Goal: Task Accomplishment & Management: Manage account settings

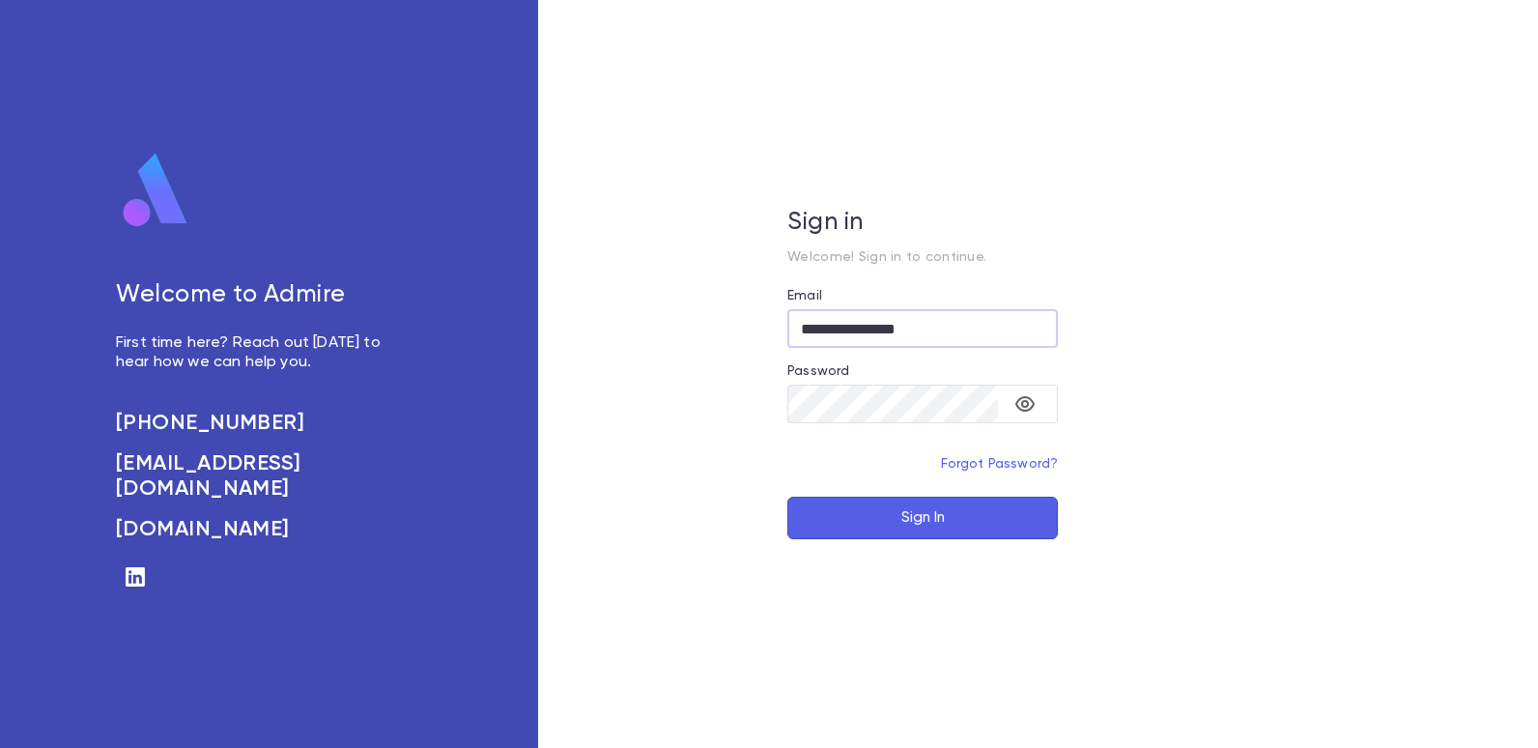
click at [945, 328] on input "**********" at bounding box center [922, 329] width 271 height 38
type input "**********"
click at [938, 525] on button "Sign In" at bounding box center [922, 518] width 271 height 43
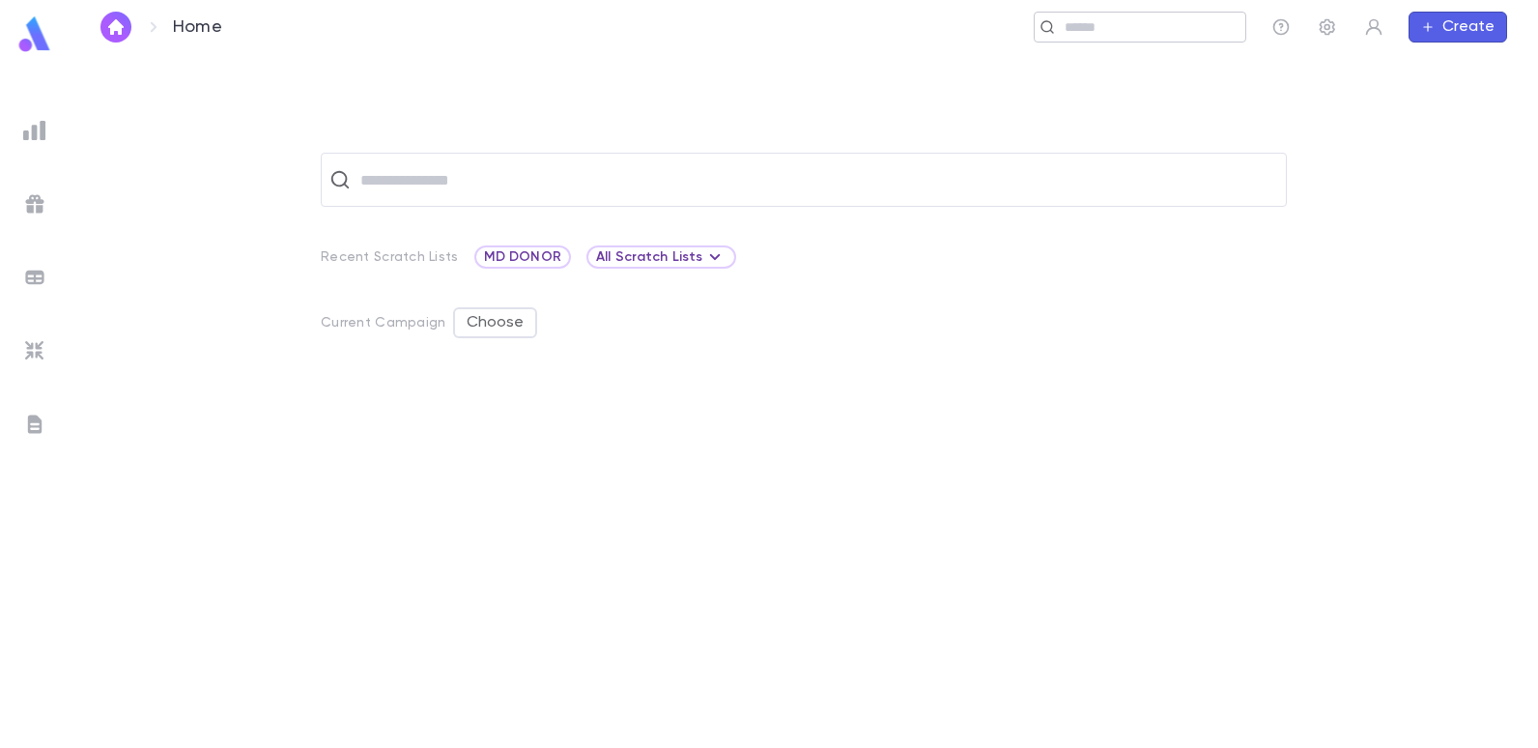
click at [1116, 34] on input "text" at bounding box center [1148, 27] width 179 height 18
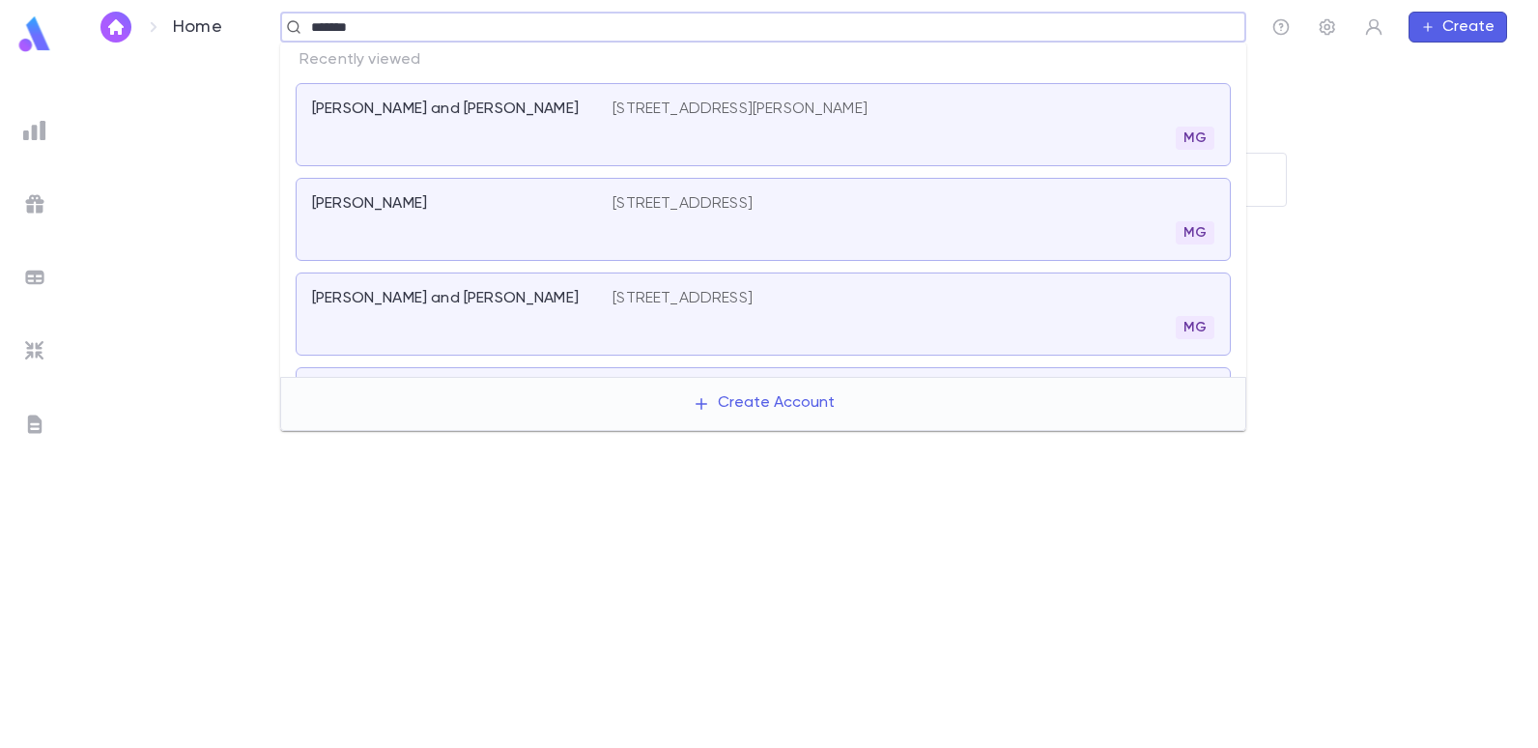
type input "********"
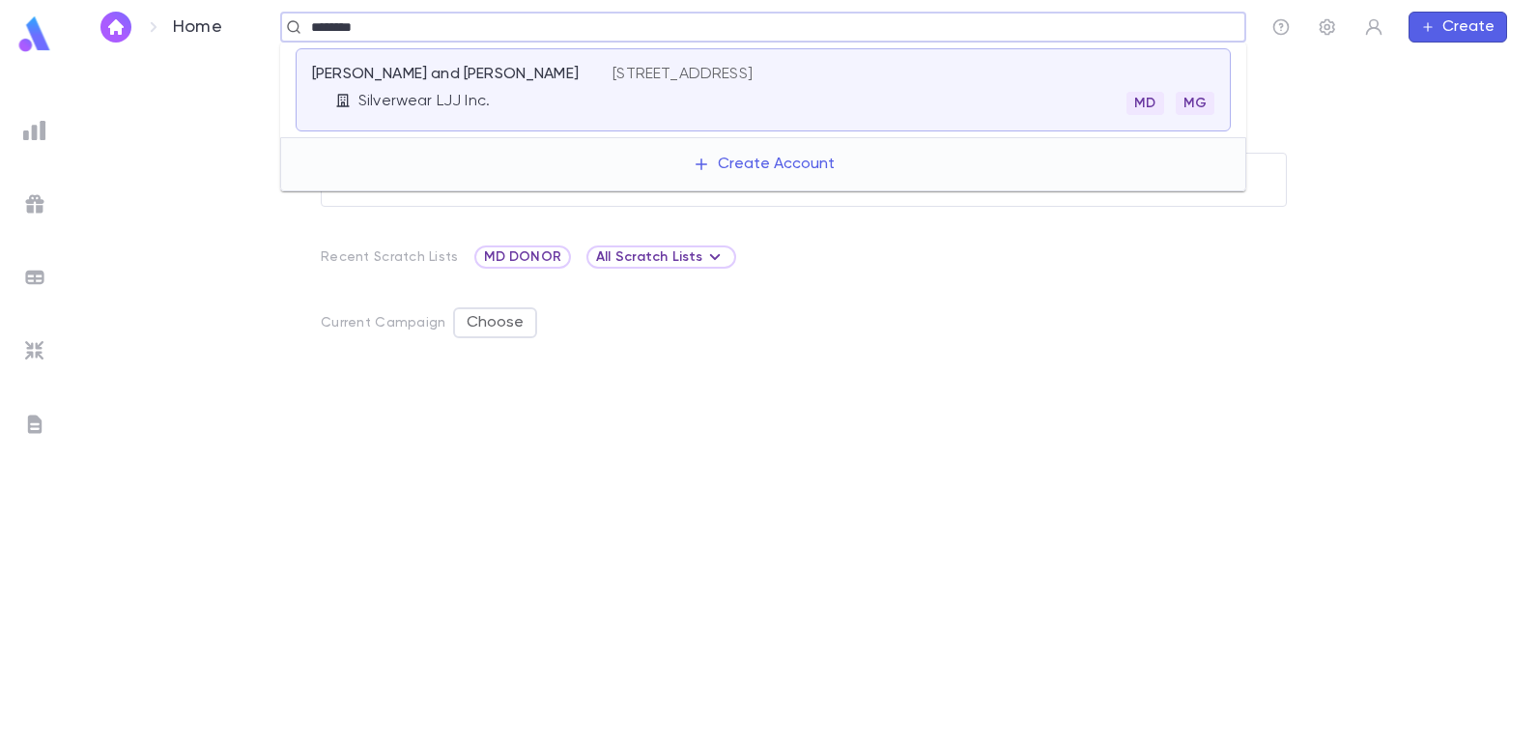
click at [455, 72] on p "[PERSON_NAME] and [PERSON_NAME]" at bounding box center [445, 74] width 267 height 19
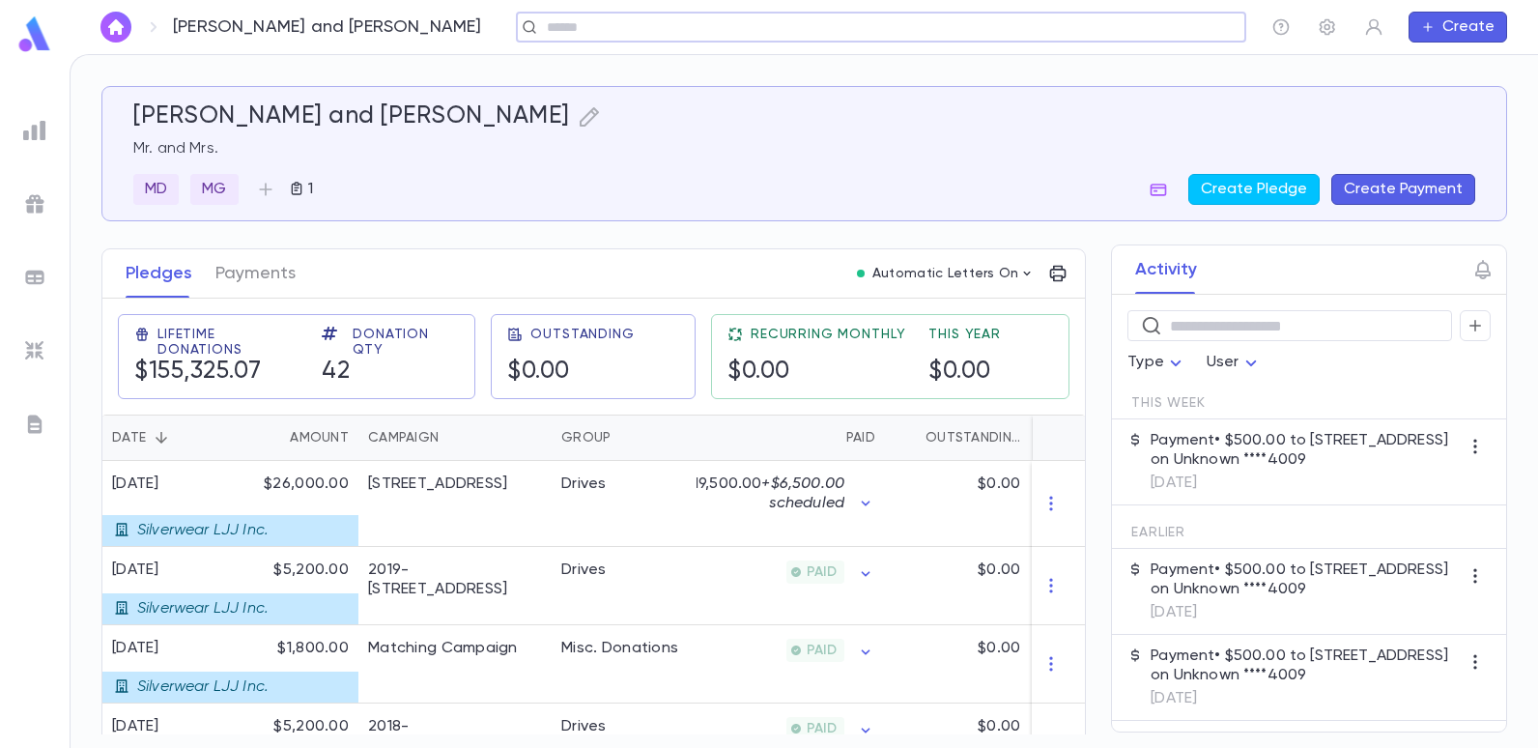
scroll to position [290, 0]
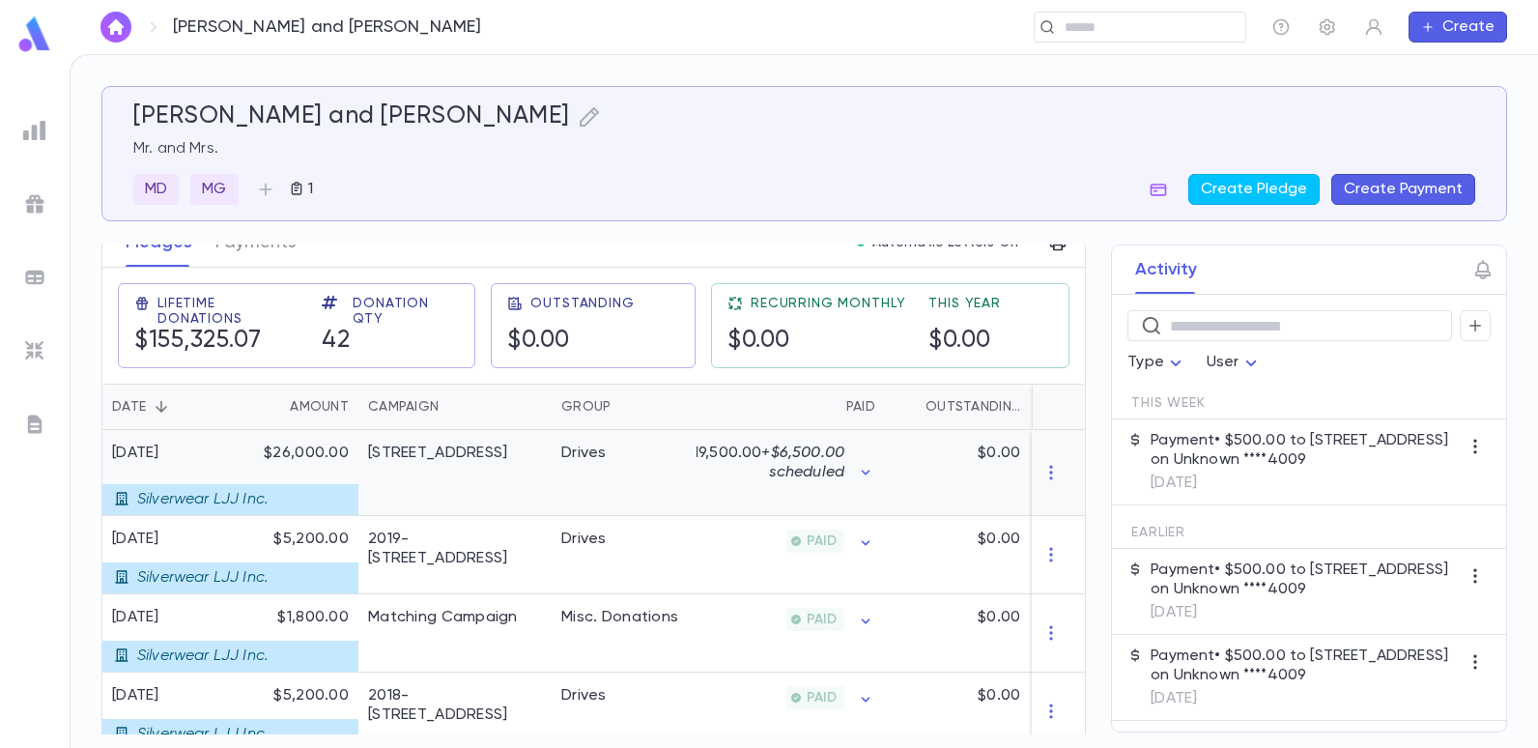
click at [488, 447] on div "2022-23 Summer Drive" at bounding box center [437, 452] width 139 height 19
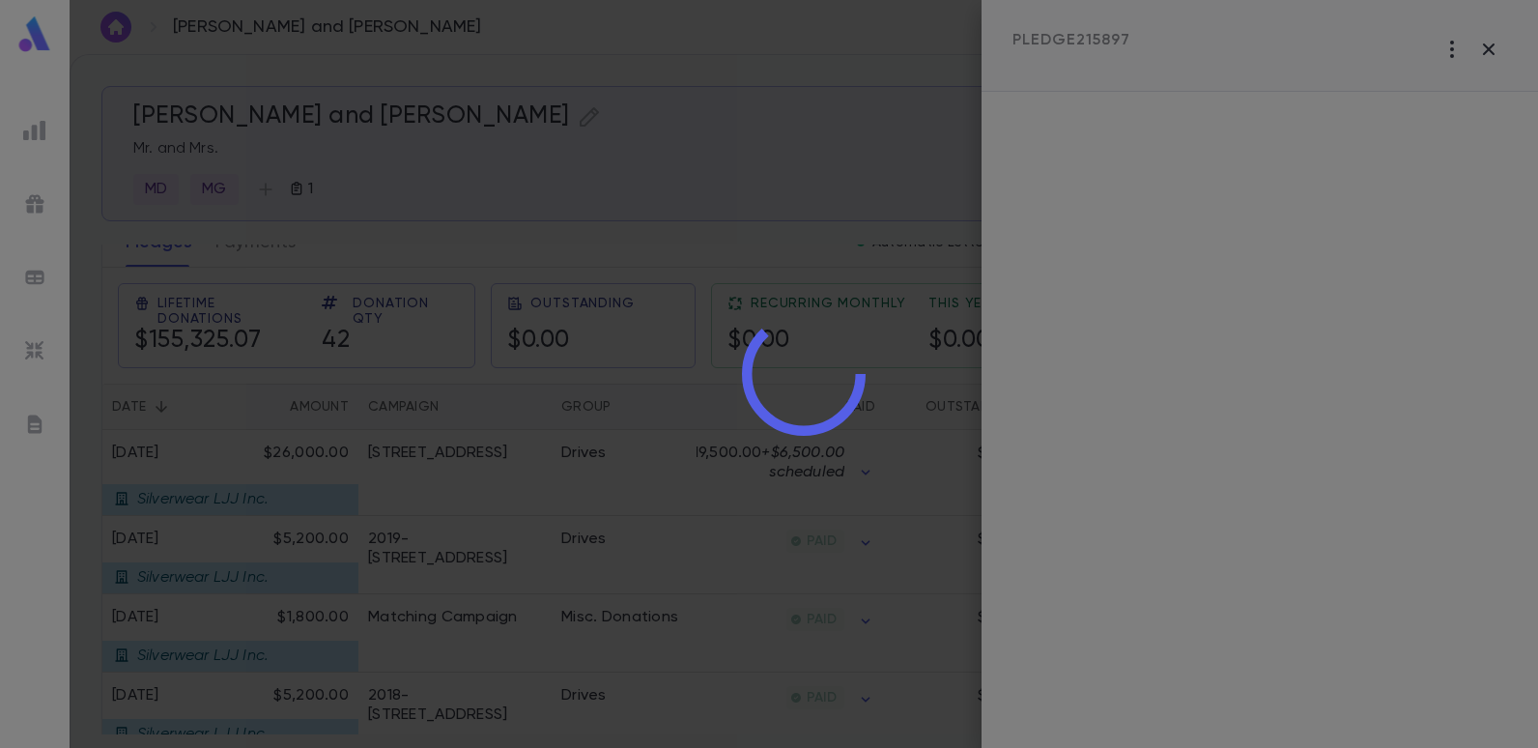
click at [629, 186] on div at bounding box center [804, 374] width 1469 height 748
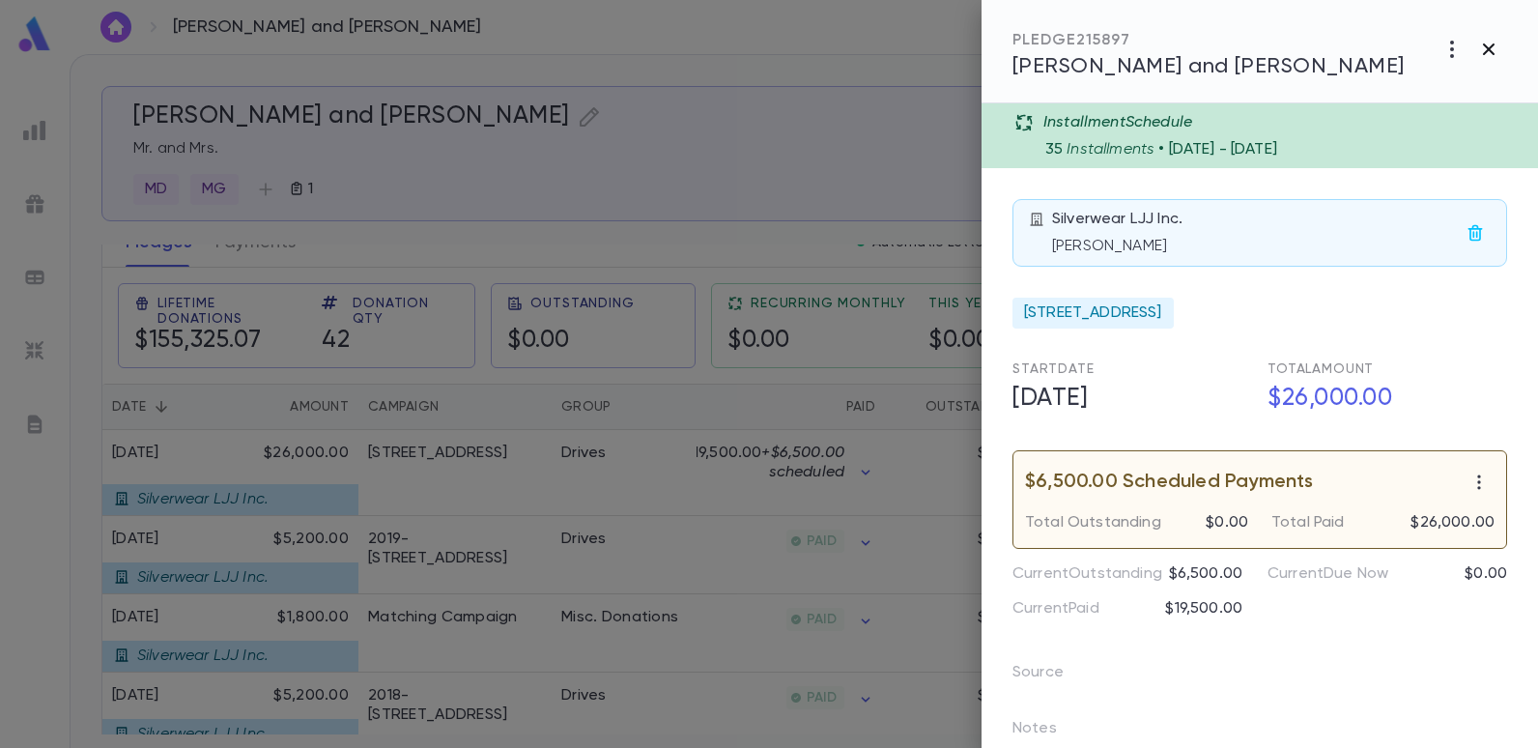
click at [1489, 43] on icon "button" at bounding box center [1488, 49] width 23 height 23
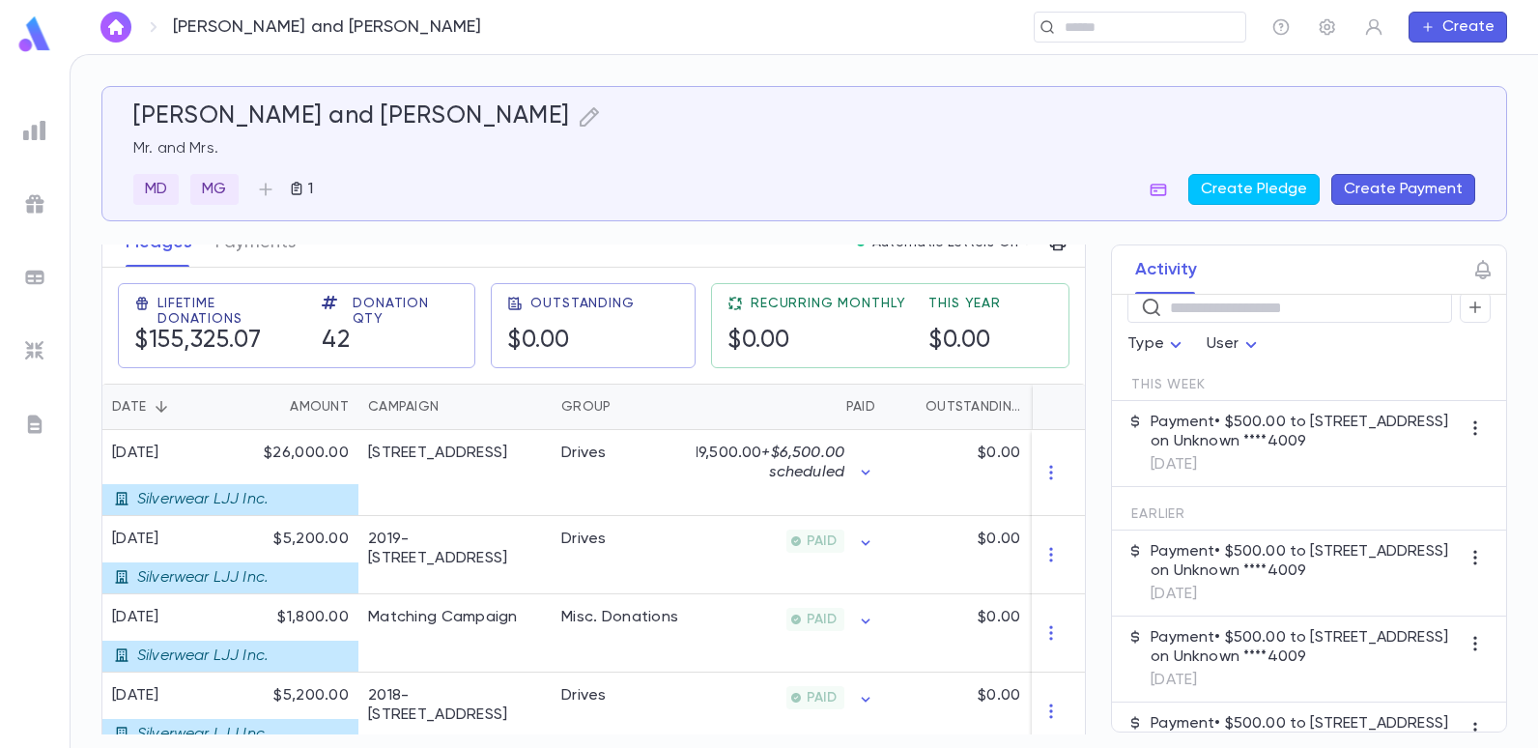
scroll to position [0, 0]
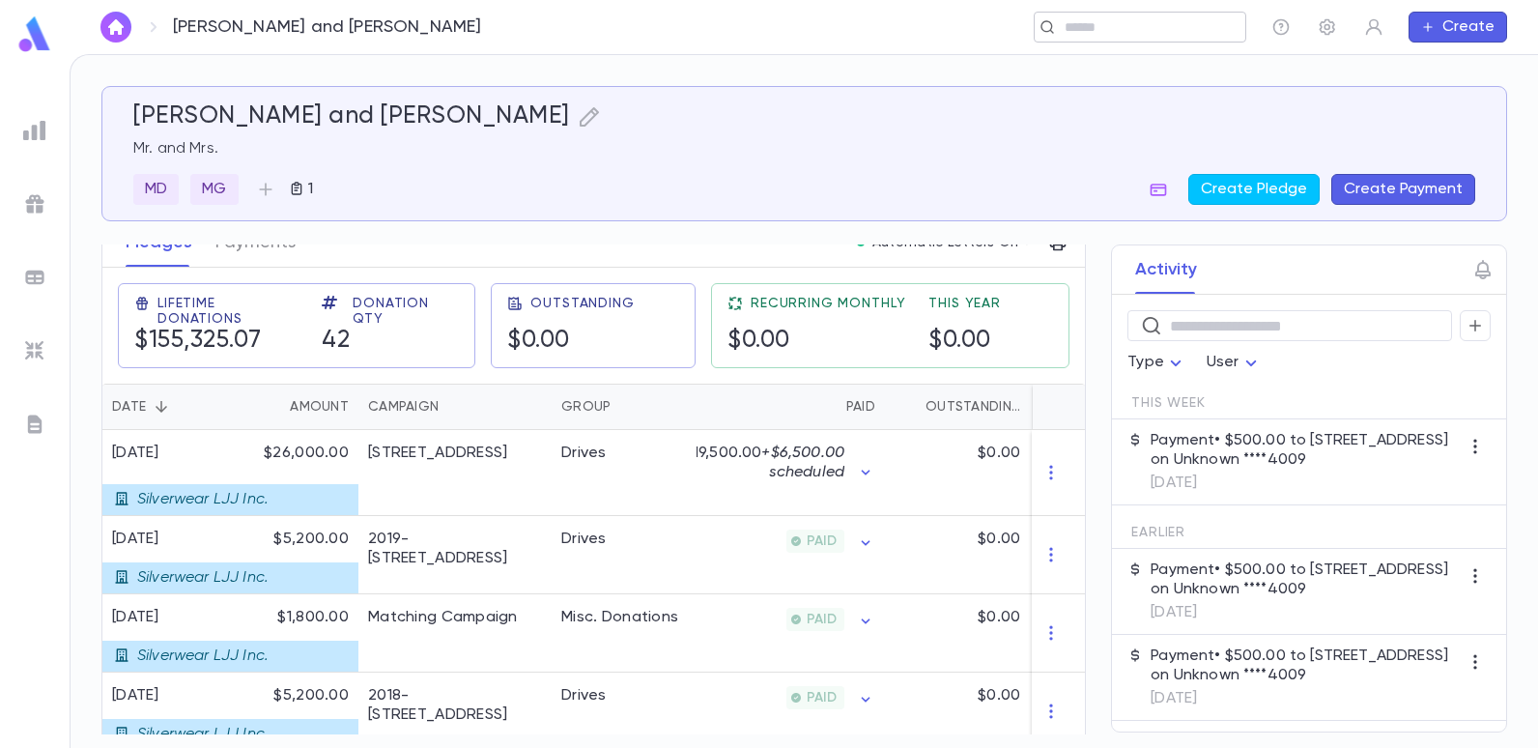
click at [1116, 27] on input "text" at bounding box center [1134, 27] width 150 height 18
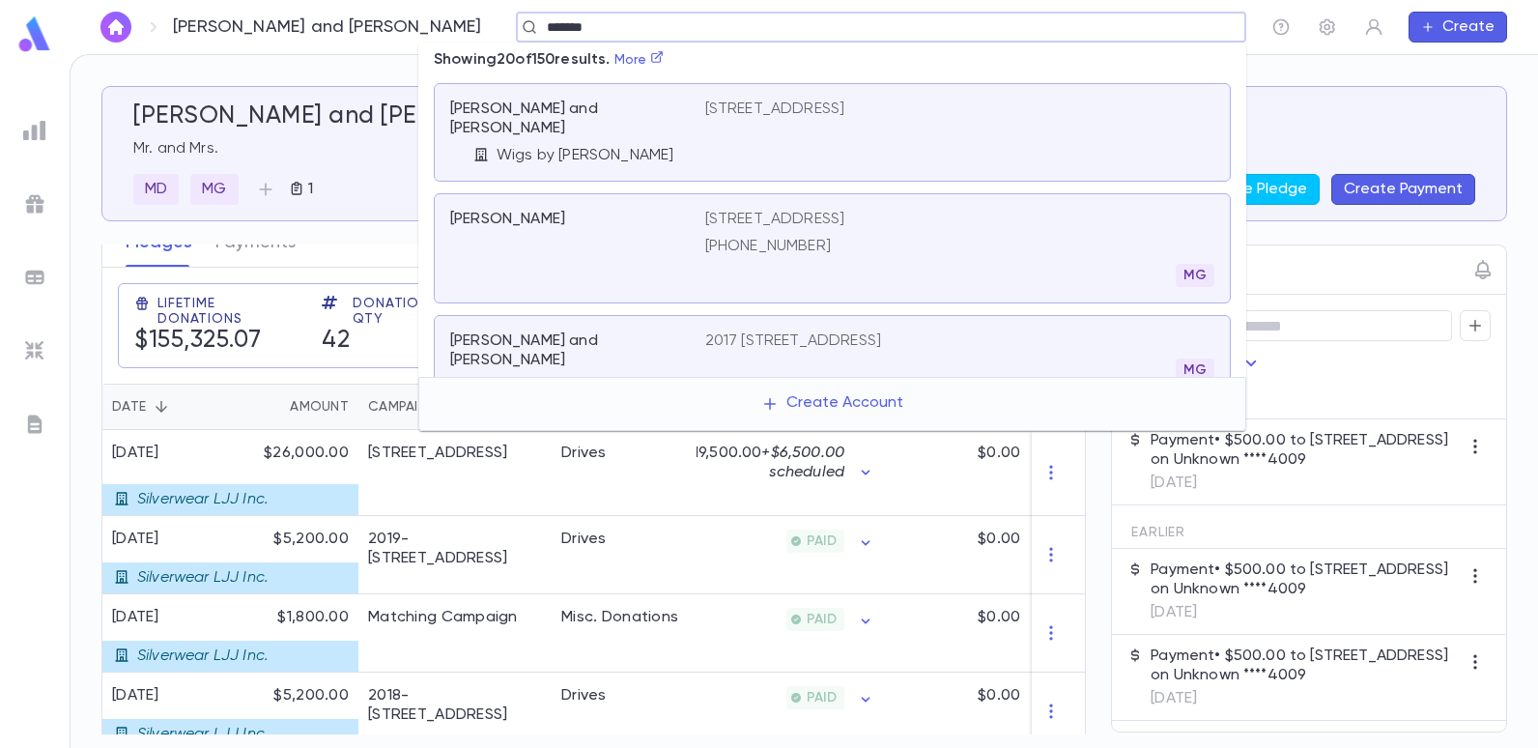
type input "********"
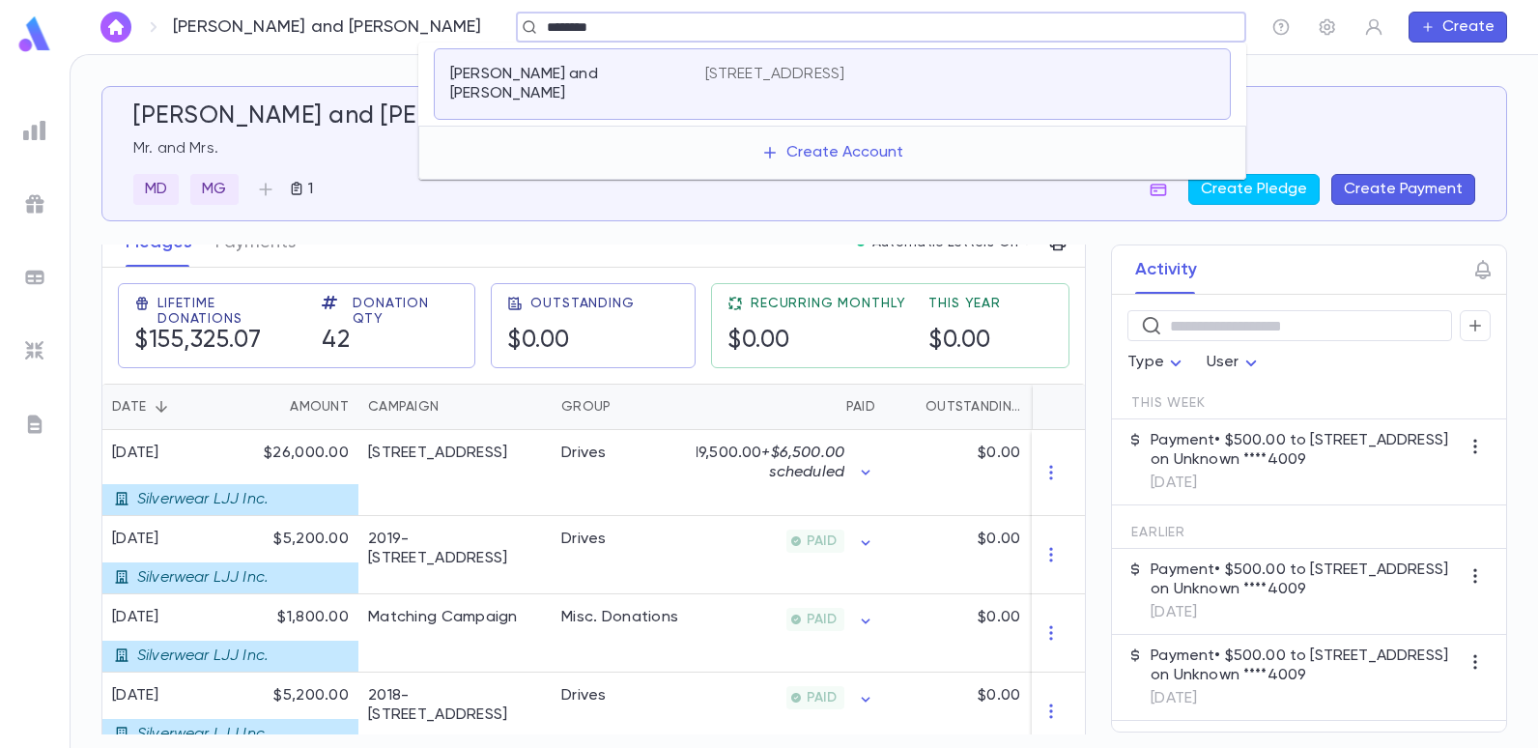
click at [754, 77] on p "[STREET_ADDRESS]" at bounding box center [775, 74] width 140 height 19
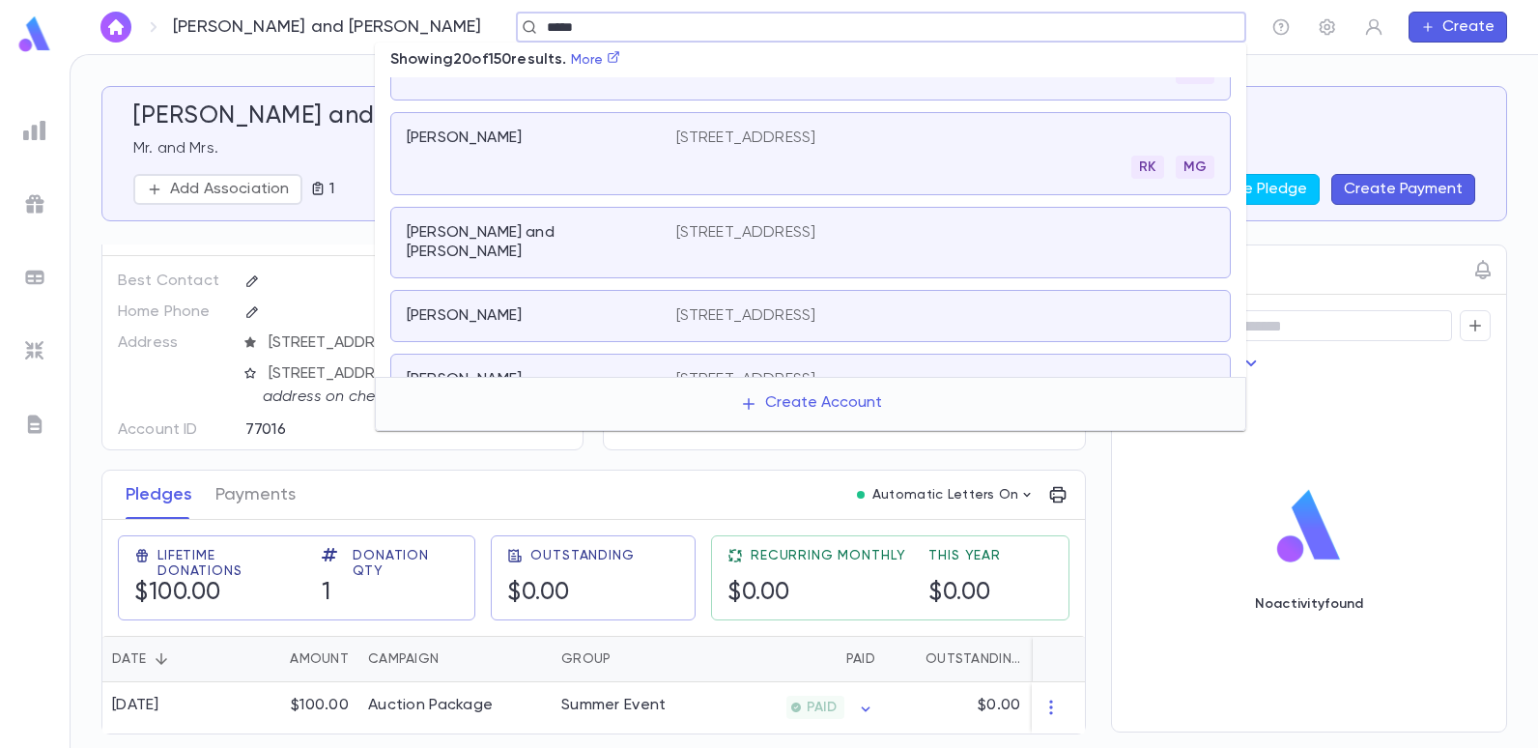
scroll to position [1053, 0]
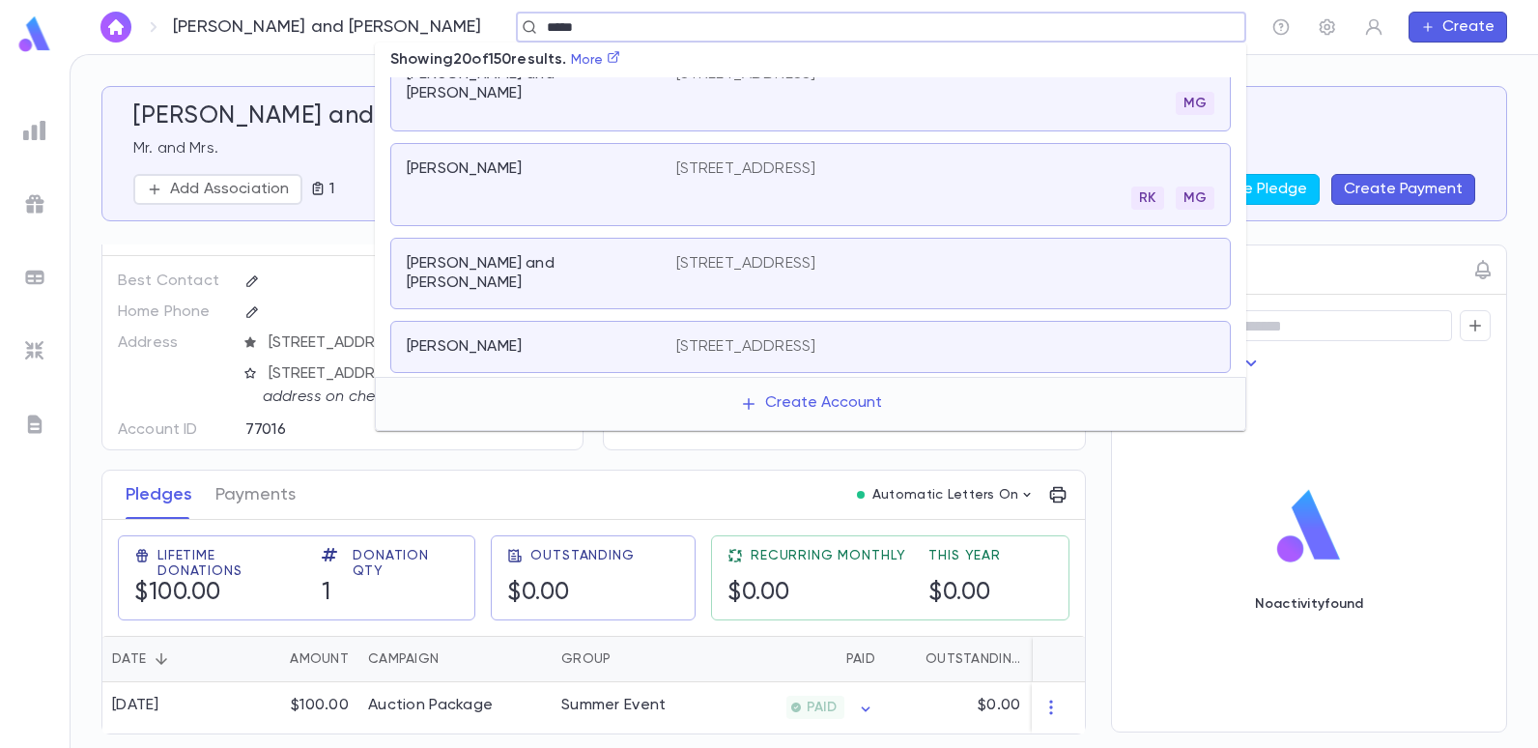
type input "****"
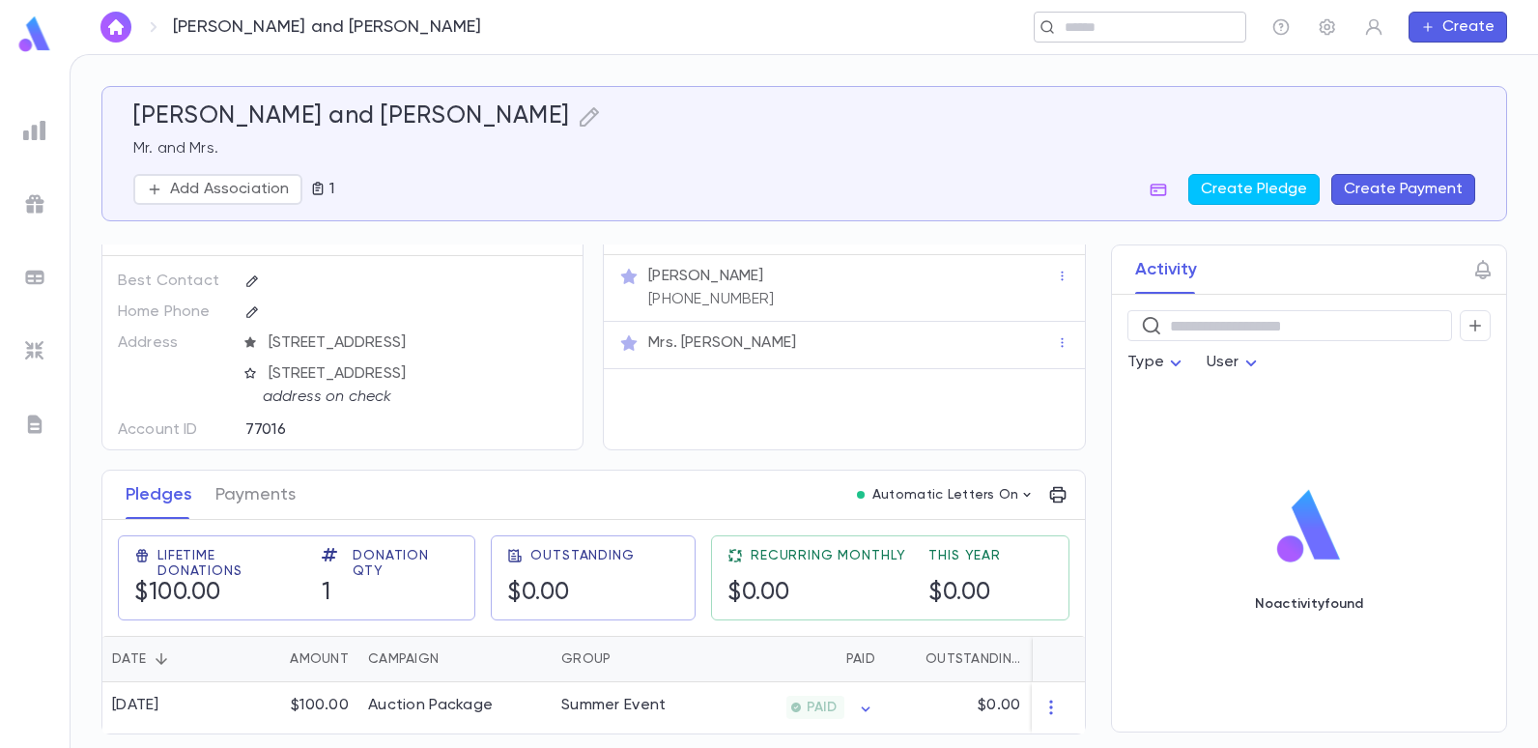
click at [1099, 30] on input "text" at bounding box center [1134, 27] width 150 height 18
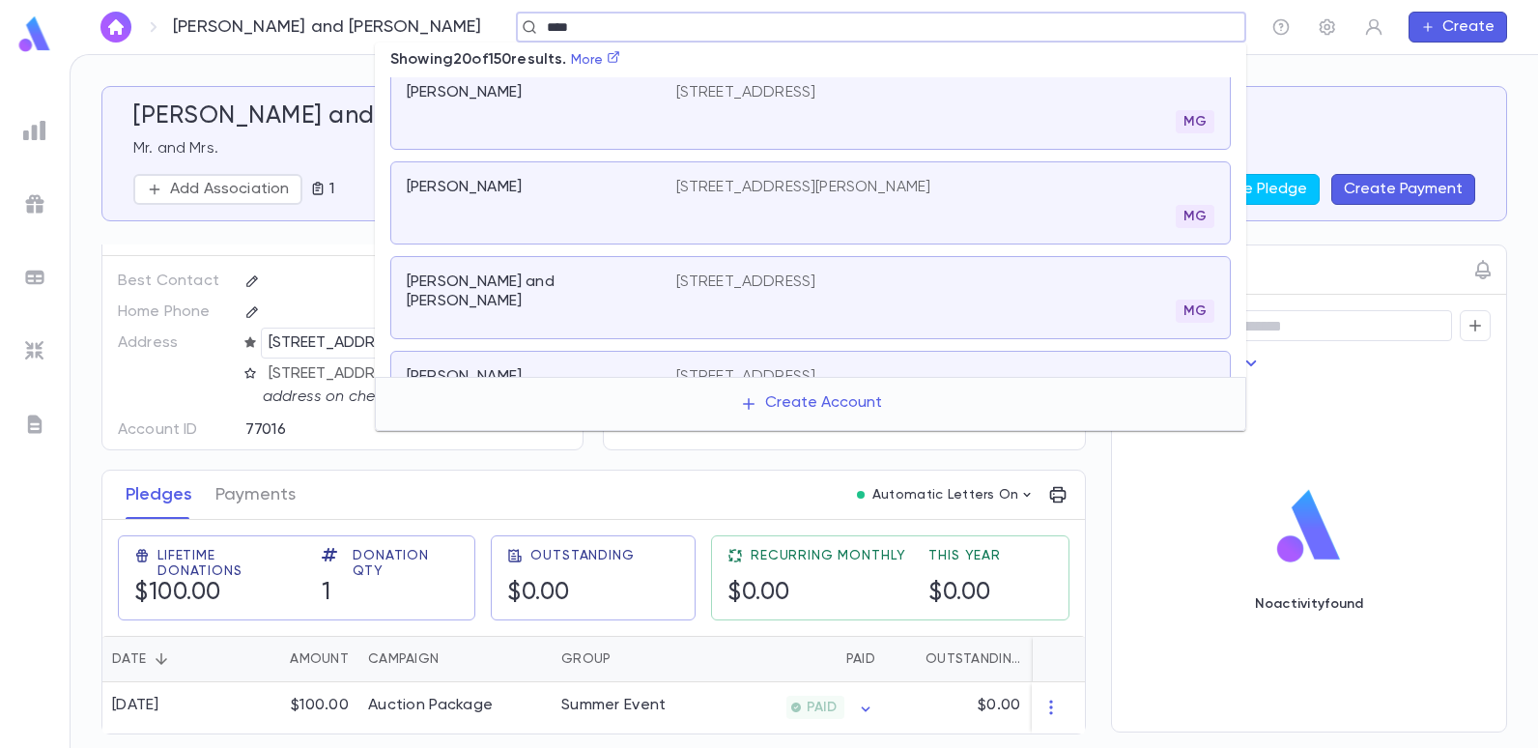
scroll to position [570, 0]
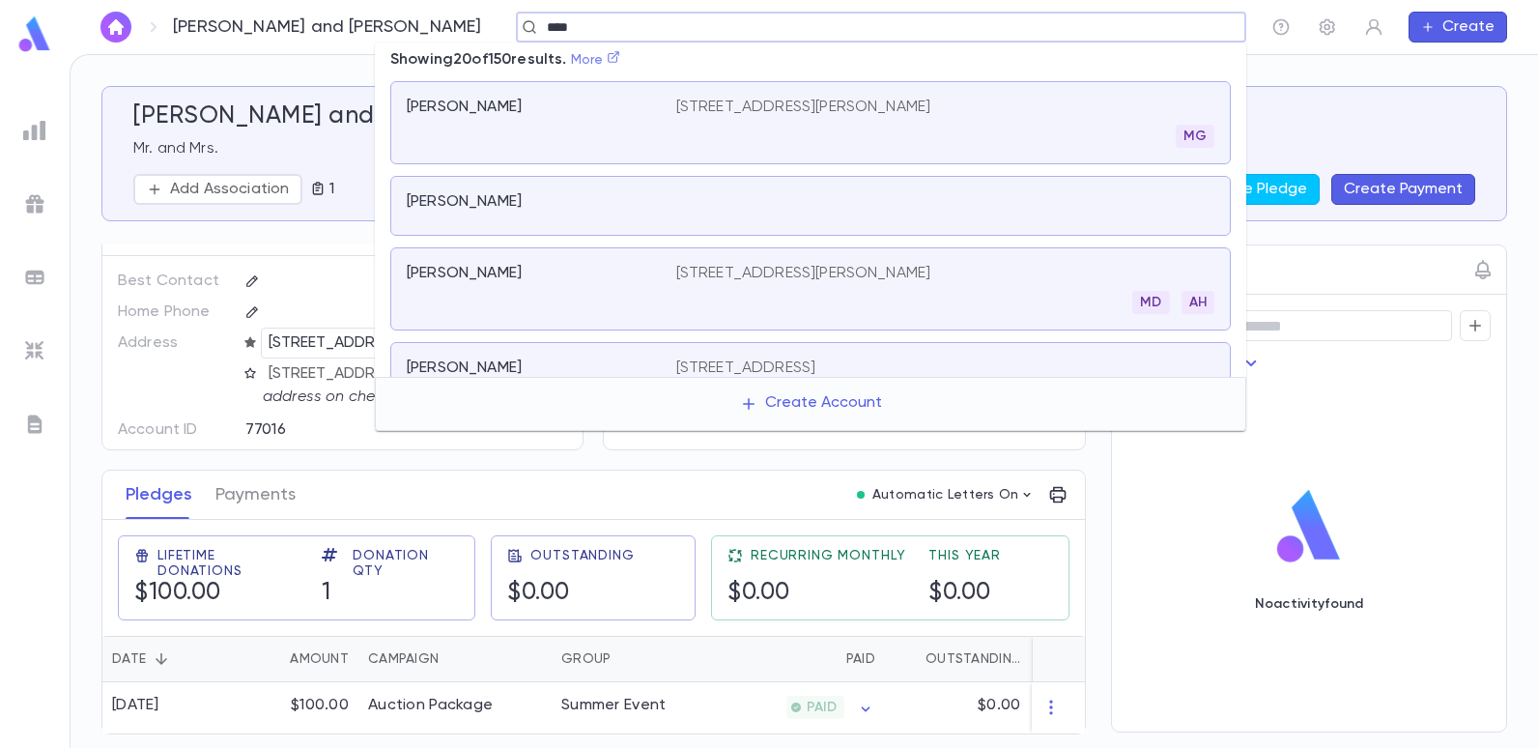
click at [620, 59] on icon at bounding box center [615, 57] width 12 height 12
type input "****"
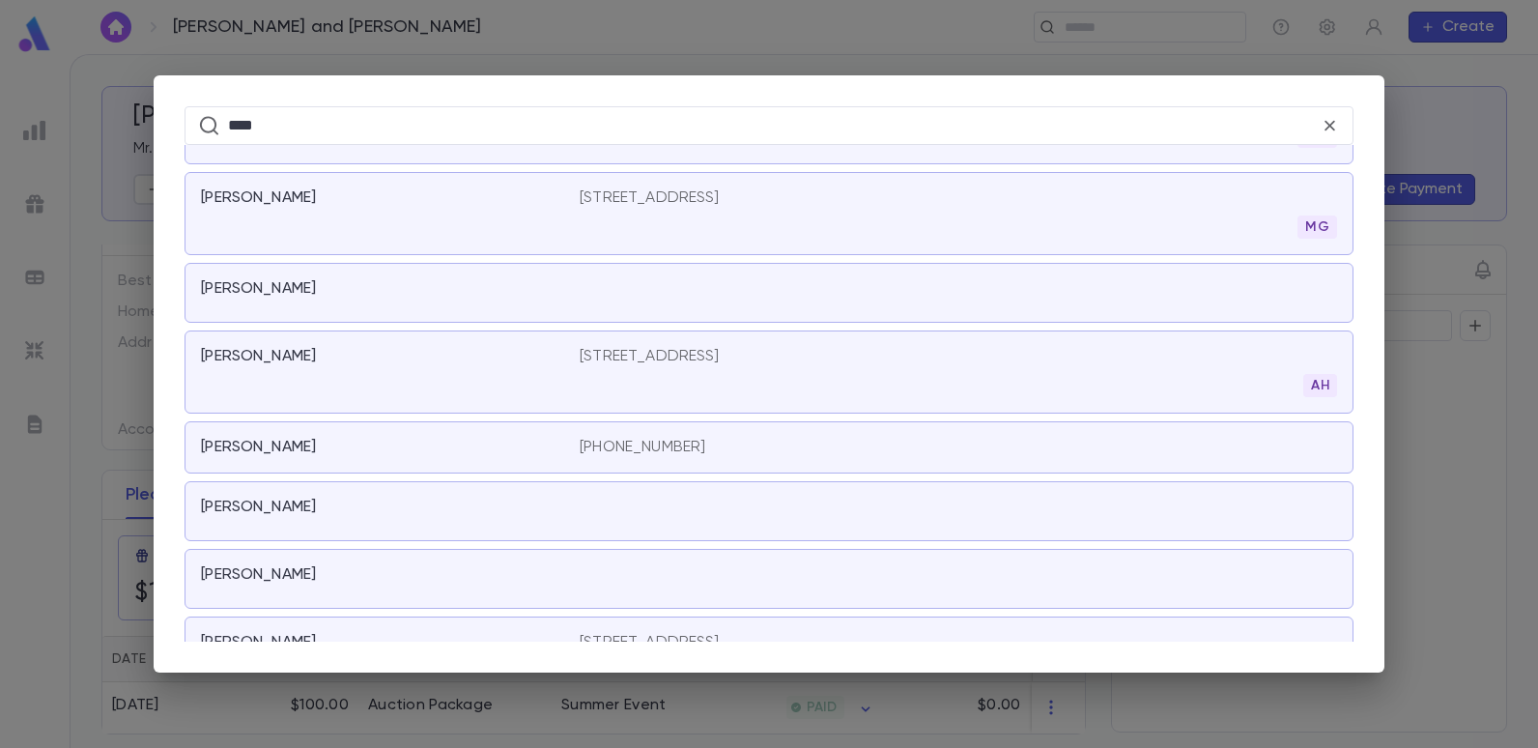
scroll to position [3671, 0]
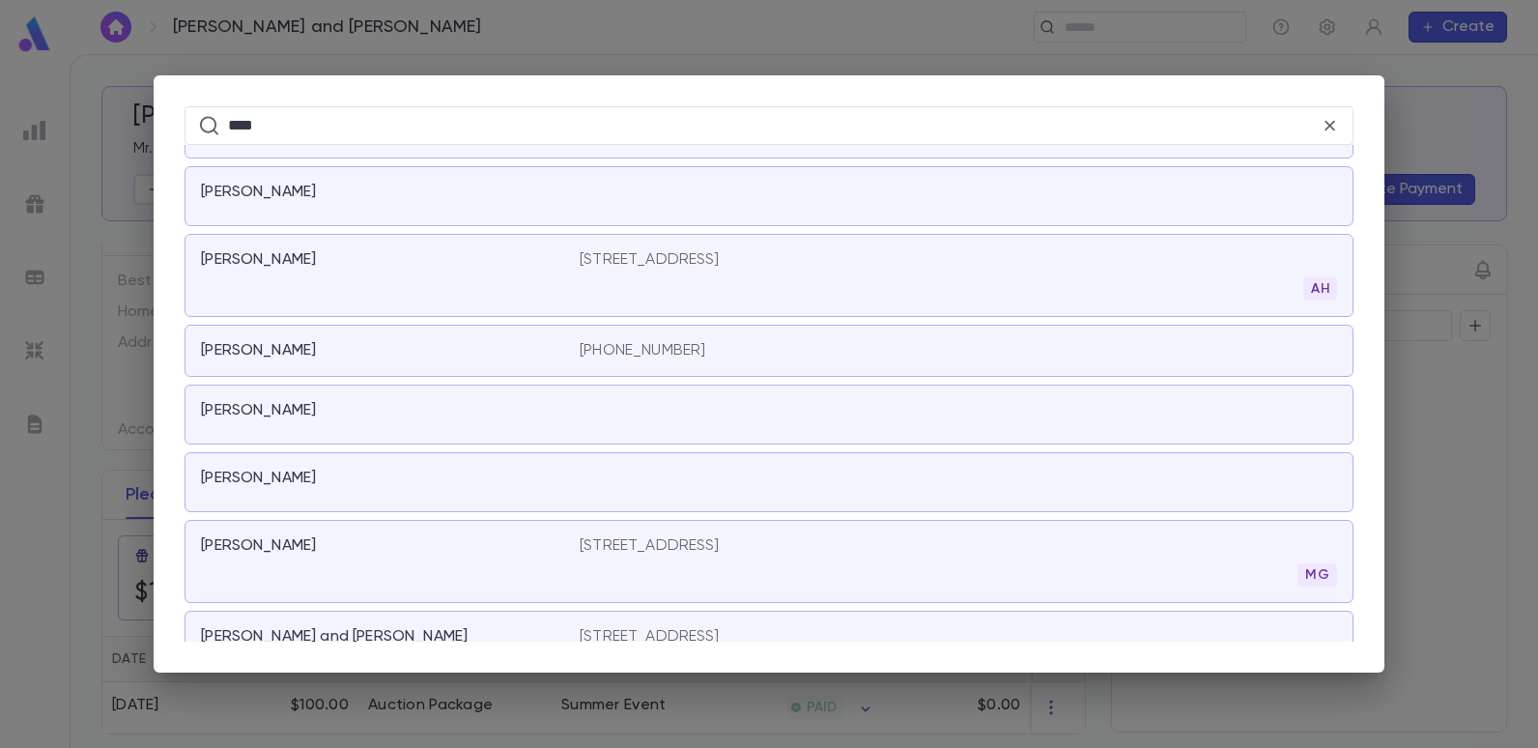
click at [315, 473] on div "[PERSON_NAME]" at bounding box center [379, 478] width 356 height 19
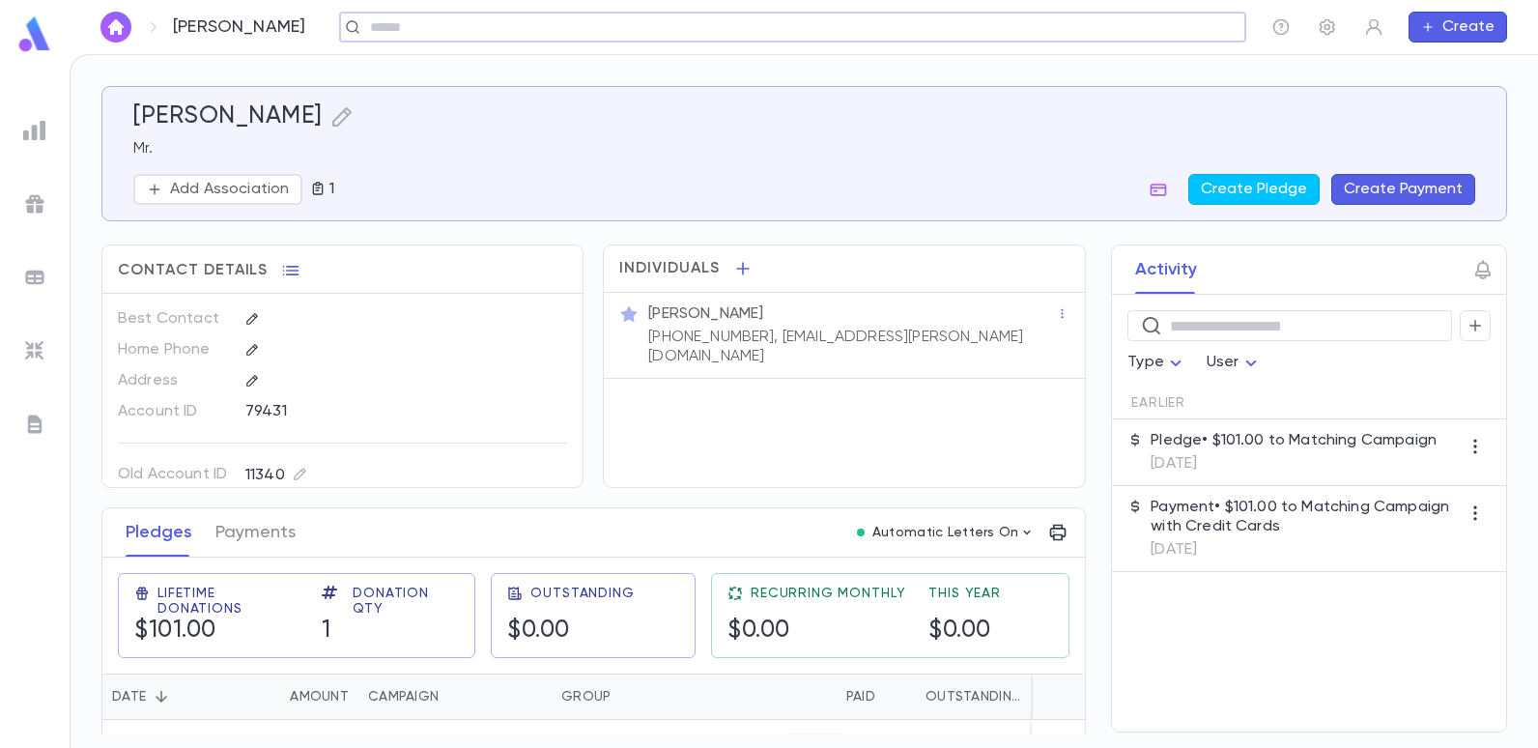
scroll to position [45, 0]
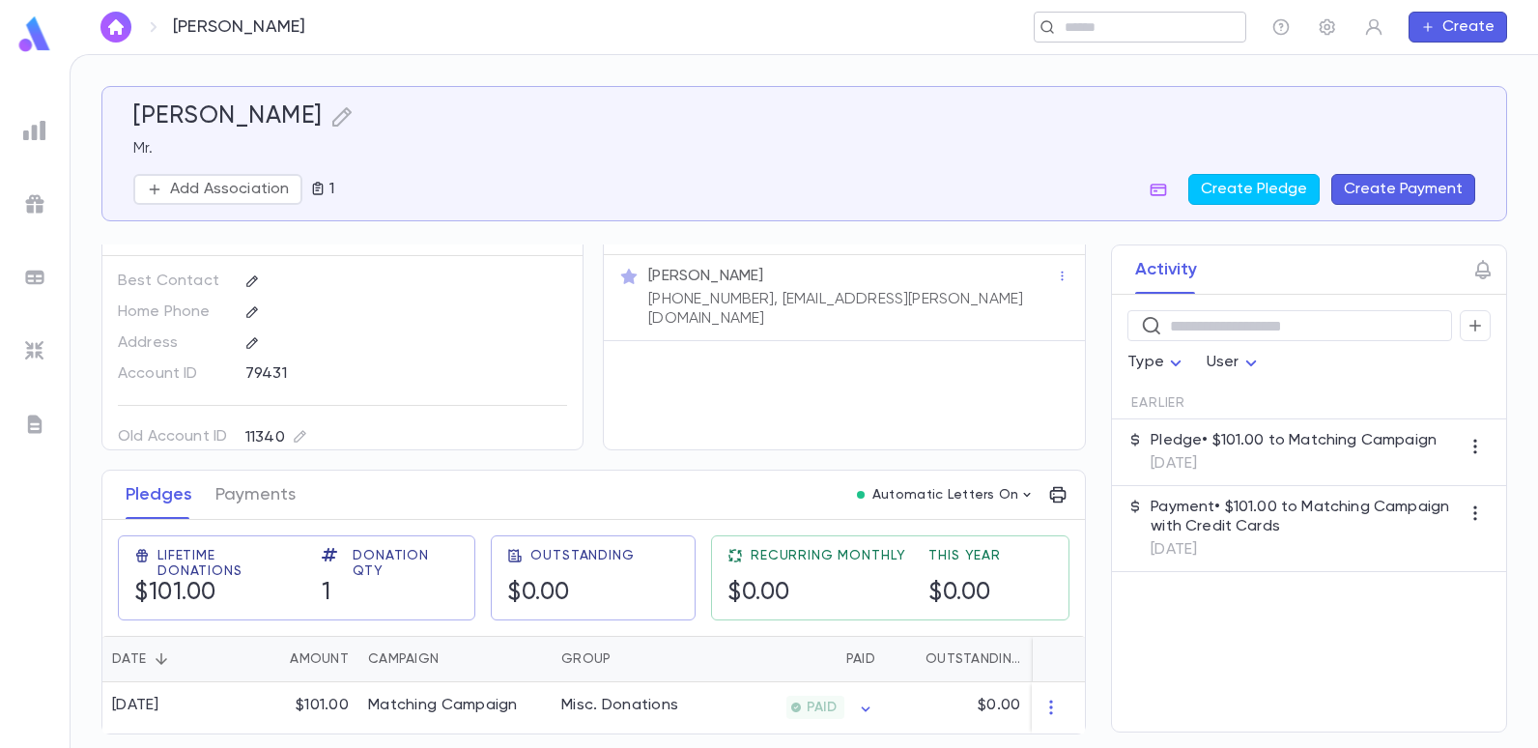
click at [1063, 34] on input "text" at bounding box center [1134, 27] width 150 height 18
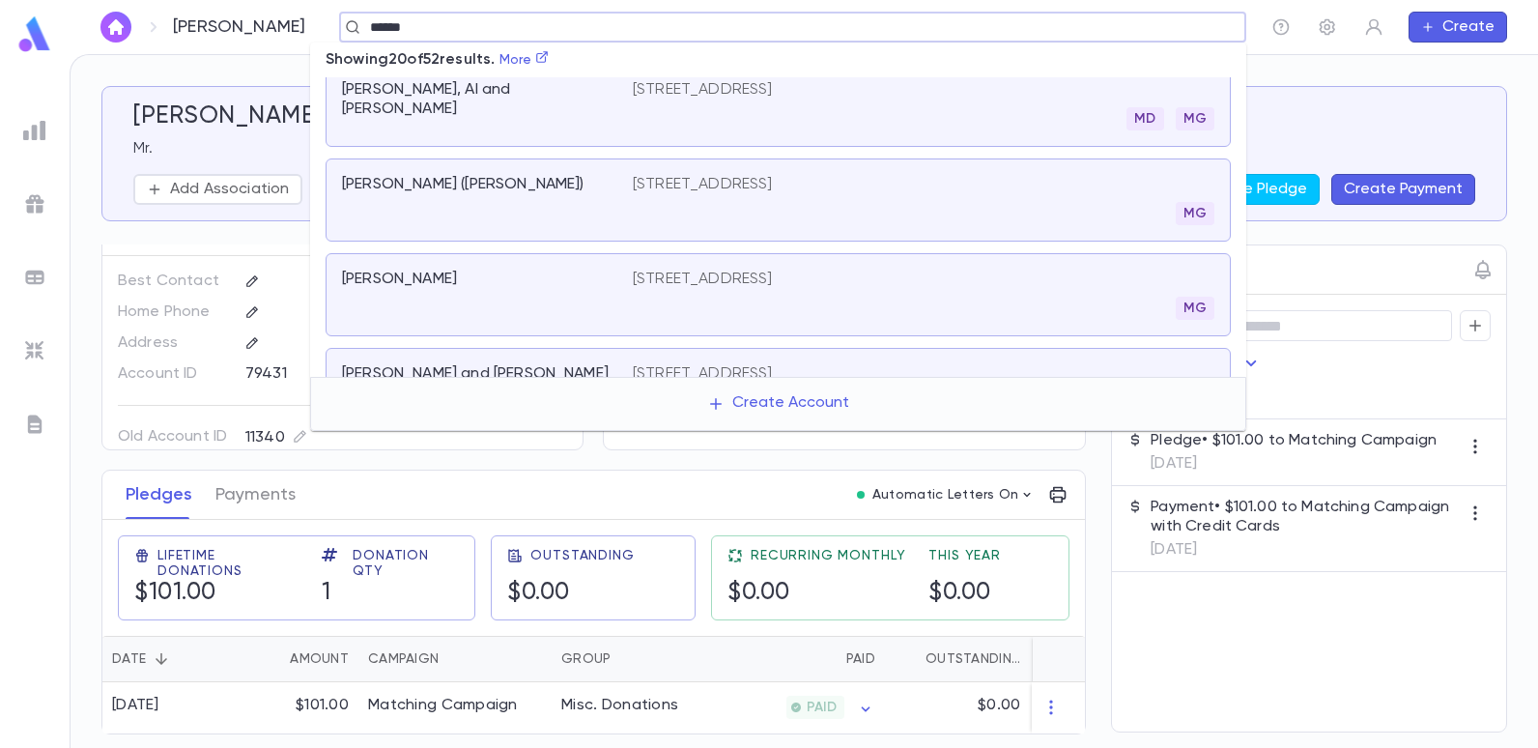
scroll to position [1026, 0]
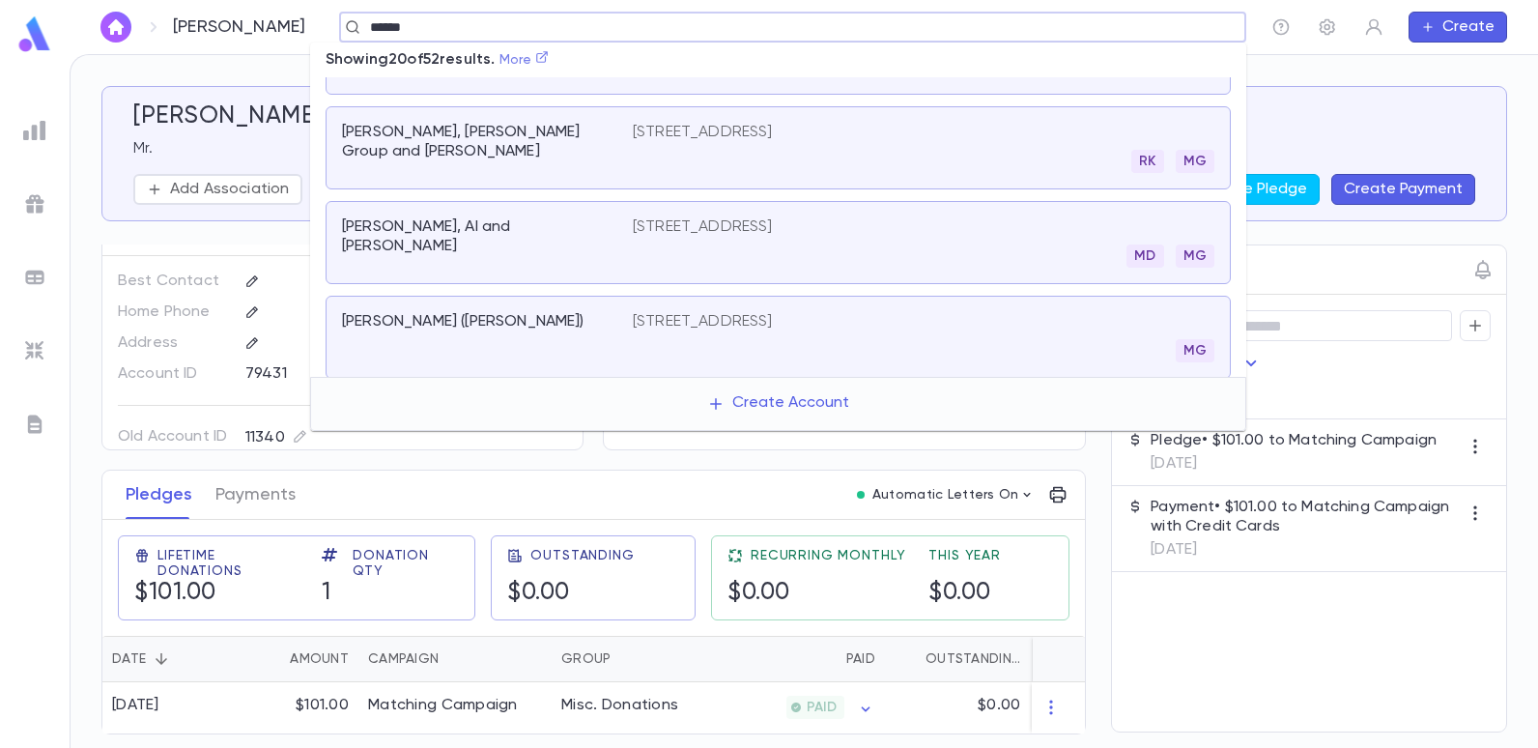
click at [548, 62] on icon at bounding box center [542, 57] width 12 height 12
type input "******"
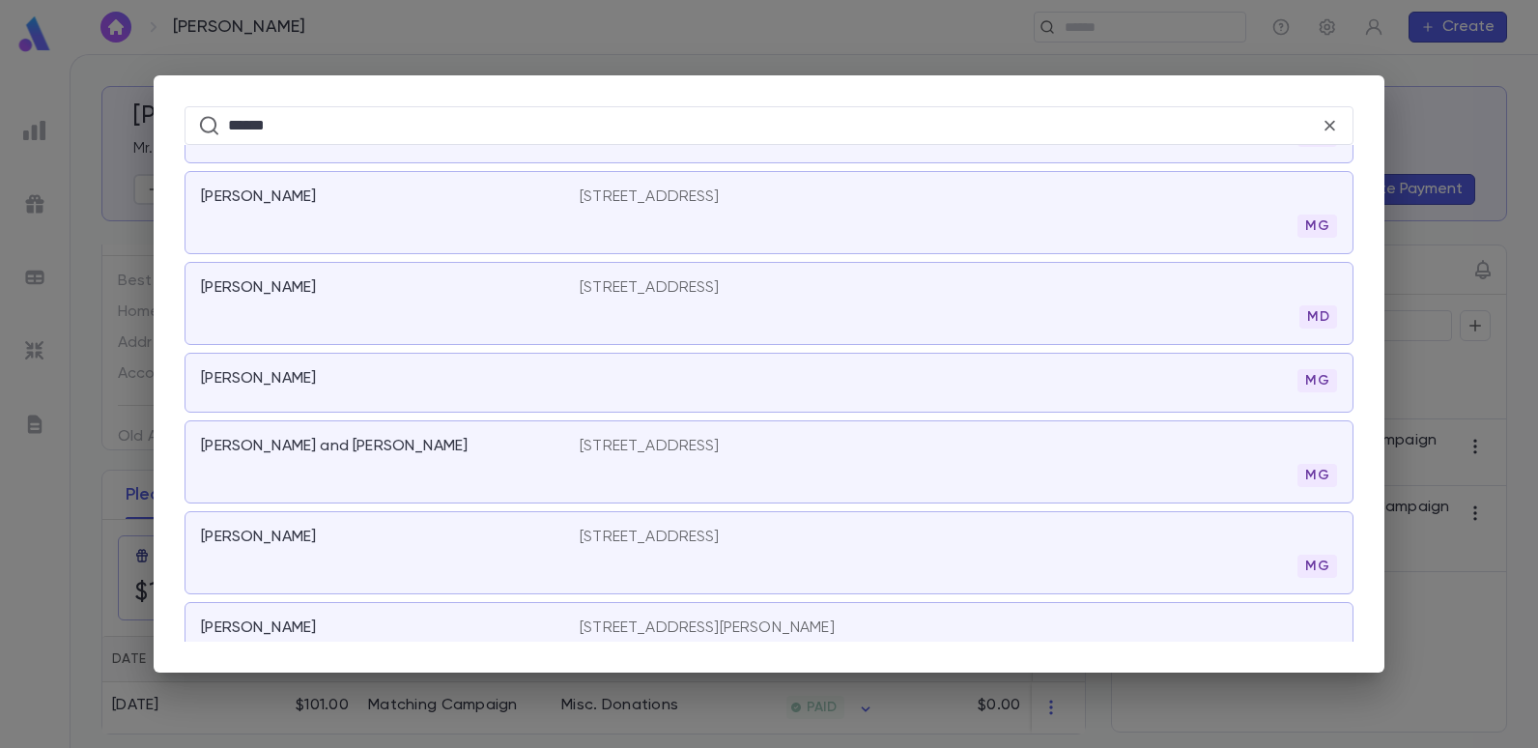
scroll to position [1567, 0]
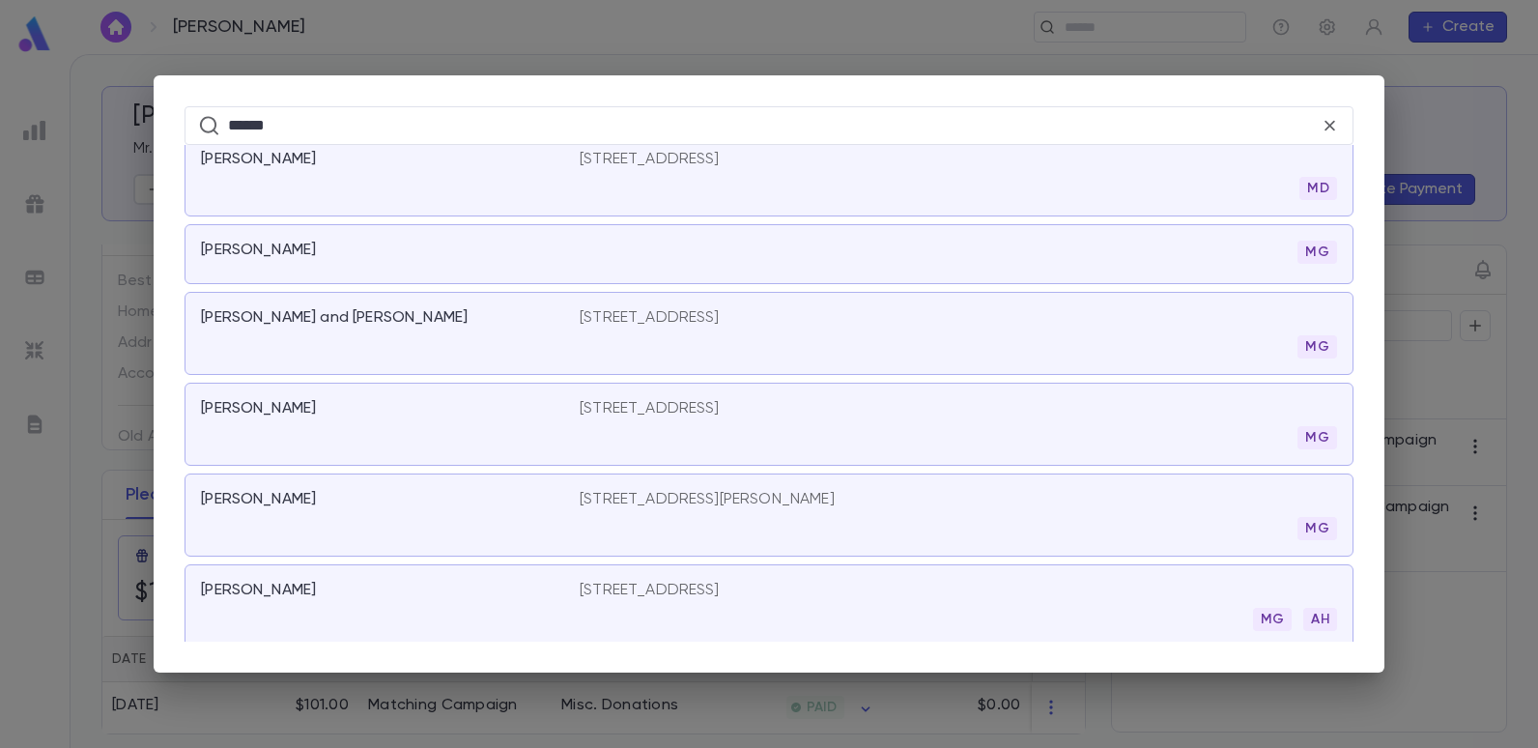
click at [743, 498] on p "[STREET_ADDRESS][PERSON_NAME]" at bounding box center [707, 499] width 255 height 19
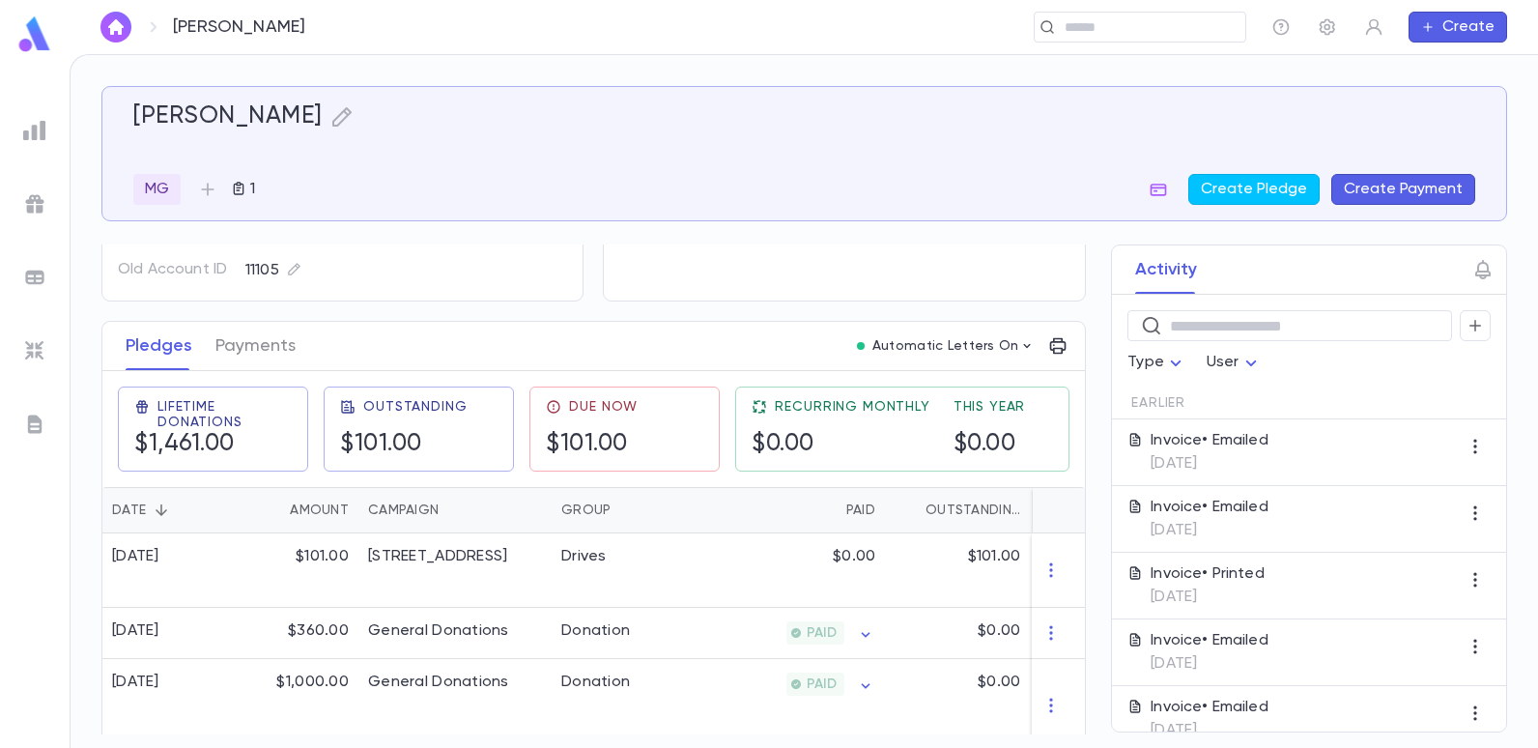
scroll to position [193, 0]
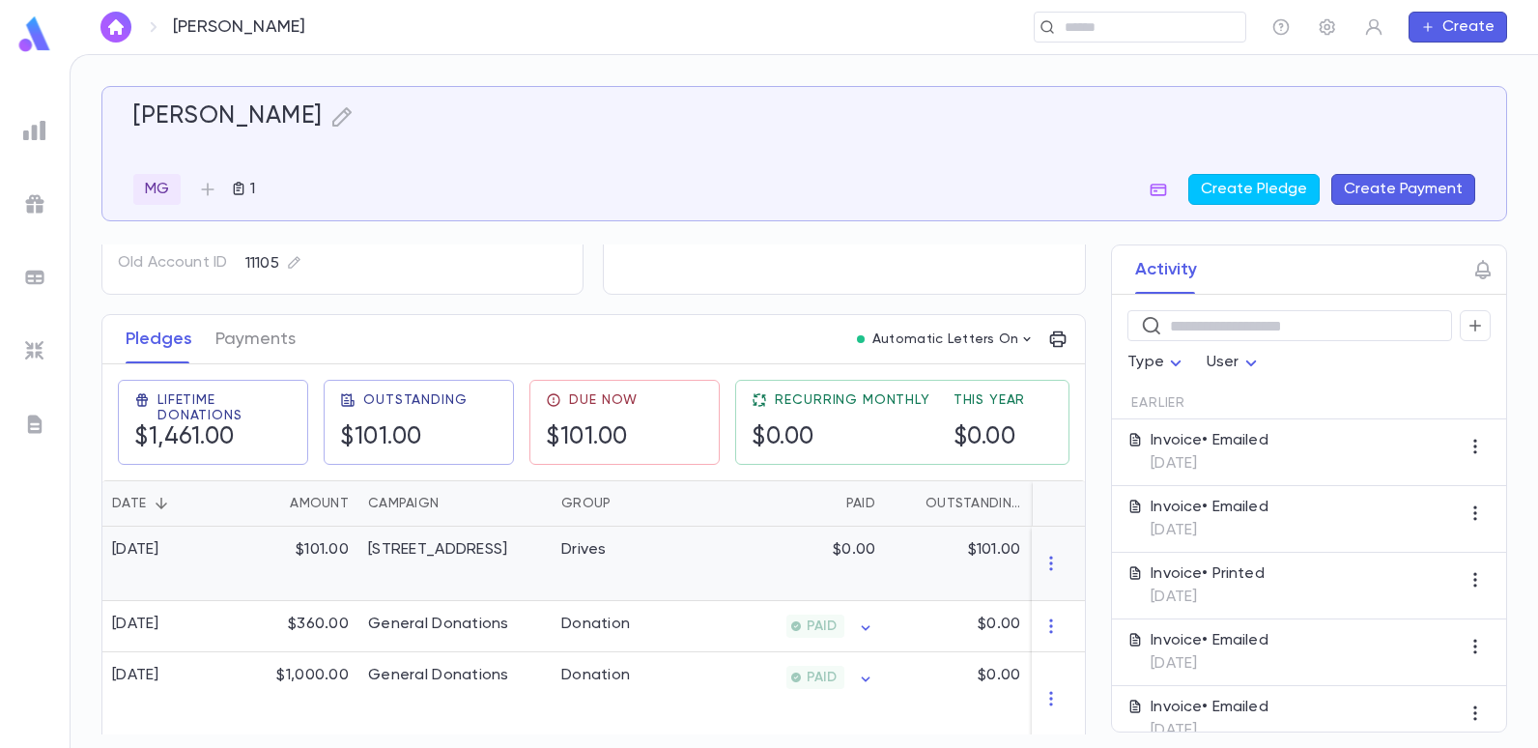
click at [329, 557] on div "$101.00" at bounding box center [296, 564] width 126 height 74
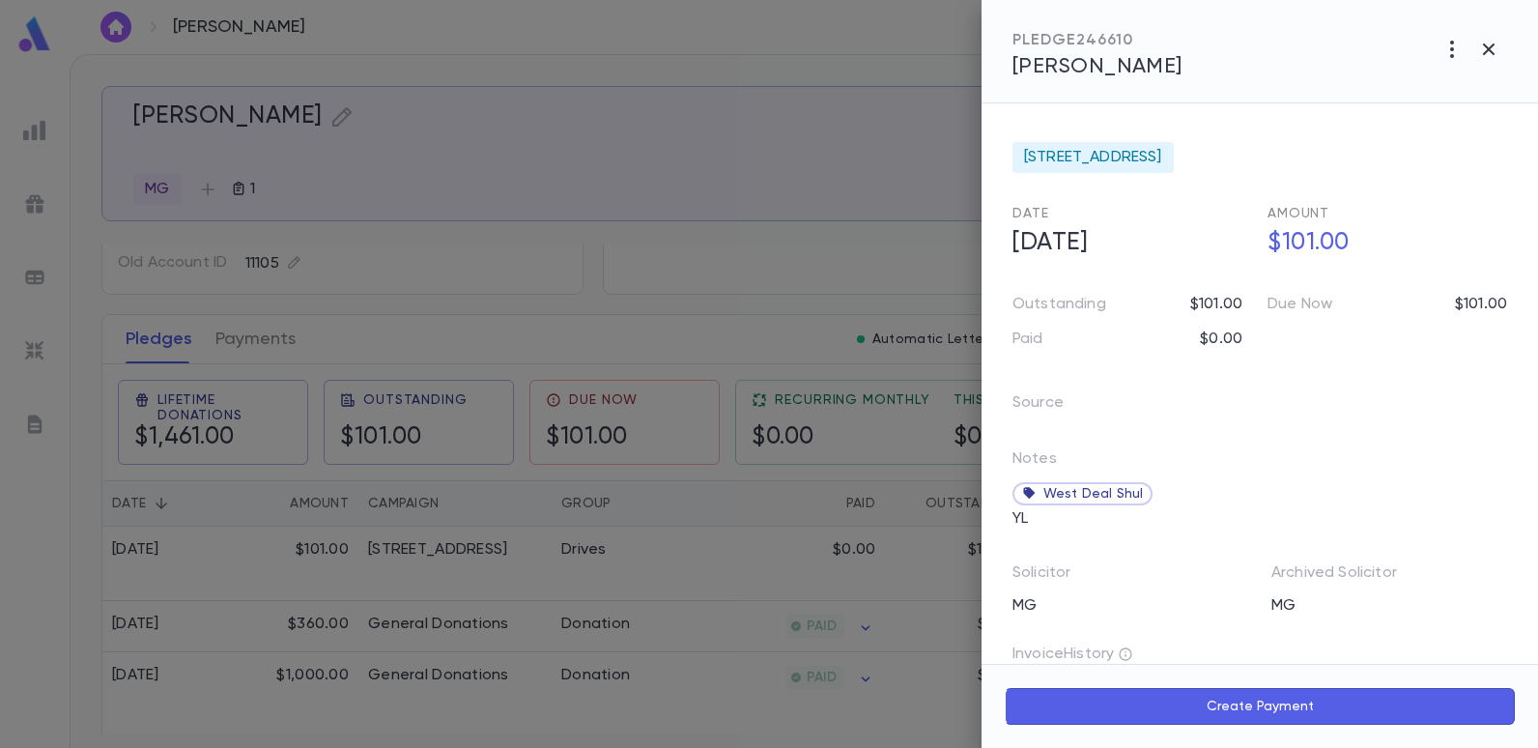
click at [690, 246] on div at bounding box center [769, 374] width 1538 height 748
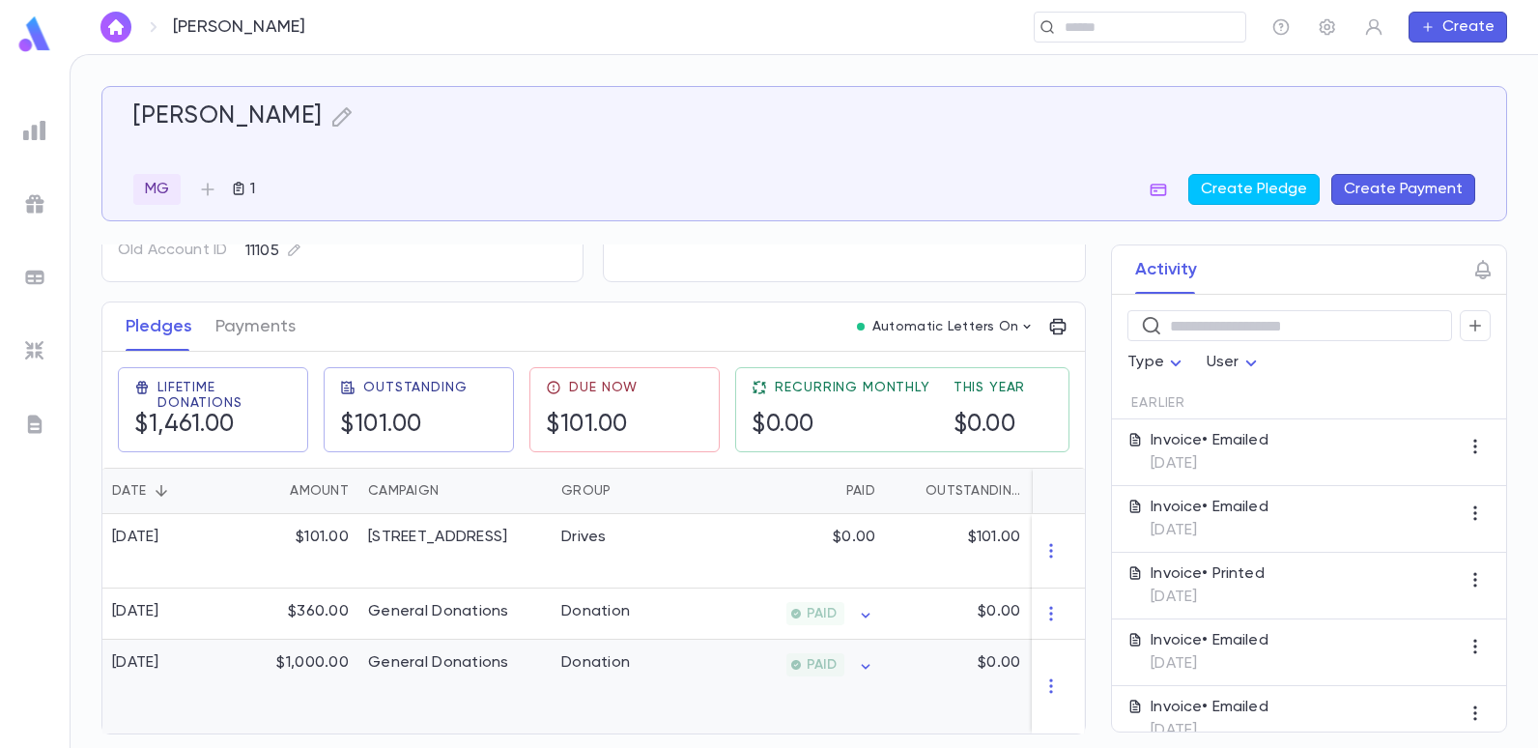
scroll to position [214, 0]
click at [1254, 189] on button "Create Pledge" at bounding box center [1253, 189] width 131 height 31
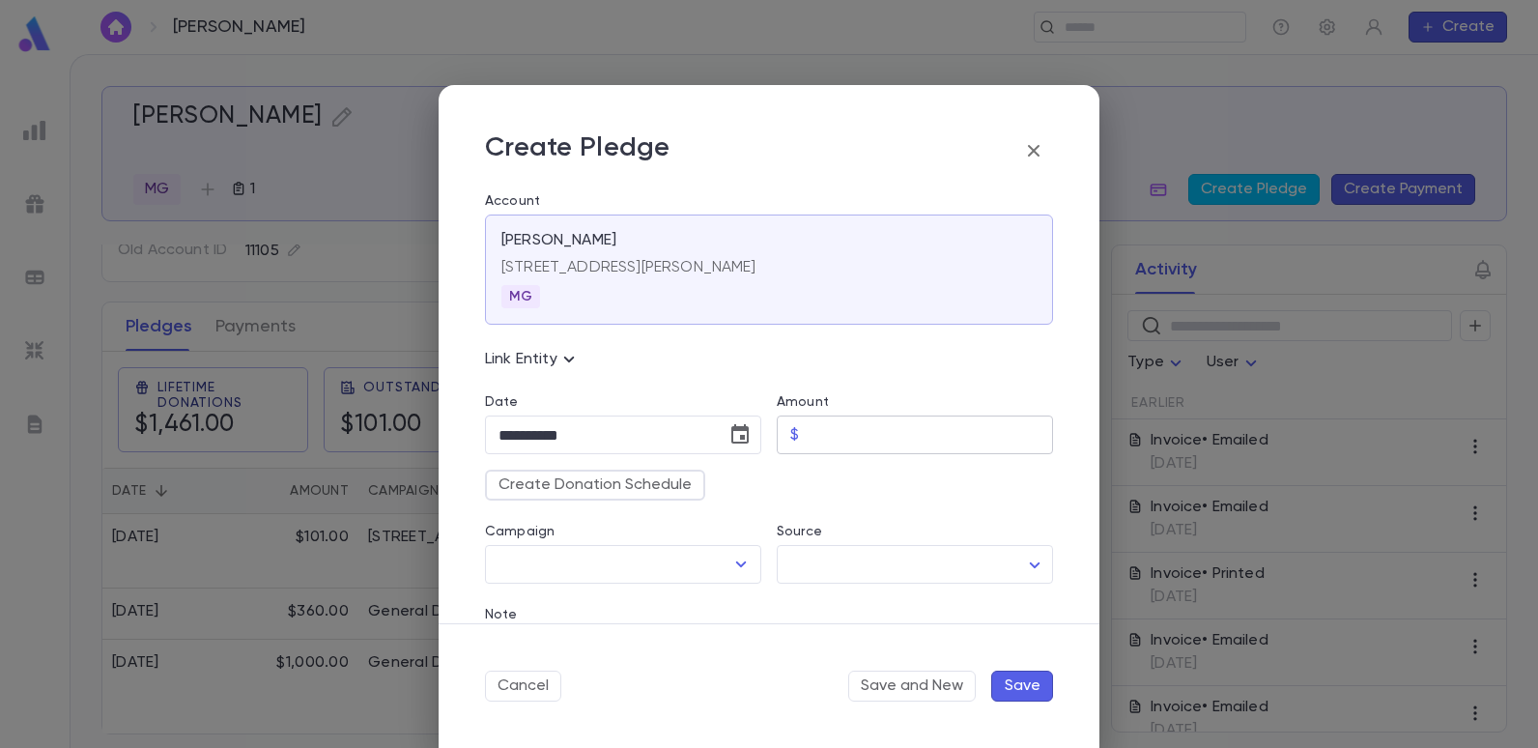
click at [810, 433] on input "Amount" at bounding box center [930, 435] width 246 height 38
type input "*****"
click at [764, 508] on div "Source ​ ​" at bounding box center [907, 541] width 292 height 83
click at [736, 574] on icon "Open" at bounding box center [740, 564] width 23 height 23
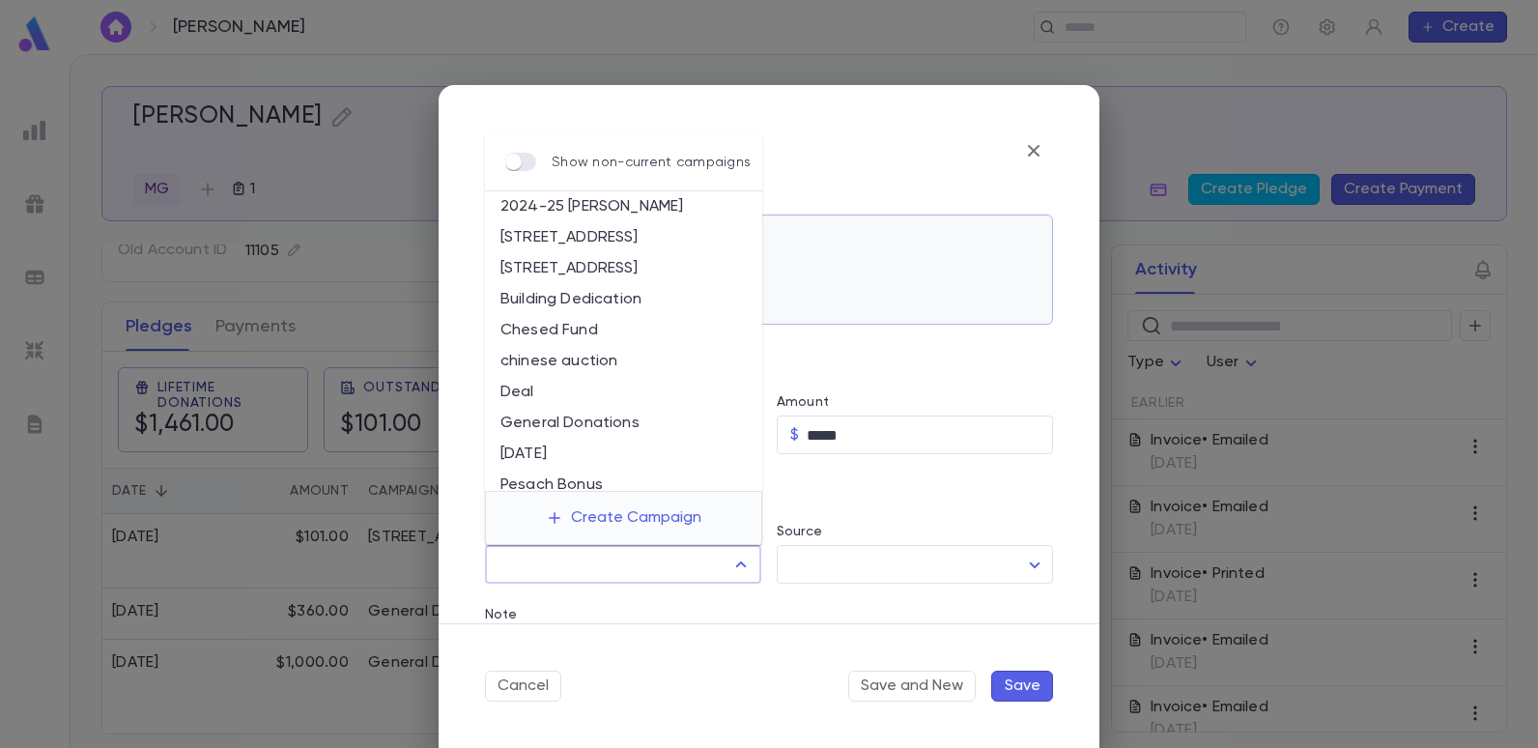
click at [621, 232] on li "2024-25 Summer Drive" at bounding box center [623, 237] width 277 height 31
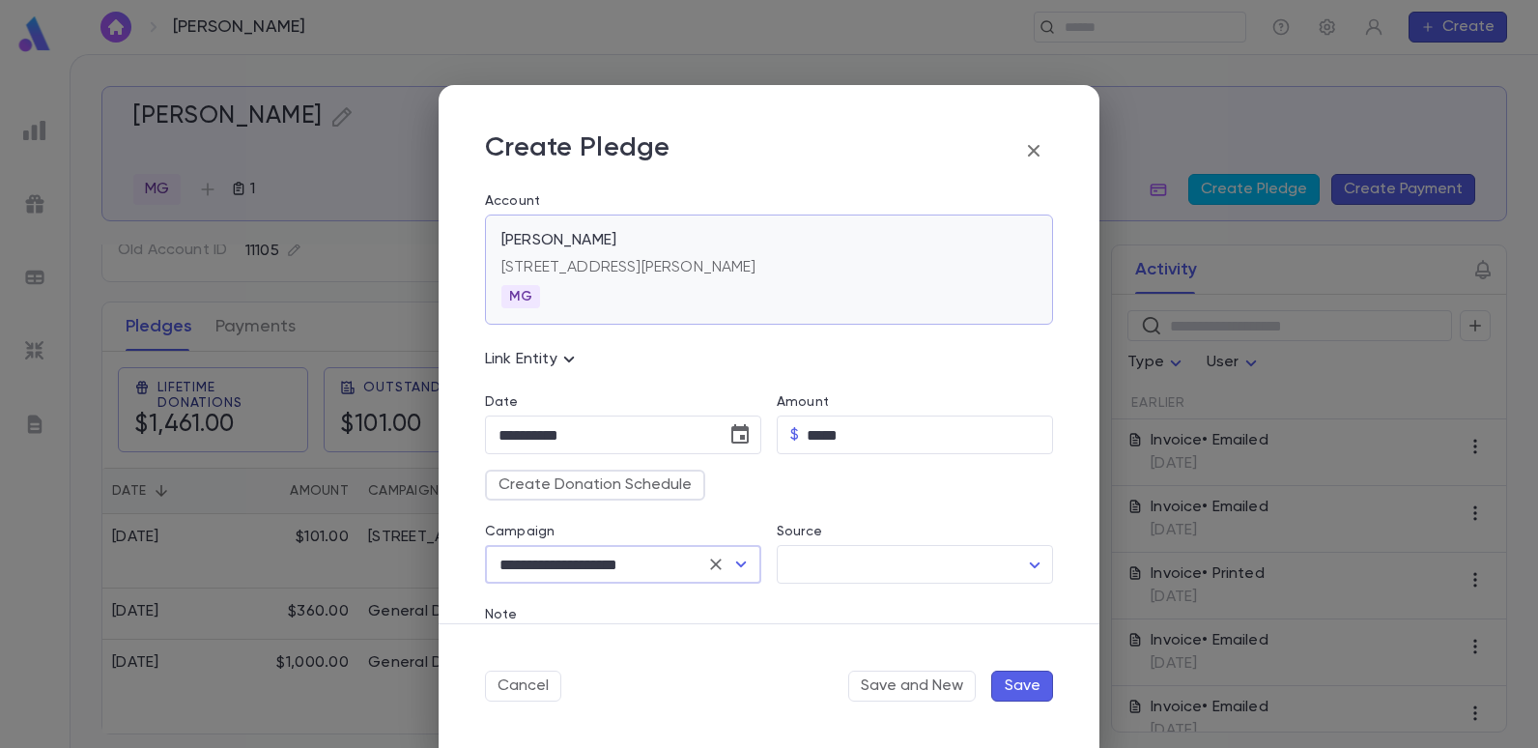
type input "**********"
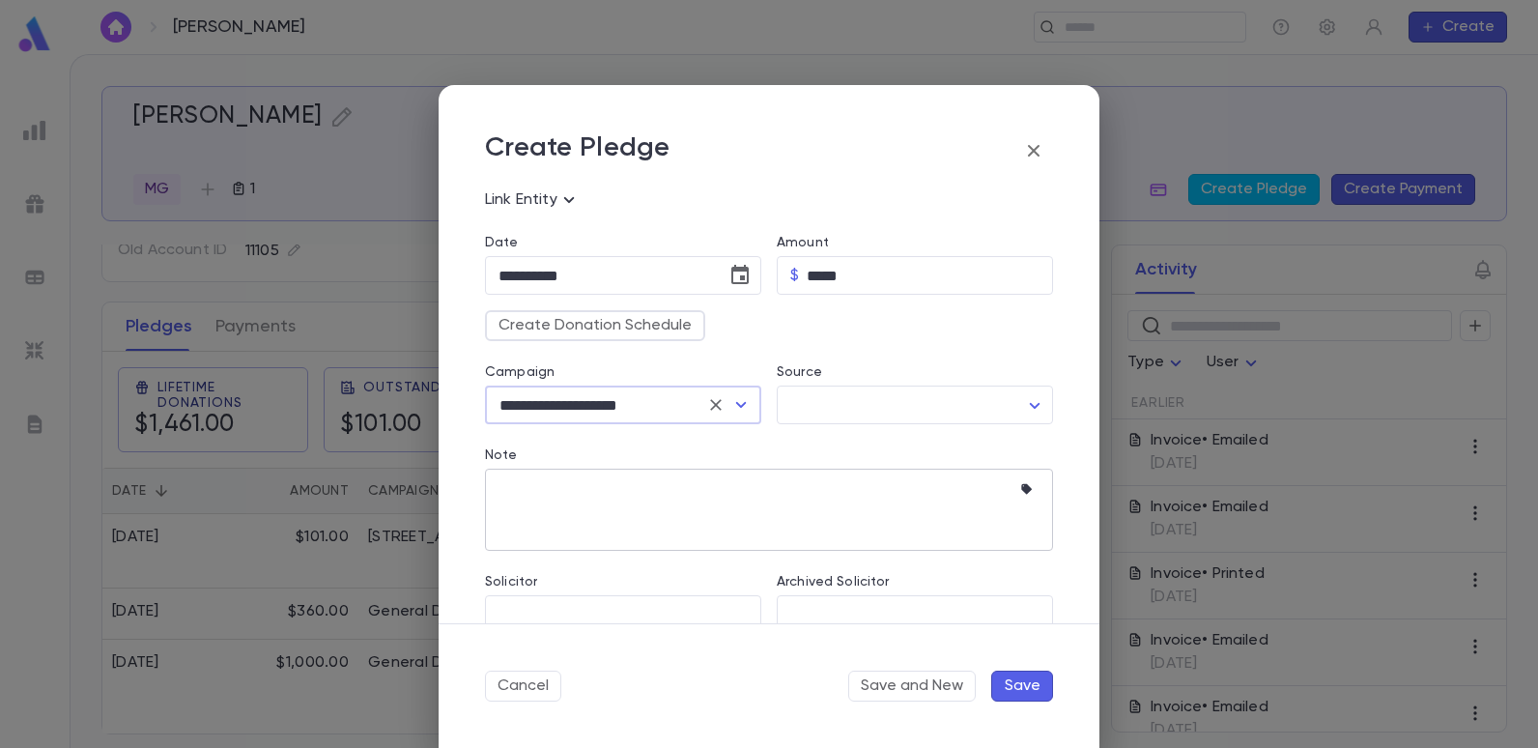
scroll to position [193, 0]
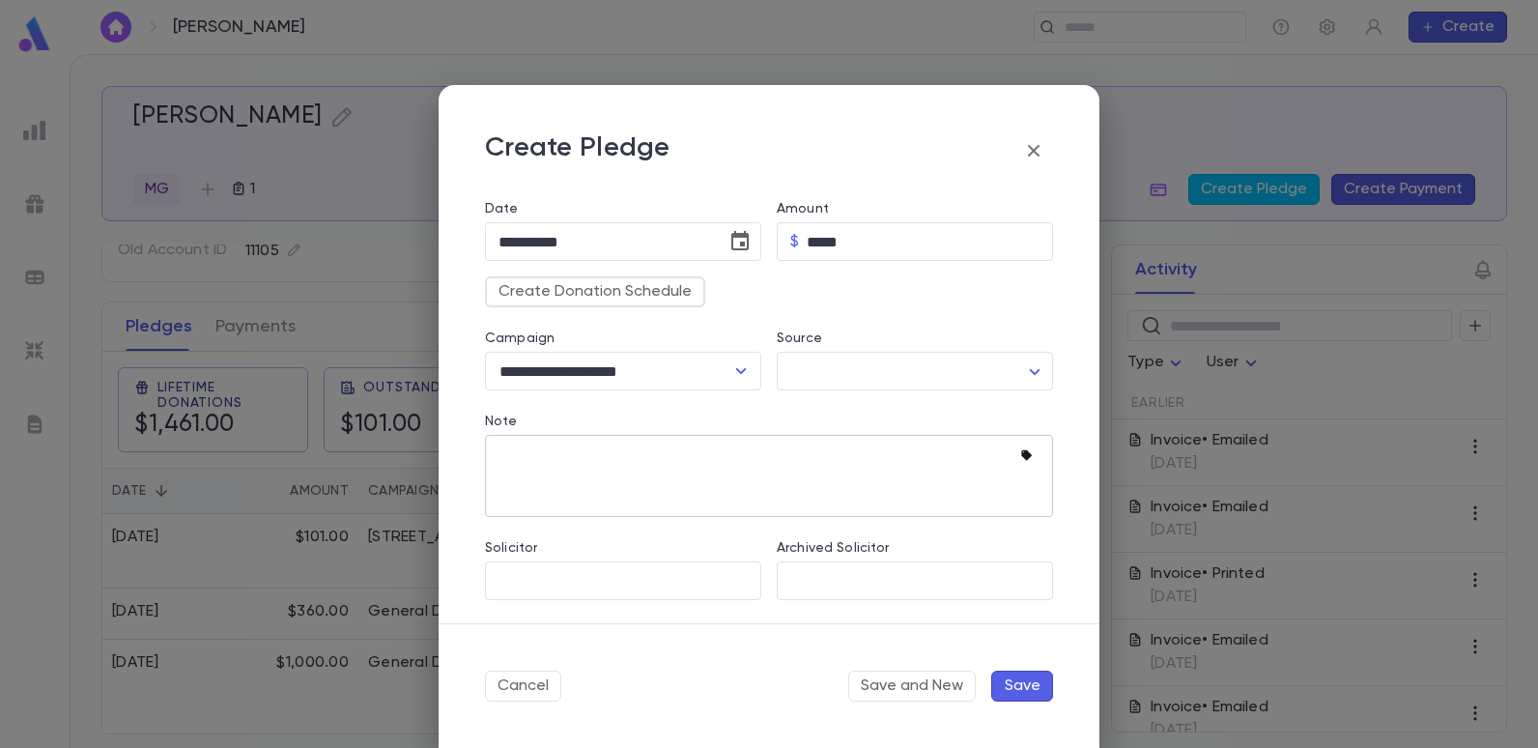
click at [1022, 457] on icon "button" at bounding box center [1026, 455] width 11 height 11
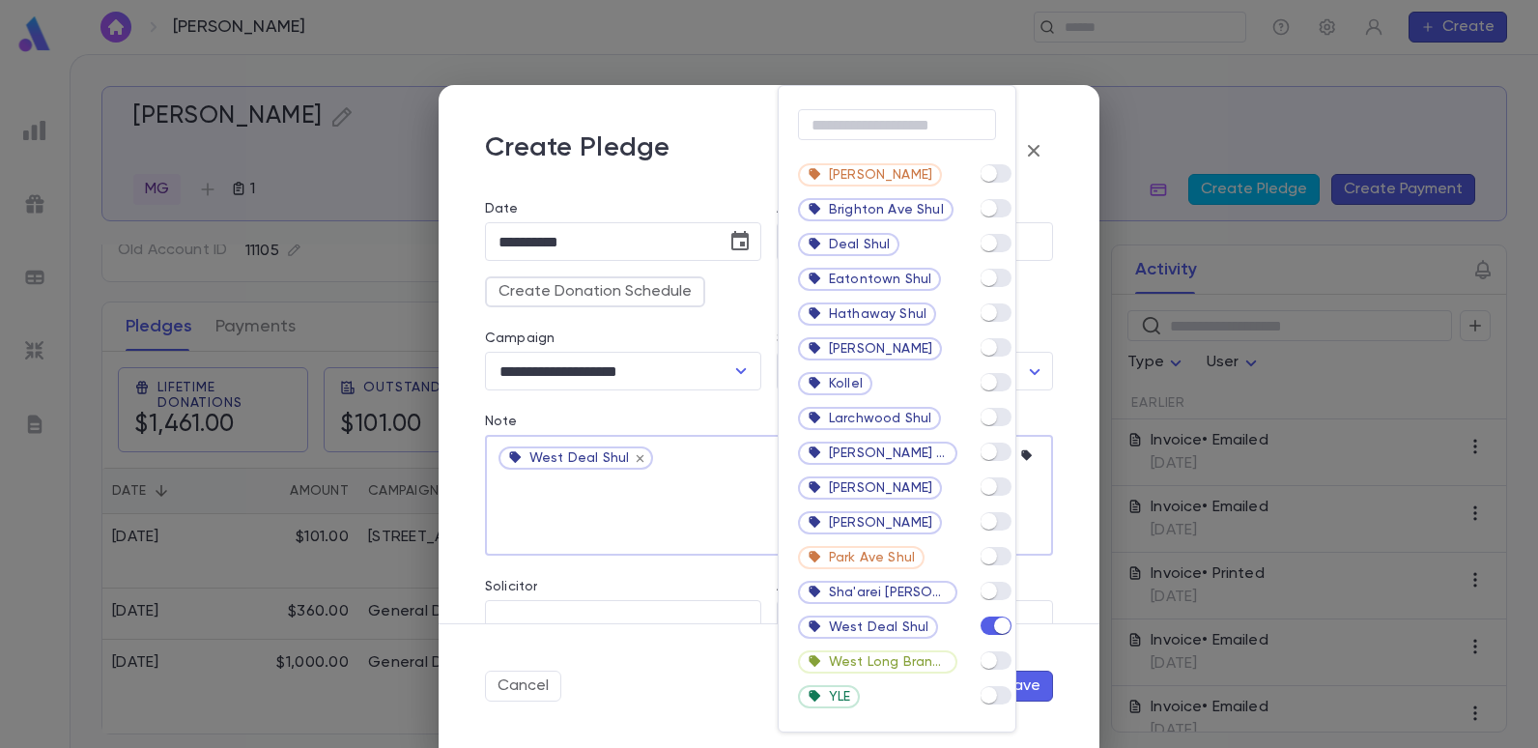
click at [565, 501] on div at bounding box center [769, 374] width 1538 height 748
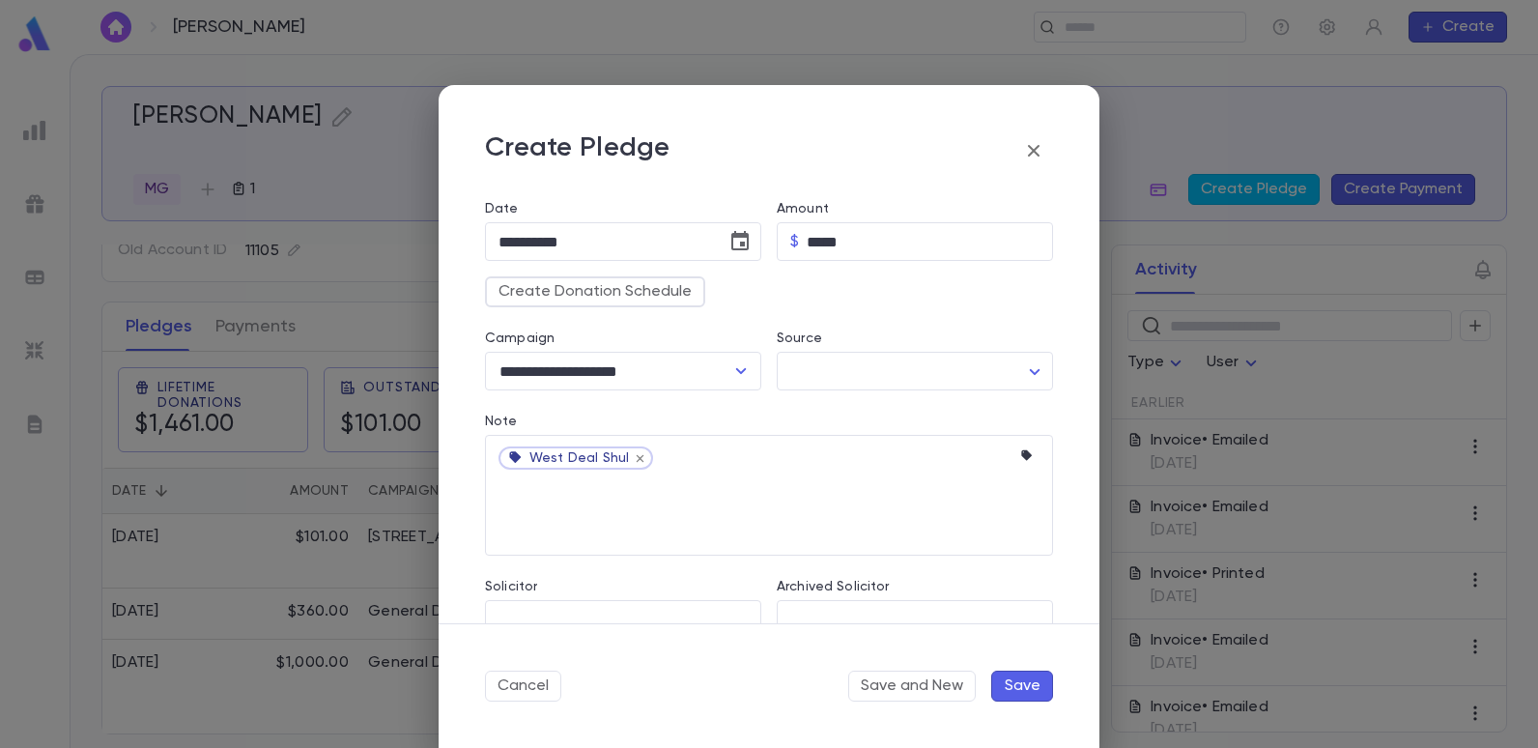
click at [684, 456] on div "West Deal Shul" at bounding box center [760, 459] width 522 height 27
click at [521, 499] on textarea "Note" at bounding box center [769, 514] width 541 height 82
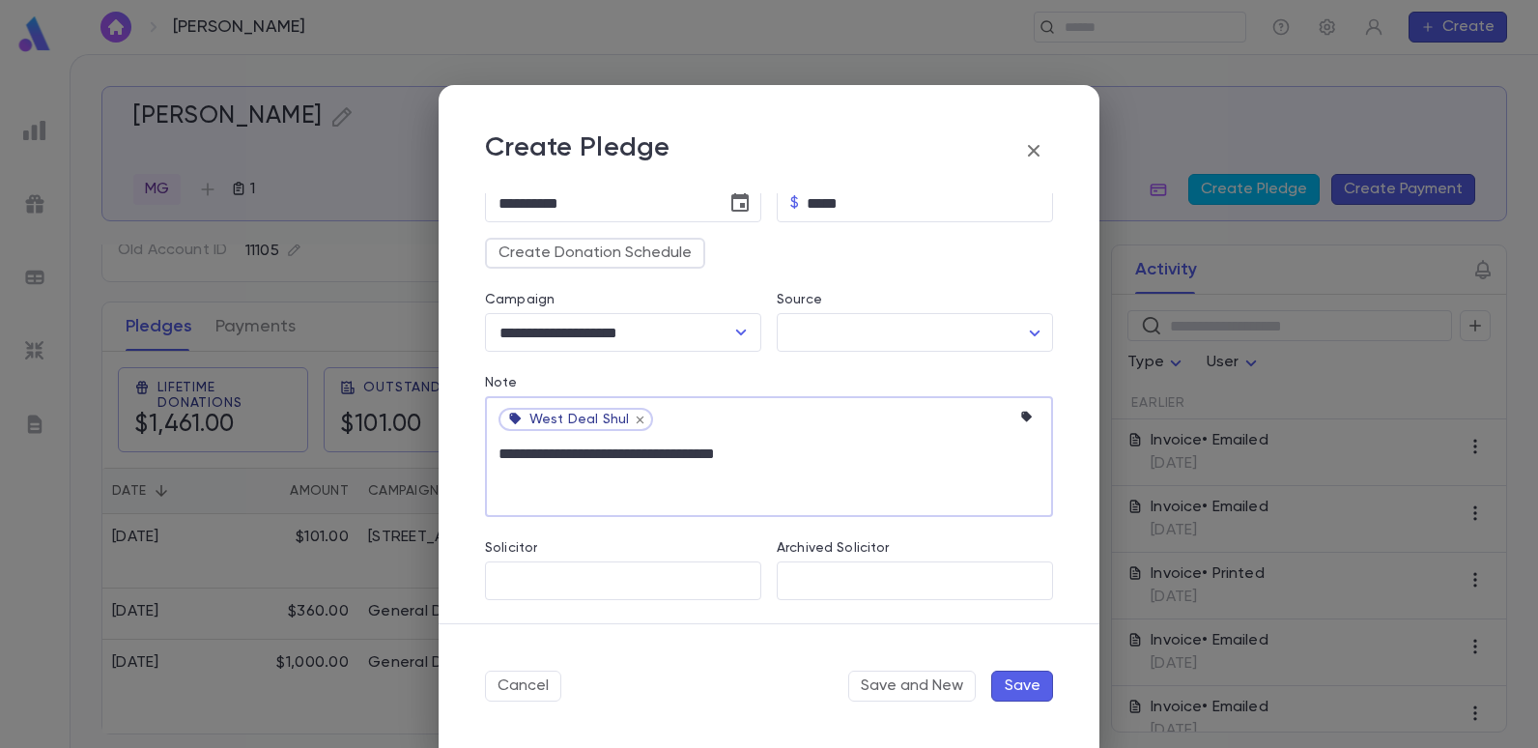
type textarea "**********"
click at [583, 600] on div "**********" at bounding box center [769, 408] width 661 height 430
click at [578, 580] on input "Solicitor" at bounding box center [609, 580] width 230 height 37
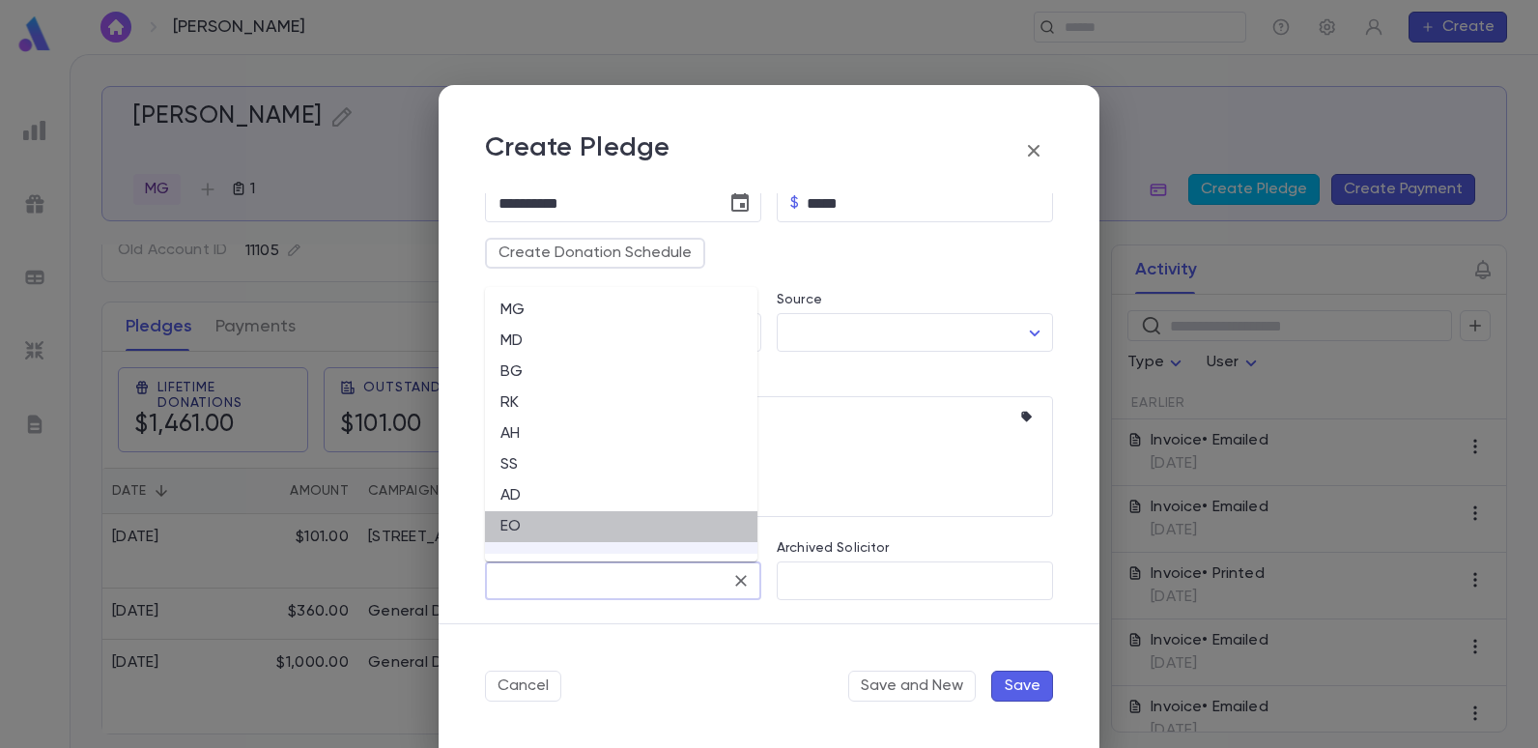
click at [509, 533] on li "EO" at bounding box center [621, 526] width 272 height 31
type input "**"
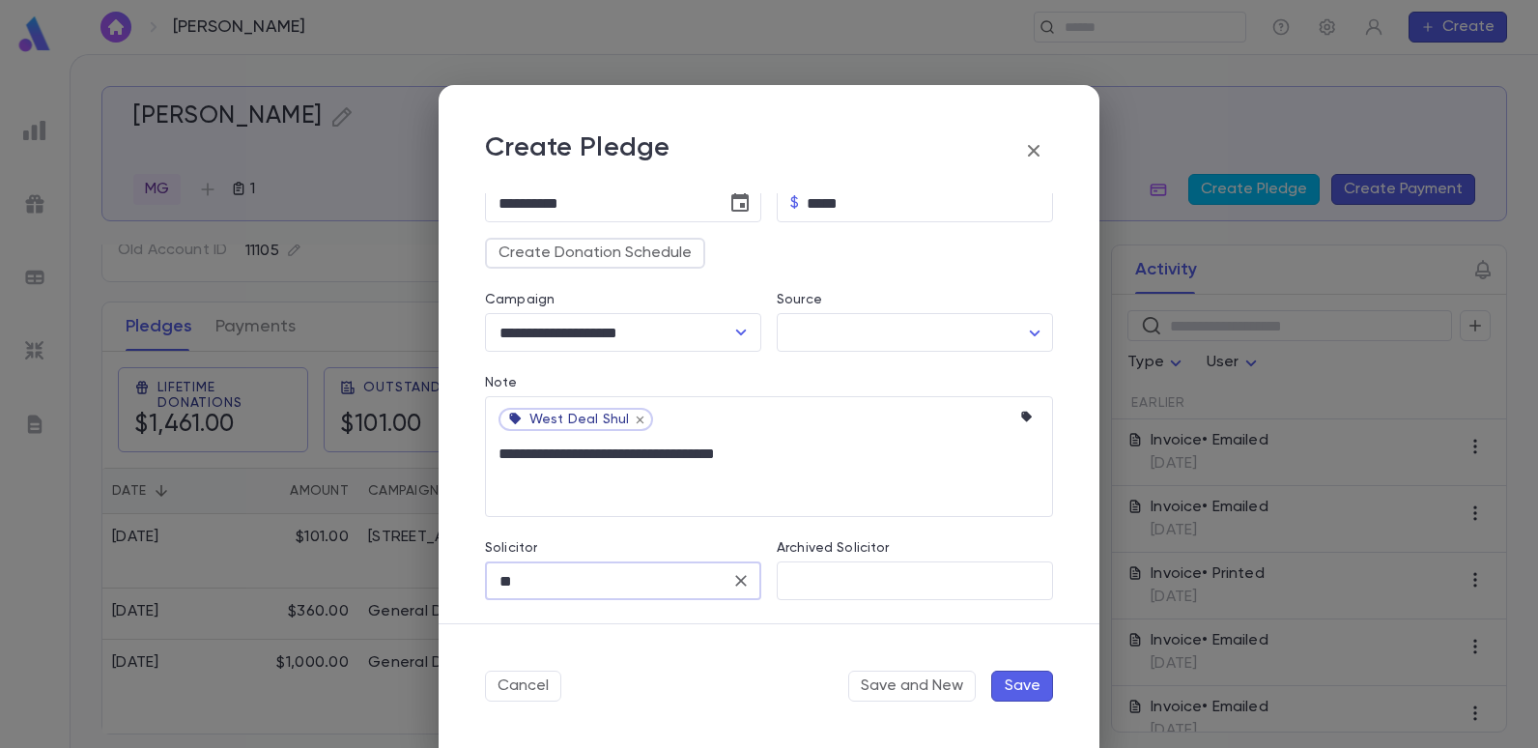
click at [1028, 687] on button "Save" at bounding box center [1022, 686] width 62 height 31
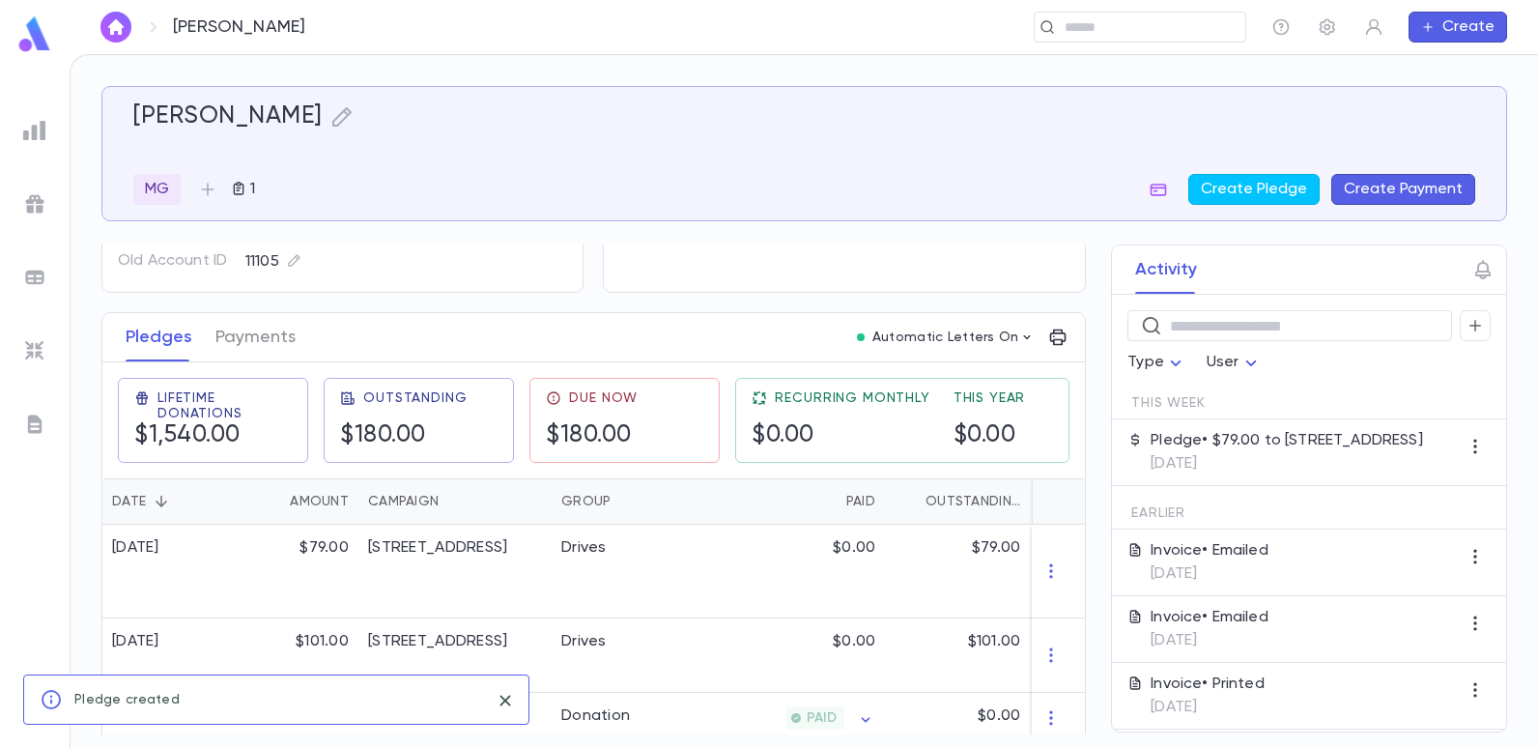
scroll to position [214, 0]
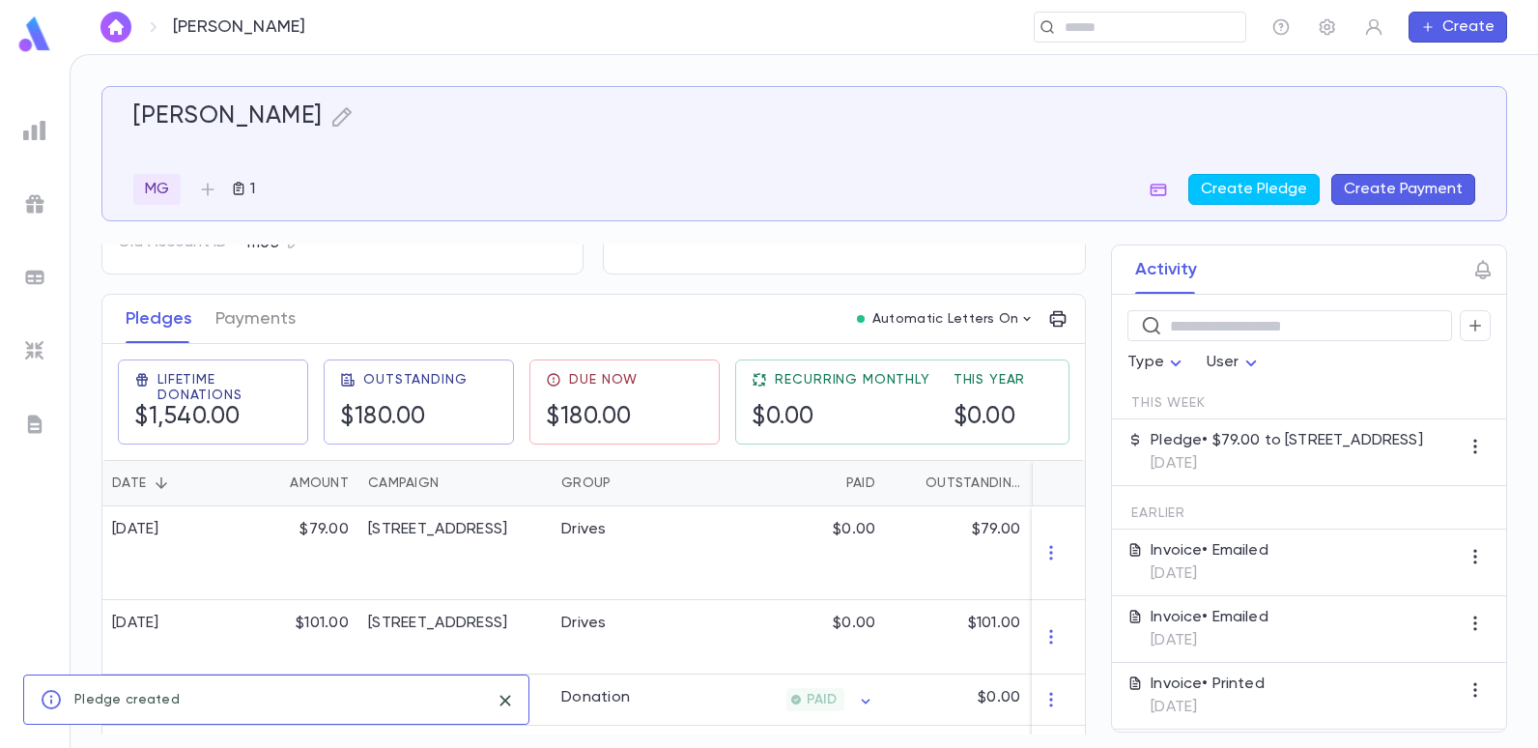
click at [1364, 180] on button "Create Payment" at bounding box center [1403, 189] width 144 height 31
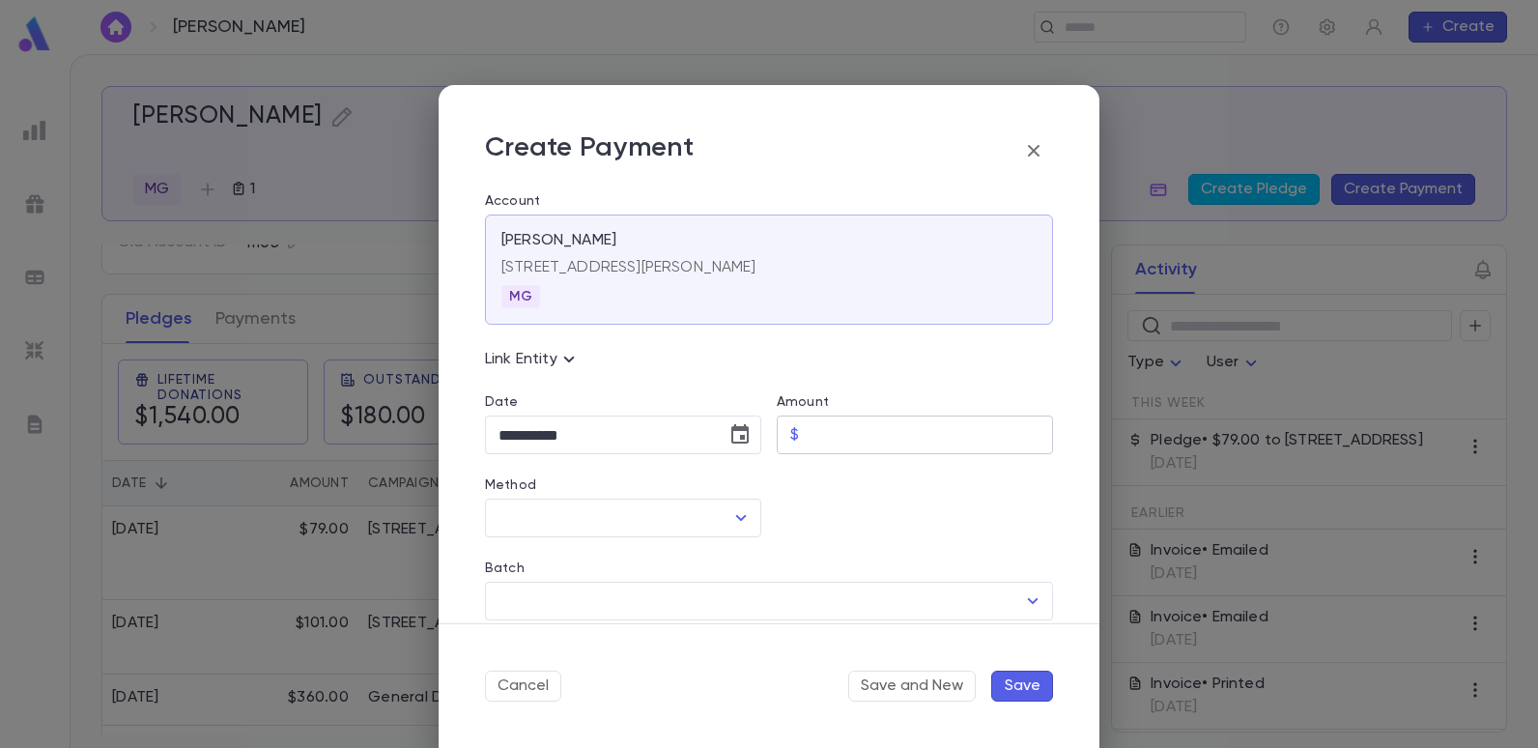
click at [853, 441] on input "Amount" at bounding box center [930, 435] width 246 height 38
type input "******"
click at [849, 527] on div at bounding box center [907, 495] width 292 height 83
click at [732, 522] on icon "Open" at bounding box center [740, 517] width 23 height 23
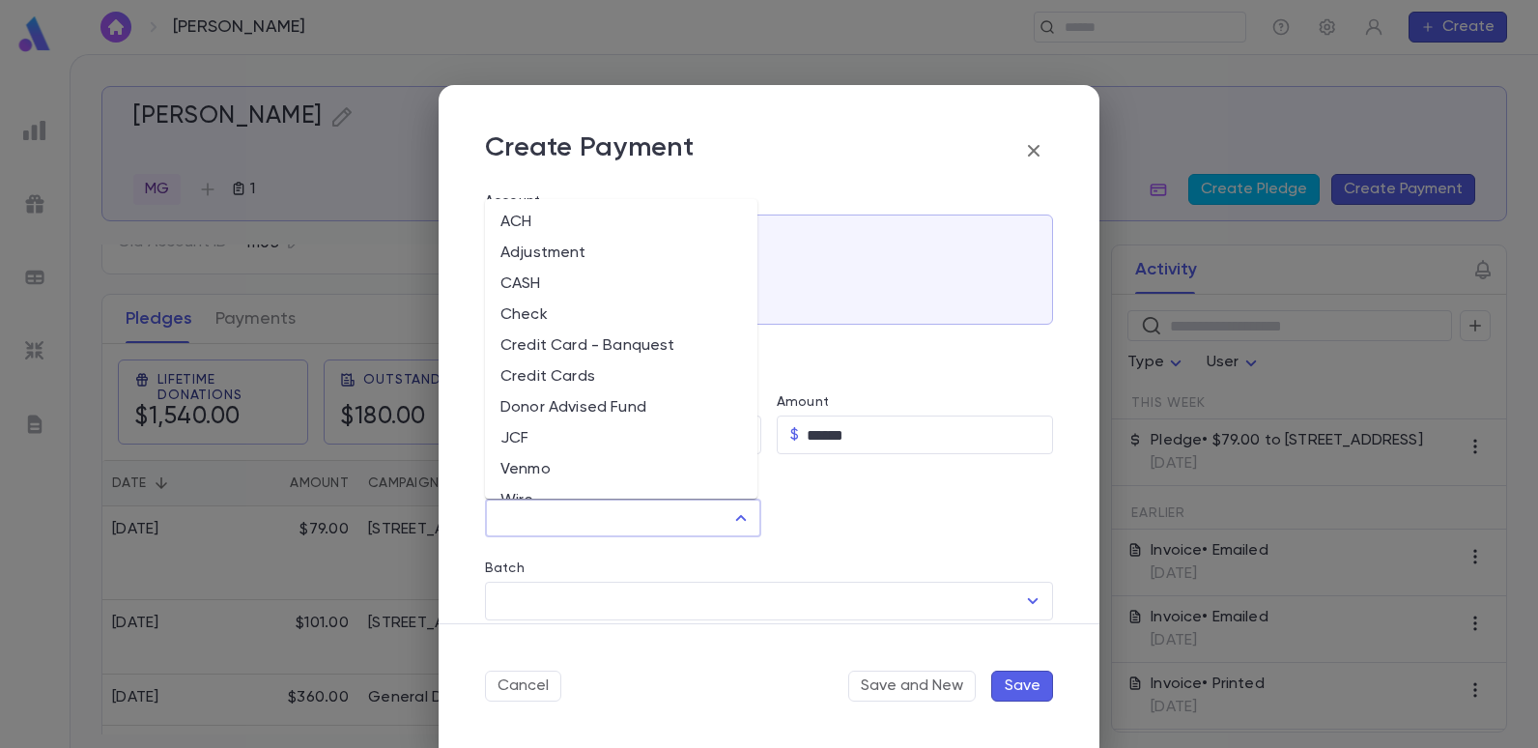
click at [616, 343] on li "Credit Card - Banquest" at bounding box center [621, 345] width 272 height 31
type input "**********"
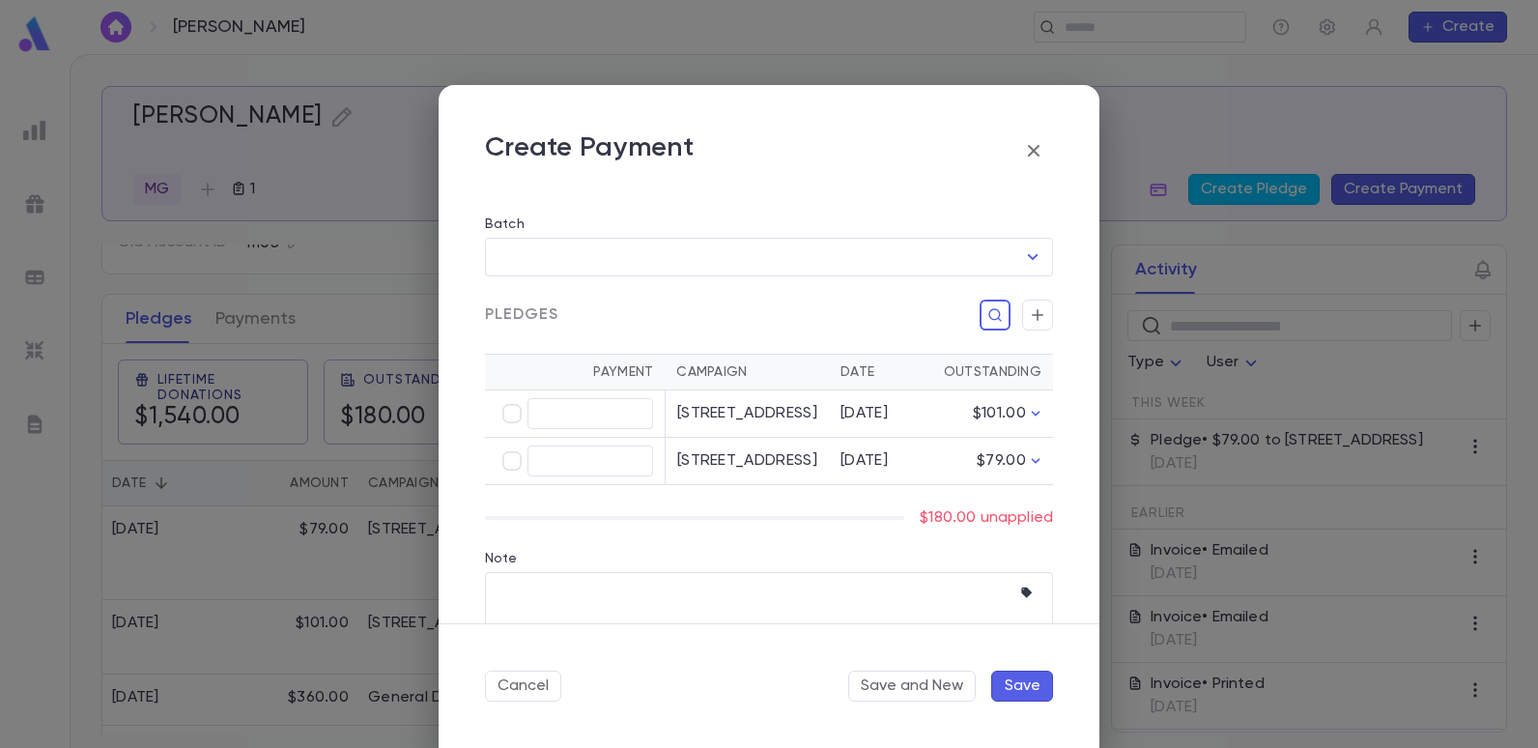
scroll to position [386, 0]
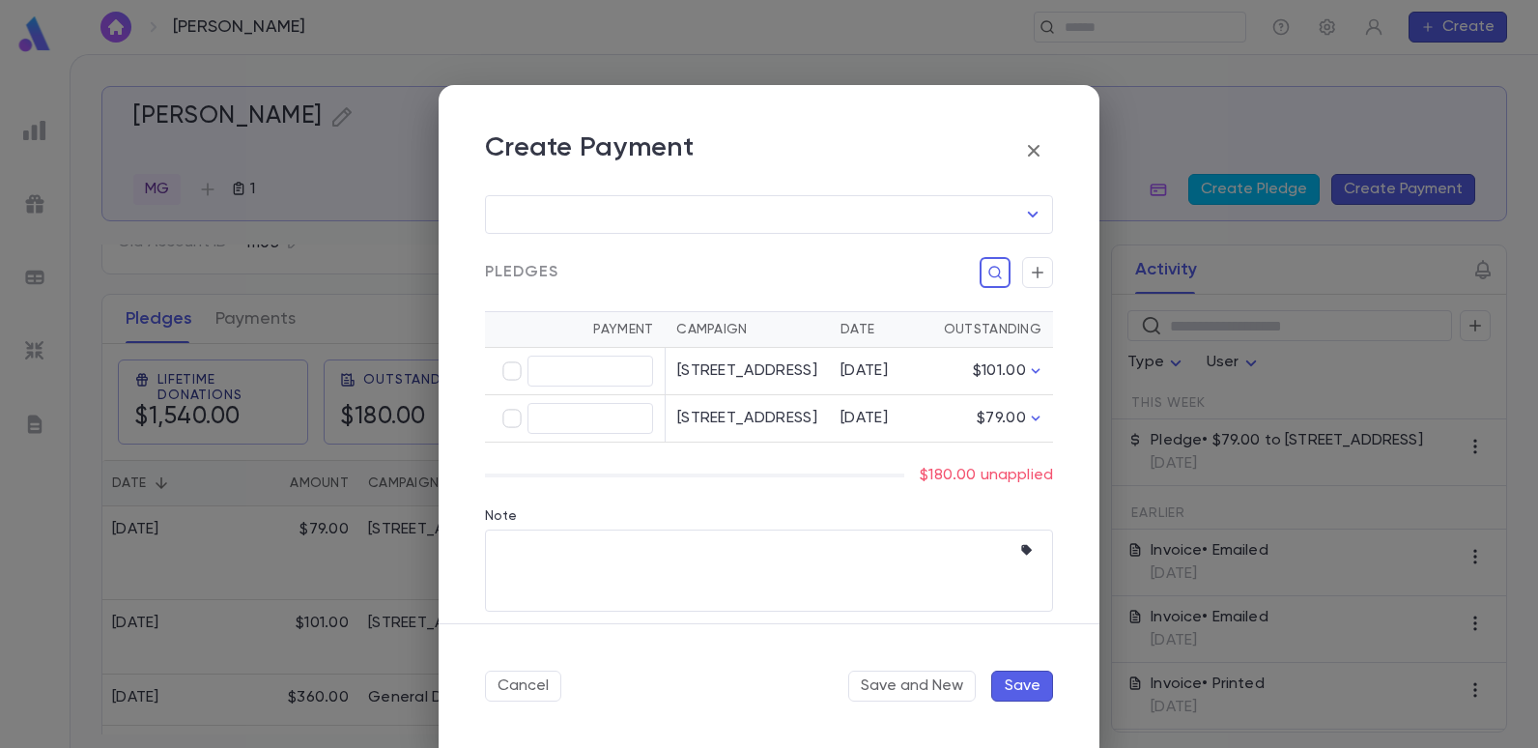
type input "******"
type input "*****"
click at [1030, 682] on button "Save" at bounding box center [1022, 686] width 62 height 31
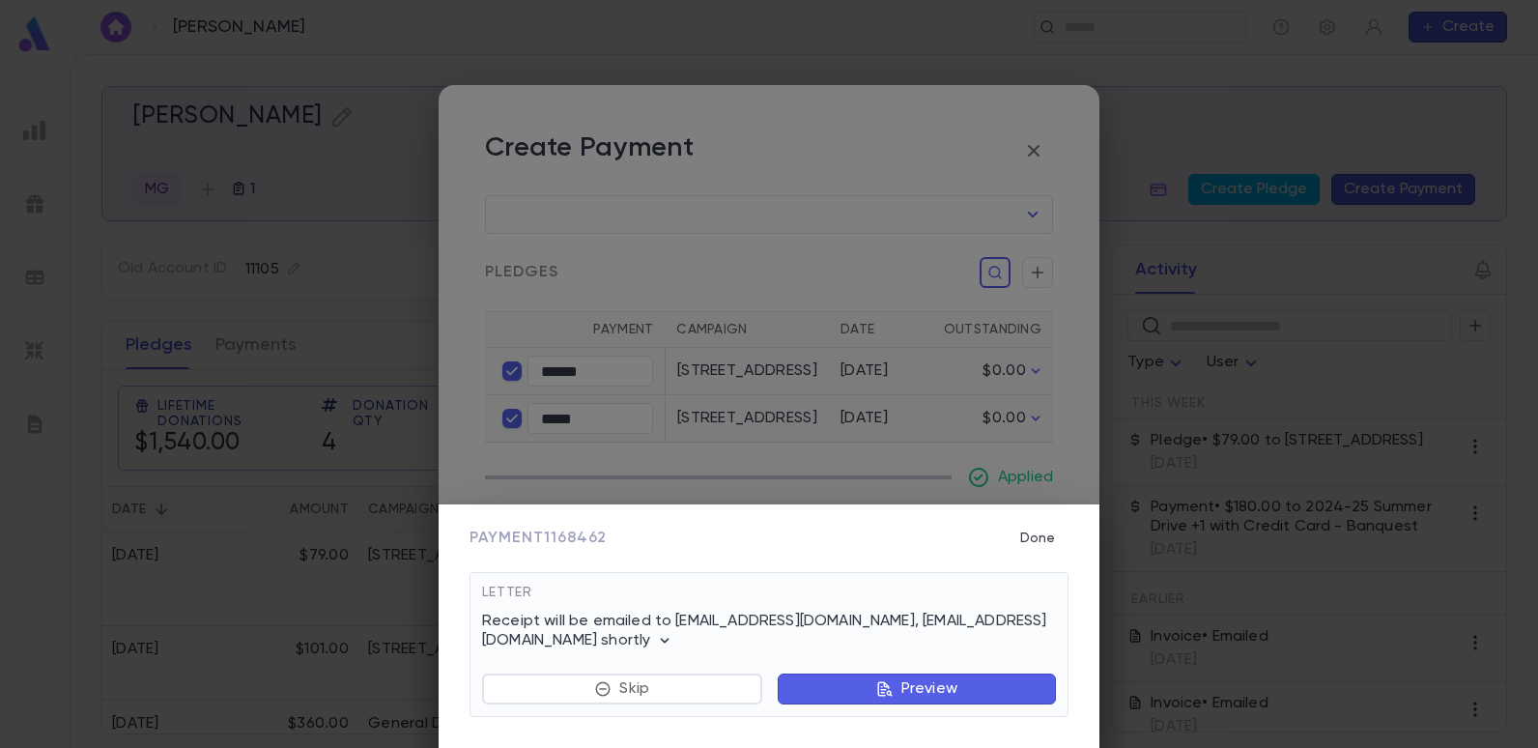
scroll to position [214, 0]
click at [1042, 530] on button "Done" at bounding box center [1038, 538] width 62 height 37
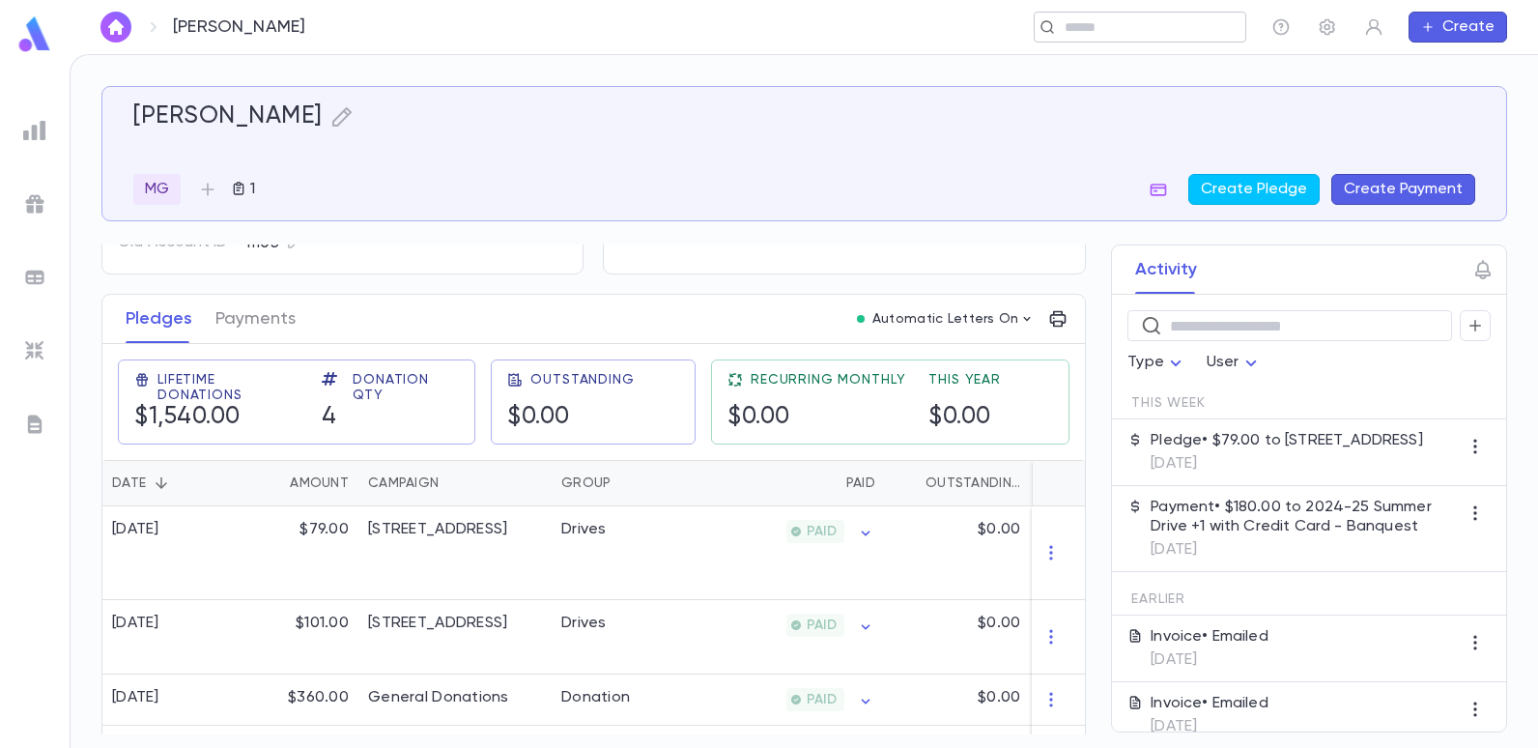
click at [1129, 19] on input "text" at bounding box center [1134, 27] width 150 height 18
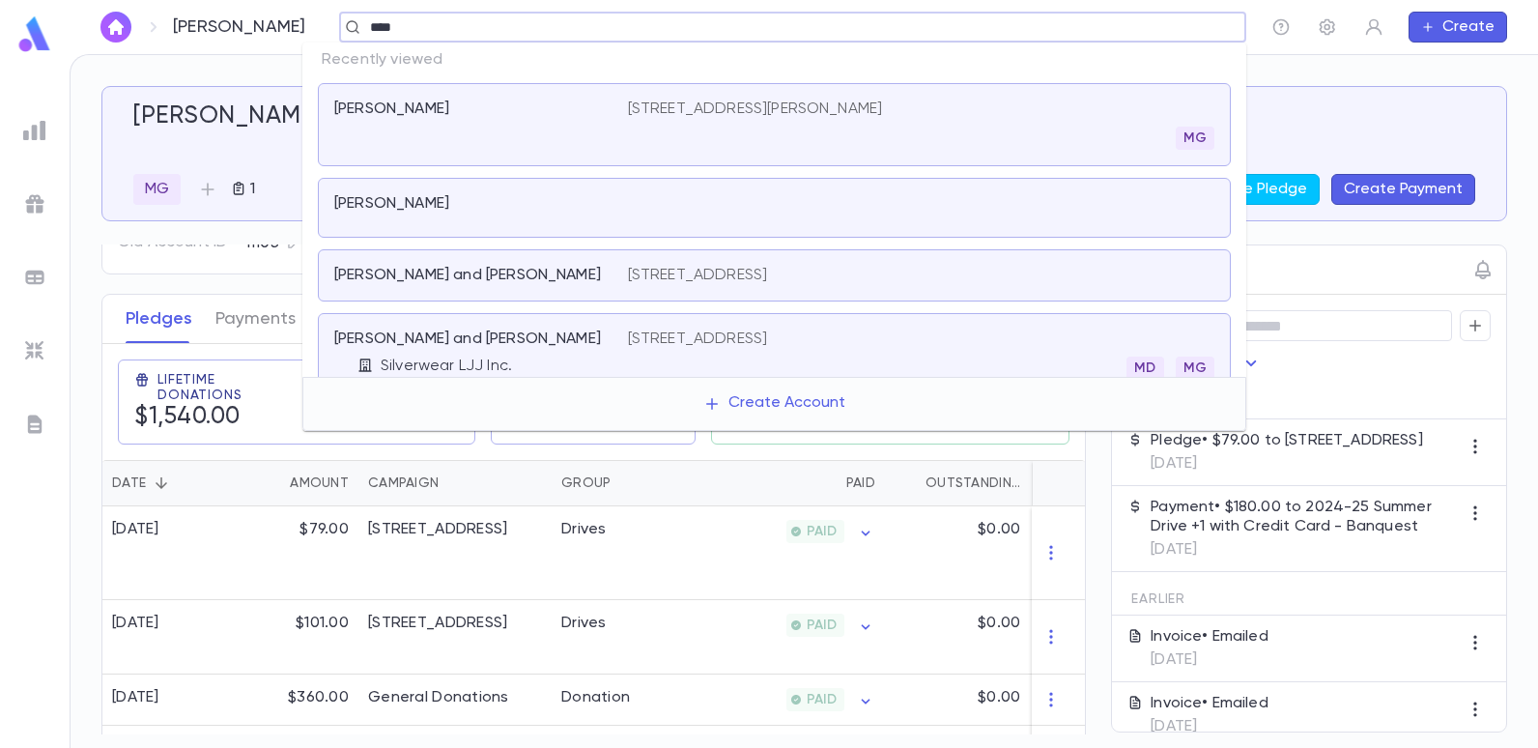
type input "*****"
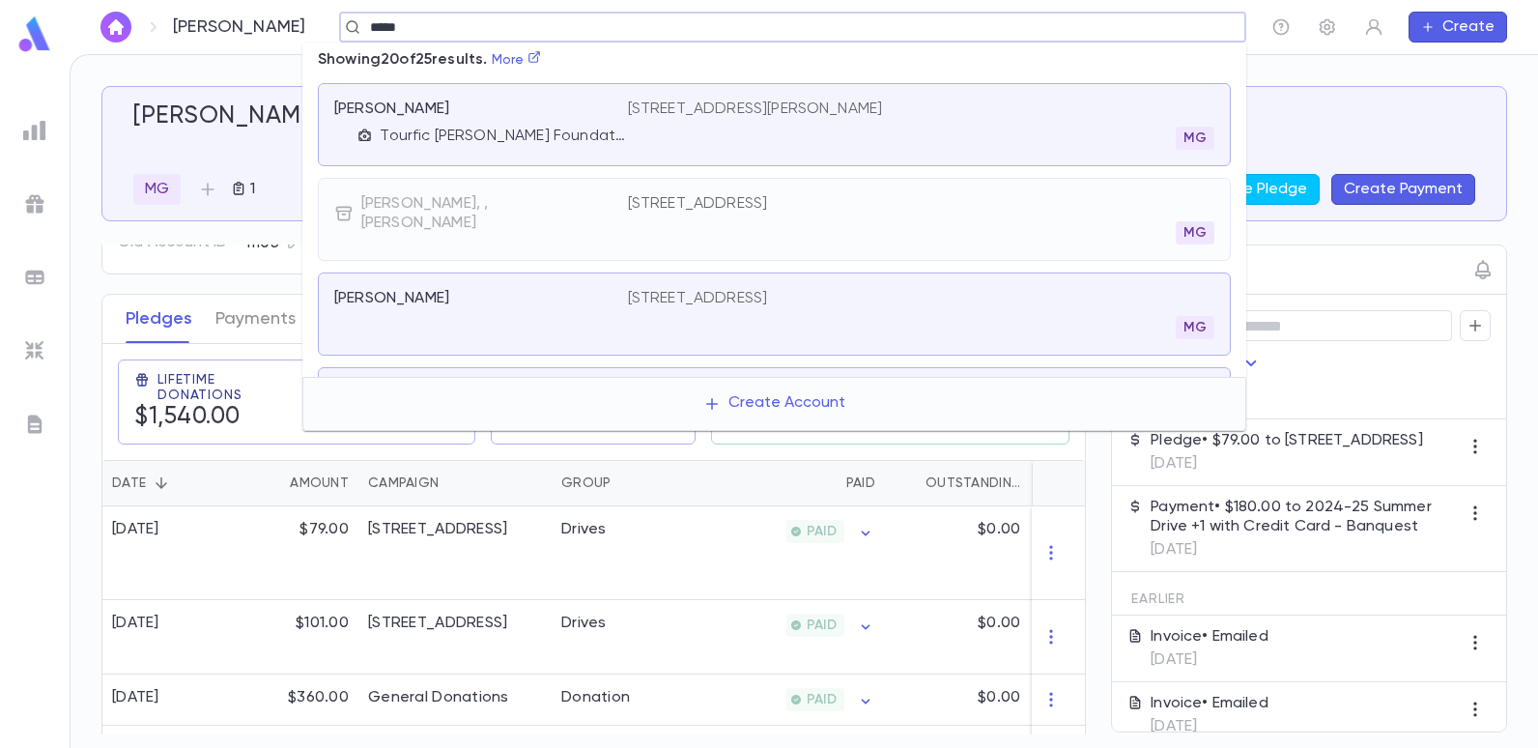
click at [781, 106] on p "71 Palmer Ave, West Long Branch NJ 07764" at bounding box center [755, 109] width 255 height 19
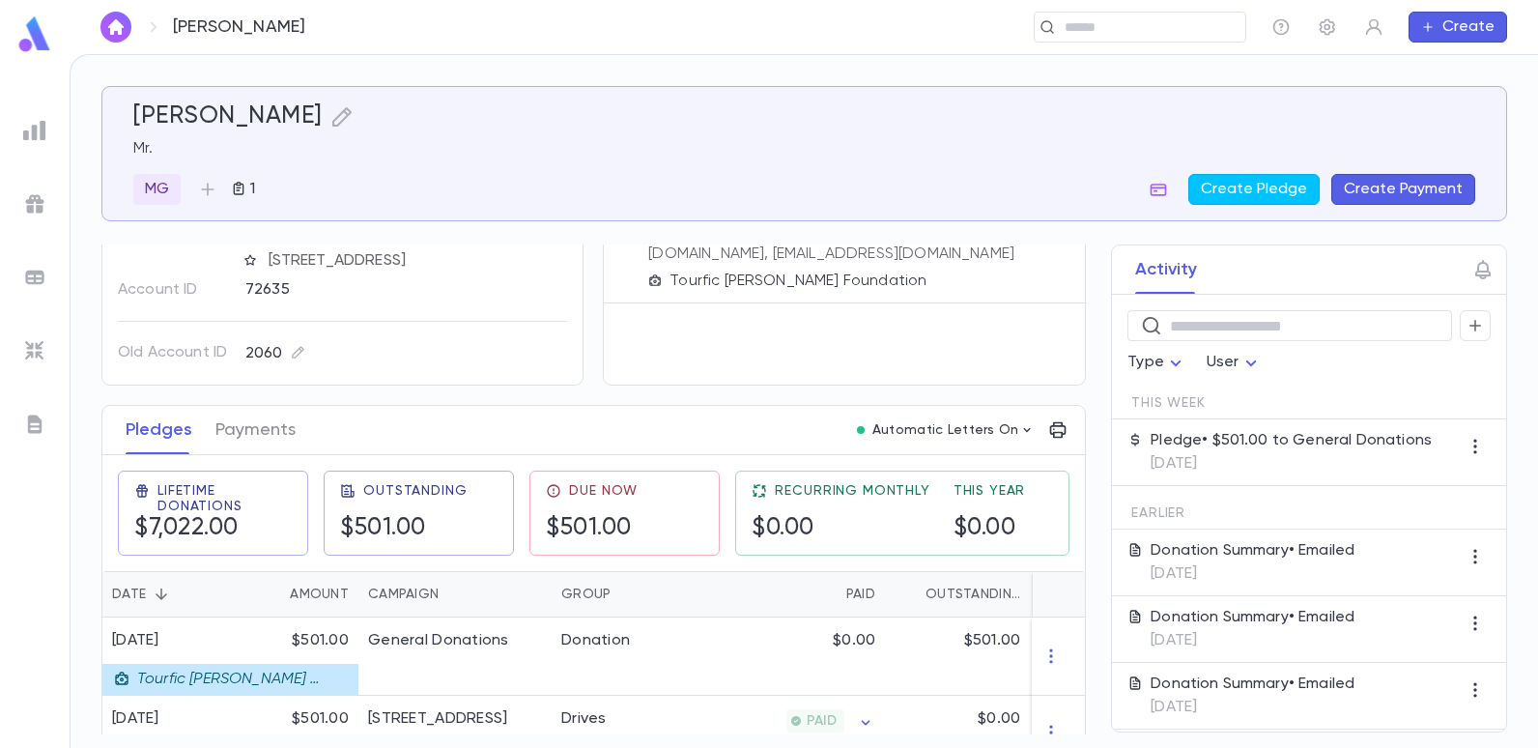
scroll to position [290, 0]
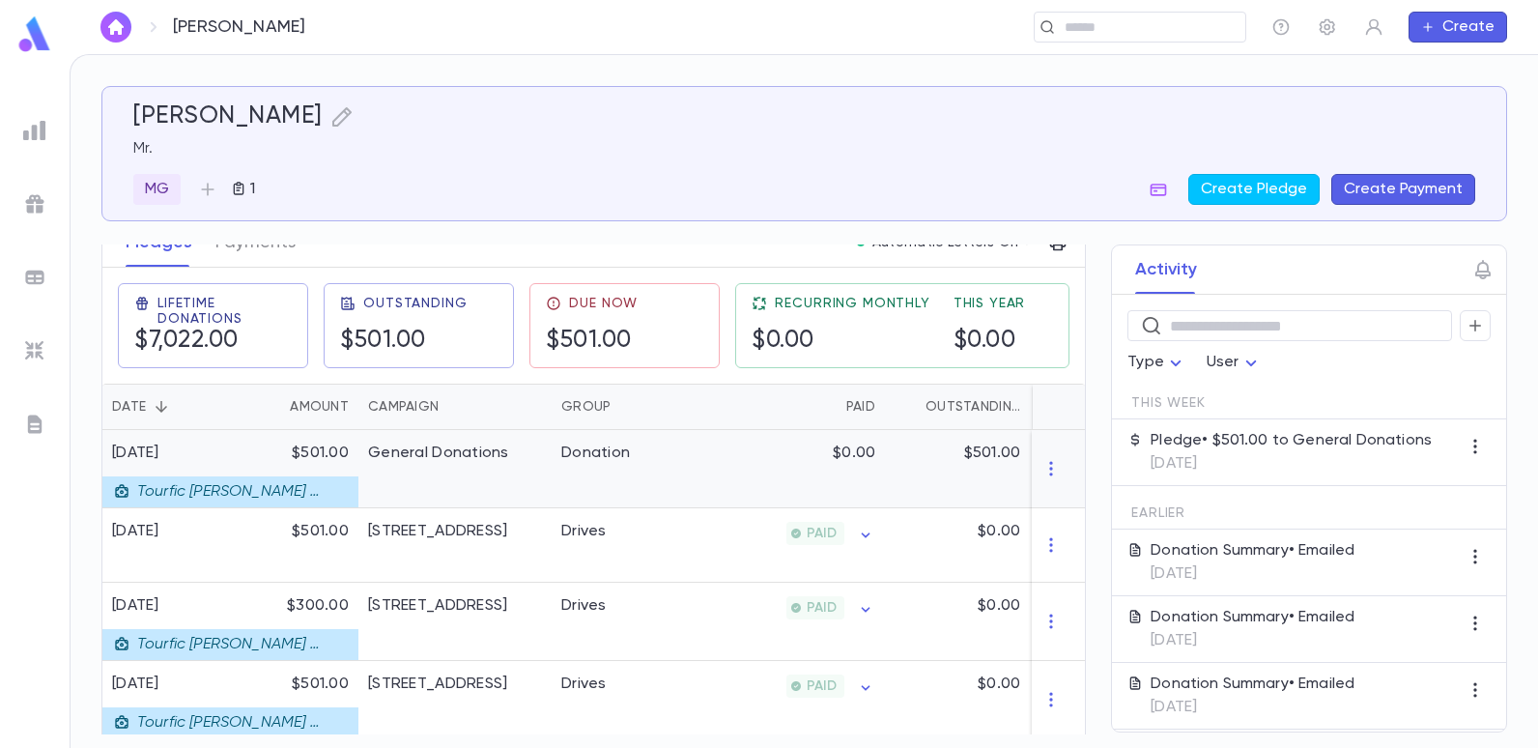
click at [400, 464] on div "General Donations" at bounding box center [454, 469] width 193 height 78
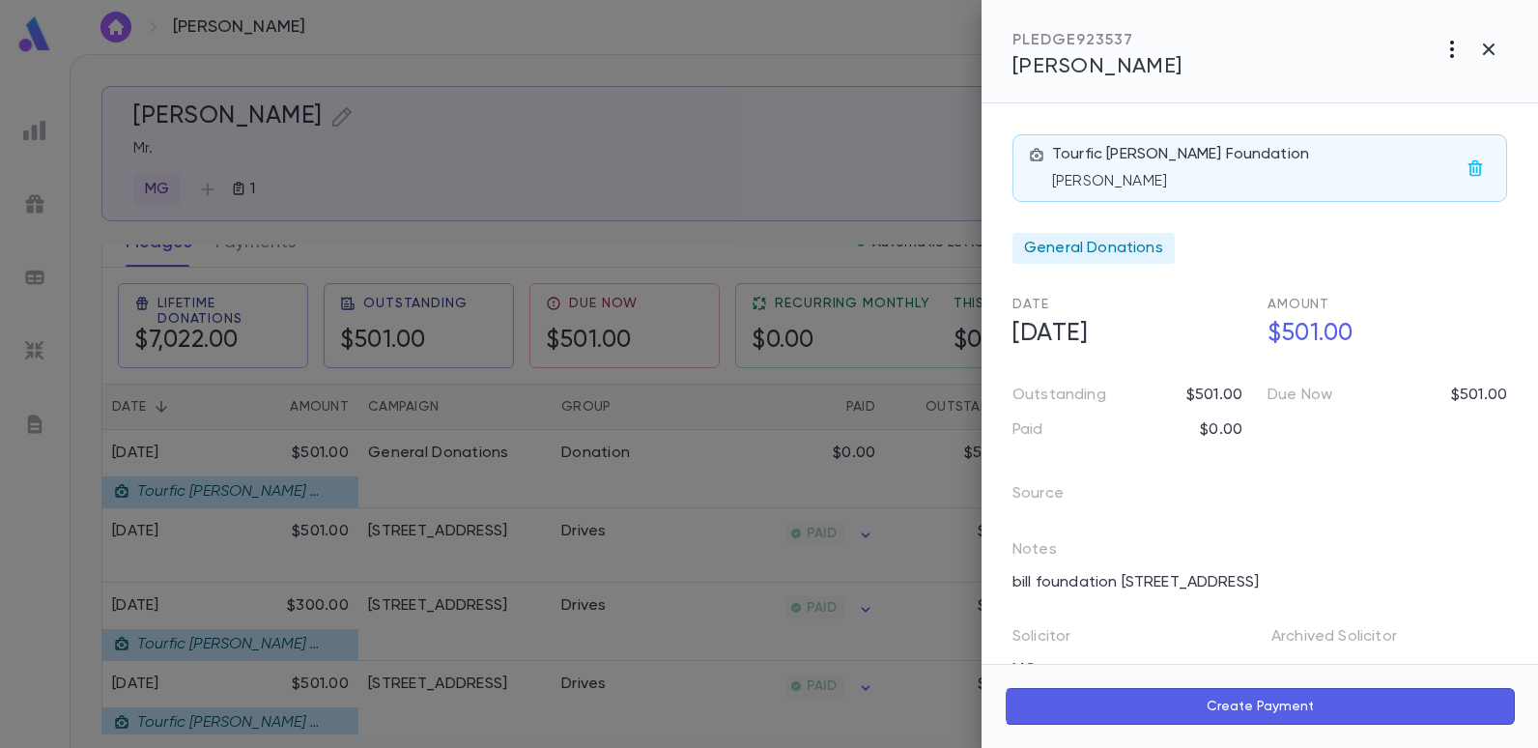
click at [1455, 46] on icon "button" at bounding box center [1452, 49] width 23 height 23
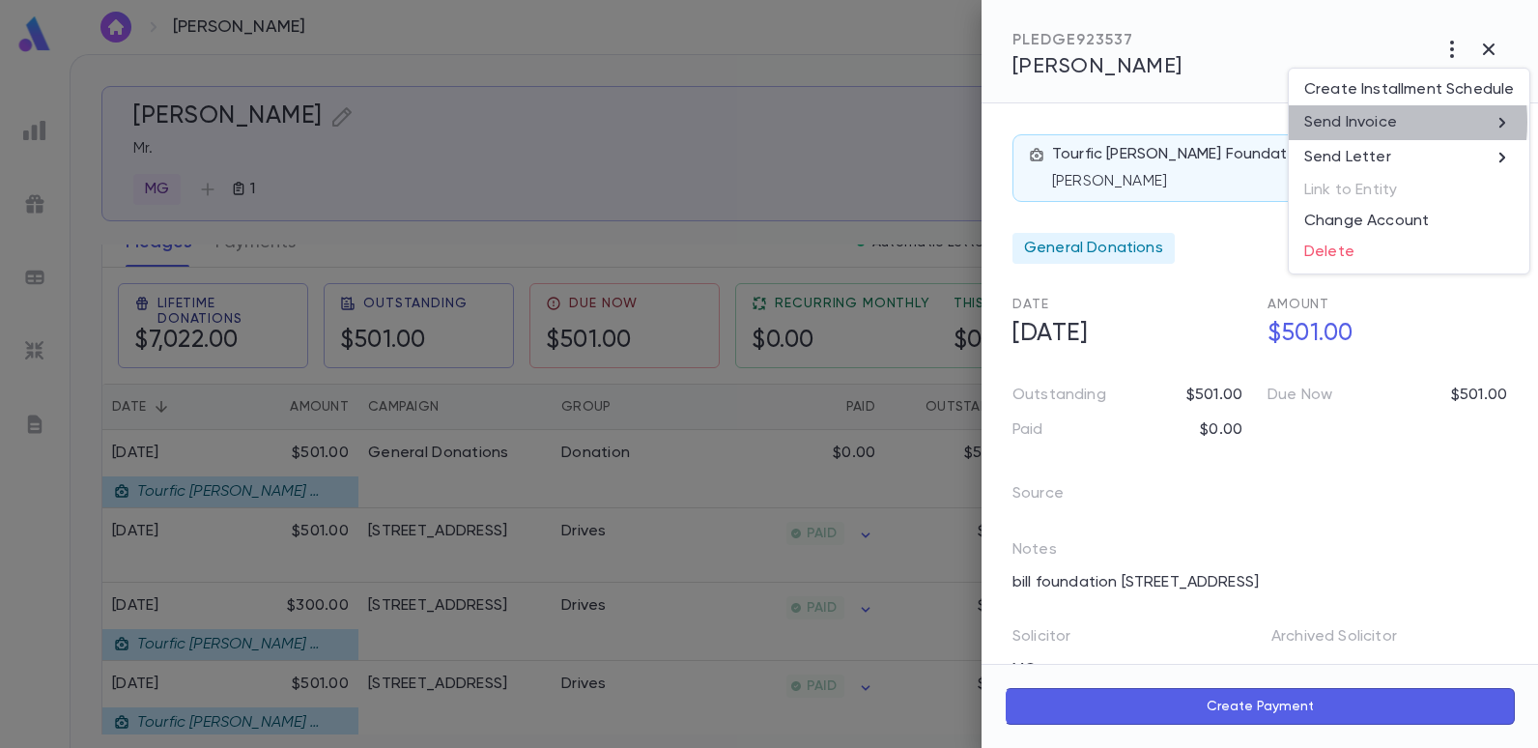
click at [1348, 121] on p "Send Invoice" at bounding box center [1350, 122] width 93 height 19
click at [1497, 160] on li "Print" at bounding box center [1490, 158] width 68 height 35
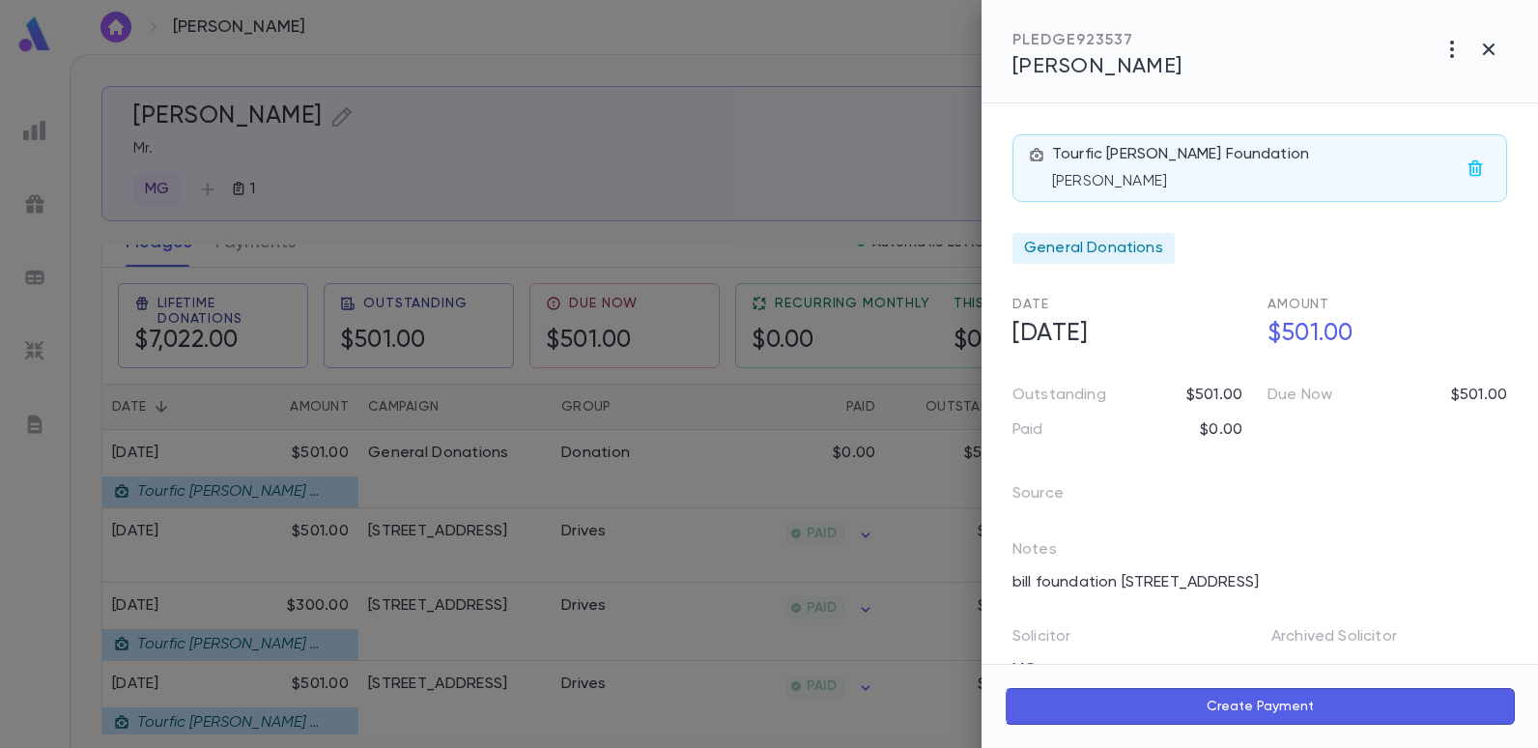
click at [723, 82] on div at bounding box center [769, 374] width 1538 height 748
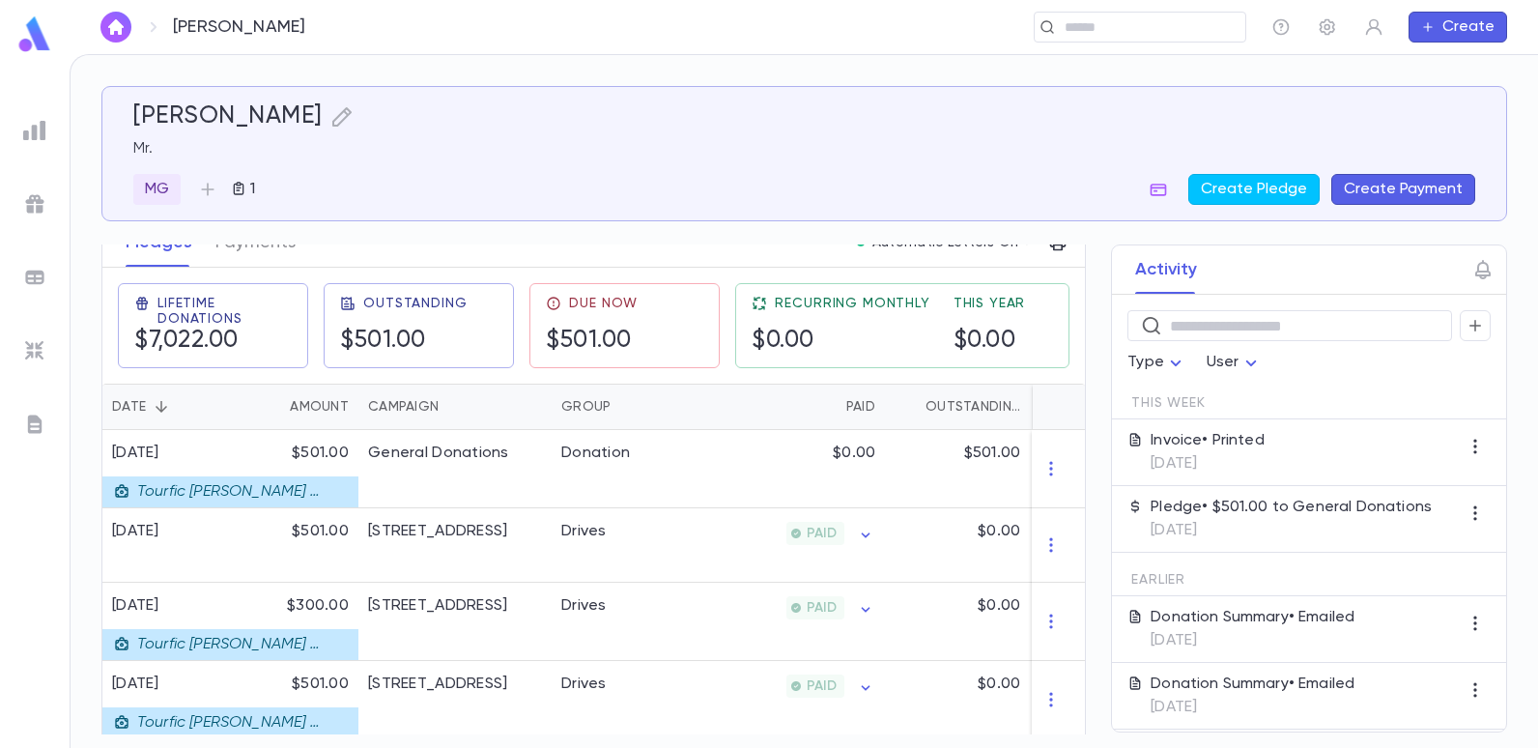
click at [1471, 32] on button "Create" at bounding box center [1458, 27] width 99 height 31
click at [1462, 60] on li "Account" at bounding box center [1463, 64] width 99 height 31
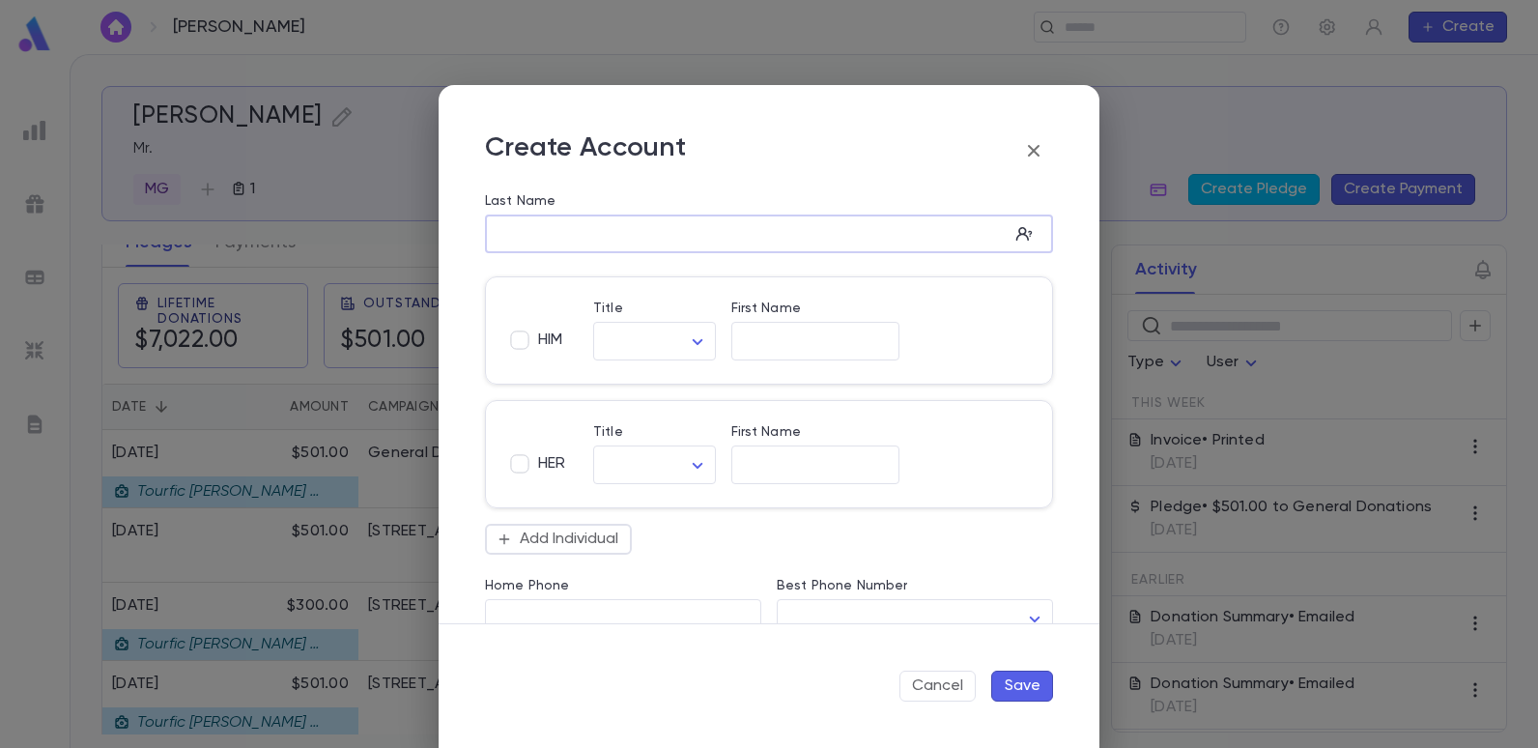
click at [517, 238] on input "Last Name" at bounding box center [747, 234] width 524 height 22
type input "******"
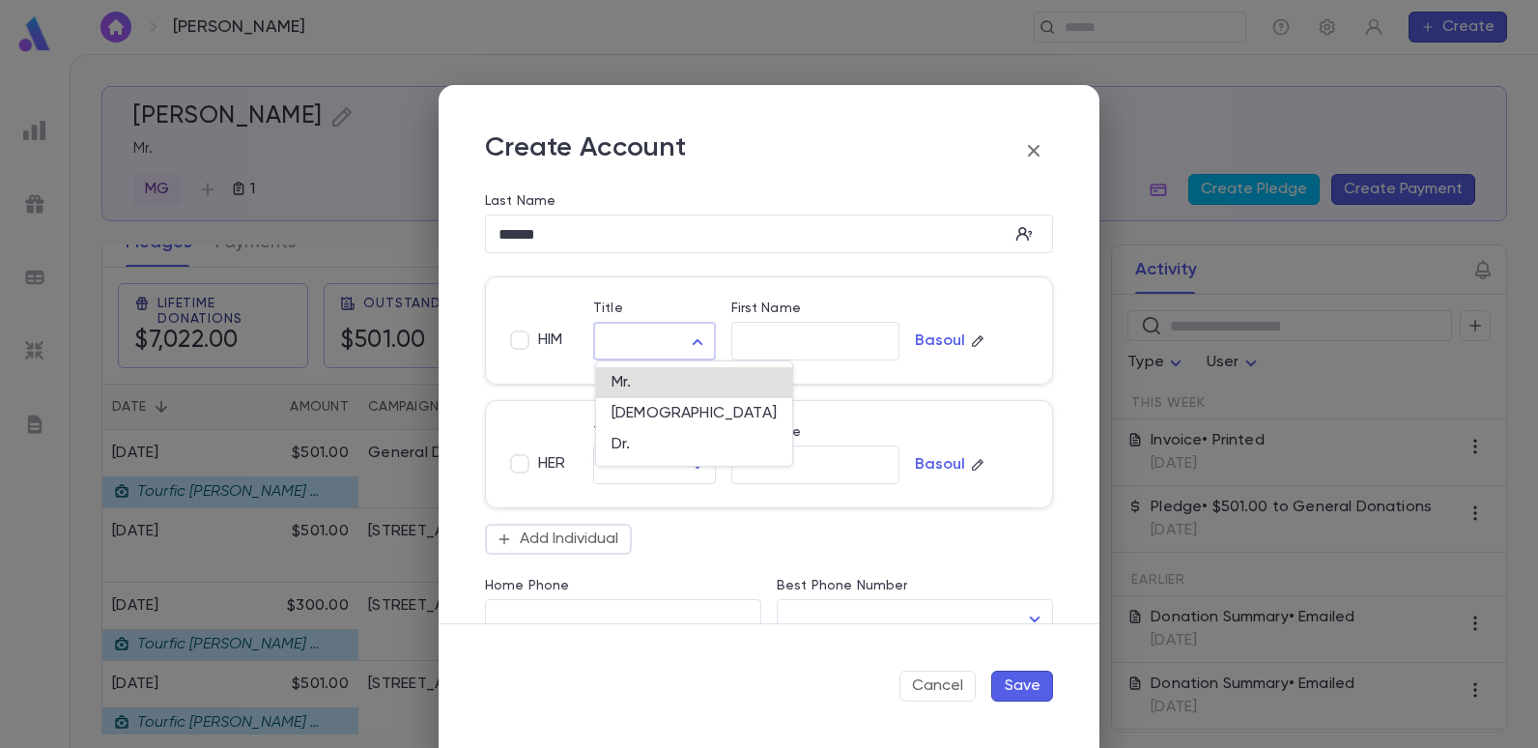
click at [690, 342] on body "Srour, Morris ​ Create Srour, Morris Mr. MG 1 Create Pledge Create Payment Cont…" at bounding box center [769, 401] width 1538 height 694
click at [623, 444] on span "Dr." at bounding box center [694, 444] width 165 height 19
type input "***"
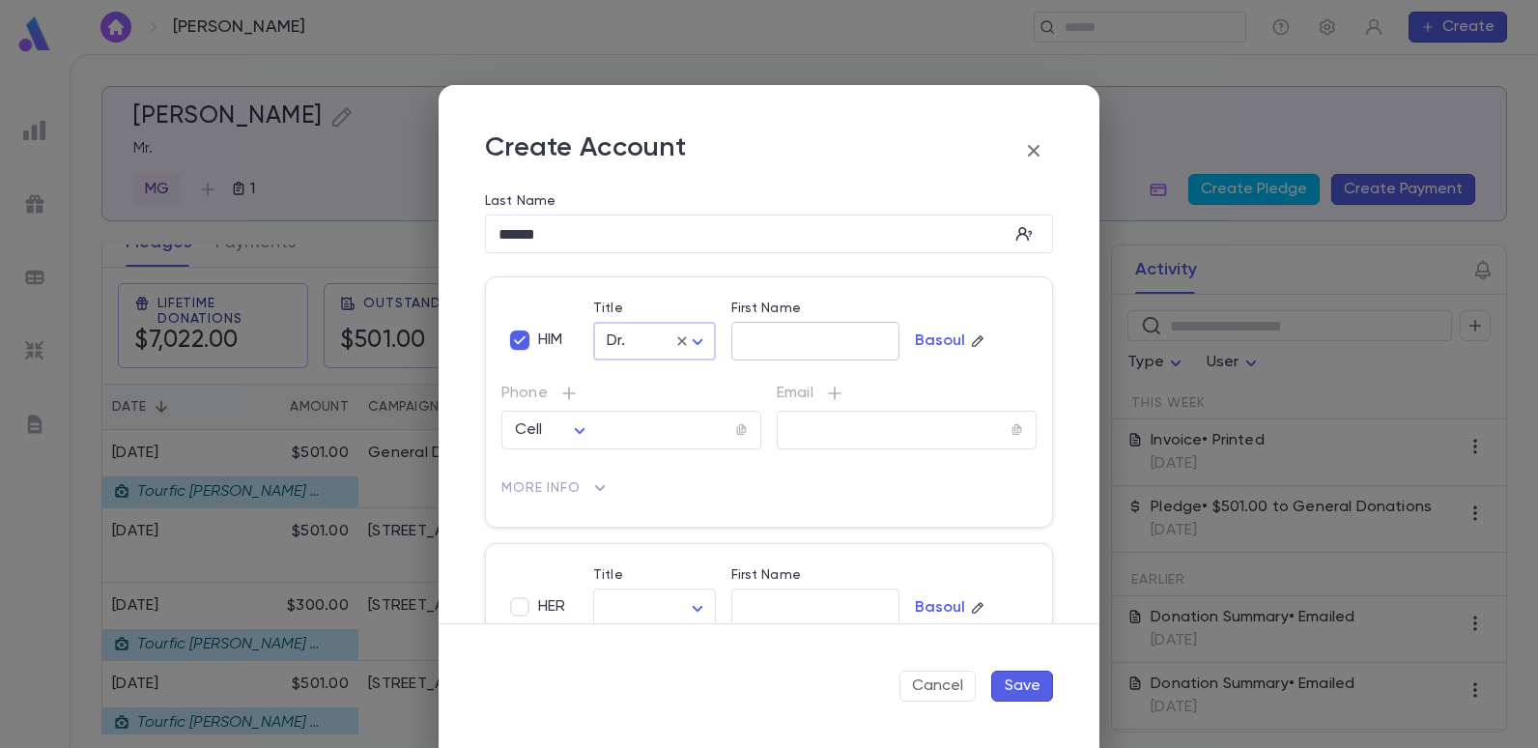
click at [801, 338] on input "First Name" at bounding box center [815, 341] width 168 height 22
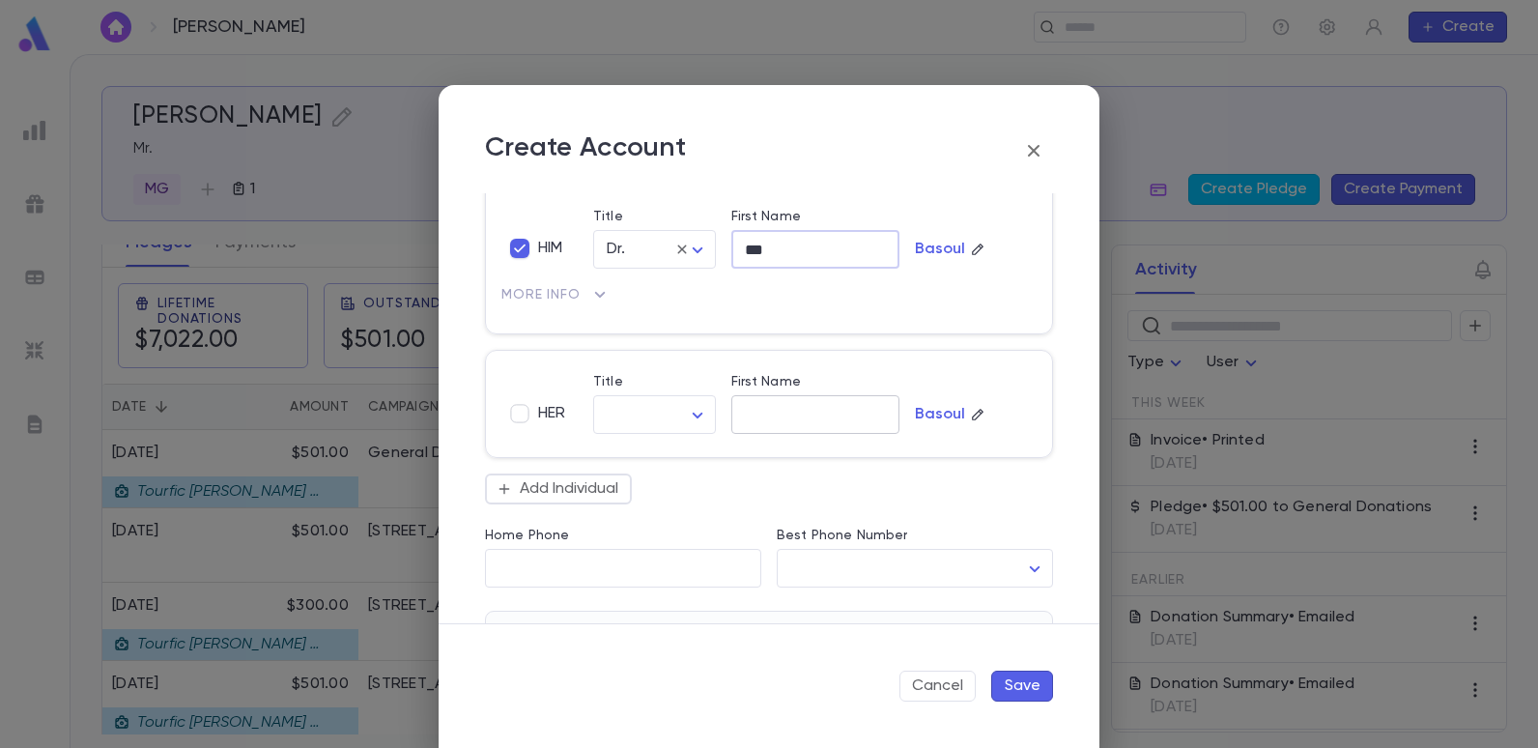
scroll to position [0, 0]
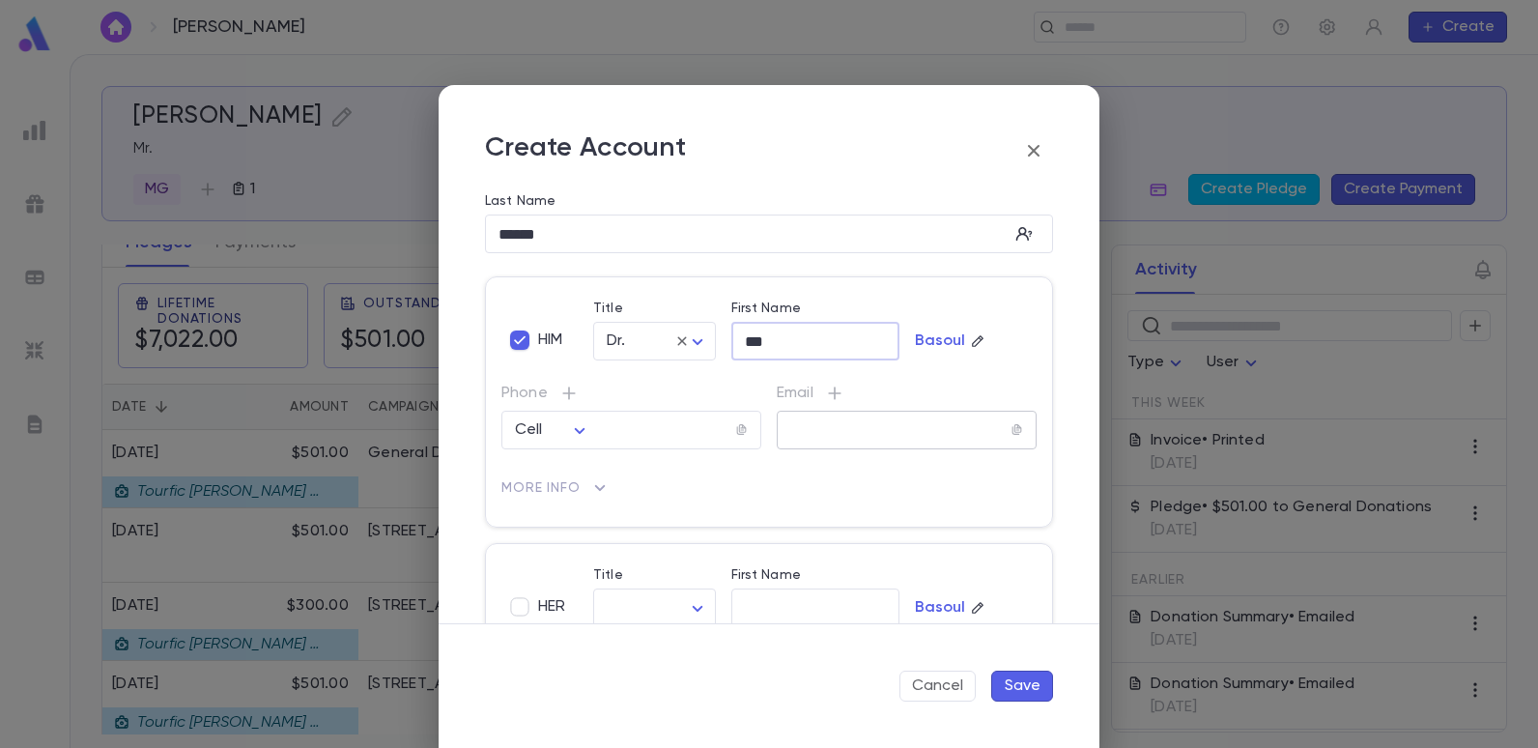
type input "***"
click at [803, 424] on input "text" at bounding box center [894, 430] width 234 height 22
type input "**********"
click at [1034, 691] on button "Save" at bounding box center [1022, 686] width 62 height 31
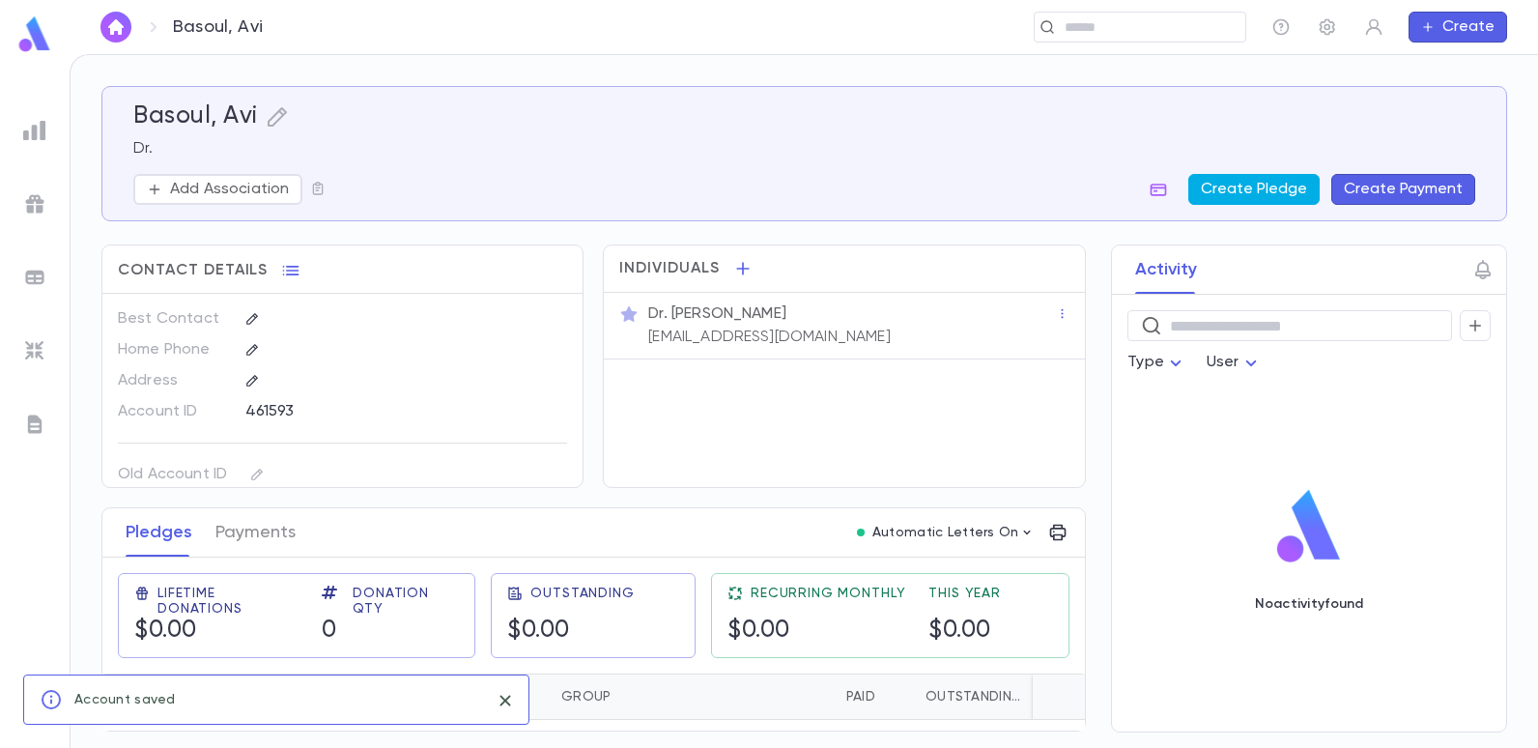
click at [1224, 187] on button "Create Pledge" at bounding box center [1253, 189] width 131 height 31
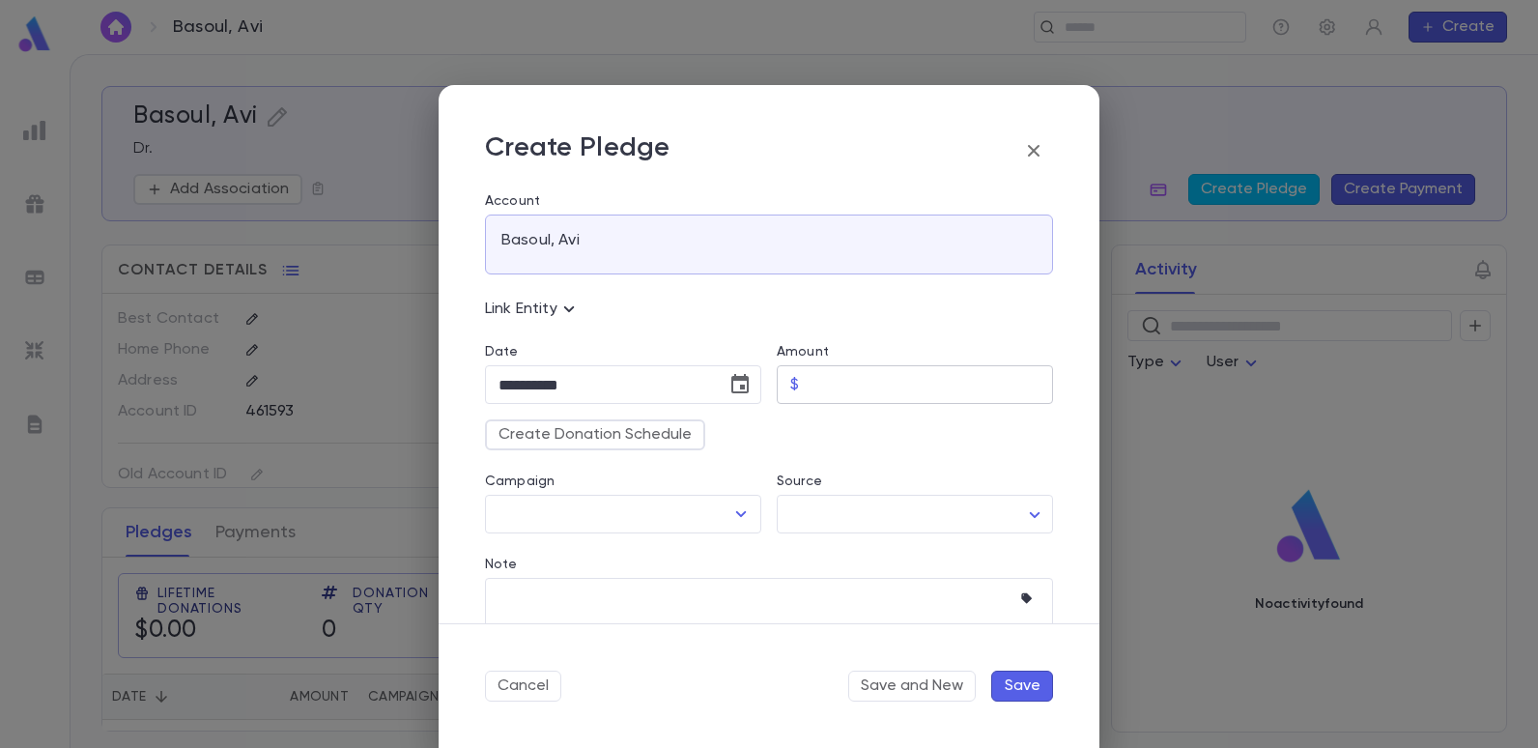
click at [828, 389] on input "Amount" at bounding box center [930, 385] width 246 height 38
type input "******"
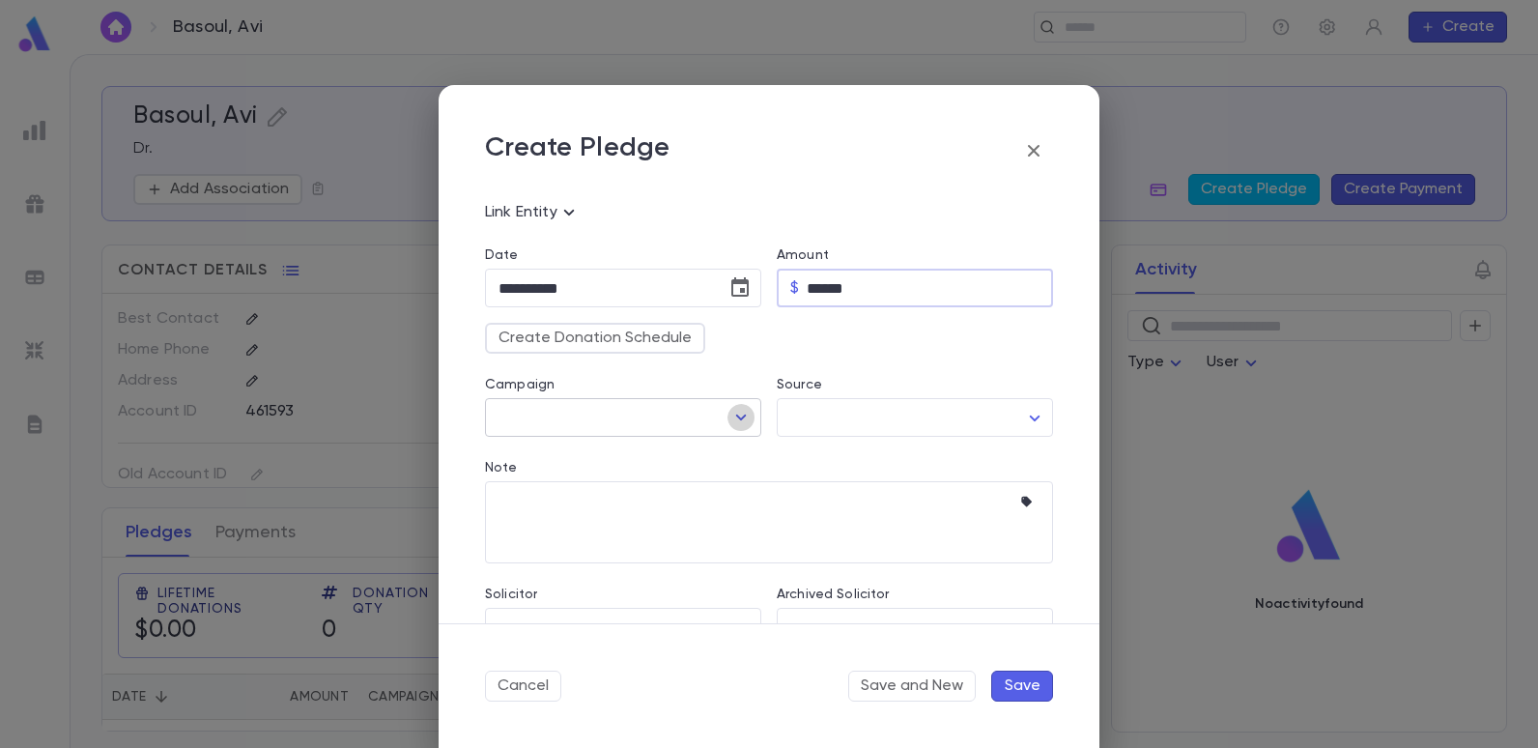
click at [733, 420] on icon "Open" at bounding box center [740, 417] width 23 height 23
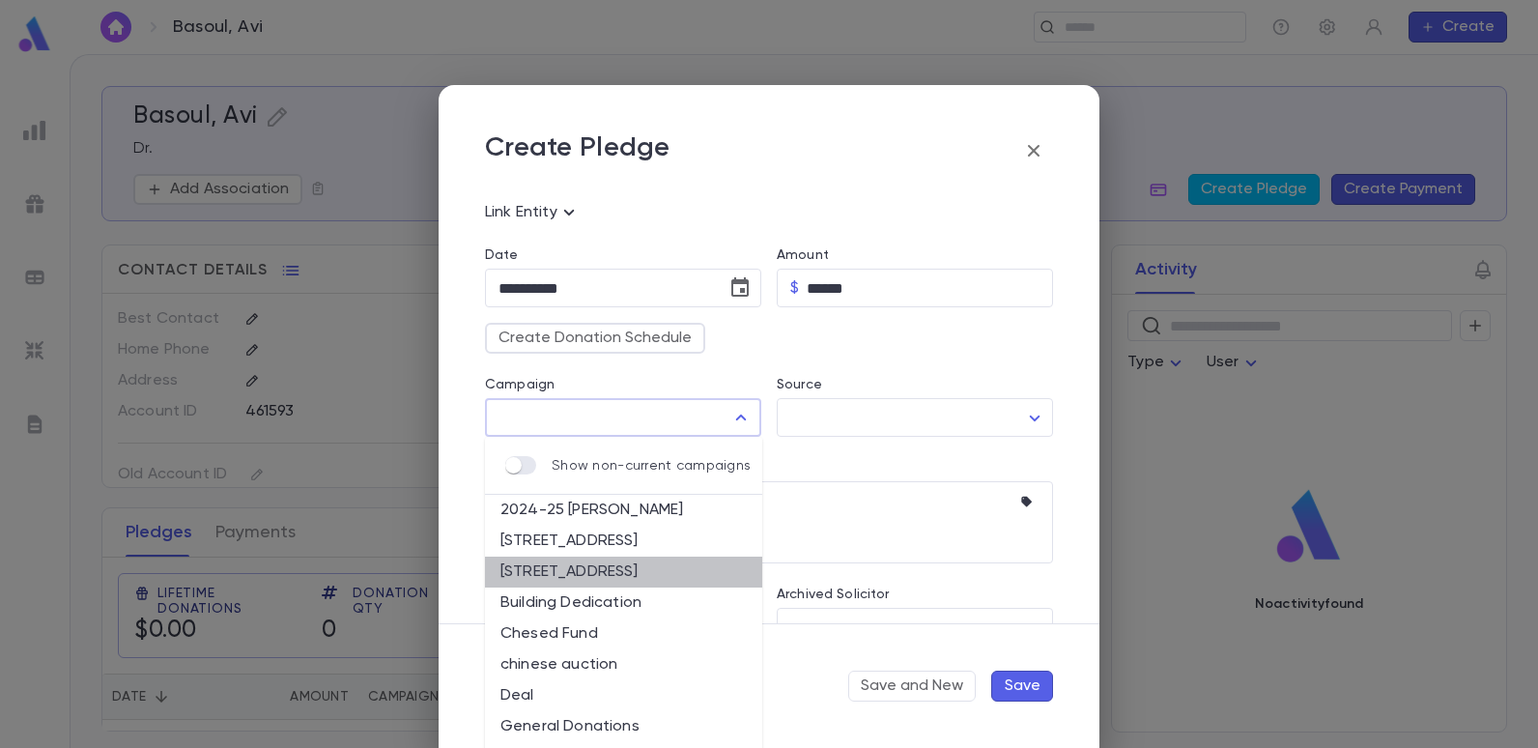
click at [629, 572] on li "2025-26 Summer Drive" at bounding box center [623, 572] width 277 height 31
type input "**********"
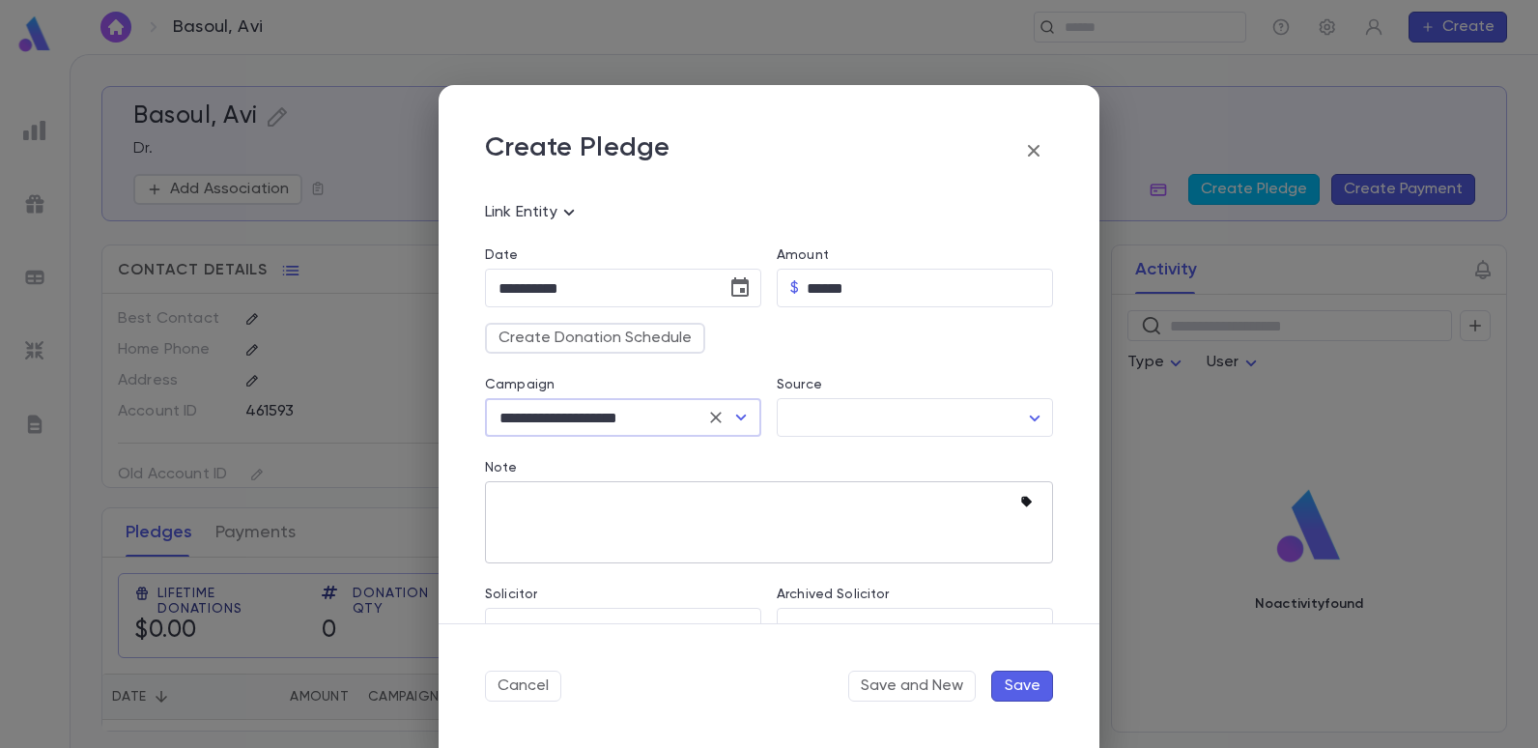
click at [1020, 494] on icon "button" at bounding box center [1029, 502] width 19 height 19
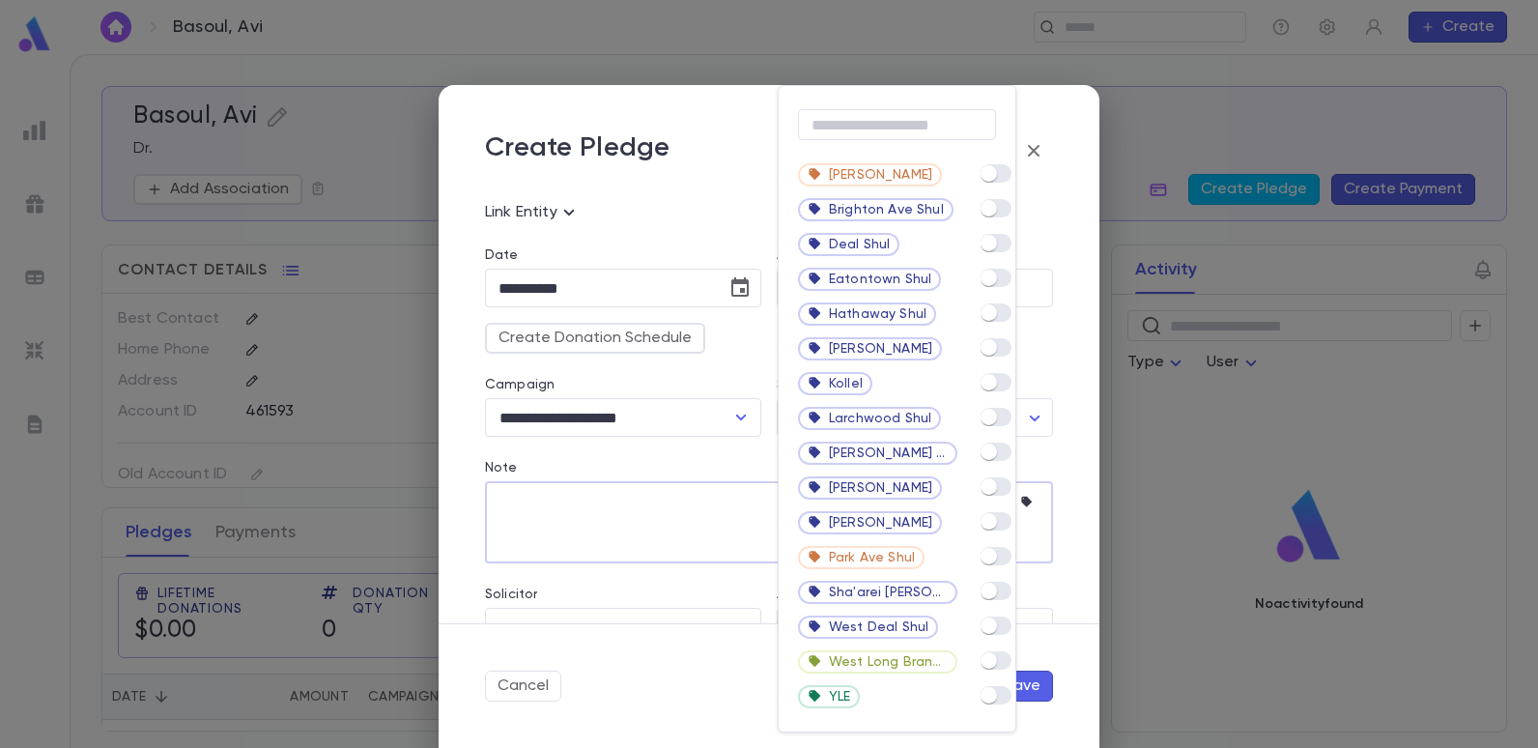
click at [1021, 249] on div "​ Bet Yosef Brighton Ave Shul Deal Shul Eatontown Shul Hathaway Shul Hechal Sha…" at bounding box center [769, 374] width 1538 height 748
click at [607, 520] on div at bounding box center [769, 374] width 1538 height 748
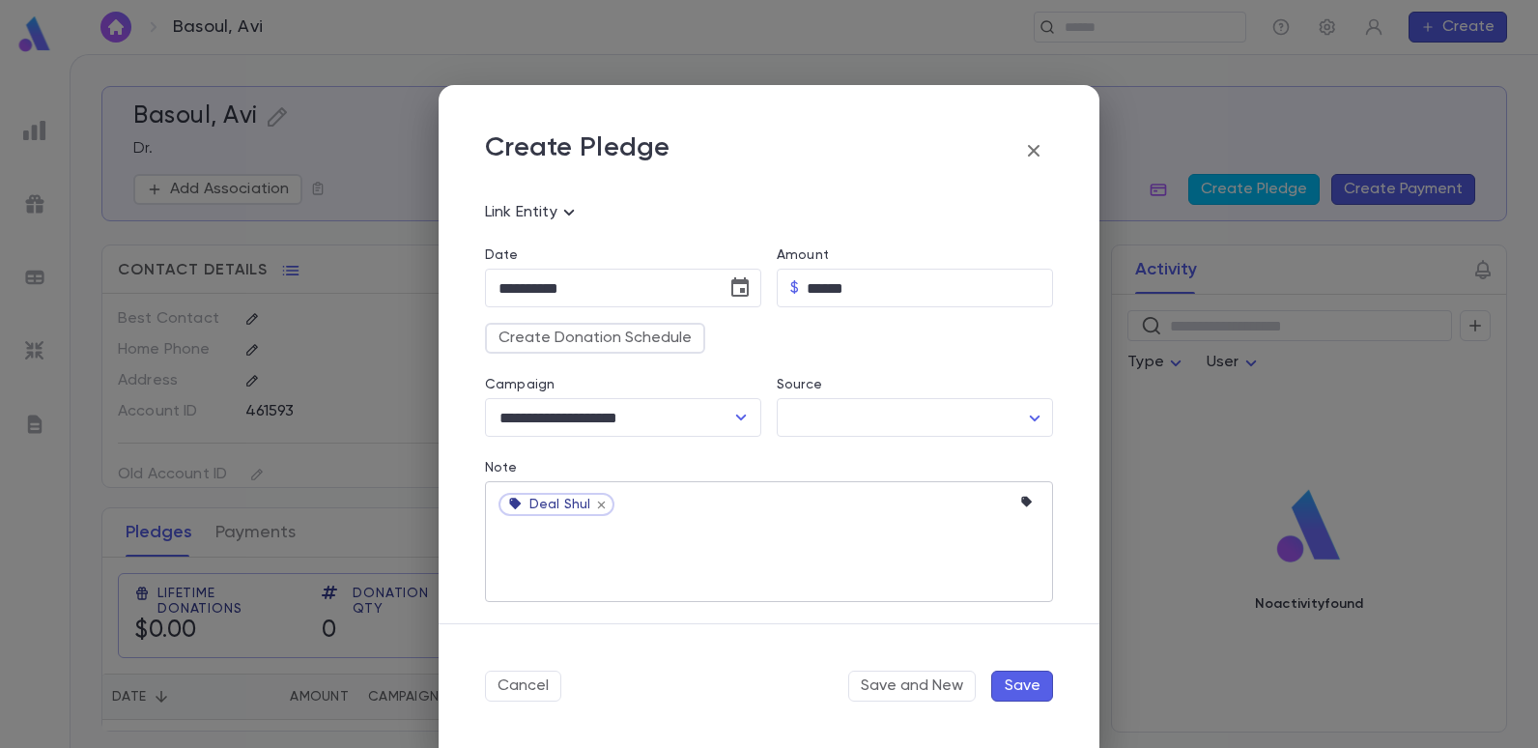
scroll to position [182, 0]
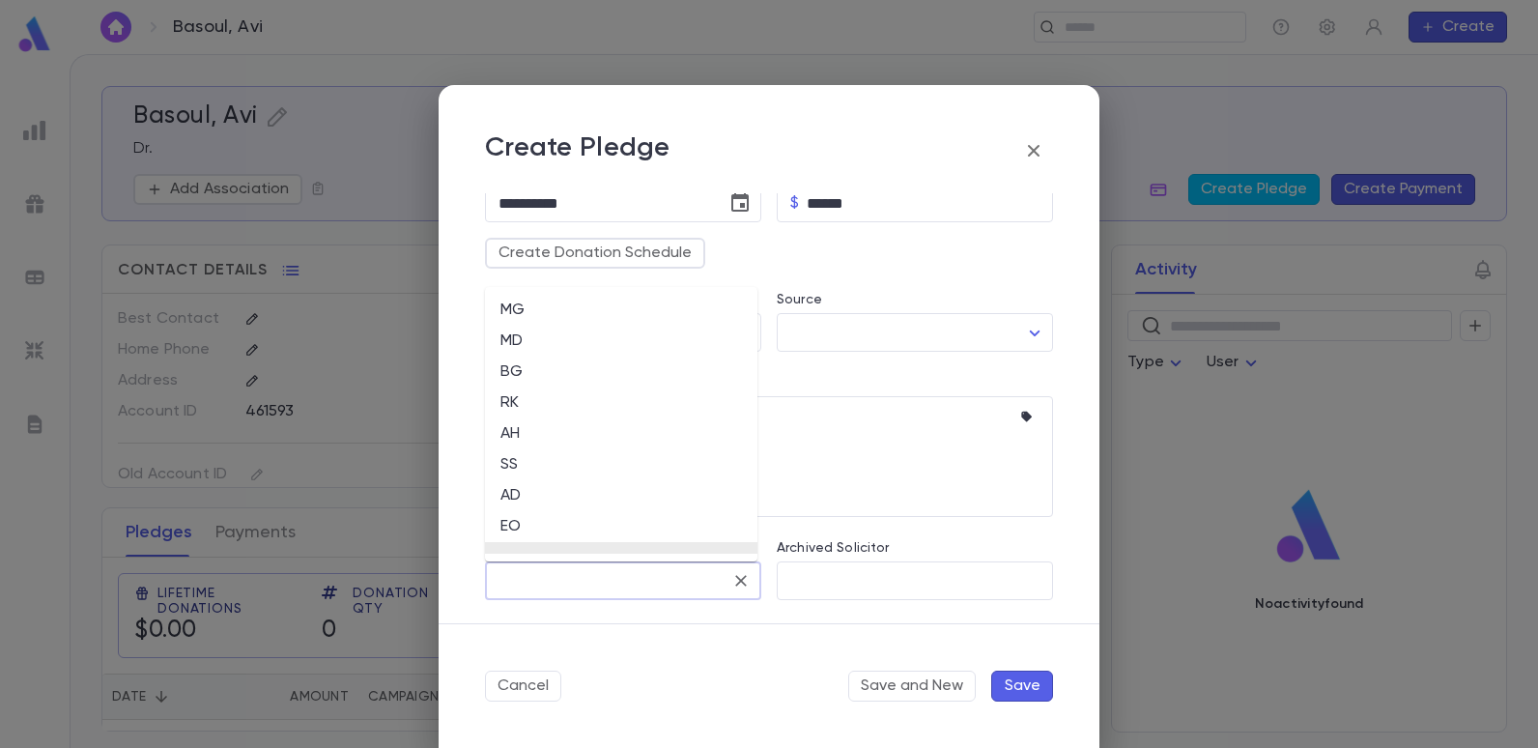
click at [698, 586] on input "Solicitor" at bounding box center [609, 580] width 230 height 37
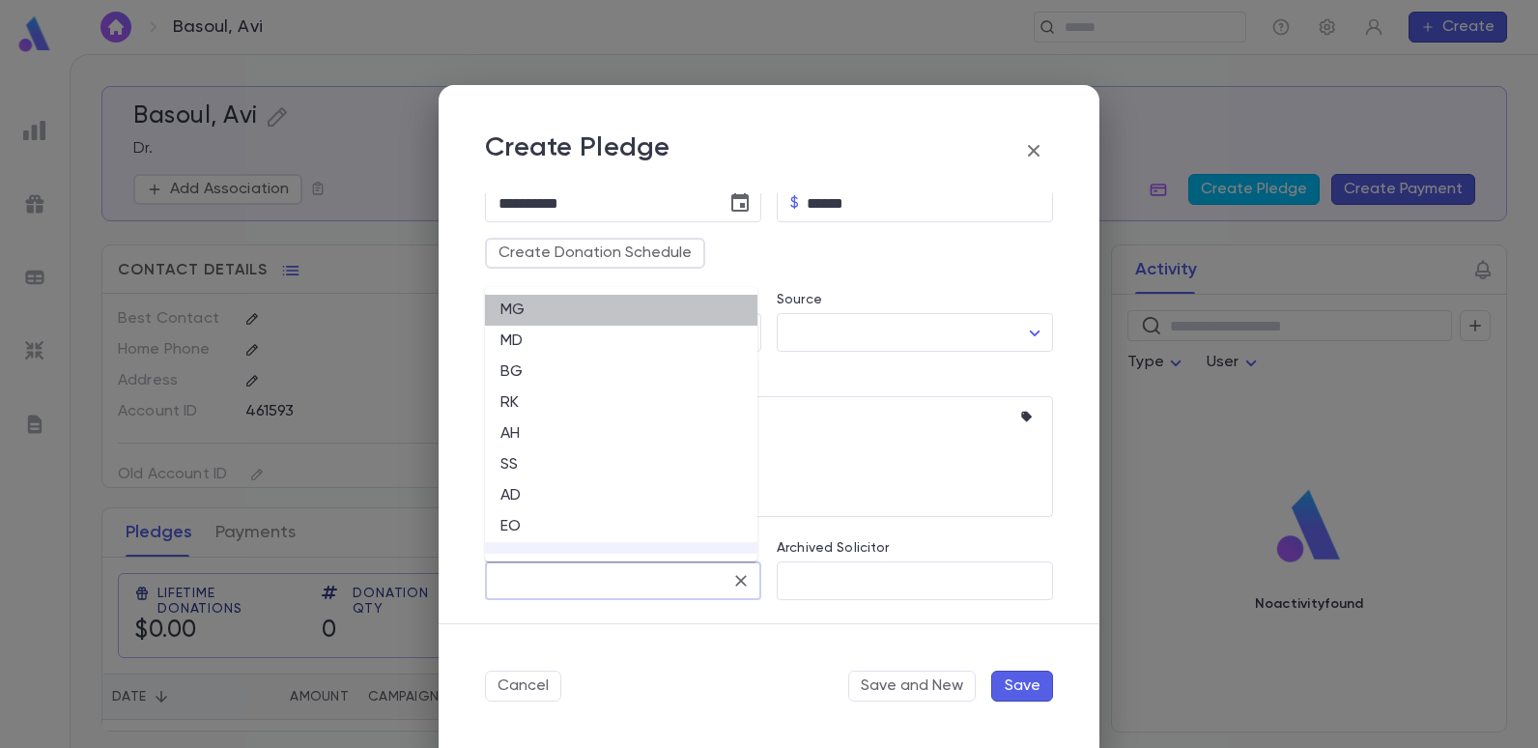
click at [522, 310] on li "MG" at bounding box center [621, 310] width 272 height 31
type input "**"
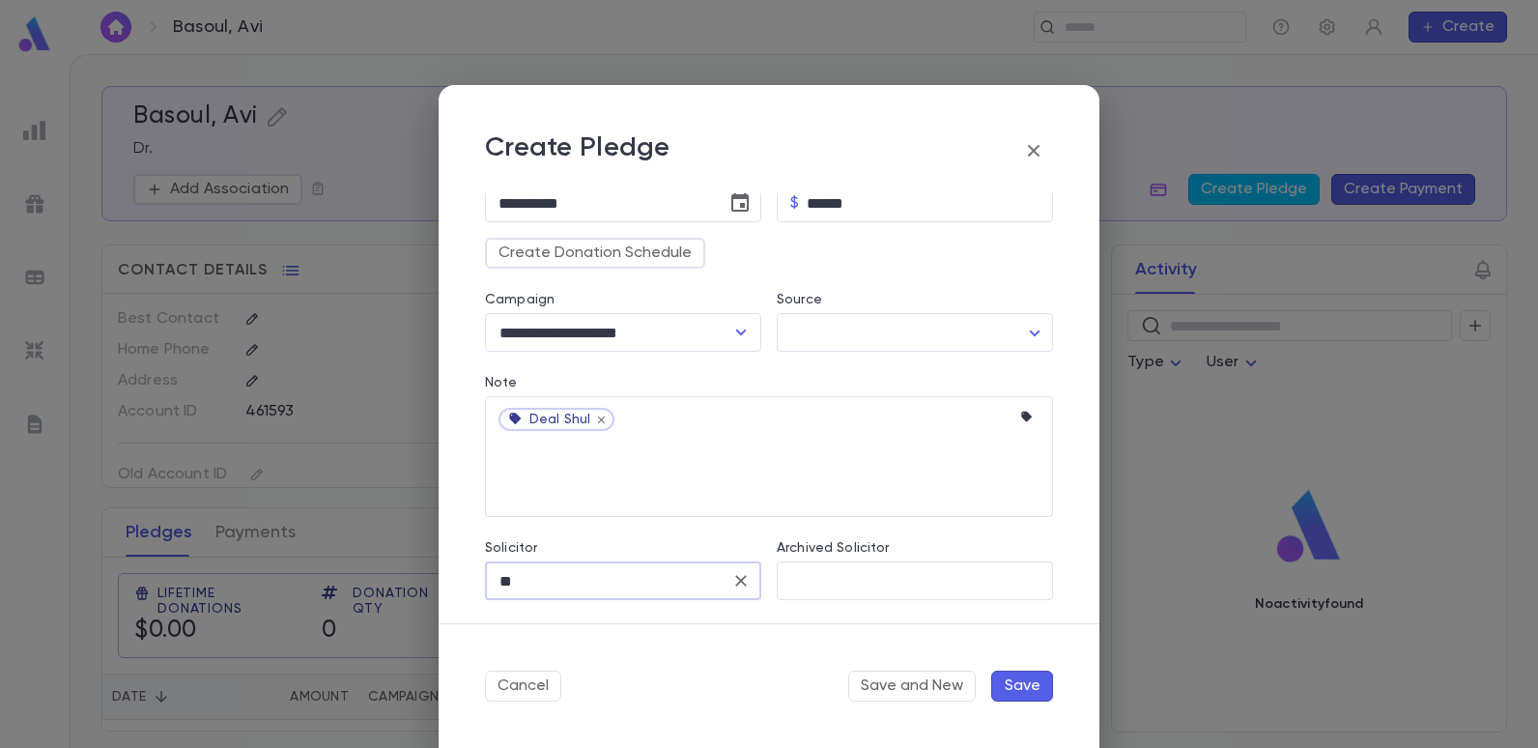
click at [1012, 679] on button "Save" at bounding box center [1022, 686] width 62 height 31
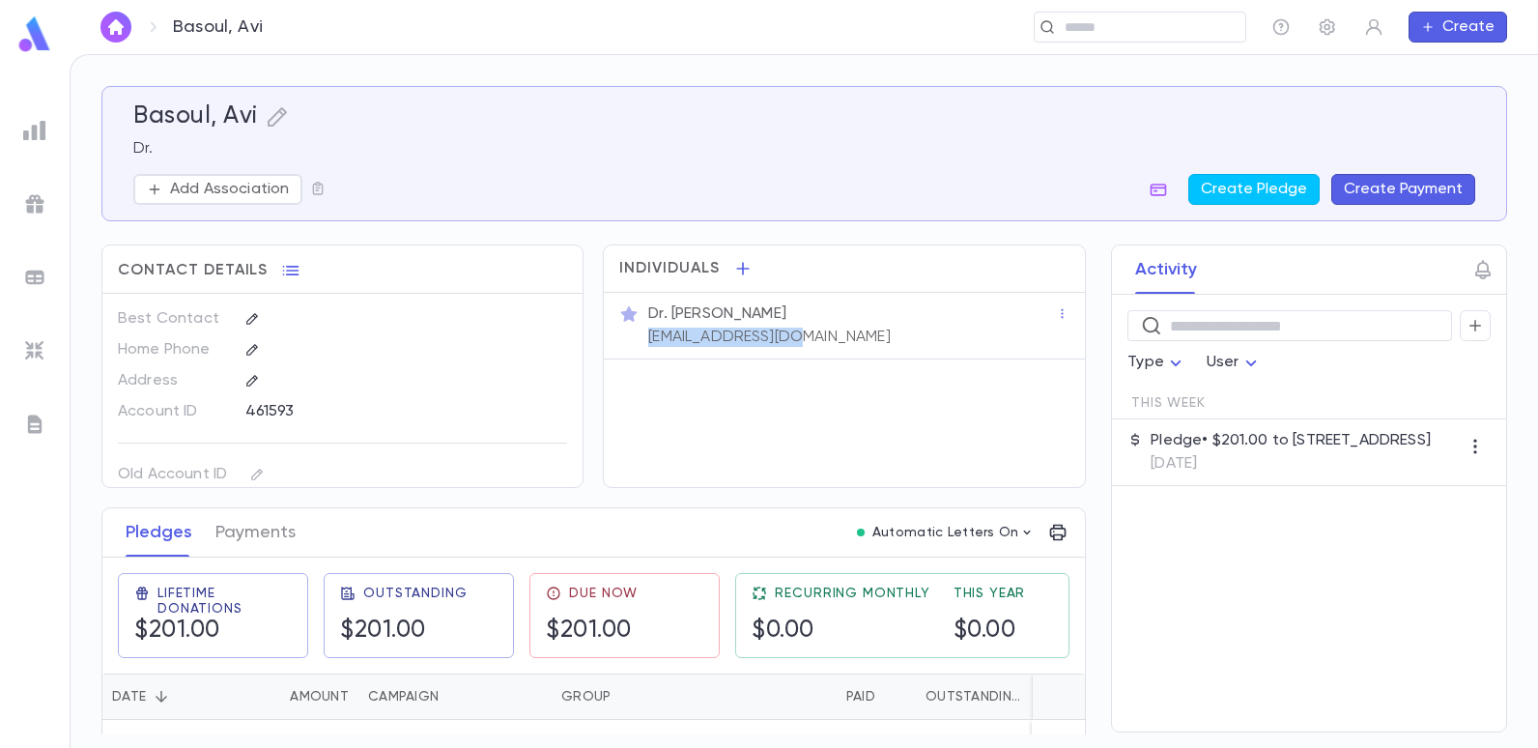
drag, startPoint x: 812, startPoint y: 337, endPoint x: 639, endPoint y: 350, distance: 173.4
click at [639, 350] on div "Dr. Avi Basoul aveupeds@gmail.com" at bounding box center [844, 326] width 480 height 67
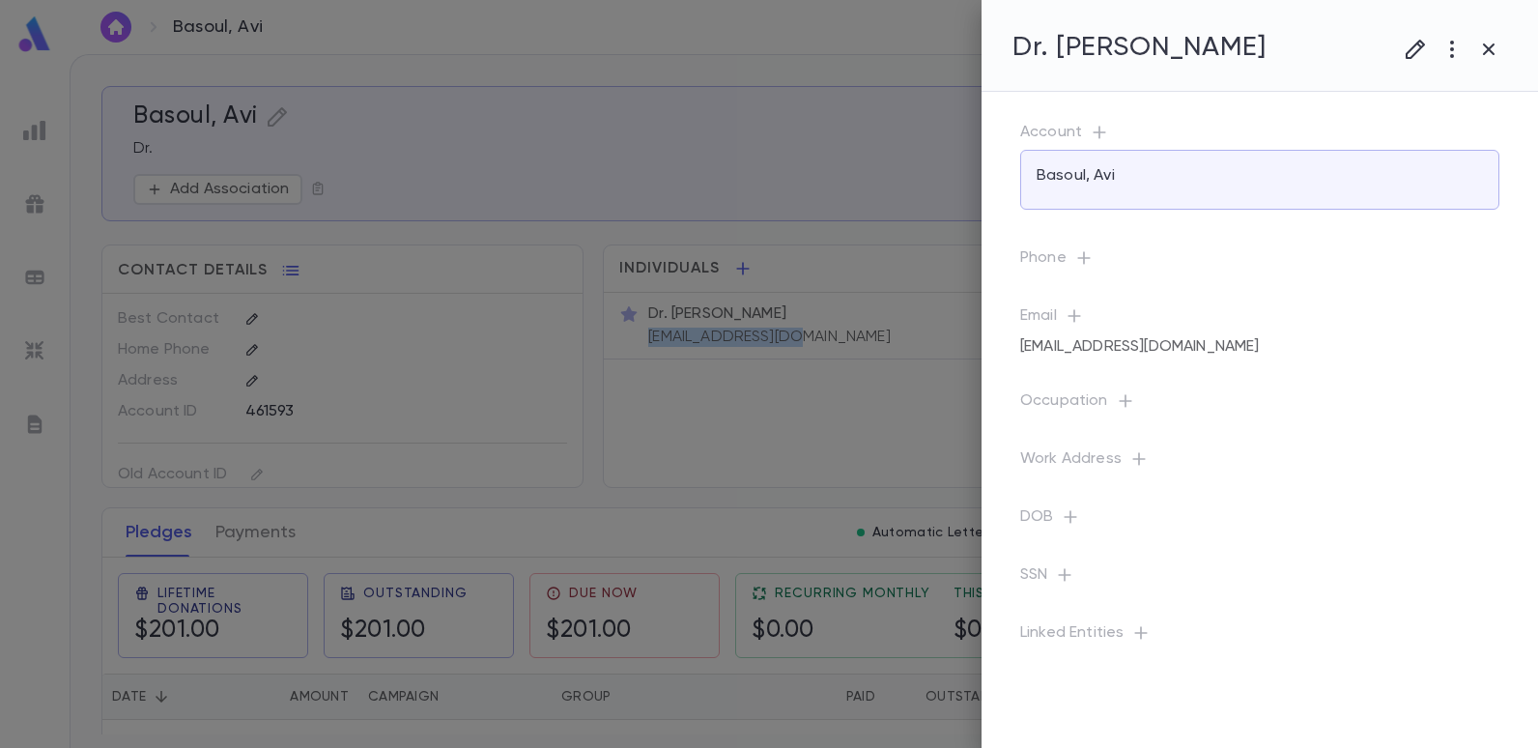
copy p "aveupeds@gmail.com"
click at [32, 123] on div at bounding box center [769, 374] width 1538 height 748
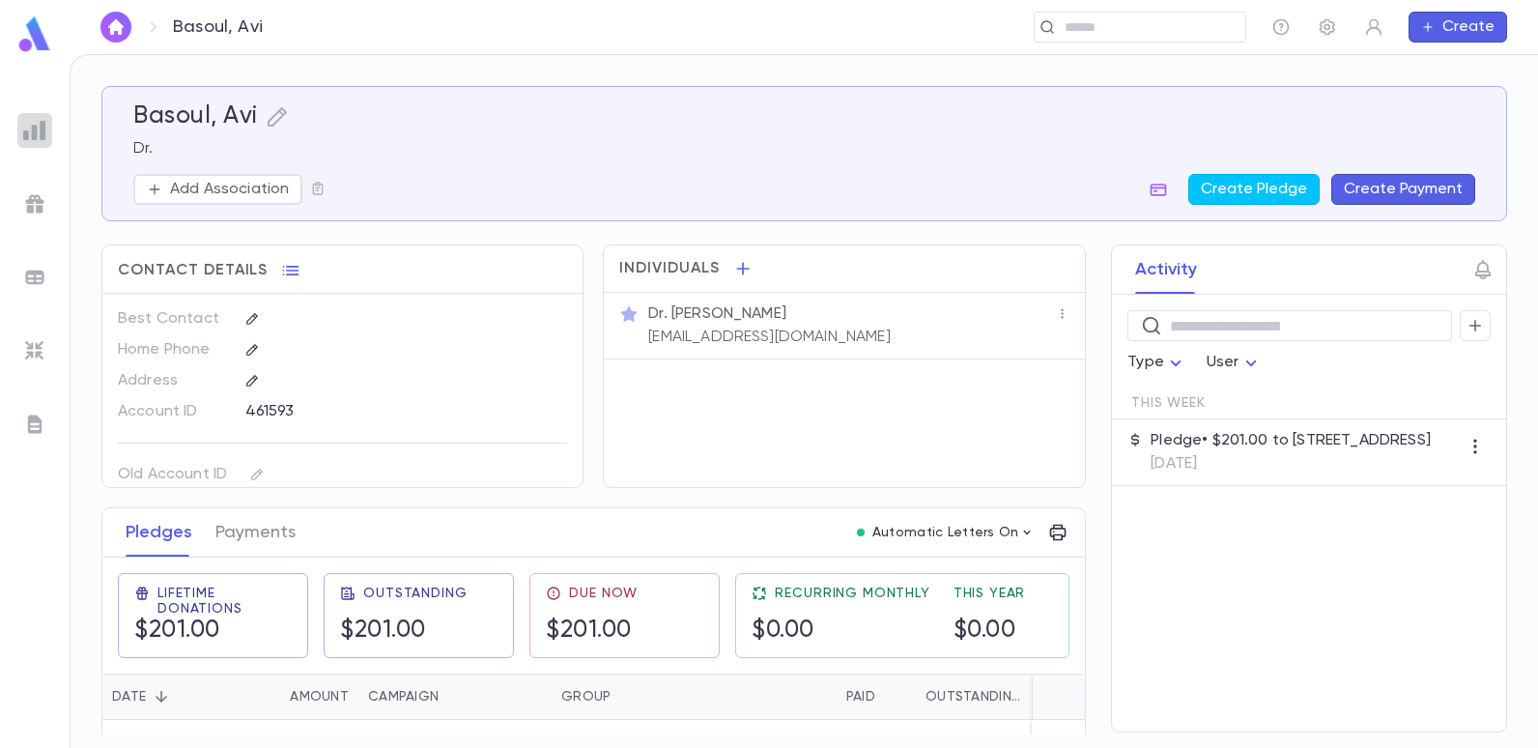
click at [30, 131] on img at bounding box center [34, 130] width 23 height 23
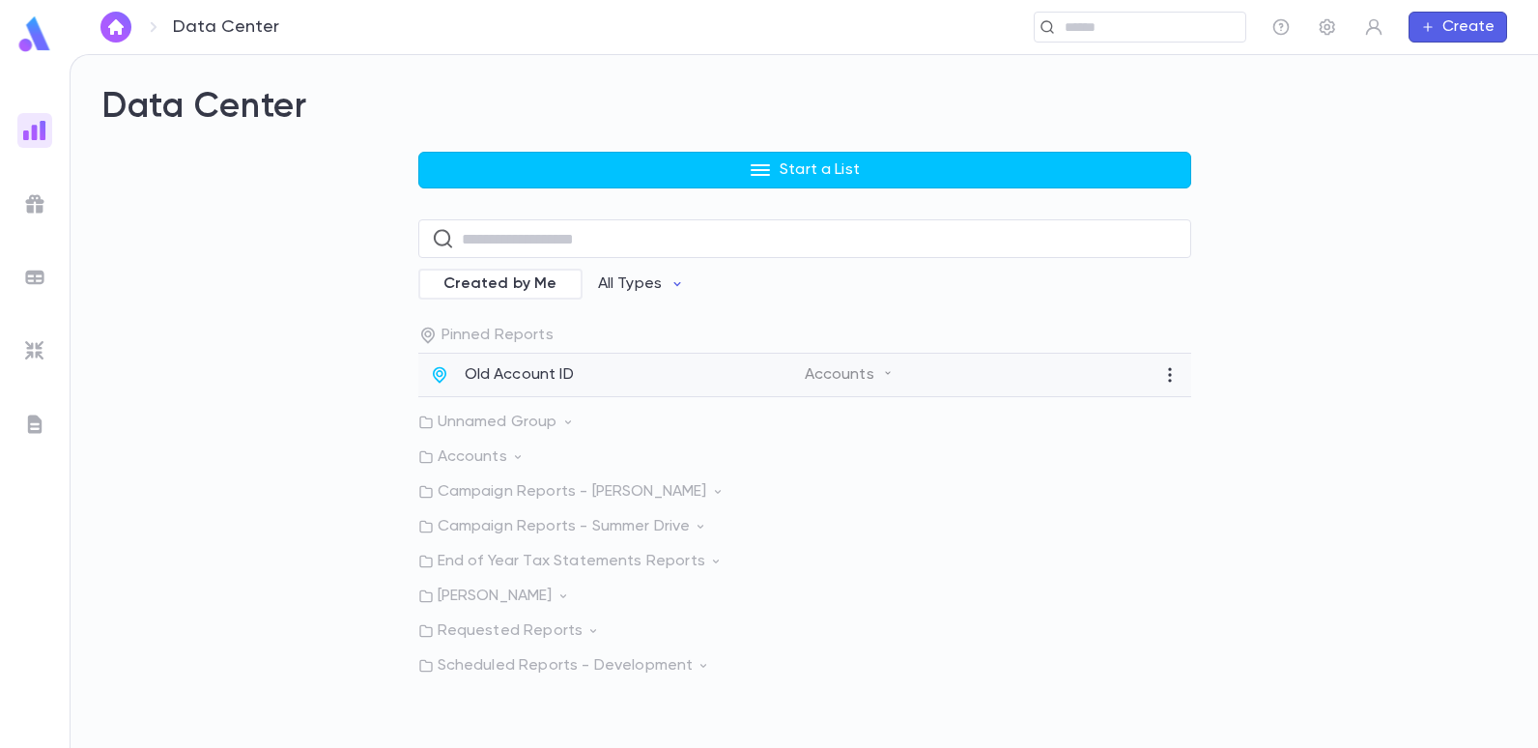
click at [492, 366] on p "Old Account ID" at bounding box center [519, 374] width 109 height 19
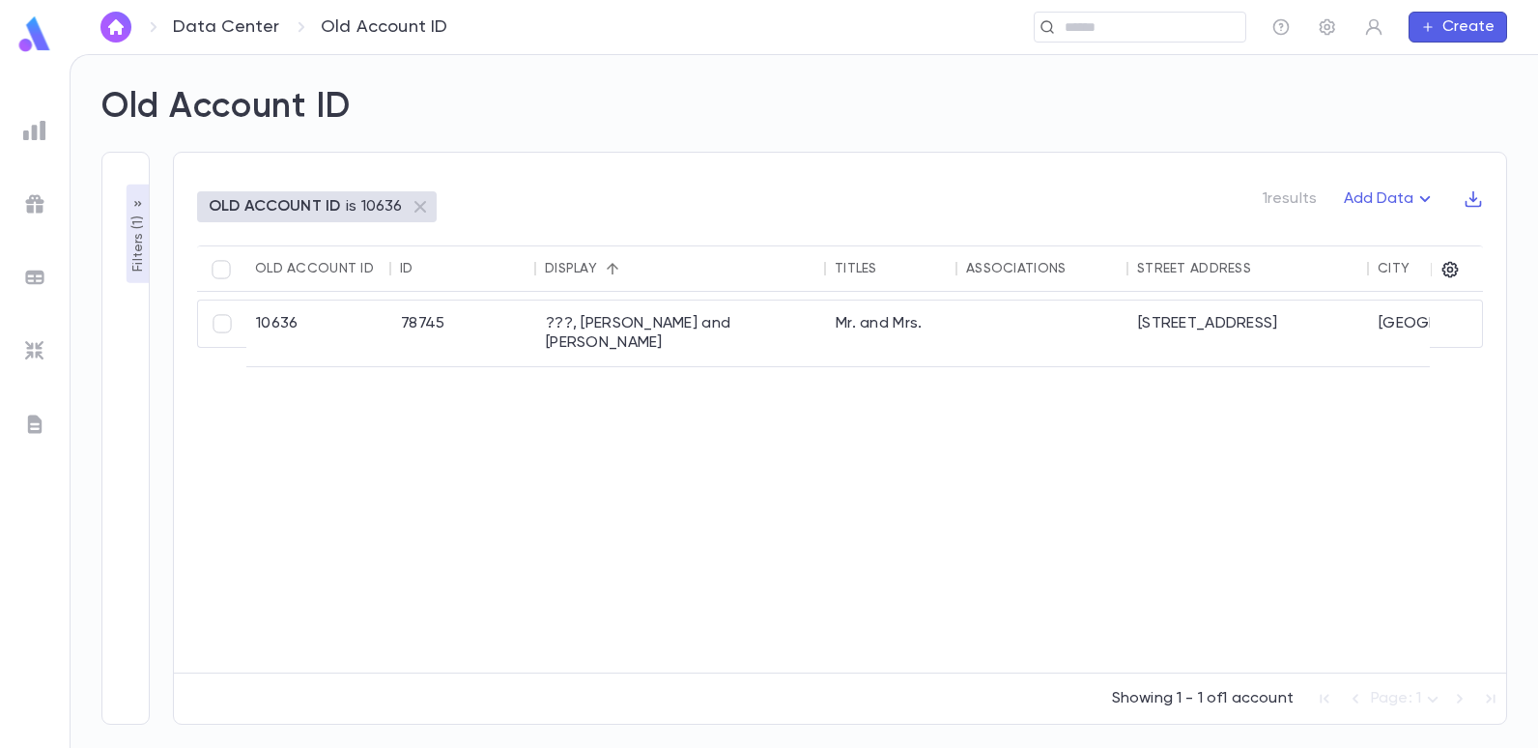
click at [143, 243] on p "Filters ( 1 )" at bounding box center [138, 242] width 19 height 60
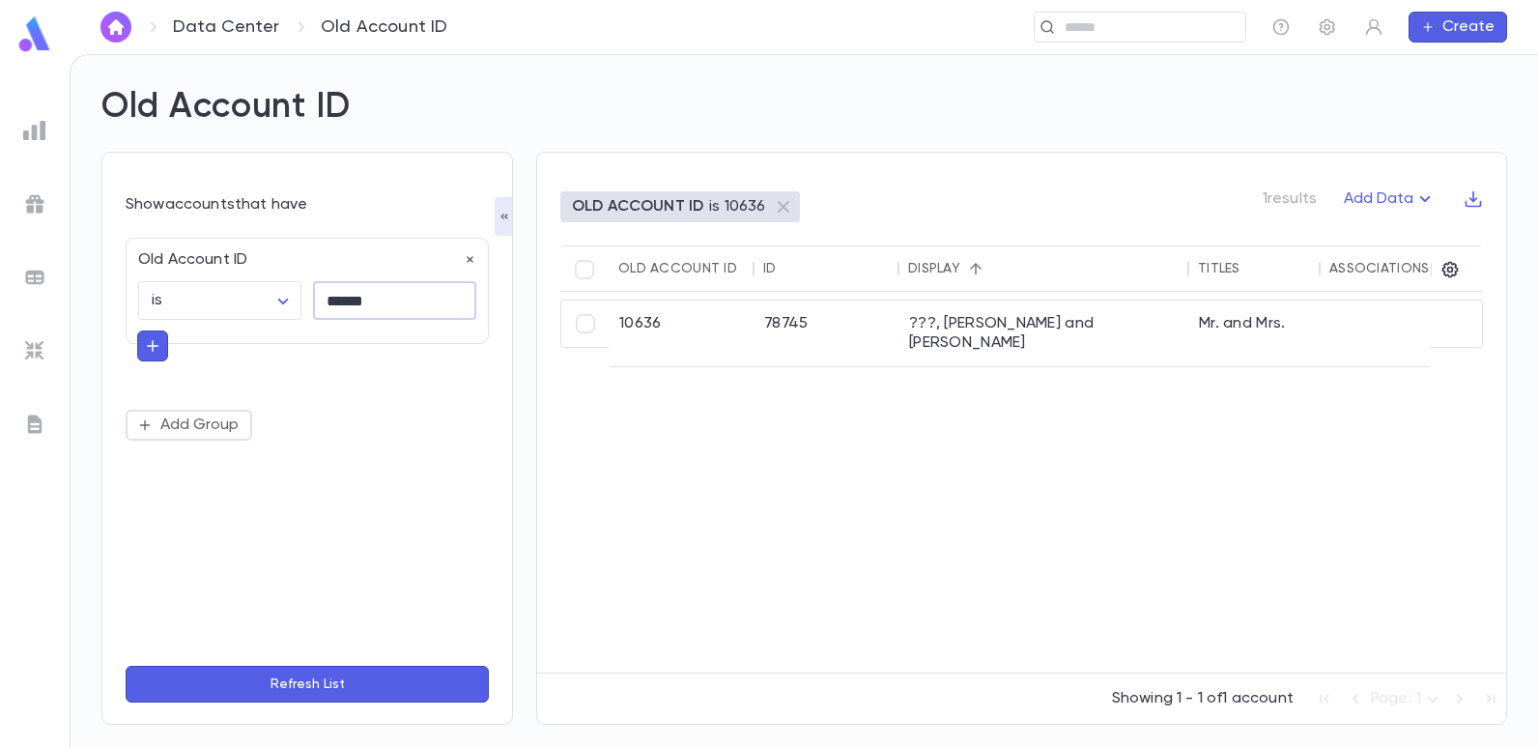
click at [387, 310] on input "******" at bounding box center [394, 301] width 163 height 38
type input "*"
type input "*****"
click at [126, 666] on button "Refresh List" at bounding box center [307, 684] width 363 height 37
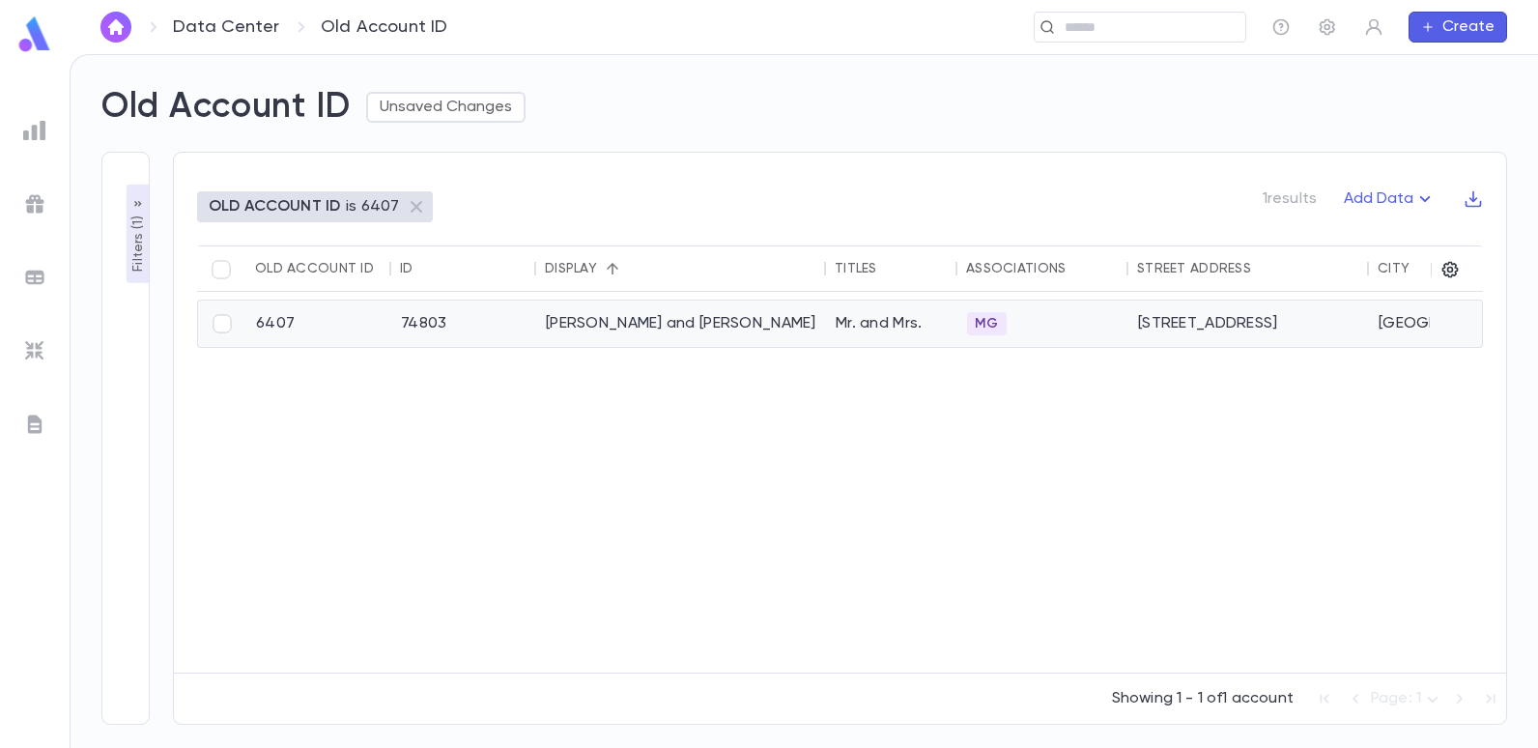
click at [605, 323] on div "[PERSON_NAME] and [PERSON_NAME]" at bounding box center [681, 323] width 290 height 46
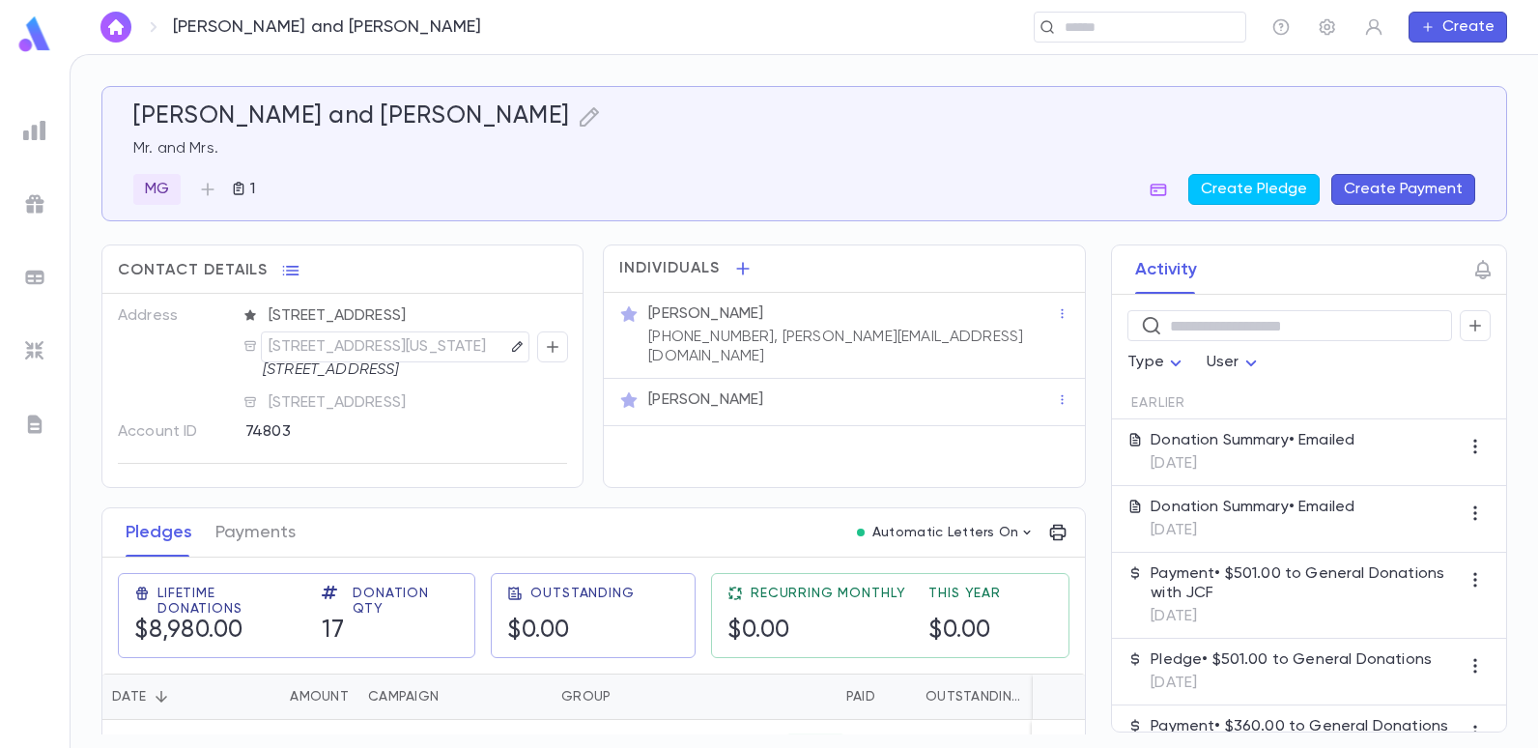
scroll to position [97, 0]
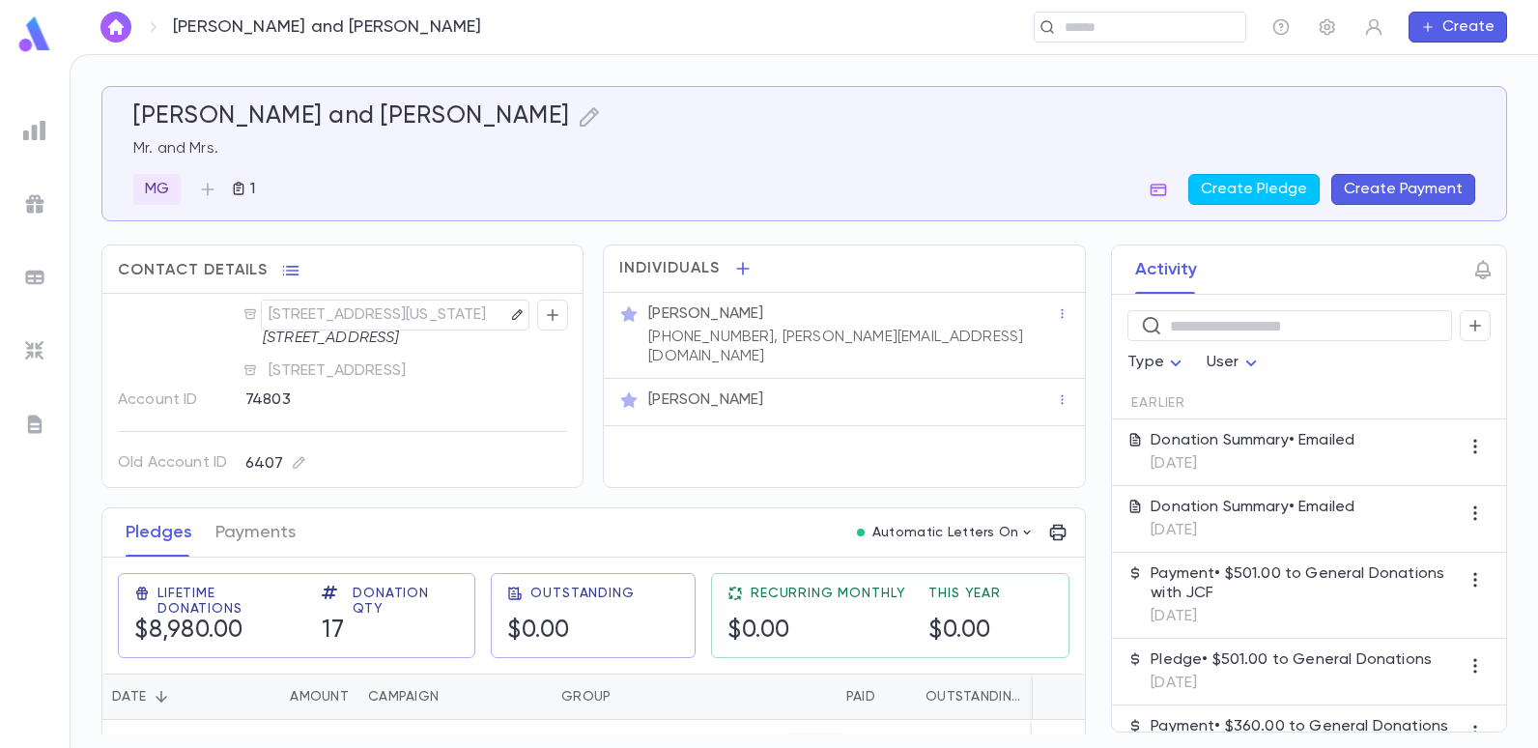
click at [34, 139] on img at bounding box center [34, 130] width 23 height 23
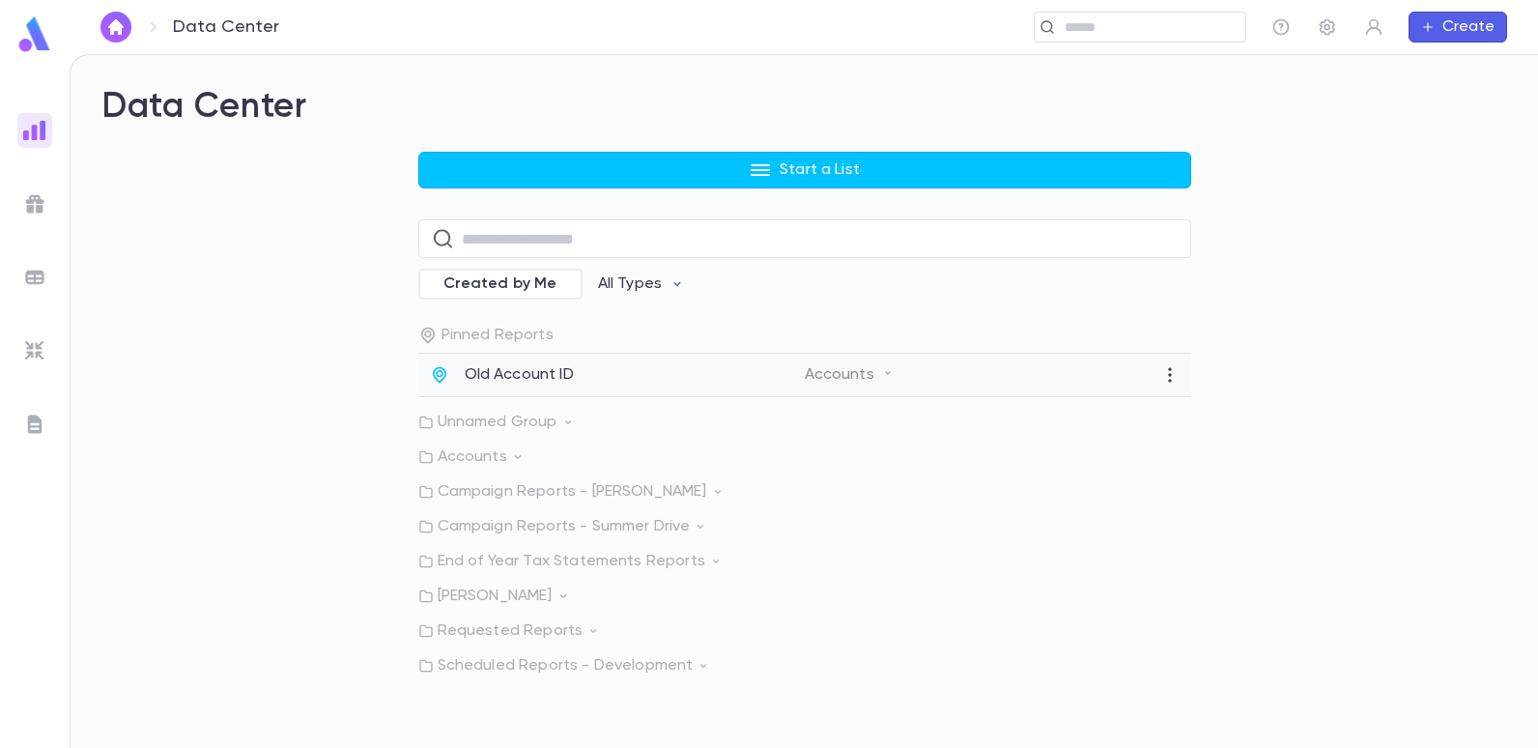
click at [549, 374] on p "Old Account ID" at bounding box center [519, 374] width 109 height 19
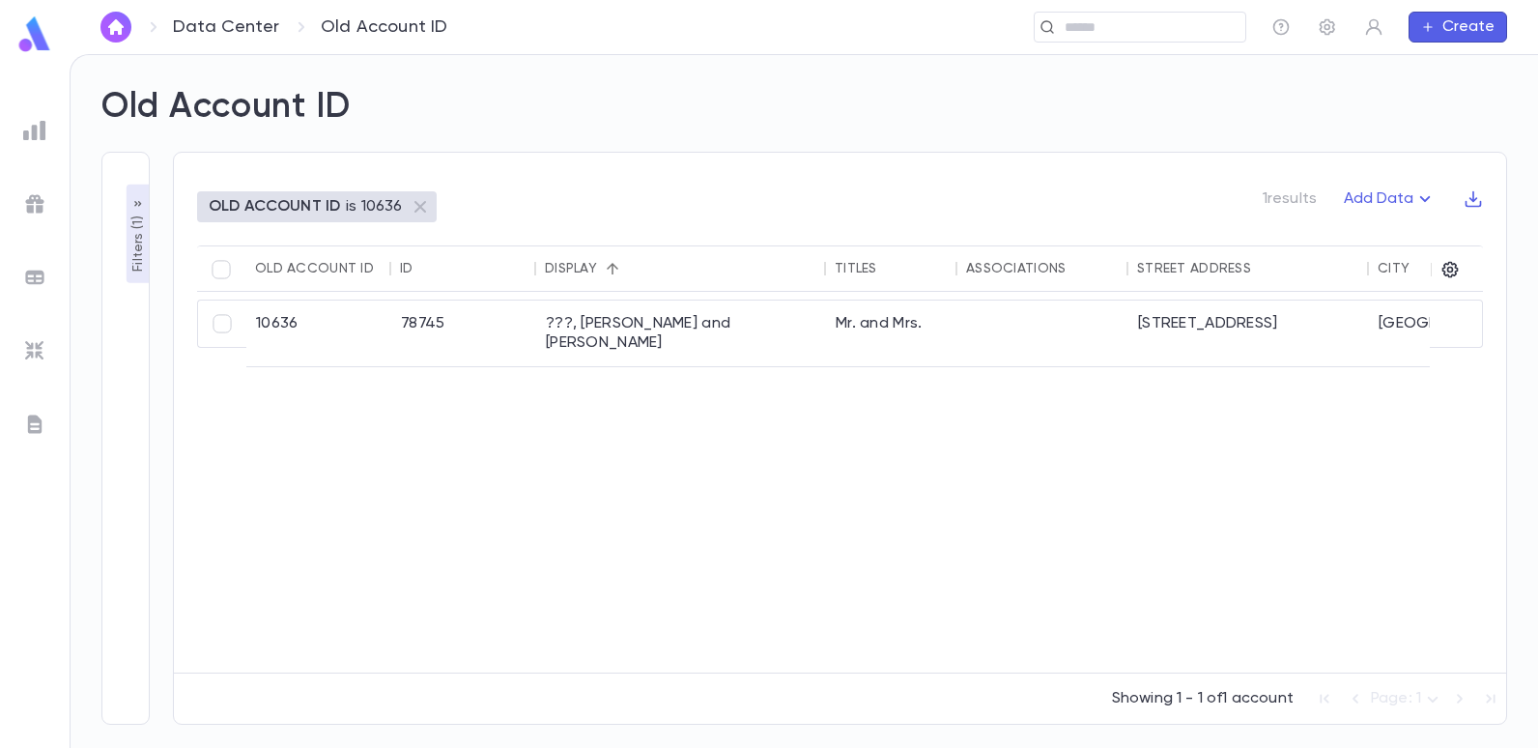
click at [315, 215] on p "OLD ACCOUNT ID" at bounding box center [274, 206] width 131 height 19
click at [134, 254] on p "Filters ( 1 )" at bounding box center [138, 242] width 19 height 60
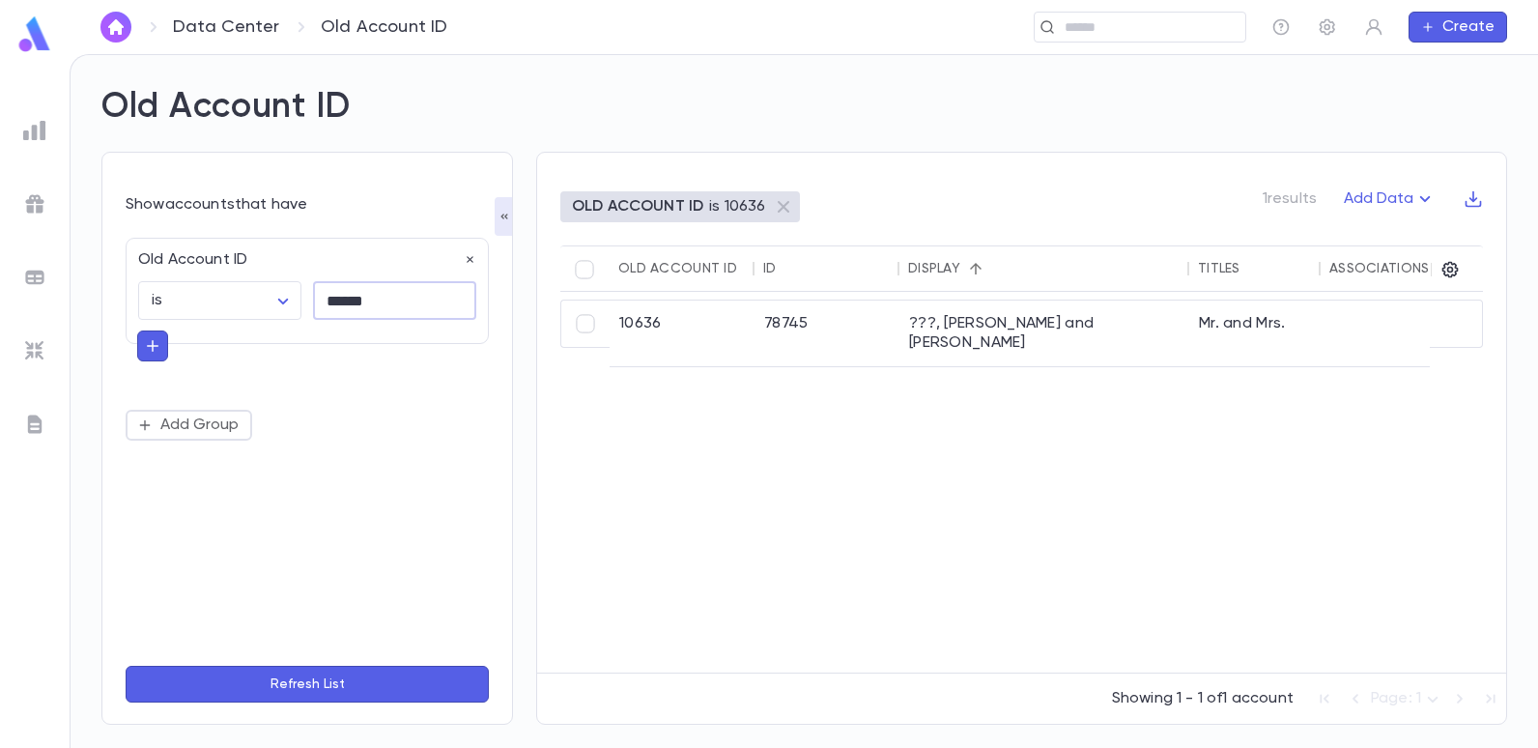
click at [383, 300] on input "******" at bounding box center [394, 301] width 163 height 38
type input "*"
type input "*****"
click at [126, 666] on button "Refresh List" at bounding box center [307, 684] width 363 height 37
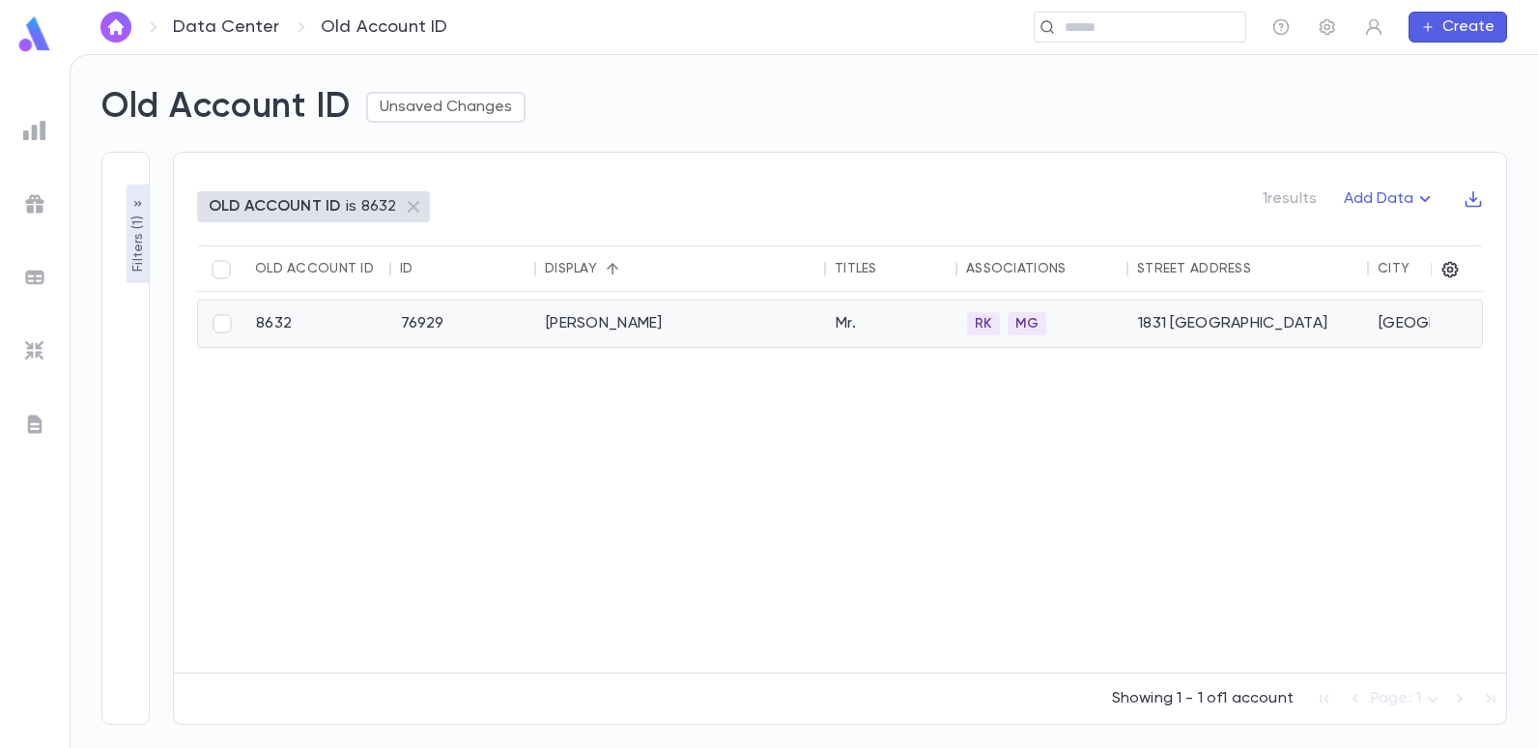
click at [634, 321] on div "Antebi, Eliott" at bounding box center [681, 323] width 290 height 46
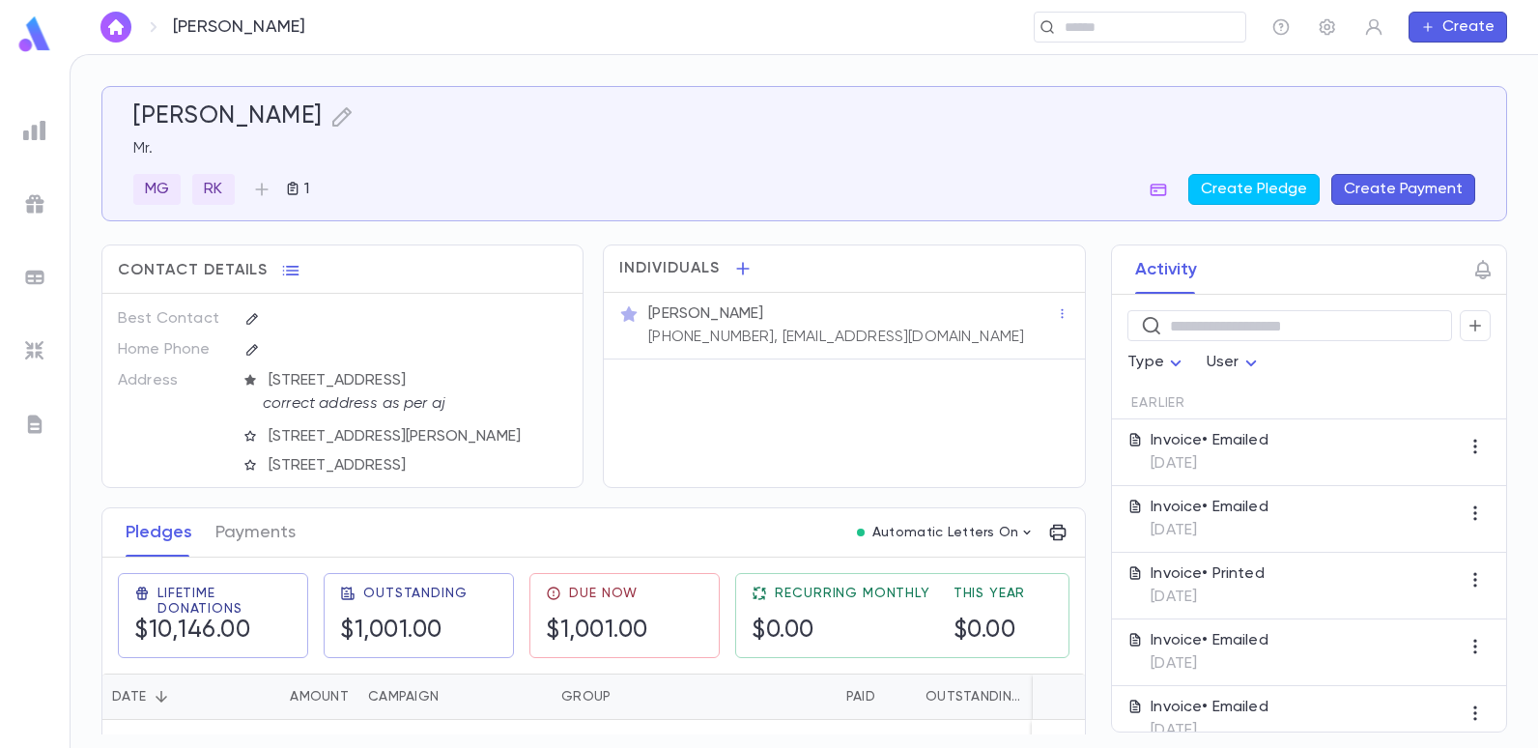
click at [29, 135] on img at bounding box center [34, 130] width 23 height 23
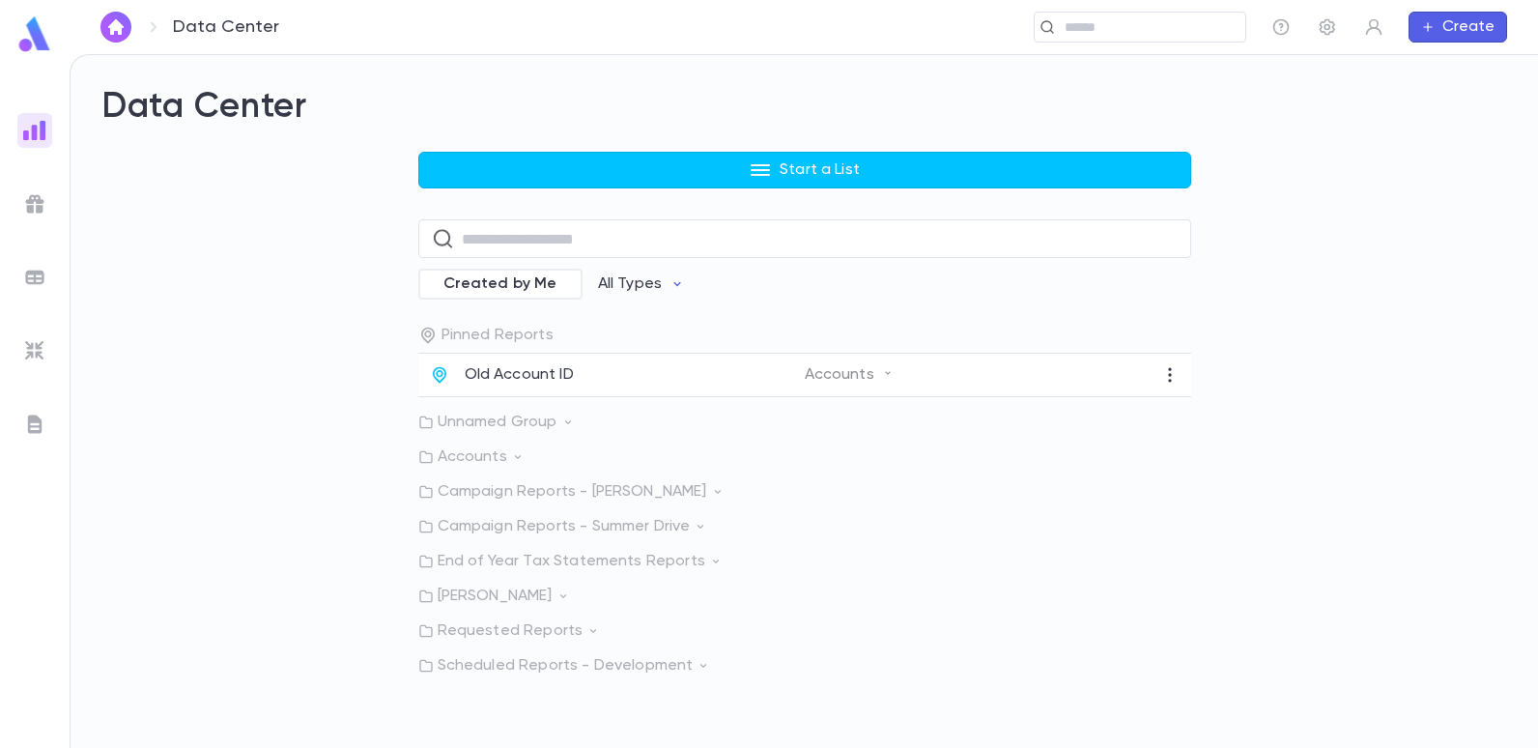
click at [516, 376] on p "Old Account ID" at bounding box center [519, 374] width 109 height 19
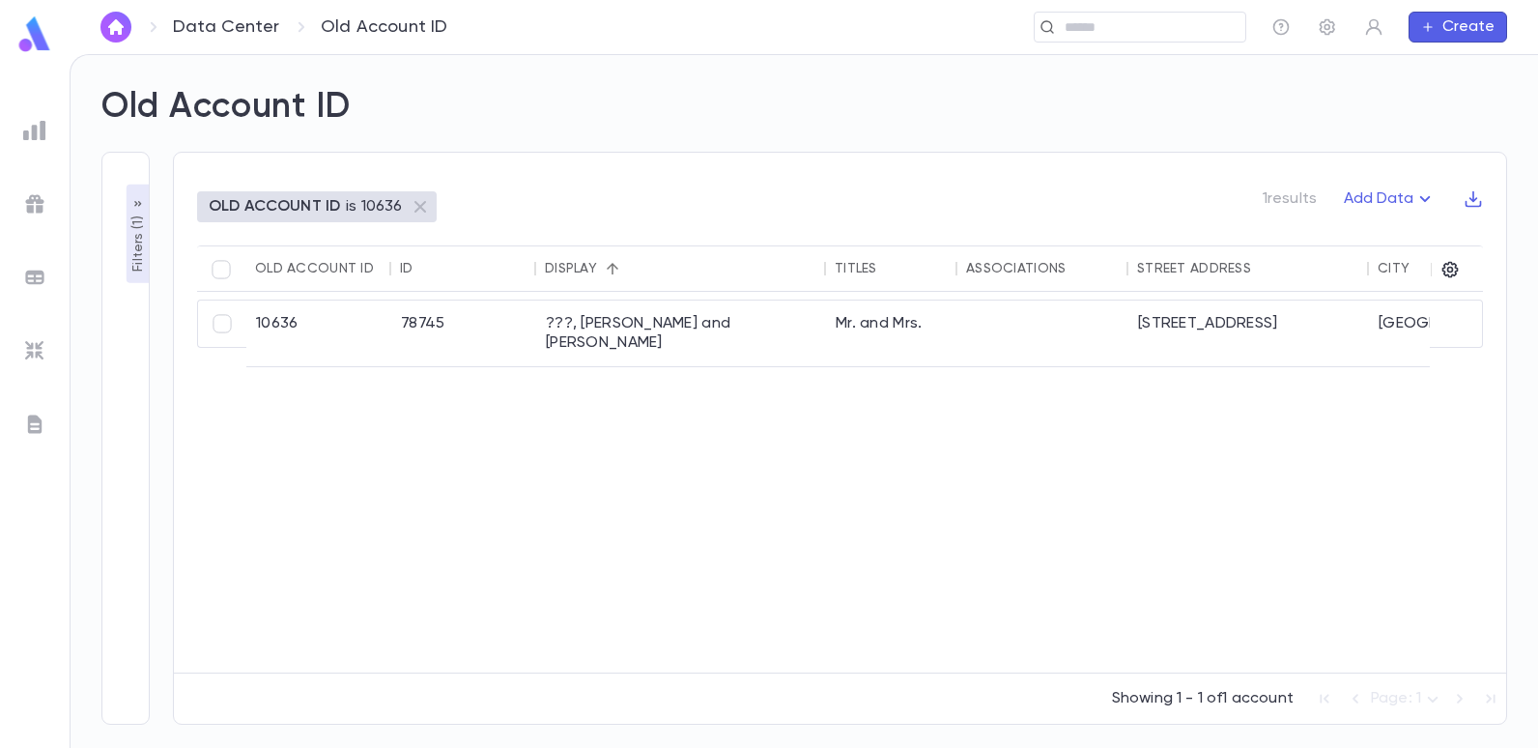
click at [137, 246] on p "Filters ( 1 )" at bounding box center [138, 242] width 19 height 60
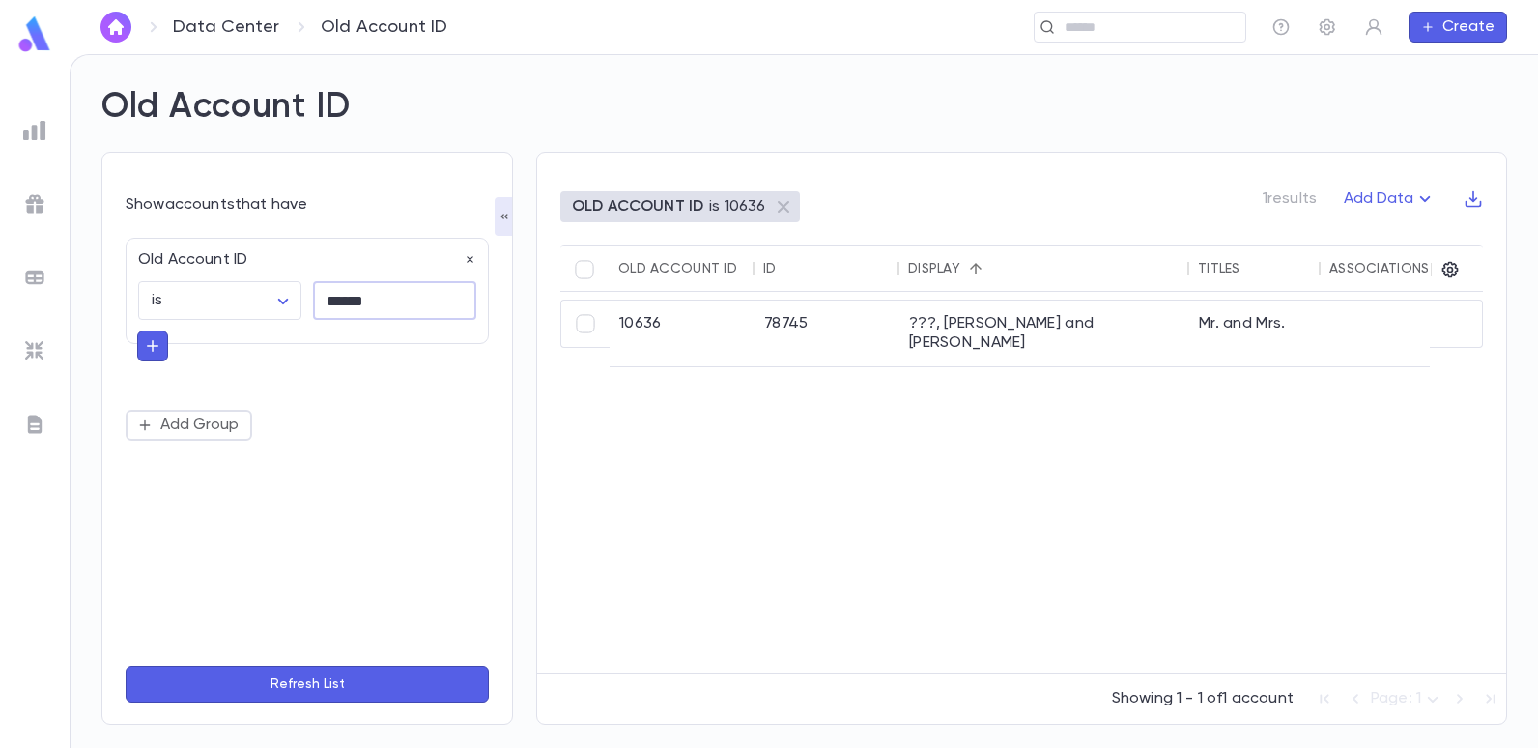
click at [387, 302] on input "******" at bounding box center [394, 301] width 163 height 38
type input "*"
type input "*****"
click at [126, 666] on button "Refresh List" at bounding box center [307, 684] width 363 height 37
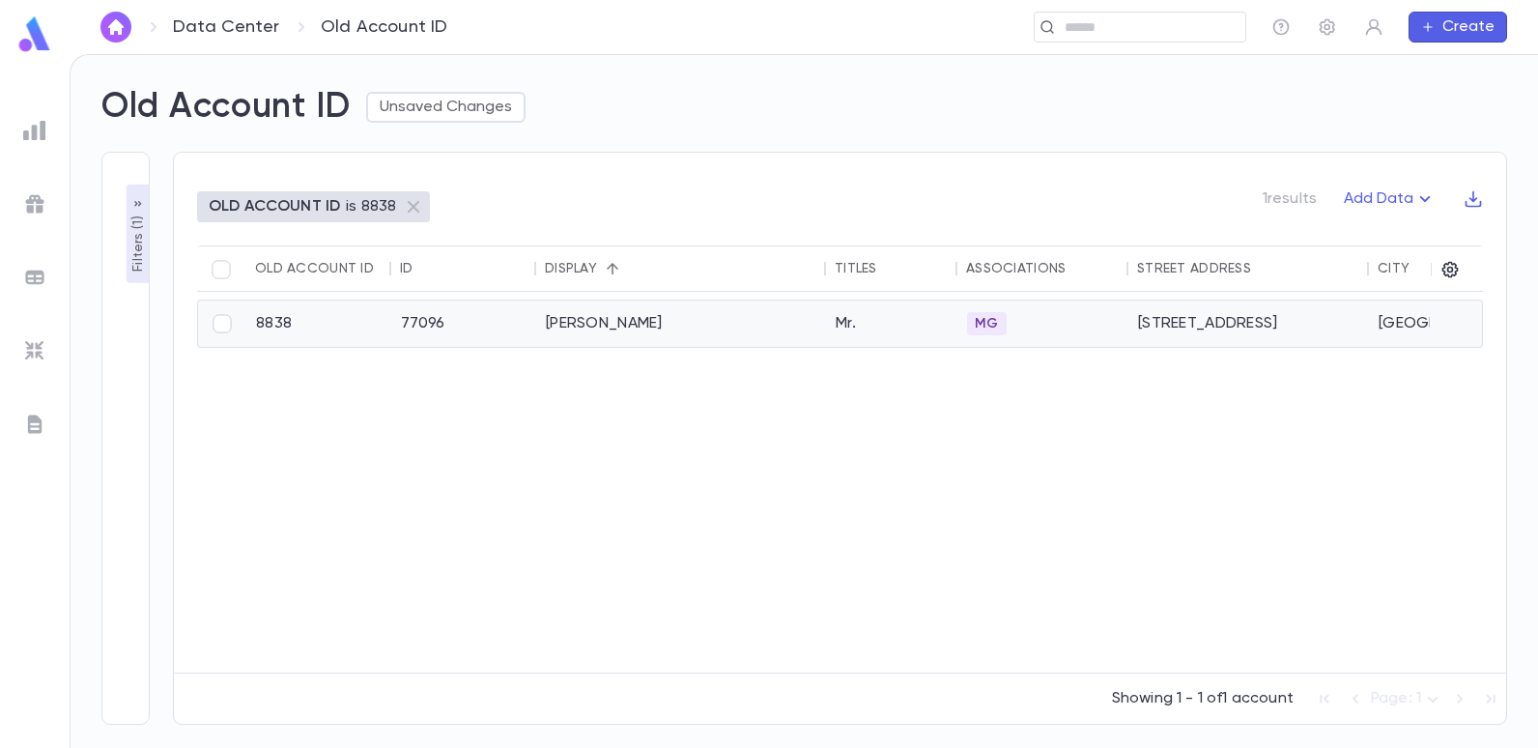
click at [571, 332] on div "Cohen, Ali" at bounding box center [681, 323] width 290 height 46
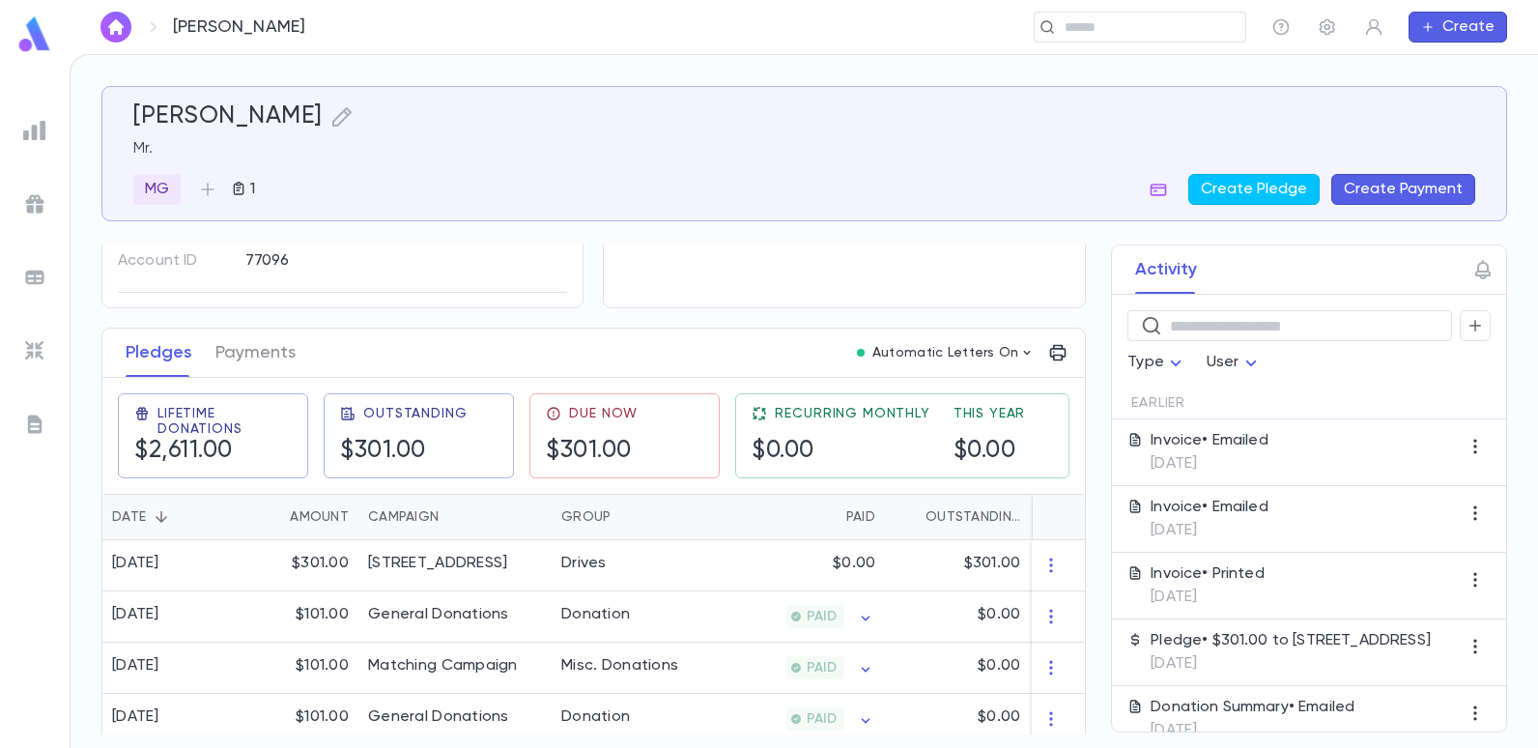
scroll to position [193, 0]
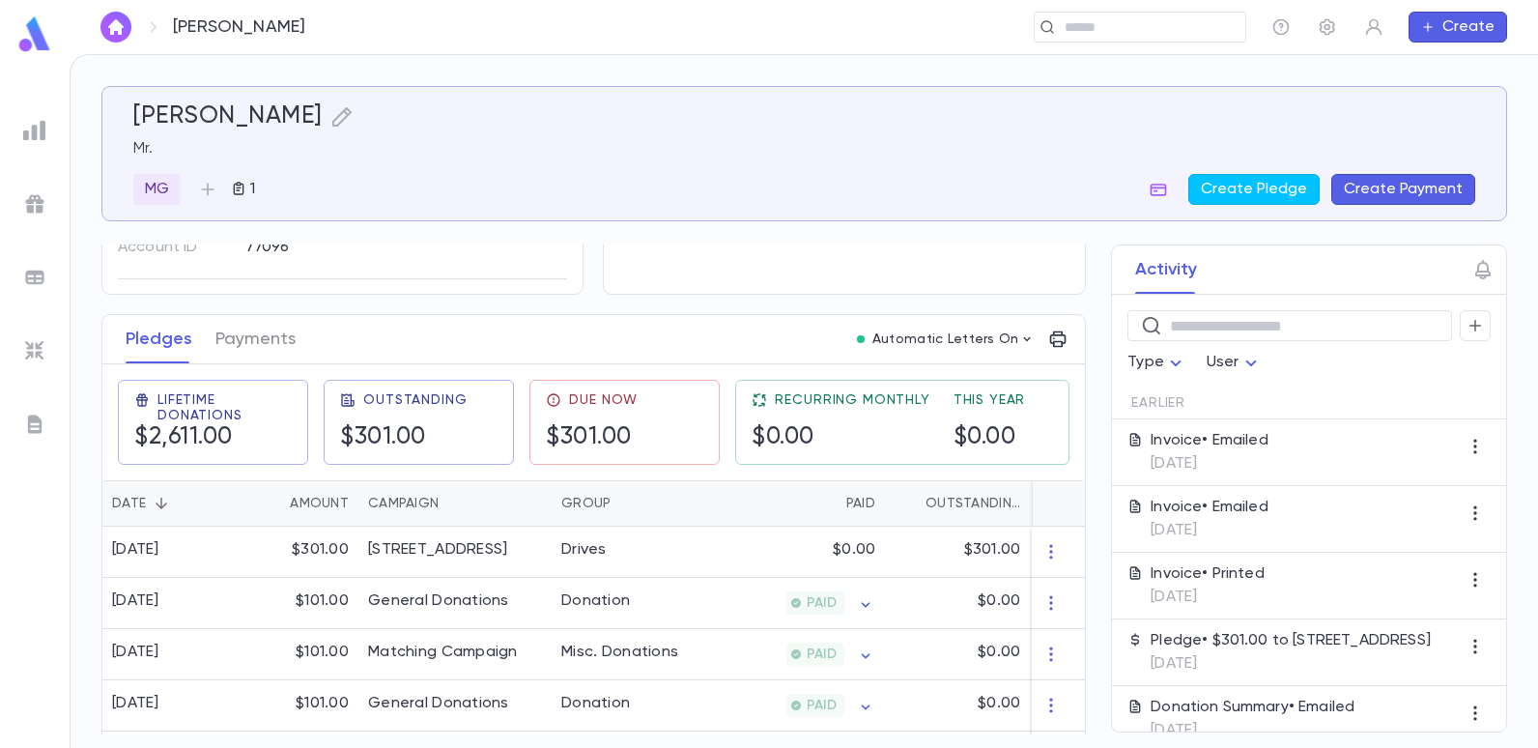
click at [37, 133] on img at bounding box center [34, 130] width 23 height 23
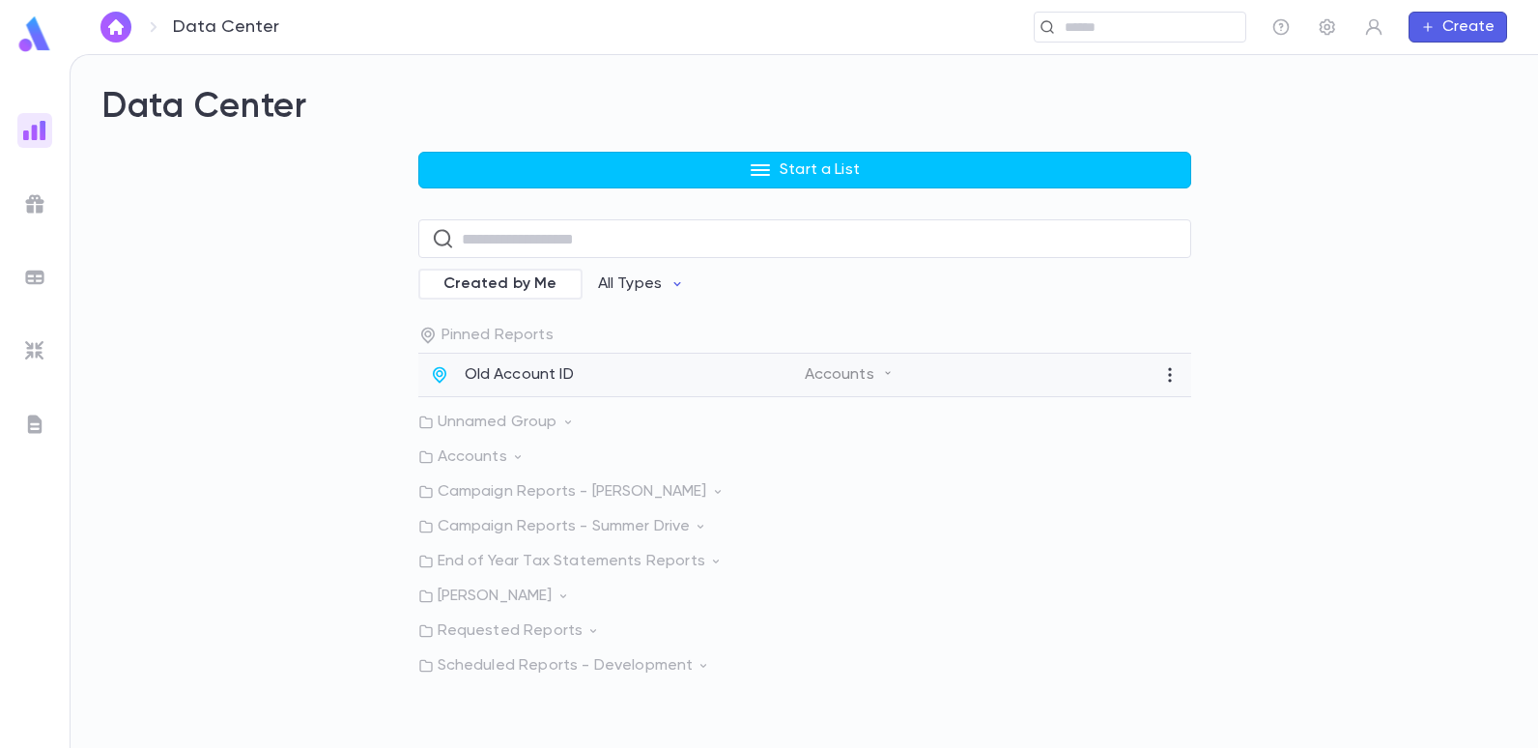
click at [508, 367] on p "Old Account ID" at bounding box center [519, 374] width 109 height 19
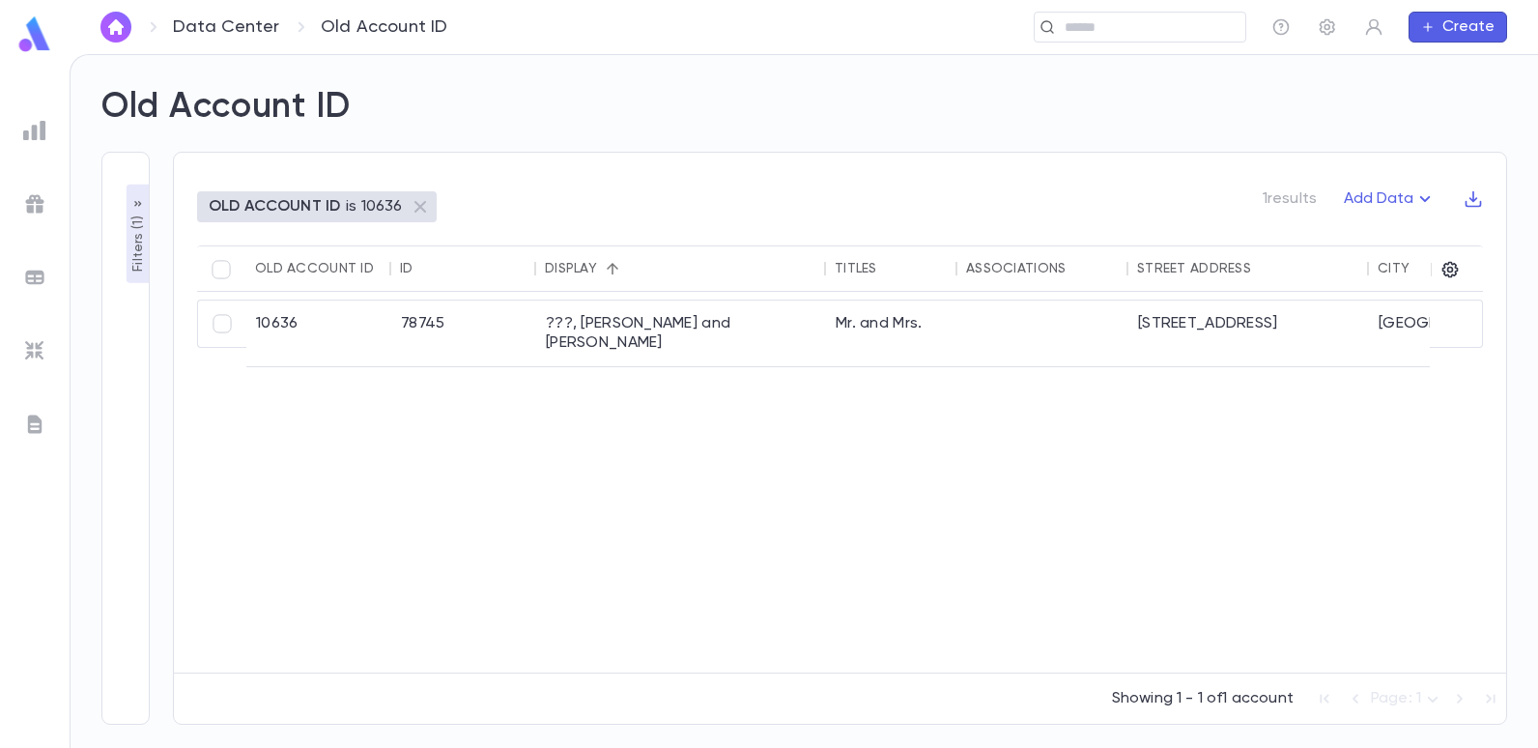
click at [129, 230] on p "Filters ( 1 )" at bounding box center [138, 242] width 19 height 60
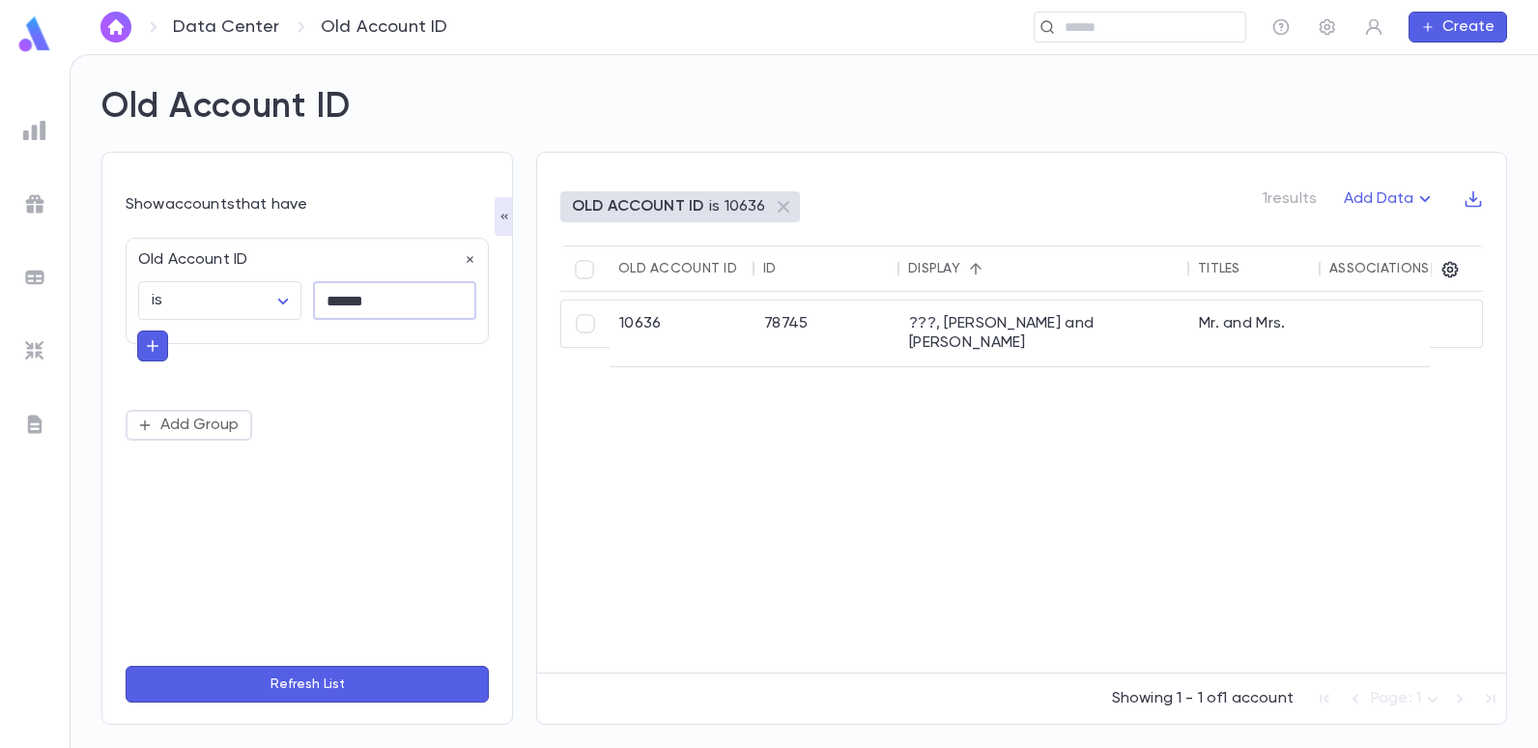
click at [414, 299] on input "******" at bounding box center [394, 301] width 163 height 38
type input "*"
type input "*****"
click at [126, 666] on button "Refresh List" at bounding box center [307, 684] width 363 height 37
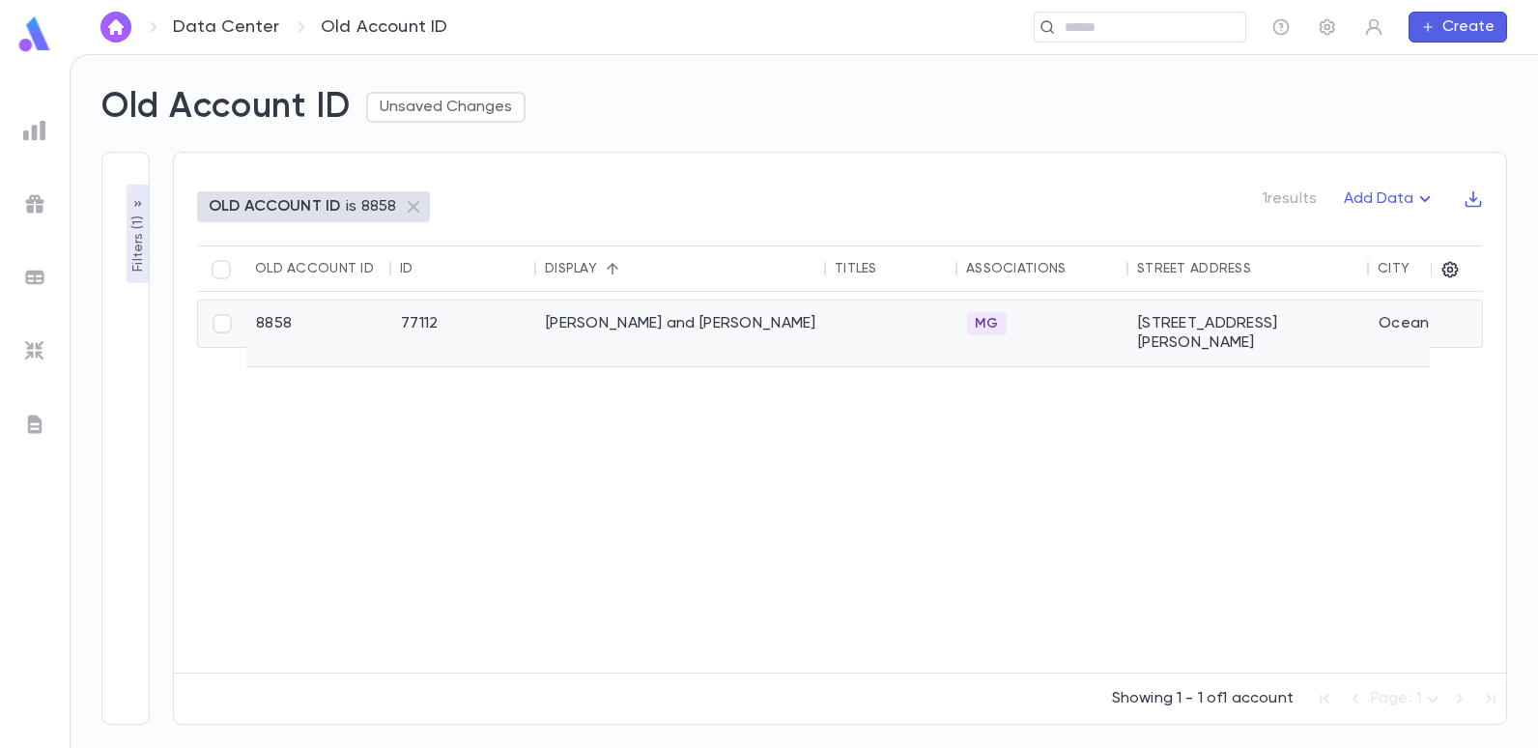
click at [613, 315] on div "[PERSON_NAME] and [PERSON_NAME]" at bounding box center [681, 333] width 290 height 66
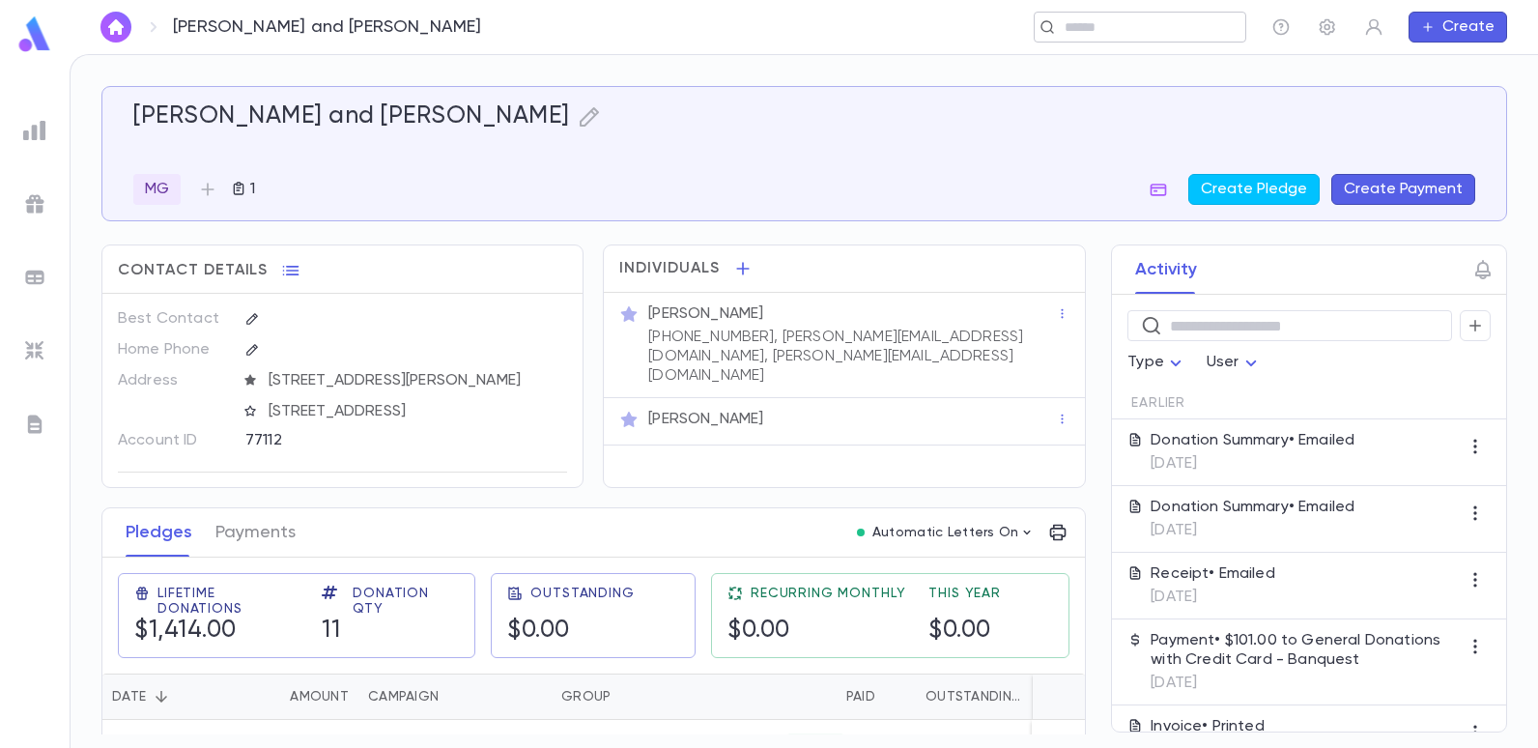
click at [1173, 34] on input "text" at bounding box center [1148, 27] width 179 height 18
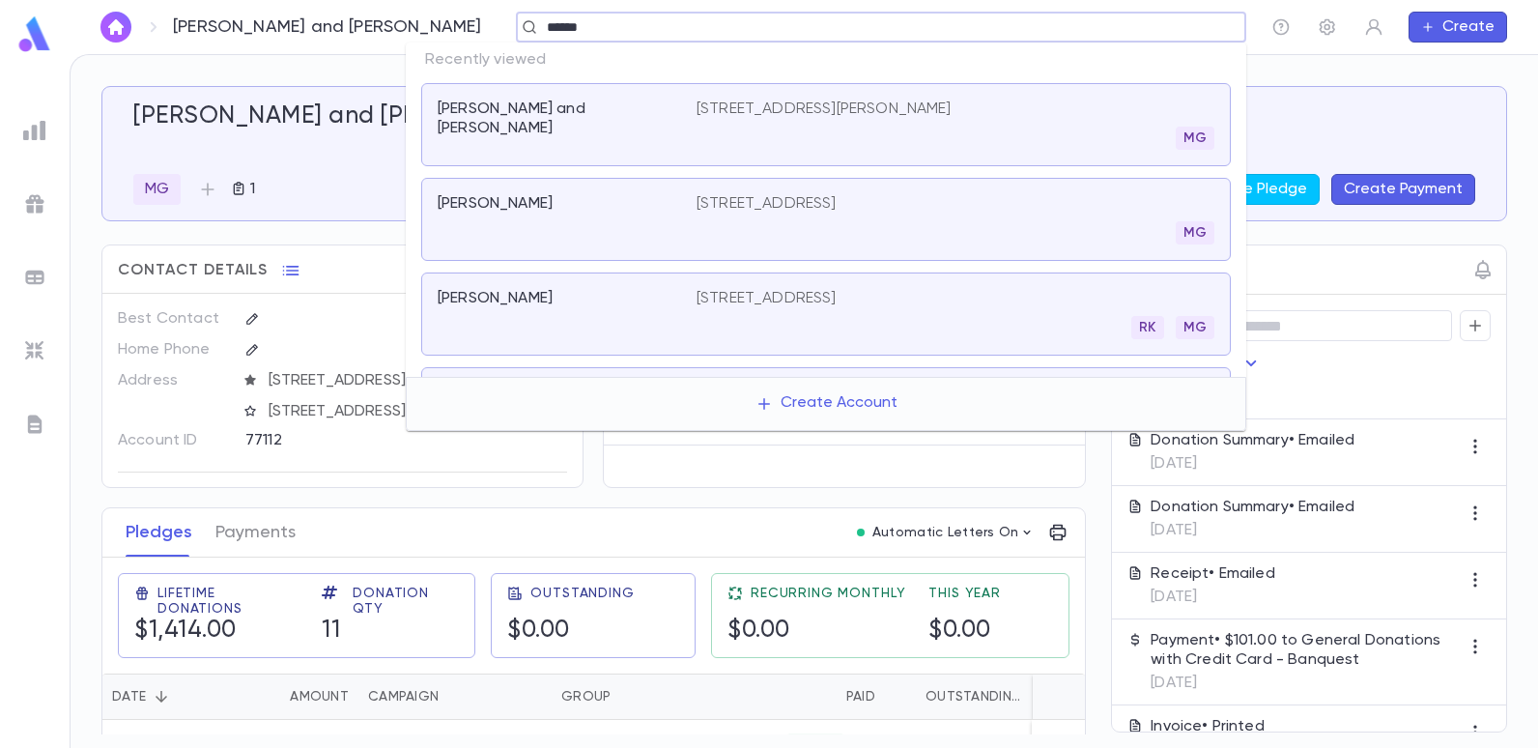
type input "*******"
click at [697, 201] on p "[STREET_ADDRESS]" at bounding box center [767, 203] width 140 height 19
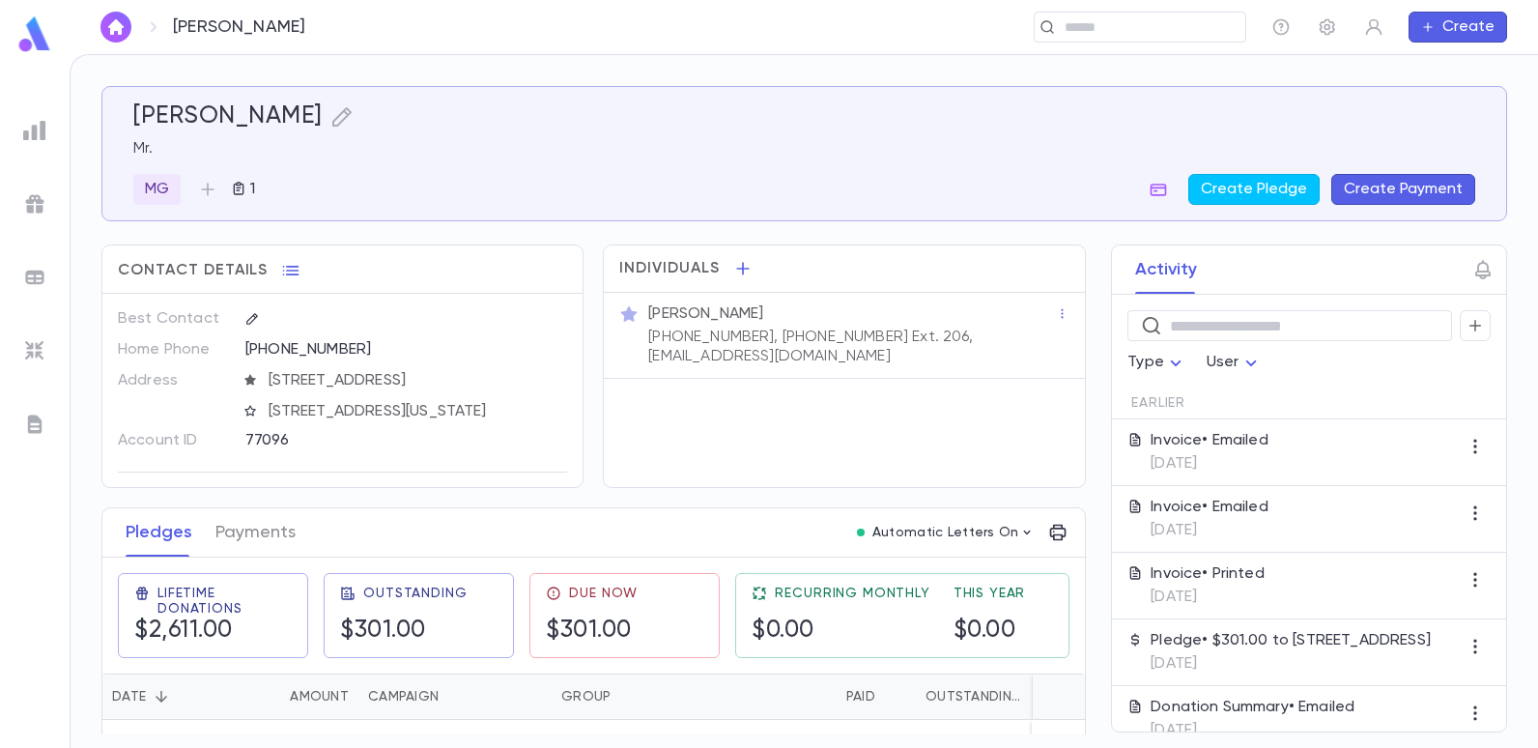
click at [469, 43] on div "[PERSON_NAME] ​ Create" at bounding box center [804, 27] width 1469 height 54
click at [1168, 38] on div "​" at bounding box center [1140, 27] width 213 height 31
type input "******"
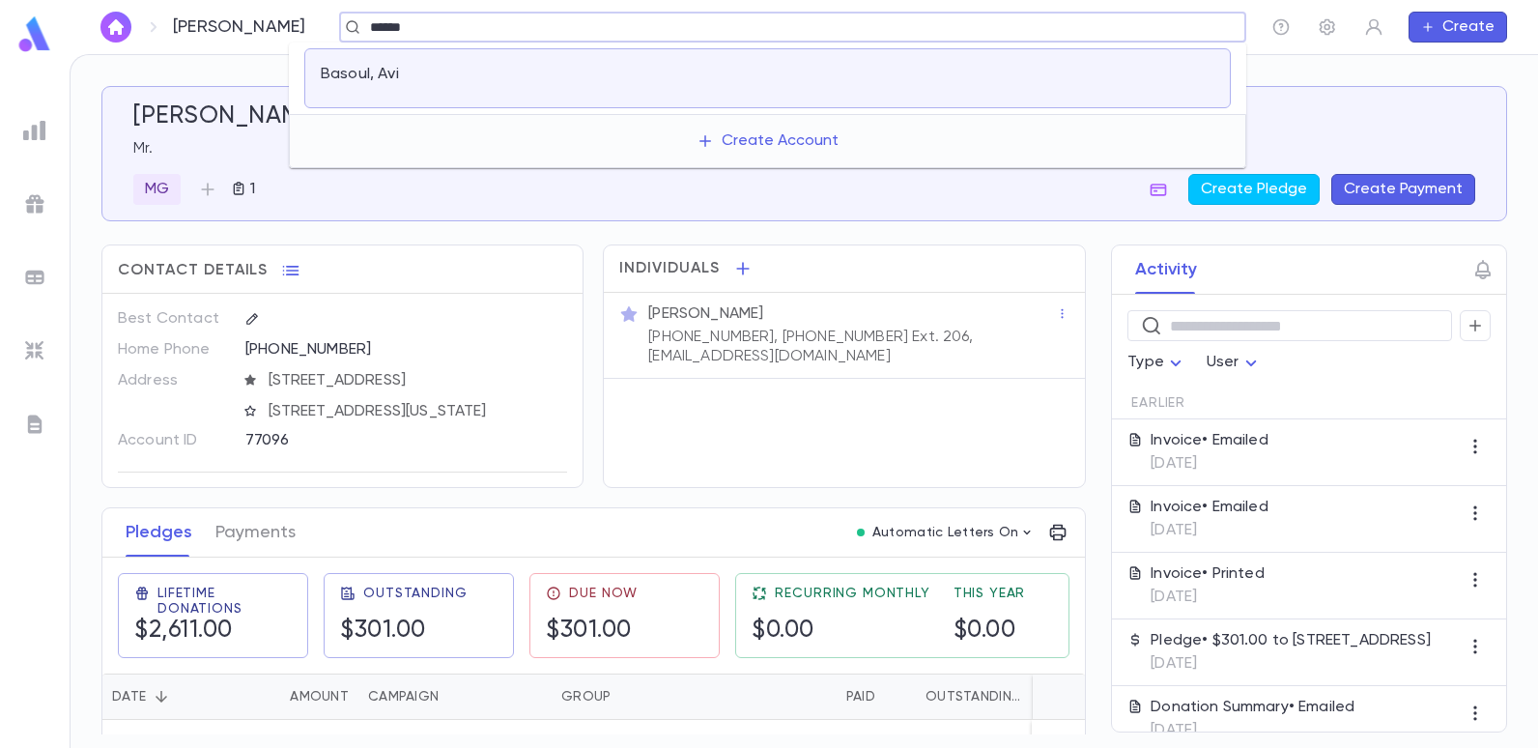
click at [328, 71] on p "Basoul, Avi" at bounding box center [360, 74] width 78 height 19
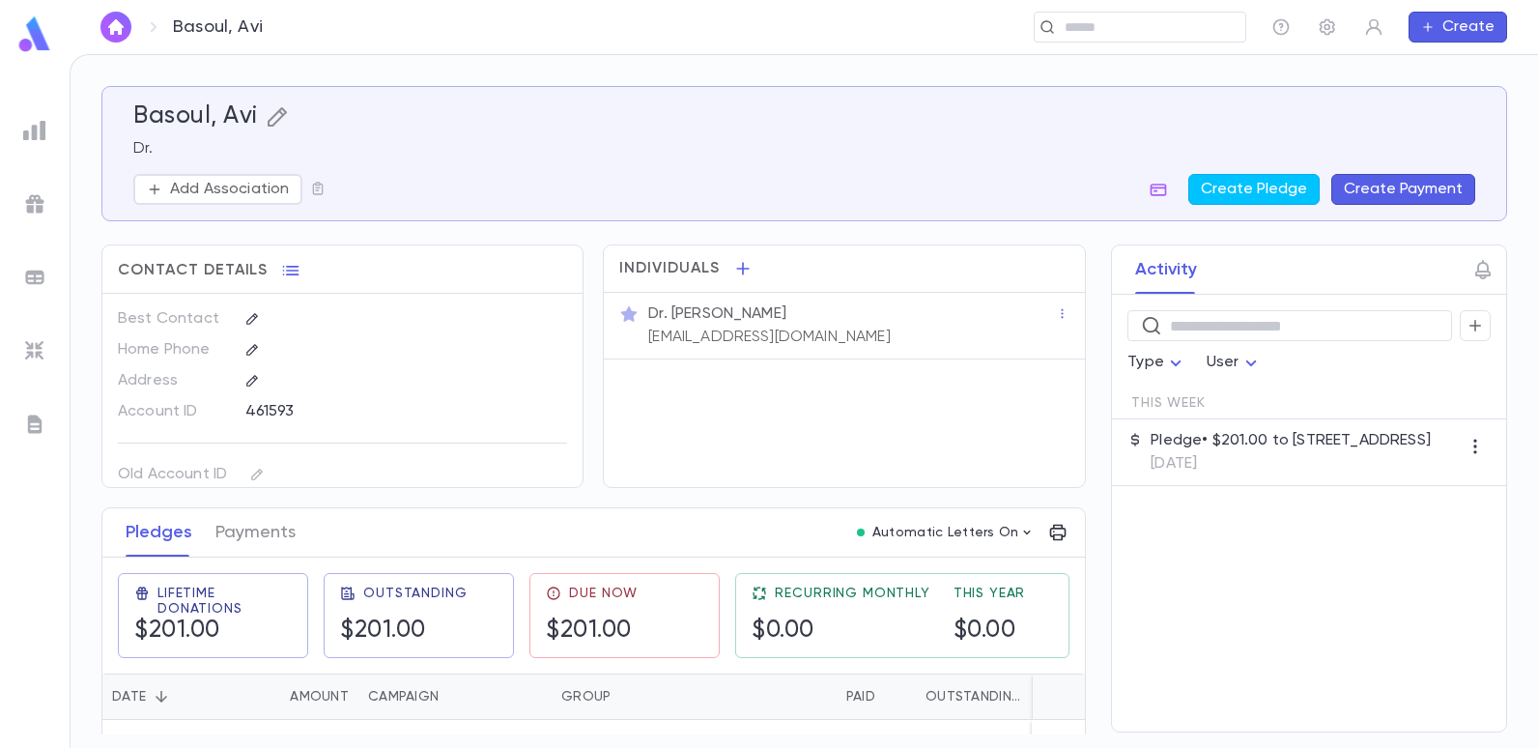
click at [271, 111] on icon "button" at bounding box center [277, 116] width 23 height 23
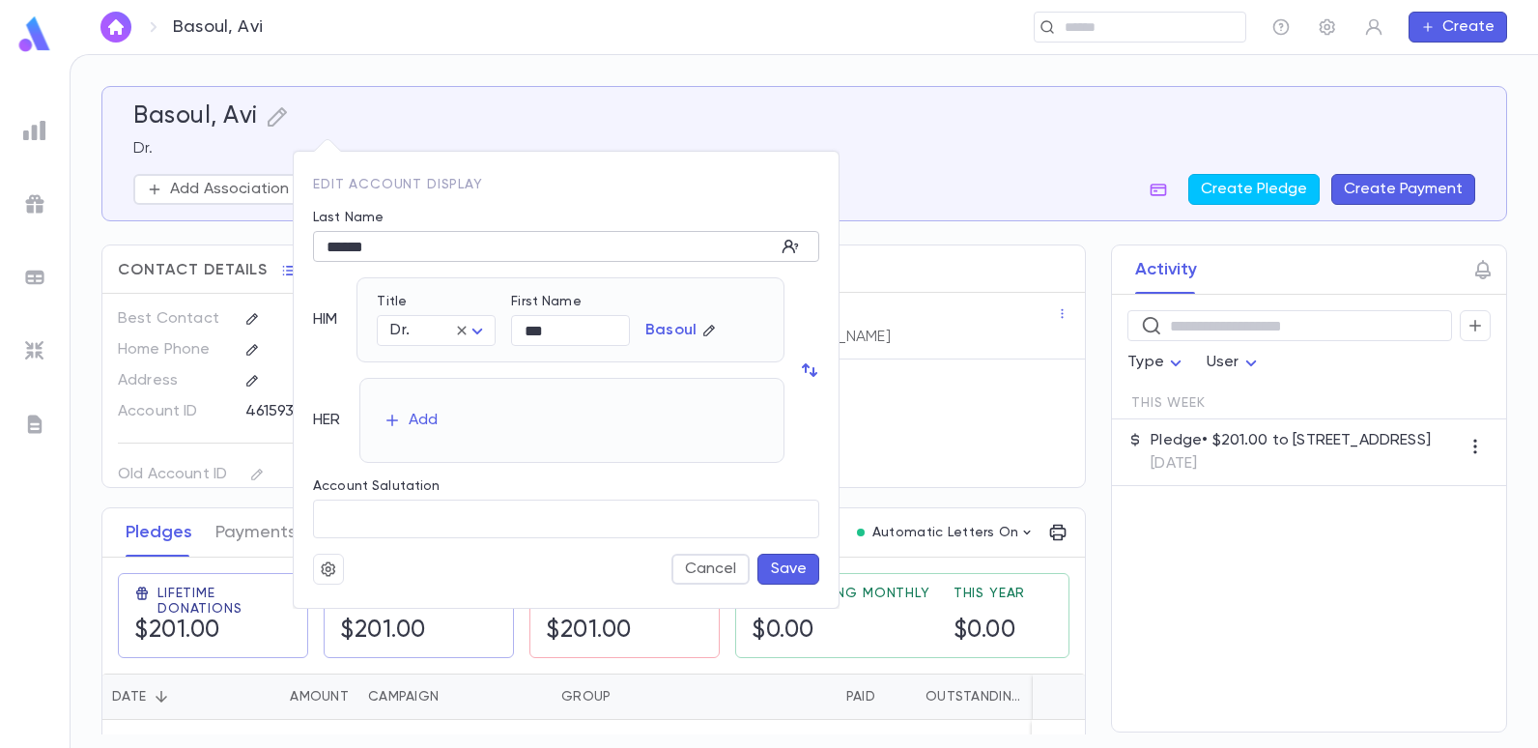
click at [376, 247] on input "******" at bounding box center [544, 247] width 462 height 30
type input "*"
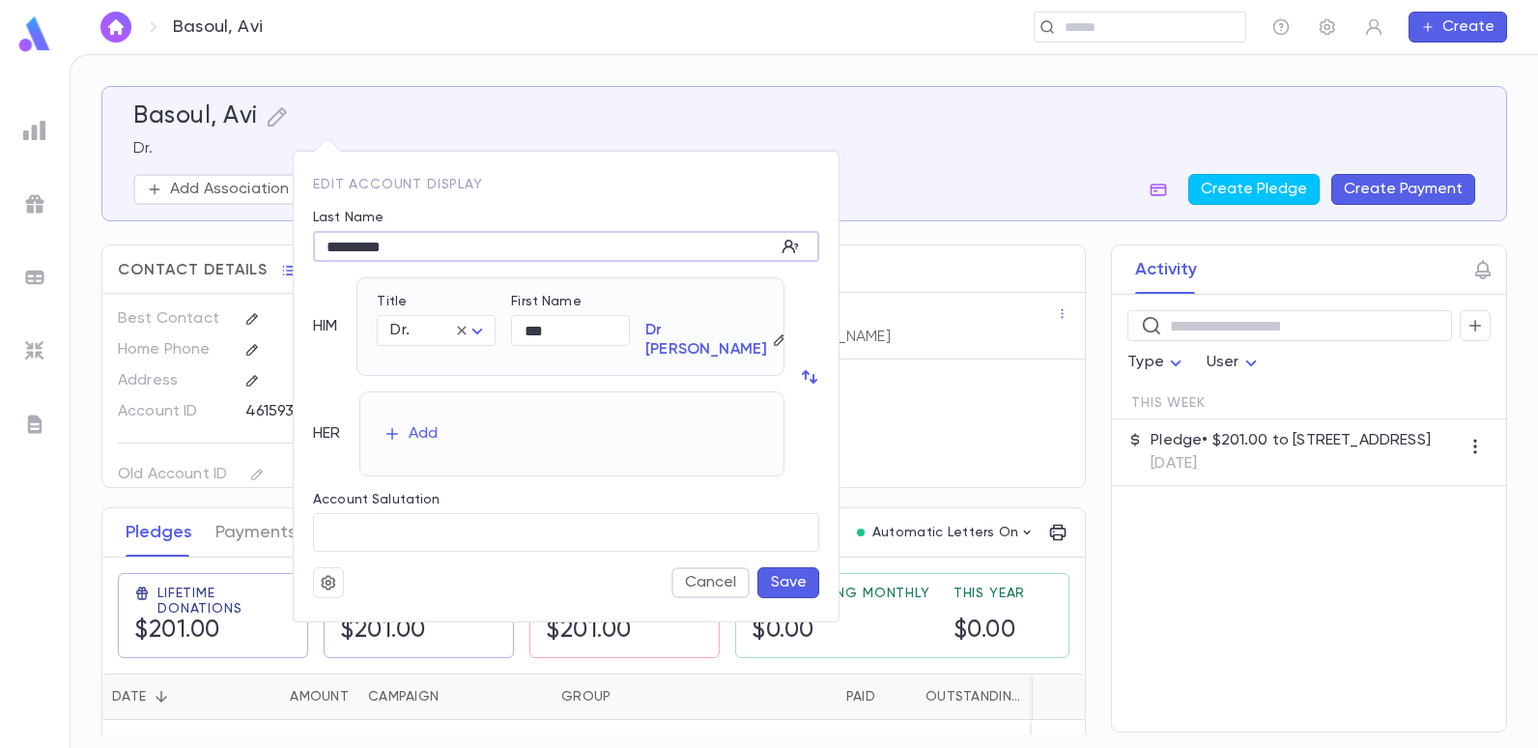
type input "*********"
click at [794, 567] on button "Save" at bounding box center [788, 582] width 62 height 31
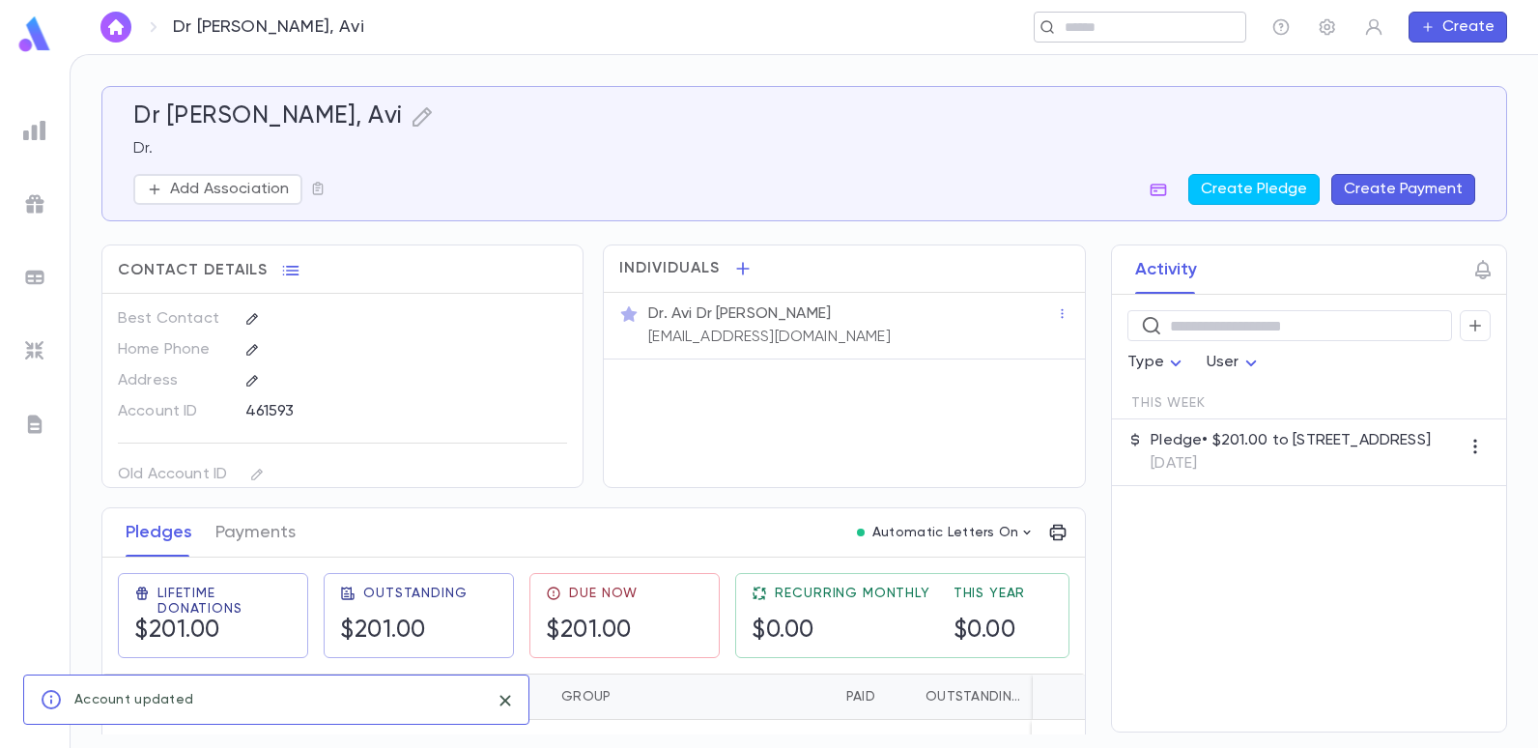
click at [1169, 26] on input "text" at bounding box center [1134, 27] width 150 height 18
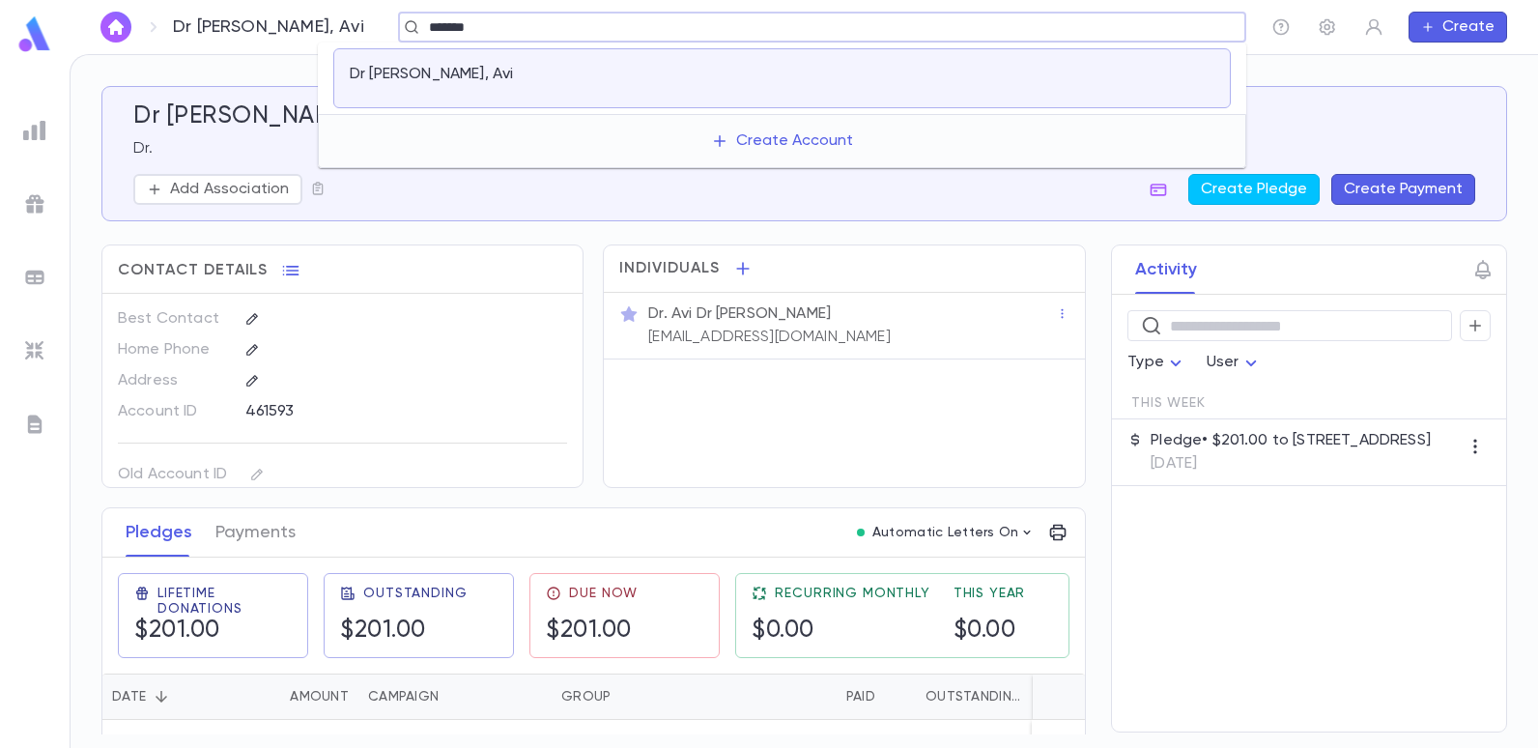
type input "*******"
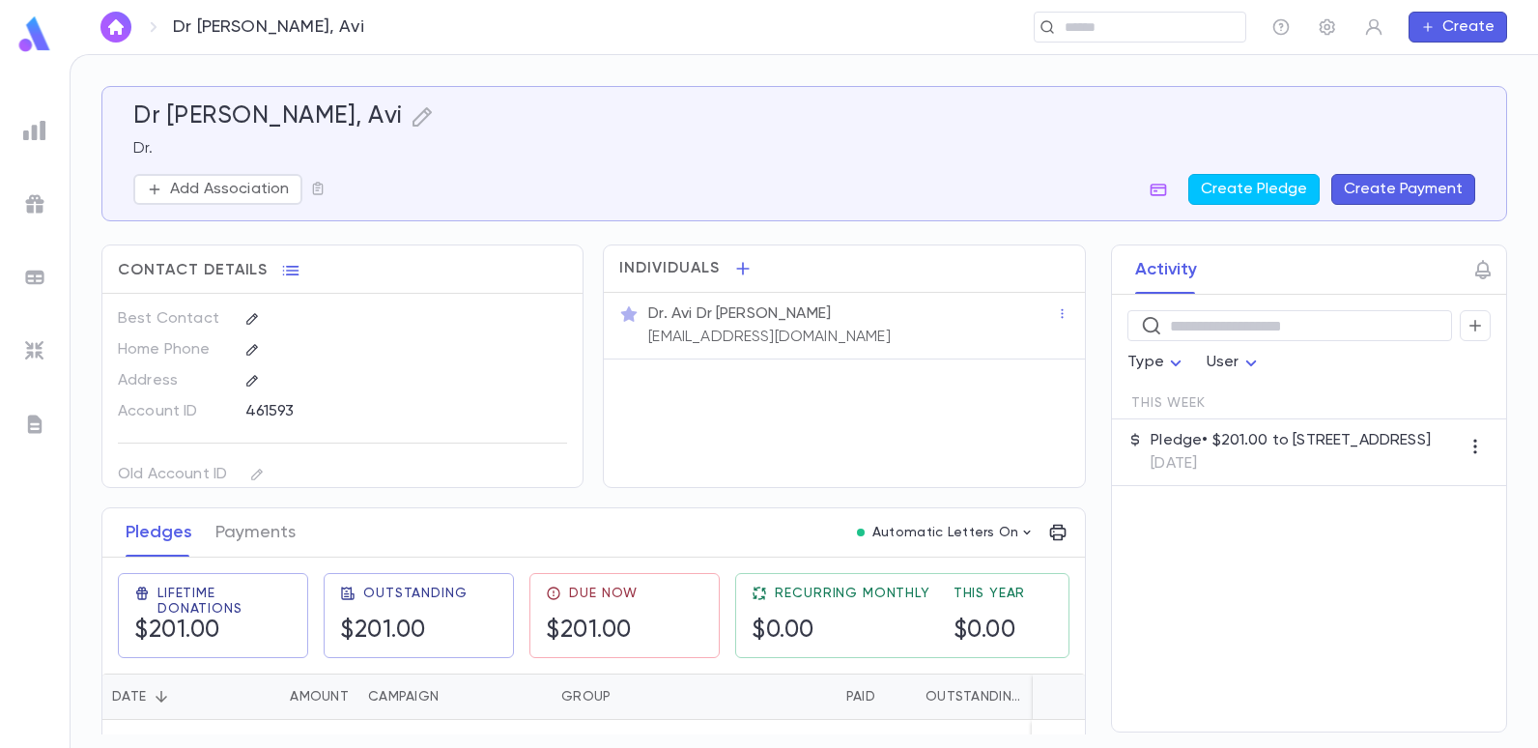
click at [44, 134] on img at bounding box center [34, 130] width 23 height 23
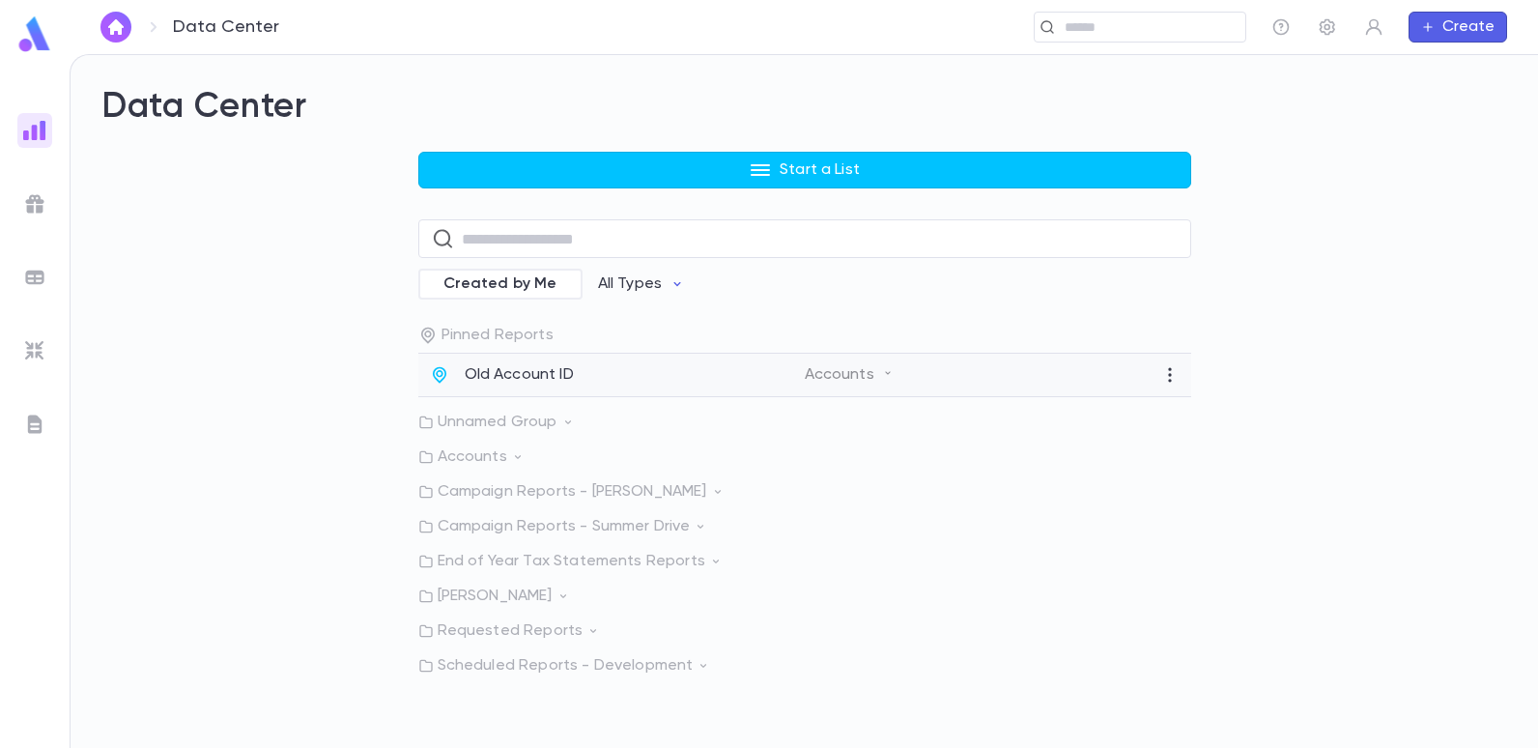
click at [502, 373] on p "Old Account ID" at bounding box center [519, 374] width 109 height 19
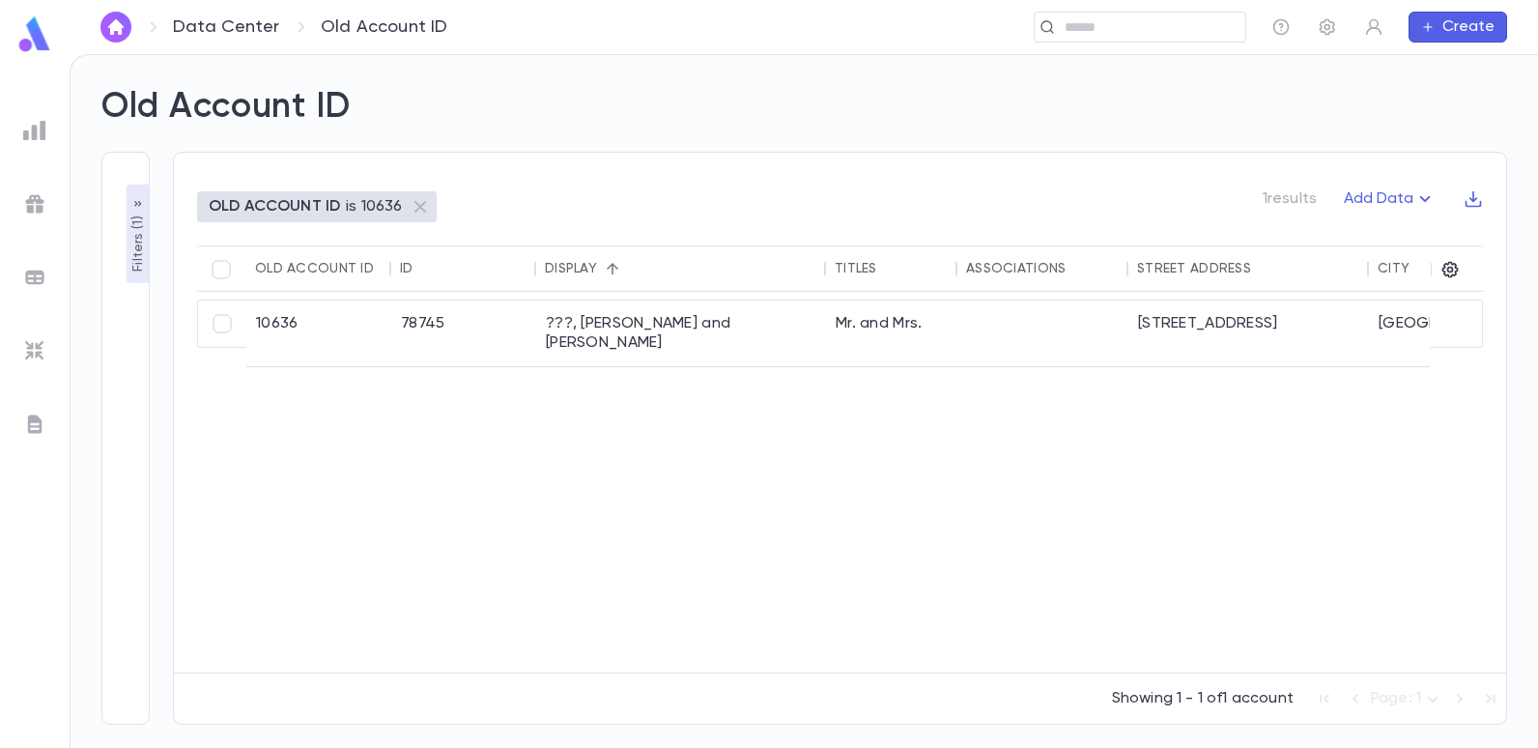
click at [143, 239] on p "Filters ( 1 )" at bounding box center [138, 242] width 19 height 60
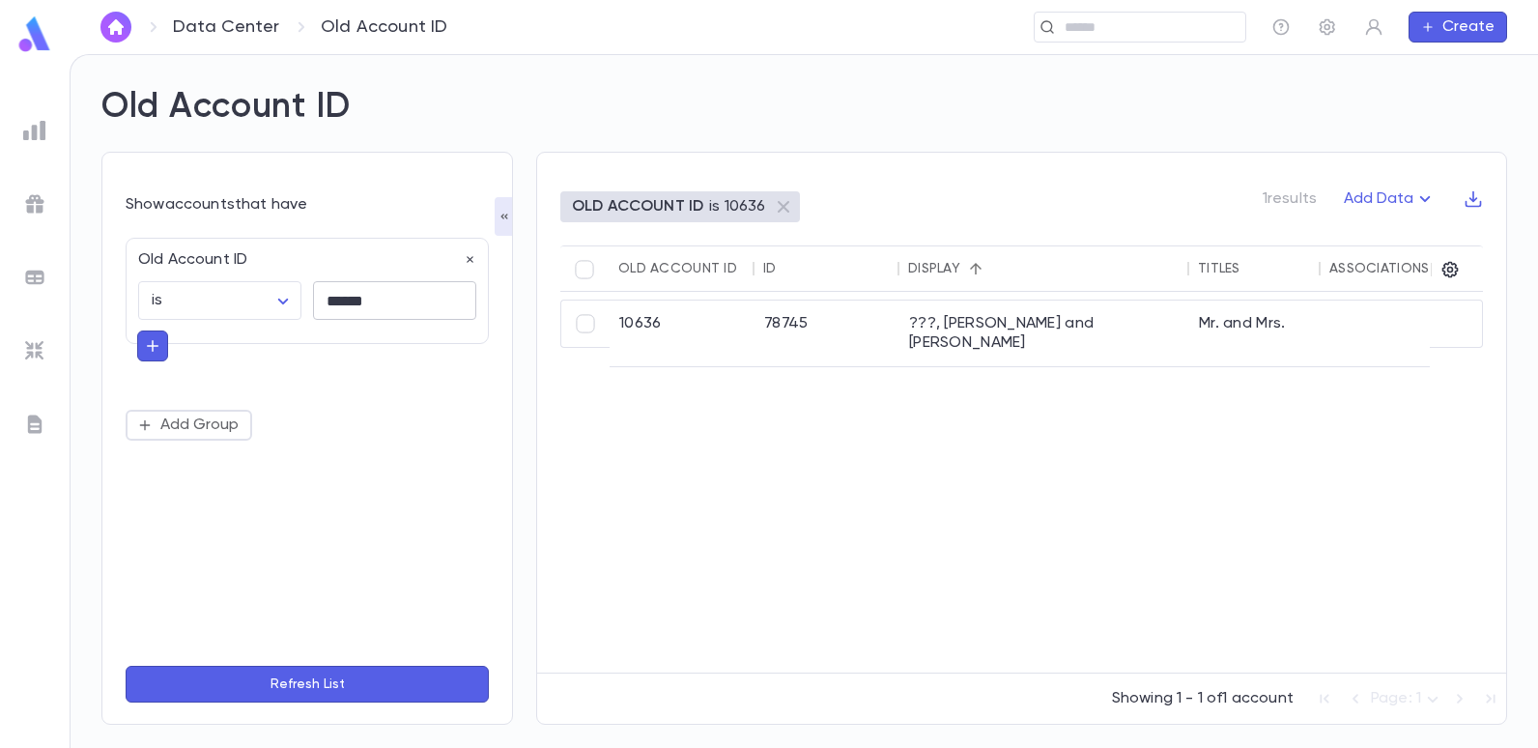
click at [392, 302] on input "******" at bounding box center [394, 301] width 163 height 38
type input "*"
type input "*****"
click at [126, 666] on button "Refresh List" at bounding box center [307, 684] width 363 height 37
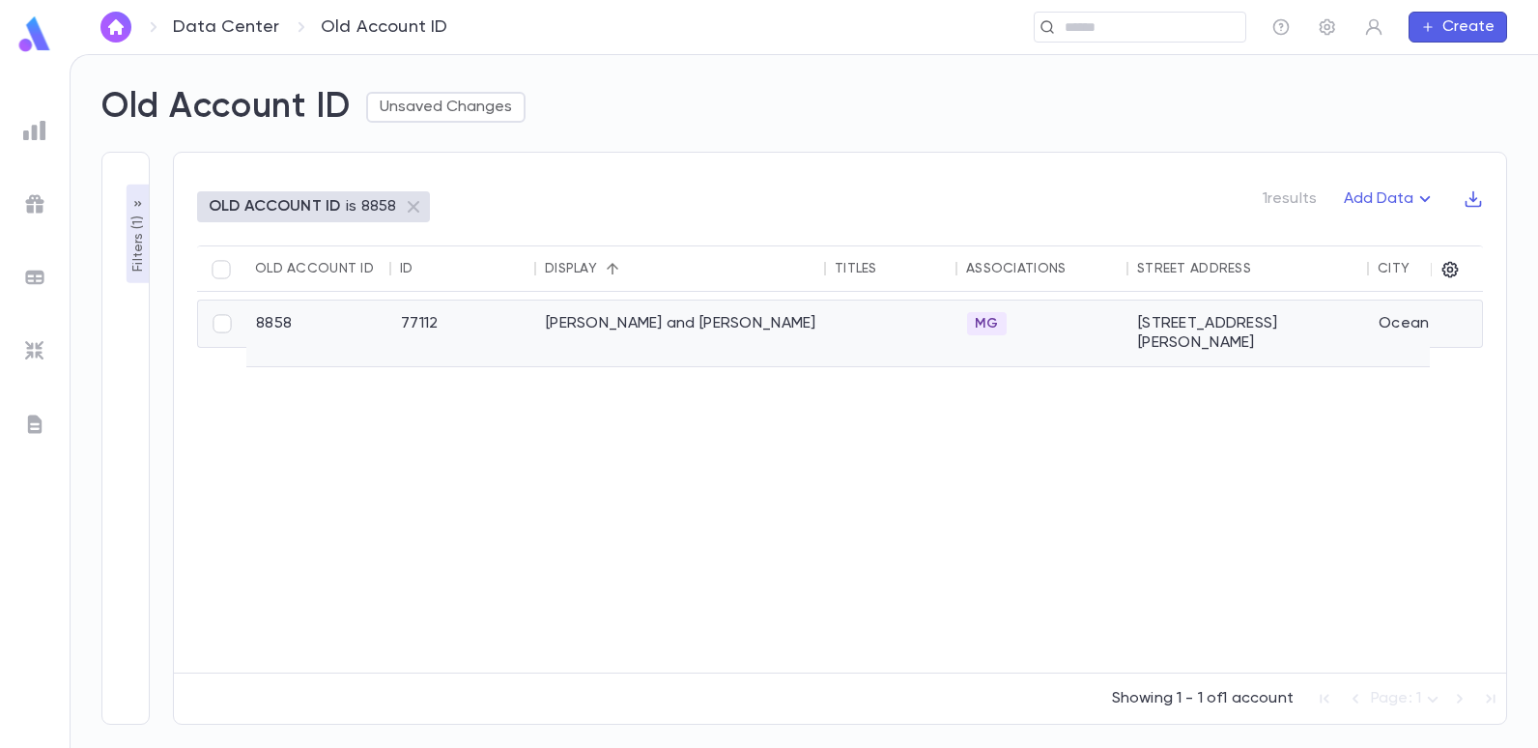
click at [573, 326] on div "Esses, David and Sophia" at bounding box center [681, 333] width 290 height 66
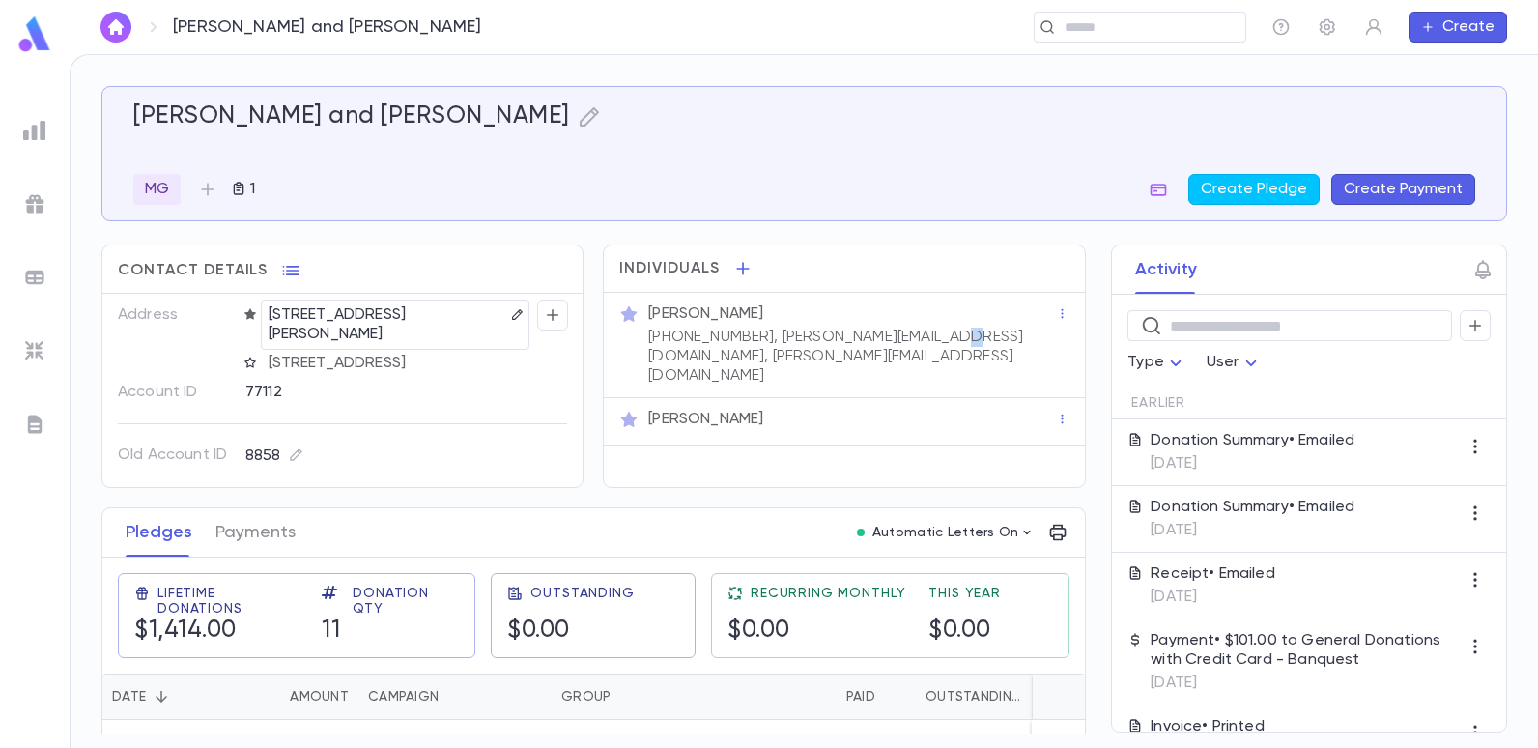
drag, startPoint x: 947, startPoint y: 334, endPoint x: 932, endPoint y: 337, distance: 14.8
click at [932, 337] on p "[PHONE_NUMBER], [PERSON_NAME][EMAIL_ADDRESS][DOMAIN_NAME], [PERSON_NAME][EMAIL_…" at bounding box center [852, 357] width 408 height 58
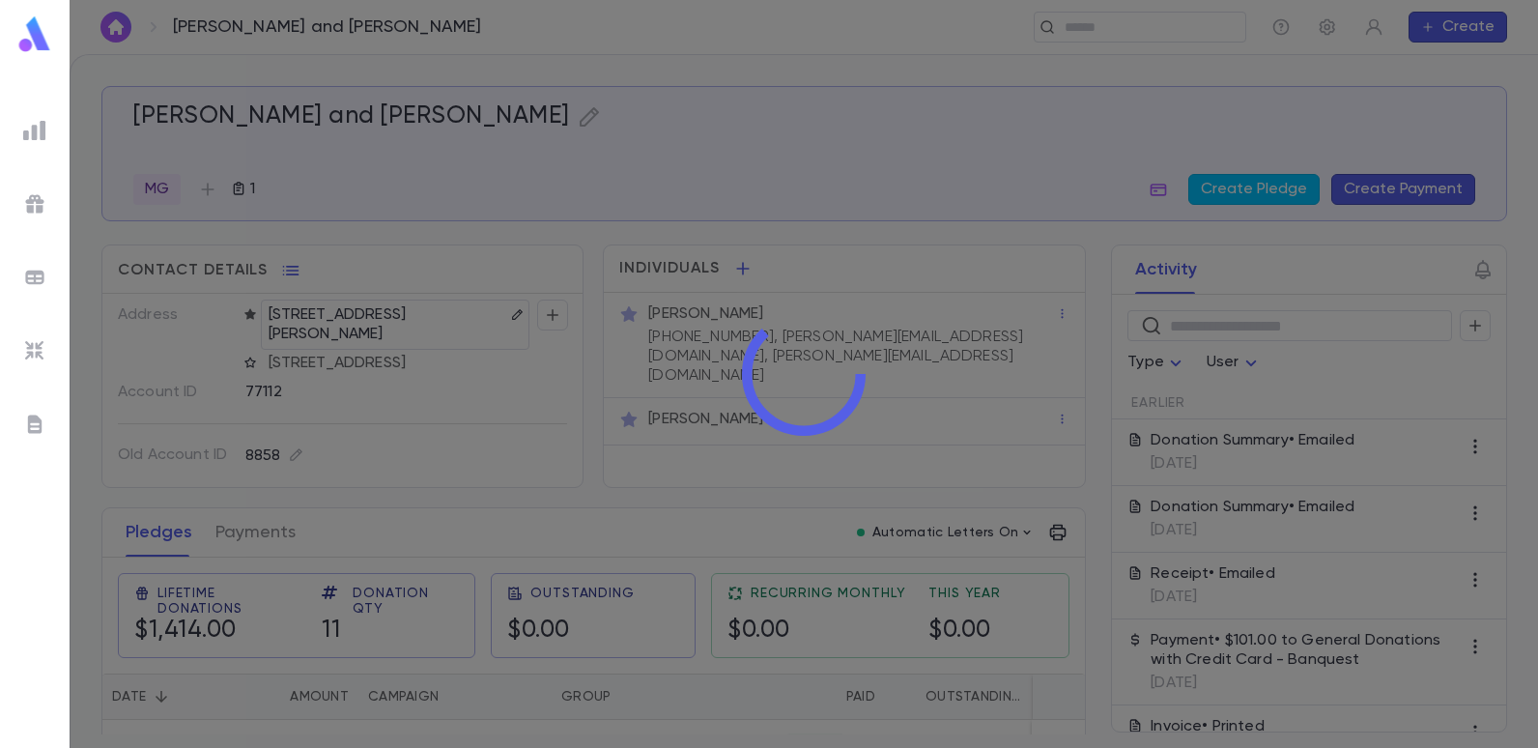
click at [932, 337] on div at bounding box center [804, 374] width 1469 height 748
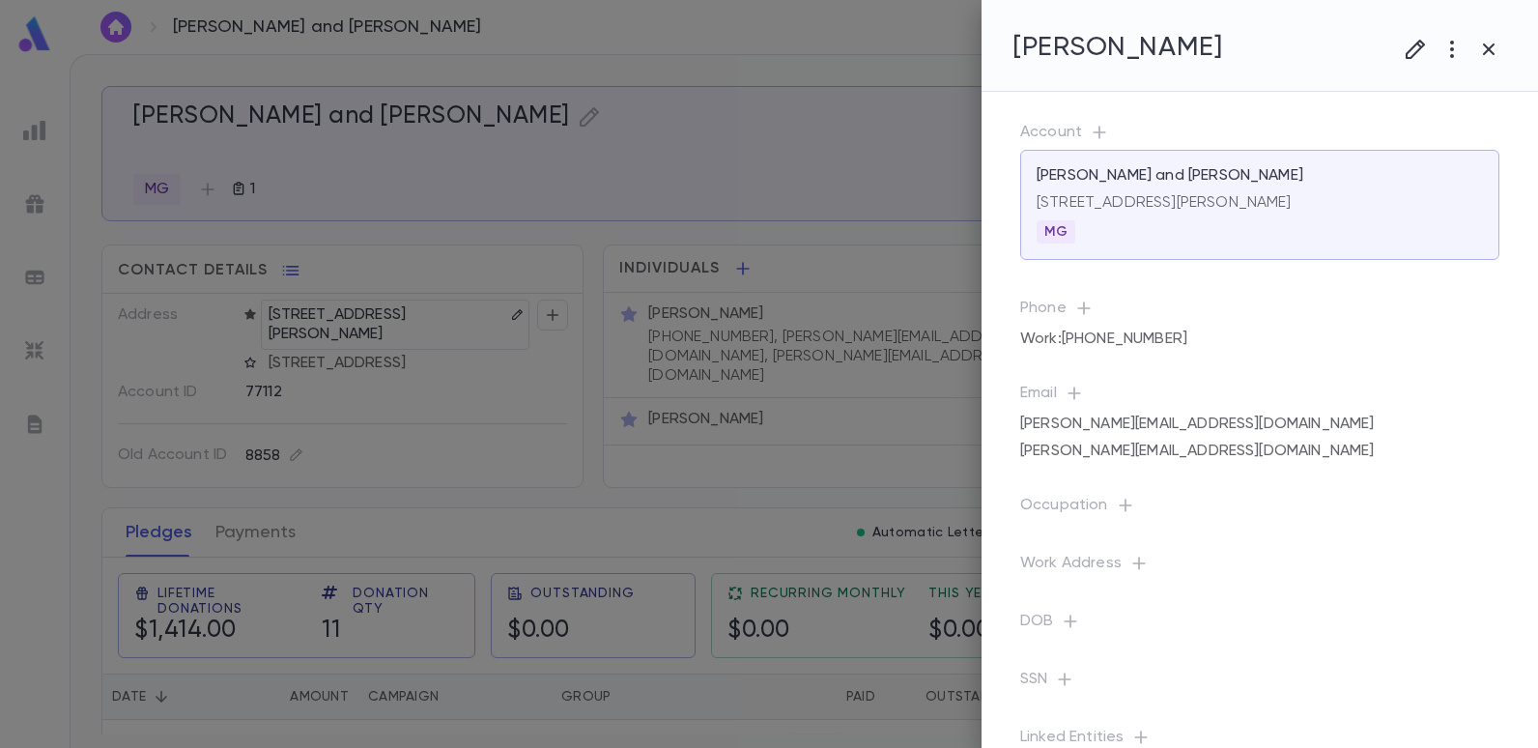
click at [928, 269] on div at bounding box center [769, 374] width 1538 height 748
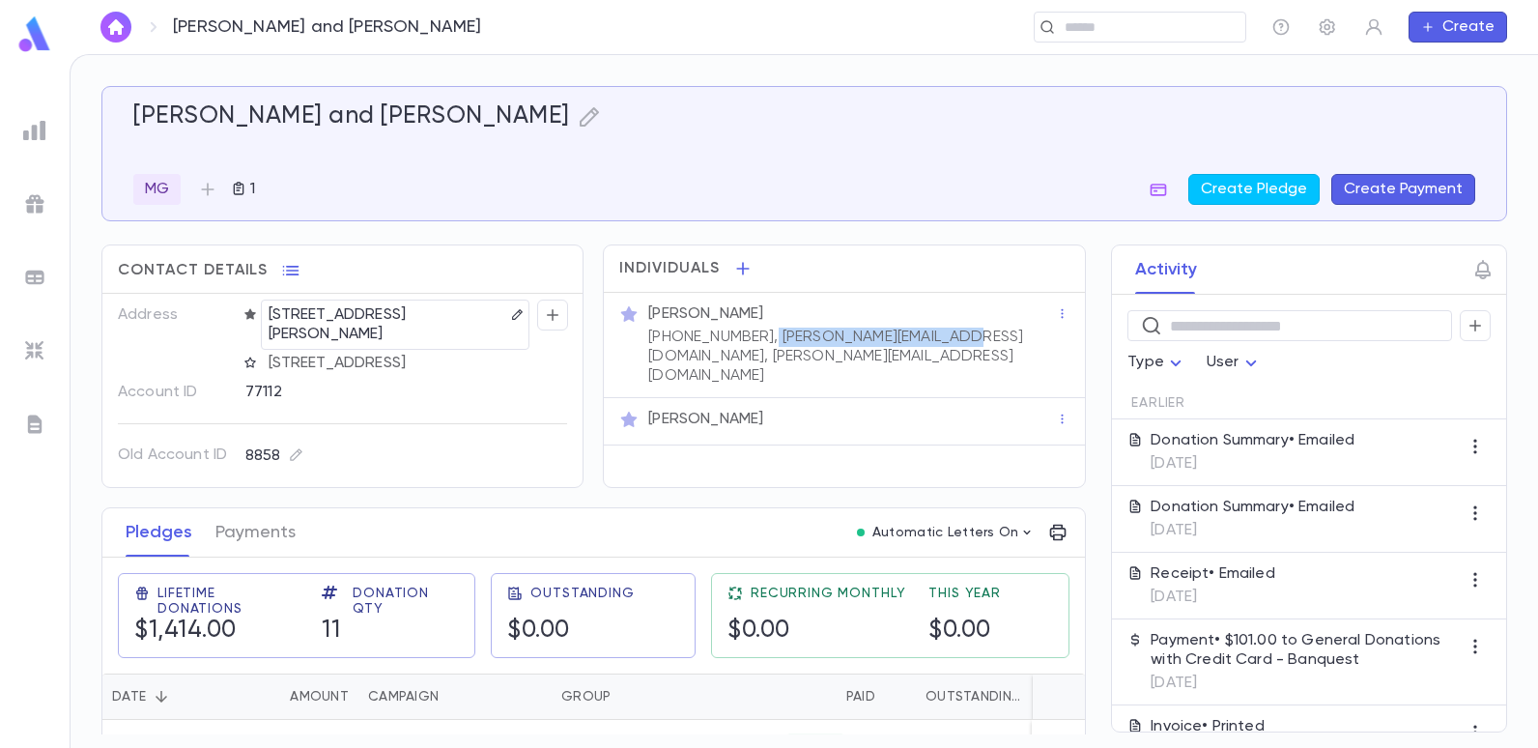
drag, startPoint x: 946, startPoint y: 333, endPoint x: 749, endPoint y: 332, distance: 197.1
click at [749, 332] on p "[PHONE_NUMBER], [PERSON_NAME][EMAIL_ADDRESS][DOMAIN_NAME], [PERSON_NAME][EMAIL_…" at bounding box center [852, 357] width 408 height 58
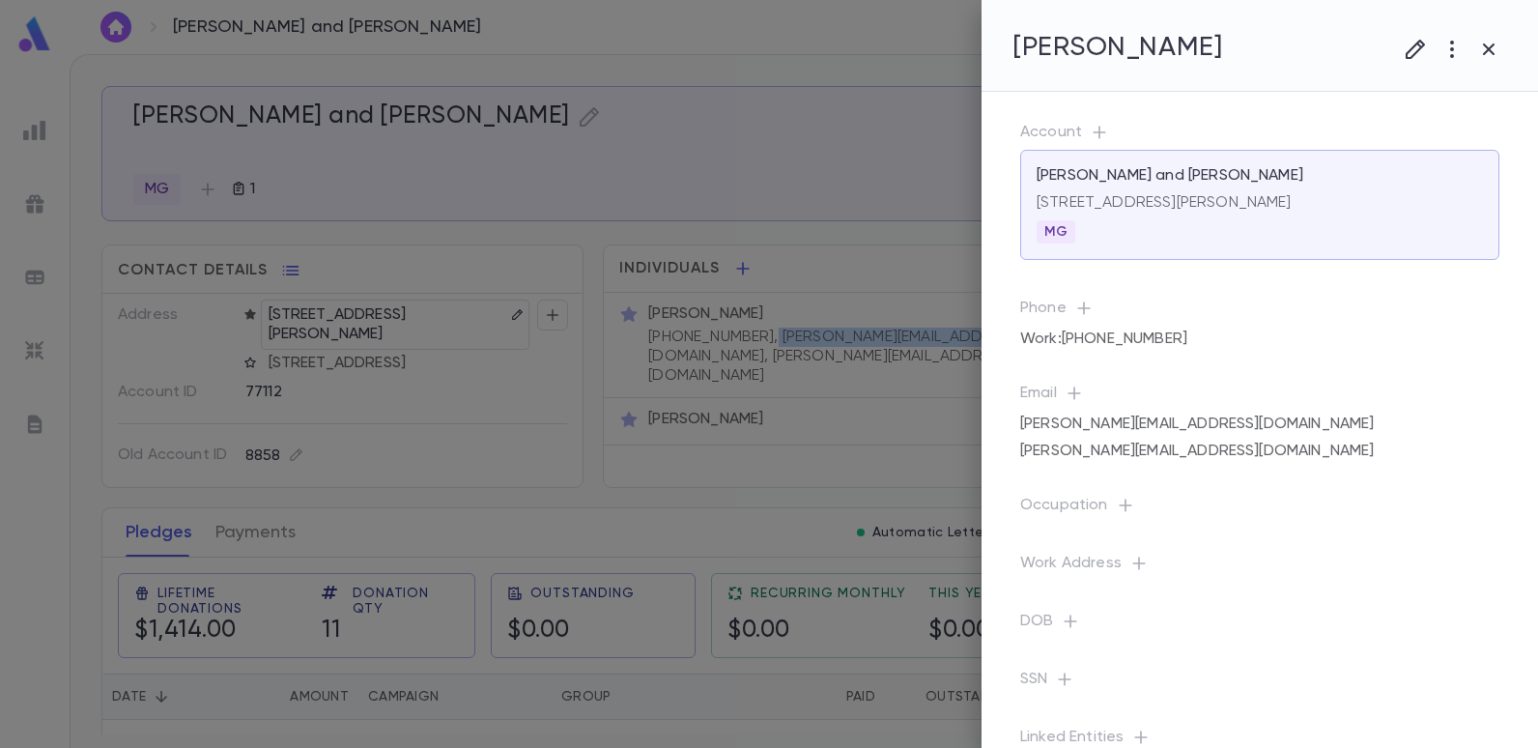
copy p "[PERSON_NAME][EMAIL_ADDRESS][DOMAIN_NAME],"
click at [37, 120] on div at bounding box center [769, 374] width 1538 height 748
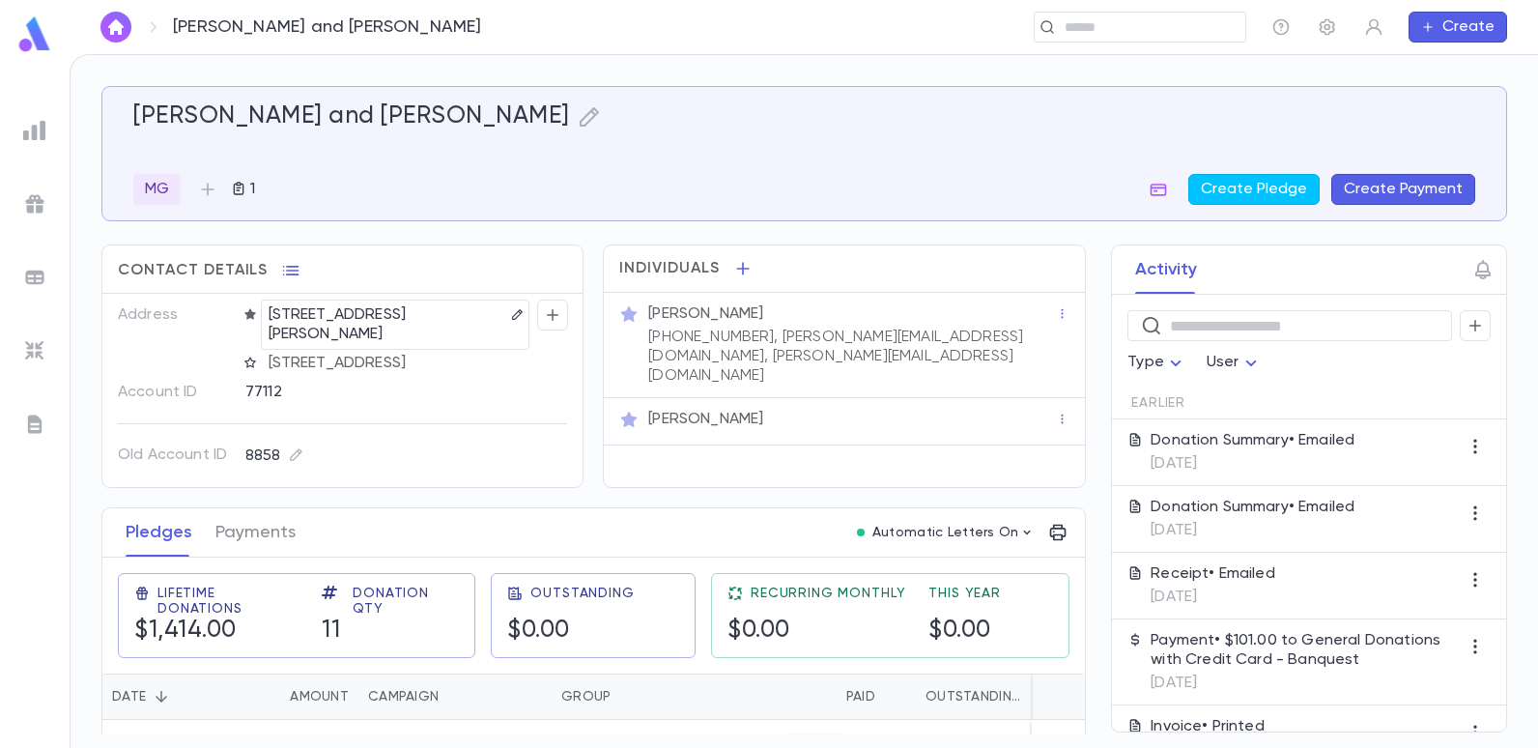
click at [39, 128] on img at bounding box center [34, 130] width 23 height 23
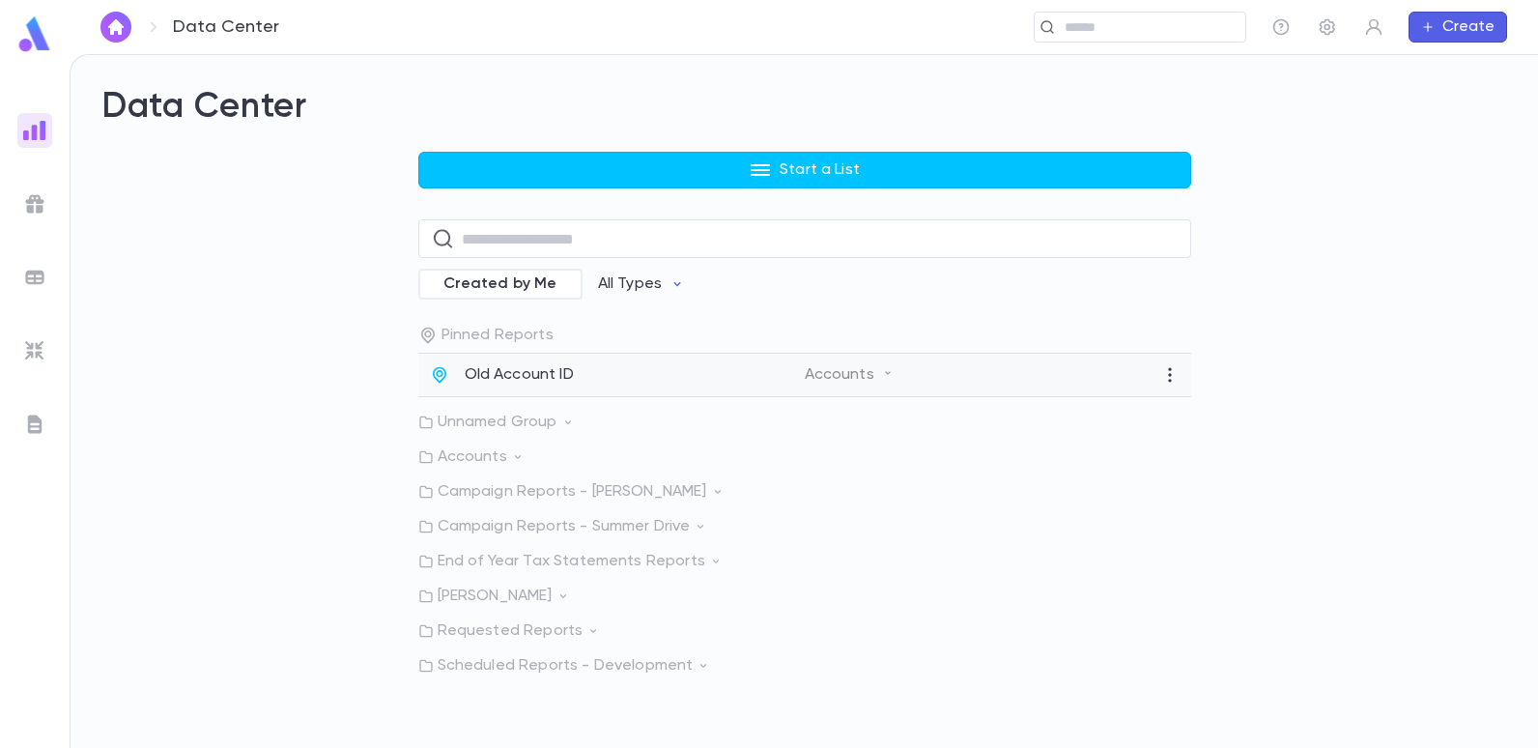
click at [507, 374] on p "Old Account ID" at bounding box center [519, 374] width 109 height 19
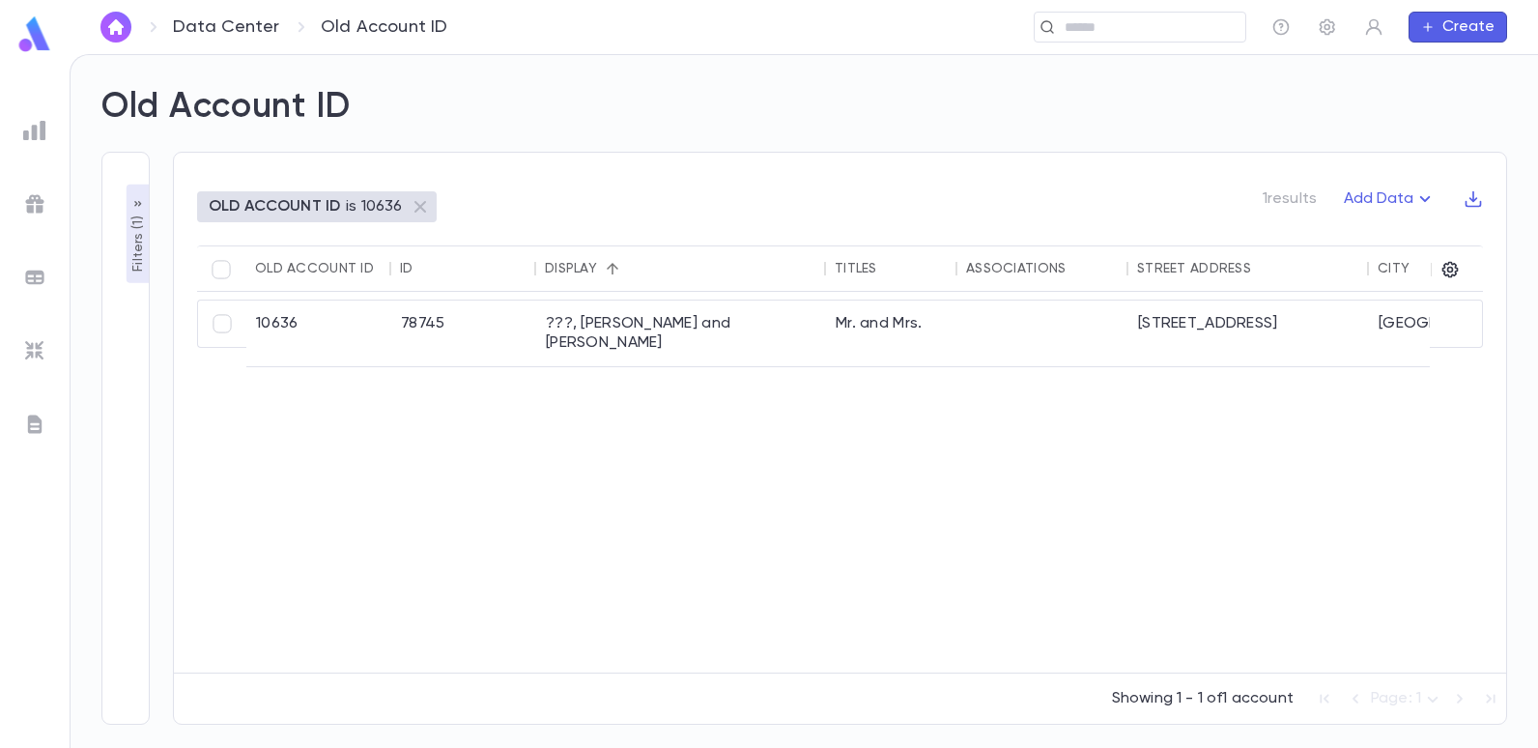
click at [130, 236] on p "Filters ( 1 )" at bounding box center [138, 242] width 19 height 60
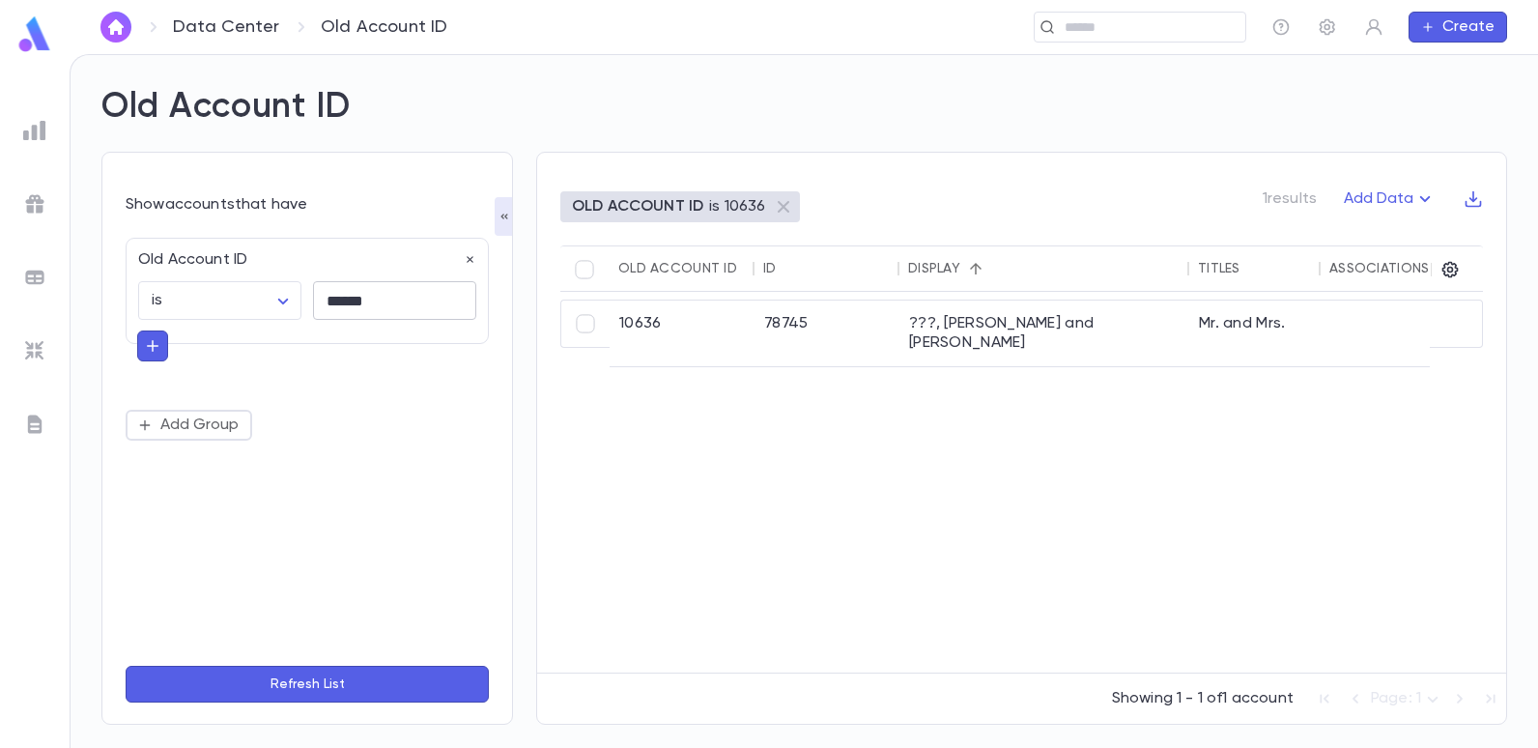
click at [386, 298] on input "******" at bounding box center [394, 301] width 163 height 38
type input "*"
type input "*****"
click at [126, 666] on button "Refresh List" at bounding box center [307, 684] width 363 height 37
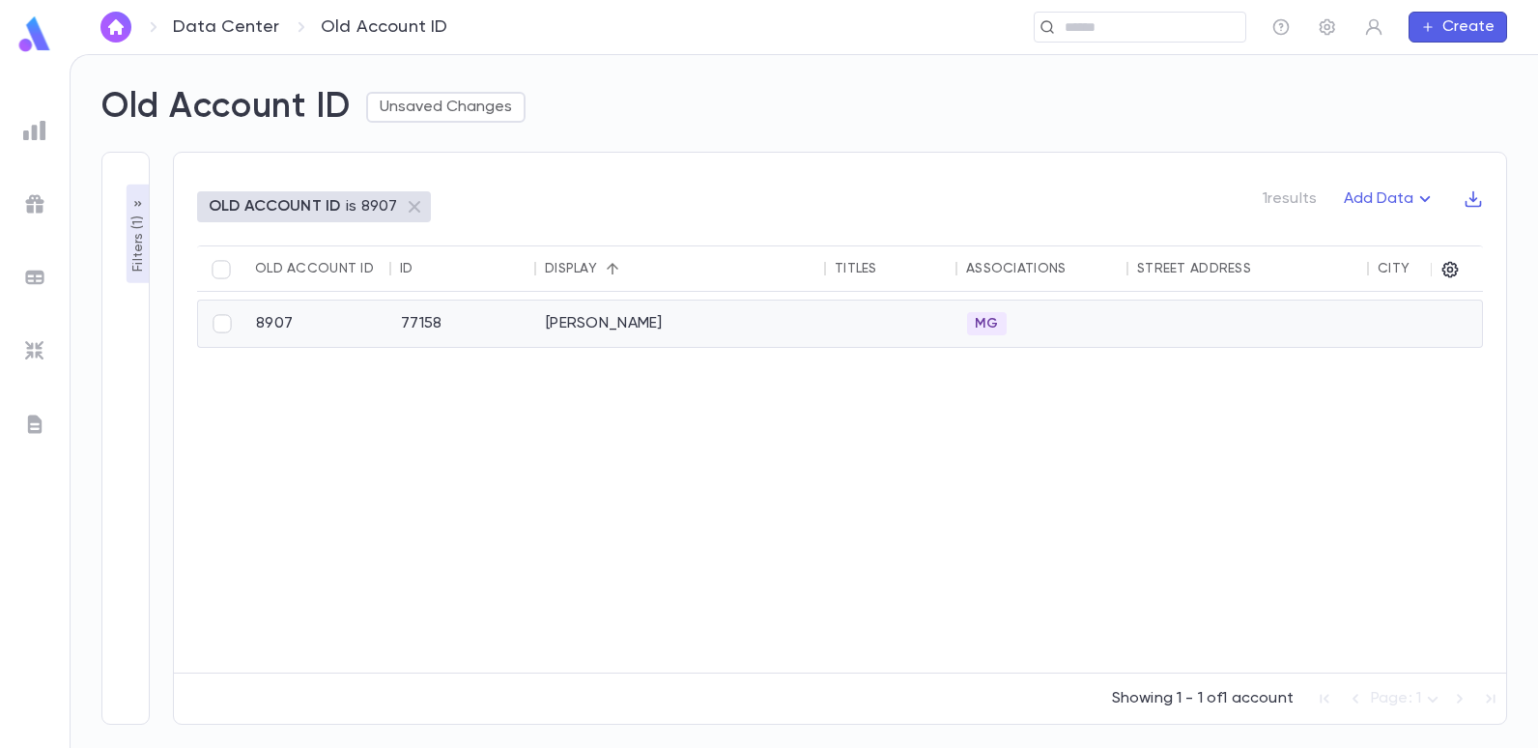
click at [549, 314] on div "[PERSON_NAME]" at bounding box center [681, 323] width 290 height 46
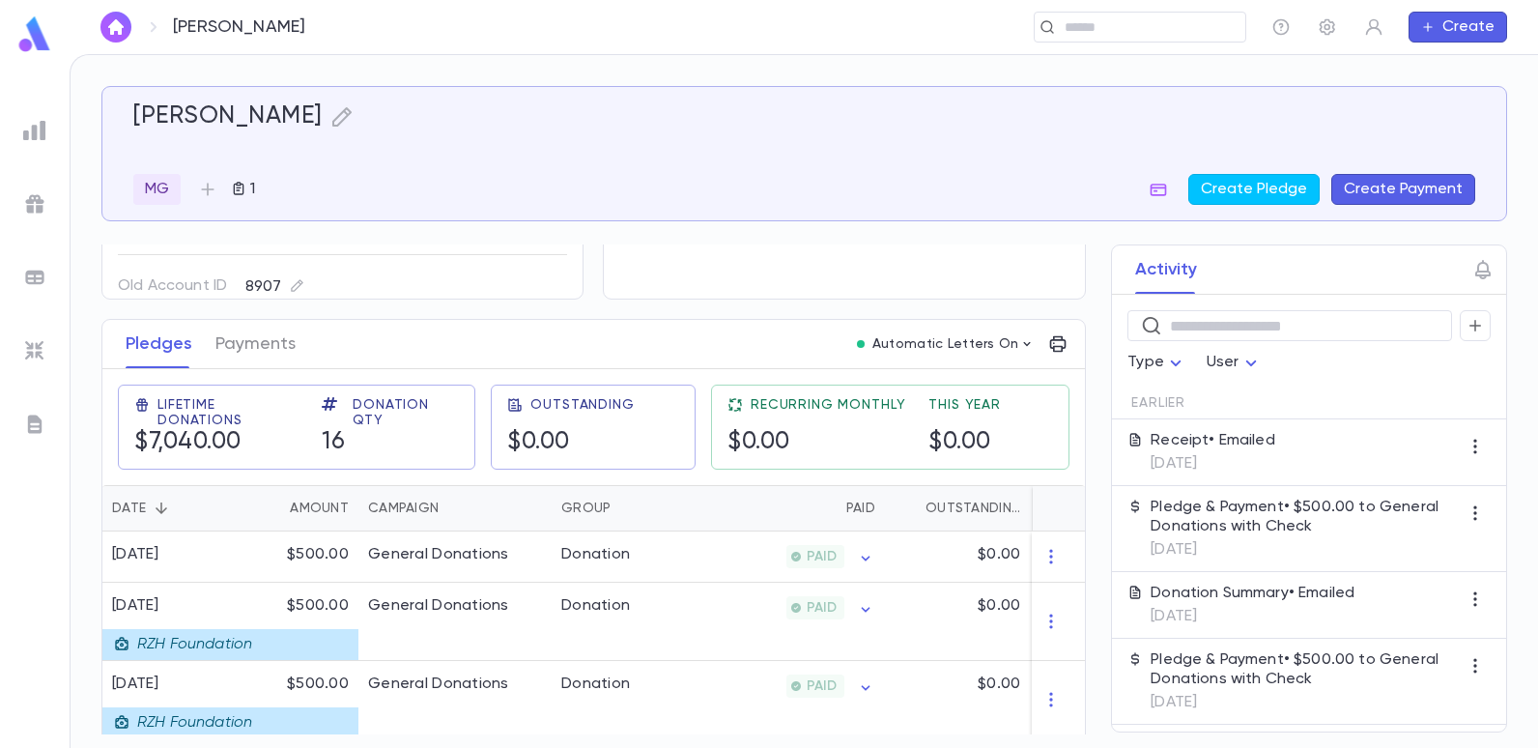
scroll to position [193, 0]
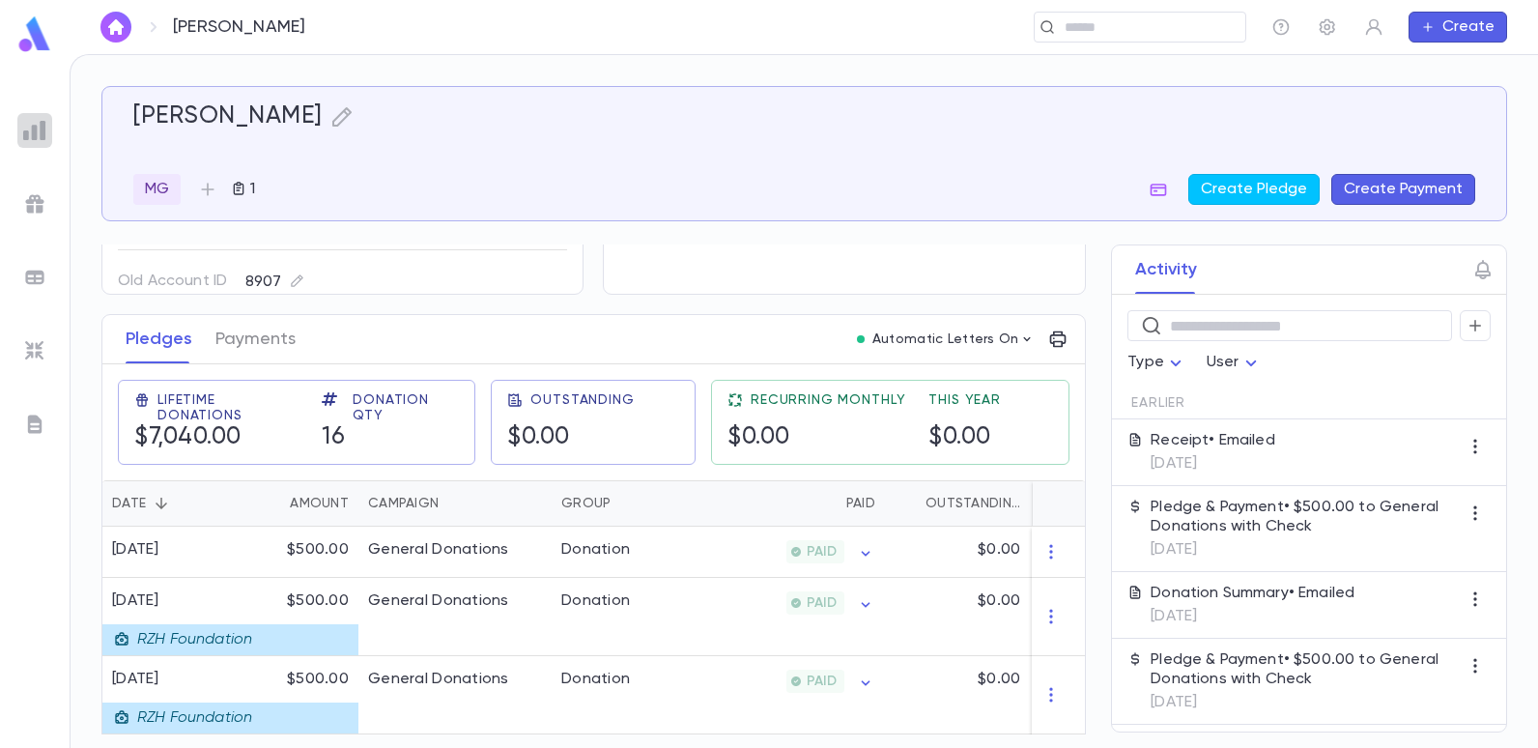
click at [35, 124] on img at bounding box center [34, 130] width 23 height 23
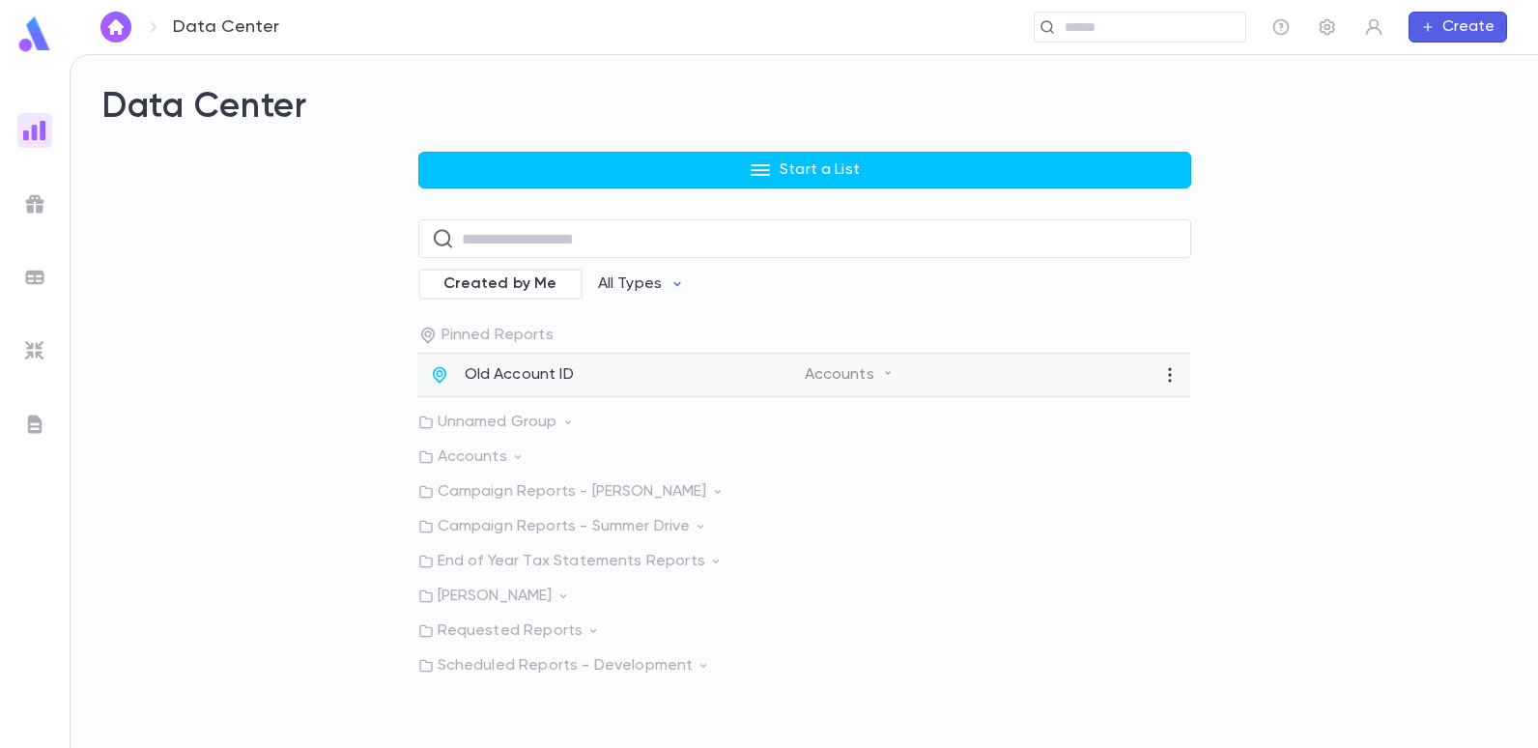
click at [529, 379] on p "Old Account ID" at bounding box center [519, 374] width 109 height 19
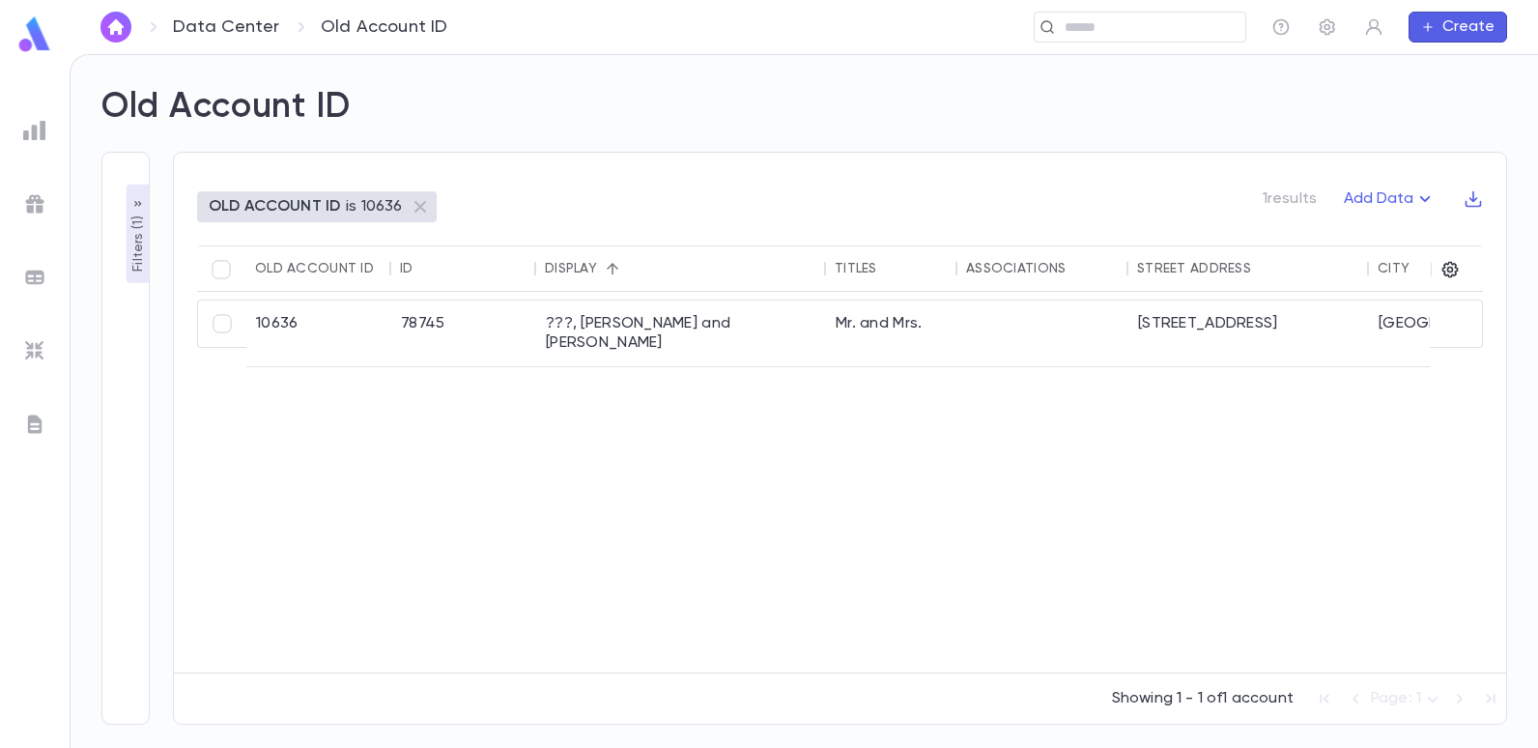
click at [136, 237] on p "Filters ( 1 )" at bounding box center [138, 242] width 19 height 60
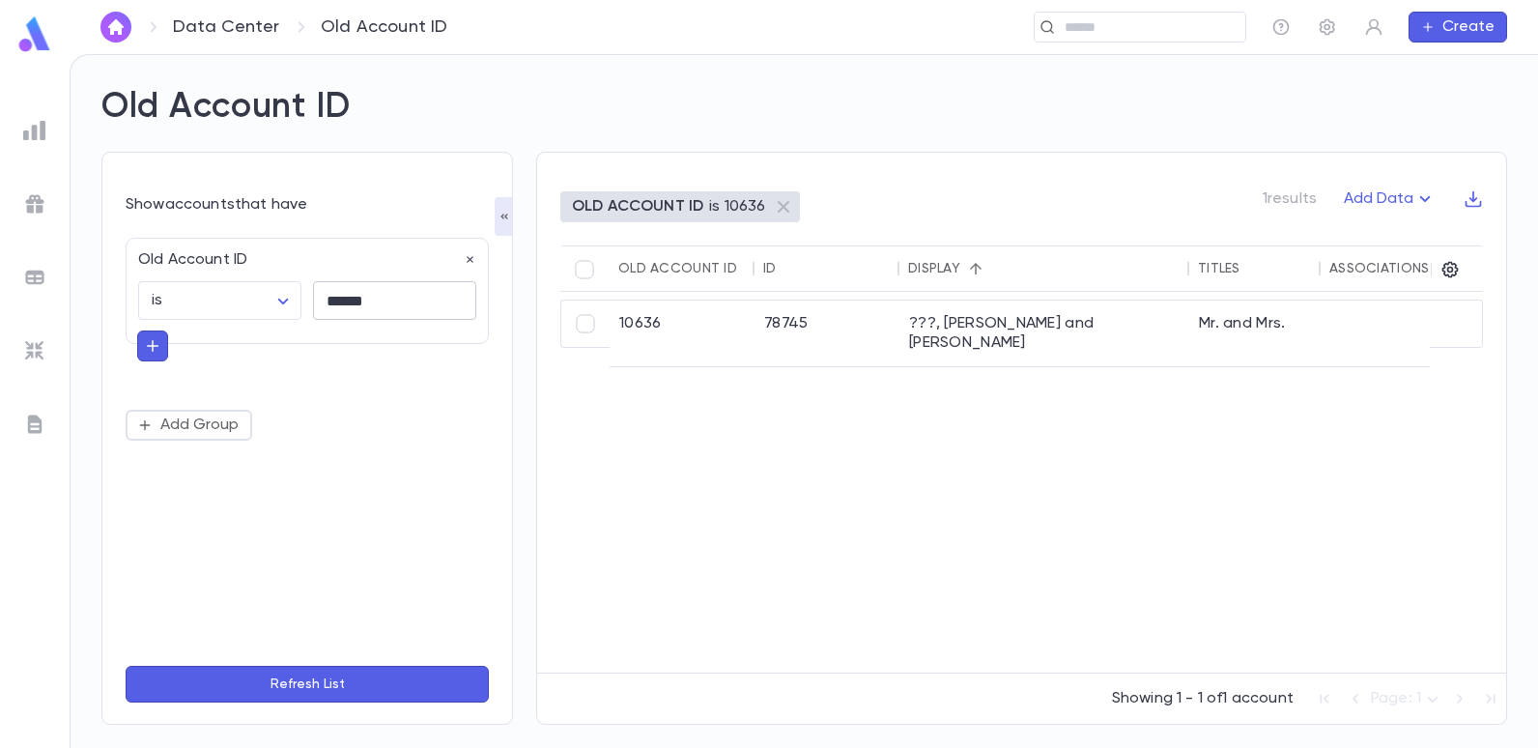
click at [399, 313] on input "******" at bounding box center [394, 301] width 163 height 38
type input "*"
type input "*****"
click at [126, 666] on button "Refresh List" at bounding box center [307, 684] width 363 height 37
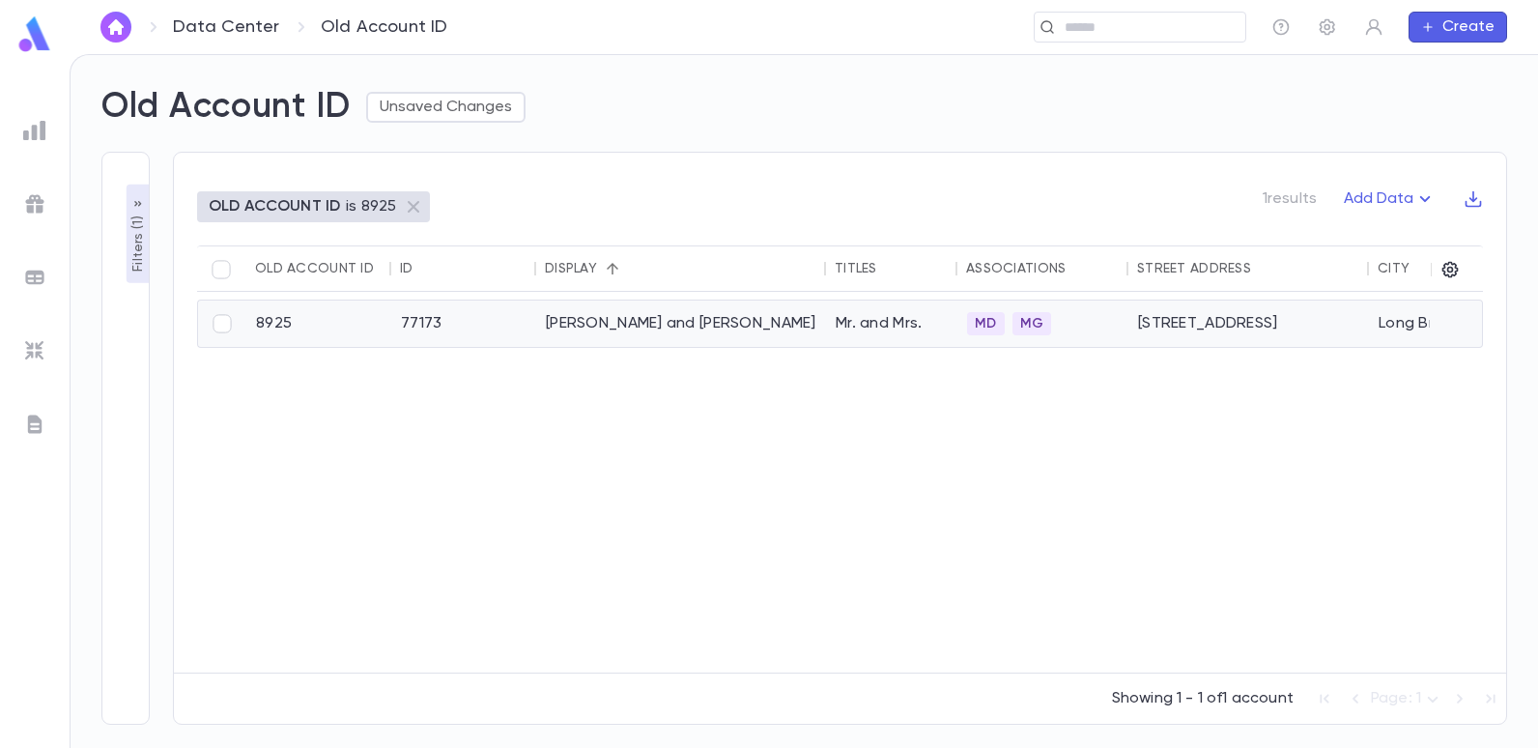
click at [536, 325] on div "[PERSON_NAME] and [PERSON_NAME]" at bounding box center [681, 323] width 290 height 46
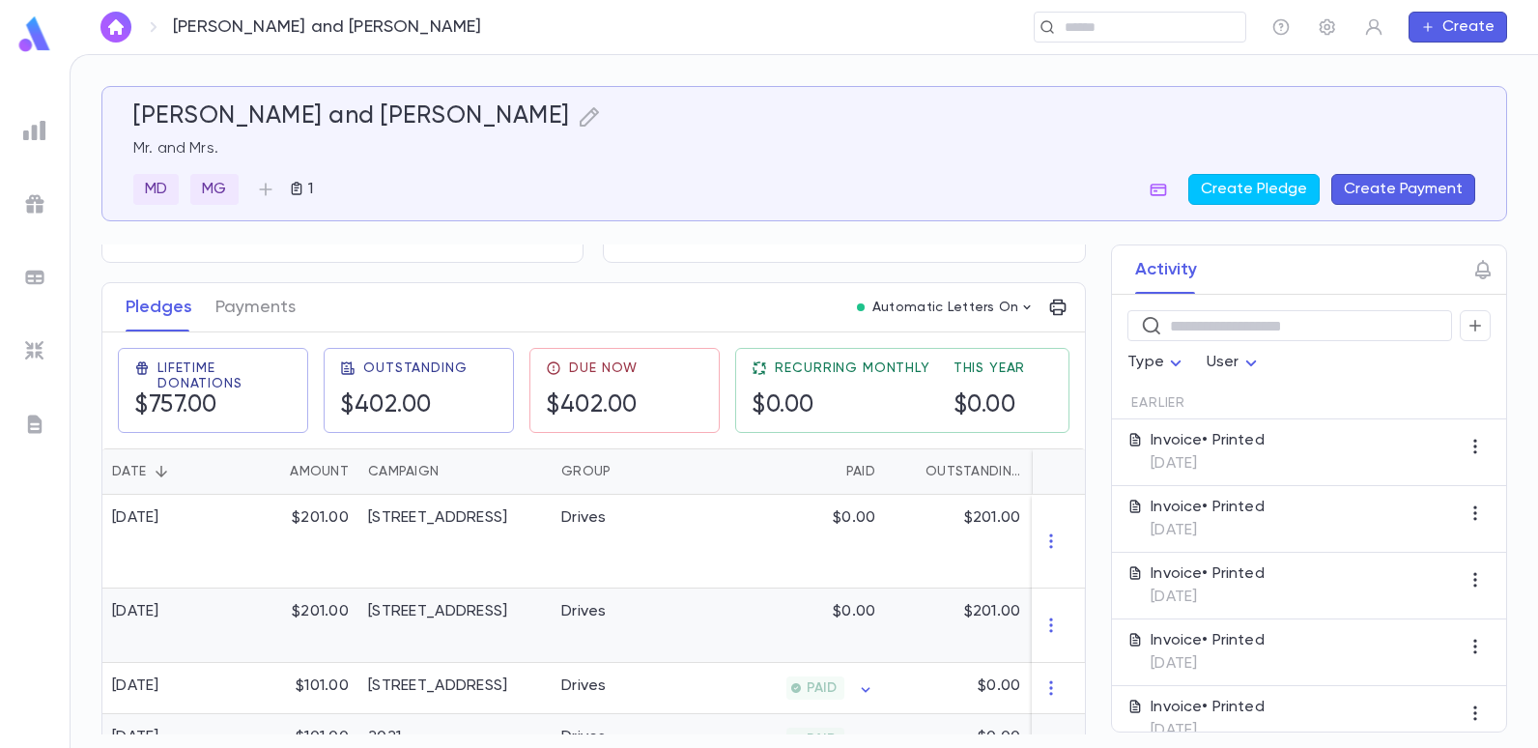
scroll to position [193, 0]
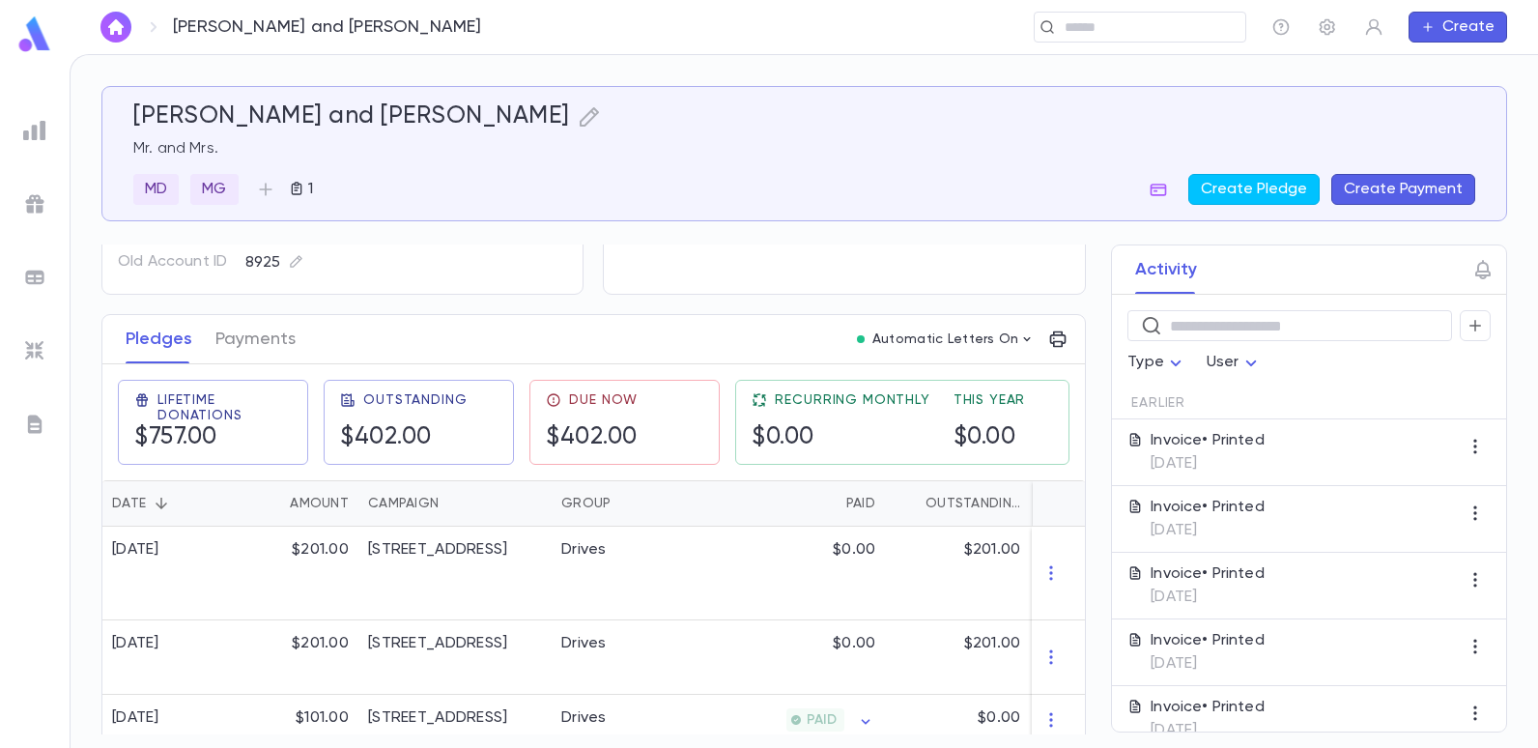
click at [39, 136] on img at bounding box center [34, 130] width 23 height 23
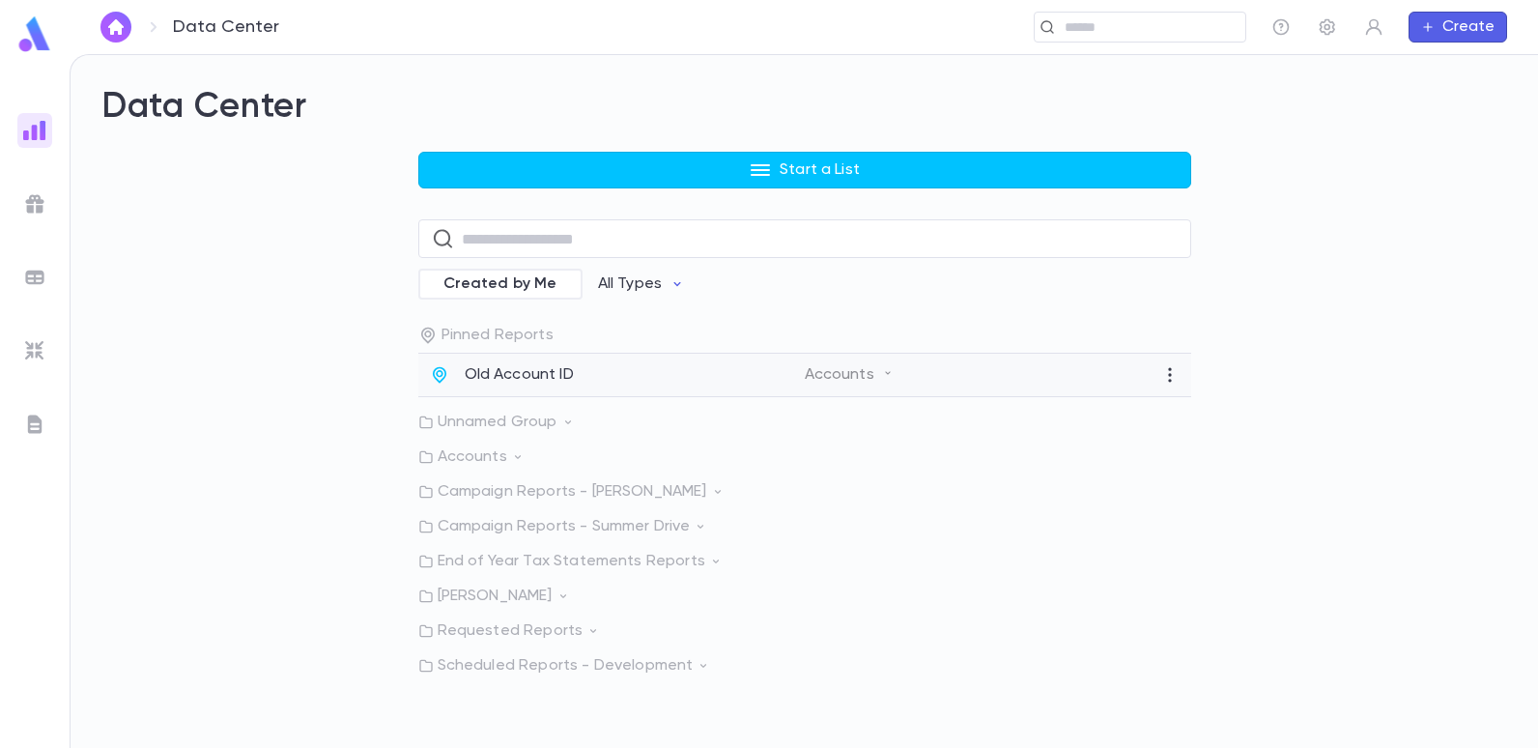
click at [532, 377] on p "Old Account ID" at bounding box center [519, 374] width 109 height 19
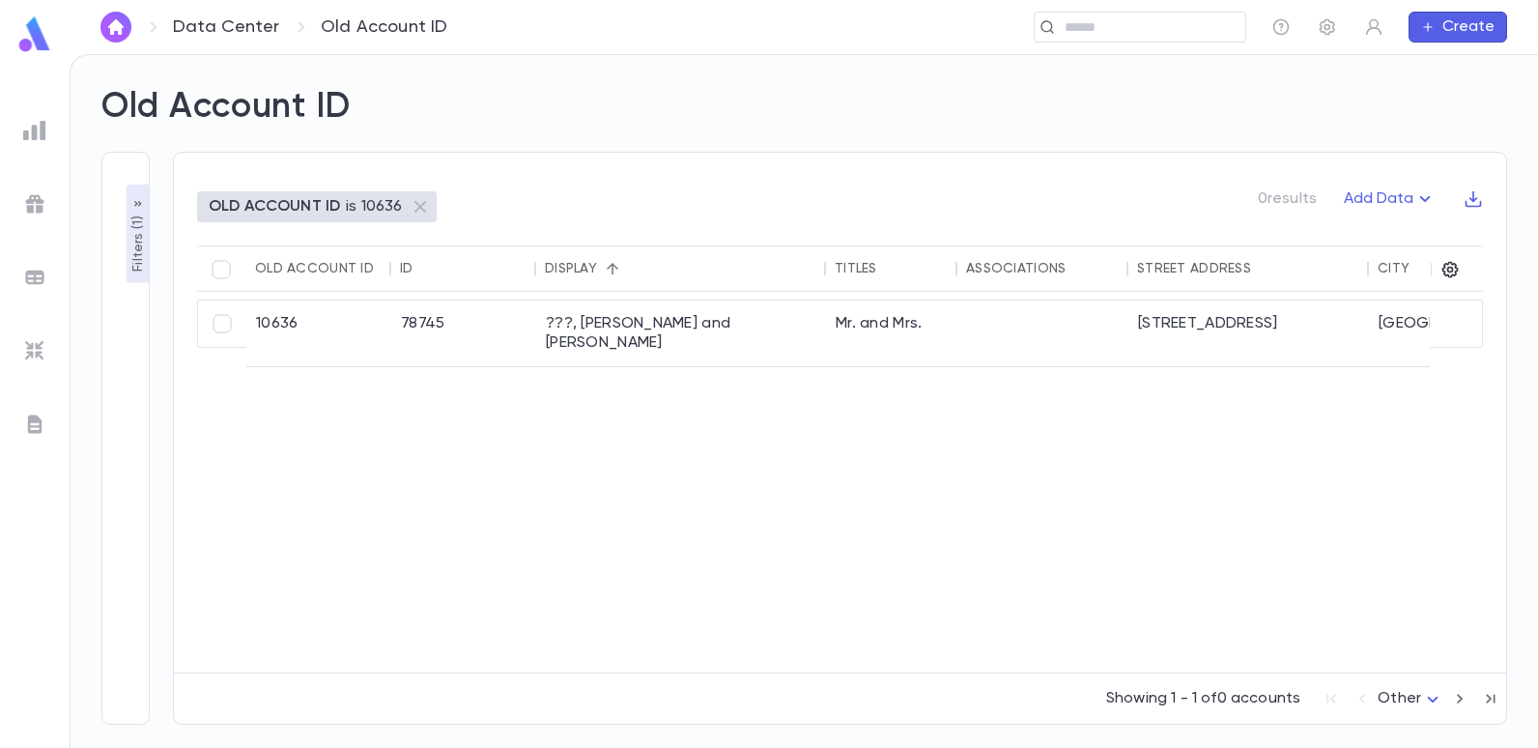
click at [136, 255] on p "Filters ( 1 )" at bounding box center [138, 242] width 19 height 60
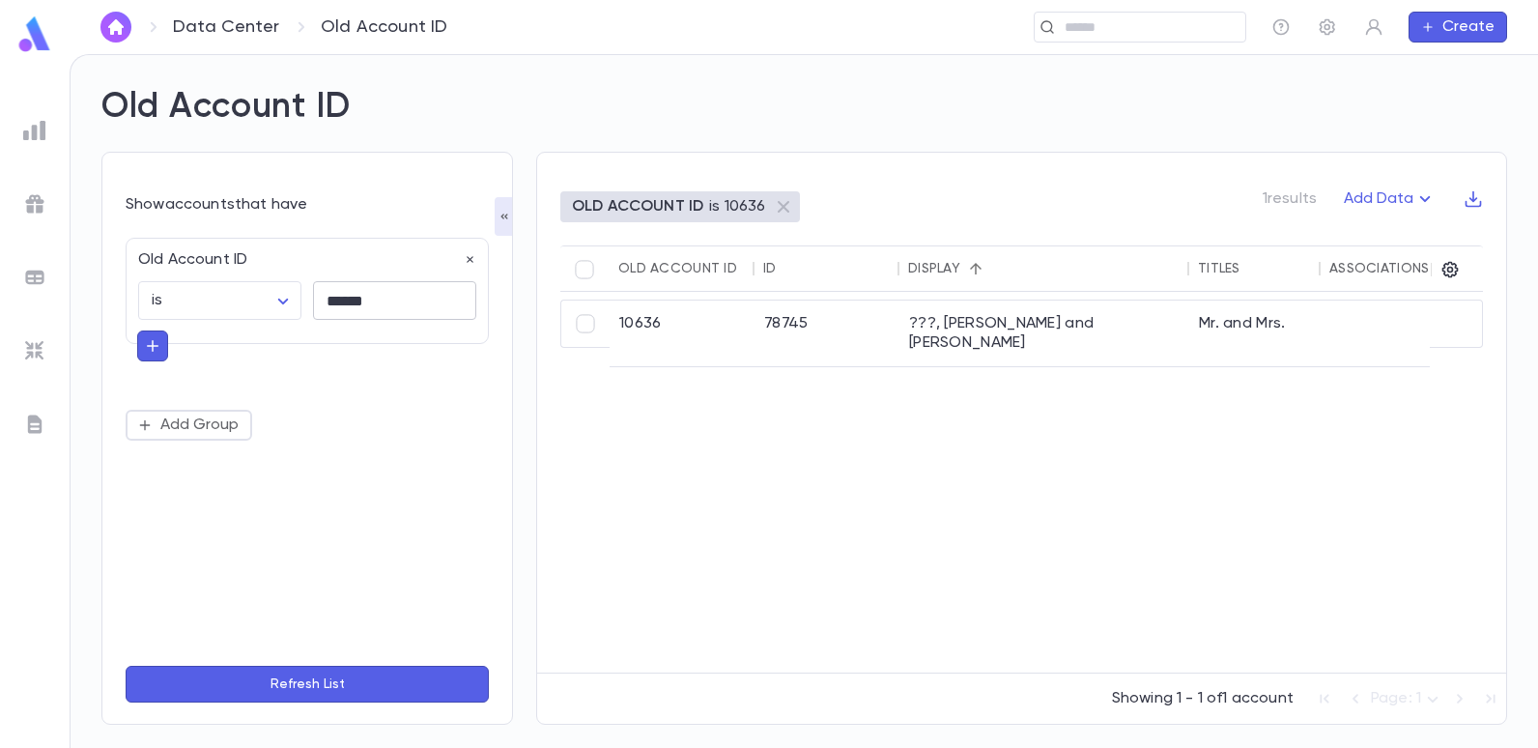
click at [418, 308] on input "******" at bounding box center [394, 301] width 163 height 38
type input "*"
type input "*****"
click at [126, 666] on button "Refresh List" at bounding box center [307, 684] width 363 height 37
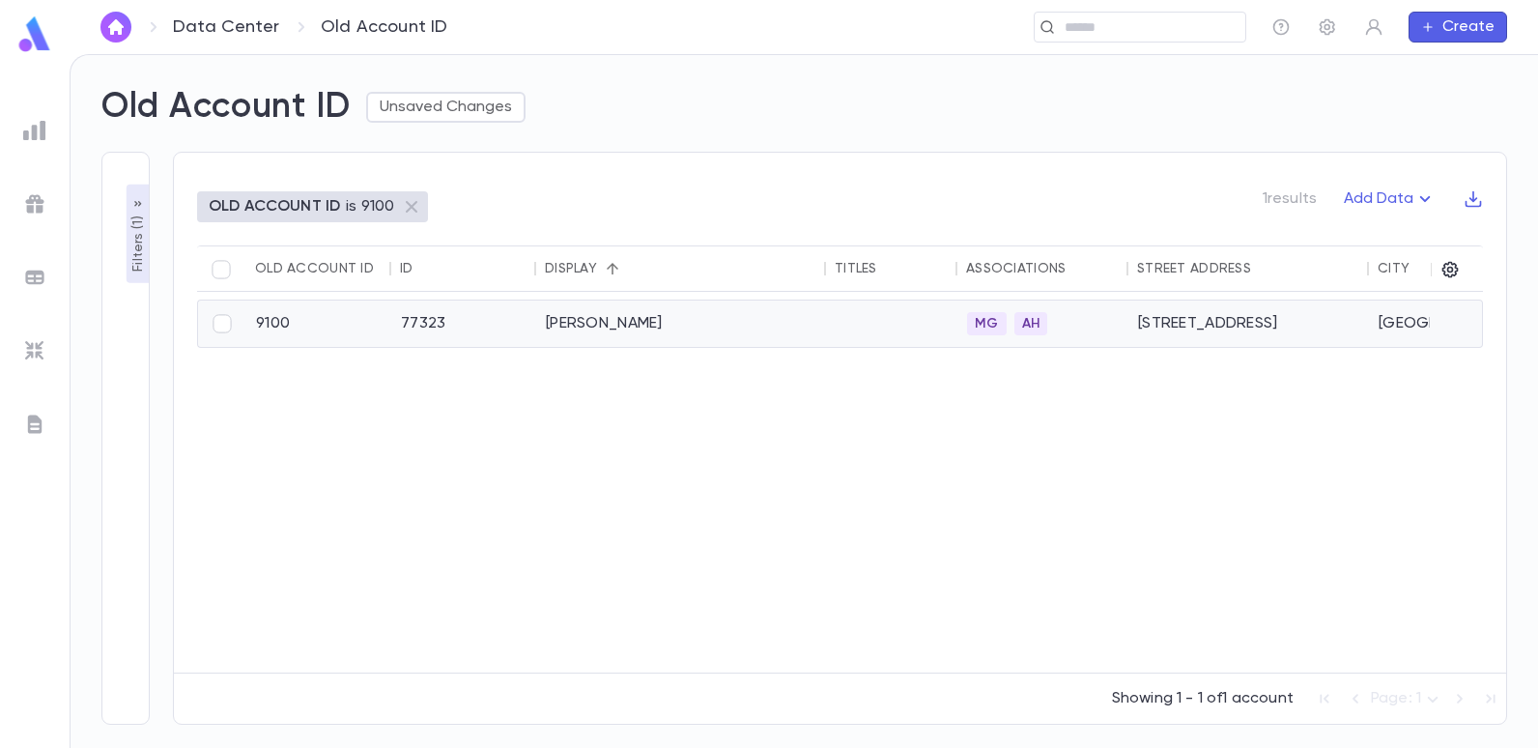
click at [607, 316] on div "[PERSON_NAME]" at bounding box center [681, 323] width 290 height 46
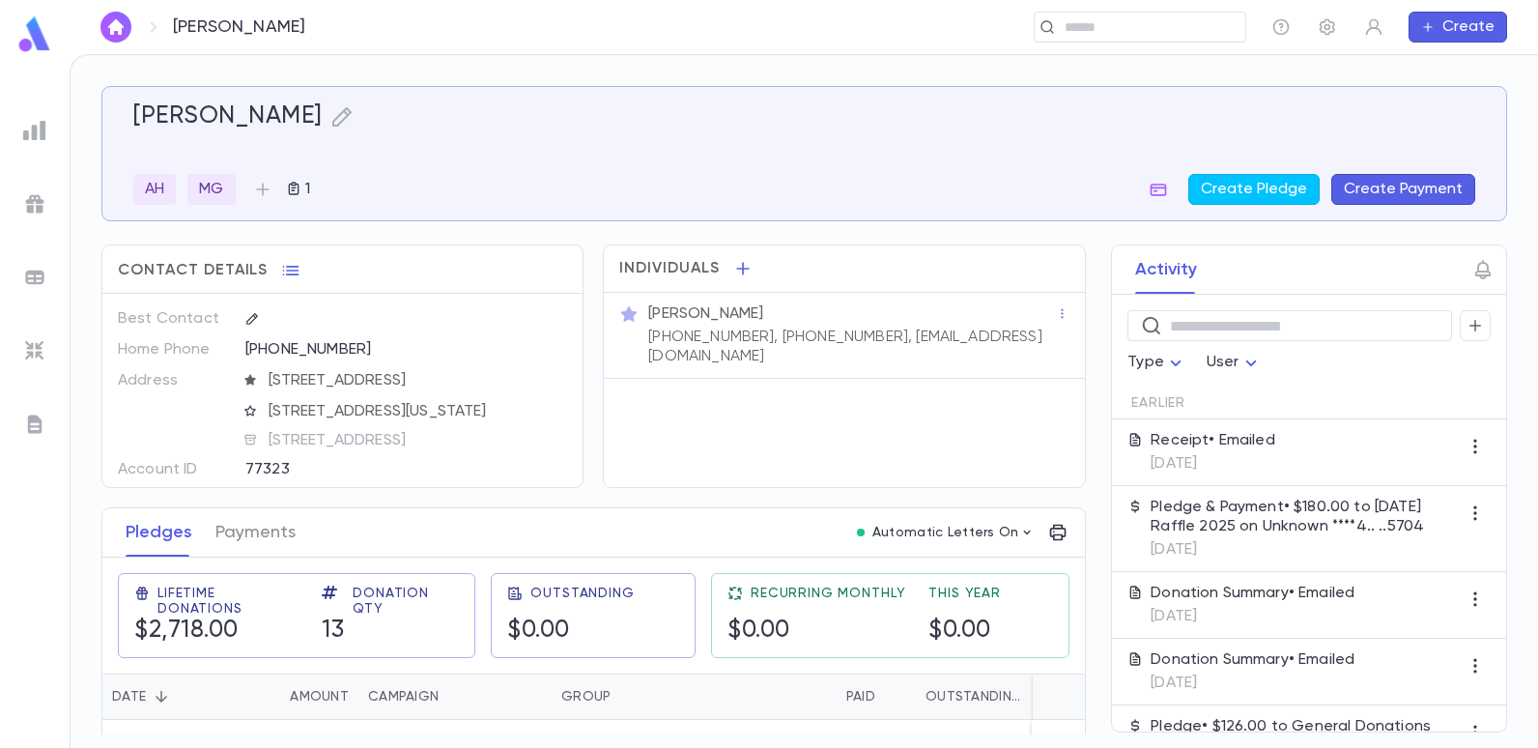
scroll to position [193, 0]
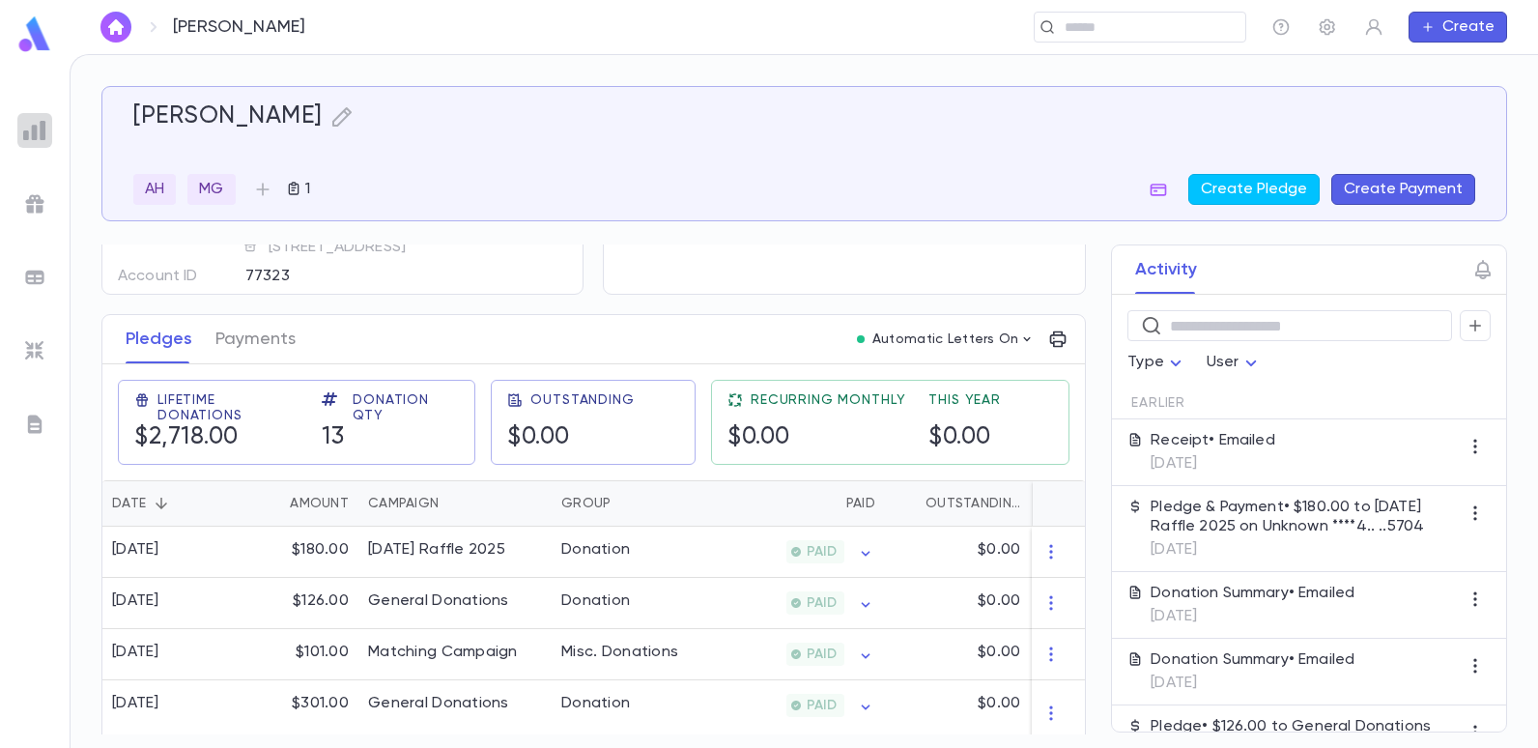
click at [32, 114] on div at bounding box center [34, 130] width 35 height 35
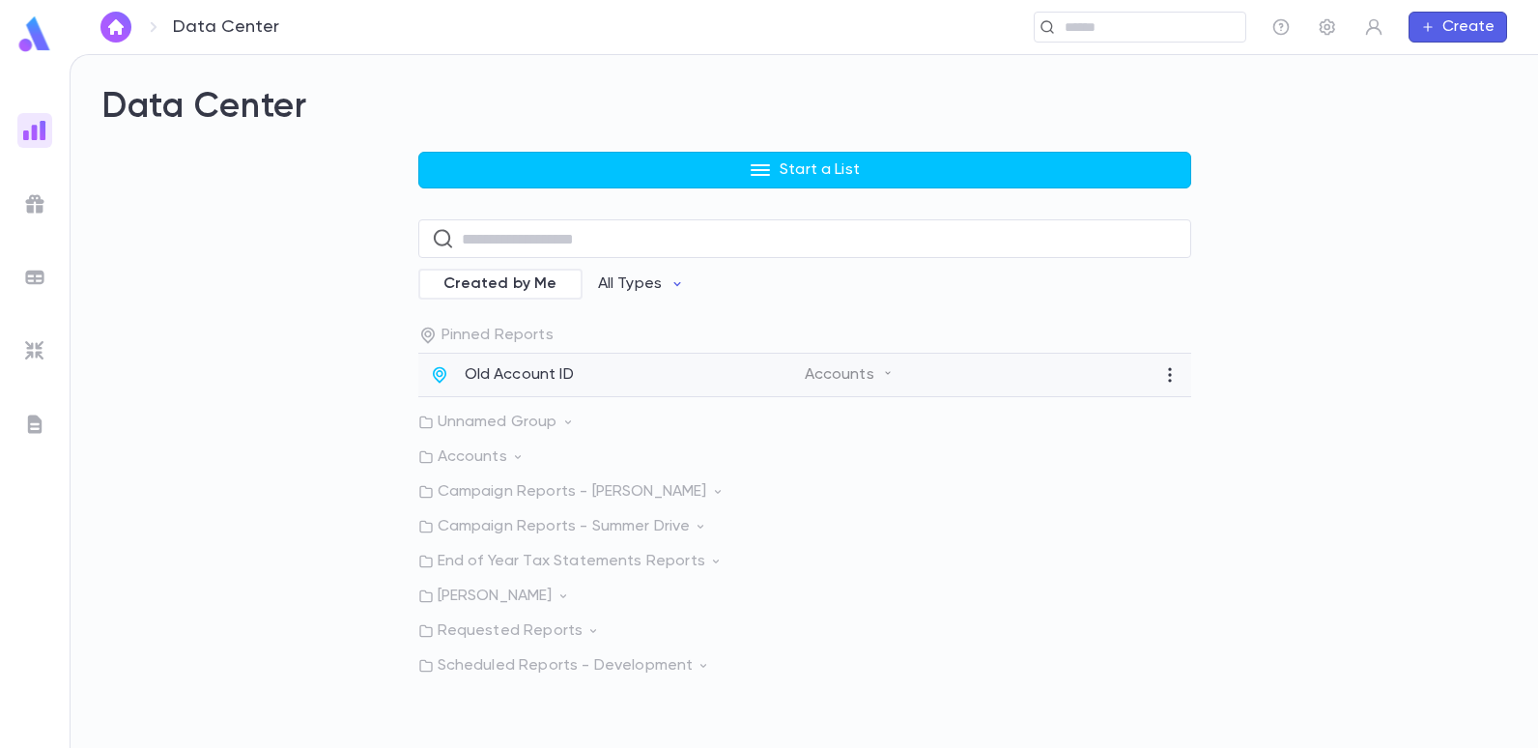
click at [555, 366] on p "Old Account ID" at bounding box center [519, 374] width 109 height 19
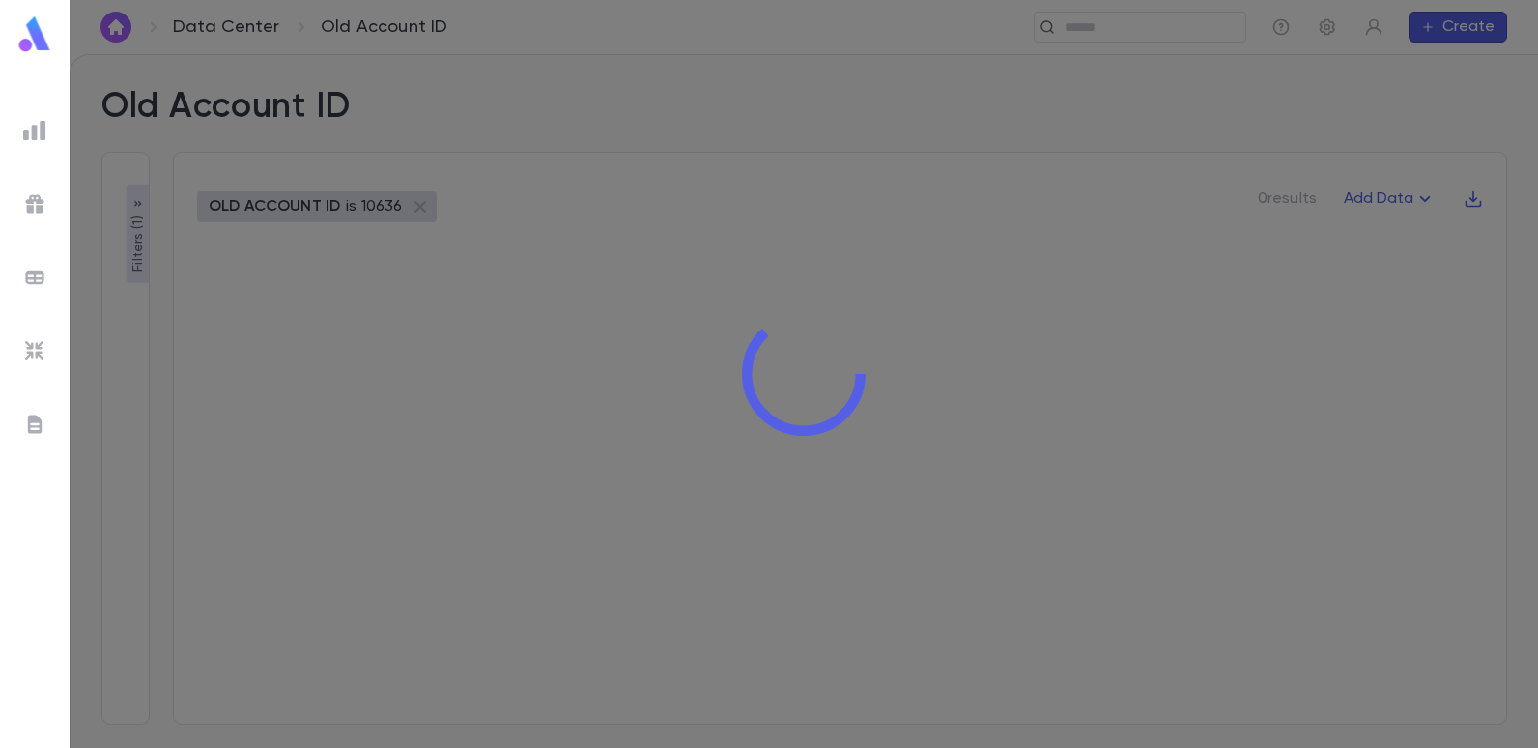
click at [141, 244] on div at bounding box center [804, 374] width 1469 height 748
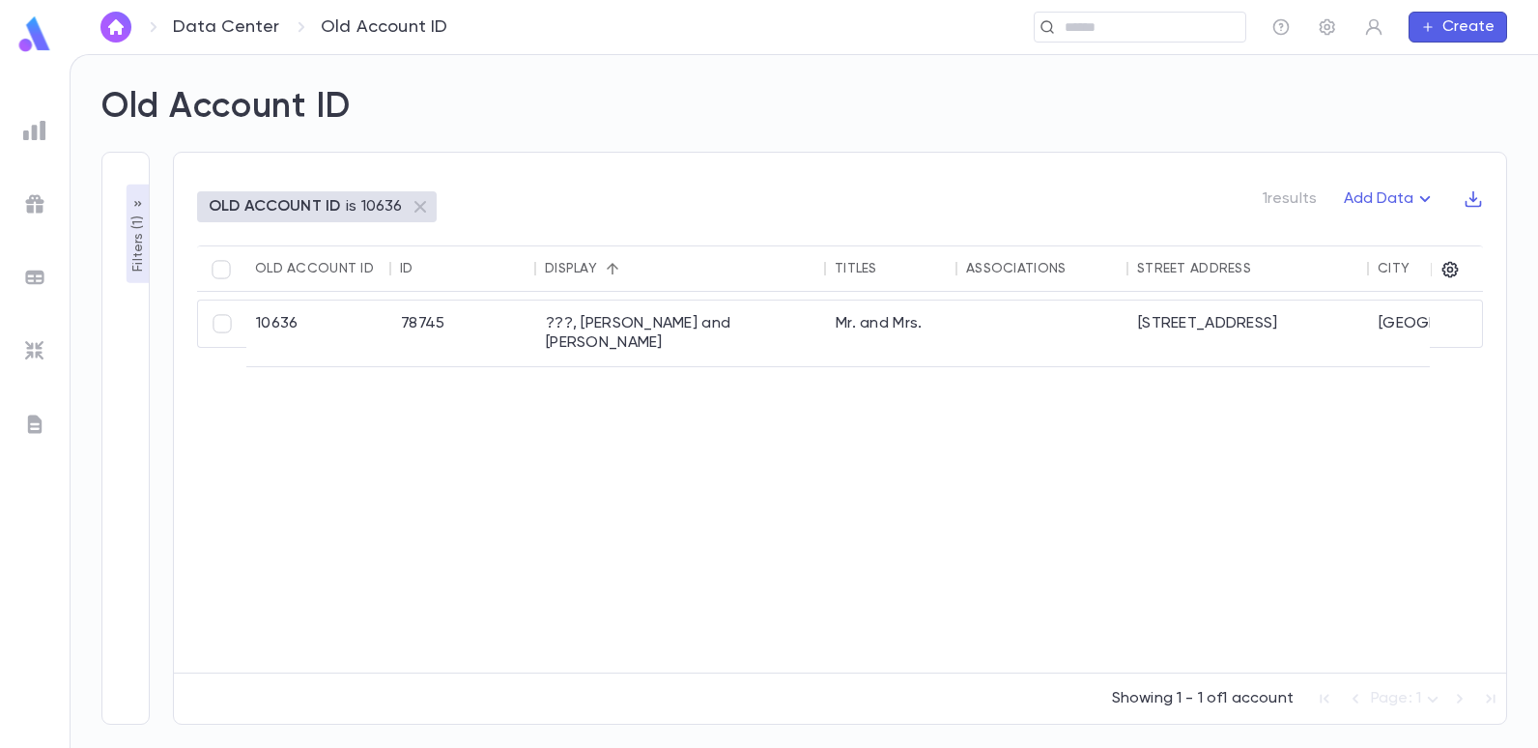
click at [299, 206] on p "OLD ACCOUNT ID" at bounding box center [274, 206] width 131 height 19
click at [146, 256] on p "Filters ( 1 )" at bounding box center [138, 242] width 19 height 60
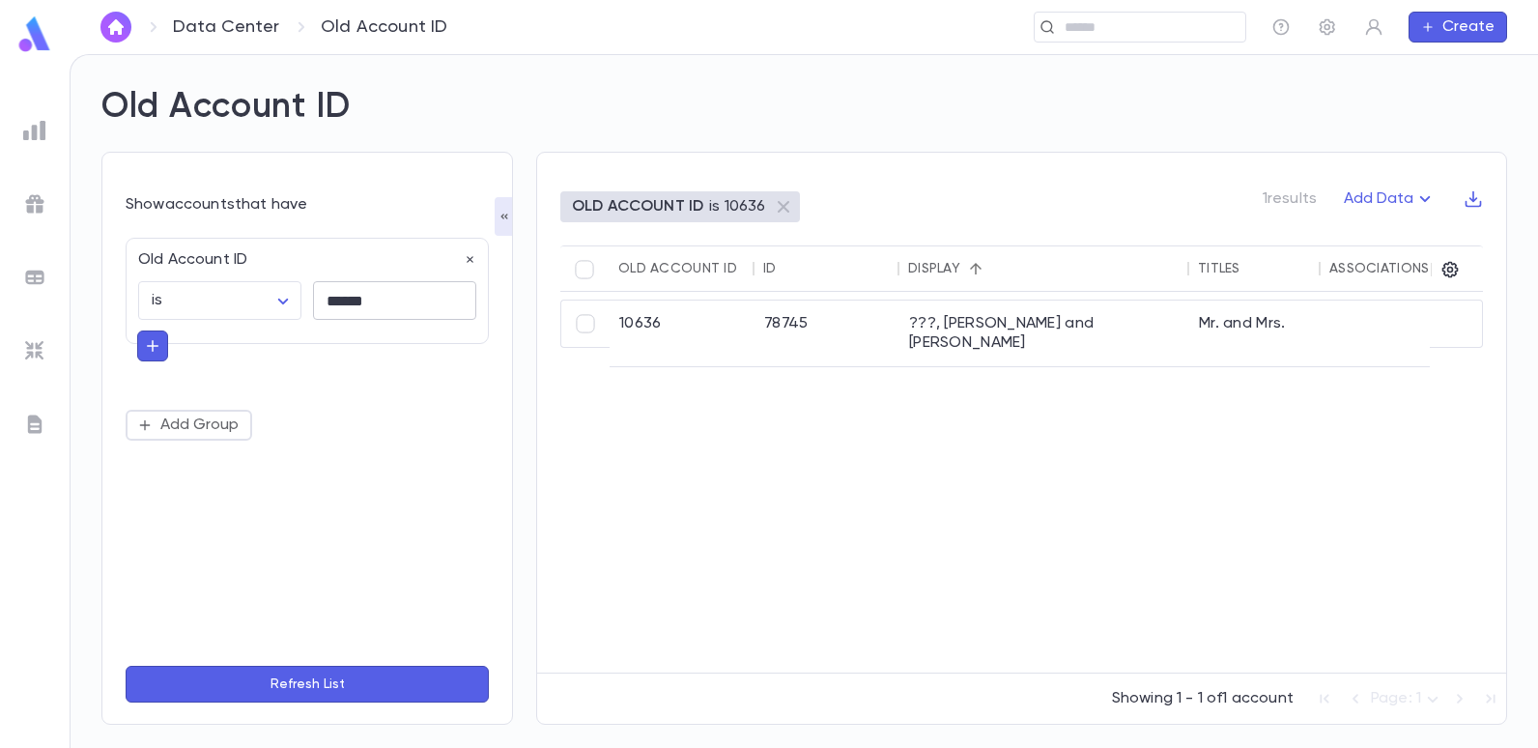
click at [376, 297] on input "******" at bounding box center [394, 301] width 163 height 38
type input "*"
type input "*****"
click at [126, 666] on button "Refresh List" at bounding box center [307, 684] width 363 height 37
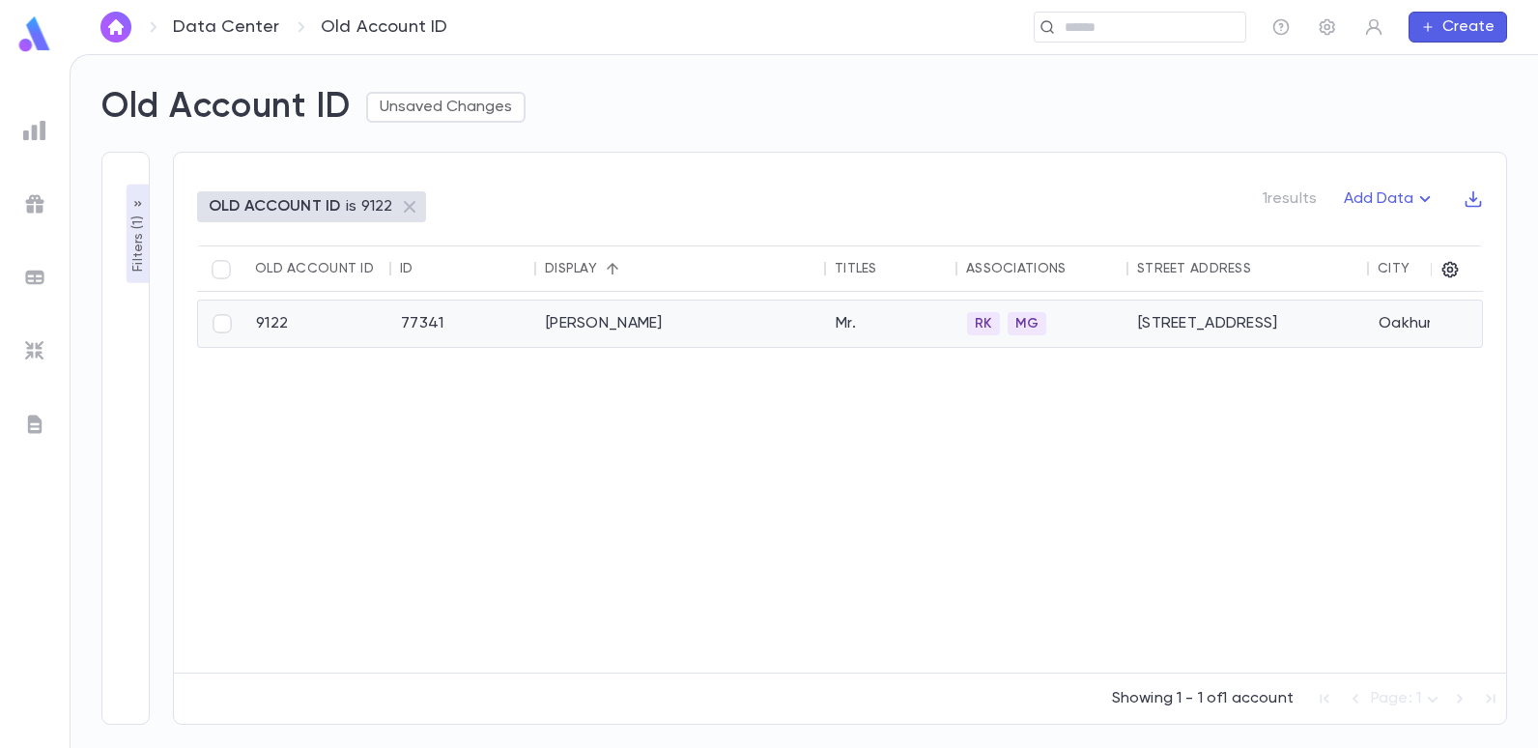
click at [578, 322] on div "[PERSON_NAME]" at bounding box center [681, 323] width 290 height 46
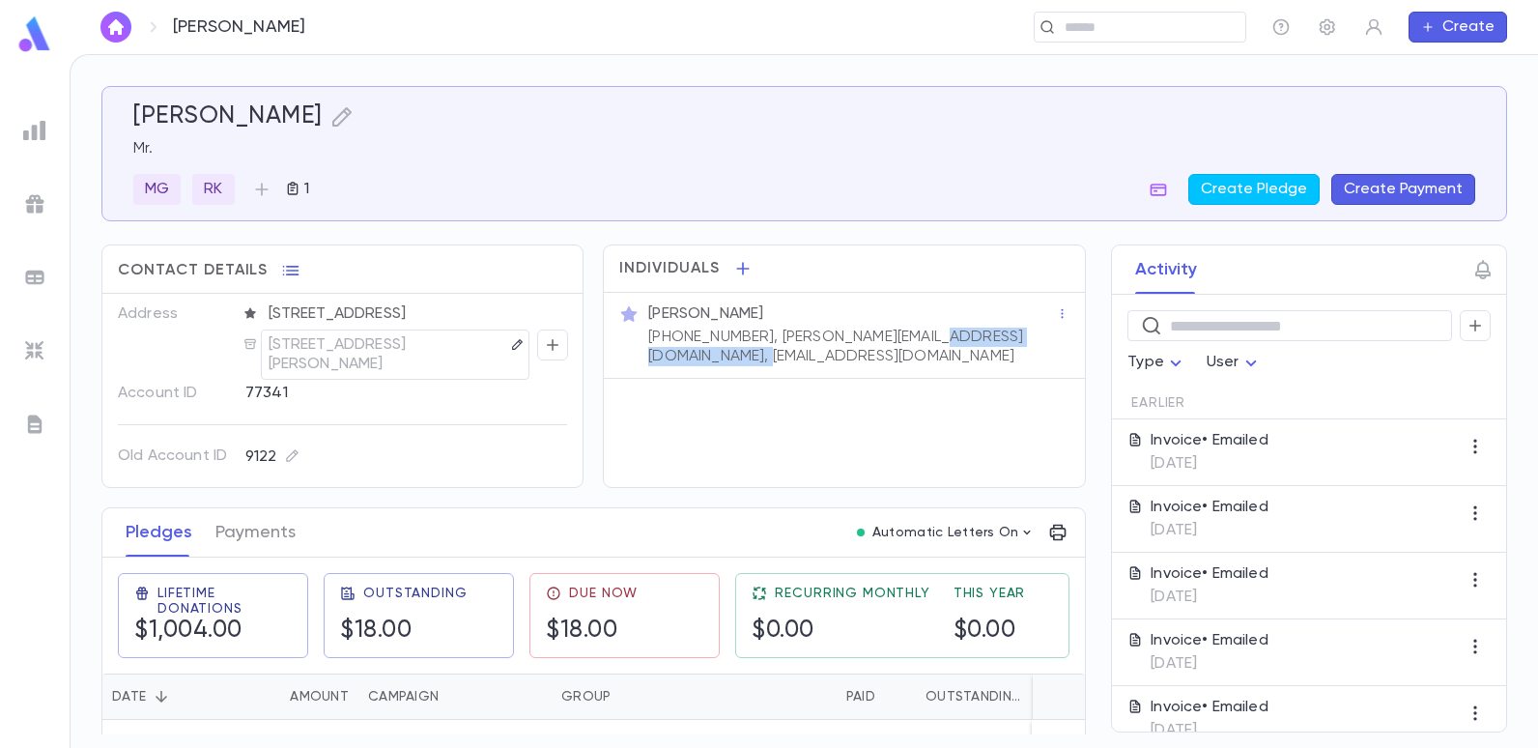
drag, startPoint x: 832, startPoint y: 356, endPoint x: 637, endPoint y: 369, distance: 195.6
click at [637, 369] on div "[PERSON_NAME] [PHONE_NUMBER], [PERSON_NAME][EMAIL_ADDRESS][DOMAIN_NAME], [EMAIL…" at bounding box center [844, 336] width 480 height 86
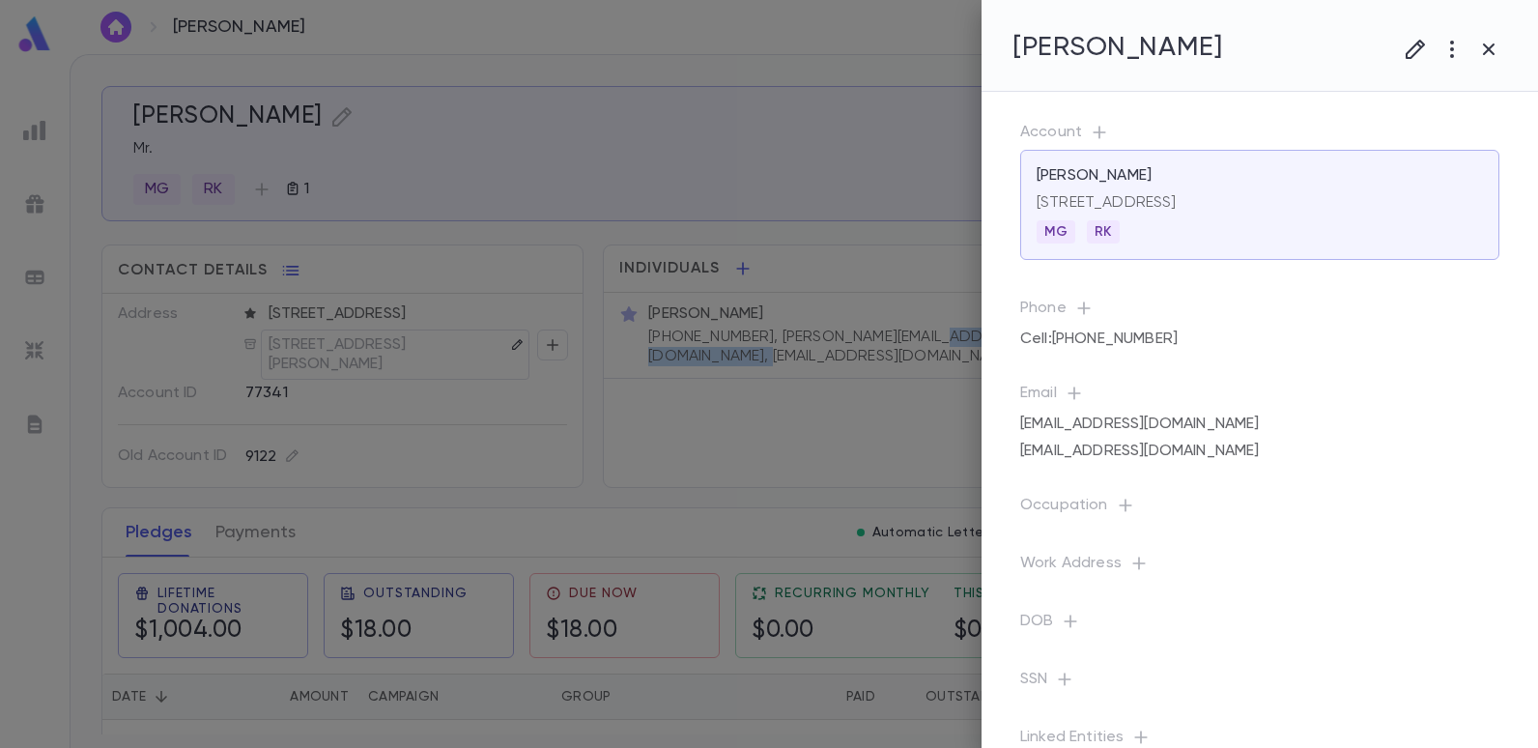
copy p "[EMAIL_ADDRESS][DOMAIN_NAME]"
click at [858, 288] on div at bounding box center [769, 374] width 1538 height 748
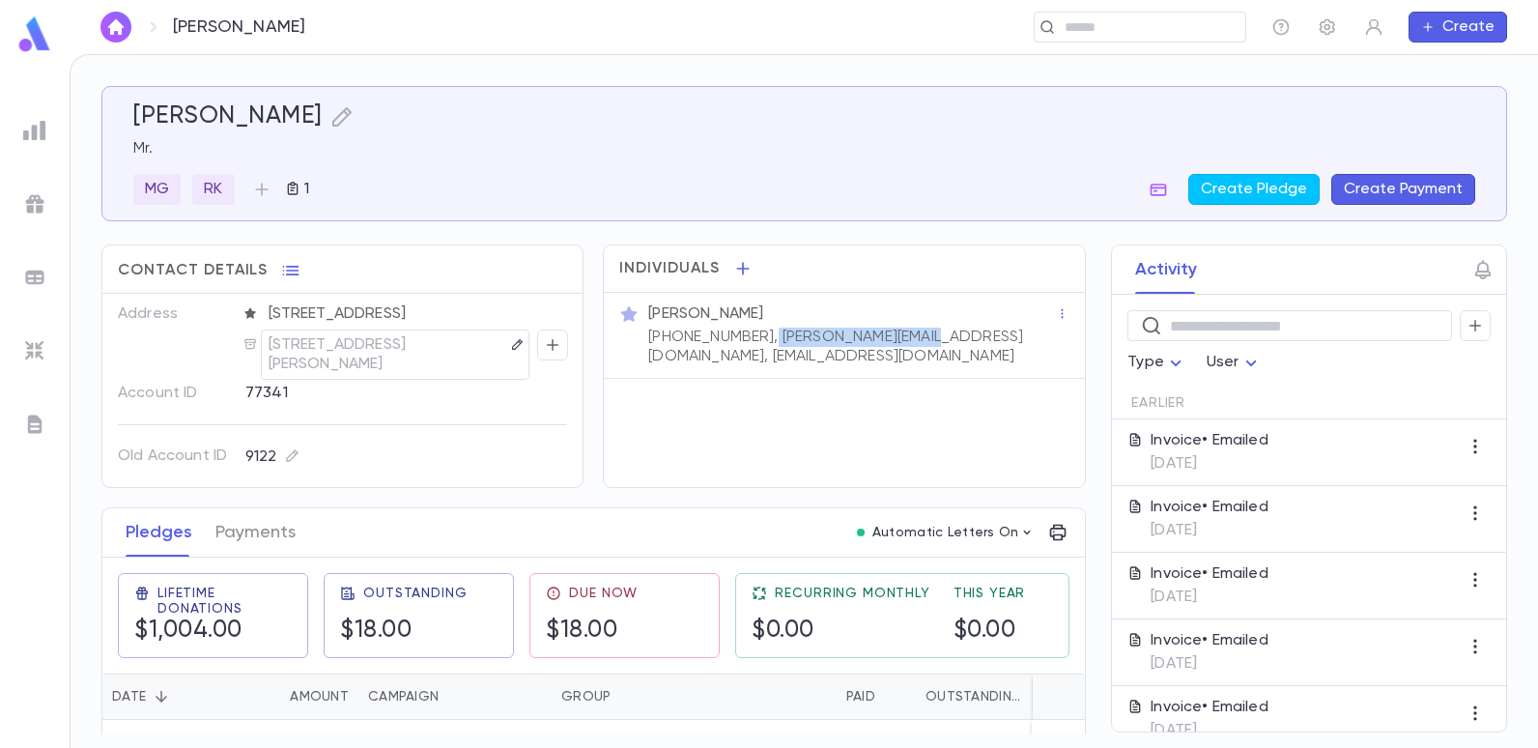
drag, startPoint x: 915, startPoint y: 335, endPoint x: 750, endPoint y: 334, distance: 165.2
click at [750, 334] on p "(732) 221-9802, FreddieJ@Tzumi.com, freddiejerani@gmail.com" at bounding box center [852, 347] width 408 height 39
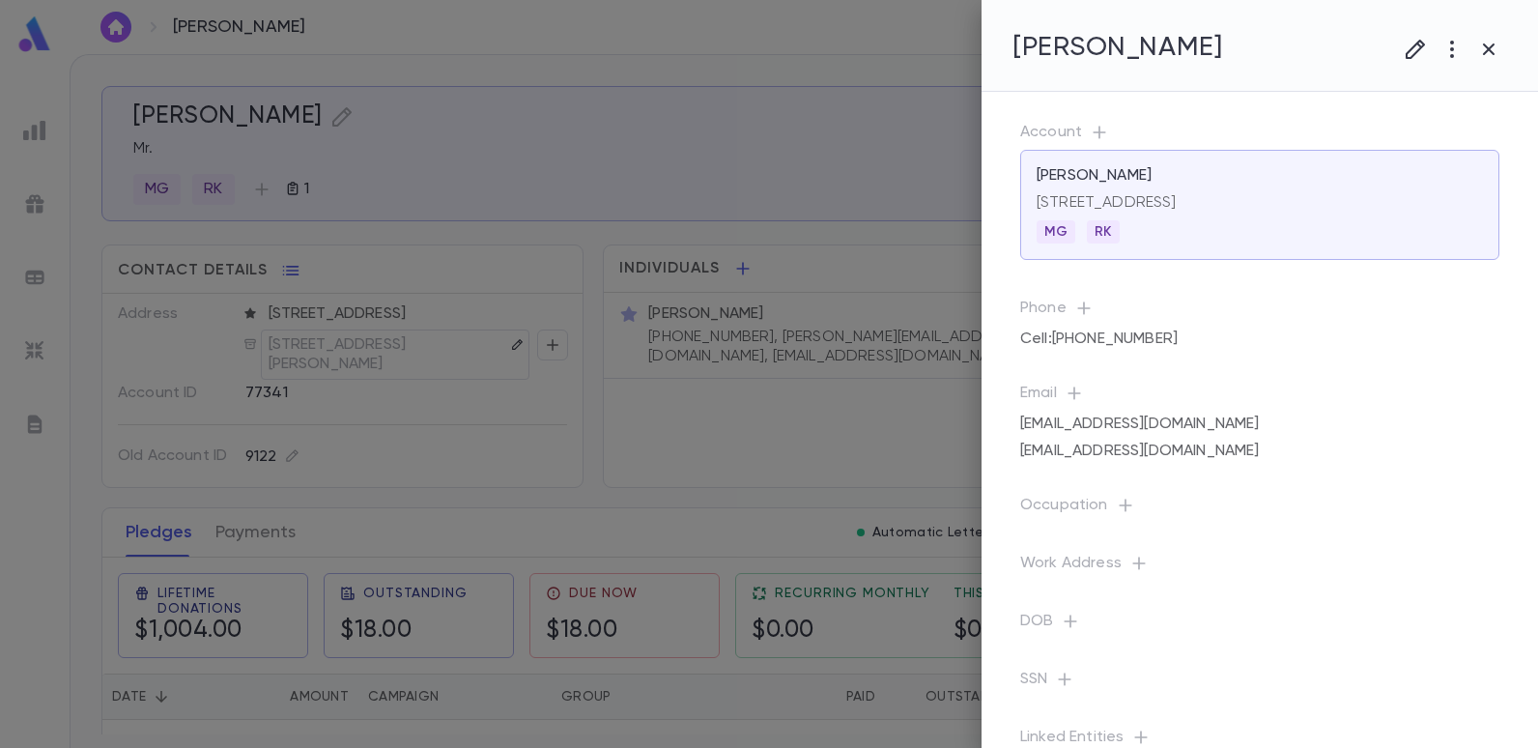
drag, startPoint x: 814, startPoint y: 269, endPoint x: 751, endPoint y: 296, distance: 69.3
click at [751, 296] on div at bounding box center [769, 374] width 1538 height 748
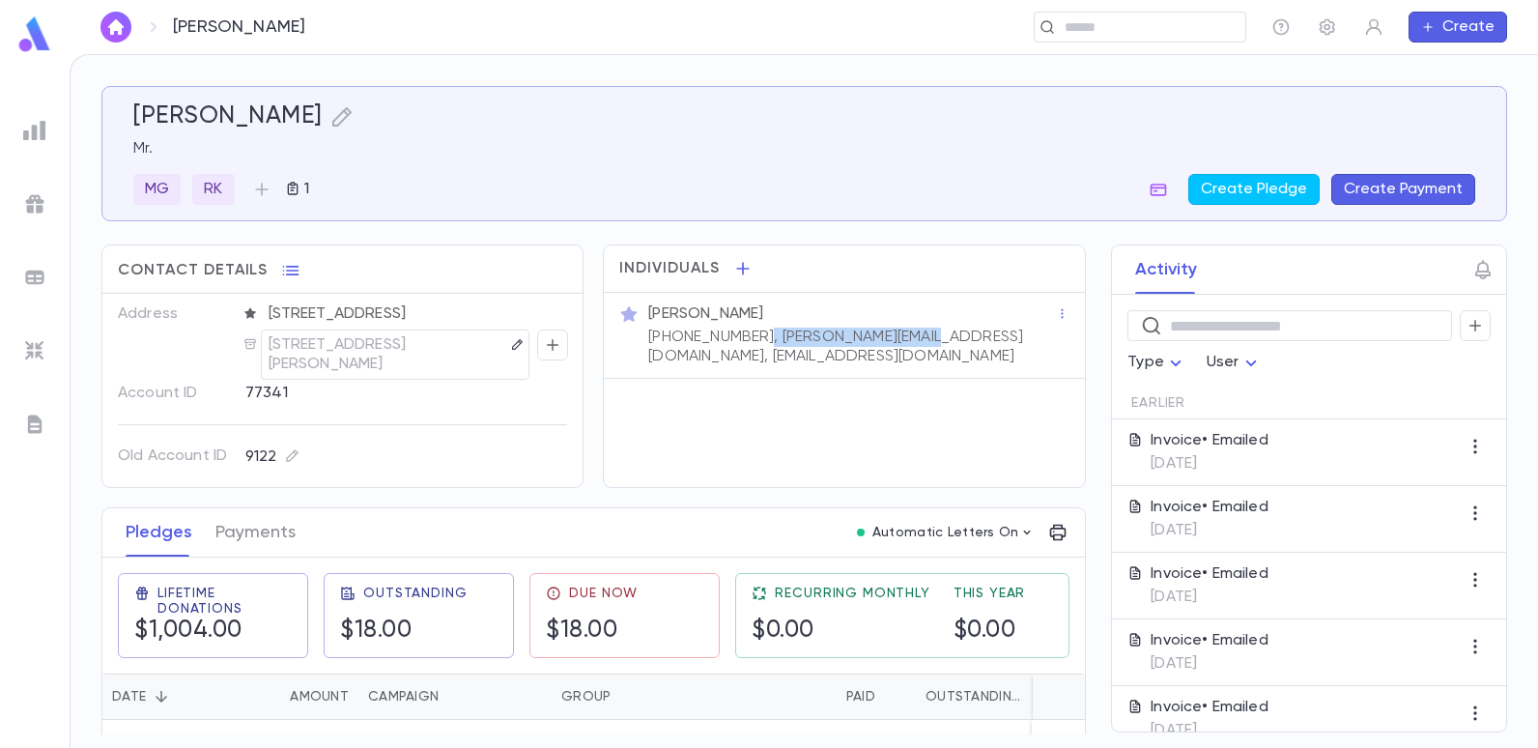
drag, startPoint x: 904, startPoint y: 334, endPoint x: 748, endPoint y: 333, distance: 156.5
click at [748, 333] on p "(732) 221-9802, FreddieJ@Tzumi.com, freddiejerani@gmail.com" at bounding box center [852, 347] width 408 height 39
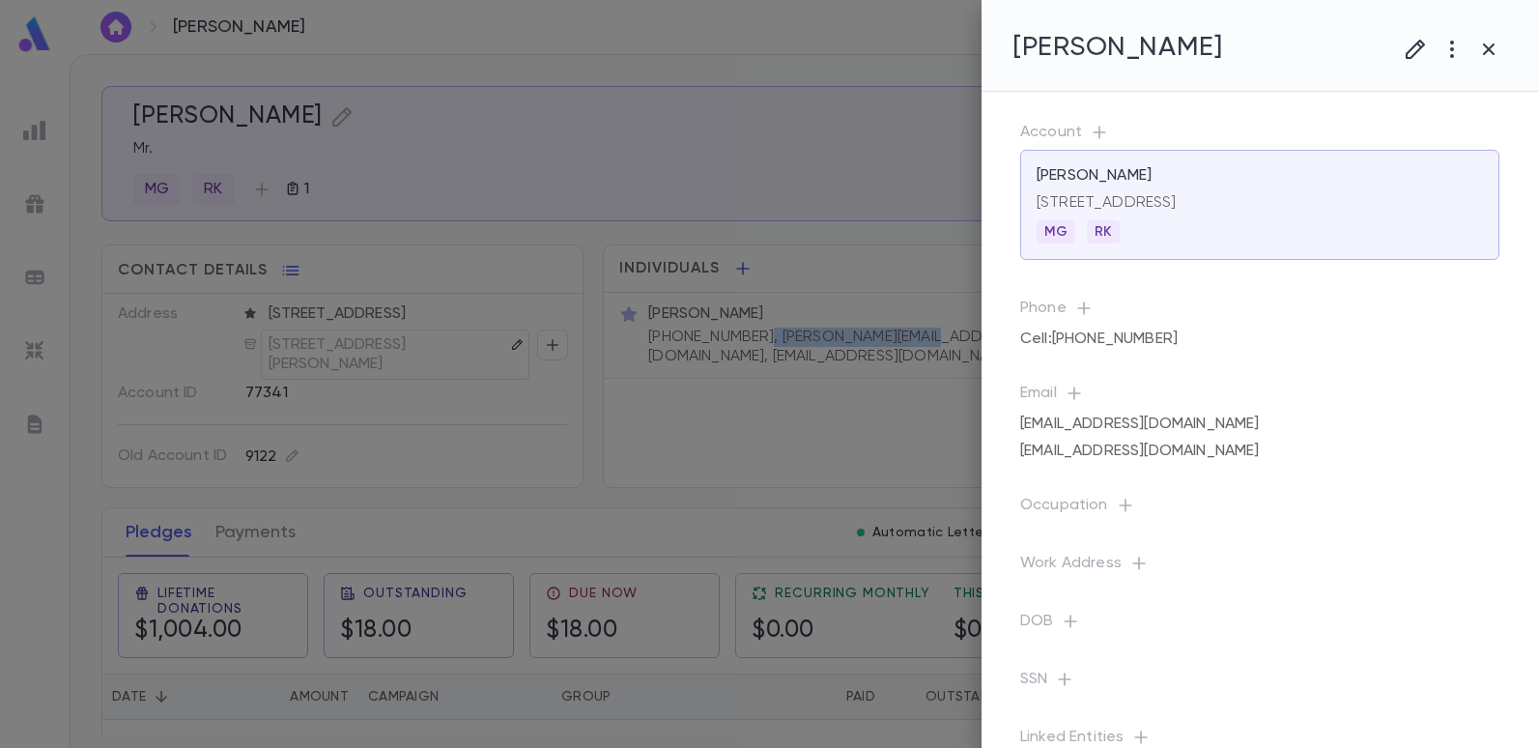
copy p ", FreddieJ@Tzumi.com,"
click at [355, 52] on div at bounding box center [769, 374] width 1538 height 748
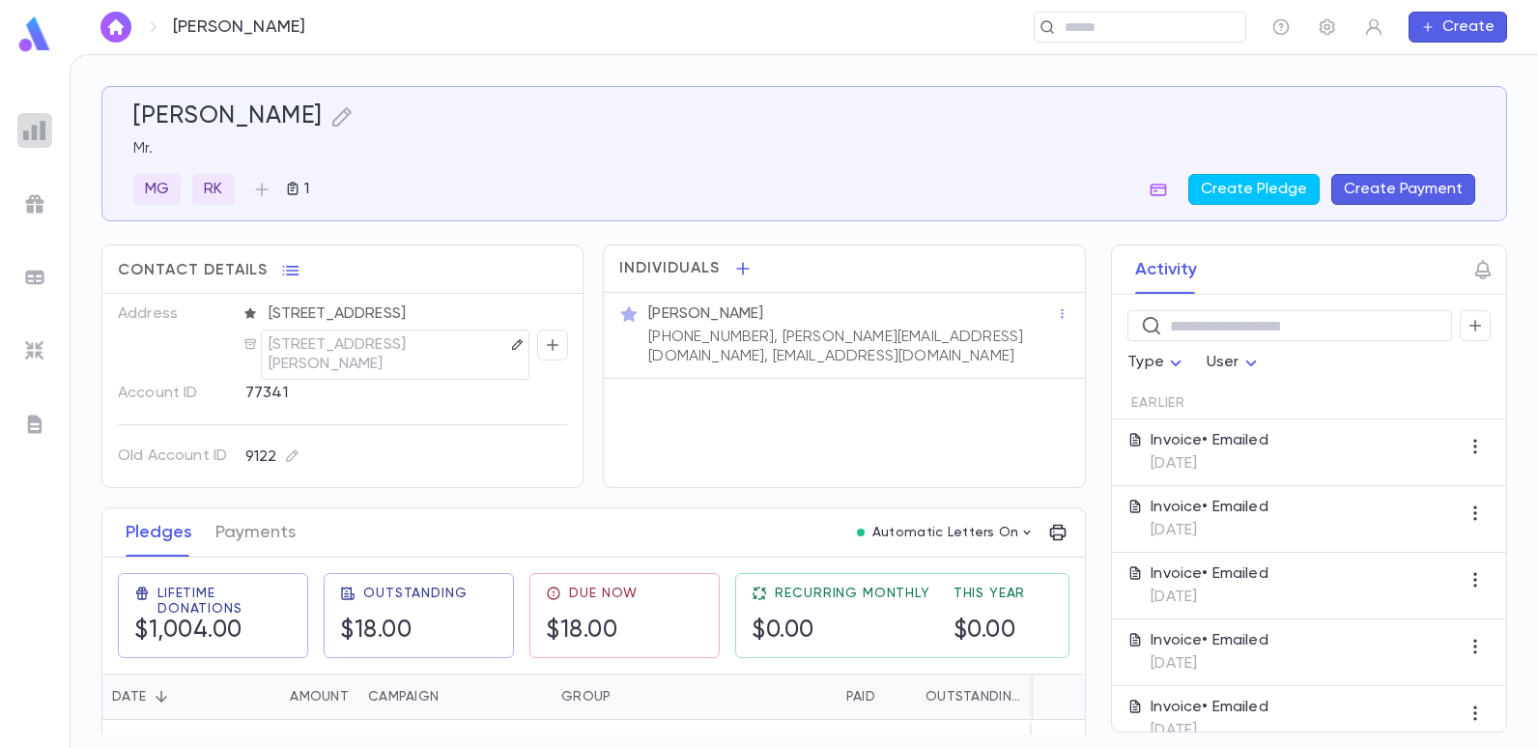
click at [31, 135] on img at bounding box center [34, 130] width 23 height 23
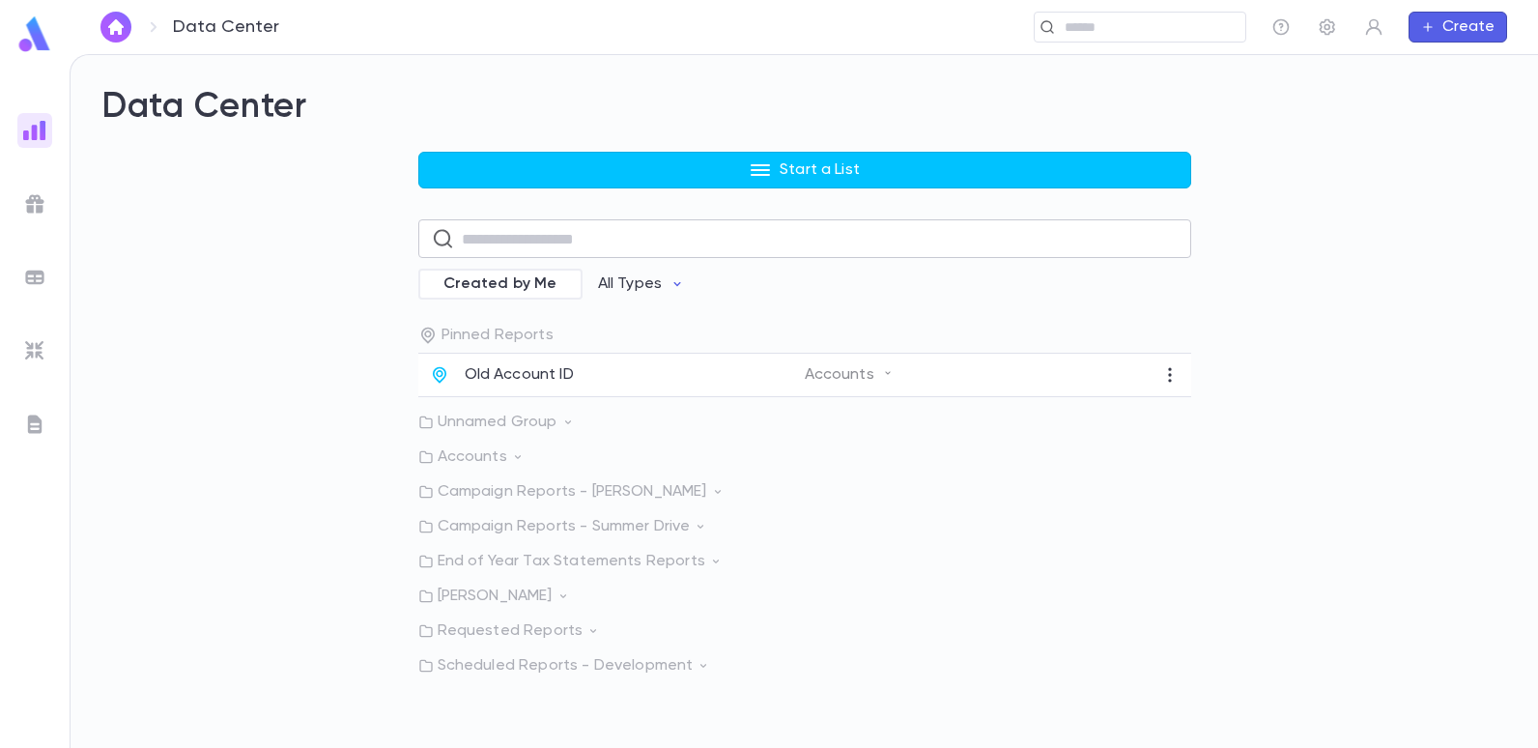
click at [534, 241] on input "text" at bounding box center [820, 239] width 716 height 38
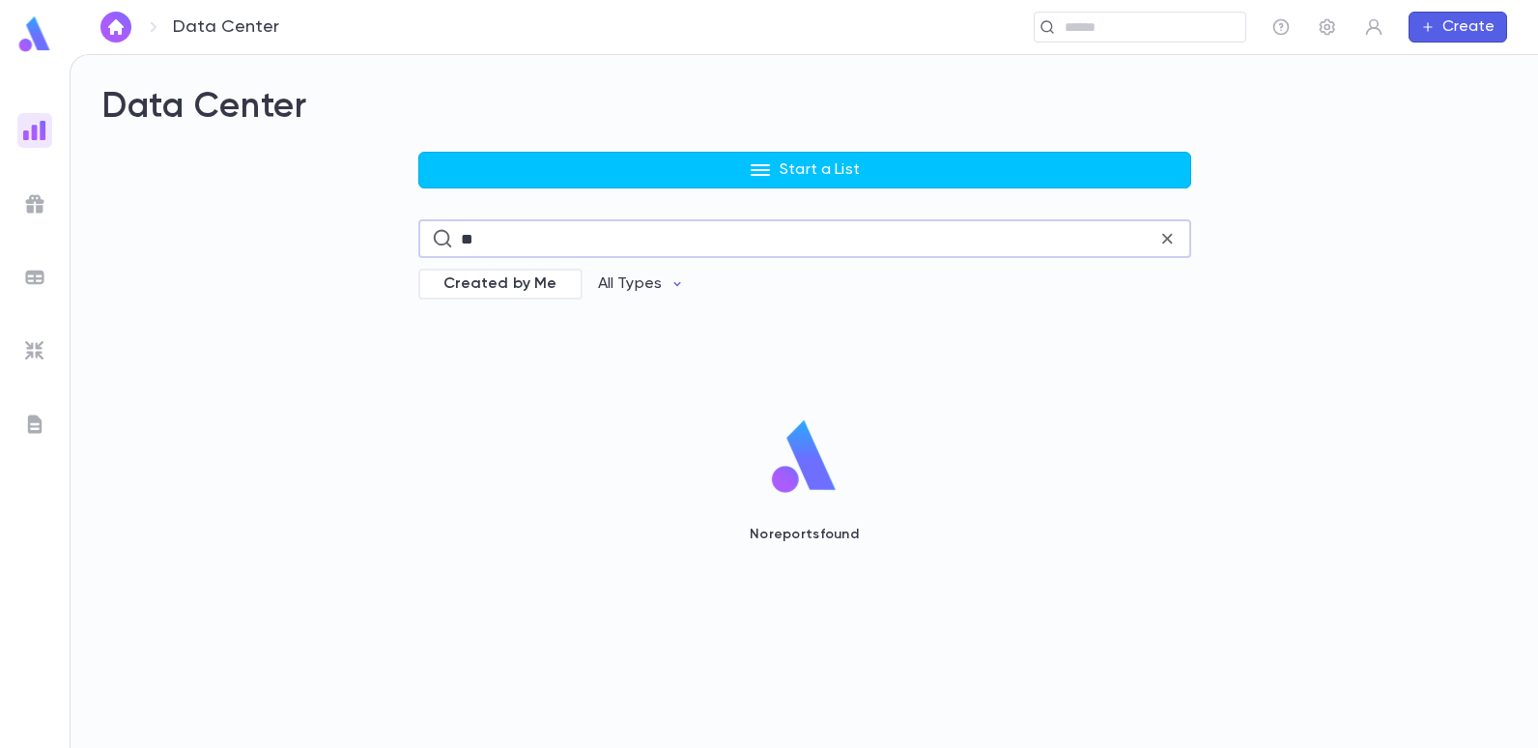
type input "*"
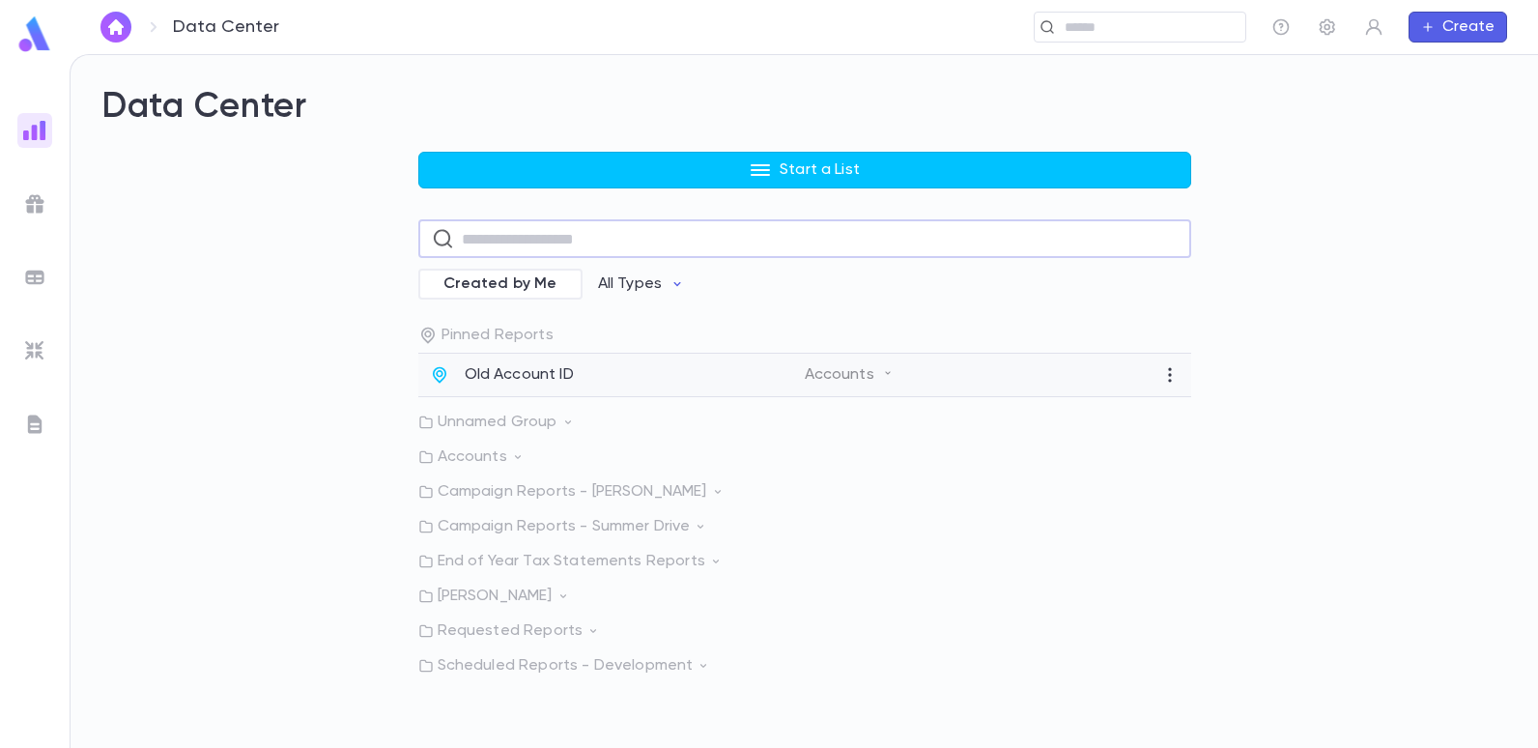
click at [542, 361] on div "Old Account ID Accounts" at bounding box center [804, 375] width 773 height 43
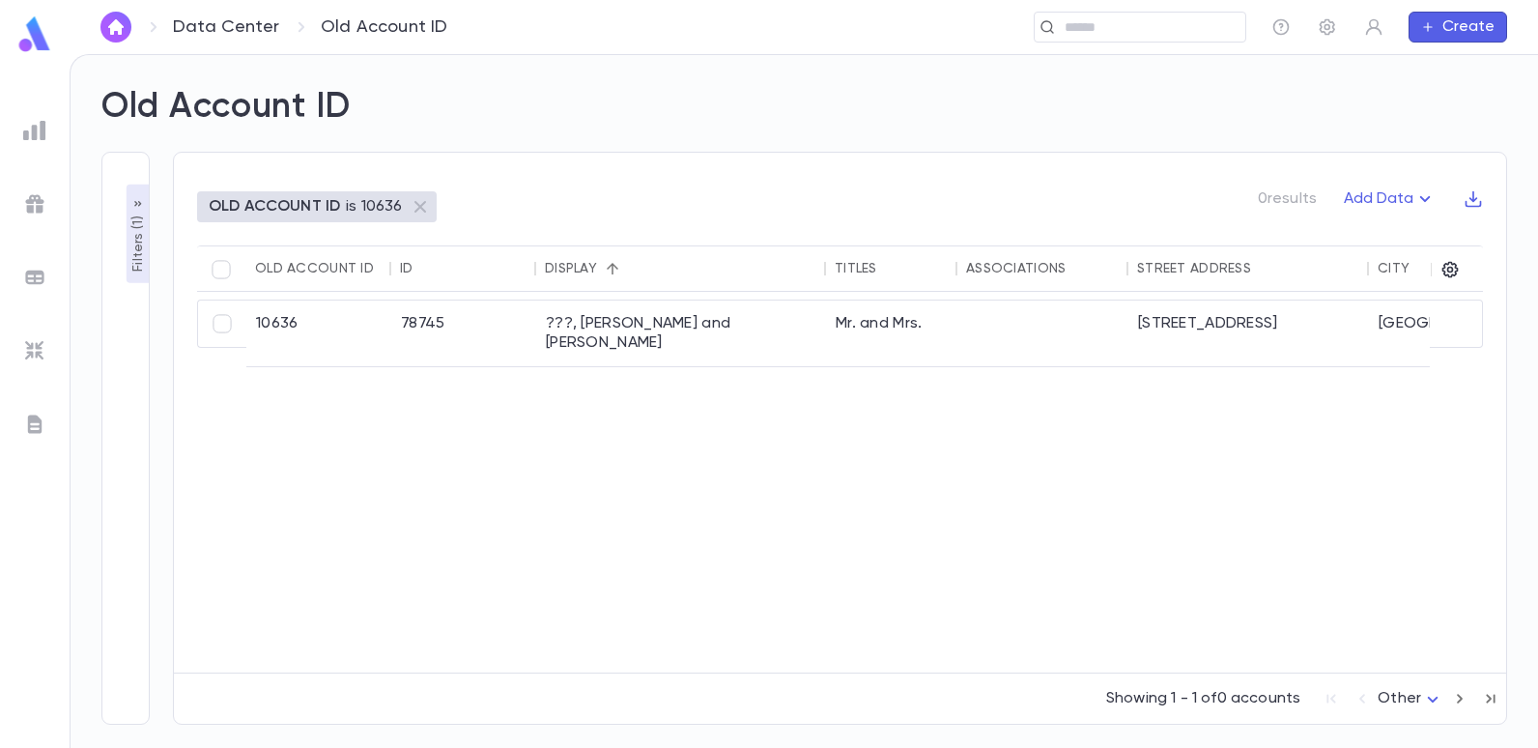
click at [286, 201] on p "OLD ACCOUNT ID" at bounding box center [274, 206] width 131 height 19
click at [158, 244] on div "OLD ACCOUNT ID is 10636 1 results Add Data Old Account ID ID Display Titles Ass…" at bounding box center [828, 427] width 1357 height 596
click at [134, 244] on p "Filters ( 1 )" at bounding box center [138, 242] width 19 height 60
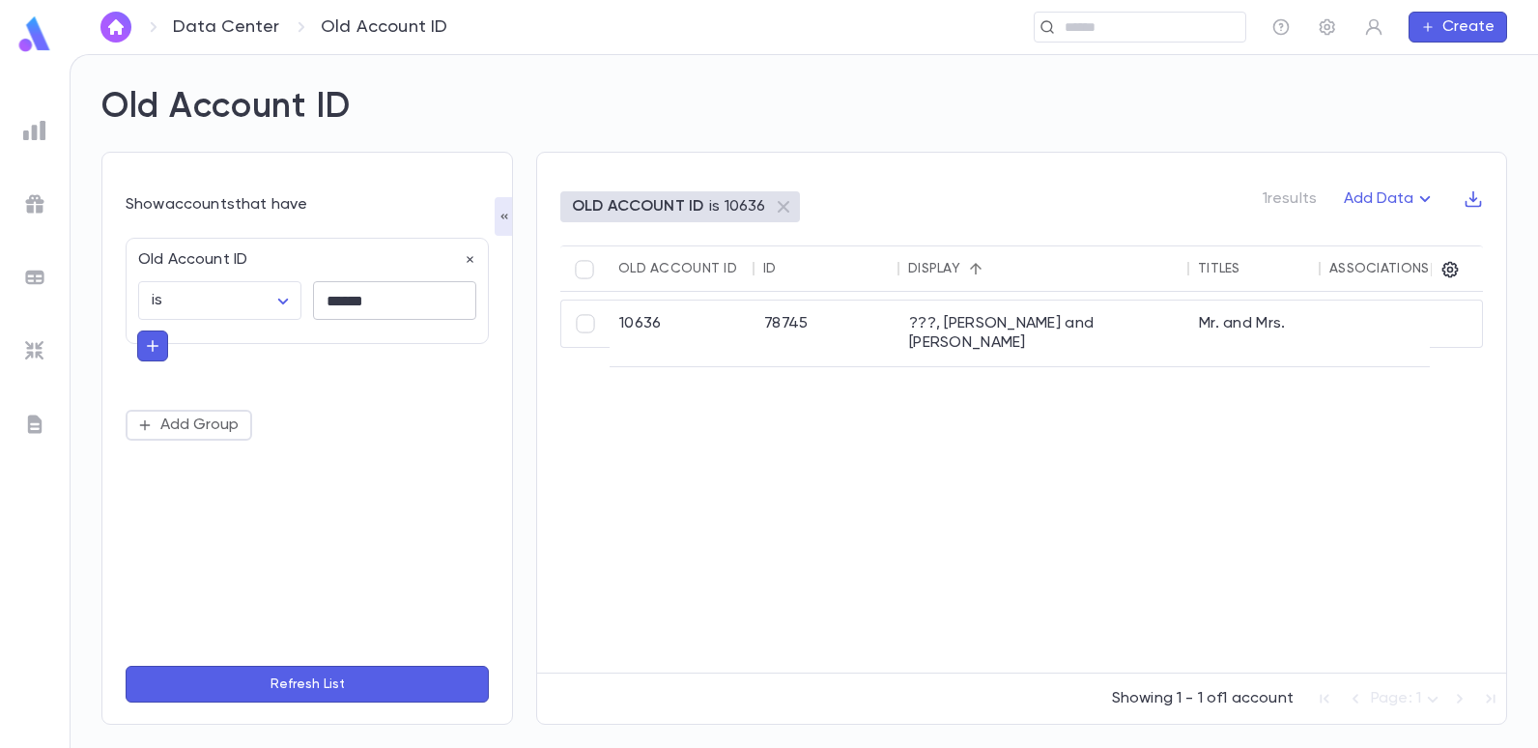
click at [414, 303] on input "******" at bounding box center [394, 301] width 163 height 38
type input "*"
type input "*****"
click at [126, 666] on button "Refresh List" at bounding box center [307, 684] width 363 height 37
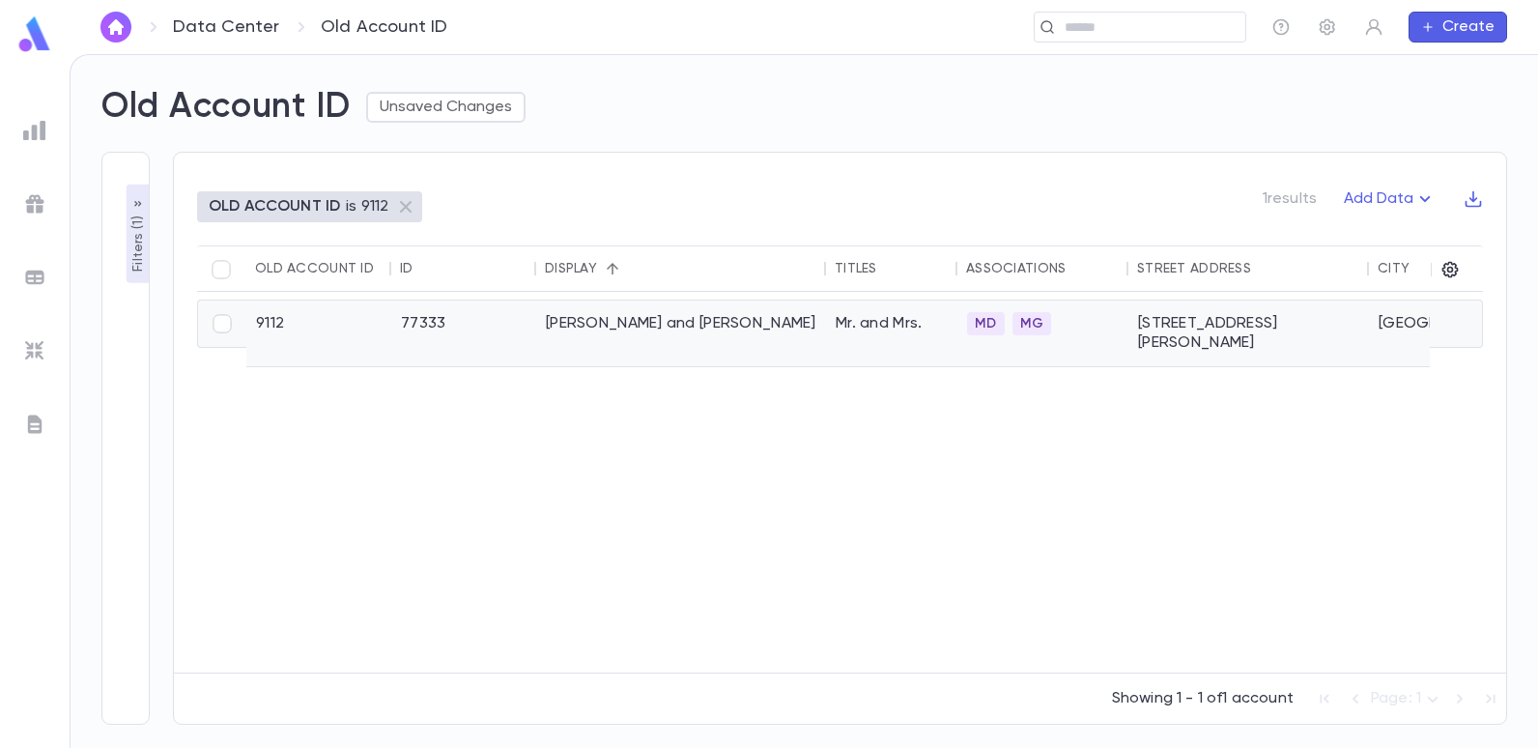
click at [581, 328] on div "Telio, Natan and Raquel" at bounding box center [681, 333] width 290 height 66
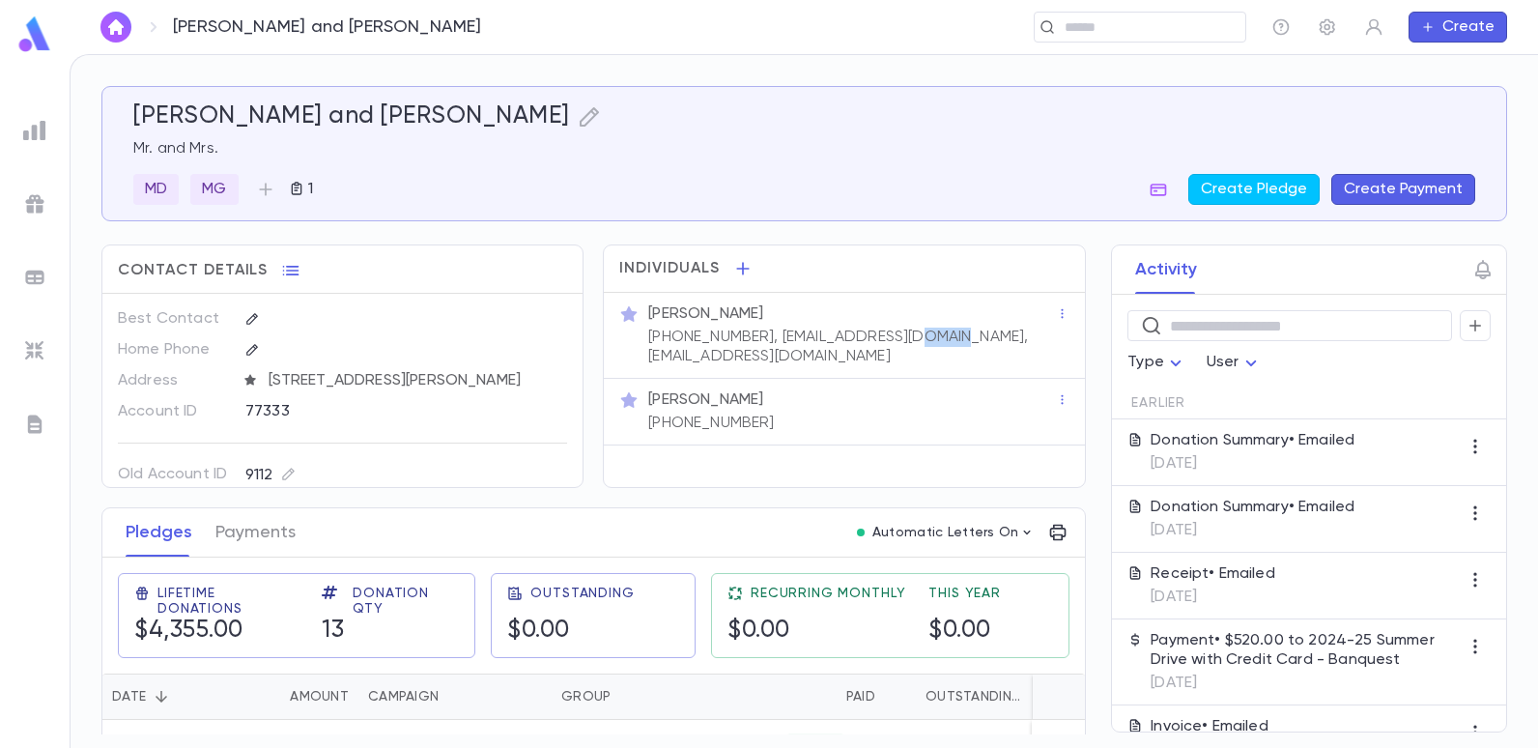
drag, startPoint x: 937, startPoint y: 335, endPoint x: 895, endPoint y: 335, distance: 42.5
click at [895, 335] on p "[PHONE_NUMBER], [EMAIL_ADDRESS][DOMAIN_NAME], [EMAIL_ADDRESS][DOMAIN_NAME]" at bounding box center [852, 347] width 408 height 39
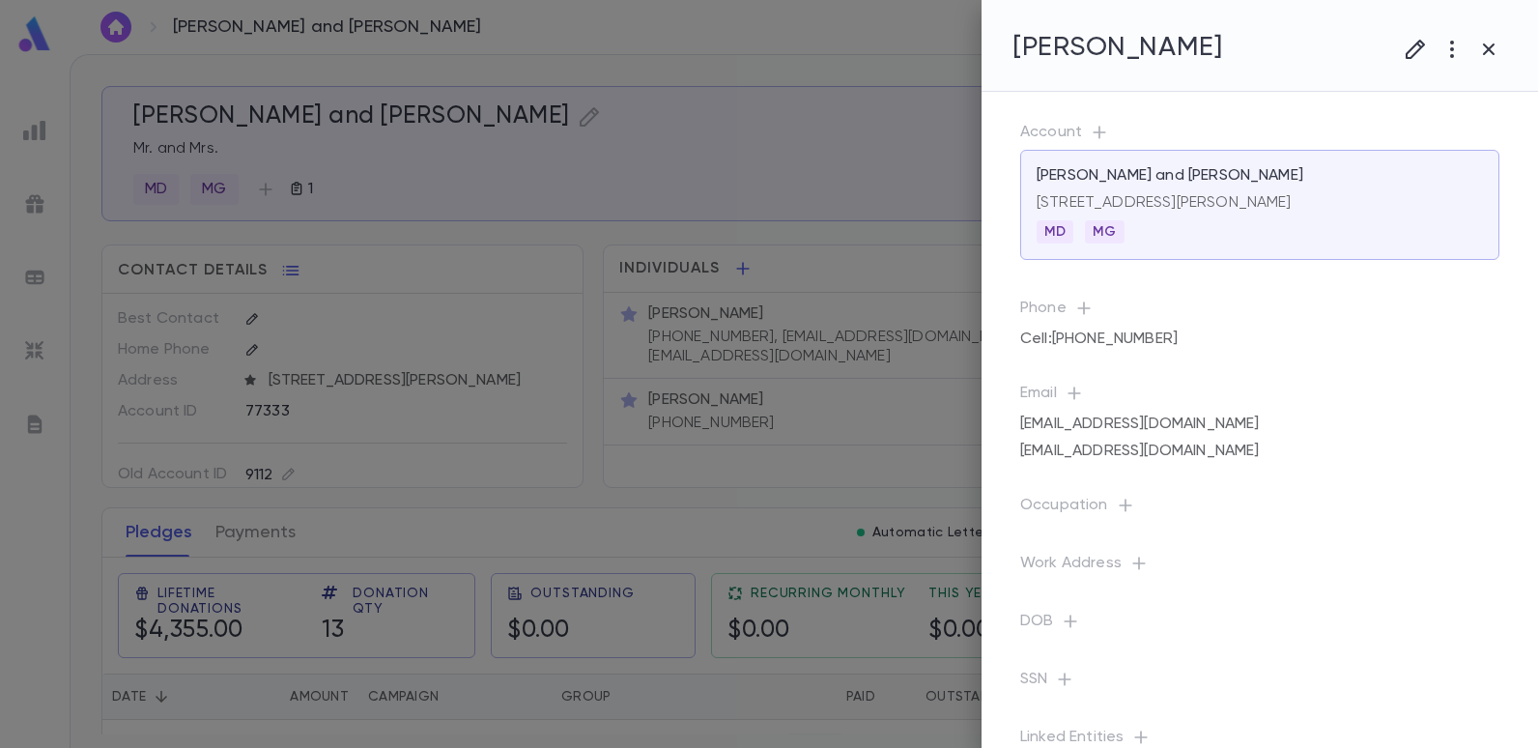
drag, startPoint x: 895, startPoint y: 335, endPoint x: 814, endPoint y: 404, distance: 105.5
click at [814, 404] on div at bounding box center [769, 374] width 1538 height 748
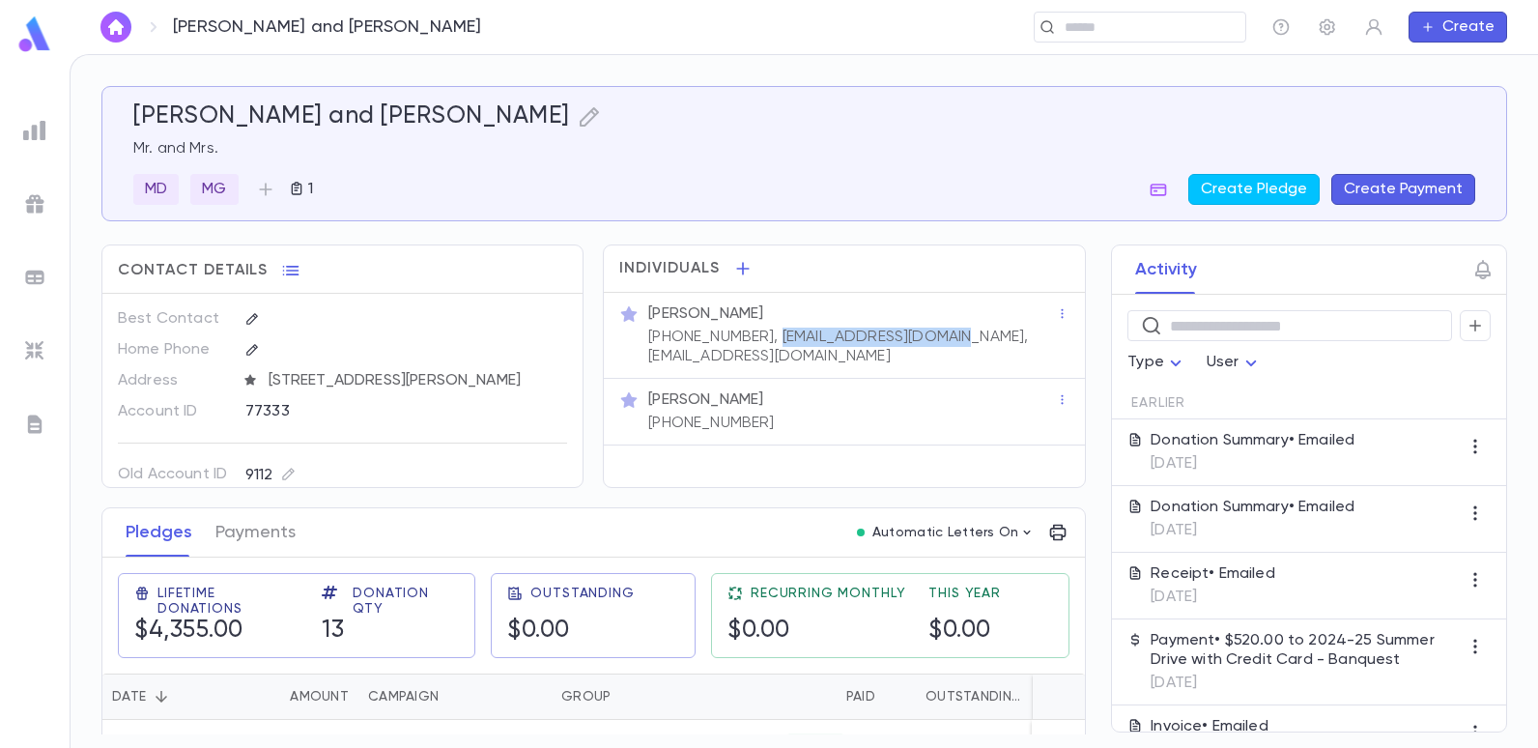
drag, startPoint x: 930, startPoint y: 334, endPoint x: 756, endPoint y: 337, distance: 174.9
click at [756, 337] on p "(732) 742-0999, nathelit@yahoo.com.mx, nathelit@yahoo.com" at bounding box center [852, 347] width 408 height 39
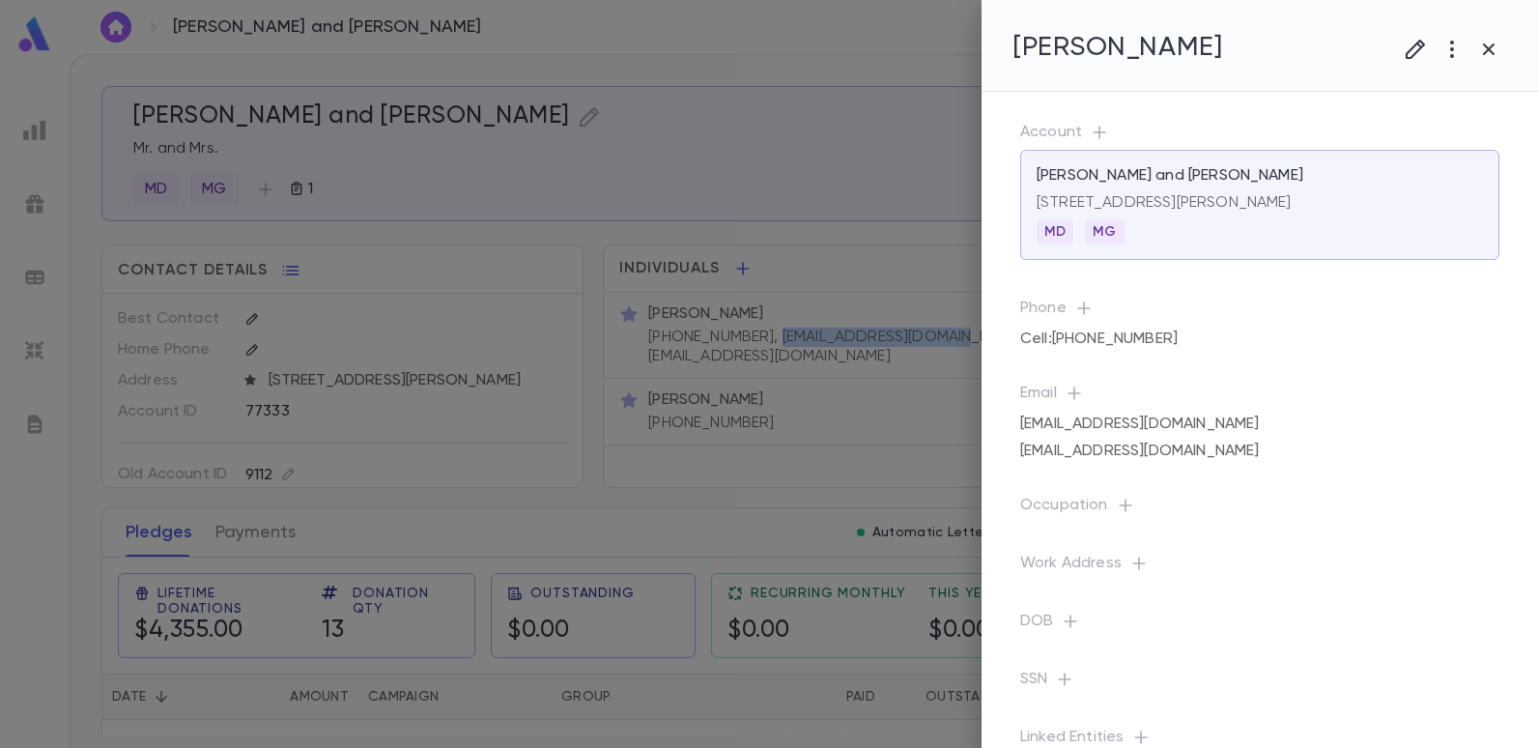
copy p "nathelit@yahoo.com.mx,"
click at [784, 421] on div at bounding box center [769, 374] width 1538 height 748
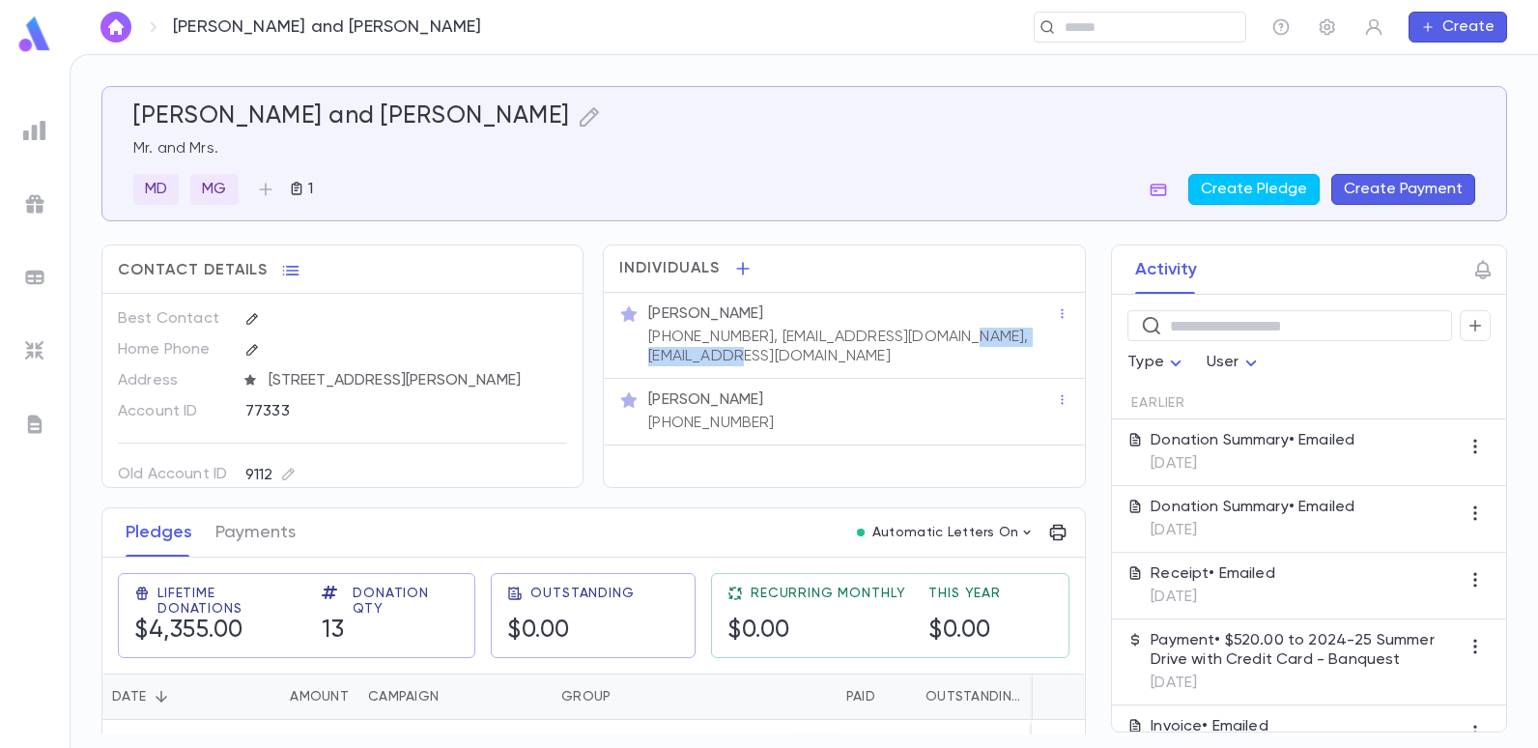
drag, startPoint x: 797, startPoint y: 351, endPoint x: 634, endPoint y: 356, distance: 163.4
click at [634, 356] on div "Mr. Natan Telio (732) 742-0999, nathelit@yahoo.com.mx, nathelit@yahoo.com" at bounding box center [843, 335] width 449 height 62
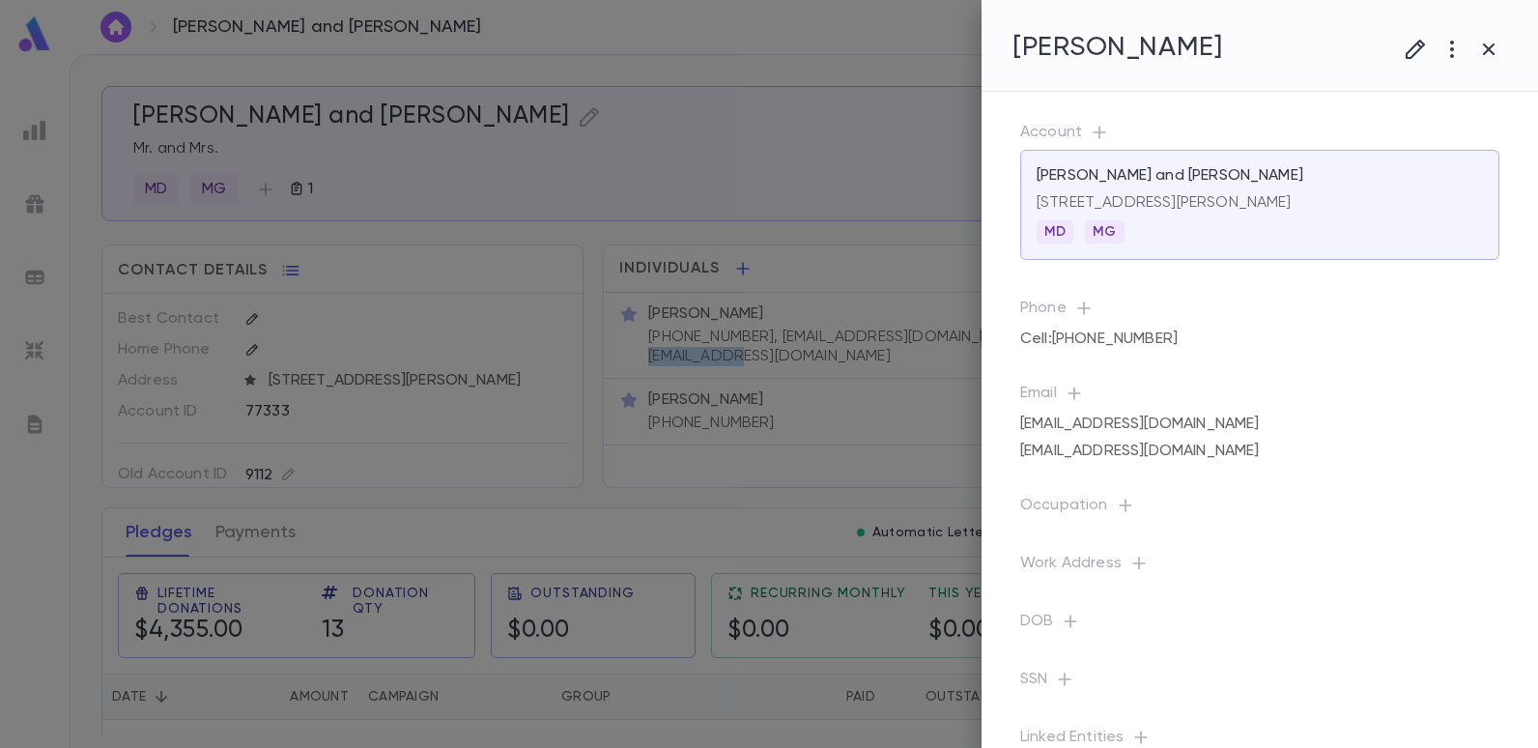
copy p "nathelit@yahoo.com"
drag, startPoint x: 782, startPoint y: 358, endPoint x: 743, endPoint y: 393, distance: 52.0
click at [742, 394] on div at bounding box center [769, 374] width 1538 height 748
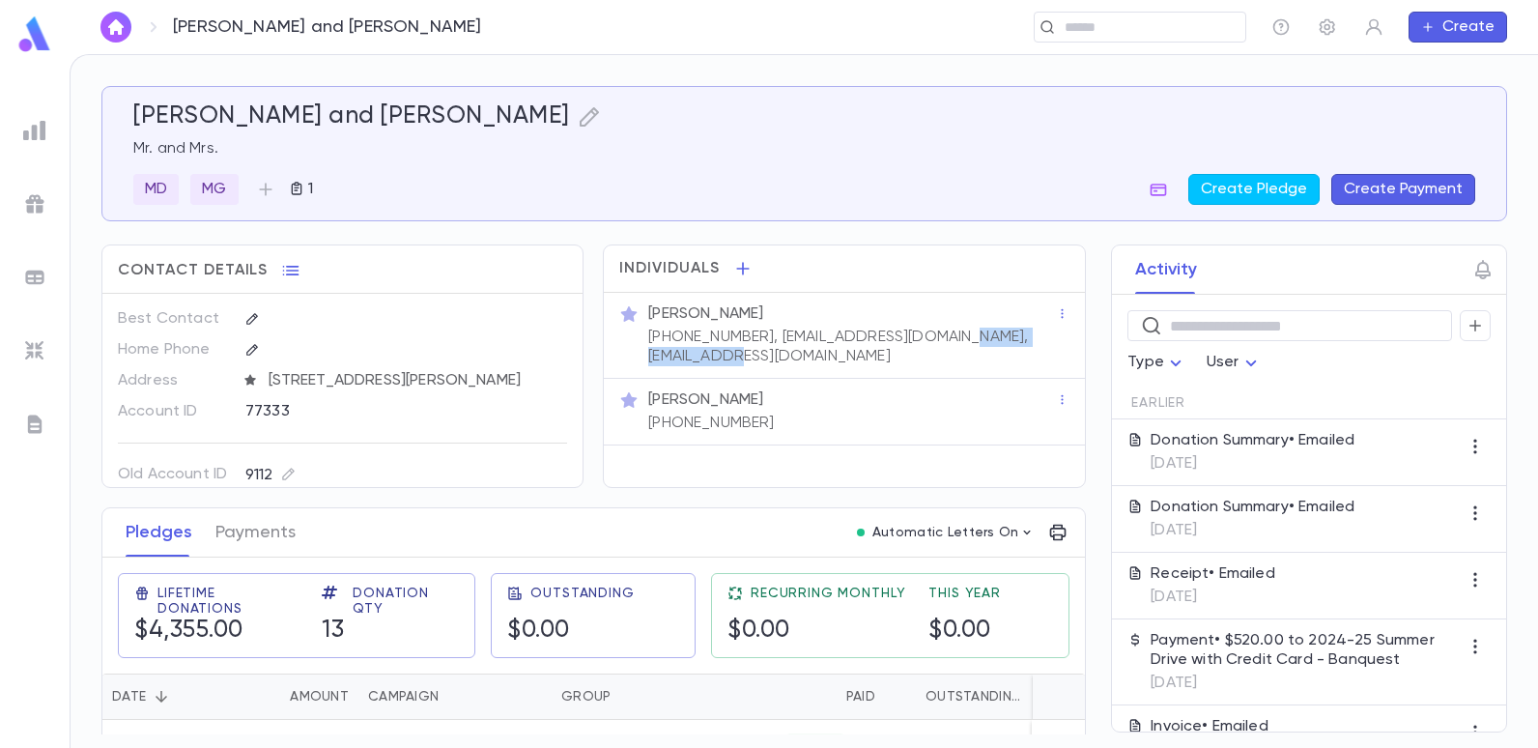
drag, startPoint x: 795, startPoint y: 357, endPoint x: 642, endPoint y: 348, distance: 153.9
click at [644, 348] on div "[PHONE_NUMBER], [EMAIL_ADDRESS][DOMAIN_NAME], [EMAIL_ADDRESS][DOMAIN_NAME]" at bounding box center [850, 345] width 412 height 43
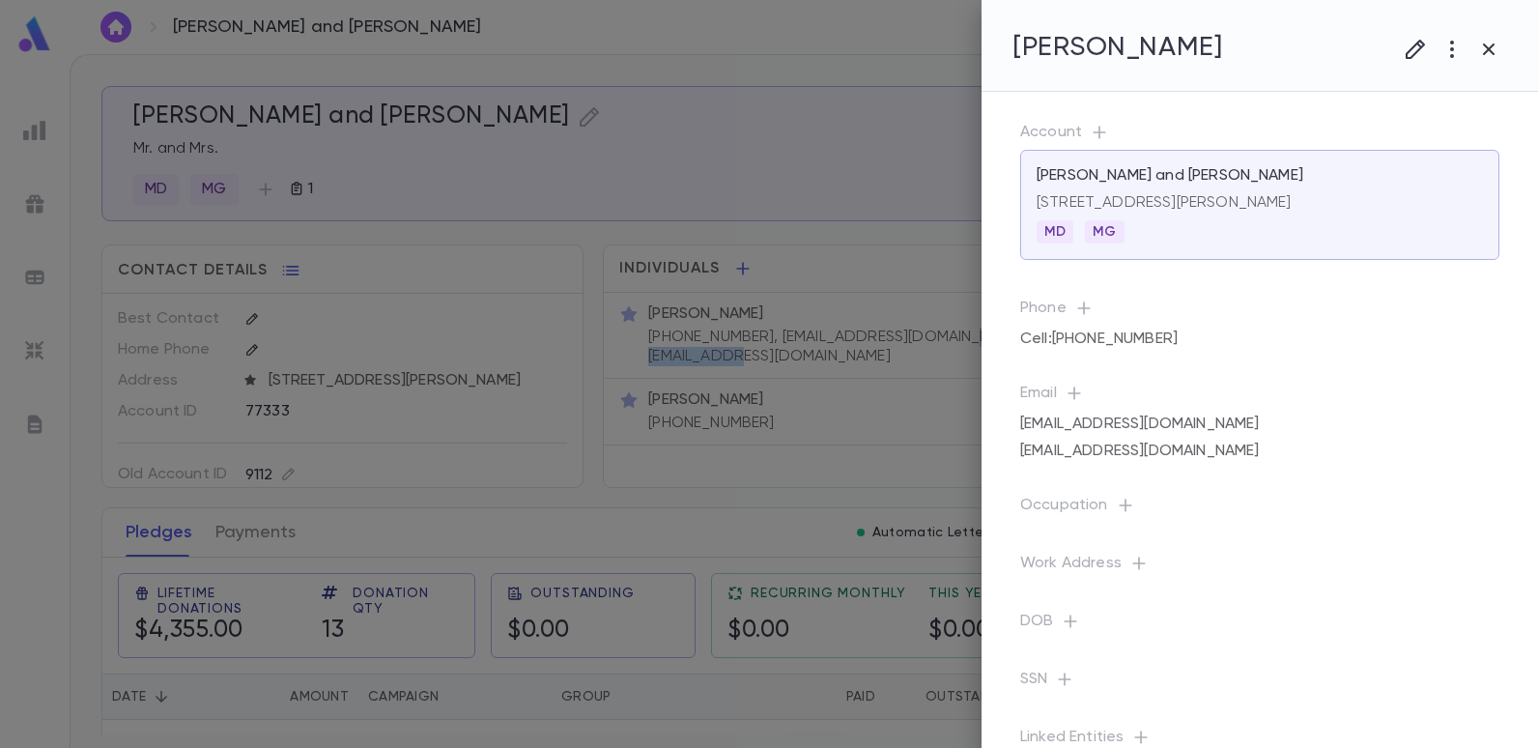
copy p "nathelit@yahoo.com"
click at [38, 131] on div at bounding box center [769, 374] width 1538 height 748
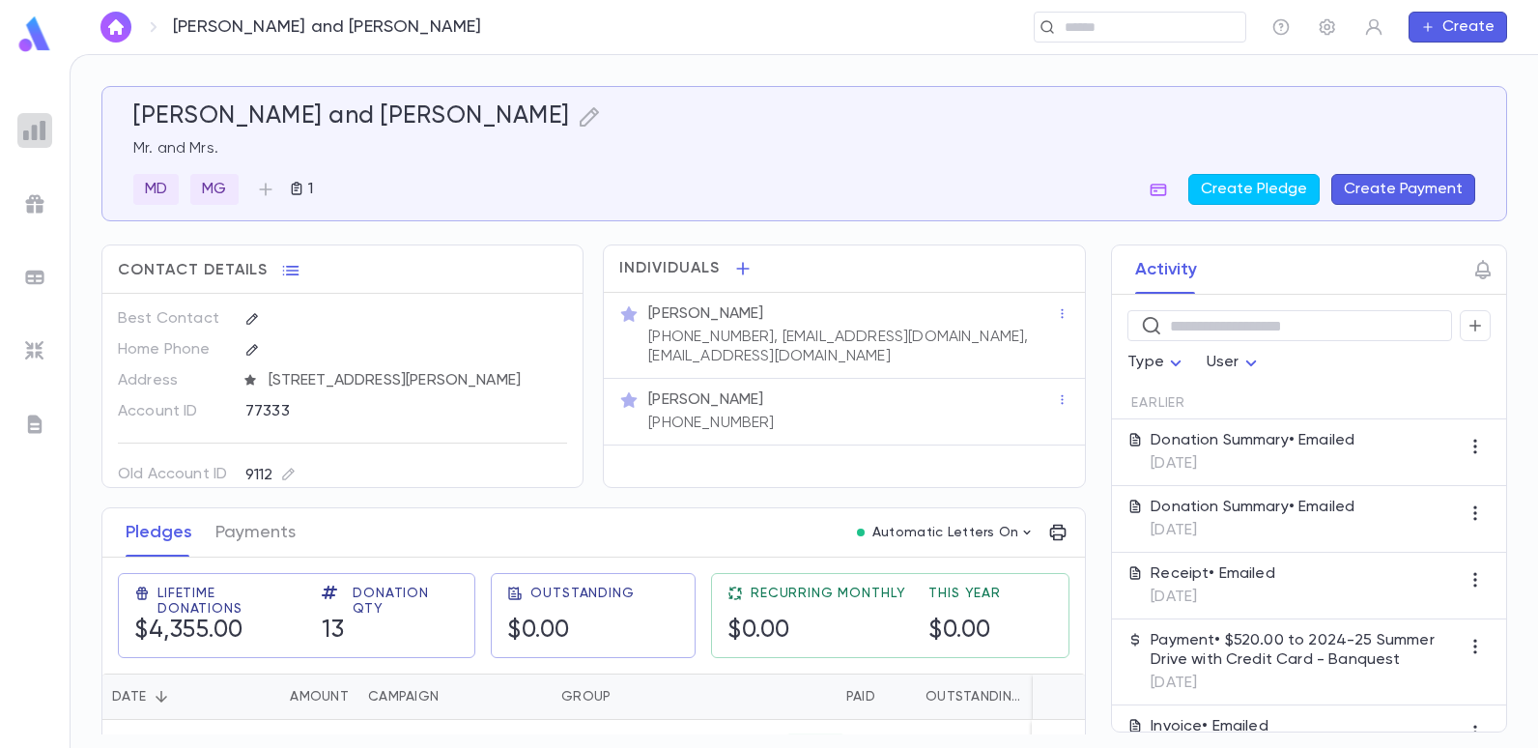
click at [28, 128] on img at bounding box center [34, 130] width 23 height 23
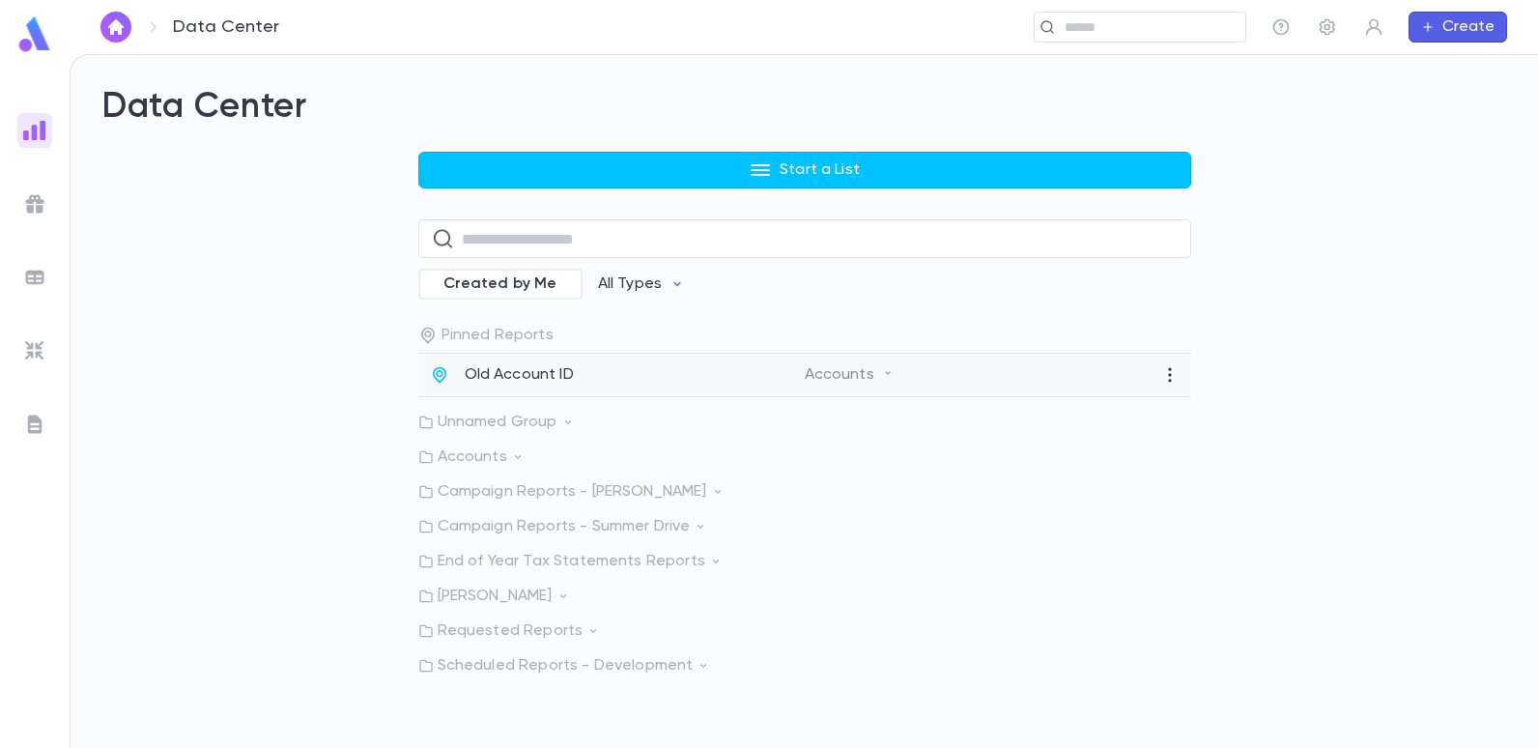
click at [502, 366] on p "Old Account ID" at bounding box center [519, 374] width 109 height 19
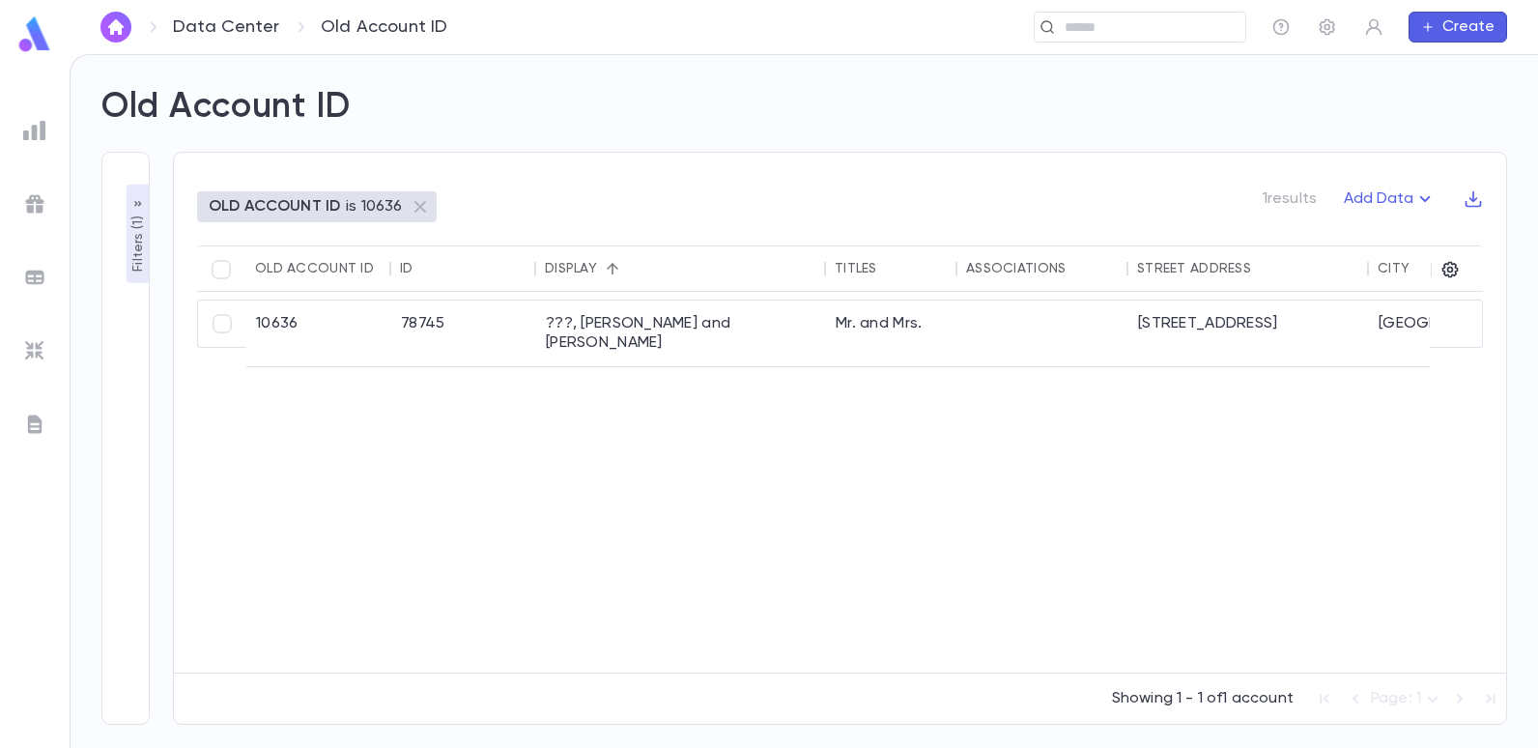
click at [140, 234] on p "Filters ( 1 )" at bounding box center [138, 242] width 19 height 60
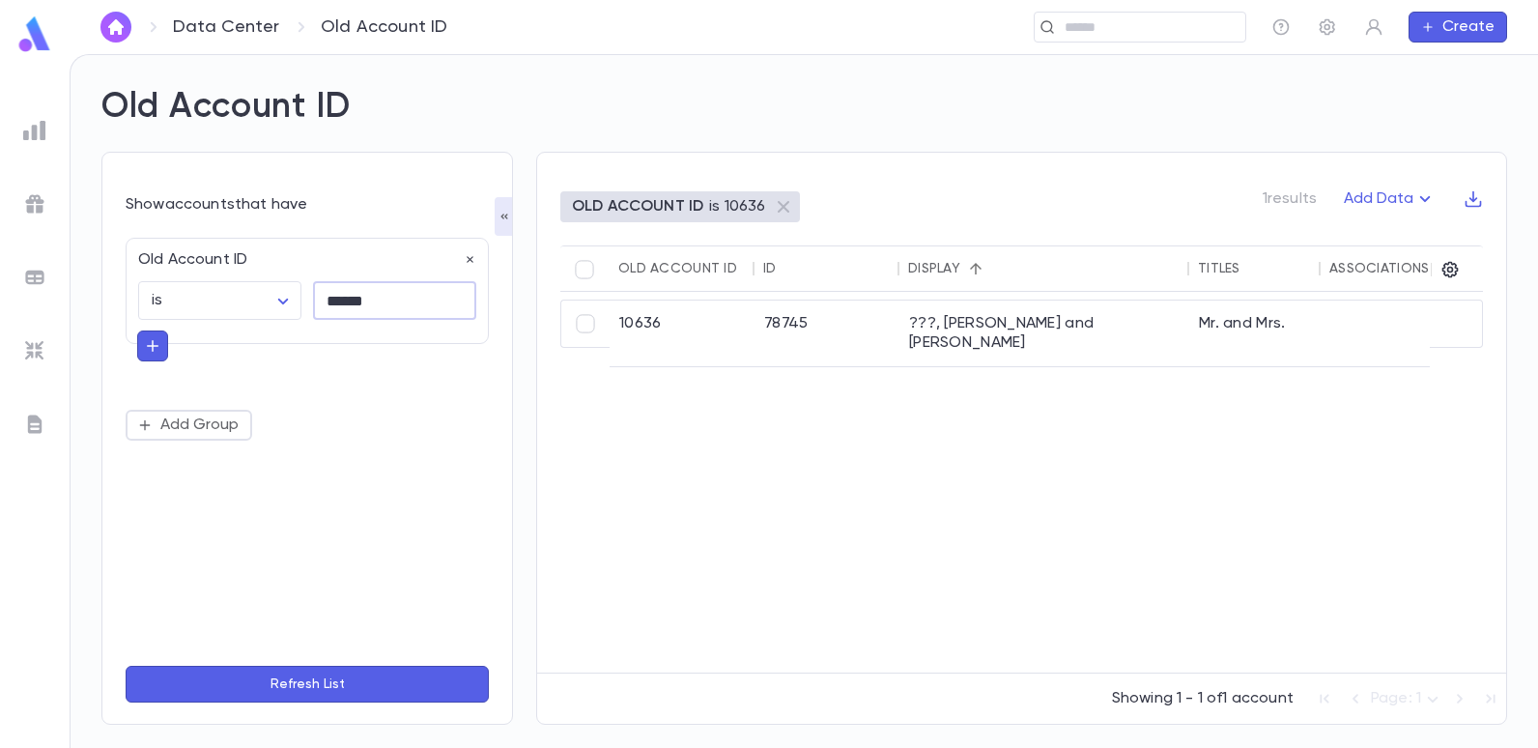
click at [387, 303] on input "******" at bounding box center [394, 301] width 163 height 38
type input "*"
type input "*****"
click at [126, 666] on button "Refresh List" at bounding box center [307, 684] width 363 height 37
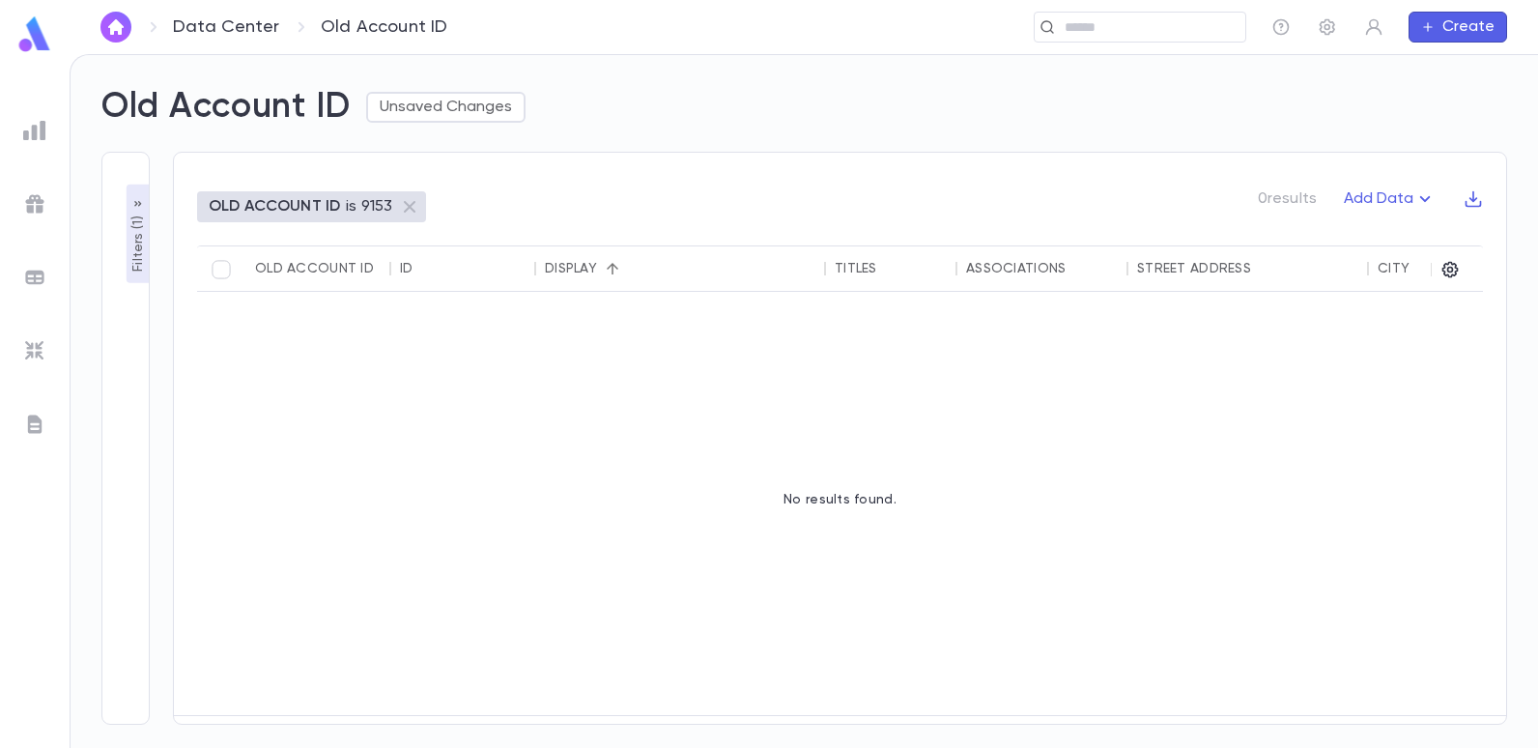
click at [300, 205] on p "OLD ACCOUNT ID" at bounding box center [274, 206] width 131 height 19
click at [136, 246] on p "Filters ( 1 )" at bounding box center [138, 242] width 19 height 60
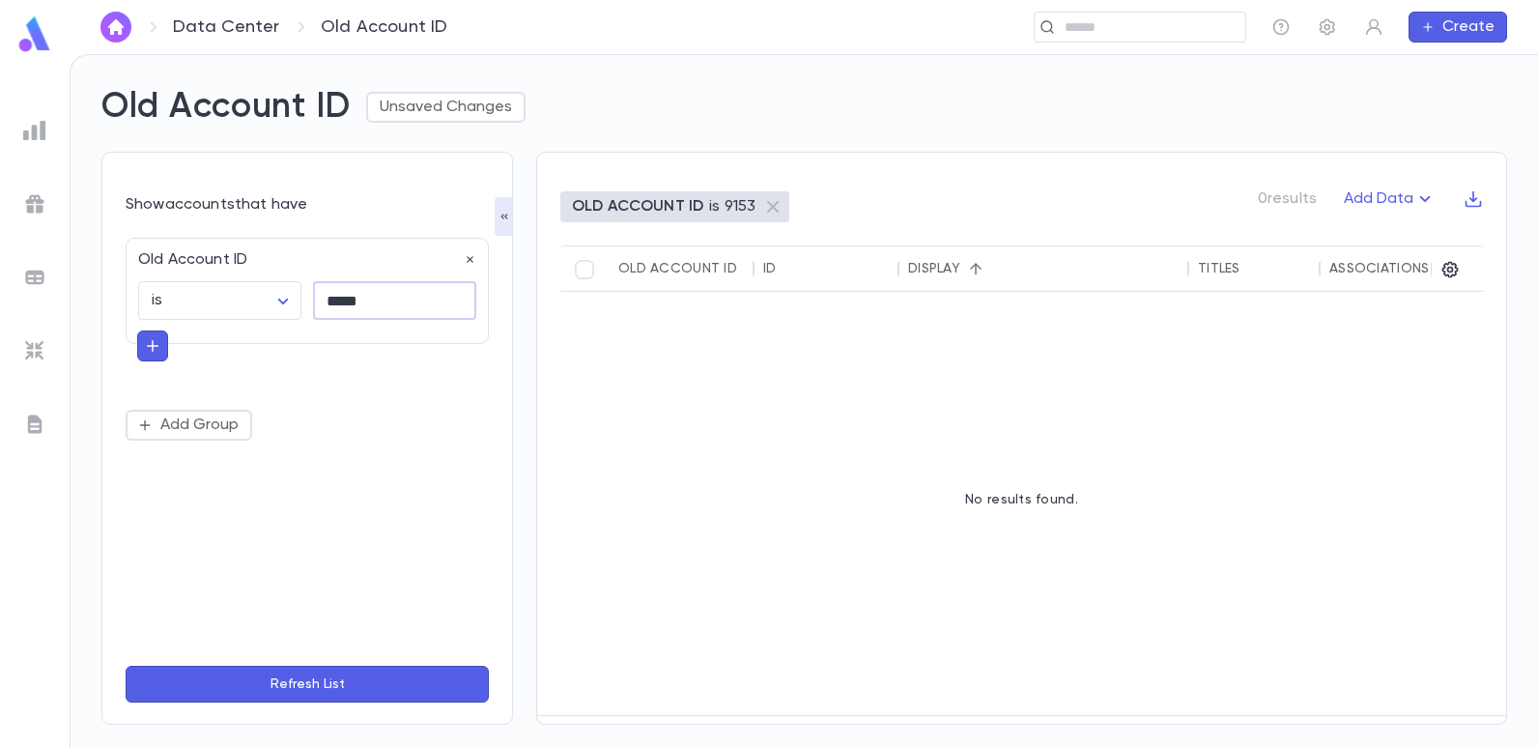
click at [378, 300] on input "*****" at bounding box center [394, 301] width 163 height 38
type input "*"
type input "*****"
click at [126, 666] on button "Refresh List" at bounding box center [307, 684] width 363 height 37
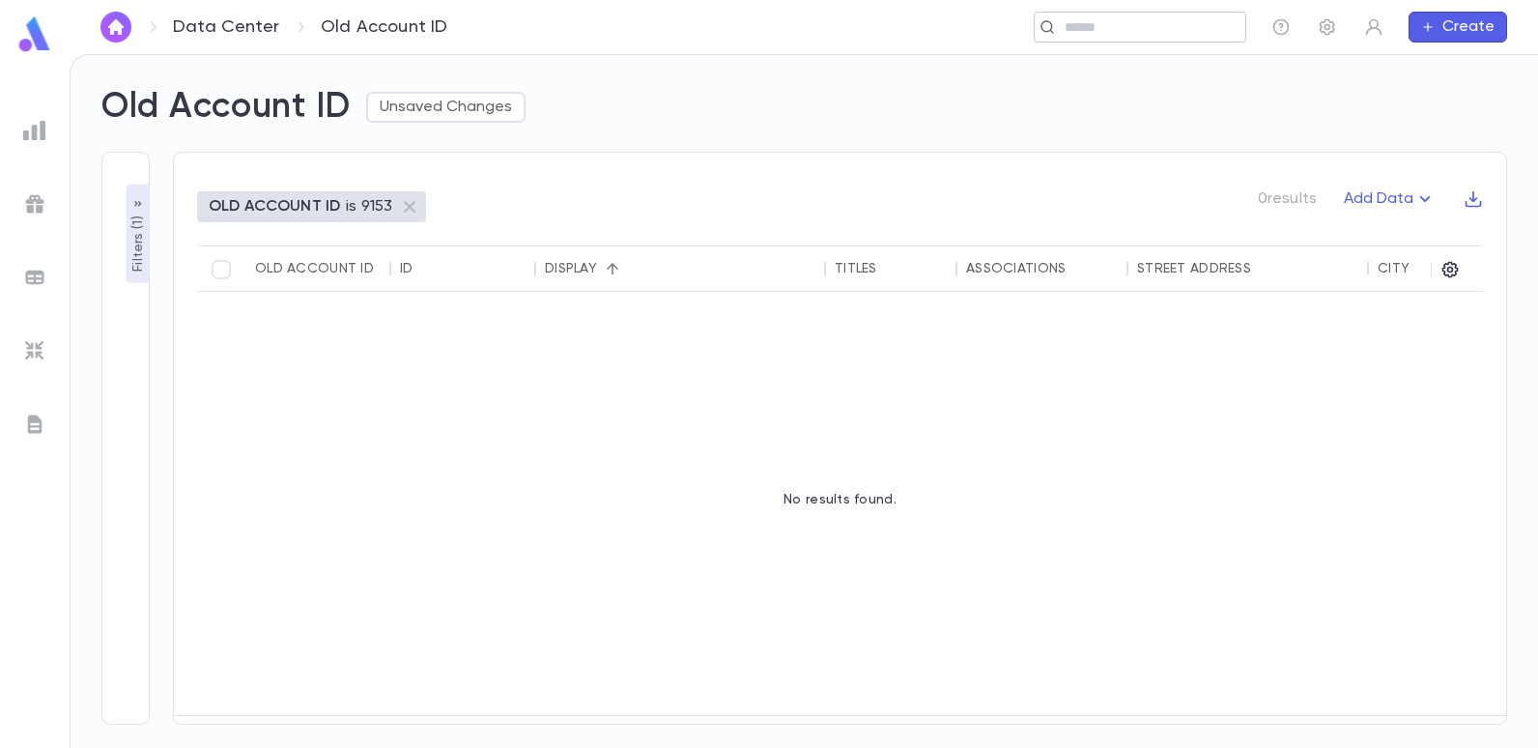
click at [1090, 18] on input "text" at bounding box center [1148, 27] width 179 height 18
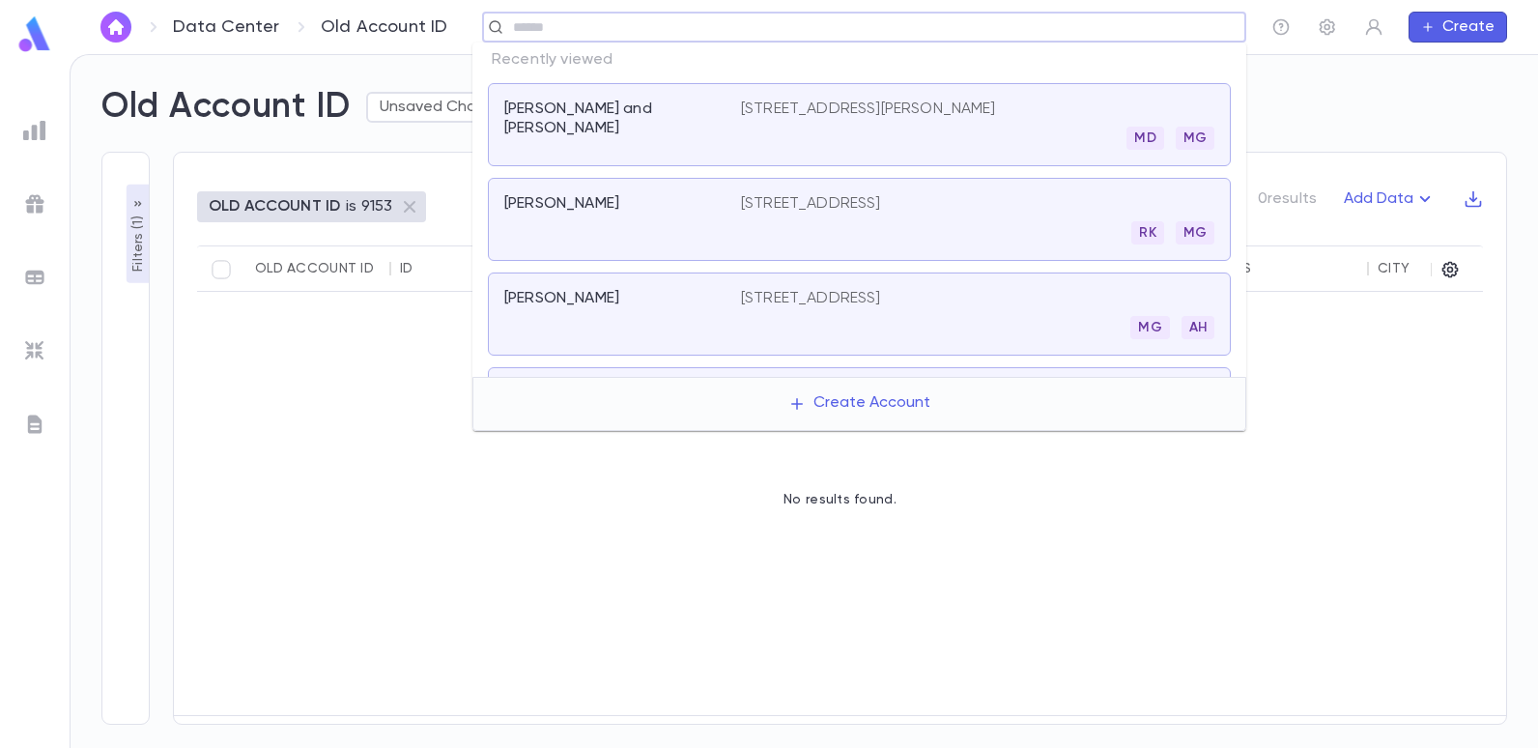
type input "*"
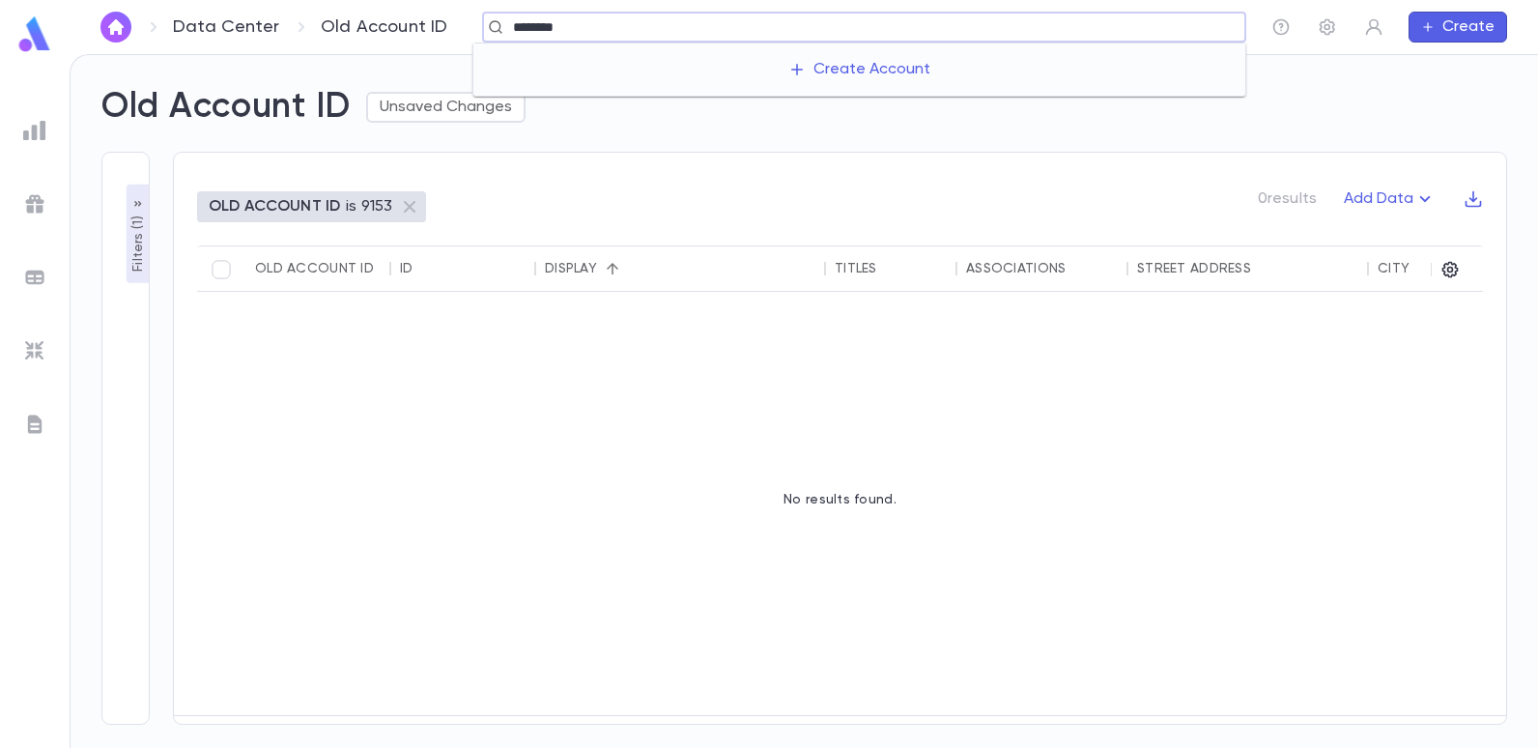
type input "******"
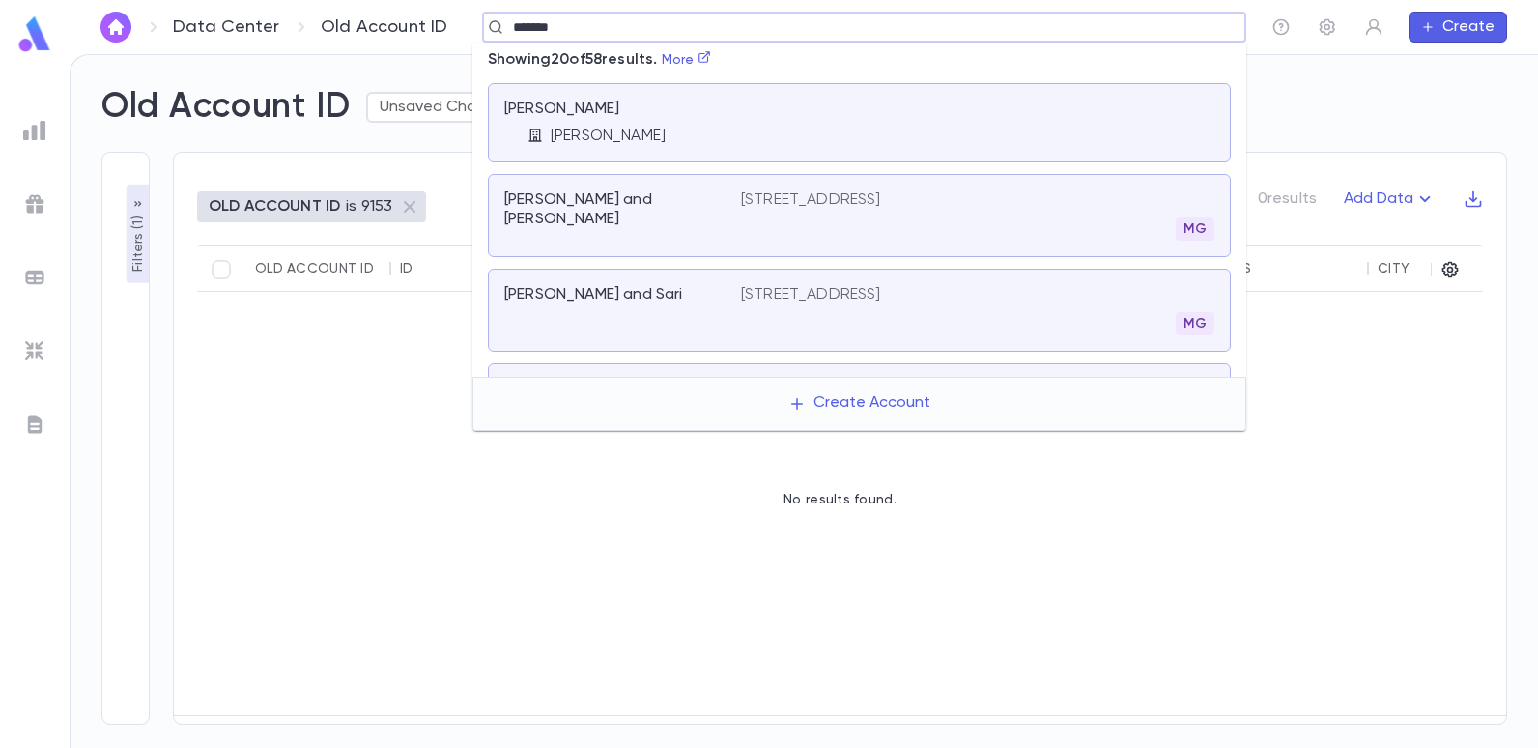
click at [863, 201] on p "[STREET_ADDRESS]" at bounding box center [811, 199] width 140 height 19
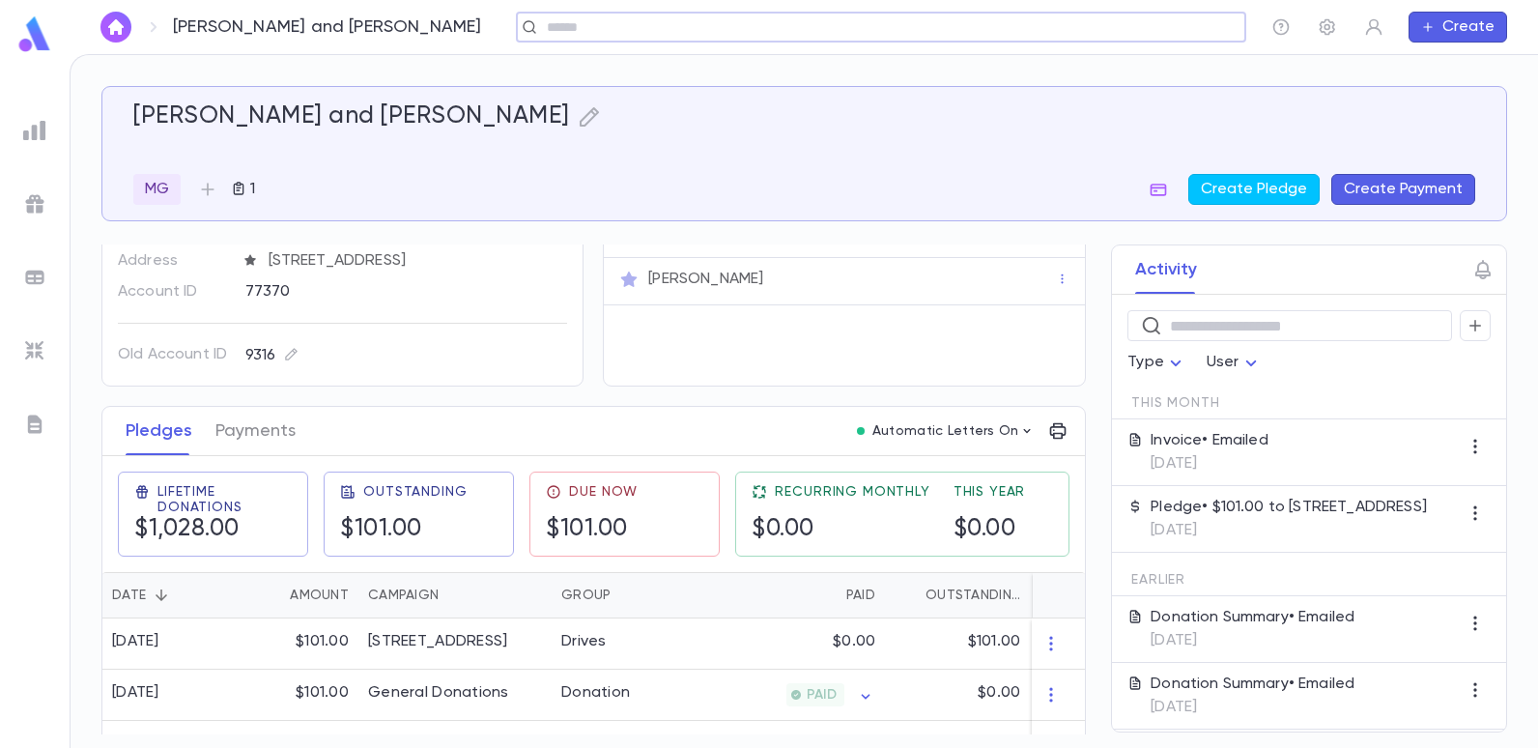
scroll to position [97, 0]
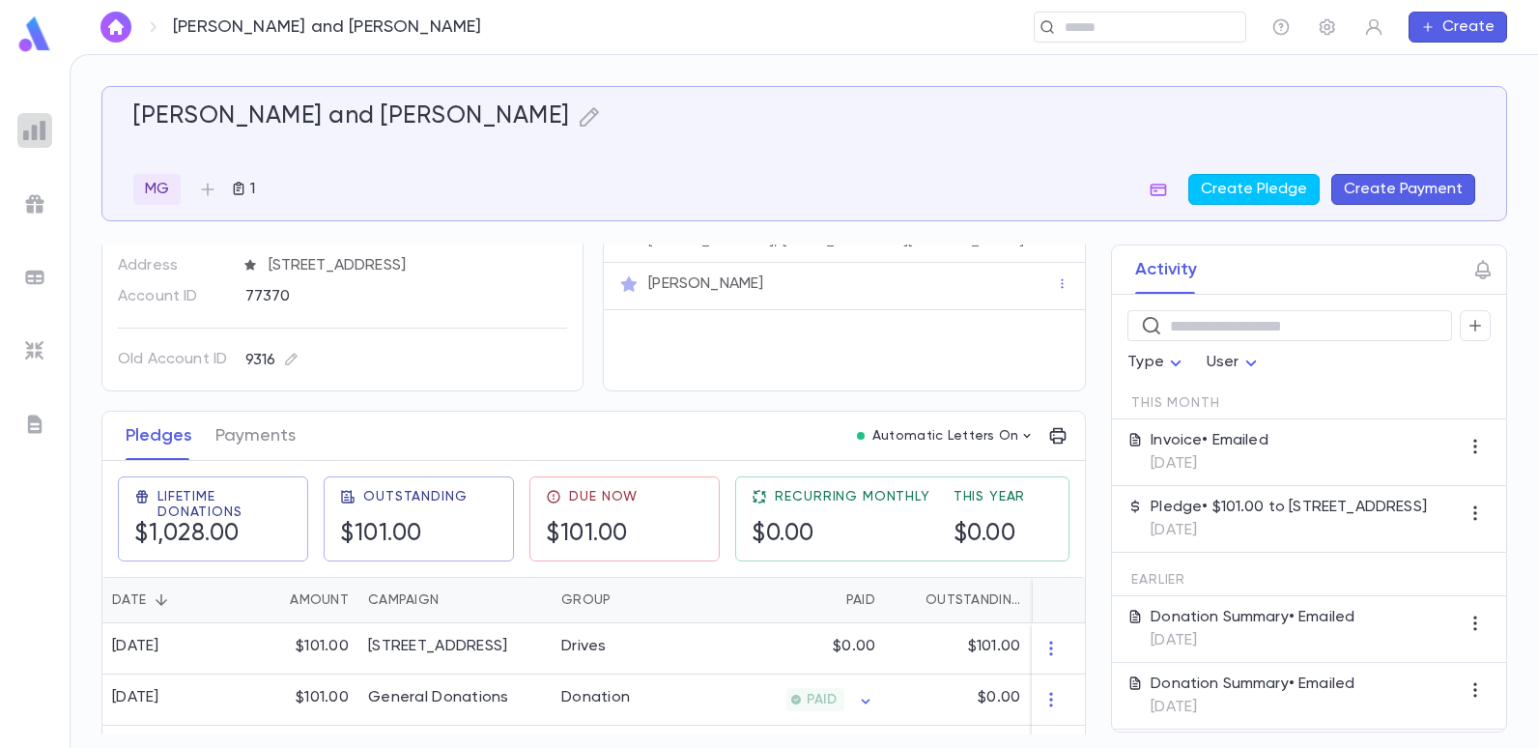
click at [45, 123] on img at bounding box center [34, 130] width 23 height 23
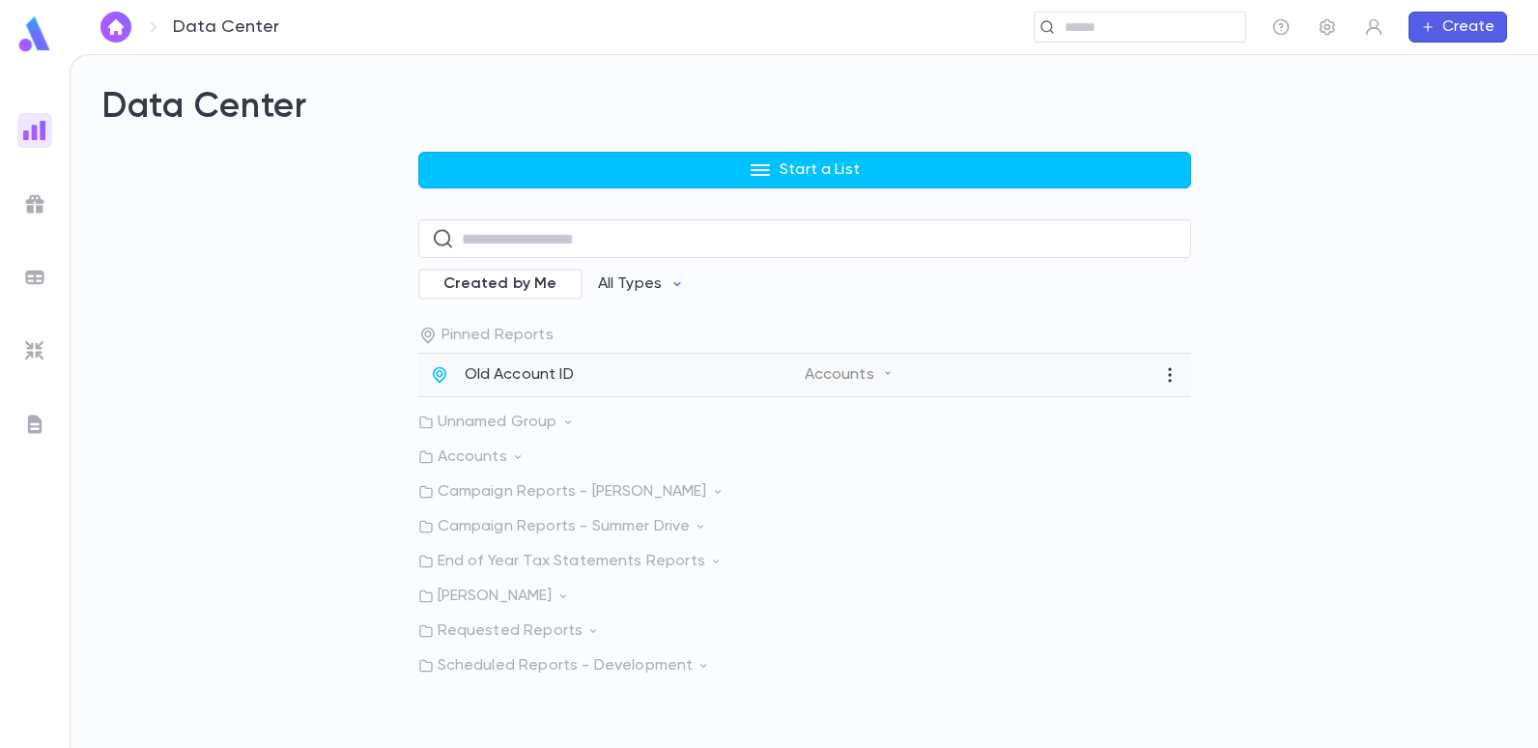
click at [483, 375] on p "Old Account ID" at bounding box center [519, 374] width 109 height 19
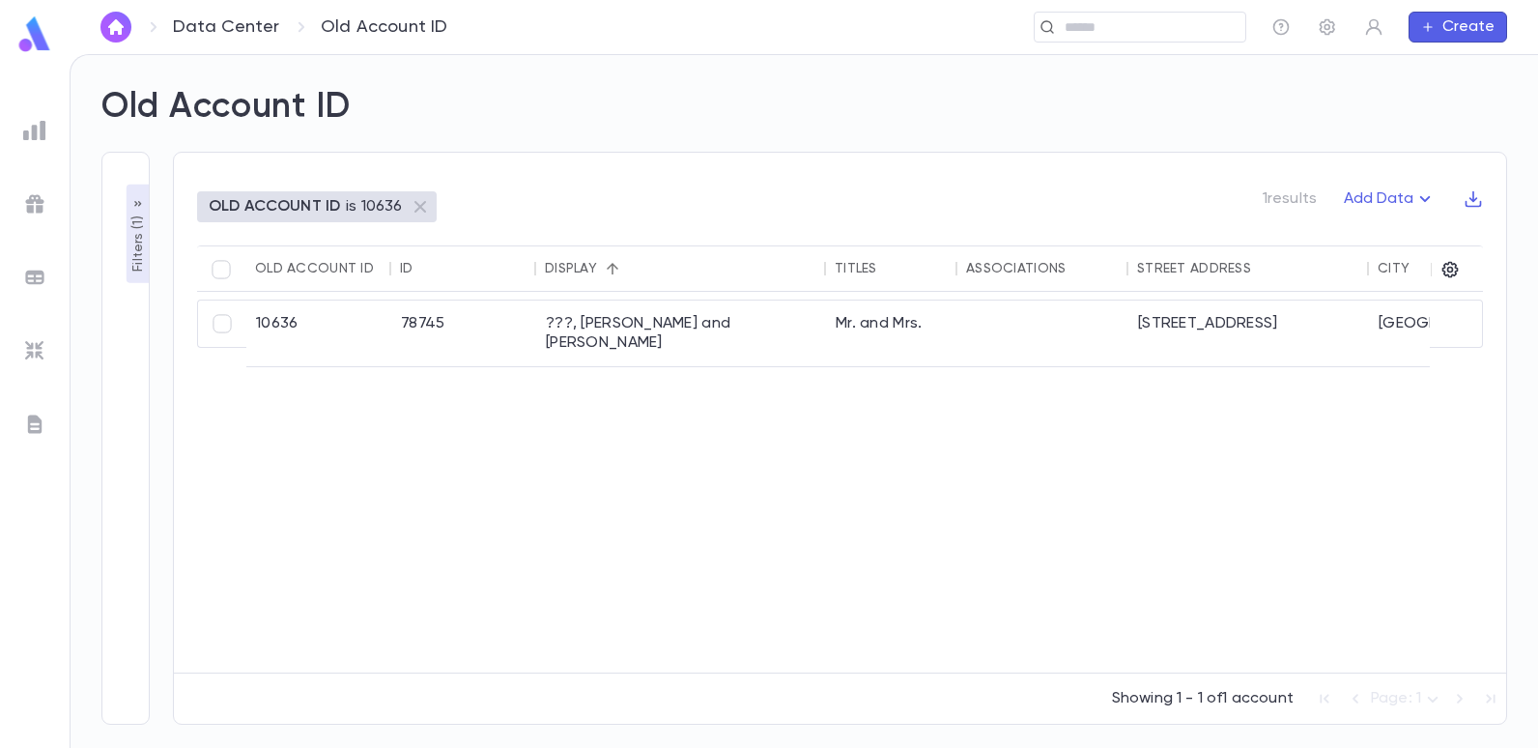
click at [135, 246] on p "Filters ( 1 )" at bounding box center [138, 242] width 19 height 60
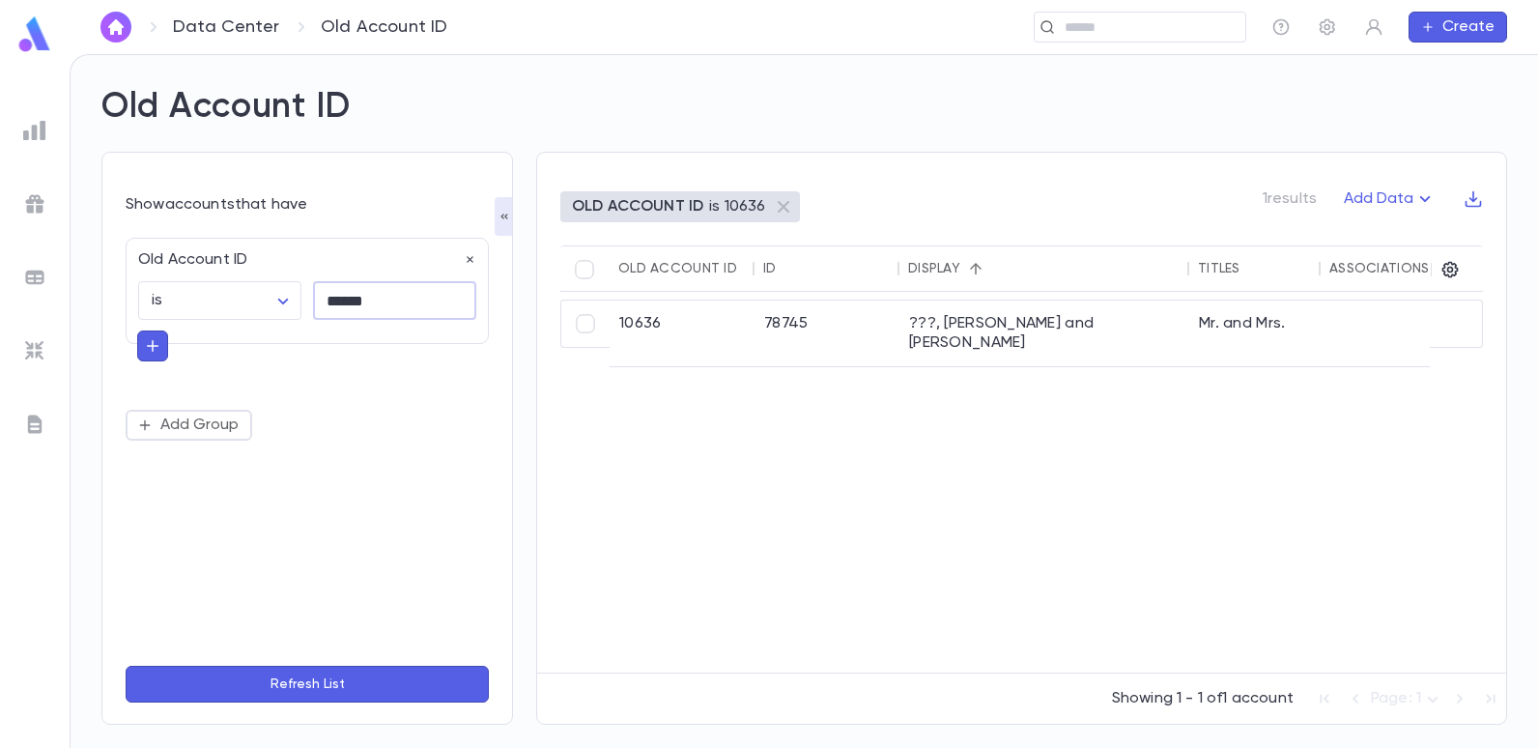
drag, startPoint x: 389, startPoint y: 302, endPoint x: 357, endPoint y: 261, distance: 52.4
click at [390, 301] on input "******" at bounding box center [394, 301] width 163 height 38
type input "*"
type input "*****"
click at [126, 666] on button "Refresh List" at bounding box center [307, 684] width 363 height 37
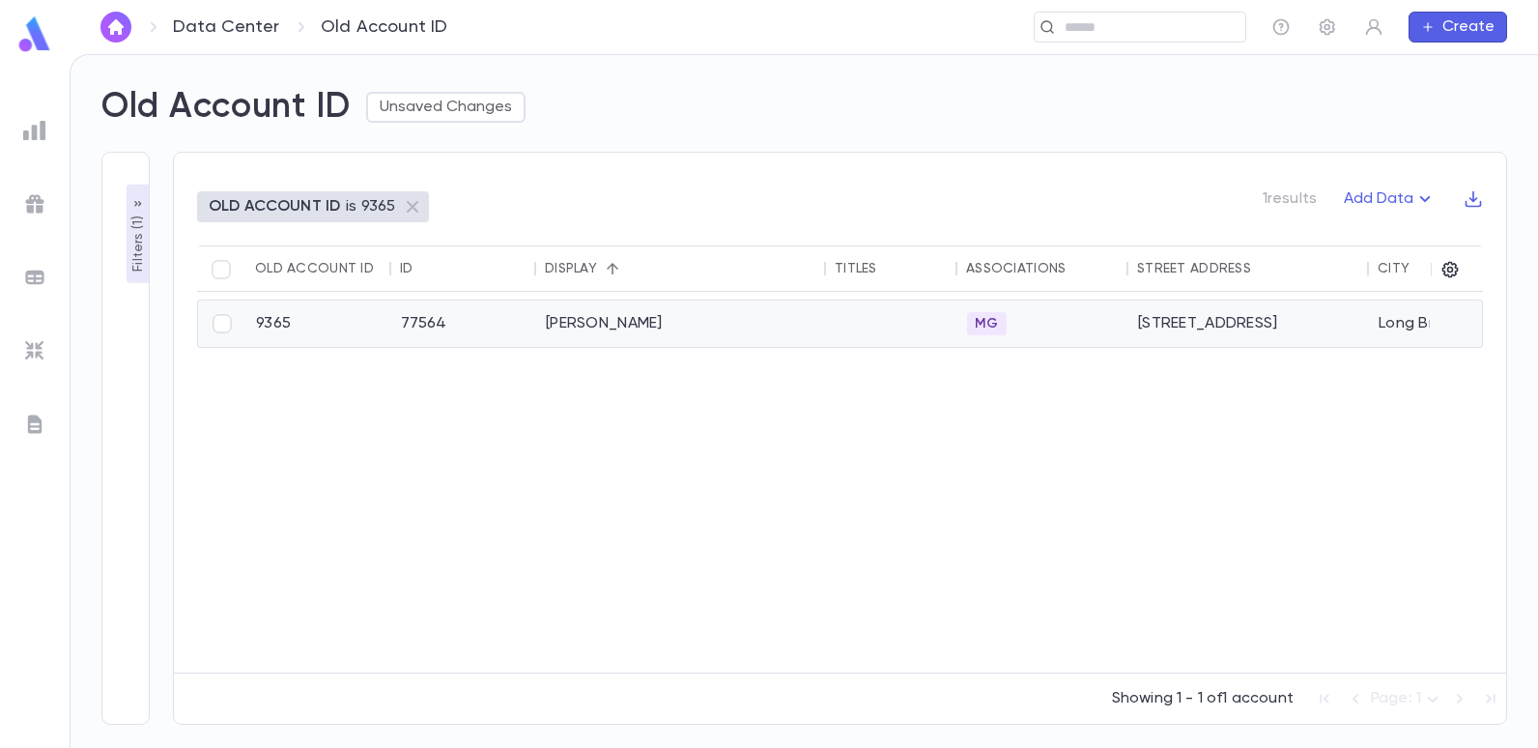
click at [562, 325] on div "[PERSON_NAME]" at bounding box center [681, 323] width 290 height 46
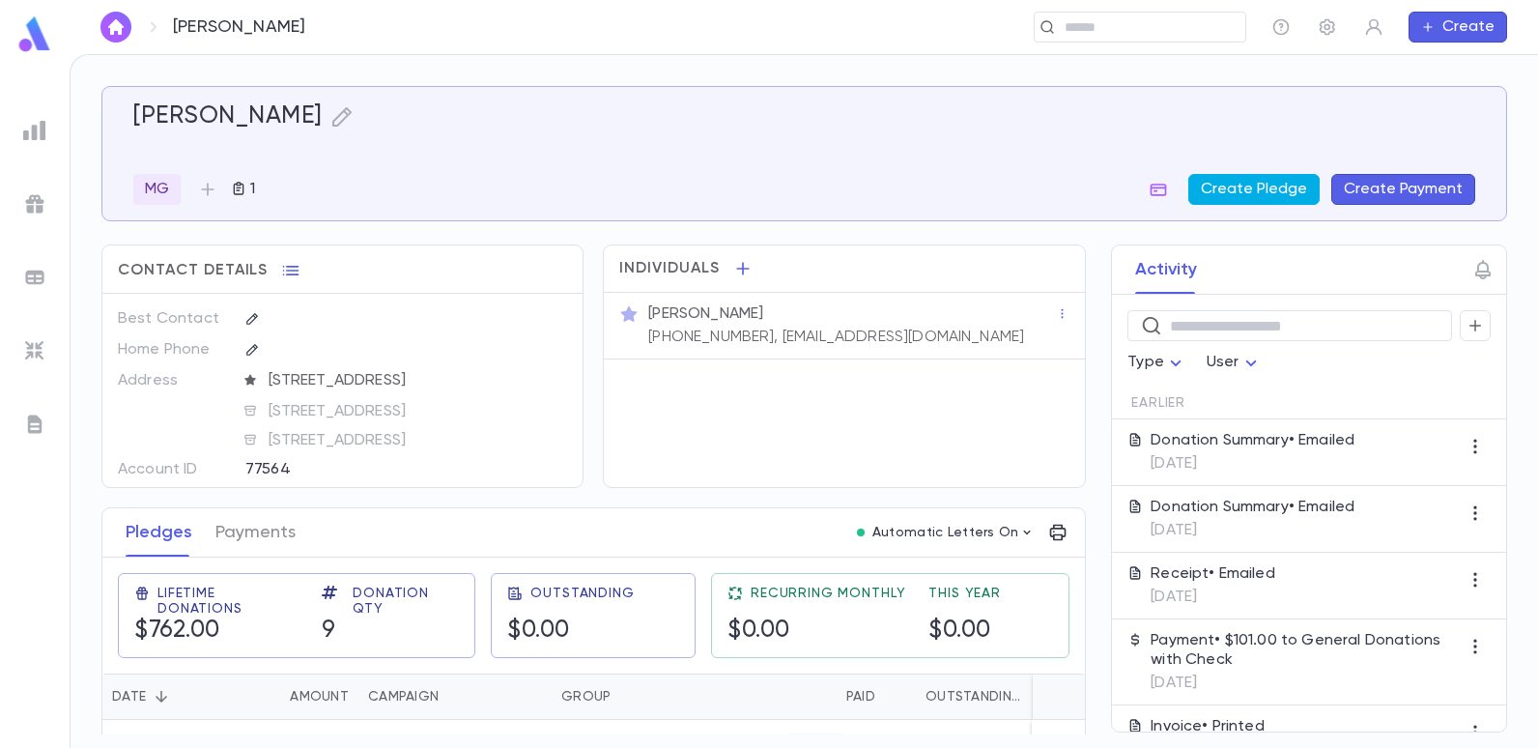
click at [1256, 190] on button "Create Pledge" at bounding box center [1253, 189] width 131 height 31
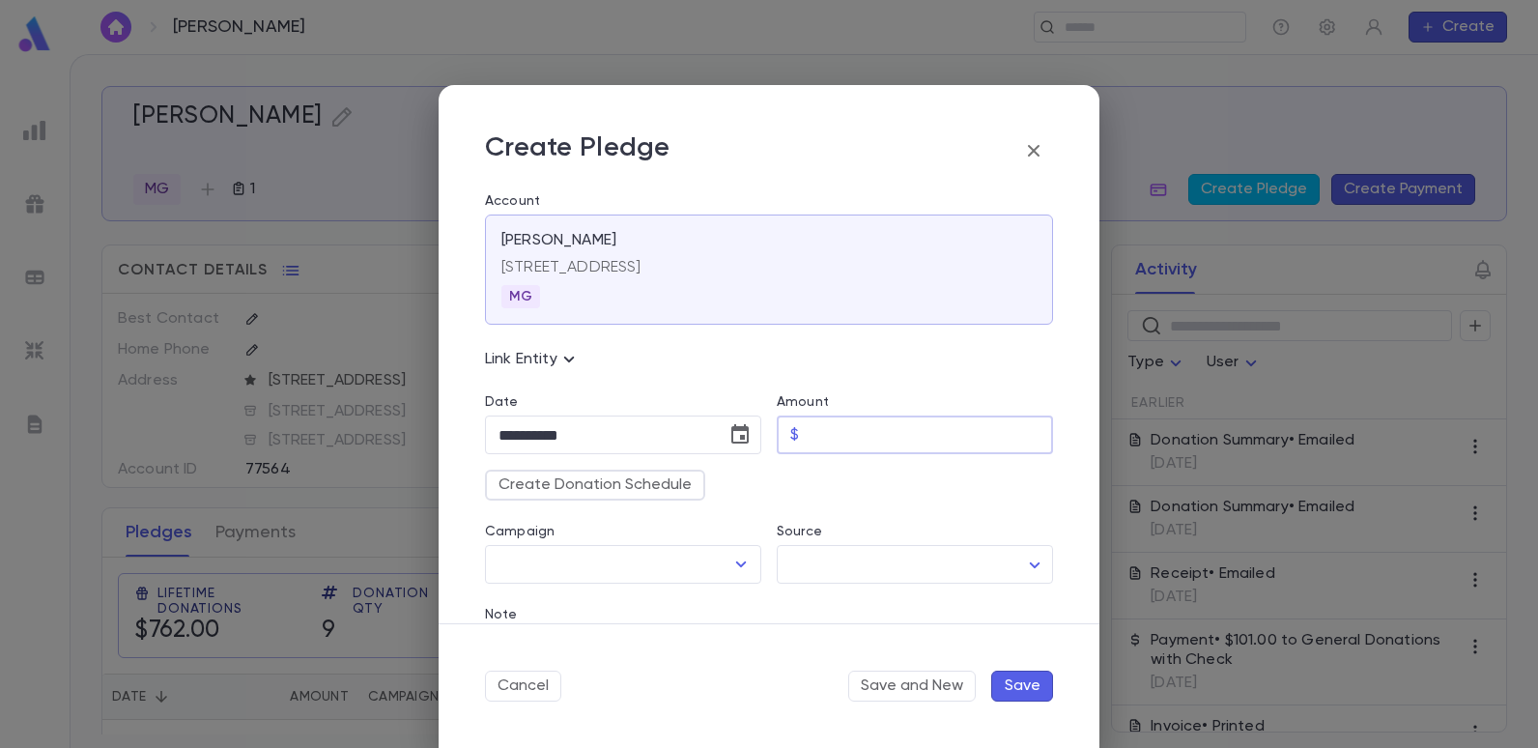
click at [870, 436] on input "Amount" at bounding box center [930, 435] width 246 height 38
type input "******"
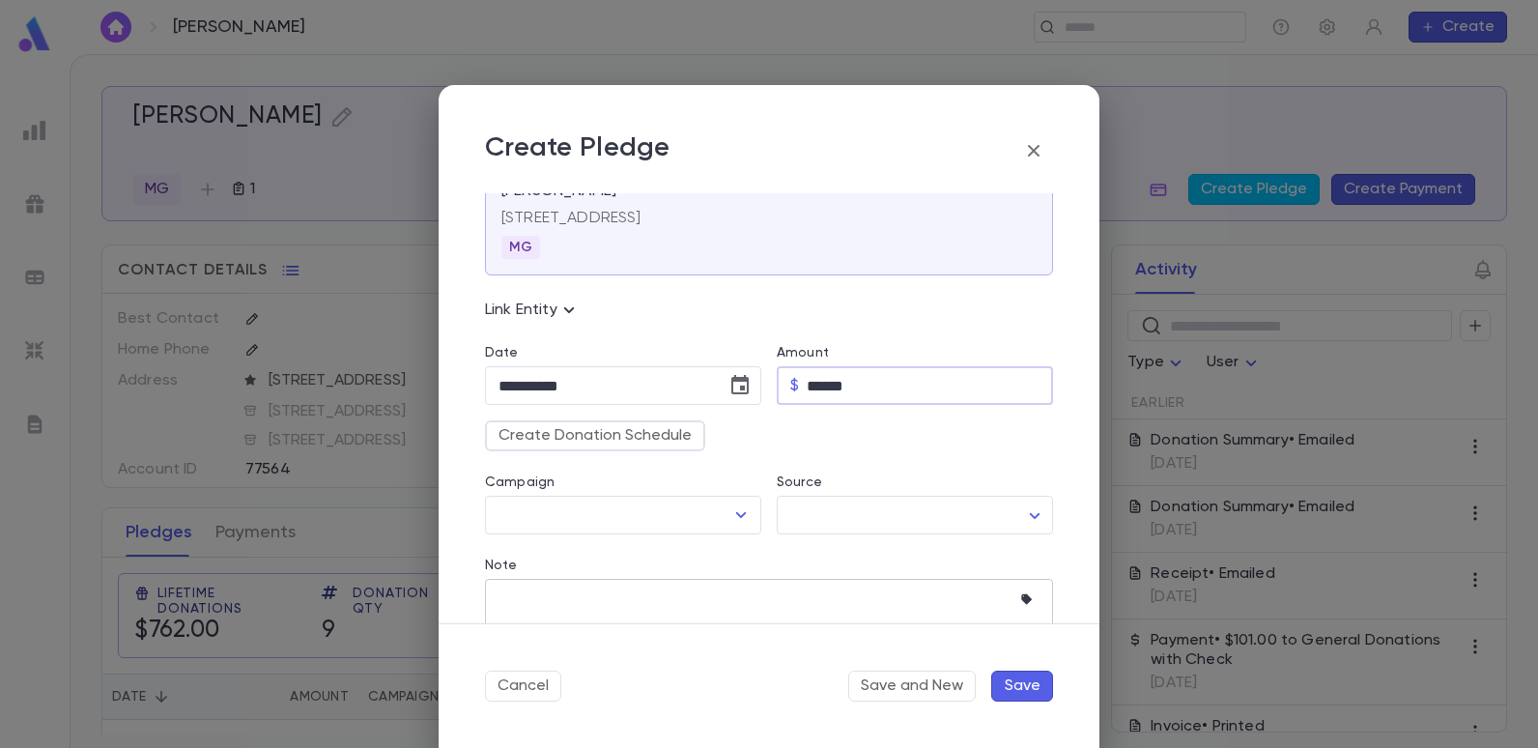
scroll to position [97, 0]
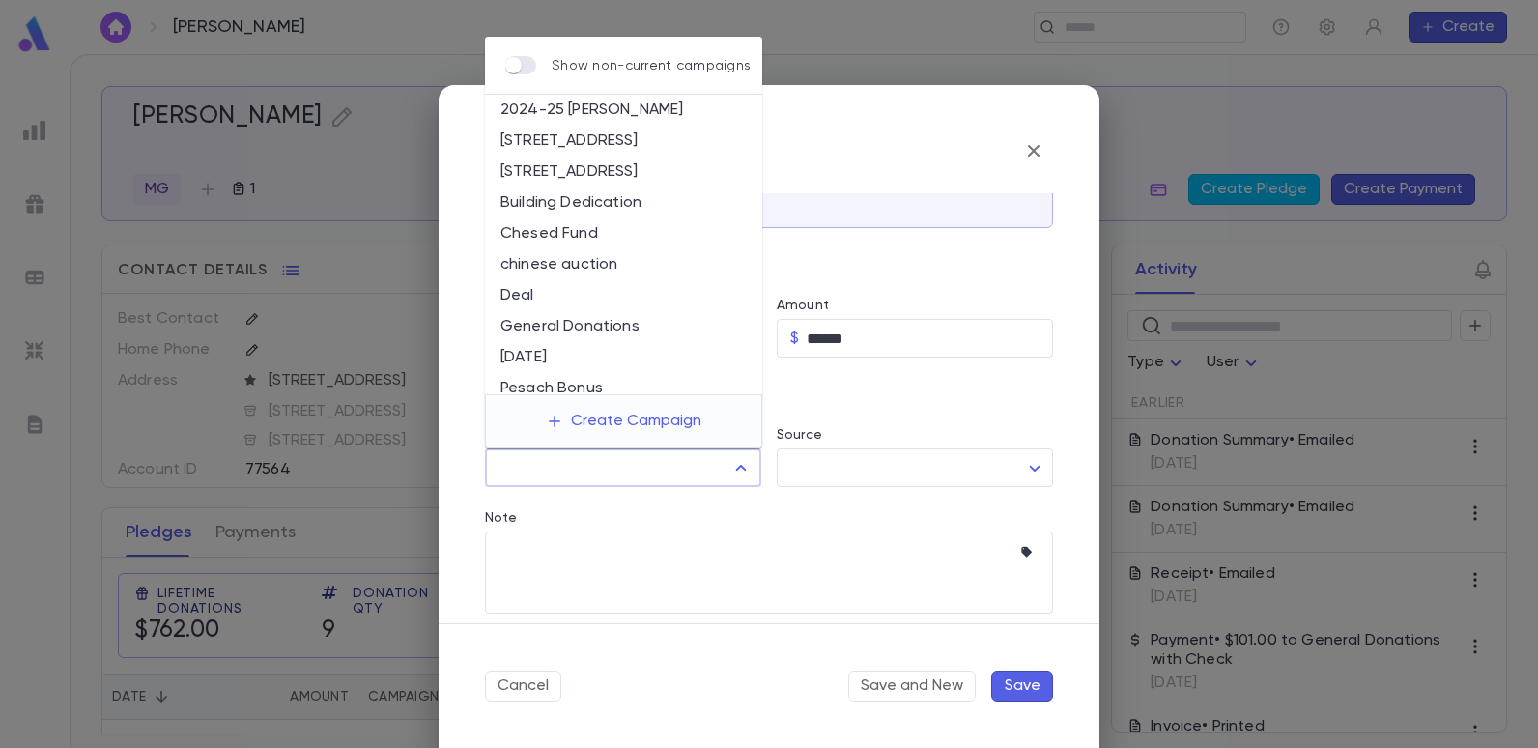
click at [718, 470] on input "Campaign" at bounding box center [609, 467] width 230 height 37
click at [587, 170] on li "[STREET_ADDRESS]" at bounding box center [623, 172] width 277 height 31
type input "**********"
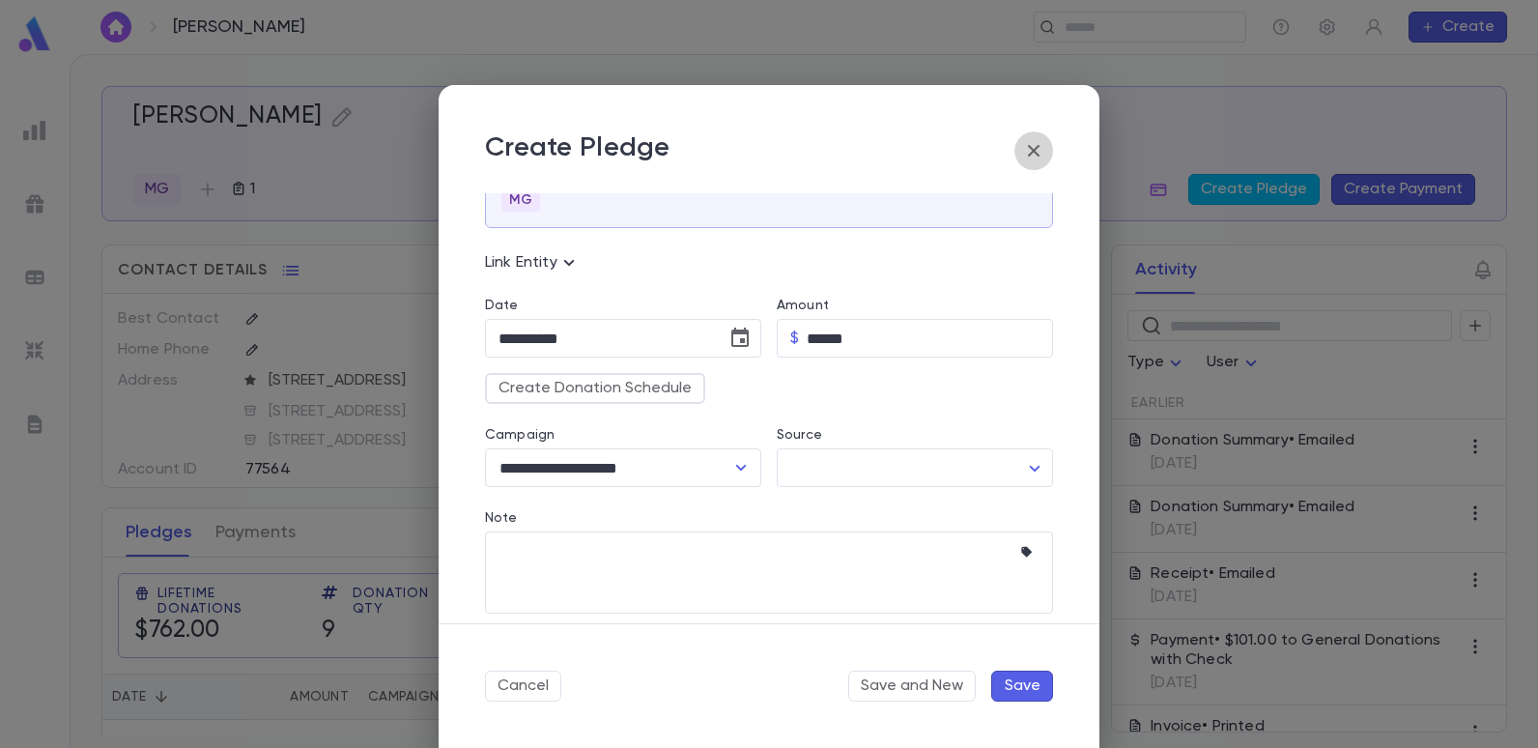
click at [1041, 151] on icon "button" at bounding box center [1033, 150] width 23 height 23
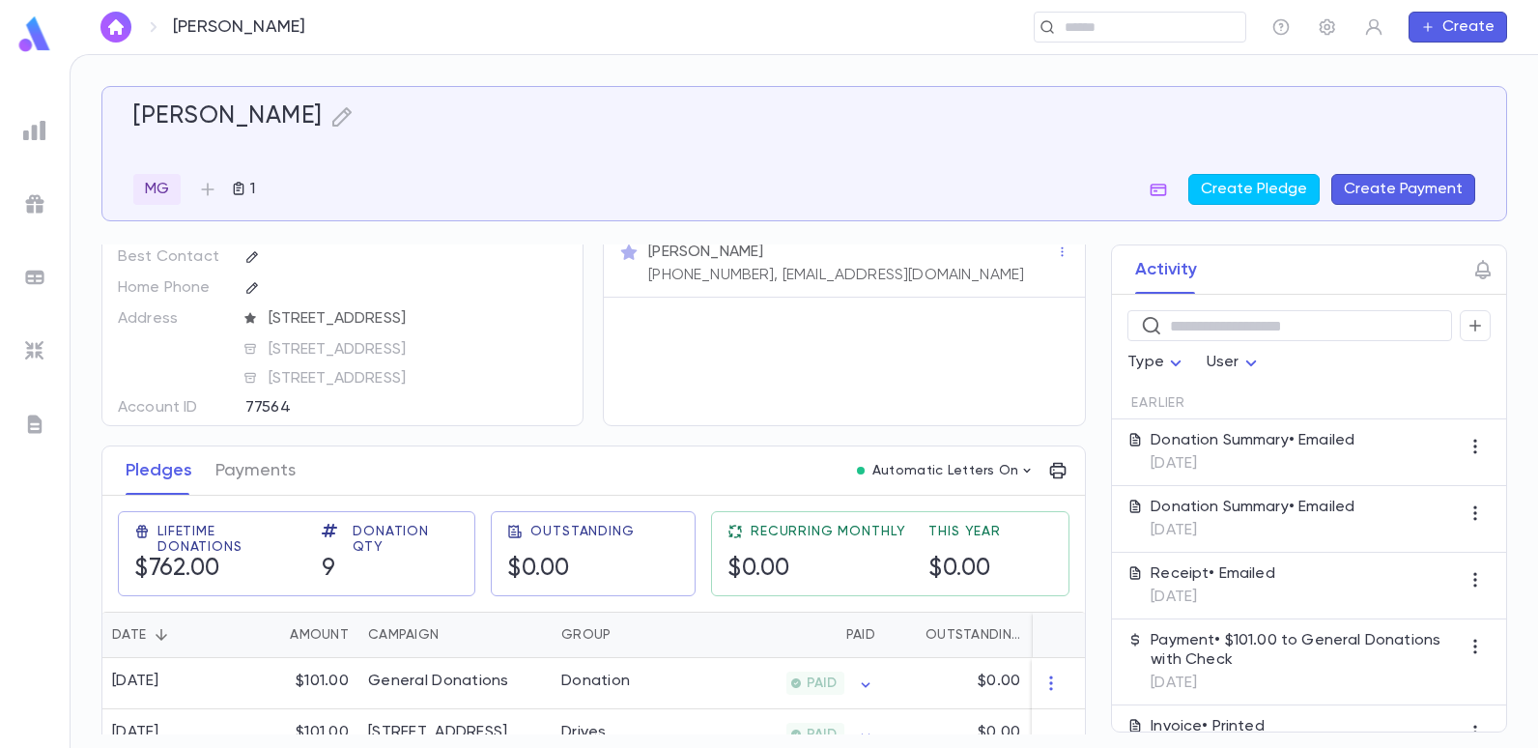
scroll to position [193, 0]
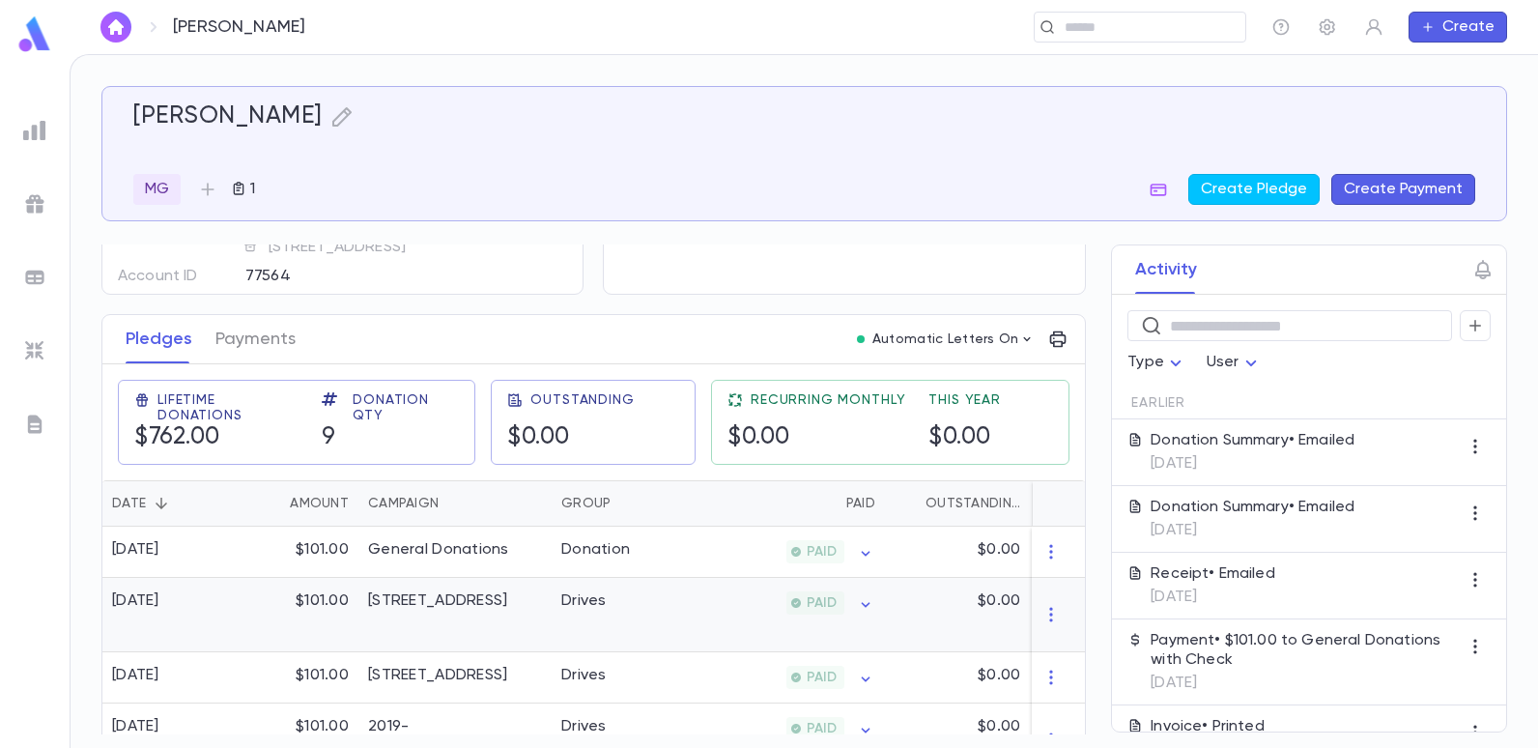
click at [516, 617] on div "[STREET_ADDRESS]" at bounding box center [454, 615] width 193 height 74
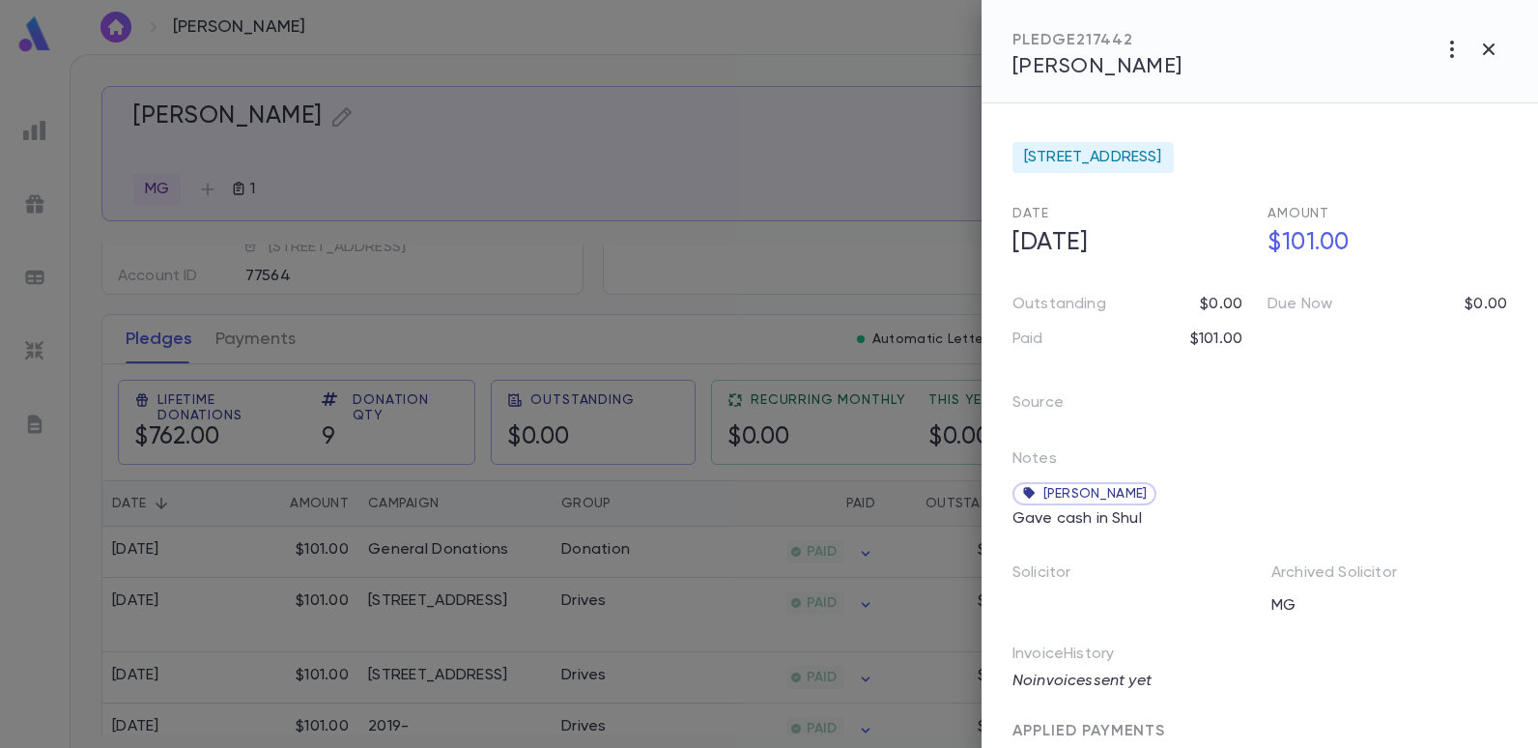
click at [712, 158] on div at bounding box center [769, 374] width 1538 height 748
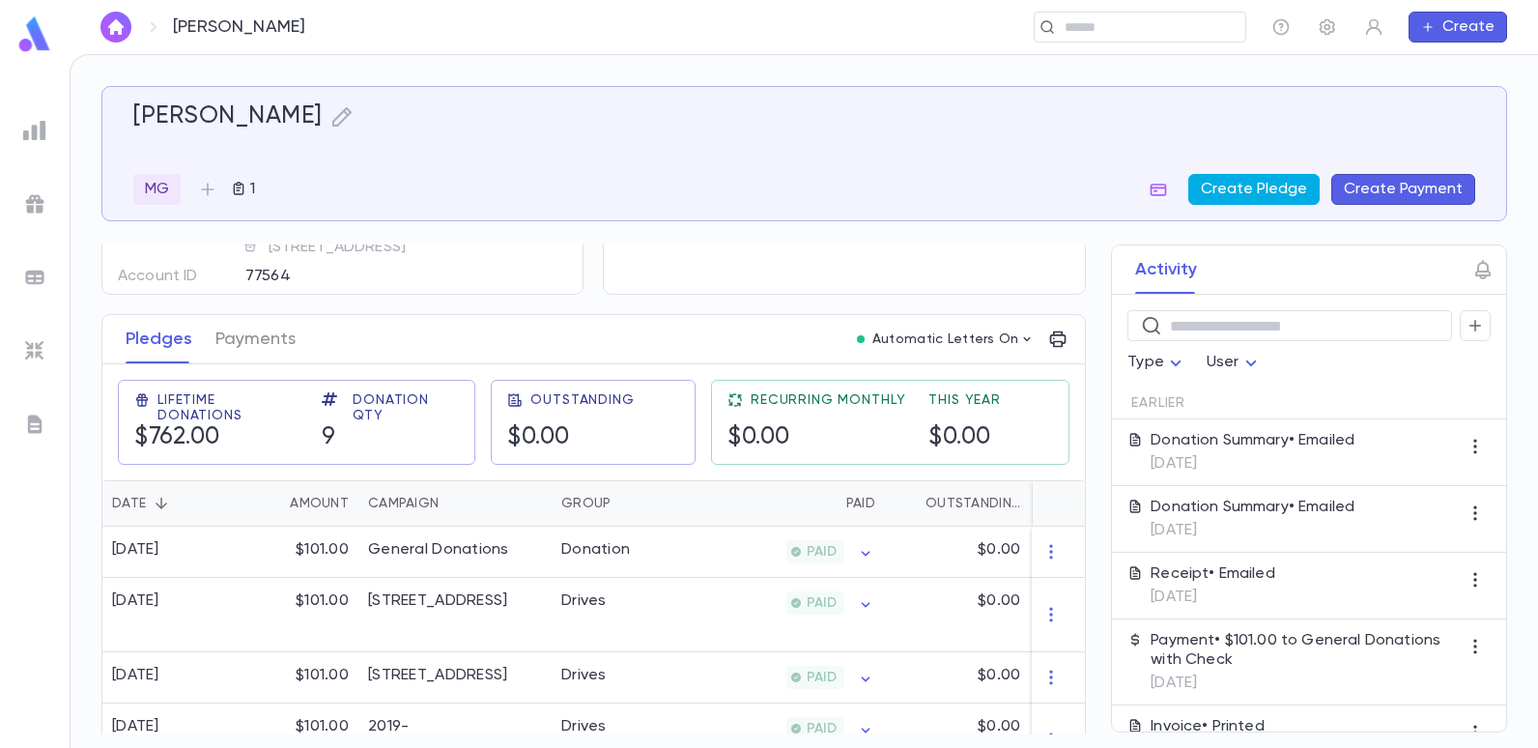
click at [1230, 188] on button "Create Pledge" at bounding box center [1253, 189] width 131 height 31
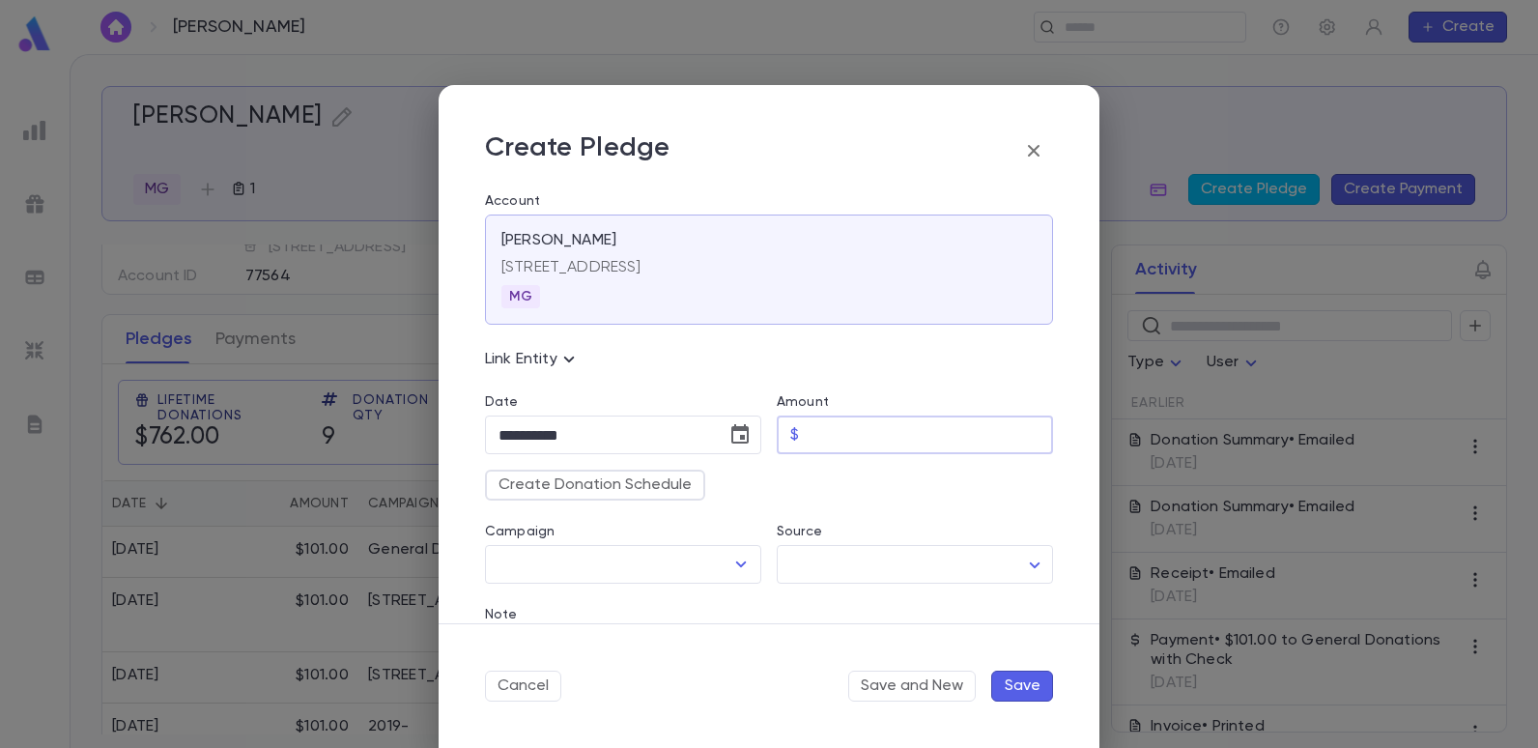
click at [838, 432] on input "Amount" at bounding box center [930, 435] width 246 height 38
type input "******"
click at [739, 557] on icon "Open" at bounding box center [740, 564] width 23 height 23
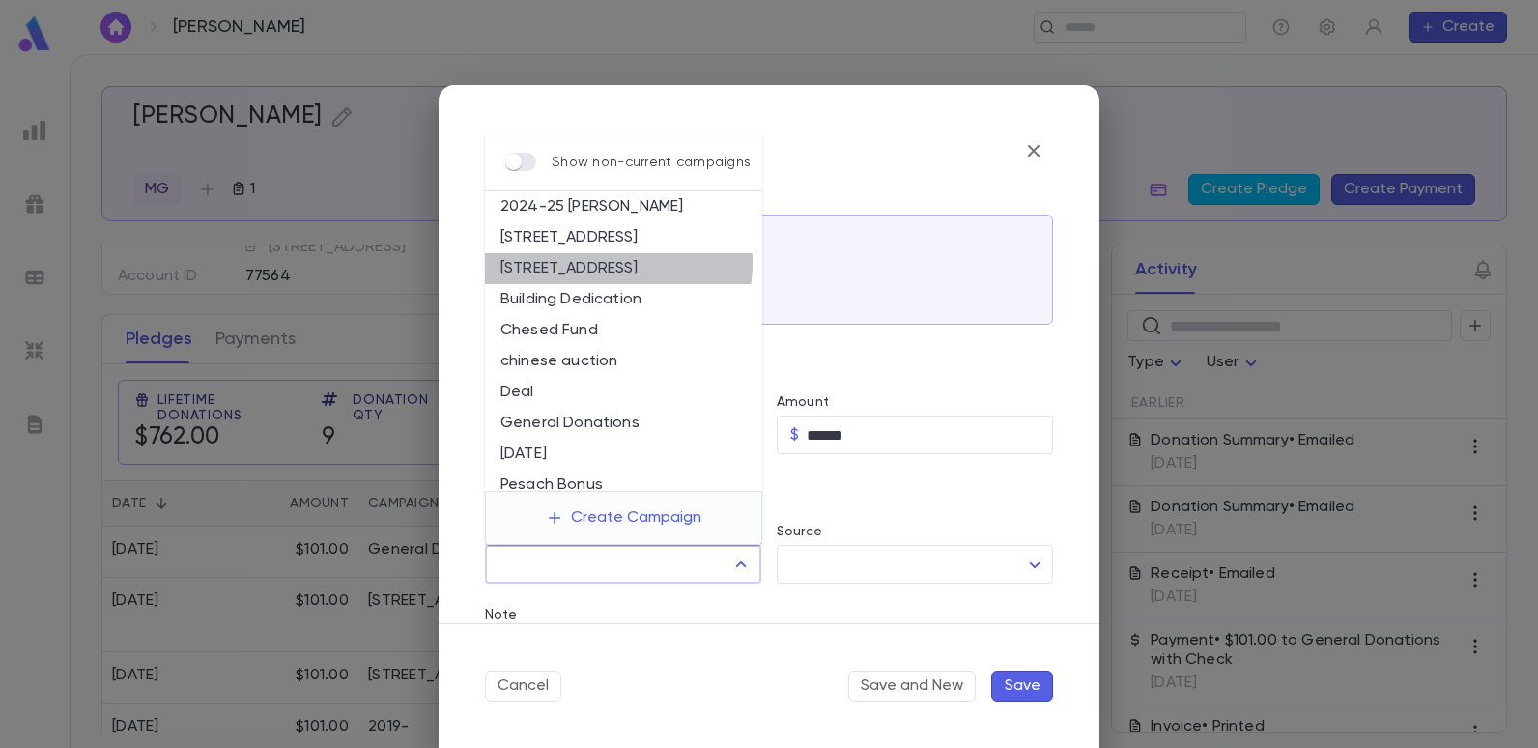
click at [617, 263] on li "[STREET_ADDRESS]" at bounding box center [623, 268] width 277 height 31
type input "**********"
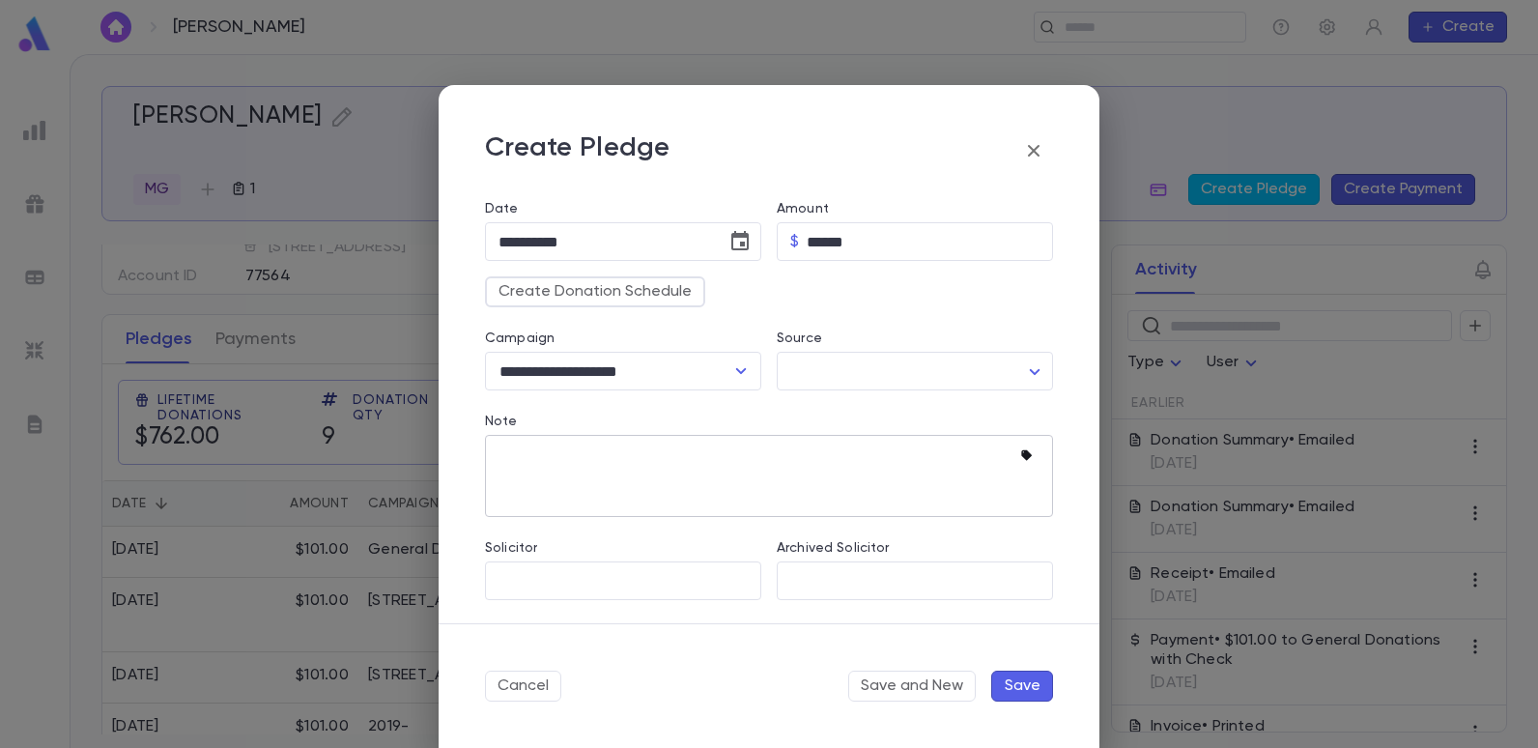
click at [1023, 449] on icon "button" at bounding box center [1029, 455] width 19 height 19
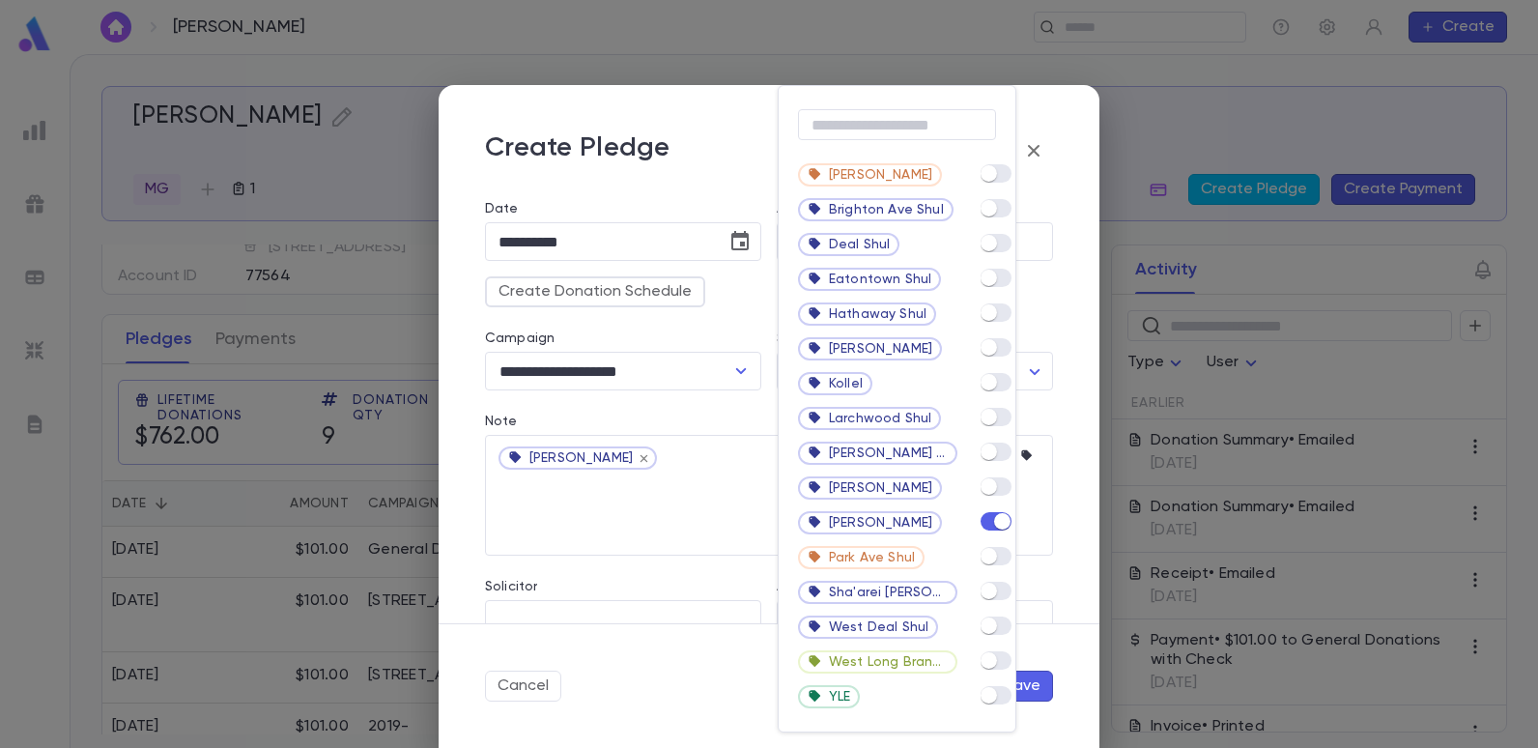
click at [1059, 156] on div at bounding box center [769, 374] width 1538 height 748
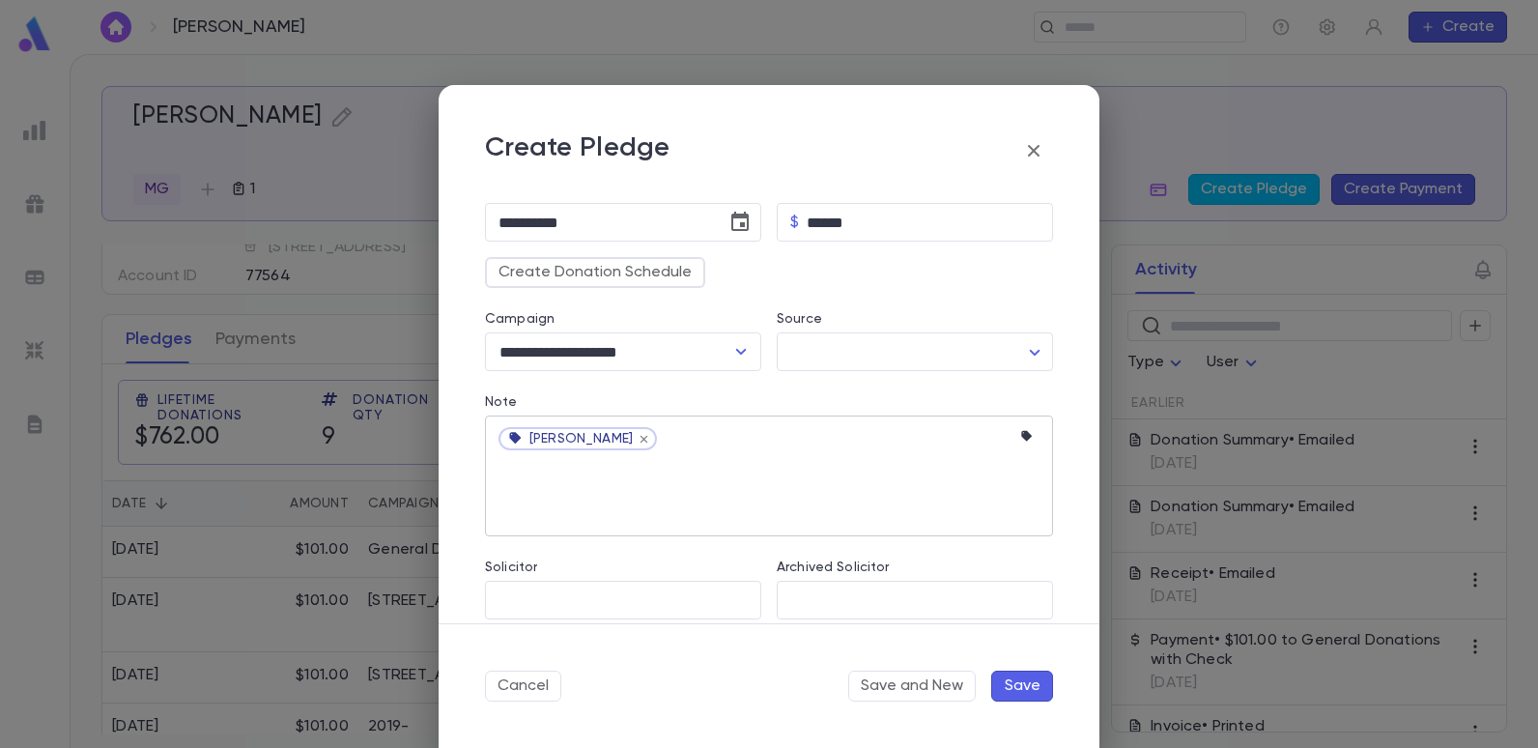
scroll to position [232, 0]
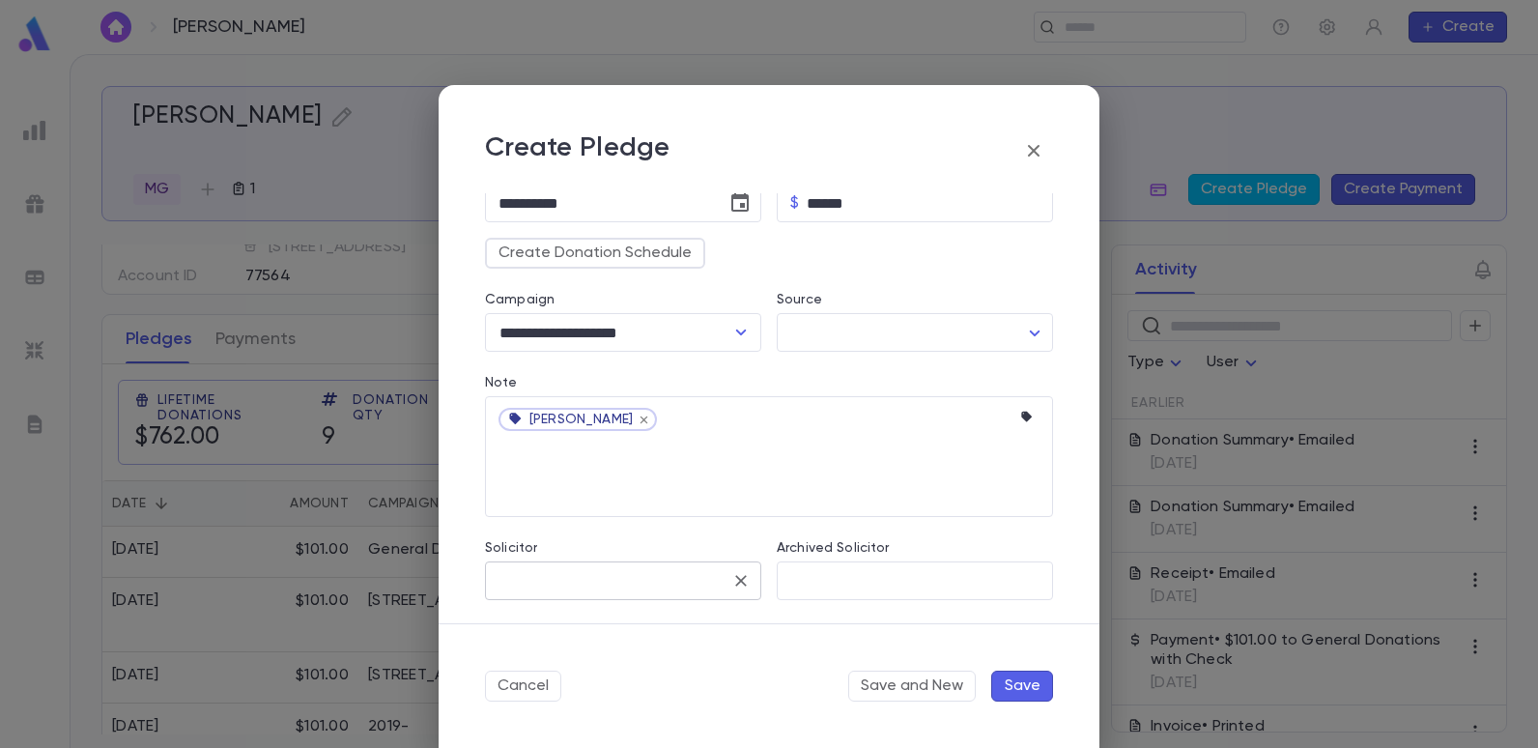
click at [550, 580] on input "Solicitor" at bounding box center [609, 580] width 230 height 37
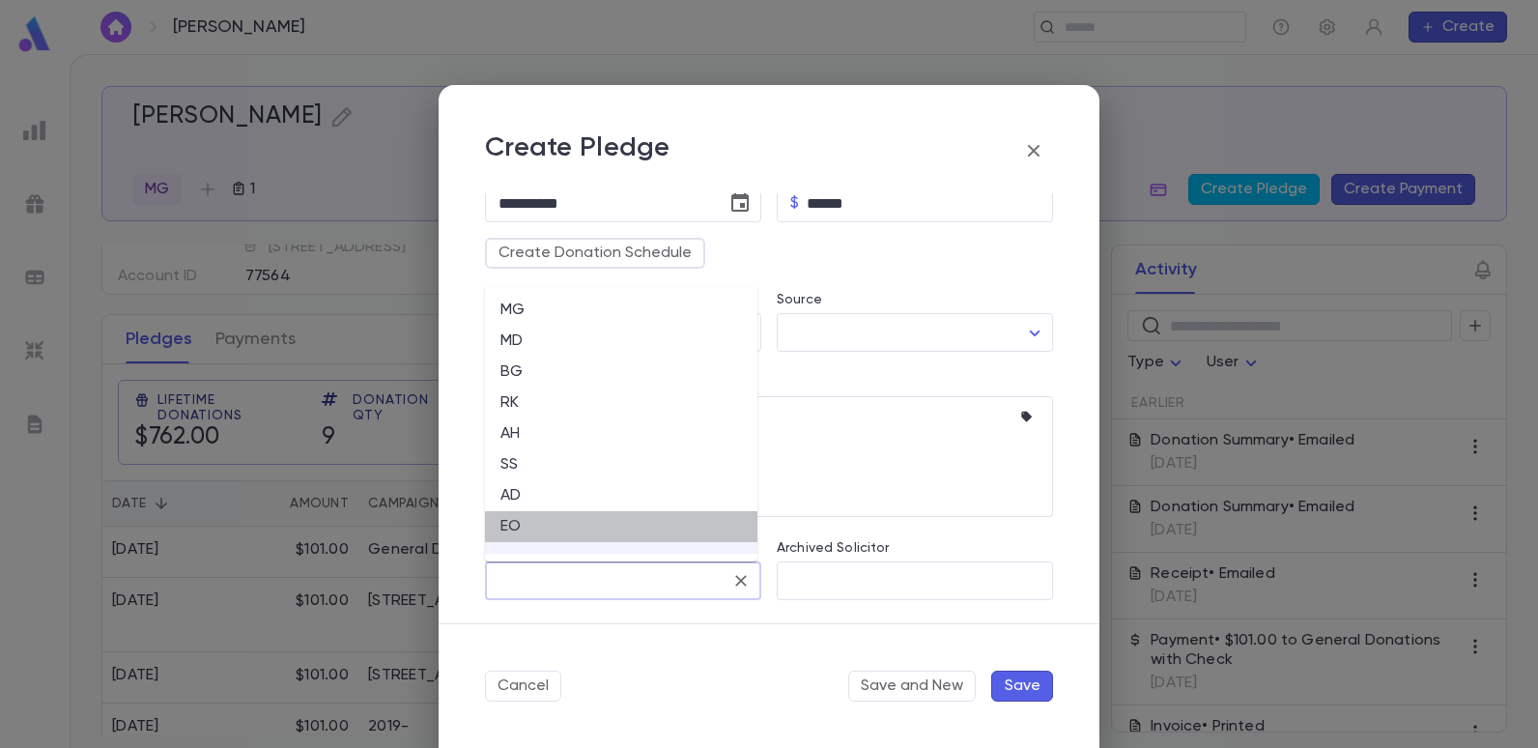
click at [522, 523] on li "EO" at bounding box center [621, 526] width 272 height 31
type input "**"
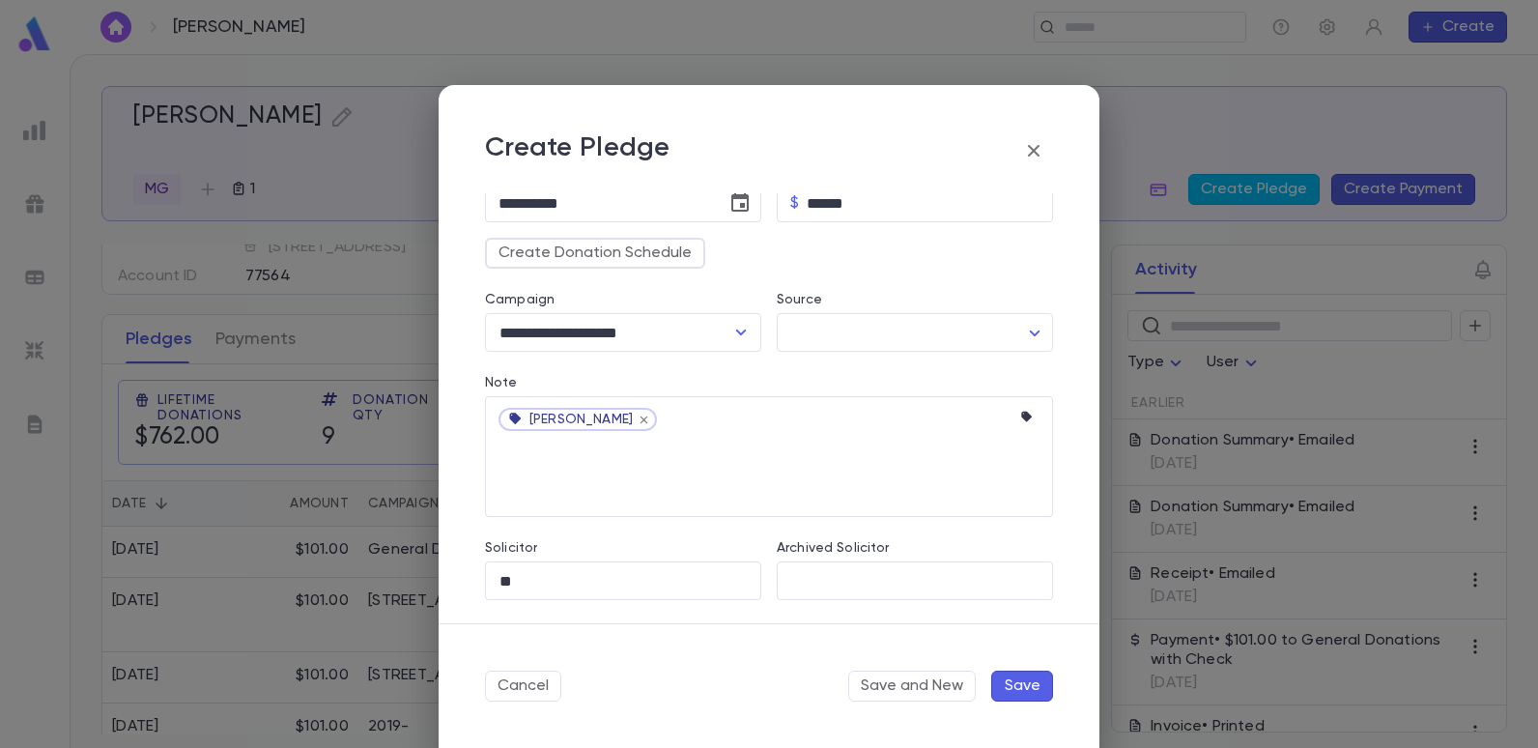
click at [1011, 684] on button "Save" at bounding box center [1022, 686] width 62 height 31
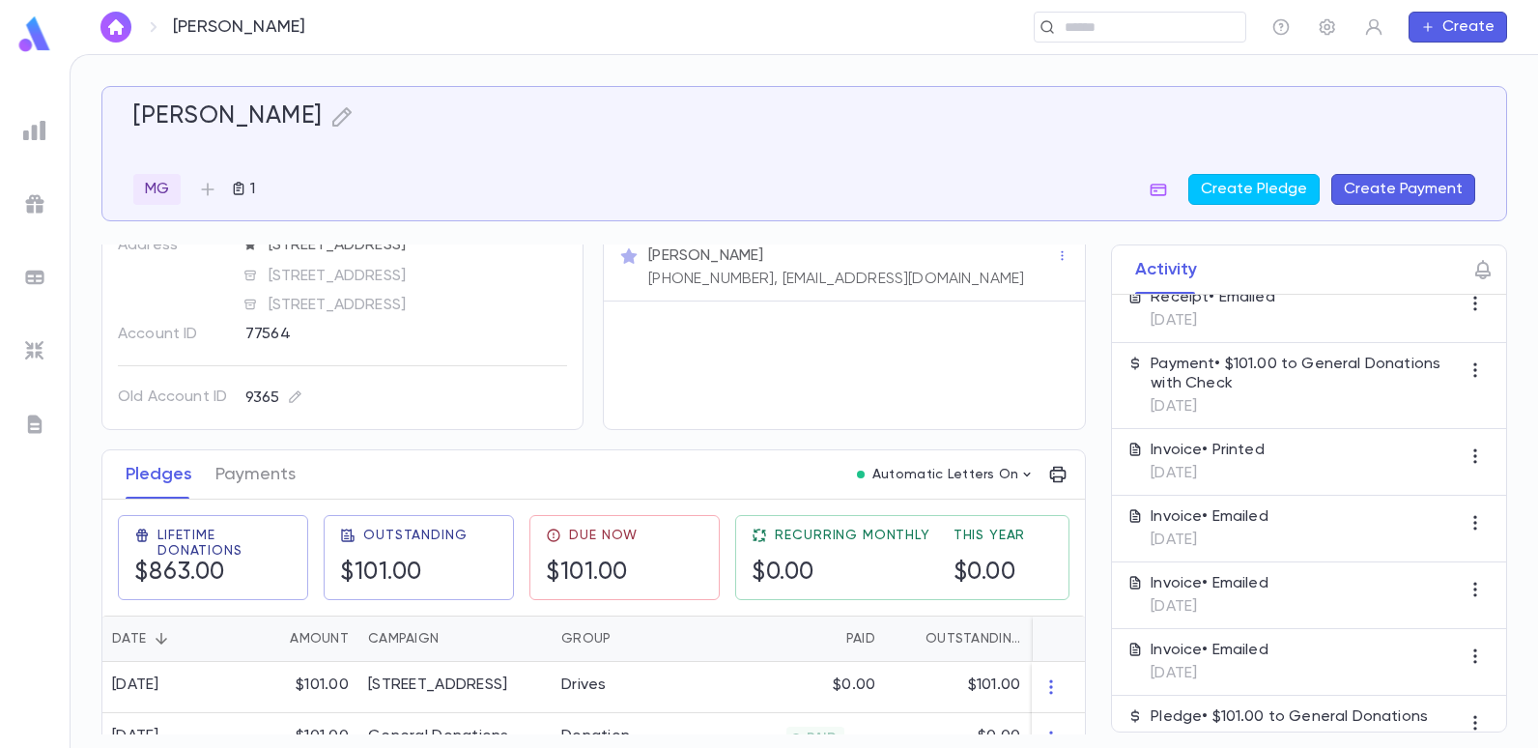
scroll to position [0, 0]
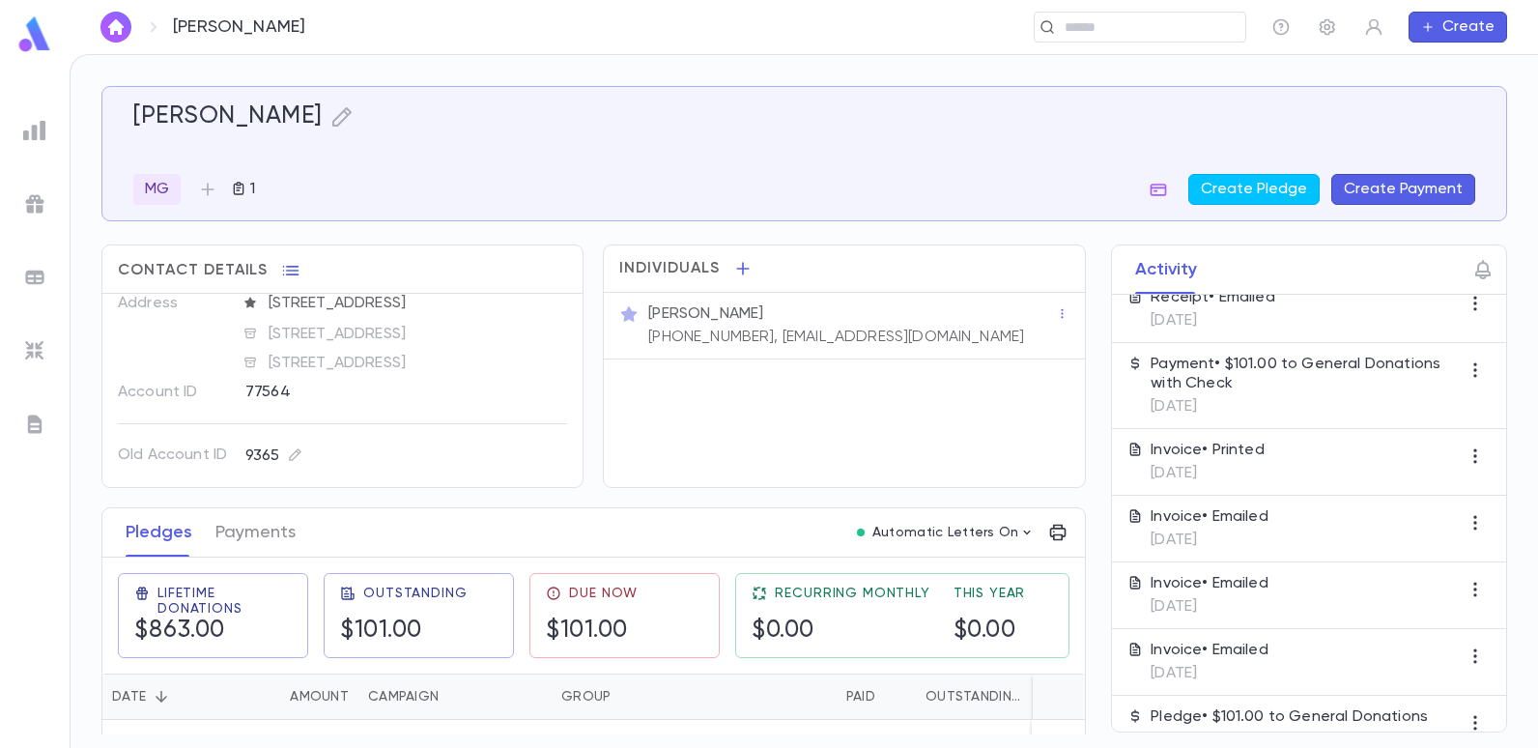
click at [16, 27] on img at bounding box center [34, 34] width 39 height 38
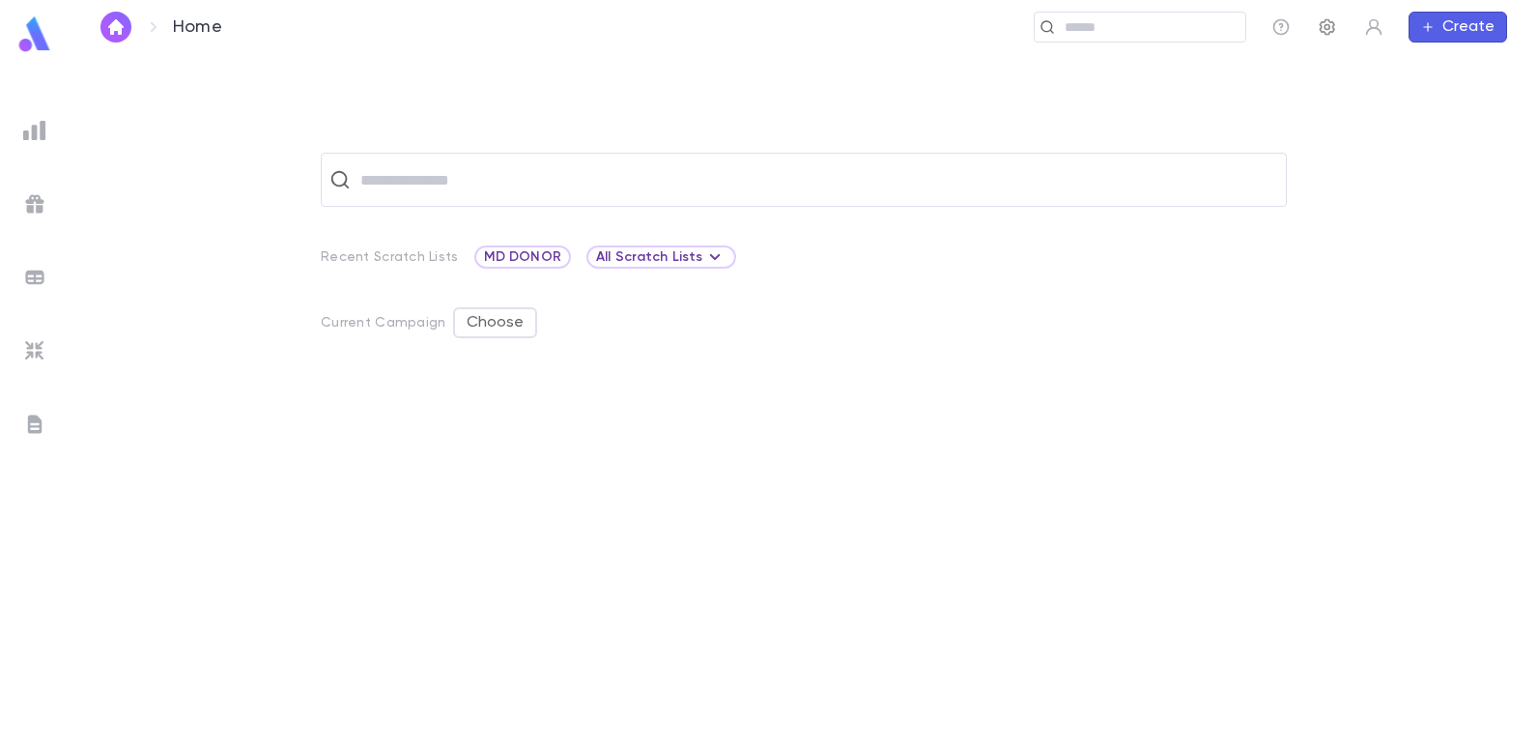
click at [1325, 19] on icon "button" at bounding box center [1327, 26] width 19 height 19
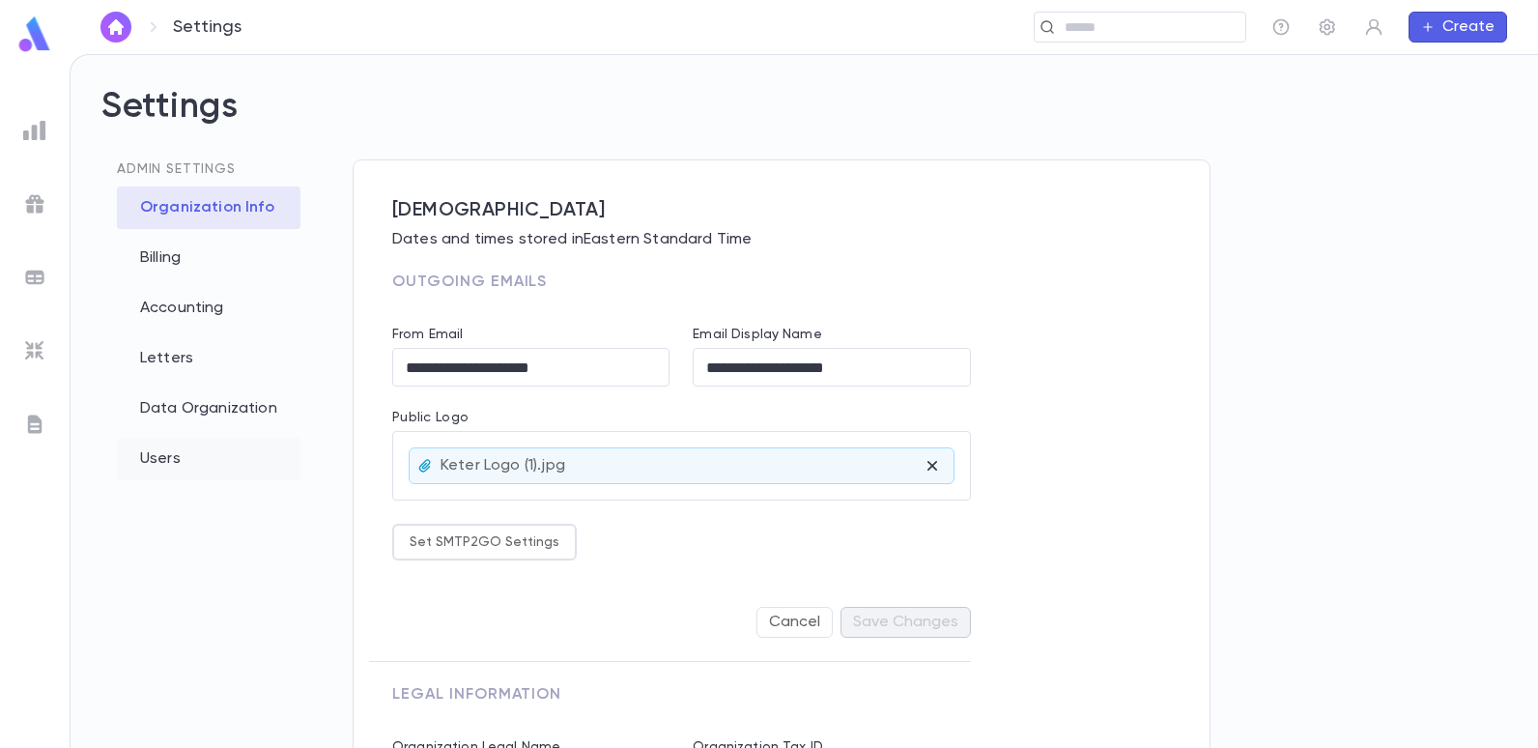
click at [160, 456] on div "Users" at bounding box center [209, 459] width 184 height 43
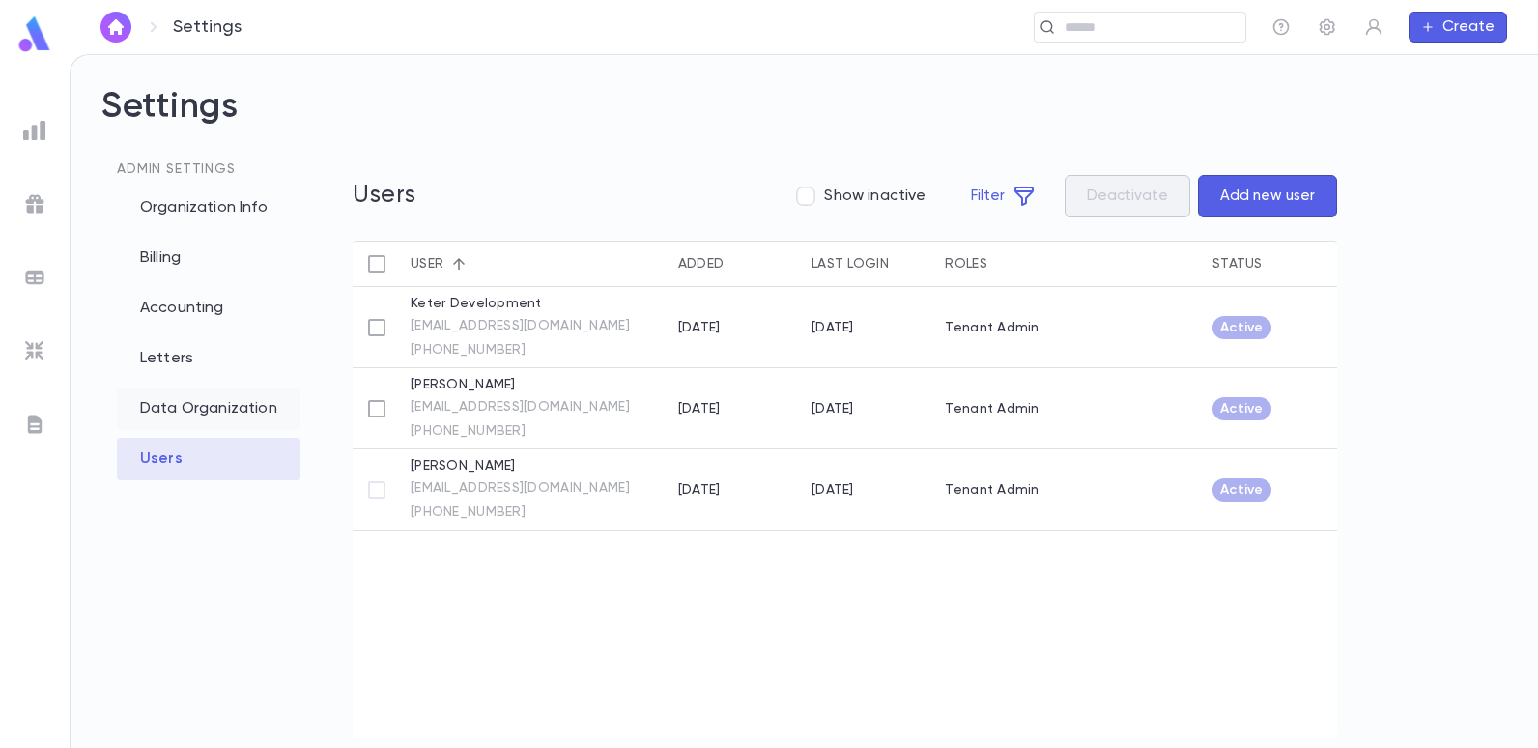
click at [223, 402] on div "Data Organization" at bounding box center [209, 408] width 184 height 43
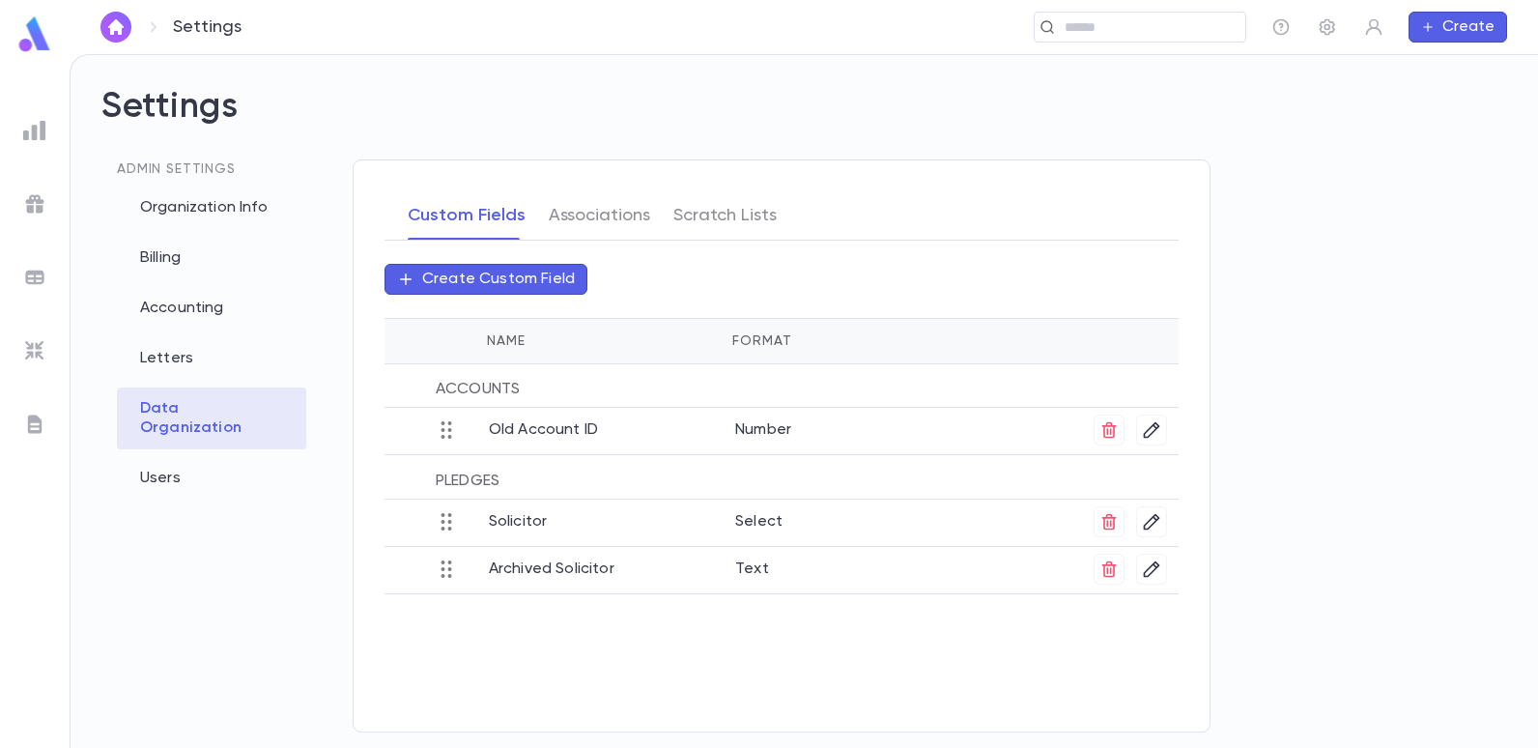
click at [752, 520] on p "Select" at bounding box center [889, 518] width 308 height 25
click at [455, 528] on icon at bounding box center [446, 521] width 23 height 23
click at [754, 521] on p "Select" at bounding box center [889, 518] width 308 height 25
click at [533, 272] on p "Create Custom Field" at bounding box center [498, 279] width 153 height 19
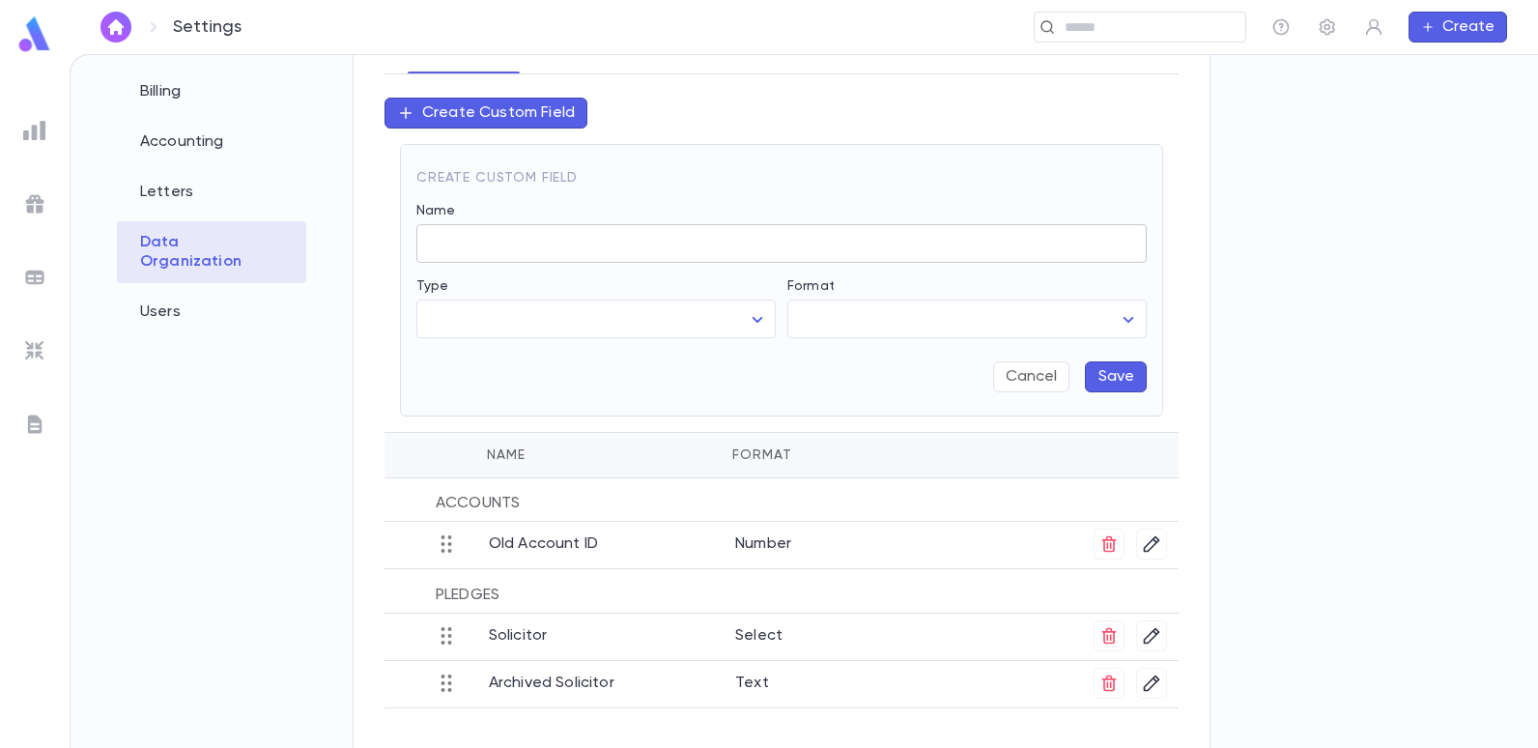
scroll to position [175, 0]
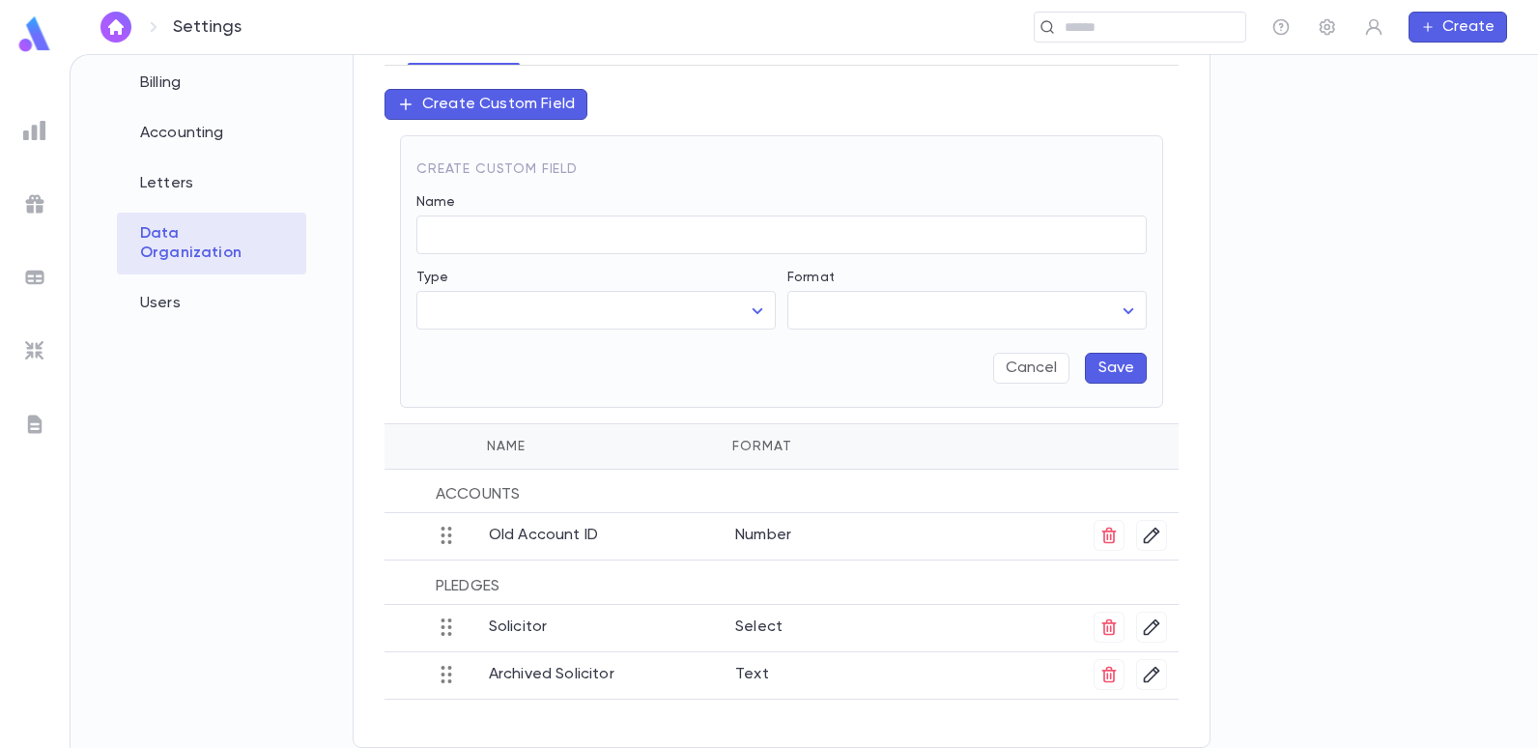
click at [520, 625] on p "Solicitor" at bounding box center [612, 624] width 246 height 25
click at [1152, 673] on icon "button" at bounding box center [1151, 674] width 19 height 19
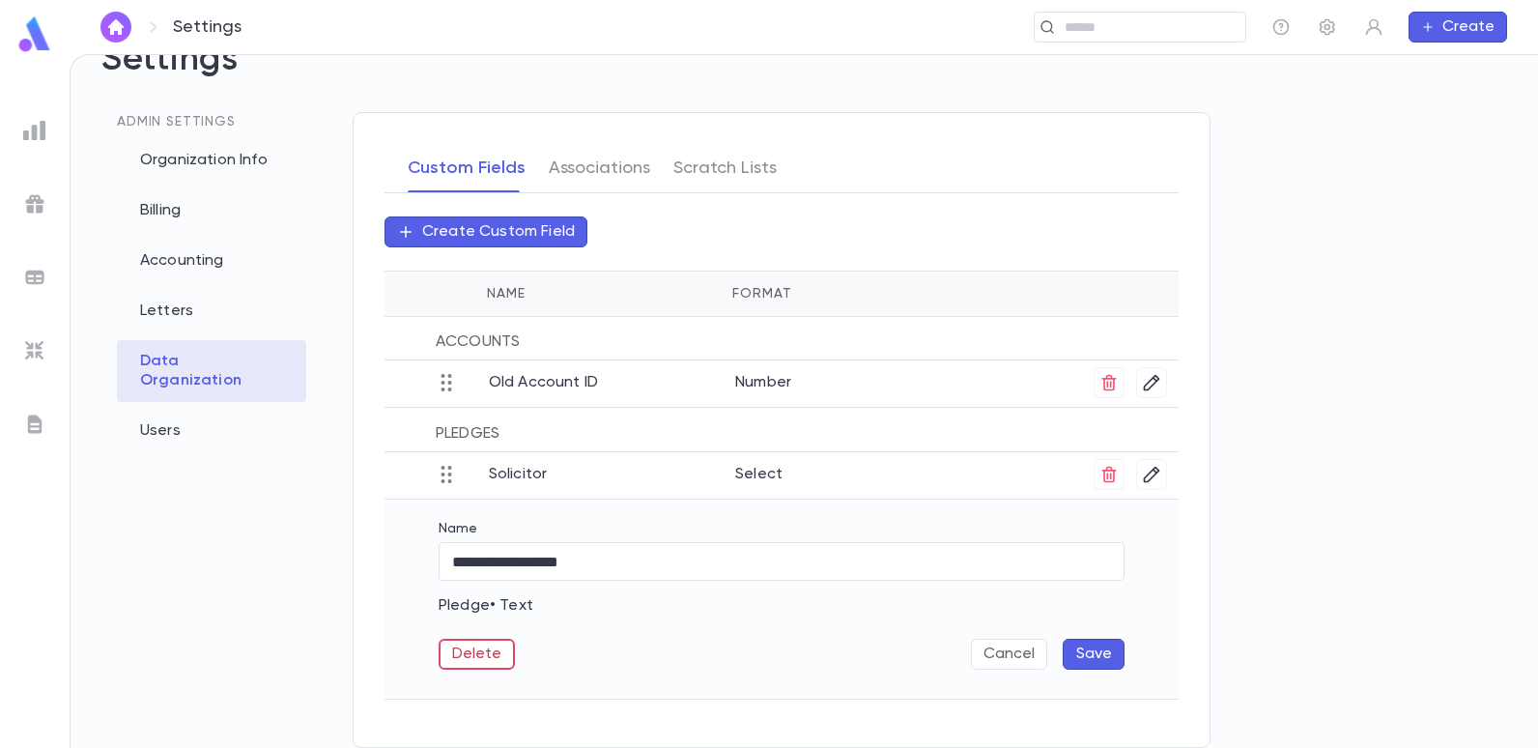
scroll to position [47, 0]
click at [850, 565] on input "**********" at bounding box center [782, 562] width 686 height 38
click at [275, 495] on div "Admin Settings Organization Info Billing Accounting Letters Data Organization U…" at bounding box center [211, 430] width 220 height 636
click at [221, 362] on div "Data Organization" at bounding box center [211, 371] width 189 height 62
click at [194, 155] on div "Organization Info" at bounding box center [211, 160] width 189 height 43
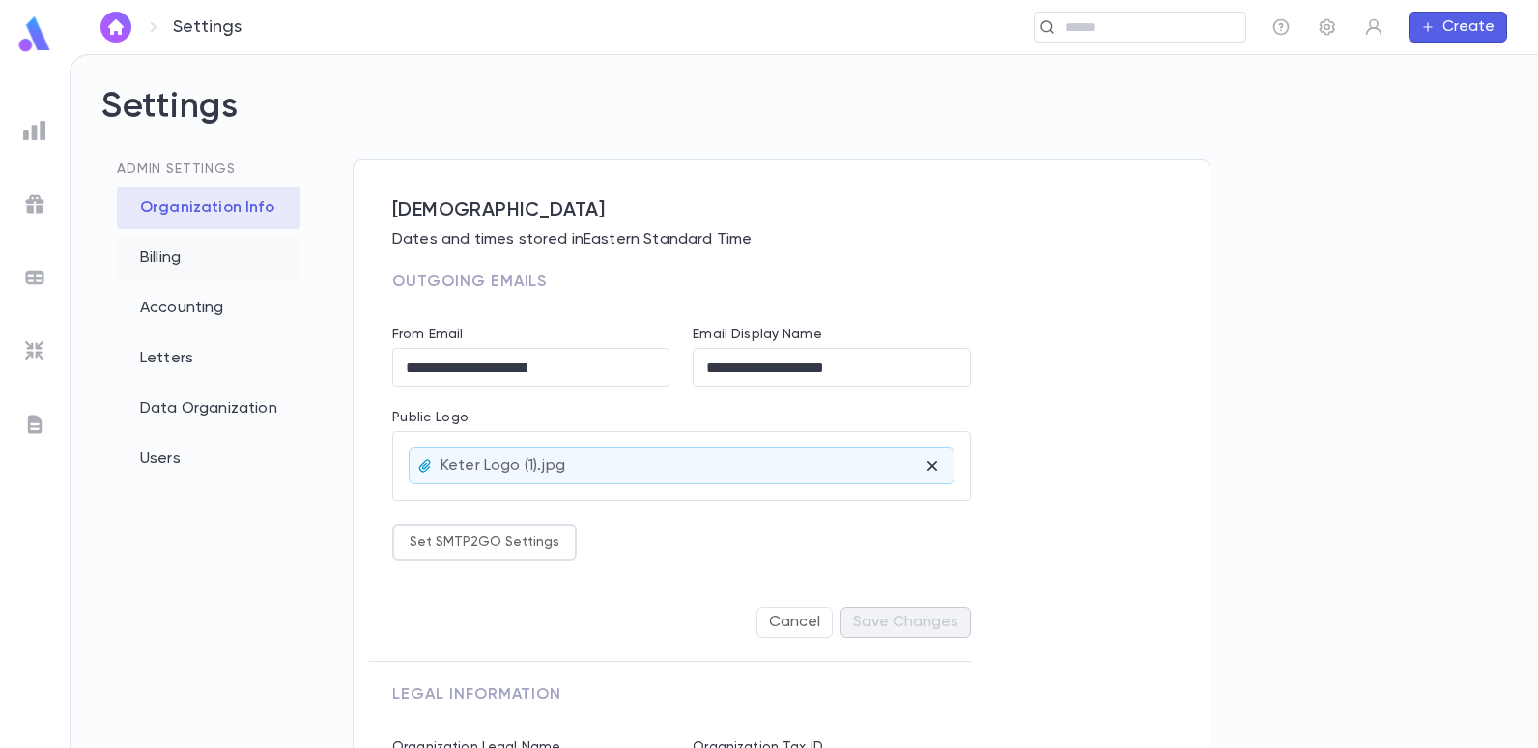
click at [157, 259] on div "Billing" at bounding box center [209, 258] width 184 height 43
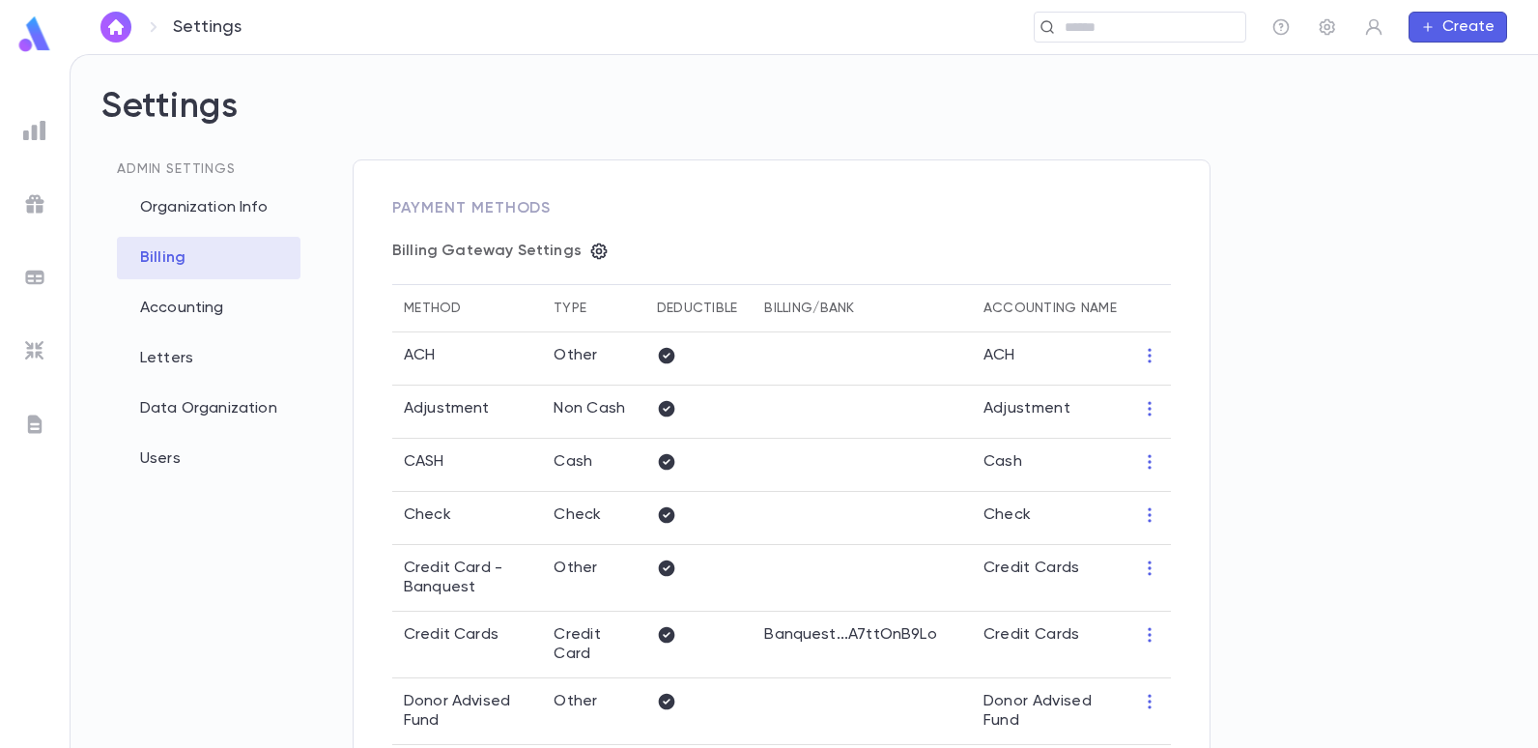
type input "**********"
click at [185, 309] on div "Accounting" at bounding box center [209, 308] width 184 height 43
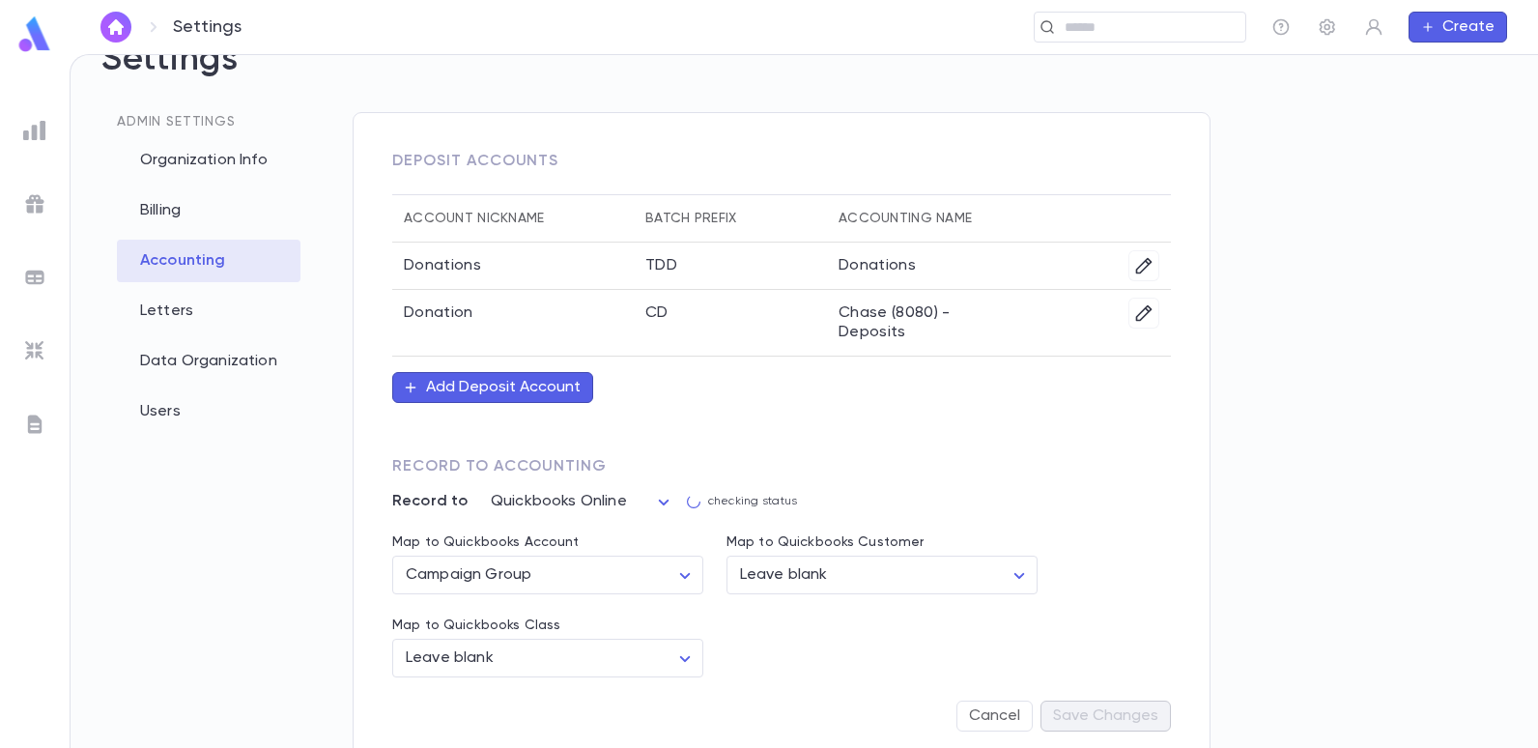
scroll to position [72, 0]
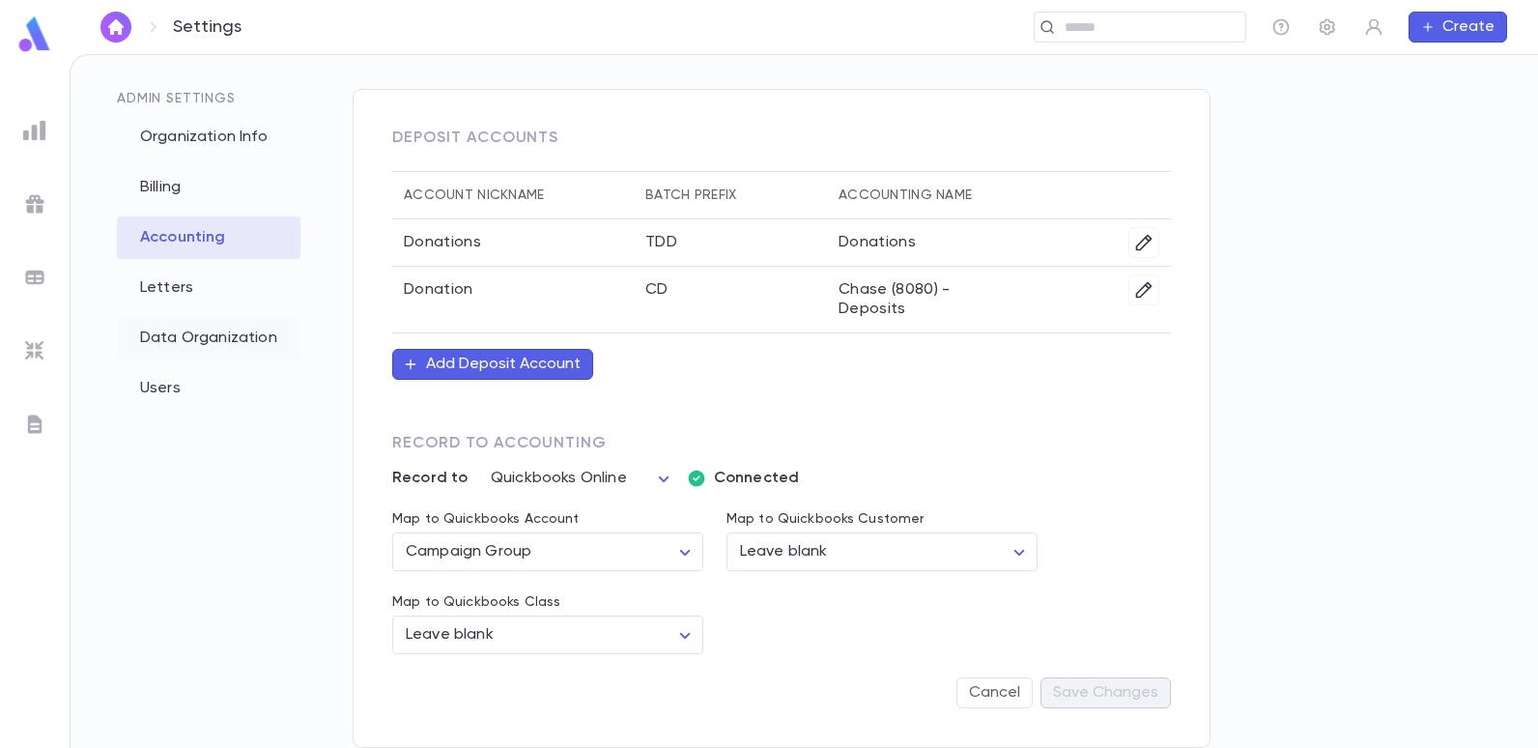
click at [180, 328] on div "Data Organization" at bounding box center [209, 338] width 184 height 43
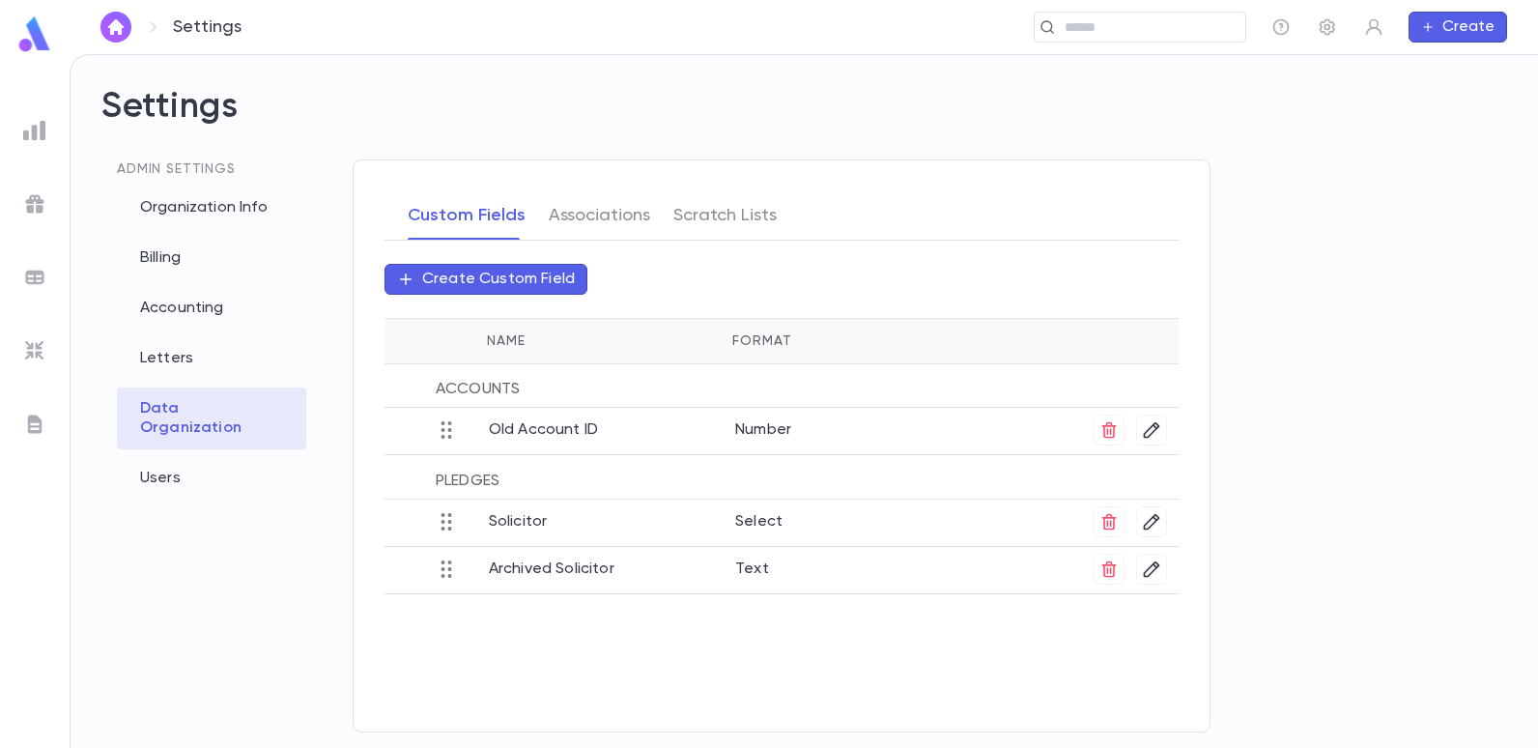
click at [532, 281] on p "Create Custom Field" at bounding box center [498, 279] width 153 height 19
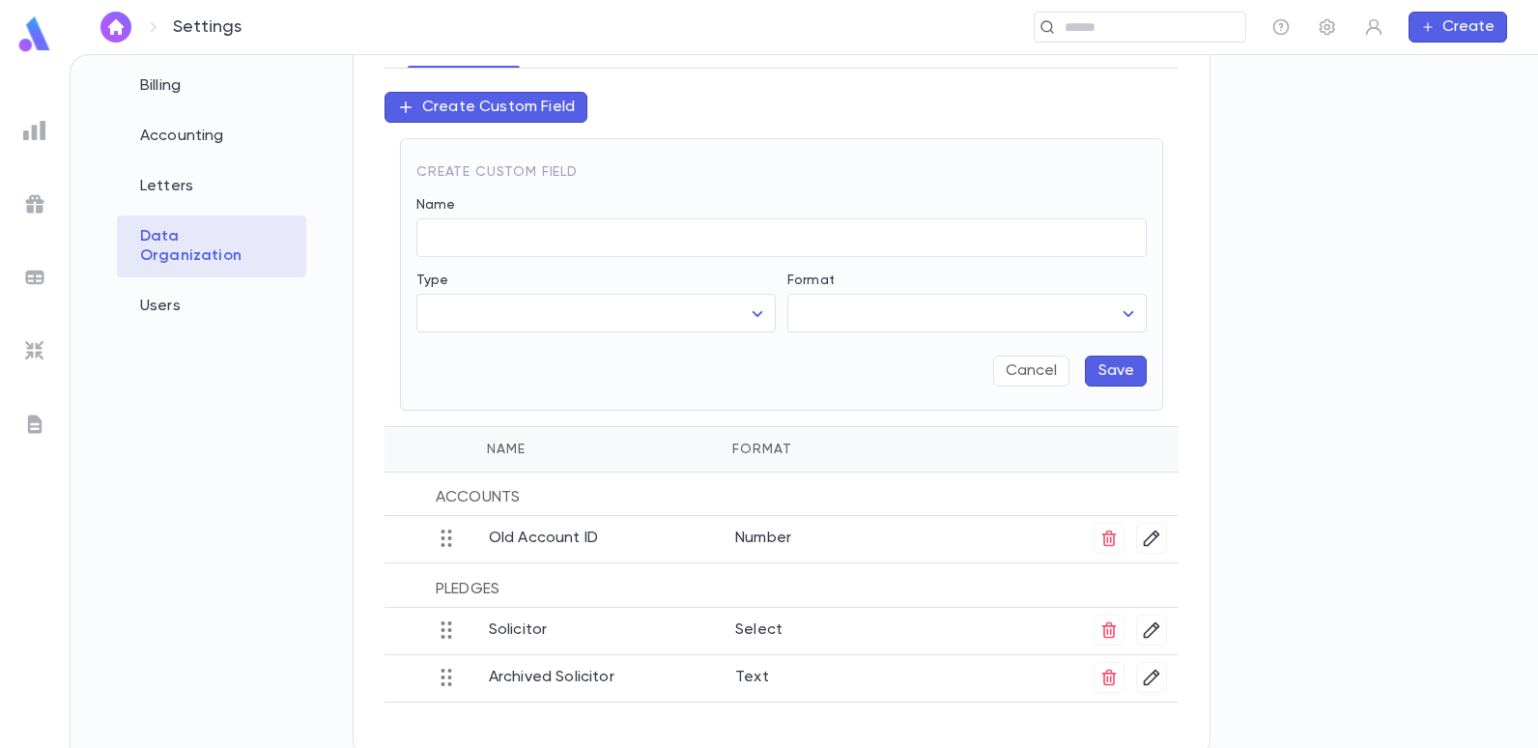
scroll to position [175, 0]
click at [165, 282] on div "Users" at bounding box center [211, 303] width 189 height 43
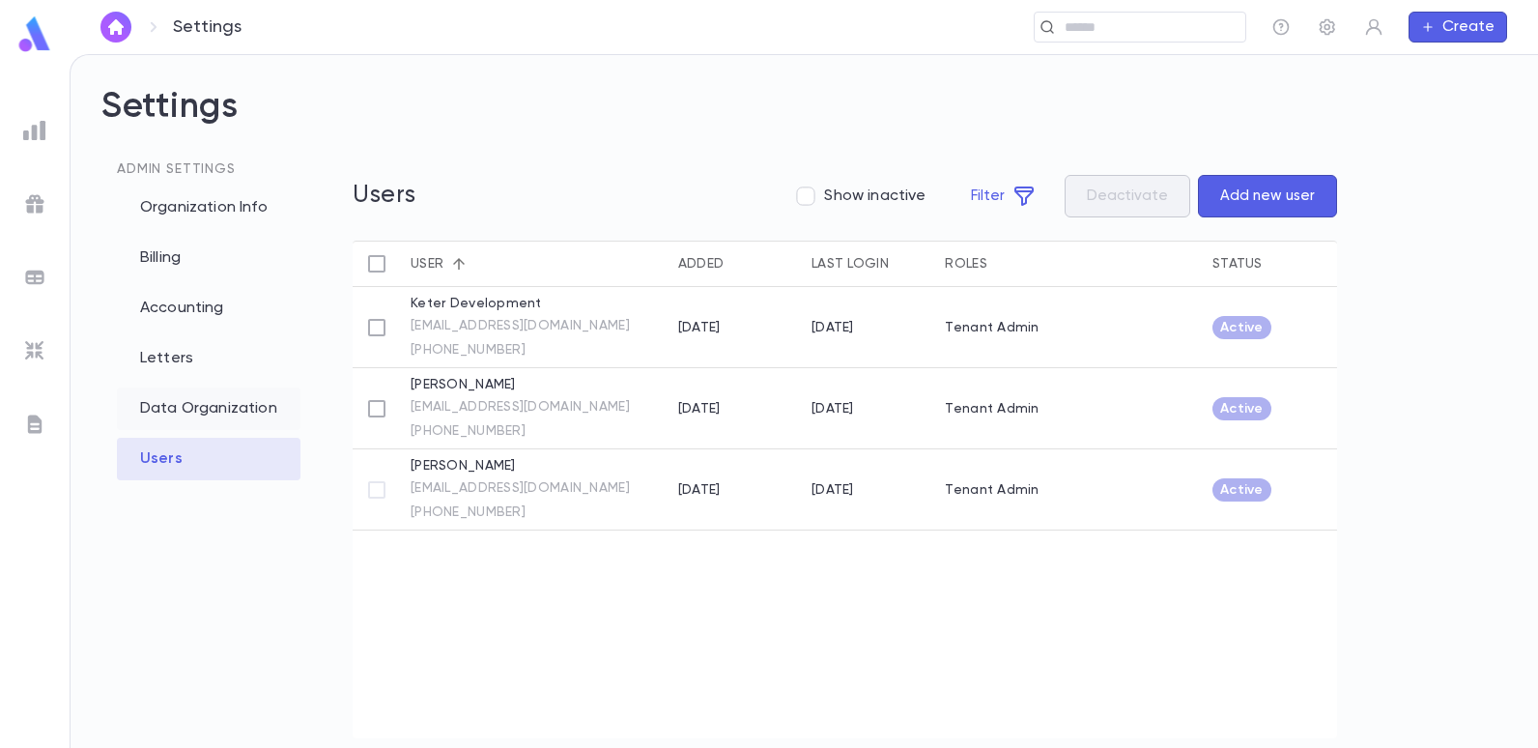
click at [178, 402] on div "Data Organization" at bounding box center [209, 408] width 184 height 43
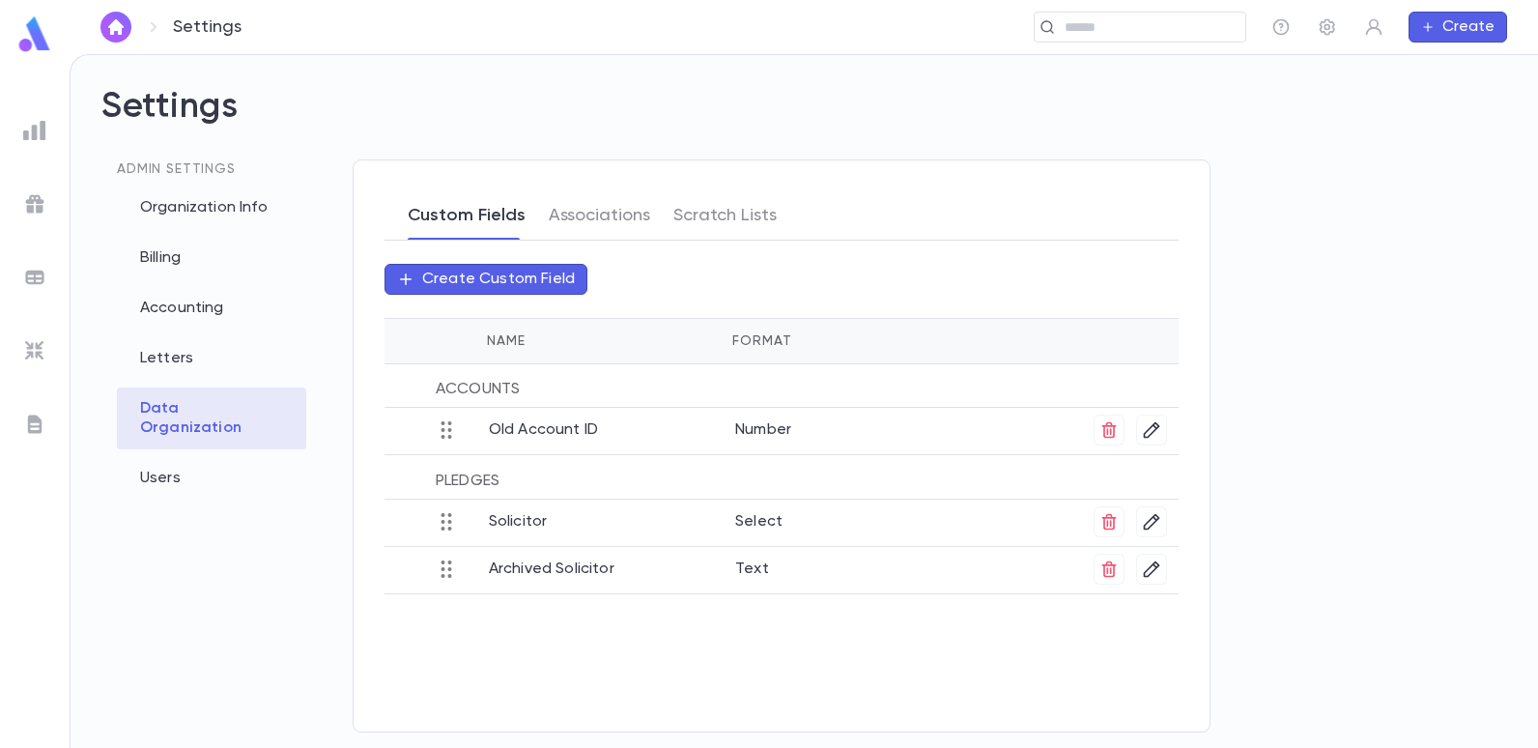
click at [484, 210] on button "Custom Fields" at bounding box center [467, 215] width 118 height 48
click at [582, 565] on p "Archived Solicitor" at bounding box center [612, 566] width 246 height 25
click at [1154, 572] on icon "button" at bounding box center [1151, 568] width 19 height 19
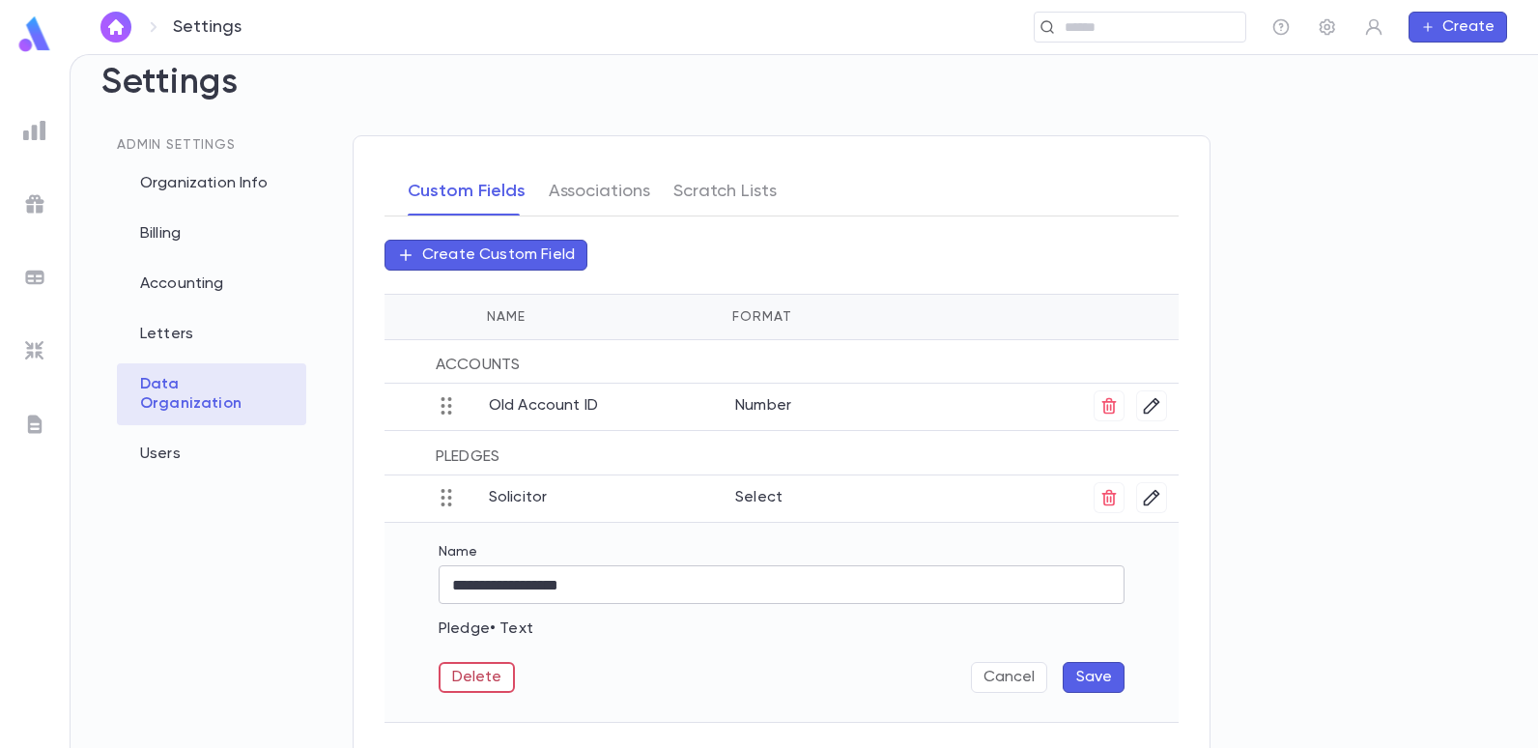
scroll to position [47, 0]
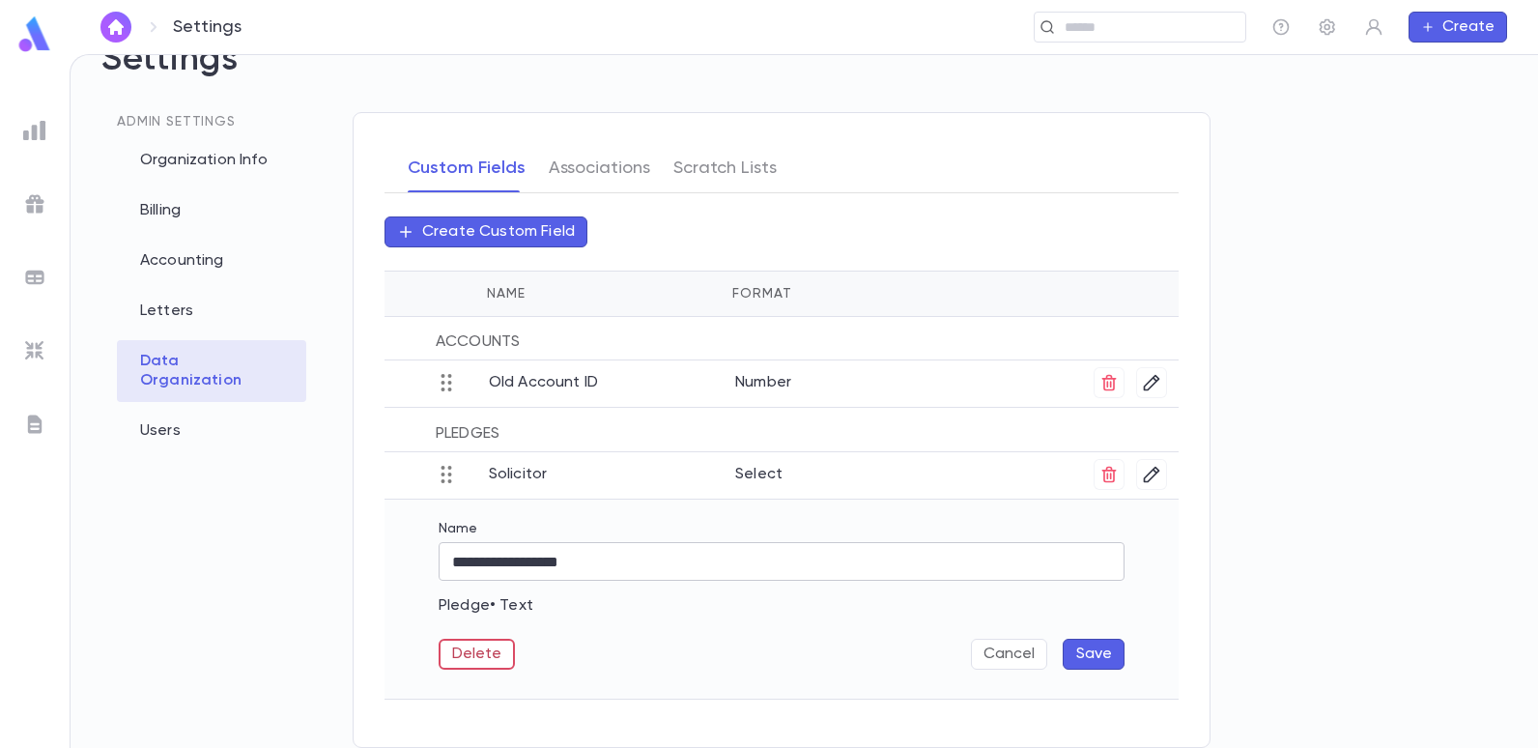
click at [694, 560] on input "**********" at bounding box center [782, 562] width 686 height 38
type input "*"
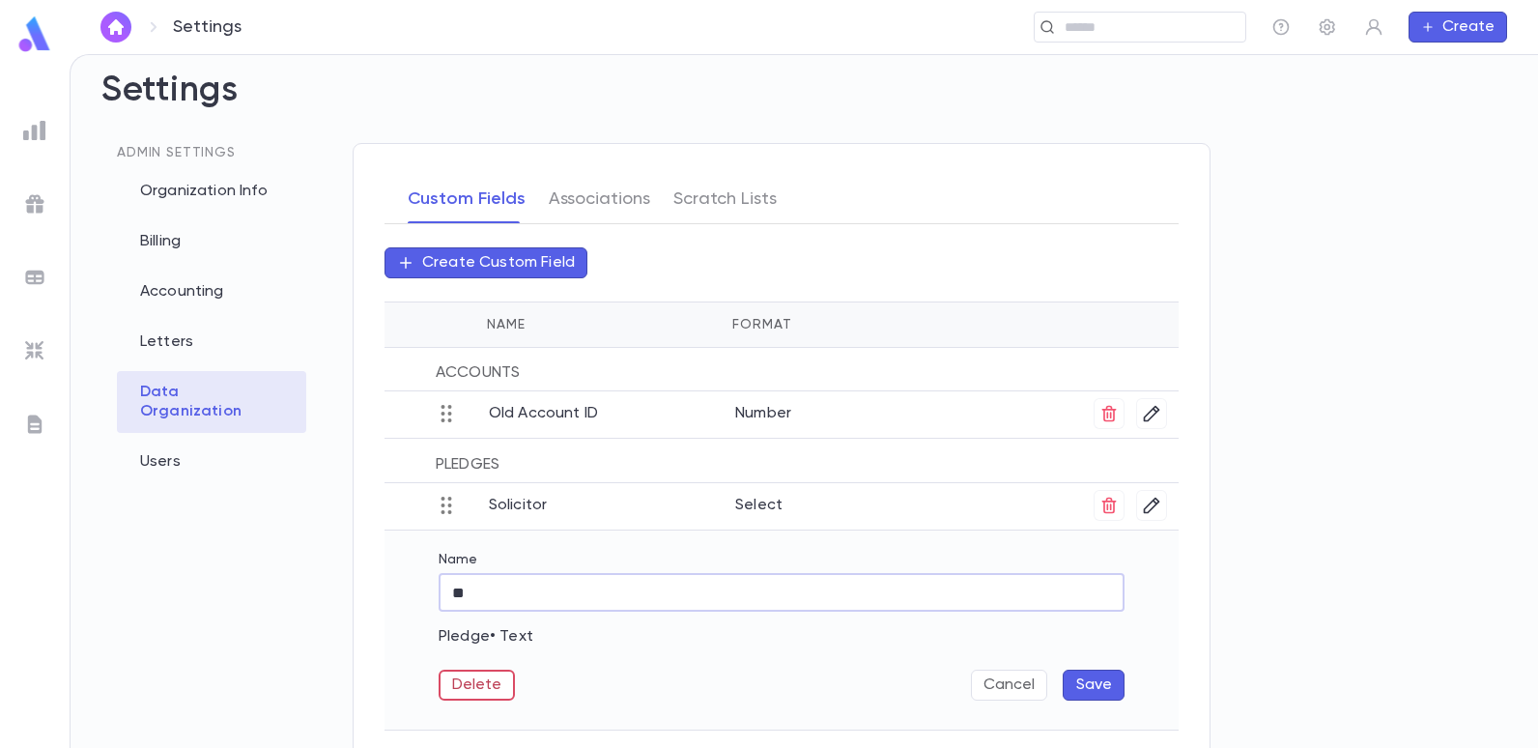
scroll to position [0, 0]
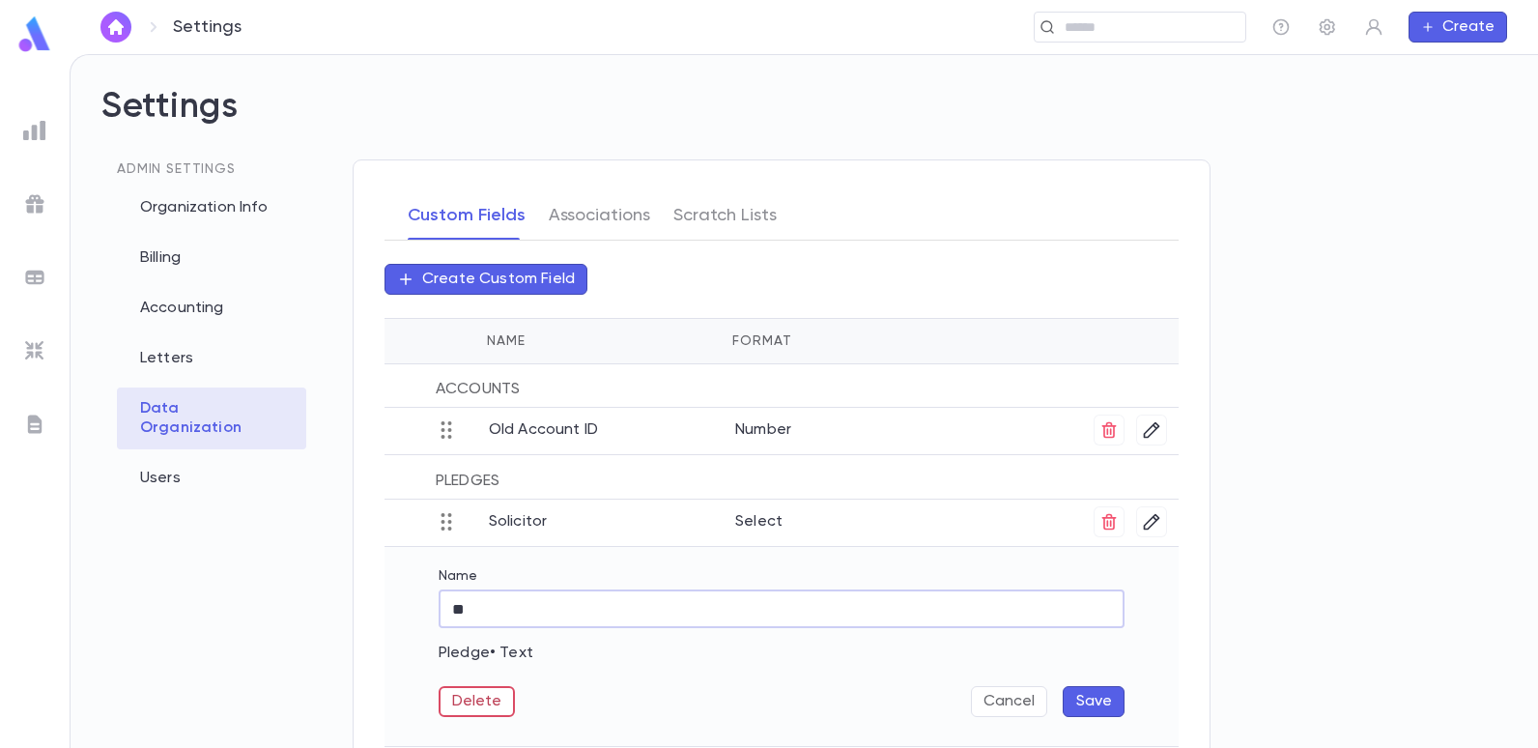
type input "*"
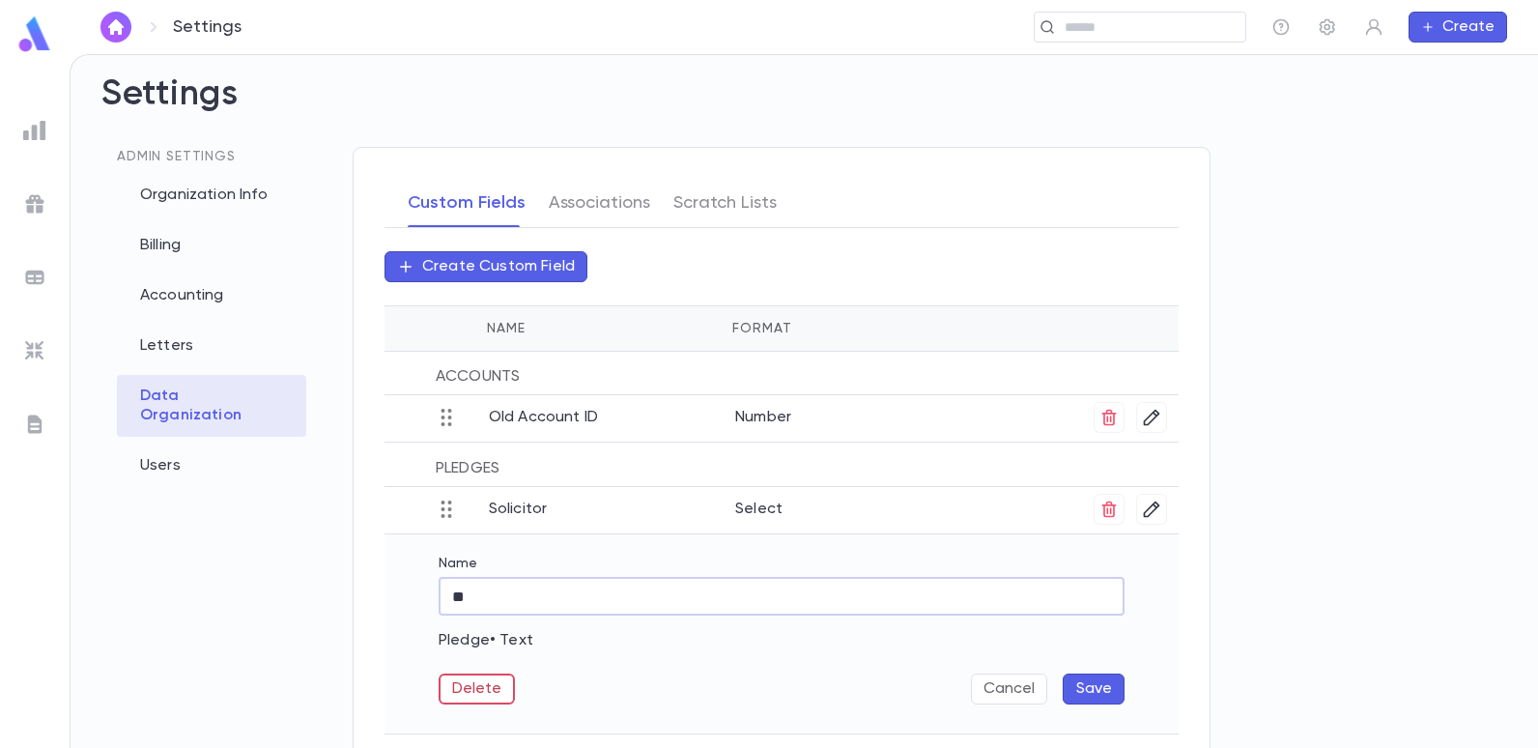
scroll to position [47, 0]
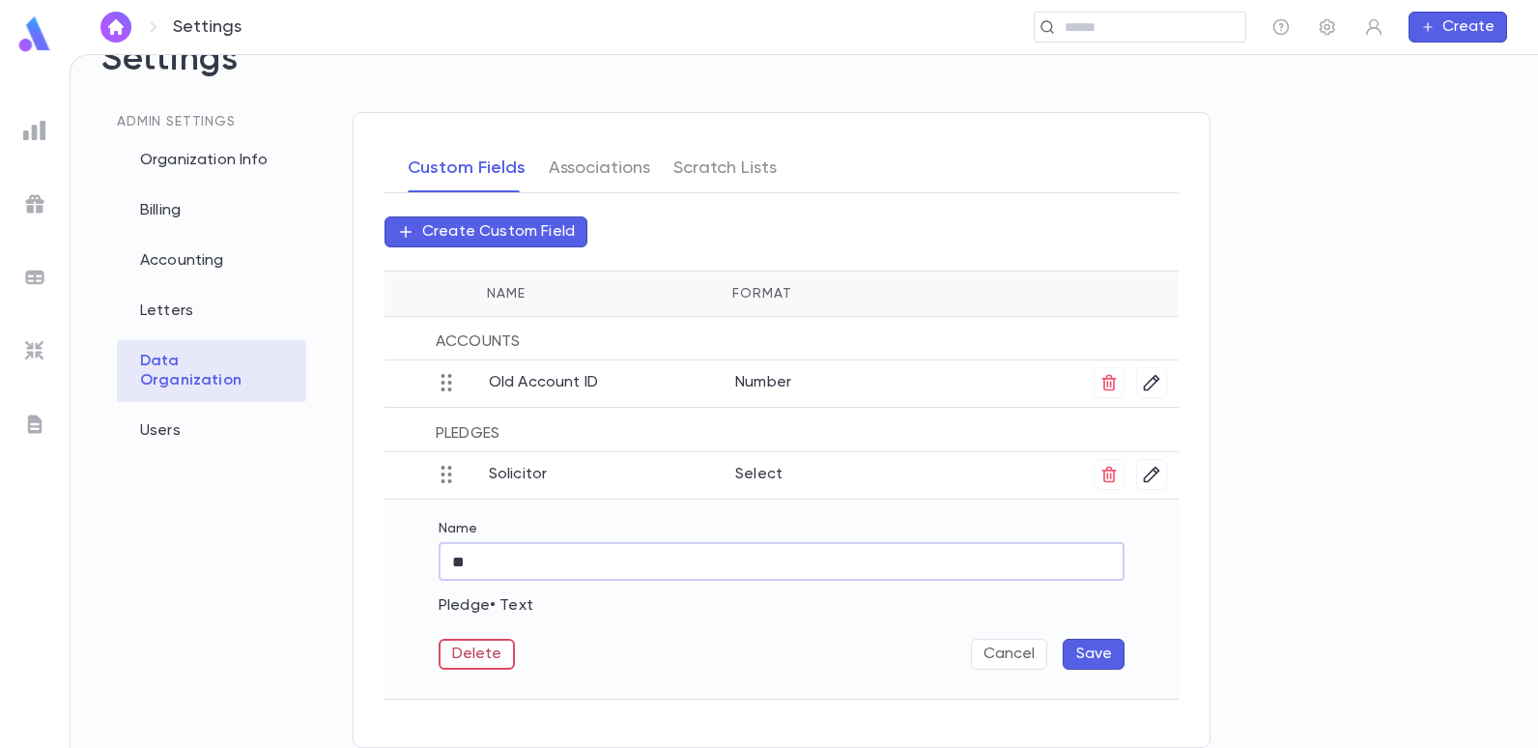
type input "**"
click at [1100, 648] on button "Save" at bounding box center [1094, 654] width 62 height 31
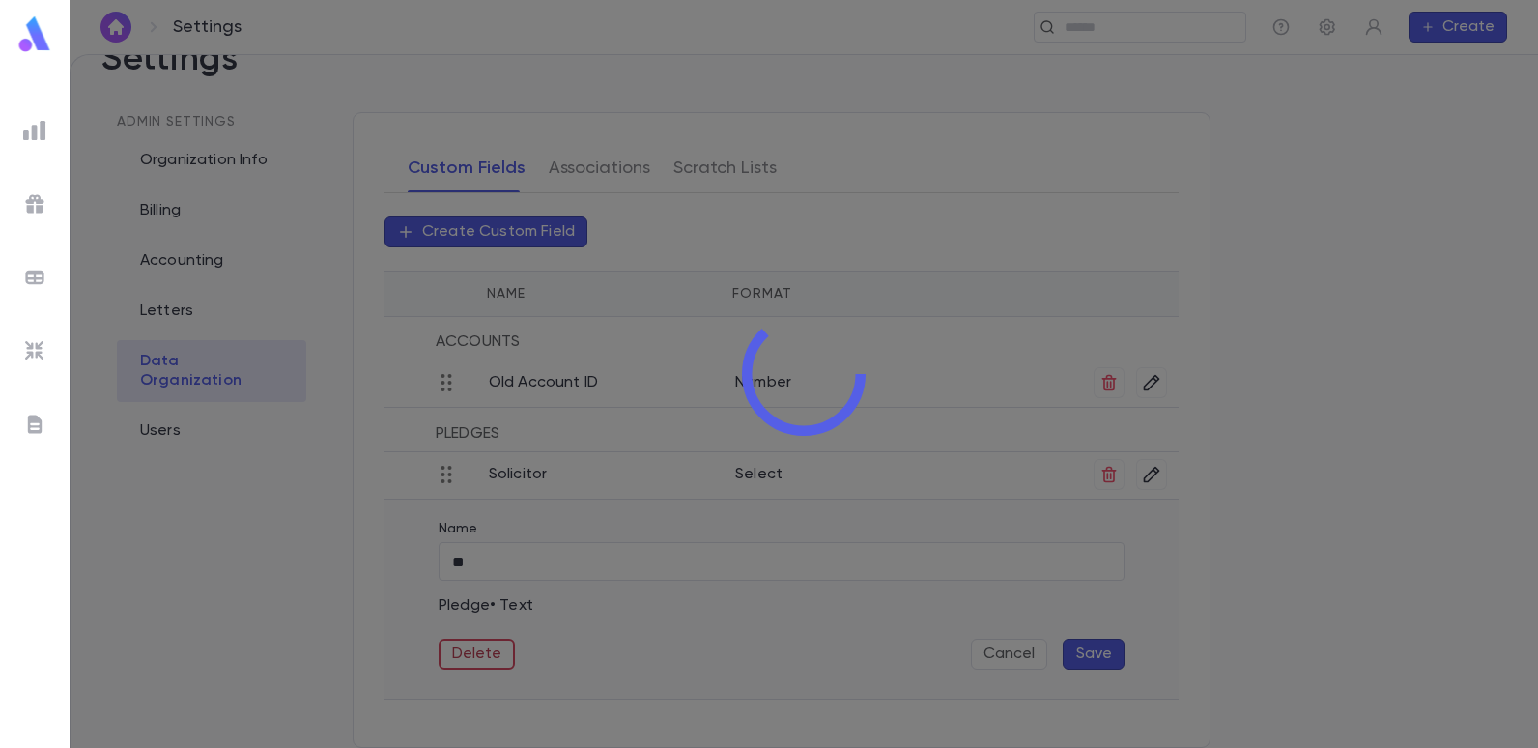
scroll to position [0, 0]
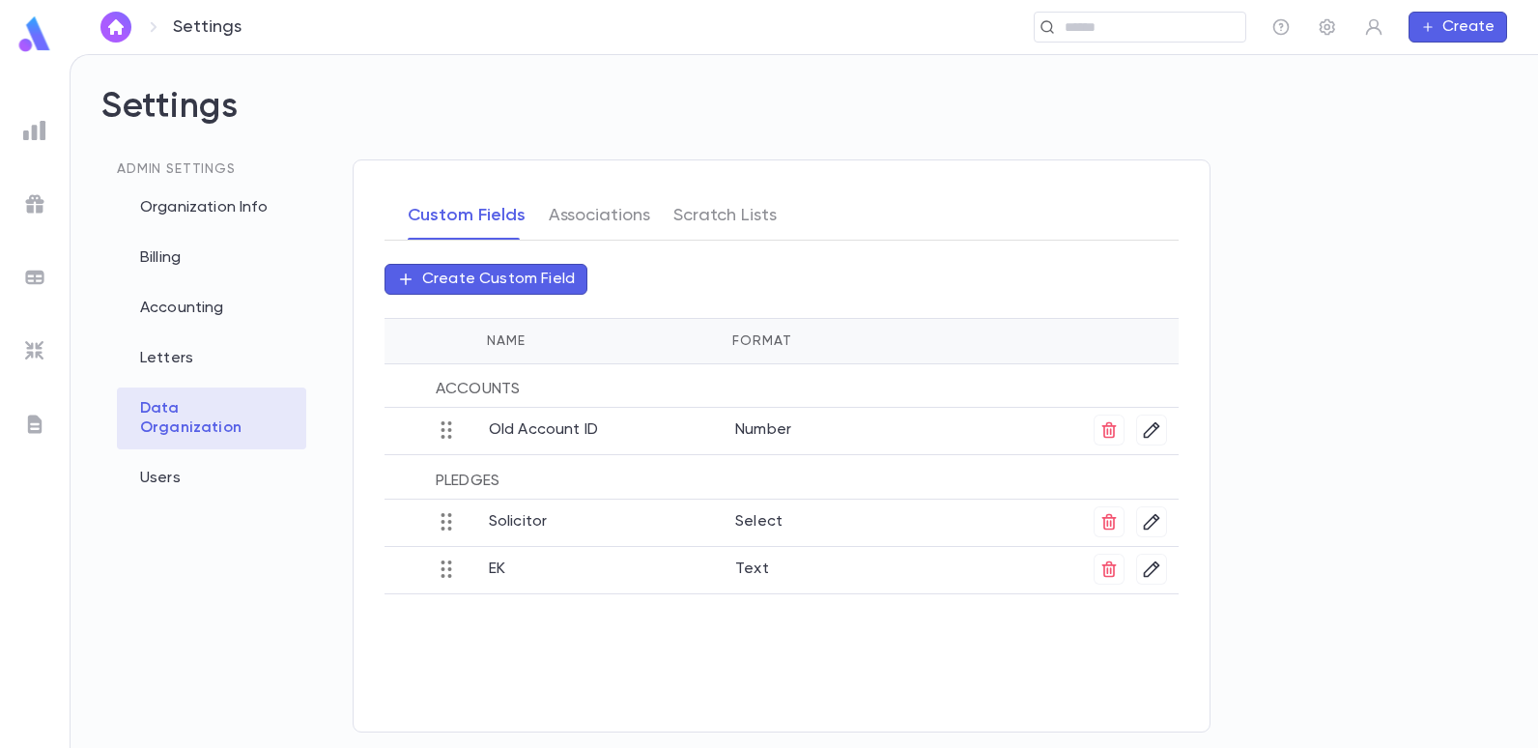
click at [35, 127] on img at bounding box center [34, 130] width 23 height 23
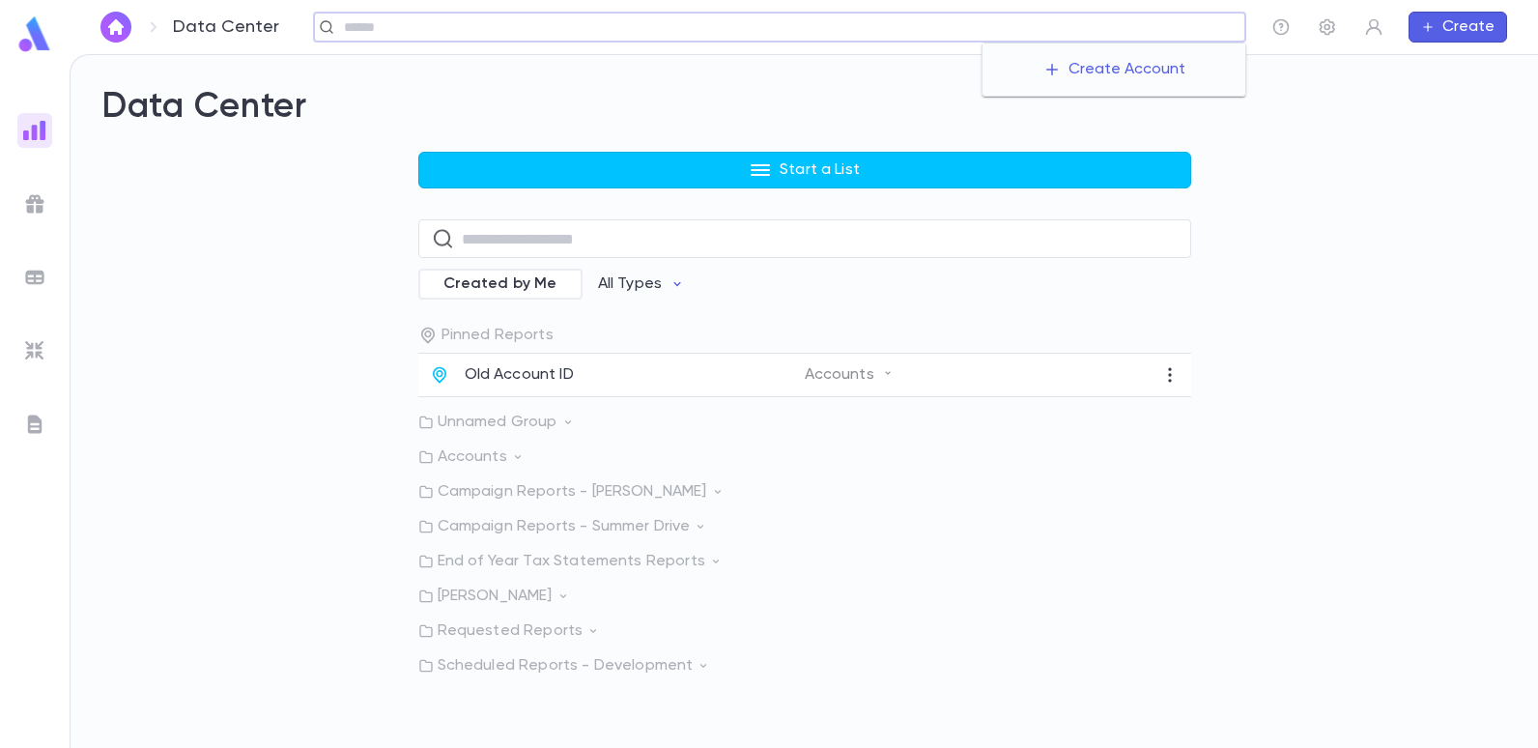
click at [1093, 28] on input "text" at bounding box center [788, 27] width 900 height 18
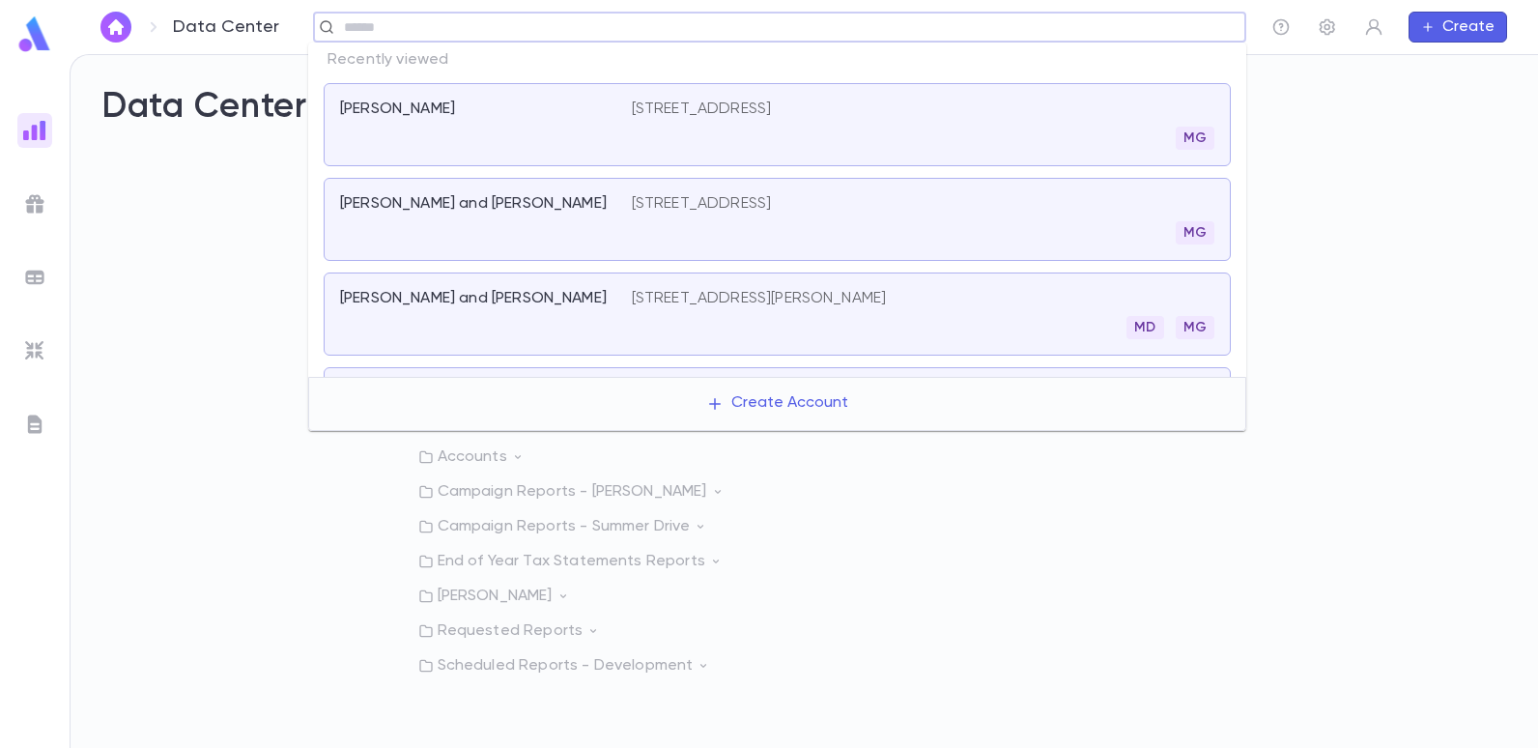
click at [772, 107] on p "[STREET_ADDRESS]" at bounding box center [702, 109] width 140 height 19
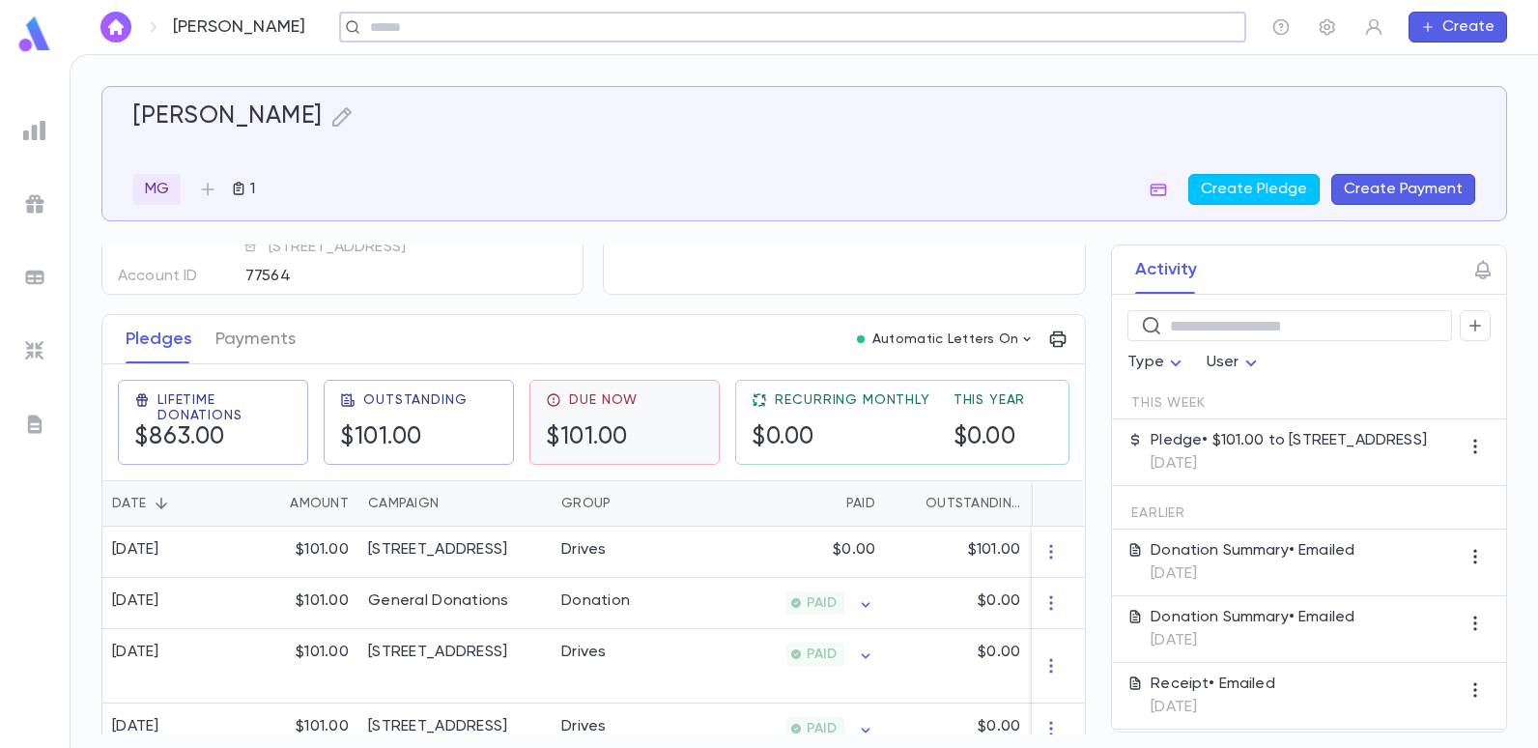
scroll to position [290, 0]
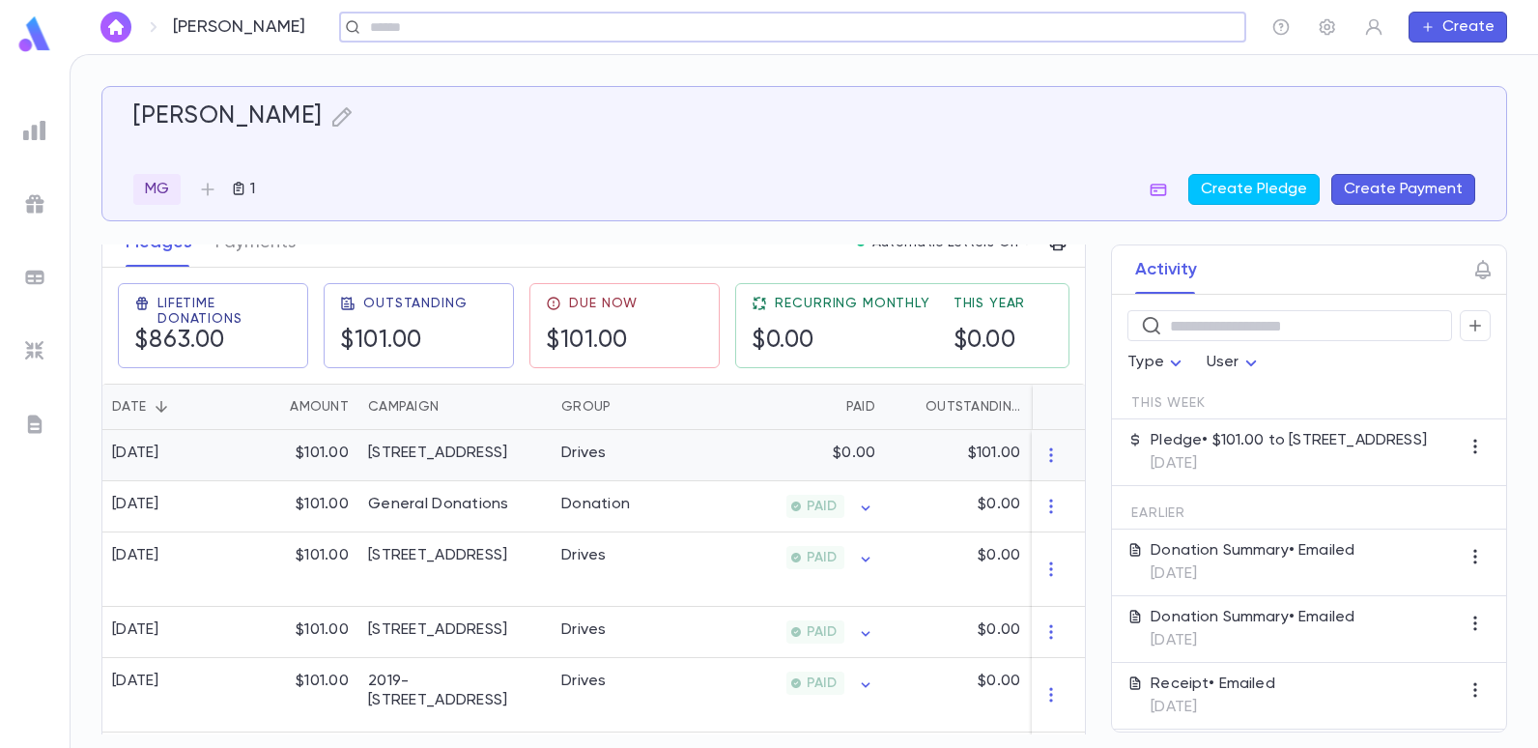
click at [493, 451] on div "2025-26 Summer Drive" at bounding box center [437, 452] width 139 height 19
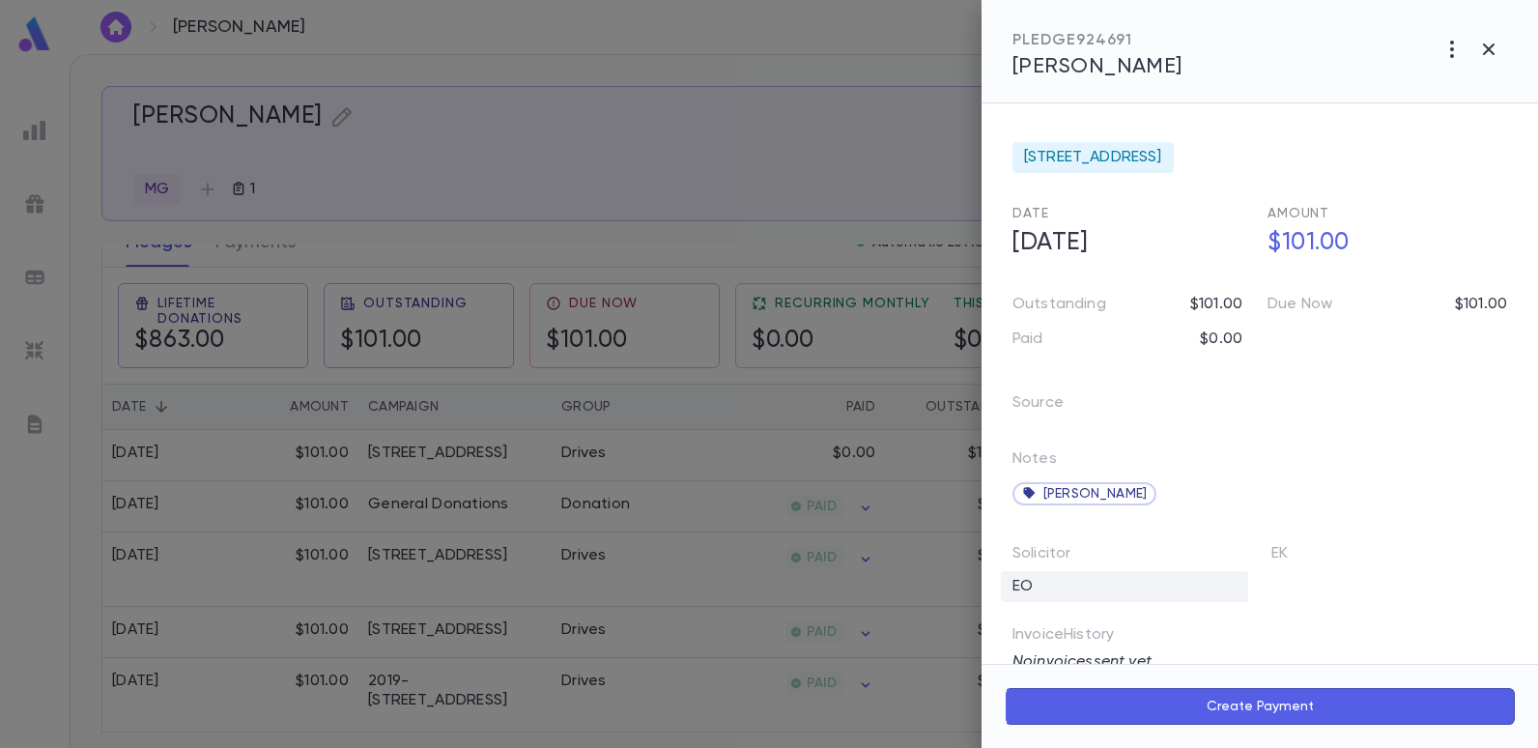
click at [1029, 586] on div "EO" at bounding box center [1124, 586] width 247 height 31
click at [1100, 590] on input "**" at bounding box center [1115, 590] width 189 height 37
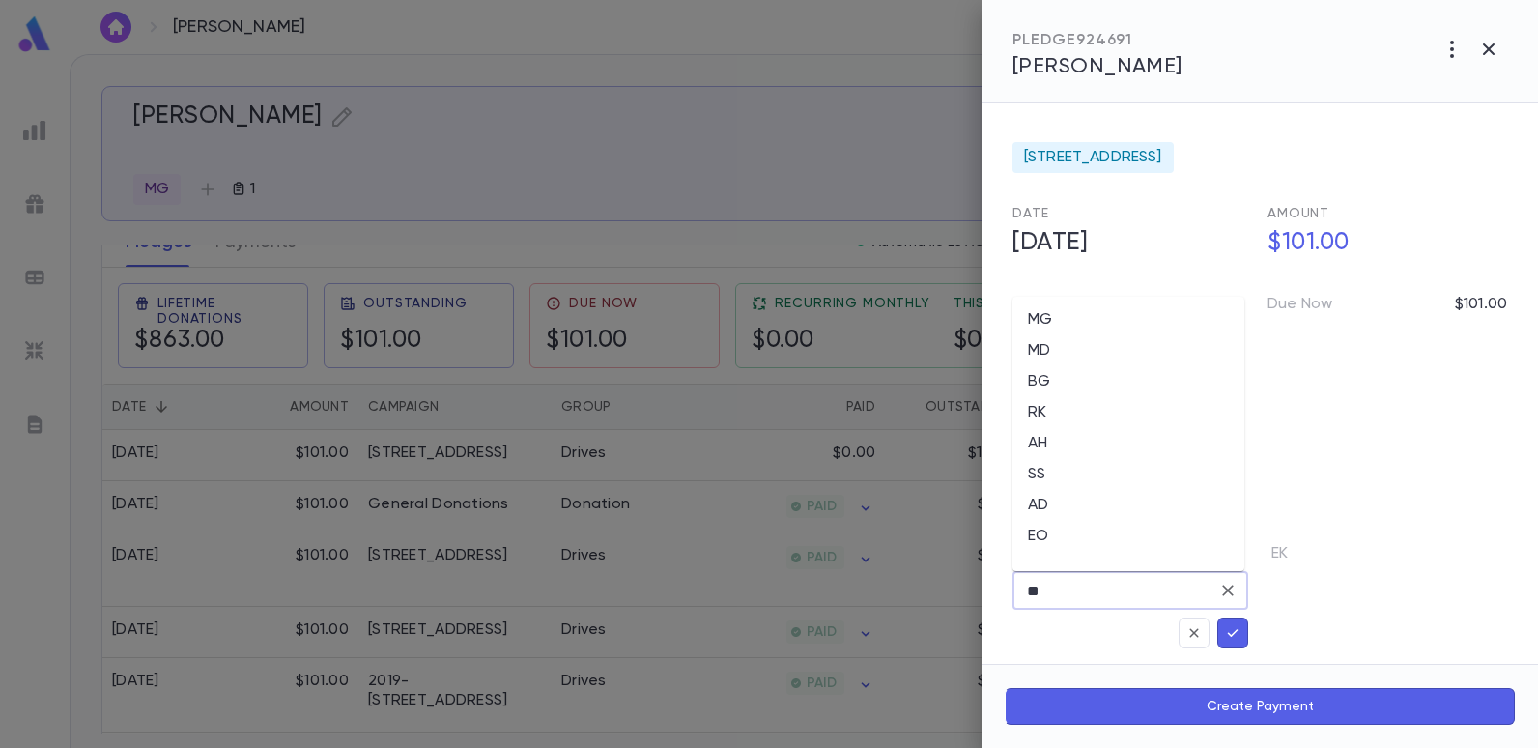
click at [853, 193] on div at bounding box center [769, 374] width 1538 height 748
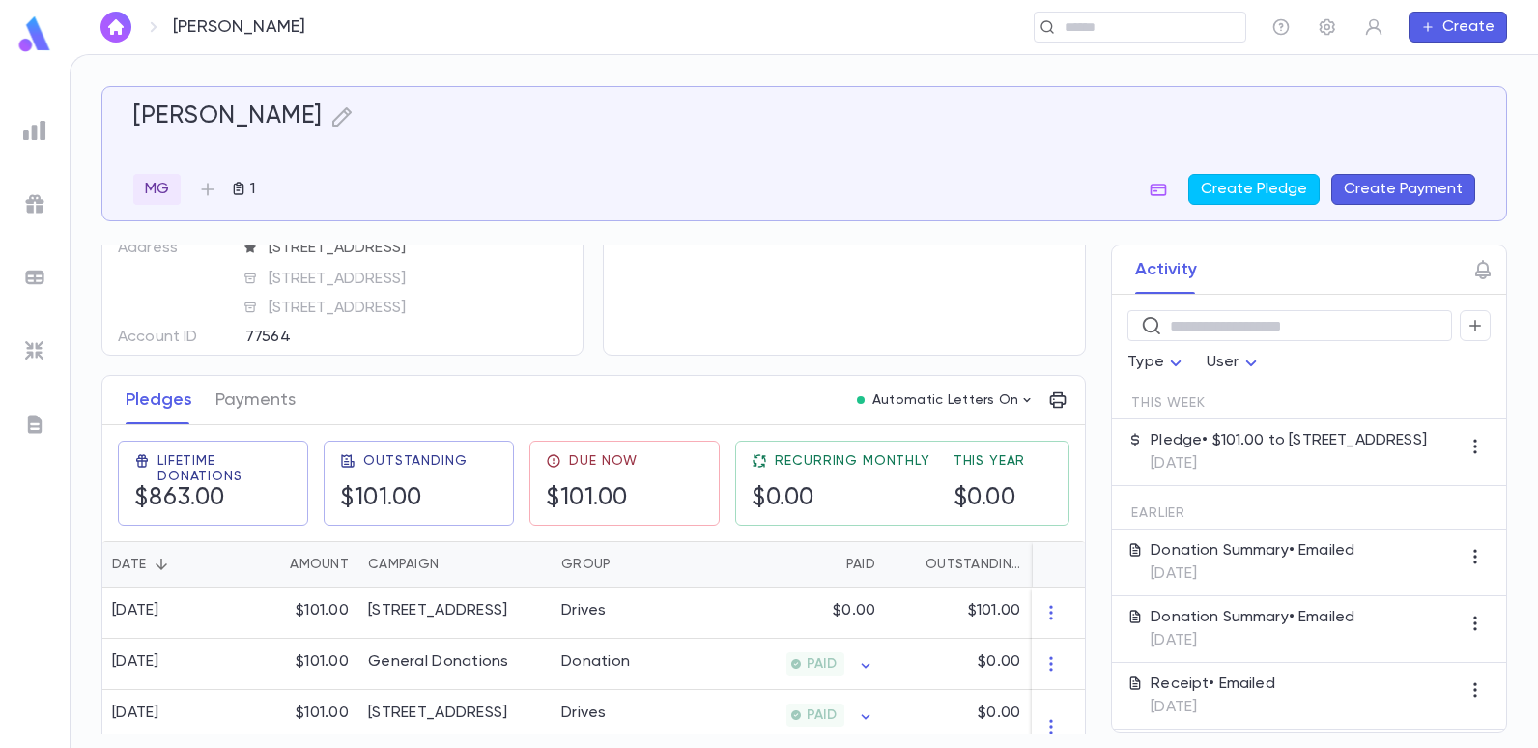
scroll to position [0, 0]
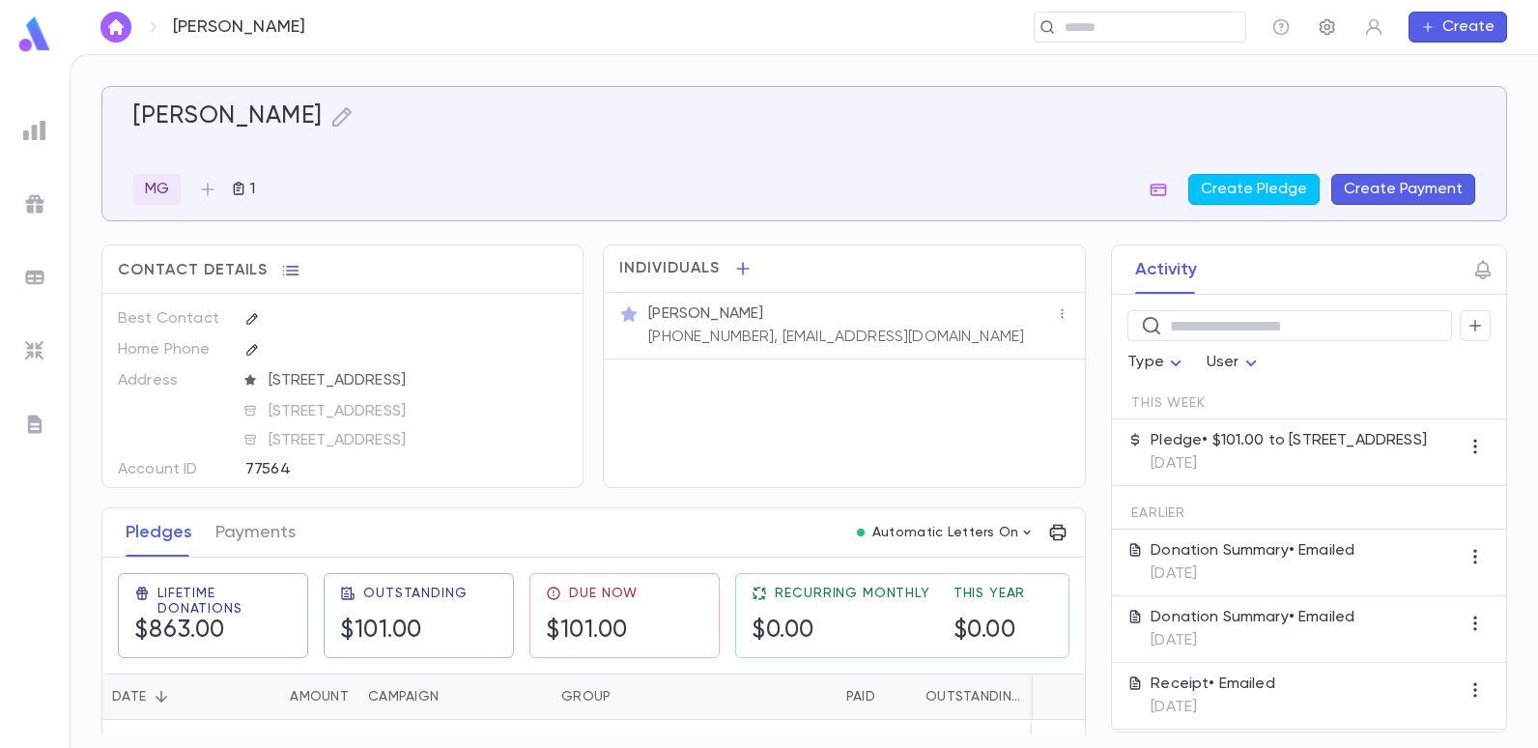
click at [1332, 37] on button "button" at bounding box center [1327, 27] width 31 height 31
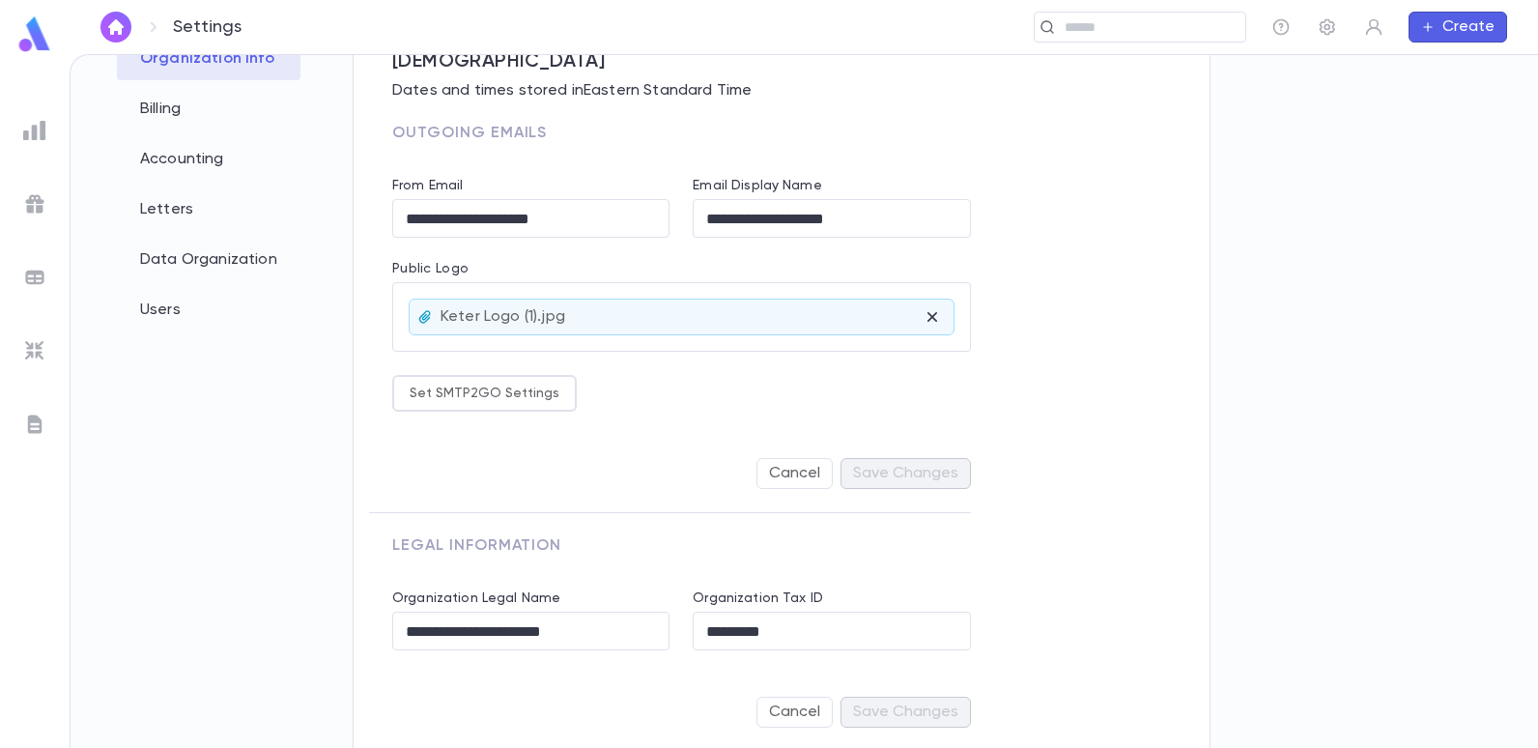
scroll to position [171, 0]
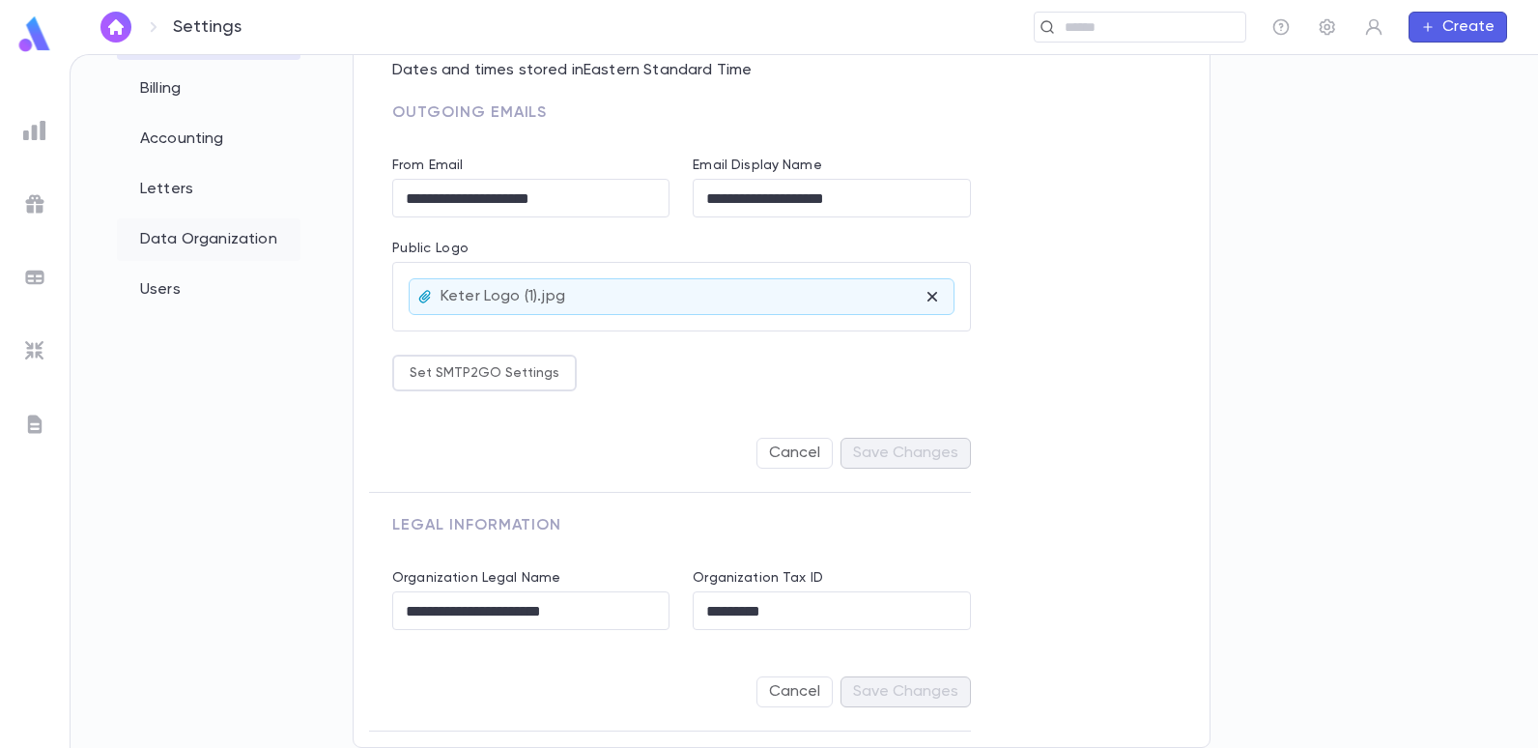
click at [168, 232] on div "Data Organization" at bounding box center [209, 239] width 184 height 43
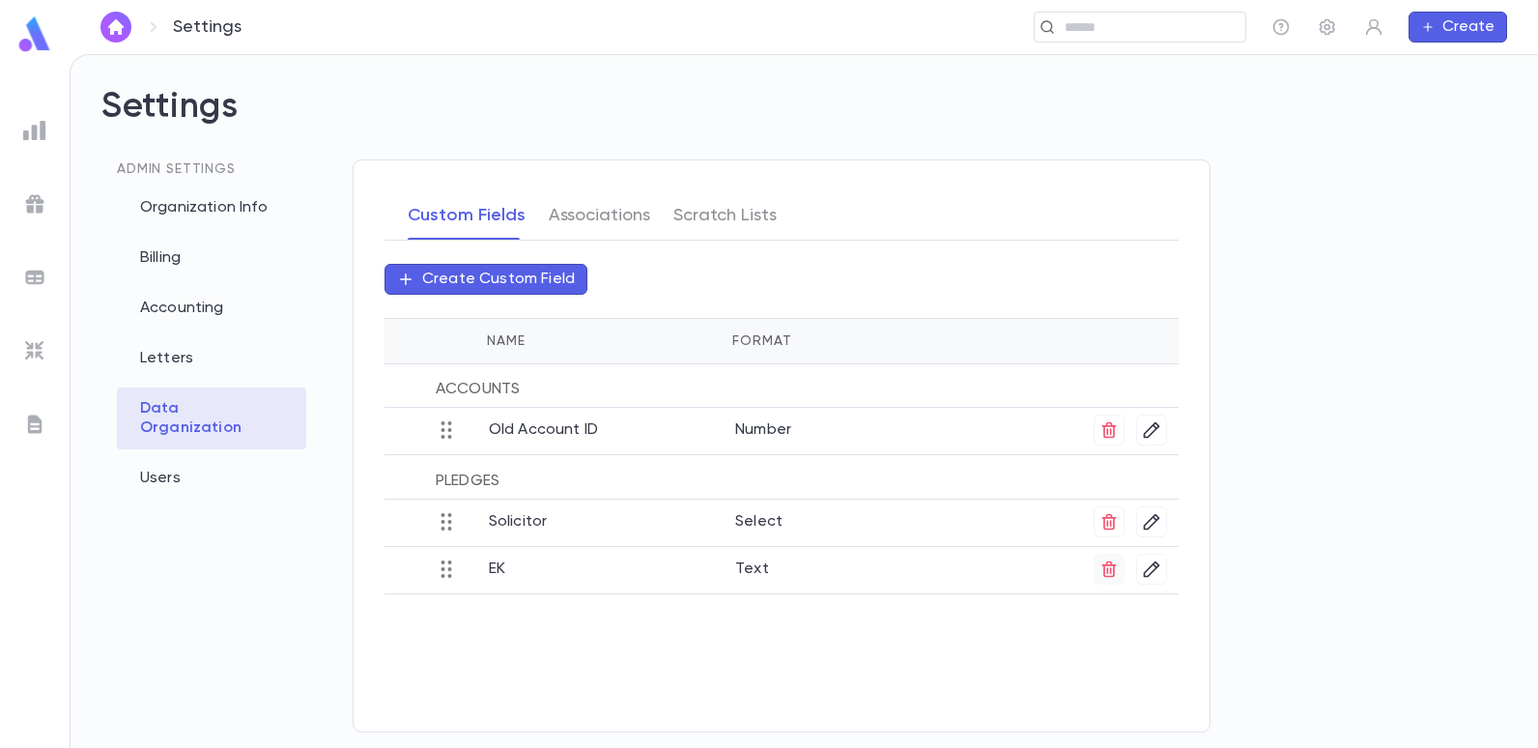
click at [1104, 566] on icon "button" at bounding box center [1108, 569] width 14 height 16
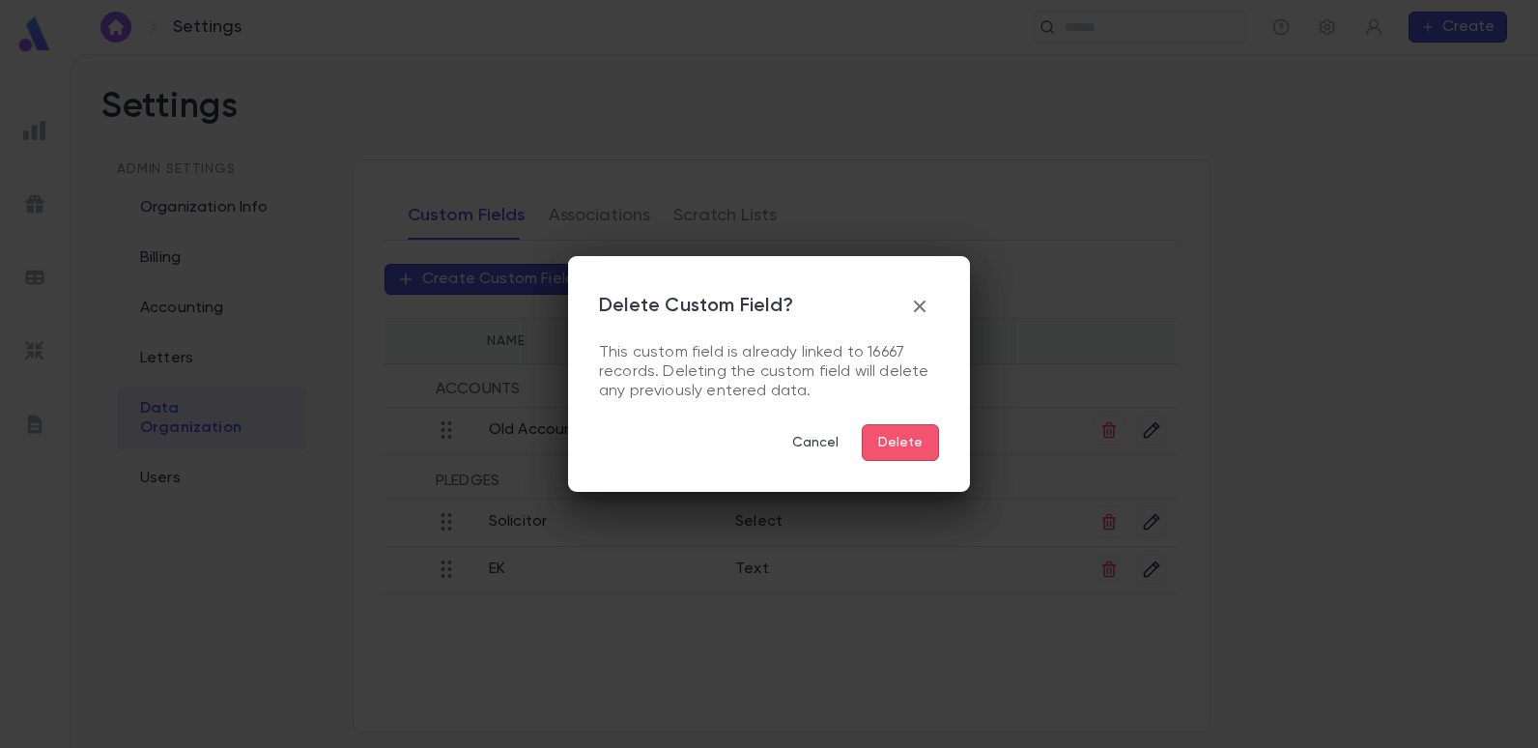
click at [1106, 566] on div "Delete Custom Field? This custom field is already linked to 16667 records. Dele…" at bounding box center [769, 374] width 1538 height 748
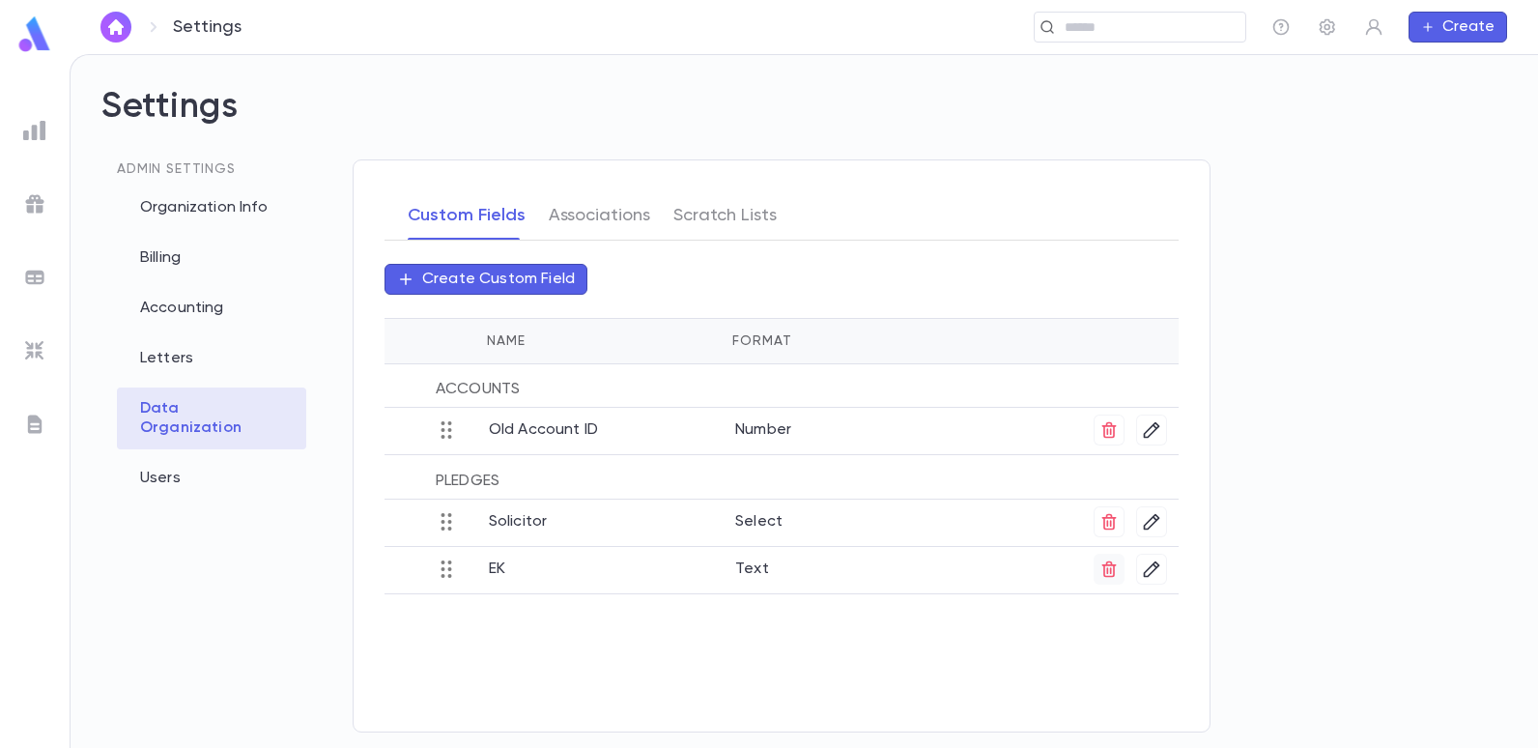
click at [1107, 563] on icon "button" at bounding box center [1108, 569] width 14 height 16
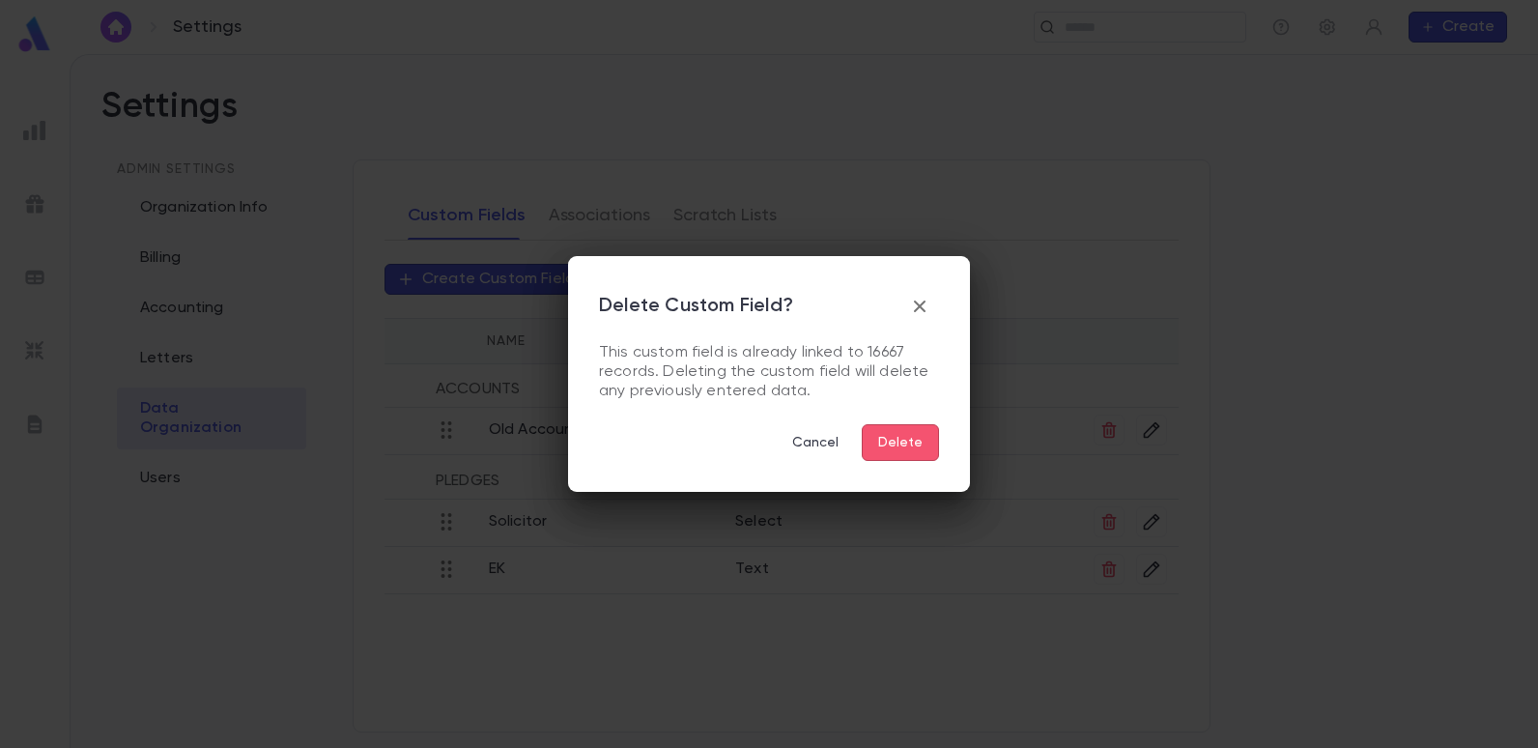
click at [900, 440] on button "Delete" at bounding box center [900, 442] width 77 height 37
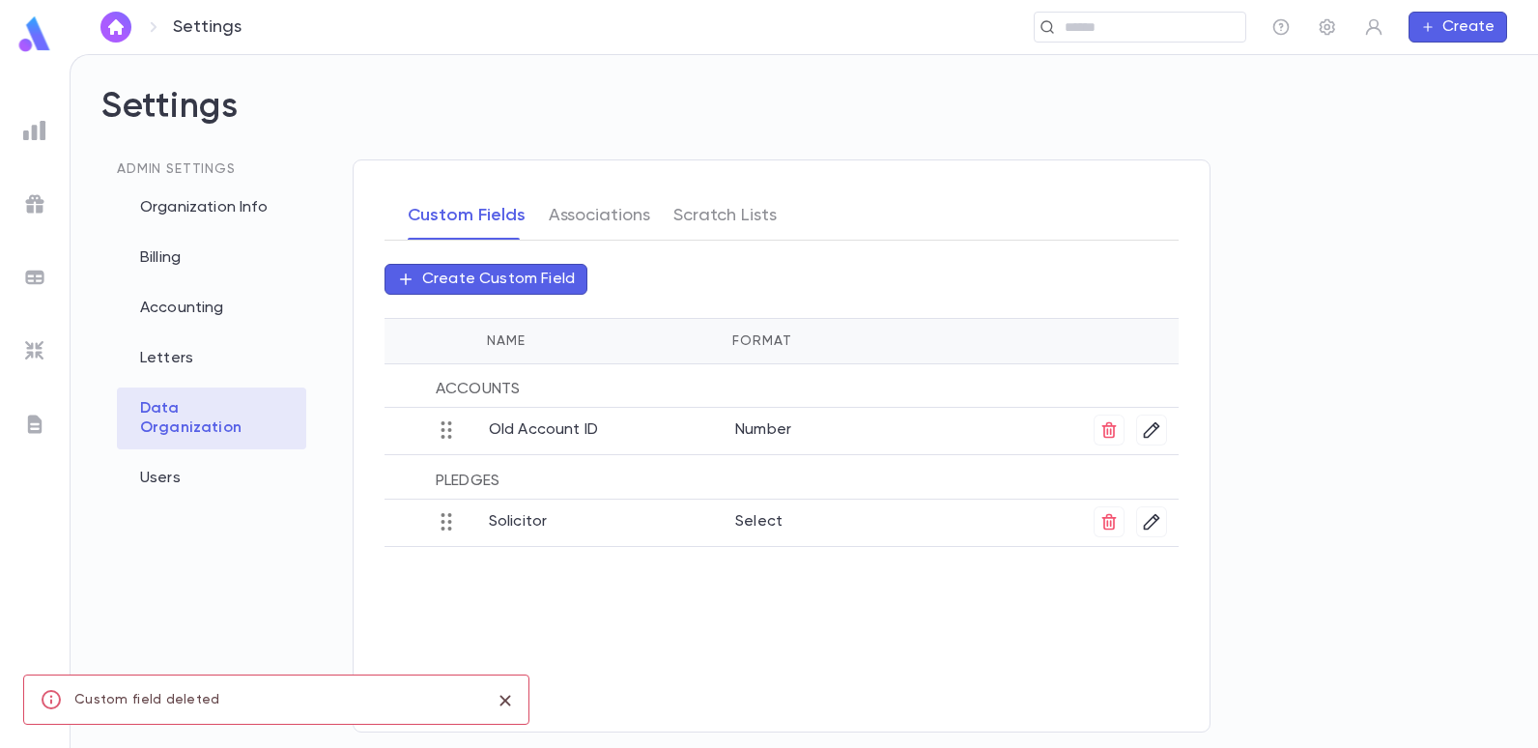
click at [508, 700] on icon "close" at bounding box center [505, 700] width 21 height 23
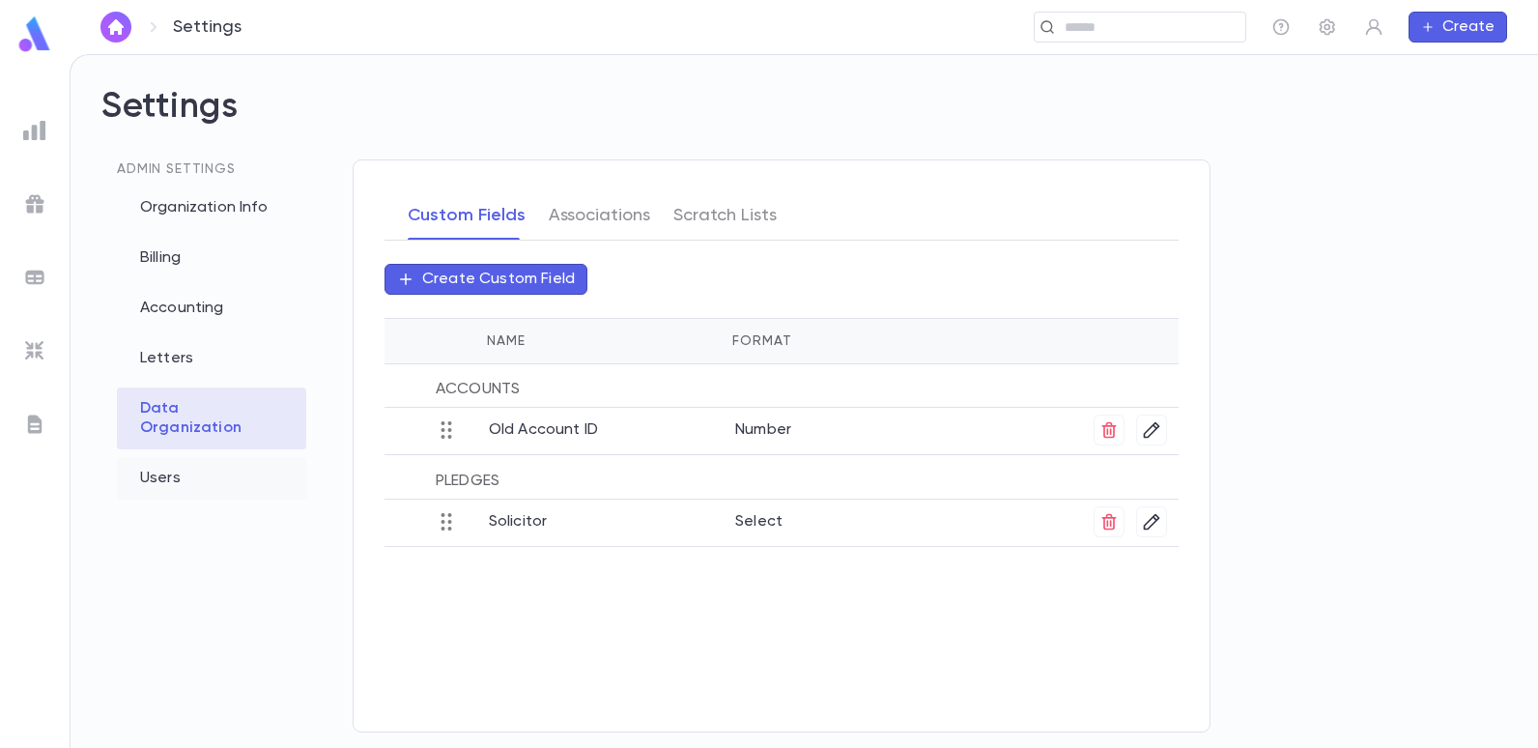
click at [157, 462] on div "Users" at bounding box center [211, 478] width 189 height 43
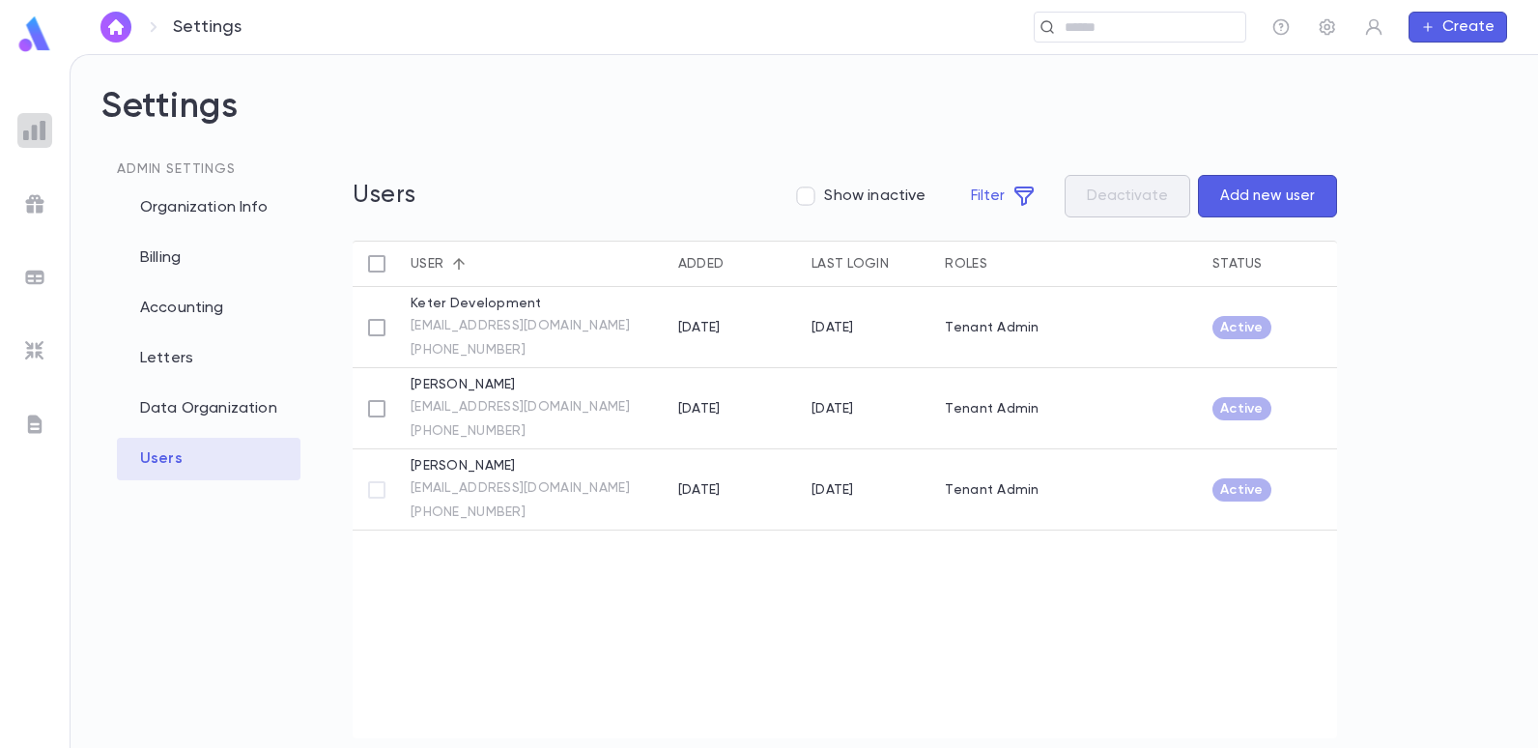
click at [43, 139] on img at bounding box center [34, 130] width 23 height 23
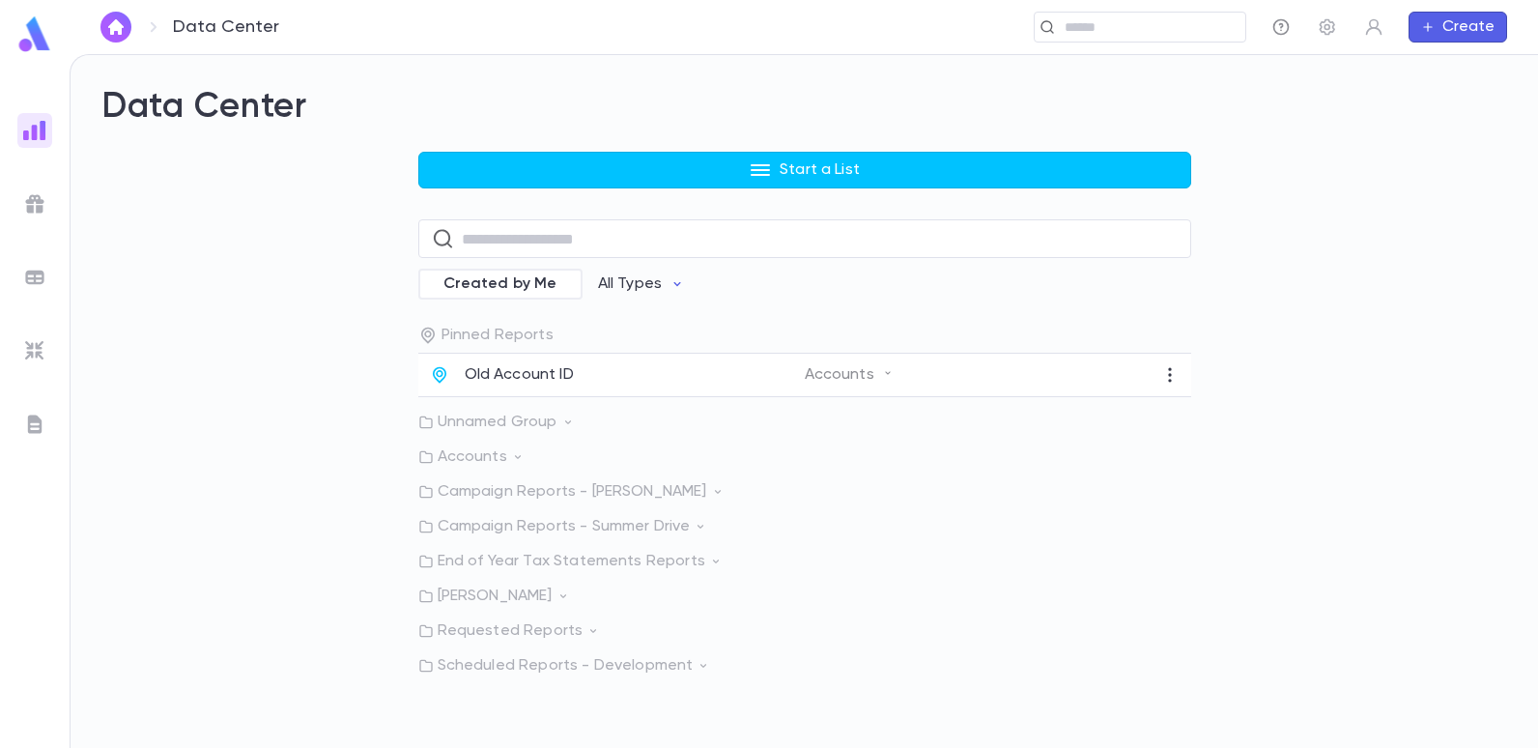
click at [1279, 29] on icon "button" at bounding box center [1280, 26] width 19 height 19
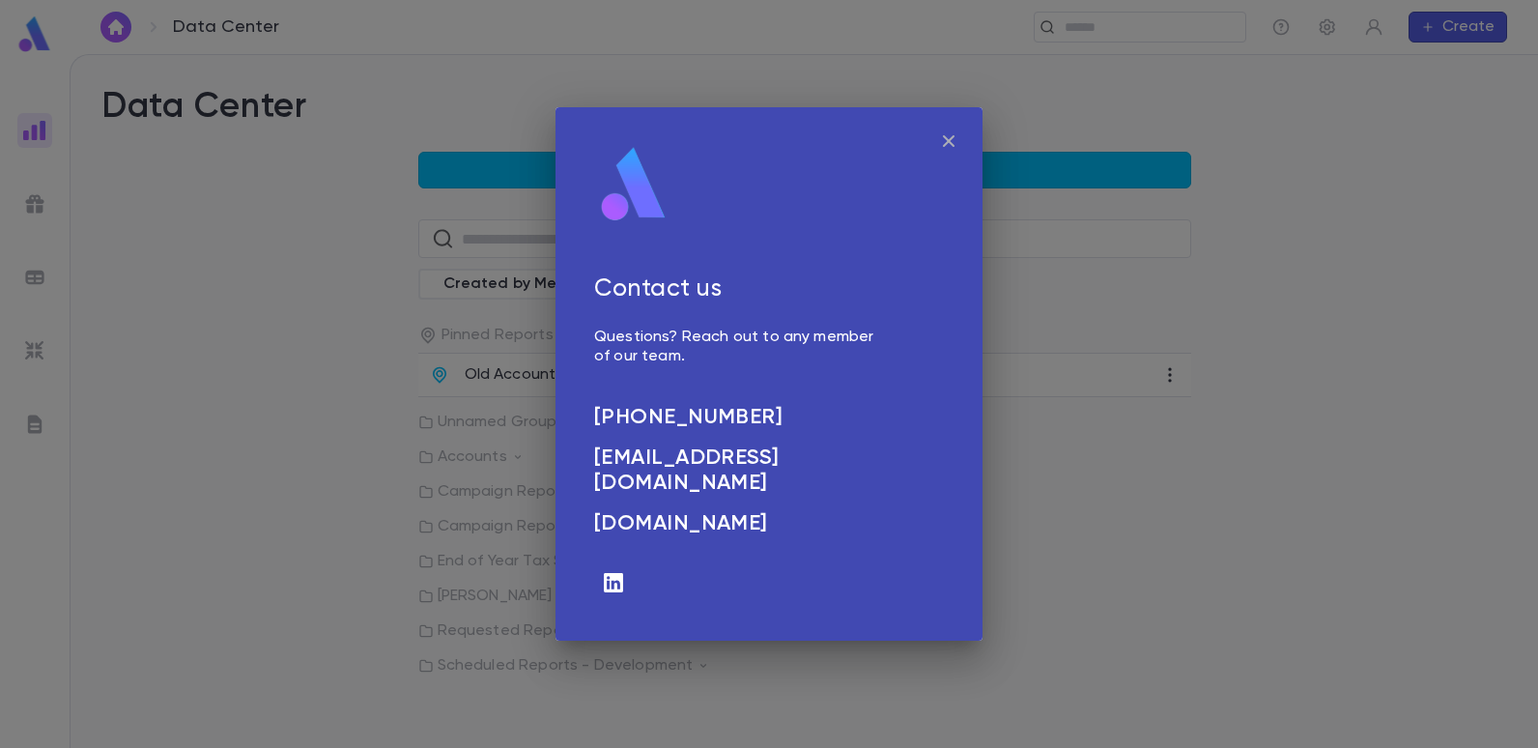
click at [1287, 134] on div "Contact us Questions? Reach out to any member of our team. (732) 605 6000 info@…" at bounding box center [769, 374] width 1538 height 748
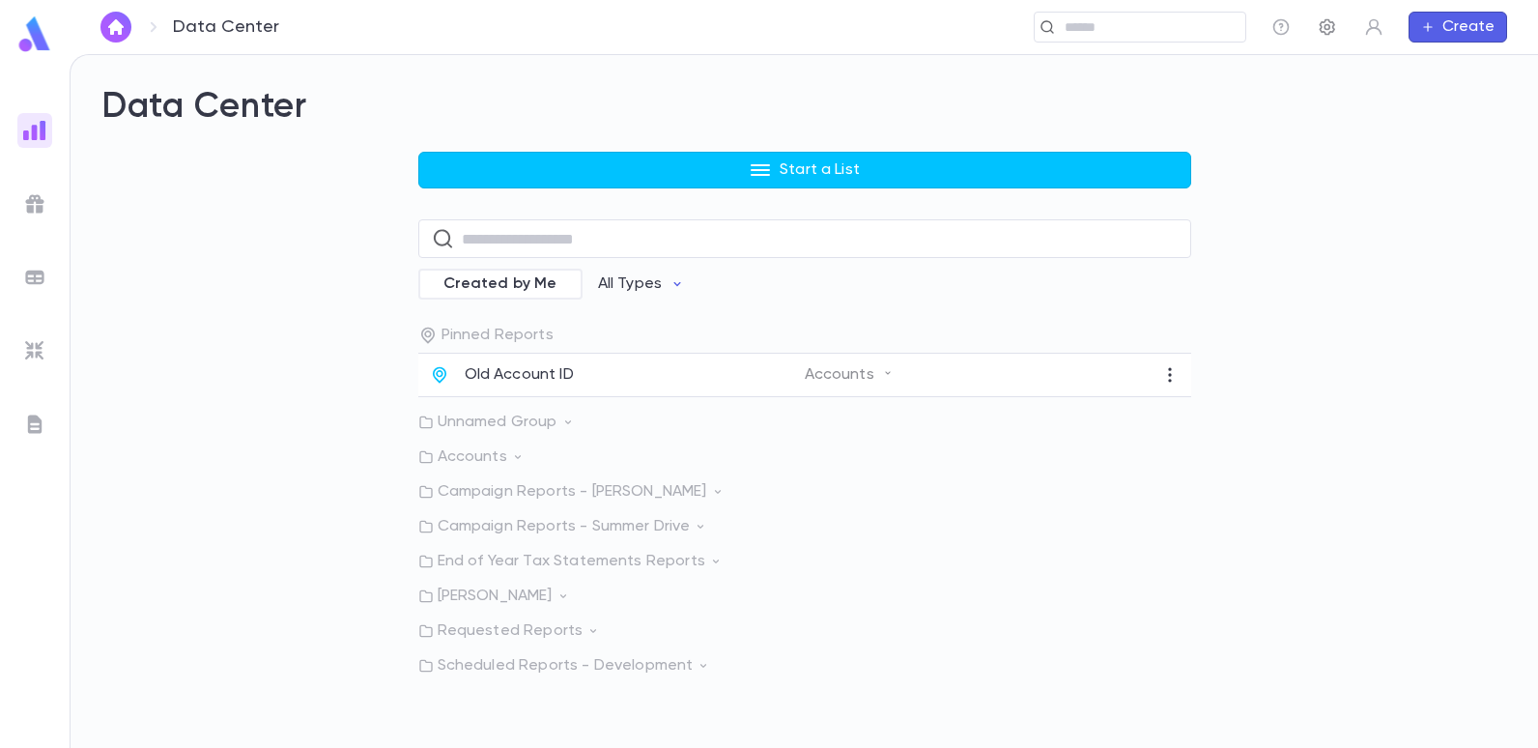
click at [1331, 29] on icon "button" at bounding box center [1327, 26] width 19 height 19
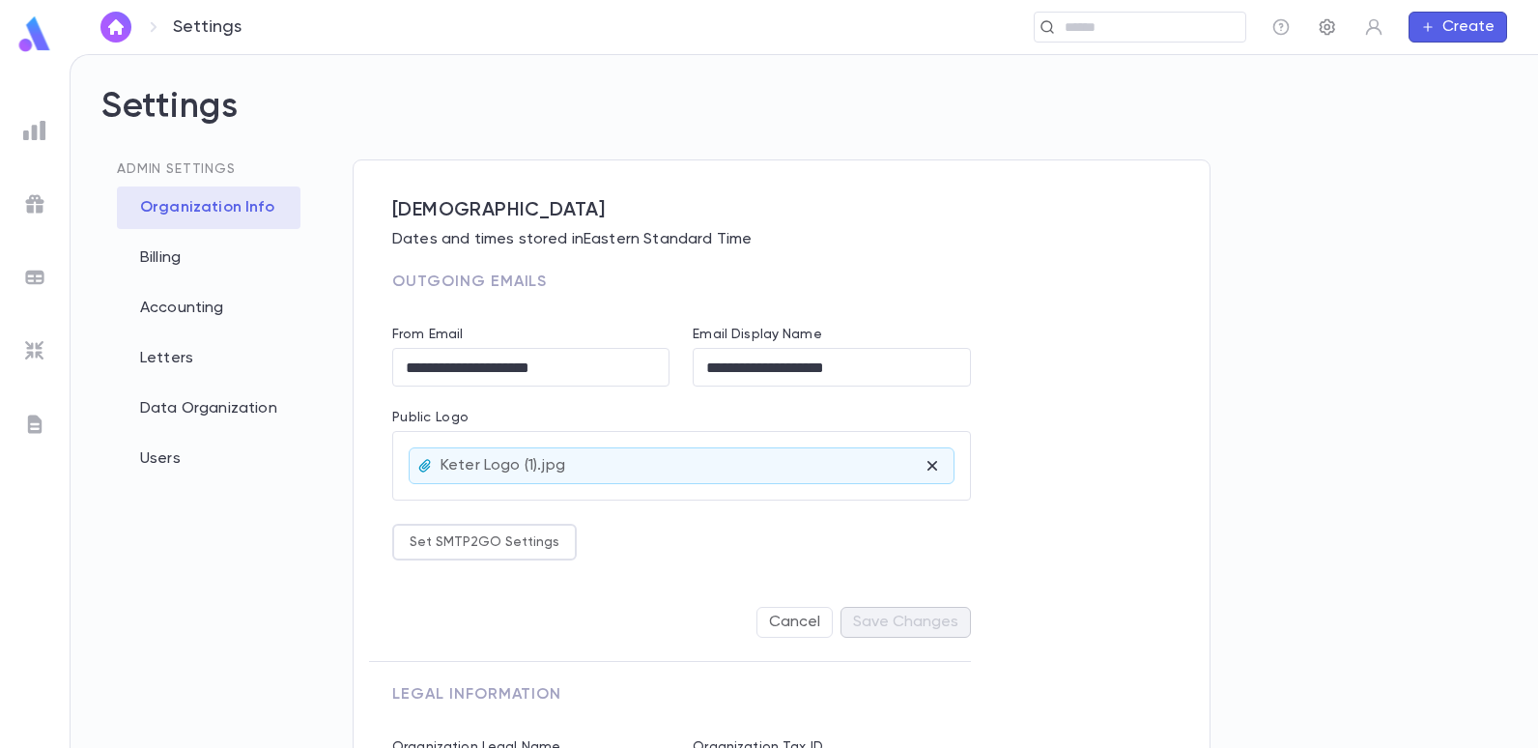
click at [1327, 17] on icon "button" at bounding box center [1327, 26] width 19 height 19
click at [160, 259] on div "Billing" at bounding box center [209, 258] width 184 height 43
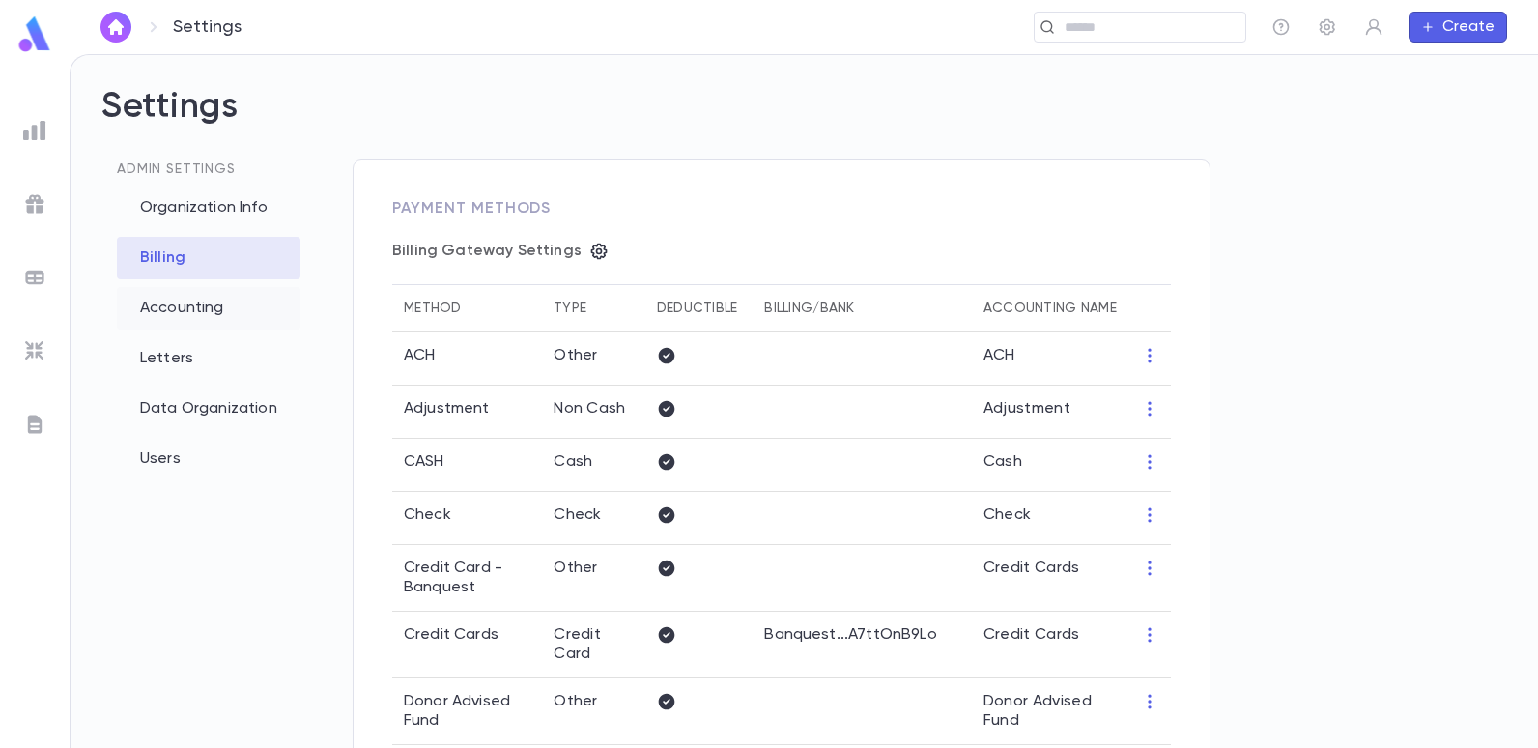
click at [142, 305] on div "Accounting" at bounding box center [209, 308] width 184 height 43
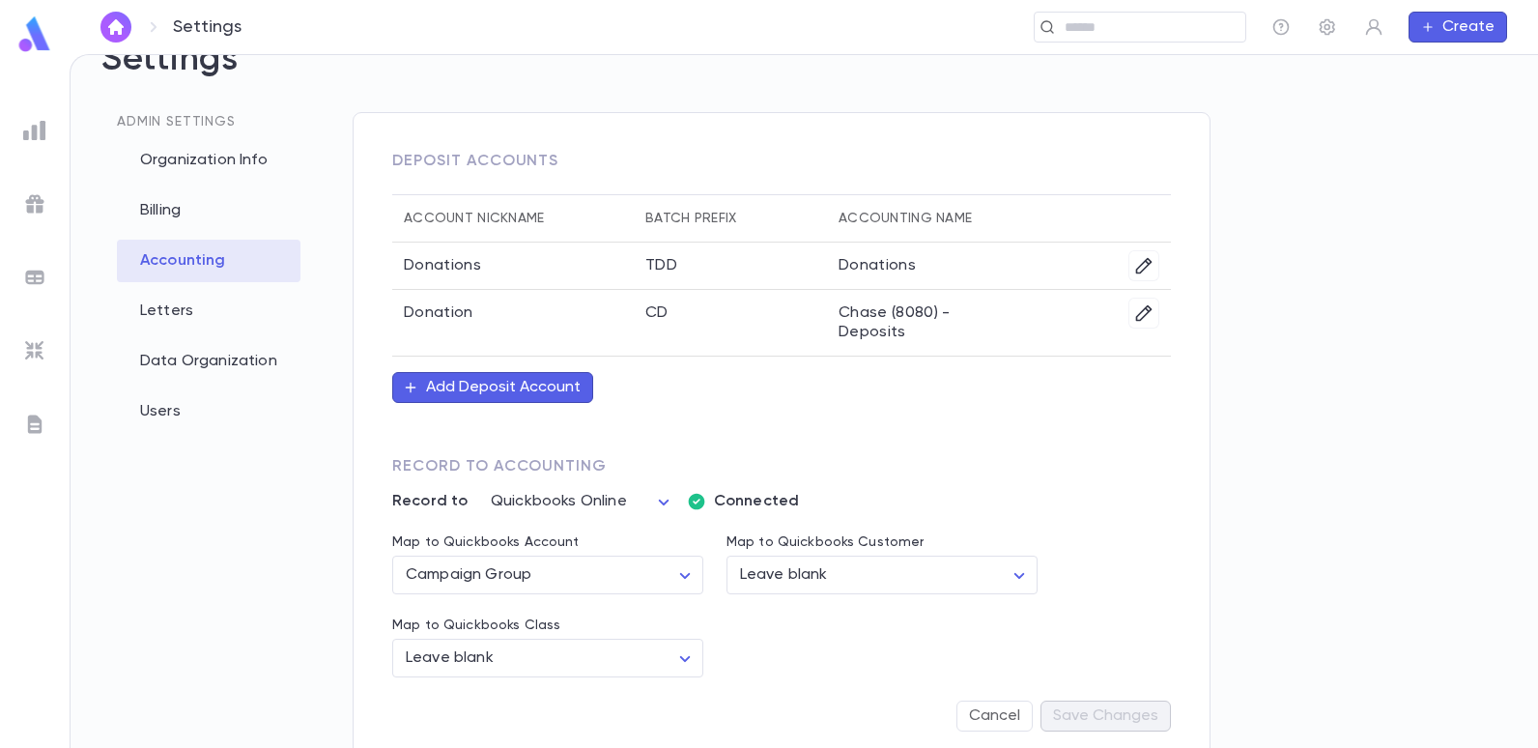
scroll to position [72, 0]
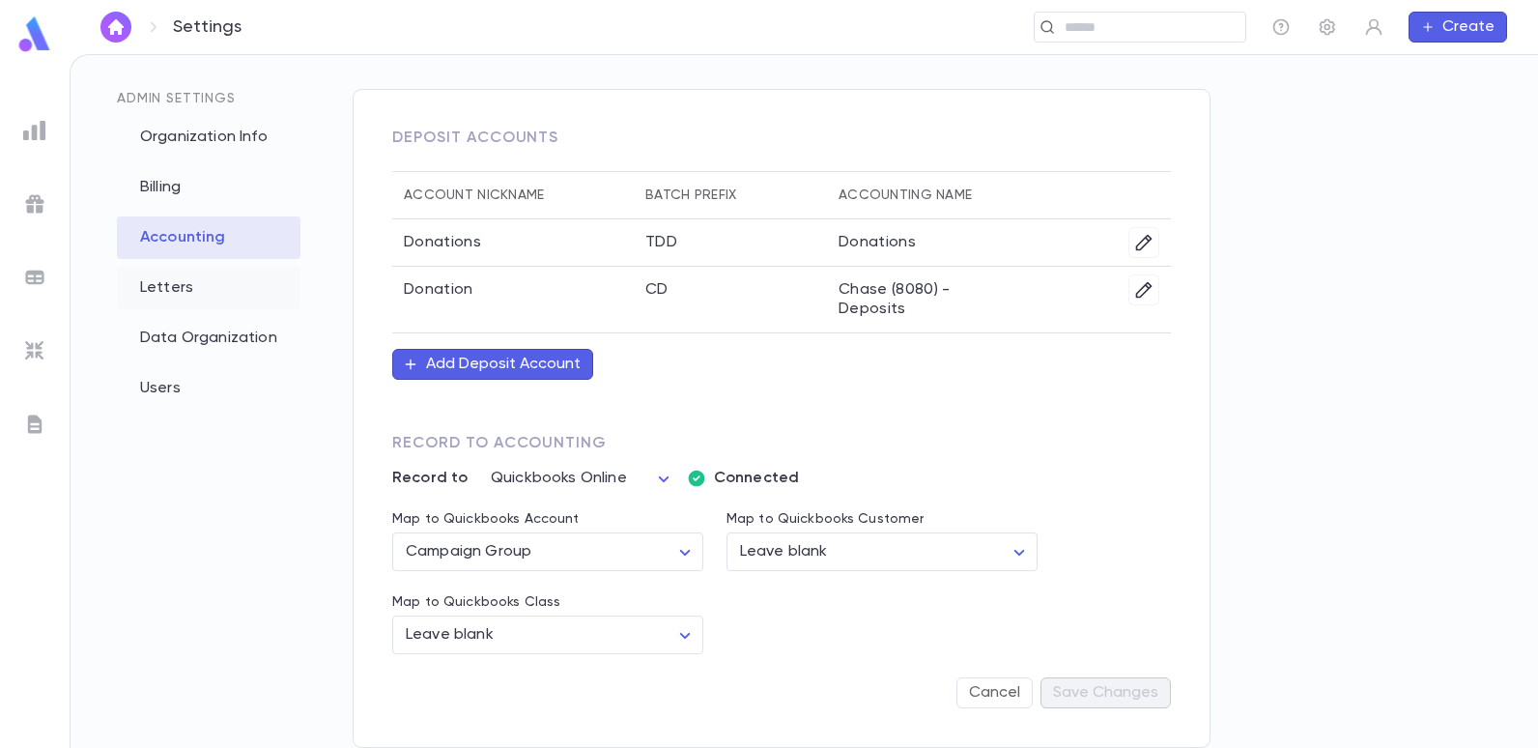
click at [170, 288] on div "Letters" at bounding box center [209, 288] width 184 height 43
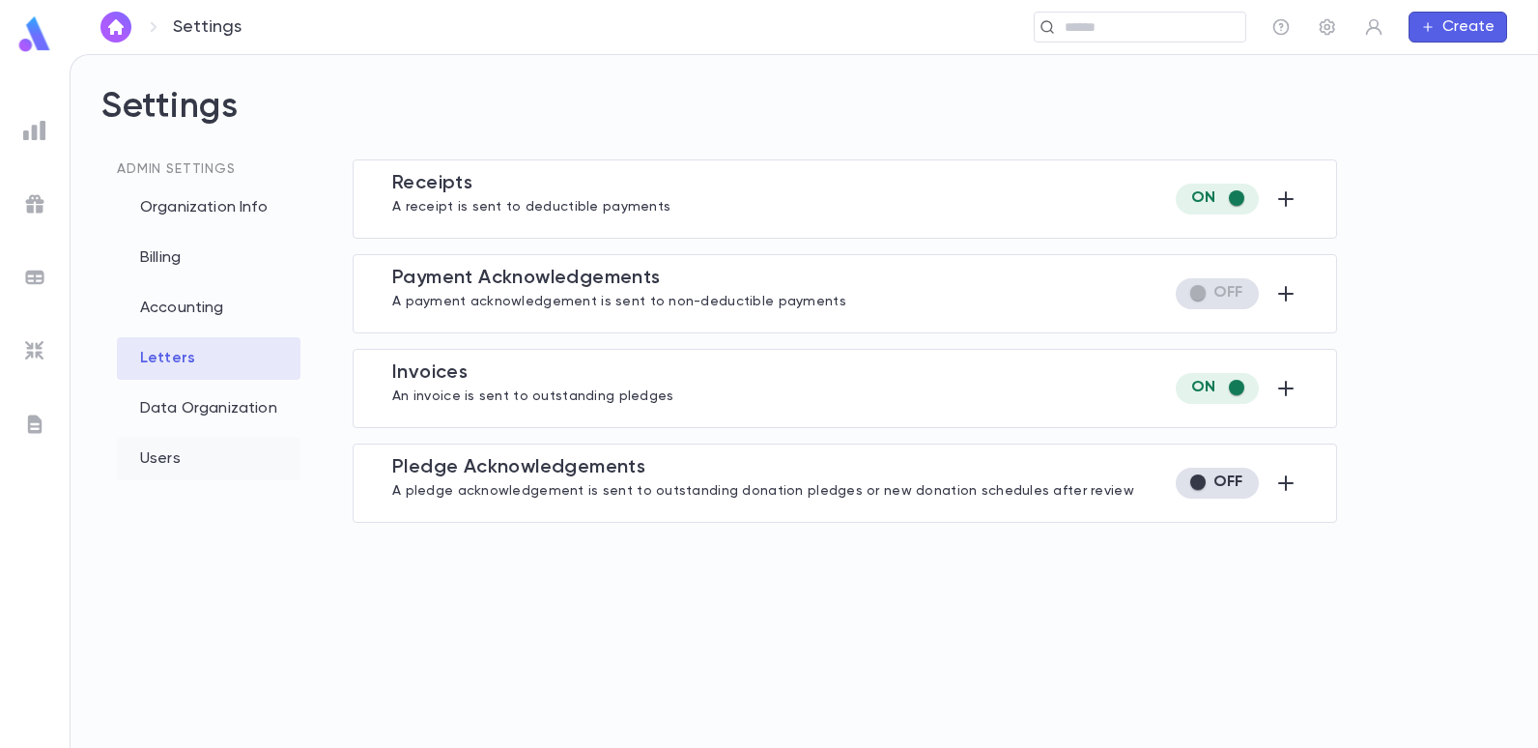
click at [157, 459] on div "Users" at bounding box center [209, 459] width 184 height 43
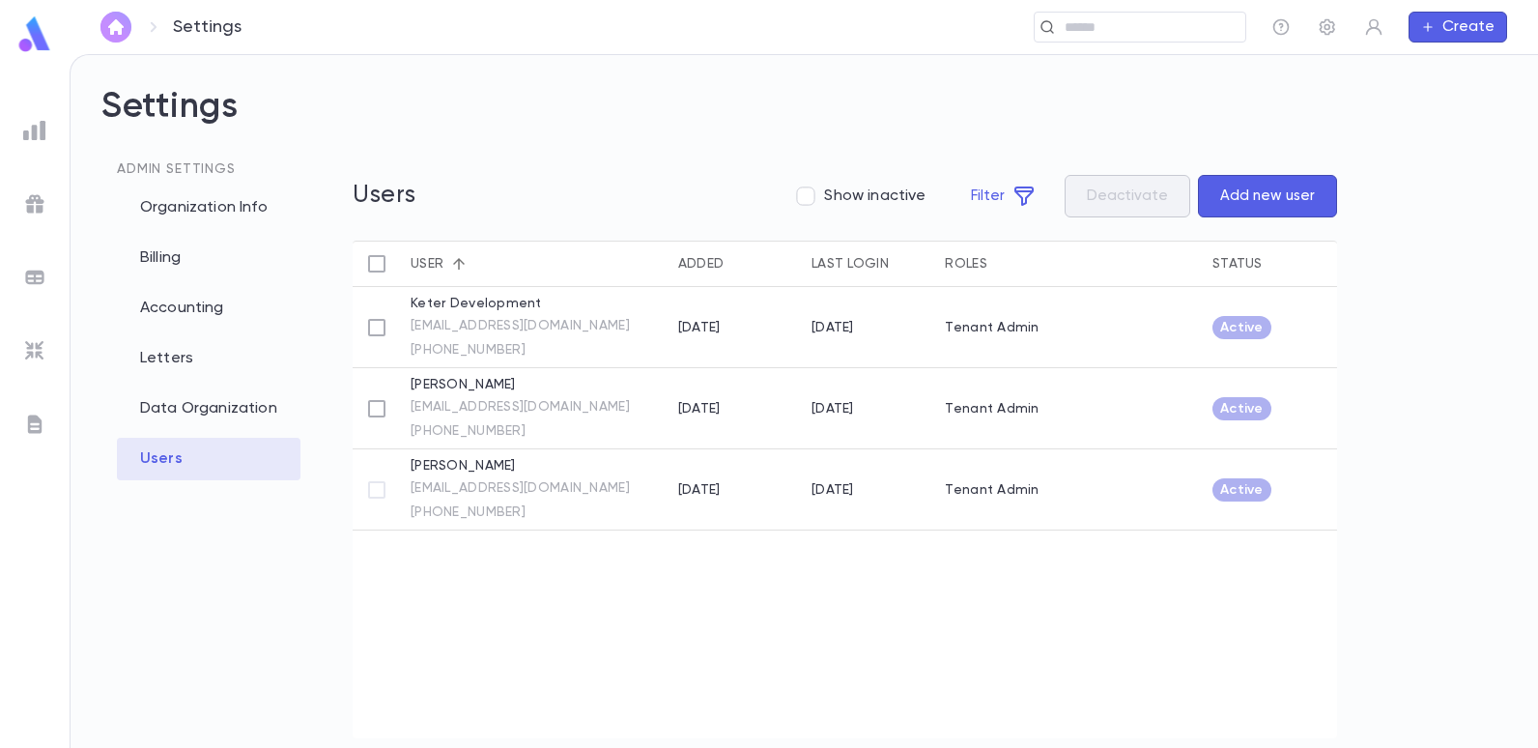
click at [112, 26] on img "button" at bounding box center [115, 26] width 23 height 15
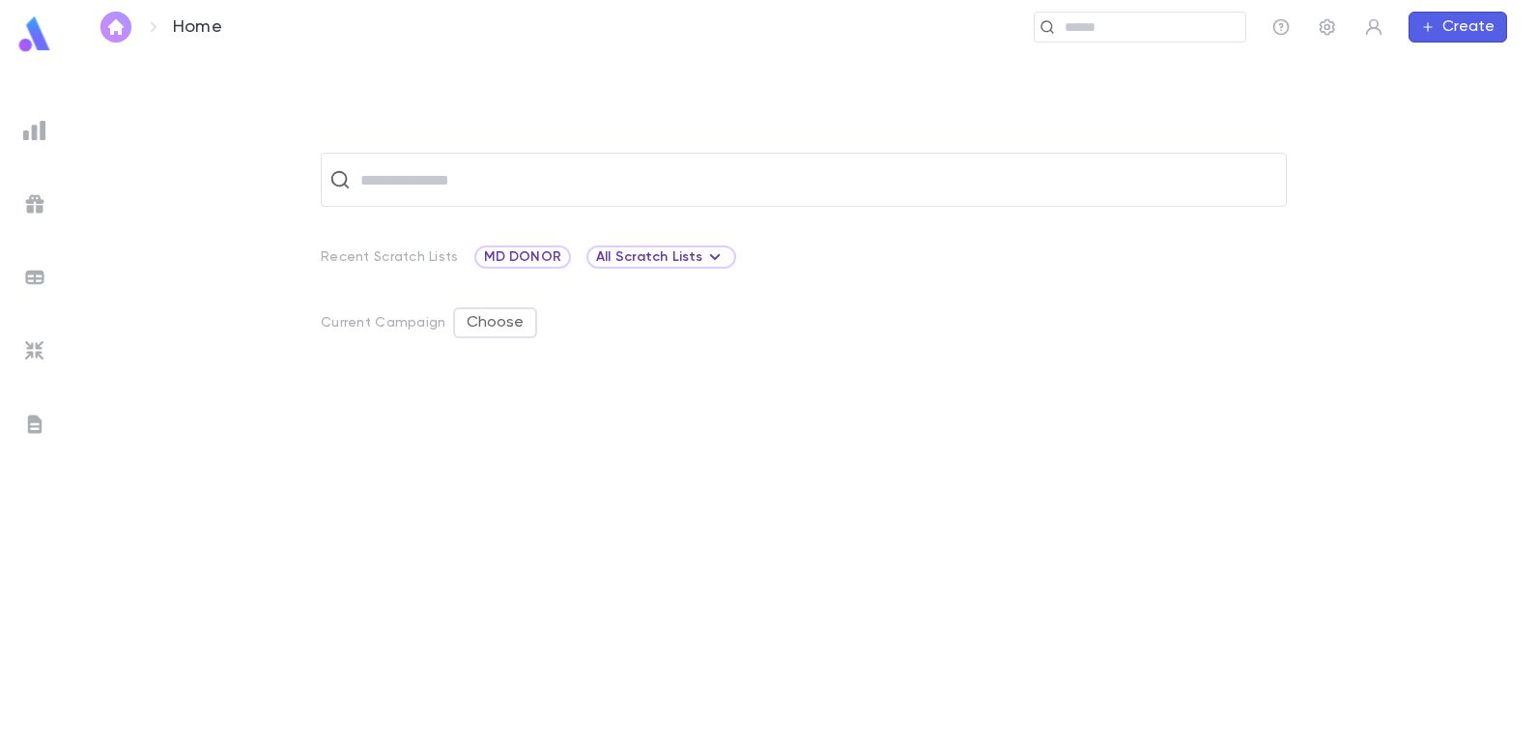
click at [117, 26] on img "button" at bounding box center [115, 26] width 23 height 15
click at [1328, 22] on icon "button" at bounding box center [1327, 26] width 19 height 19
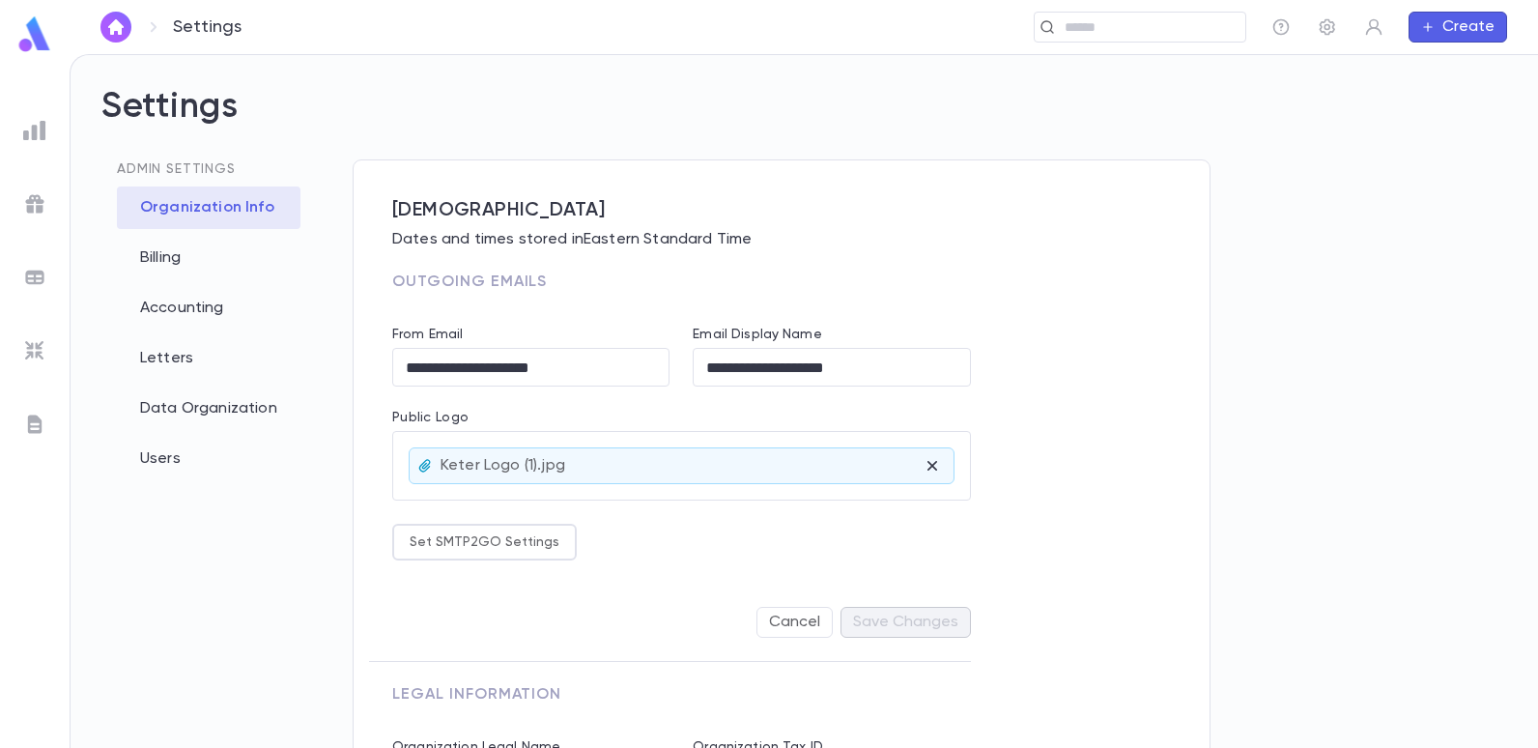
click at [209, 204] on div "Organization Info" at bounding box center [209, 207] width 184 height 43
click at [1234, 193] on div "**********" at bounding box center [845, 490] width 985 height 662
click at [60, 29] on div at bounding box center [35, 36] width 70 height 43
click at [31, 38] on img at bounding box center [34, 34] width 39 height 38
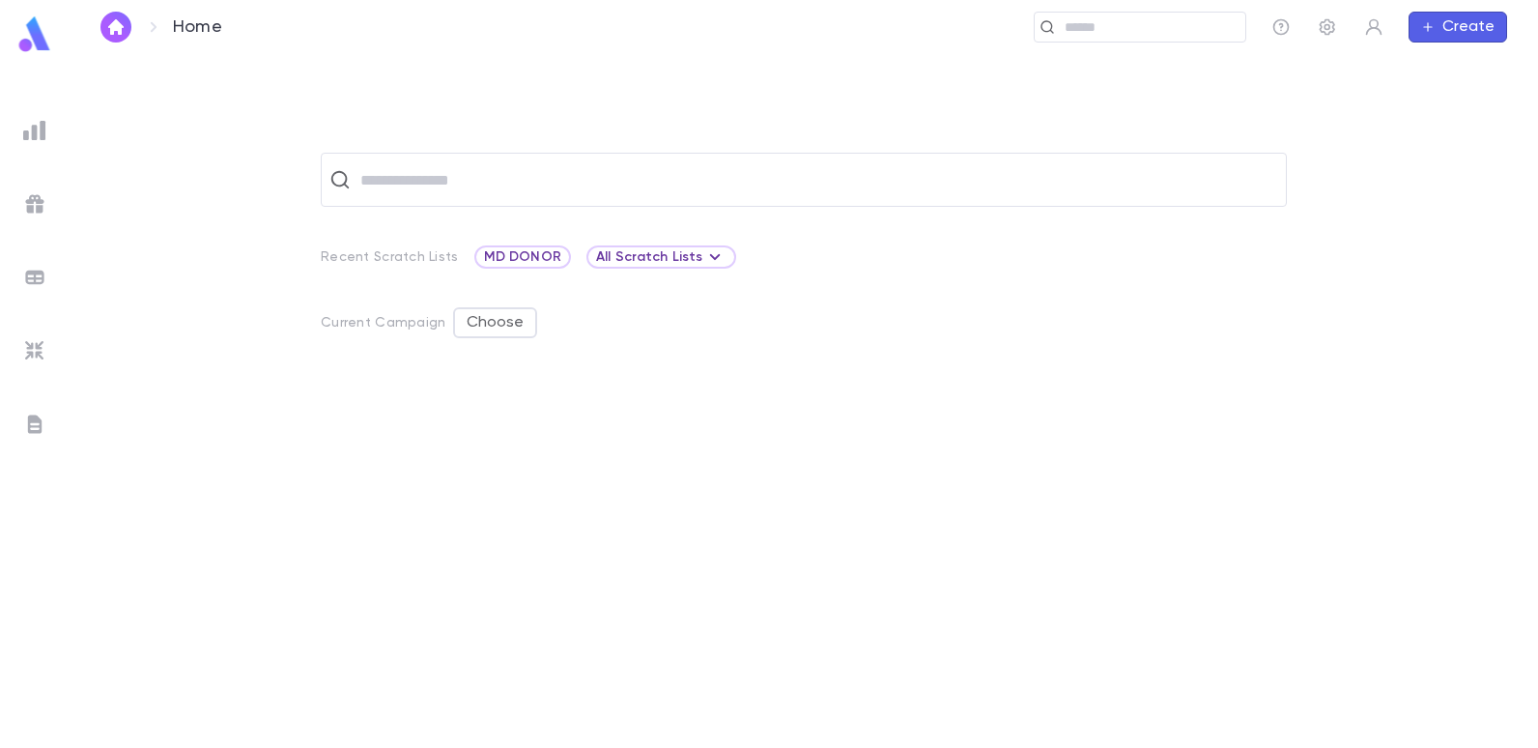
click at [43, 131] on img at bounding box center [34, 130] width 23 height 23
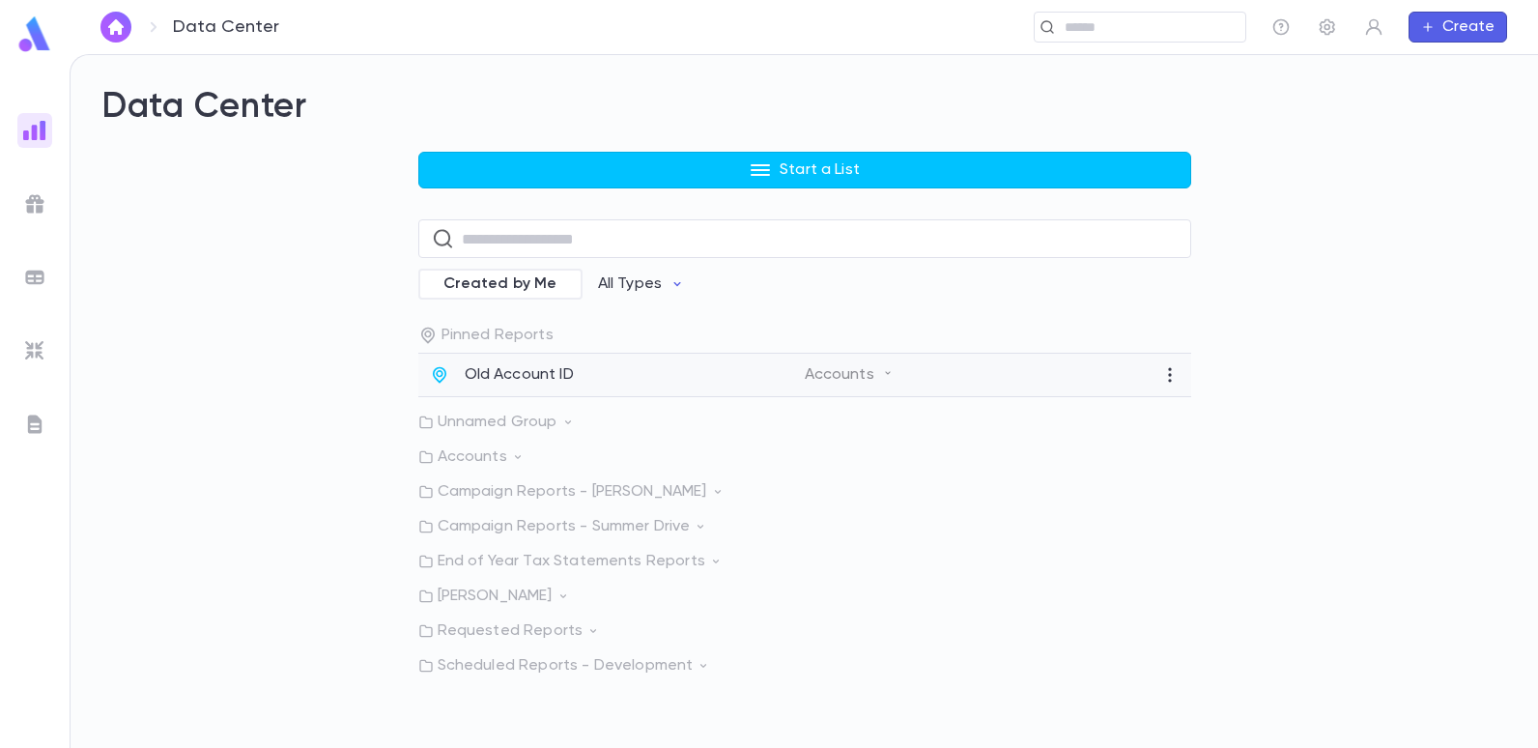
click at [520, 374] on p "Old Account ID" at bounding box center [519, 374] width 109 height 19
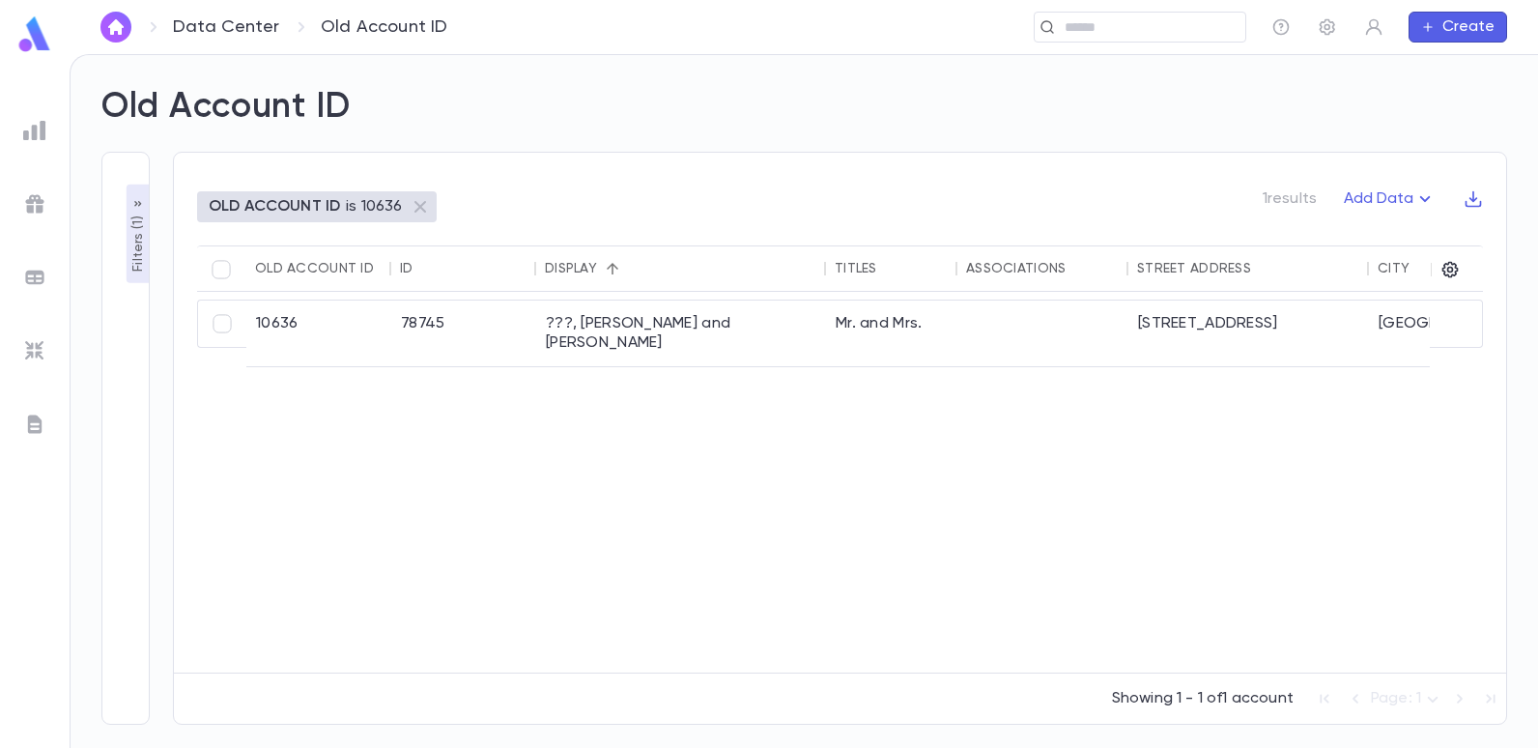
click at [323, 210] on p "OLD ACCOUNT ID" at bounding box center [274, 206] width 131 height 19
click at [299, 263] on div "Old Account ID" at bounding box center [314, 268] width 119 height 15
click at [143, 256] on p "Filters ( 1 )" at bounding box center [138, 242] width 19 height 60
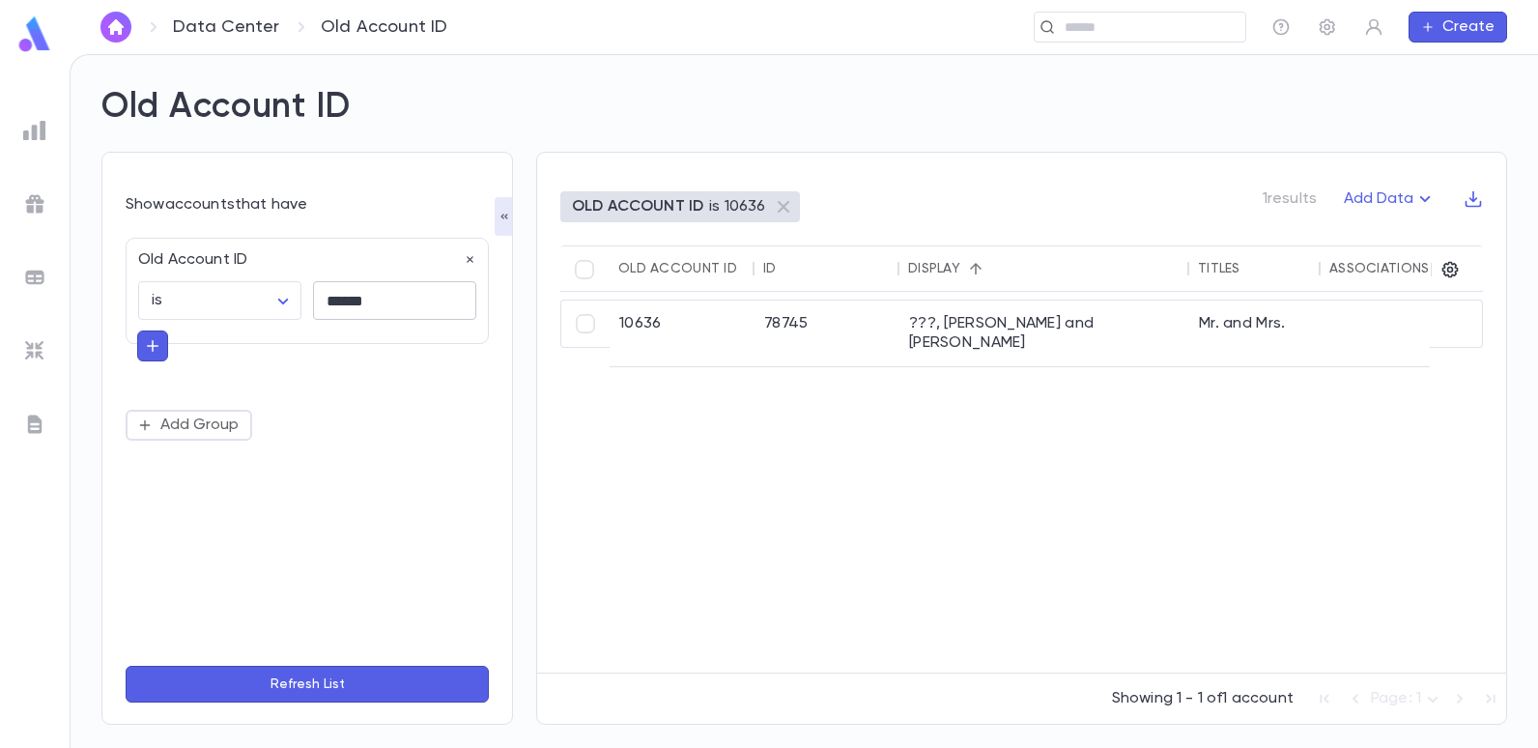
click at [400, 304] on input "******" at bounding box center [394, 301] width 163 height 38
type input "*"
type input "*****"
click at [126, 666] on button "Refresh List" at bounding box center [307, 684] width 363 height 37
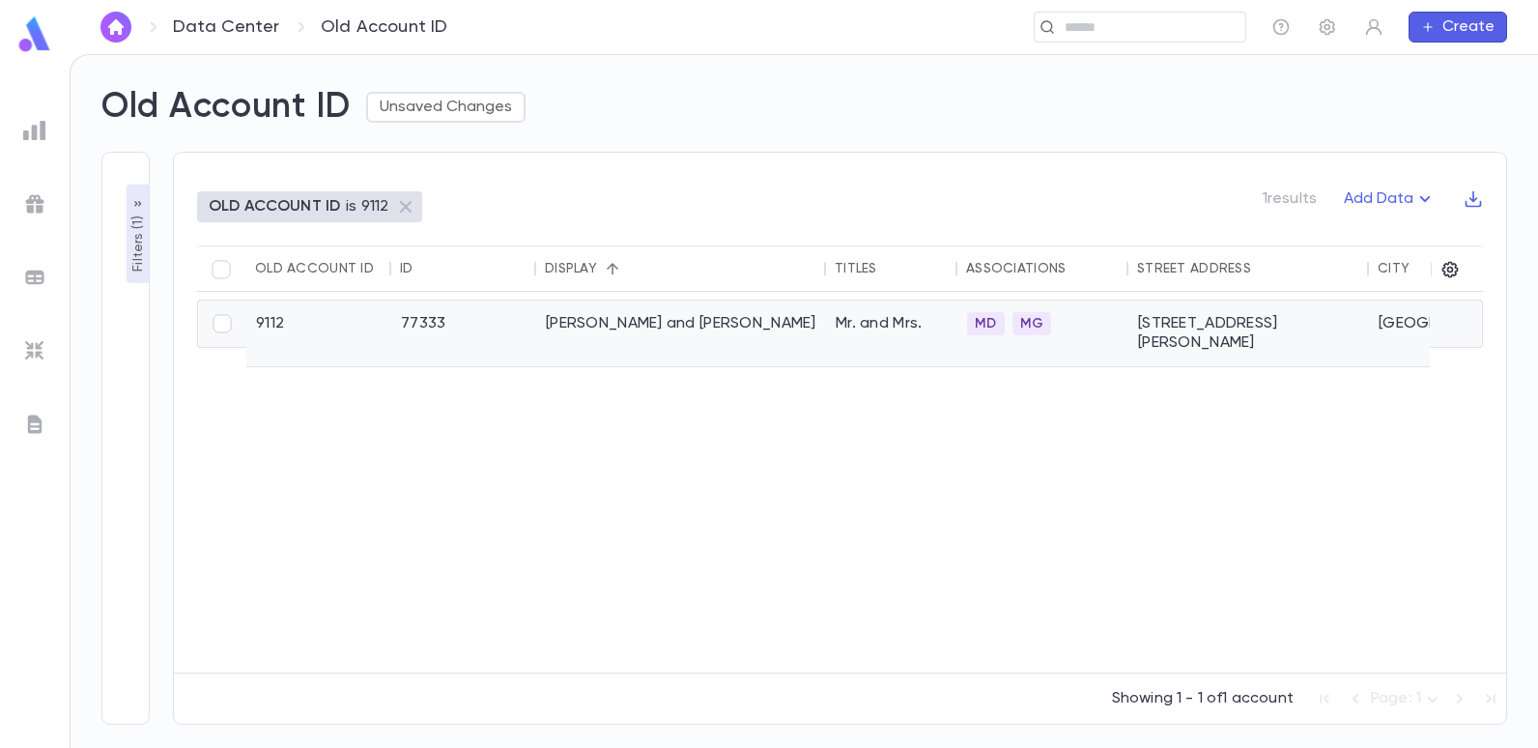
click at [585, 329] on div "Telio, Natan and Raquel" at bounding box center [681, 333] width 290 height 66
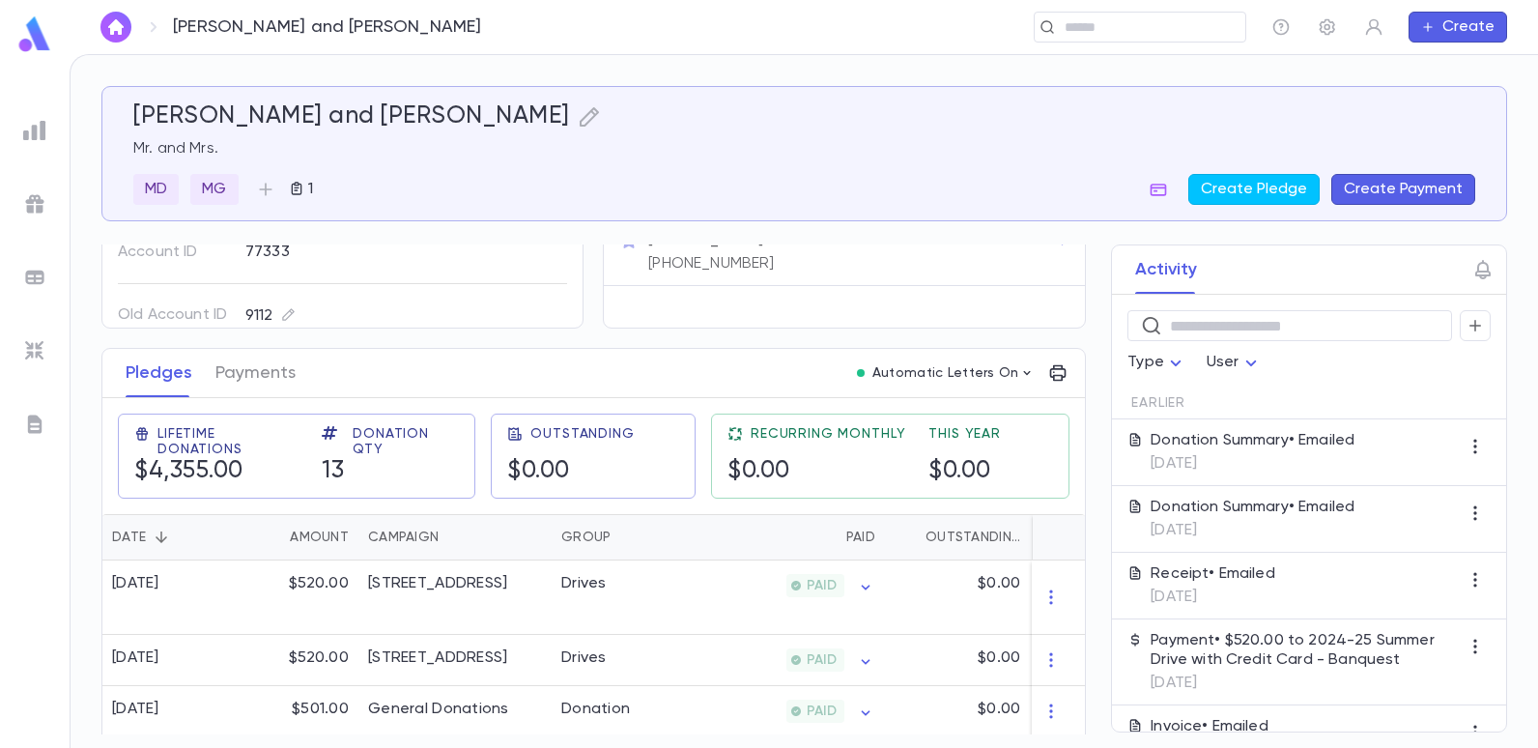
scroll to position [193, 0]
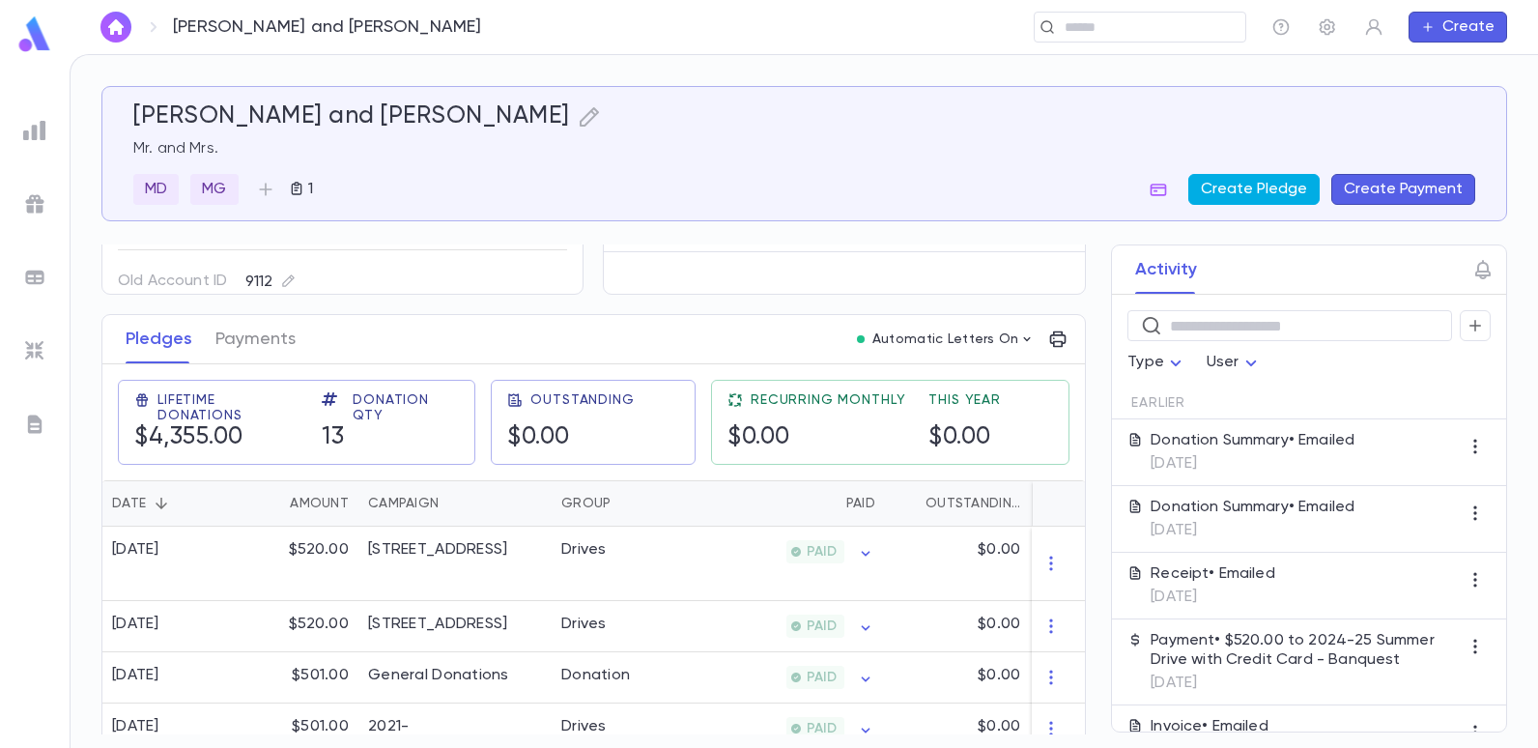
click at [1294, 189] on button "Create Pledge" at bounding box center [1253, 189] width 131 height 31
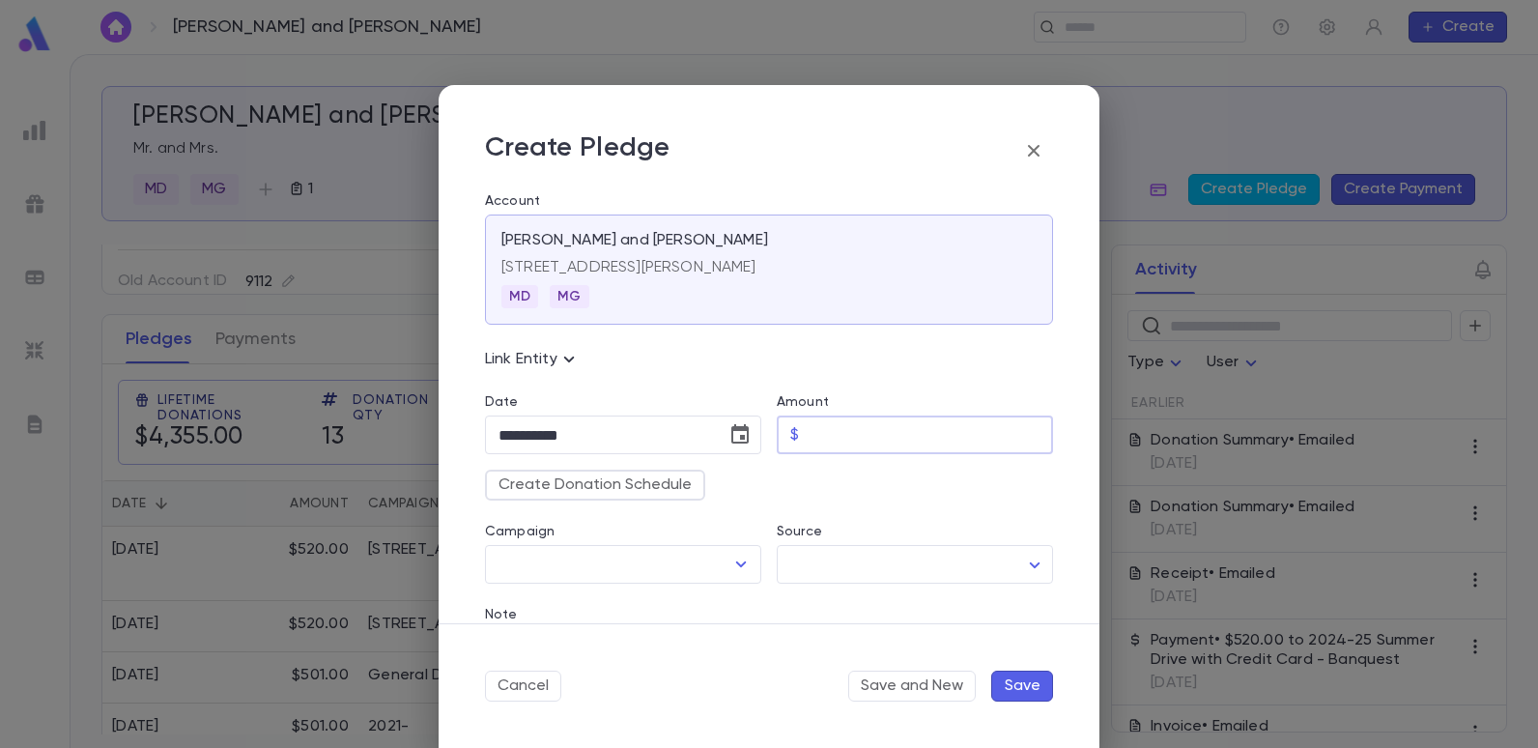
click at [830, 433] on input "Amount" at bounding box center [930, 435] width 246 height 38
type input "******"
click at [763, 489] on div "Create Donation Schedule" at bounding box center [762, 477] width 584 height 46
click at [732, 568] on icon "Open" at bounding box center [740, 564] width 23 height 23
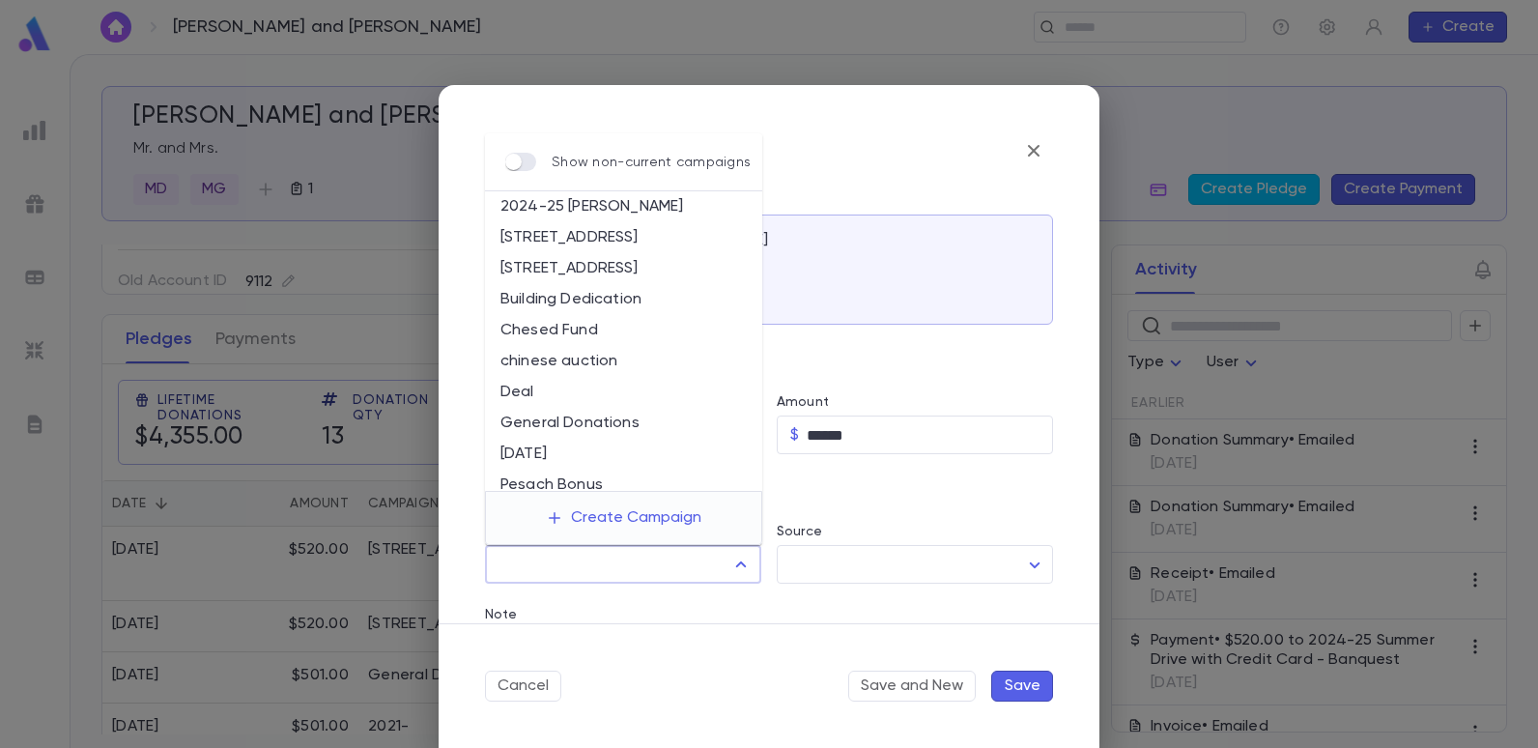
click at [381, 325] on div "**********" at bounding box center [769, 374] width 1538 height 748
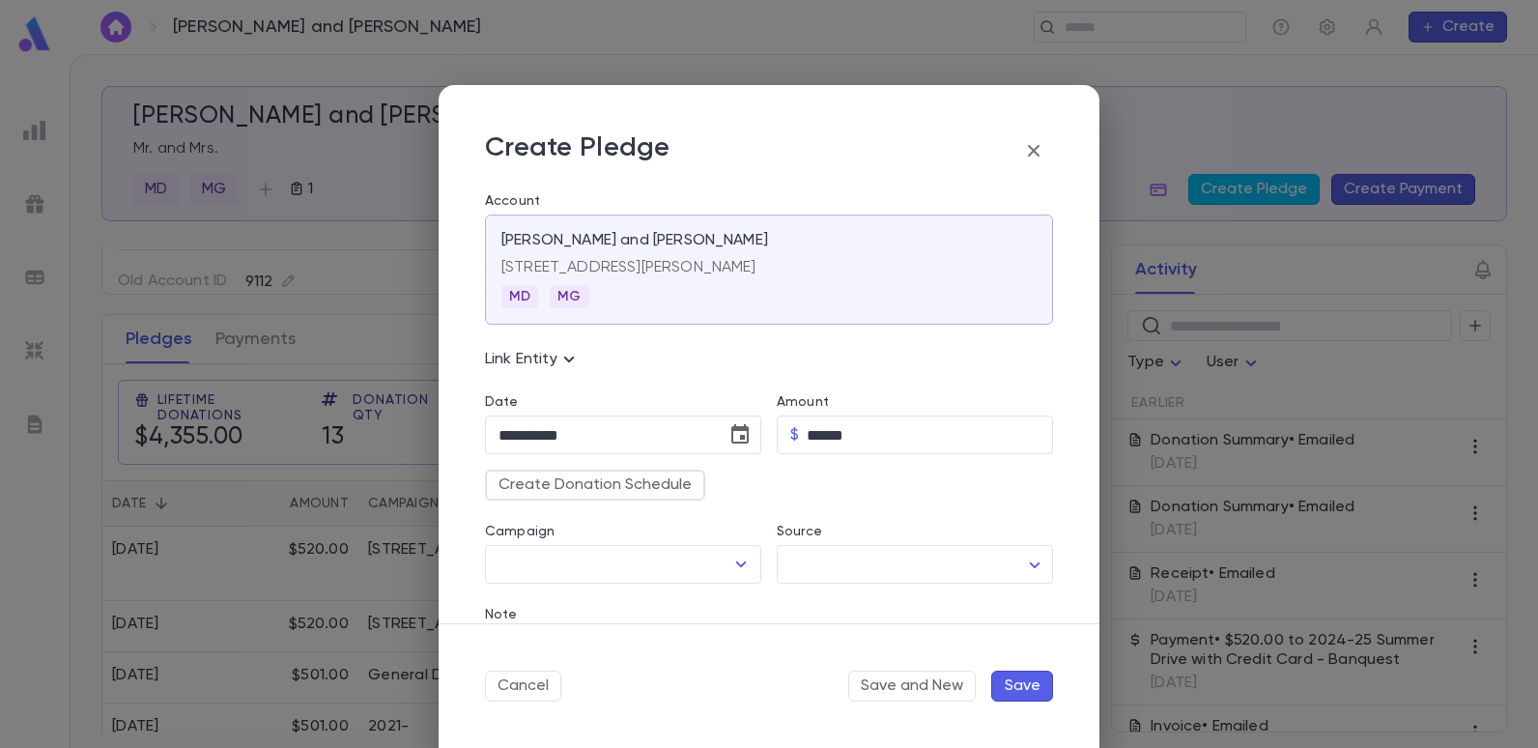
click at [1034, 150] on icon "button" at bounding box center [1034, 151] width 12 height 12
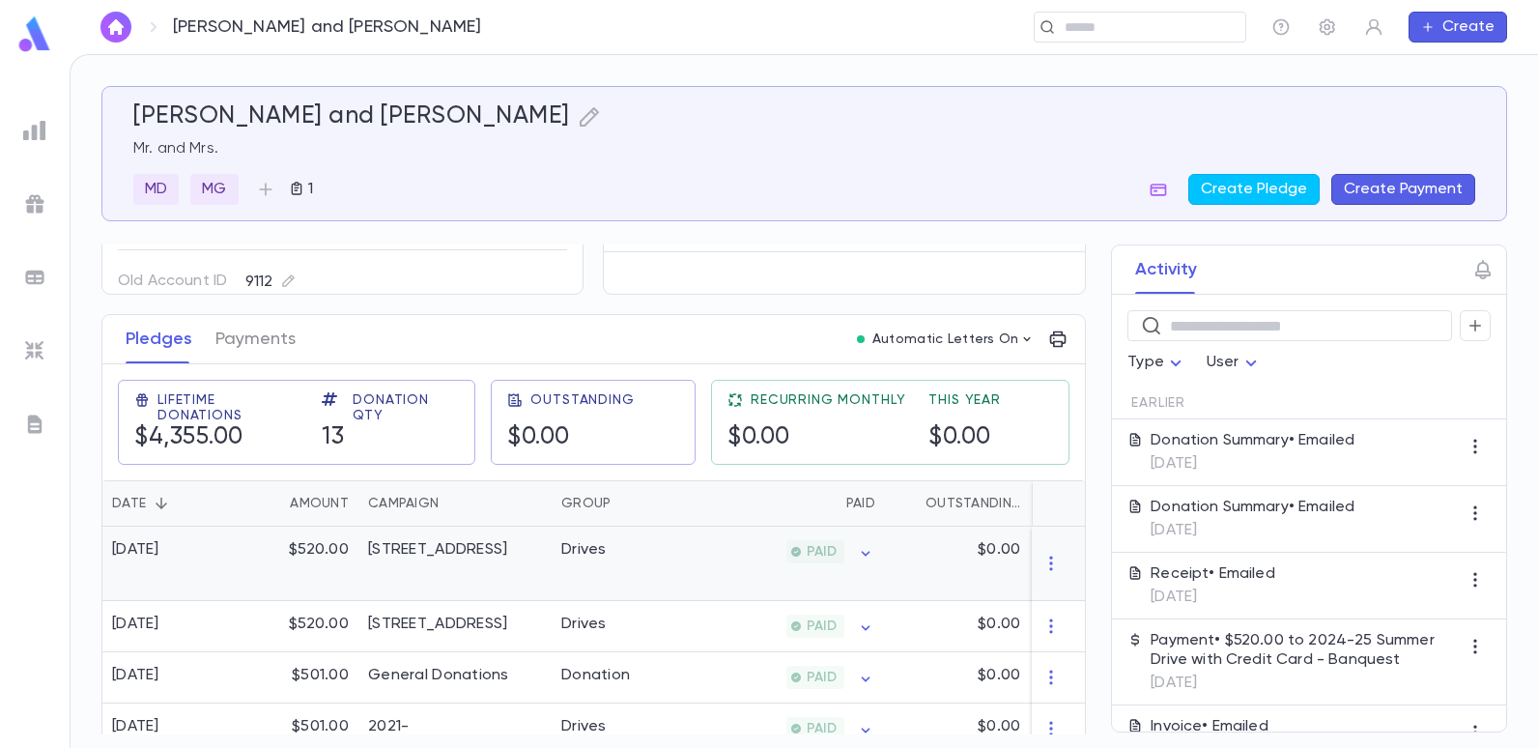
click at [616, 575] on div "Drives" at bounding box center [624, 564] width 145 height 74
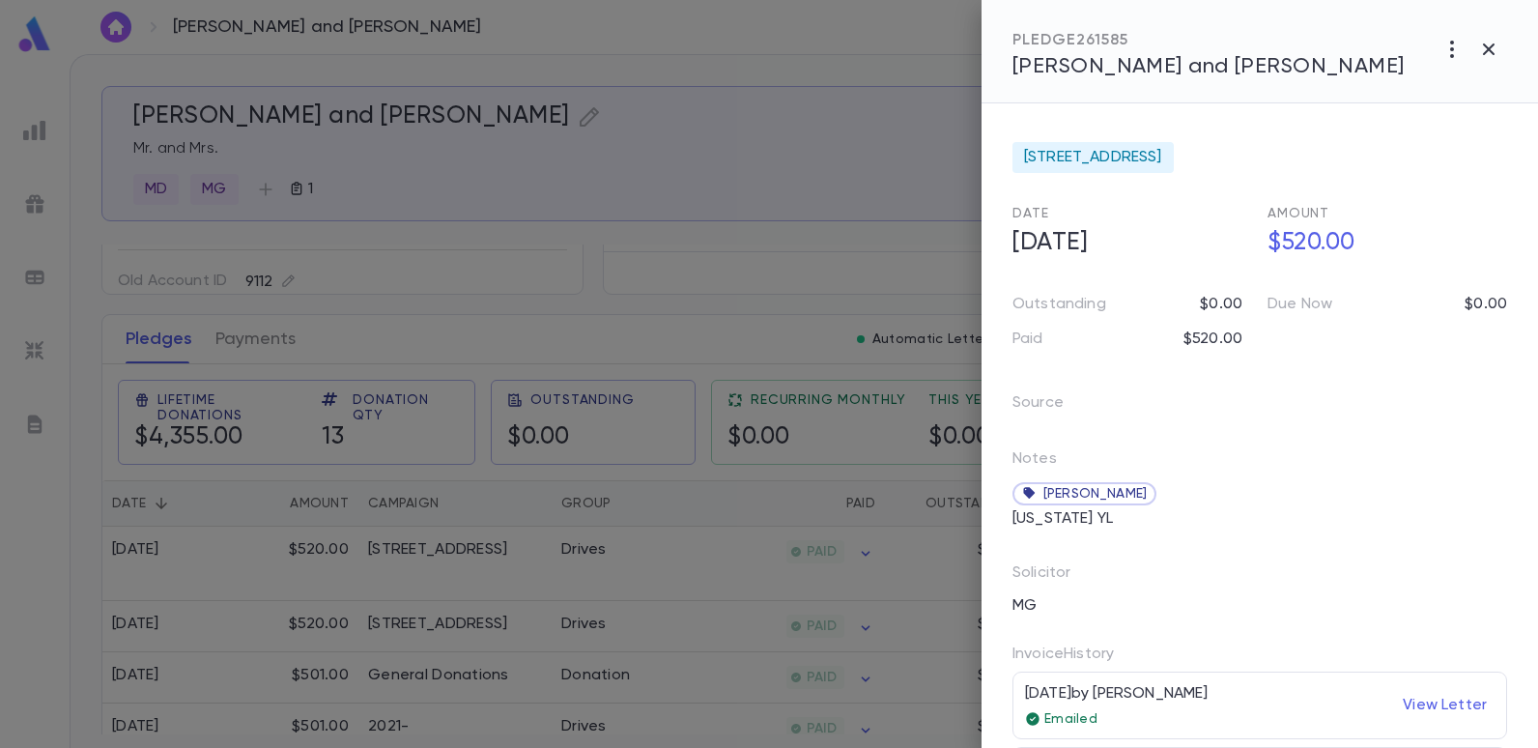
click at [675, 217] on div at bounding box center [769, 374] width 1538 height 748
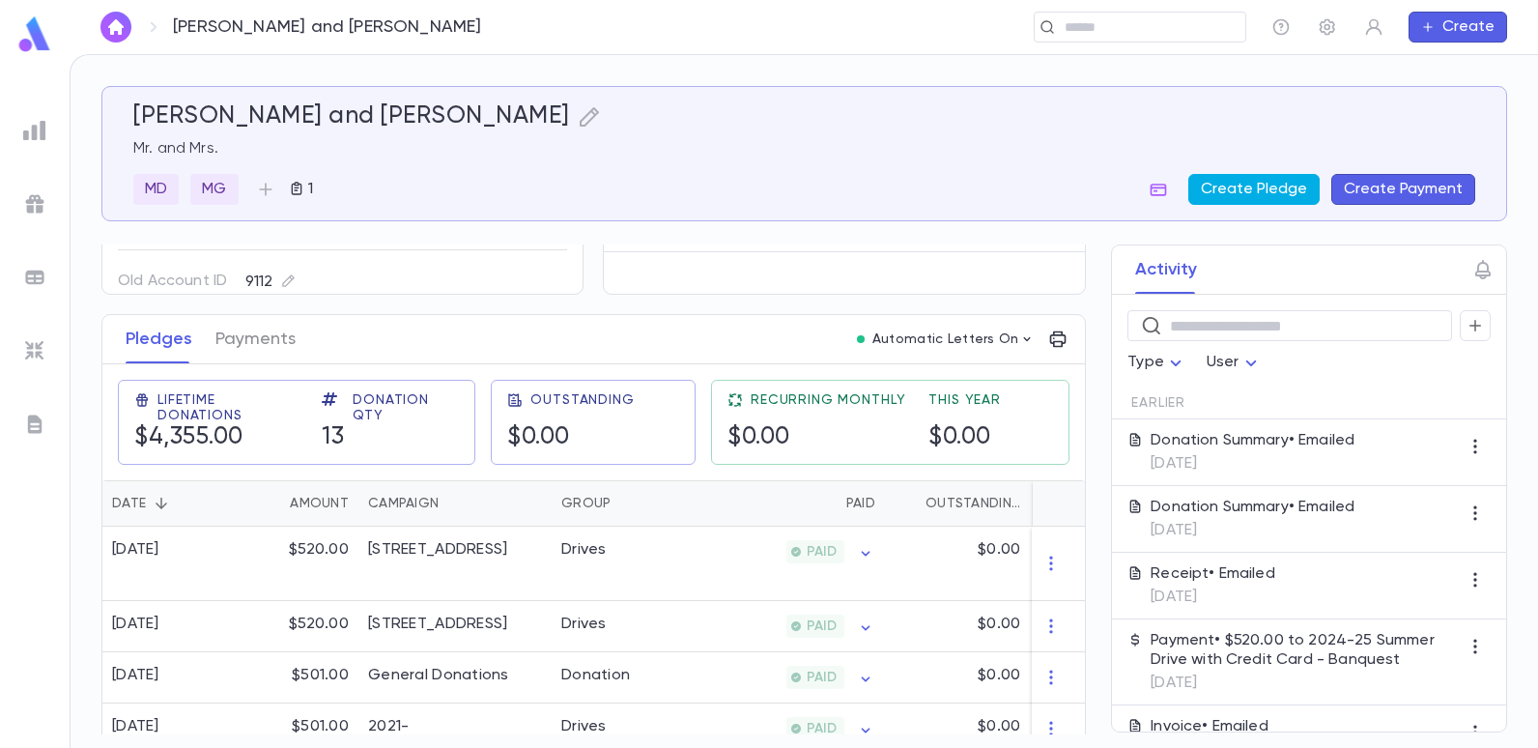
click at [1285, 190] on button "Create Pledge" at bounding box center [1253, 189] width 131 height 31
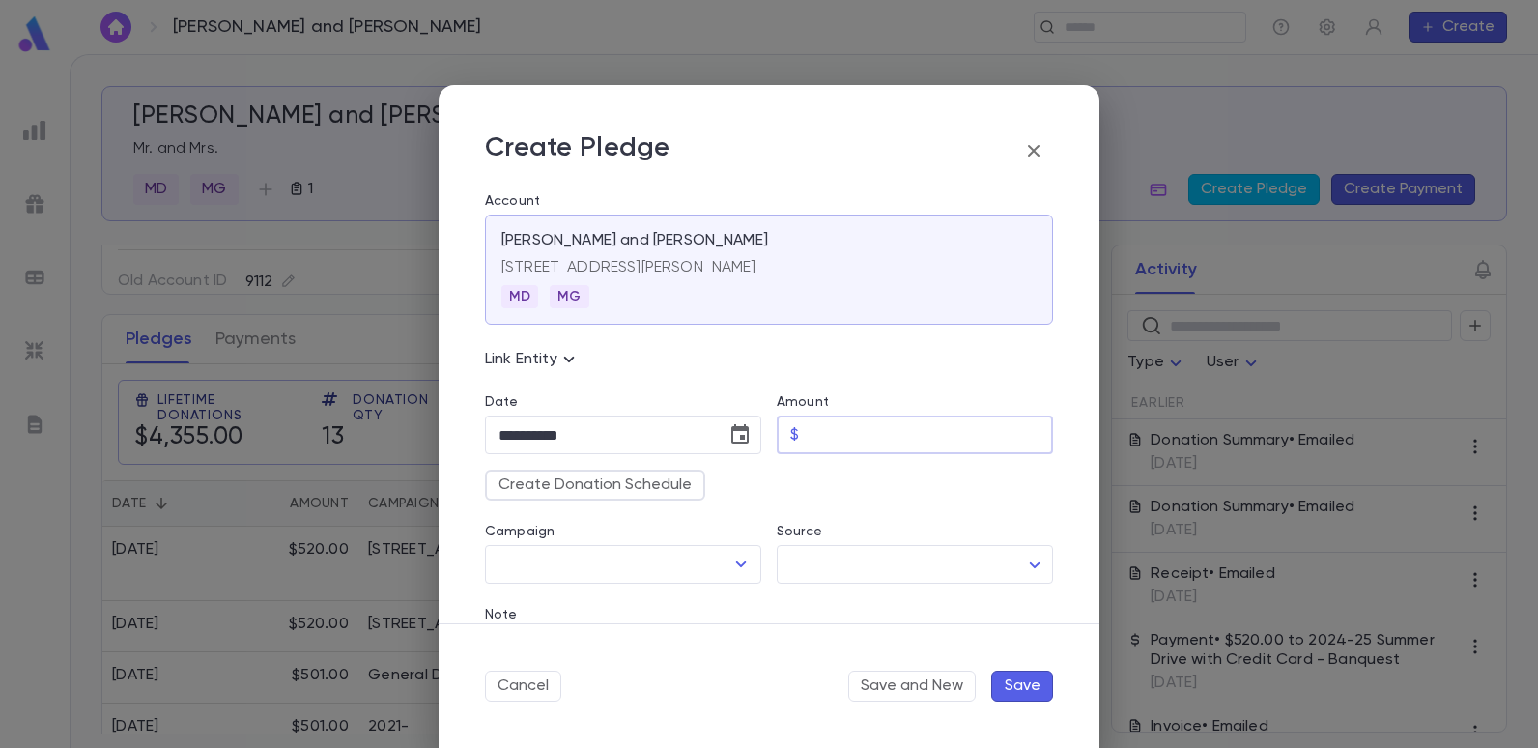
click at [814, 438] on input "Amount" at bounding box center [930, 435] width 246 height 38
type input "******"
click at [737, 571] on icon "Open" at bounding box center [740, 564] width 23 height 23
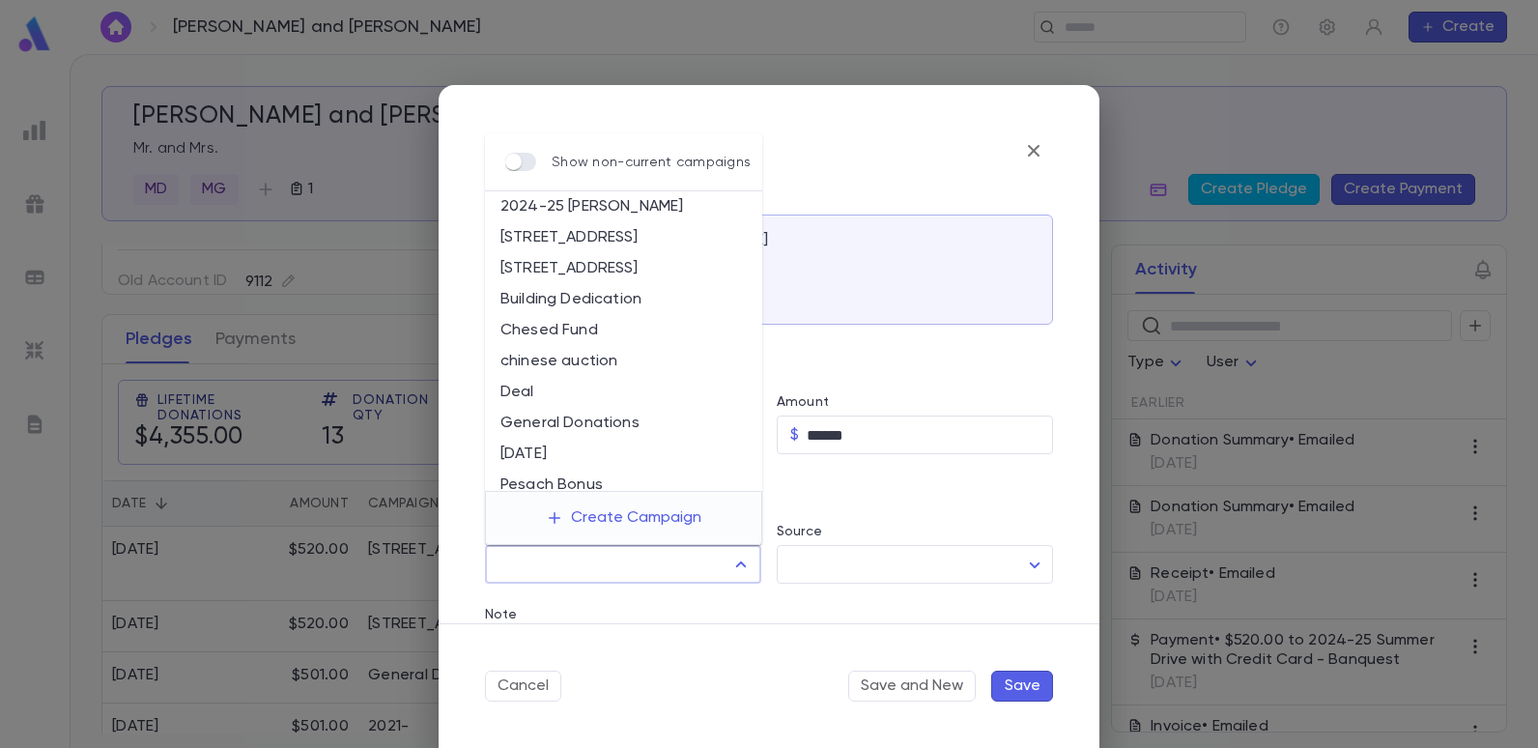
click at [596, 265] on li "2025-26 Summer Drive" at bounding box center [623, 268] width 277 height 31
type input "**********"
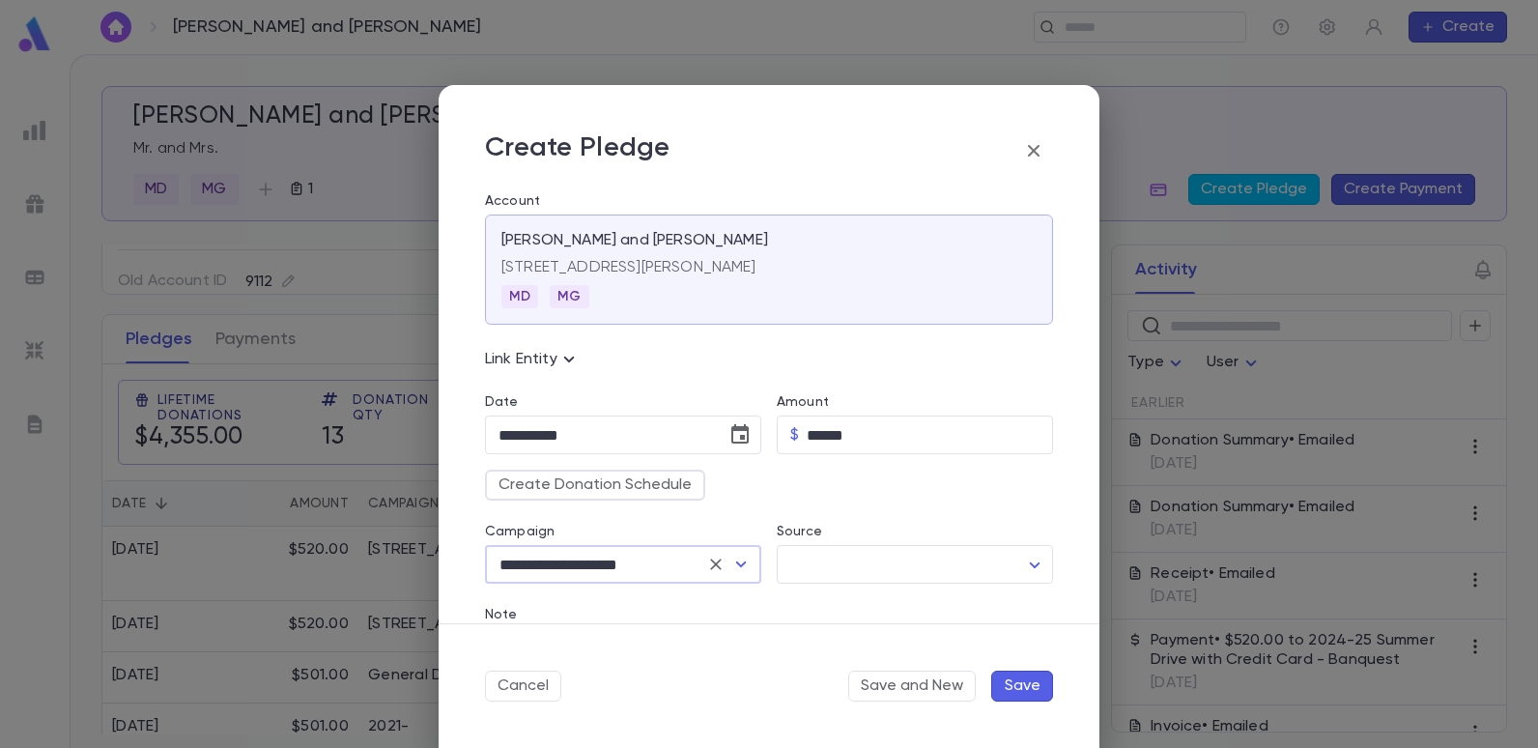
scroll to position [97, 0]
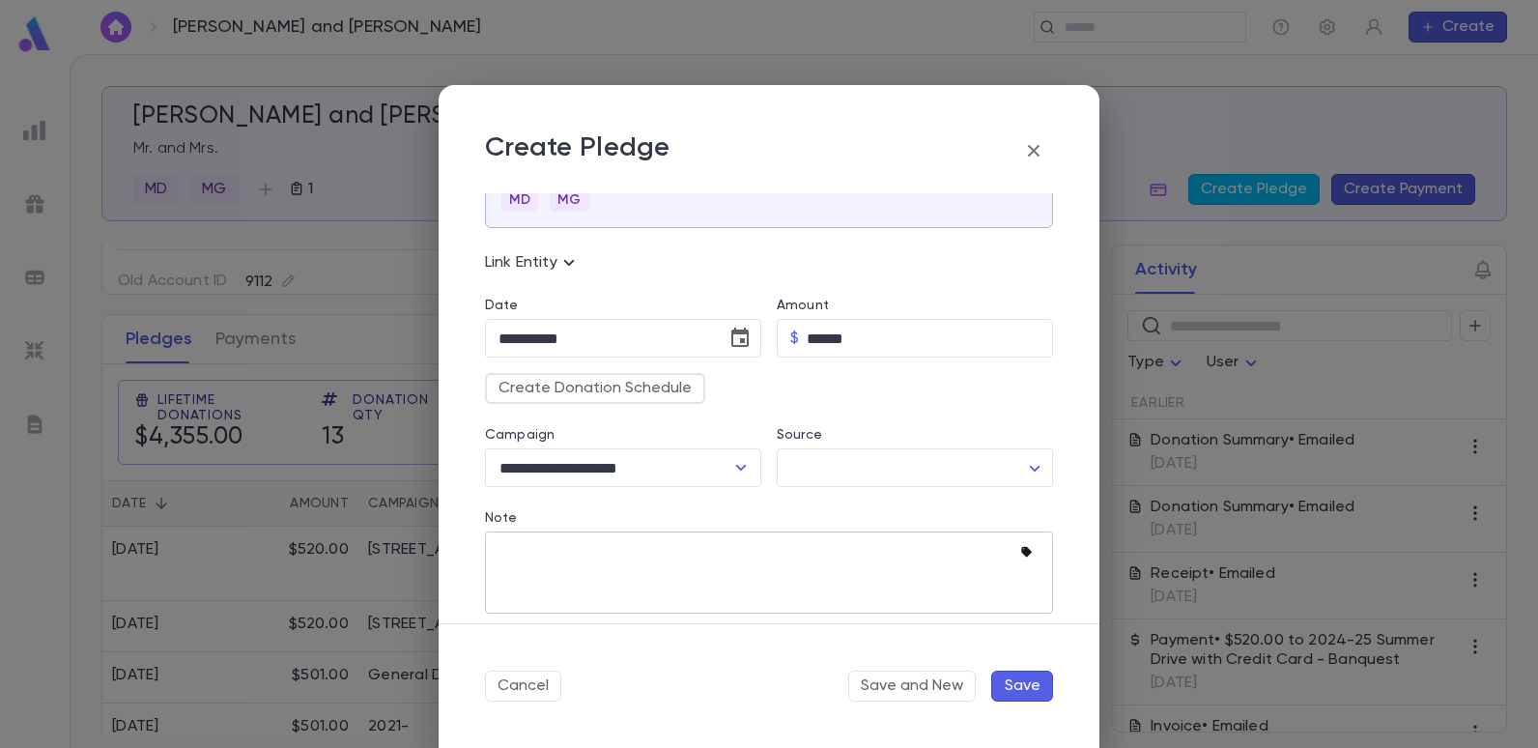
click at [1021, 549] on icon "button" at bounding box center [1026, 552] width 11 height 11
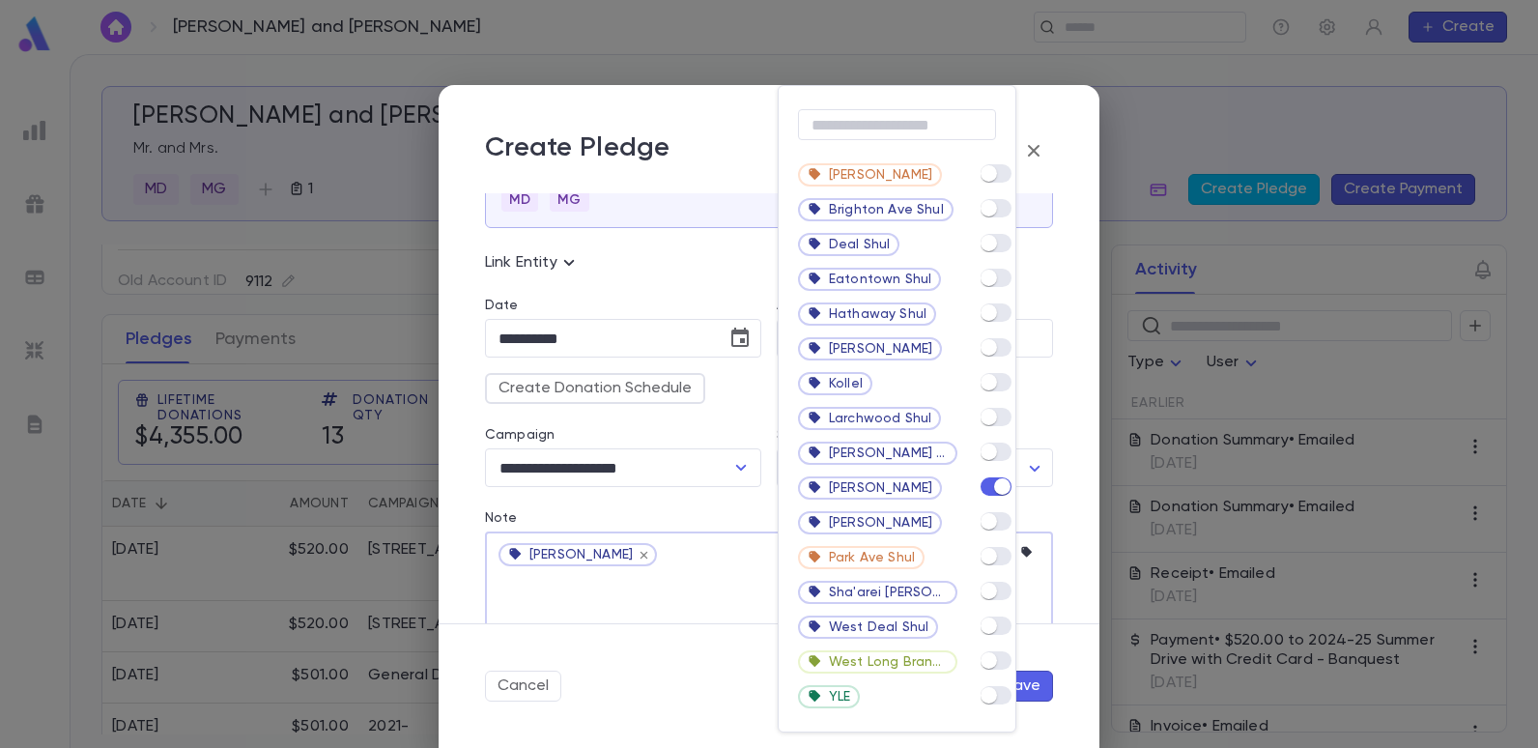
click at [642, 585] on div at bounding box center [769, 374] width 1538 height 748
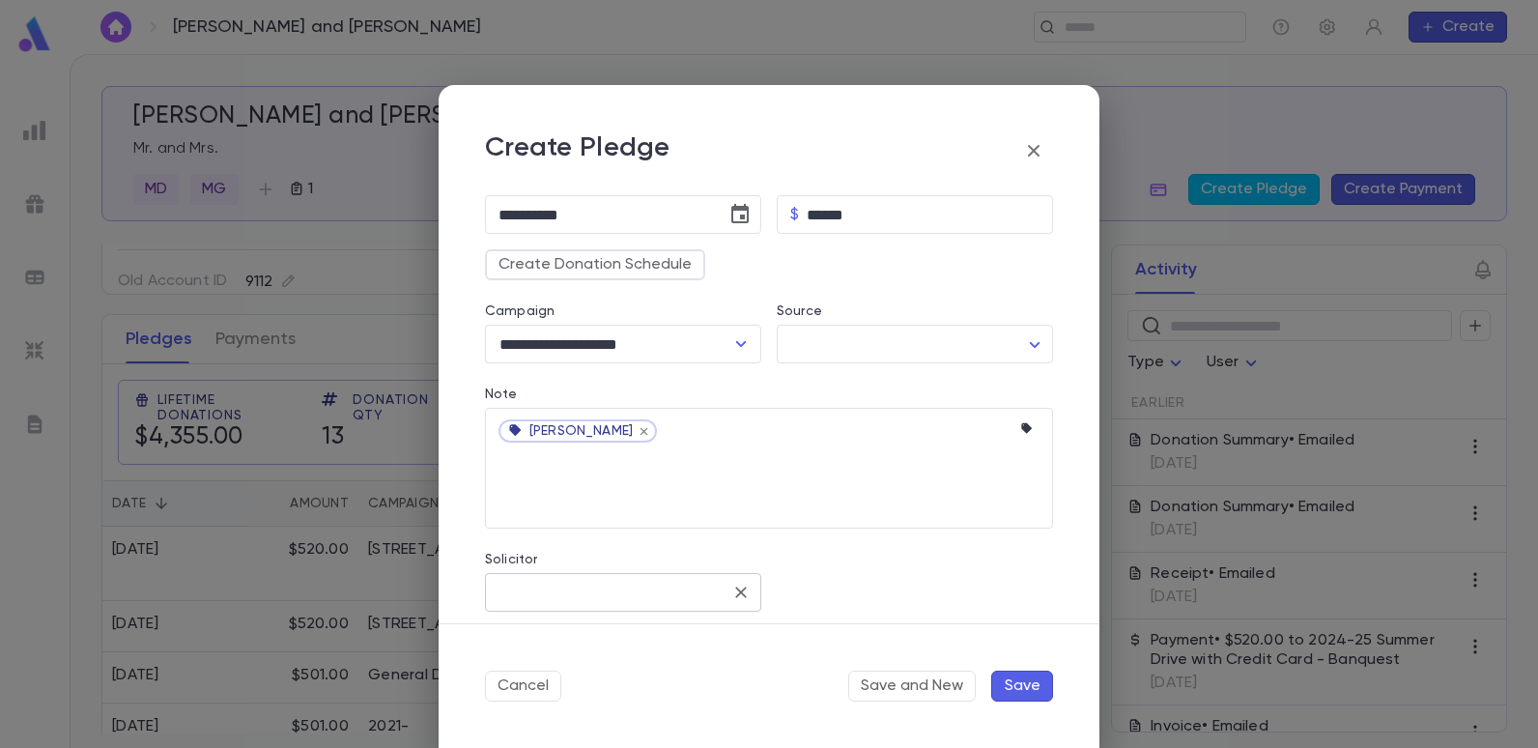
scroll to position [232, 0]
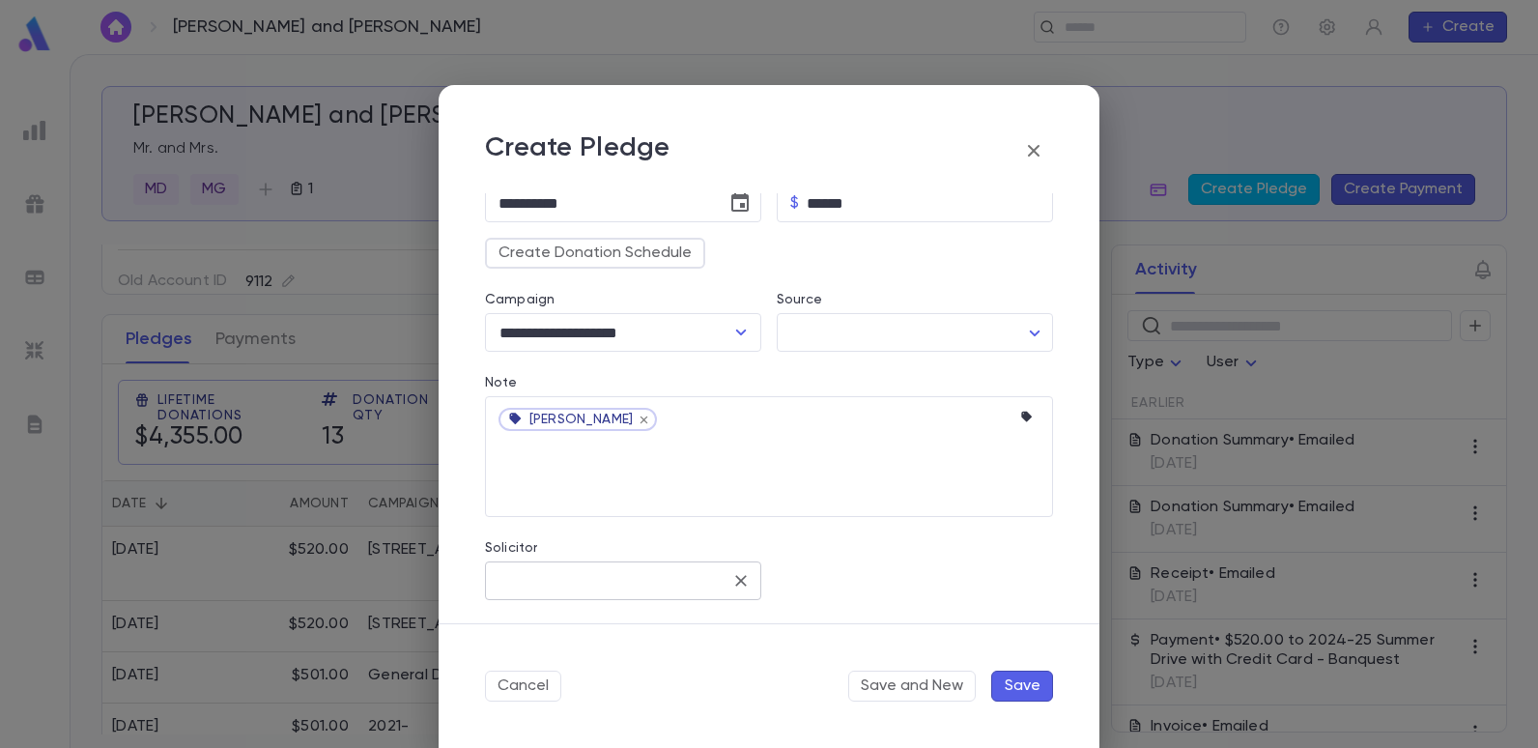
click at [688, 585] on input "Solicitor" at bounding box center [609, 580] width 230 height 37
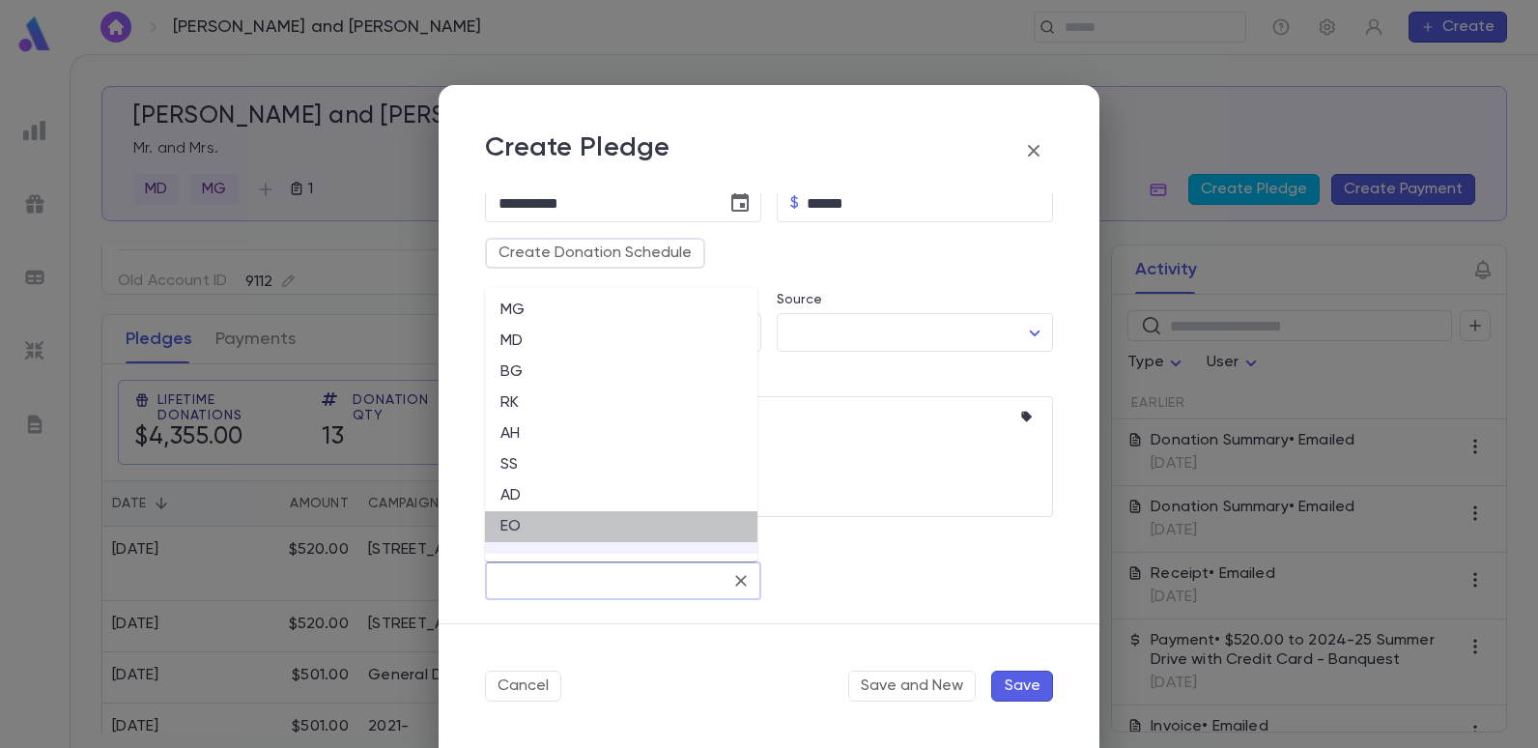
click at [514, 520] on li "EO" at bounding box center [621, 526] width 272 height 31
type input "**"
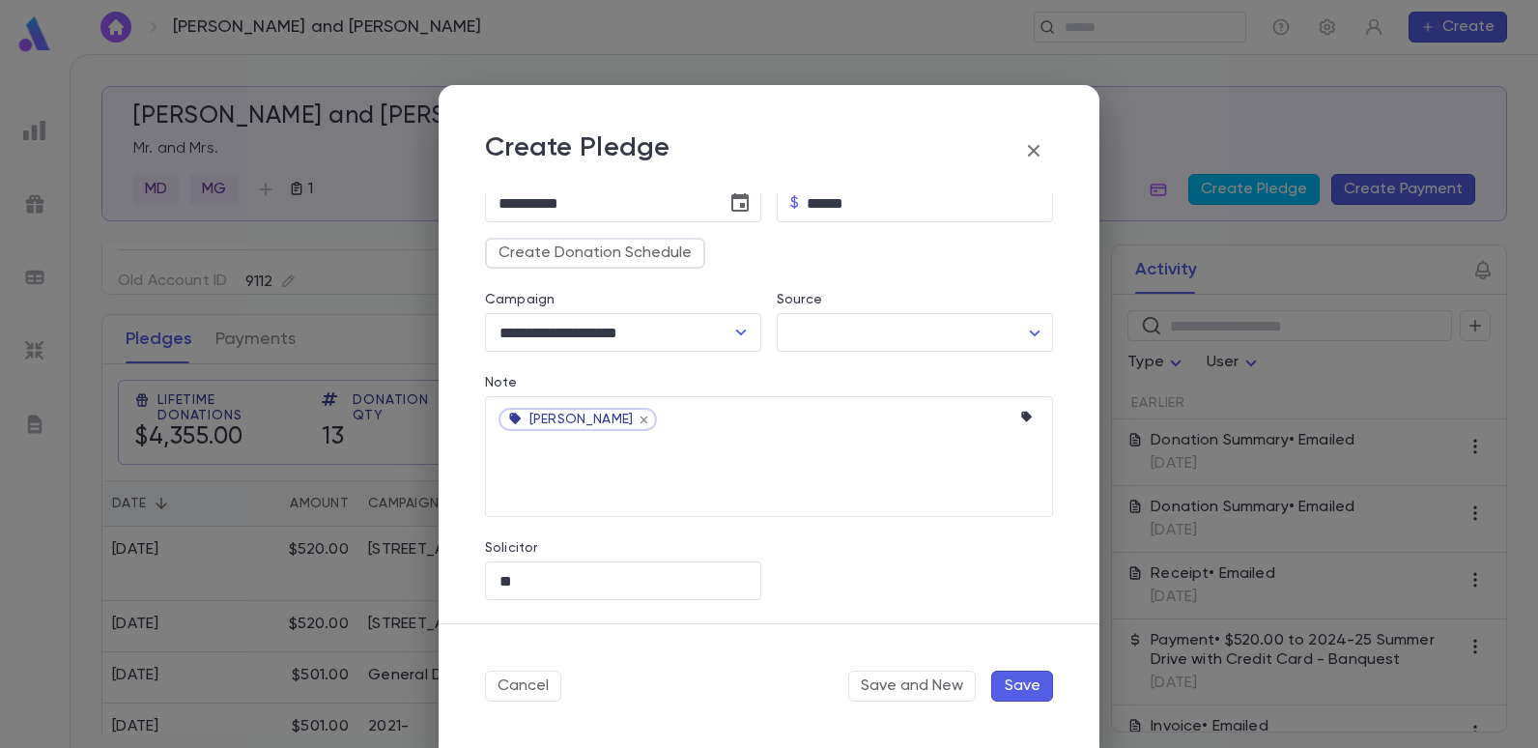
click at [1015, 679] on button "Save" at bounding box center [1022, 686] width 62 height 31
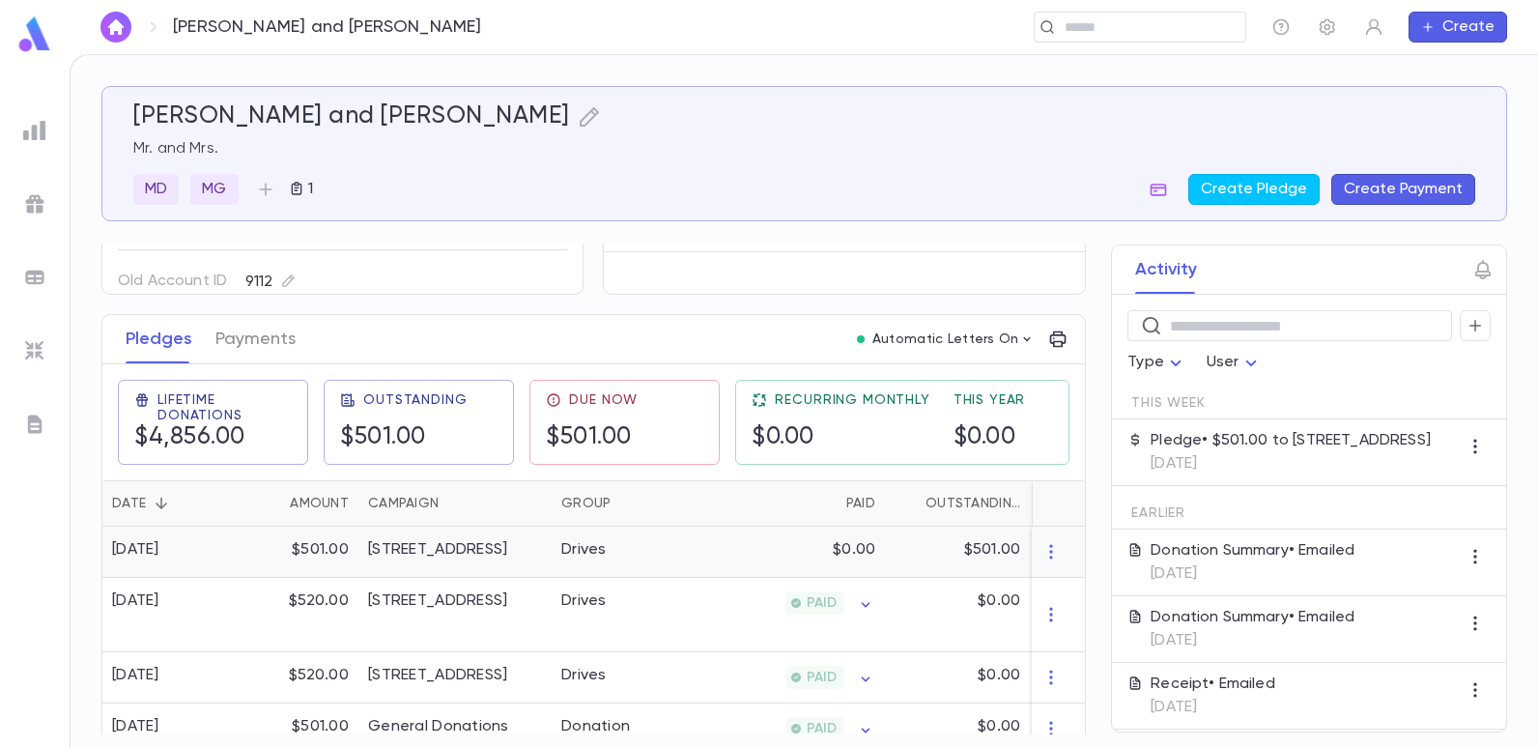
click at [624, 561] on div "Drives" at bounding box center [624, 552] width 145 height 51
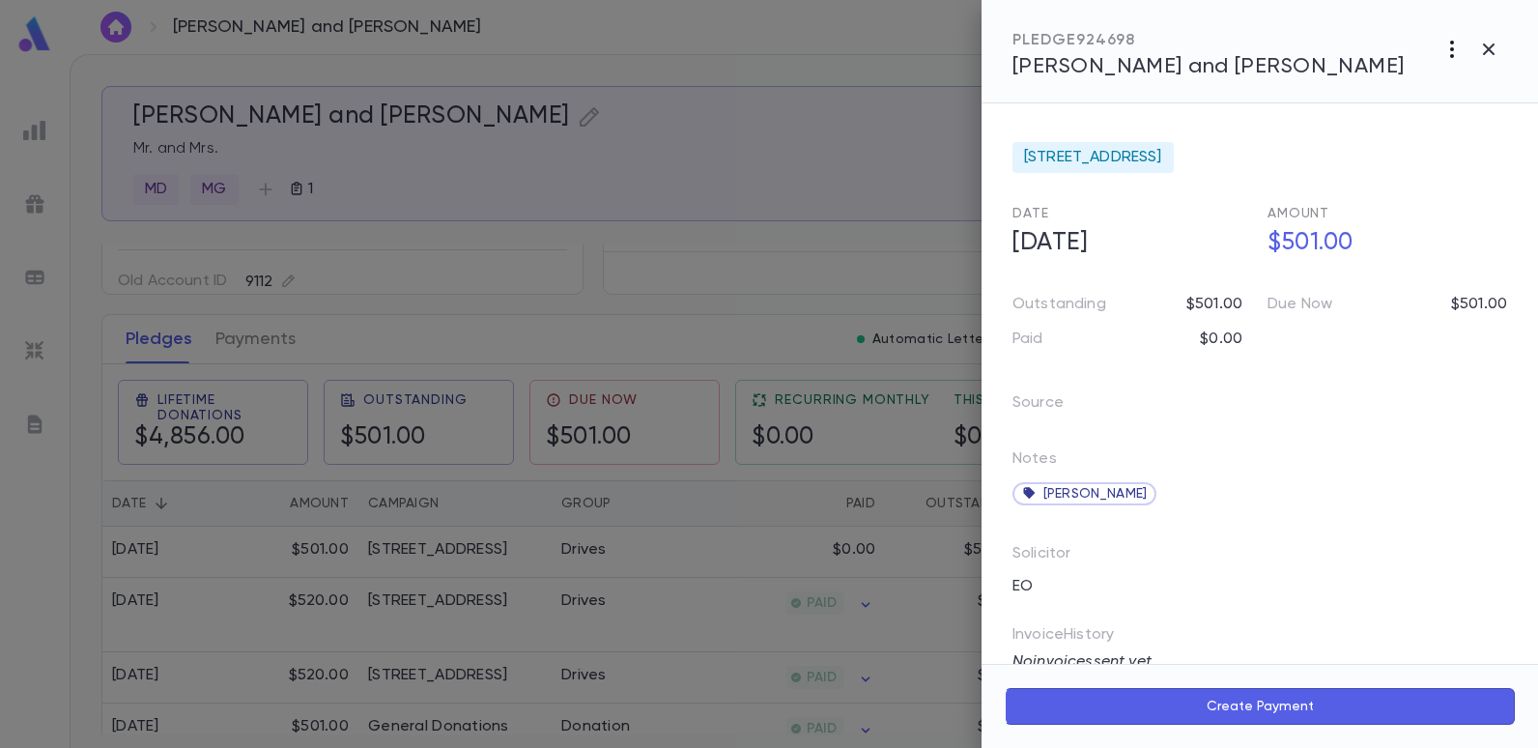
click at [1445, 50] on icon "button" at bounding box center [1452, 49] width 23 height 23
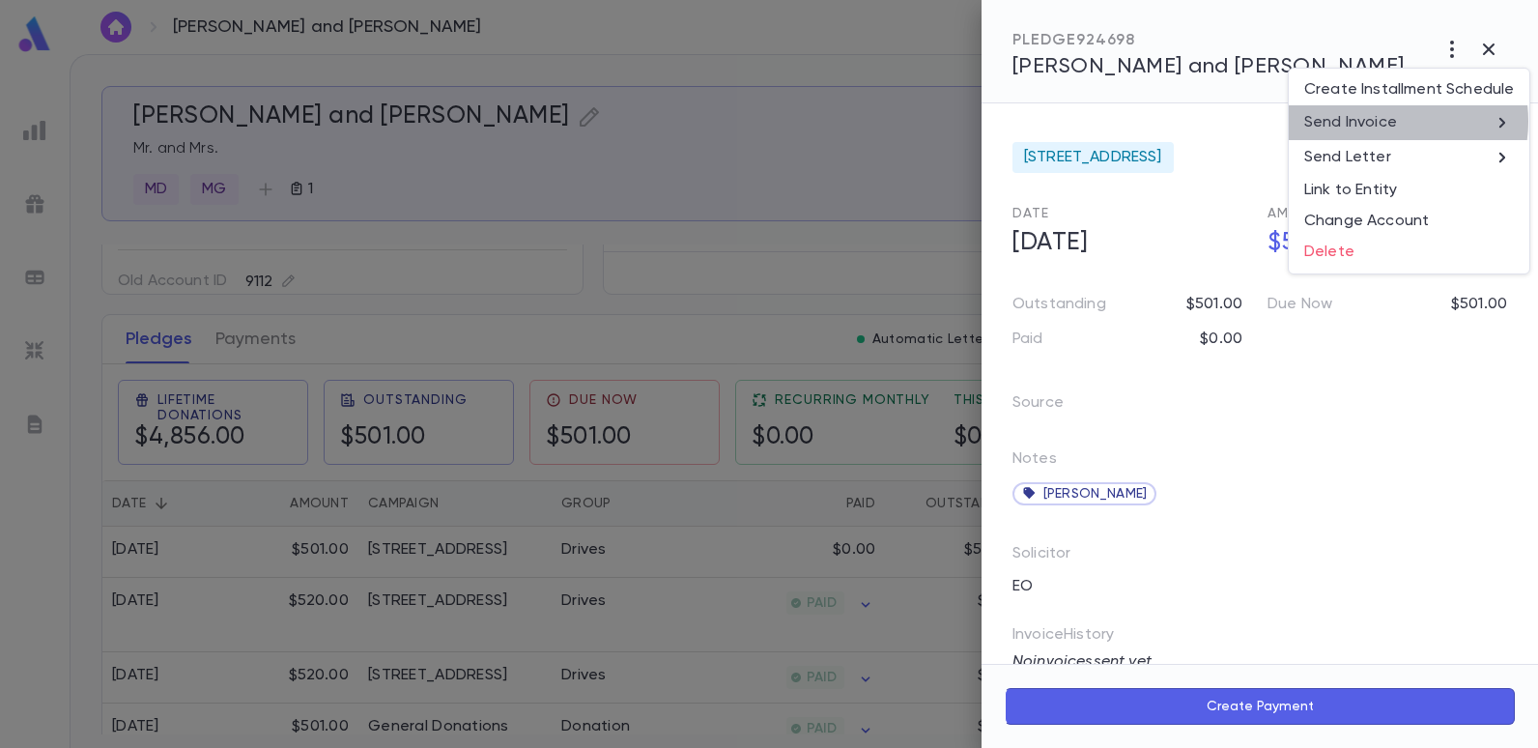
click at [1386, 121] on p "Send Invoice" at bounding box center [1350, 122] width 93 height 19
click at [1510, 128] on li "Email" at bounding box center [1490, 123] width 68 height 35
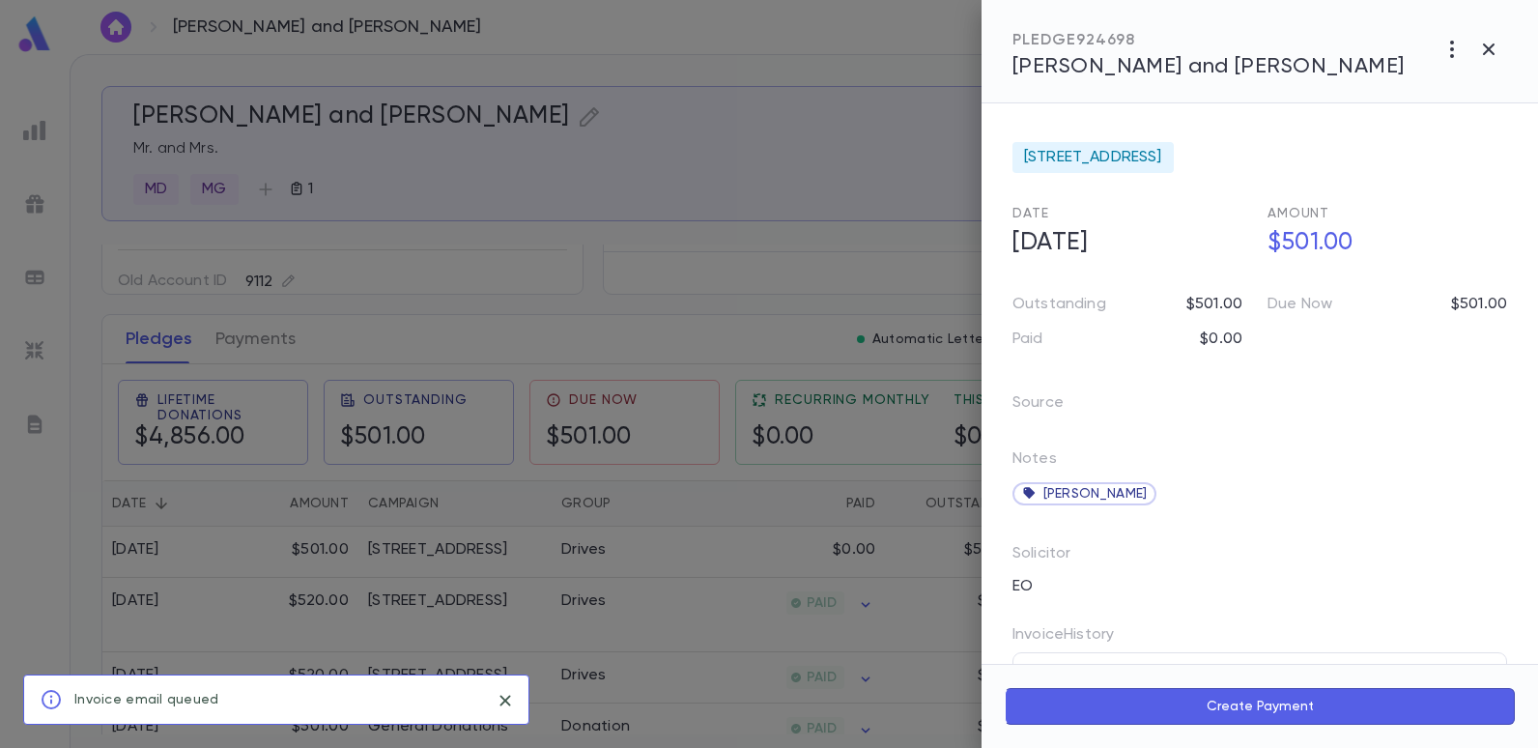
click at [899, 176] on div at bounding box center [769, 374] width 1538 height 748
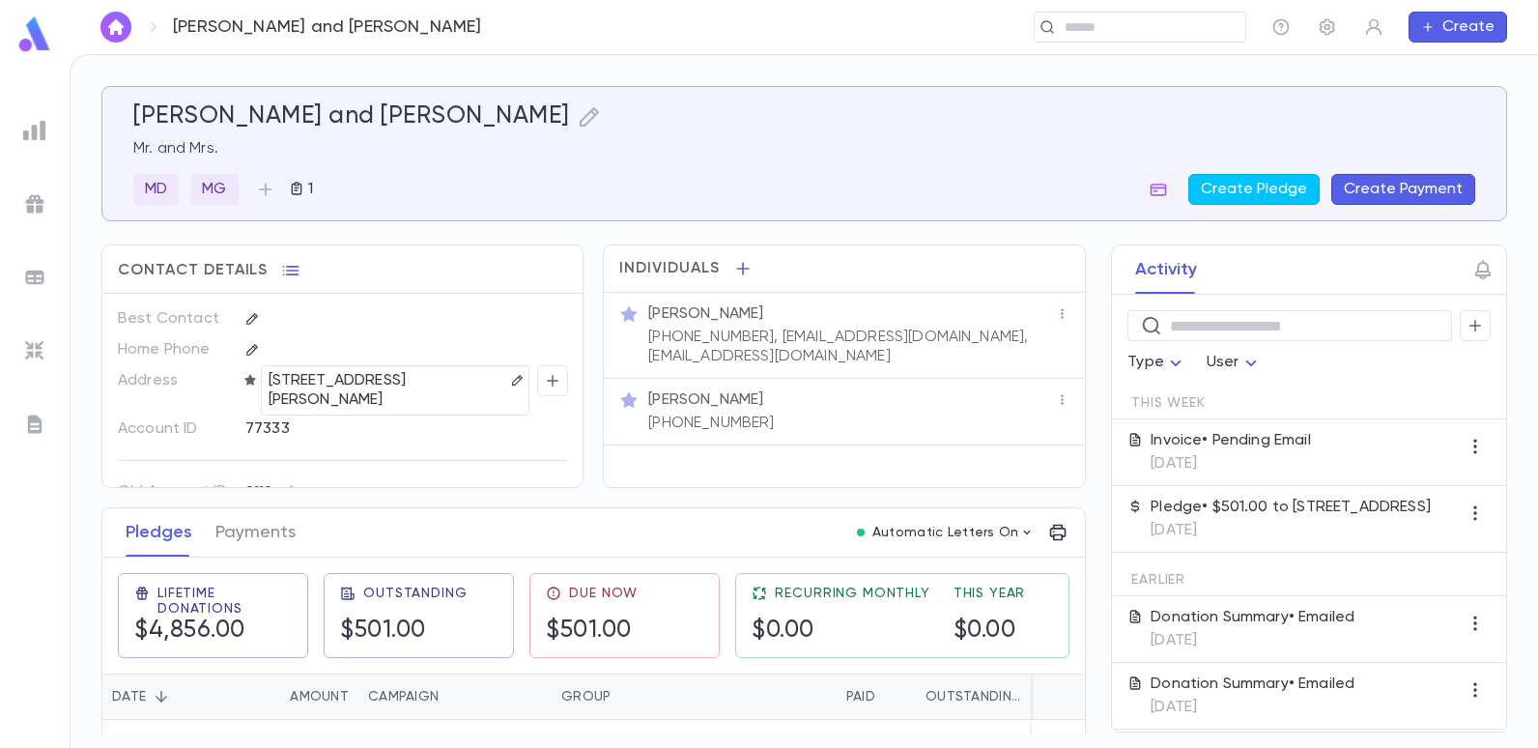
scroll to position [36, 0]
click at [1142, 23] on input "text" at bounding box center [1148, 27] width 179 height 18
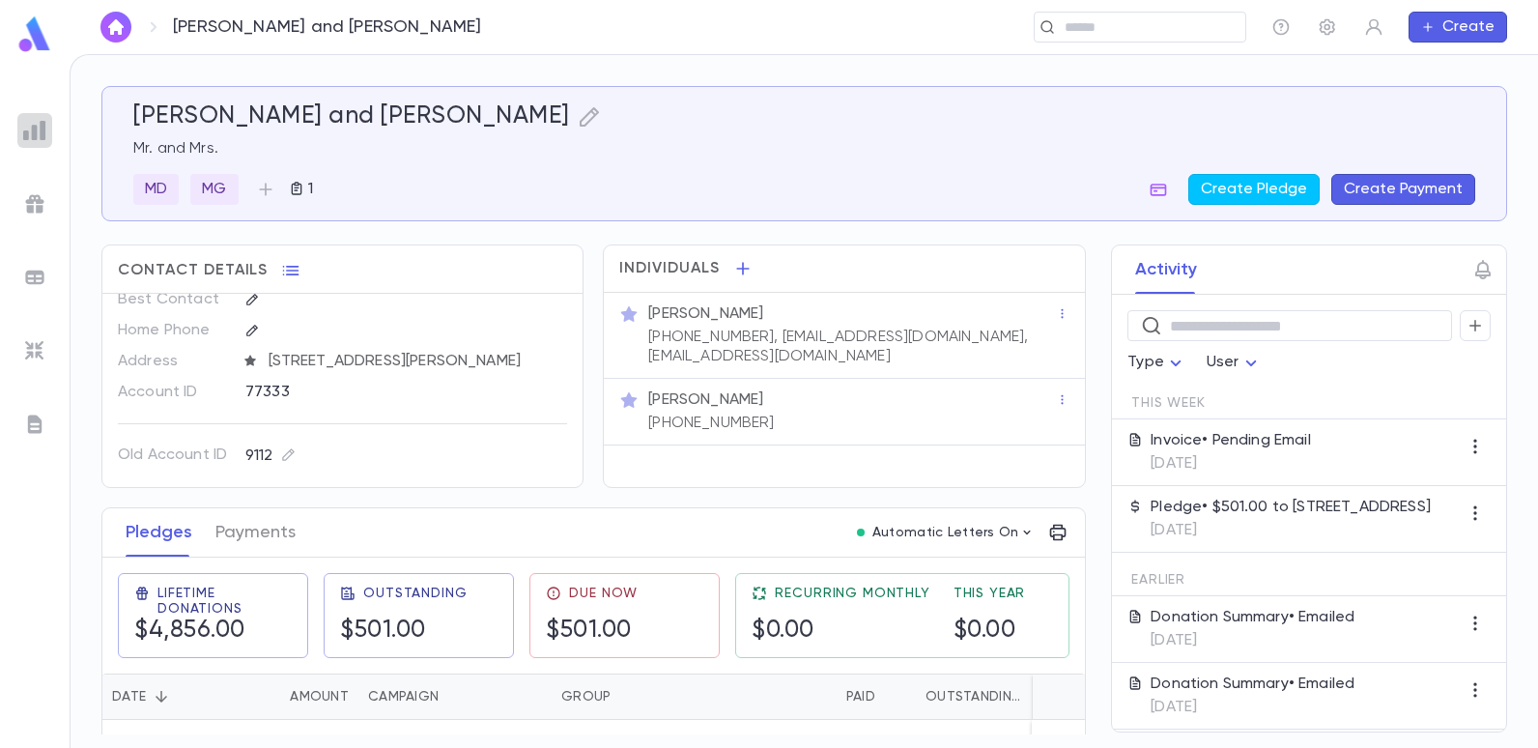
click at [47, 125] on div at bounding box center [34, 130] width 35 height 35
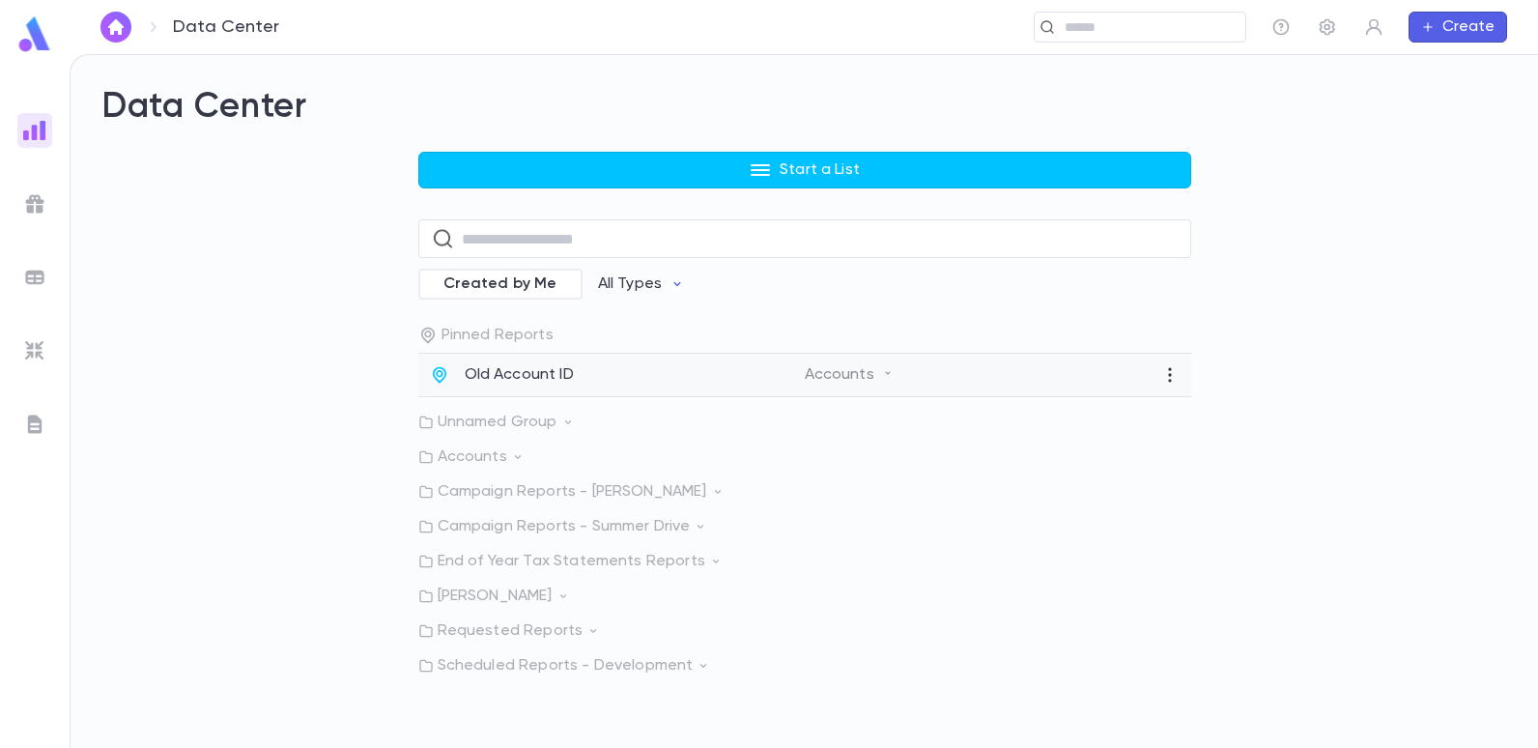
click at [501, 378] on p "Old Account ID" at bounding box center [519, 374] width 109 height 19
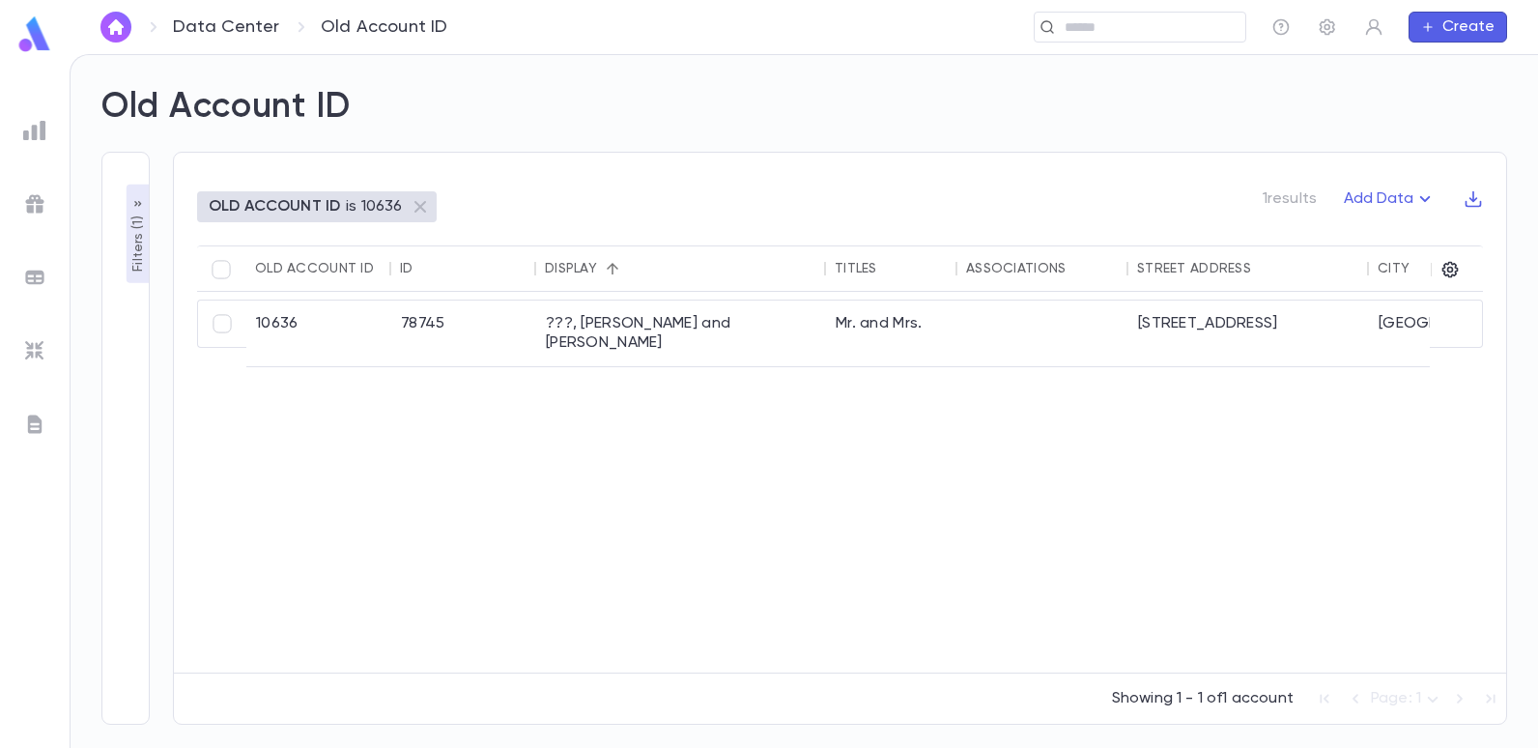
click at [135, 243] on p "Filters ( 1 )" at bounding box center [138, 242] width 19 height 60
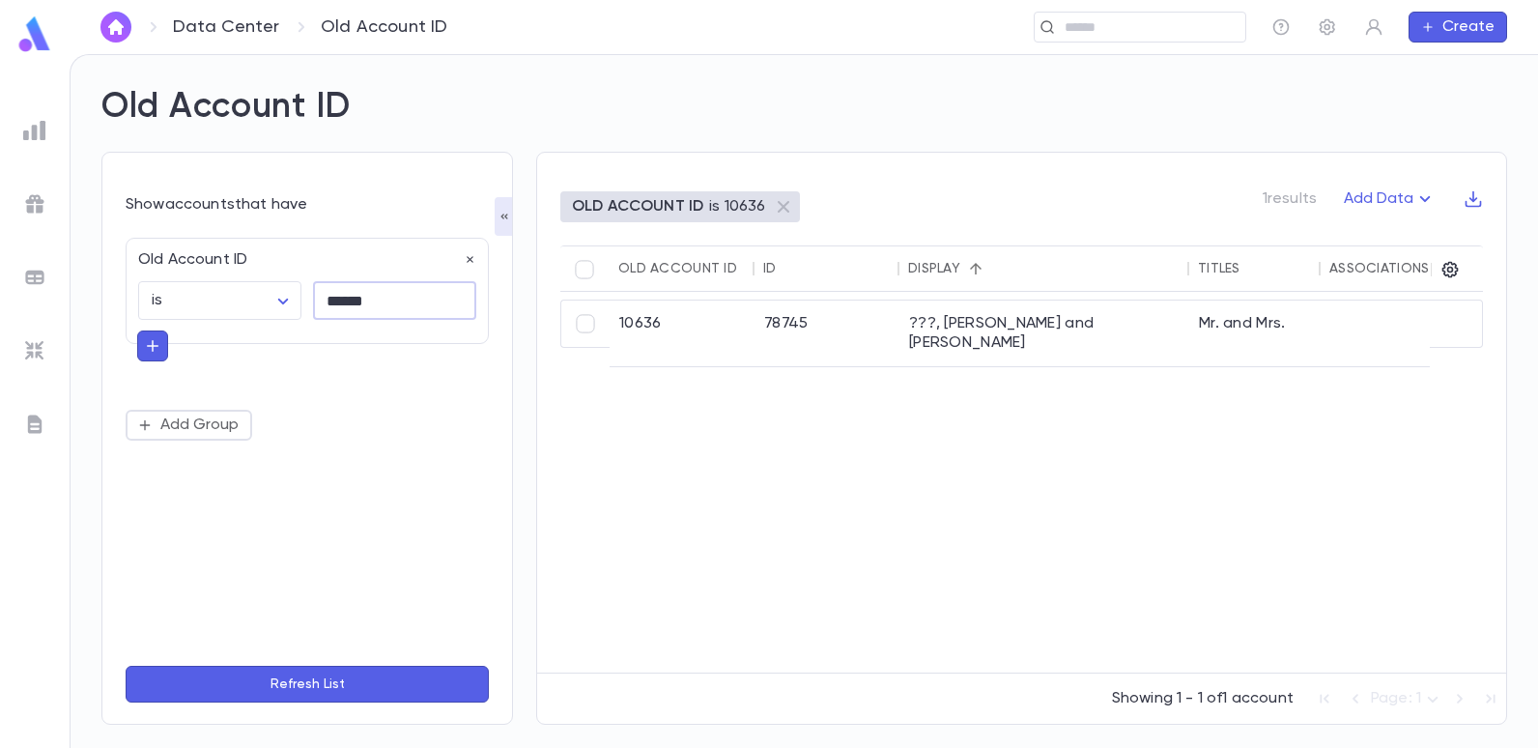
click at [400, 299] on input "******" at bounding box center [394, 301] width 163 height 38
type input "*"
type input "*****"
click at [126, 666] on button "Refresh List" at bounding box center [307, 684] width 363 height 37
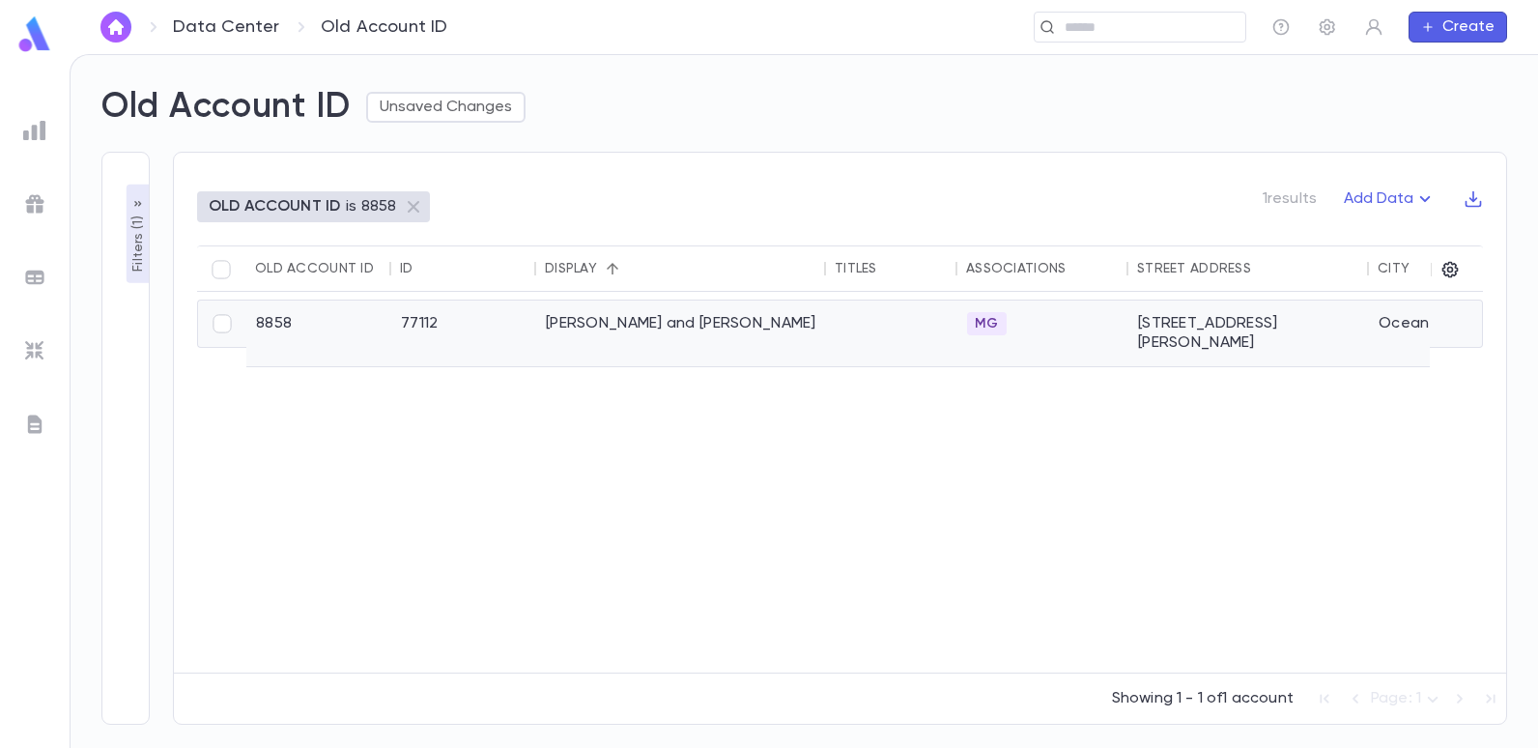
click at [642, 323] on div "[PERSON_NAME] and [PERSON_NAME]" at bounding box center [681, 333] width 290 height 66
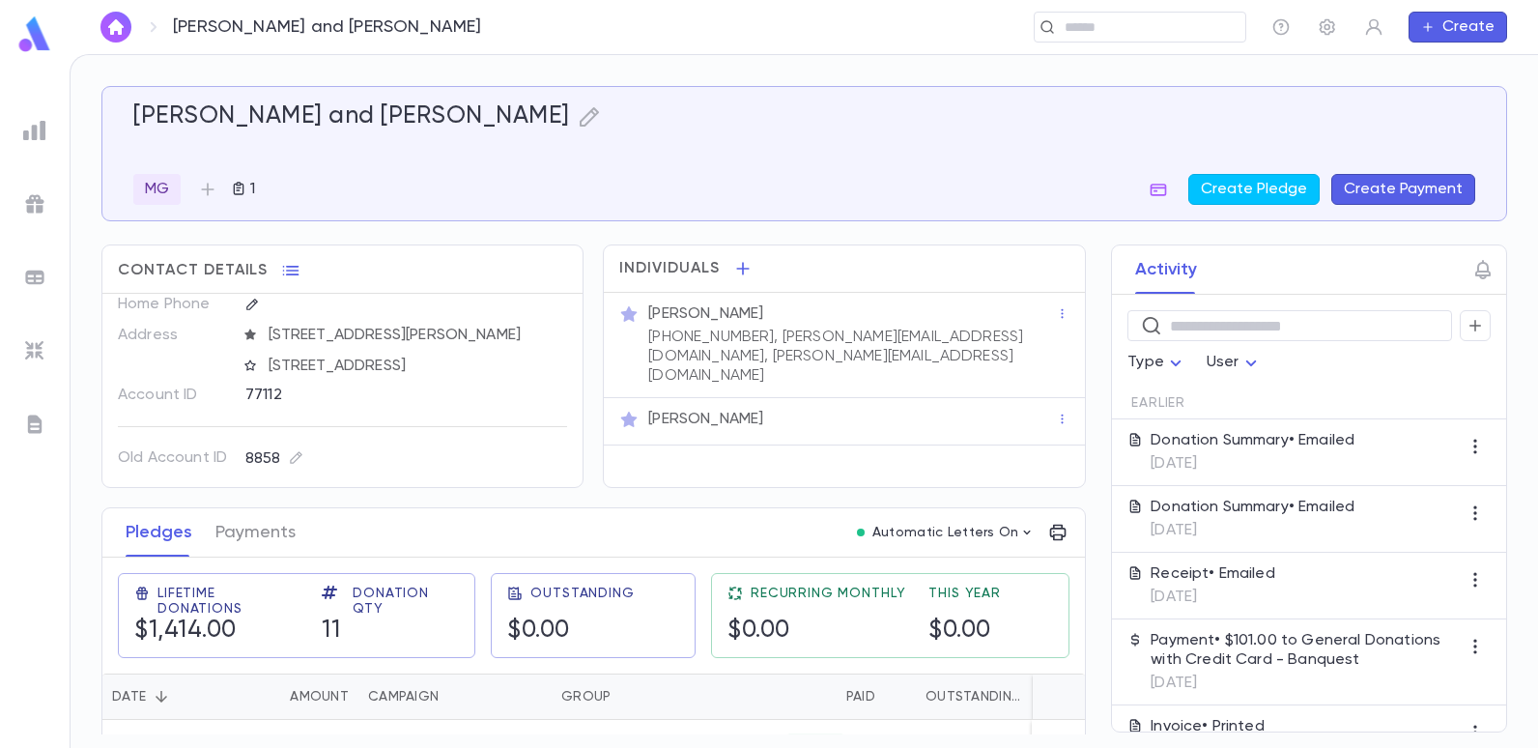
scroll to position [67, 0]
click at [42, 139] on img at bounding box center [34, 130] width 23 height 23
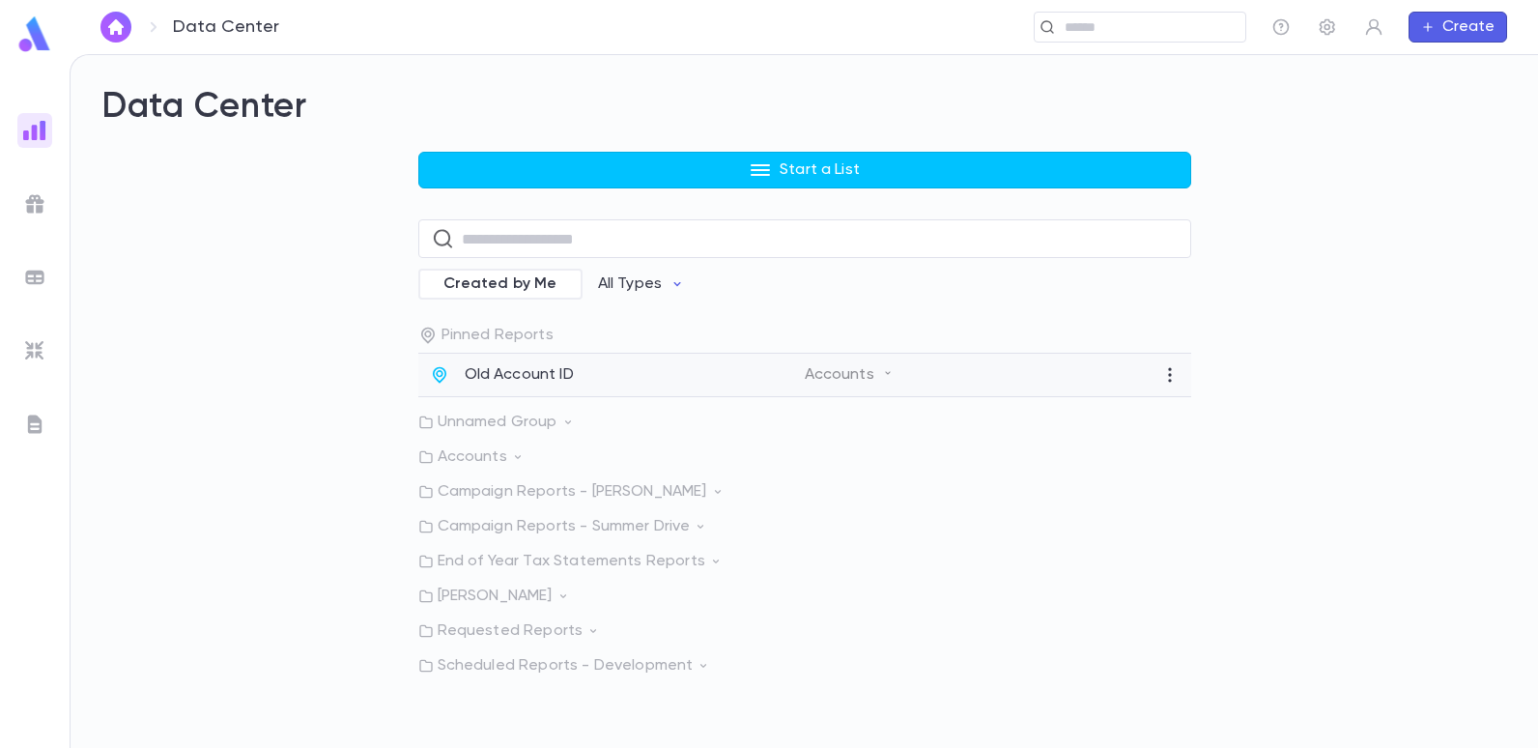
click at [500, 375] on p "Old Account ID" at bounding box center [519, 374] width 109 height 19
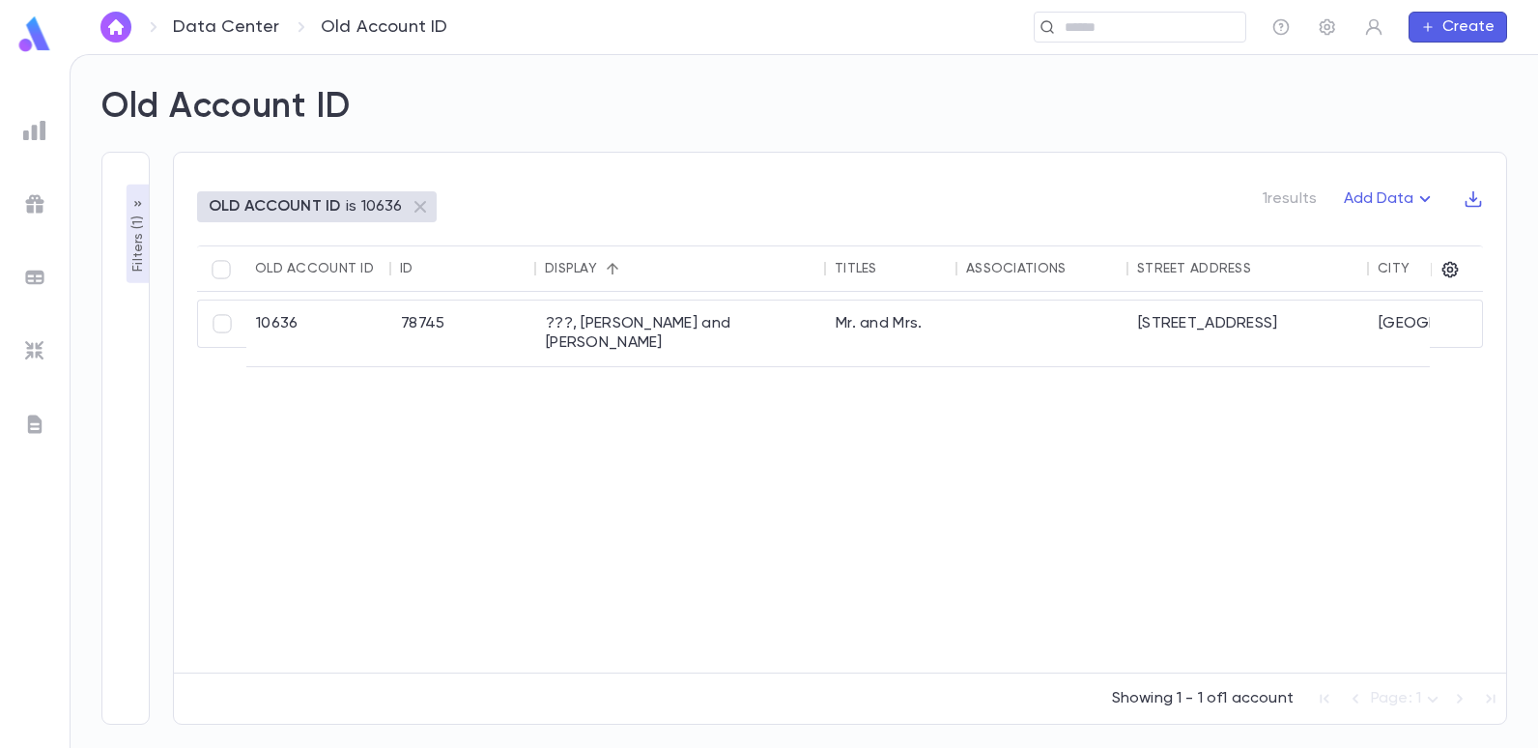
click at [141, 239] on p "Filters ( 1 )" at bounding box center [138, 242] width 19 height 60
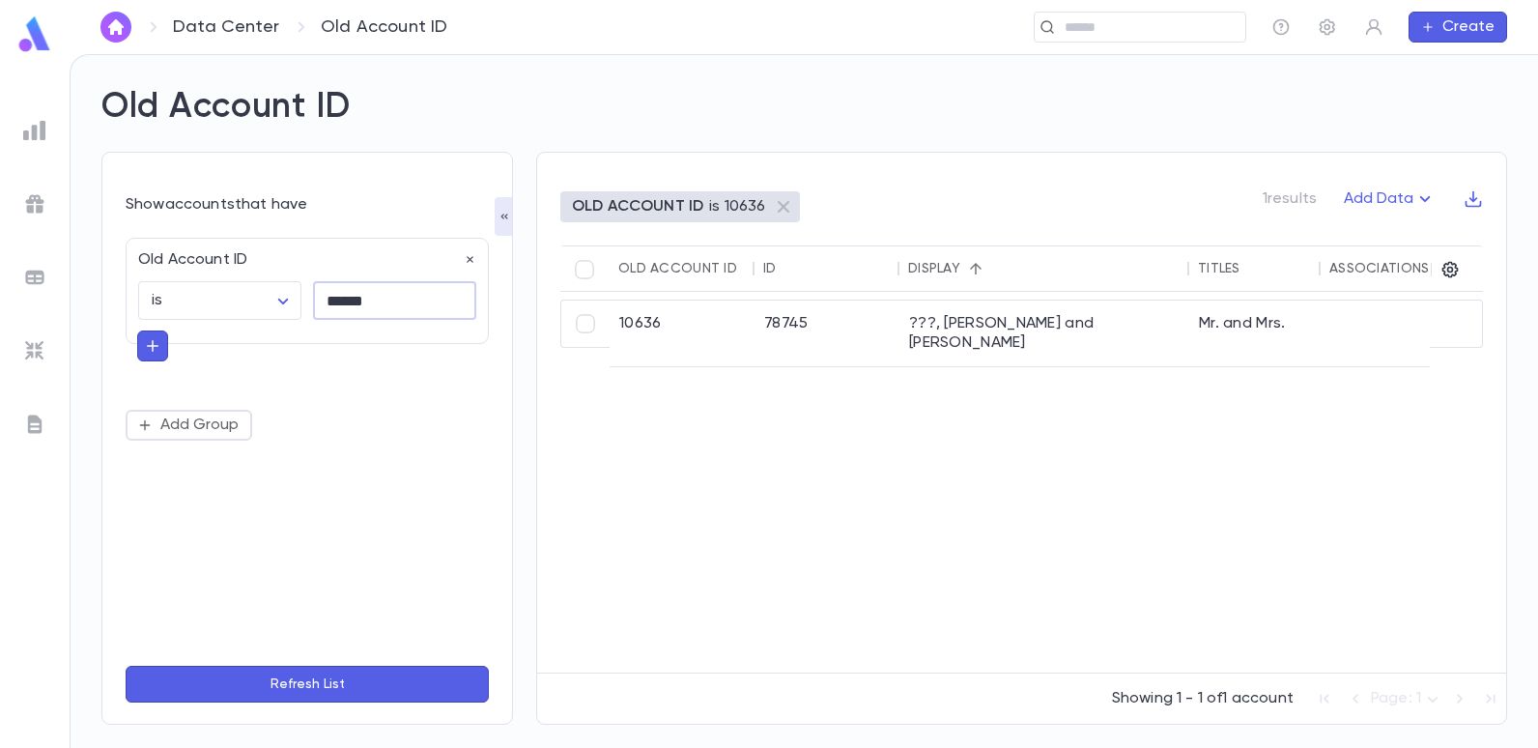
click at [379, 295] on input "******" at bounding box center [394, 301] width 163 height 38
type input "*"
type input "*****"
click at [126, 666] on button "Refresh List" at bounding box center [307, 684] width 363 height 37
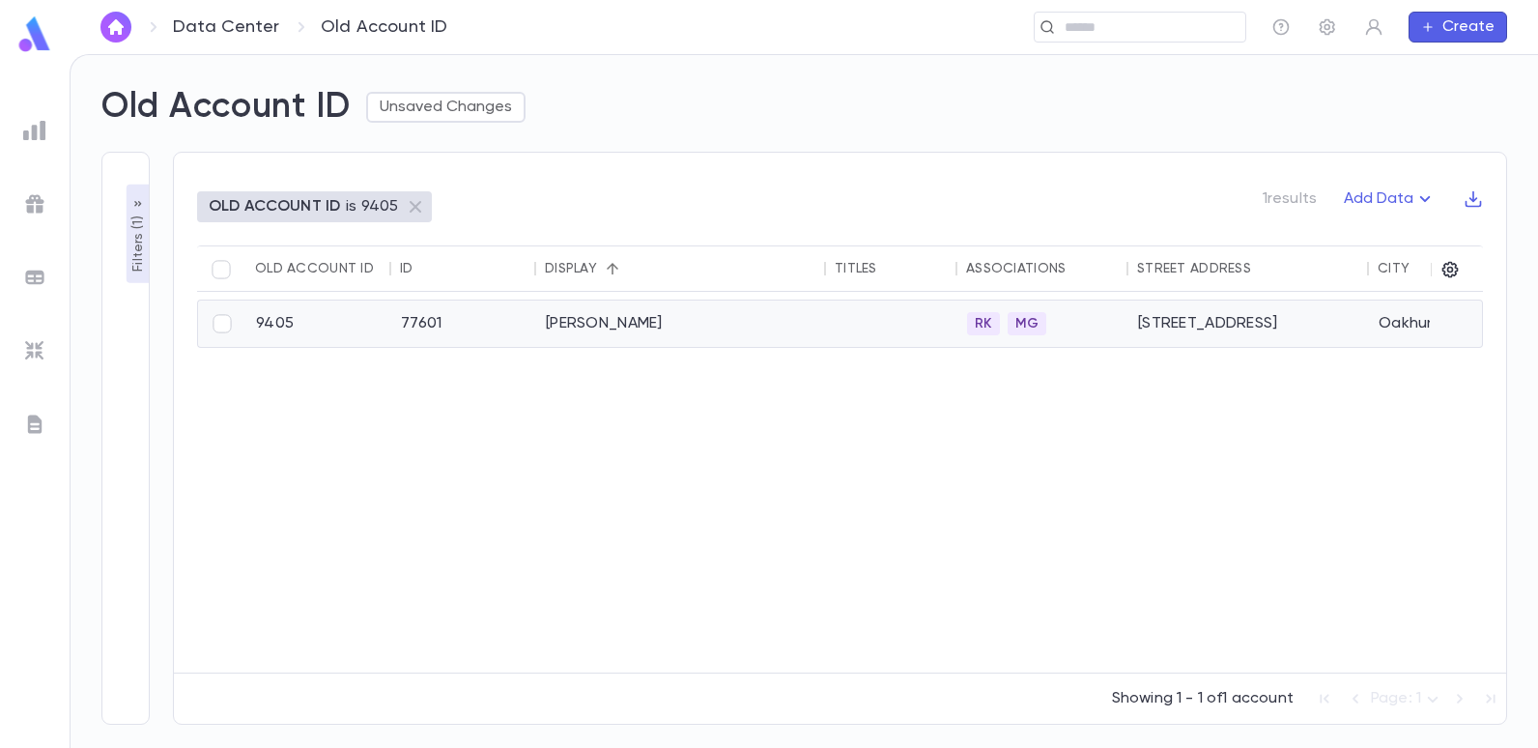
click at [599, 331] on div "[PERSON_NAME]" at bounding box center [681, 323] width 290 height 46
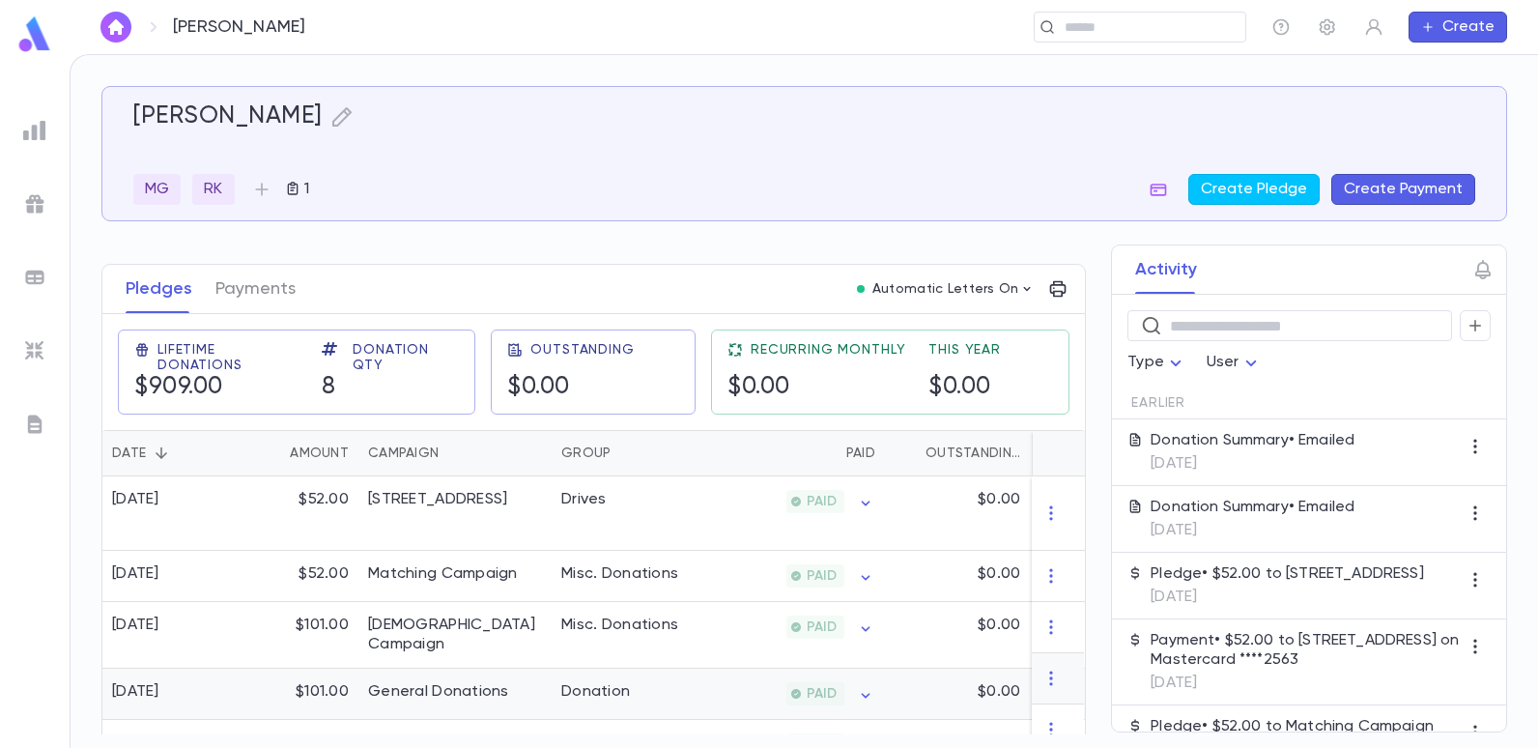
scroll to position [193, 0]
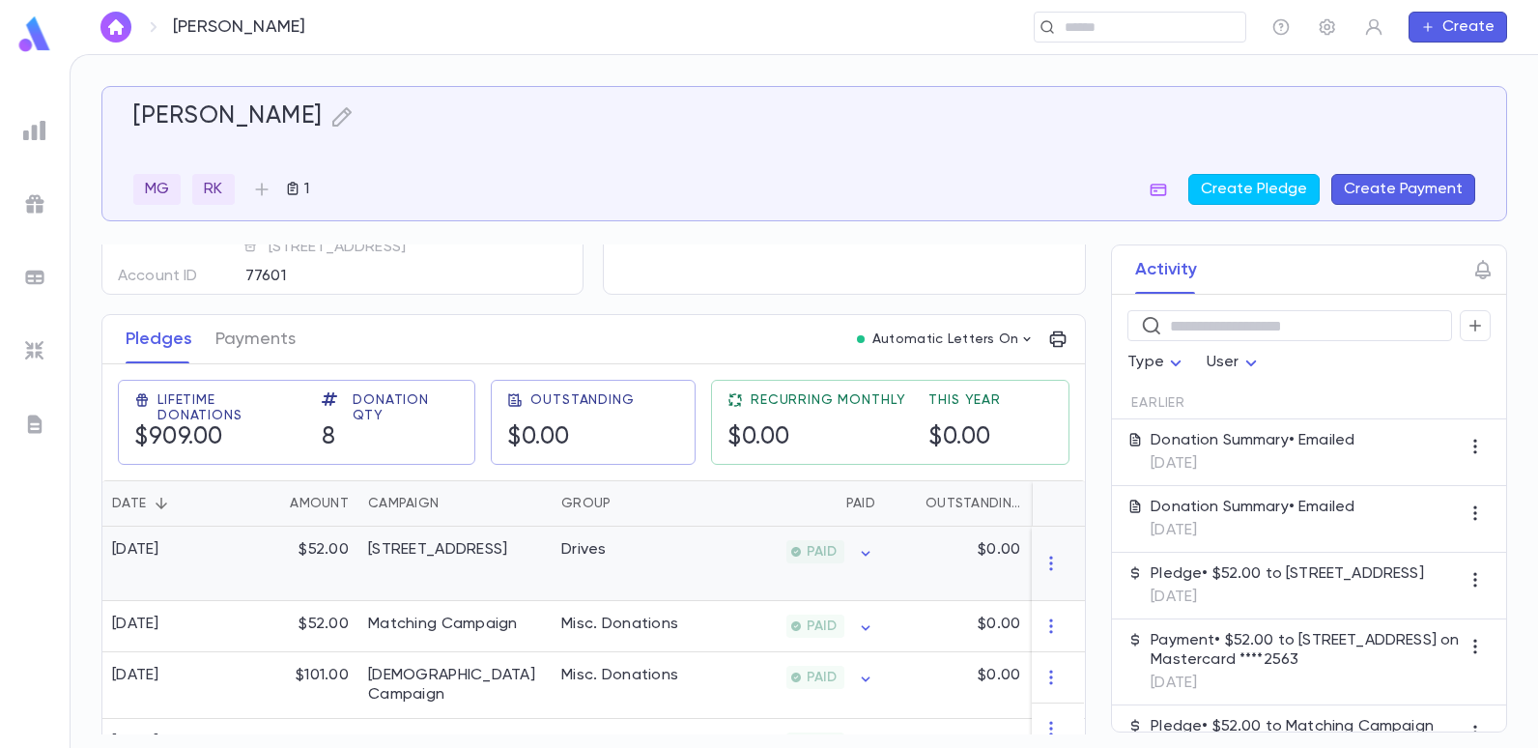
click at [506, 554] on div "[STREET_ADDRESS]" at bounding box center [437, 549] width 139 height 19
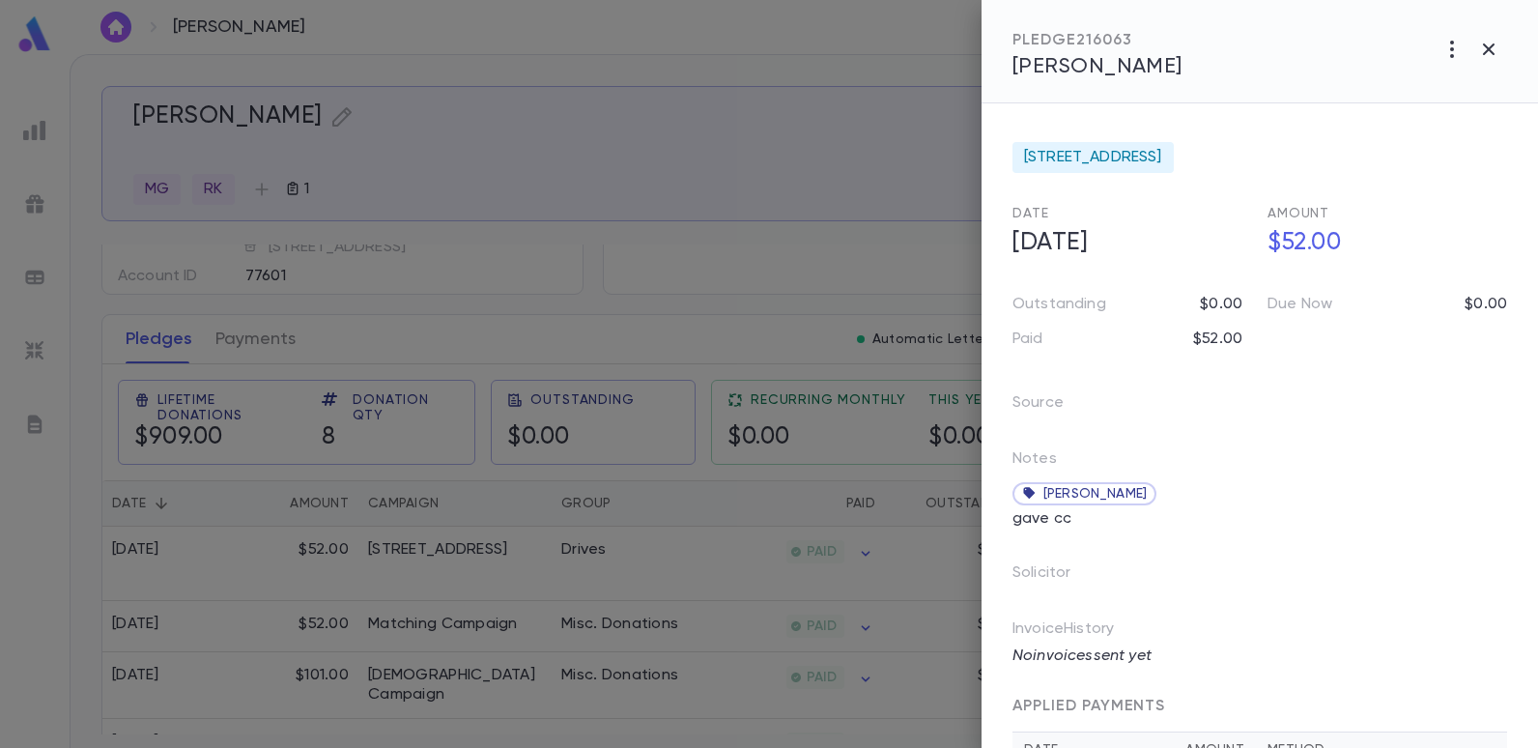
click at [705, 238] on div at bounding box center [769, 374] width 1538 height 748
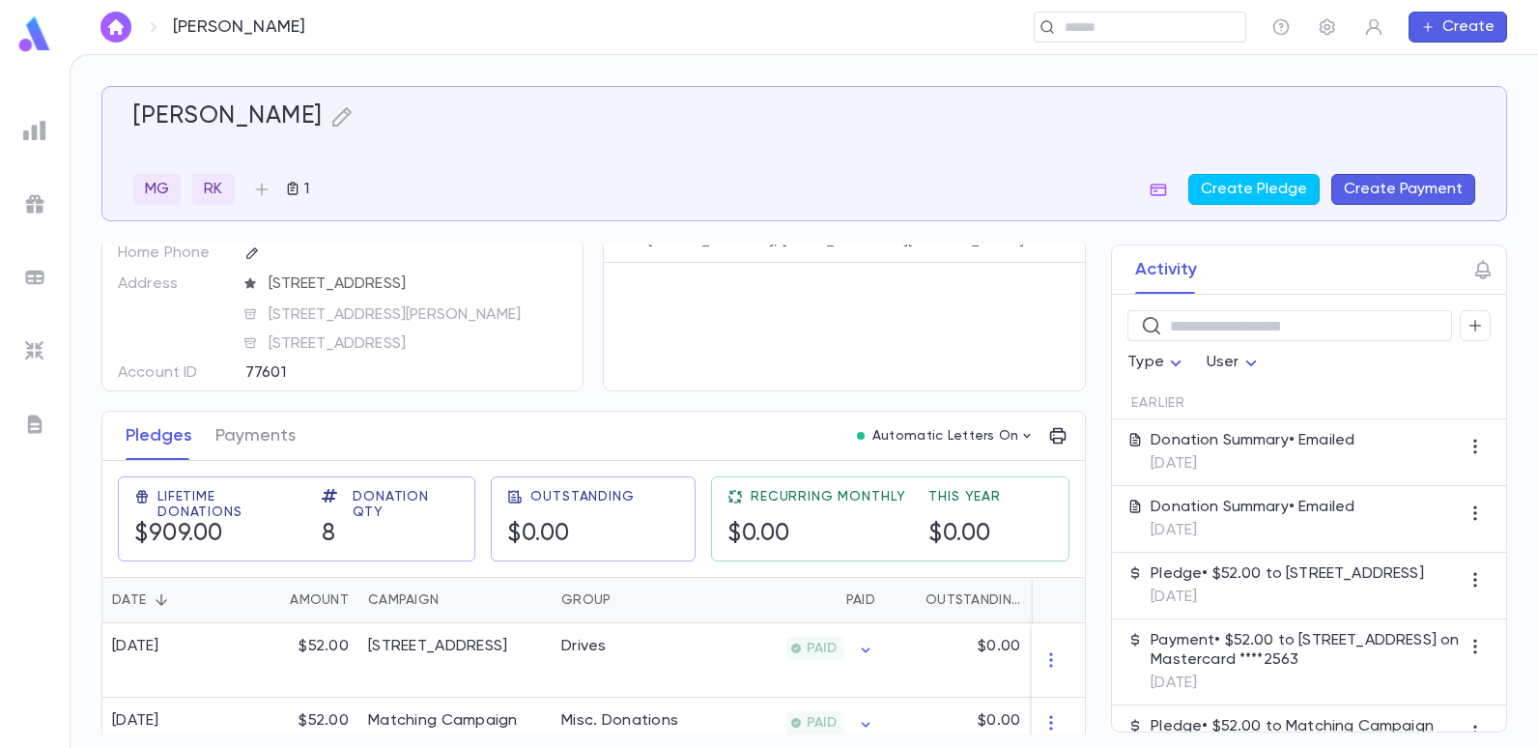
scroll to position [0, 0]
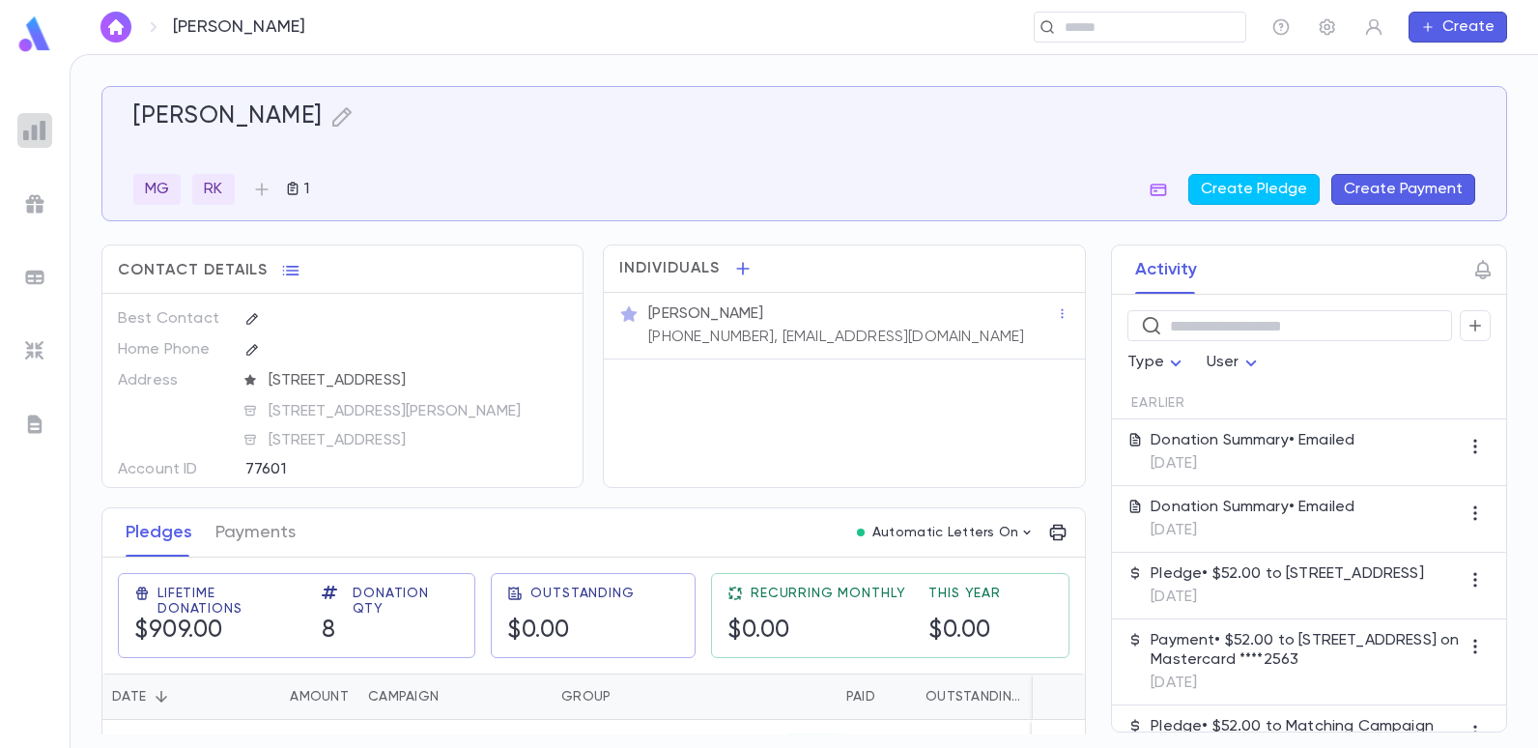
click at [31, 131] on img at bounding box center [34, 130] width 23 height 23
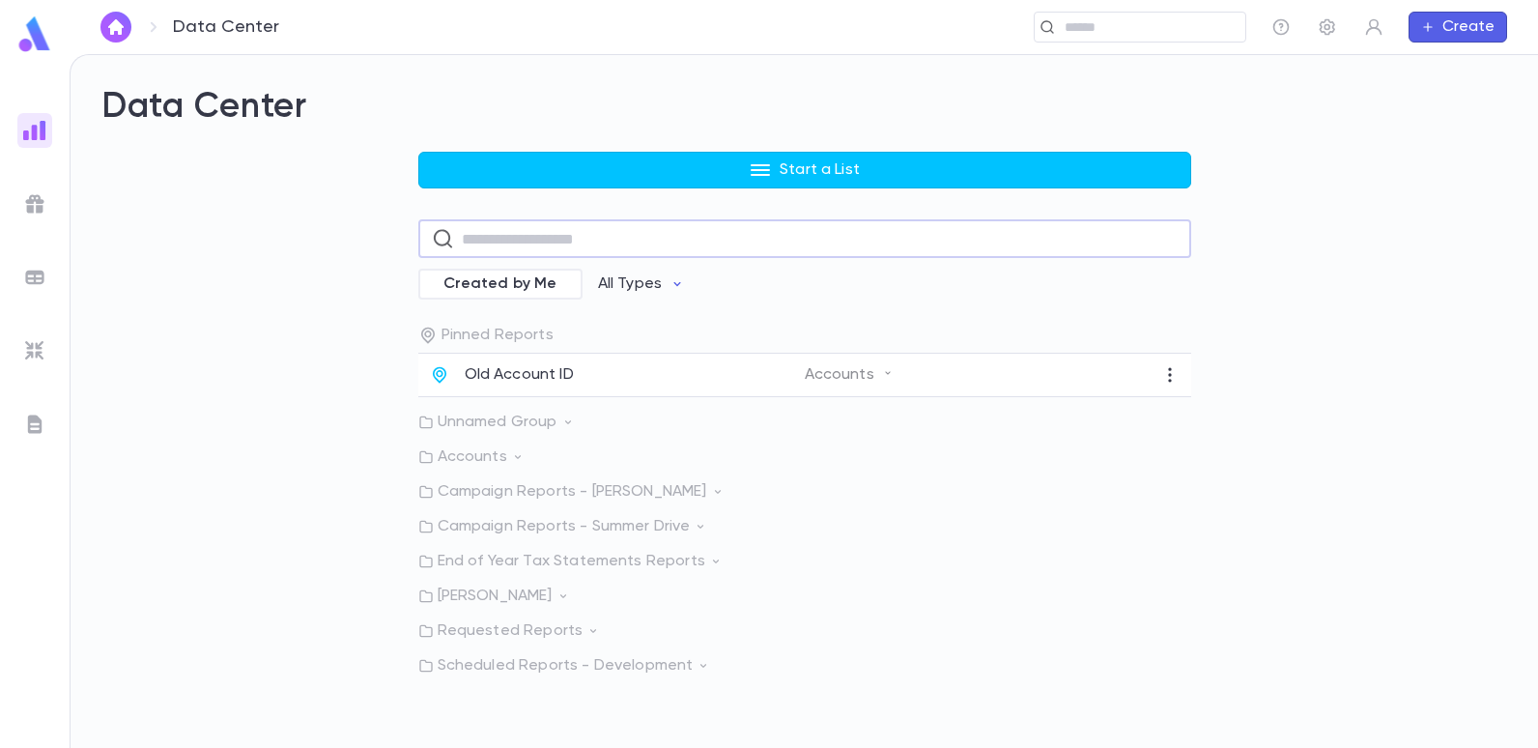
click at [509, 241] on input "text" at bounding box center [820, 239] width 716 height 38
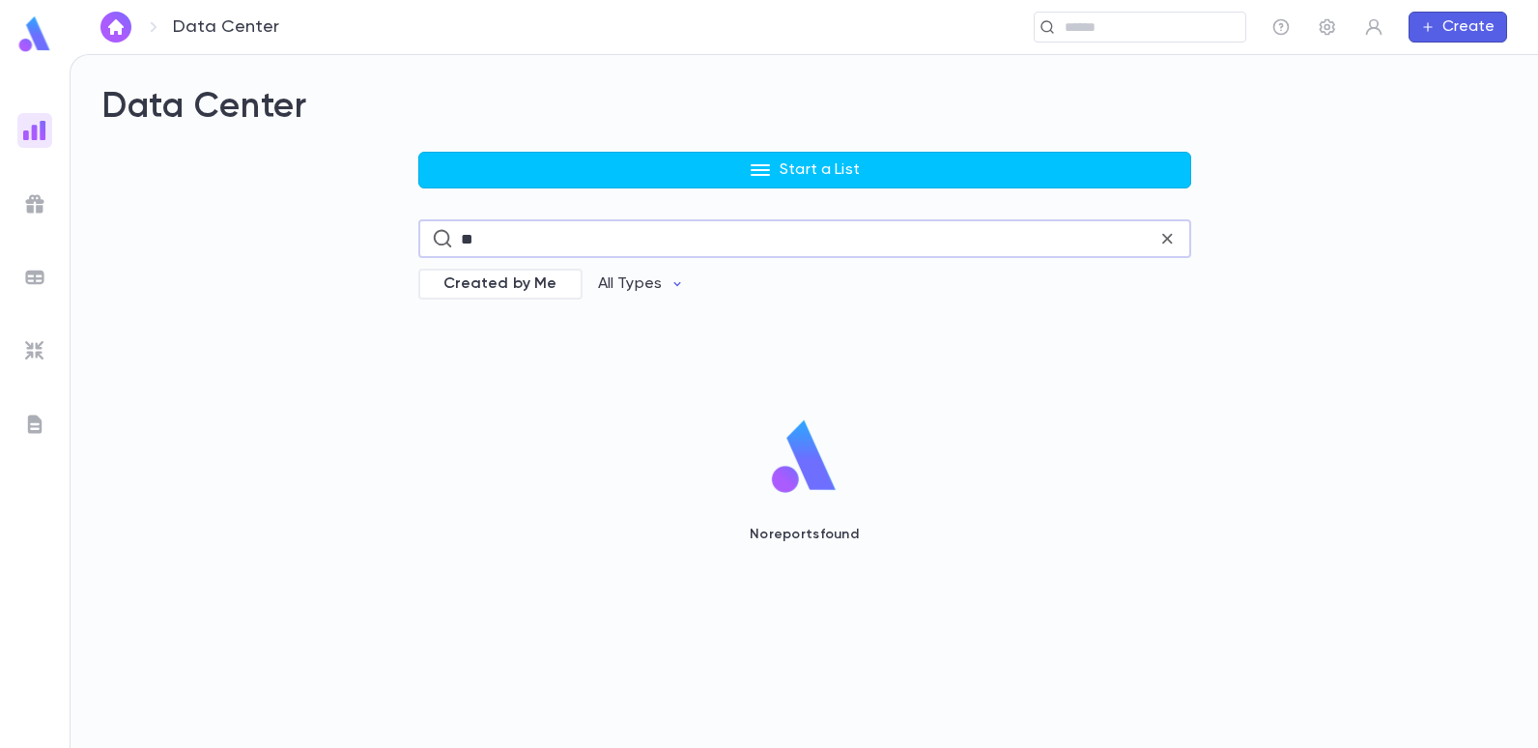
type input "*"
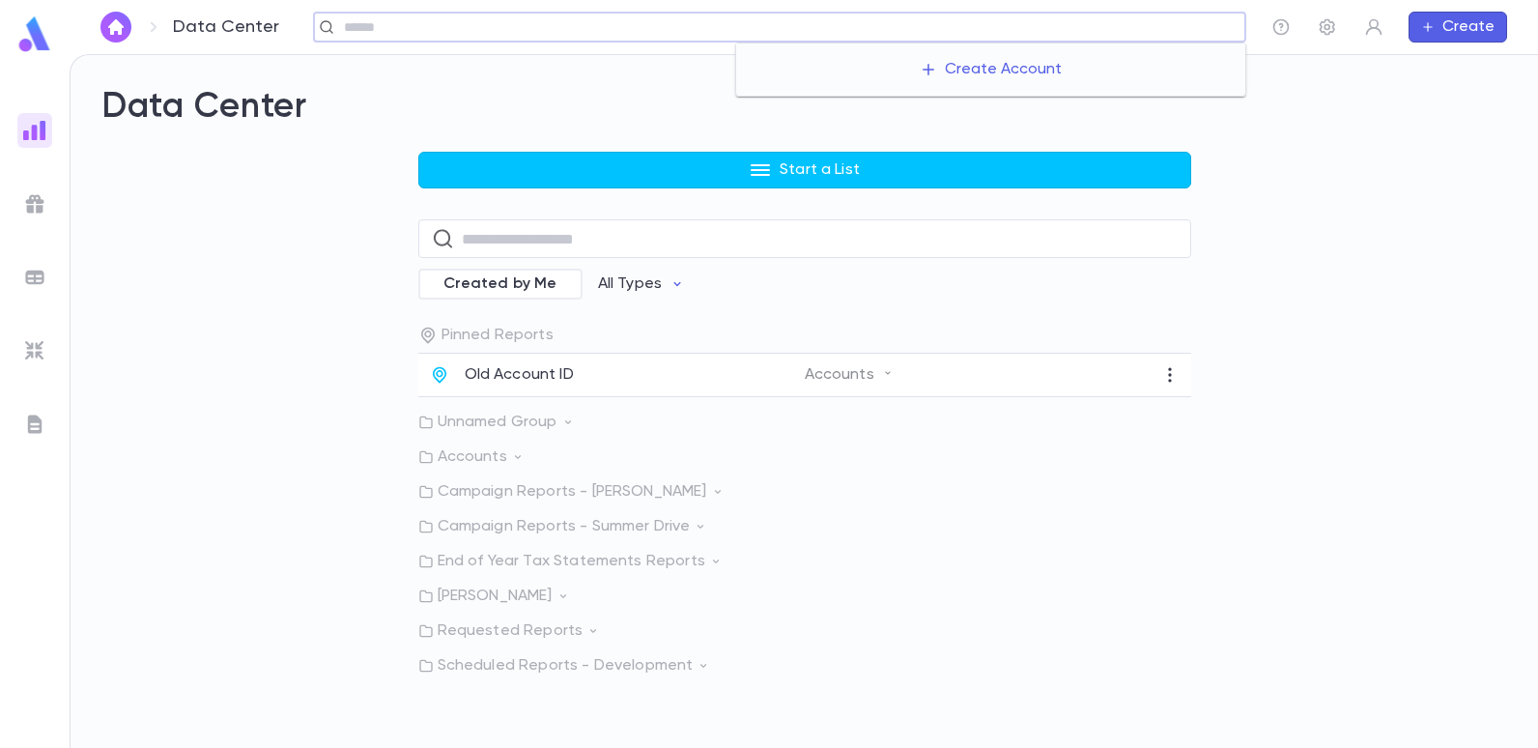
click at [1110, 29] on input "text" at bounding box center [788, 27] width 900 height 18
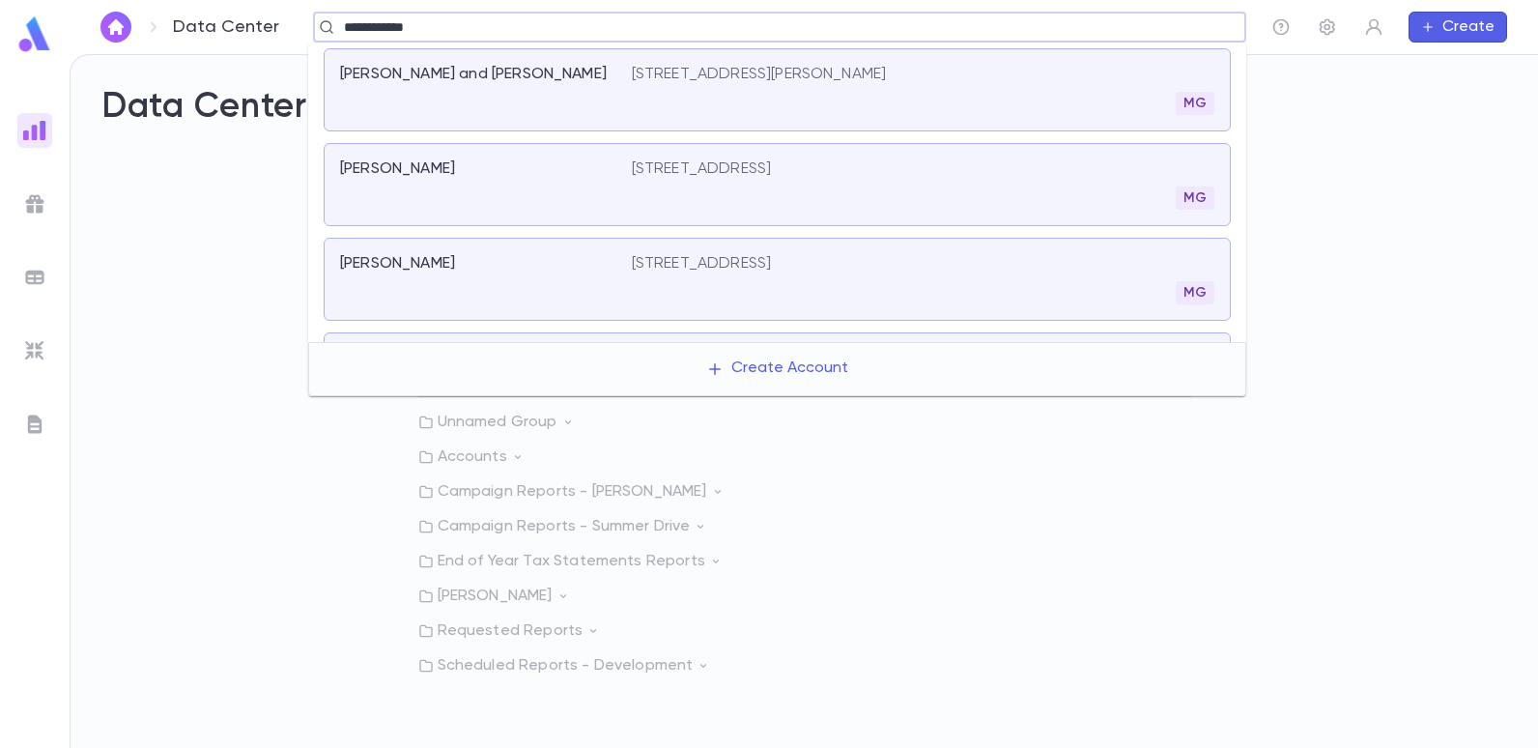
type input "**********"
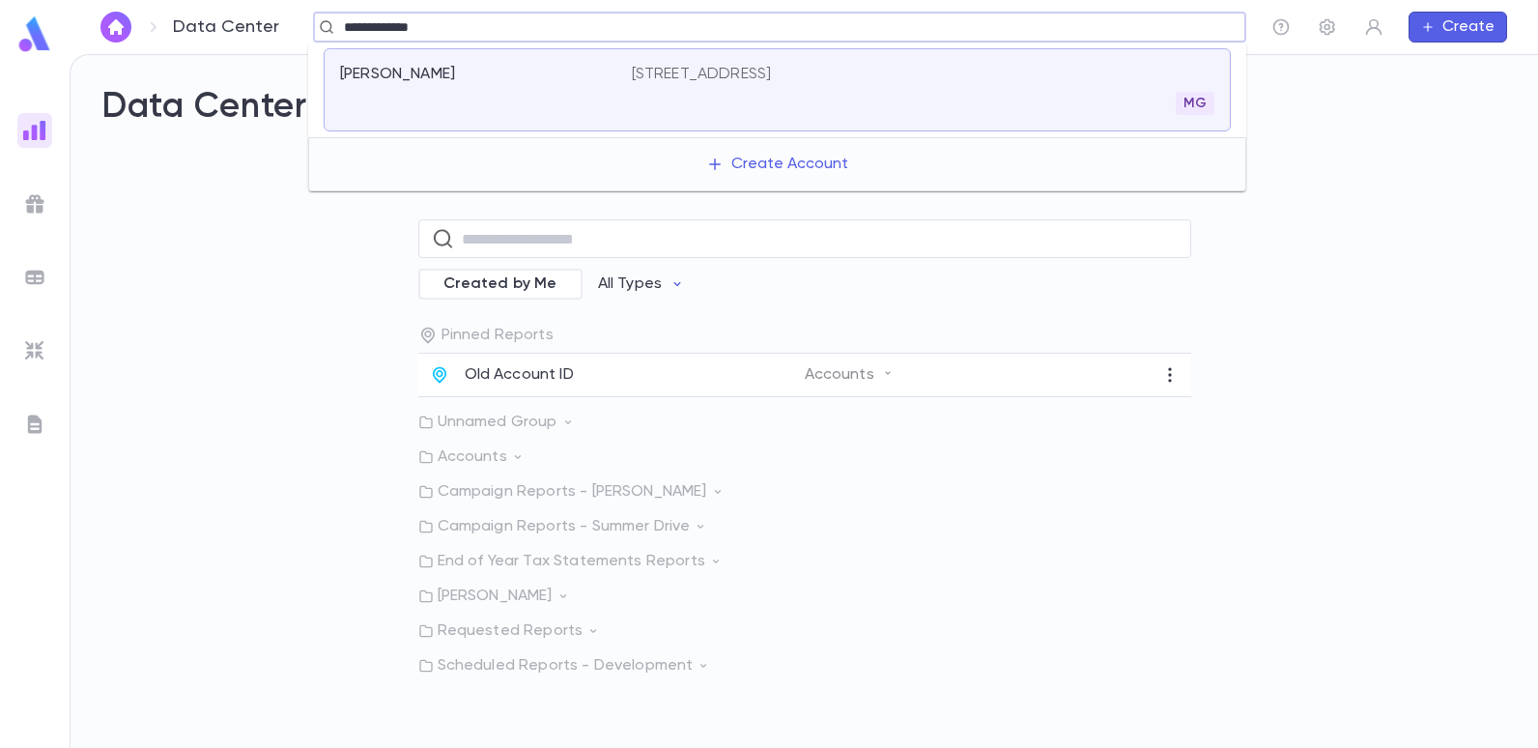
click at [772, 71] on p "1461 East 4th Street, Brooklyn NY 11230" at bounding box center [702, 74] width 140 height 19
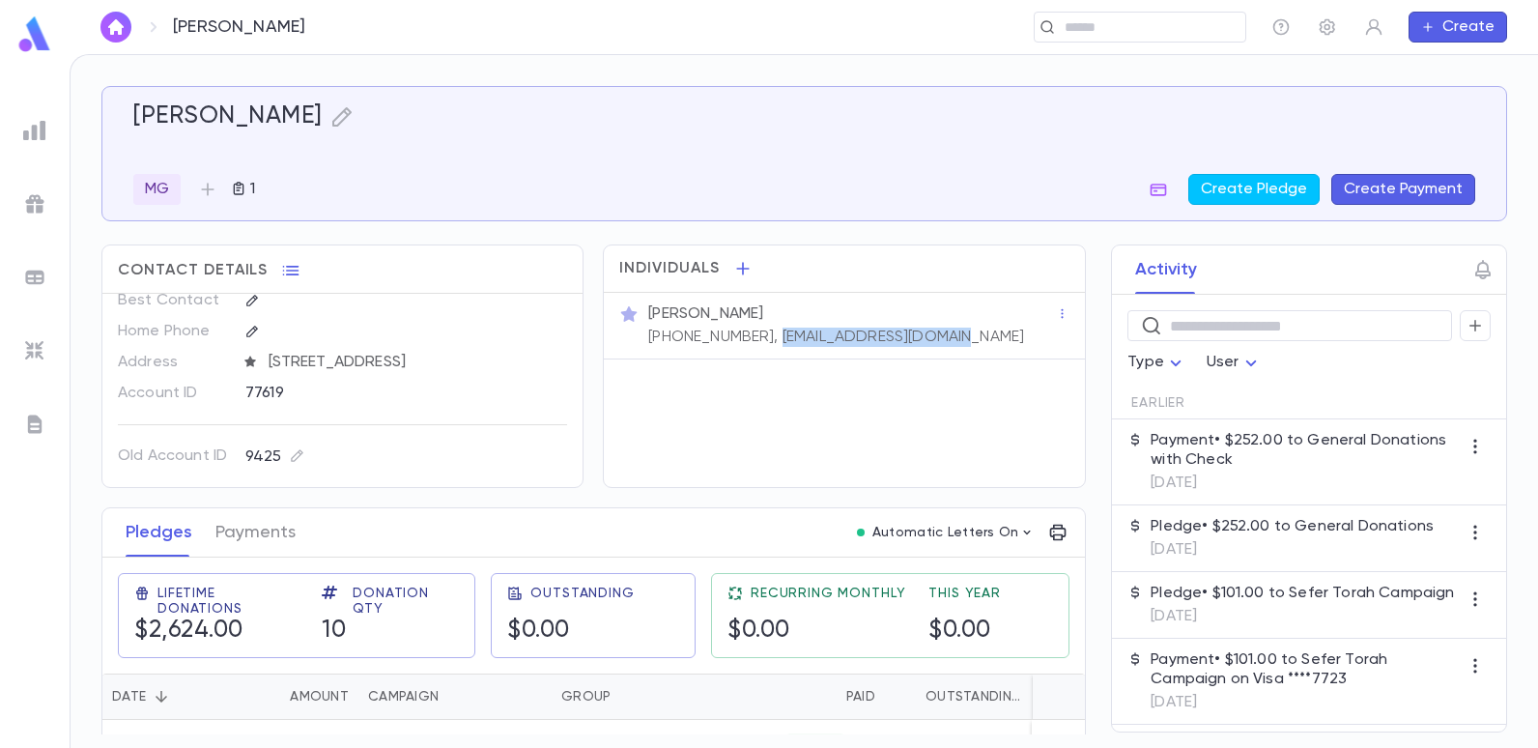
drag, startPoint x: 935, startPoint y: 334, endPoint x: 753, endPoint y: 339, distance: 182.7
click at [753, 339] on div "Morris Serure (917) 597-0078, morrisserure@gmail.com" at bounding box center [850, 323] width 412 height 46
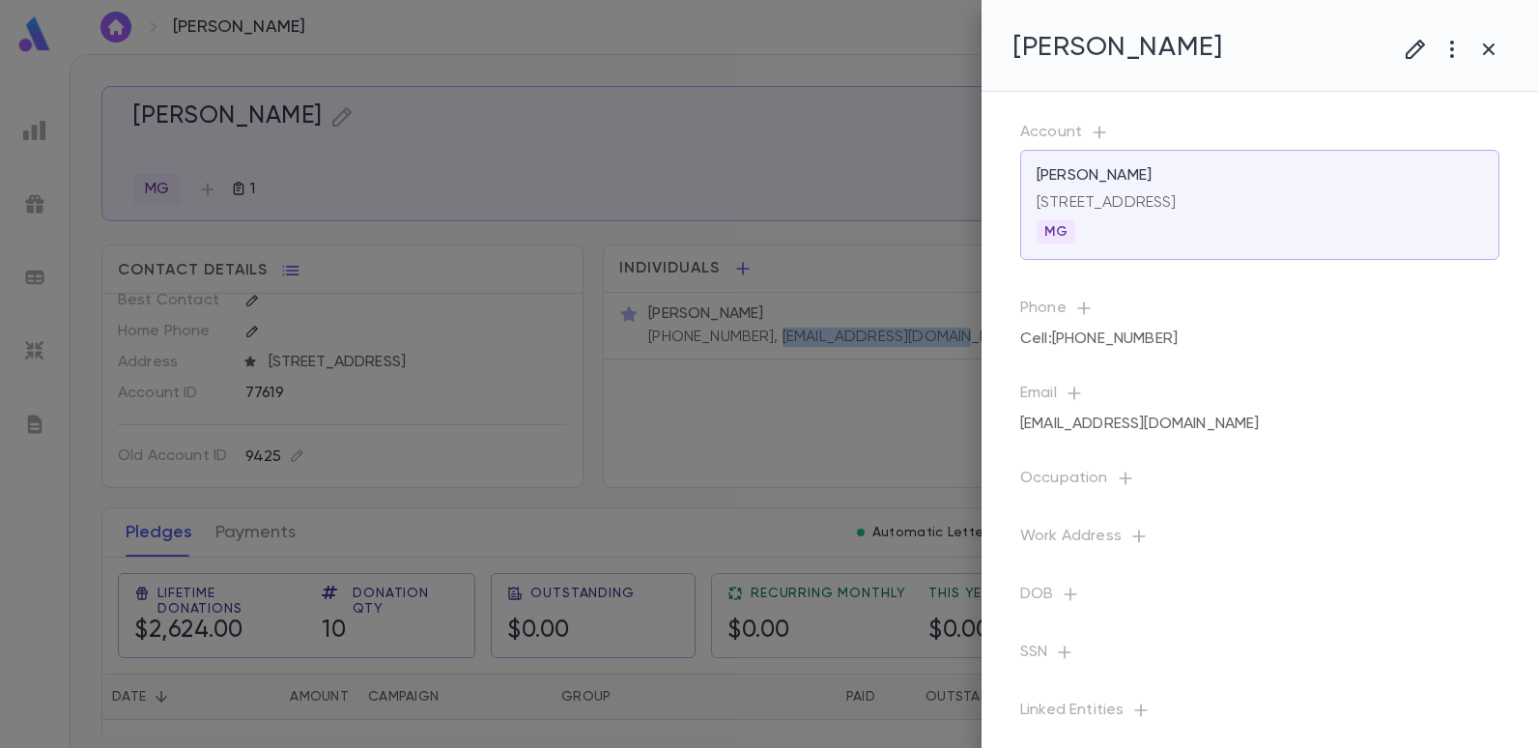
copy p "morrisserure@gmail.com"
drag, startPoint x: 848, startPoint y: 280, endPoint x: 770, endPoint y: 394, distance: 138.3
click at [756, 403] on div at bounding box center [769, 374] width 1538 height 748
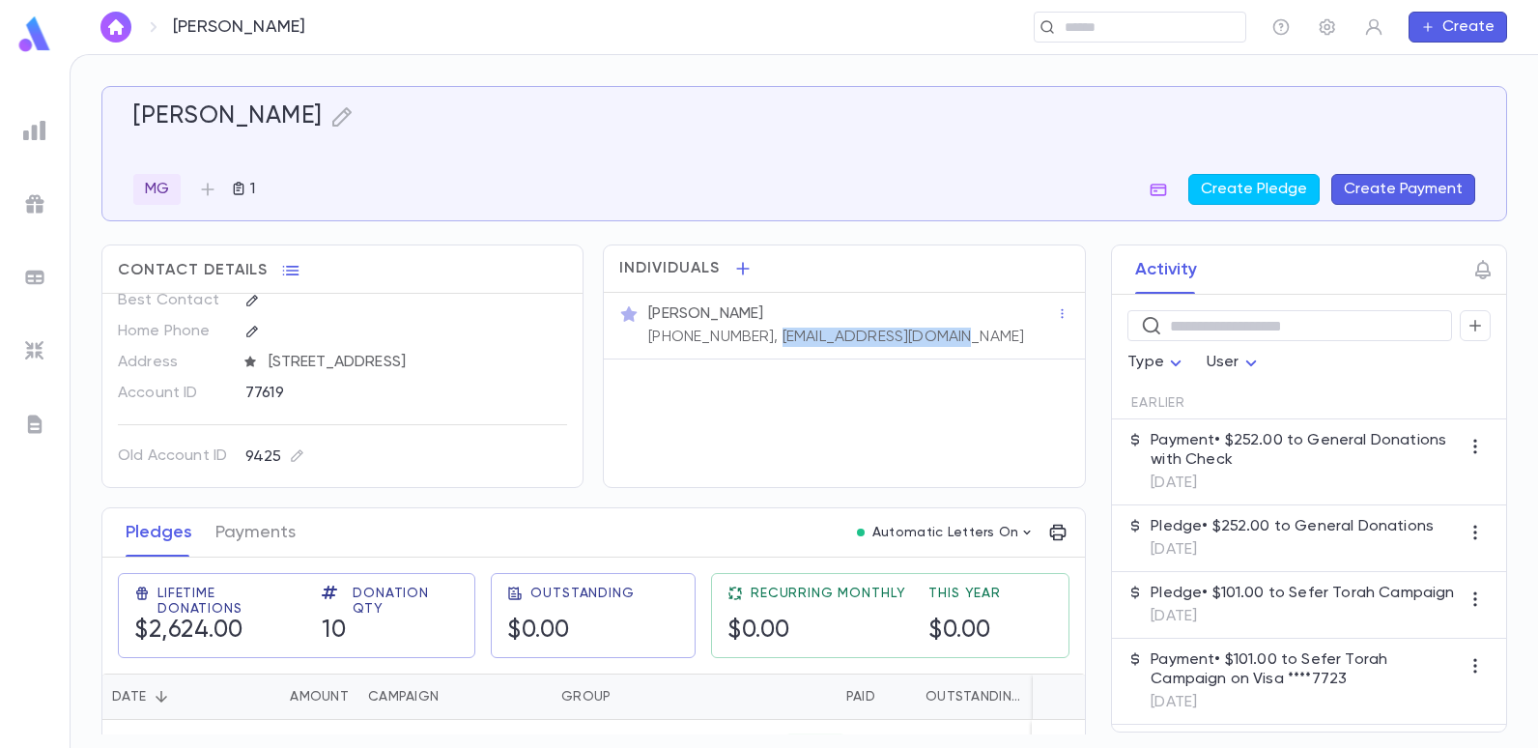
drag, startPoint x: 916, startPoint y: 338, endPoint x: 756, endPoint y: 345, distance: 160.5
click at [756, 345] on div "Morris Serure (917) 597-0078, morrisserure@gmail.com" at bounding box center [850, 323] width 412 height 46
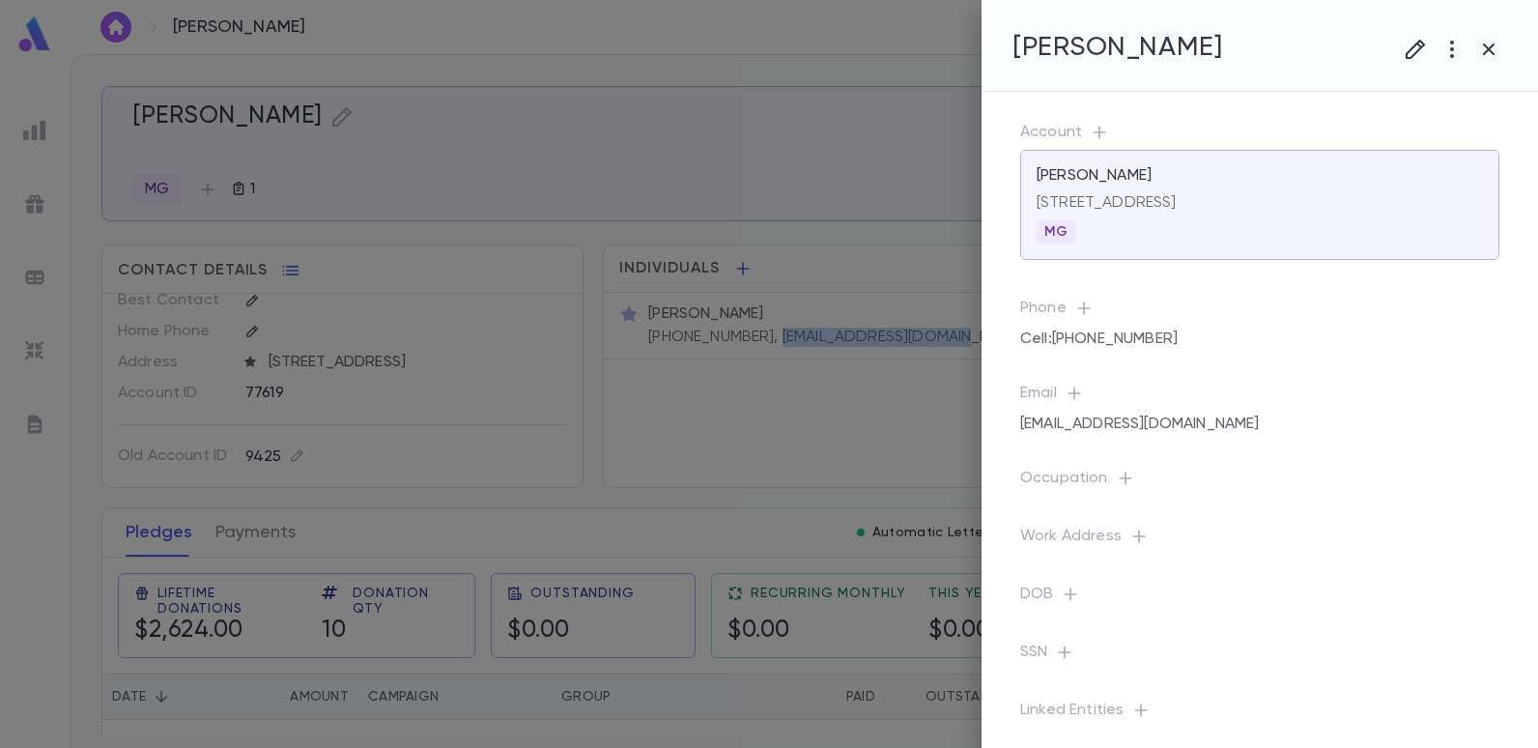
copy p "morrisserure@gmail.com"
click at [34, 128] on div at bounding box center [769, 374] width 1538 height 748
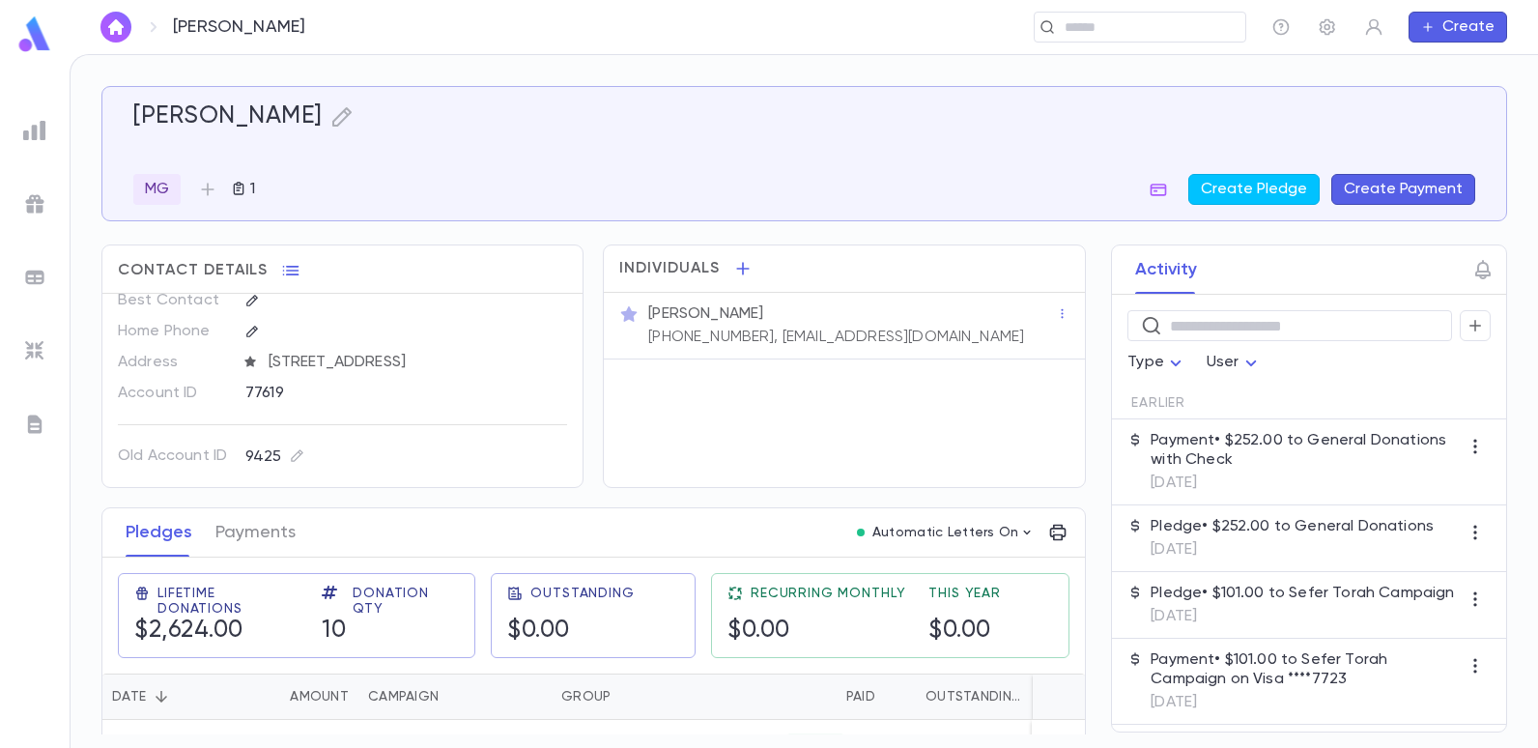
click at [43, 130] on img at bounding box center [34, 130] width 23 height 23
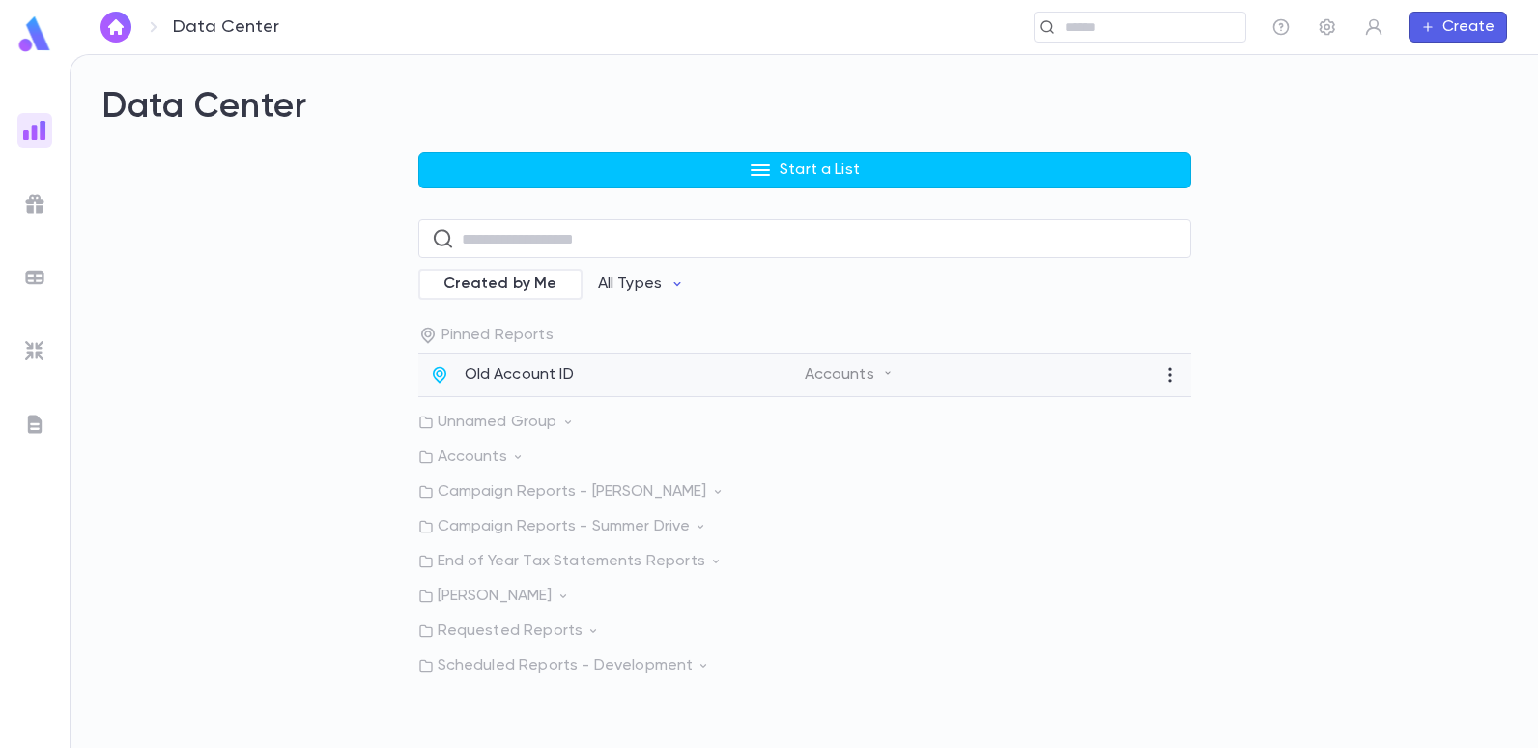
click at [484, 371] on p "Old Account ID" at bounding box center [519, 374] width 109 height 19
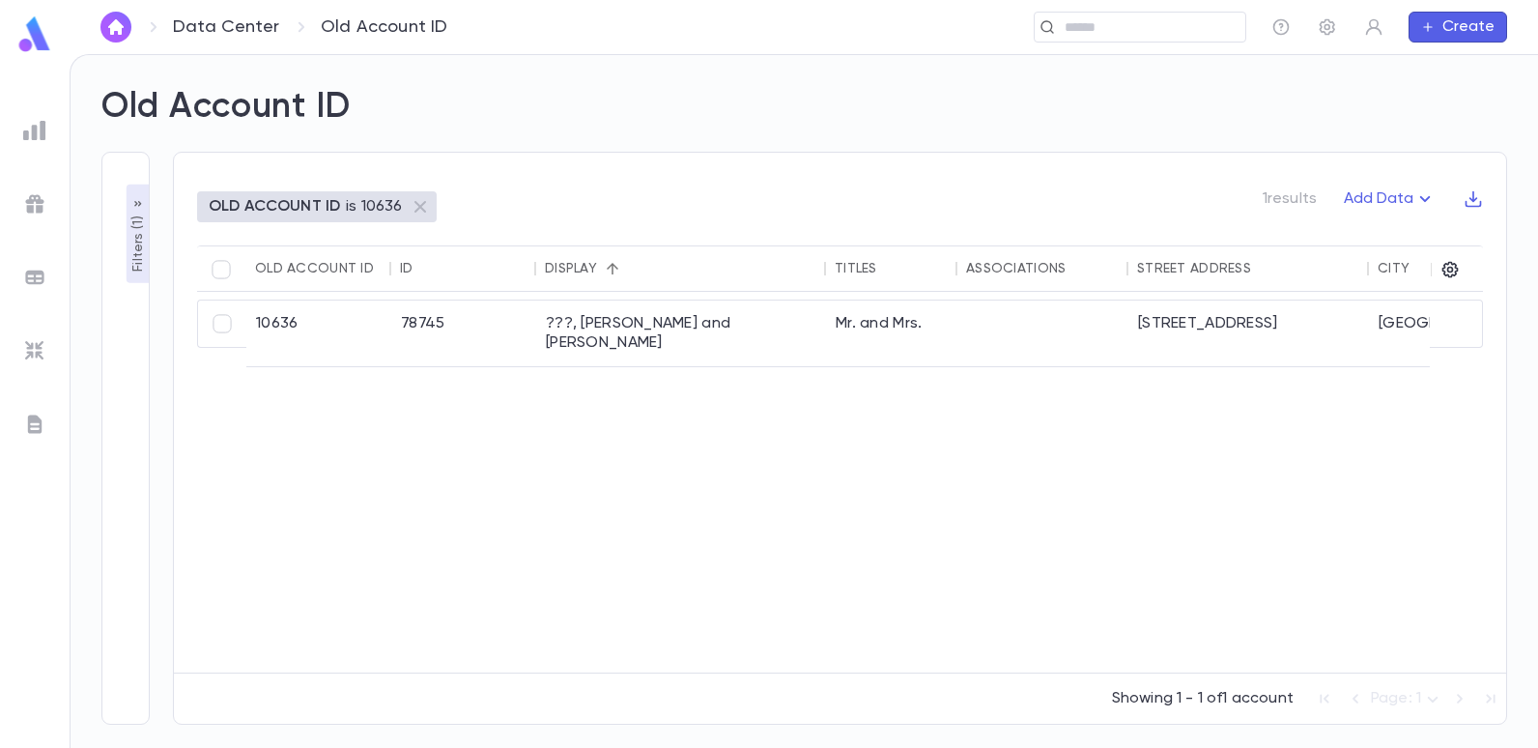
click at [144, 243] on p "Filters ( 1 )" at bounding box center [138, 242] width 19 height 60
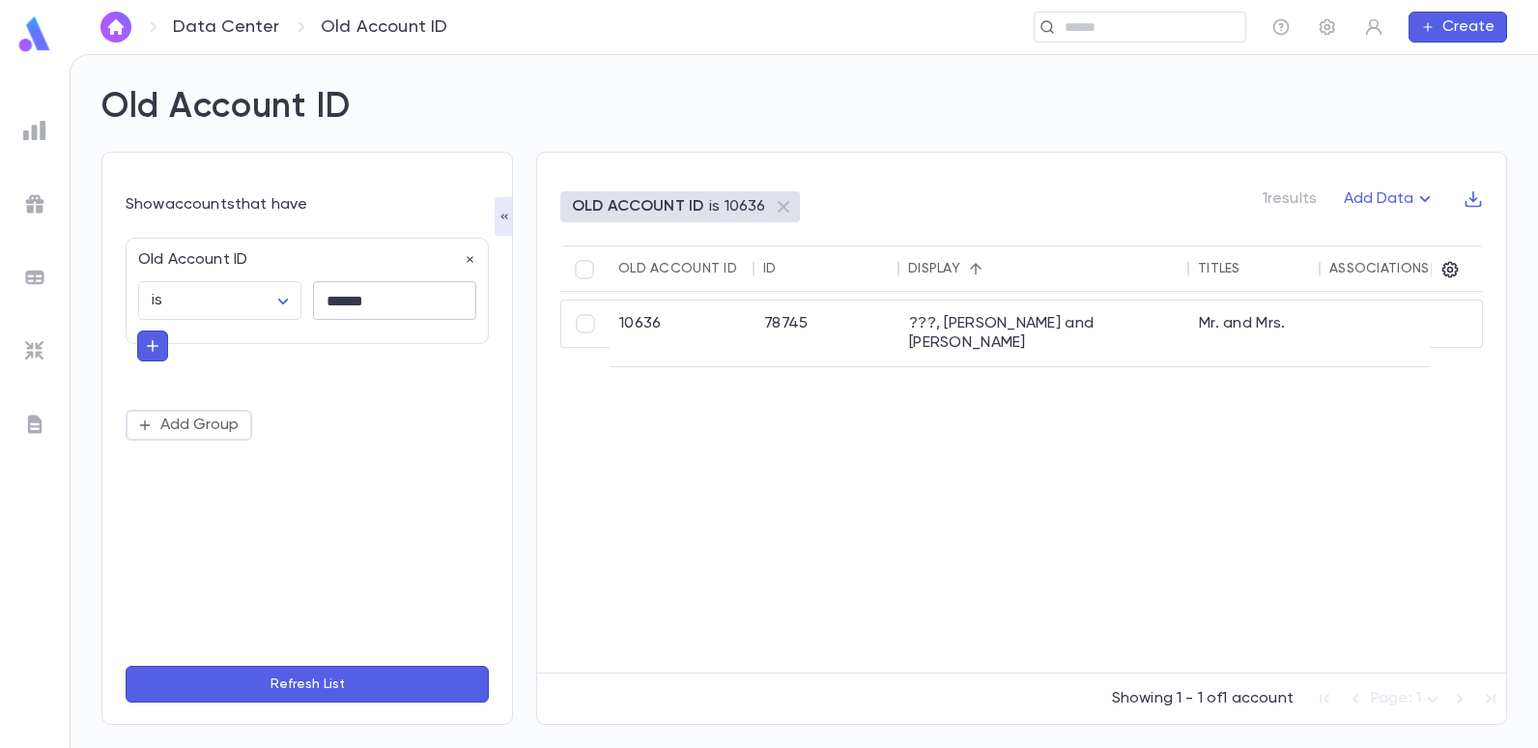
click at [419, 303] on input "******" at bounding box center [394, 301] width 163 height 38
type input "*"
type input "*****"
click at [126, 666] on button "Refresh List" at bounding box center [307, 684] width 363 height 37
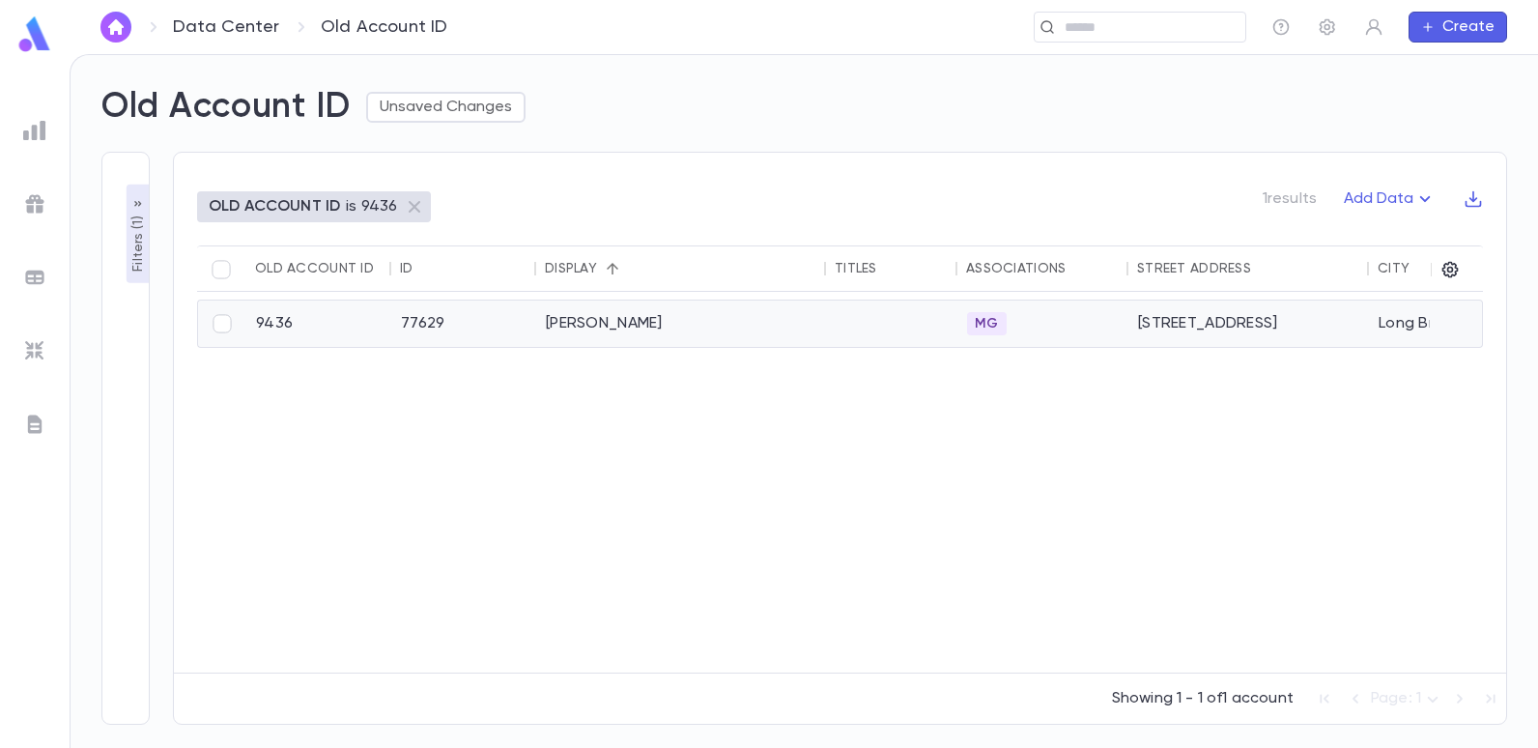
click at [593, 326] on div "Haber, Leon" at bounding box center [681, 323] width 290 height 46
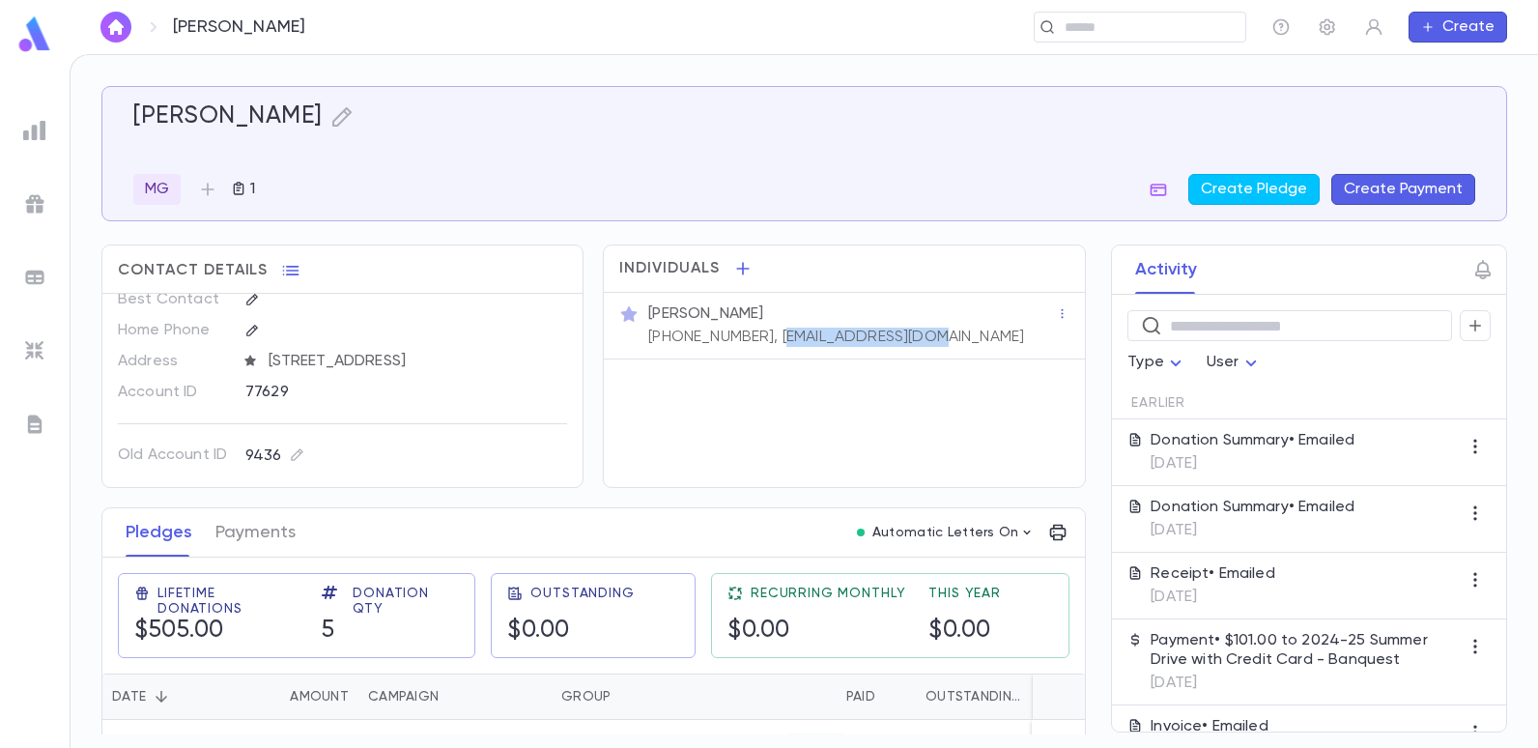
drag, startPoint x: 916, startPoint y: 337, endPoint x: 757, endPoint y: 341, distance: 159.5
click at [757, 341] on div "Leon Haber (732) 239-2081, lhaber5@outlook.com" at bounding box center [850, 323] width 412 height 46
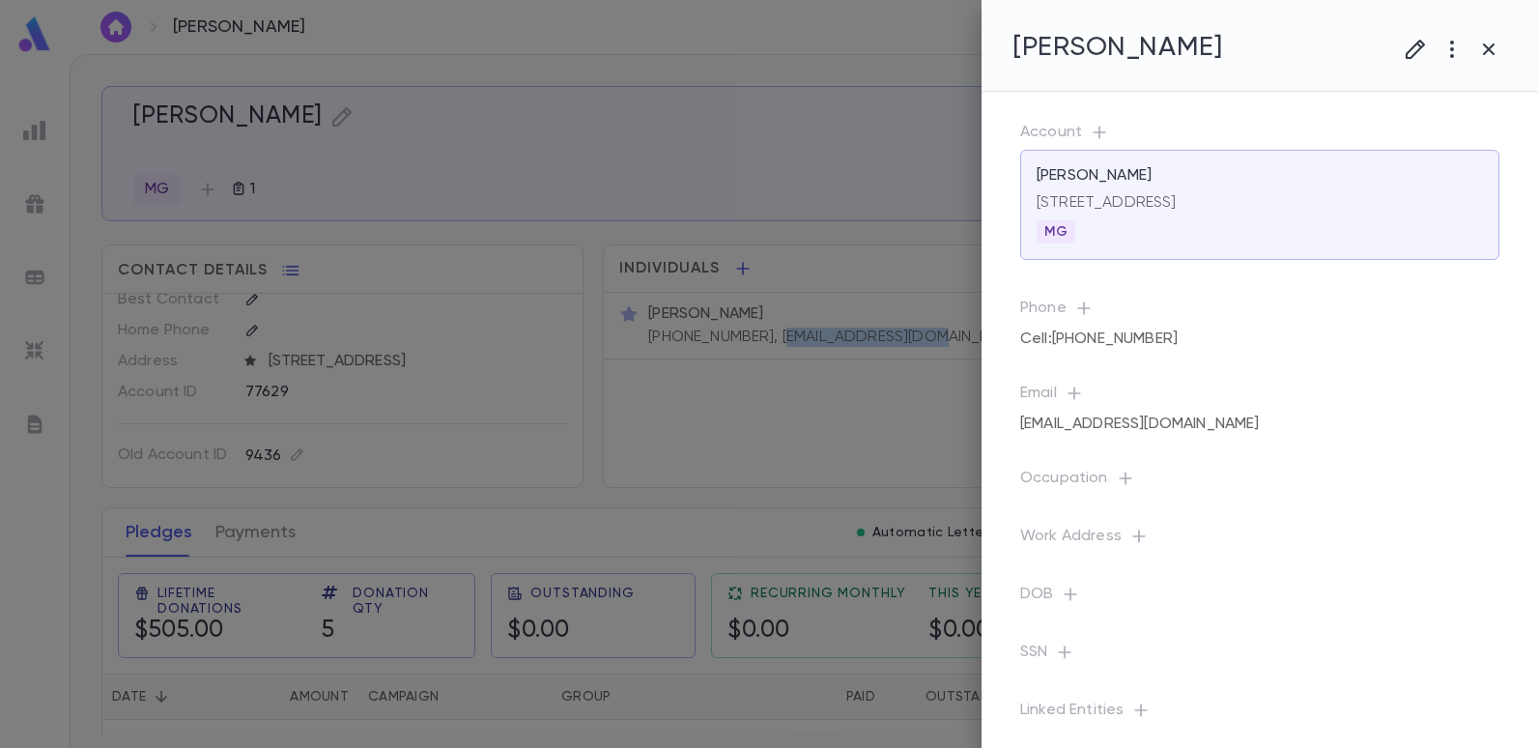
copy p "haber5@outlook.com"
click at [41, 121] on div at bounding box center [769, 374] width 1538 height 748
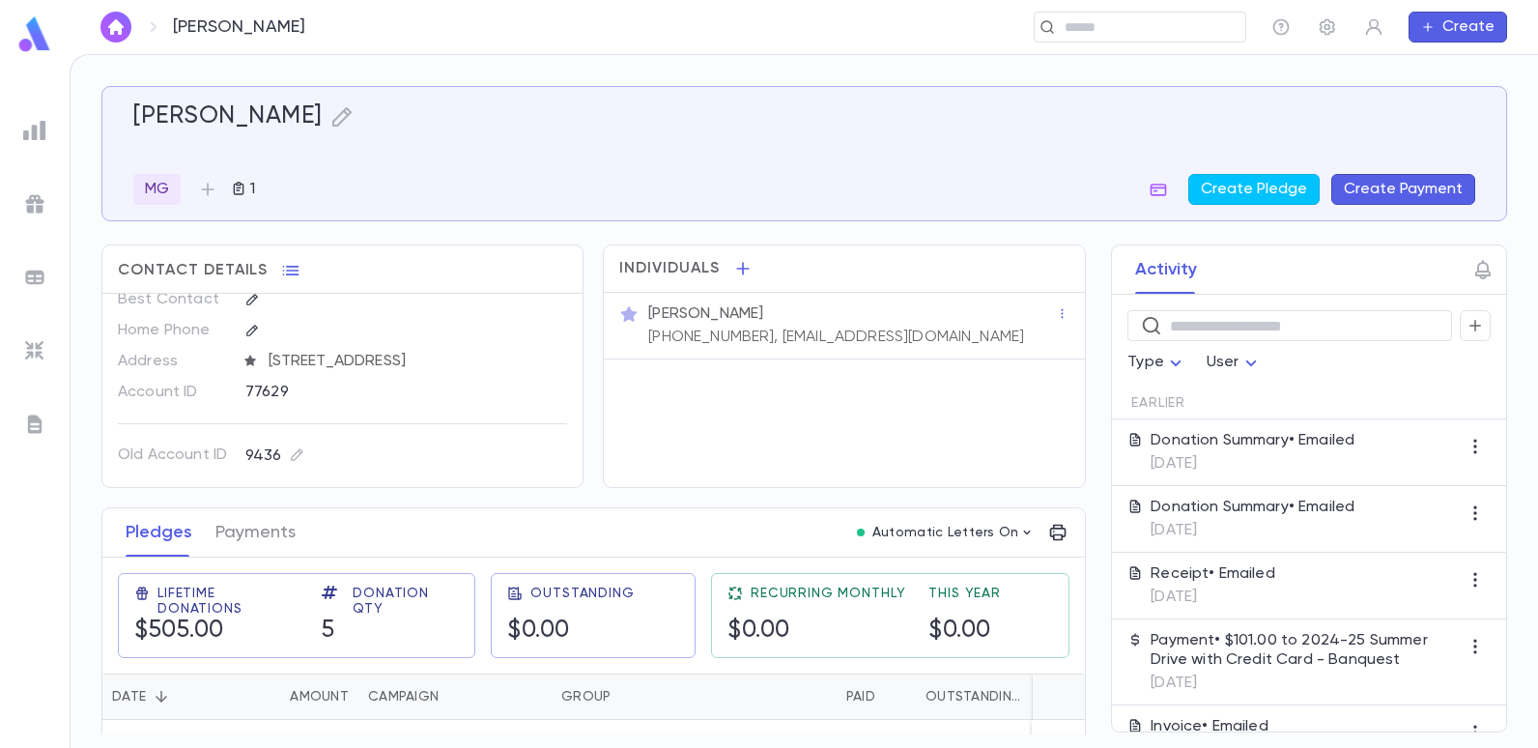
click at [28, 136] on img at bounding box center [34, 130] width 23 height 23
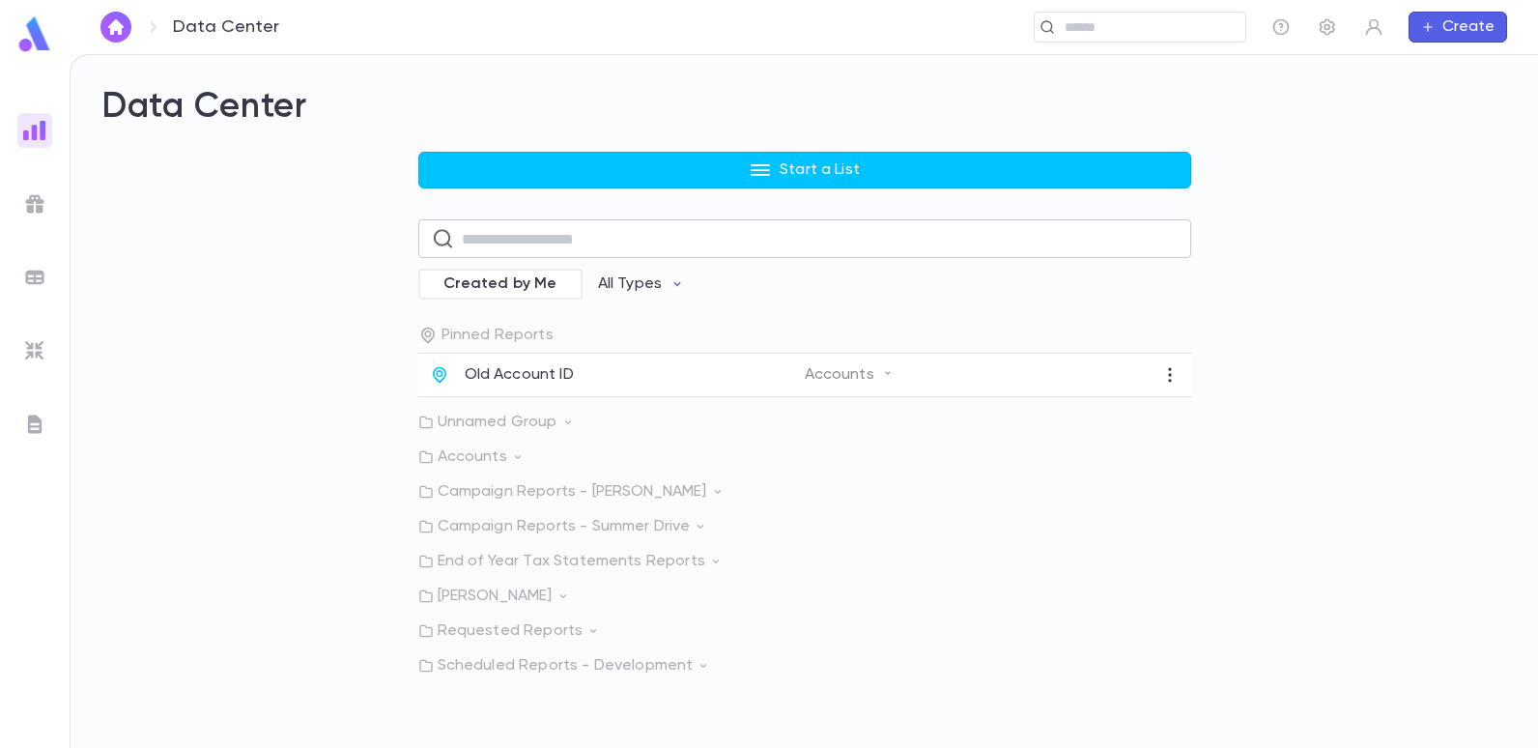
click at [484, 236] on input "text" at bounding box center [820, 239] width 716 height 38
click at [377, 340] on div "Start a List ​ Created by Me All Types Pinned Reports Old Account ID Accounts U…" at bounding box center [804, 414] width 1406 height 524
click at [531, 379] on p "Old Account ID" at bounding box center [519, 374] width 109 height 19
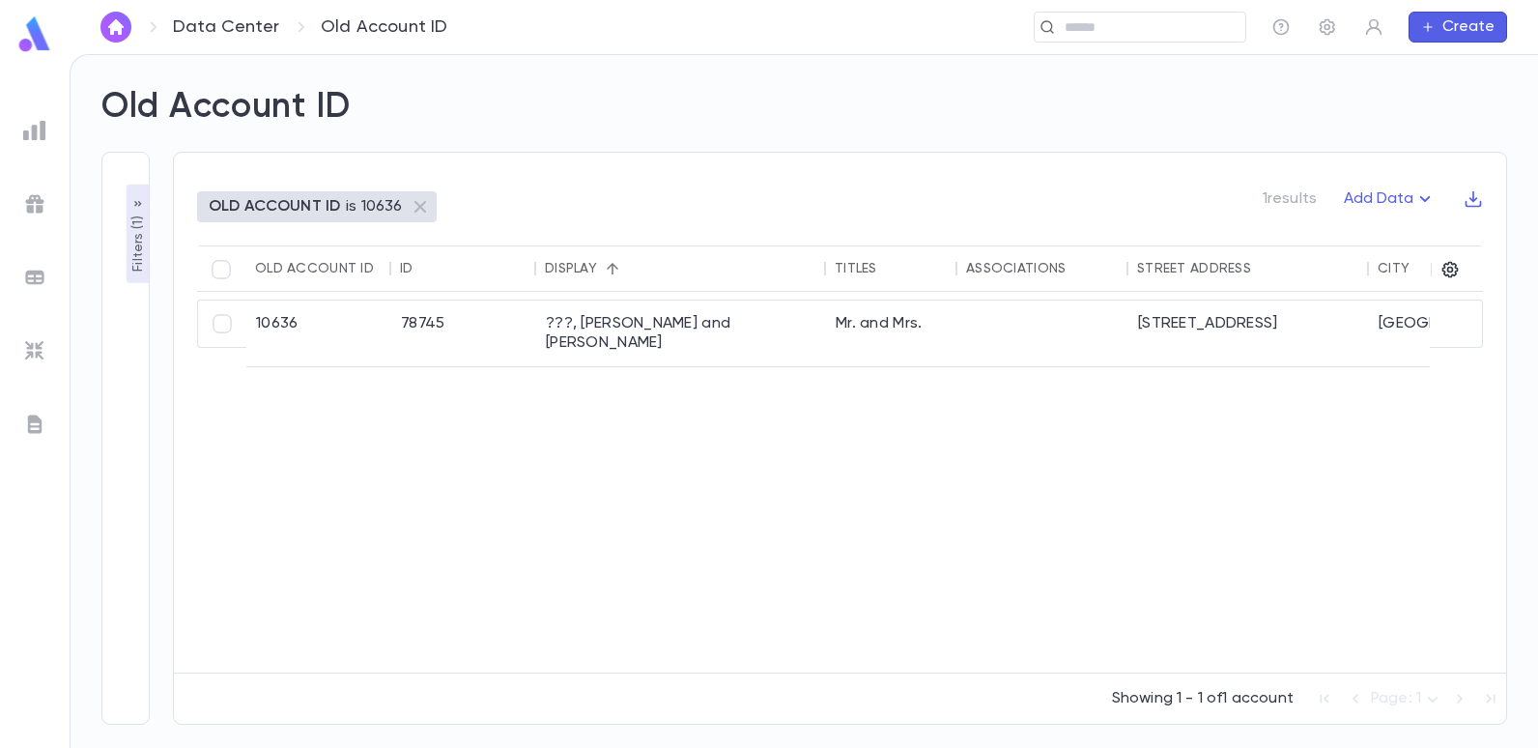
click at [134, 259] on p "Filters ( 1 )" at bounding box center [138, 242] width 19 height 60
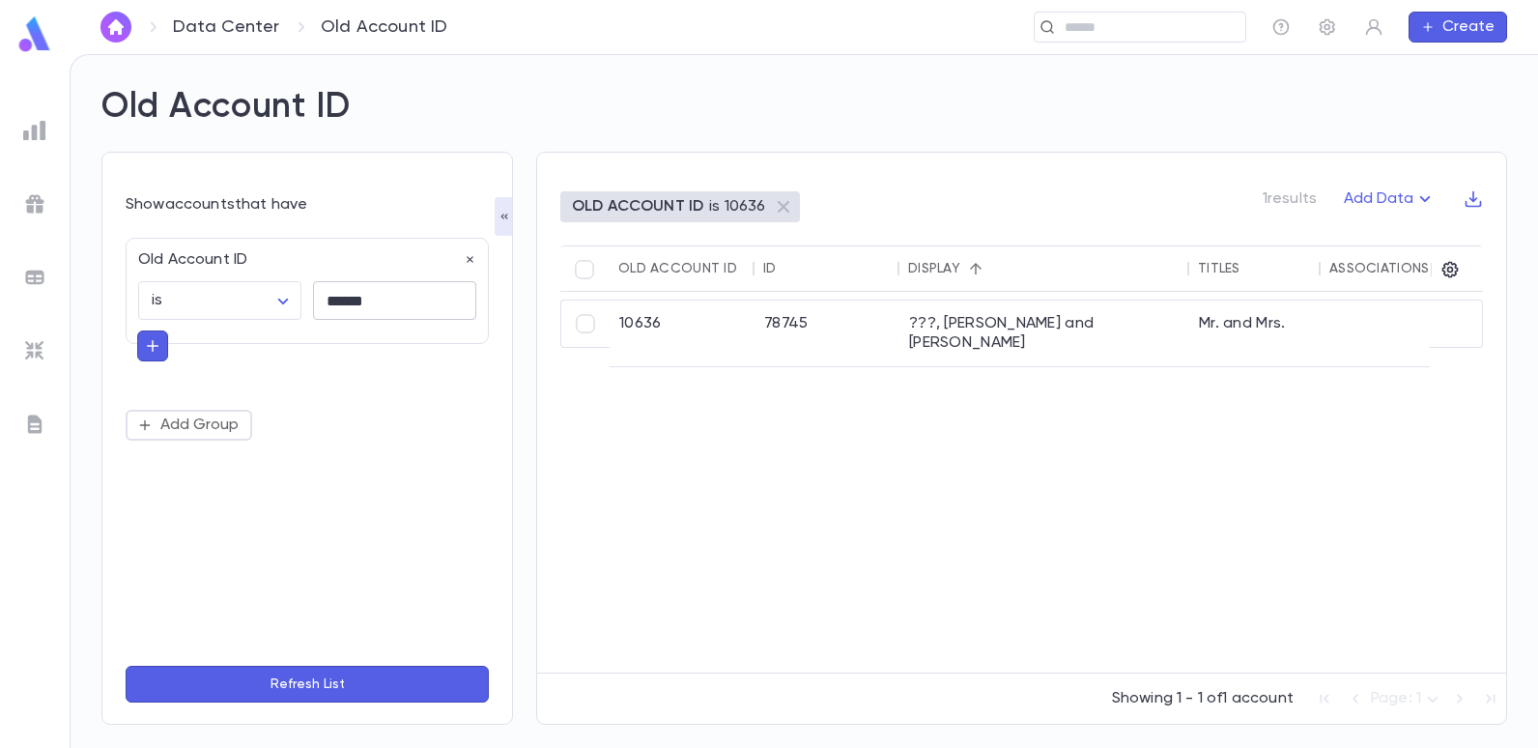
click at [386, 296] on input "******" at bounding box center [394, 301] width 163 height 38
type input "*"
type input "*****"
click at [126, 666] on button "Refresh List" at bounding box center [307, 684] width 363 height 37
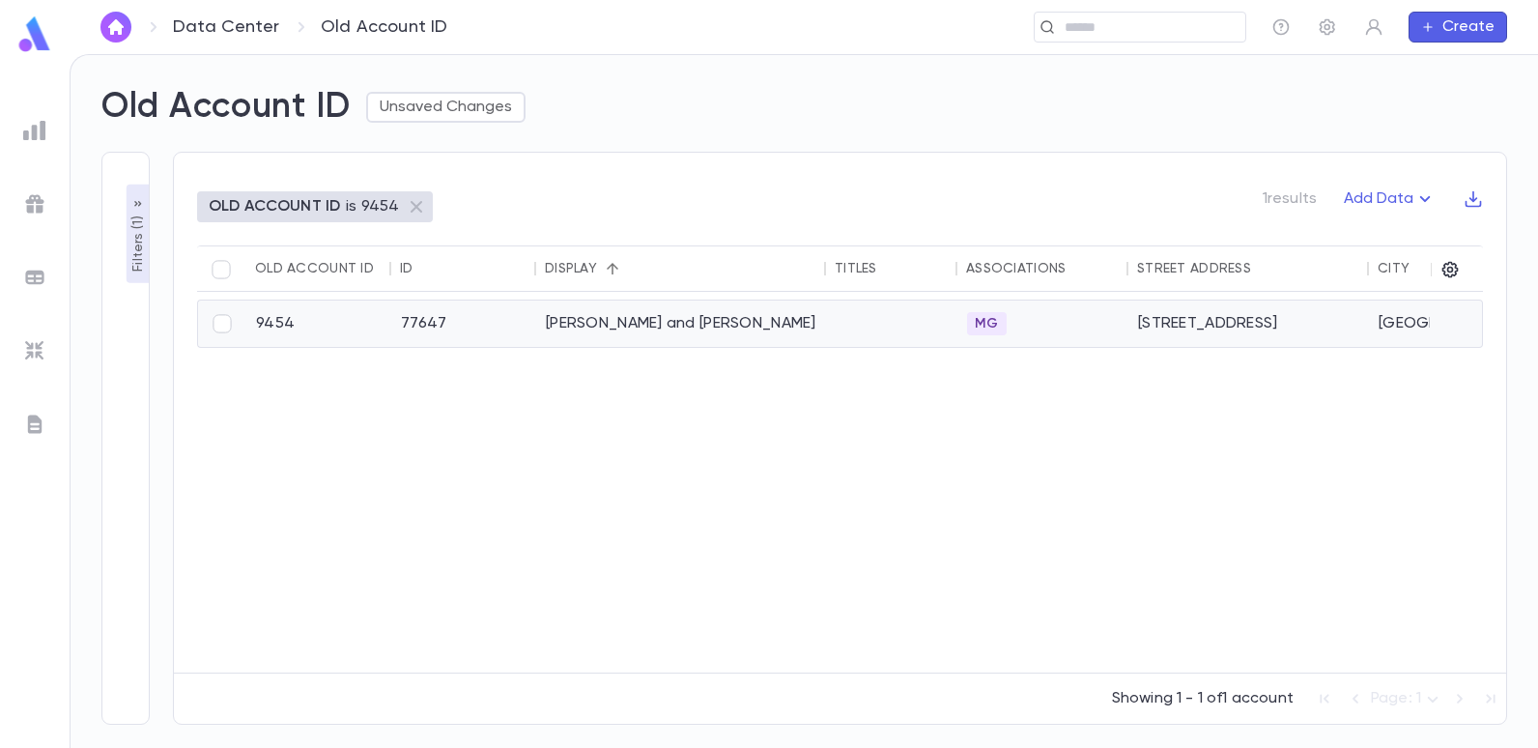
click at [567, 325] on div "Braha, Robert and Carrie" at bounding box center [681, 323] width 290 height 46
click at [634, 317] on div "Braha, Robert and Carrie" at bounding box center [681, 323] width 290 height 46
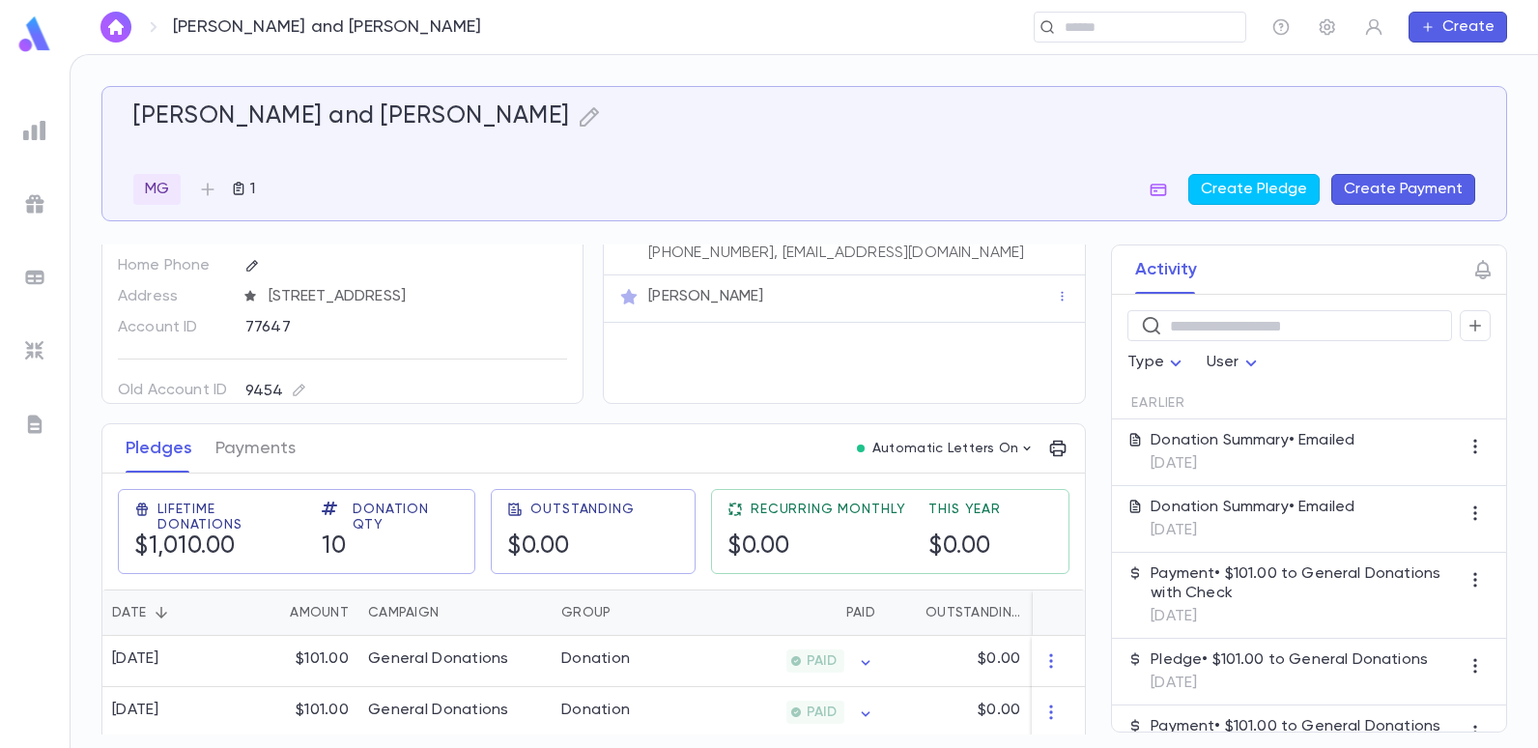
scroll to position [290, 0]
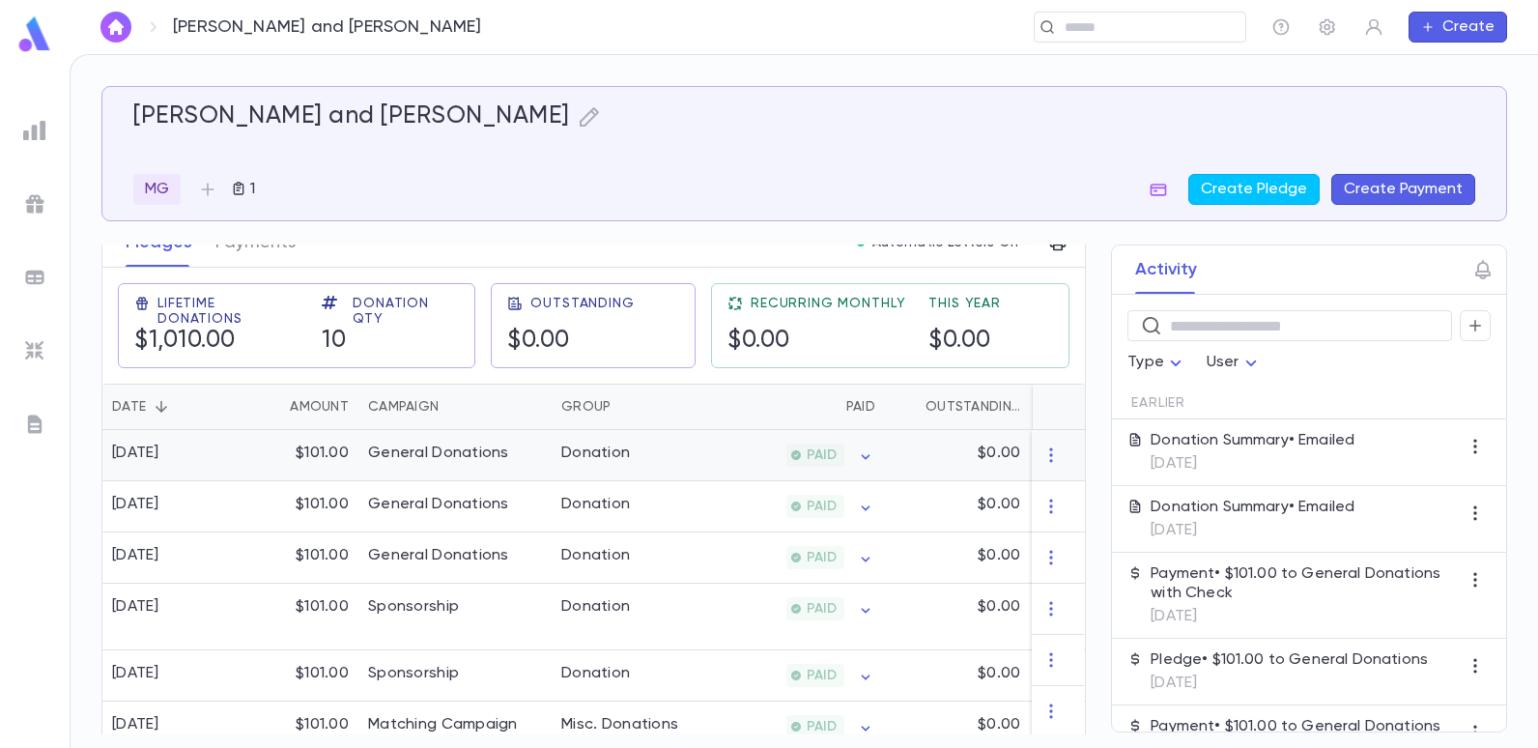
click at [545, 461] on div "General Donations" at bounding box center [454, 455] width 193 height 51
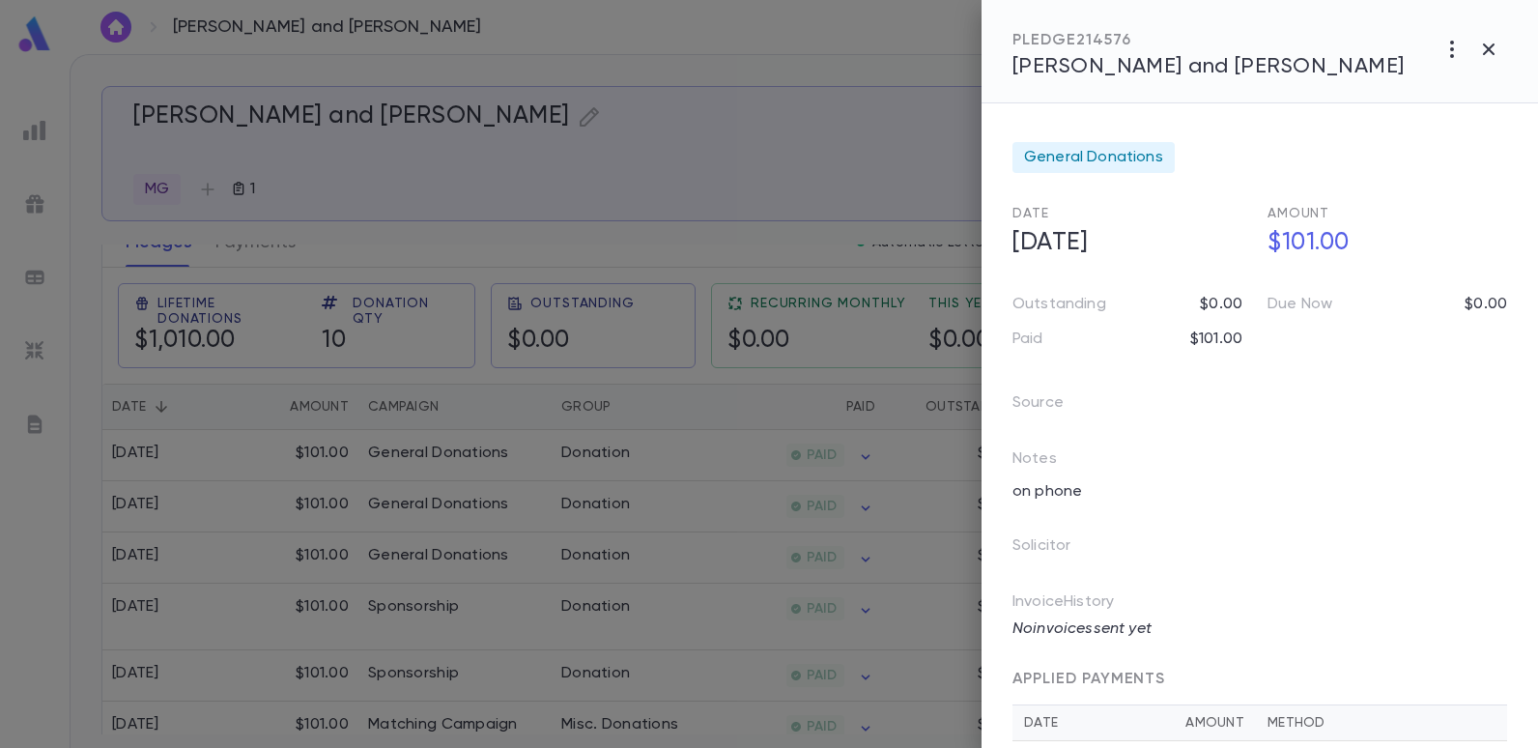
click at [765, 170] on div at bounding box center [769, 374] width 1538 height 748
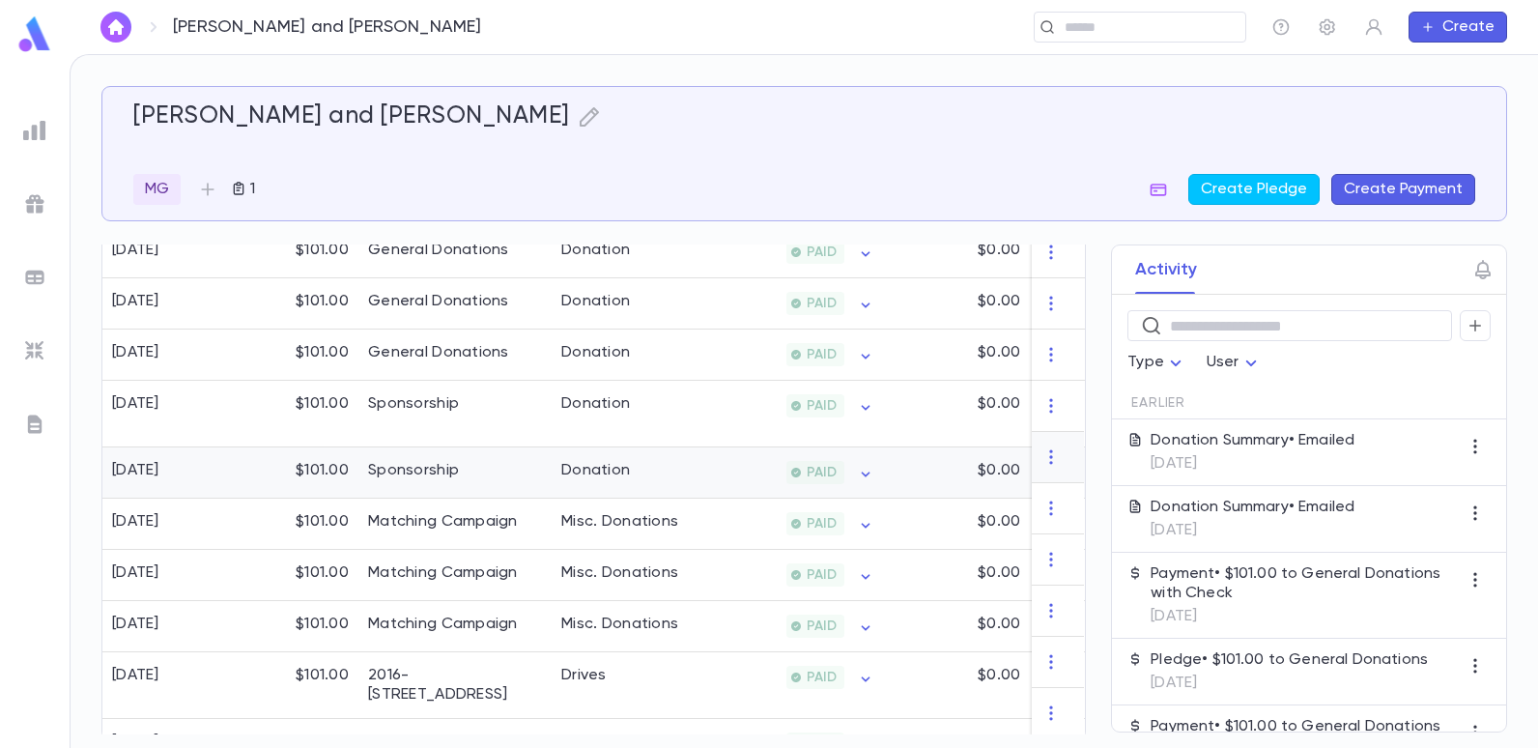
scroll to position [506, 0]
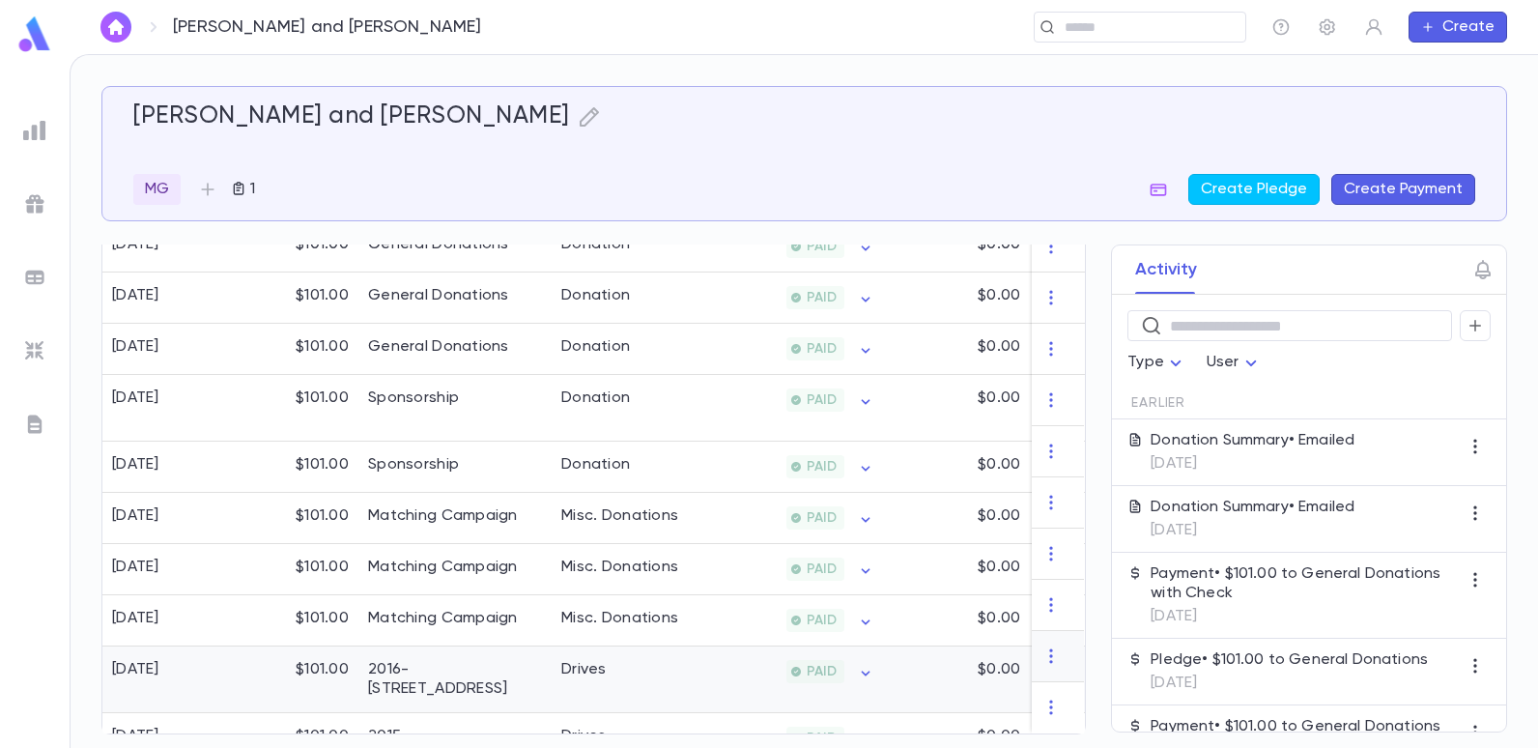
click at [671, 653] on div "Drives" at bounding box center [624, 679] width 145 height 67
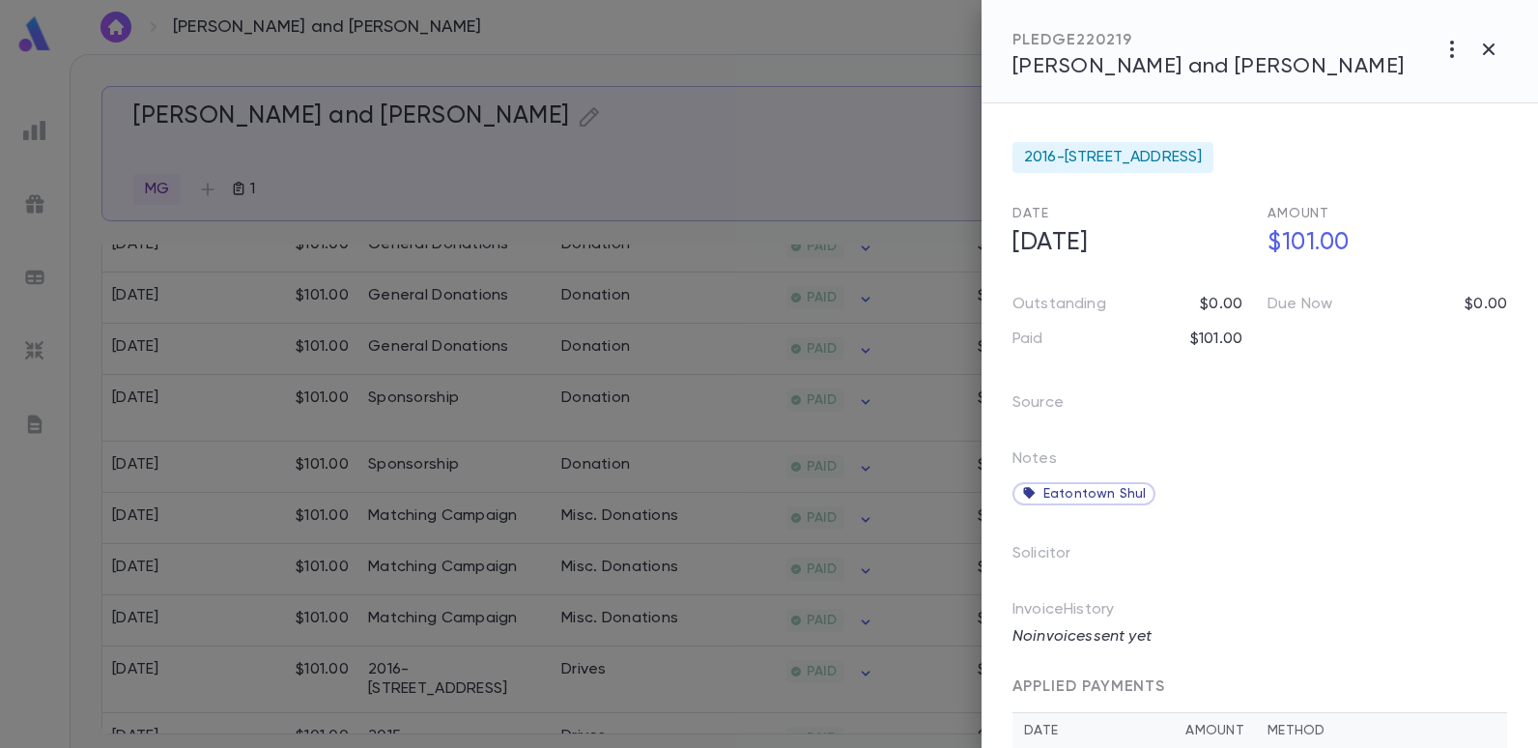
click at [763, 239] on div at bounding box center [769, 374] width 1538 height 748
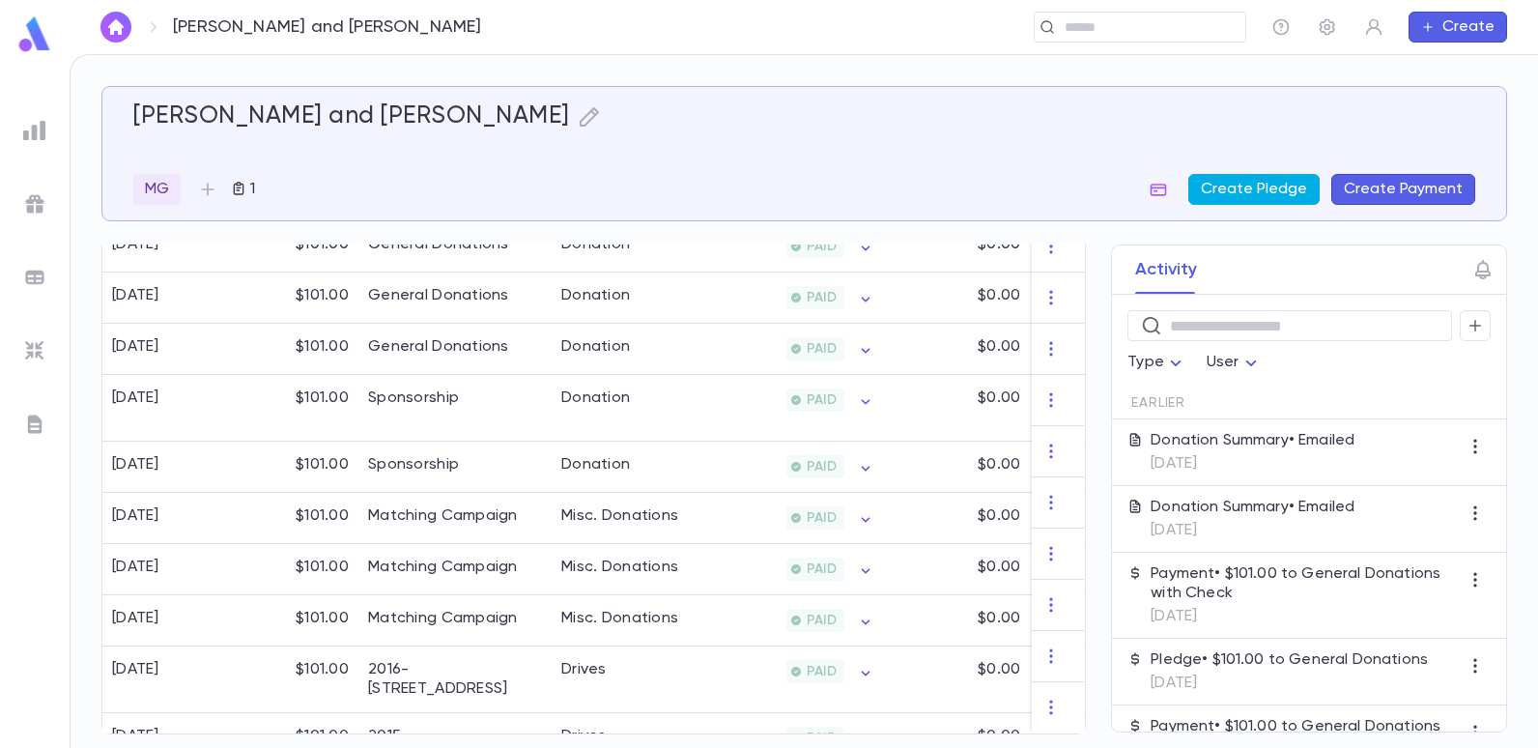
click at [1217, 184] on button "Create Pledge" at bounding box center [1253, 189] width 131 height 31
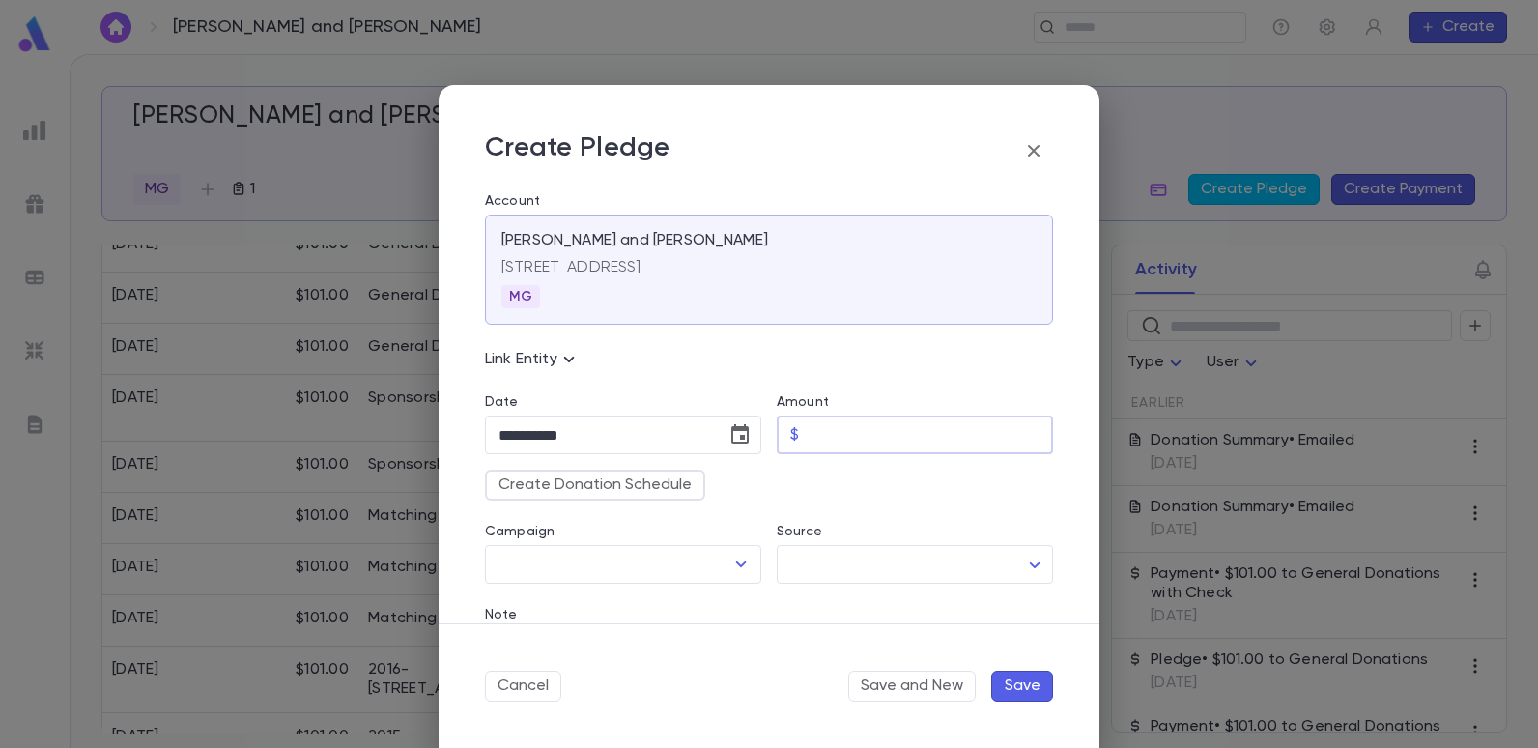
click at [830, 434] on input "Amount" at bounding box center [930, 435] width 246 height 38
type input "******"
click at [732, 564] on icon "Open" at bounding box center [740, 564] width 23 height 23
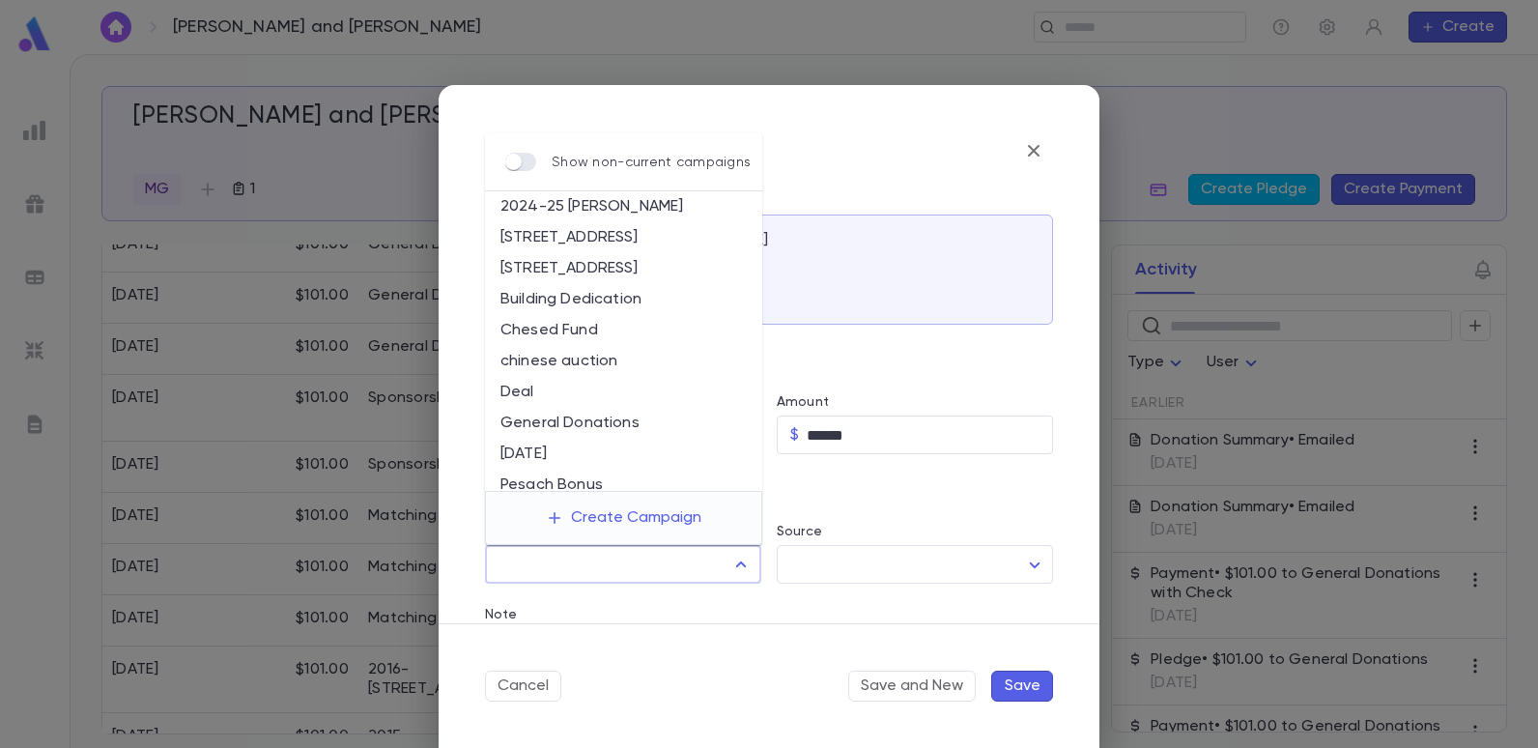
click at [583, 416] on li "General Donations" at bounding box center [623, 423] width 277 height 31
type input "**********"
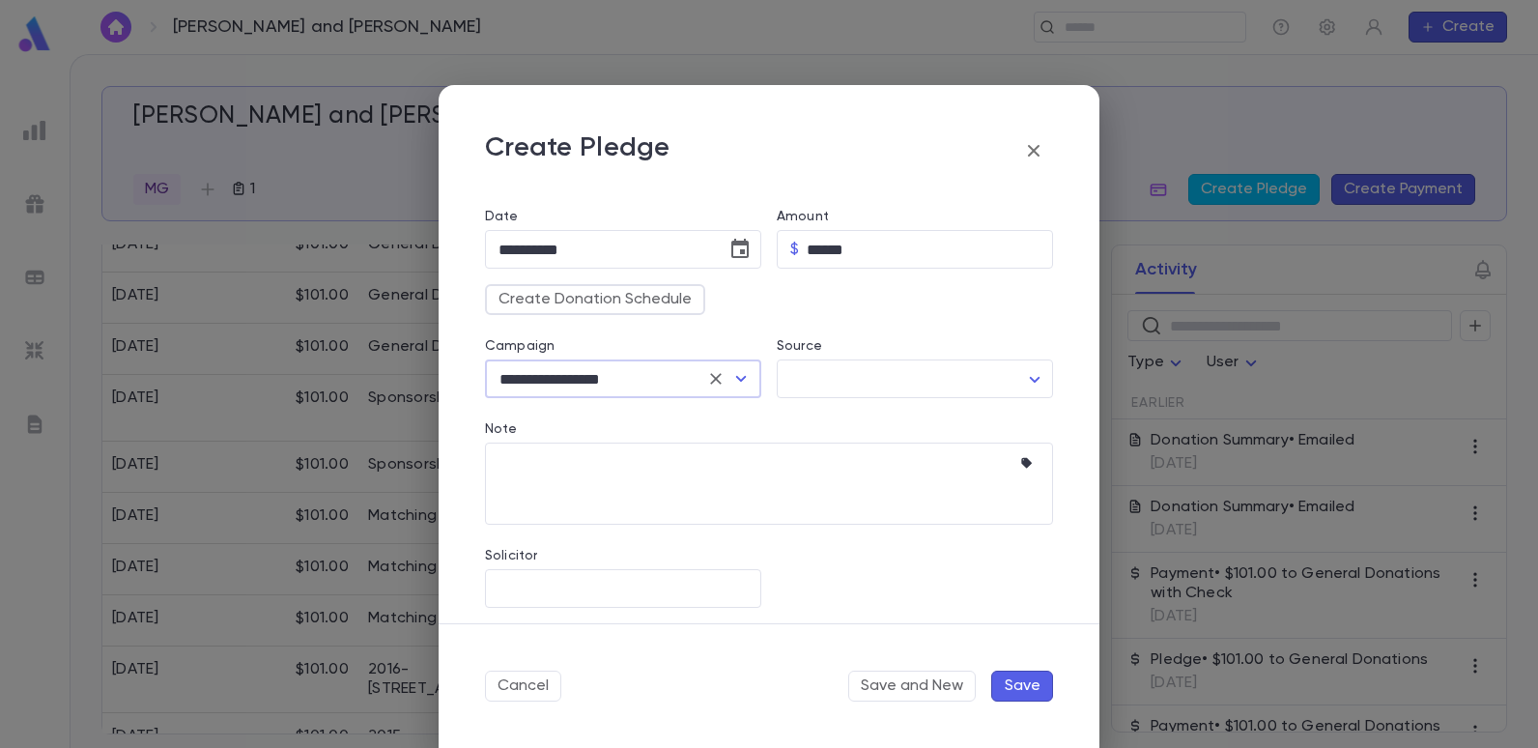
scroll to position [193, 0]
click at [557, 578] on input "Solicitor" at bounding box center [609, 580] width 230 height 37
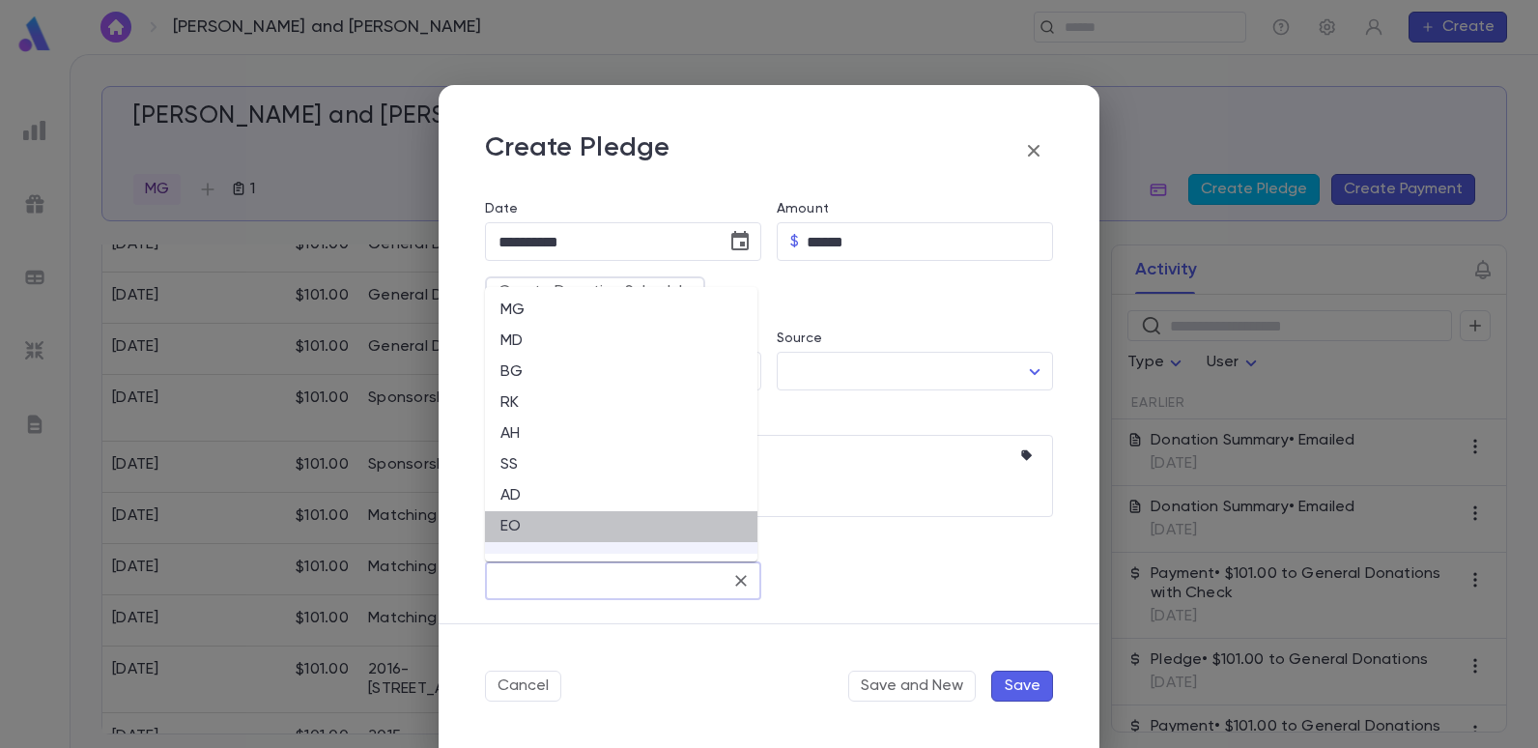
click at [520, 525] on li "EO" at bounding box center [621, 526] width 272 height 31
type input "**"
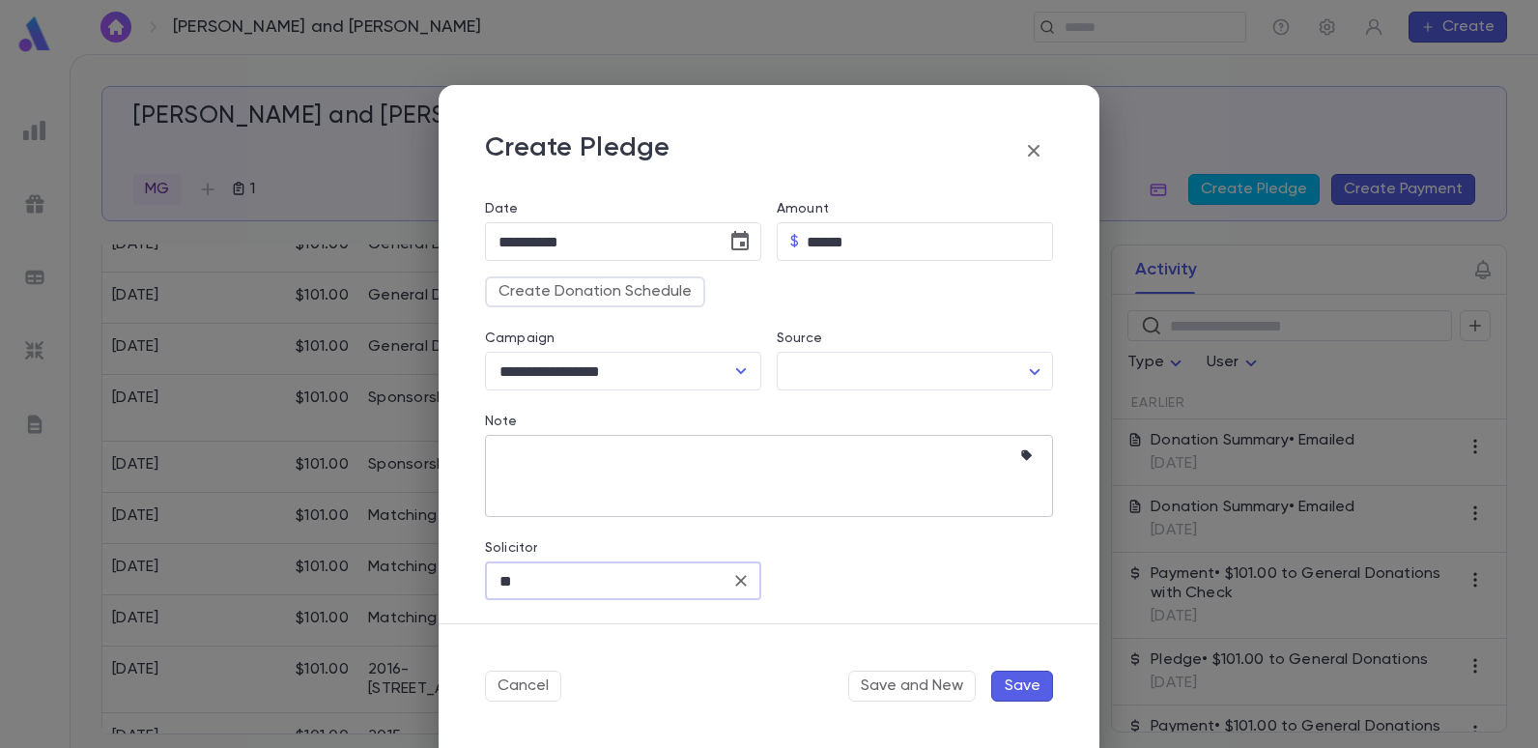
click at [520, 458] on textarea "Note" at bounding box center [755, 476] width 512 height 82
type textarea "**********"
click at [1014, 684] on button "Save" at bounding box center [1022, 686] width 62 height 31
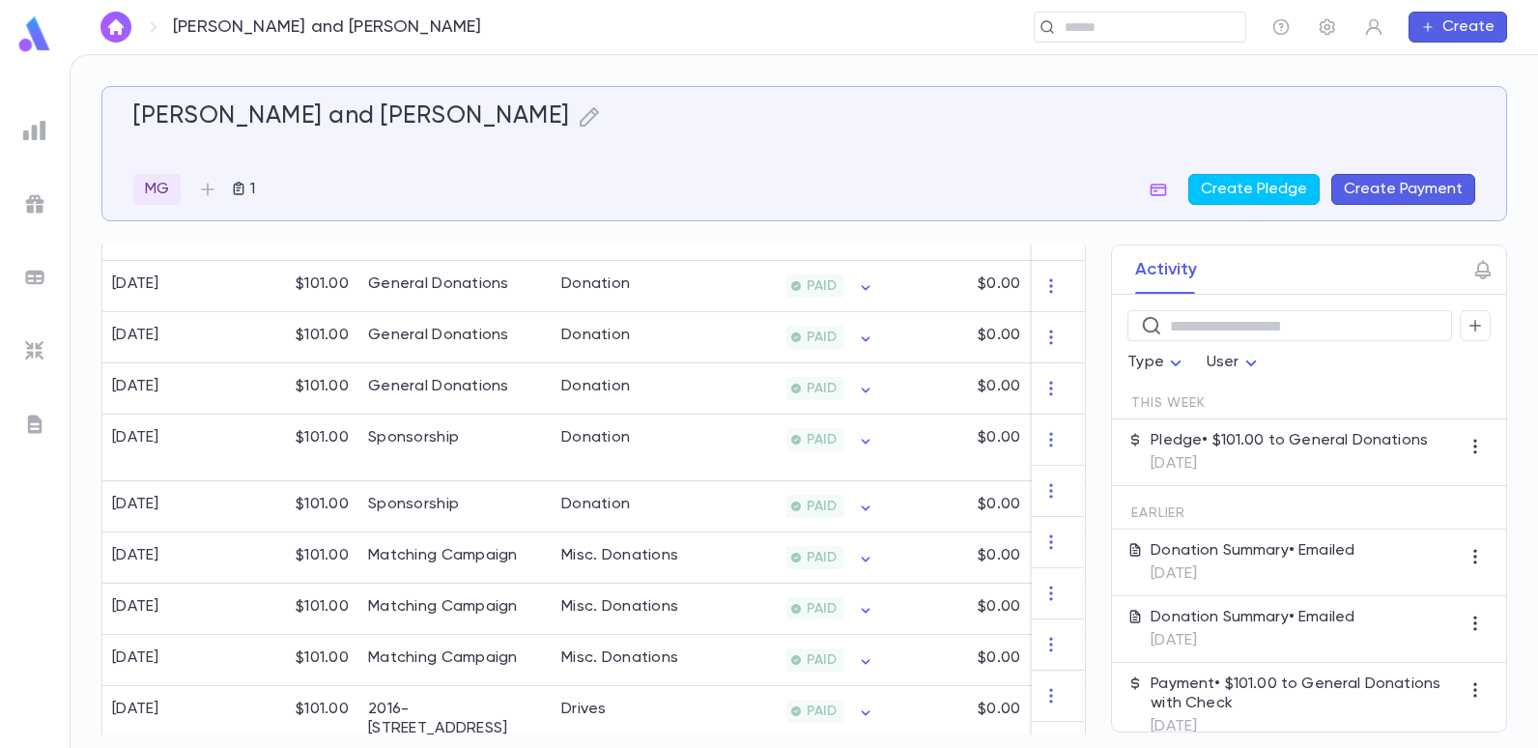
click at [709, 133] on div "Braha, Robert and Carrie MG 1 Create Pledge Create Payment" at bounding box center [804, 153] width 1342 height 102
click at [518, 182] on div "MG 1 Create Pledge Create Payment" at bounding box center [804, 189] width 1342 height 31
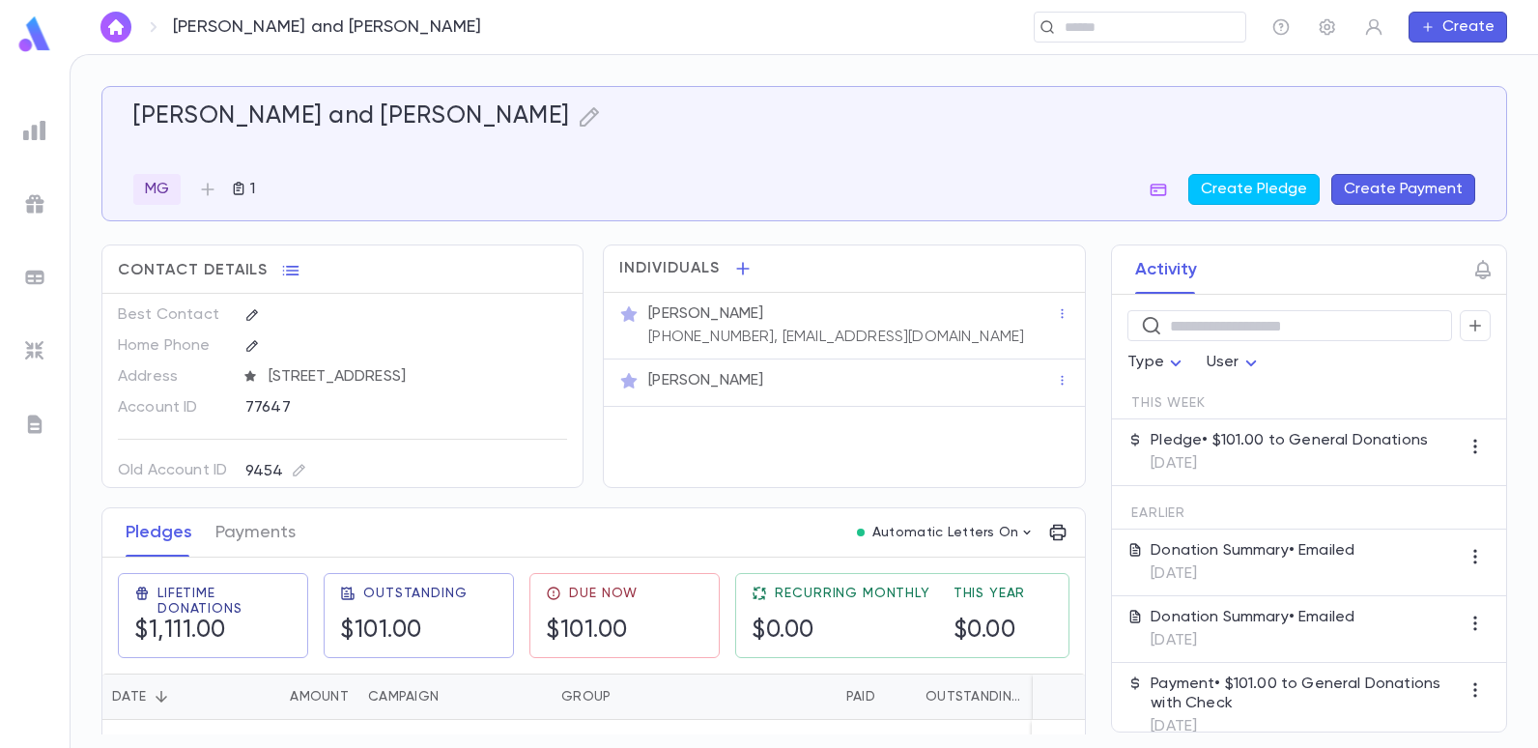
scroll to position [0, 0]
click at [275, 261] on button "button" at bounding box center [290, 270] width 31 height 31
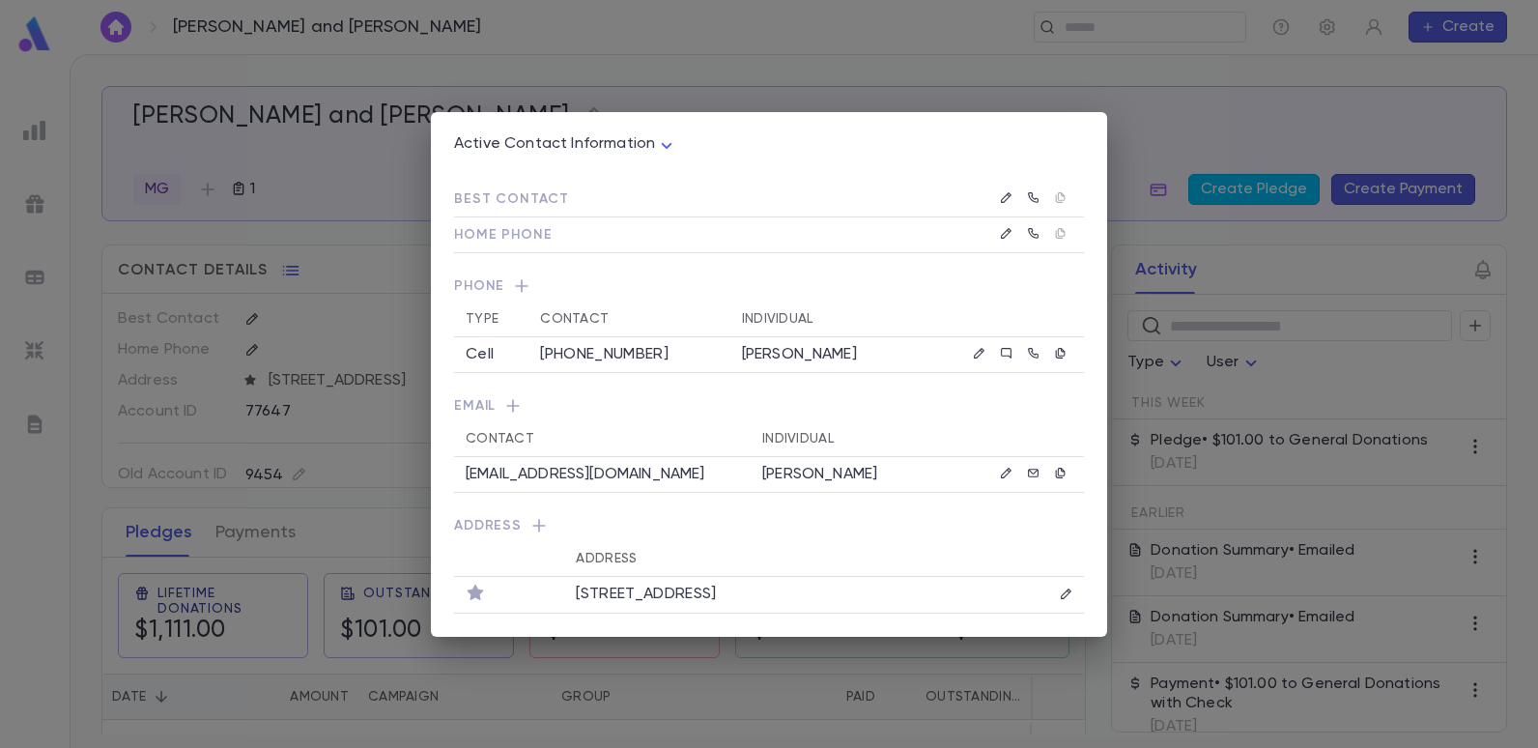
click at [1069, 586] on td at bounding box center [1036, 594] width 95 height 37
click at [1068, 590] on icon "button" at bounding box center [1067, 594] width 14 height 14
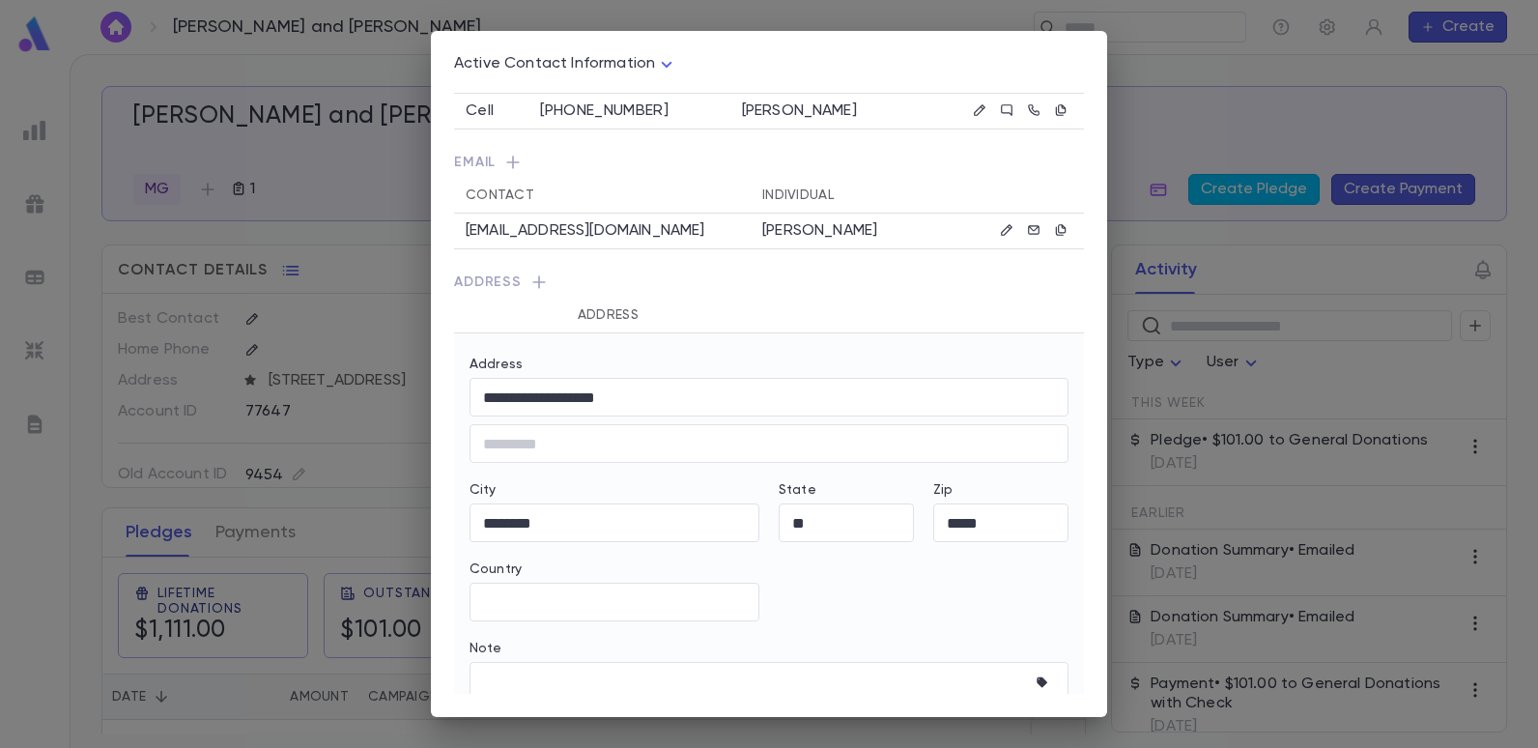
scroll to position [193, 0]
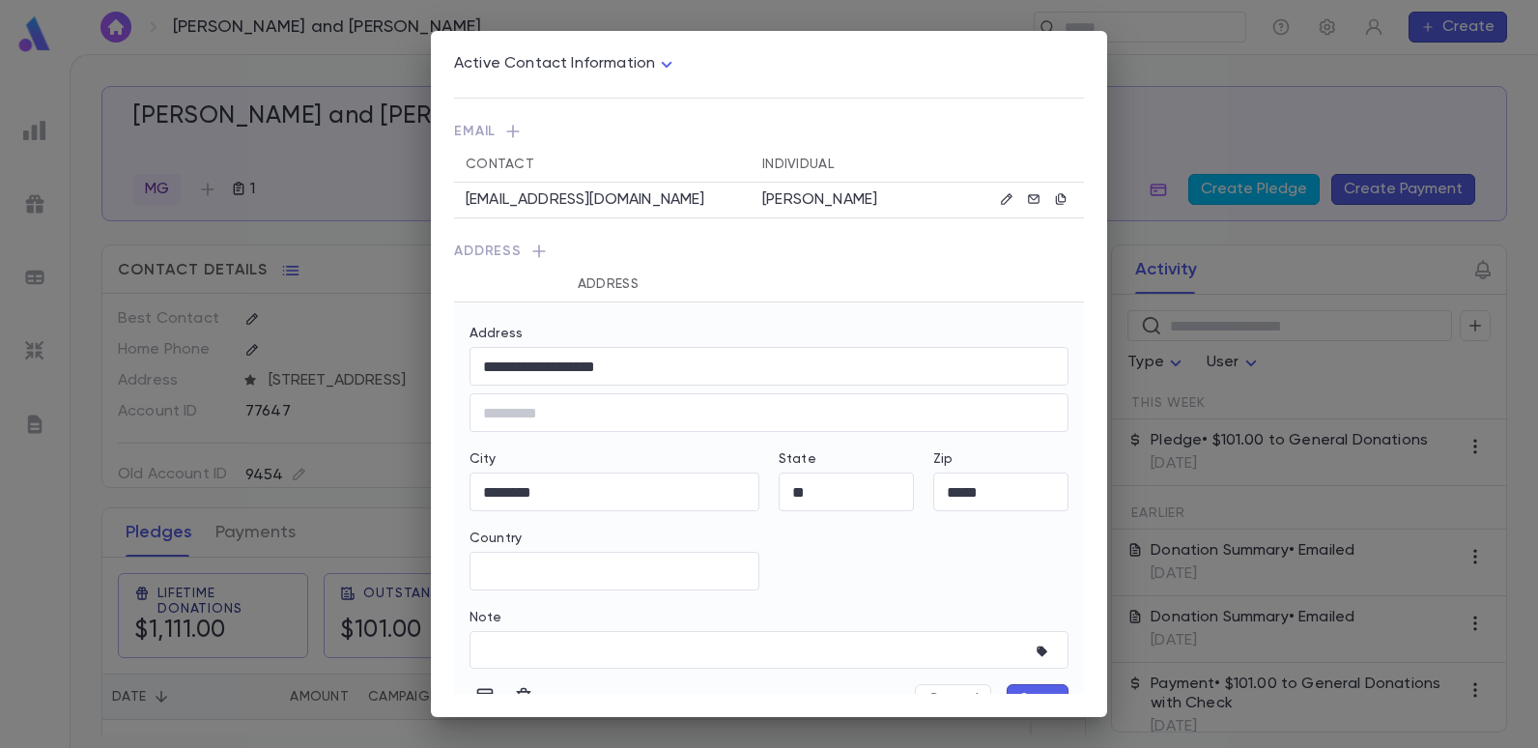
click at [536, 251] on icon "button" at bounding box center [538, 251] width 19 height 19
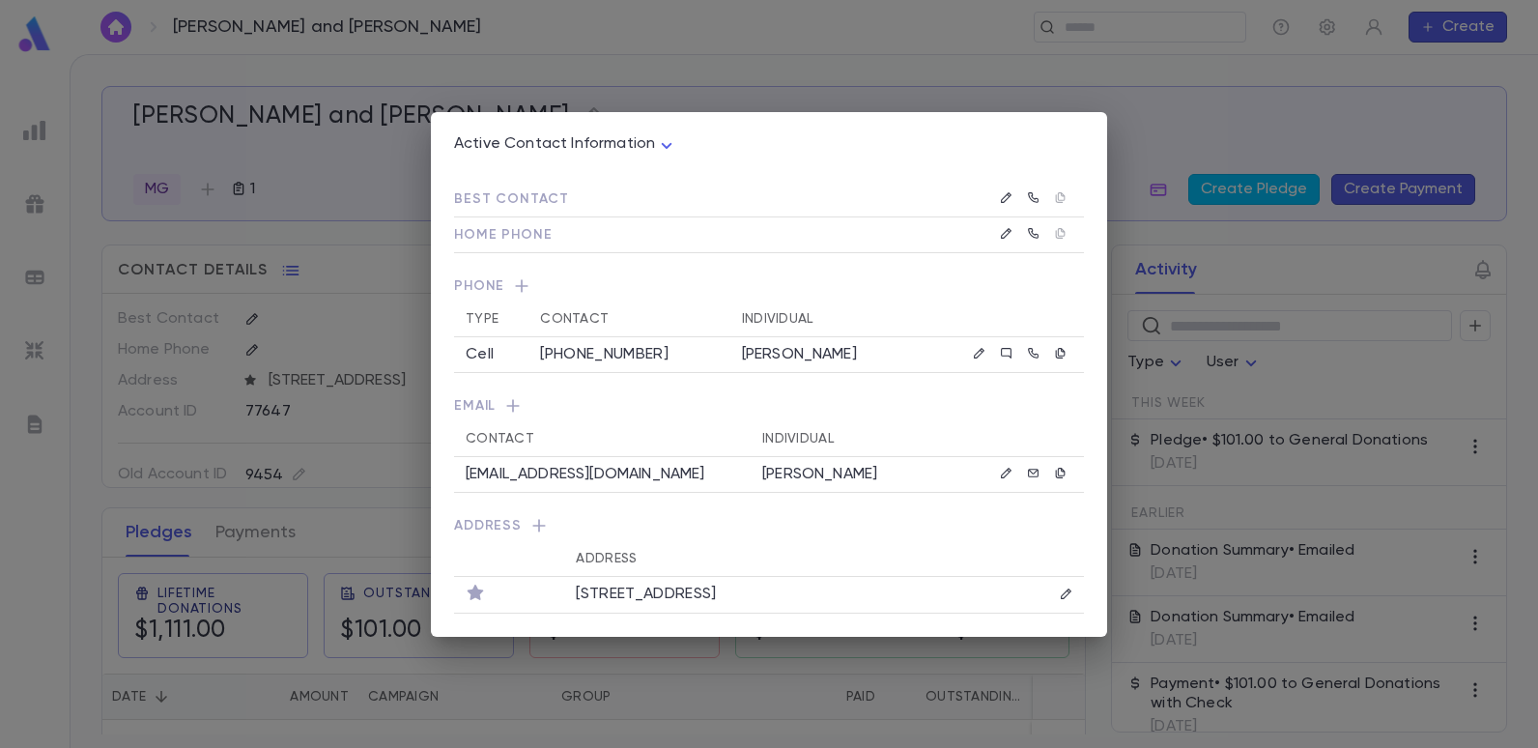
scroll to position [0, 0]
click at [530, 525] on icon "button" at bounding box center [538, 525] width 19 height 19
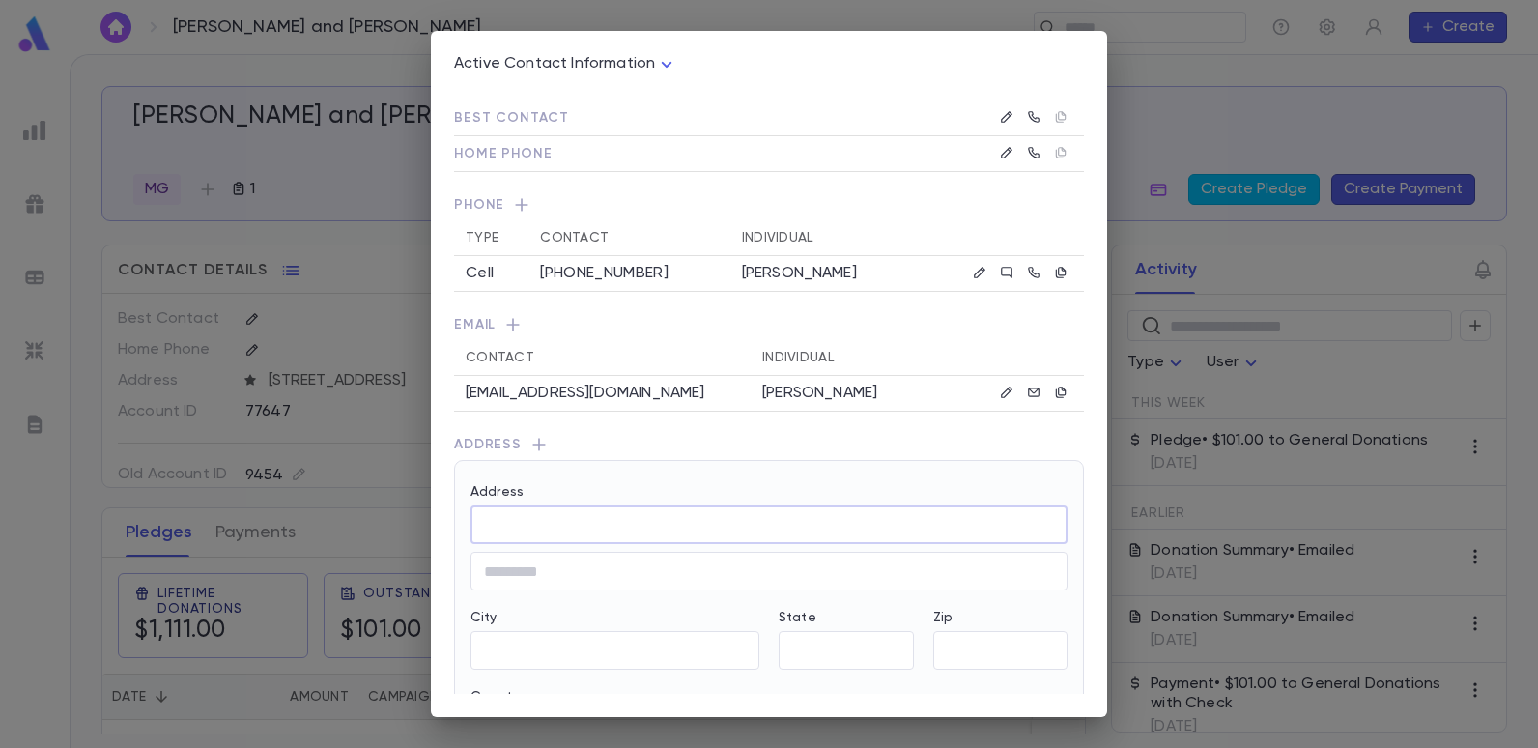
click at [546, 522] on input "Address" at bounding box center [769, 525] width 597 height 22
click at [552, 560] on div "421 Runyan Avenue" at bounding box center [714, 561] width 408 height 16
type input "**********"
type input "**"
type input "****"
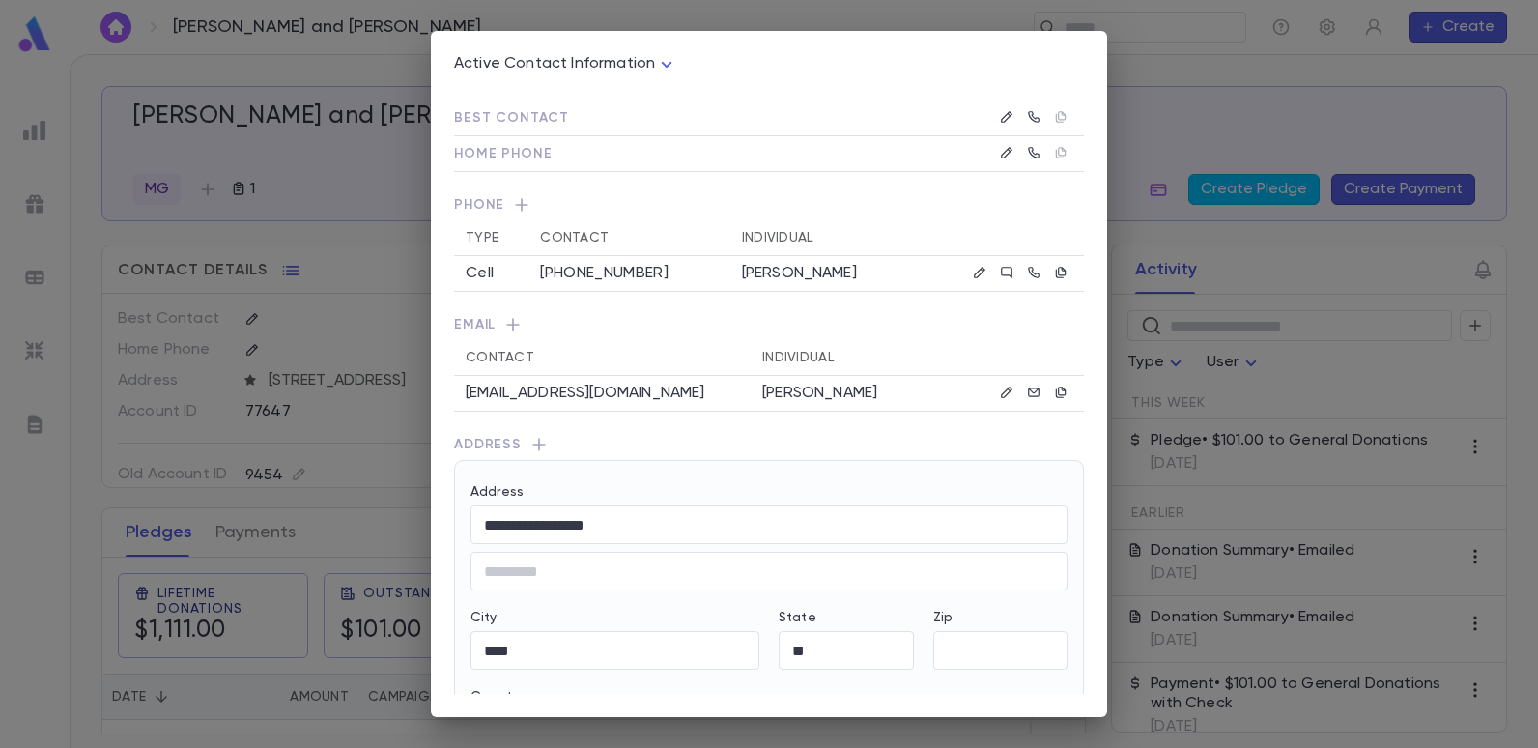
type input "**********"
type input "*****"
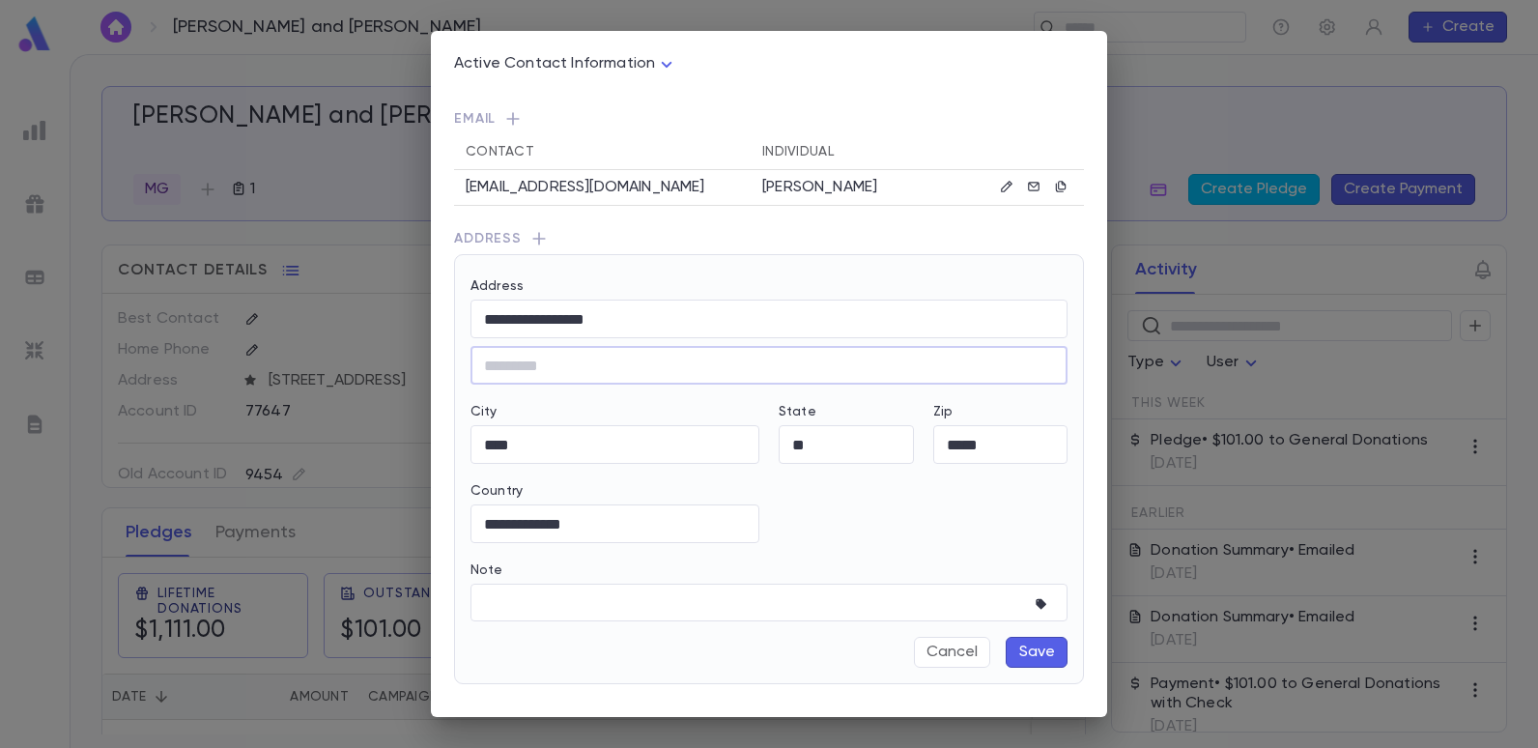
scroll to position [271, 0]
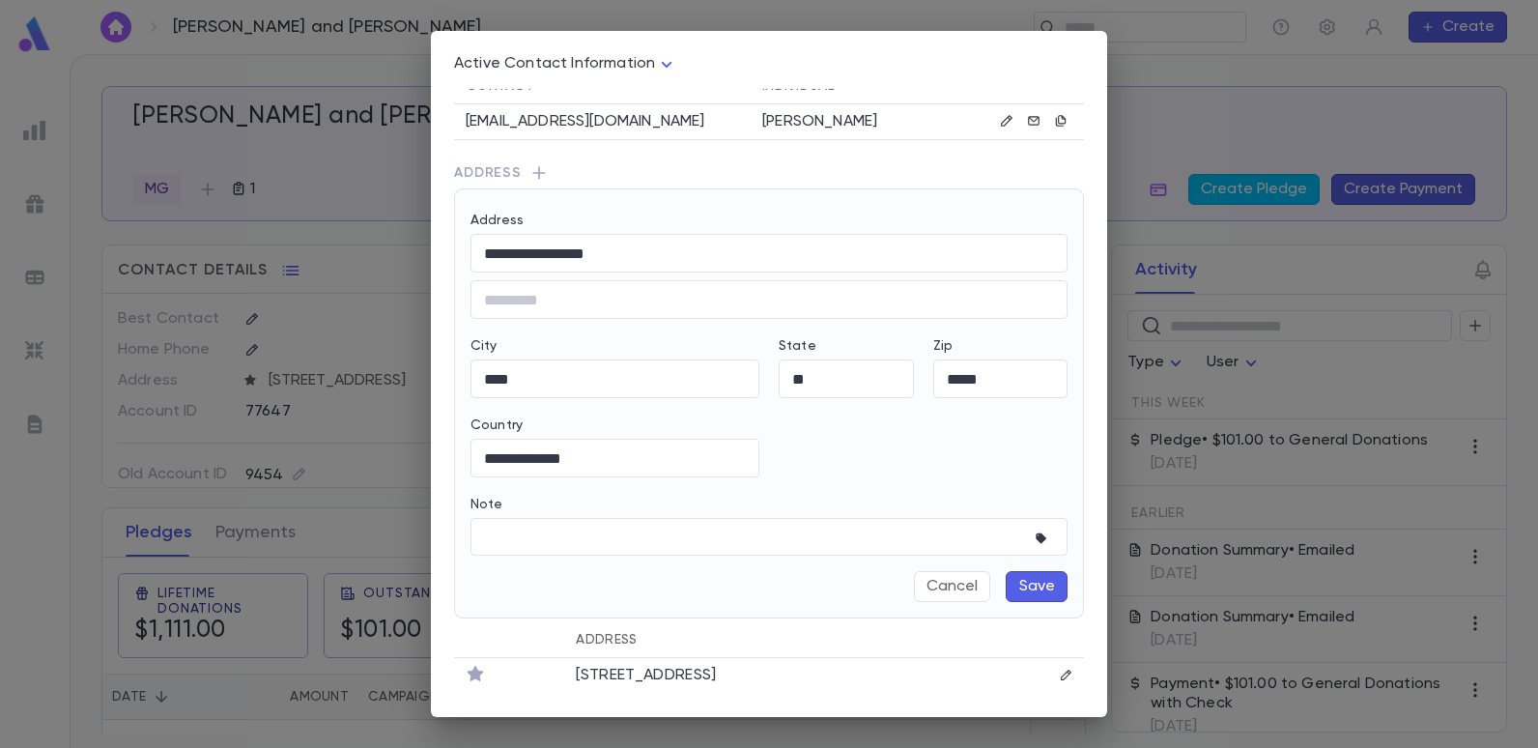
click at [1043, 589] on button "Save" at bounding box center [1037, 586] width 62 height 31
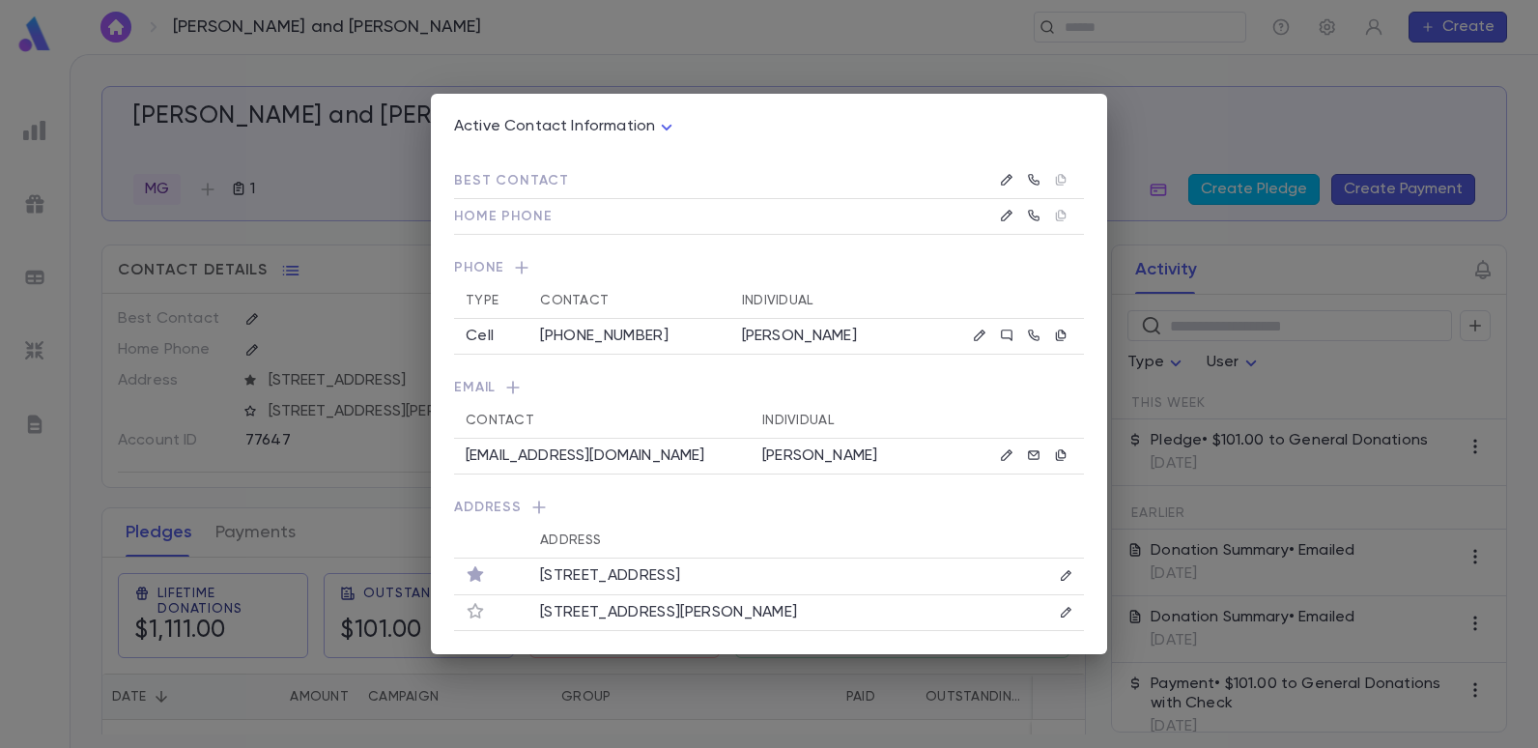
scroll to position [0, 0]
click at [762, 57] on div "Active Contact Information **** Best Contact Home Phone Phone Type Contact Indi…" at bounding box center [769, 374] width 1538 height 748
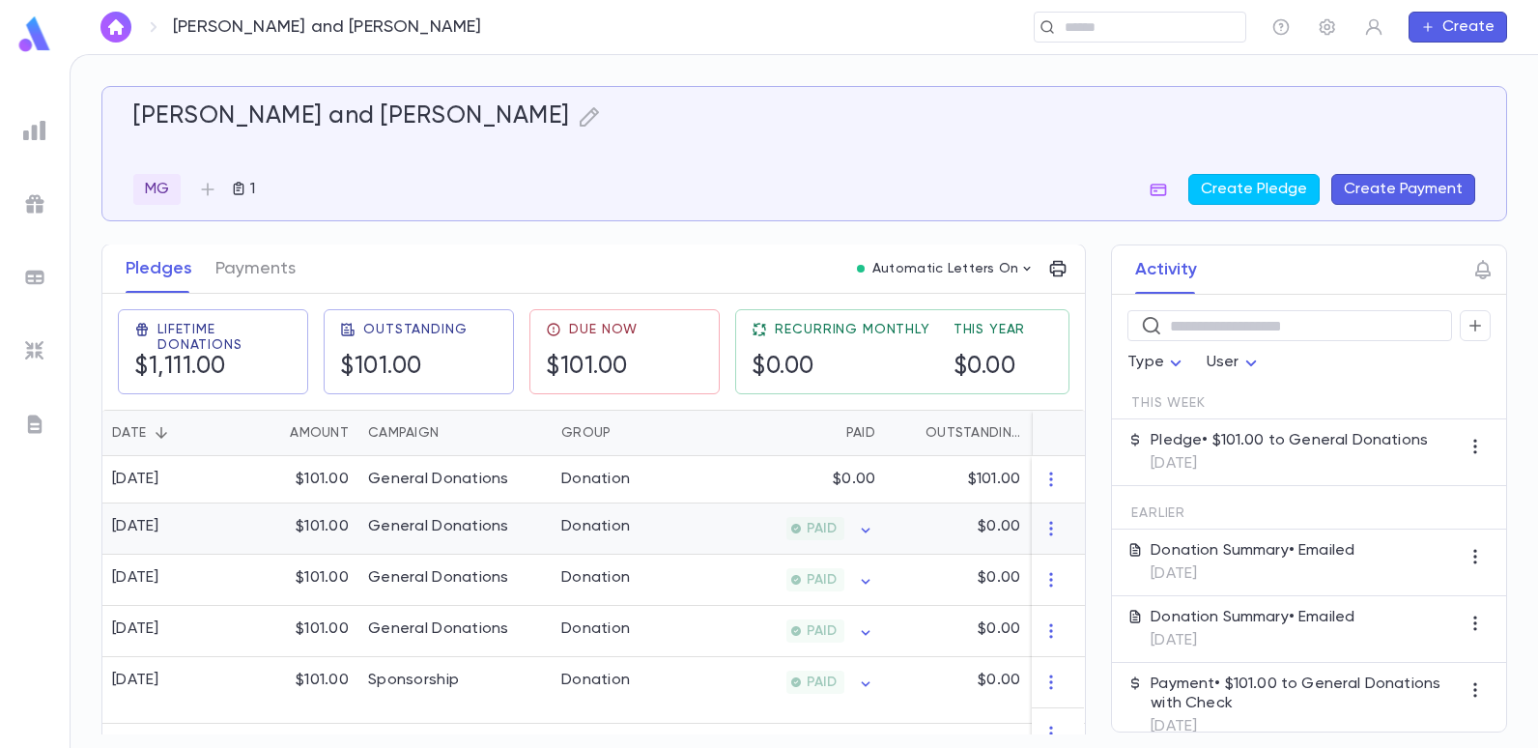
scroll to position [290, 0]
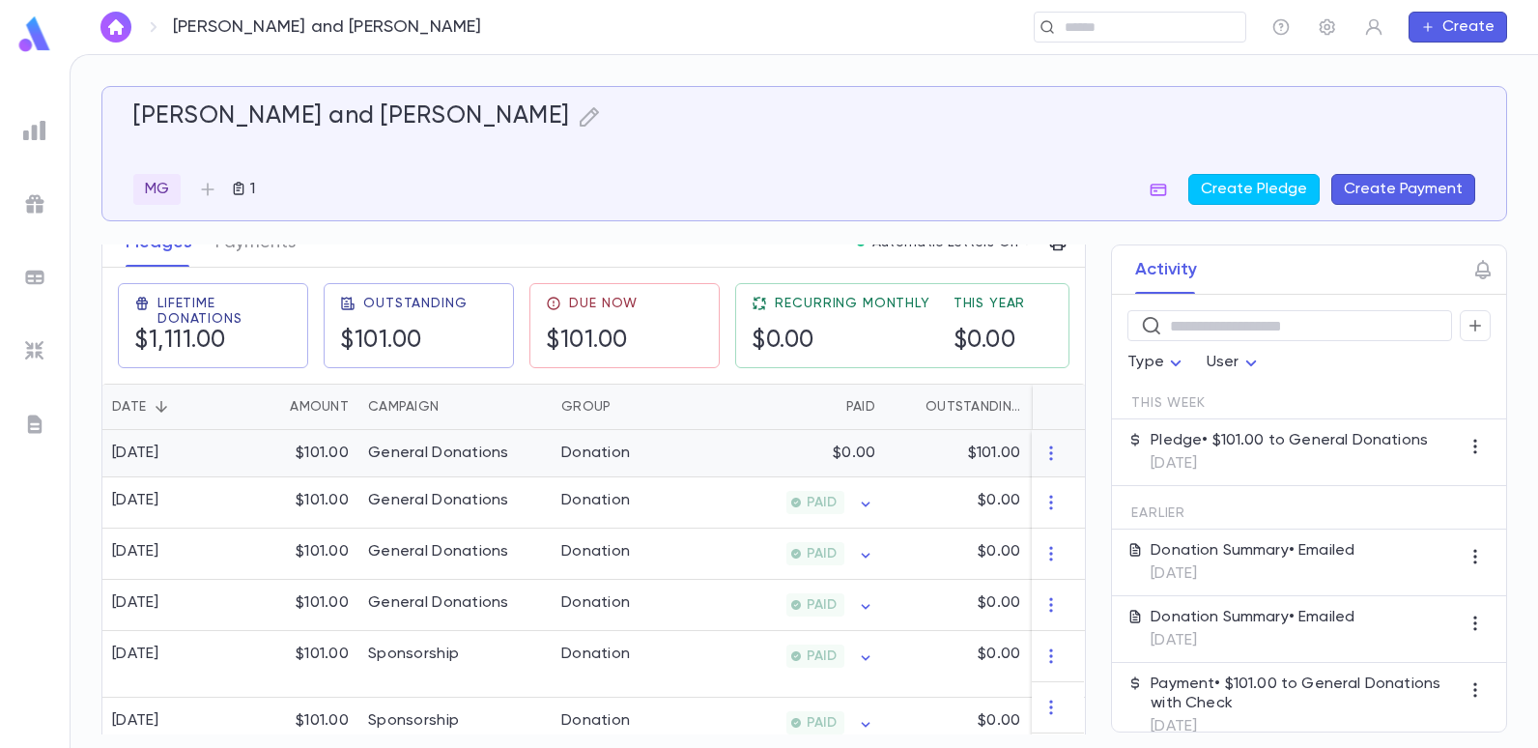
click at [488, 453] on div "General Donations" at bounding box center [438, 452] width 141 height 19
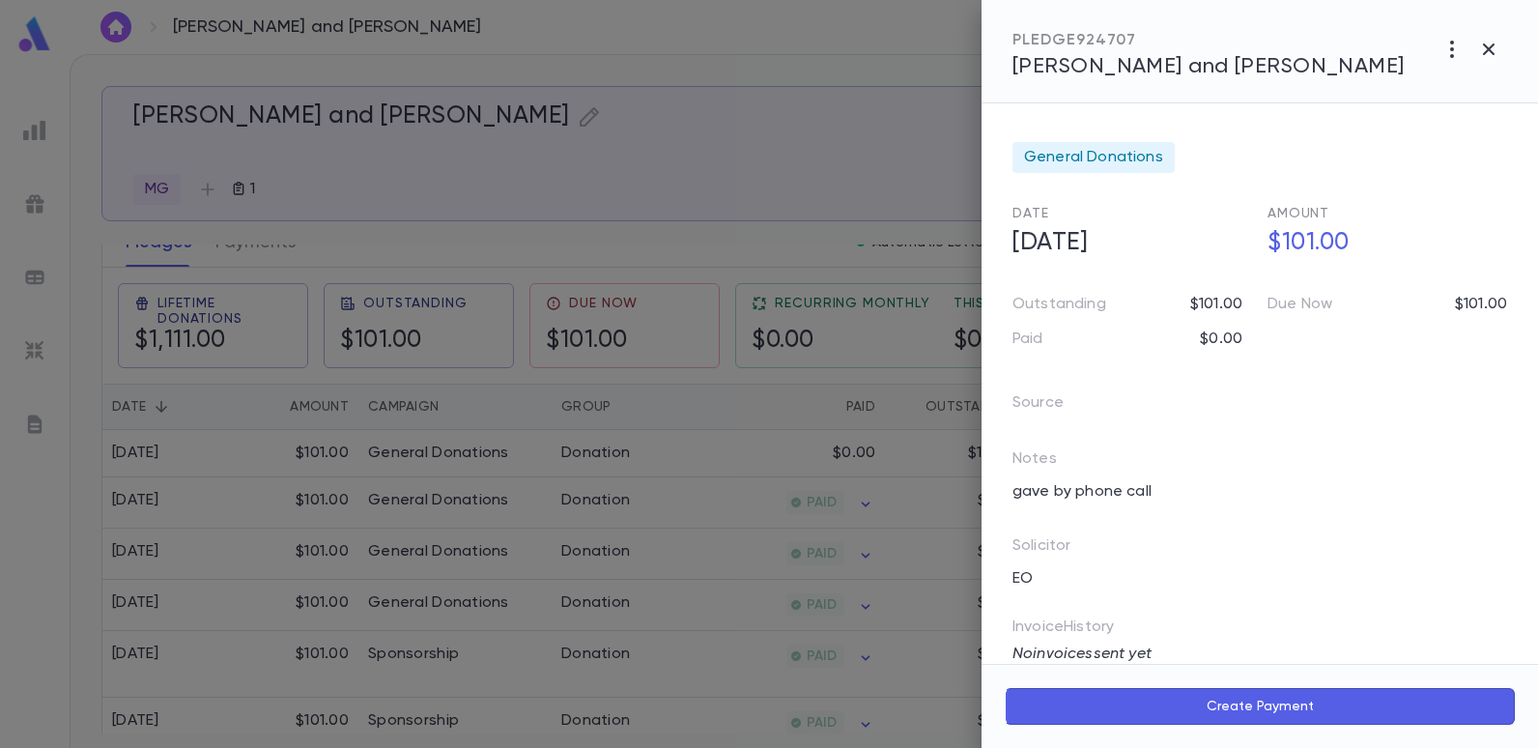
drag, startPoint x: 640, startPoint y: 157, endPoint x: 647, endPoint y: 151, distance: 10.3
click at [642, 157] on div at bounding box center [769, 374] width 1538 height 748
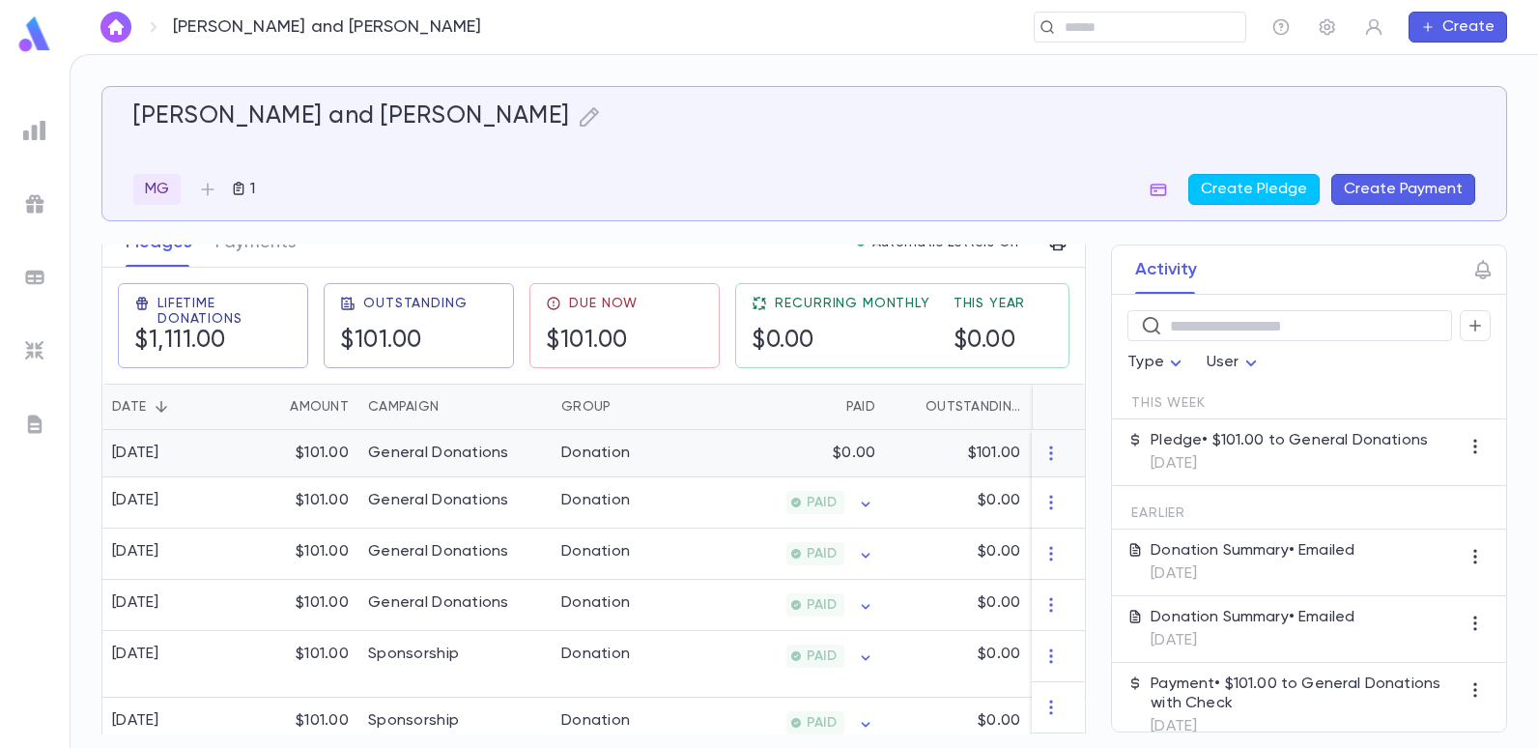
click at [669, 464] on div "Donation" at bounding box center [624, 453] width 145 height 47
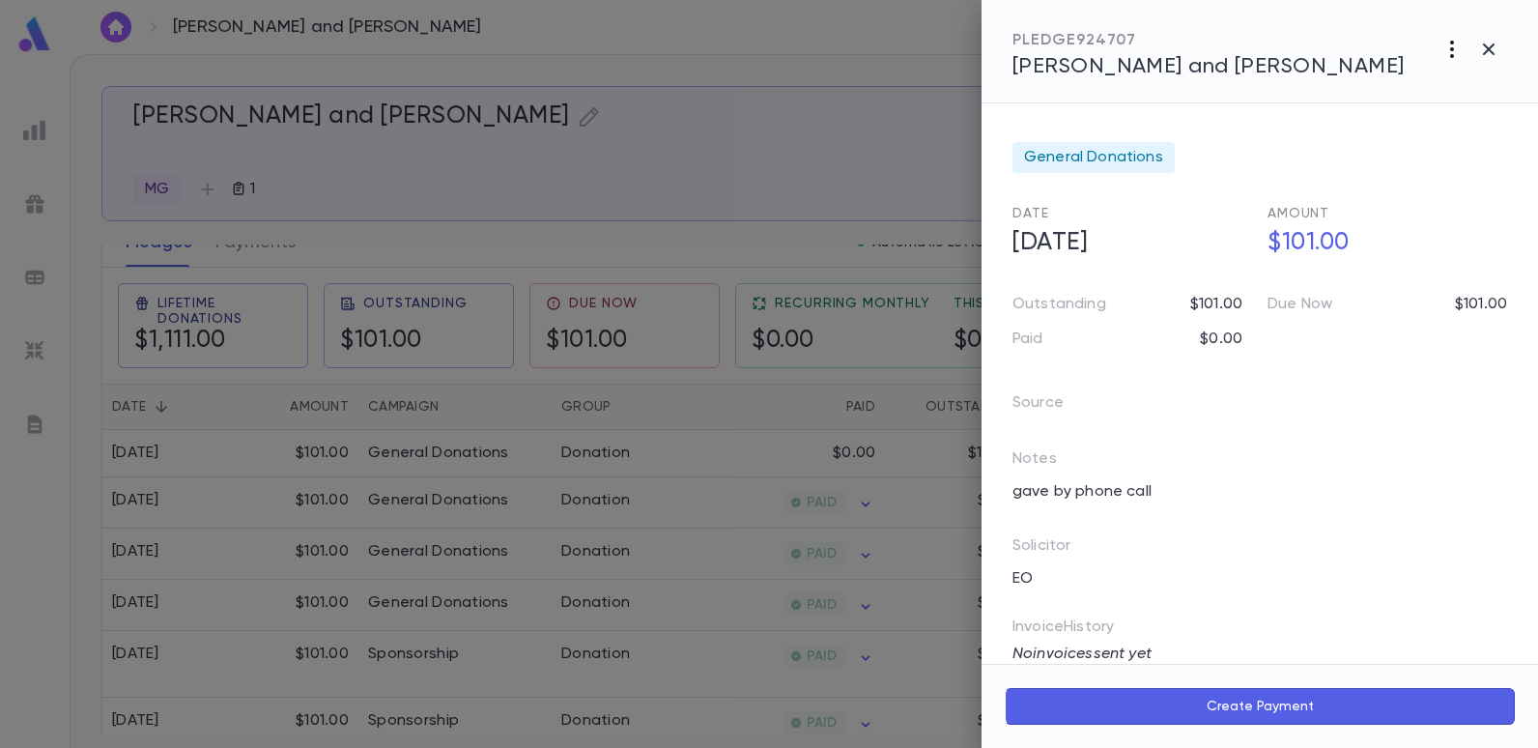
click at [1442, 44] on icon "button" at bounding box center [1452, 49] width 23 height 23
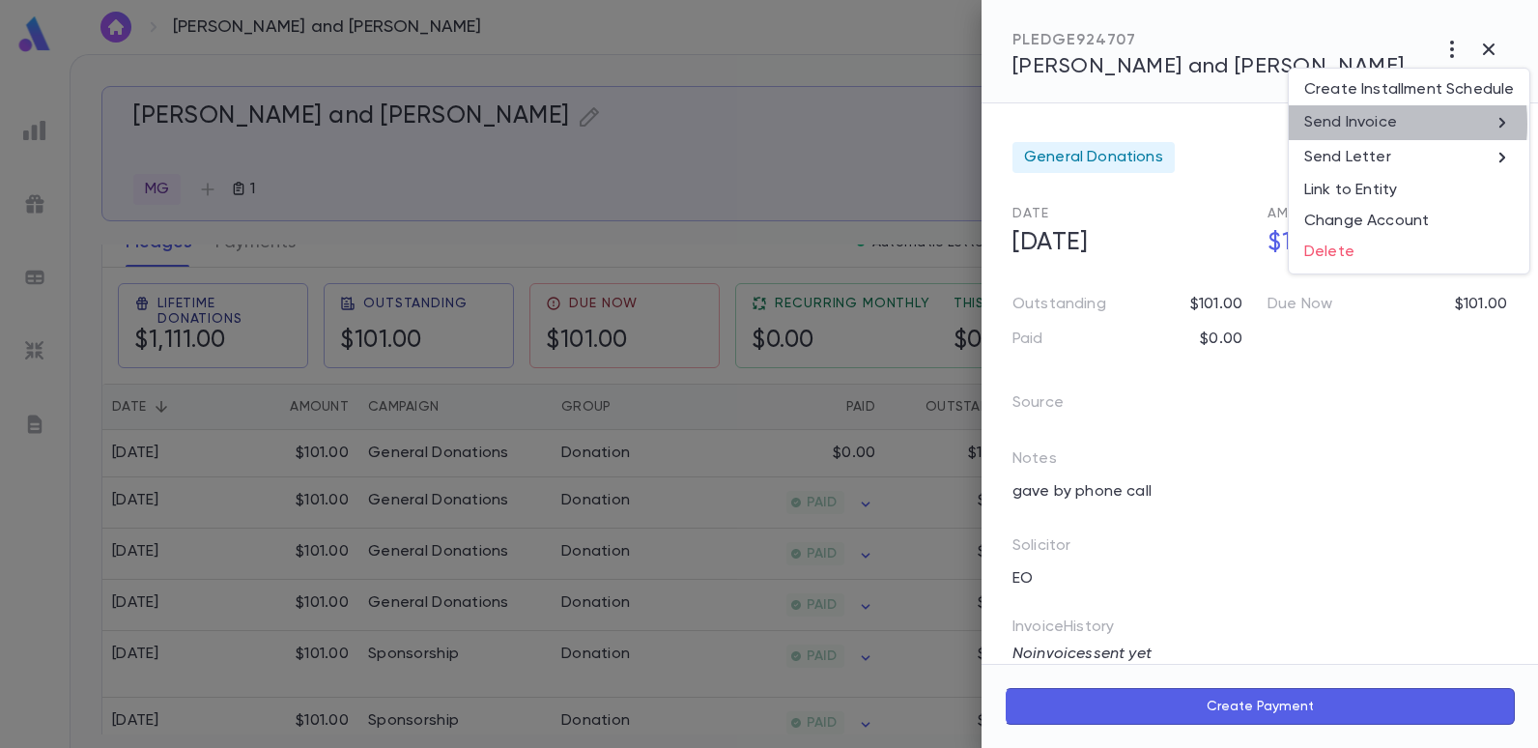
click at [1334, 124] on p "Send Invoice" at bounding box center [1350, 122] width 93 height 19
click at [1482, 161] on li "Print" at bounding box center [1490, 158] width 68 height 35
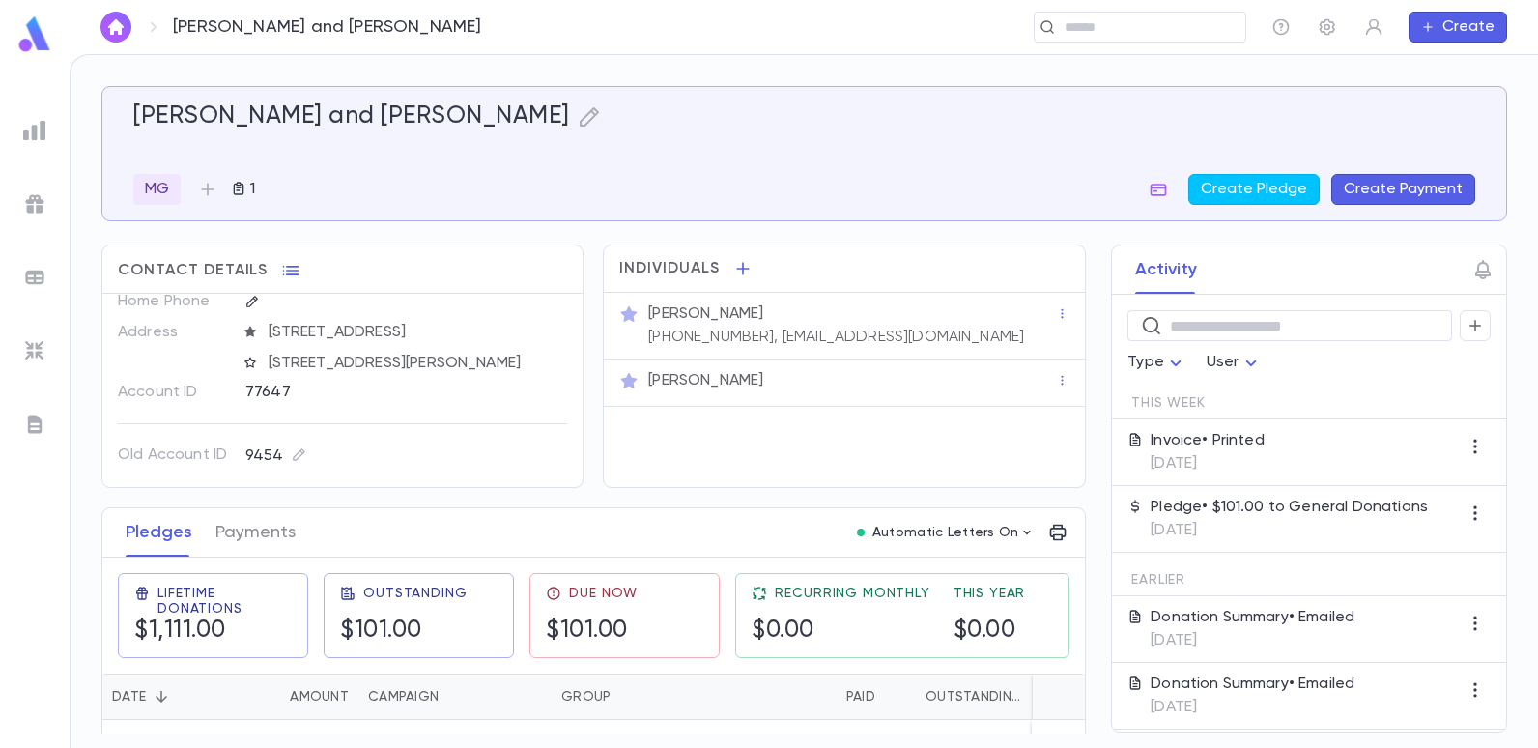
scroll to position [84, 0]
click at [1372, 25] on icon "button" at bounding box center [1373, 26] width 19 height 19
click at [1299, 80] on div at bounding box center [769, 374] width 1538 height 748
click at [1324, 28] on icon "button" at bounding box center [1327, 26] width 19 height 19
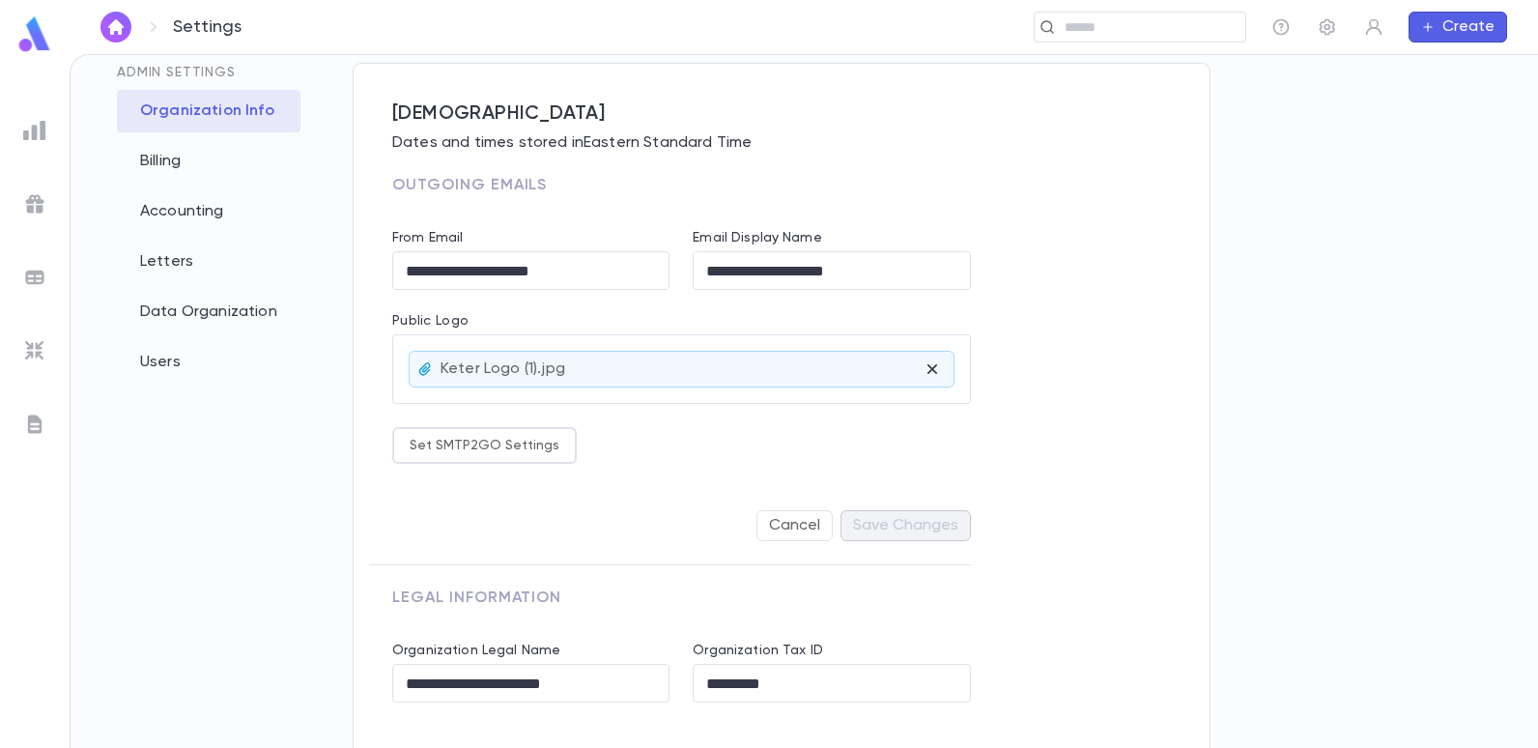
scroll to position [171, 0]
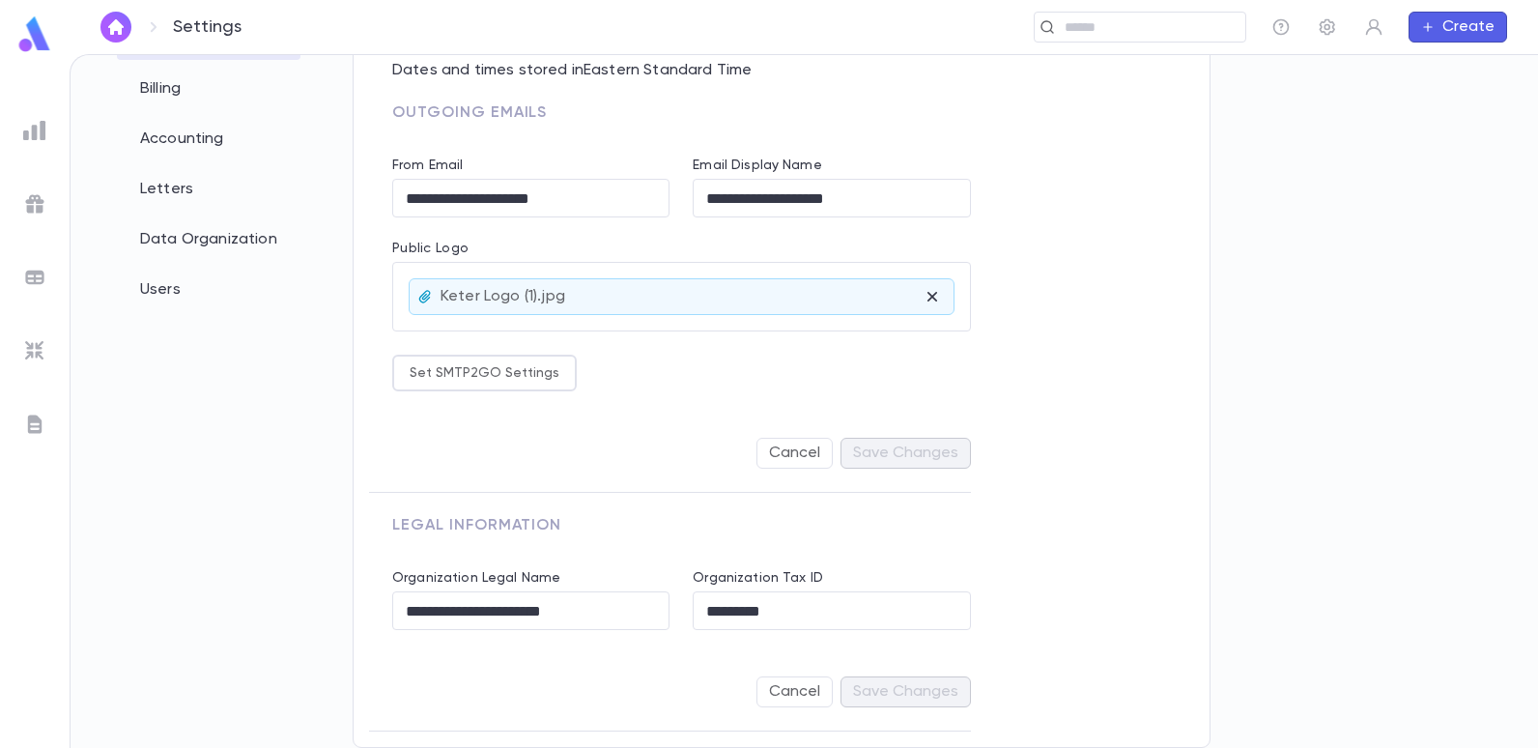
click at [178, 143] on div "Accounting" at bounding box center [209, 139] width 184 height 43
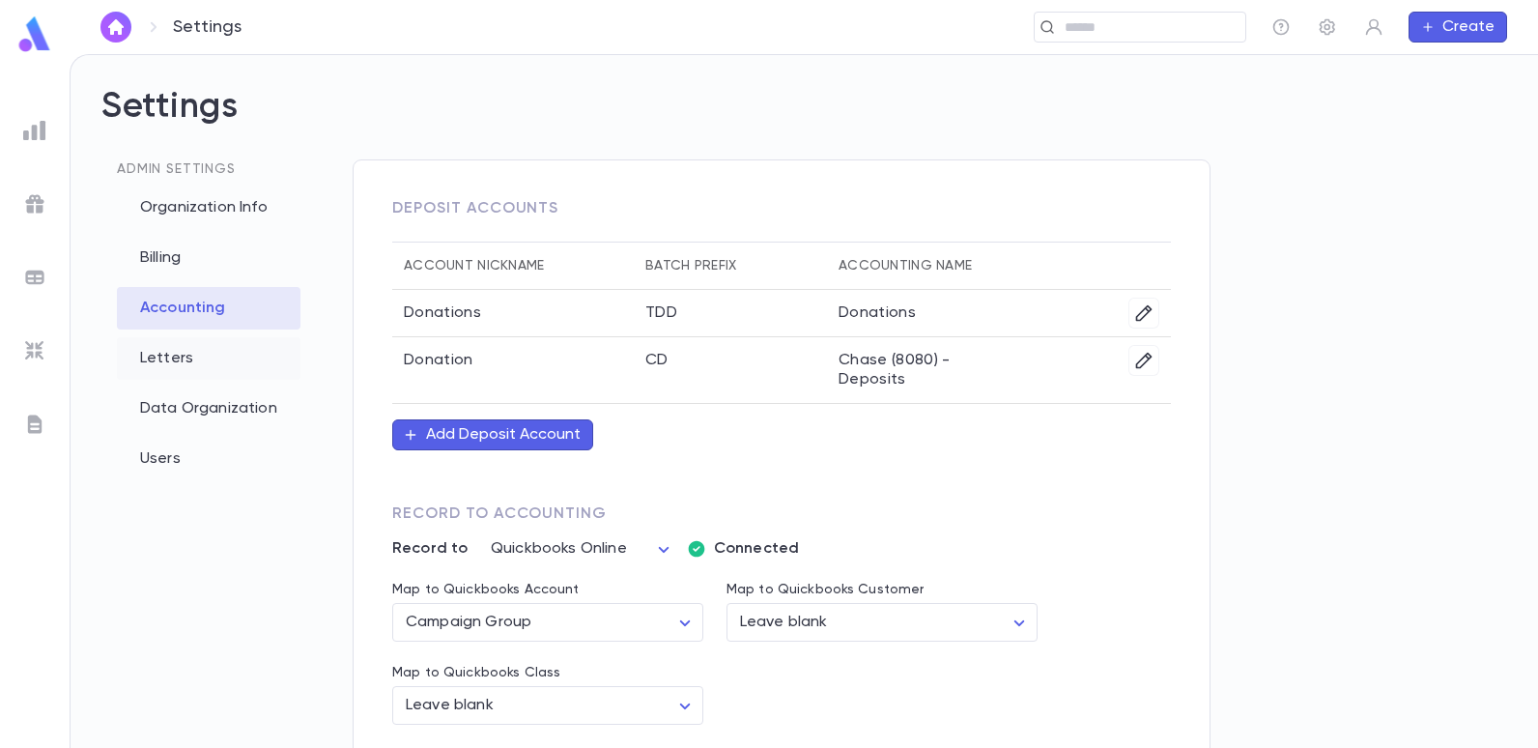
click at [170, 358] on div "Letters" at bounding box center [209, 358] width 184 height 43
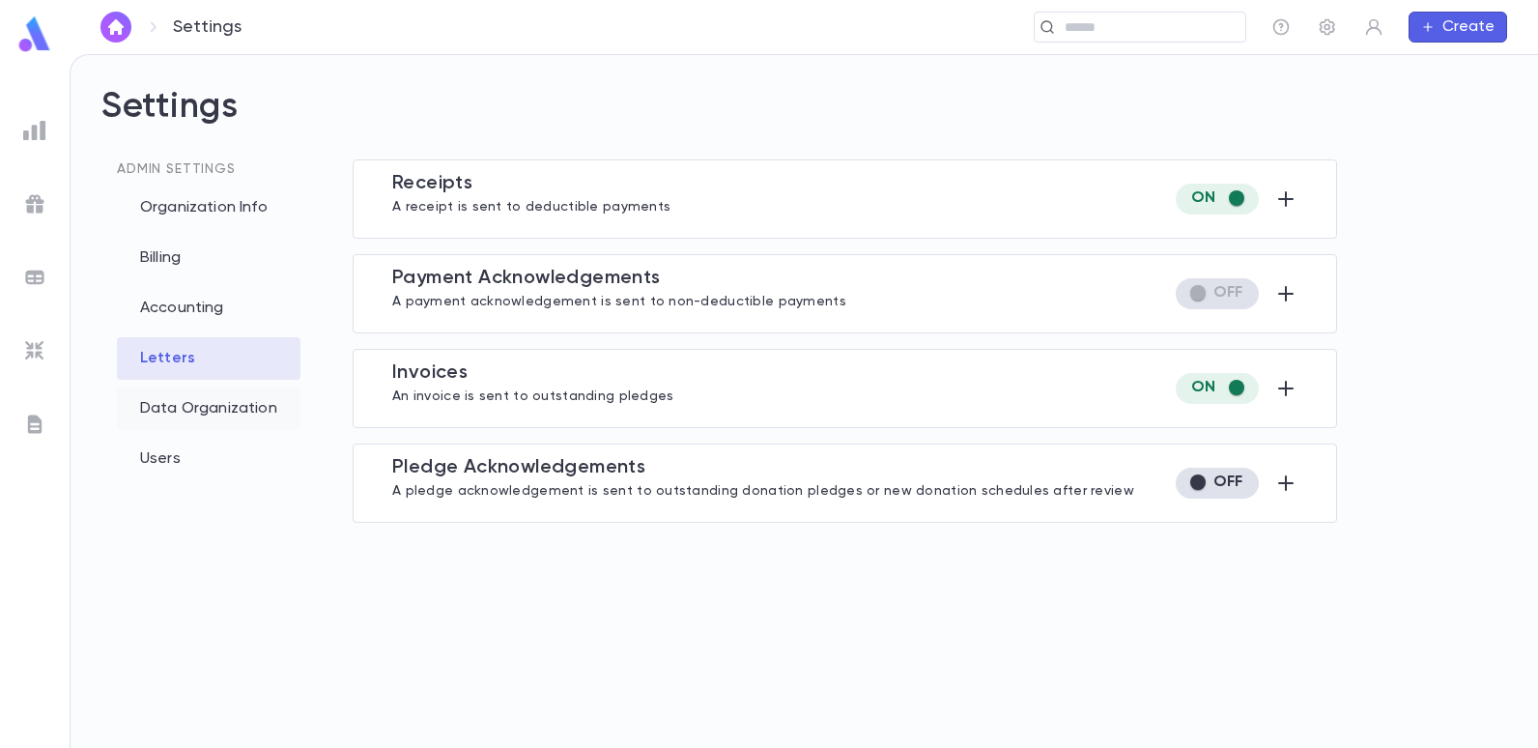
click at [203, 408] on div "Data Organization" at bounding box center [209, 408] width 184 height 43
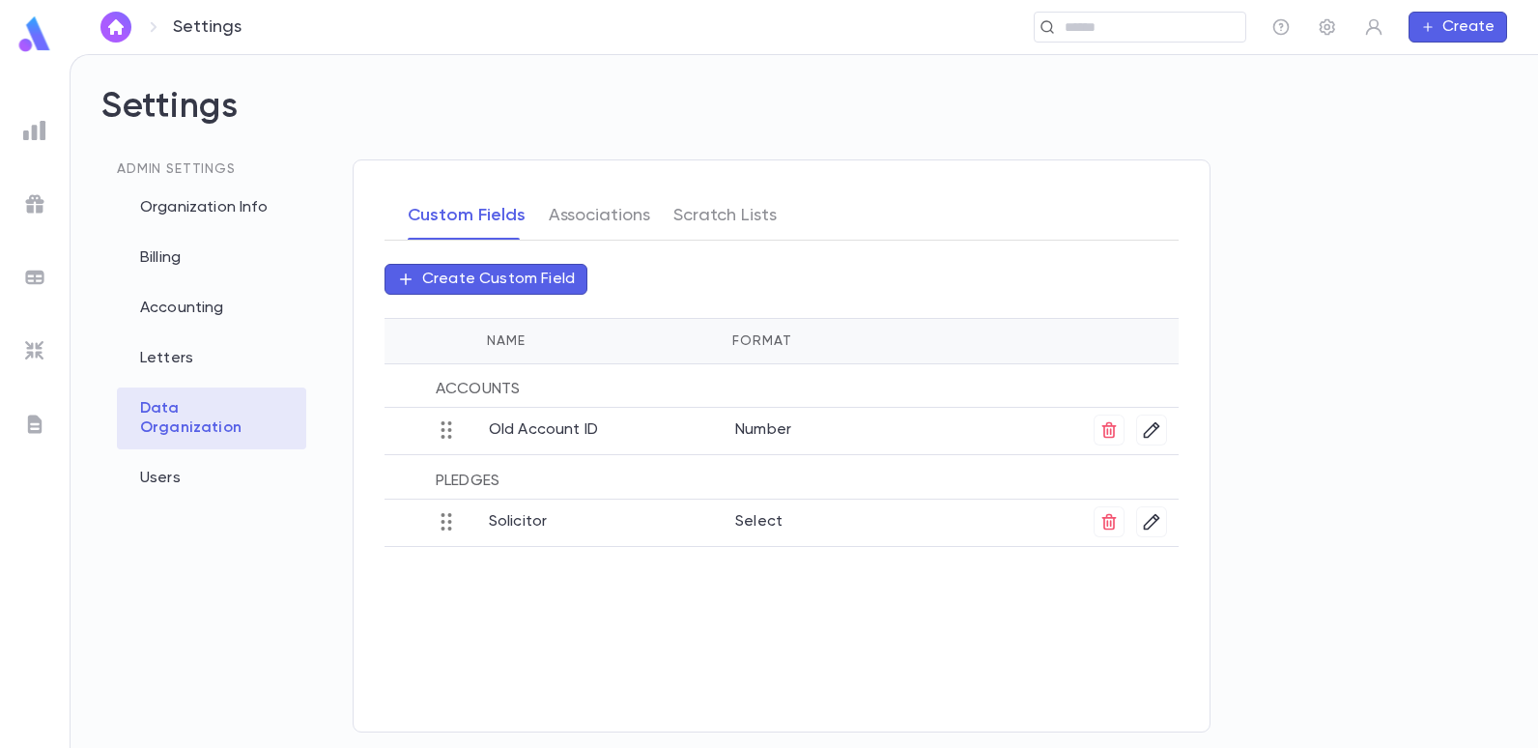
click at [751, 521] on p "Select" at bounding box center [889, 518] width 308 height 25
click at [468, 213] on button "Custom Fields" at bounding box center [467, 215] width 118 height 48
click at [598, 215] on button "Associations" at bounding box center [599, 215] width 101 height 48
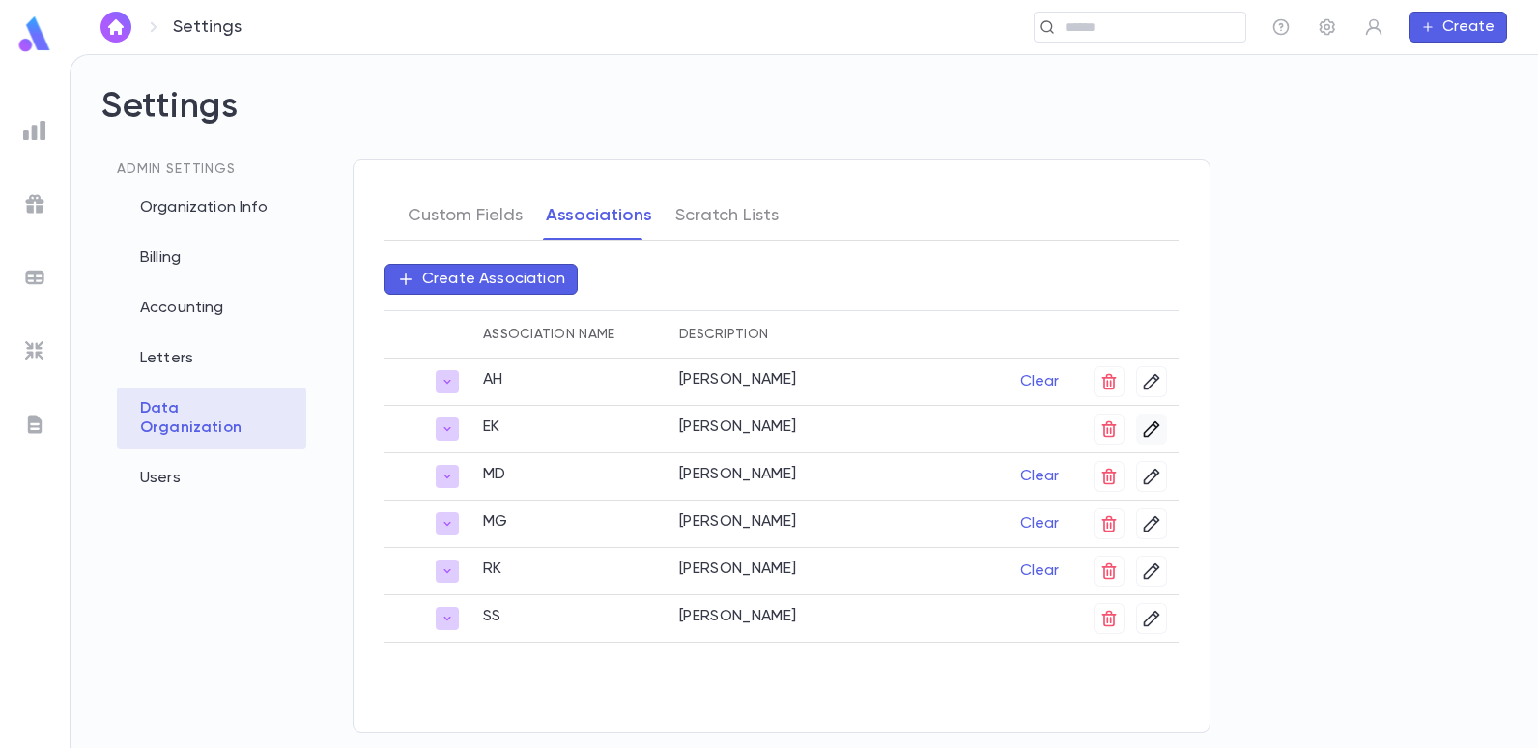
click at [1146, 432] on icon "button" at bounding box center [1152, 429] width 16 height 16
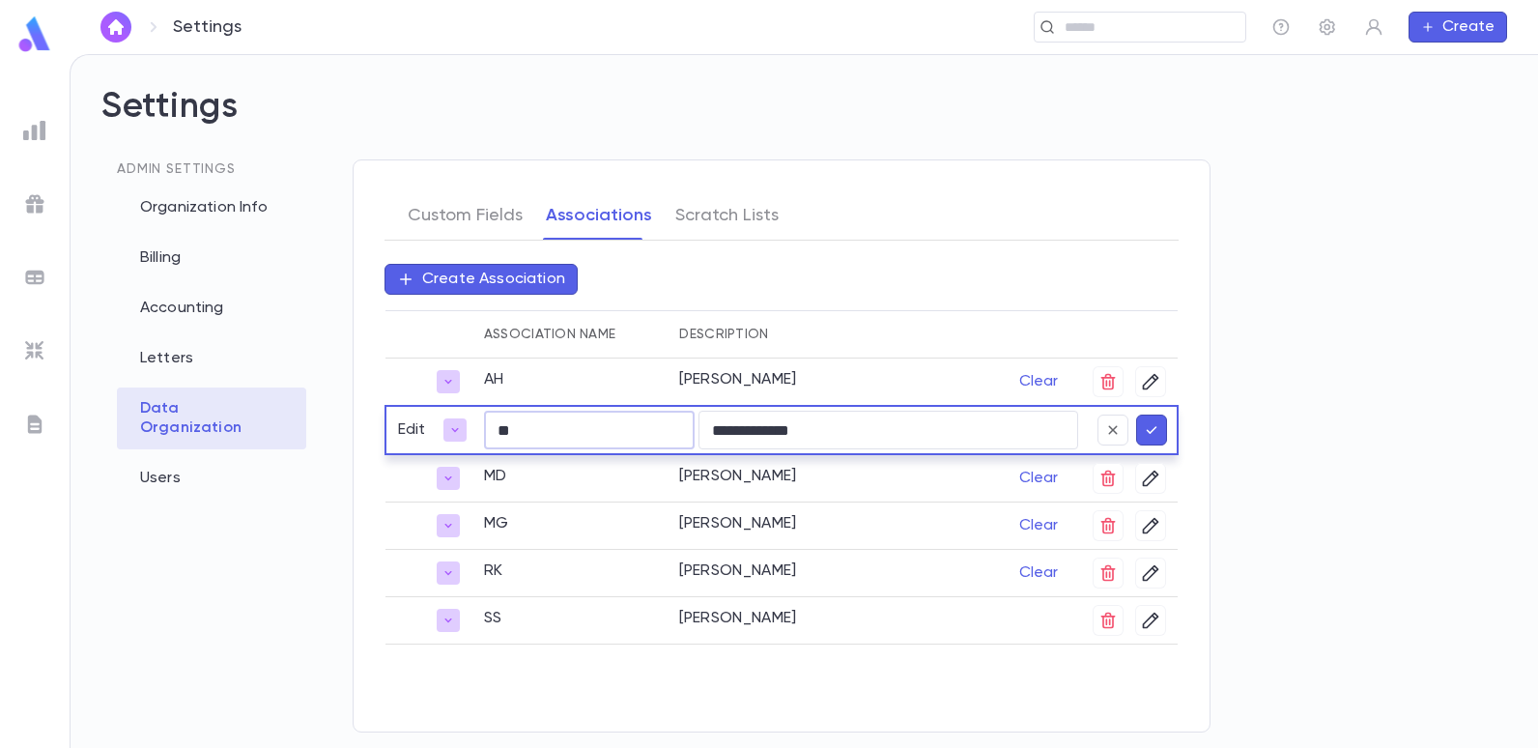
click at [528, 432] on input "**" at bounding box center [589, 431] width 211 height 38
click at [1030, 231] on div "Custom Fields Associations Scratch Lists" at bounding box center [782, 215] width 794 height 49
click at [1386, 447] on div "**********" at bounding box center [804, 453] width 1406 height 588
click at [226, 562] on div "Admin Settings Organization Info Billing Accounting Letters Data Organization U…" at bounding box center [211, 453] width 220 height 588
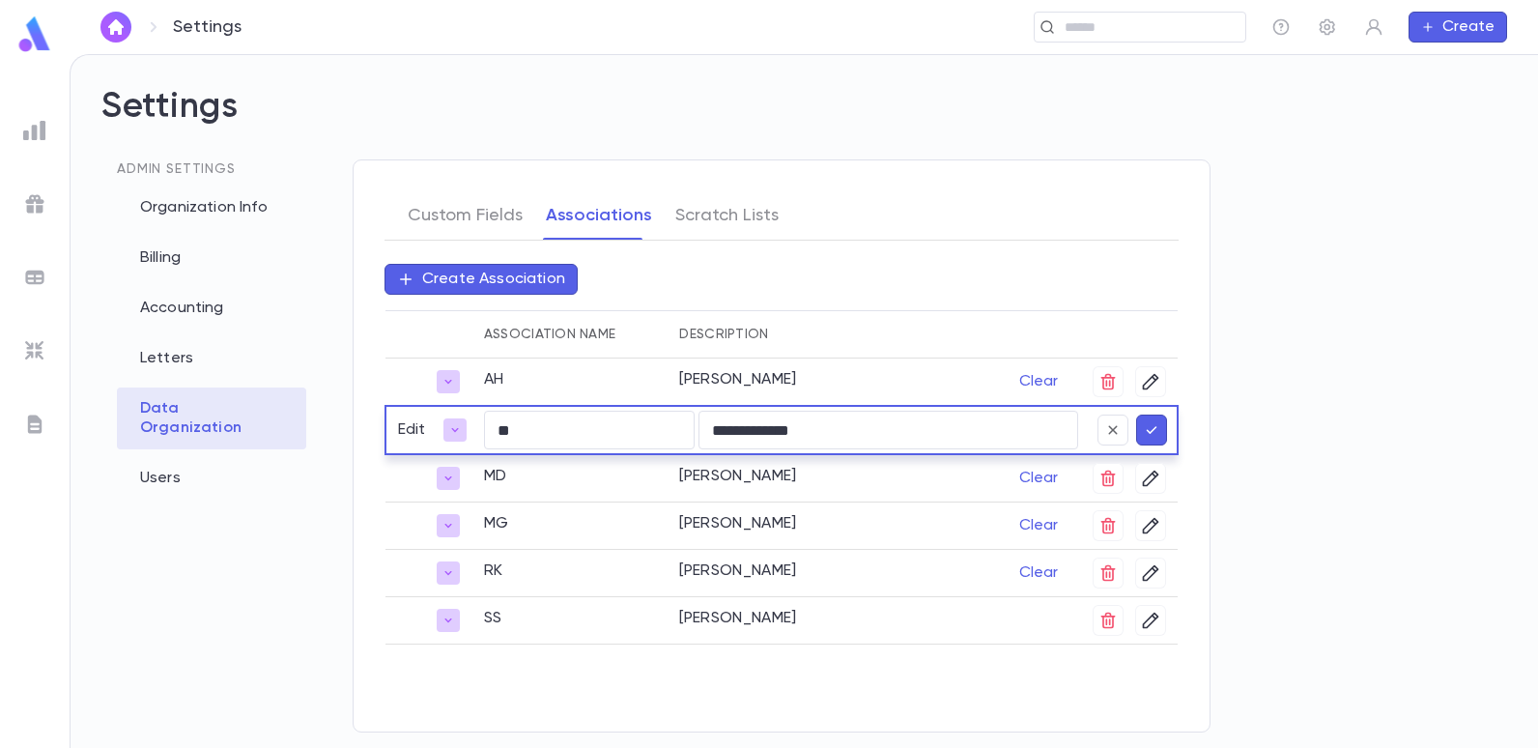
drag, startPoint x: 226, startPoint y: 562, endPoint x: 215, endPoint y: 575, distance: 16.5
click at [215, 575] on div "Admin Settings Organization Info Billing Accounting Letters Data Organization U…" at bounding box center [211, 453] width 220 height 588
click at [961, 429] on input "**********" at bounding box center [889, 431] width 380 height 38
click at [458, 425] on icon "button" at bounding box center [454, 429] width 15 height 15
click at [745, 269] on div at bounding box center [769, 374] width 1538 height 748
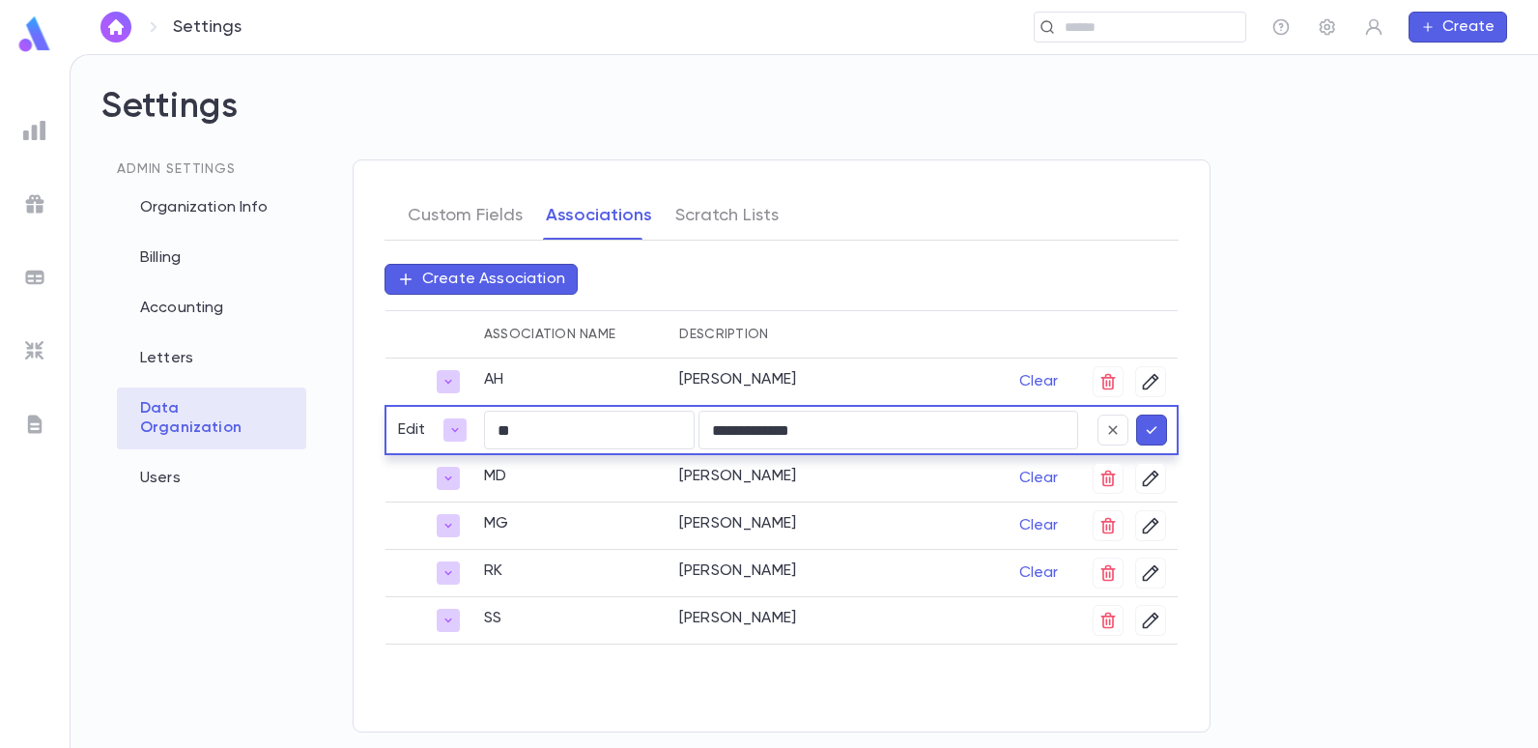
click at [1146, 426] on icon "button" at bounding box center [1151, 429] width 17 height 19
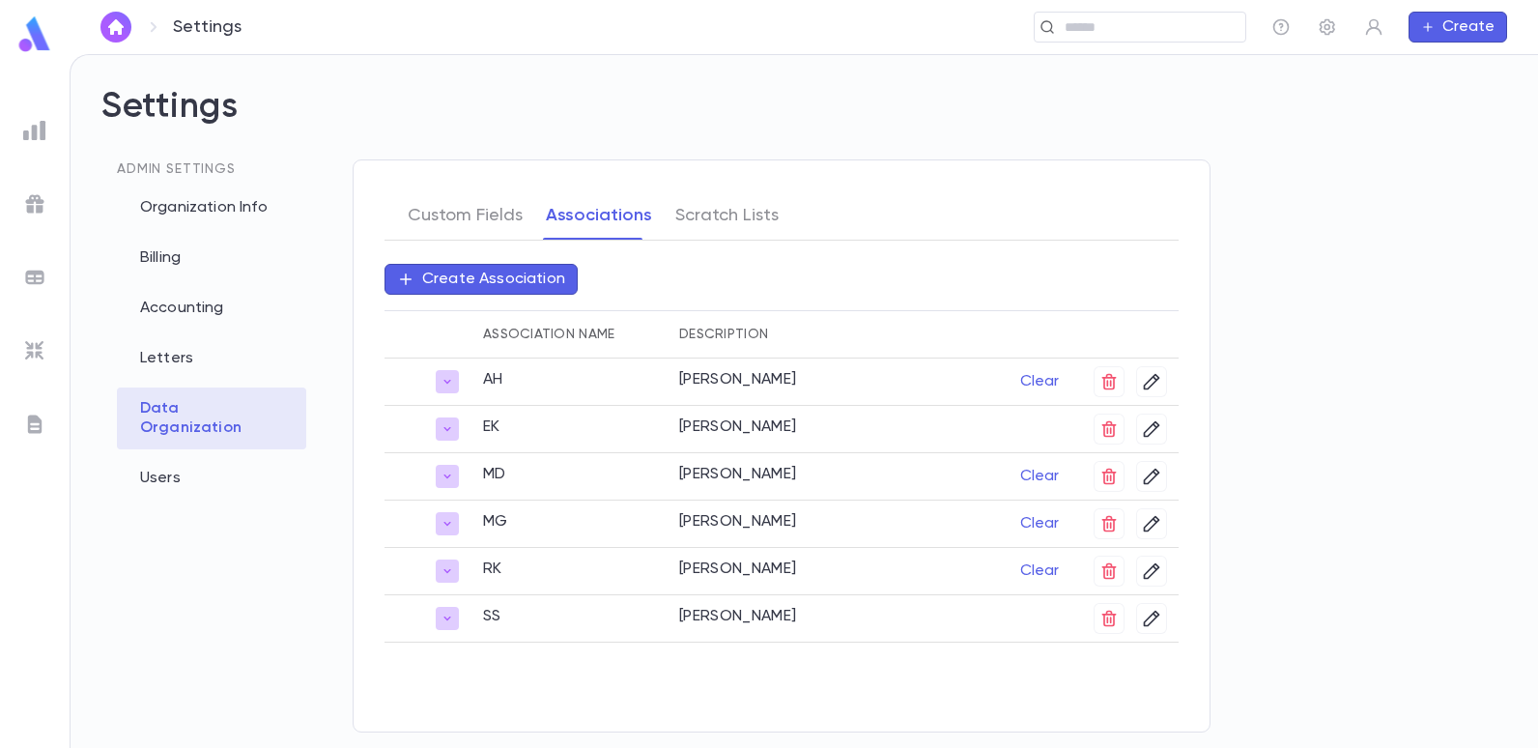
click at [197, 410] on div "Data Organization" at bounding box center [211, 418] width 189 height 62
click at [487, 216] on button "Custom Fields" at bounding box center [465, 215] width 115 height 48
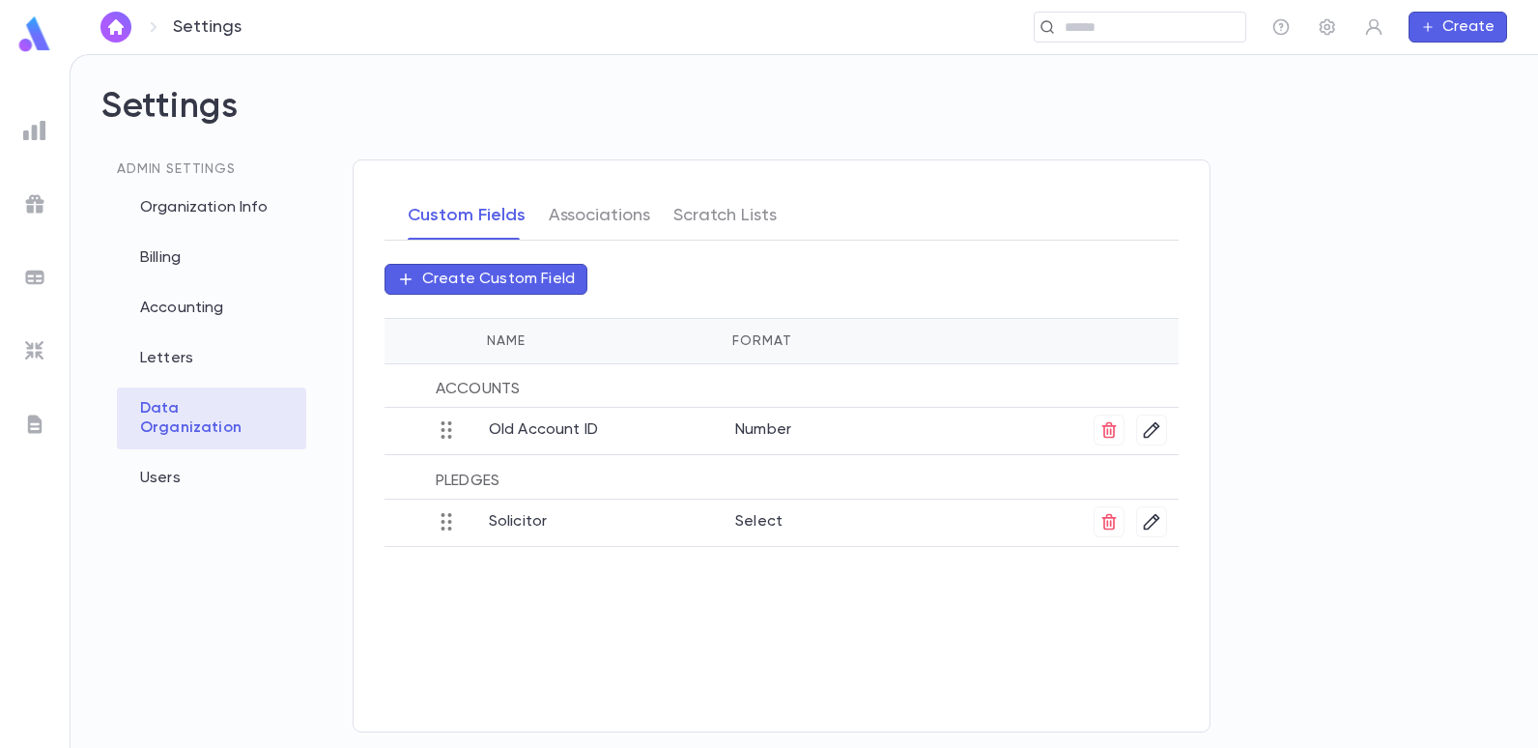
click at [527, 518] on p "Solicitor" at bounding box center [612, 518] width 246 height 25
click at [763, 521] on p "Select" at bounding box center [889, 518] width 308 height 25
click at [449, 271] on p "Create Custom Field" at bounding box center [498, 279] width 153 height 19
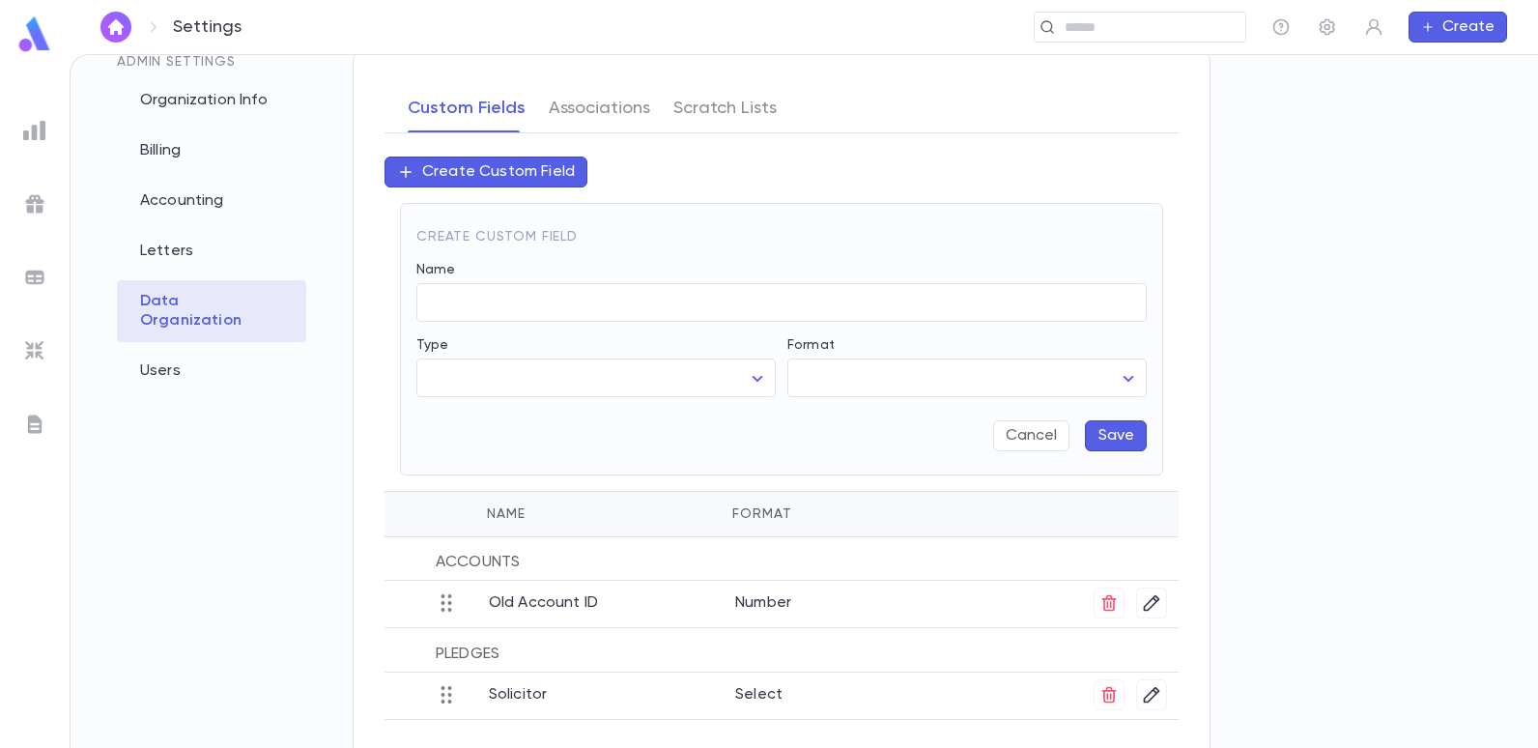
scroll to position [128, 0]
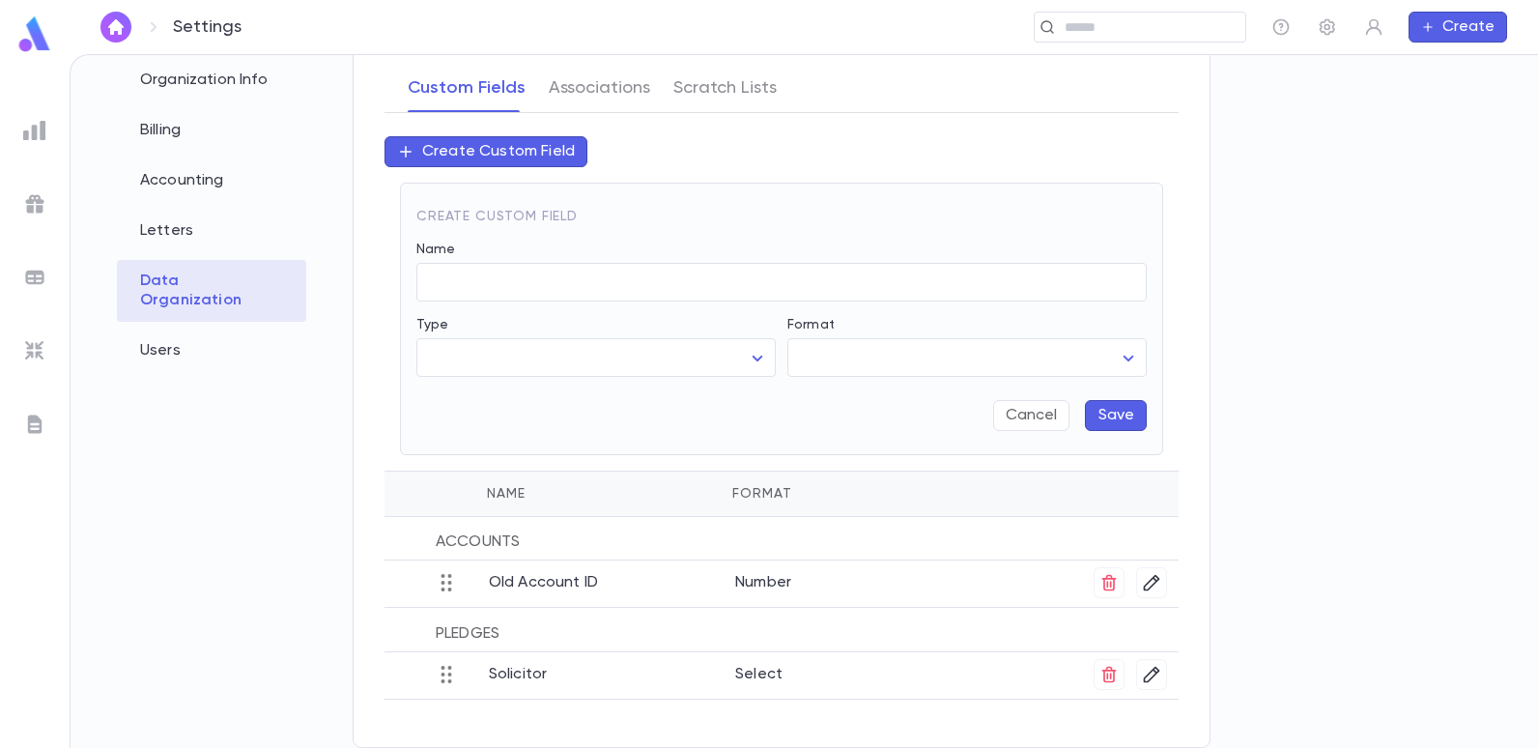
click at [525, 679] on p "Solicitor" at bounding box center [612, 671] width 246 height 25
click at [753, 672] on p "Select" at bounding box center [889, 671] width 308 height 25
click at [167, 330] on div "Users" at bounding box center [211, 350] width 189 height 43
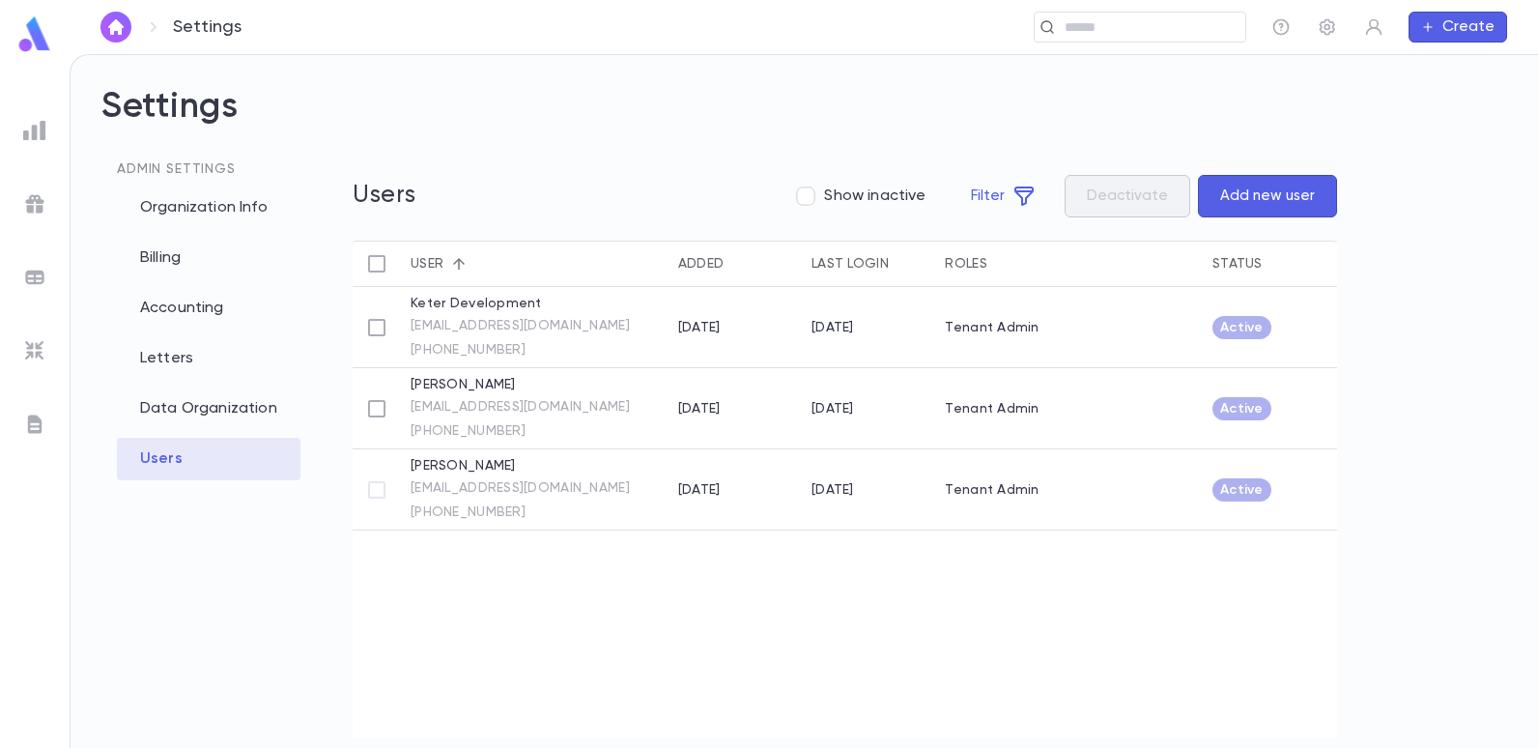
click at [32, 128] on img at bounding box center [34, 130] width 23 height 23
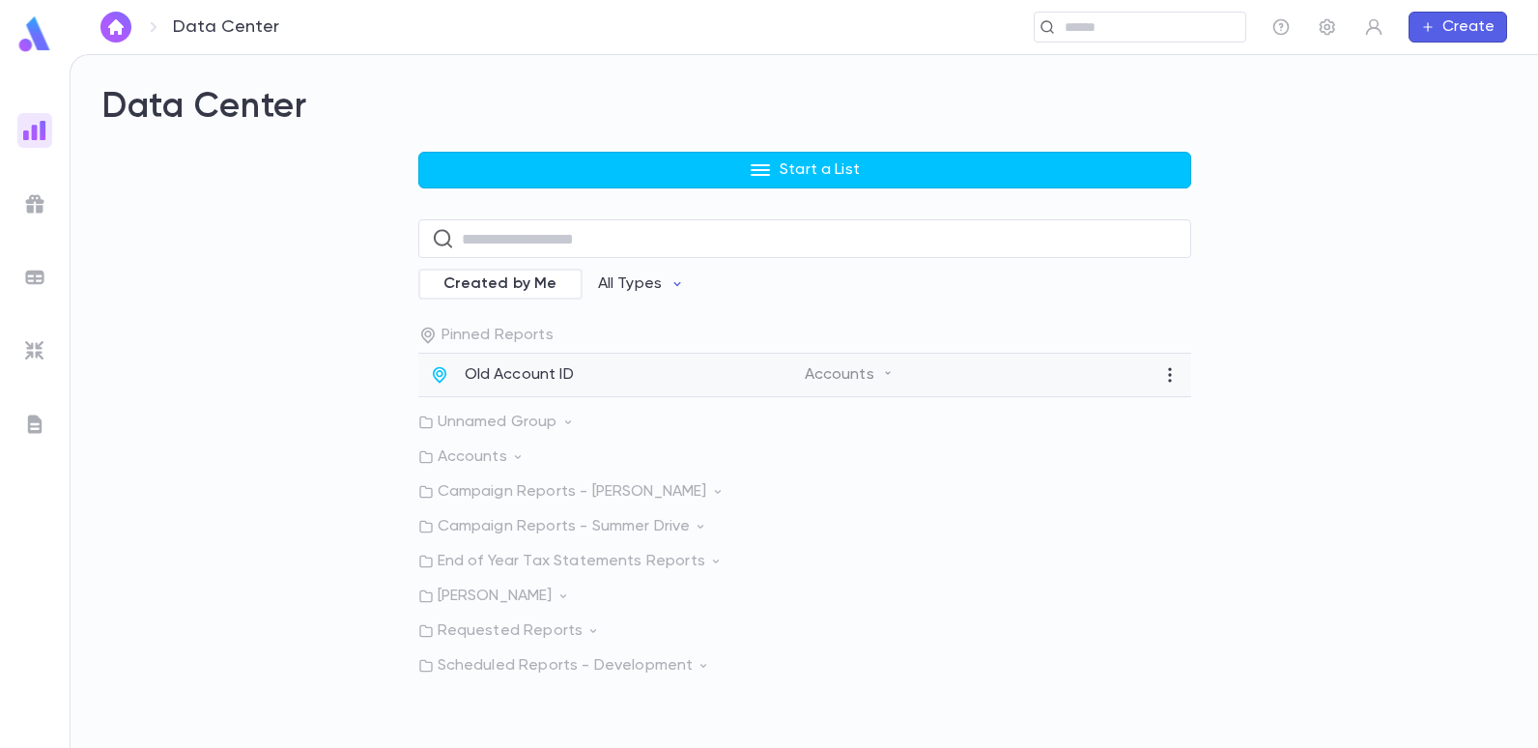
click at [506, 363] on div "Old Account ID Accounts" at bounding box center [804, 375] width 773 height 43
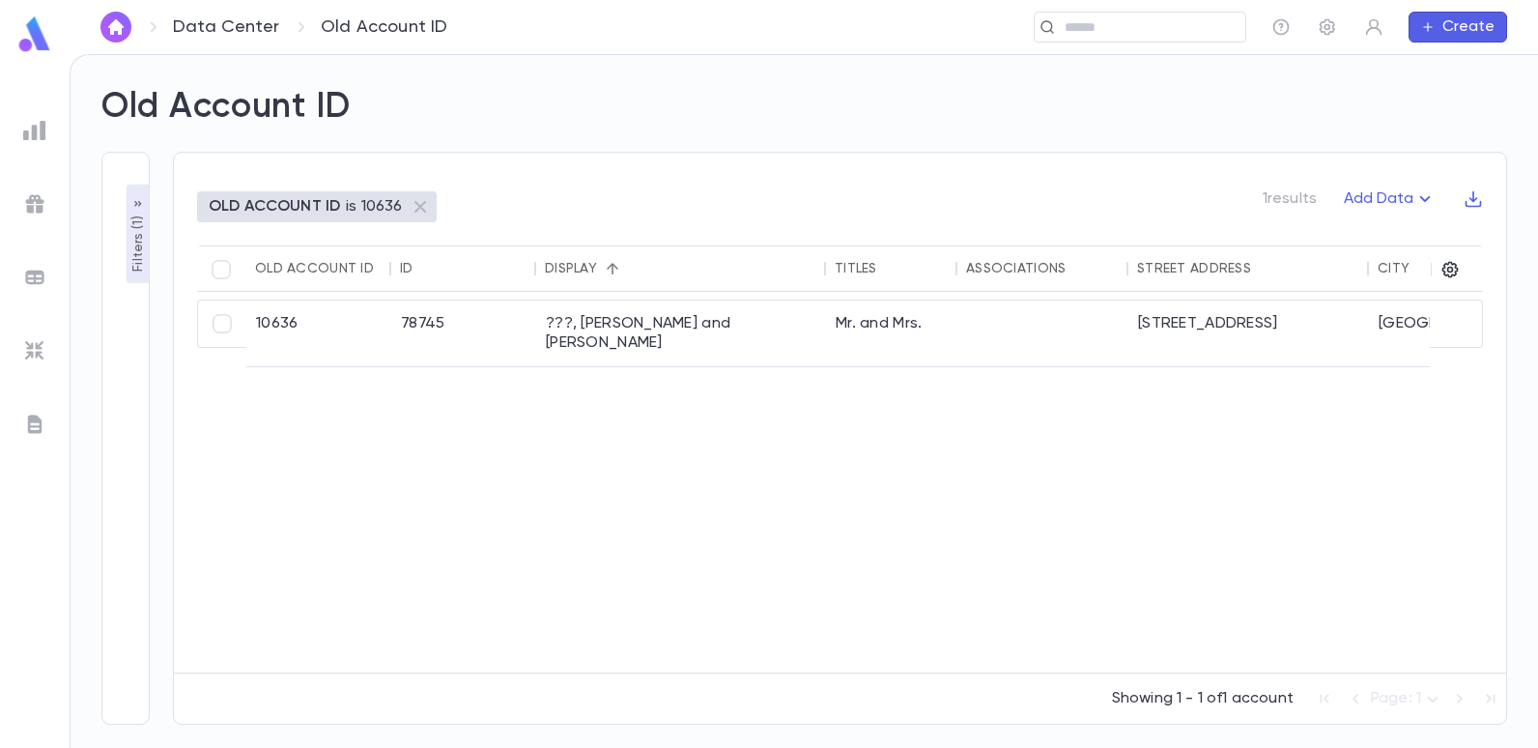
click at [129, 253] on p "Filters ( 1 )" at bounding box center [138, 242] width 19 height 60
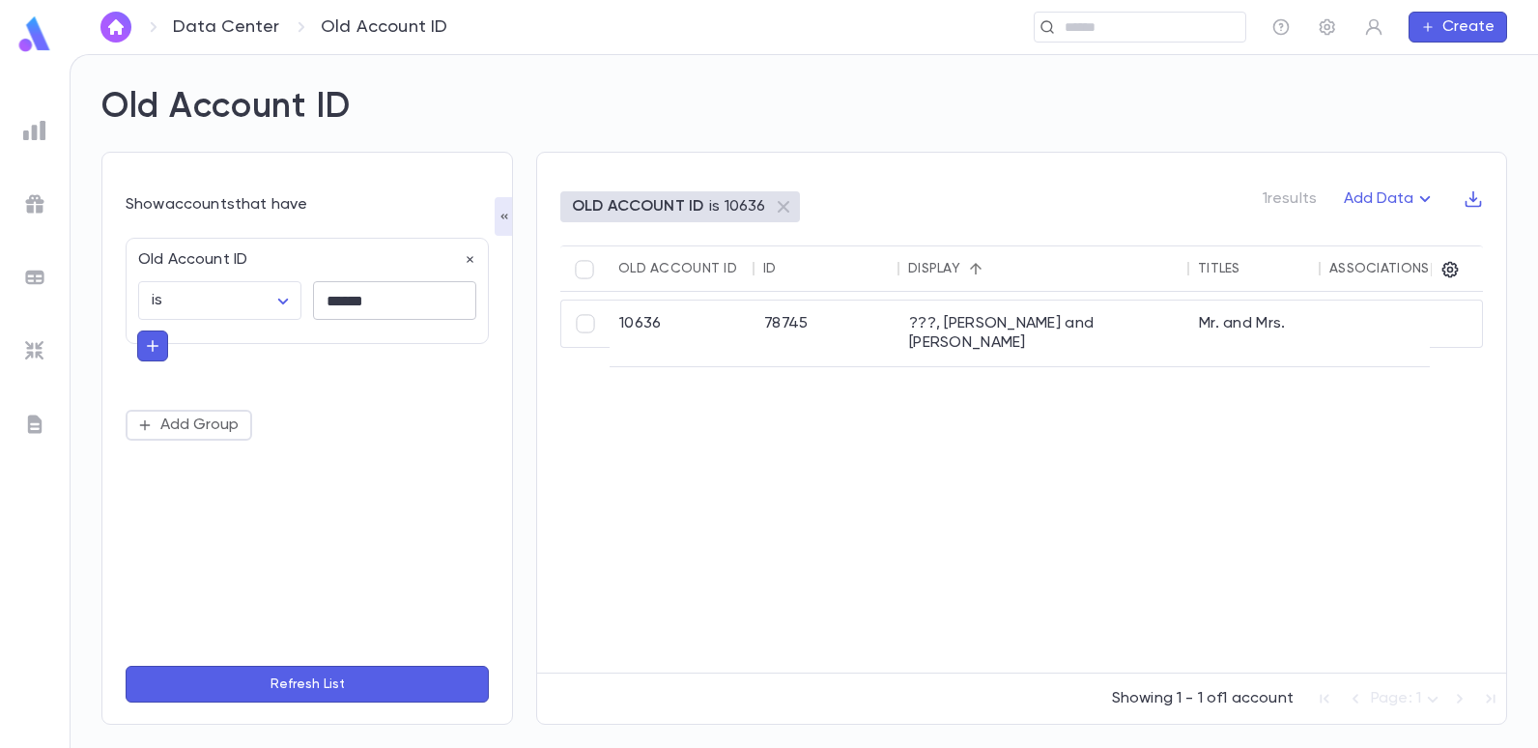
click at [389, 311] on input "******" at bounding box center [394, 301] width 163 height 38
type input "*"
type input "*****"
click at [126, 666] on button "Refresh List" at bounding box center [307, 684] width 363 height 37
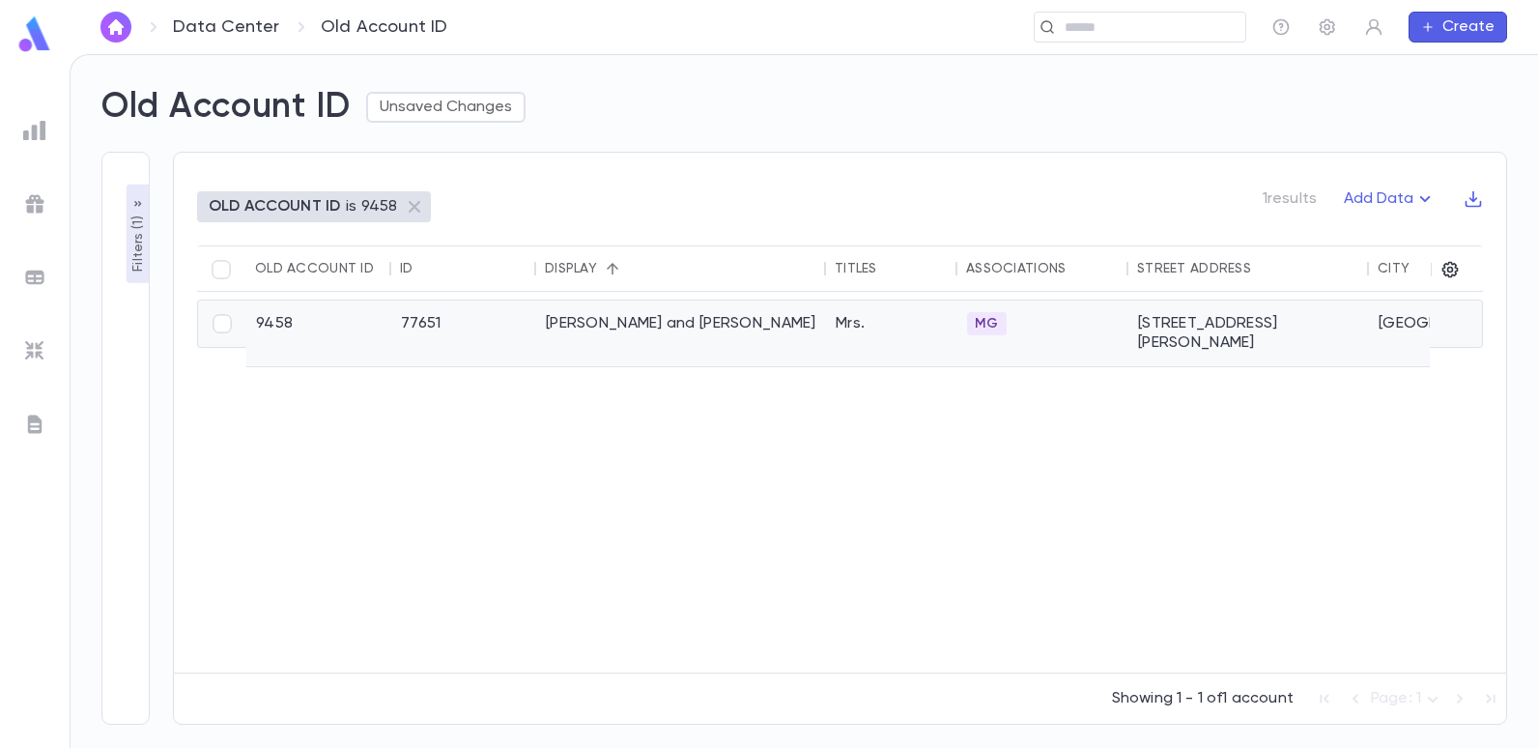
click at [613, 324] on div "[PERSON_NAME] and [PERSON_NAME]" at bounding box center [681, 333] width 290 height 66
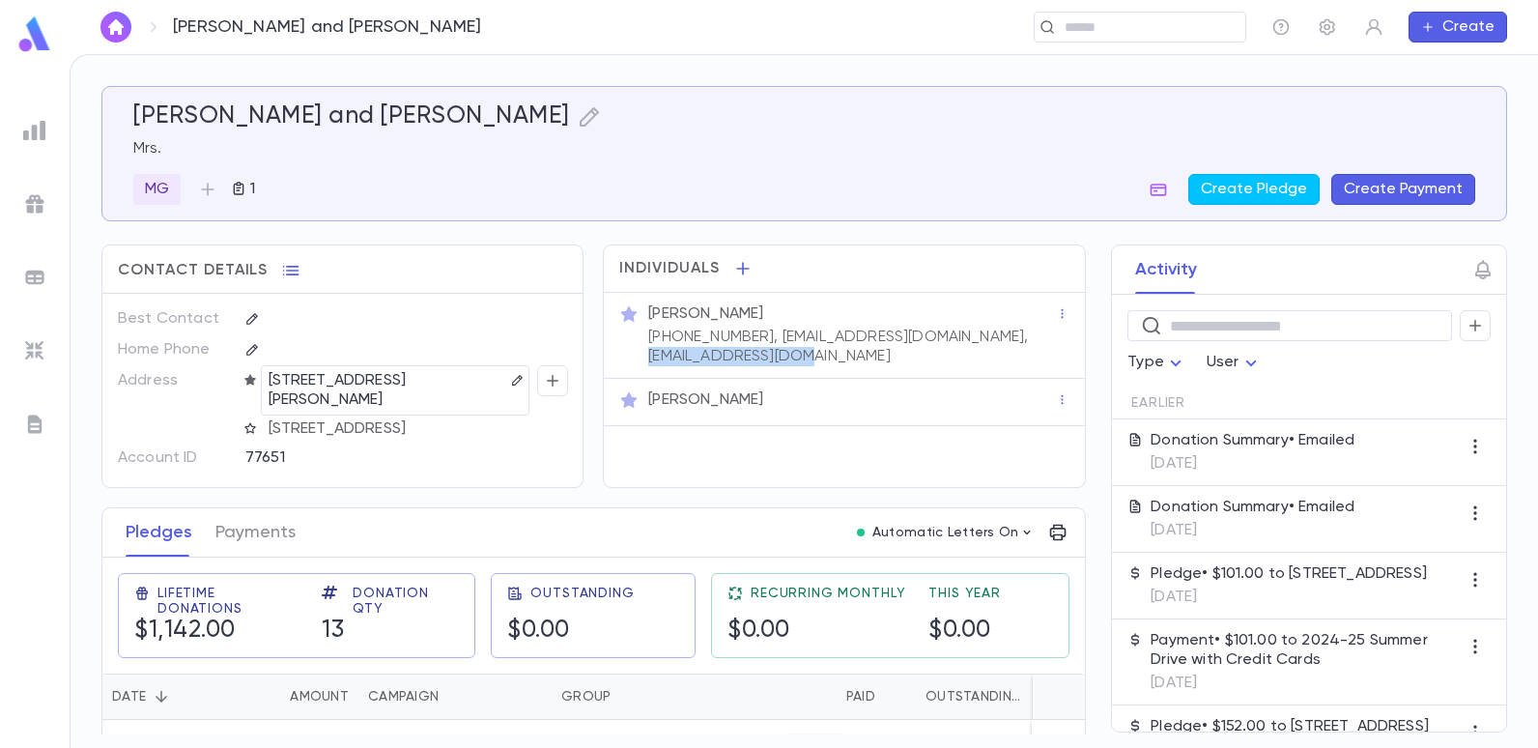
drag, startPoint x: 826, startPoint y: 355, endPoint x: 618, endPoint y: 364, distance: 208.0
click at [619, 364] on div "[PERSON_NAME] [PHONE_NUMBER], [PERSON_NAME][EMAIL_ADDRESS][DOMAIN_NAME], [EMAIL…" at bounding box center [843, 335] width 449 height 62
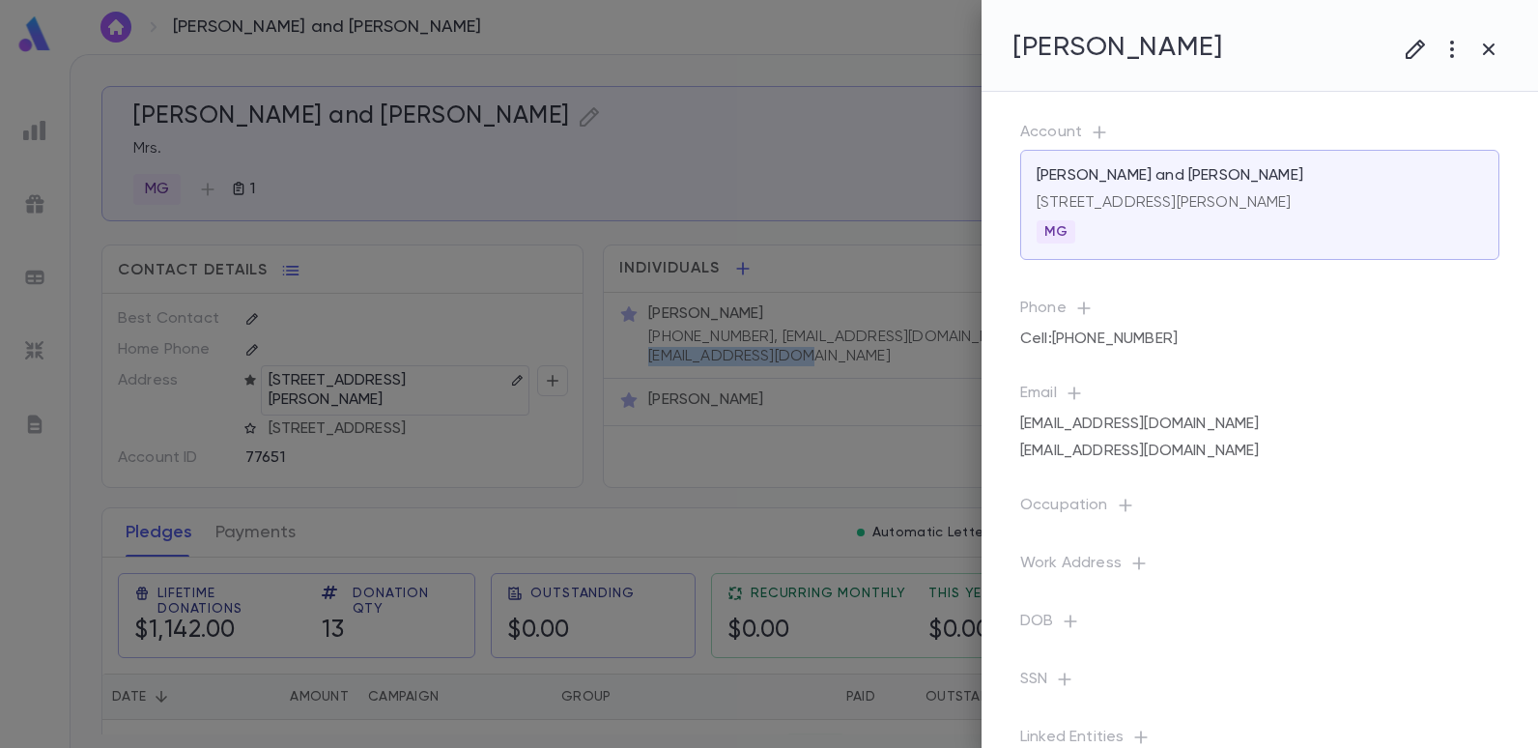
copy p "[EMAIL_ADDRESS][DOMAIN_NAME]"
click at [26, 129] on div at bounding box center [769, 374] width 1538 height 748
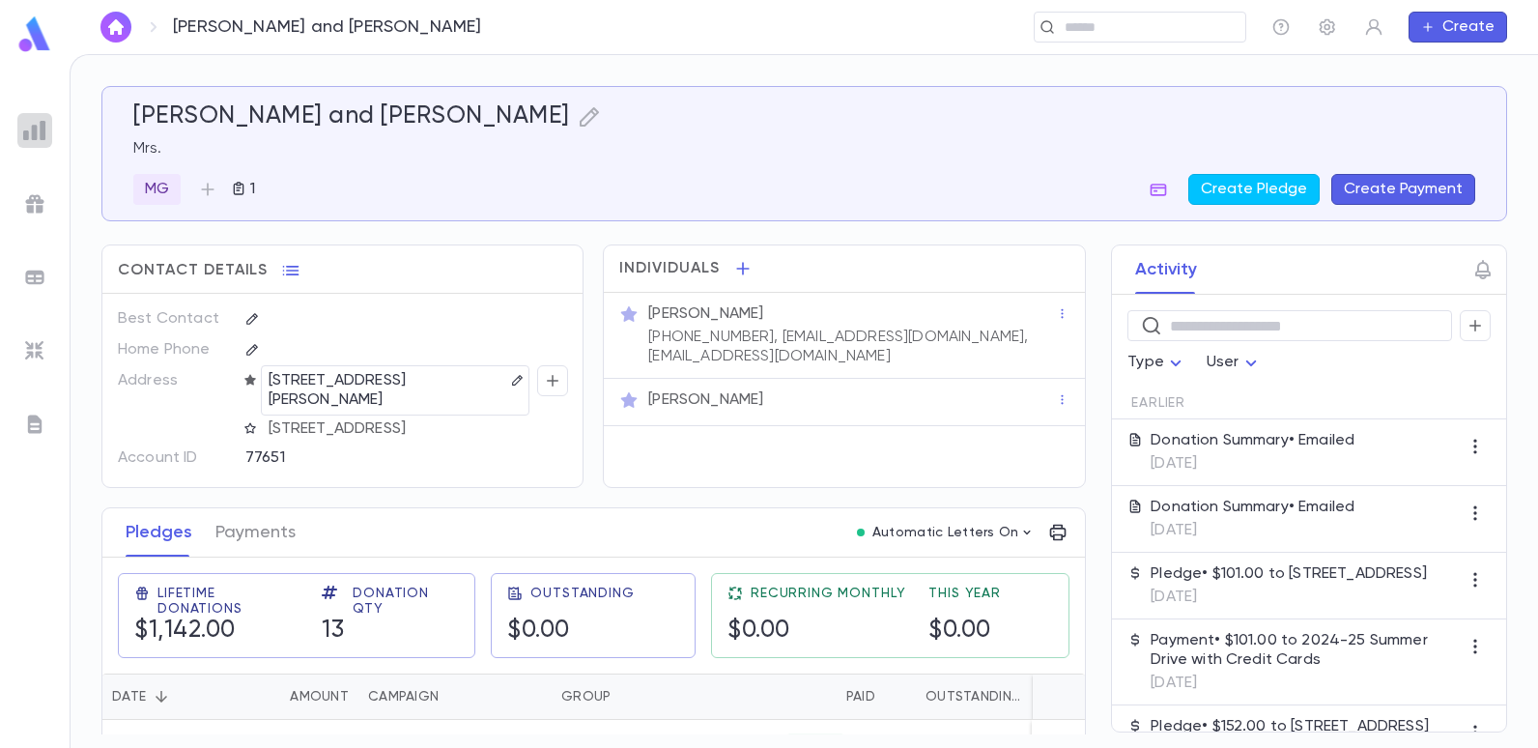
click at [30, 129] on img at bounding box center [34, 130] width 23 height 23
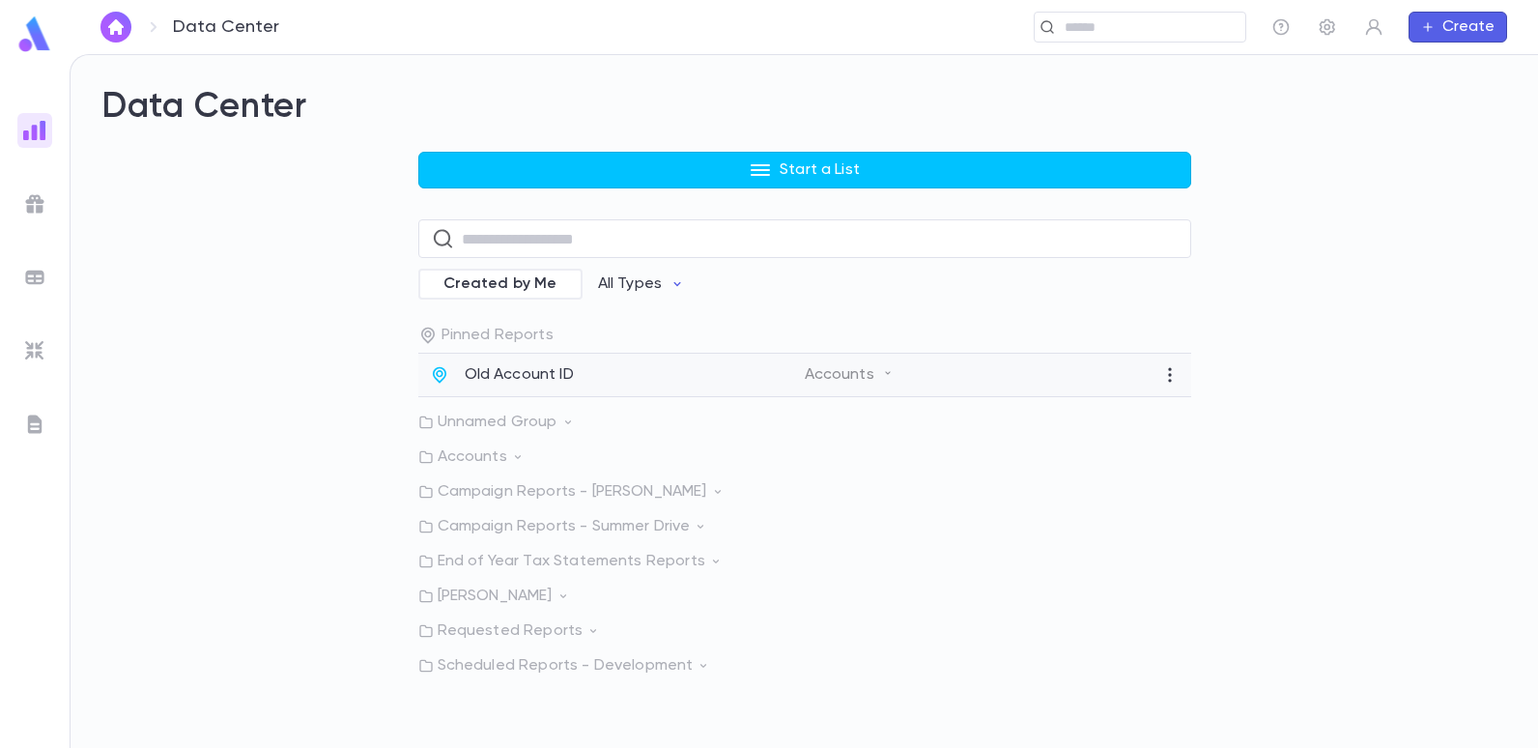
click at [528, 378] on p "Old Account ID" at bounding box center [519, 374] width 109 height 19
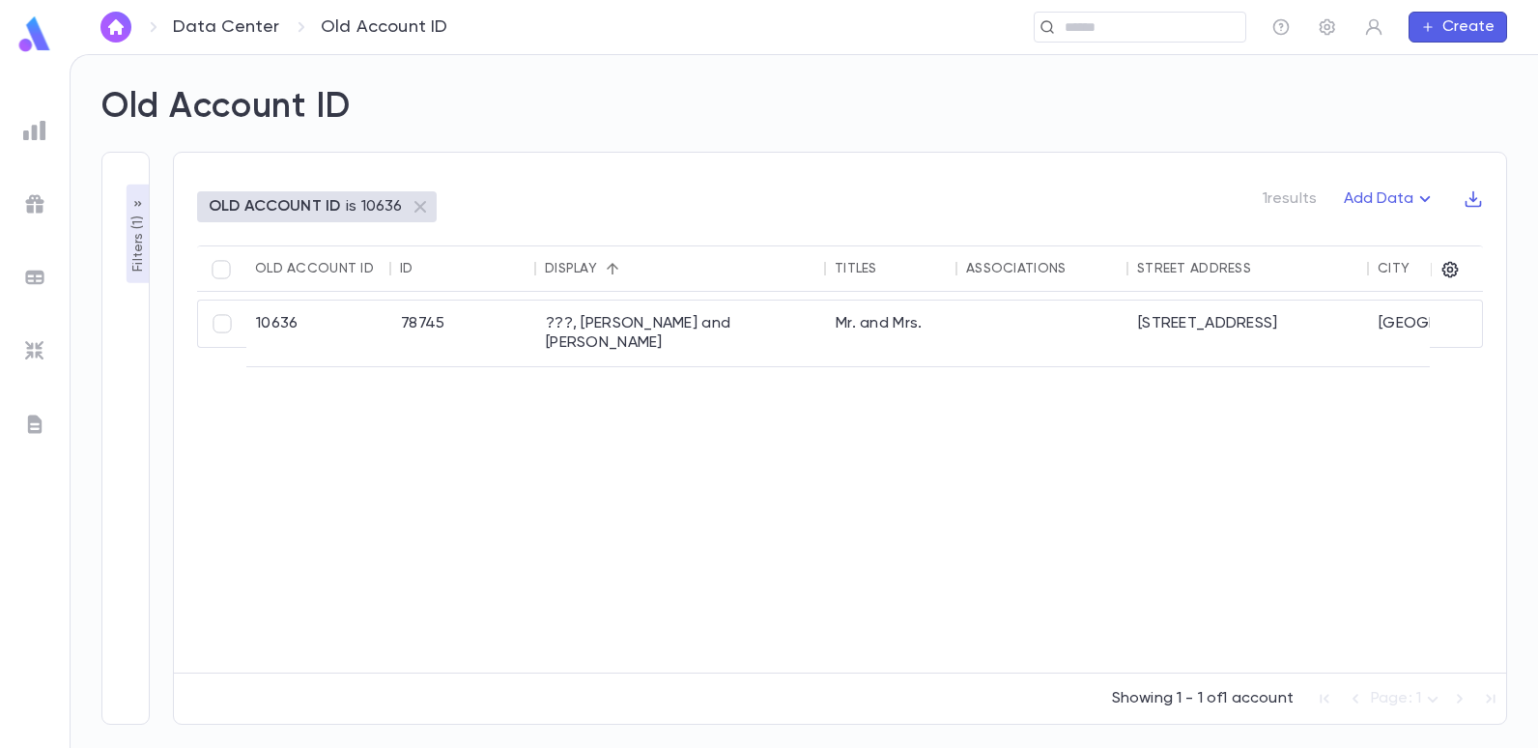
click at [136, 238] on p "Filters ( 1 )" at bounding box center [138, 242] width 19 height 60
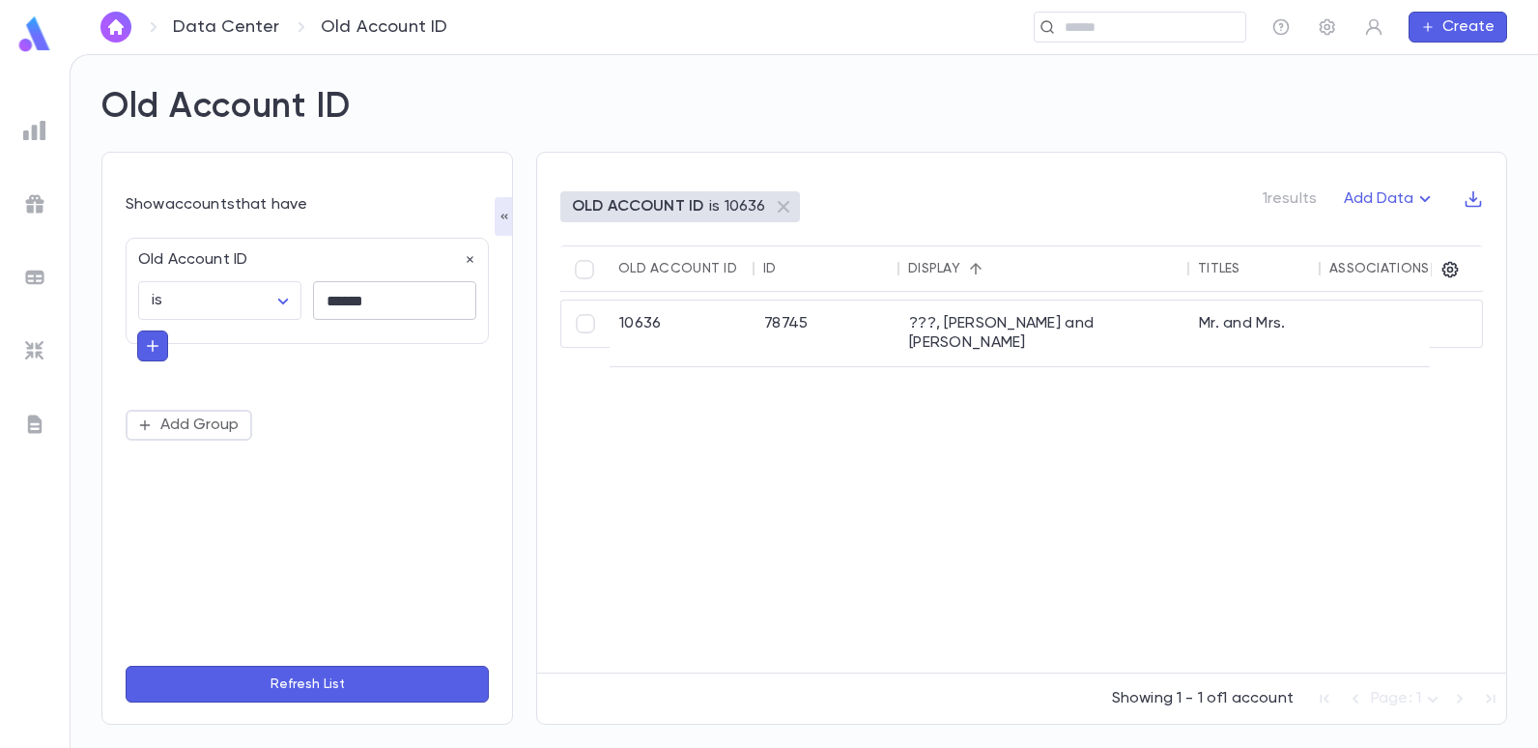
click at [396, 309] on input "******" at bounding box center [394, 301] width 163 height 38
type input "*"
type input "***"
click at [126, 666] on button "Refresh List" at bounding box center [307, 684] width 363 height 37
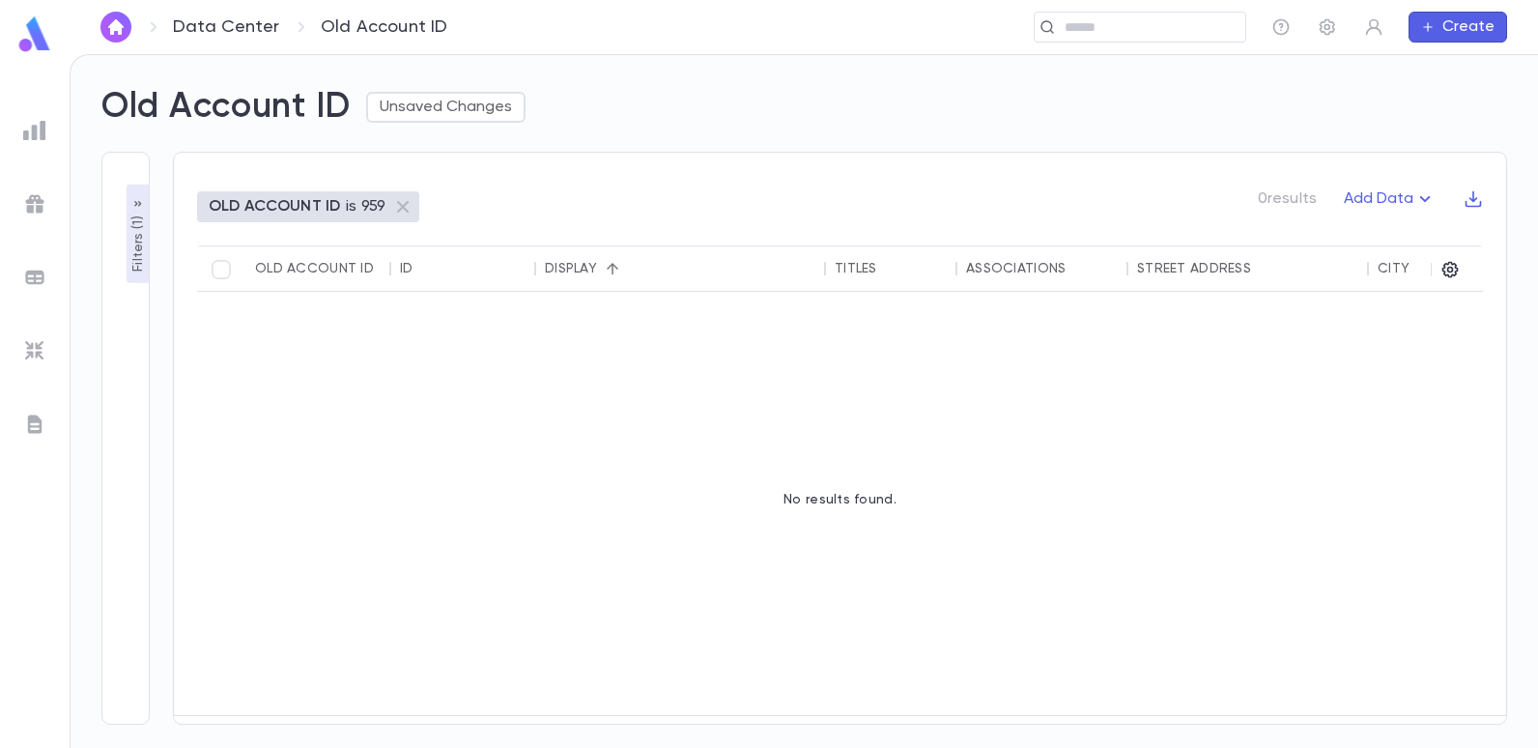
click at [143, 261] on p "Filters ( 1 )" at bounding box center [138, 242] width 19 height 60
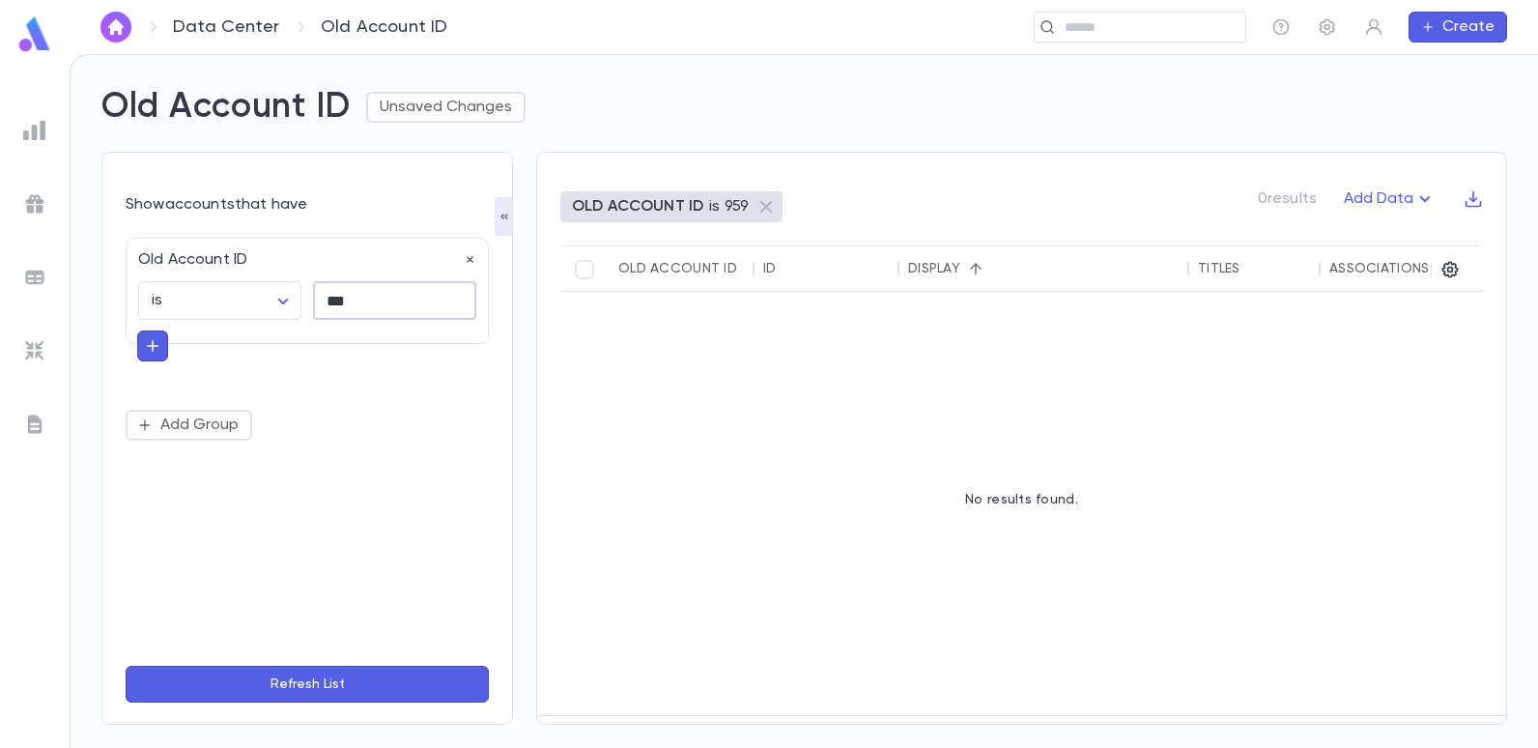
click at [357, 294] on input "***" at bounding box center [394, 301] width 163 height 38
type input "*****"
click at [126, 666] on button "Refresh List" at bounding box center [307, 684] width 363 height 37
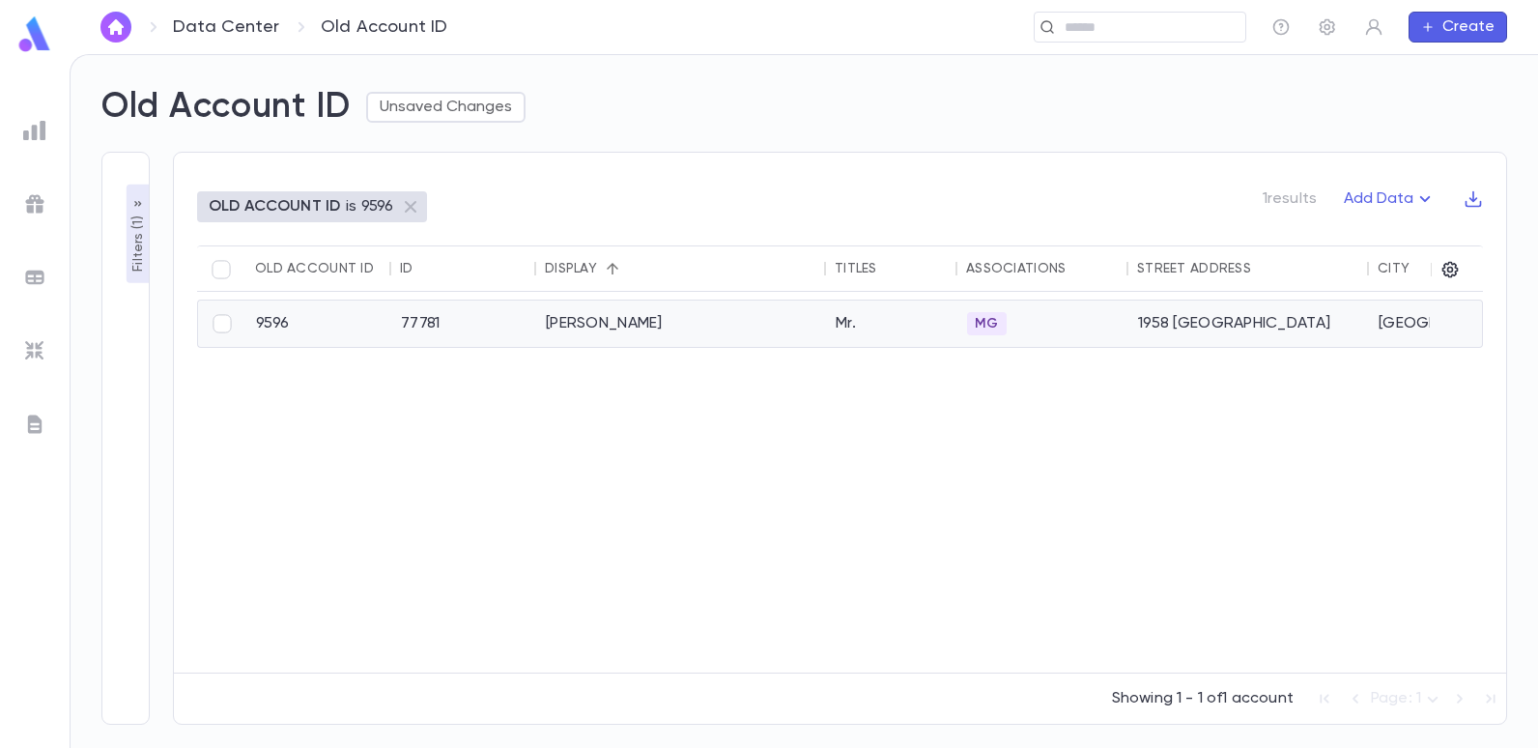
click at [650, 315] on div "[PERSON_NAME]" at bounding box center [681, 323] width 290 height 46
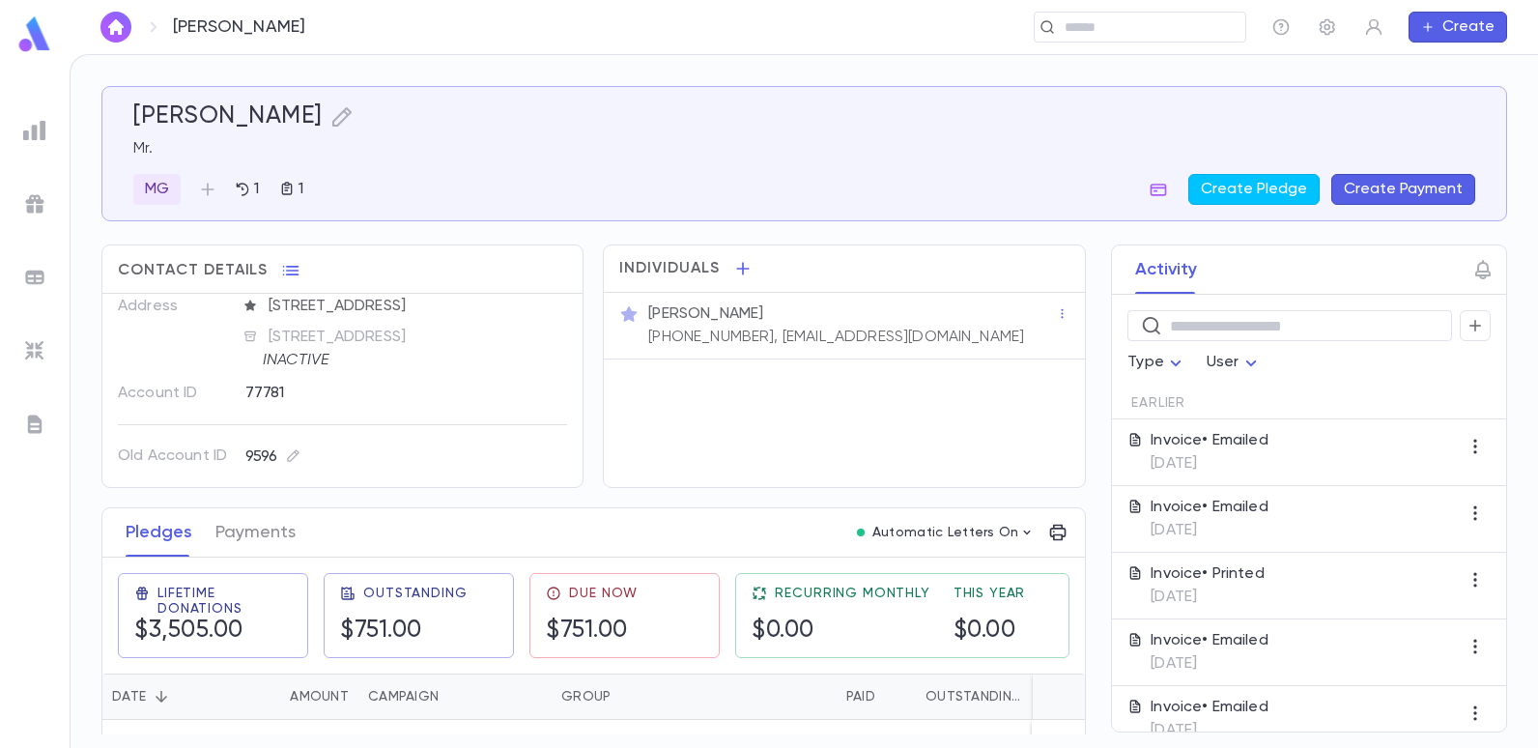
drag, startPoint x: 903, startPoint y: 328, endPoint x: 861, endPoint y: 337, distance: 43.6
click at [861, 337] on div "[PERSON_NAME] [PHONE_NUMBER], [EMAIL_ADDRESS][DOMAIN_NAME]" at bounding box center [850, 323] width 412 height 46
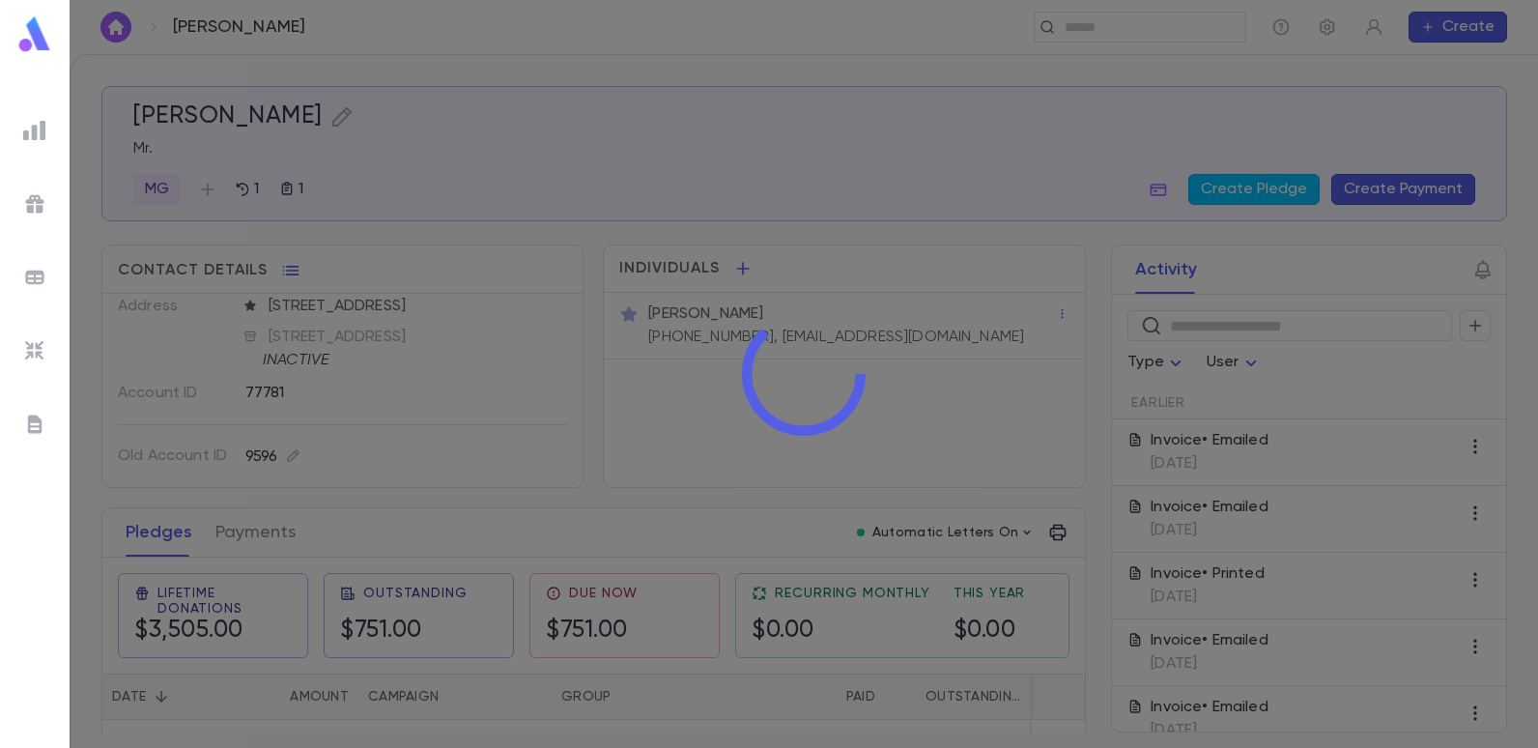
drag, startPoint x: 861, startPoint y: 337, endPoint x: 843, endPoint y: 409, distance: 73.6
click at [826, 429] on div at bounding box center [804, 374] width 1469 height 748
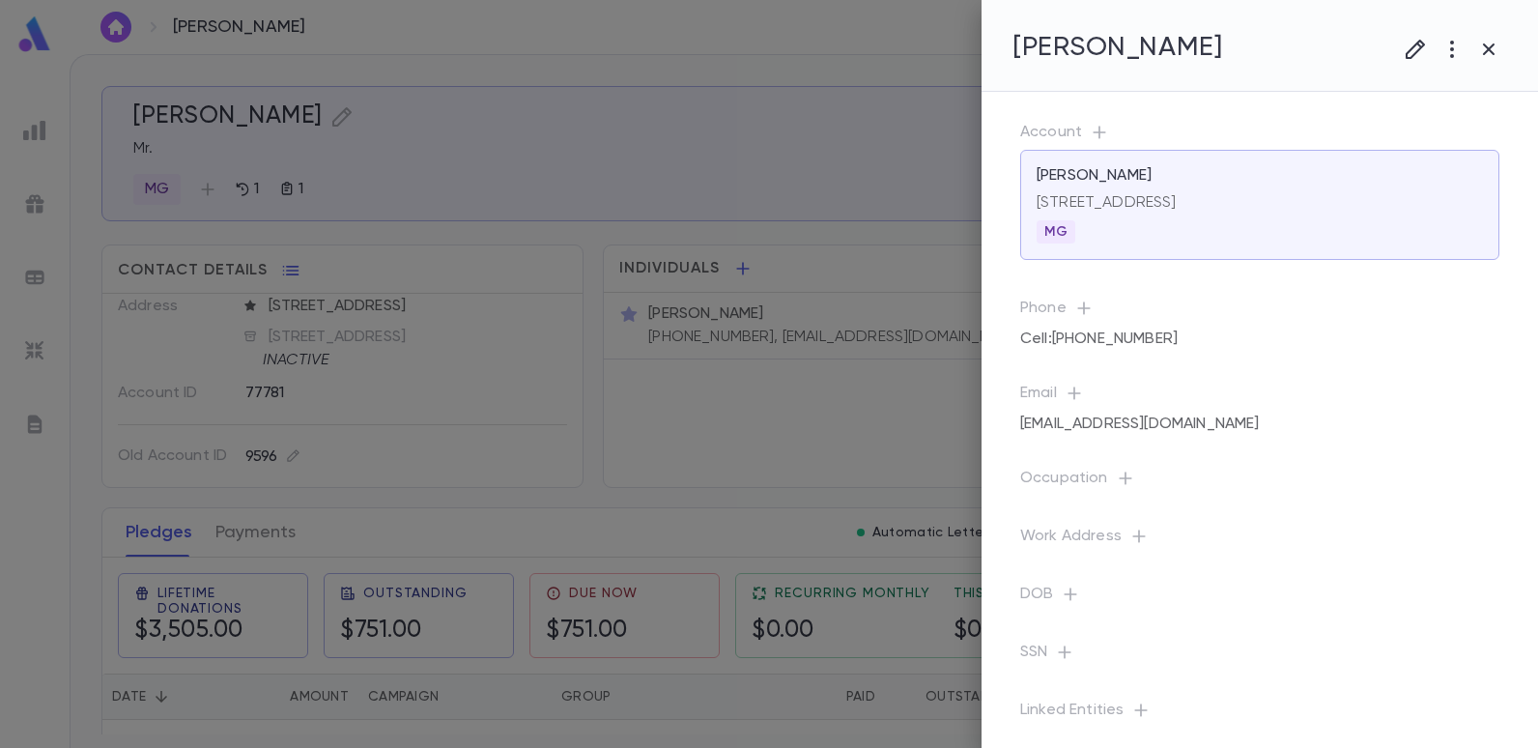
click at [893, 342] on div at bounding box center [769, 374] width 1538 height 748
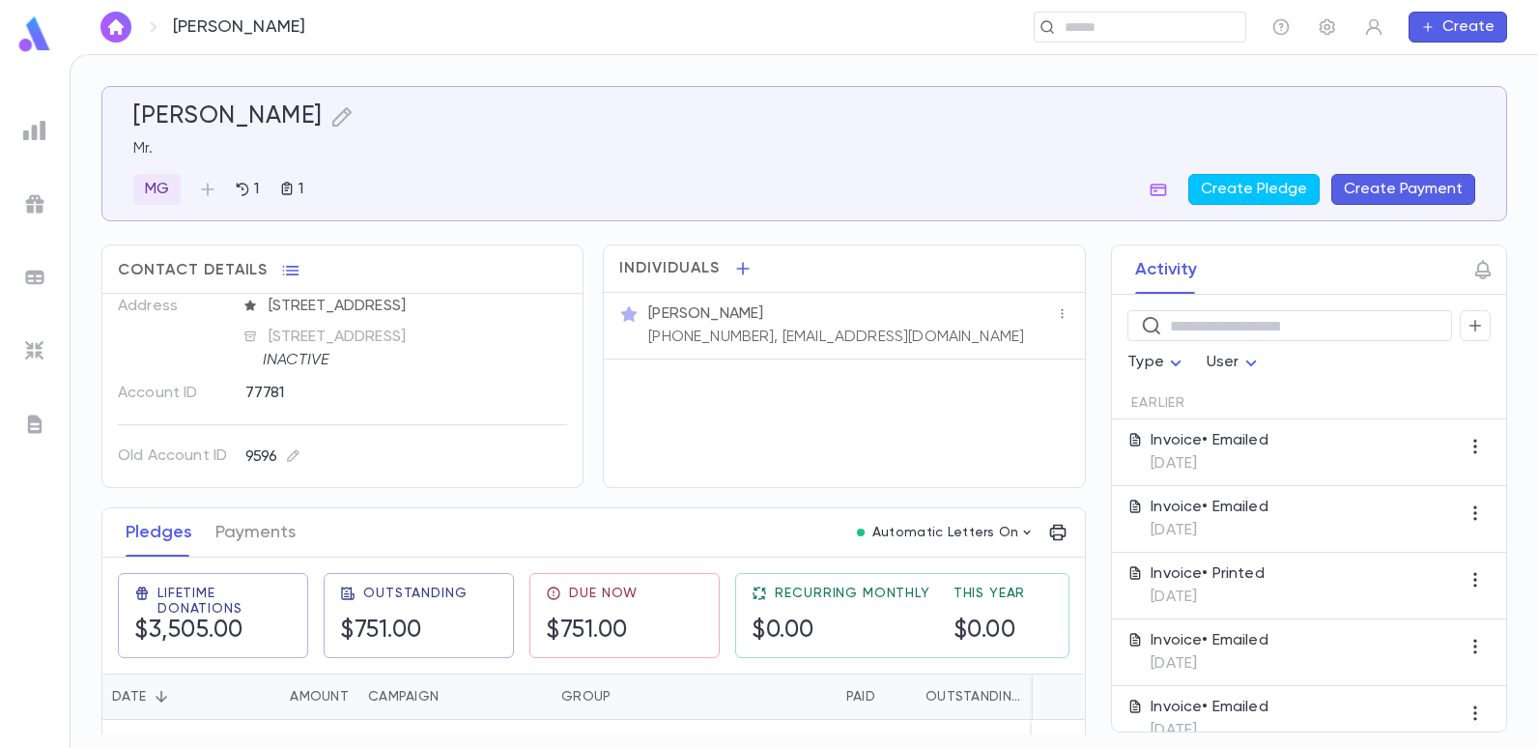
drag, startPoint x: 896, startPoint y: 331, endPoint x: 873, endPoint y: 335, distance: 22.6
click at [873, 335] on div "[PERSON_NAME] [PHONE_NUMBER], [EMAIL_ADDRESS][DOMAIN_NAME]" at bounding box center [850, 323] width 412 height 46
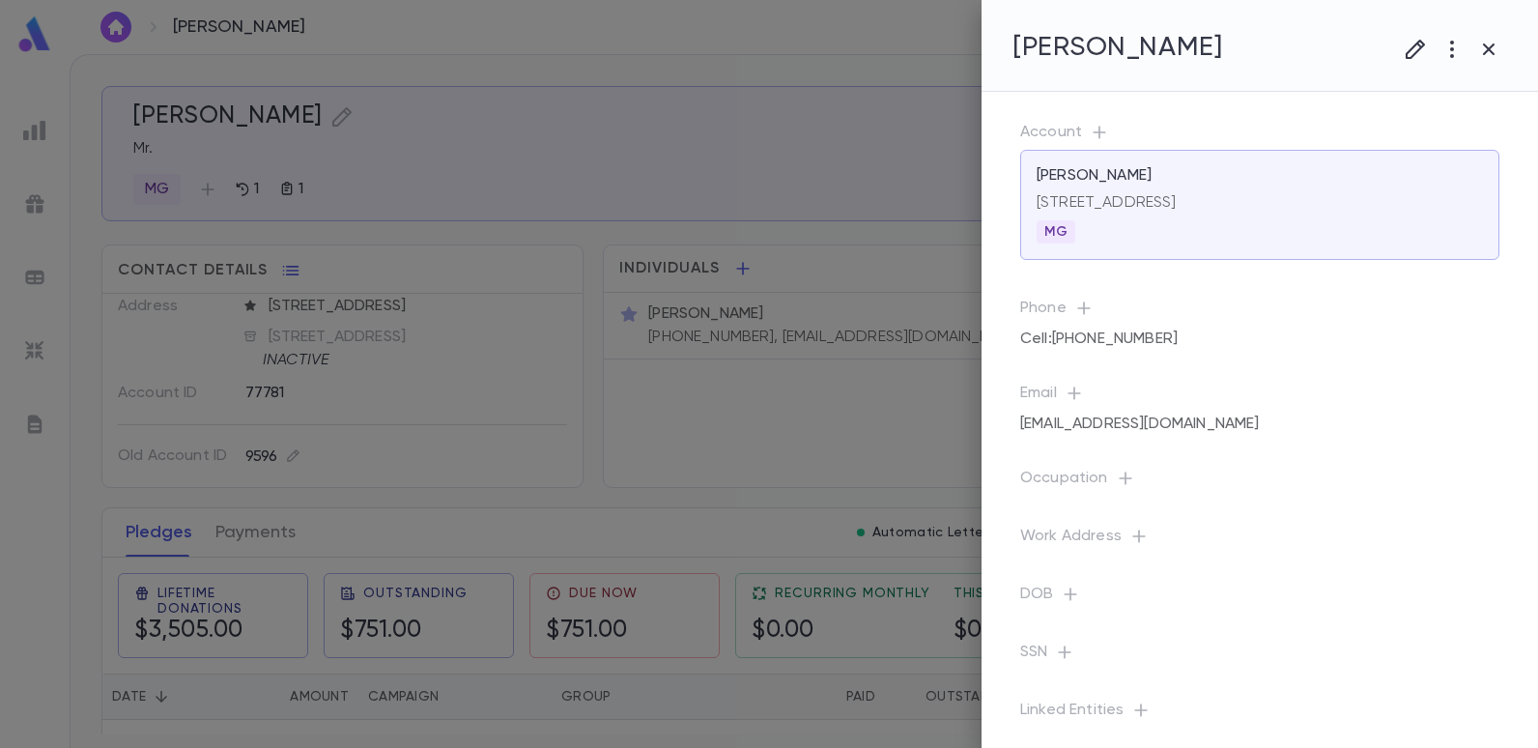
drag, startPoint x: 873, startPoint y: 335, endPoint x: 902, endPoint y: 377, distance: 50.7
click at [902, 377] on div at bounding box center [804, 374] width 1469 height 748
drag, startPoint x: 898, startPoint y: 330, endPoint x: 867, endPoint y: 336, distance: 31.5
click at [867, 336] on div at bounding box center [769, 374] width 1538 height 748
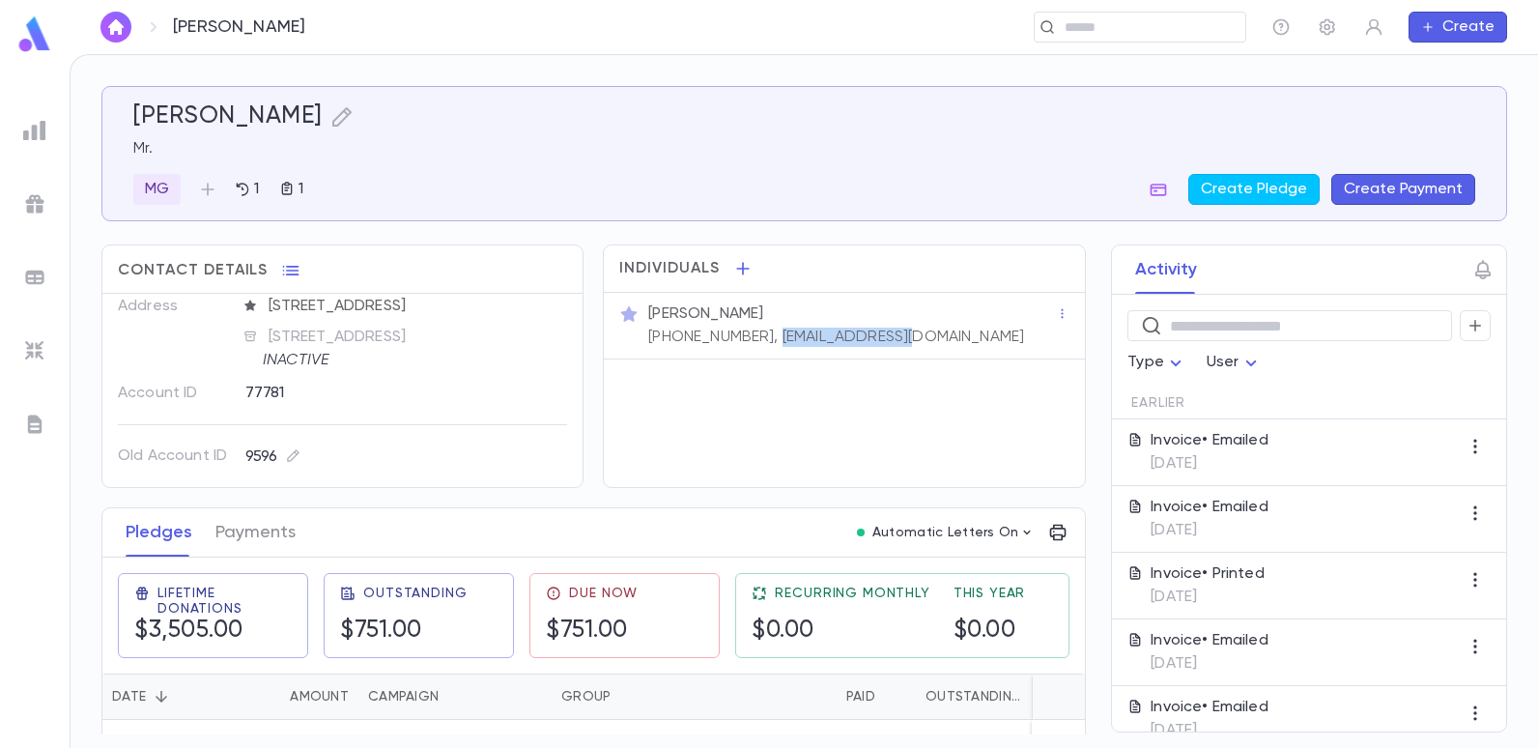
drag, startPoint x: 892, startPoint y: 332, endPoint x: 756, endPoint y: 339, distance: 136.4
click at [756, 339] on div "[PERSON_NAME] [PHONE_NUMBER], [EMAIL_ADDRESS][DOMAIN_NAME]" at bounding box center [850, 323] width 412 height 46
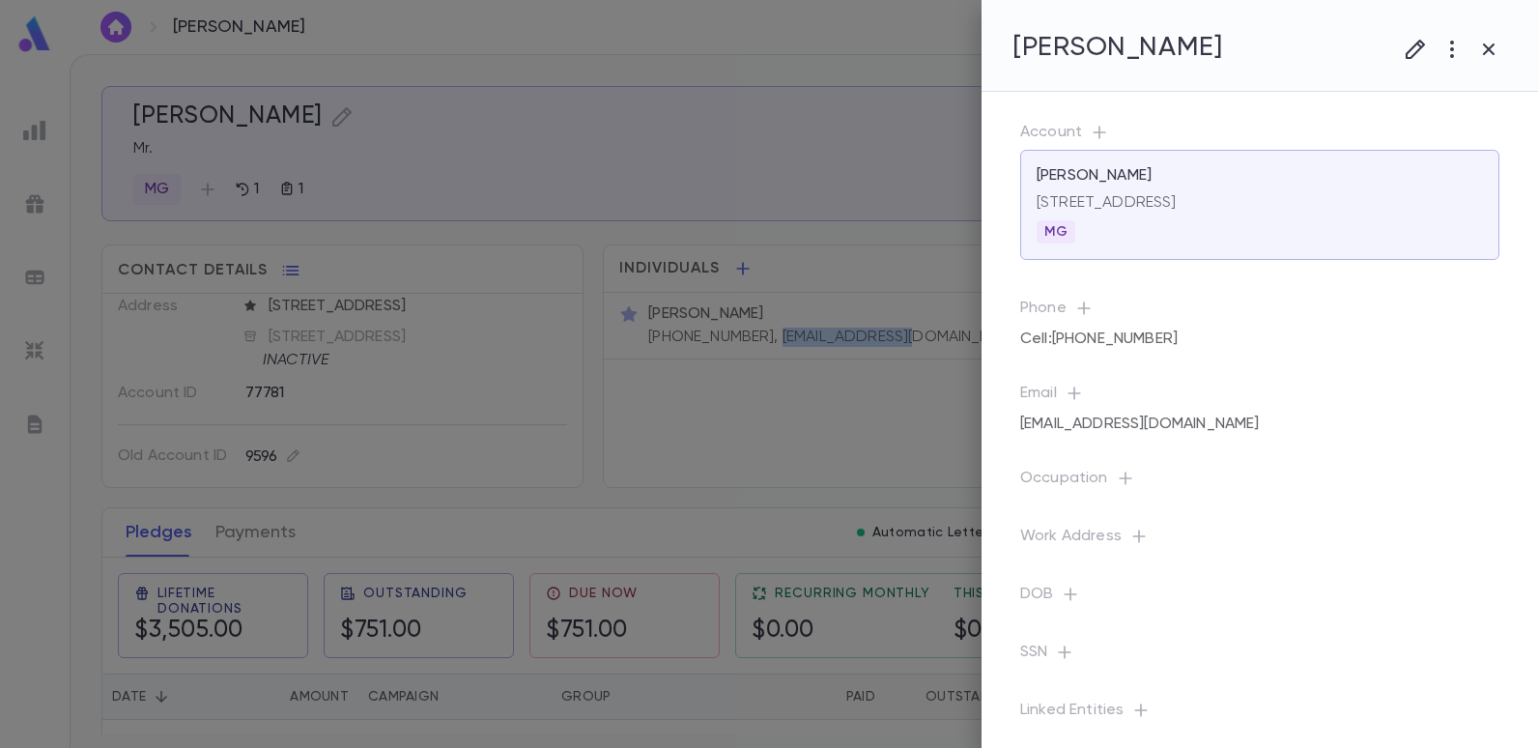
copy p "[EMAIL_ADDRESS][DOMAIN_NAME]"
click at [47, 137] on div at bounding box center [769, 374] width 1538 height 748
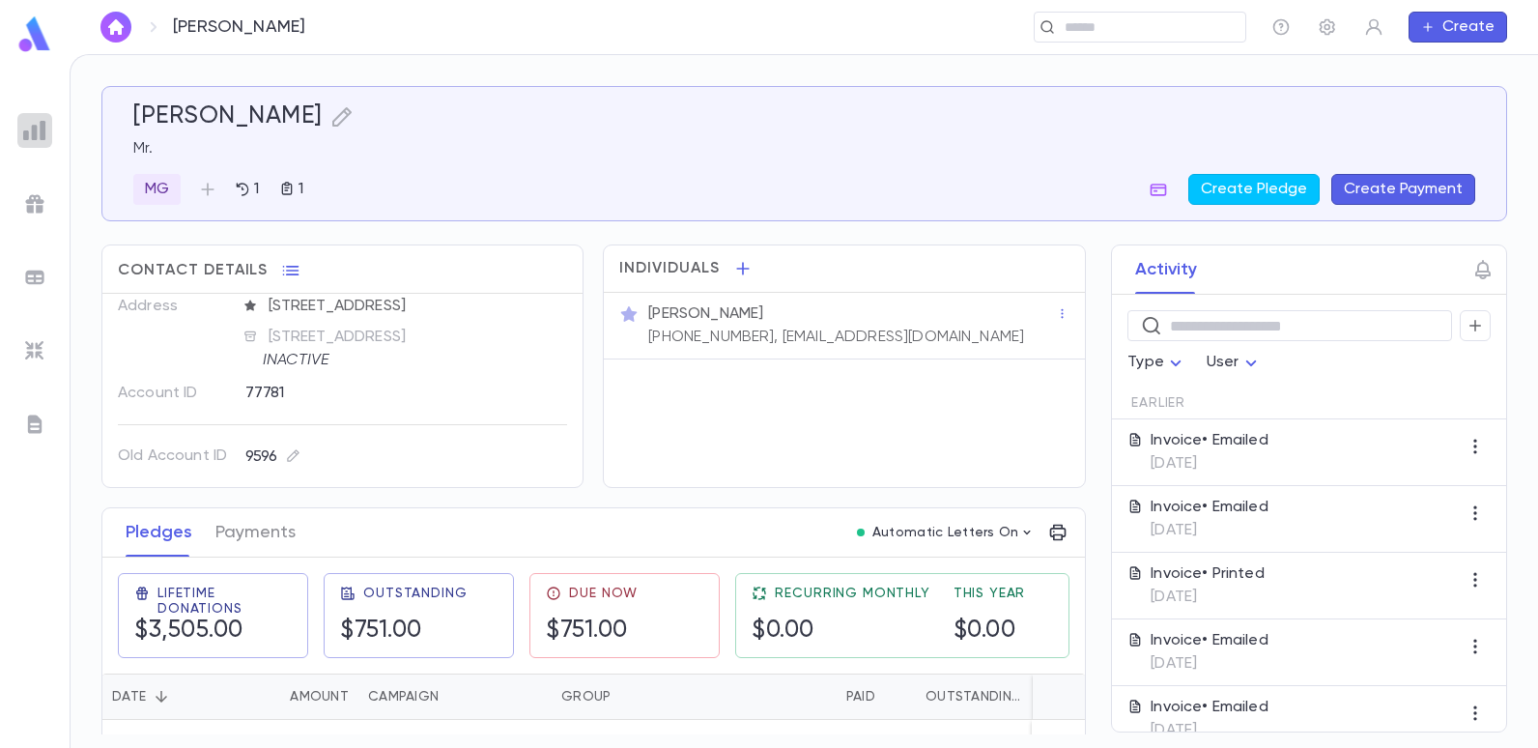
click at [30, 142] on div at bounding box center [34, 130] width 35 height 35
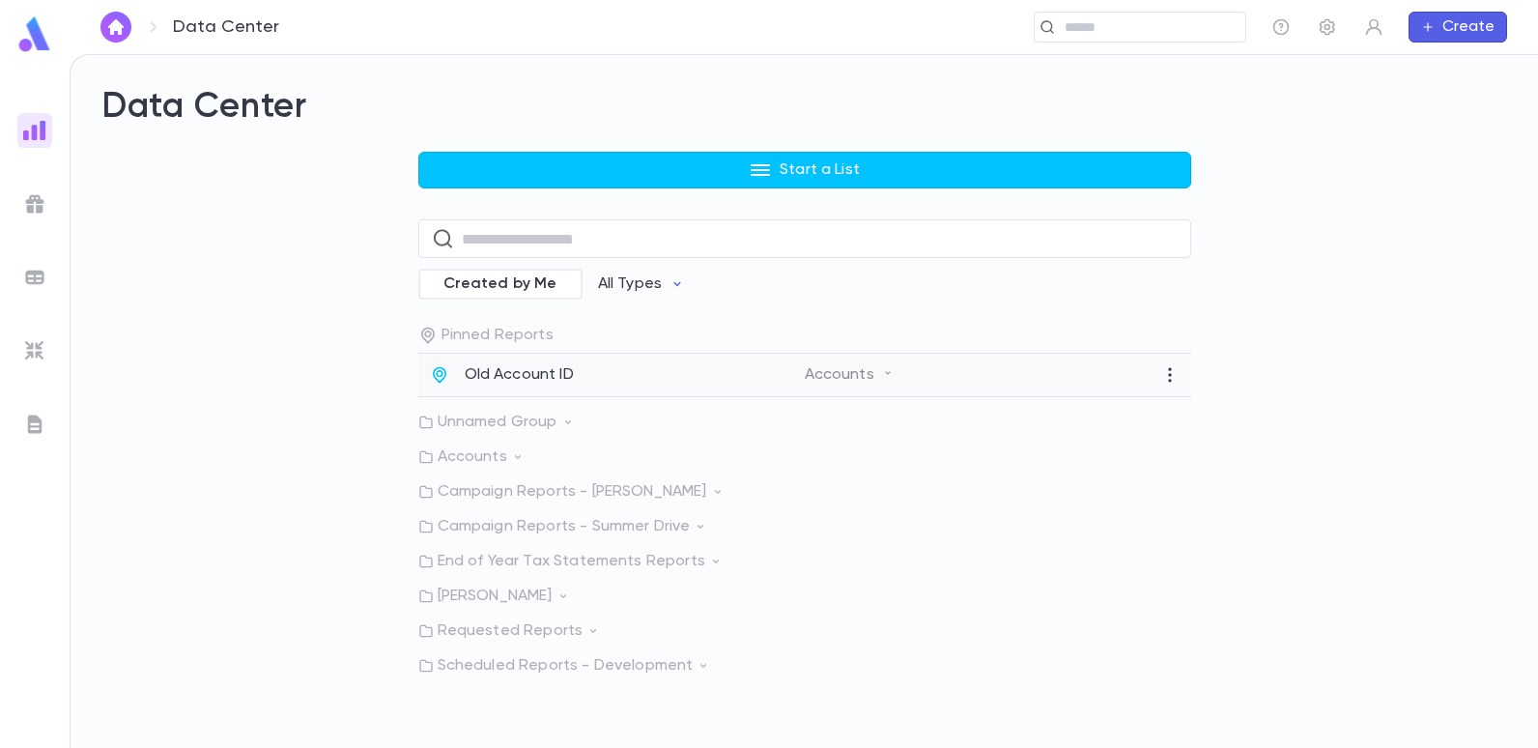
click at [493, 381] on p "Old Account ID" at bounding box center [519, 374] width 109 height 19
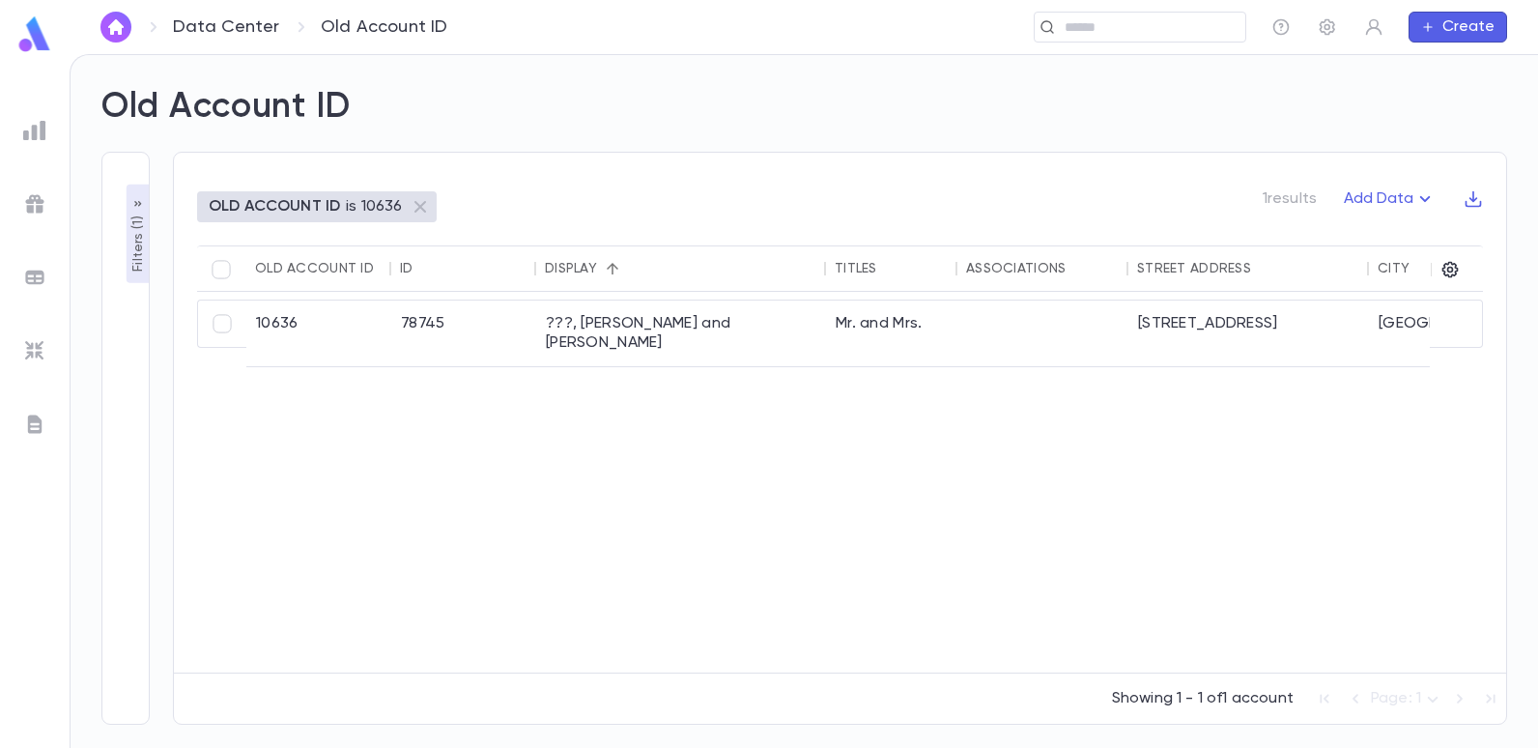
click at [244, 207] on p "OLD ACCOUNT ID" at bounding box center [274, 206] width 131 height 19
click at [139, 257] on p "Filters ( 1 )" at bounding box center [138, 242] width 19 height 60
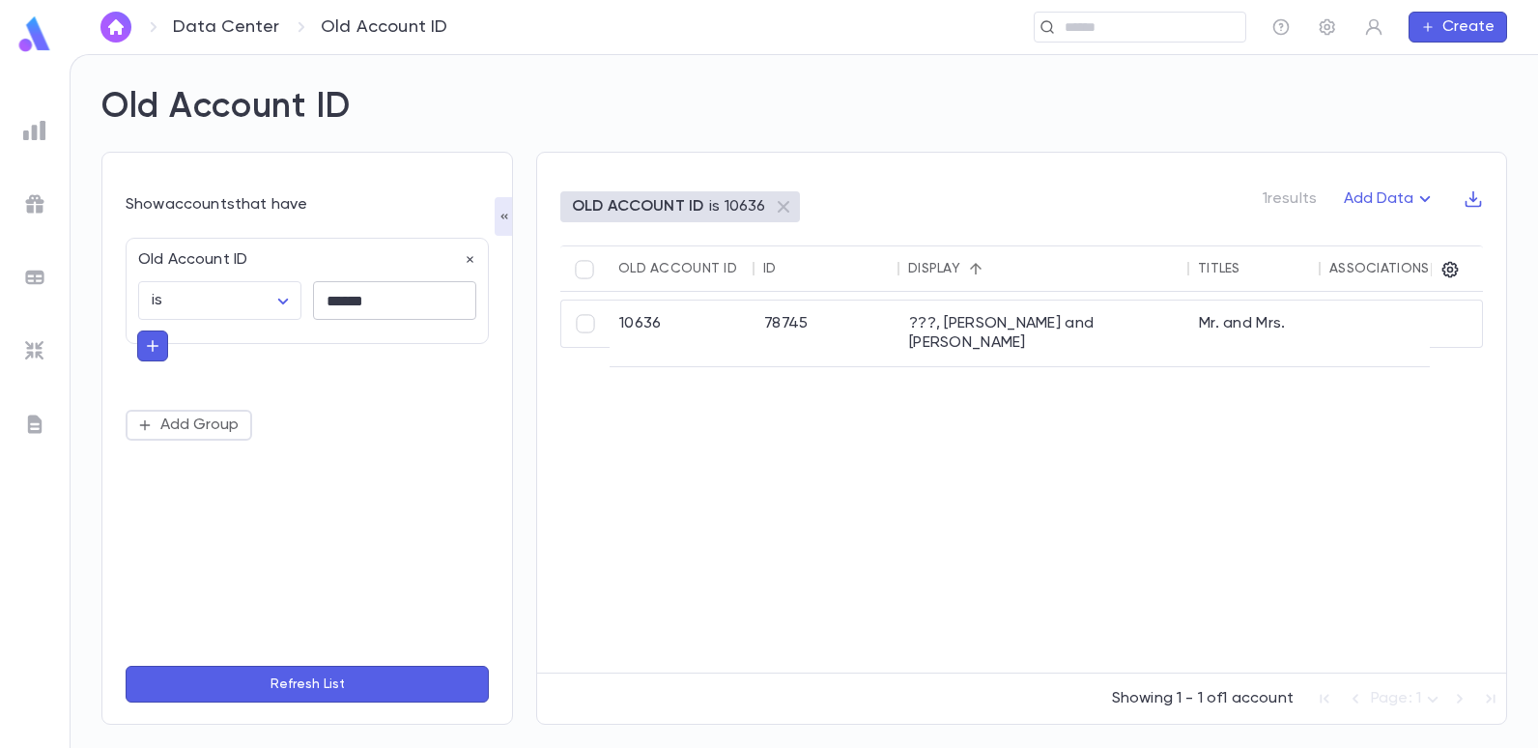
click at [388, 306] on input "******" at bounding box center [394, 301] width 163 height 38
type input "*"
type input "*****"
click at [126, 666] on button "Refresh List" at bounding box center [307, 684] width 363 height 37
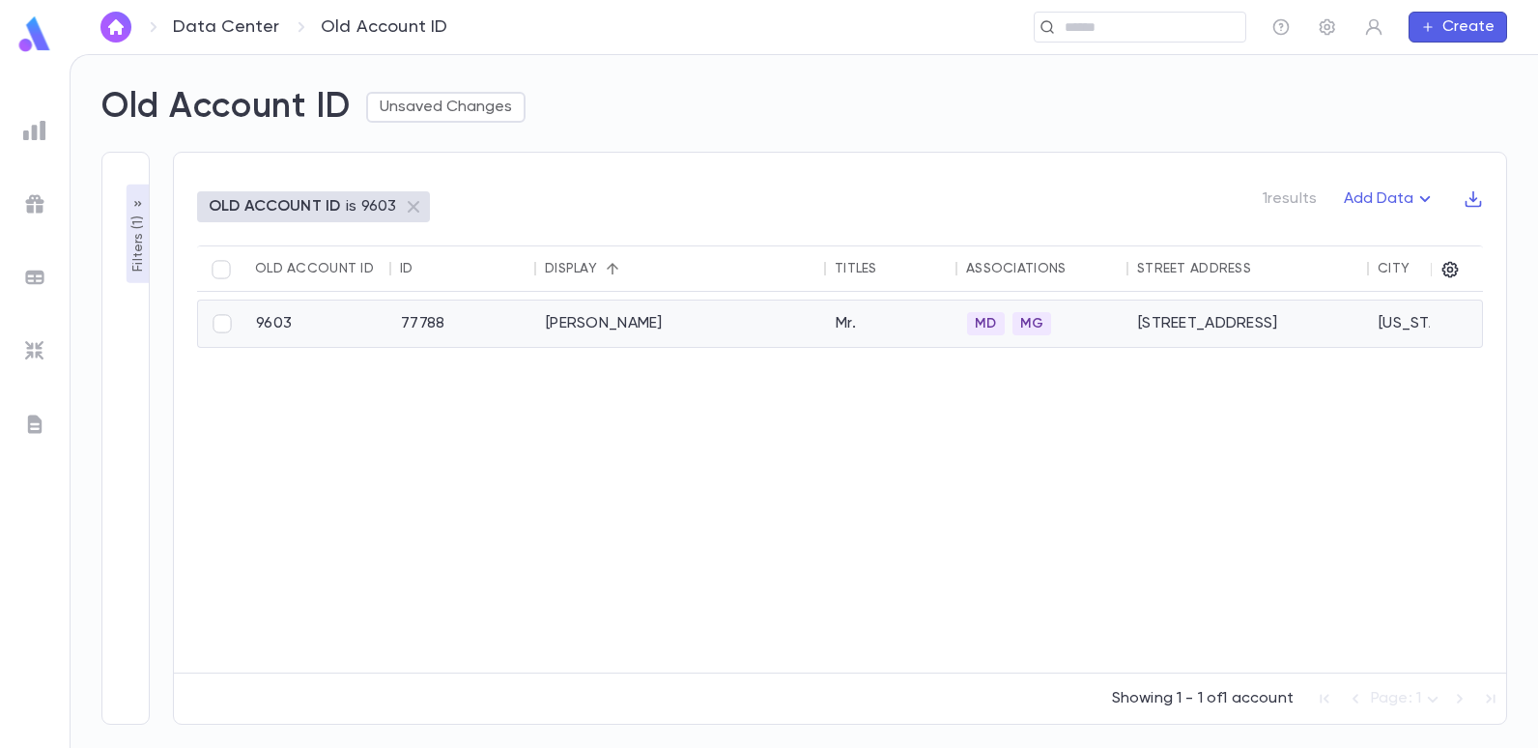
click at [559, 326] on div "[PERSON_NAME]" at bounding box center [681, 323] width 290 height 46
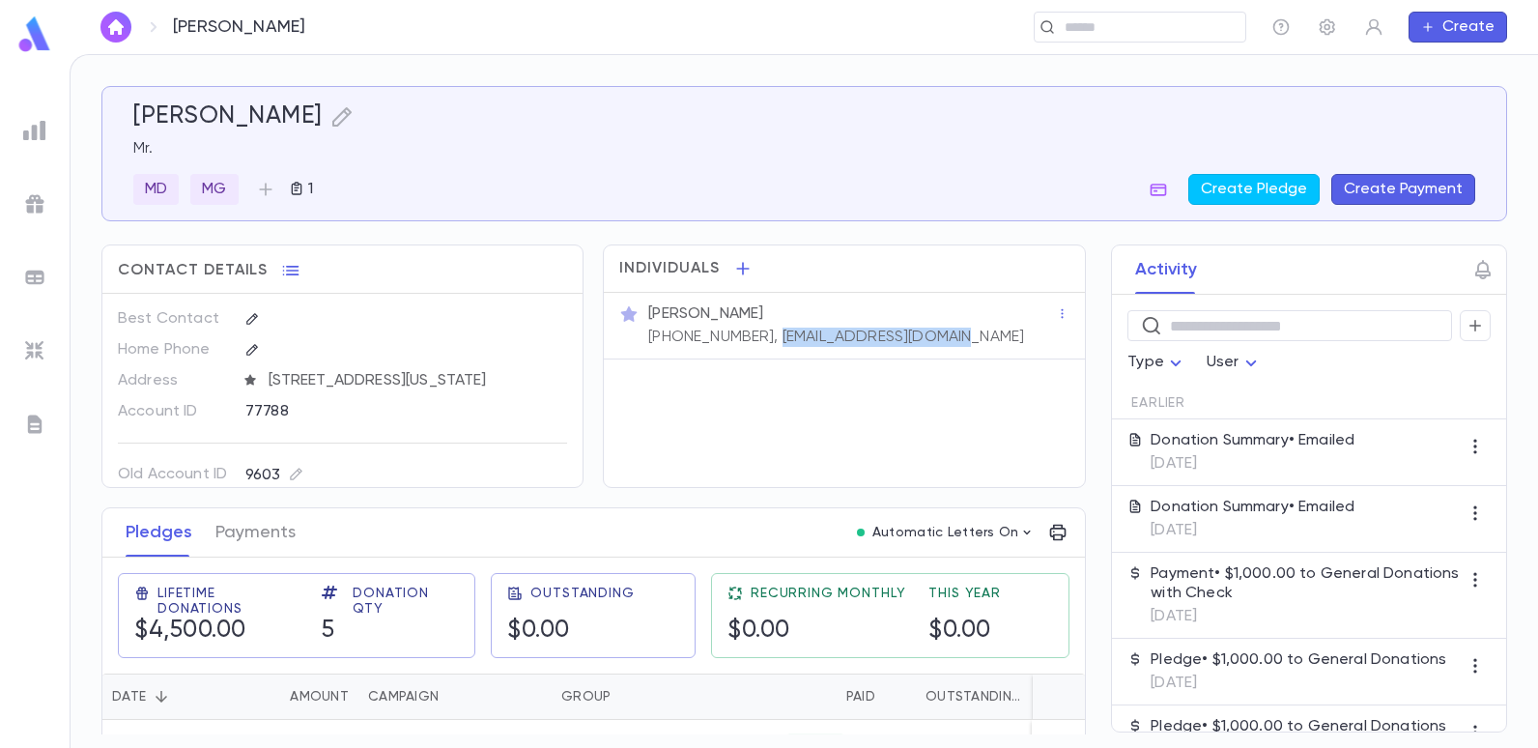
drag, startPoint x: 950, startPoint y: 335, endPoint x: 752, endPoint y: 344, distance: 198.3
click at [752, 344] on div "[PERSON_NAME] [PHONE_NUMBER], [EMAIL_ADDRESS][DOMAIN_NAME]" at bounding box center [850, 323] width 412 height 46
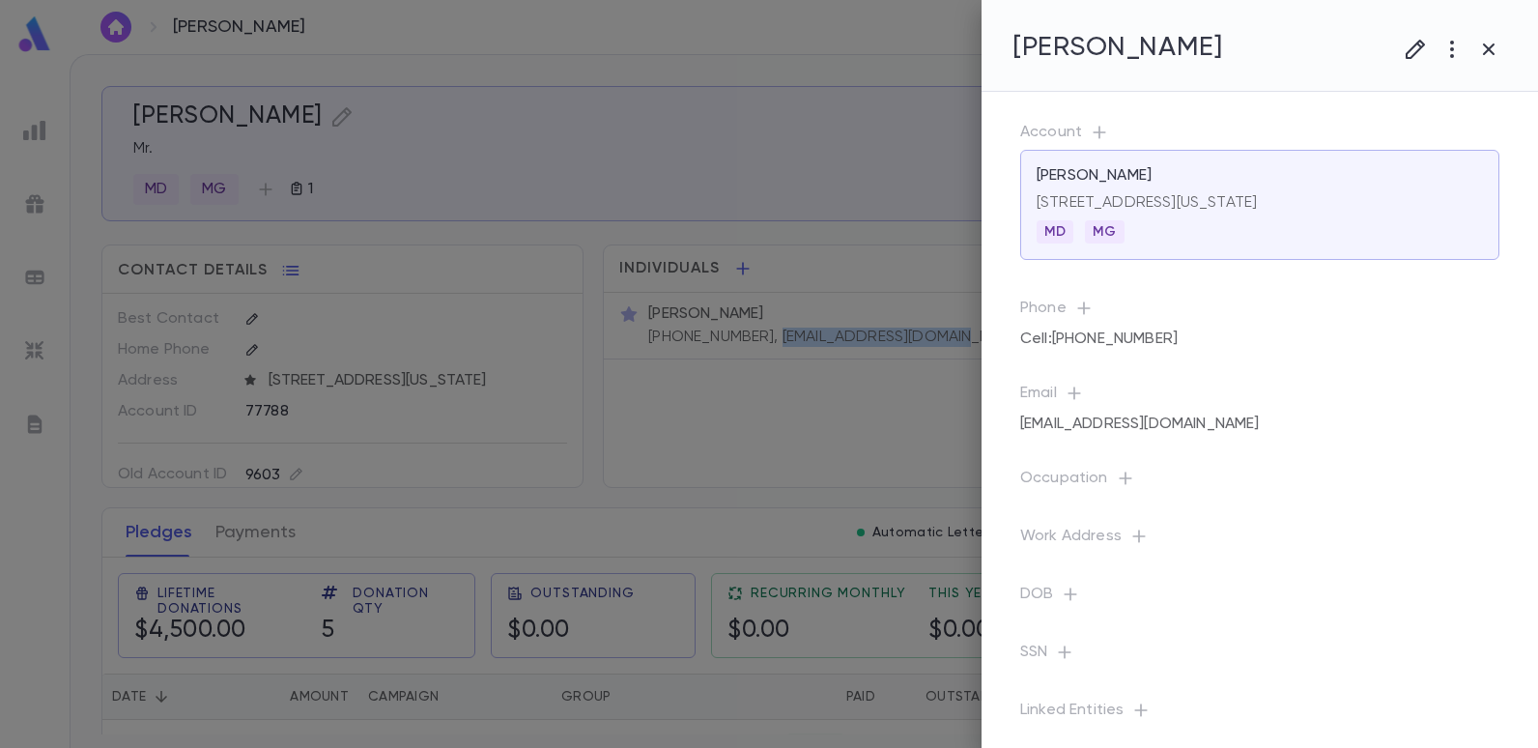
copy p "[EMAIL_ADDRESS][DOMAIN_NAME]"
click at [34, 129] on div at bounding box center [769, 374] width 1538 height 748
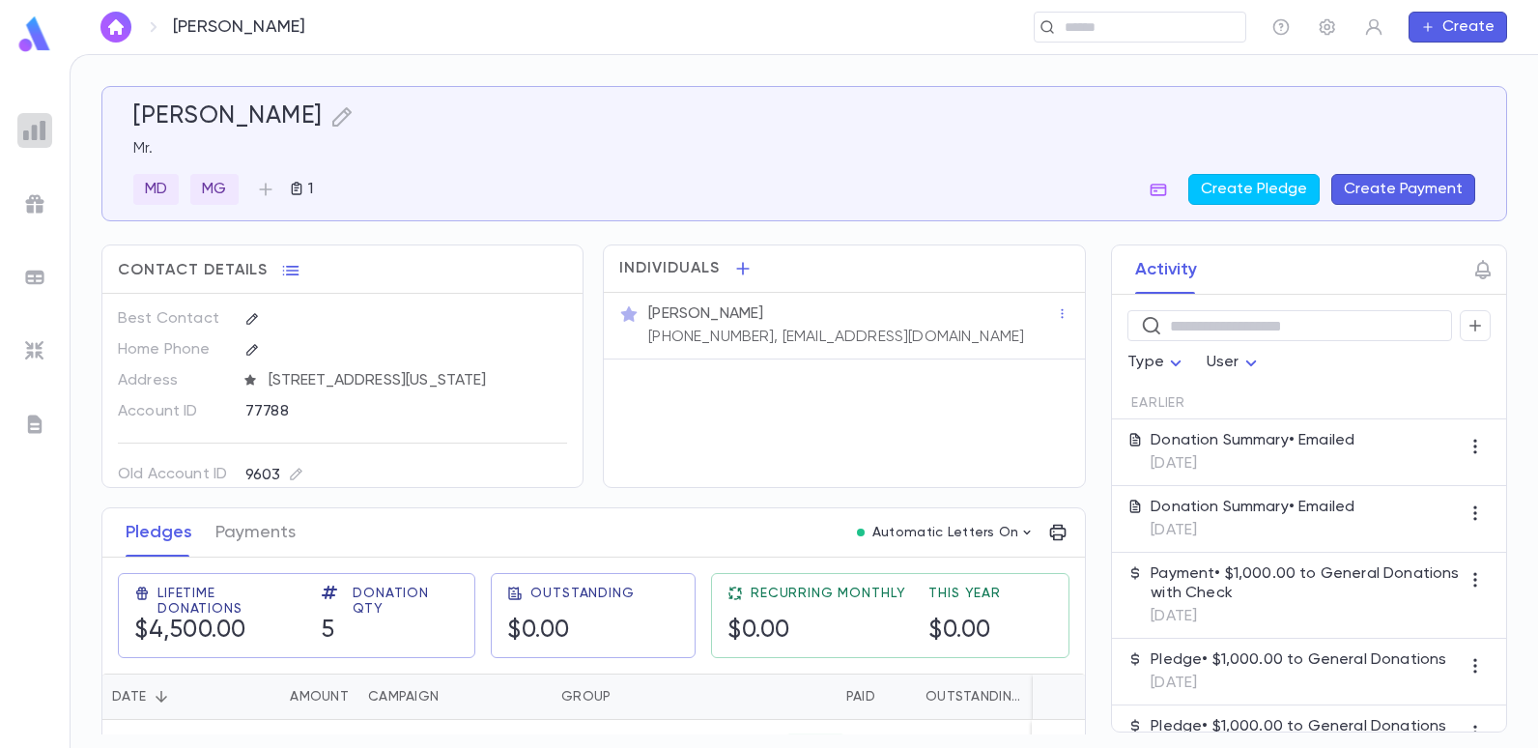
click at [42, 129] on img at bounding box center [34, 130] width 23 height 23
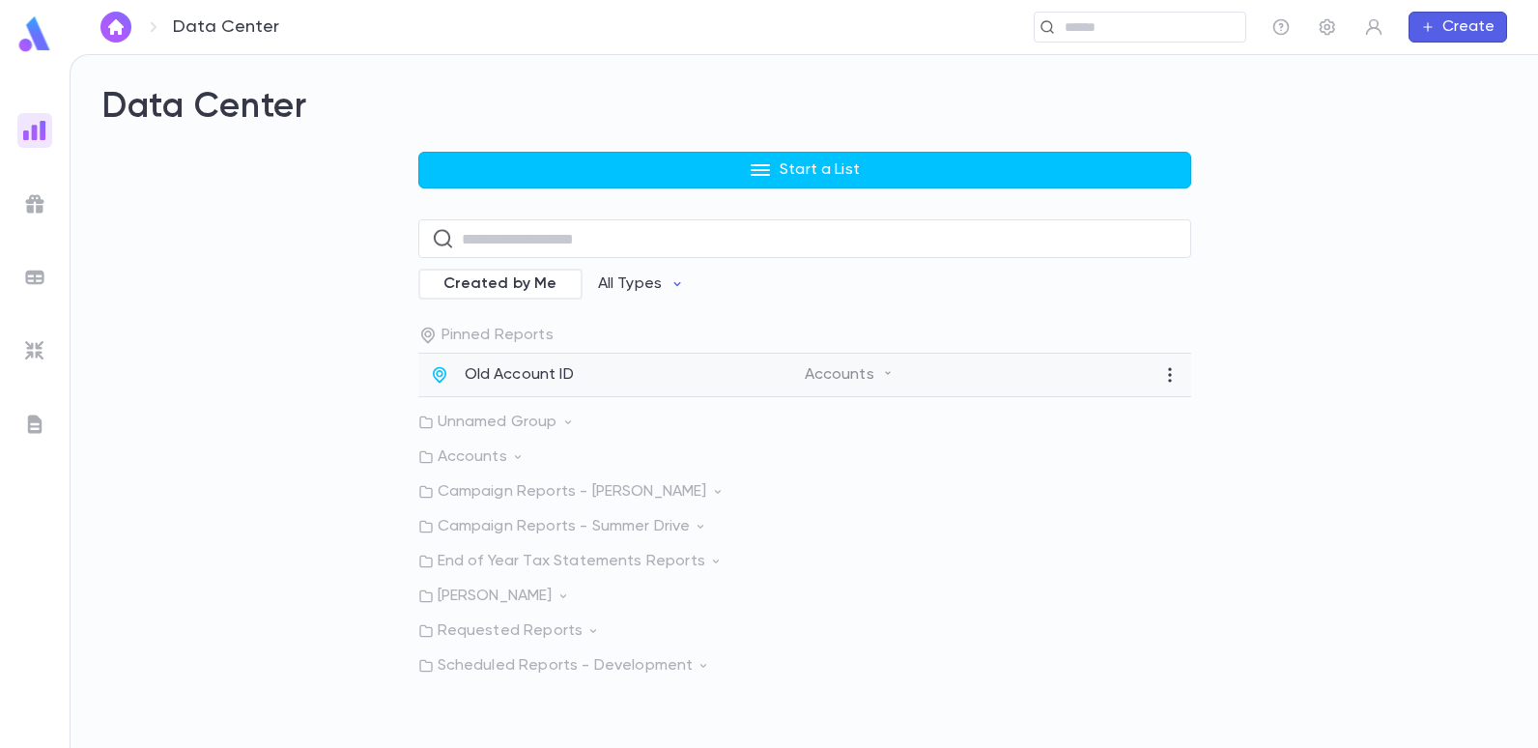
click at [546, 375] on p "Old Account ID" at bounding box center [519, 374] width 109 height 19
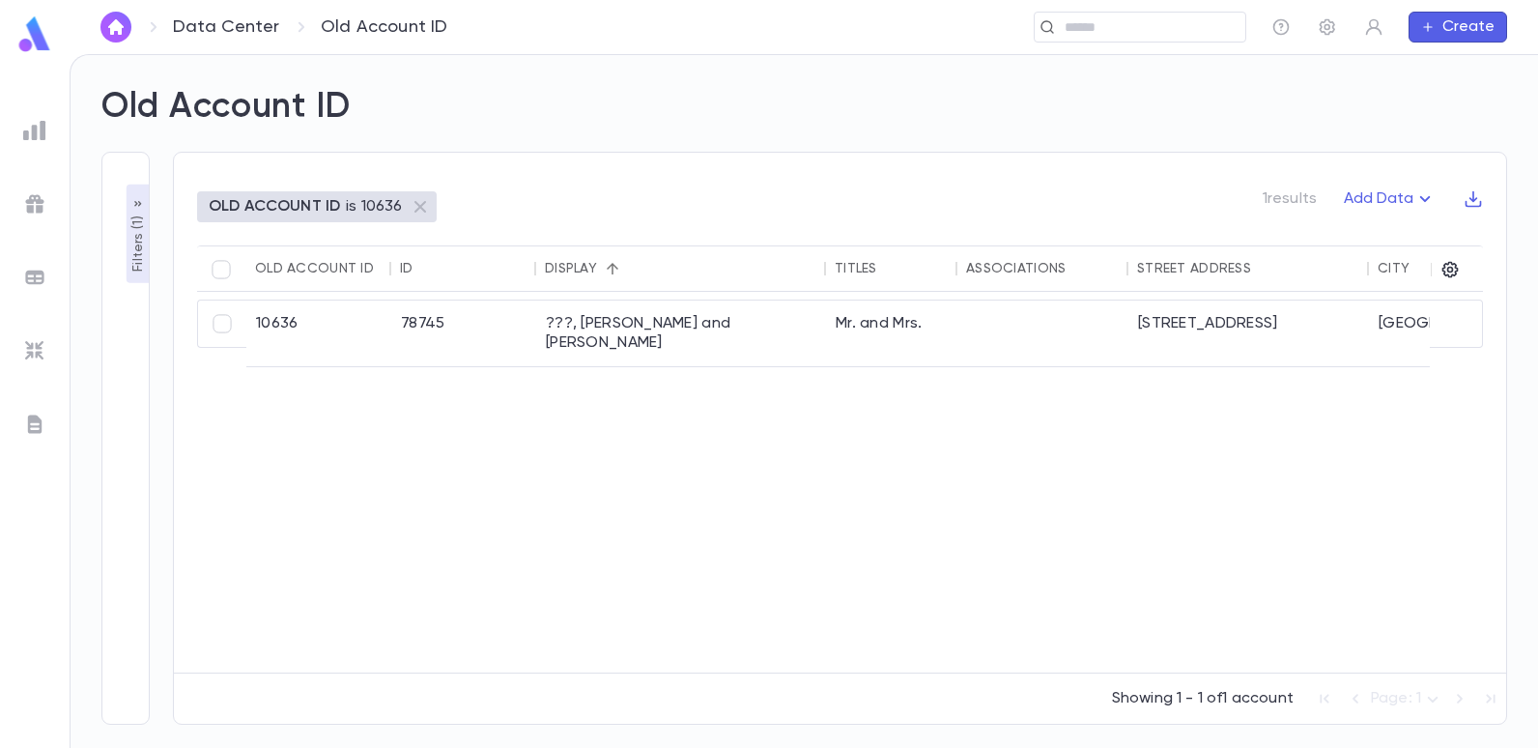
click at [143, 241] on p "Filters ( 1 )" at bounding box center [138, 242] width 19 height 60
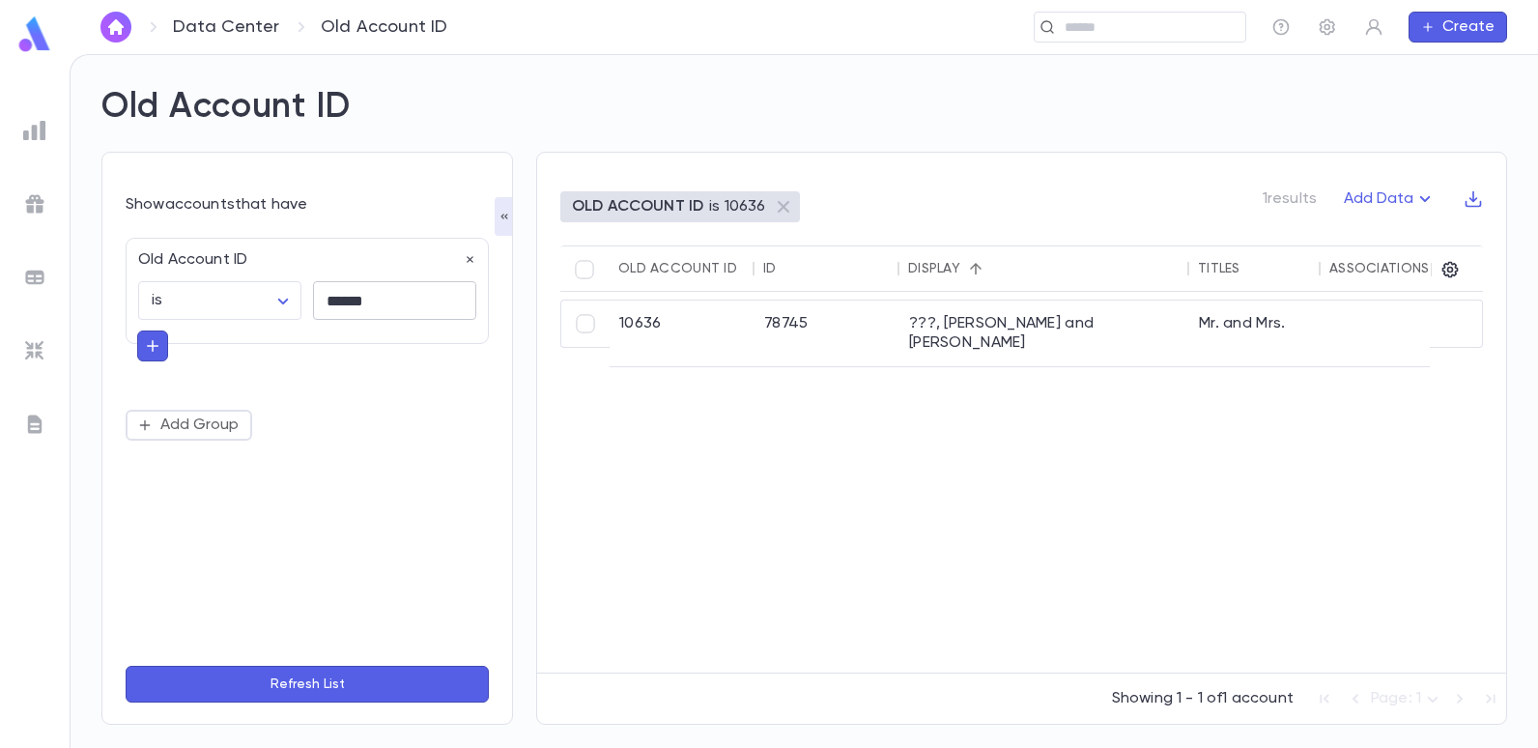
click at [391, 305] on input "******" at bounding box center [394, 301] width 163 height 38
type input "*"
type input "***"
click at [126, 666] on button "Refresh List" at bounding box center [307, 684] width 363 height 37
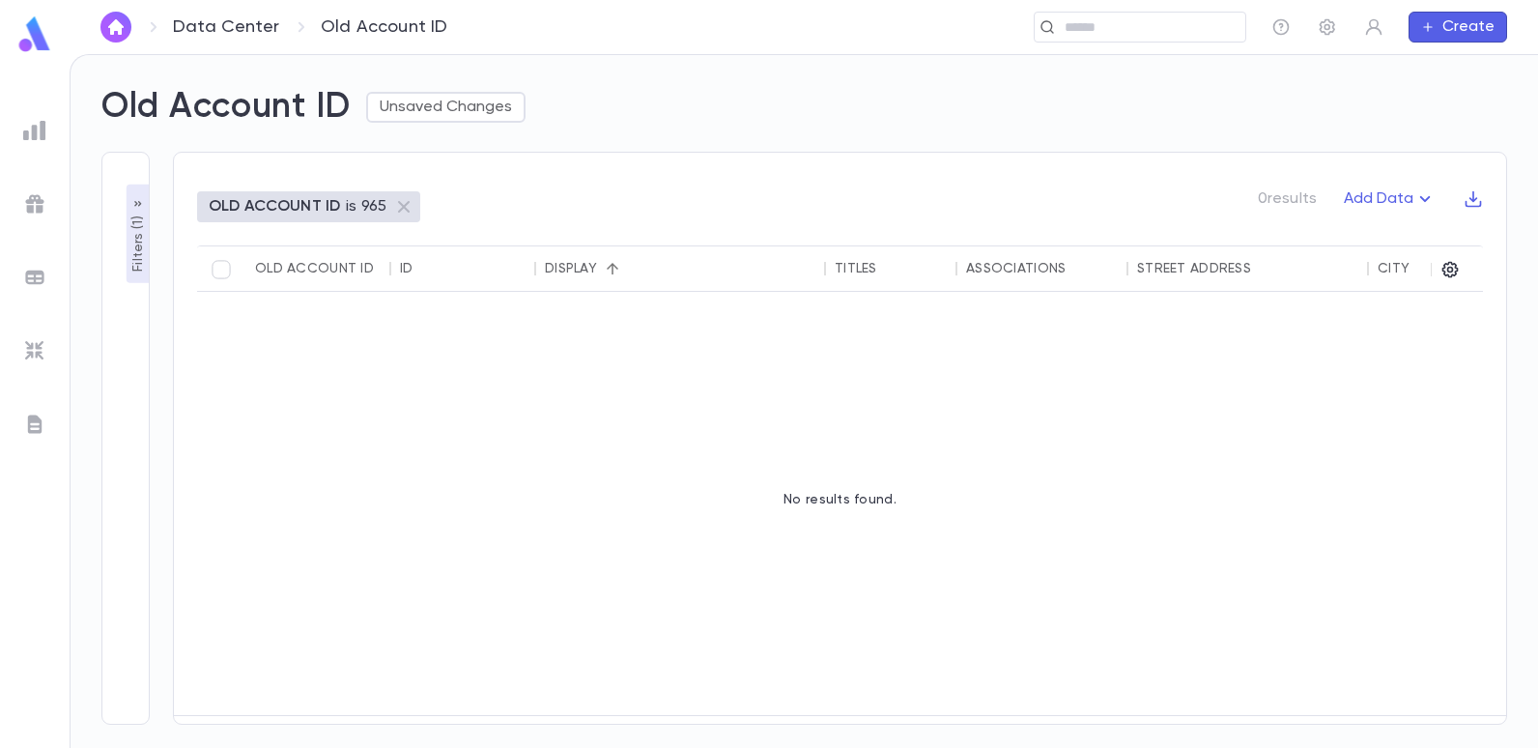
click at [135, 261] on p "Filters ( 1 )" at bounding box center [138, 242] width 19 height 60
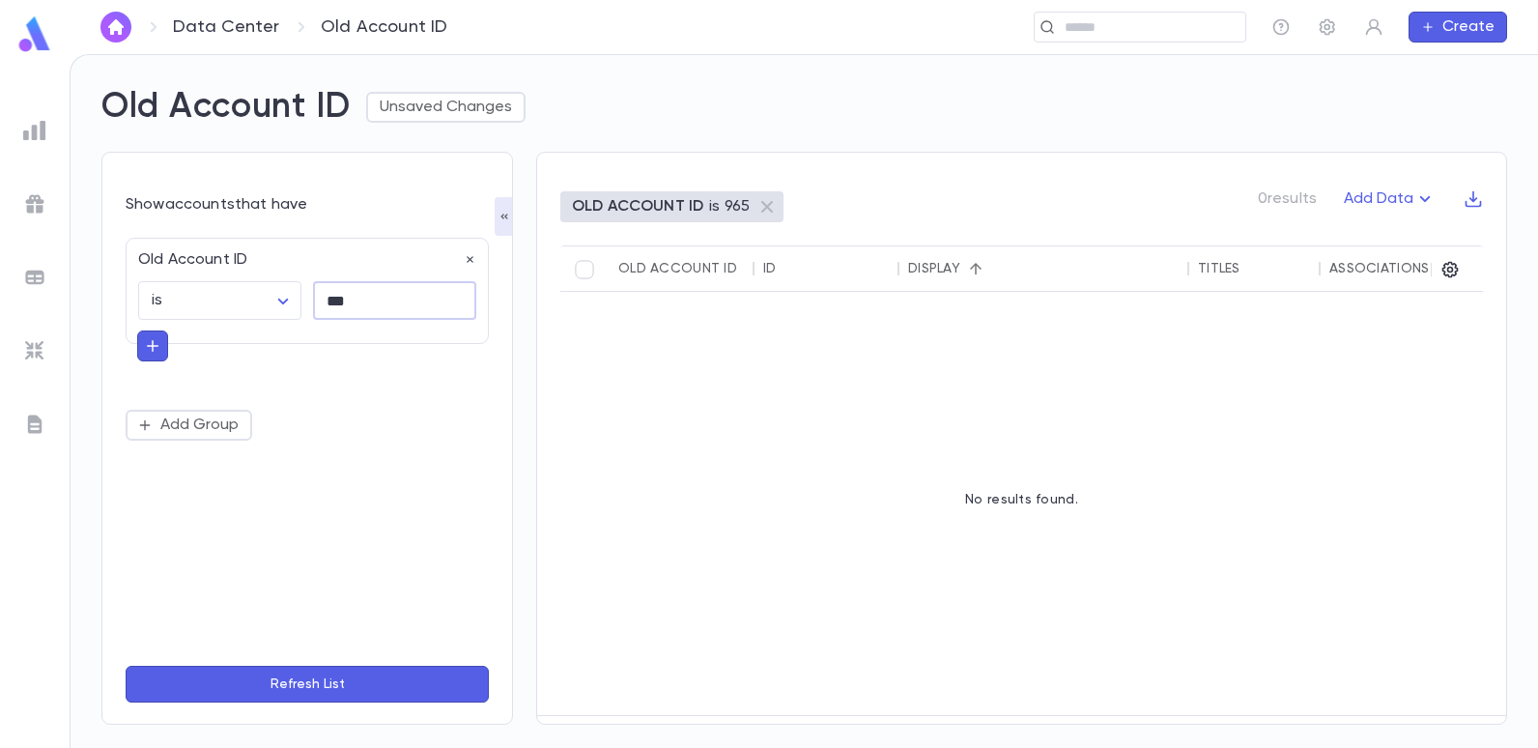
click at [360, 305] on input "***" at bounding box center [394, 301] width 163 height 38
type input "*****"
click at [265, 678] on button "Refresh List" at bounding box center [307, 684] width 363 height 37
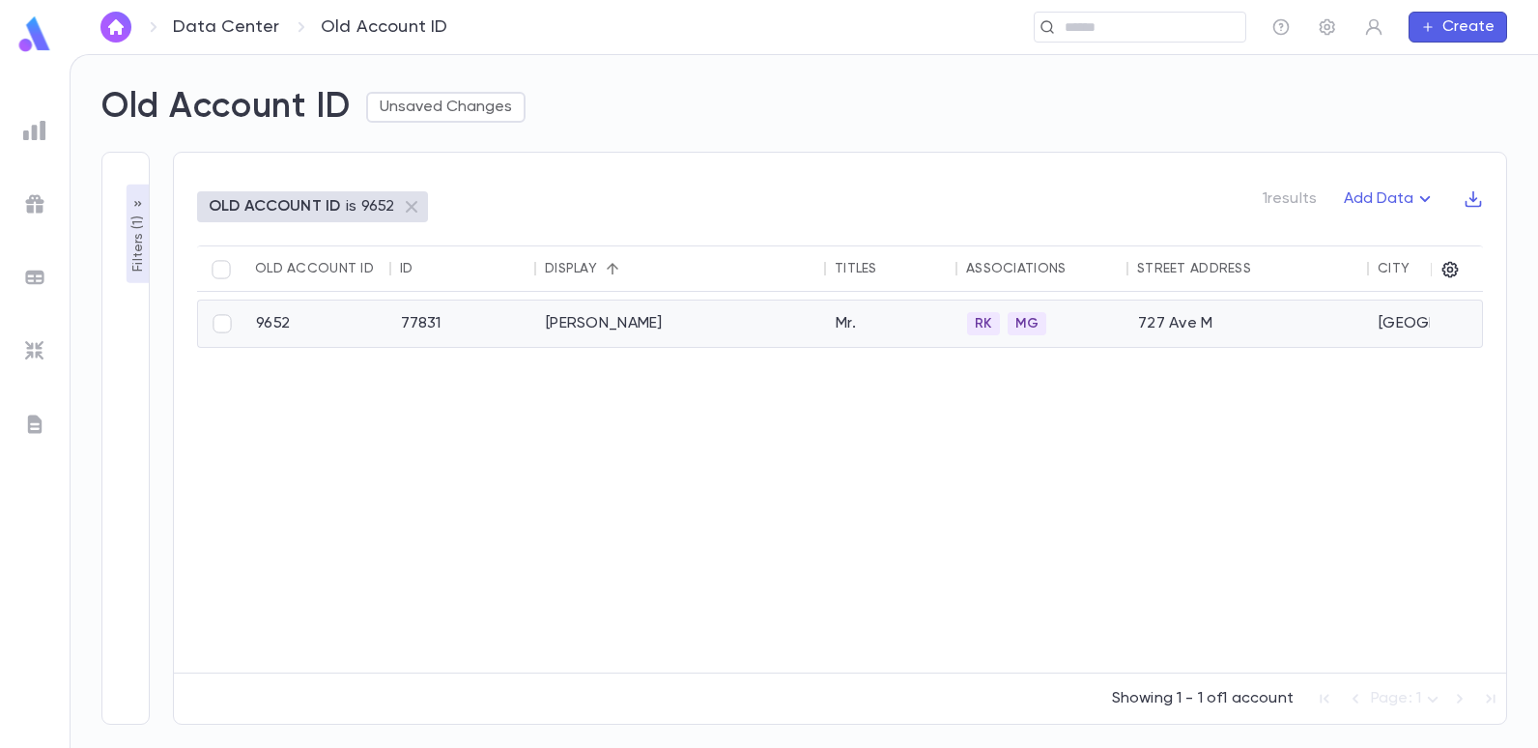
click at [543, 326] on div "[PERSON_NAME]" at bounding box center [681, 323] width 290 height 46
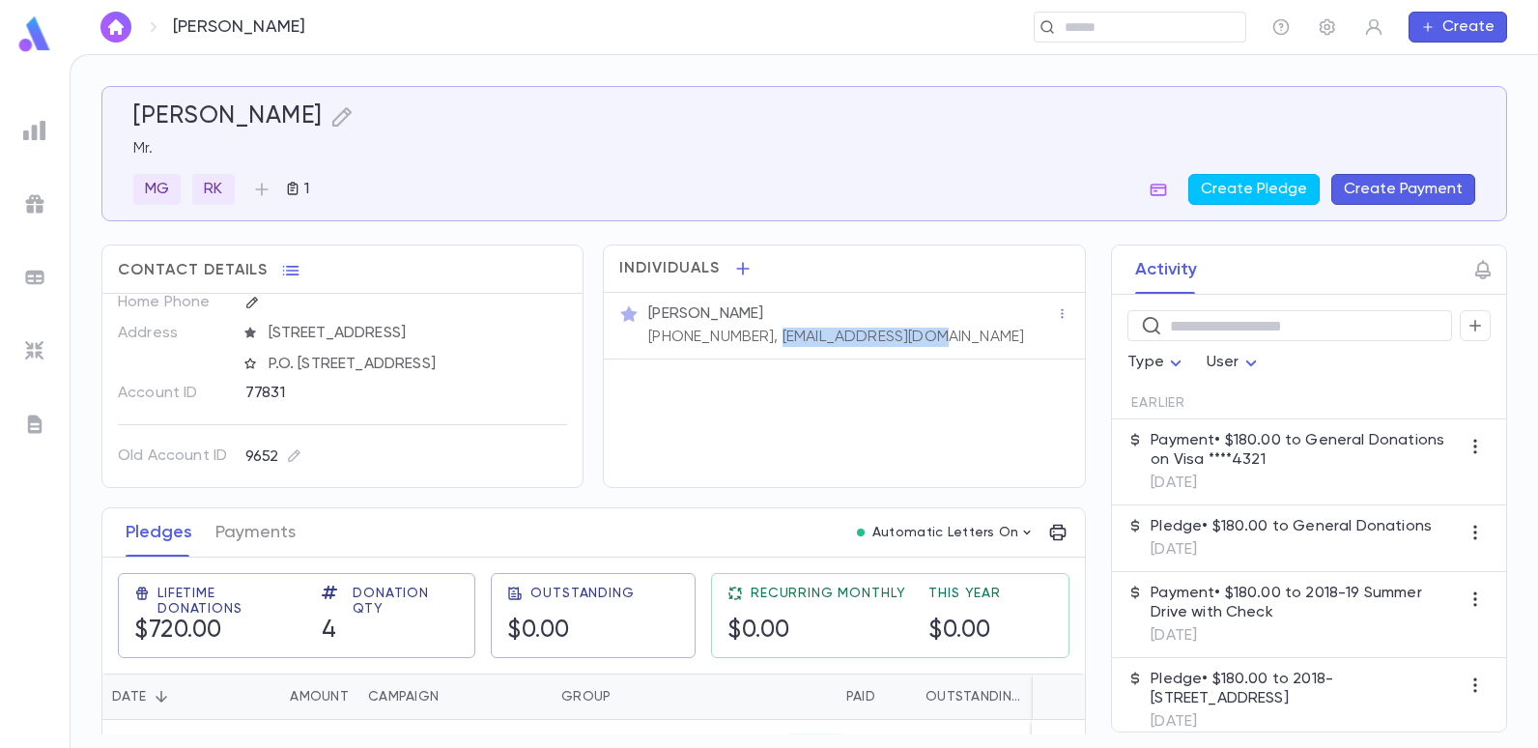
drag, startPoint x: 911, startPoint y: 334, endPoint x: 753, endPoint y: 358, distance: 160.3
click at [753, 358] on div "Mr. Jack Braha (732) 859-3731, jackbraha@yahoo.com" at bounding box center [844, 326] width 480 height 67
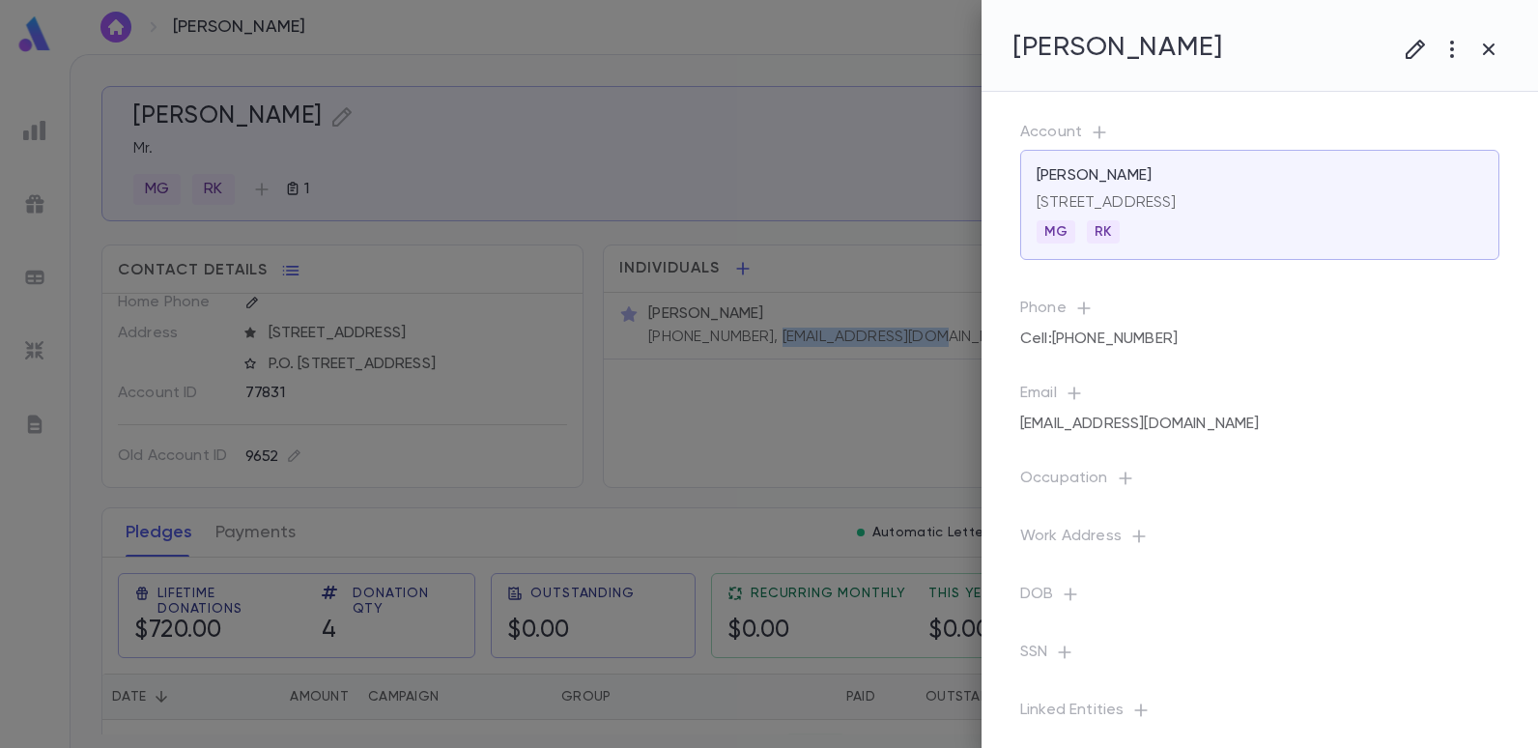
copy p "jackbraha@yahoo.com"
click at [37, 131] on div at bounding box center [769, 374] width 1538 height 748
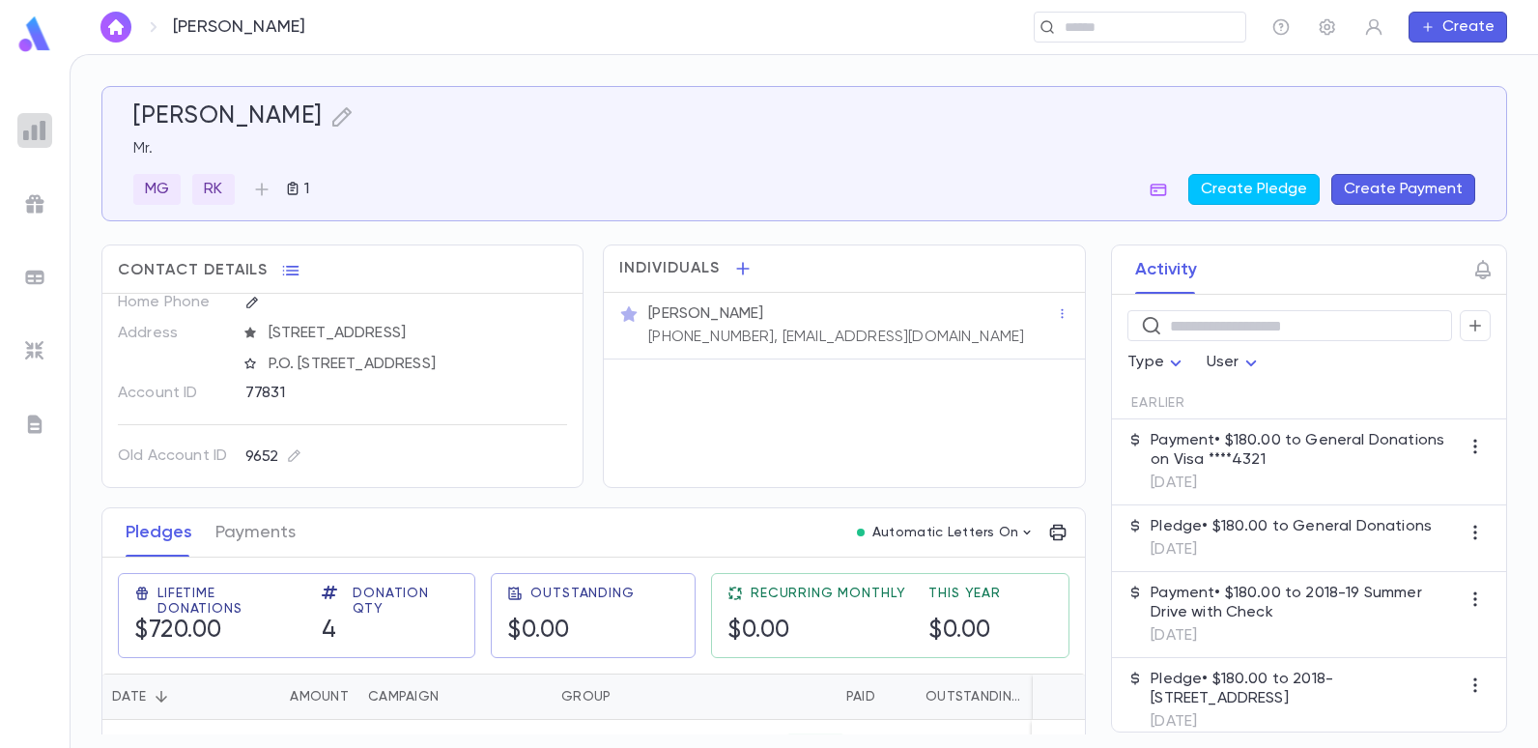
click at [36, 131] on img at bounding box center [34, 130] width 23 height 23
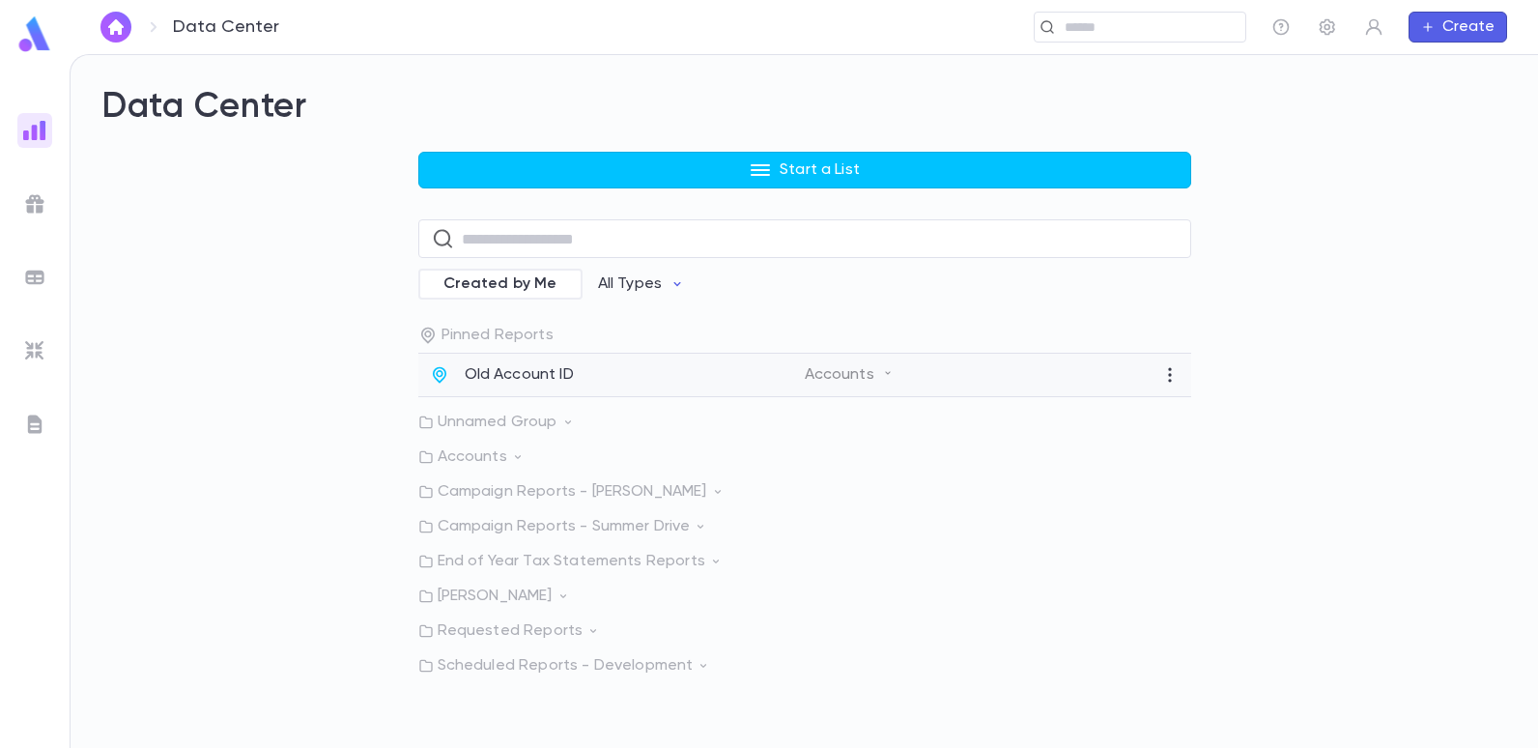
click at [505, 369] on p "Old Account ID" at bounding box center [519, 374] width 109 height 19
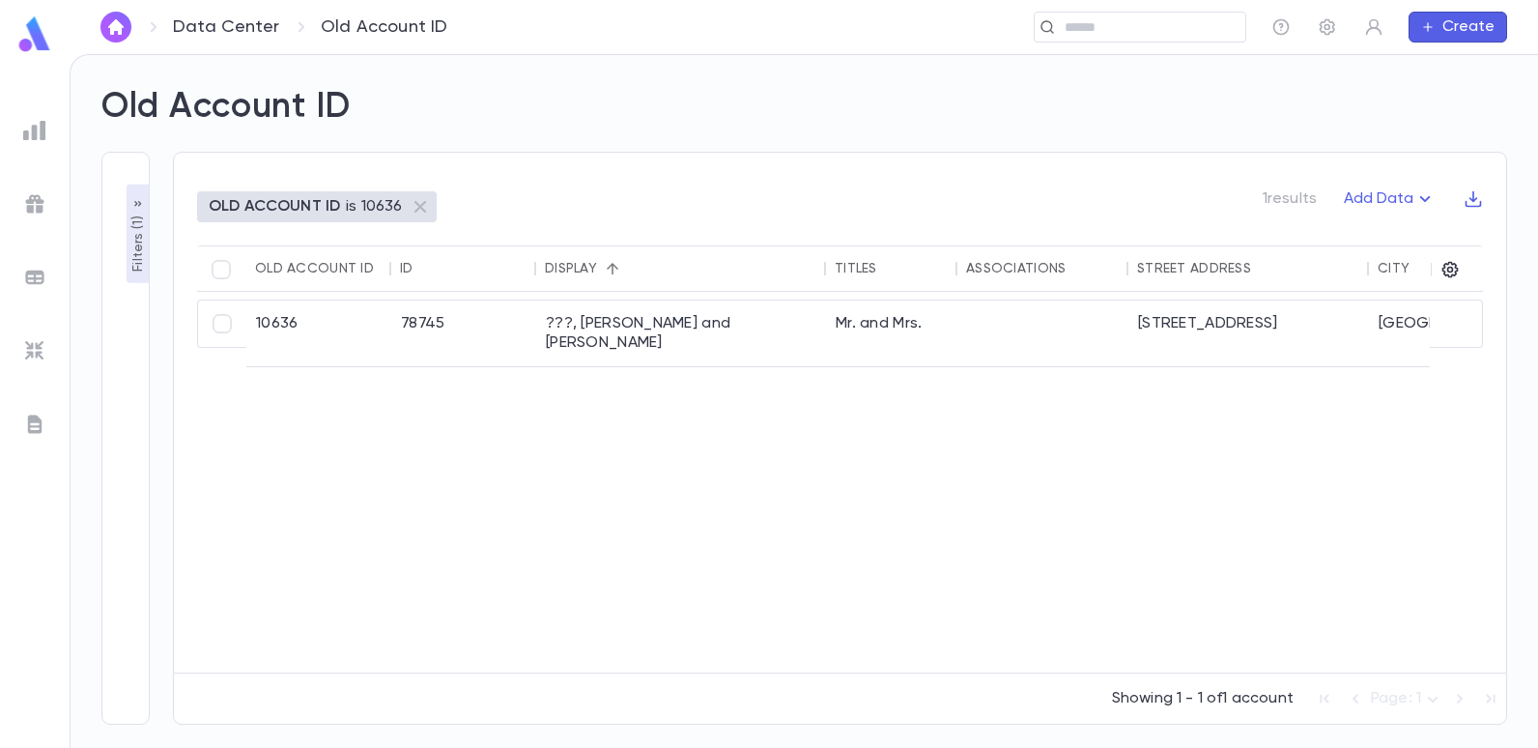
click at [139, 231] on p "Filters ( 1 )" at bounding box center [138, 242] width 19 height 60
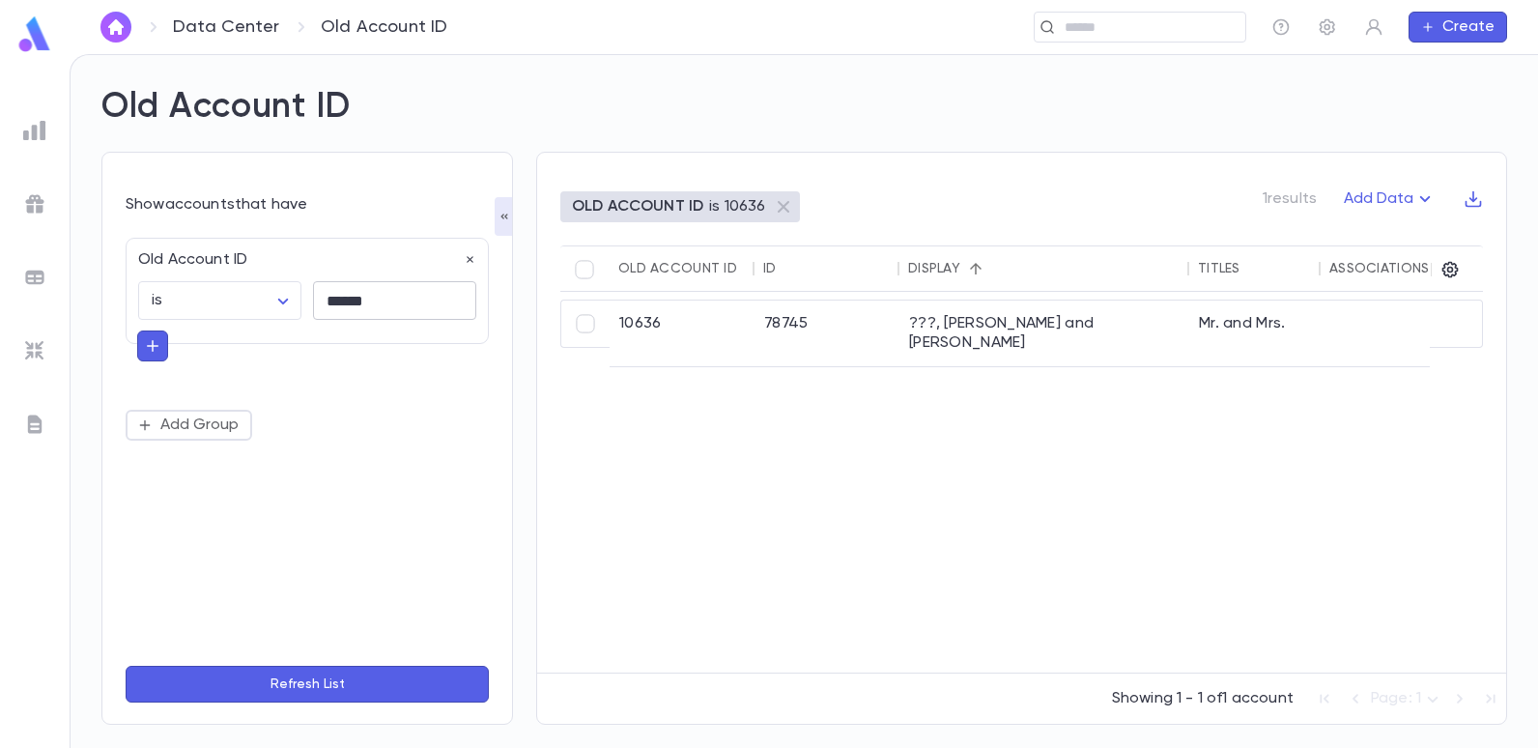
click at [402, 314] on input "******" at bounding box center [394, 301] width 163 height 38
type input "*"
type input "*****"
click at [126, 666] on button "Refresh List" at bounding box center [307, 684] width 363 height 37
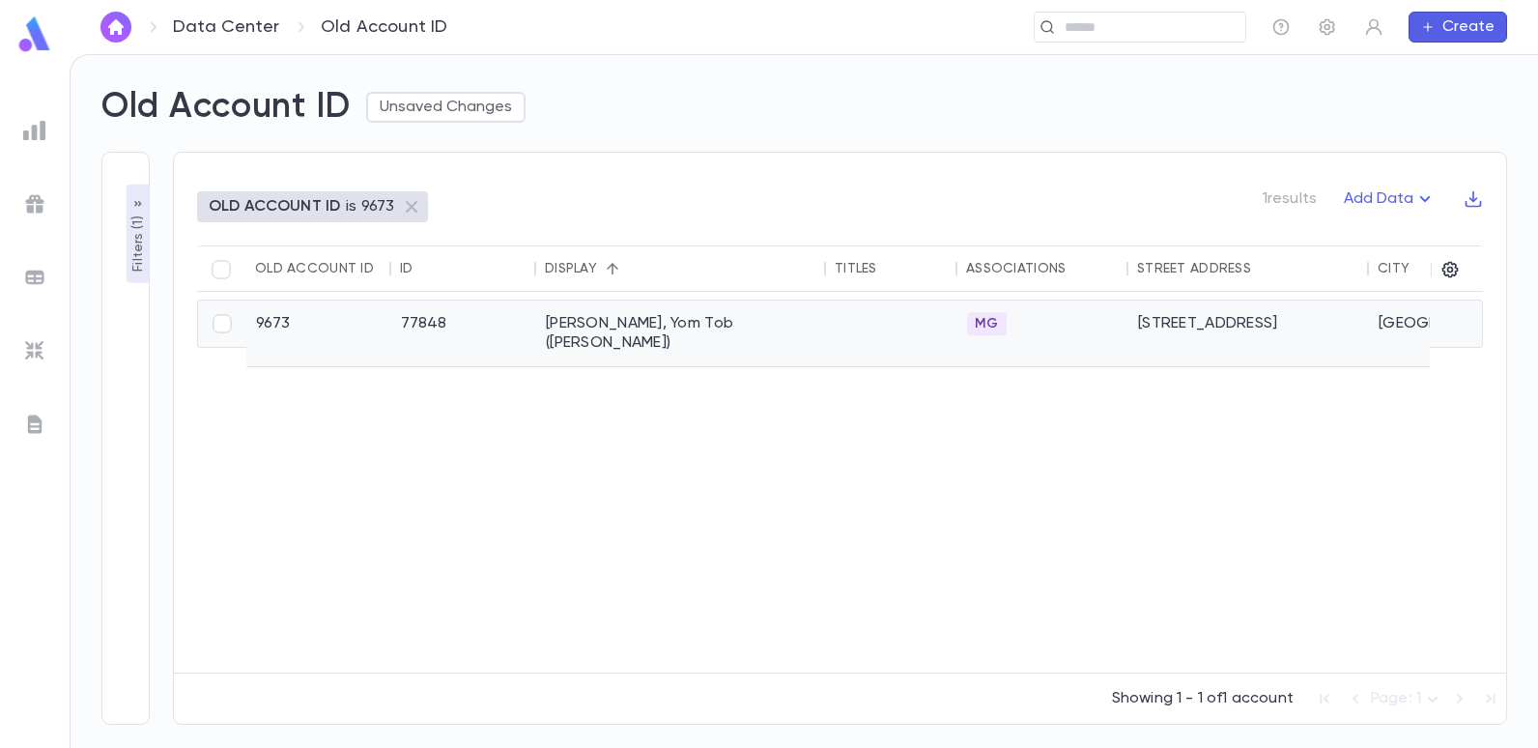
click at [562, 319] on div "Yedid, Yom Tob (Teddy)" at bounding box center [681, 333] width 290 height 66
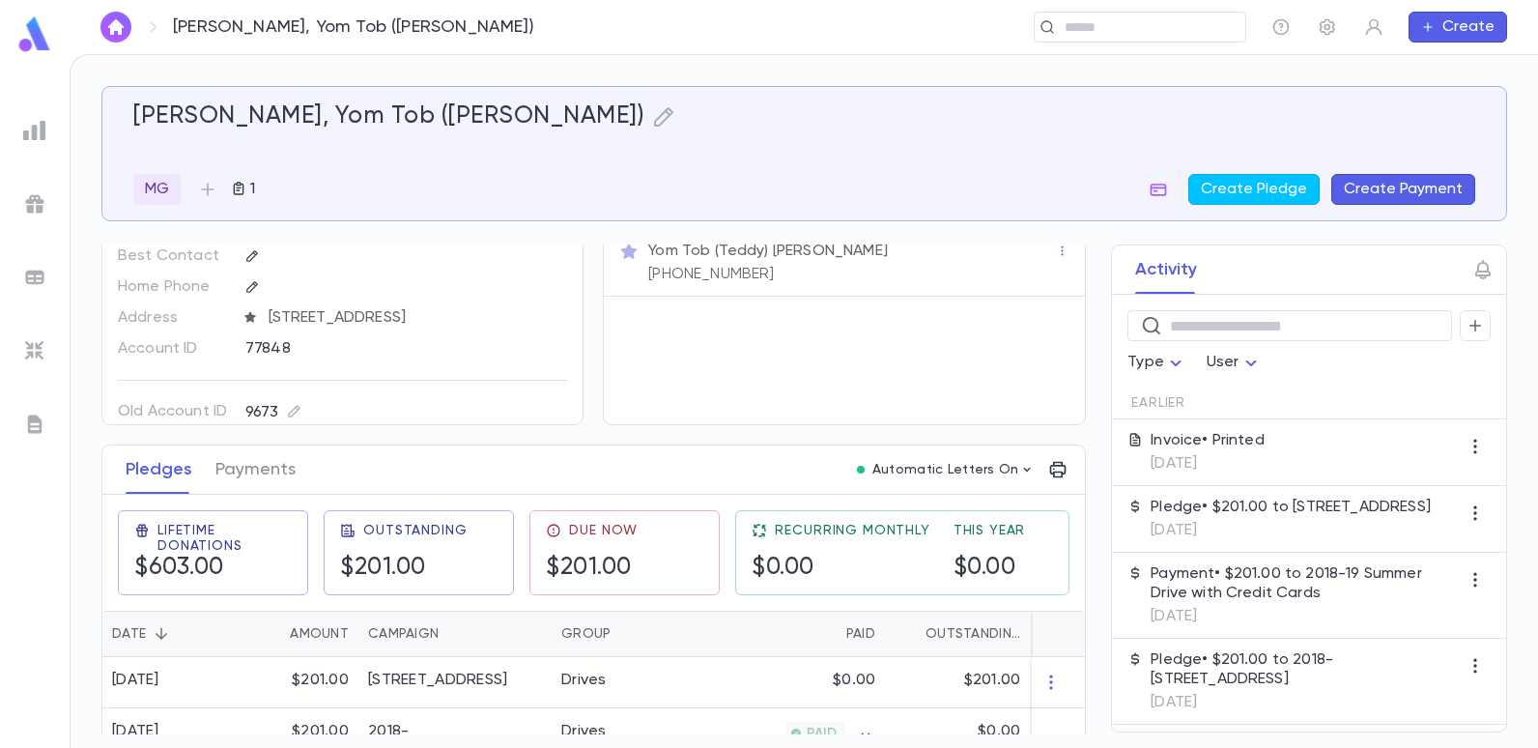
scroll to position [97, 0]
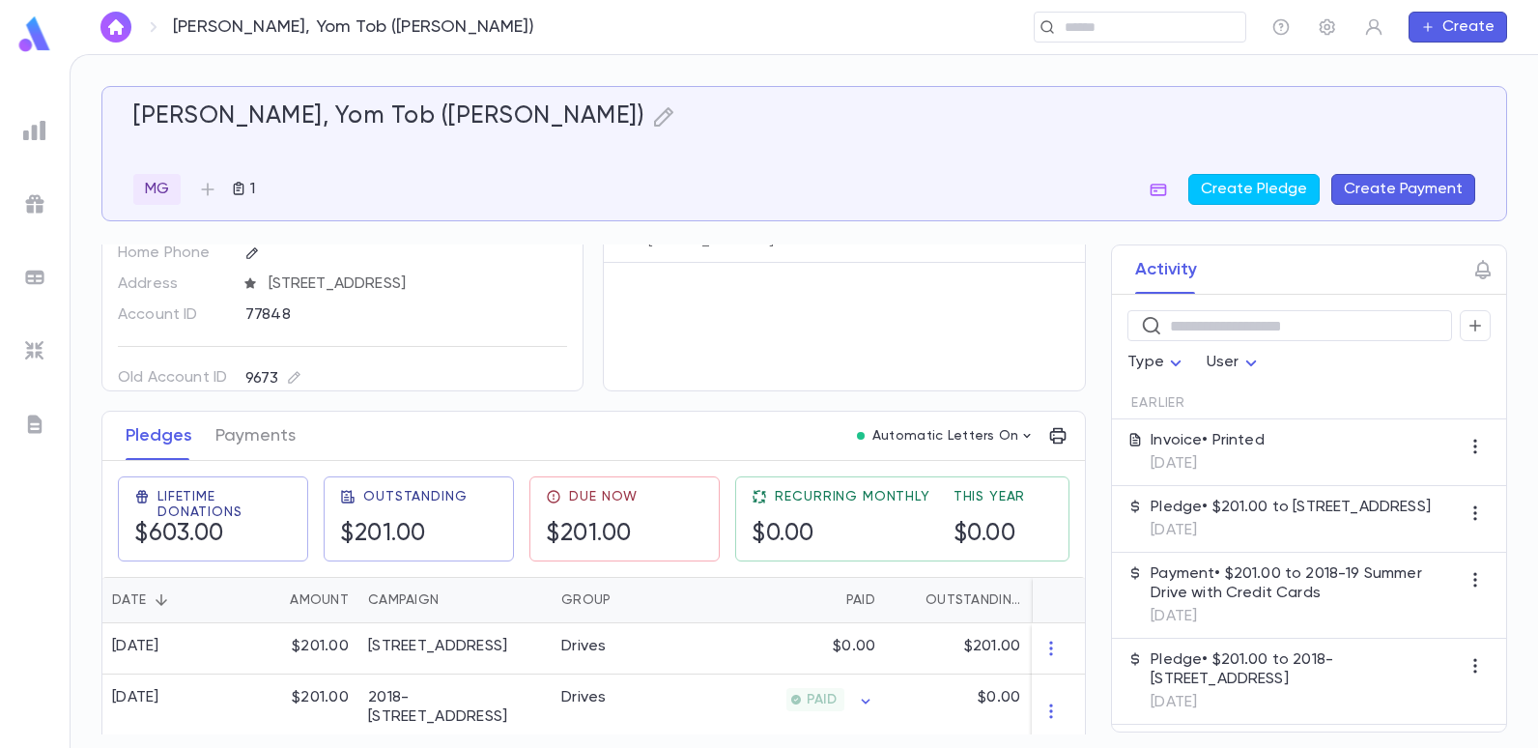
click at [22, 126] on div at bounding box center [34, 130] width 35 height 35
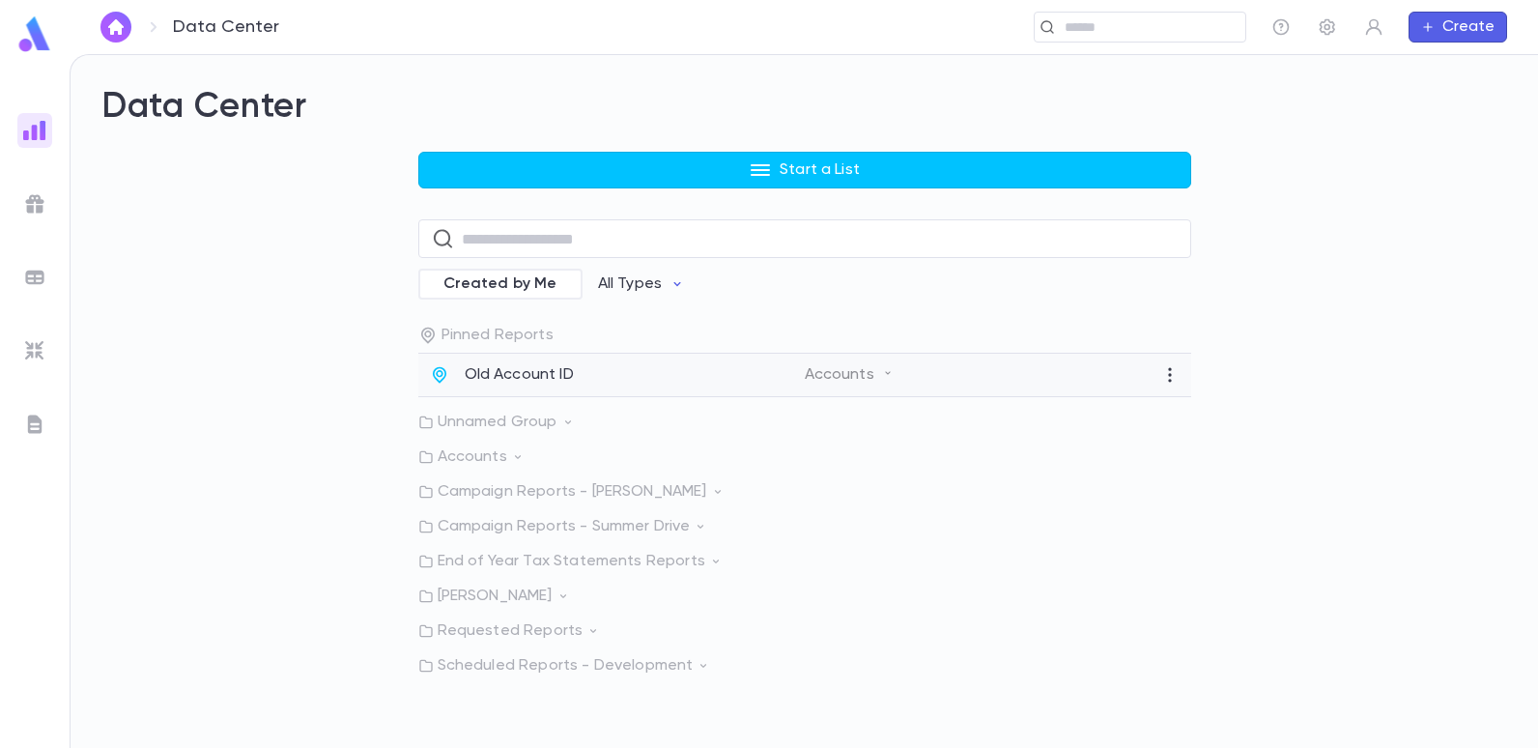
click at [511, 363] on div "Old Account ID Accounts" at bounding box center [804, 375] width 773 height 43
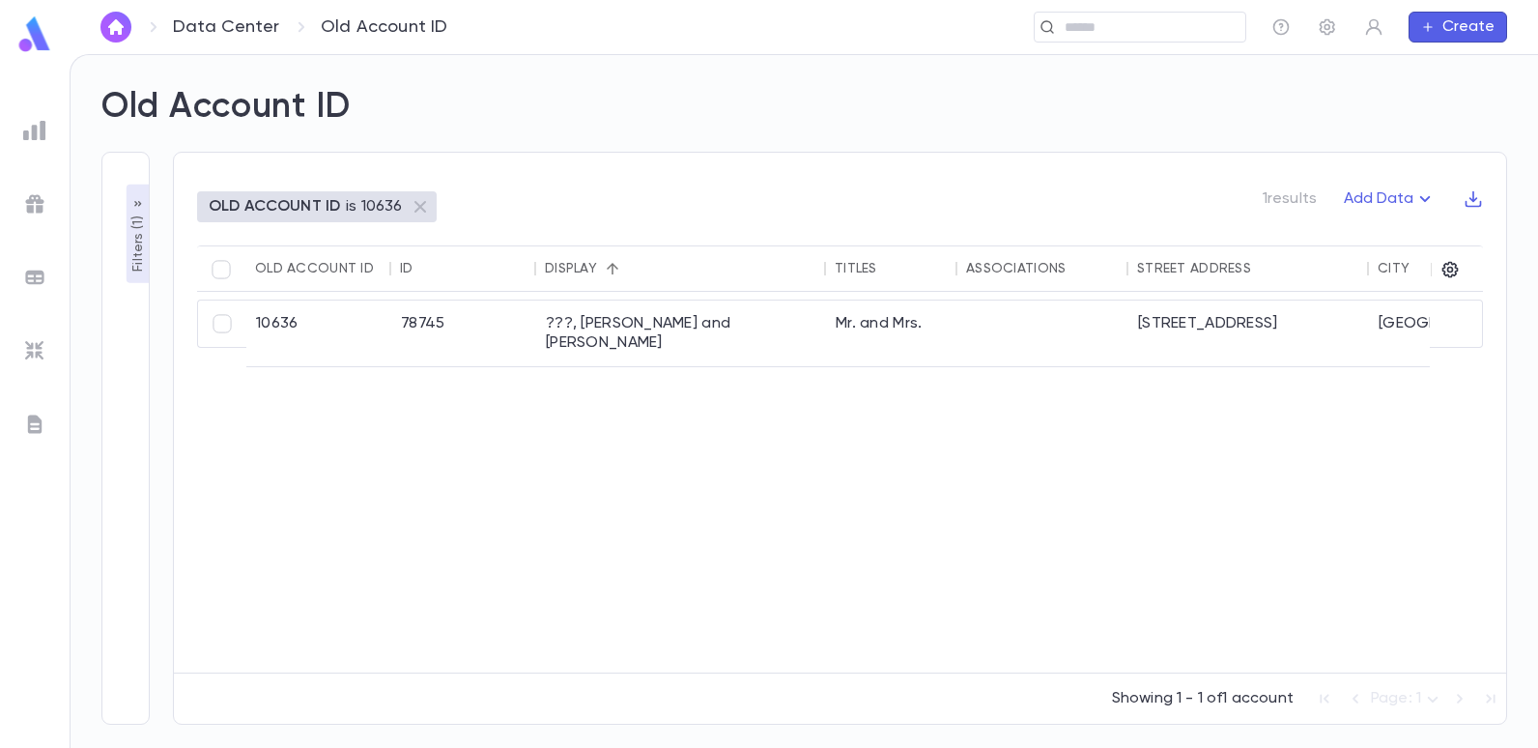
click at [274, 208] on p "OLD ACCOUNT ID" at bounding box center [274, 206] width 131 height 19
click at [137, 250] on p "Filters ( 1 )" at bounding box center [138, 242] width 19 height 60
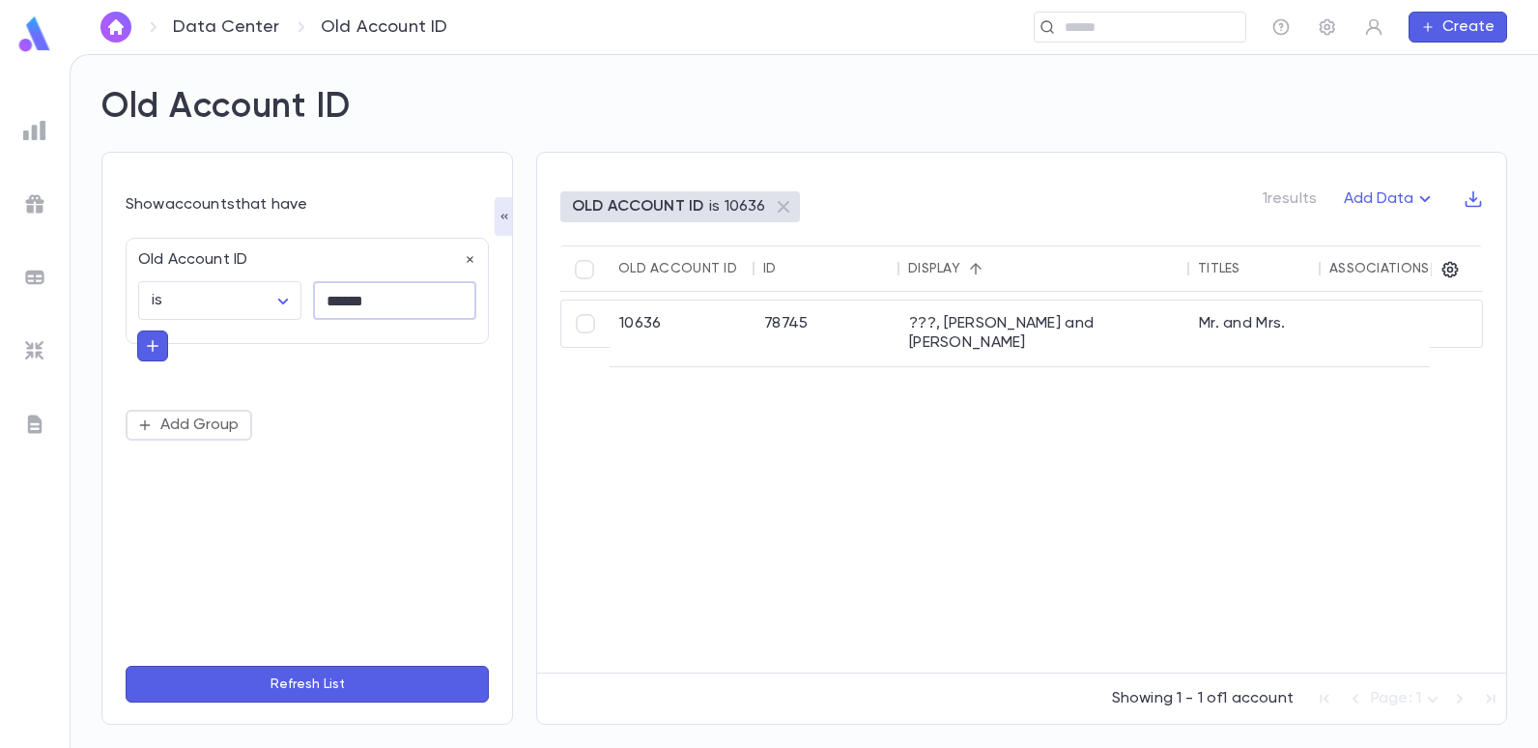
click at [384, 303] on input "******" at bounding box center [394, 301] width 163 height 38
type input "*"
type input "*****"
click at [126, 666] on button "Refresh List" at bounding box center [307, 684] width 363 height 37
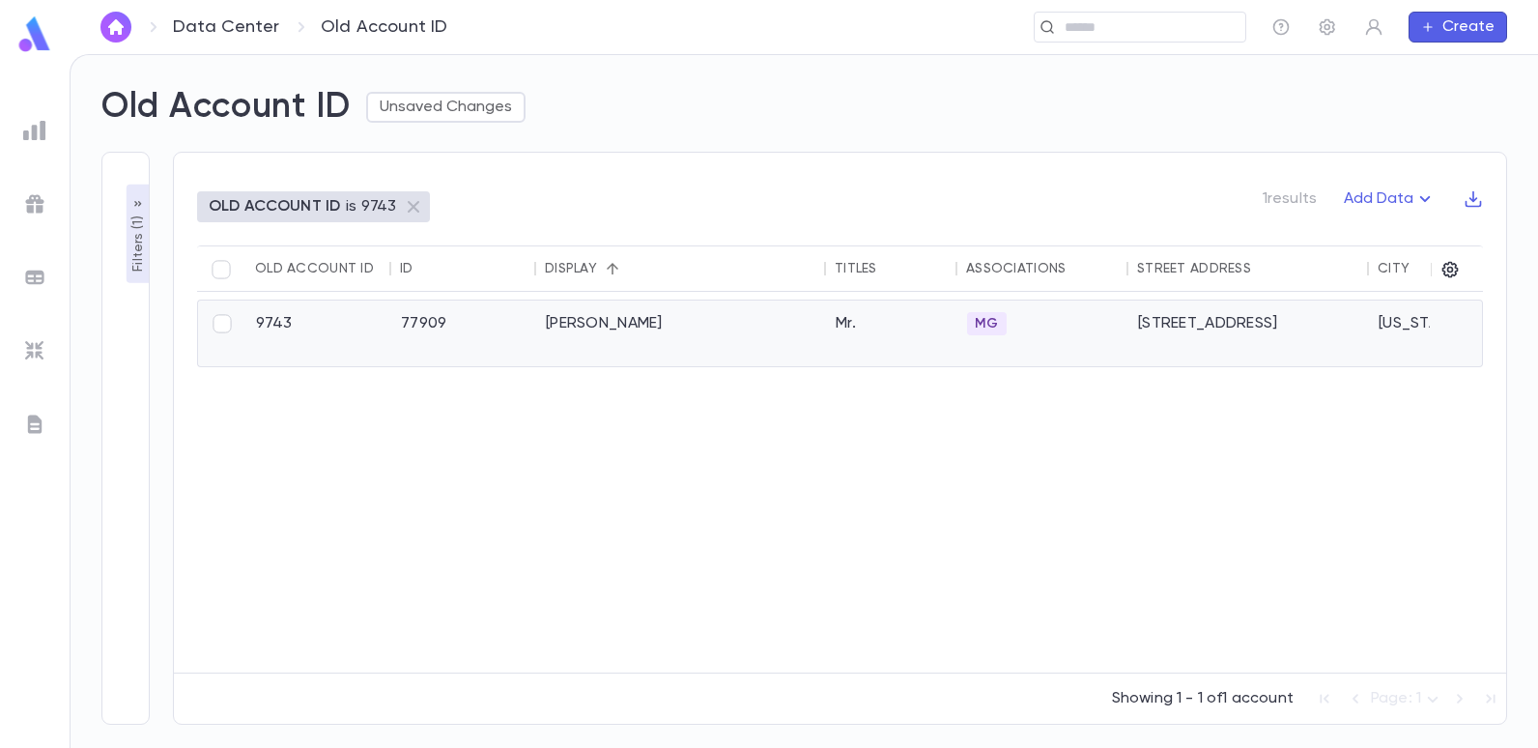
click at [542, 317] on div "Faham, Marc" at bounding box center [681, 333] width 290 height 66
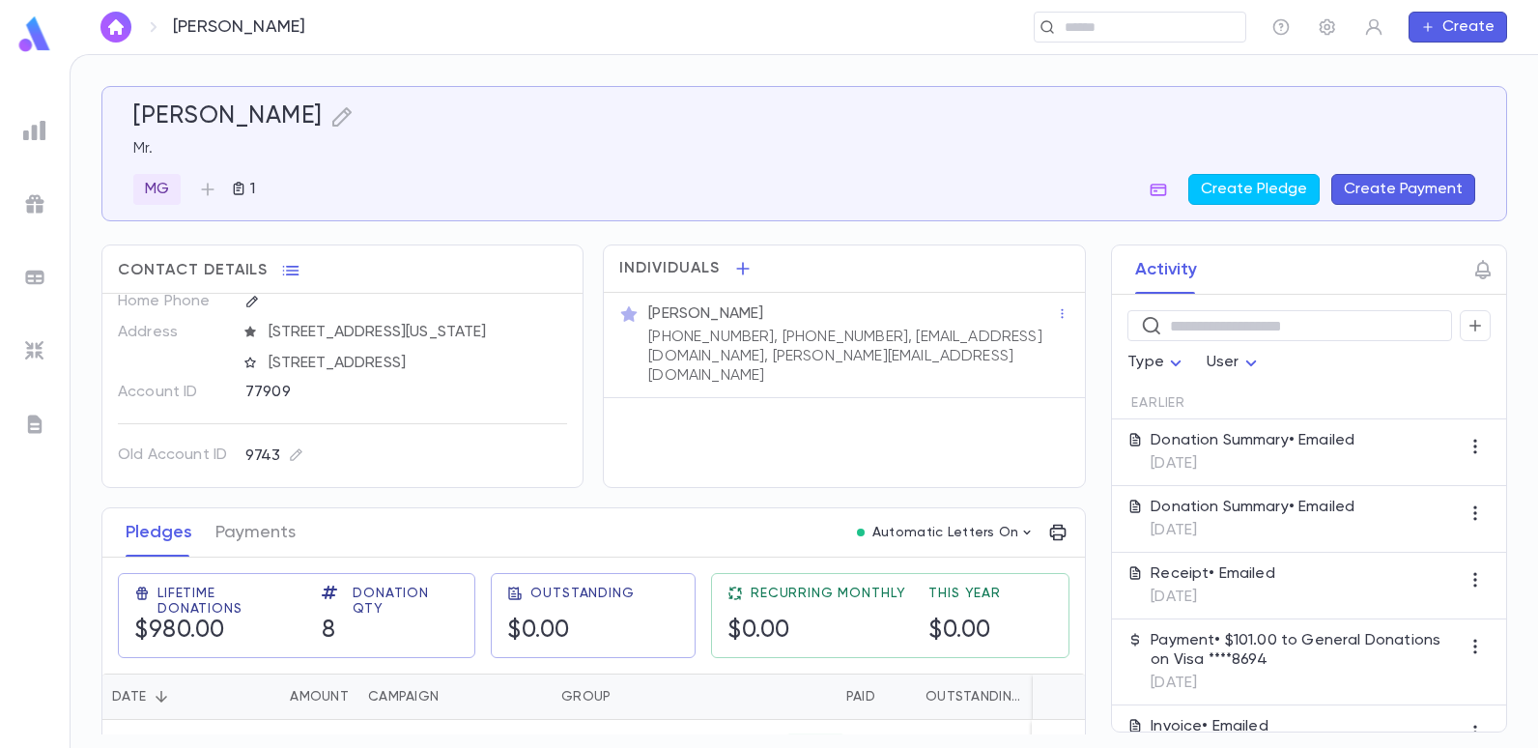
click at [43, 125] on img at bounding box center [34, 130] width 23 height 23
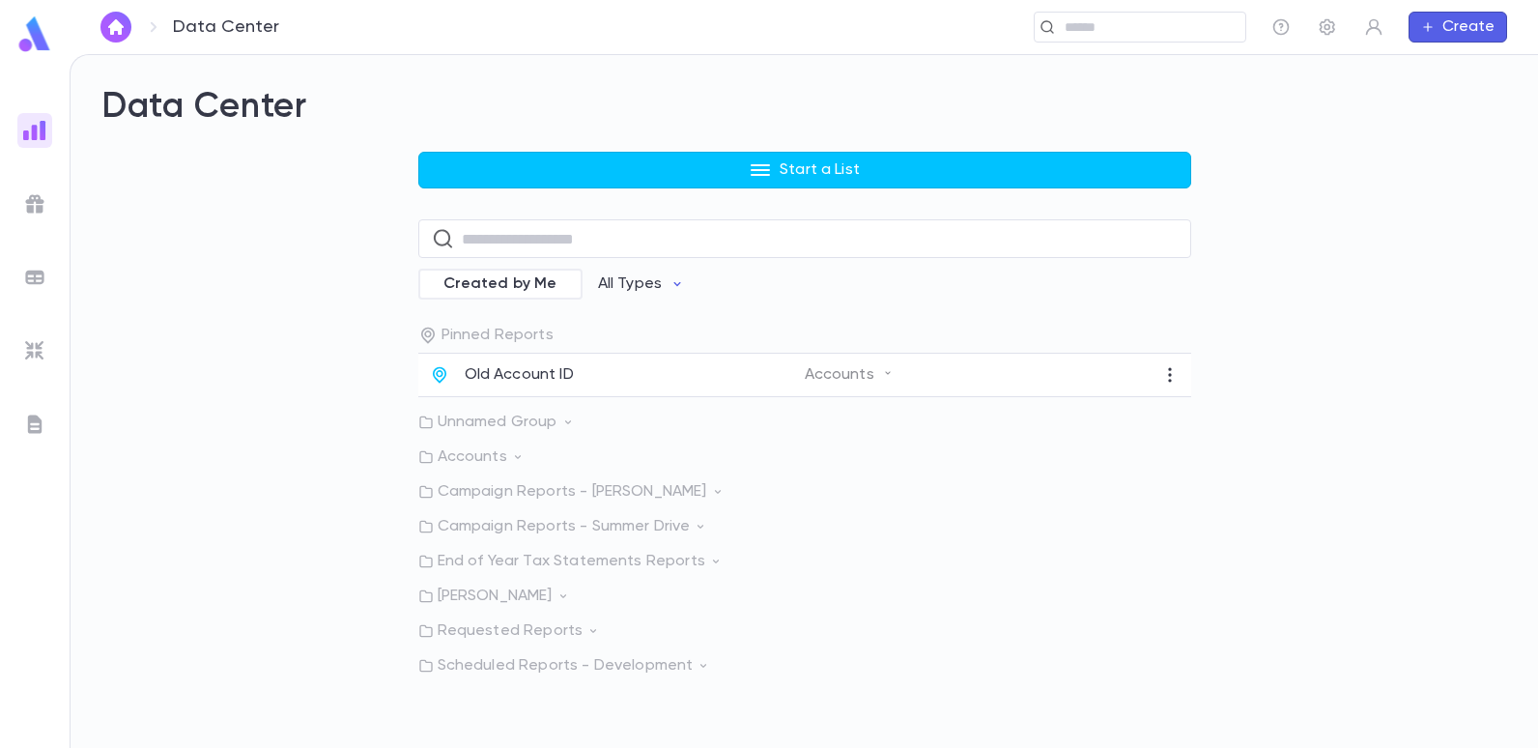
click at [513, 370] on p "Old Account ID" at bounding box center [519, 374] width 109 height 19
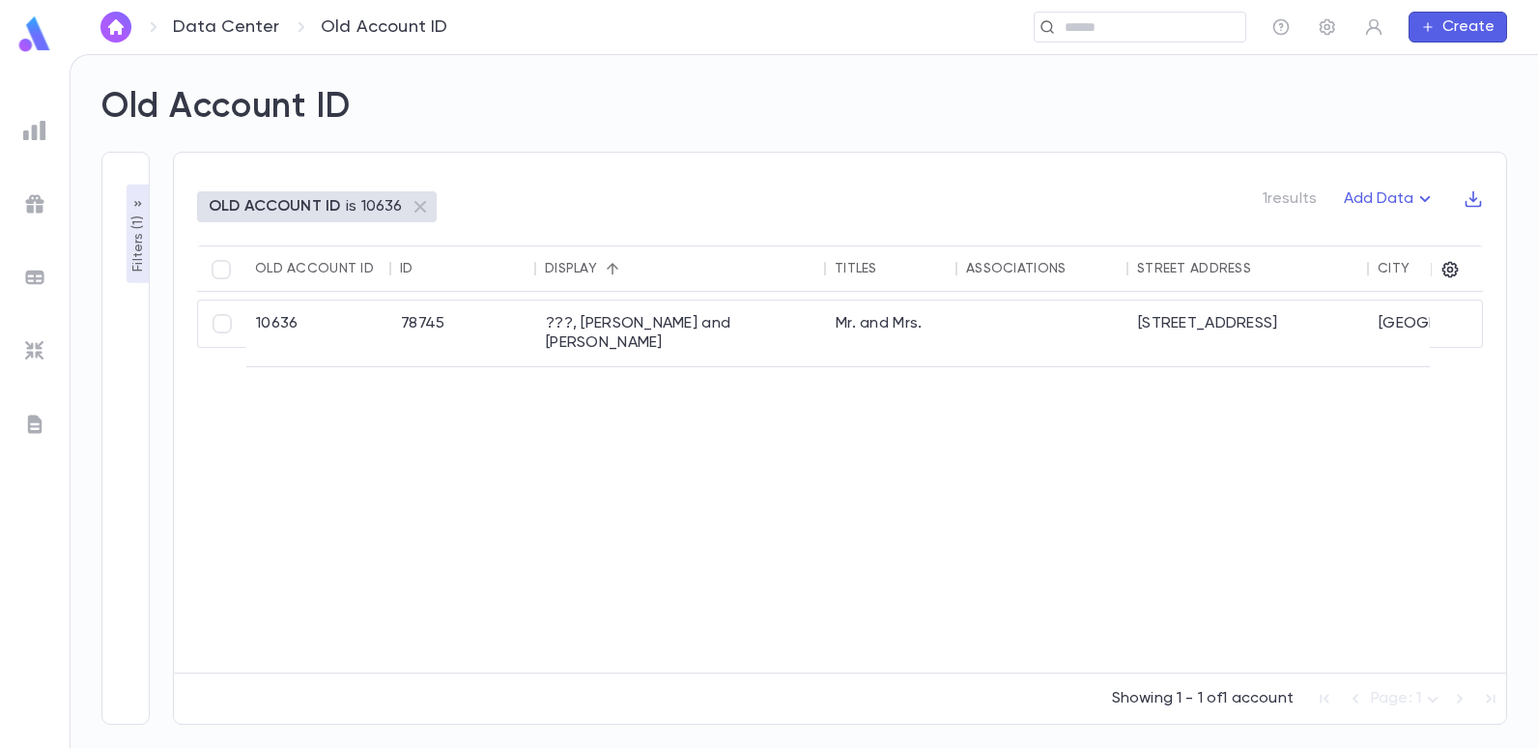
click at [136, 226] on p "Filters ( 1 )" at bounding box center [138, 242] width 19 height 60
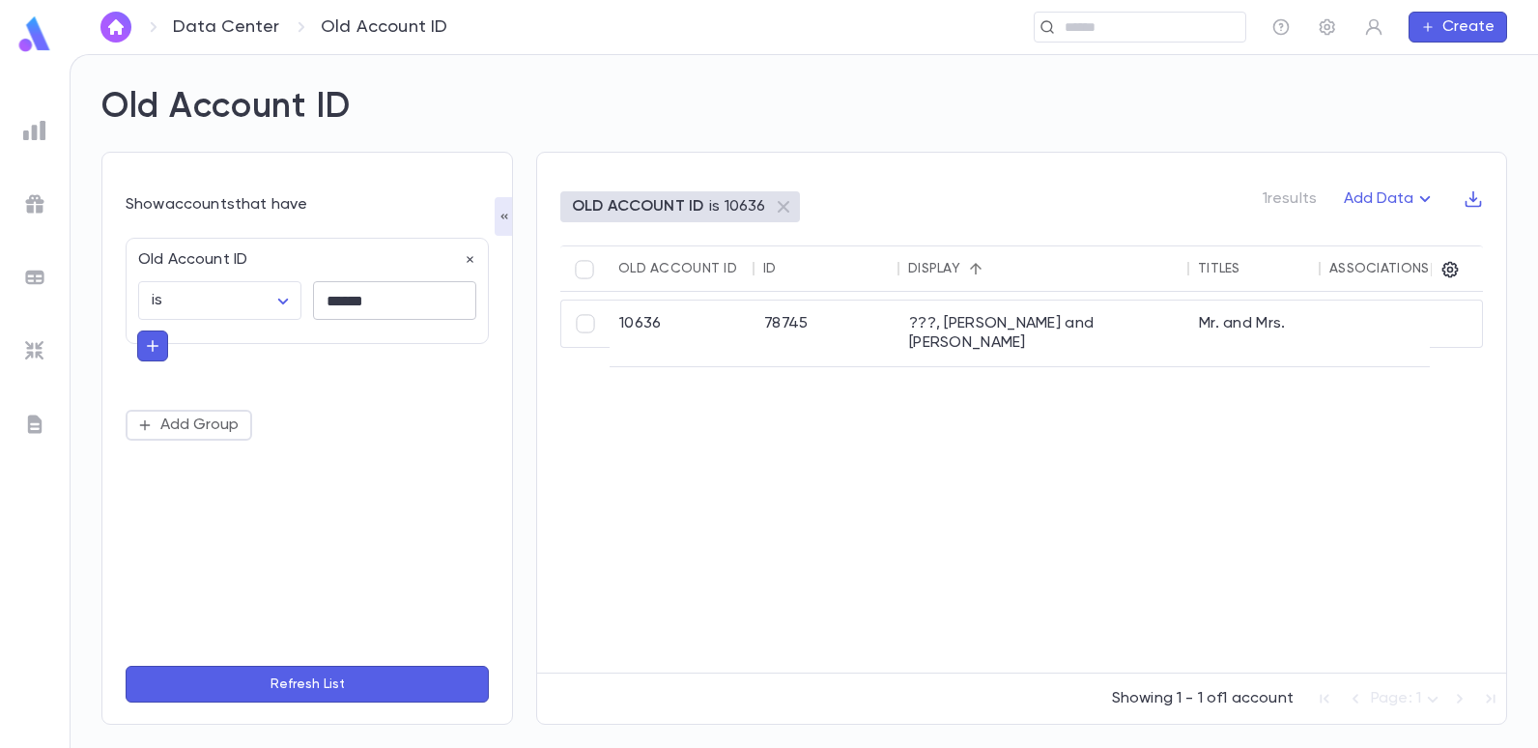
click at [391, 306] on input "******" at bounding box center [394, 301] width 163 height 38
type input "*"
type input "*****"
click at [126, 666] on button "Refresh List" at bounding box center [307, 684] width 363 height 37
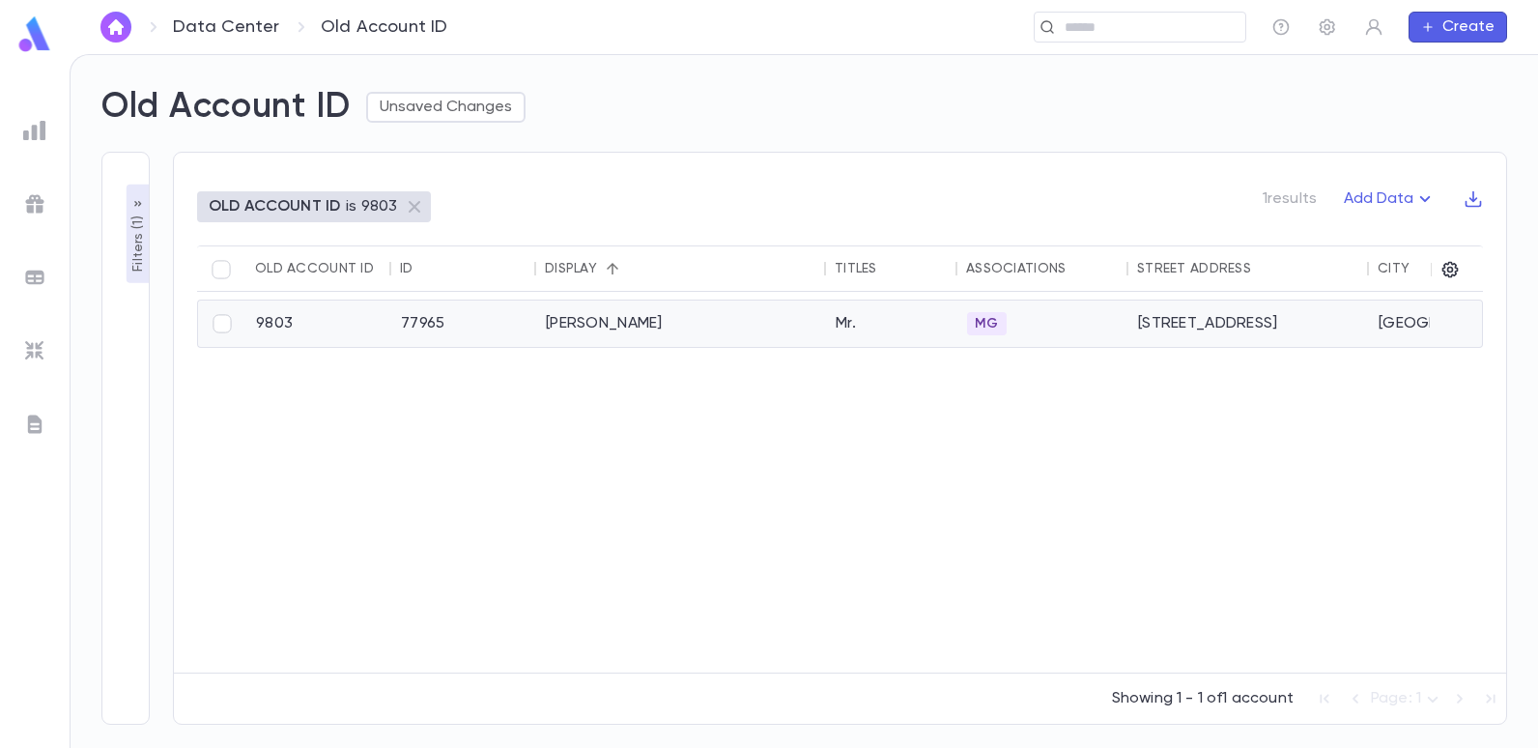
click at [560, 326] on div "[PERSON_NAME]" at bounding box center [681, 323] width 290 height 46
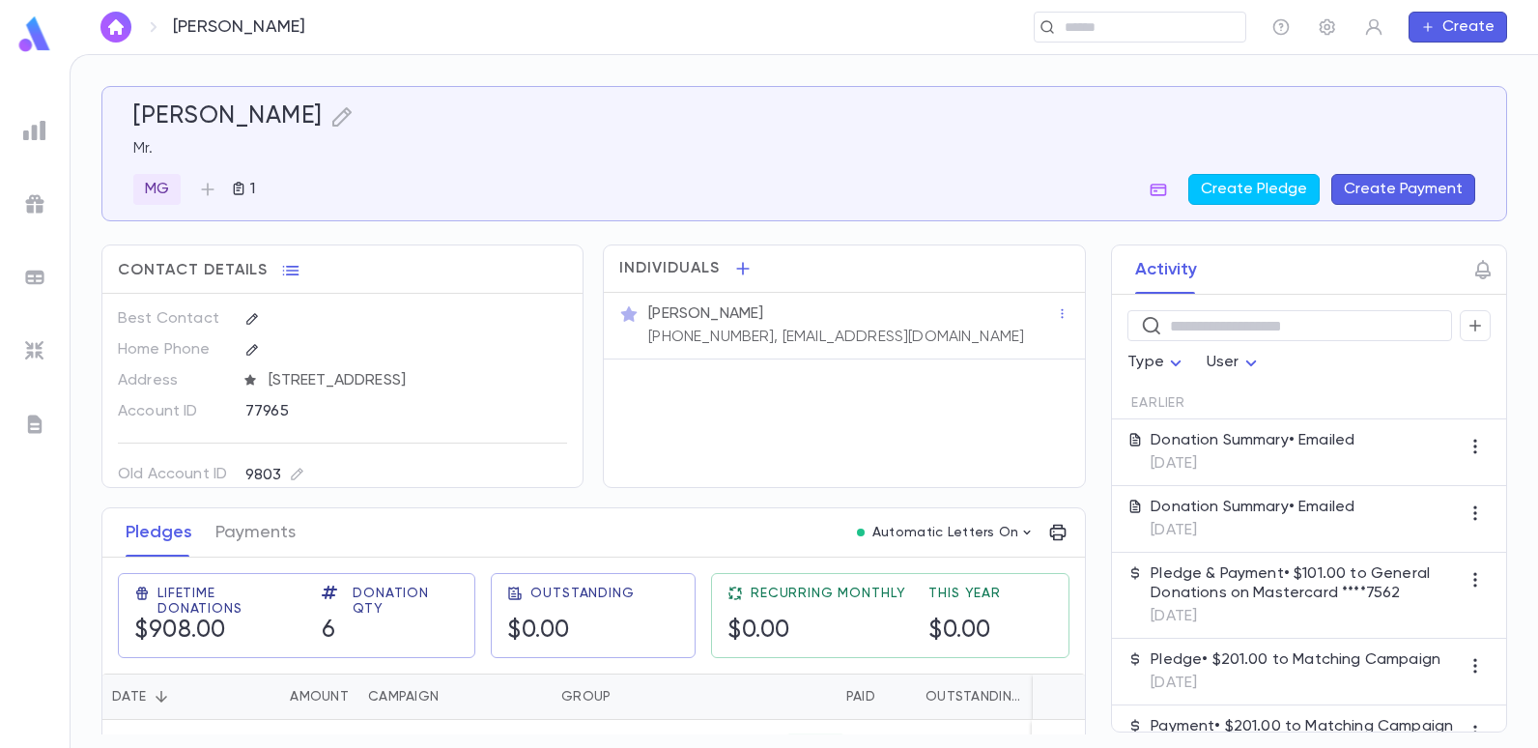
click at [42, 129] on img at bounding box center [34, 130] width 23 height 23
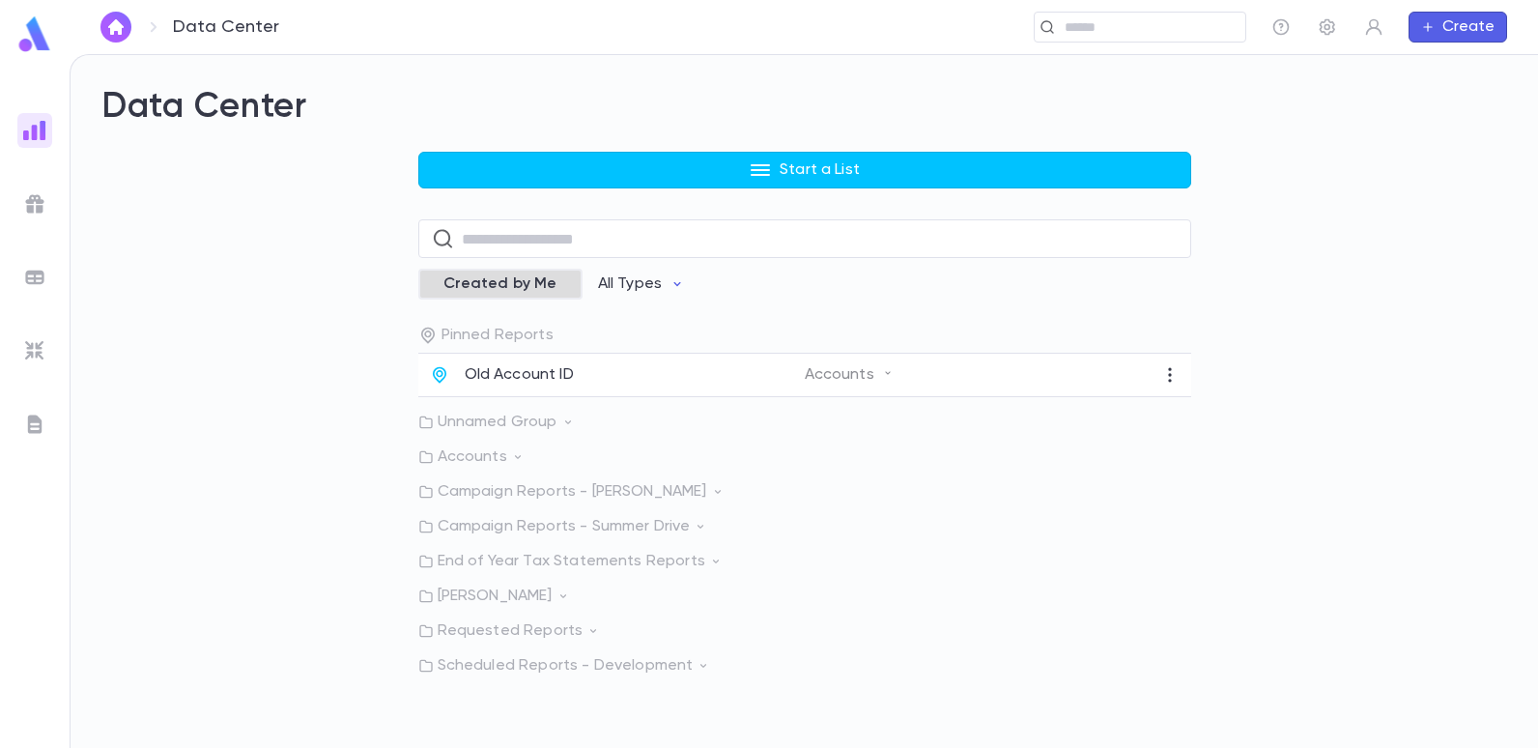
click at [495, 278] on span "Created by Me" at bounding box center [500, 283] width 137 height 19
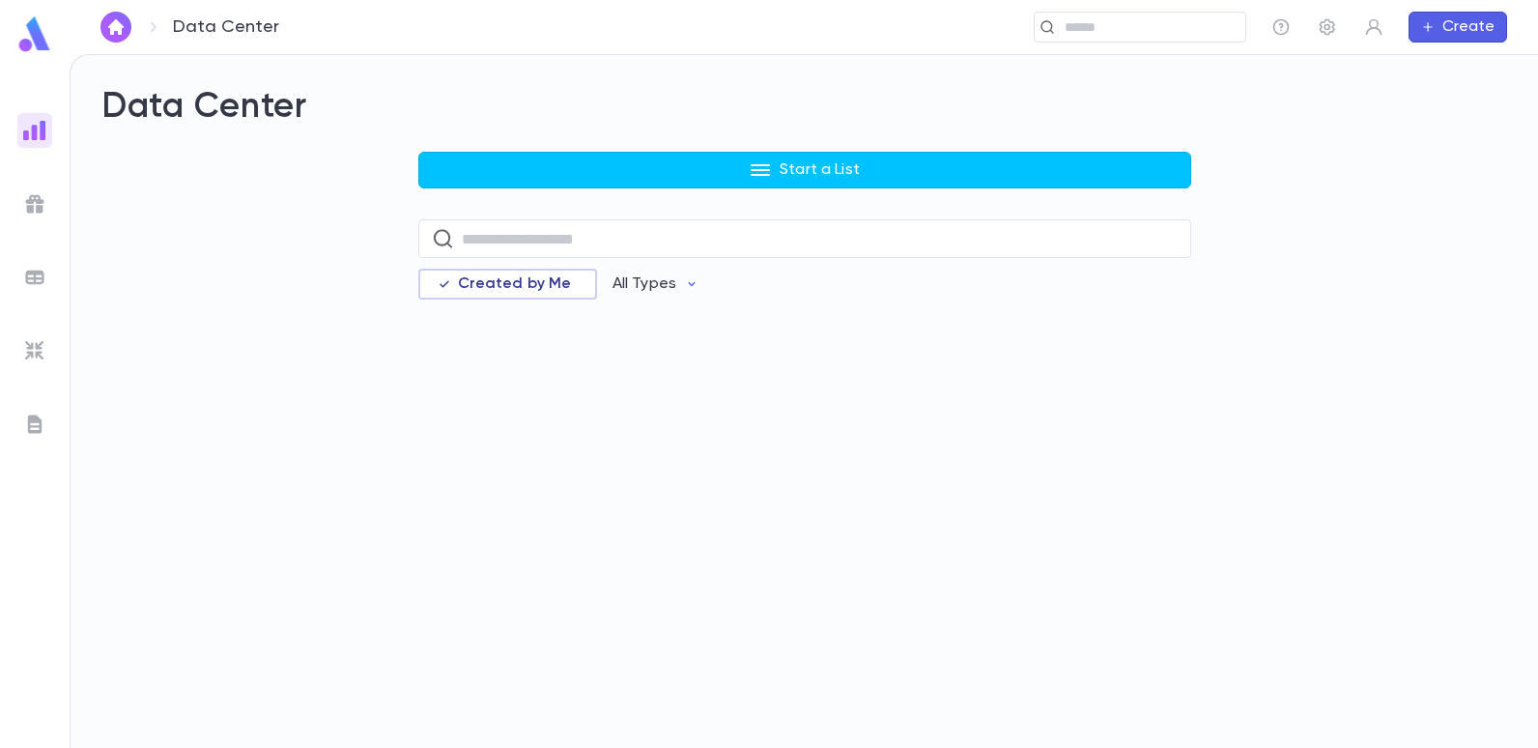
click at [313, 238] on div "Start a List ​ Created by Me All Types" at bounding box center [804, 239] width 1406 height 174
click at [41, 129] on img at bounding box center [34, 130] width 23 height 23
click at [58, 144] on ul at bounding box center [35, 426] width 70 height 643
click at [30, 129] on img at bounding box center [34, 130] width 23 height 23
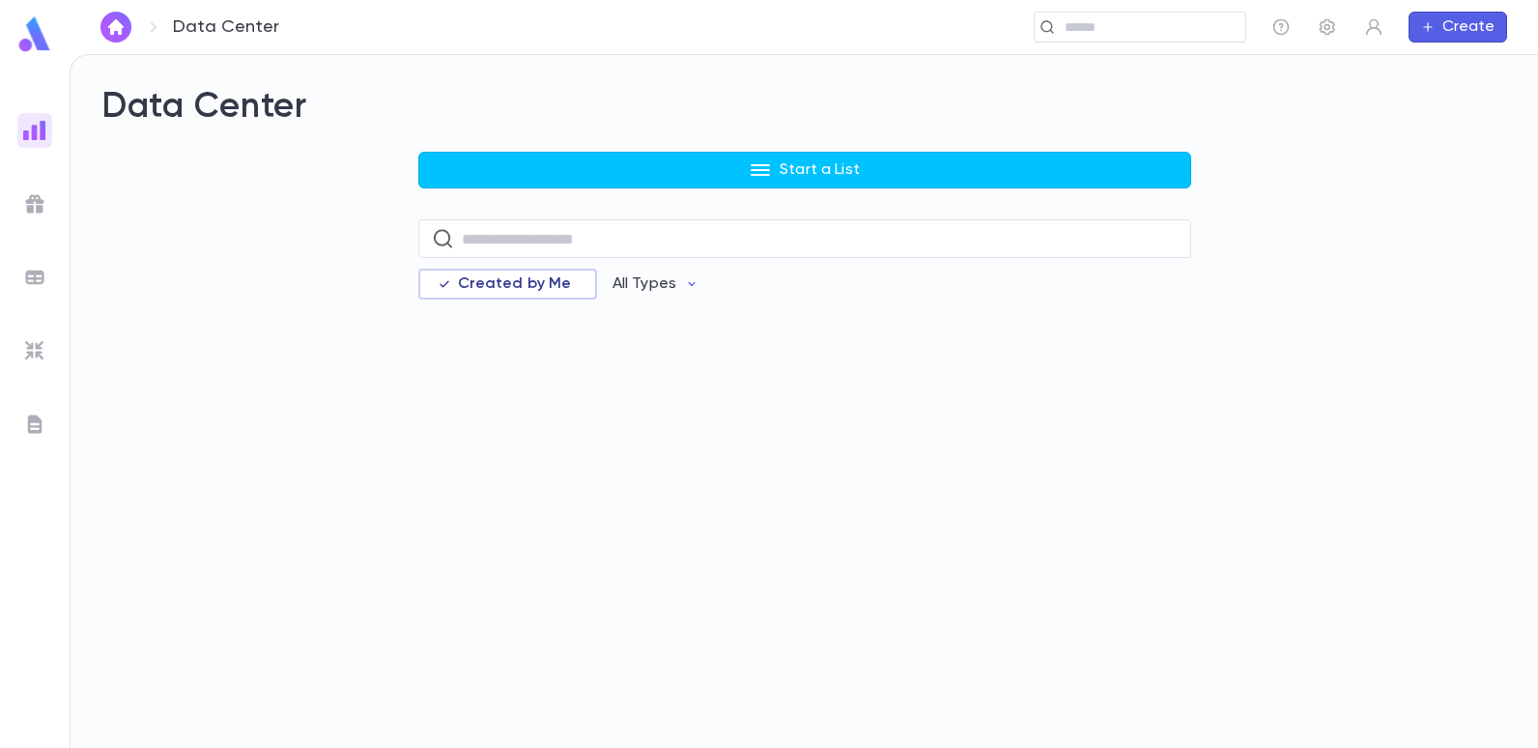
click at [32, 41] on img at bounding box center [34, 34] width 39 height 38
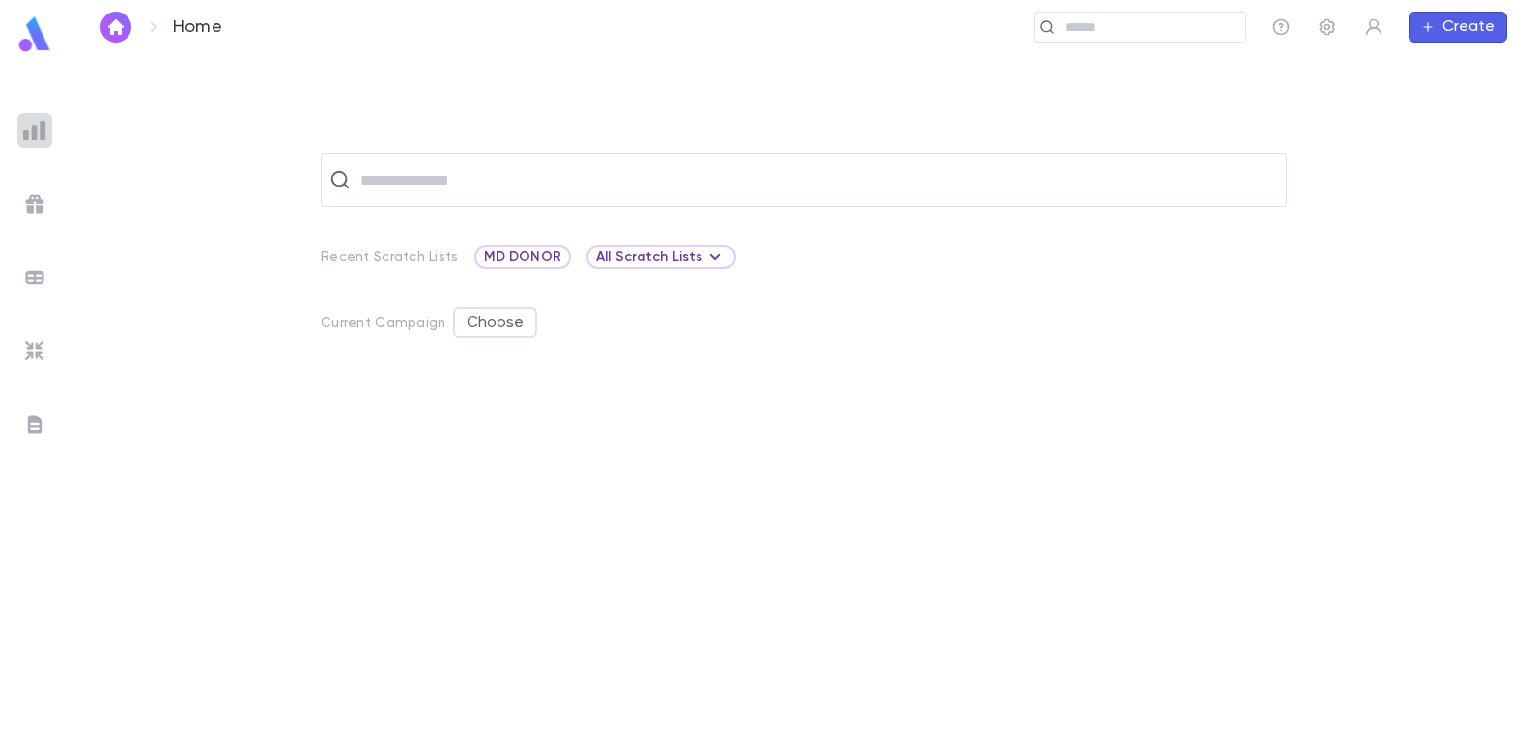
click at [39, 129] on img at bounding box center [34, 130] width 23 height 23
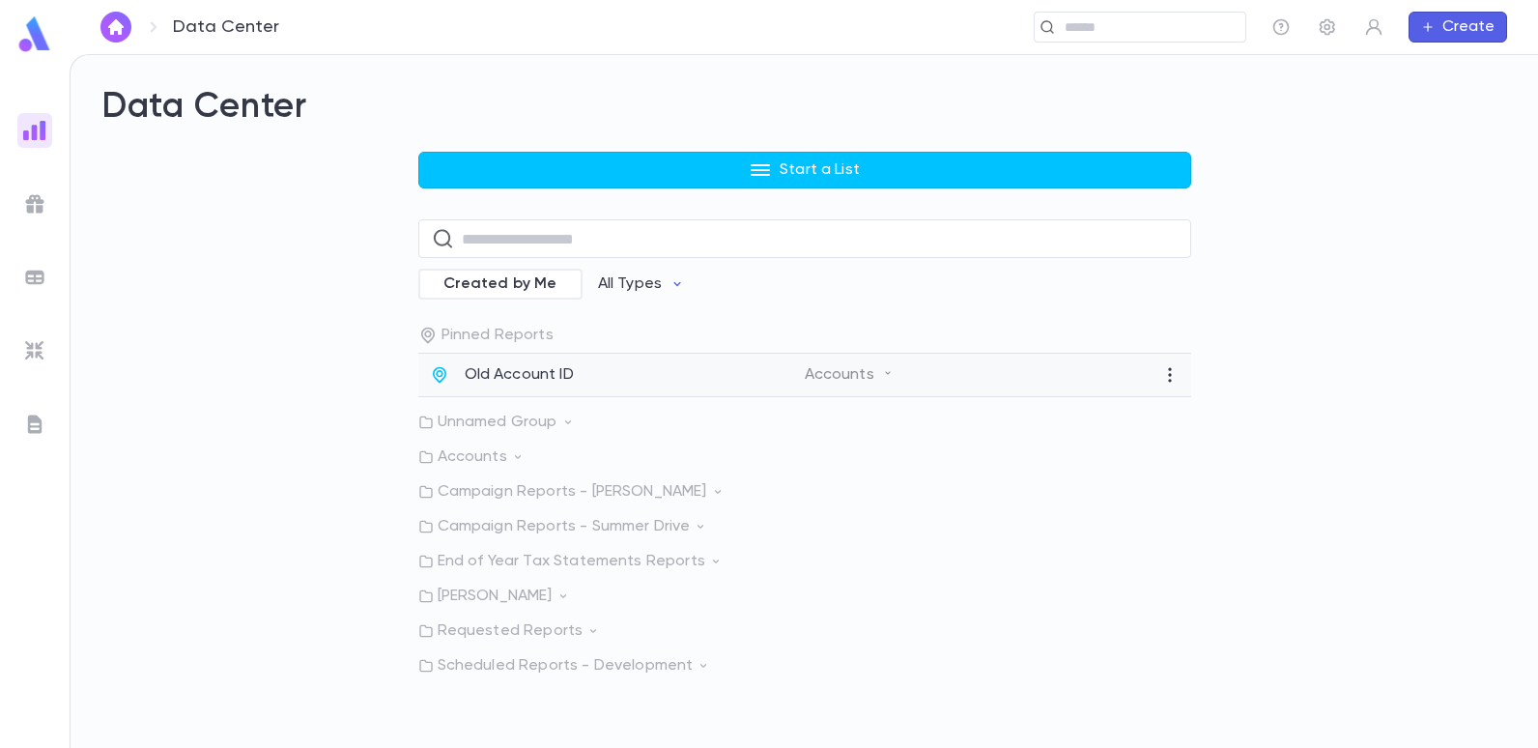
click at [492, 379] on p "Old Account ID" at bounding box center [519, 374] width 109 height 19
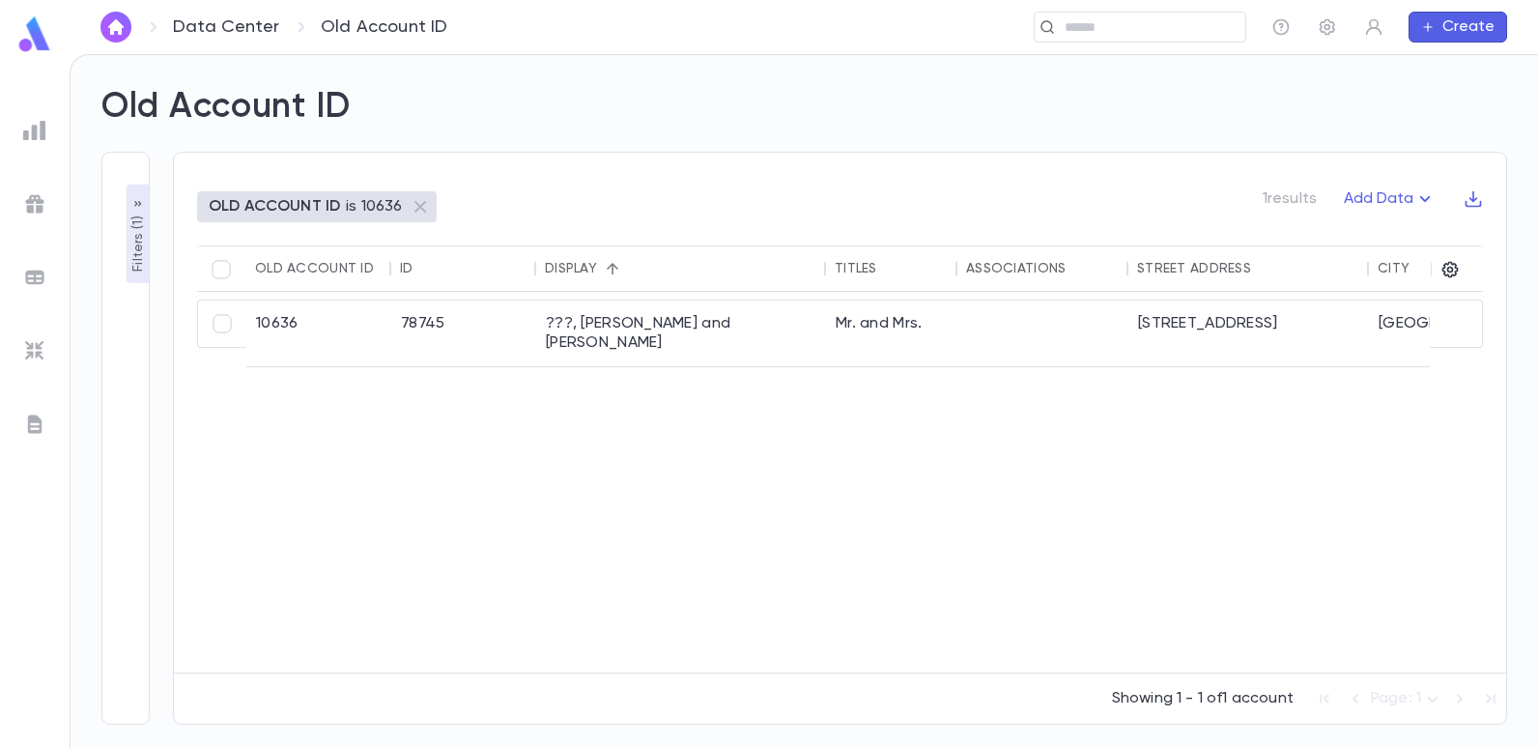
click at [127, 254] on button "Filters ( 1 )" at bounding box center [138, 234] width 23 height 99
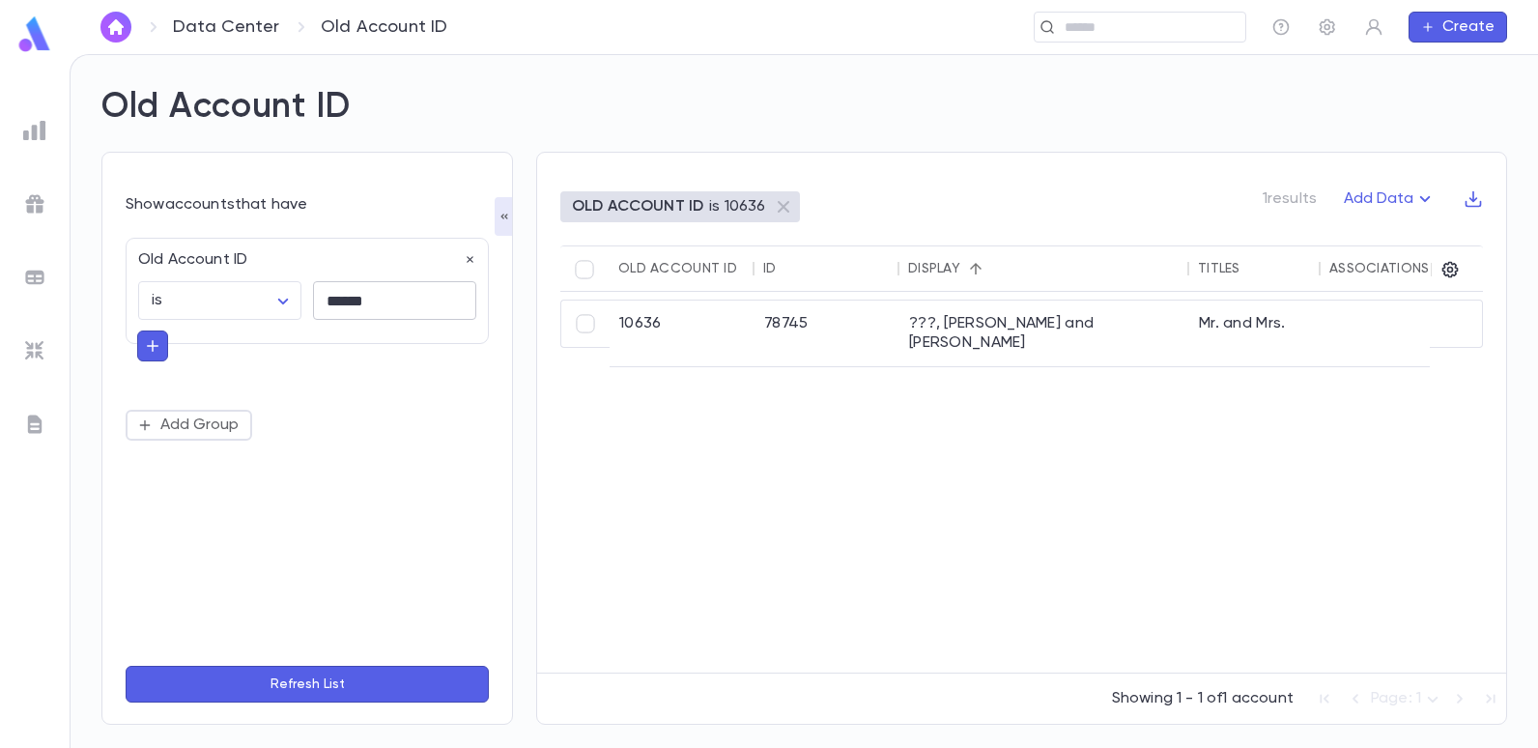
click at [382, 311] on input "******" at bounding box center [394, 301] width 163 height 38
type input "*"
type input "*****"
click at [126, 666] on button "Refresh List" at bounding box center [307, 684] width 363 height 37
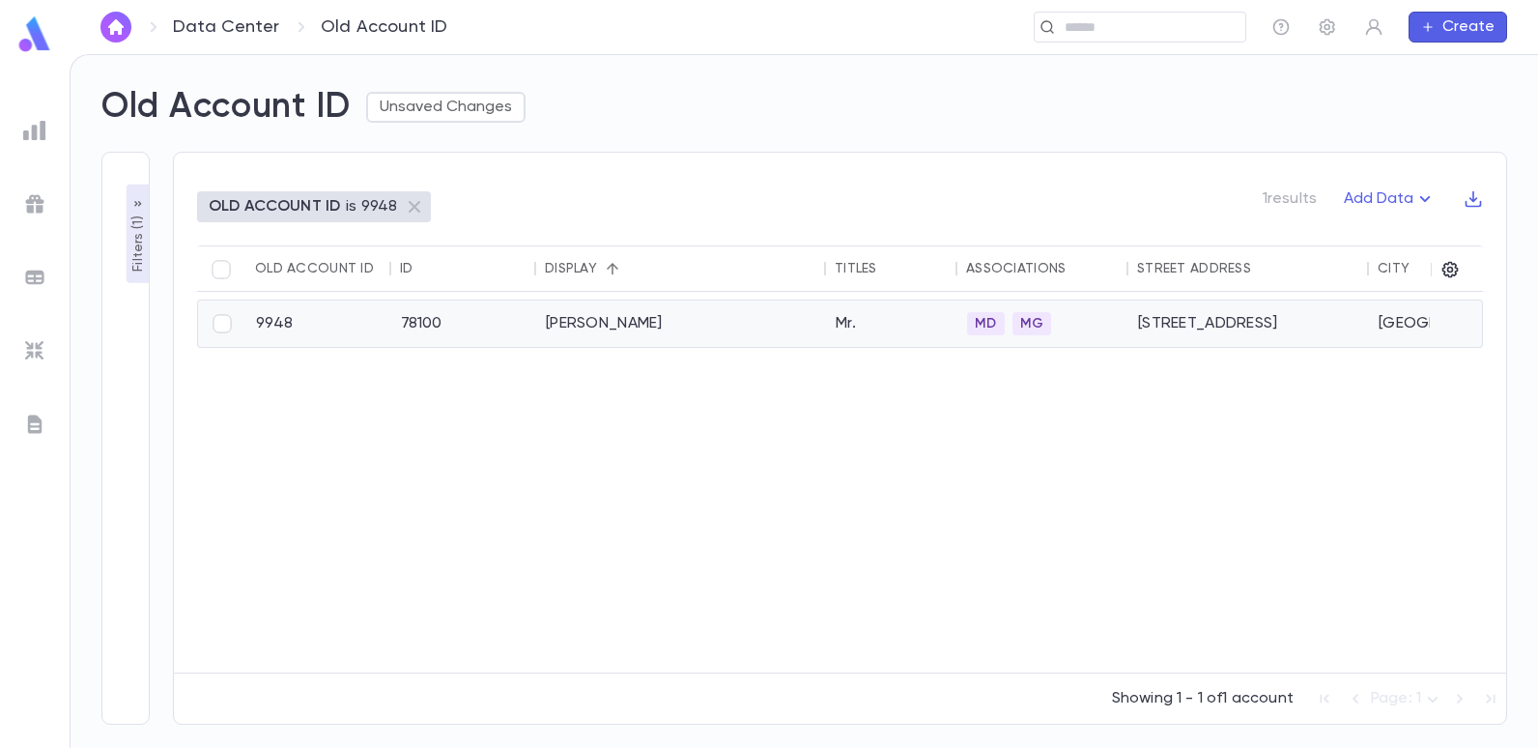
click at [580, 324] on div "[PERSON_NAME]" at bounding box center [681, 323] width 290 height 46
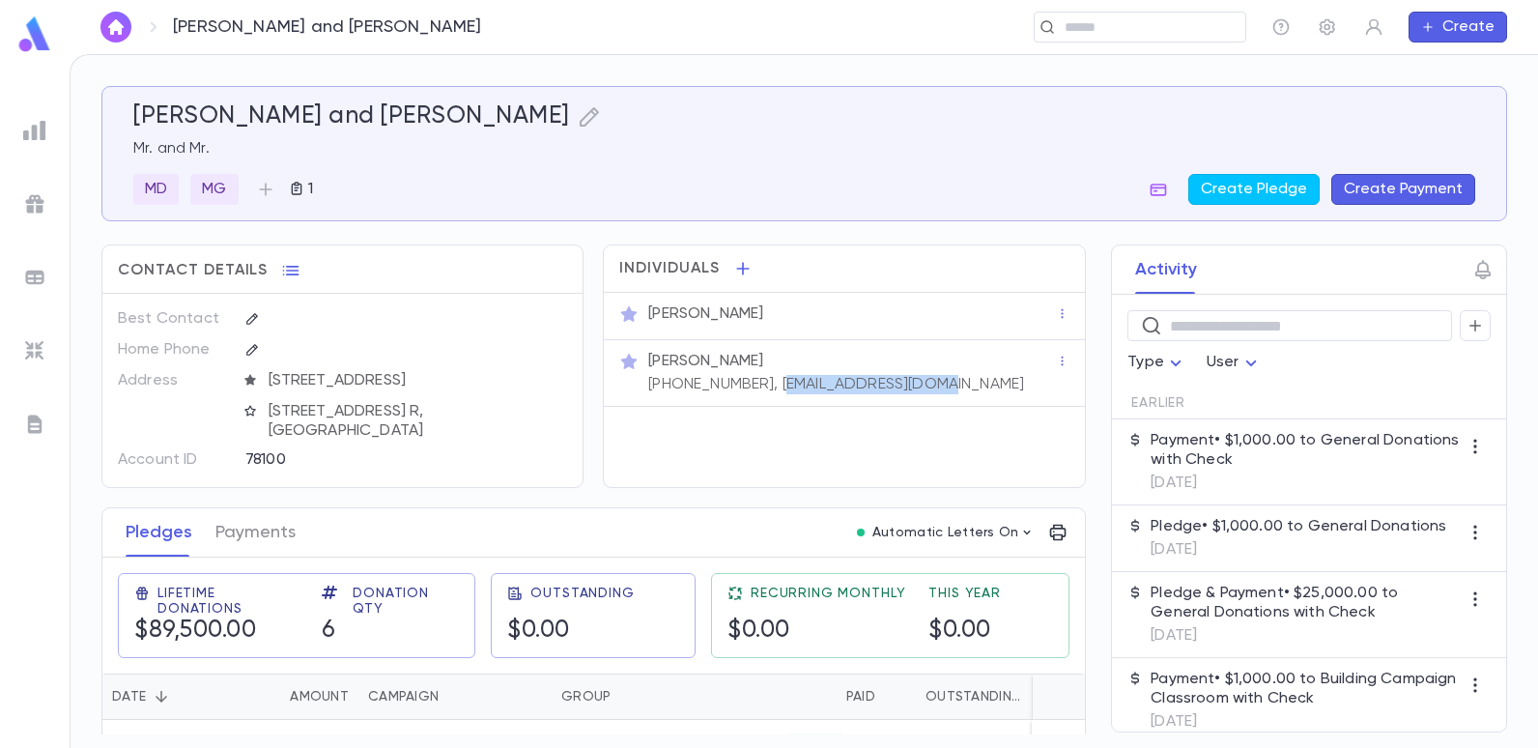
drag, startPoint x: 926, startPoint y: 381, endPoint x: 760, endPoint y: 419, distance: 169.7
click at [760, 419] on div "Individuals [PERSON_NAME] [PERSON_NAME] [PHONE_NUMBER], [EMAIL_ADDRESS][DOMAIN_…" at bounding box center [844, 365] width 482 height 243
click at [767, 422] on div "Individuals [PERSON_NAME] [PERSON_NAME] [PHONE_NUMBER], [EMAIL_ADDRESS][DOMAIN_…" at bounding box center [844, 365] width 482 height 243
drag, startPoint x: 921, startPoint y: 383, endPoint x: 750, endPoint y: 415, distance: 174.1
click at [750, 415] on div "Individuals Mr. Ronnie Hersh Mr. Ronny Hersh (917) 991-2900, ronnyhersh@gmail.c…" at bounding box center [844, 365] width 482 height 243
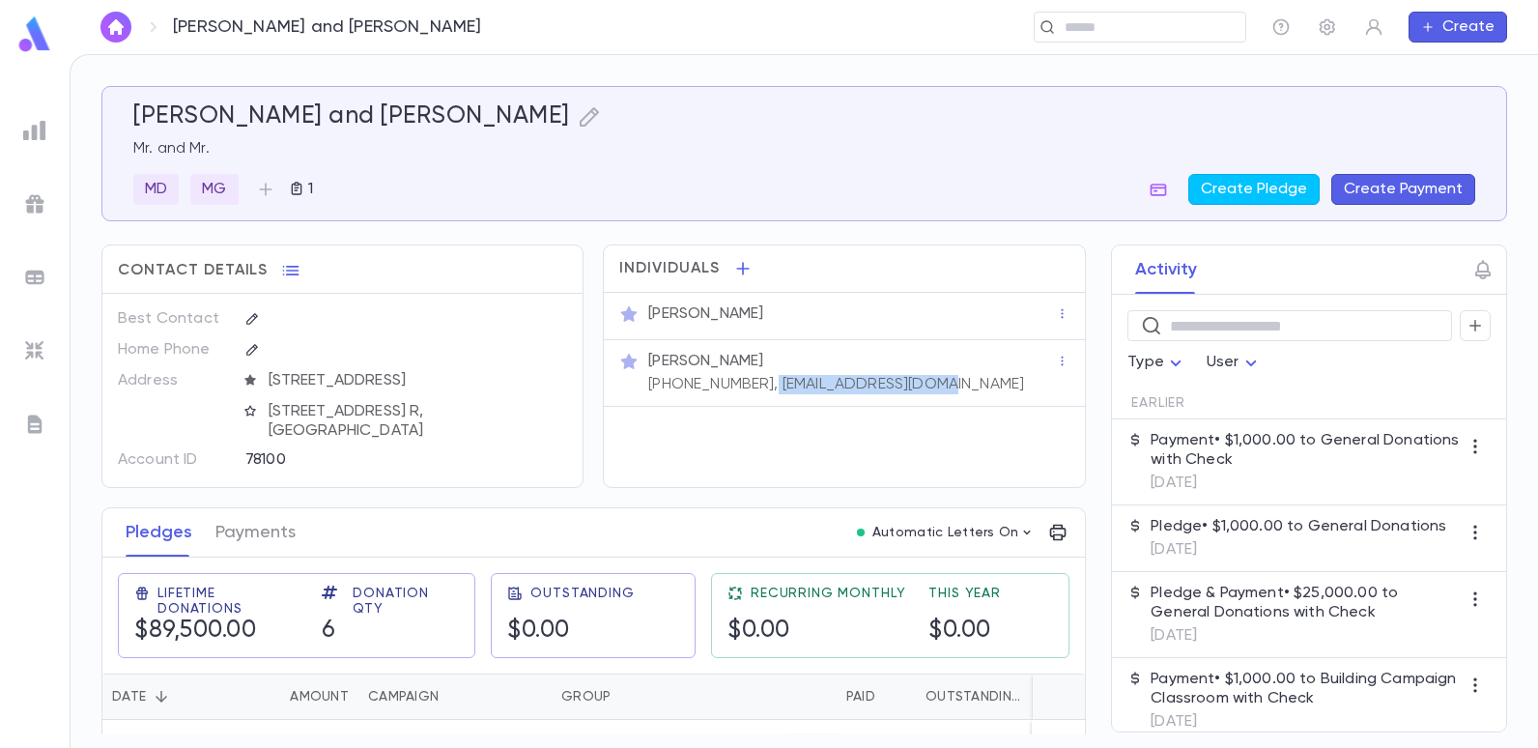
copy p "ronnyhersh@gmail.com"
click at [43, 136] on img at bounding box center [34, 130] width 23 height 23
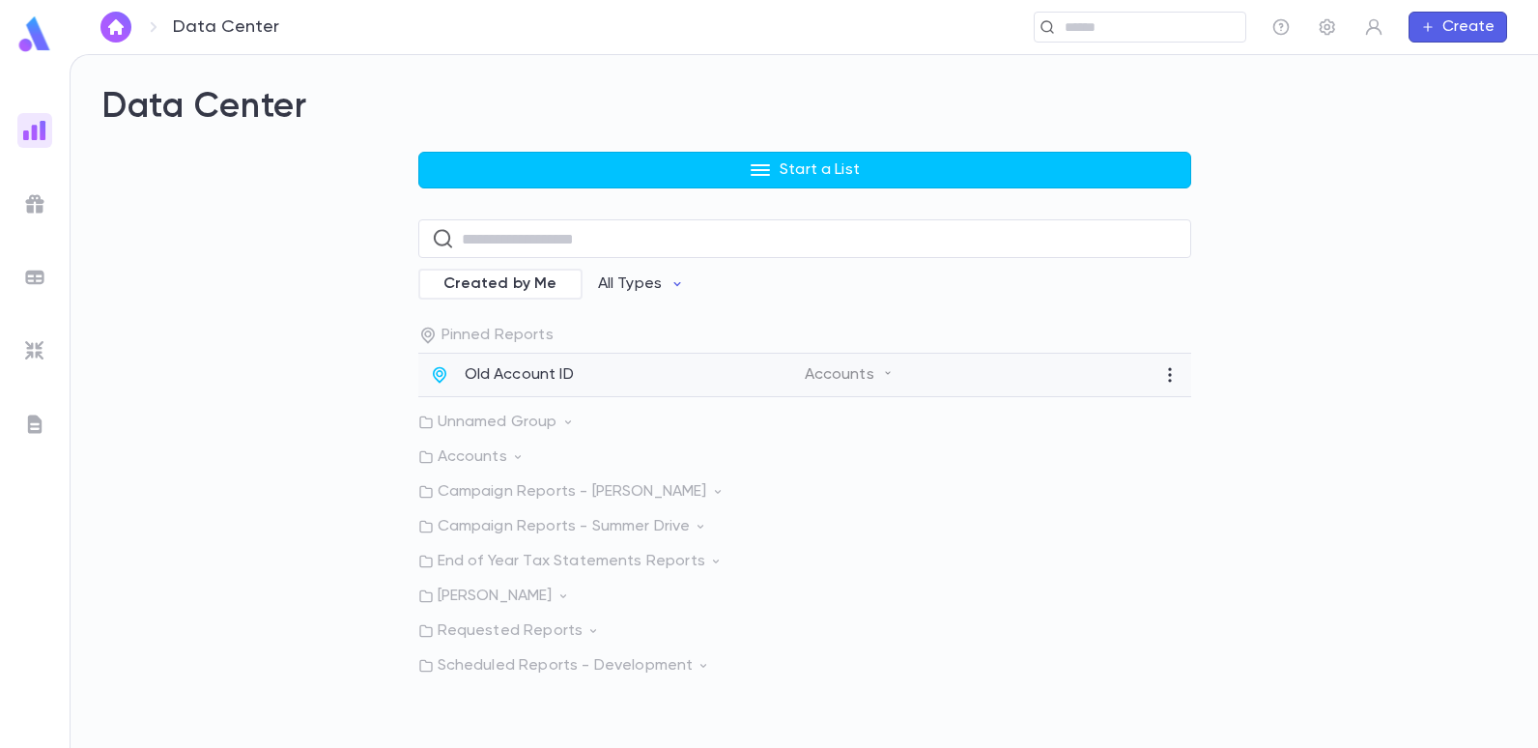
click at [481, 381] on p "Old Account ID" at bounding box center [519, 374] width 109 height 19
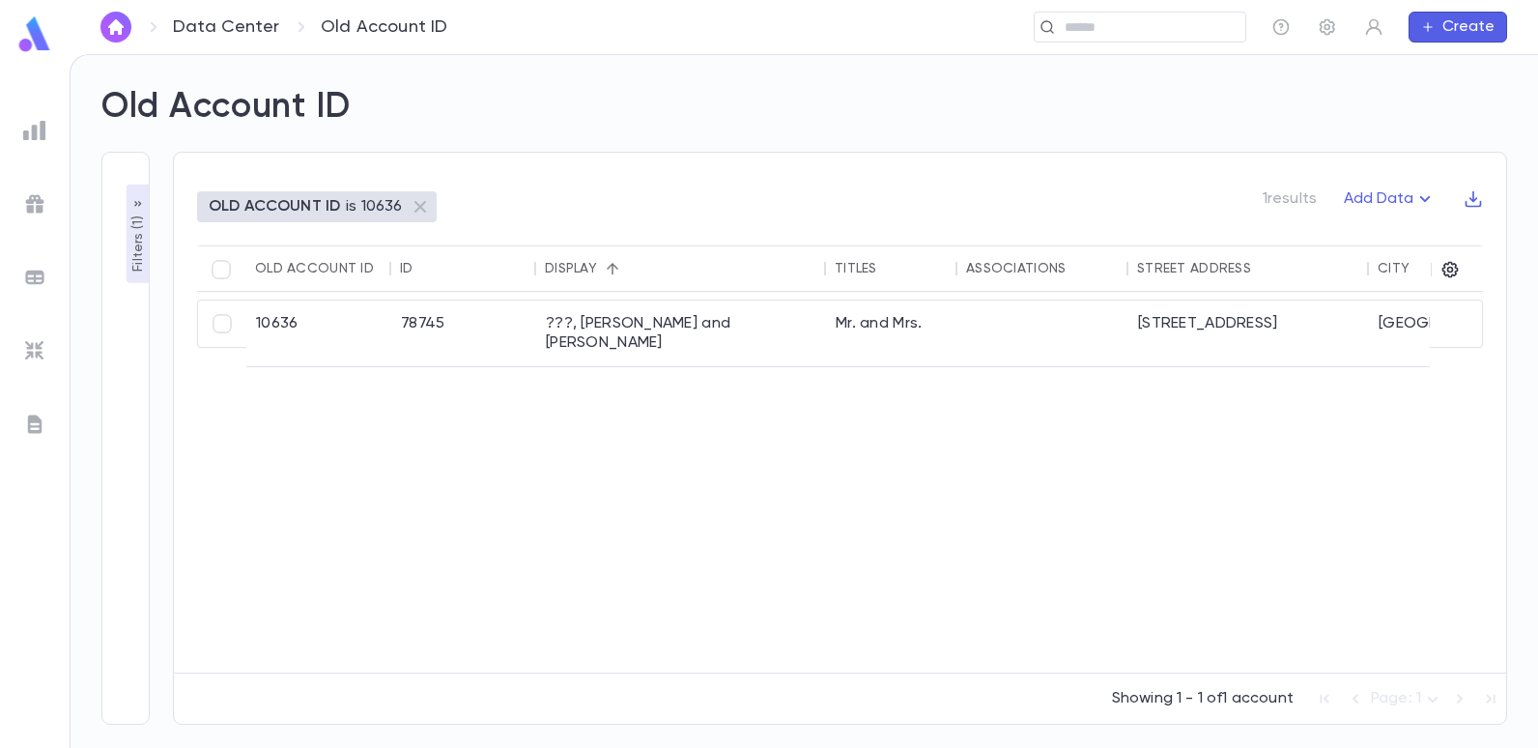
click at [252, 205] on p "OLD ACCOUNT ID" at bounding box center [274, 206] width 131 height 19
click at [138, 264] on p "Filters ( 1 )" at bounding box center [138, 242] width 19 height 60
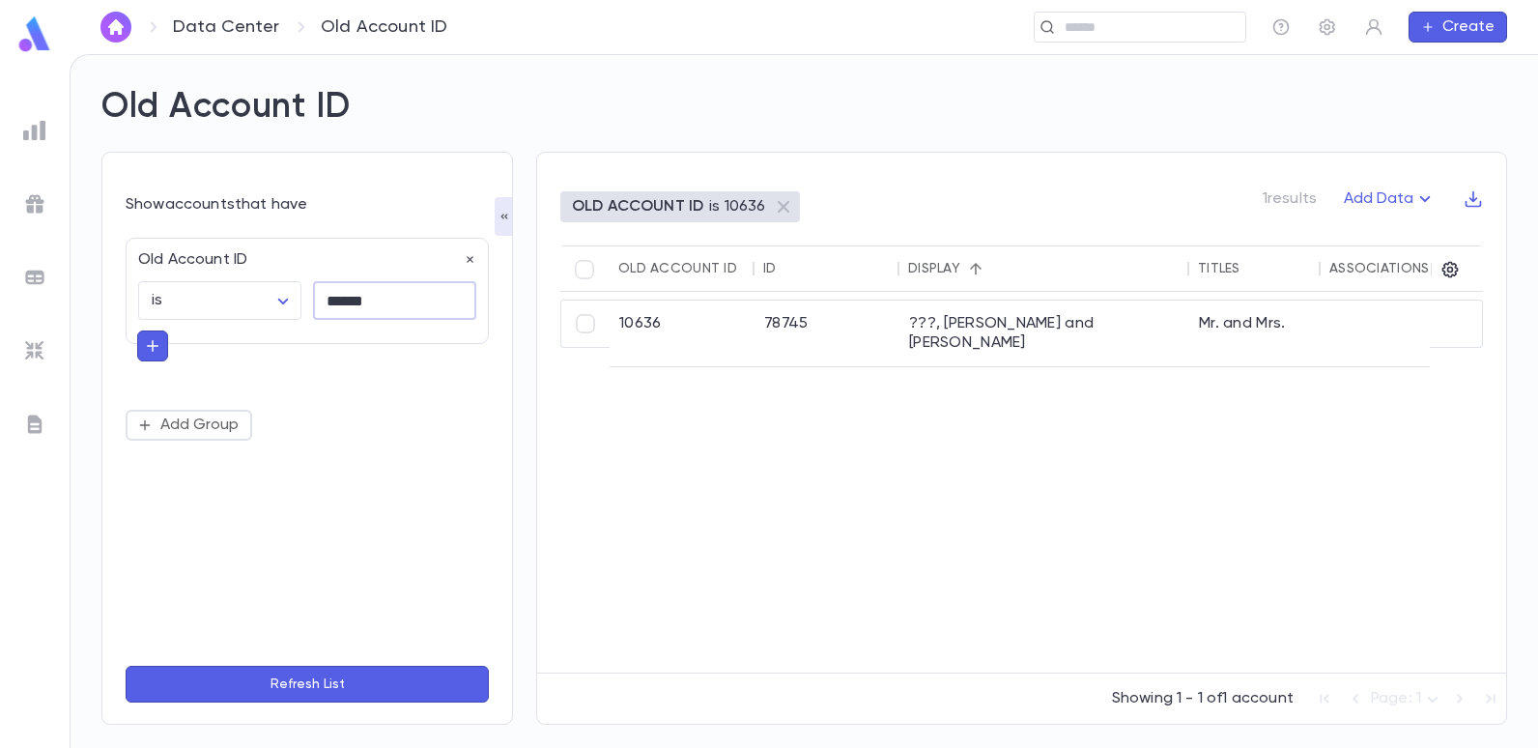
click at [390, 312] on input "******" at bounding box center [394, 301] width 163 height 38
type input "*"
type input "*****"
click at [126, 666] on button "Refresh List" at bounding box center [307, 684] width 363 height 37
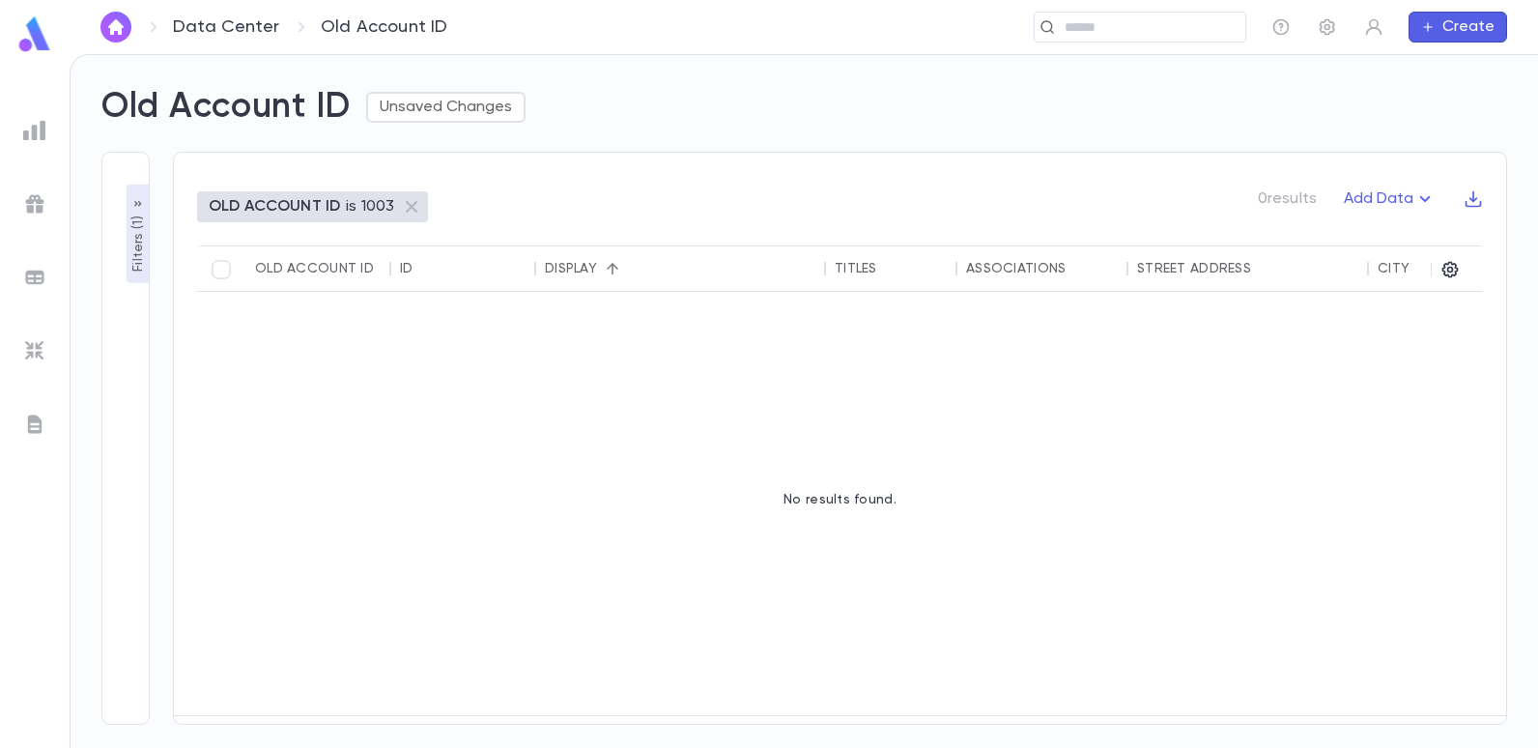
click at [325, 214] on p "OLD ACCOUNT ID" at bounding box center [274, 206] width 131 height 19
click at [300, 260] on div "Old Account ID" at bounding box center [318, 268] width 126 height 46
click at [143, 249] on p "Filters ( 1 )" at bounding box center [138, 242] width 19 height 60
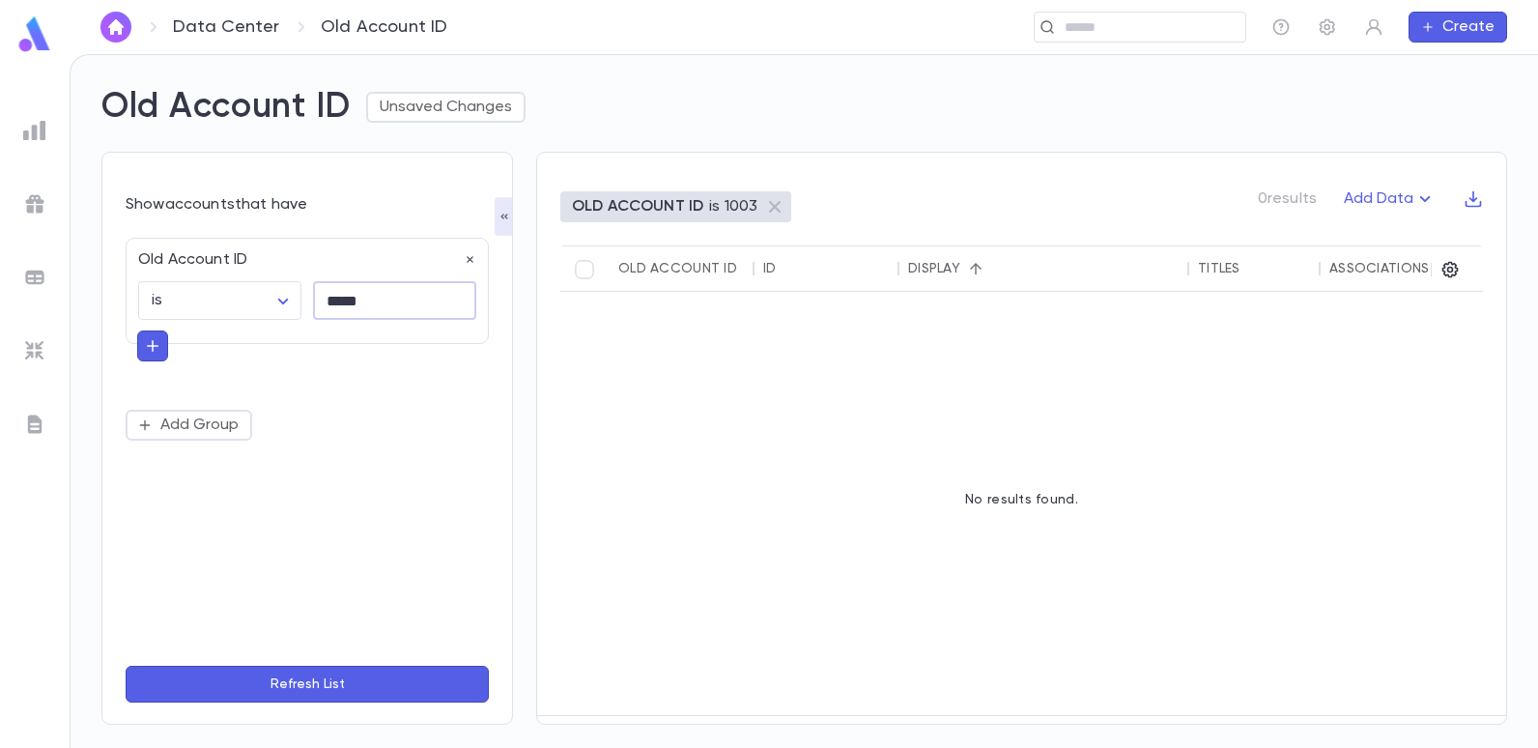
click at [381, 301] on input "*****" at bounding box center [394, 301] width 163 height 38
type input "******"
click at [126, 666] on button "Refresh List" at bounding box center [307, 684] width 363 height 37
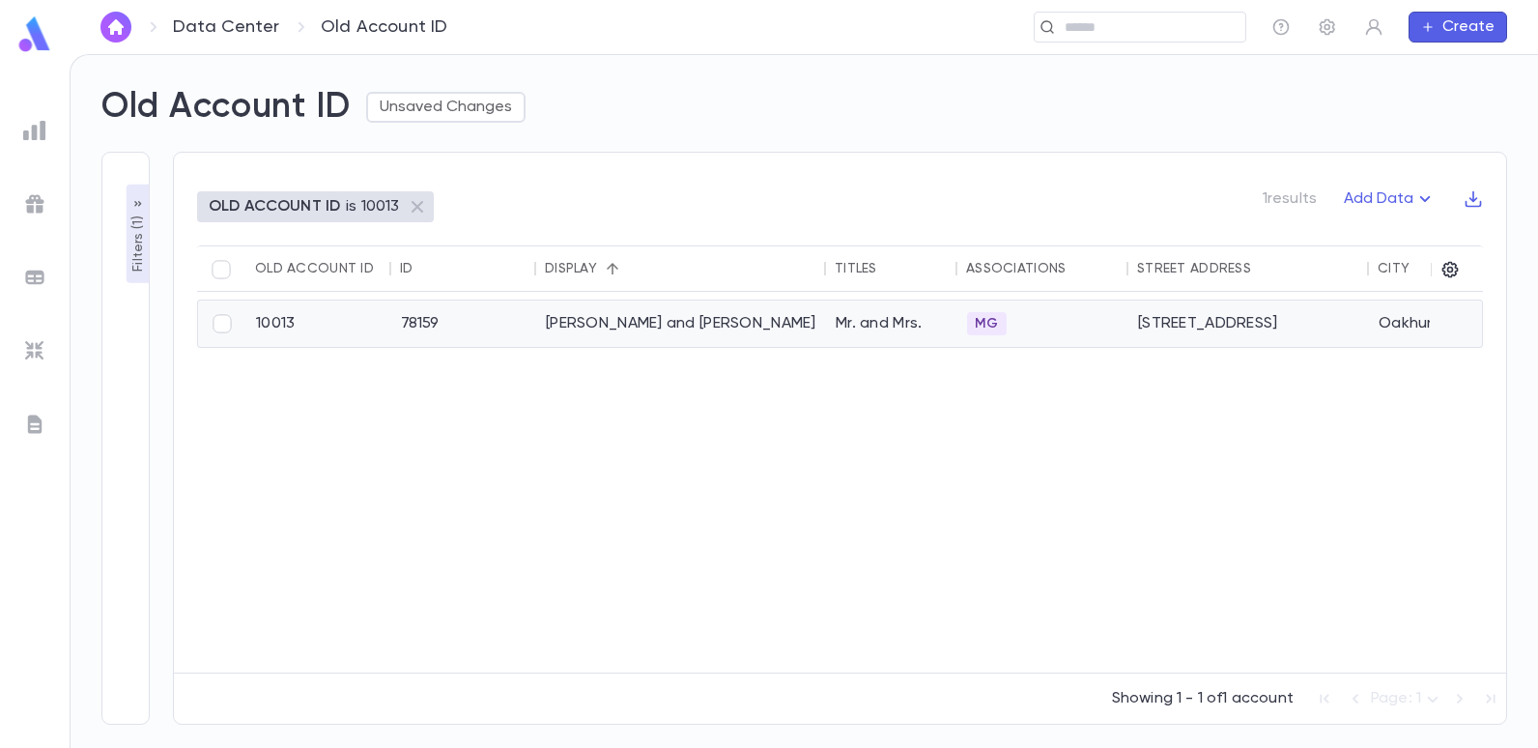
click at [655, 323] on div "[PERSON_NAME] and [PERSON_NAME]" at bounding box center [681, 323] width 290 height 46
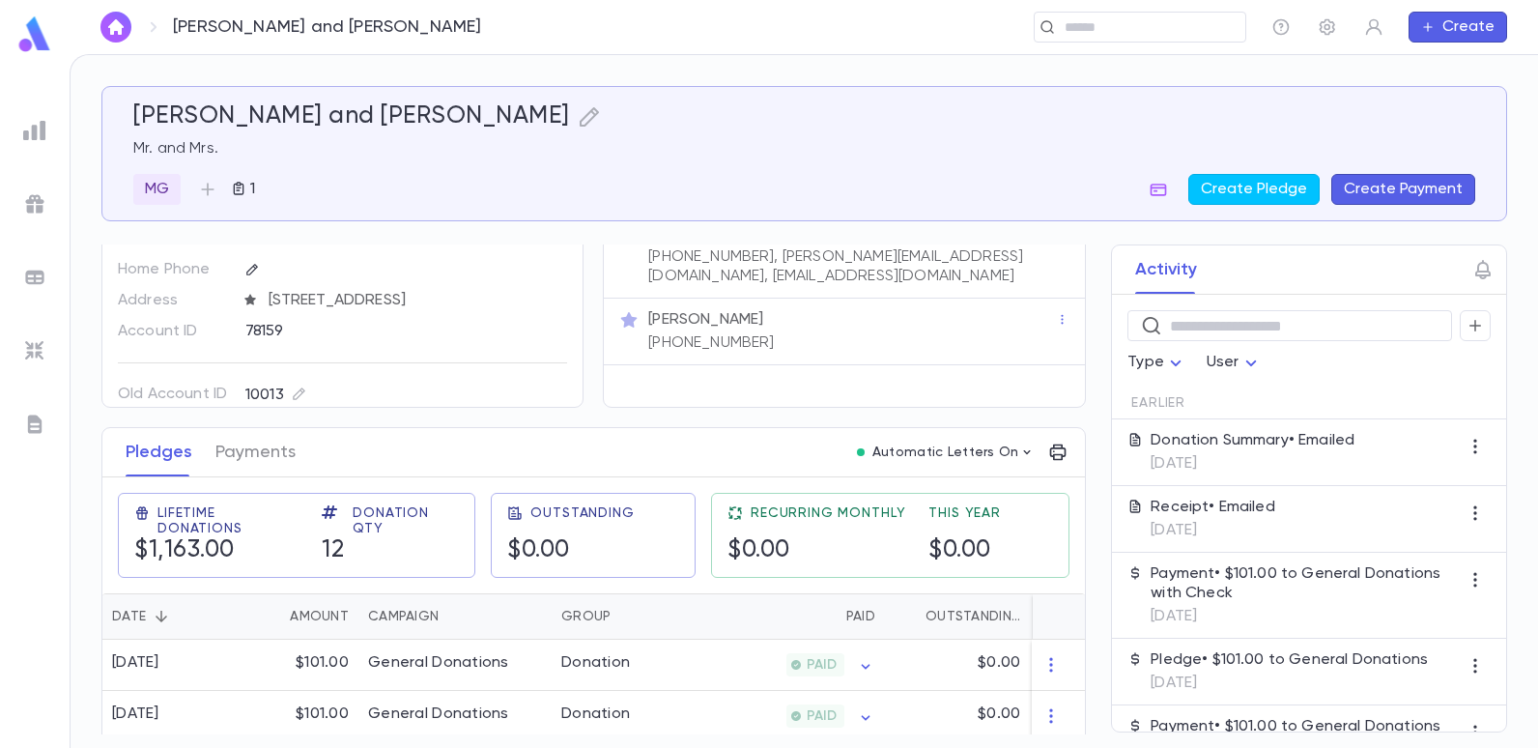
scroll to position [193, 0]
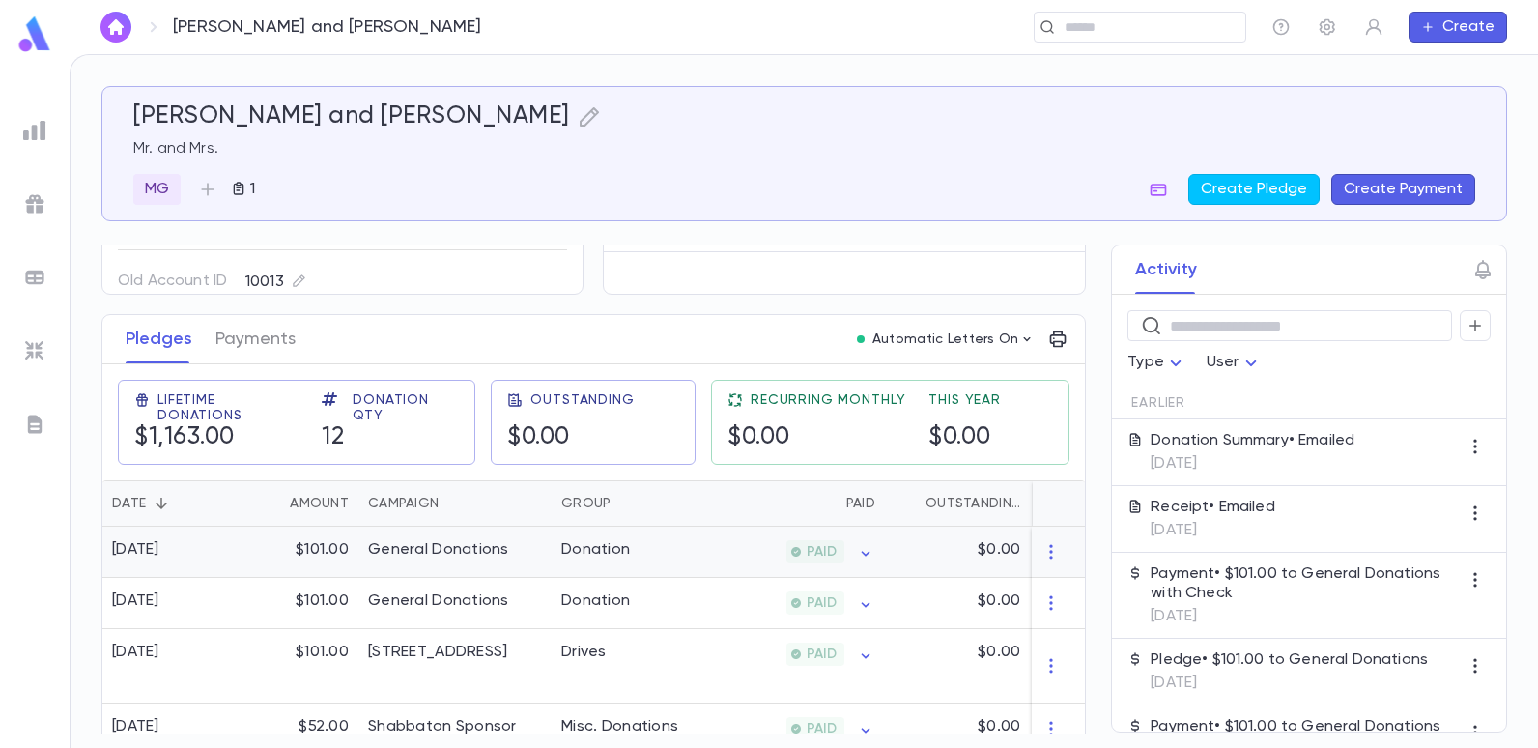
click at [443, 549] on div "General Donations" at bounding box center [438, 549] width 141 height 19
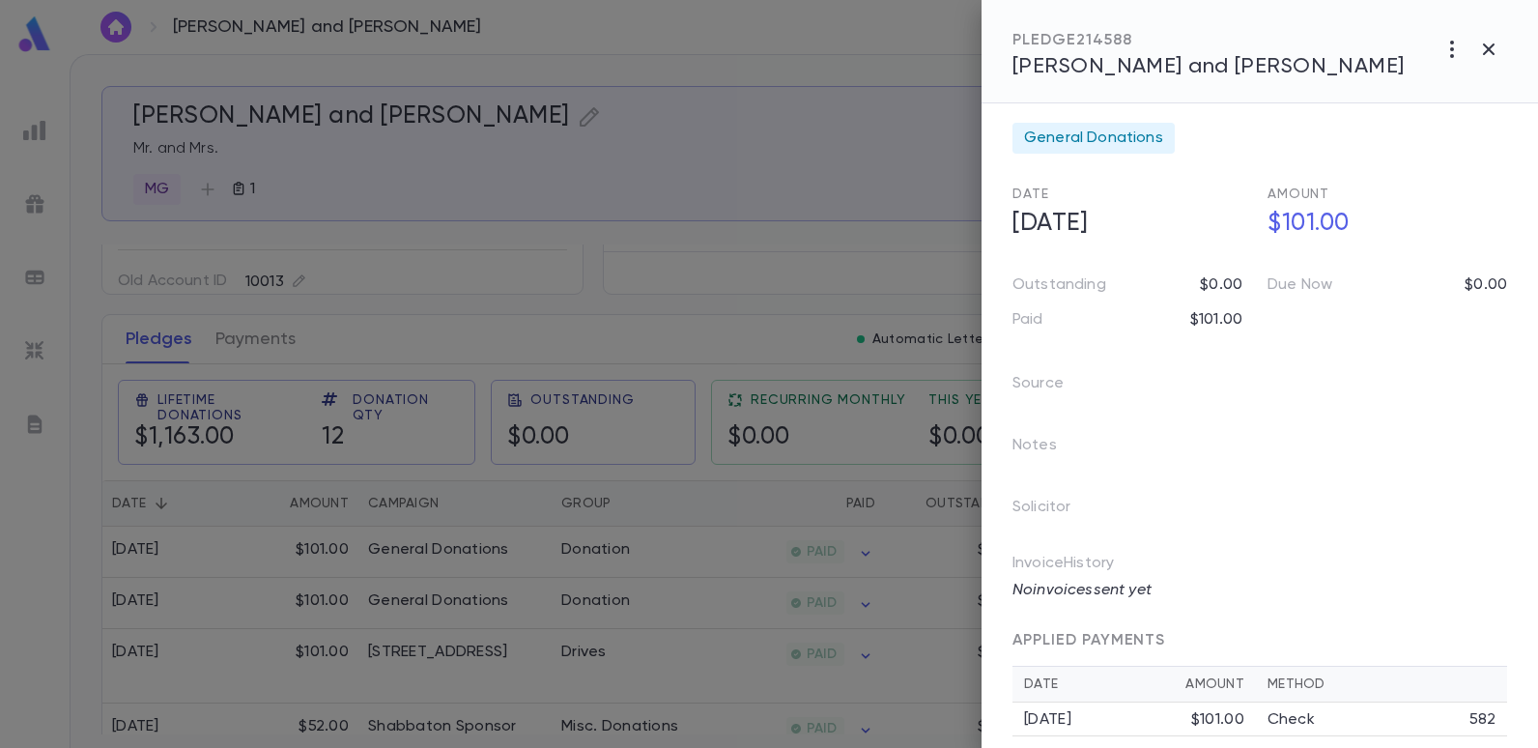
scroll to position [0, 0]
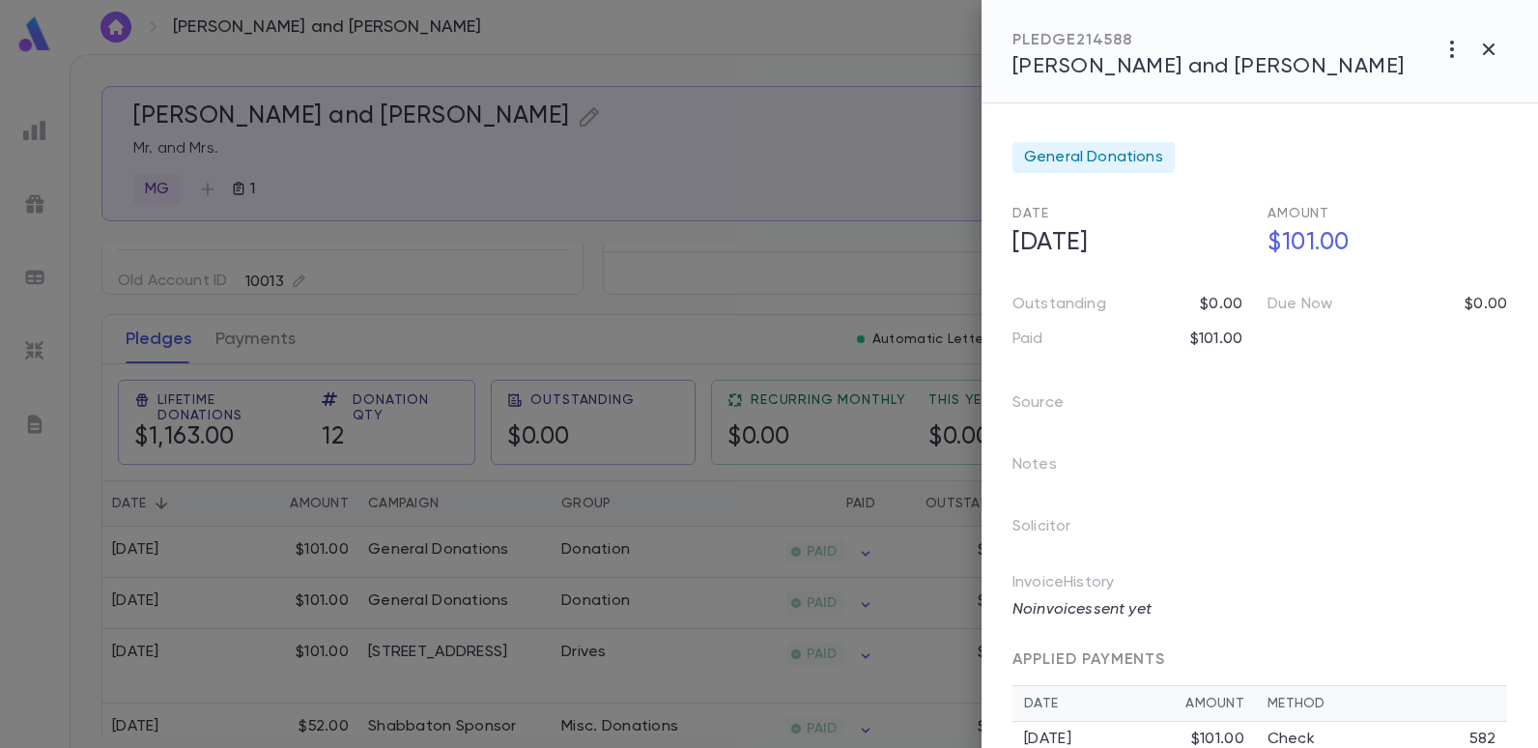
click at [696, 173] on div at bounding box center [769, 374] width 1538 height 748
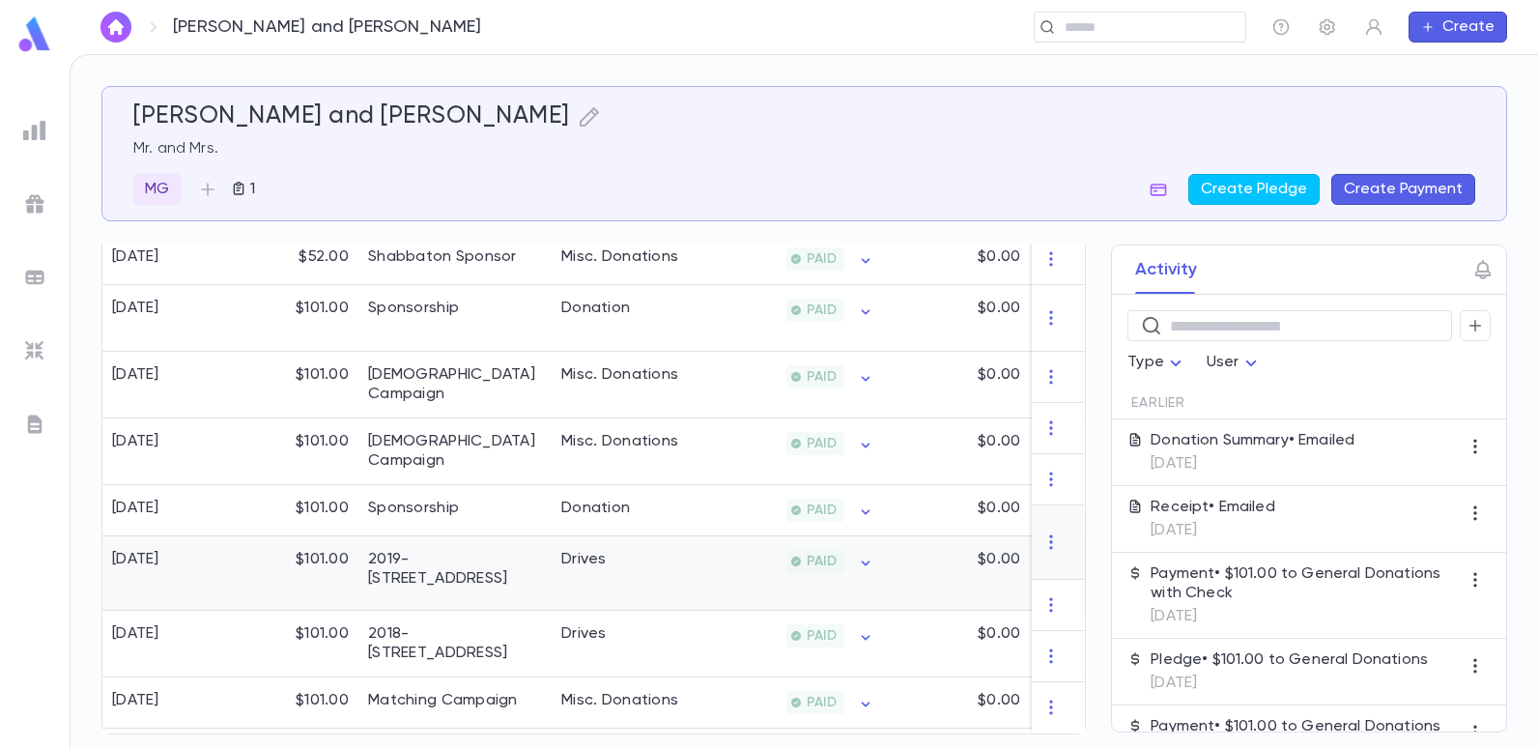
scroll to position [671, 0]
click at [528, 550] on div "2019-[STREET_ADDRESS]" at bounding box center [455, 569] width 174 height 39
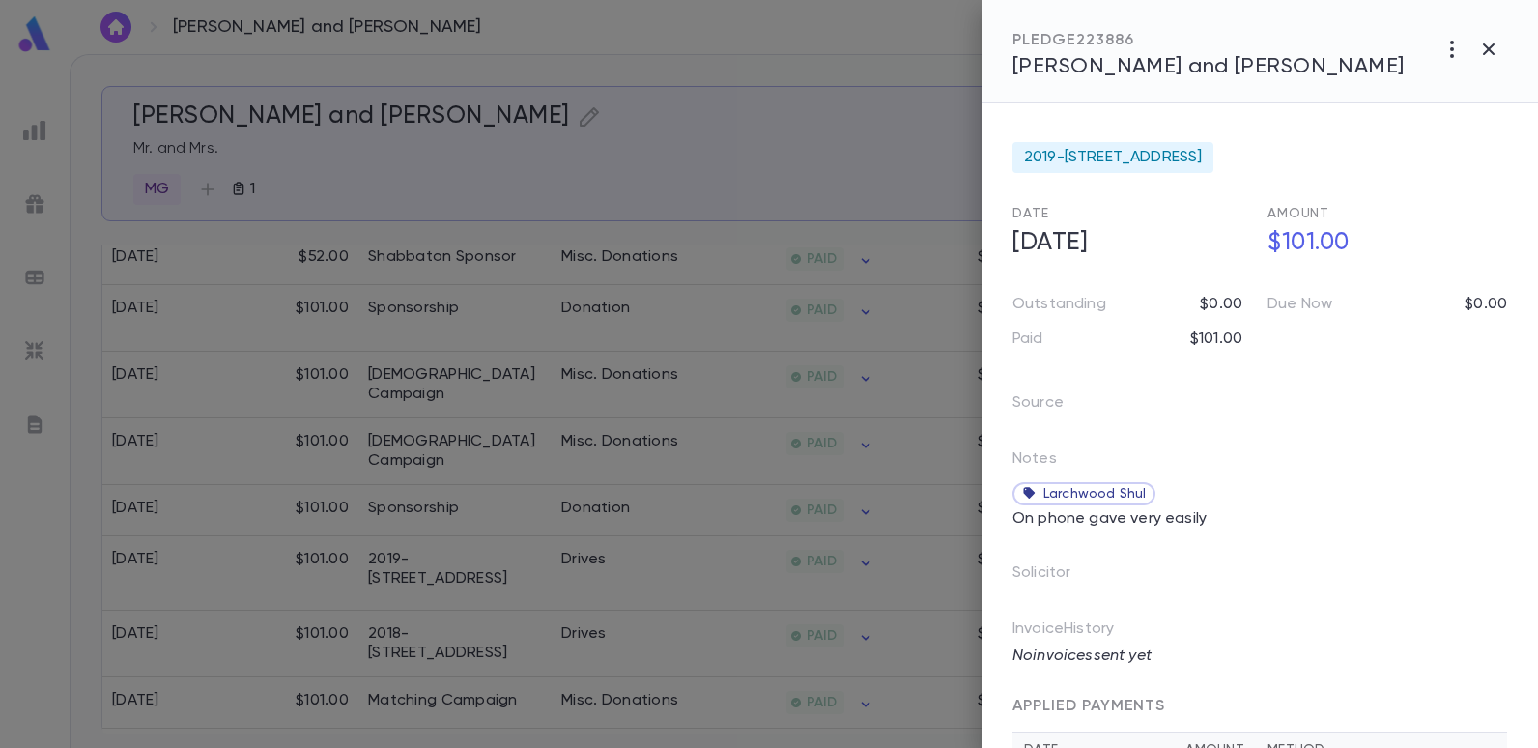
click at [764, 315] on div at bounding box center [769, 374] width 1538 height 748
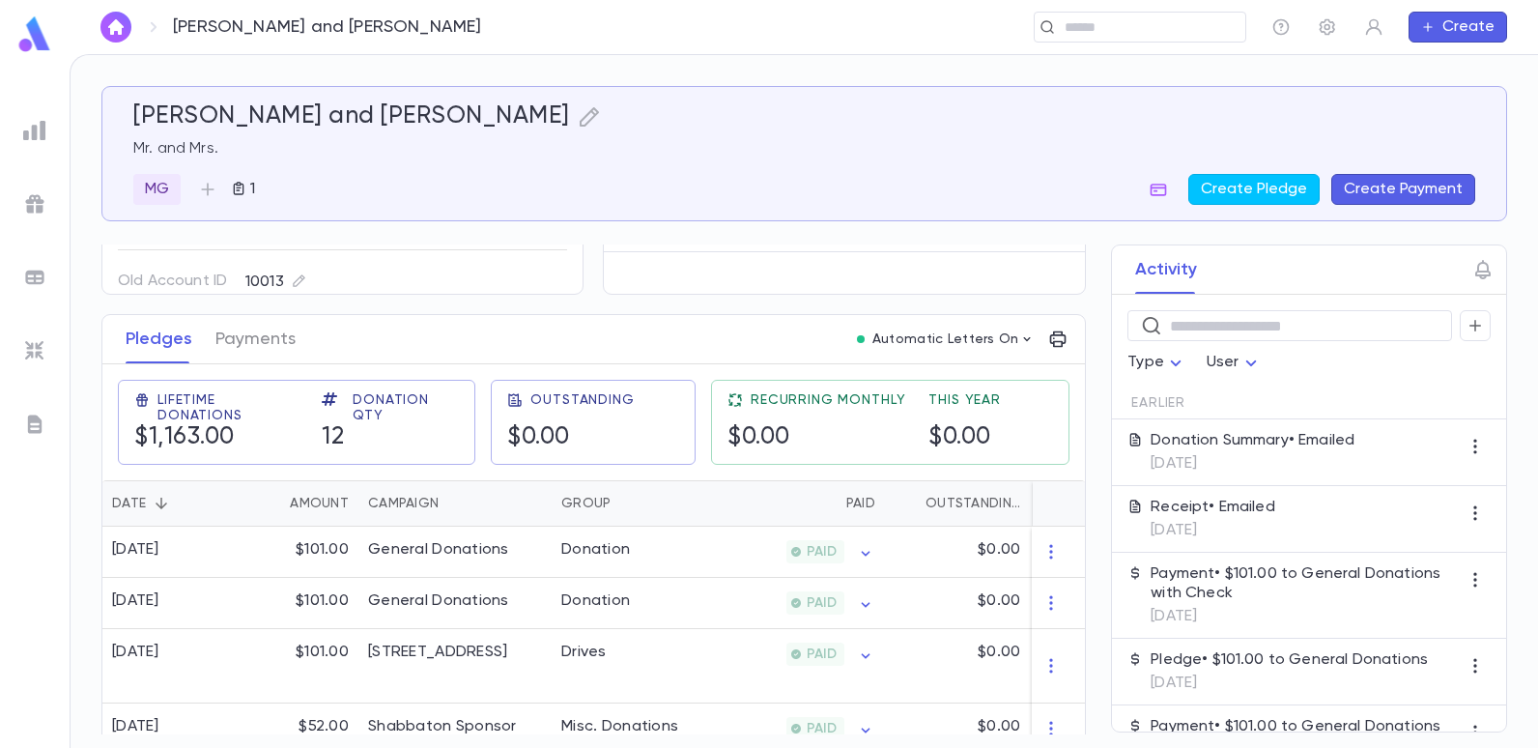
scroll to position [0, 0]
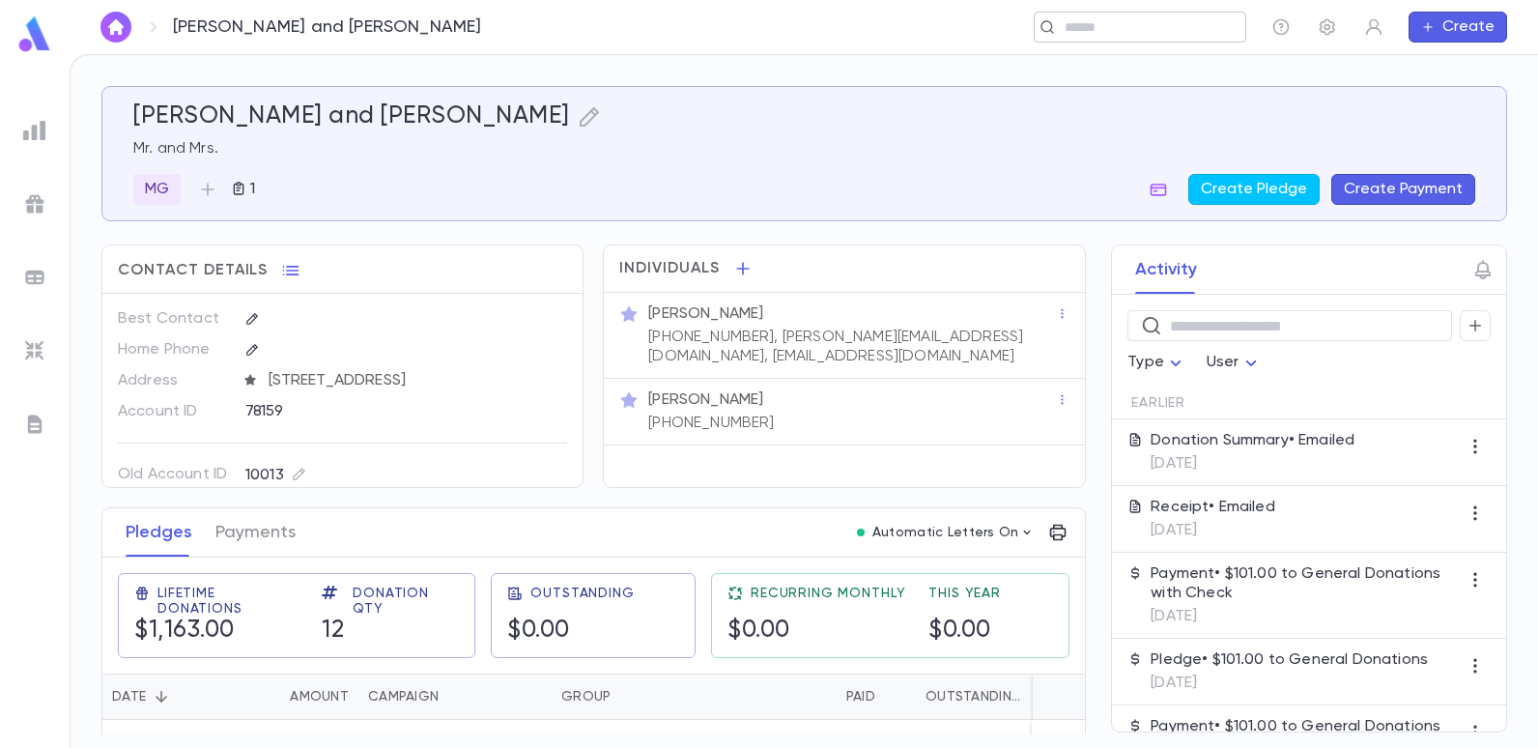
click at [1084, 22] on input "text" at bounding box center [1148, 27] width 179 height 18
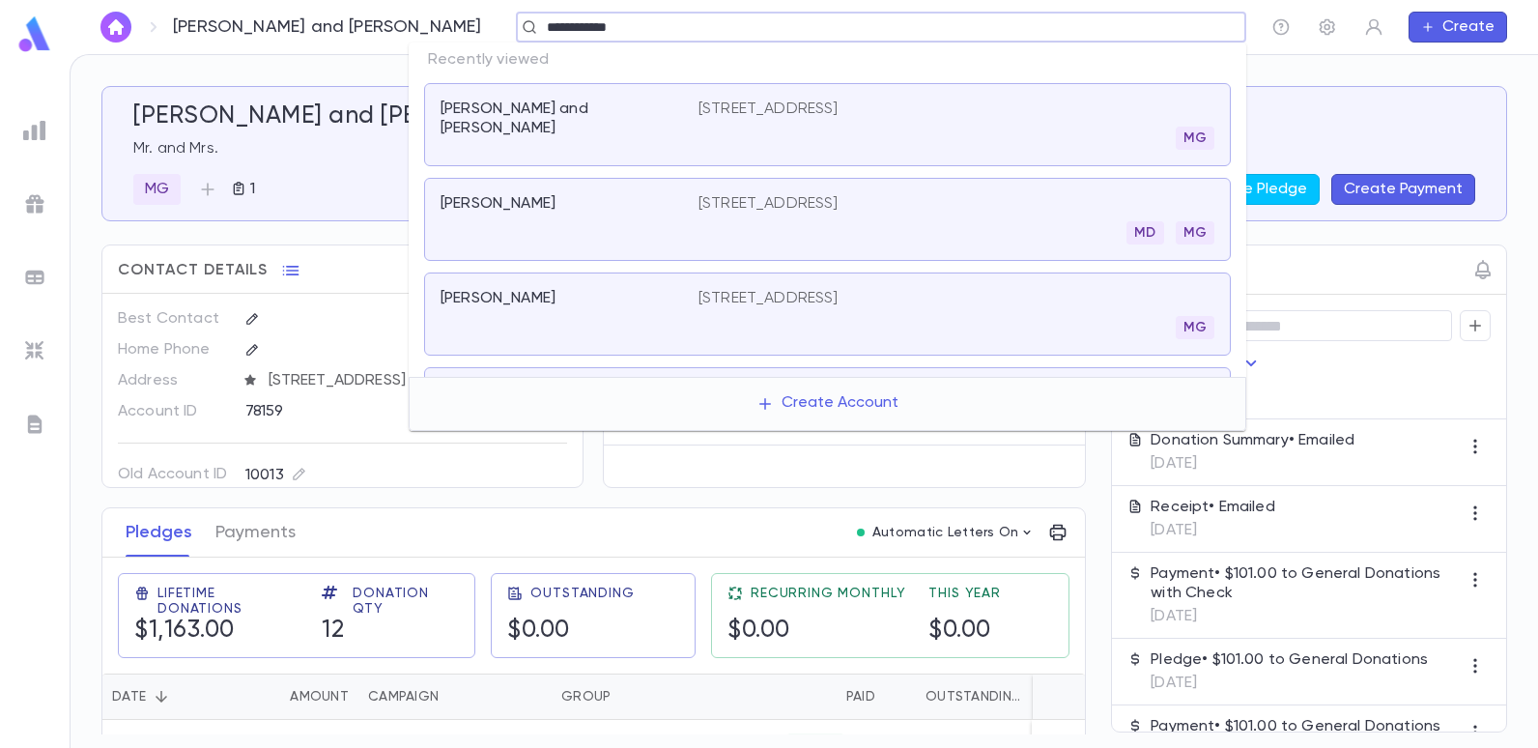
type input "**********"
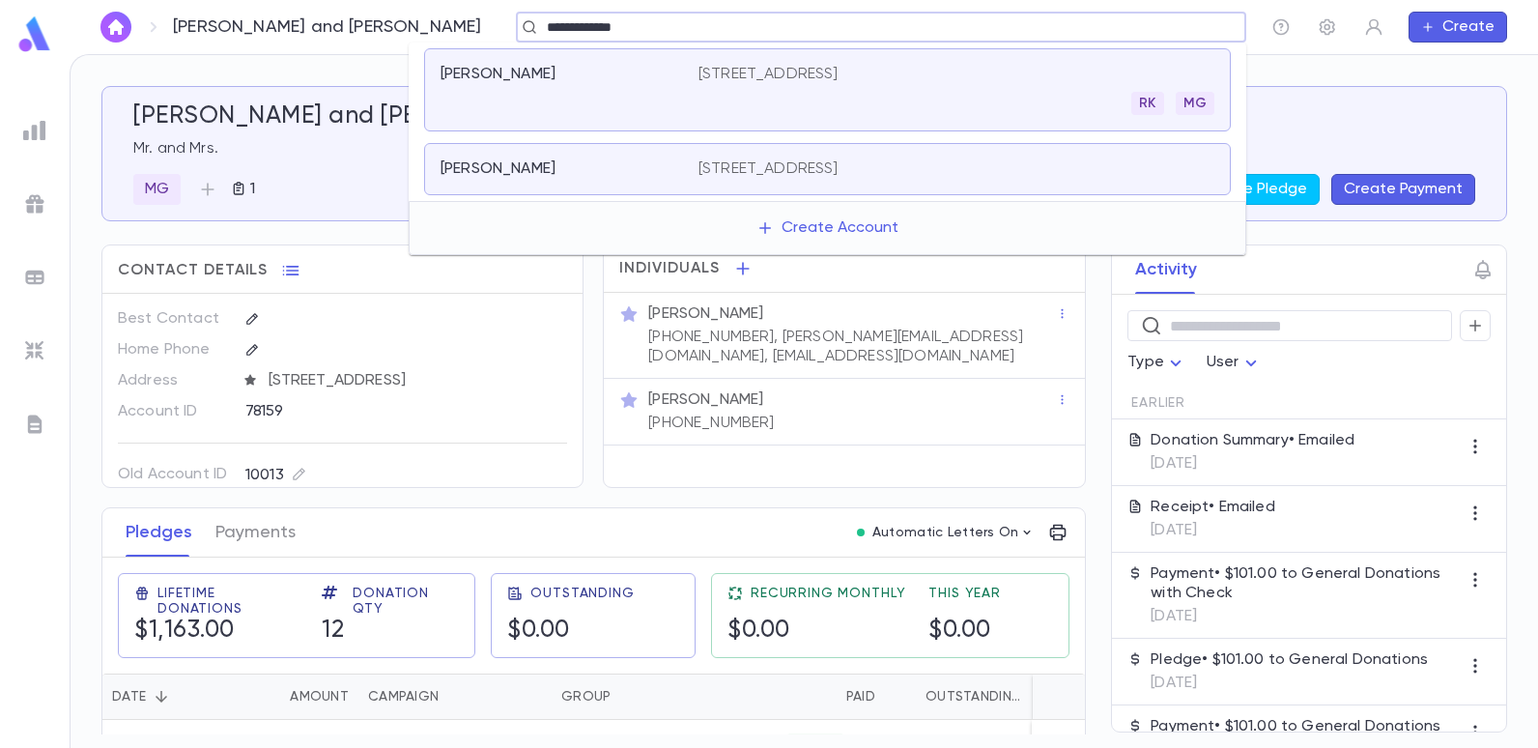
click at [787, 78] on p "1860 East 3rd Street, Brooklyn NY 11223" at bounding box center [769, 74] width 140 height 19
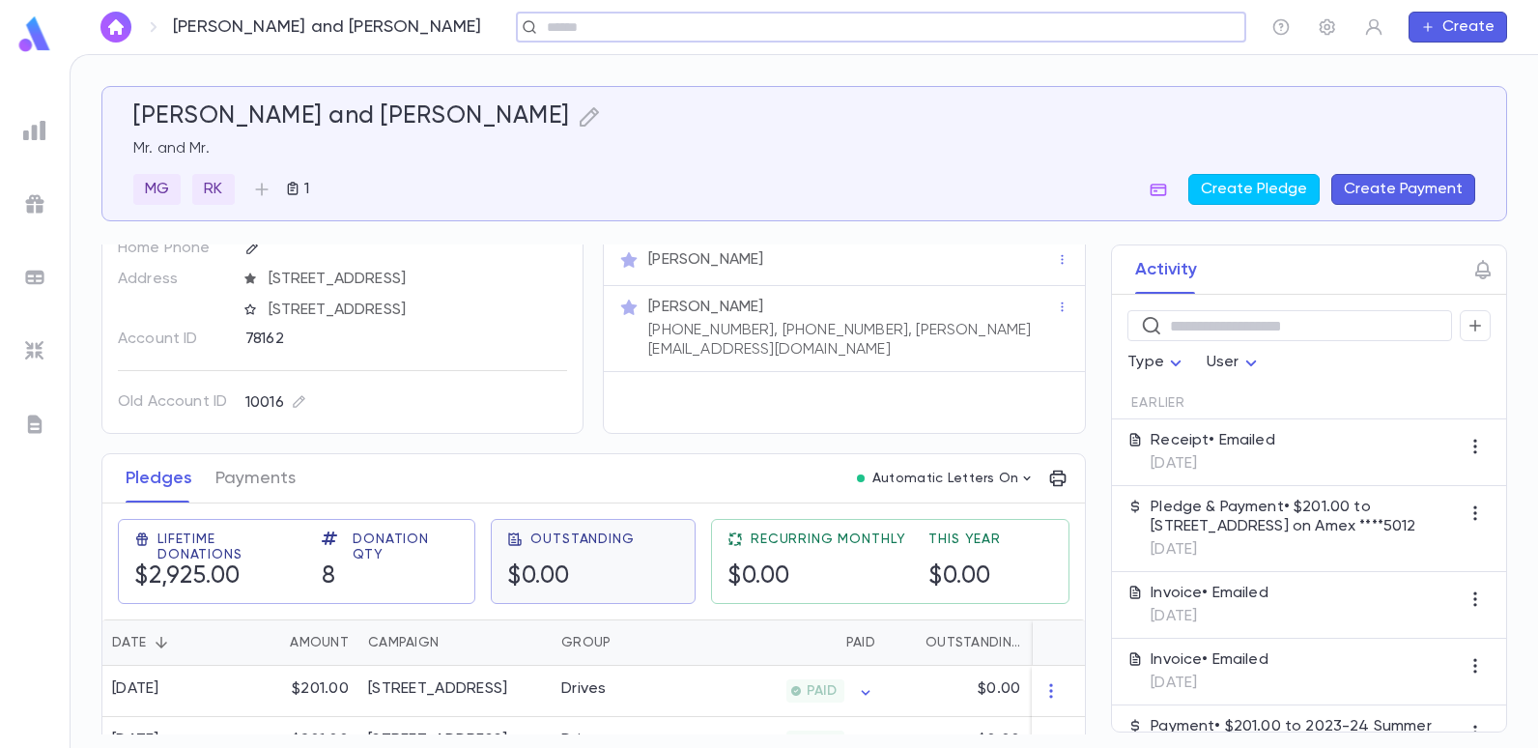
scroll to position [97, 0]
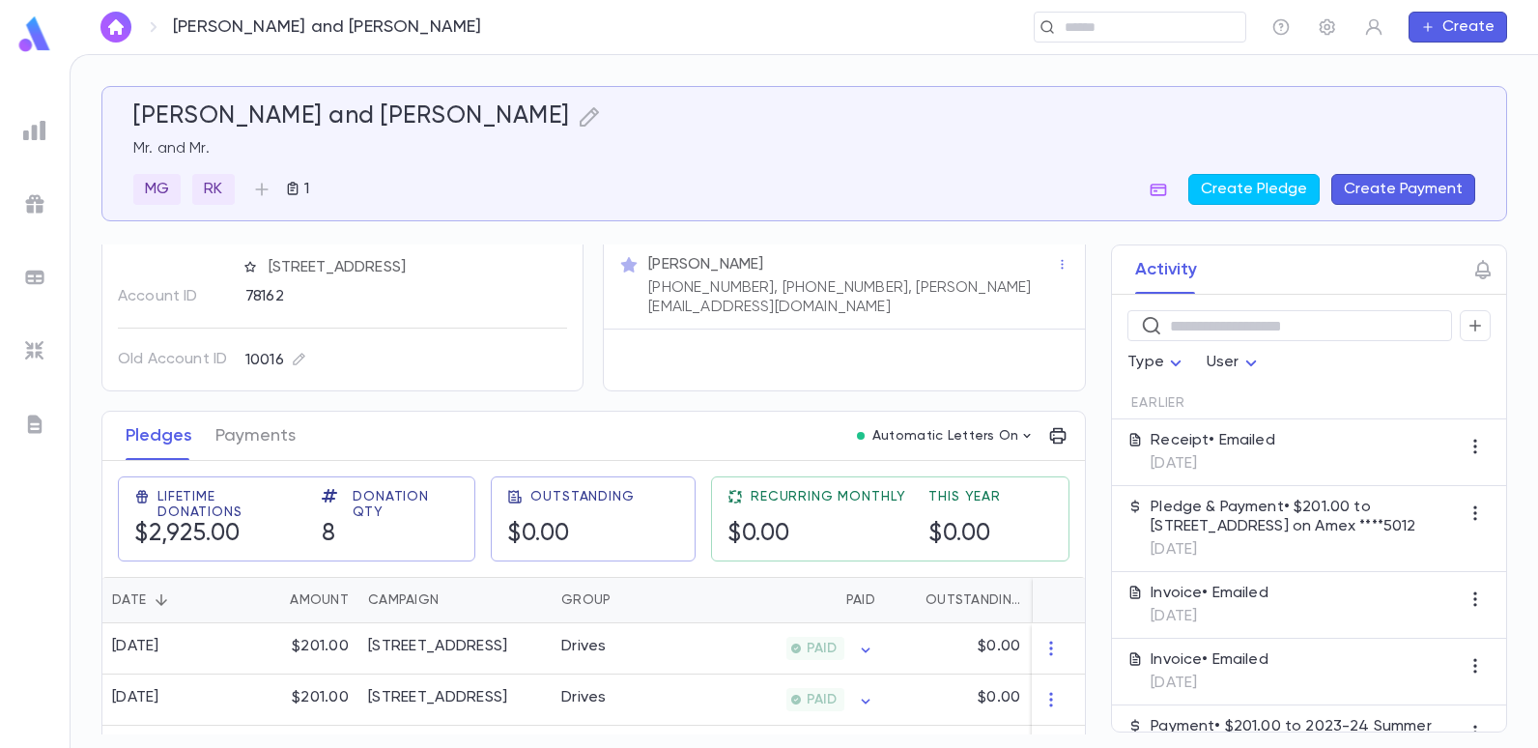
click at [42, 139] on img at bounding box center [34, 130] width 23 height 23
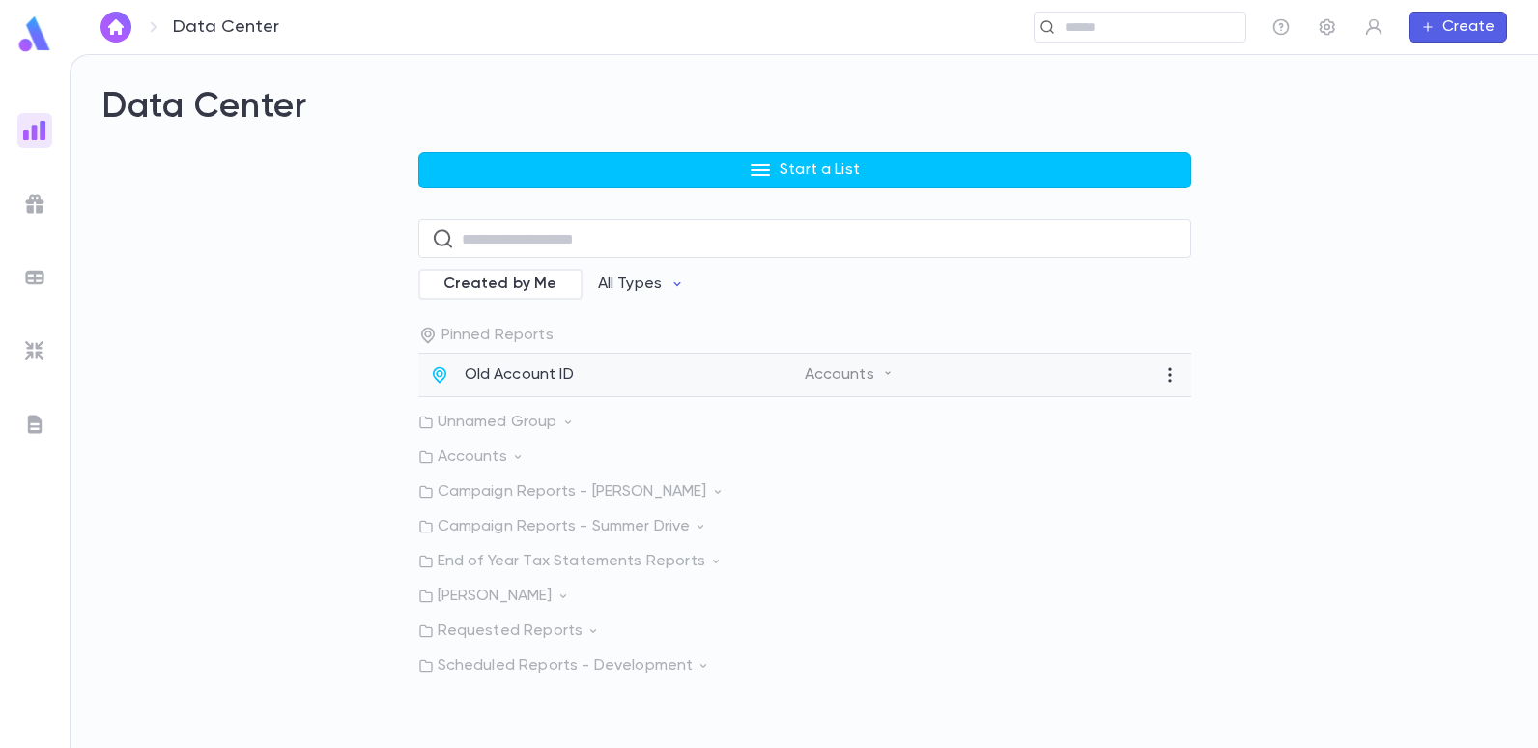
click at [491, 372] on p "Old Account ID" at bounding box center [519, 374] width 109 height 19
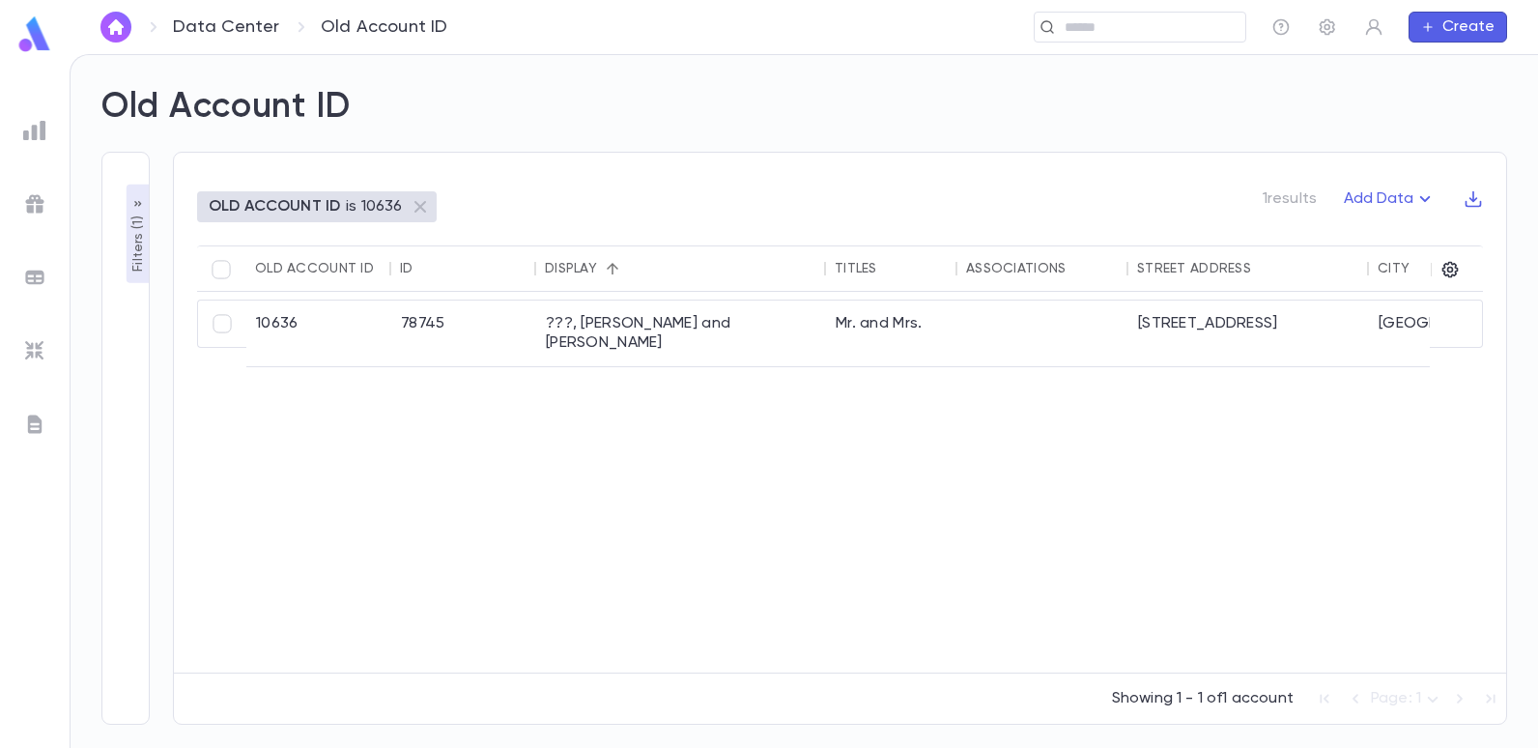
click at [287, 210] on p "OLD ACCOUNT ID" at bounding box center [274, 206] width 131 height 19
click at [143, 232] on p "Filters ( 1 )" at bounding box center [138, 242] width 19 height 60
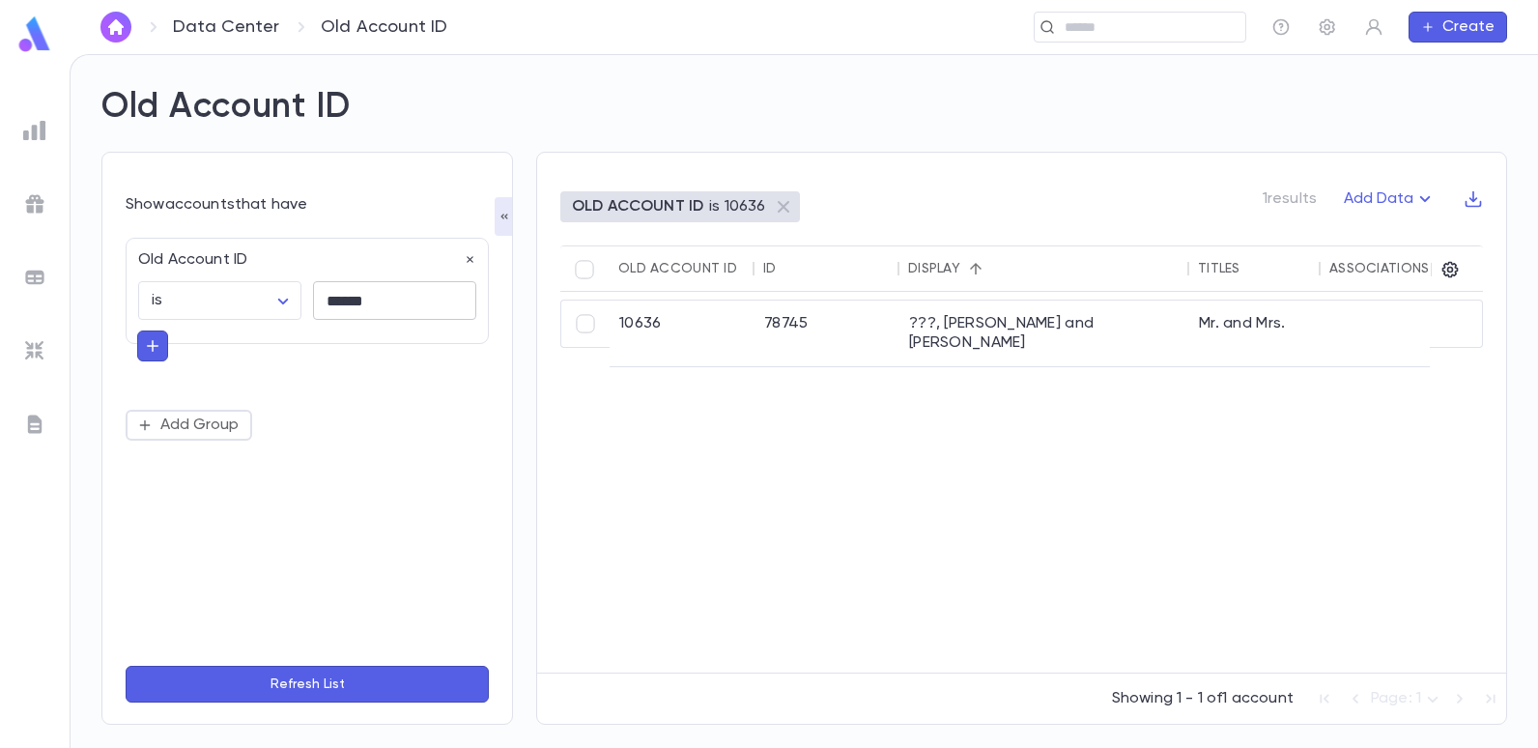
click at [377, 297] on input "******" at bounding box center [394, 301] width 163 height 38
type input "*"
type input "******"
click at [126, 666] on button "Refresh List" at bounding box center [307, 684] width 363 height 37
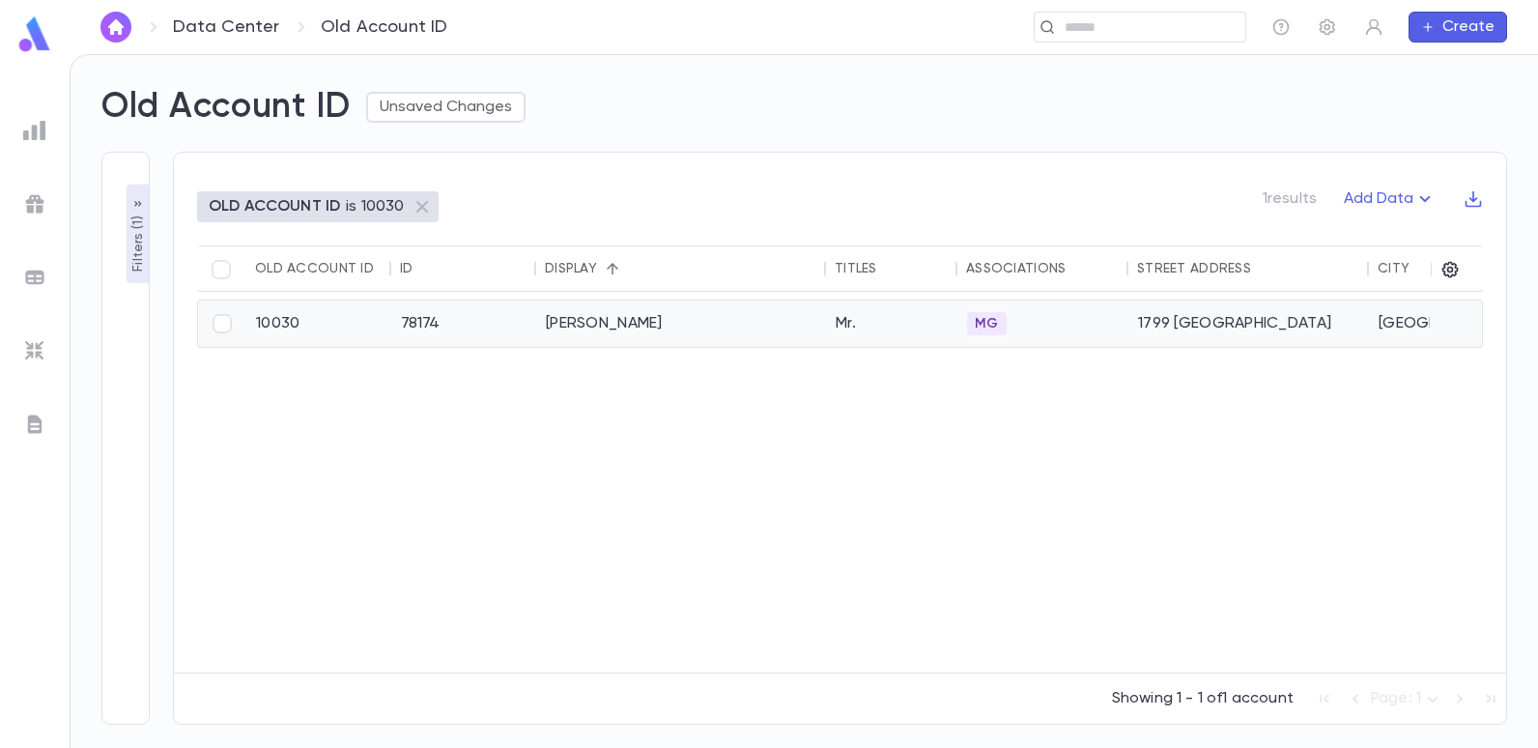
click at [581, 328] on div "Hidary, Jack M" at bounding box center [681, 323] width 290 height 46
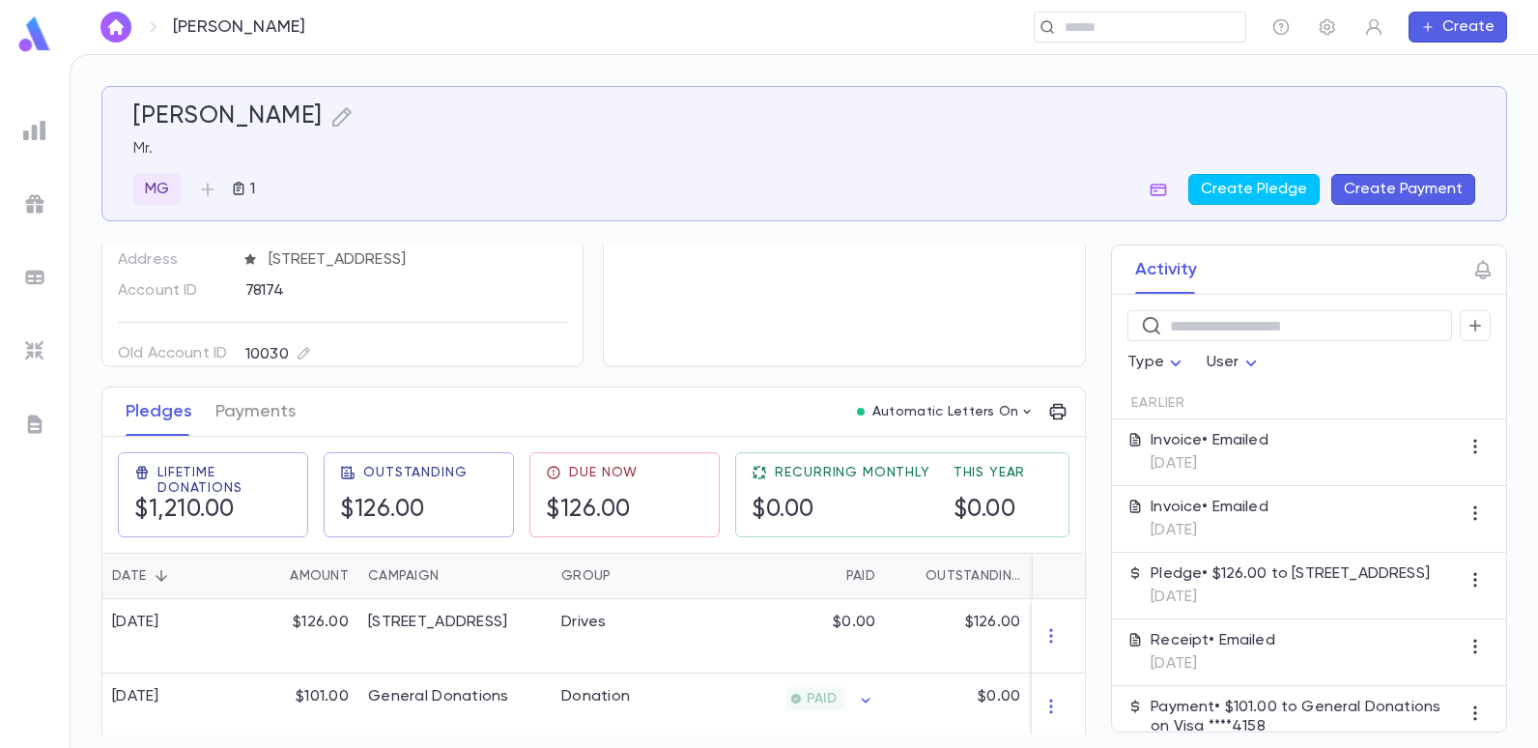
scroll to position [193, 0]
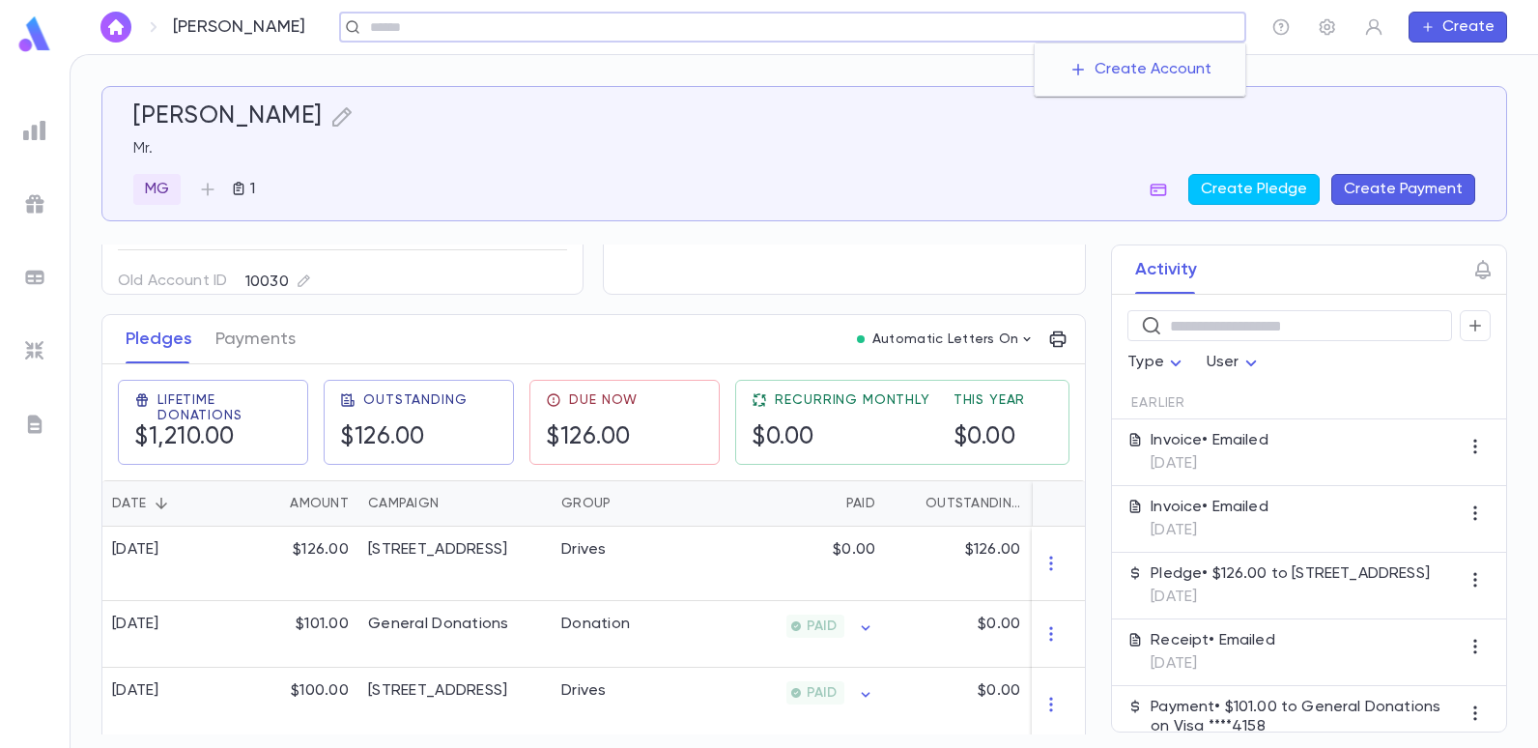
click at [1129, 36] on input "text" at bounding box center [800, 27] width 873 height 18
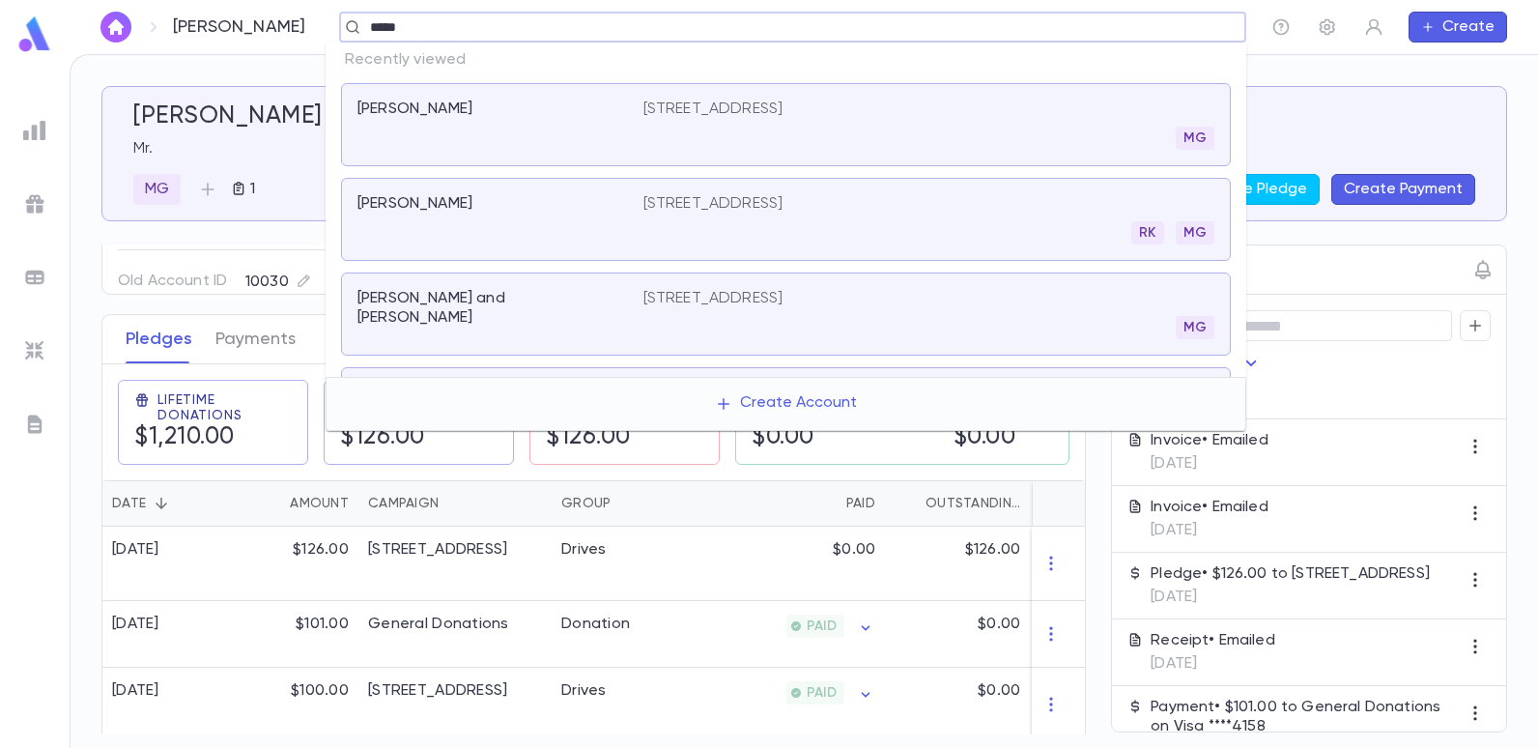
type input "******"
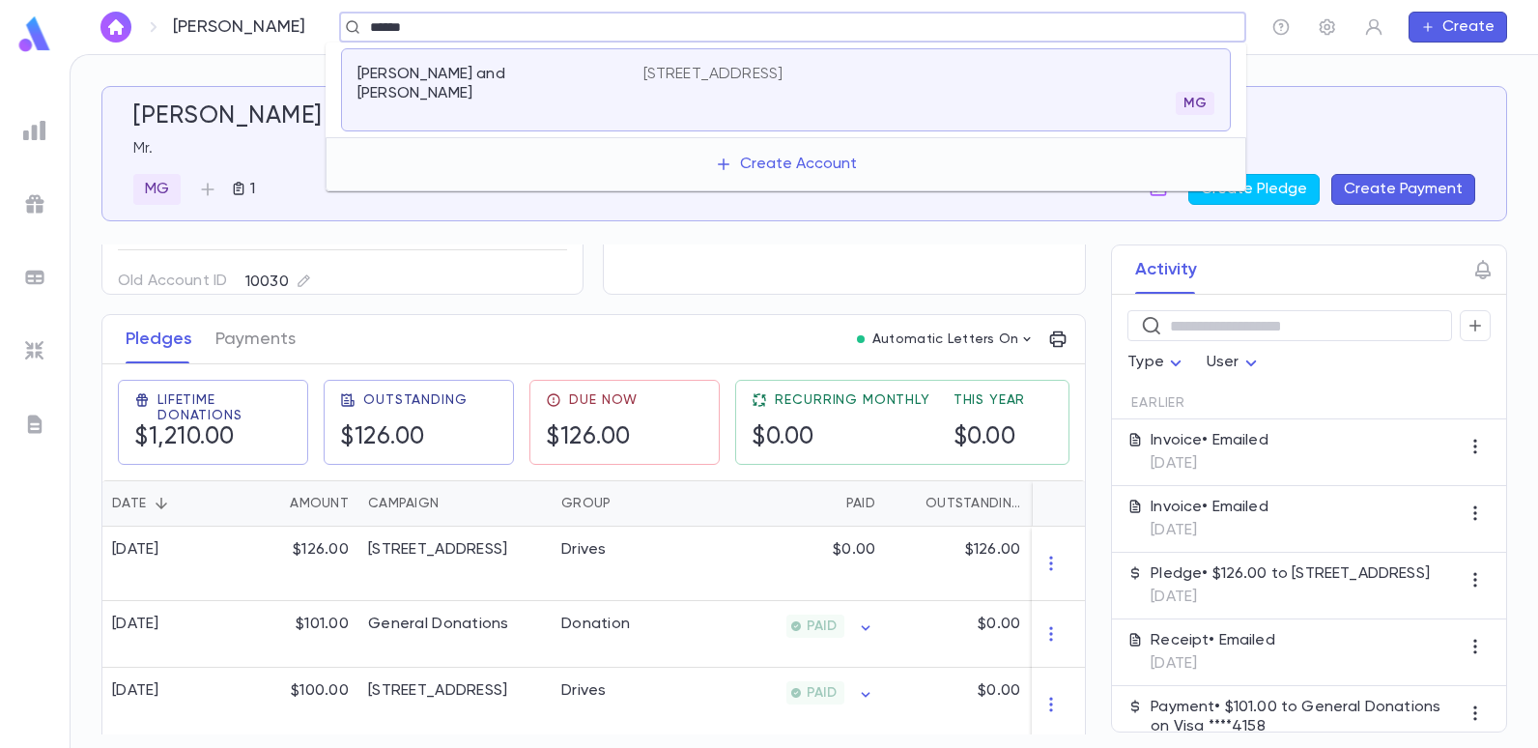
click at [784, 71] on p "1958 East 15th Street, Brooklyn NY 11229" at bounding box center [713, 74] width 140 height 19
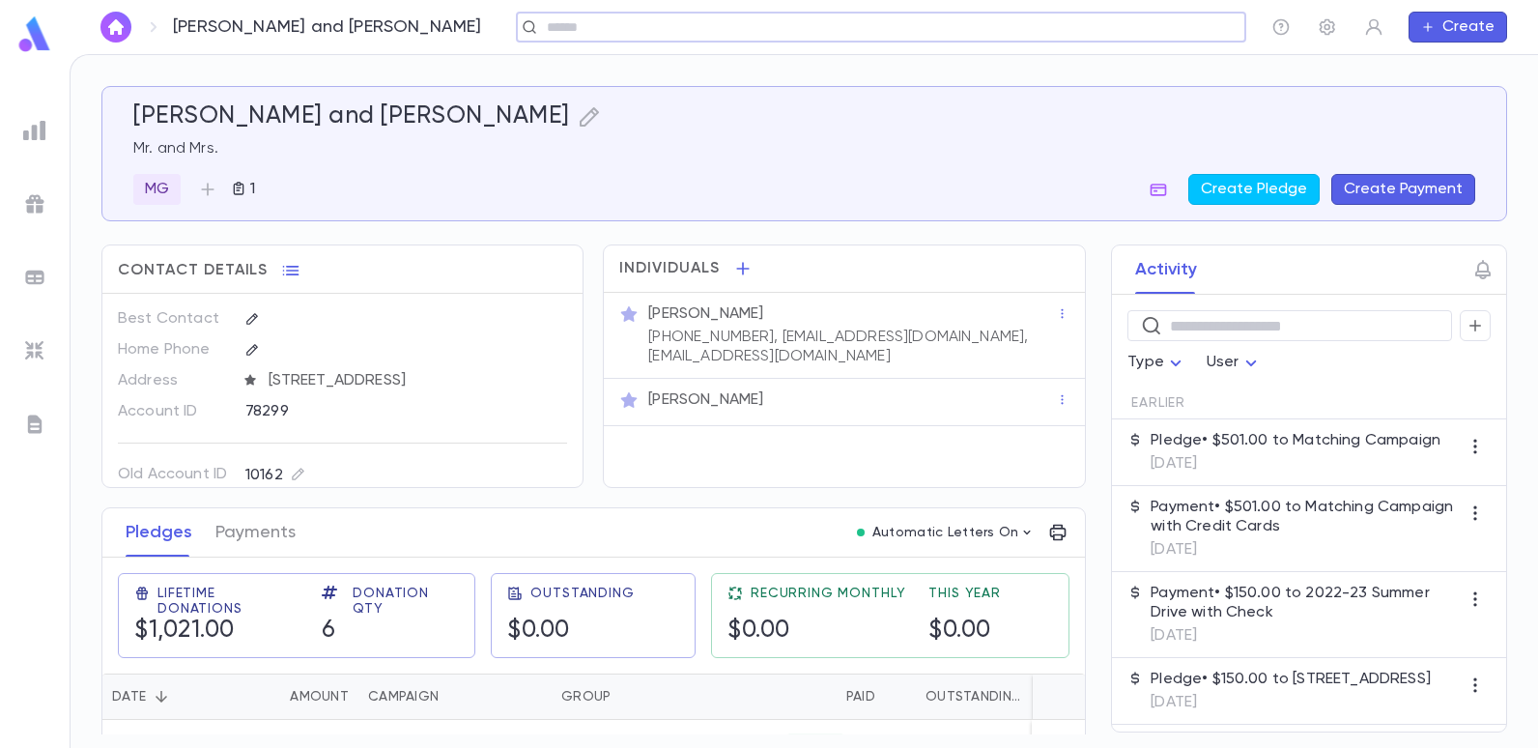
click at [40, 132] on img at bounding box center [34, 130] width 23 height 23
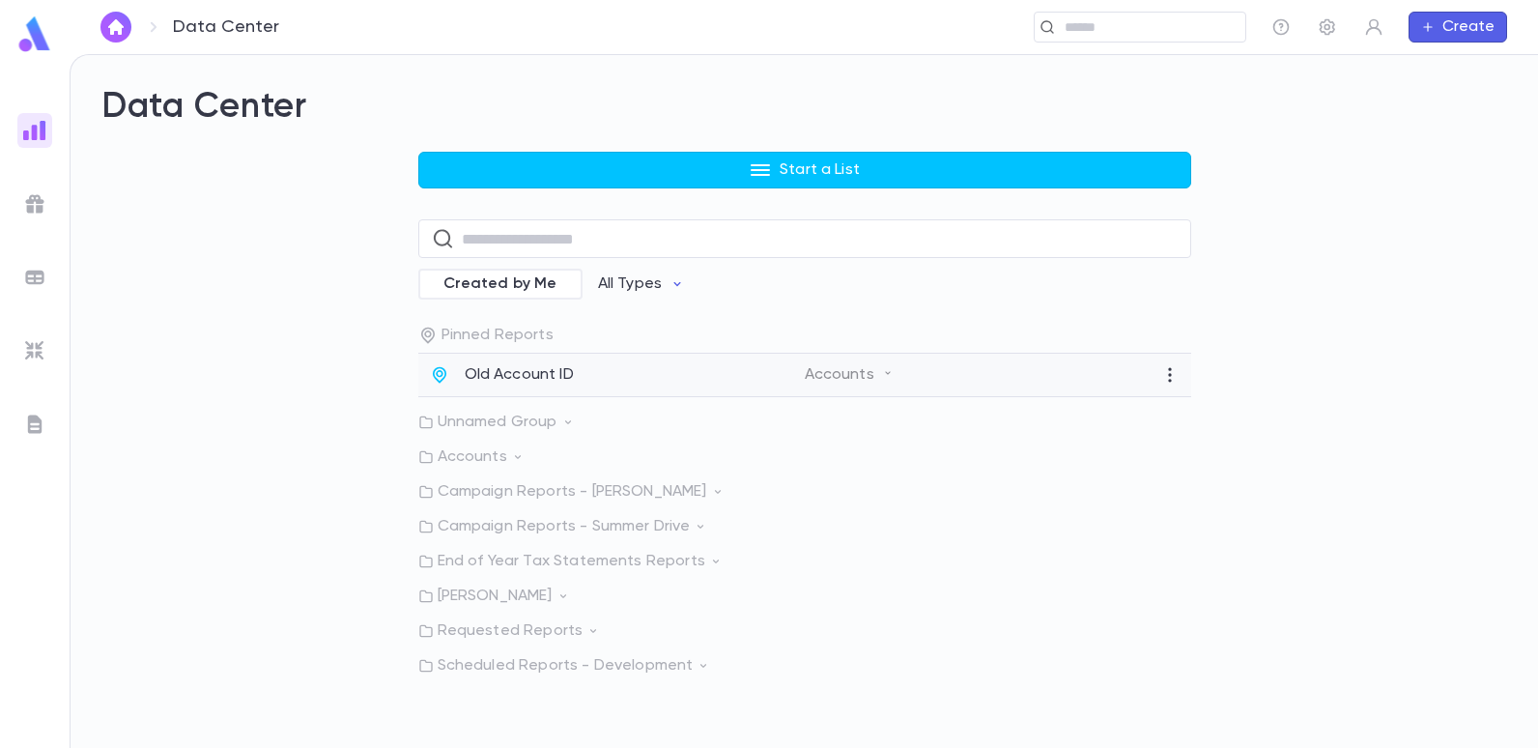
click at [555, 369] on p "Old Account ID" at bounding box center [519, 374] width 109 height 19
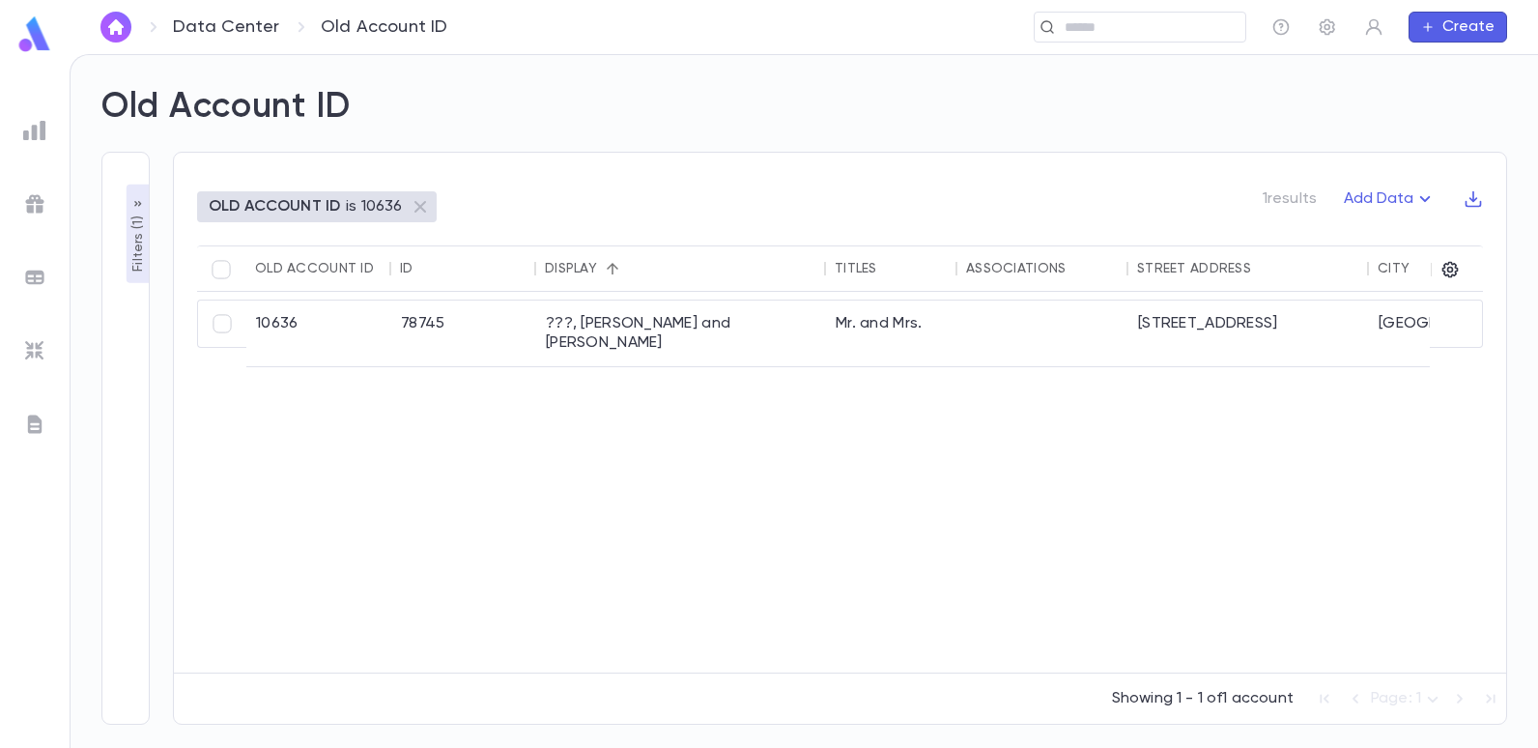
click at [267, 197] on p "OLD ACCOUNT ID" at bounding box center [274, 206] width 131 height 19
click at [354, 211] on p "is 10636" at bounding box center [374, 206] width 56 height 19
click at [134, 253] on p "Filters ( 1 )" at bounding box center [138, 242] width 19 height 60
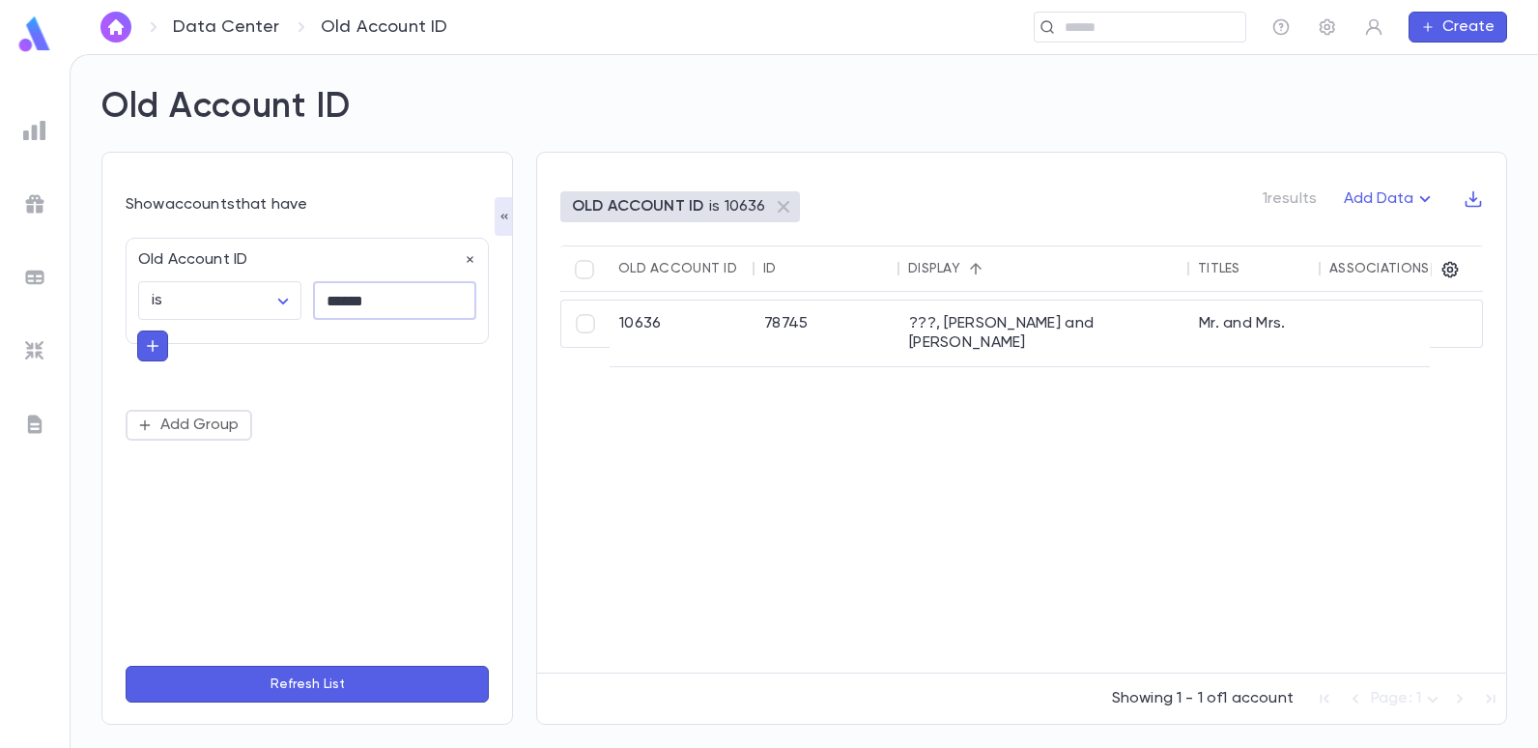
click at [384, 305] on input "******" at bounding box center [394, 301] width 163 height 38
type input "******"
click at [126, 666] on button "Refresh List" at bounding box center [307, 684] width 363 height 37
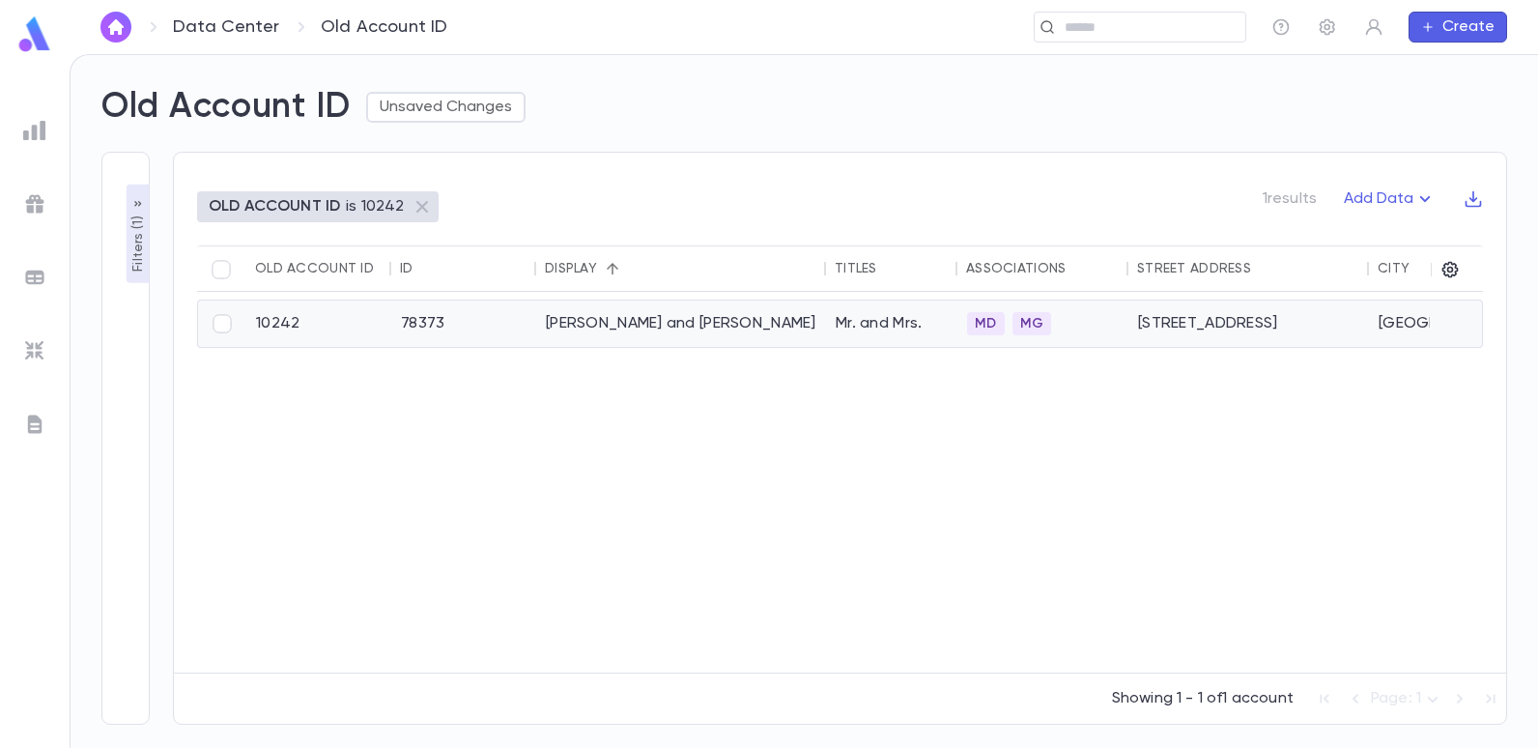
click at [625, 322] on div "Mograbi, Isaac and Esther Tal" at bounding box center [681, 323] width 290 height 46
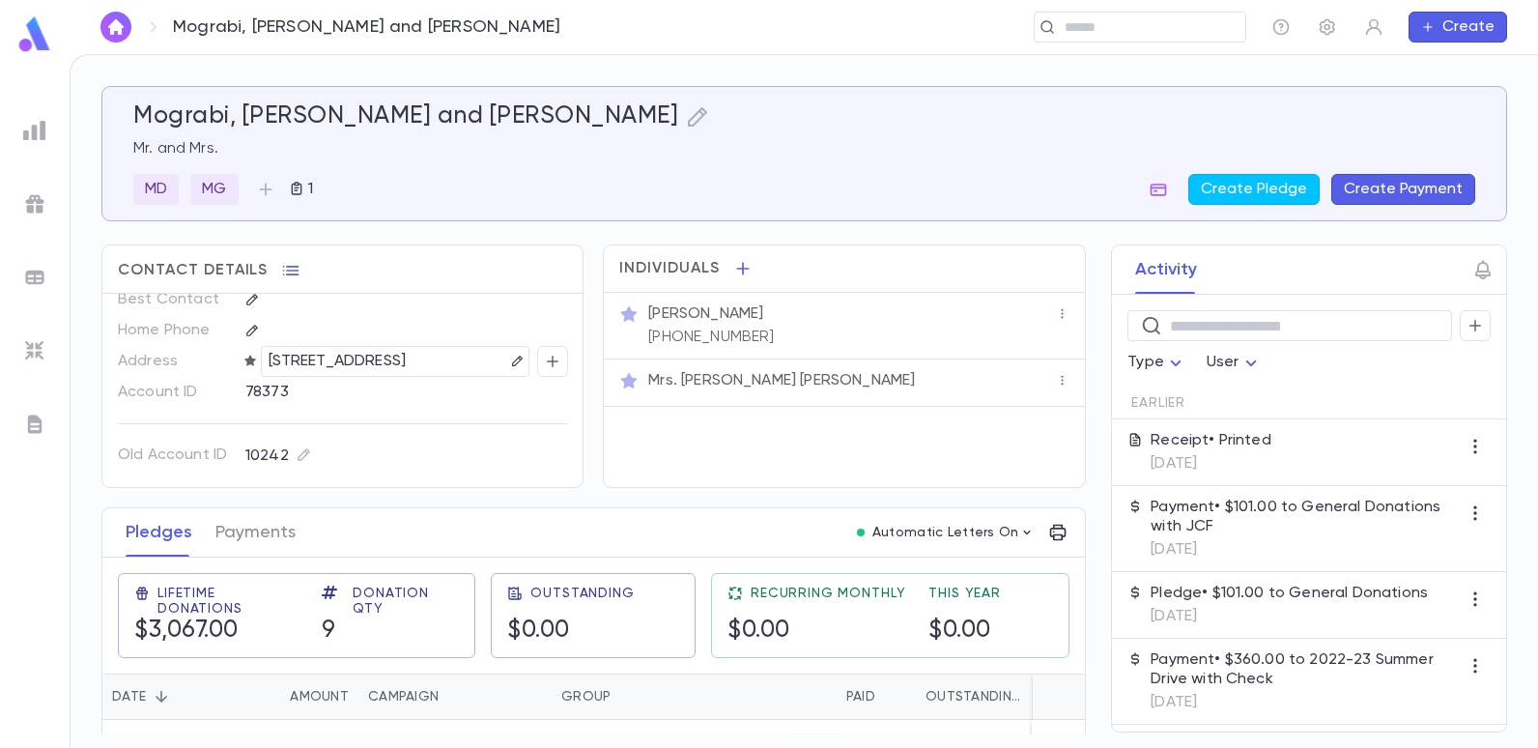
click at [43, 116] on div at bounding box center [34, 130] width 35 height 35
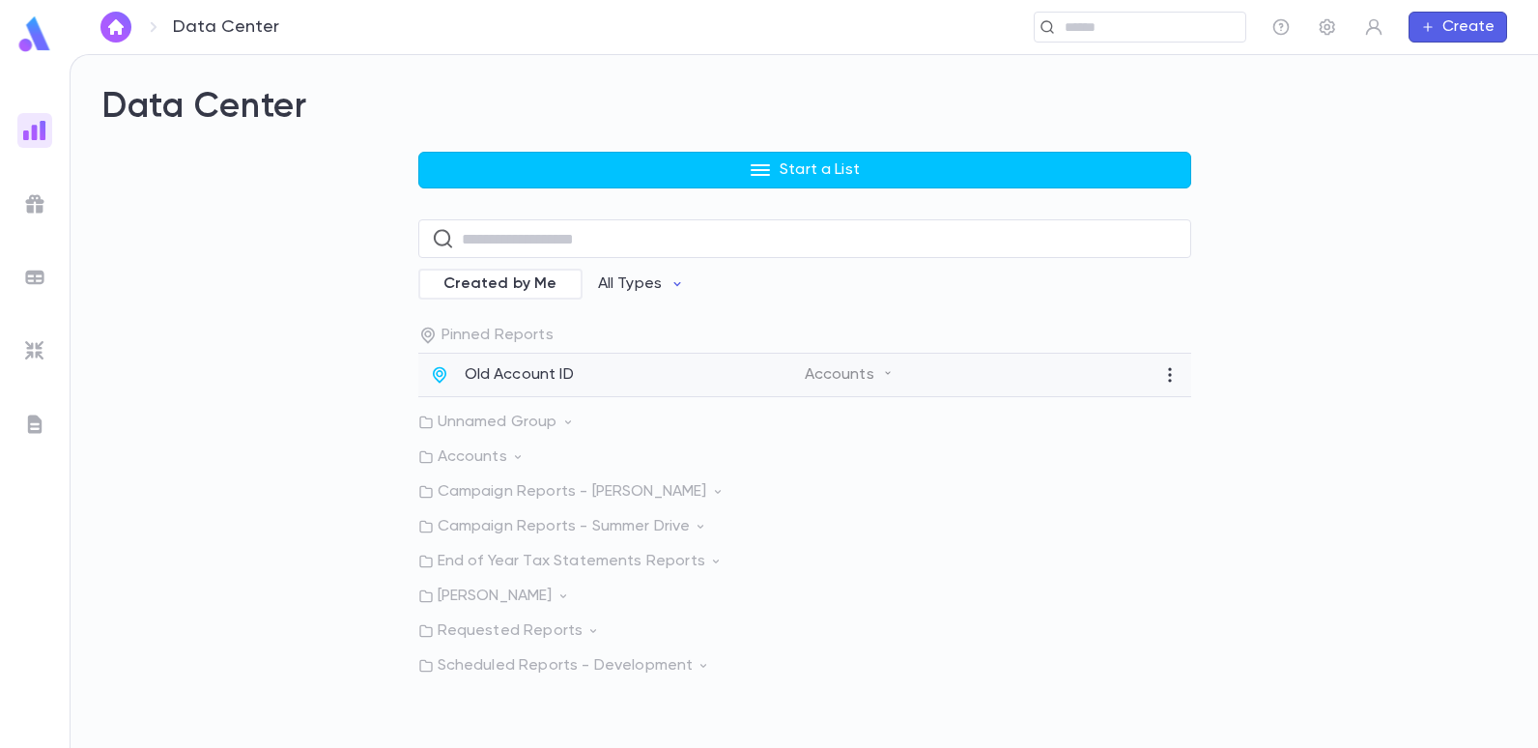
click at [531, 373] on p "Old Account ID" at bounding box center [519, 374] width 109 height 19
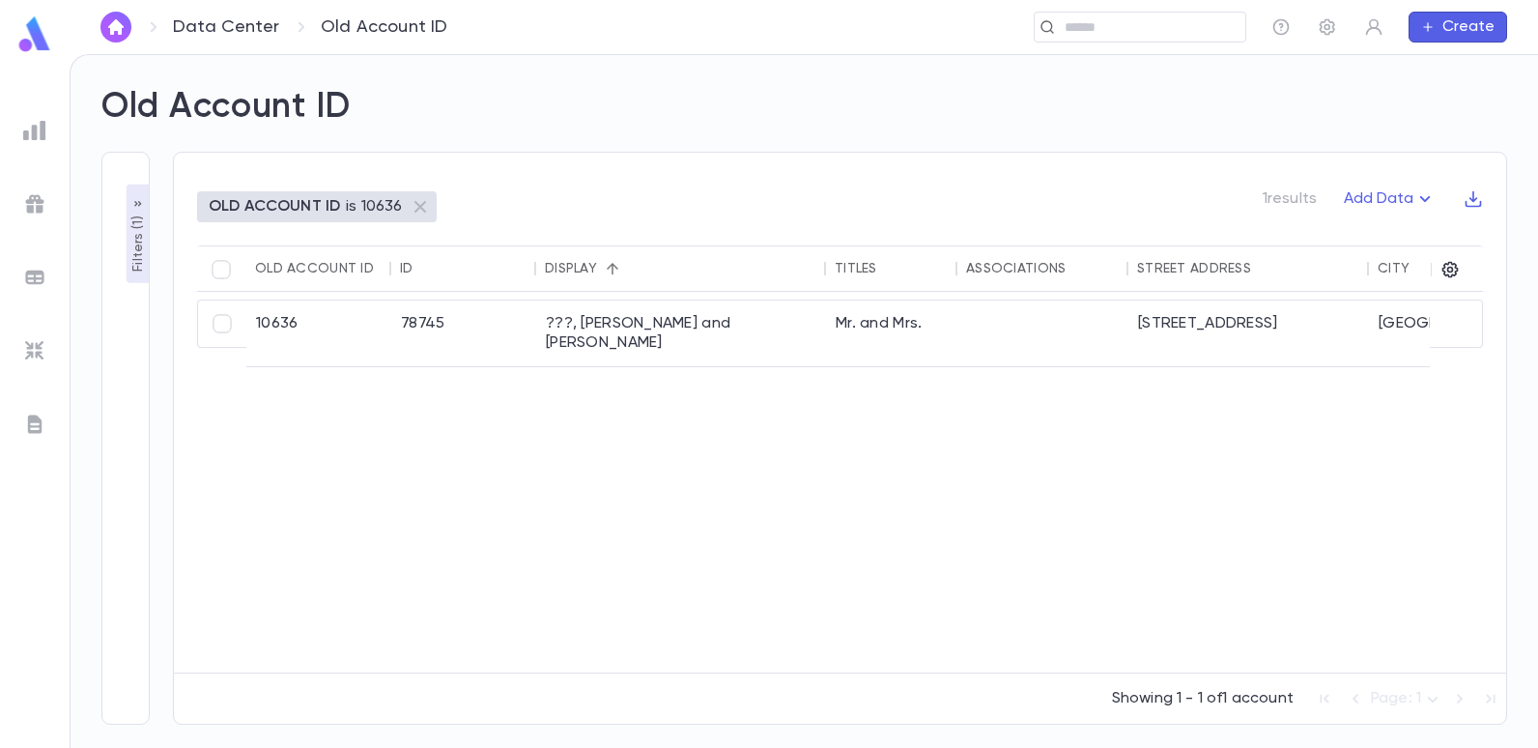
click at [142, 246] on p "Filters ( 1 )" at bounding box center [138, 242] width 19 height 60
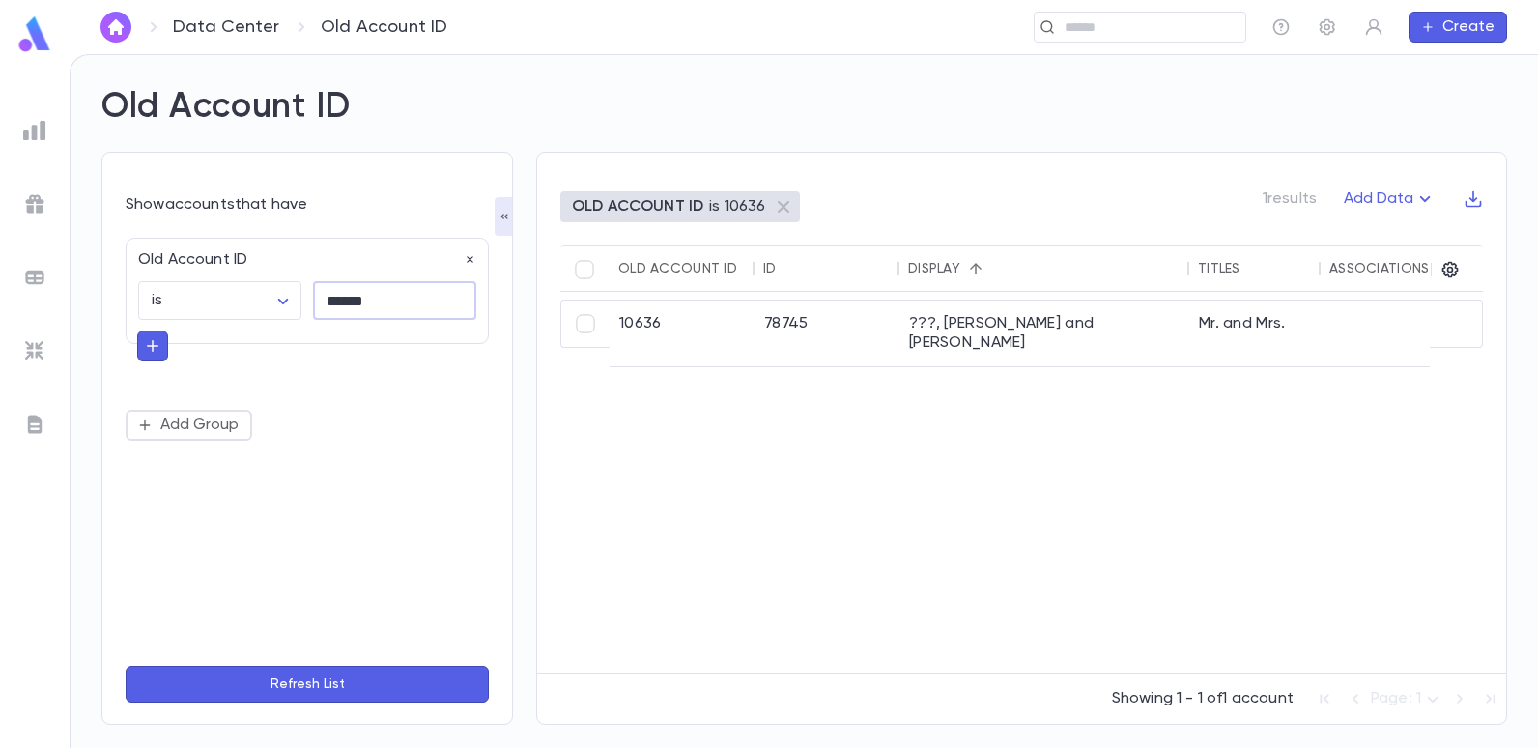
click at [403, 303] on input "******" at bounding box center [394, 301] width 163 height 38
type input "******"
click at [126, 666] on button "Refresh List" at bounding box center [307, 684] width 363 height 37
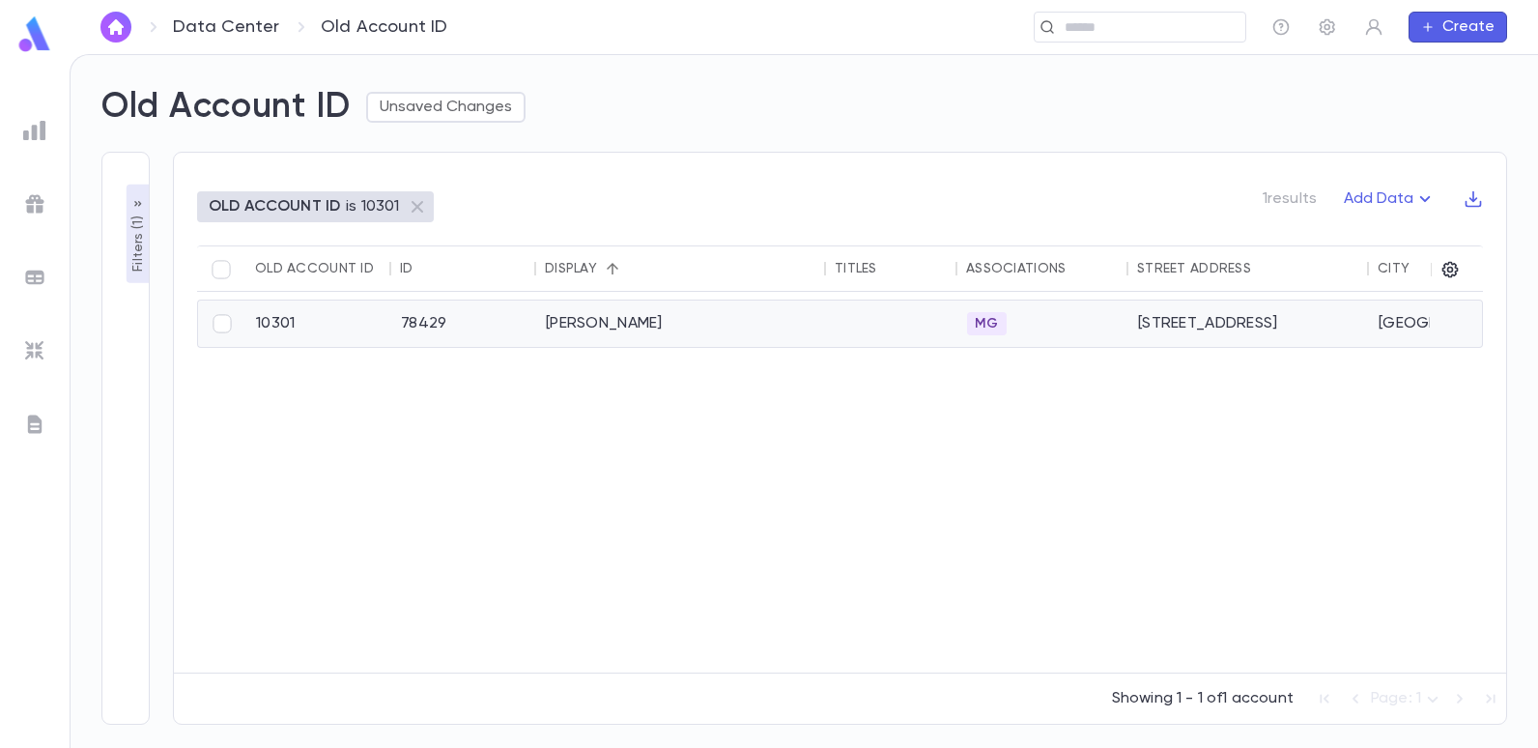
click at [585, 317] on div "Mansour, Solomon" at bounding box center [681, 323] width 290 height 46
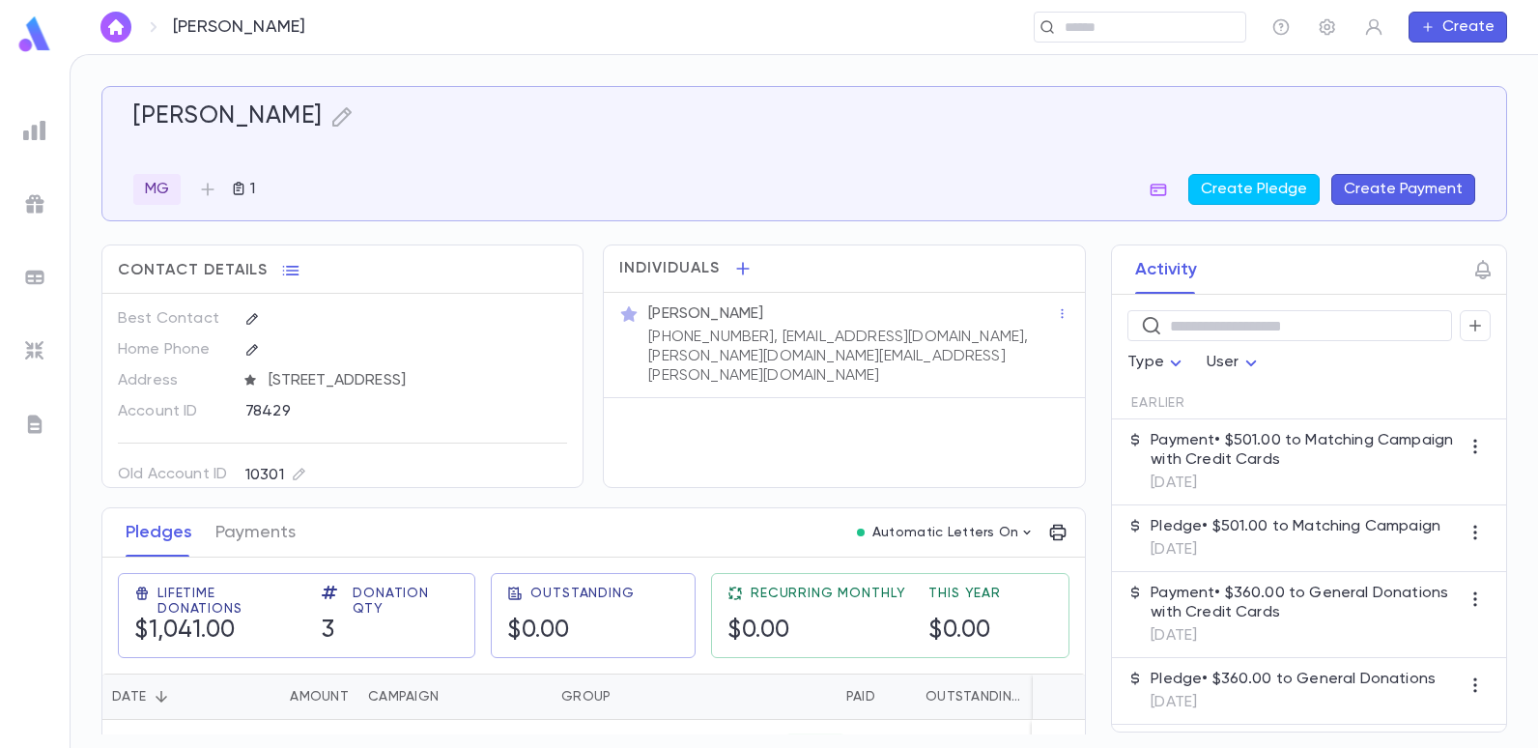
drag, startPoint x: 981, startPoint y: 332, endPoint x: 804, endPoint y: 318, distance: 177.4
click at [804, 318] on div "[PERSON_NAME] [PHONE_NUMBER], [EMAIL_ADDRESS][DOMAIN_NAME], [PERSON_NAME][DOMAI…" at bounding box center [850, 342] width 412 height 85
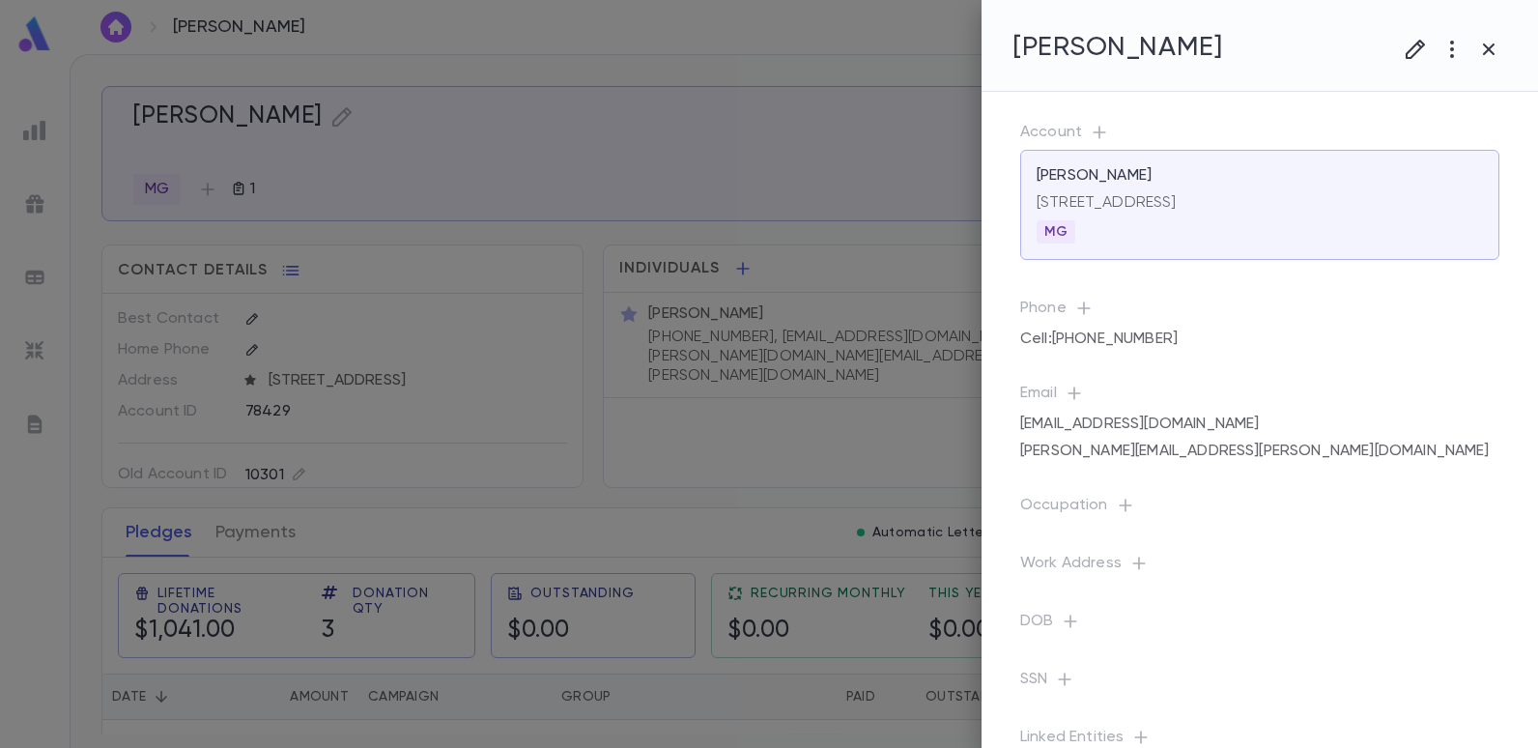
drag, startPoint x: 804, startPoint y: 318, endPoint x: 876, endPoint y: 356, distance: 81.7
click at [887, 395] on div at bounding box center [769, 374] width 1538 height 748
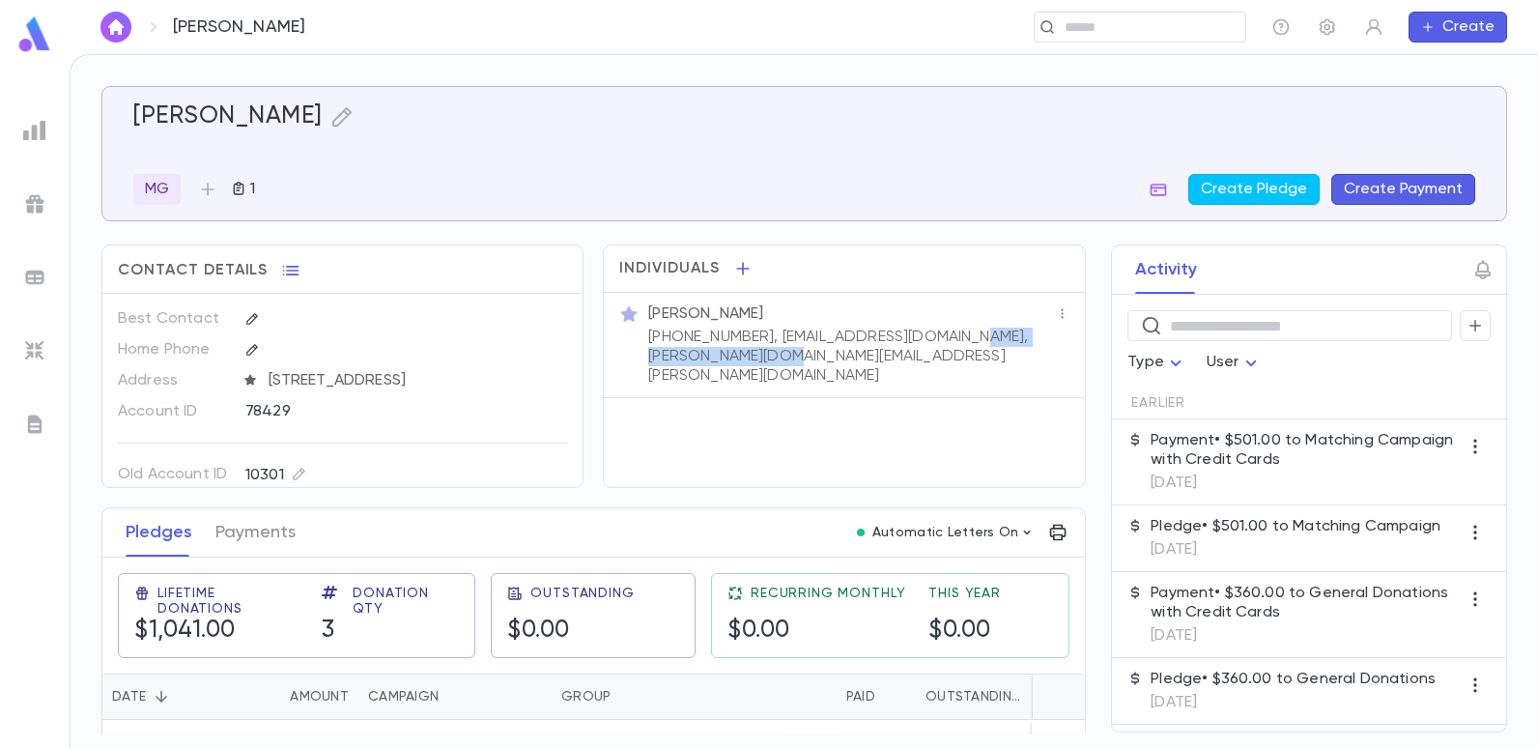
drag, startPoint x: 975, startPoint y: 338, endPoint x: 830, endPoint y: 349, distance: 145.3
click at [830, 349] on p "[PHONE_NUMBER], [EMAIL_ADDRESS][DOMAIN_NAME], [PERSON_NAME][DOMAIN_NAME][EMAIL_…" at bounding box center [852, 357] width 408 height 58
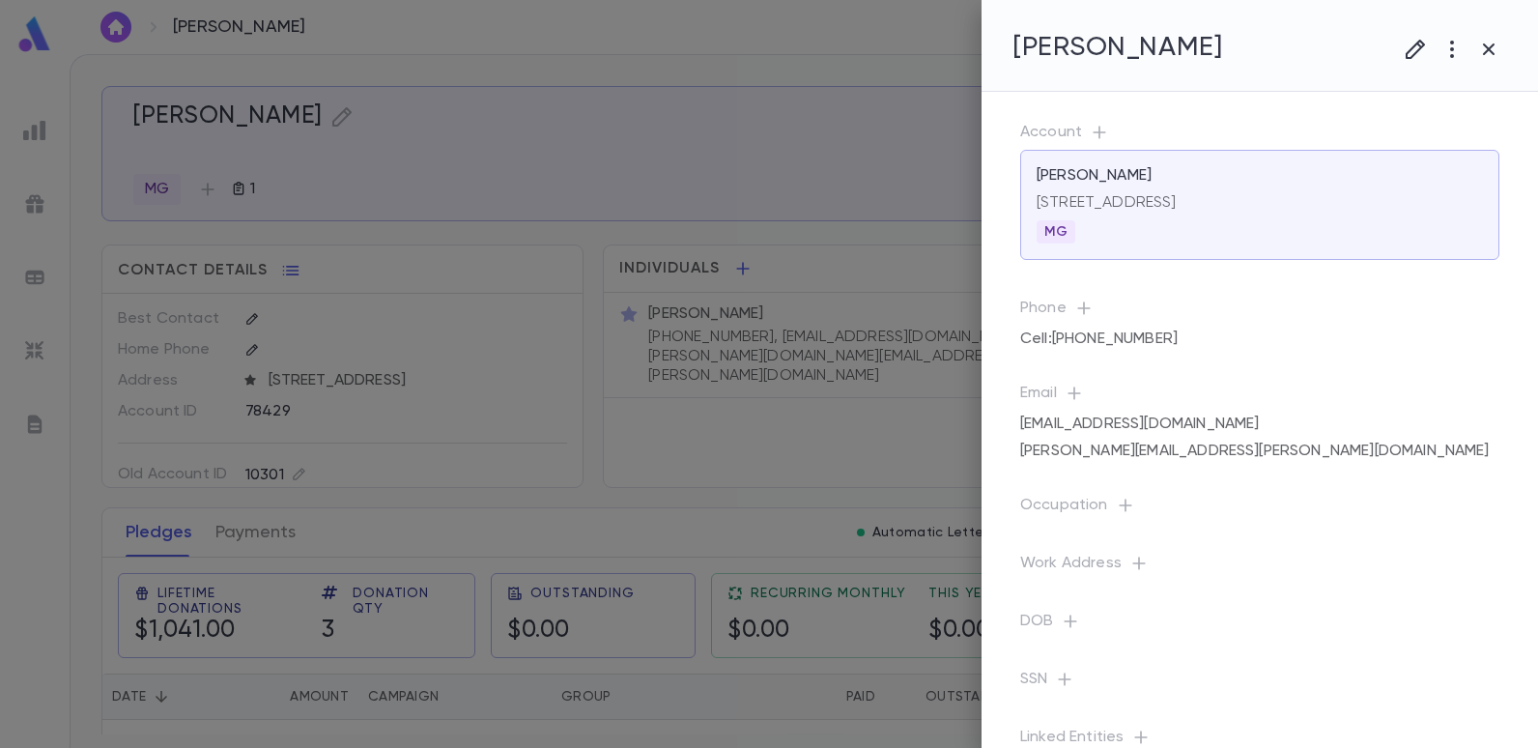
click at [892, 420] on div at bounding box center [804, 374] width 1469 height 748
click at [928, 383] on div at bounding box center [769, 374] width 1538 height 748
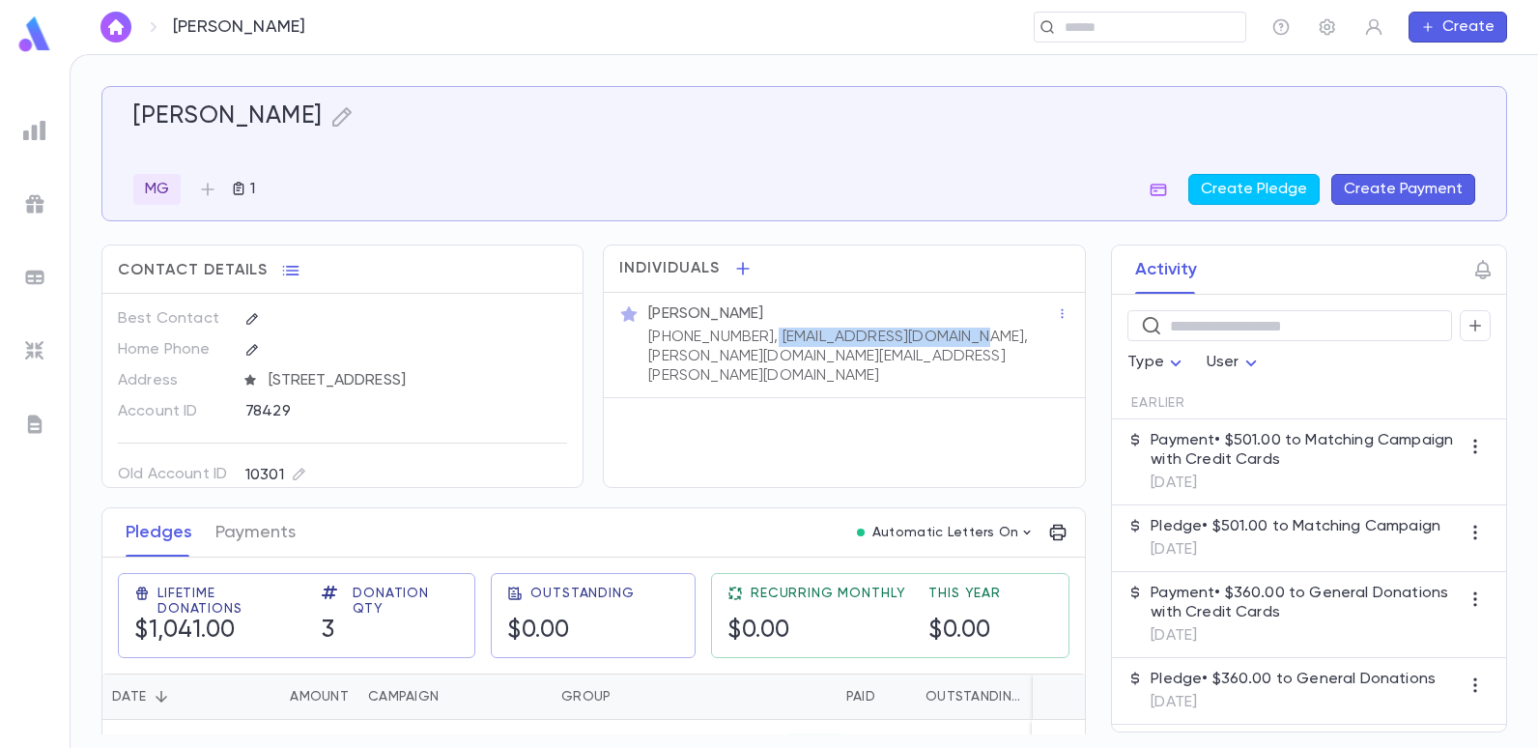
drag, startPoint x: 970, startPoint y: 334, endPoint x: 757, endPoint y: 331, distance: 213.5
click at [757, 331] on p "[PHONE_NUMBER], [EMAIL_ADDRESS][DOMAIN_NAME], [PERSON_NAME][DOMAIN_NAME][EMAIL_…" at bounding box center [852, 357] width 408 height 58
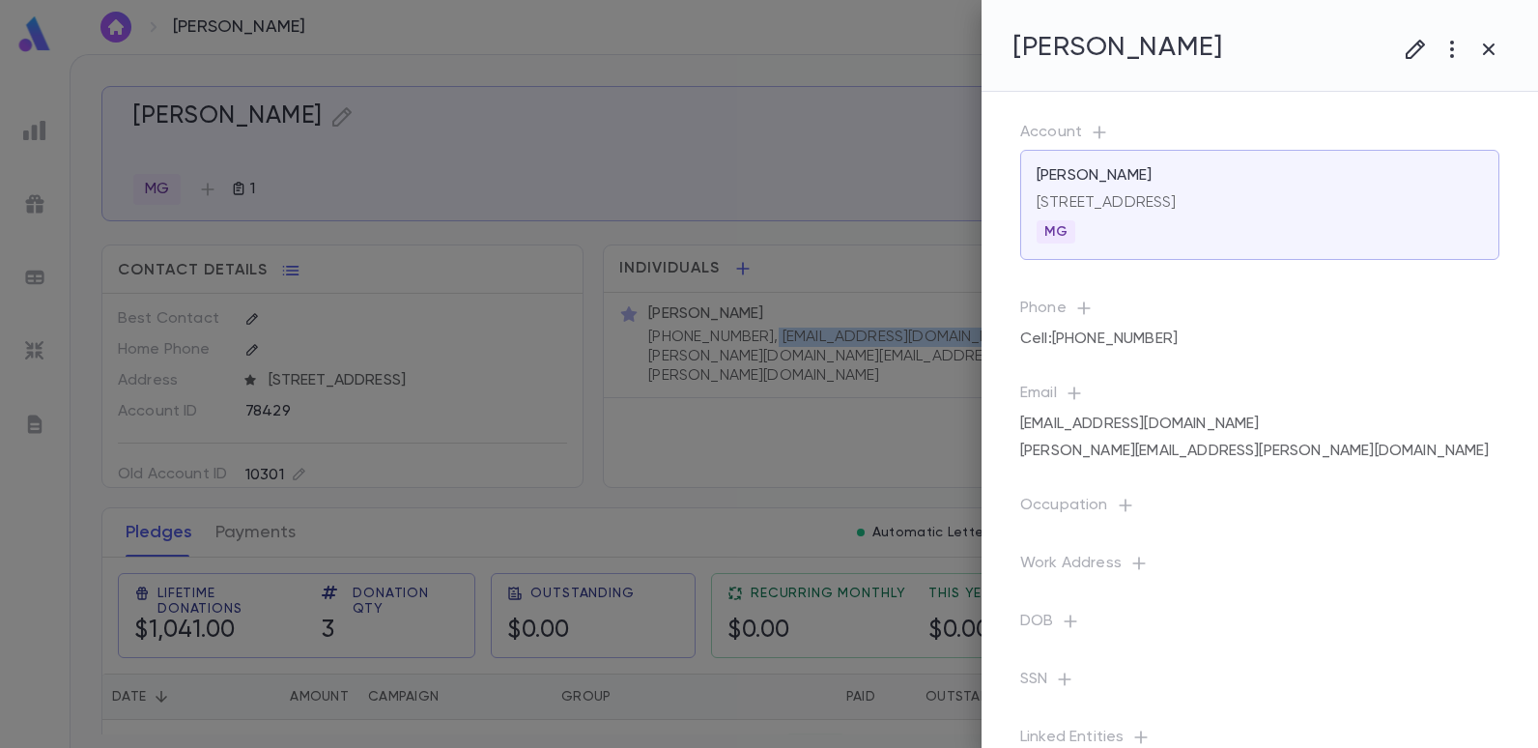
copy p "[EMAIL_ADDRESS][DOMAIN_NAME]"
click at [534, 151] on div at bounding box center [769, 374] width 1538 height 748
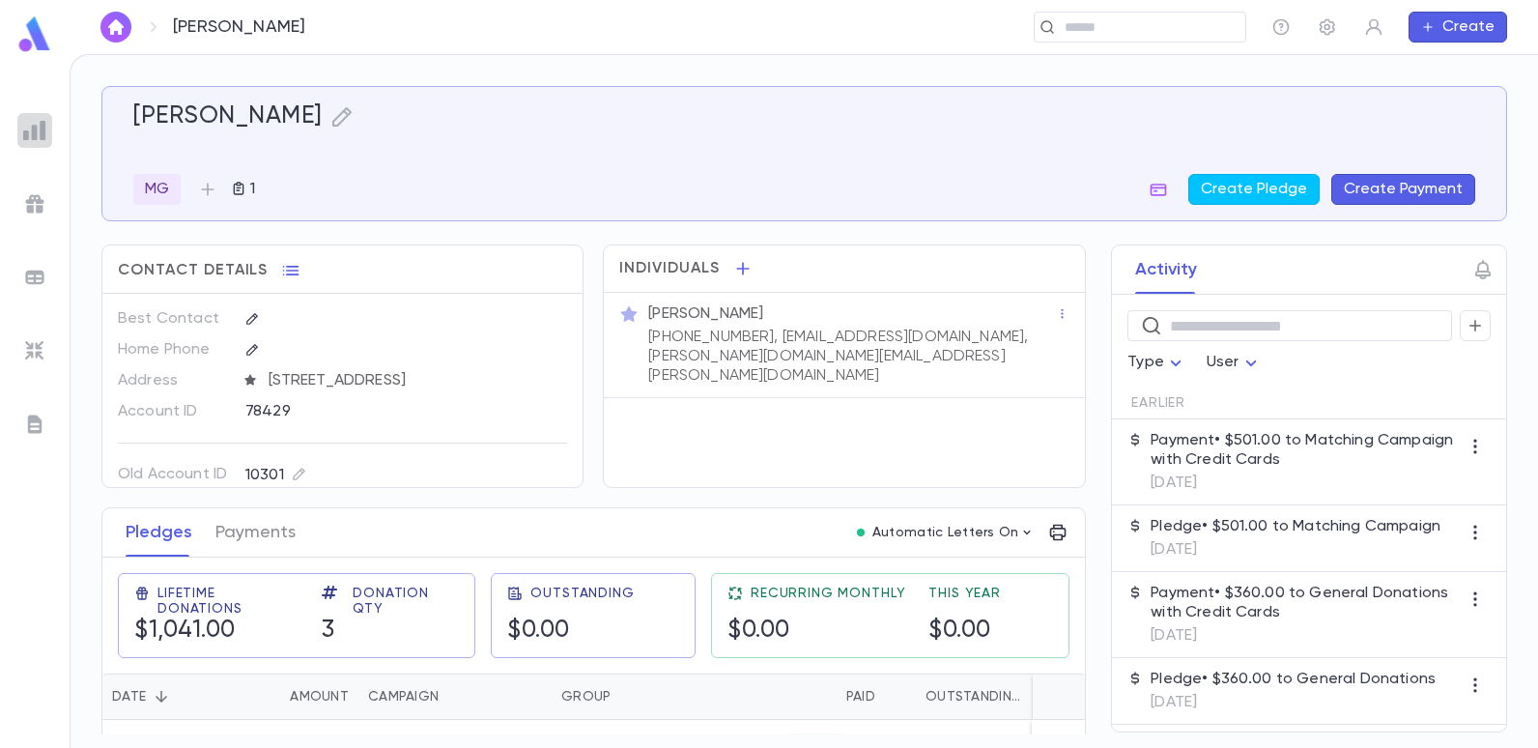
click at [30, 120] on img at bounding box center [34, 130] width 23 height 23
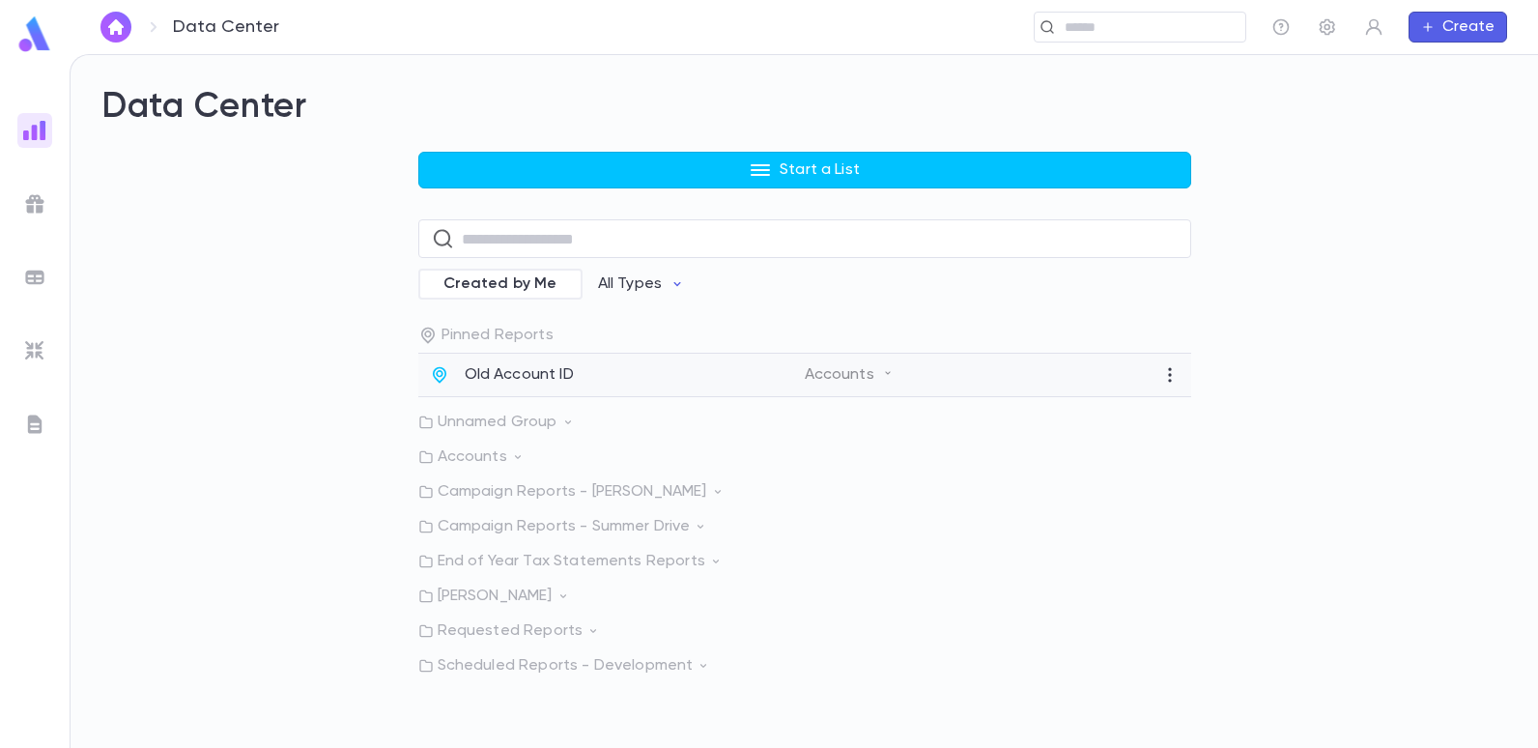
click at [551, 367] on p "Old Account ID" at bounding box center [519, 374] width 109 height 19
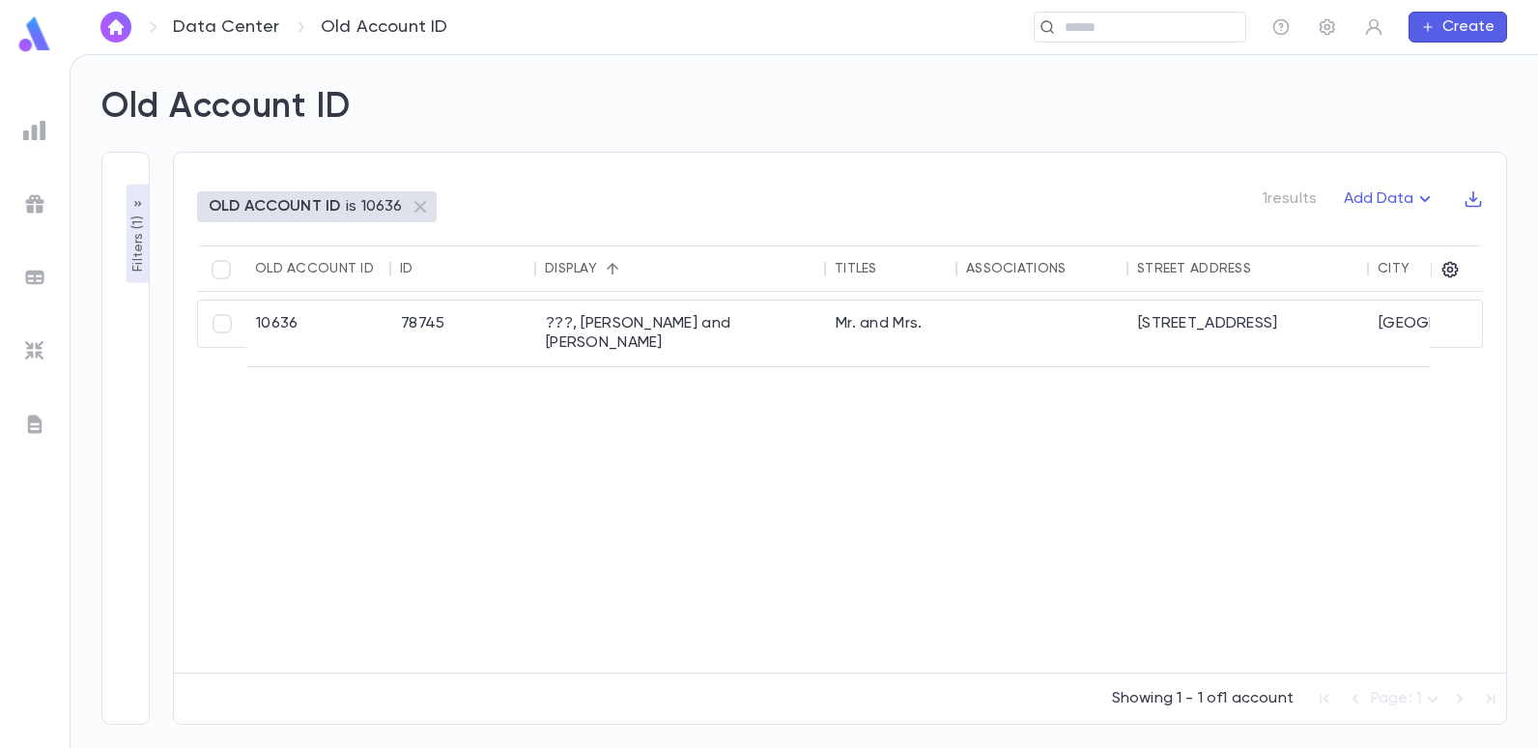
click at [129, 230] on p "Filters ( 1 )" at bounding box center [138, 242] width 19 height 60
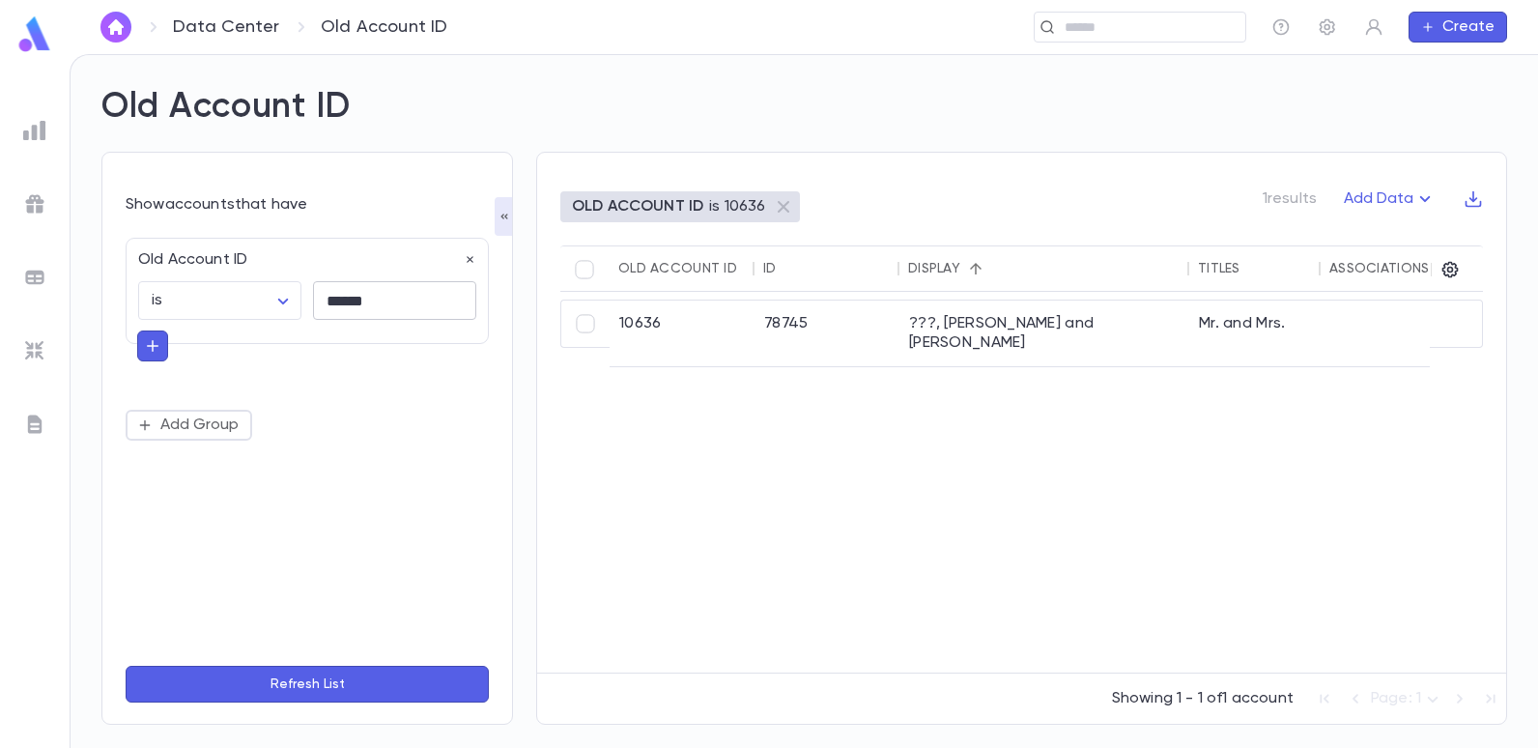
click at [390, 301] on input "******" at bounding box center [394, 301] width 163 height 38
type input "*******"
click at [126, 666] on button "Refresh List" at bounding box center [307, 684] width 363 height 37
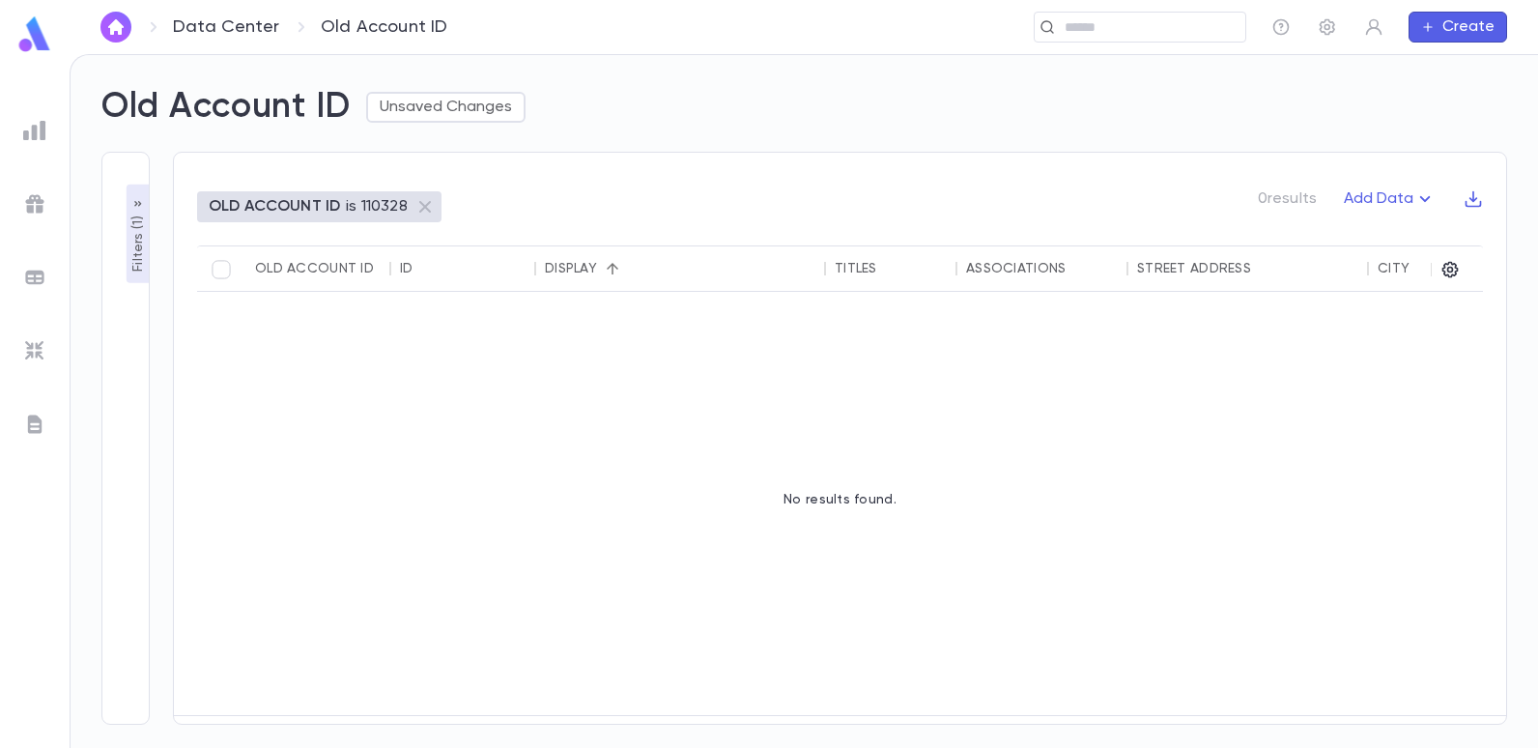
click at [130, 245] on p "Filters ( 1 )" at bounding box center [138, 242] width 19 height 60
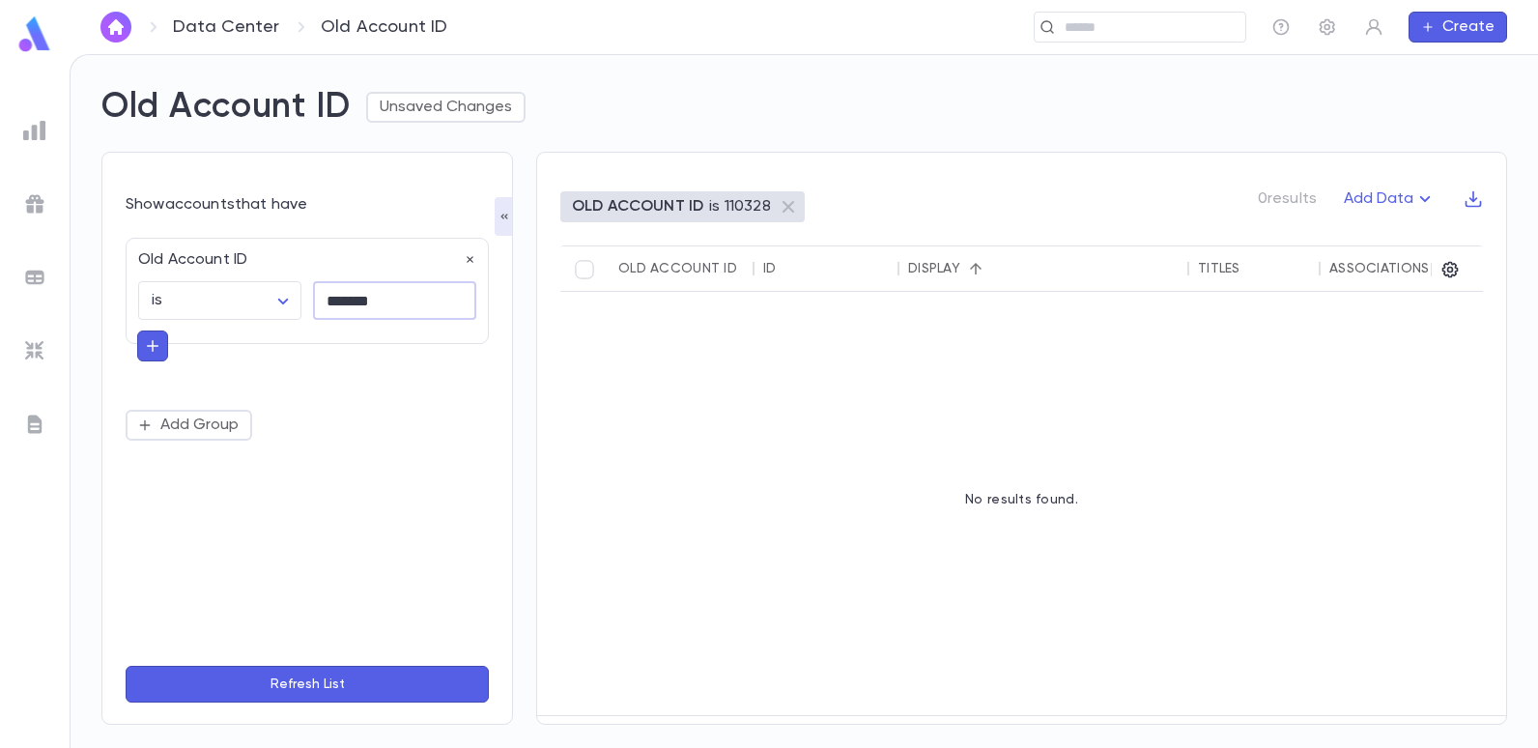
click at [394, 294] on input "*******" at bounding box center [394, 301] width 163 height 38
type input "*"
type input "******"
click at [126, 666] on button "Refresh List" at bounding box center [307, 684] width 363 height 37
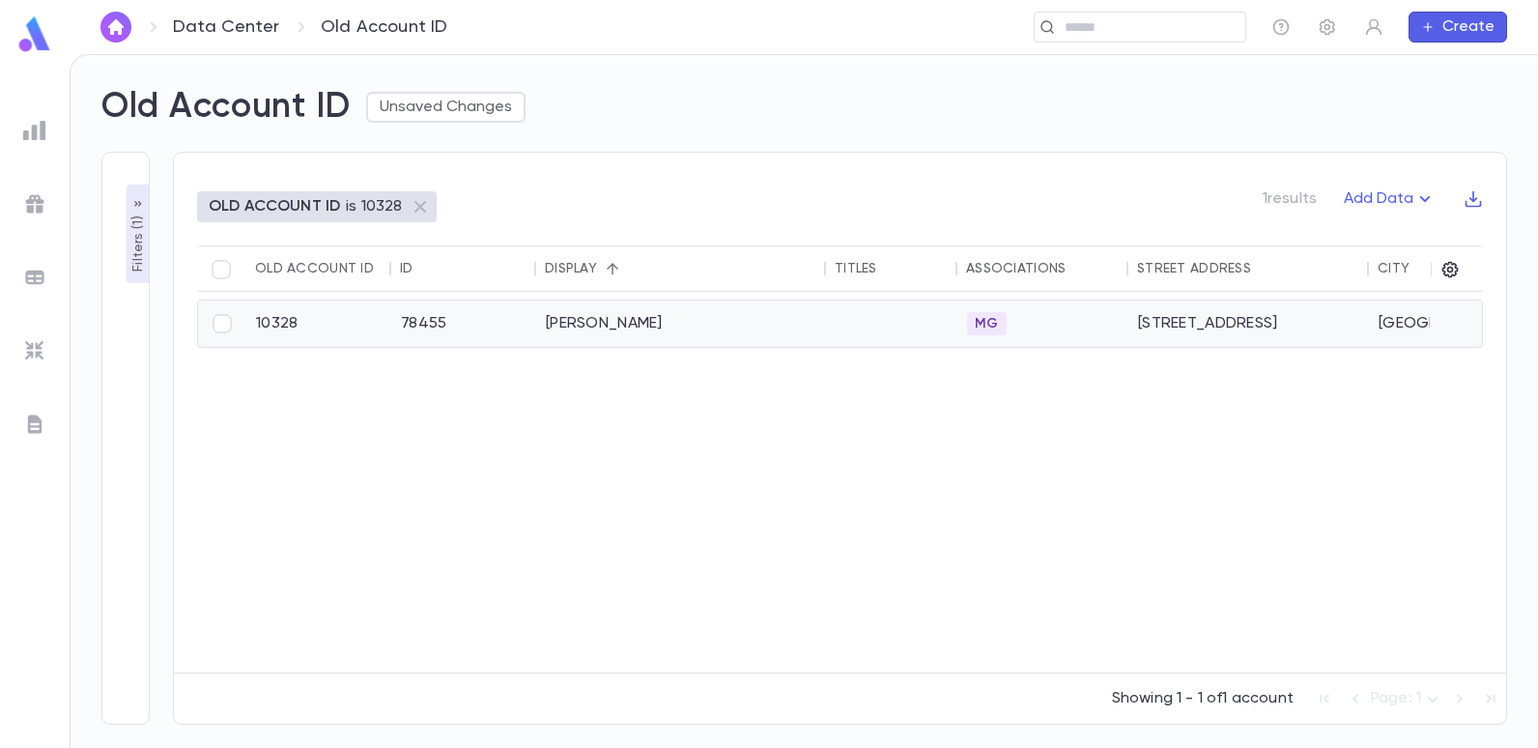
click at [586, 325] on div "[PERSON_NAME]" at bounding box center [681, 323] width 290 height 46
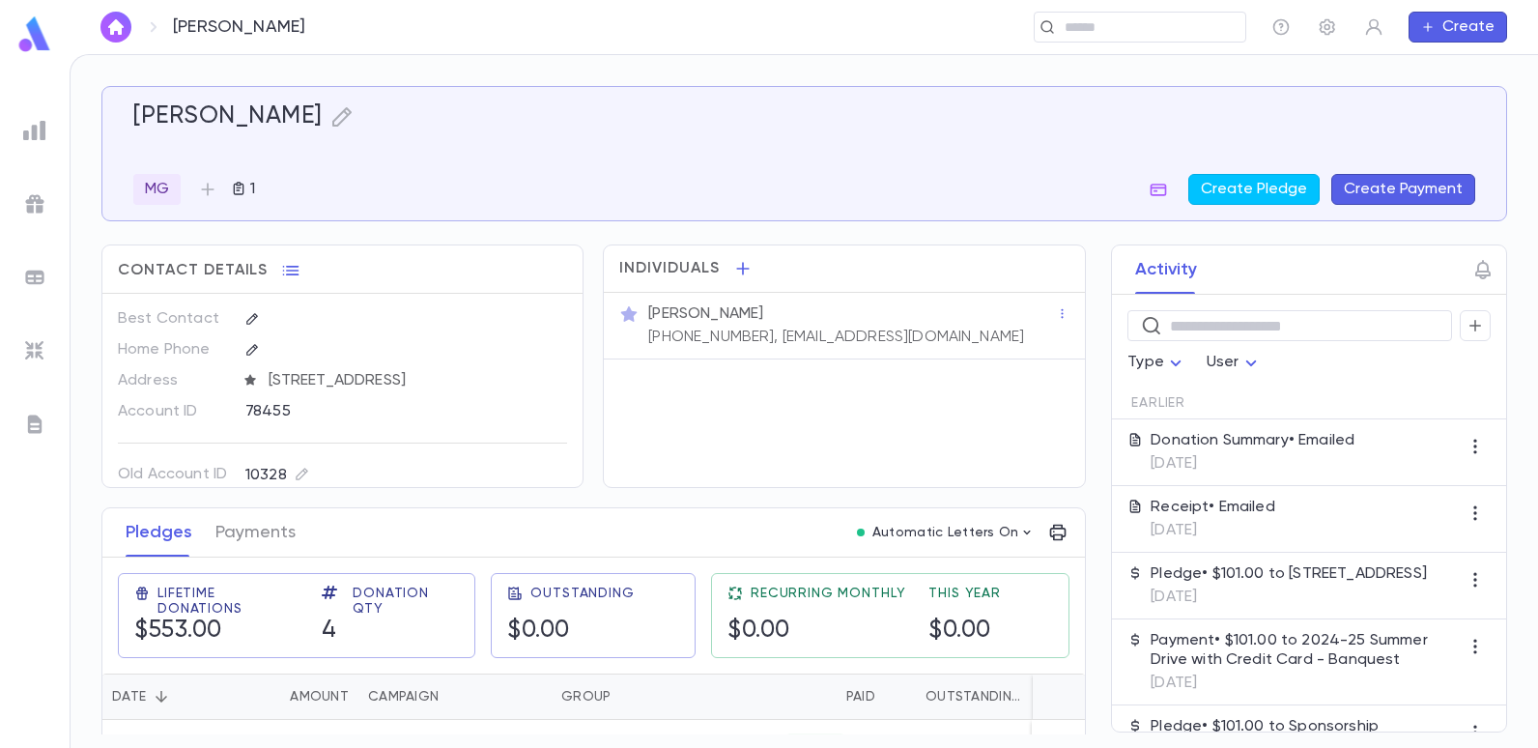
click at [40, 129] on img at bounding box center [34, 130] width 23 height 23
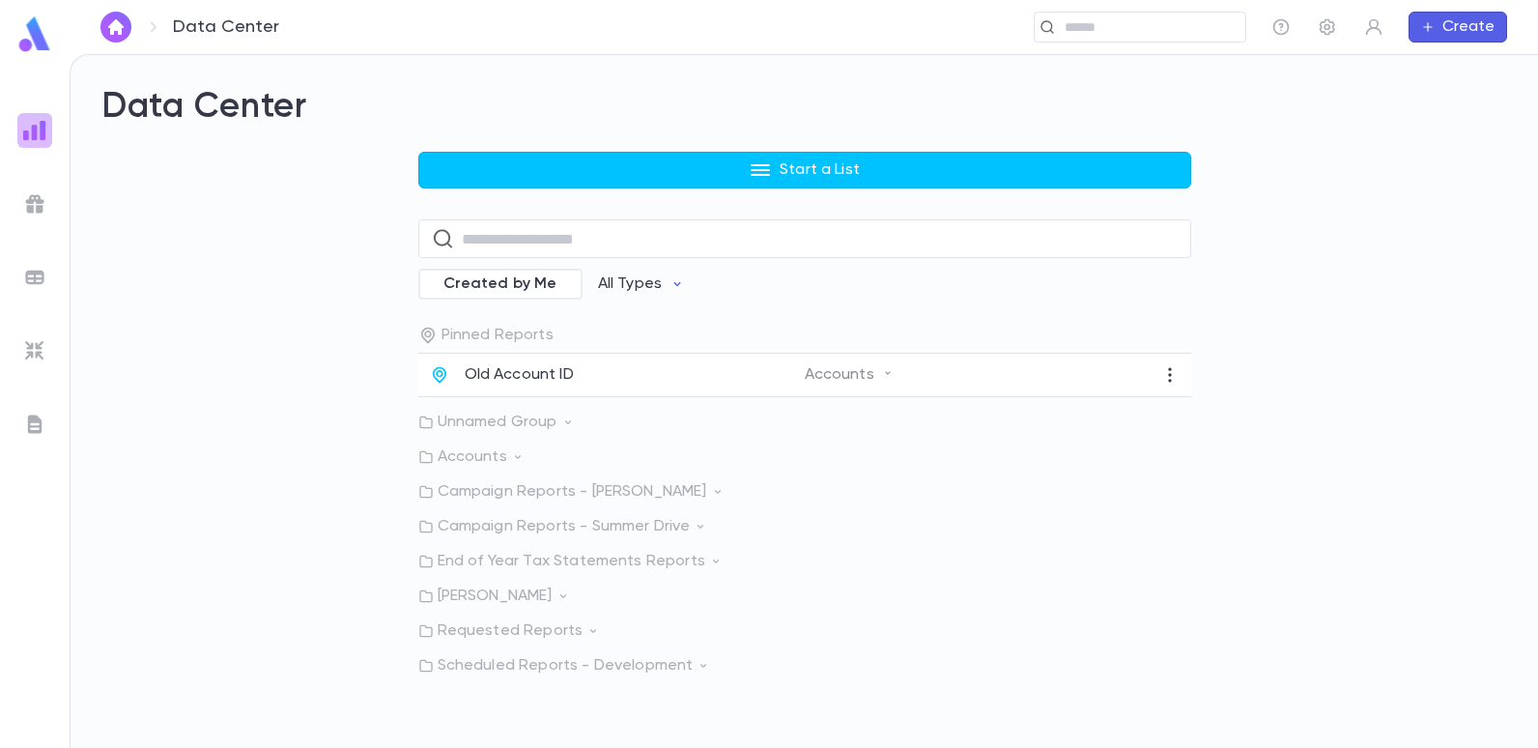
click at [40, 137] on img at bounding box center [34, 130] width 23 height 23
click at [533, 382] on p "Old Account ID" at bounding box center [519, 374] width 109 height 19
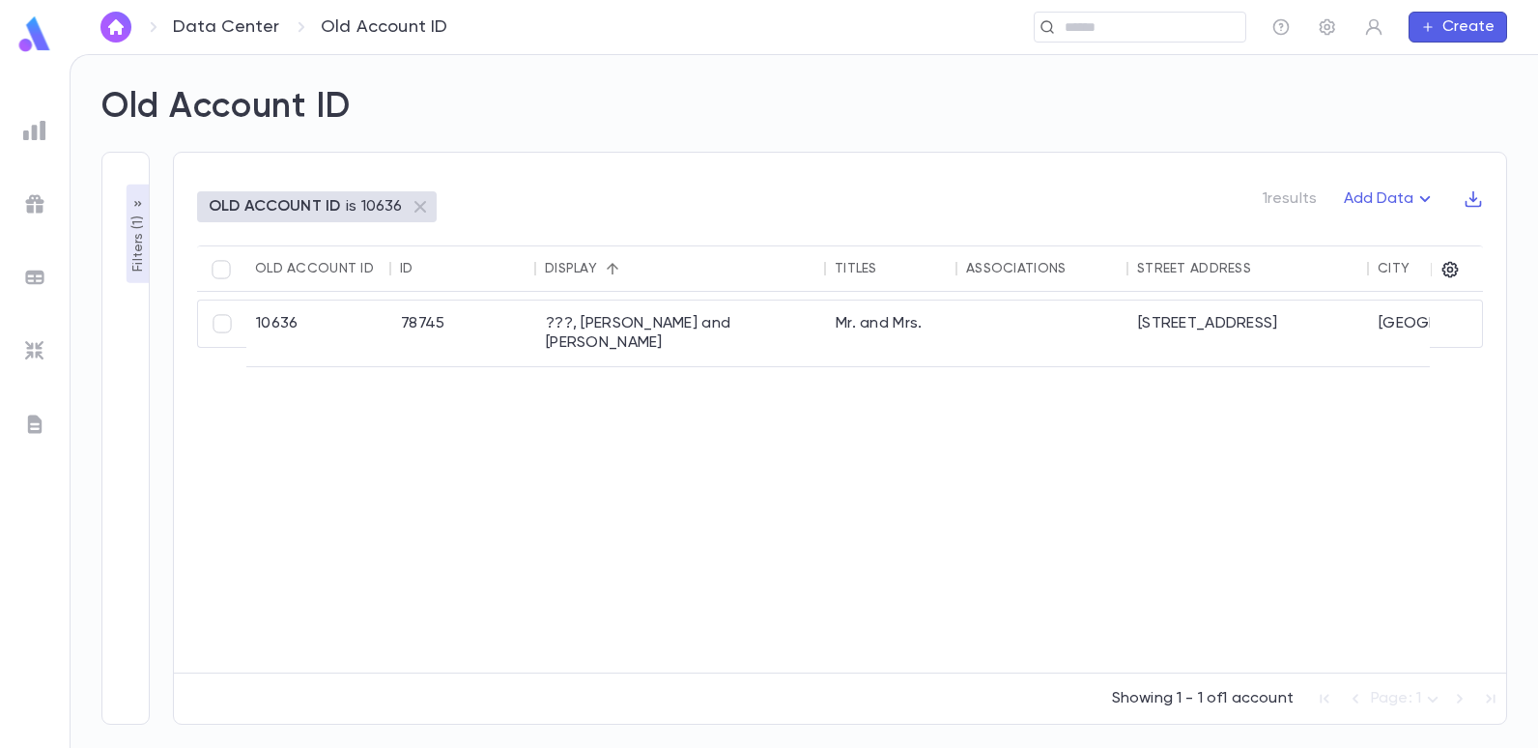
click at [142, 225] on p "Filters ( 1 )" at bounding box center [138, 242] width 19 height 60
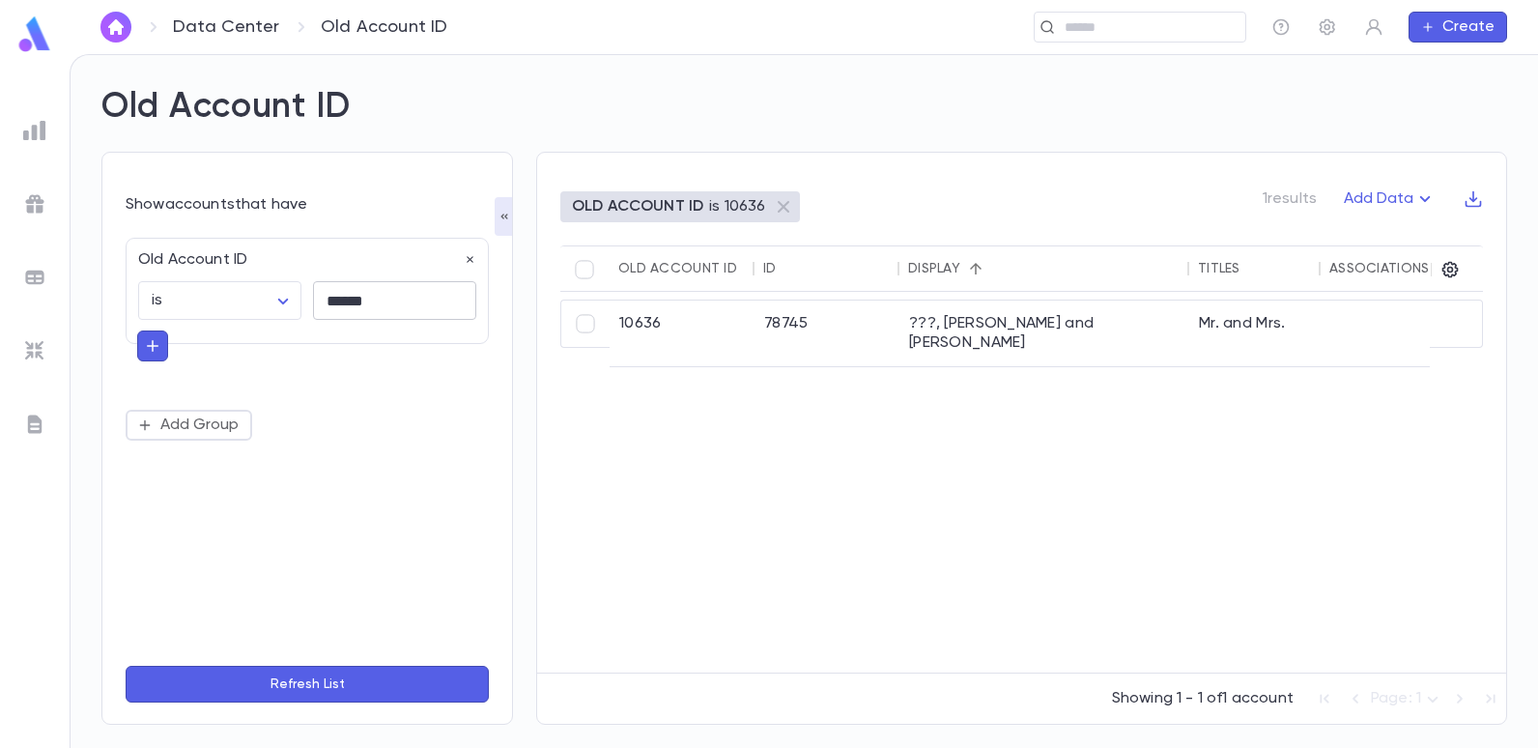
click at [394, 298] on input "******" at bounding box center [394, 301] width 163 height 38
type input "*"
type input "******"
click at [126, 666] on button "Refresh List" at bounding box center [307, 684] width 363 height 37
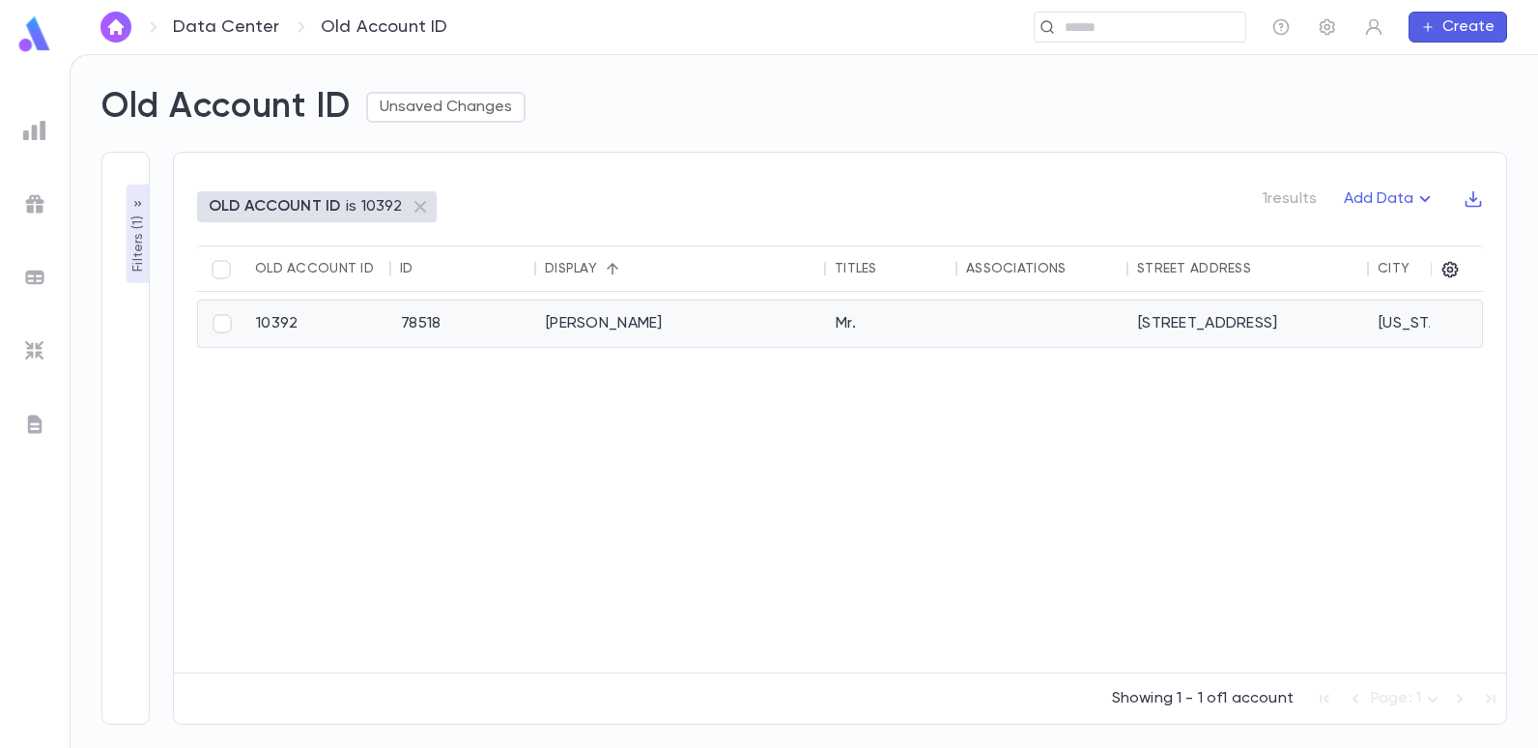
click at [601, 333] on div "[PERSON_NAME]" at bounding box center [681, 323] width 290 height 46
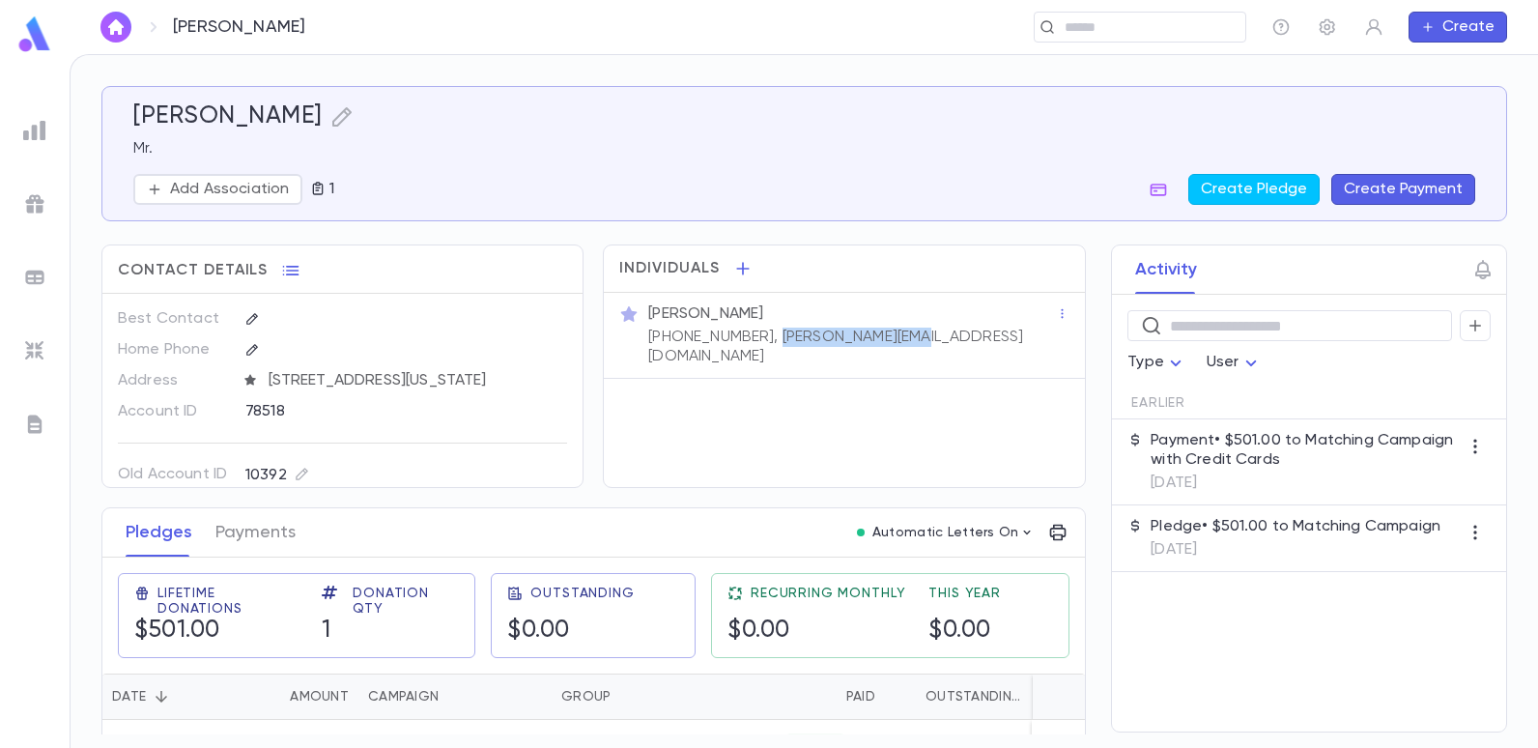
drag, startPoint x: 889, startPoint y: 333, endPoint x: 751, endPoint y: 345, distance: 138.6
click at [751, 345] on p "[PHONE_NUMBER], [PERSON_NAME][EMAIL_ADDRESS][DOMAIN_NAME]" at bounding box center [852, 347] width 408 height 39
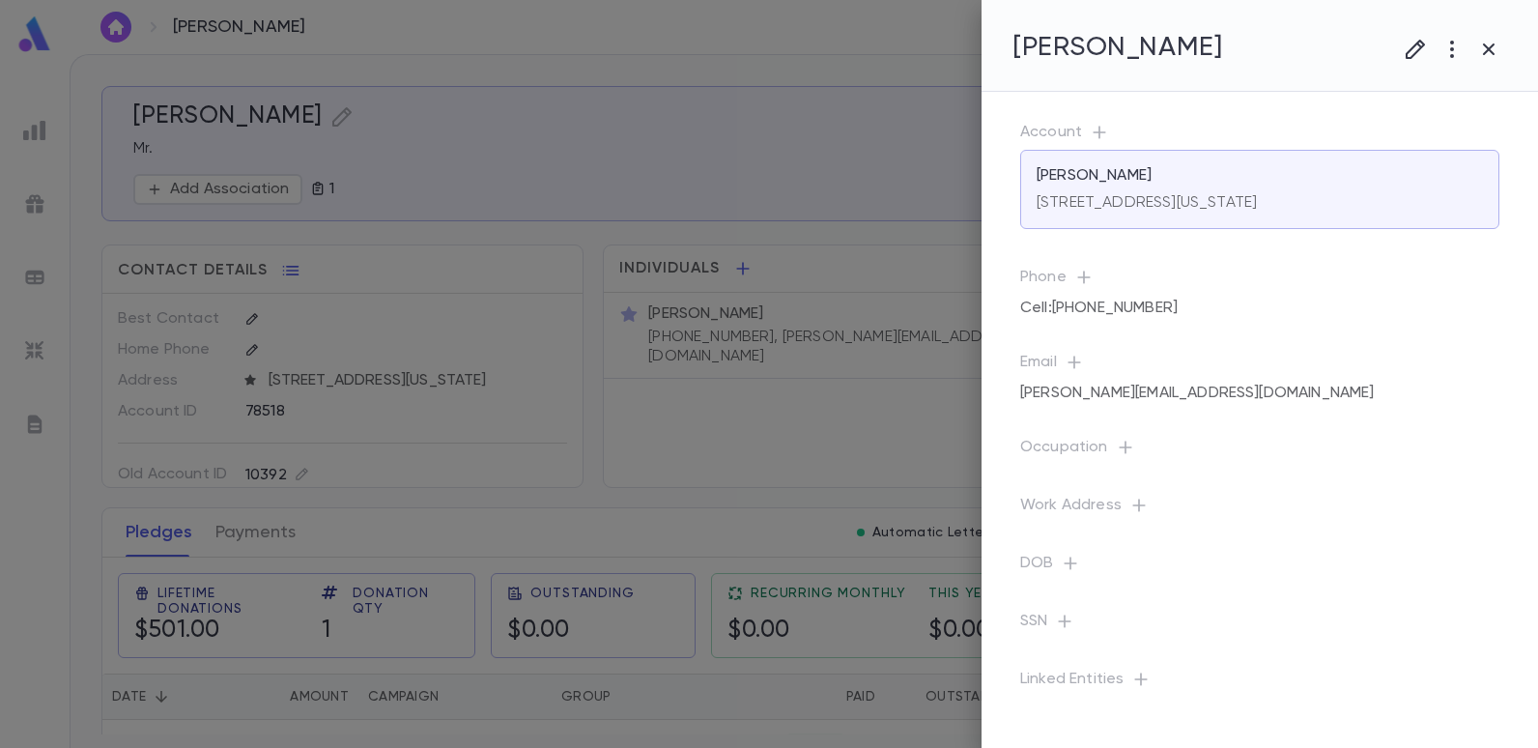
drag, startPoint x: 751, startPoint y: 345, endPoint x: 813, endPoint y: 410, distance: 89.5
click at [805, 420] on icon at bounding box center [804, 374] width 124 height 124
drag, startPoint x: 897, startPoint y: 330, endPoint x: 908, endPoint y: 325, distance: 13.0
click at [897, 329] on div at bounding box center [769, 374] width 1538 height 748
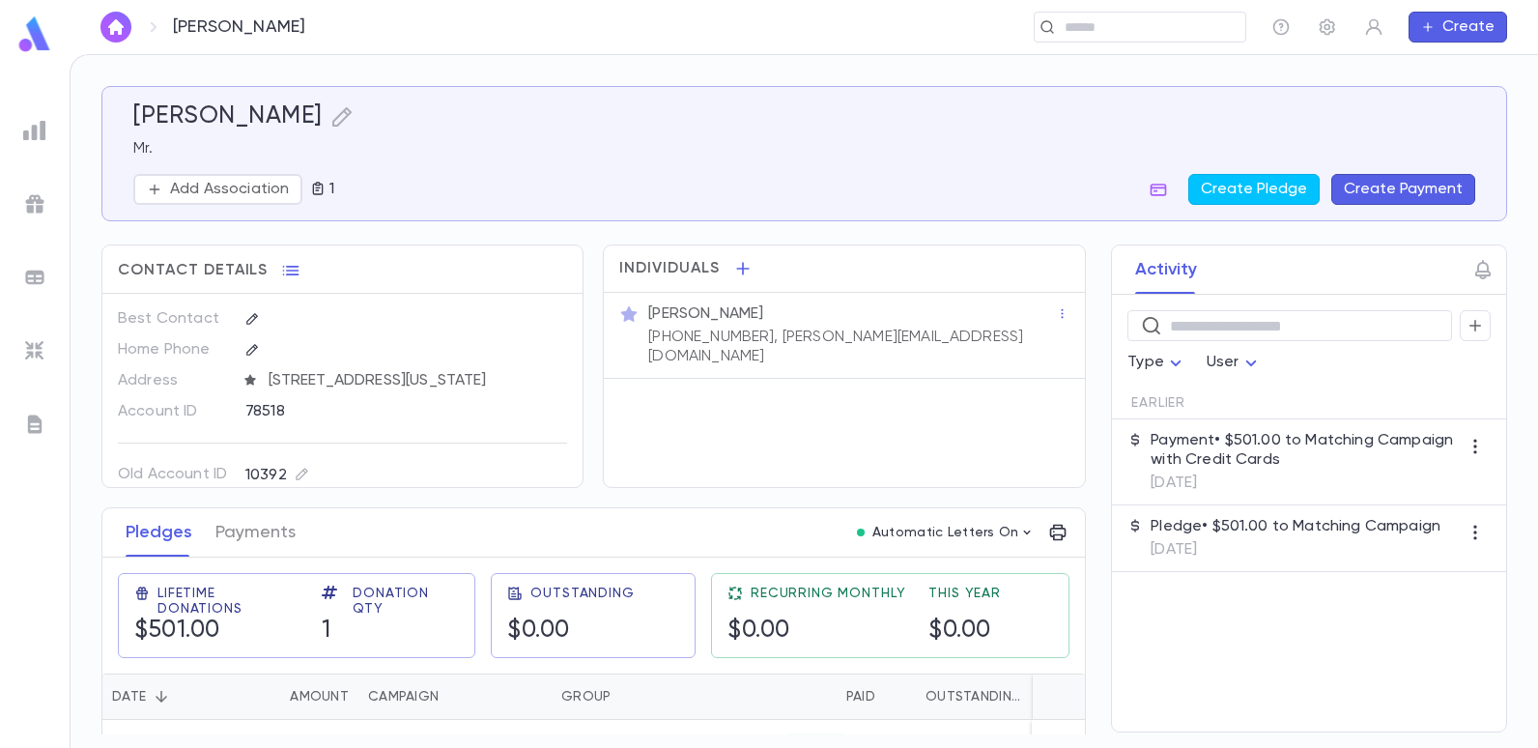
drag, startPoint x: 910, startPoint y: 333, endPoint x: 865, endPoint y: 333, distance: 45.4
click at [865, 333] on div "[PERSON_NAME] [PHONE_NUMBER], [PERSON_NAME][EMAIL_ADDRESS][DOMAIN_NAME]" at bounding box center [850, 333] width 412 height 66
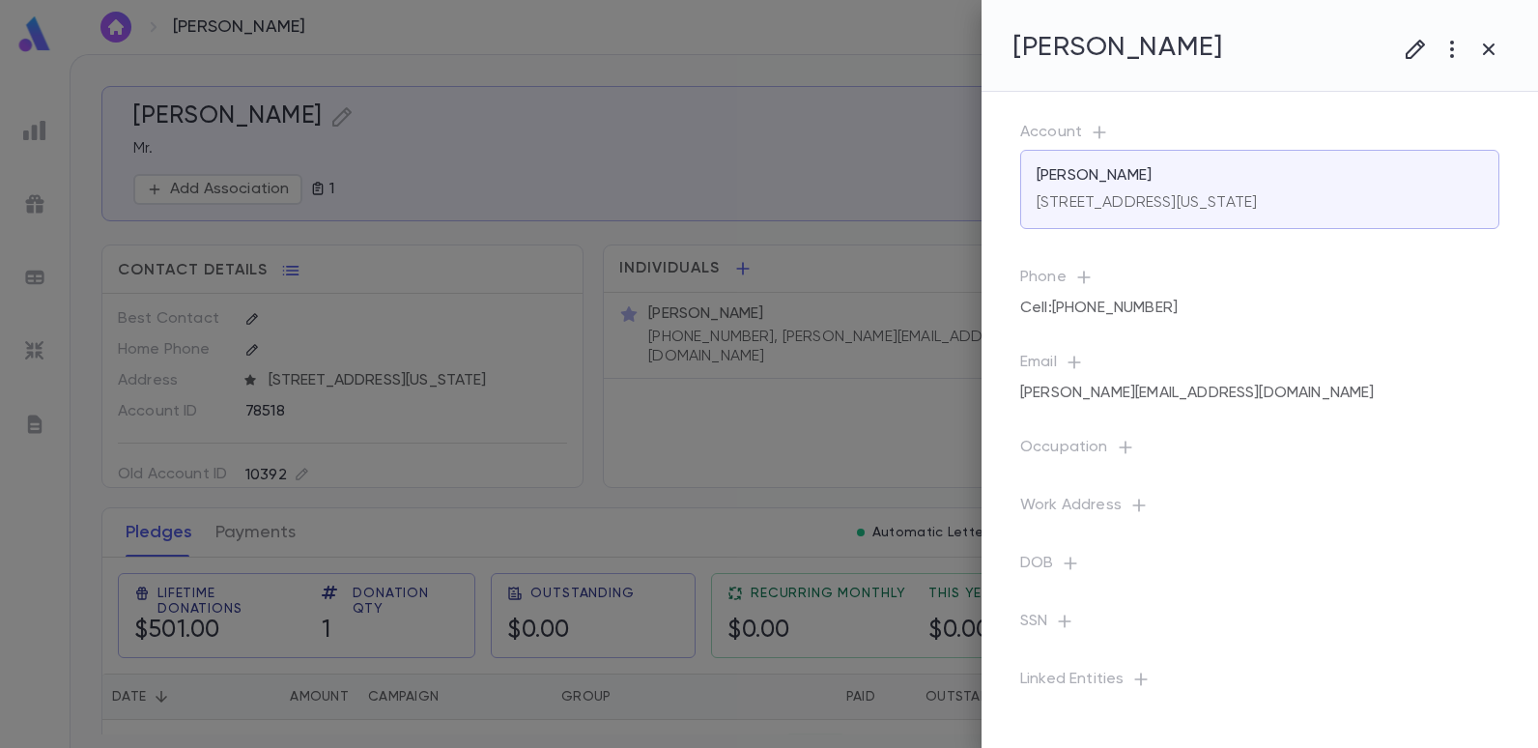
drag, startPoint x: 865, startPoint y: 333, endPoint x: 893, endPoint y: 396, distance: 68.8
click at [873, 414] on div at bounding box center [804, 374] width 1469 height 748
click at [921, 338] on div at bounding box center [769, 374] width 1538 height 748
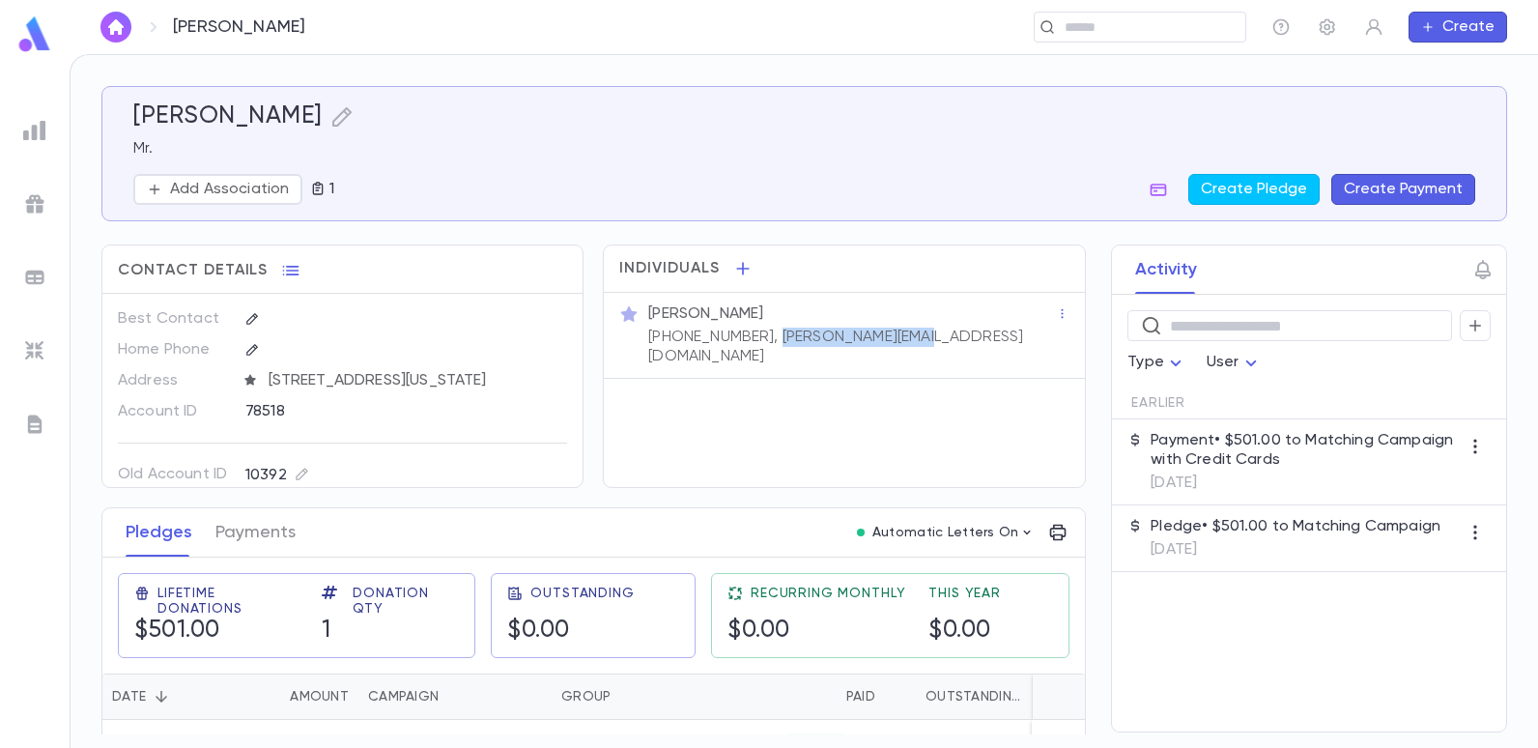
drag, startPoint x: 909, startPoint y: 337, endPoint x: 750, endPoint y: 343, distance: 159.5
click at [750, 343] on div "[PERSON_NAME] [PHONE_NUMBER], [PERSON_NAME][EMAIL_ADDRESS][DOMAIN_NAME]" at bounding box center [850, 333] width 412 height 66
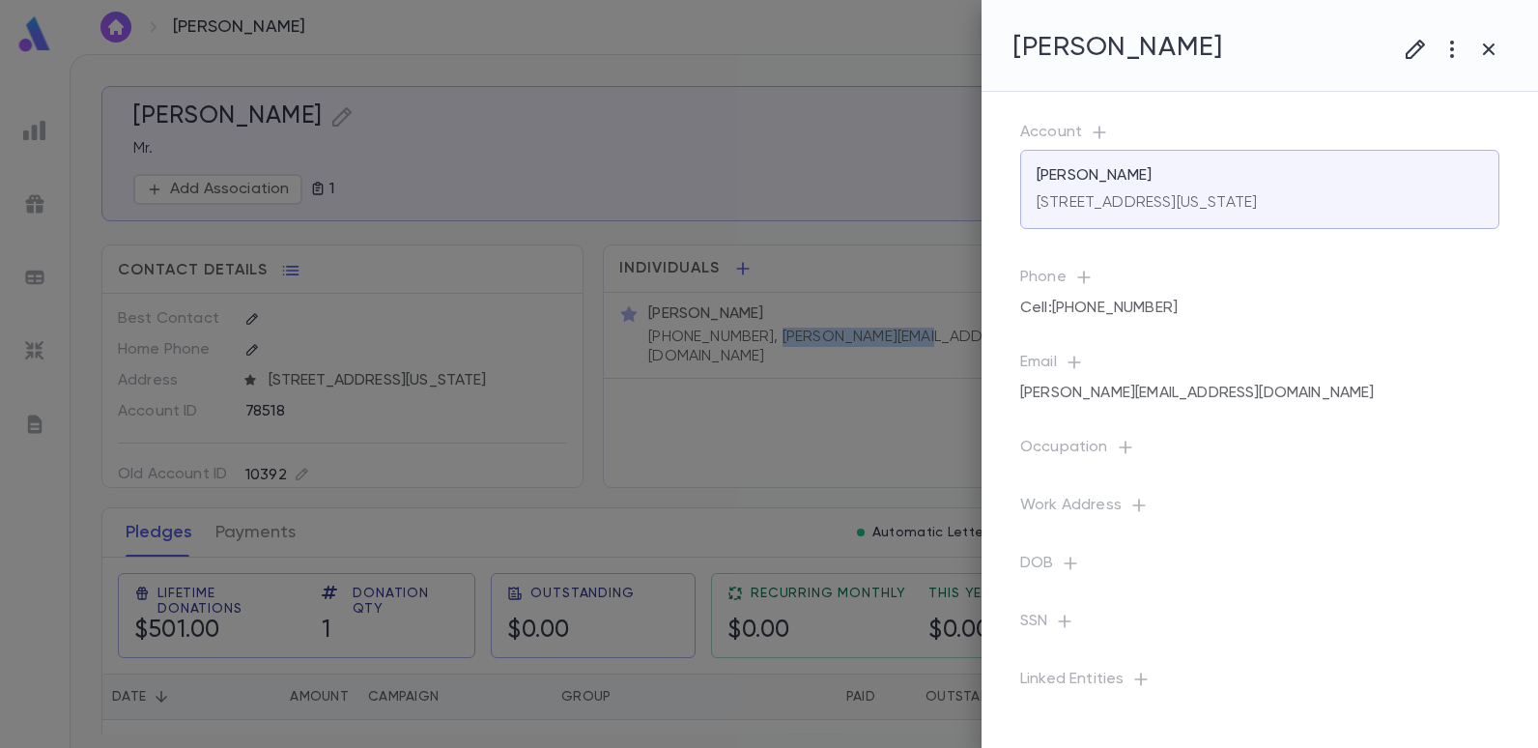
copy p "[PERSON_NAME][EMAIL_ADDRESS][DOMAIN_NAME]"
click at [479, 148] on div at bounding box center [769, 374] width 1538 height 748
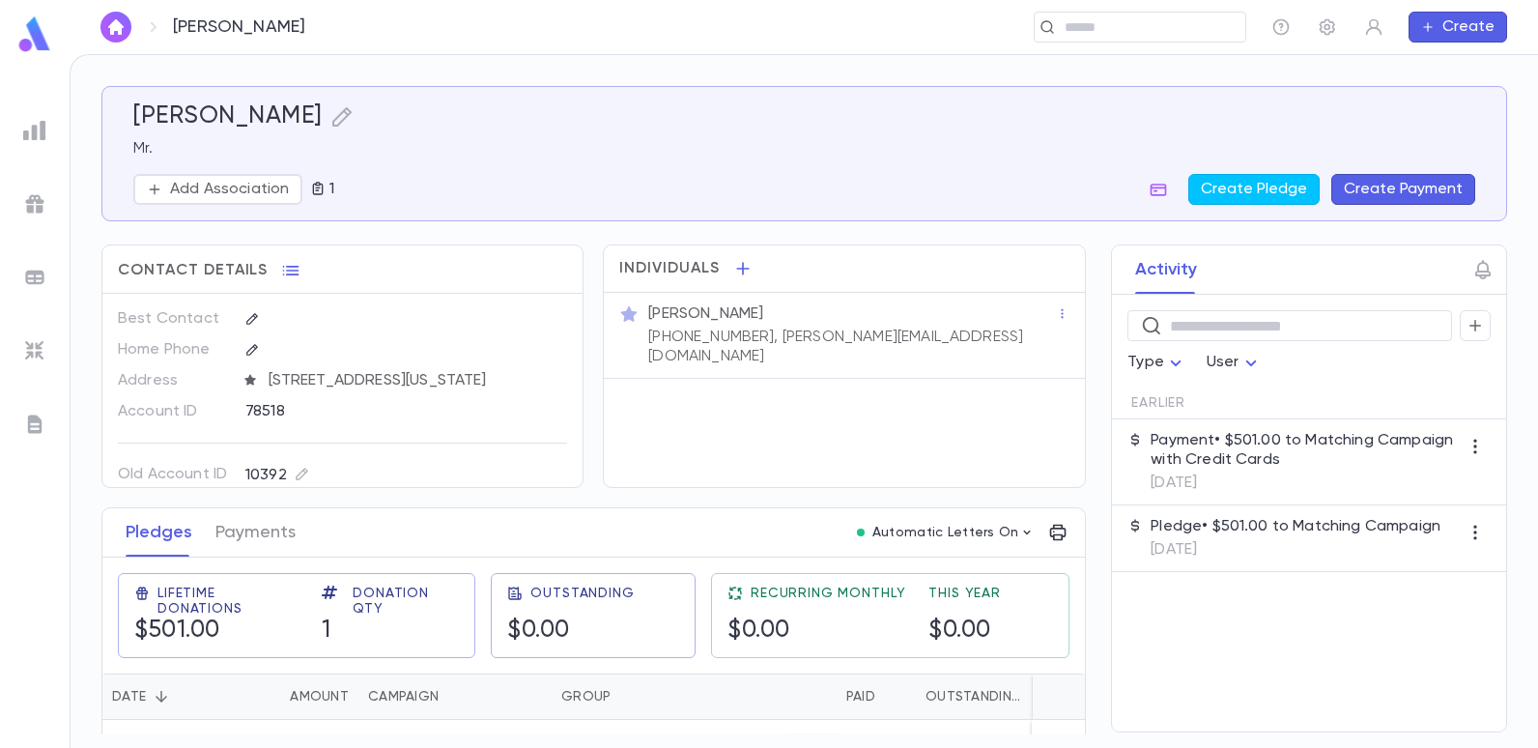
drag, startPoint x: 32, startPoint y: 131, endPoint x: 54, endPoint y: 129, distance: 22.3
click at [33, 131] on img at bounding box center [34, 130] width 23 height 23
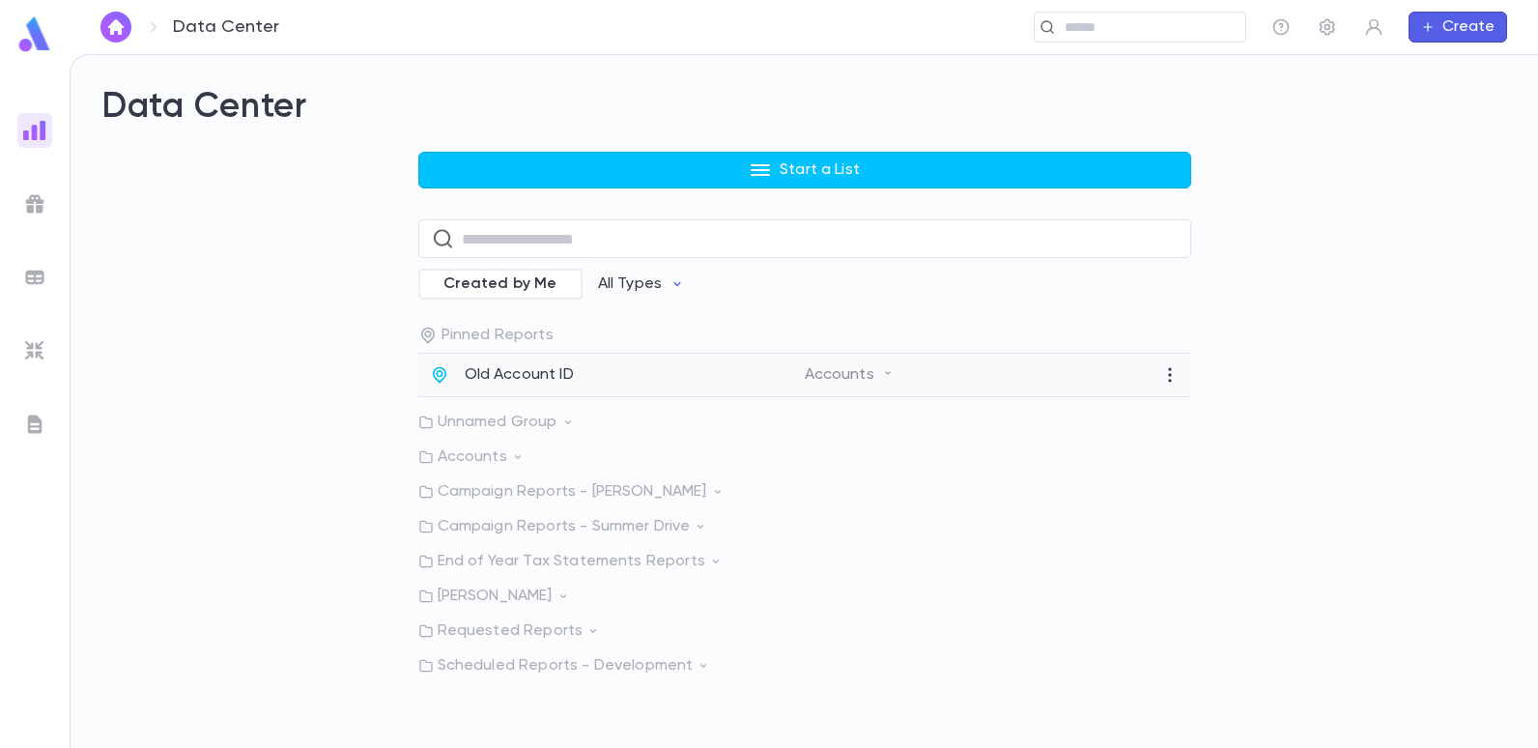
click at [496, 367] on p "Old Account ID" at bounding box center [519, 374] width 109 height 19
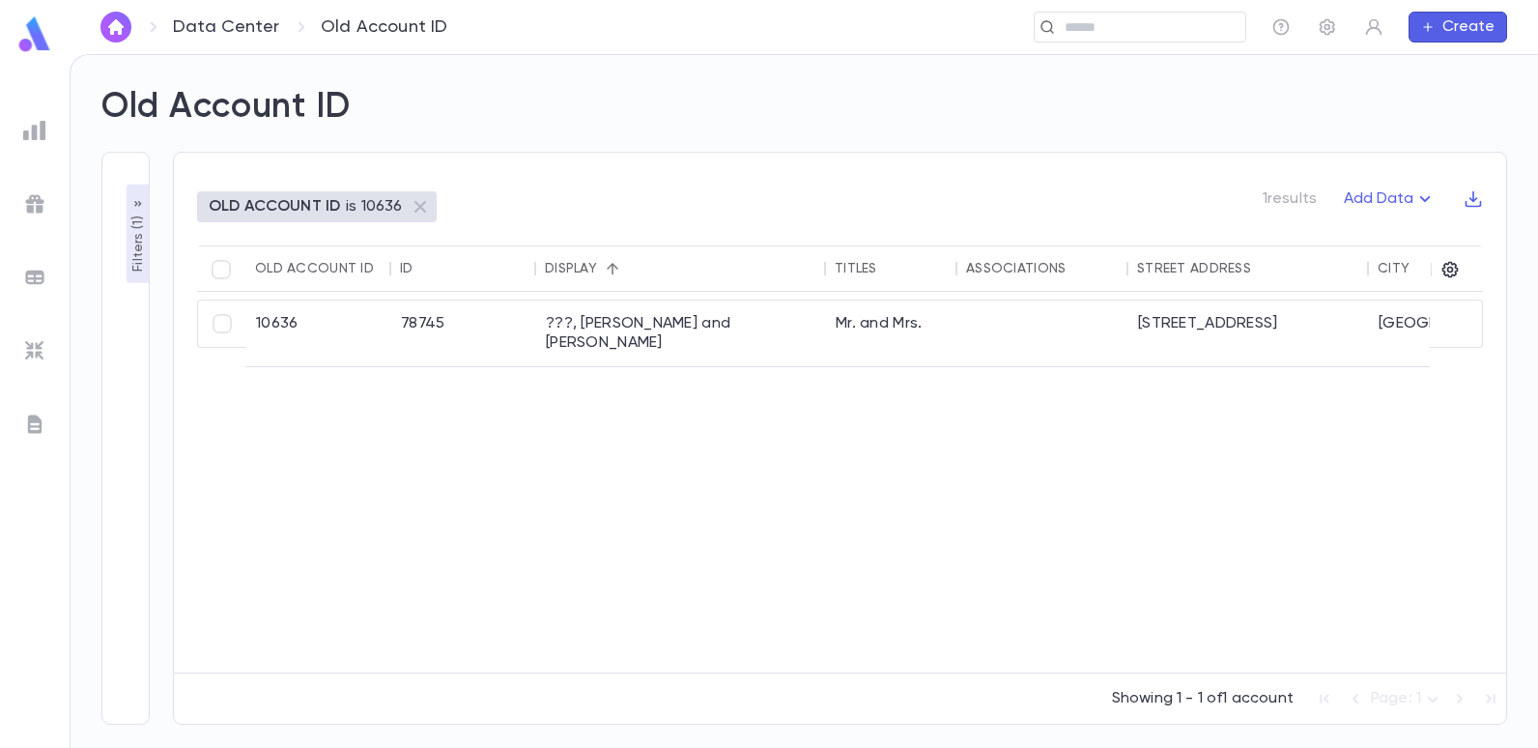
click at [254, 206] on p "OLD ACCOUNT ID" at bounding box center [274, 206] width 131 height 19
drag, startPoint x: 133, startPoint y: 257, endPoint x: 174, endPoint y: 264, distance: 41.1
click at [132, 258] on p "Filters ( 1 )" at bounding box center [138, 242] width 19 height 60
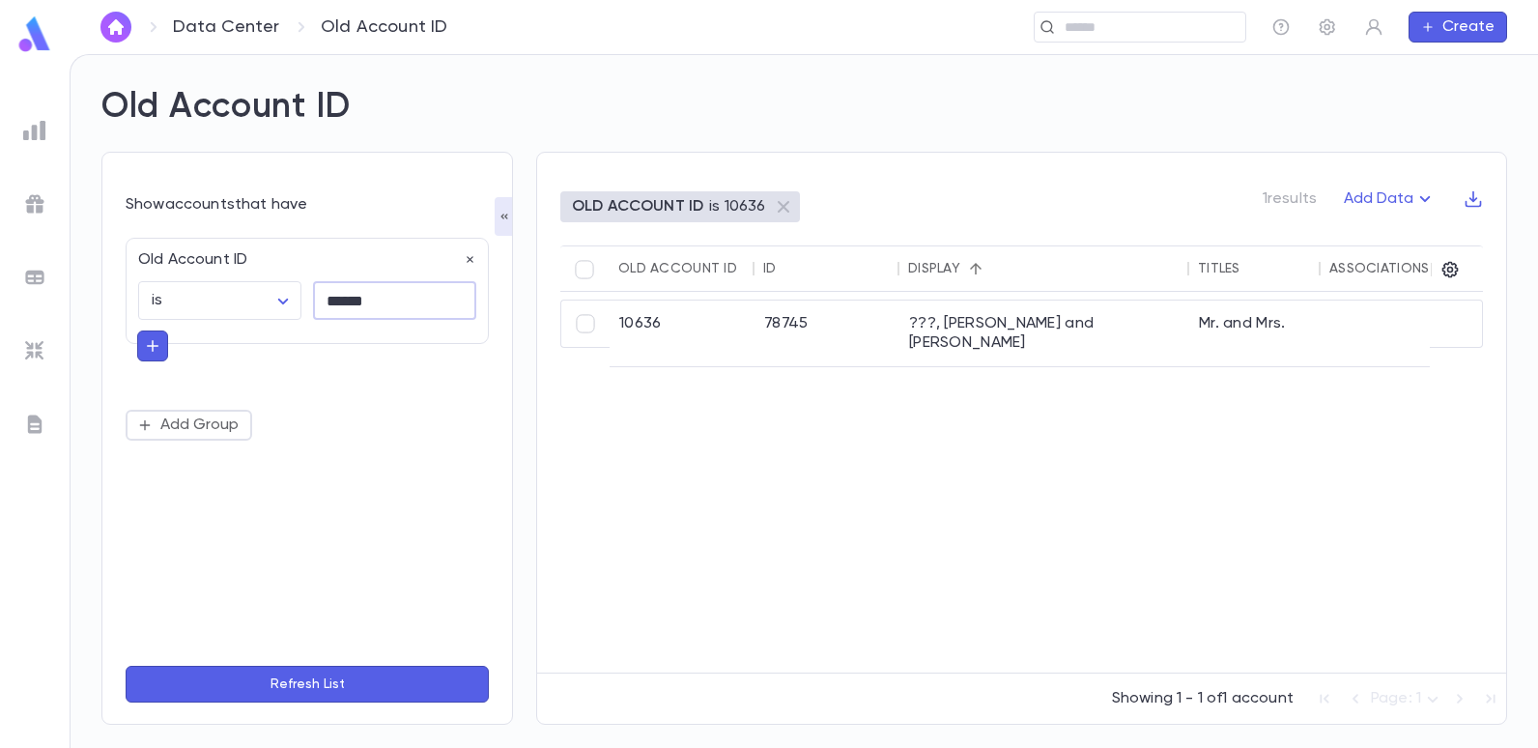
click at [389, 301] on input "******" at bounding box center [394, 301] width 163 height 38
type input "******"
click at [126, 666] on button "Refresh List" at bounding box center [307, 684] width 363 height 37
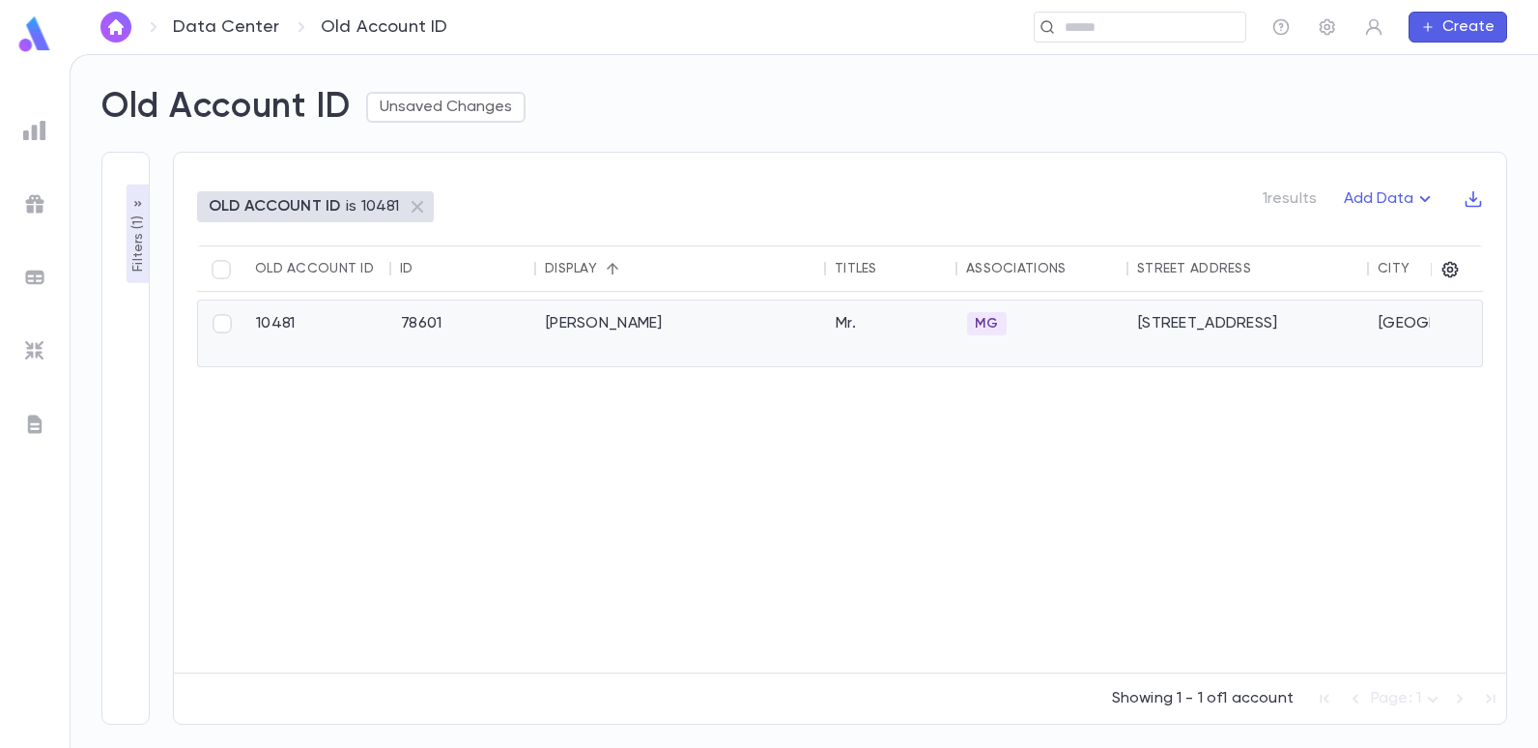
click at [554, 333] on div "[PERSON_NAME]" at bounding box center [681, 333] width 290 height 66
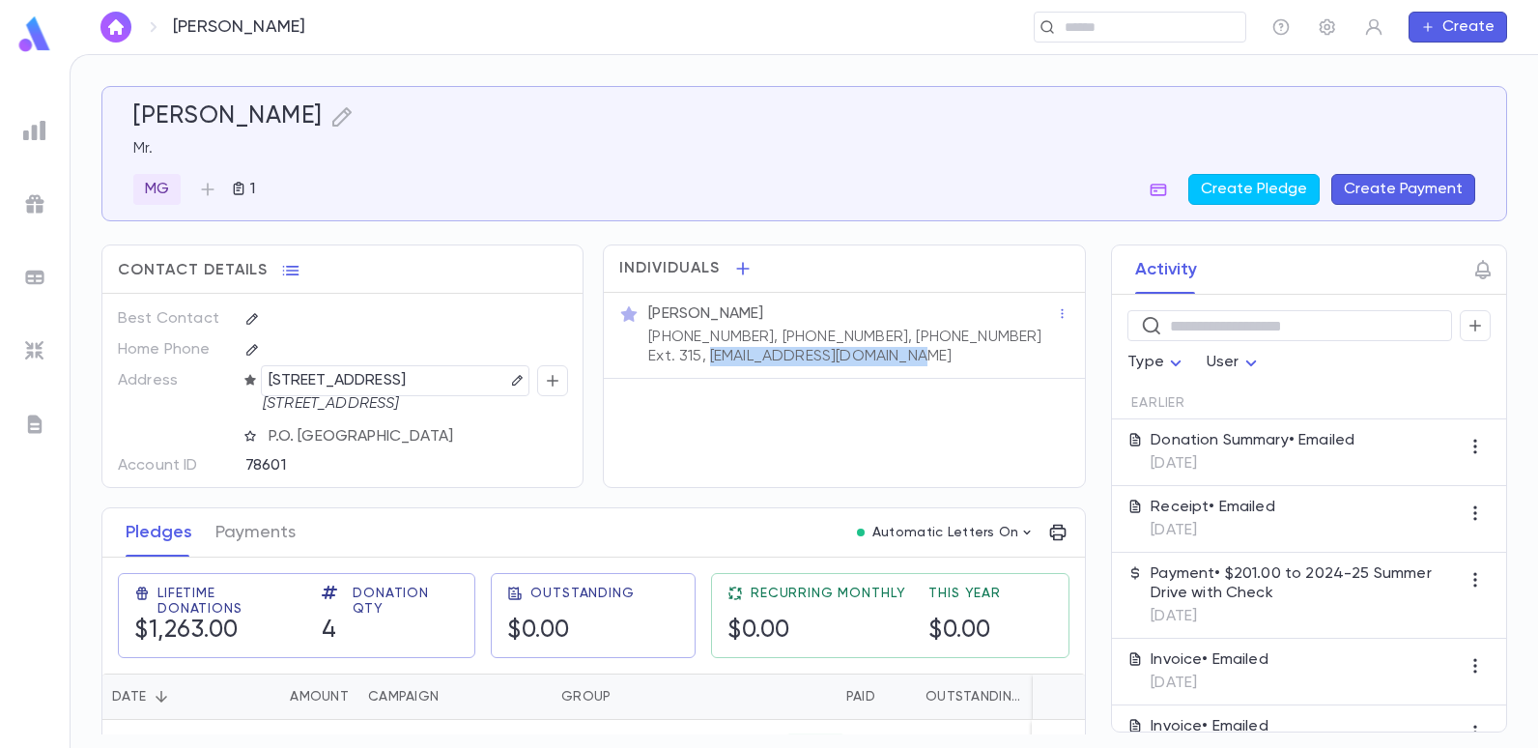
drag, startPoint x: 850, startPoint y: 355, endPoint x: 629, endPoint y: 384, distance: 223.1
click at [629, 384] on div "Individuals Mr. Ikey Dweck (732) 666-1353, (917) 535-1463, (866) 569-7233 Ext. …" at bounding box center [844, 365] width 482 height 243
copy p "ike@thesafefoundation.org"
click at [42, 132] on img at bounding box center [34, 130] width 23 height 23
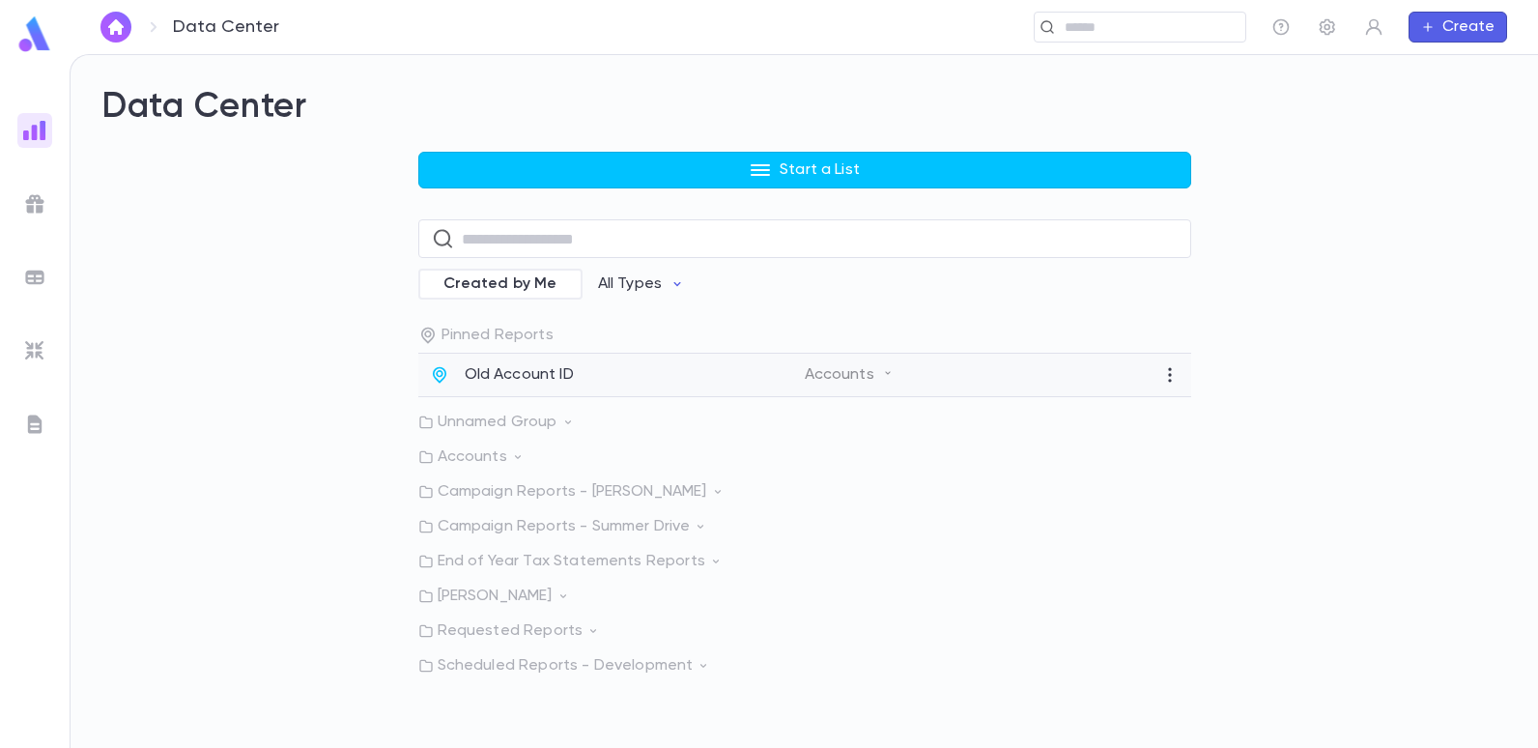
click at [532, 363] on div "Old Account ID Accounts" at bounding box center [804, 375] width 773 height 43
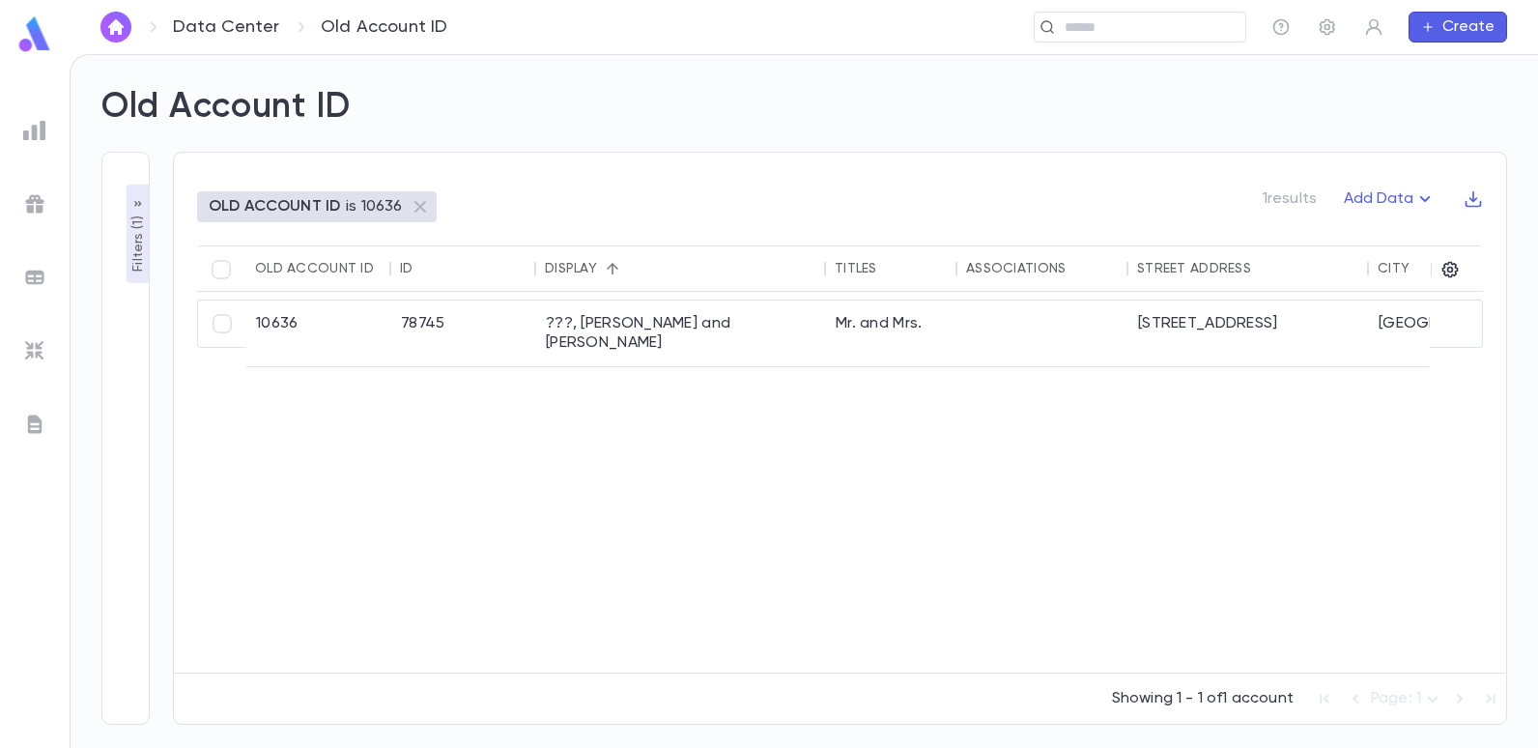
click at [234, 199] on p "OLD ACCOUNT ID" at bounding box center [274, 206] width 131 height 19
click at [139, 245] on p "Filters ( 1 )" at bounding box center [138, 242] width 19 height 60
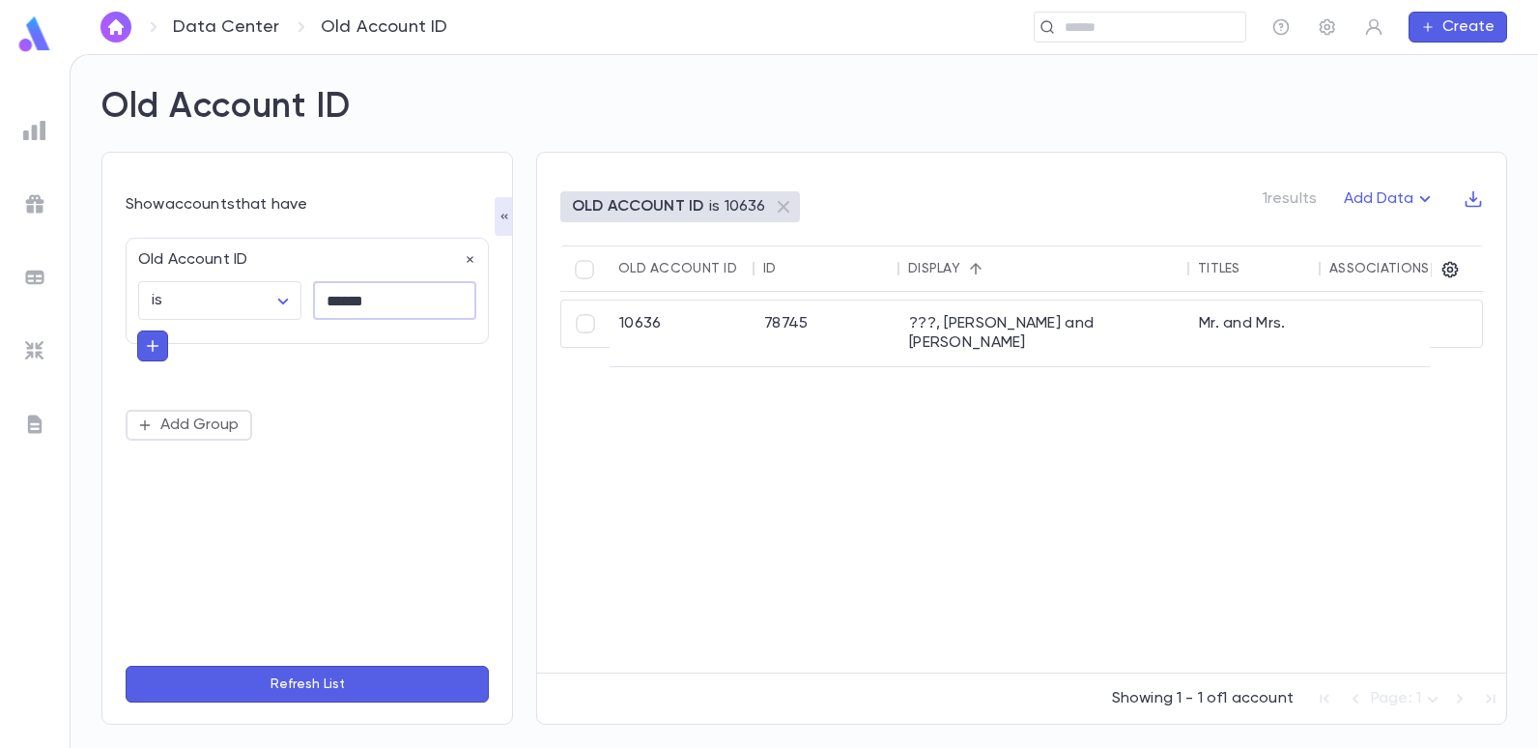
drag, startPoint x: 375, startPoint y: 296, endPoint x: 326, endPoint y: 275, distance: 53.3
click at [377, 294] on input "******" at bounding box center [394, 301] width 163 height 38
type input "*"
type input "******"
click at [126, 666] on button "Refresh List" at bounding box center [307, 684] width 363 height 37
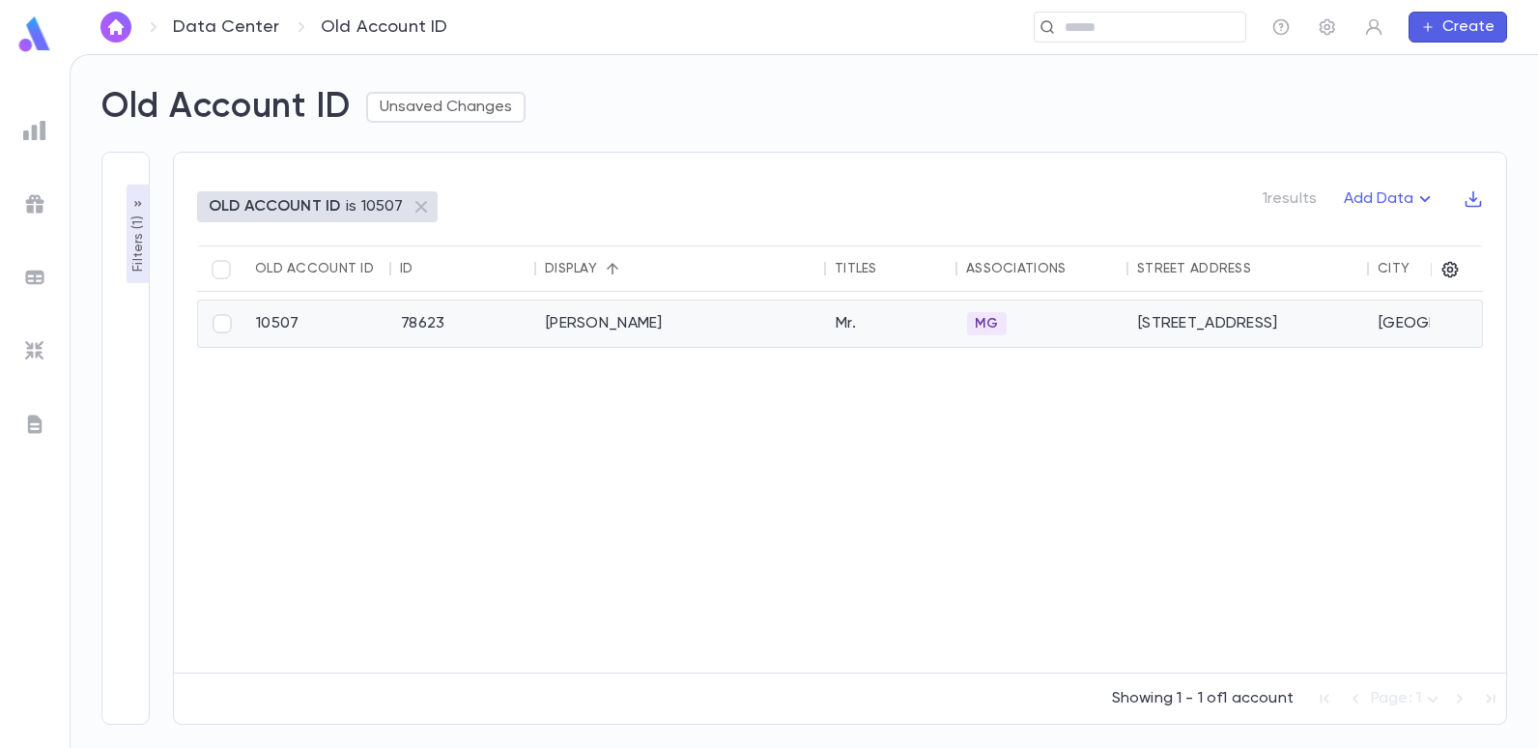
click at [599, 320] on div "Edery, Michael" at bounding box center [681, 323] width 290 height 46
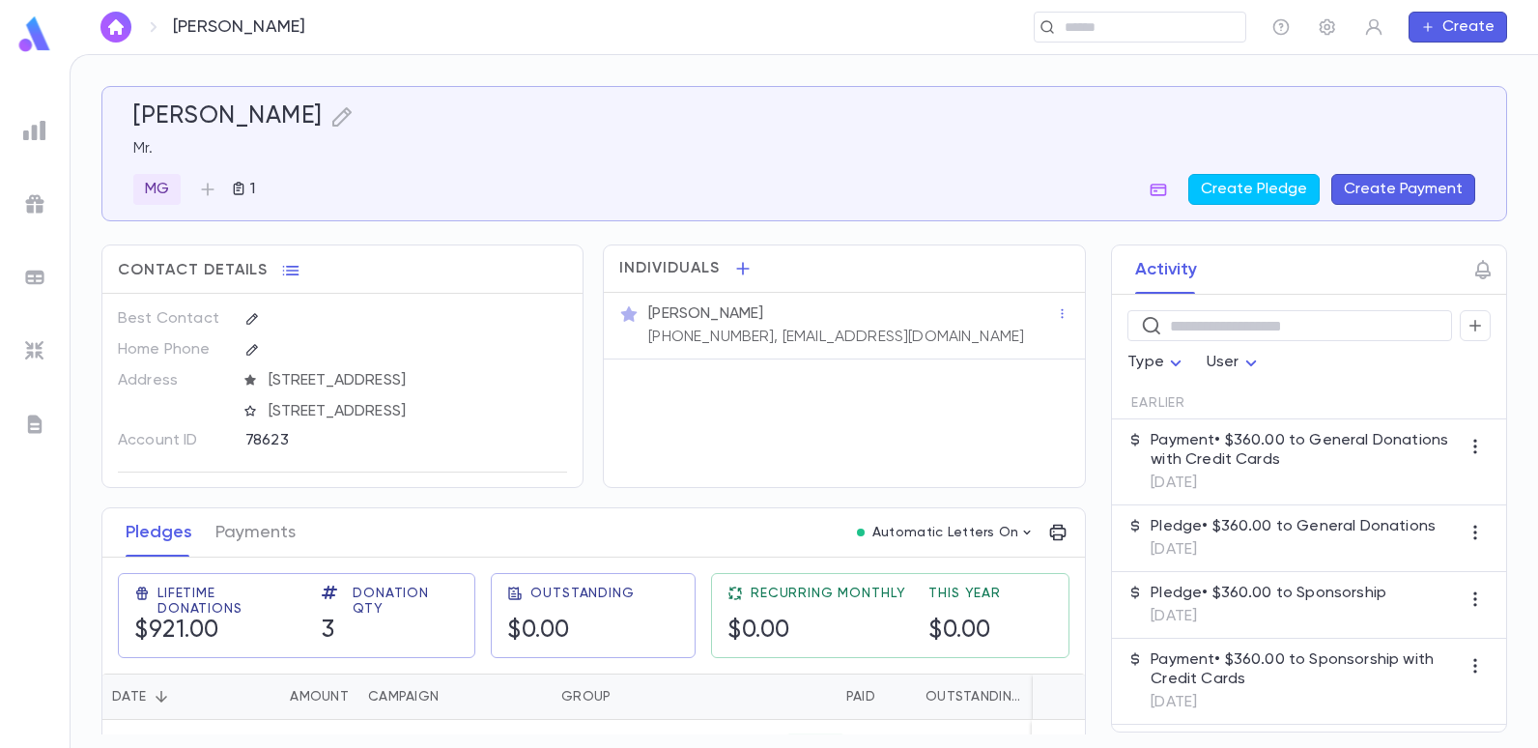
click at [808, 386] on div "Individuals [PERSON_NAME] [PHONE_NUMBER], [EMAIL_ADDRESS][DOMAIN_NAME]" at bounding box center [844, 365] width 482 height 243
drag, startPoint x: 908, startPoint y: 332, endPoint x: 754, endPoint y: 339, distance: 154.7
click at [754, 339] on div "[PERSON_NAME] [PHONE_NUMBER], [EMAIL_ADDRESS][DOMAIN_NAME]" at bounding box center [850, 323] width 412 height 46
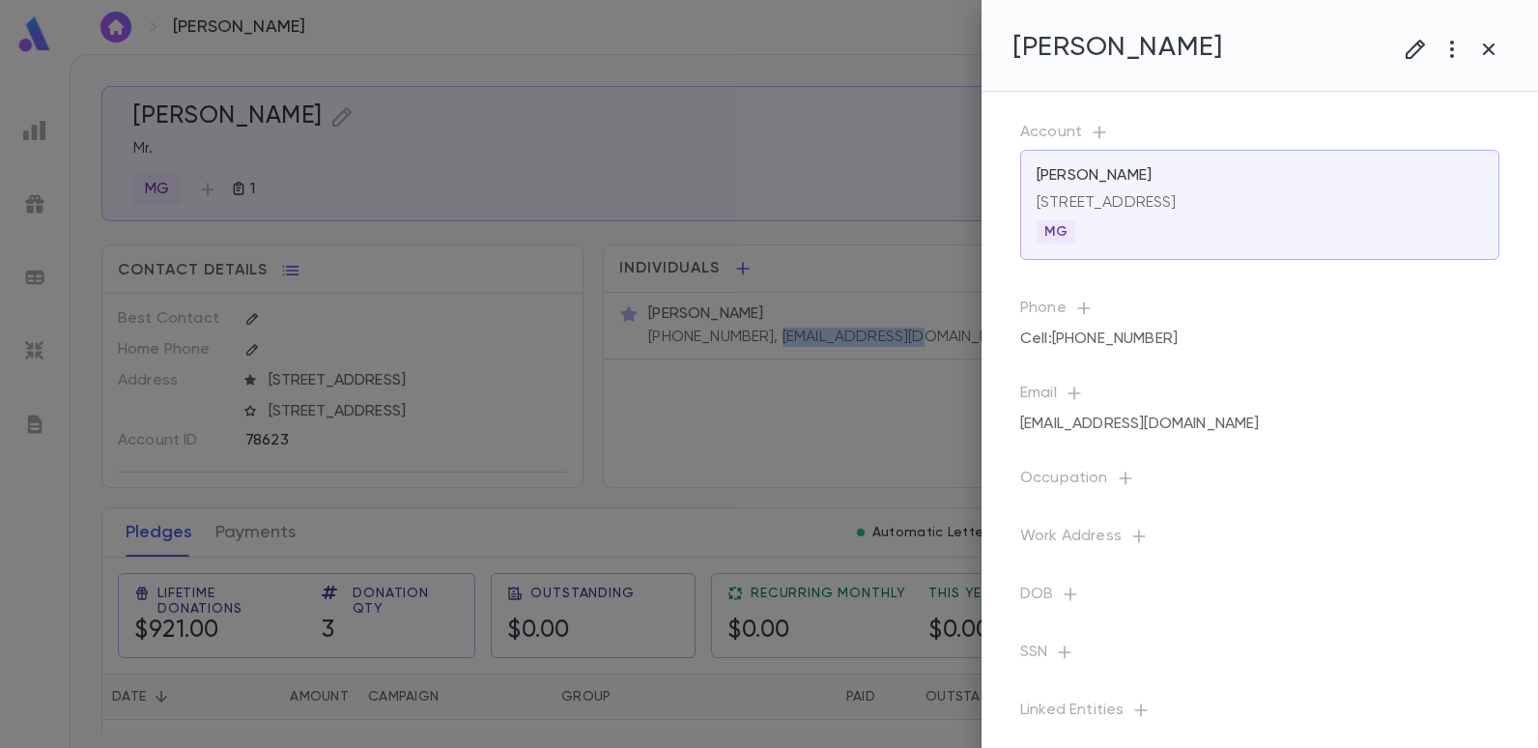
copy p "[EMAIL_ADDRESS][DOMAIN_NAME]"
drag, startPoint x: 40, startPoint y: 127, endPoint x: 115, endPoint y: 150, distance: 78.8
click at [40, 127] on div at bounding box center [769, 374] width 1538 height 748
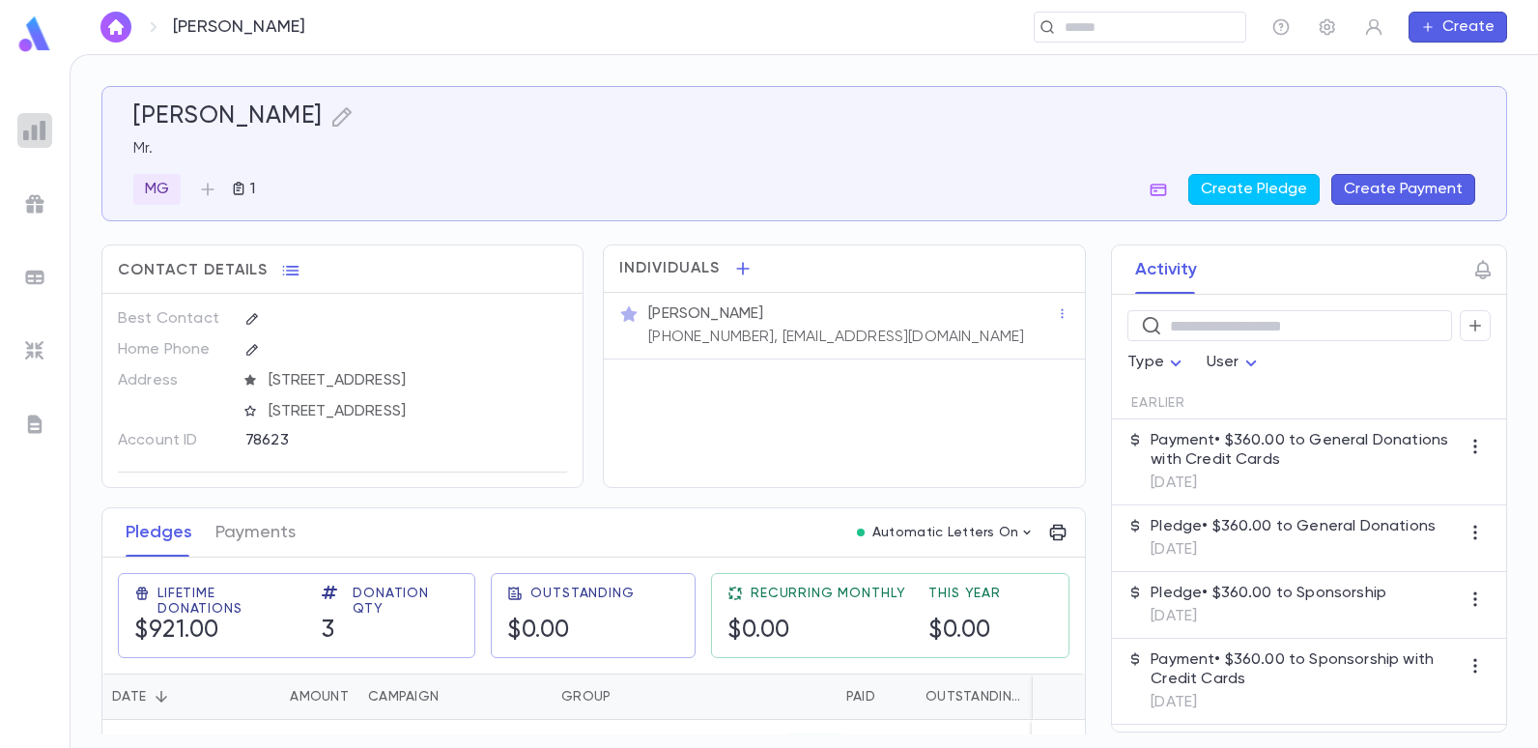
click at [39, 134] on img at bounding box center [34, 130] width 23 height 23
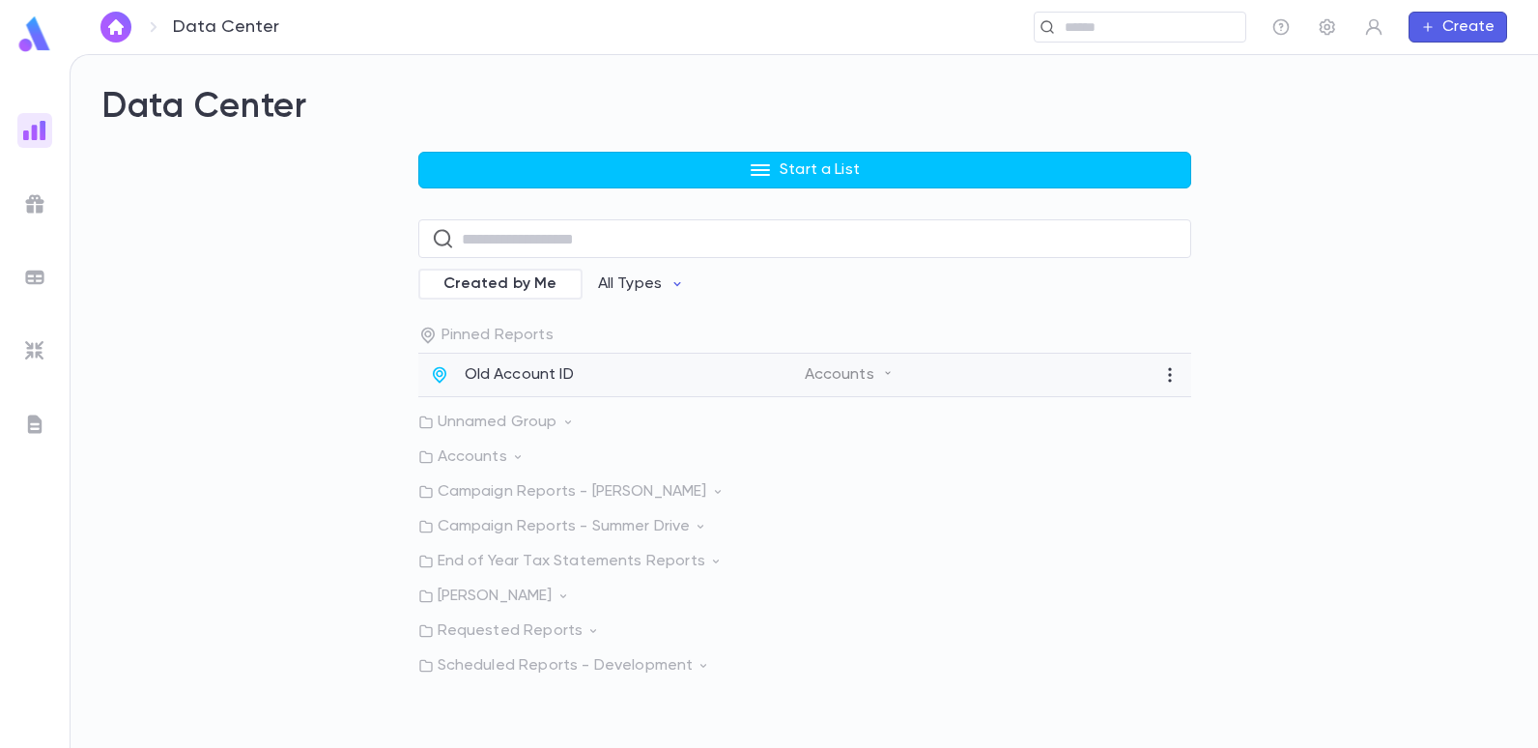
click at [504, 371] on p "Old Account ID" at bounding box center [519, 374] width 109 height 19
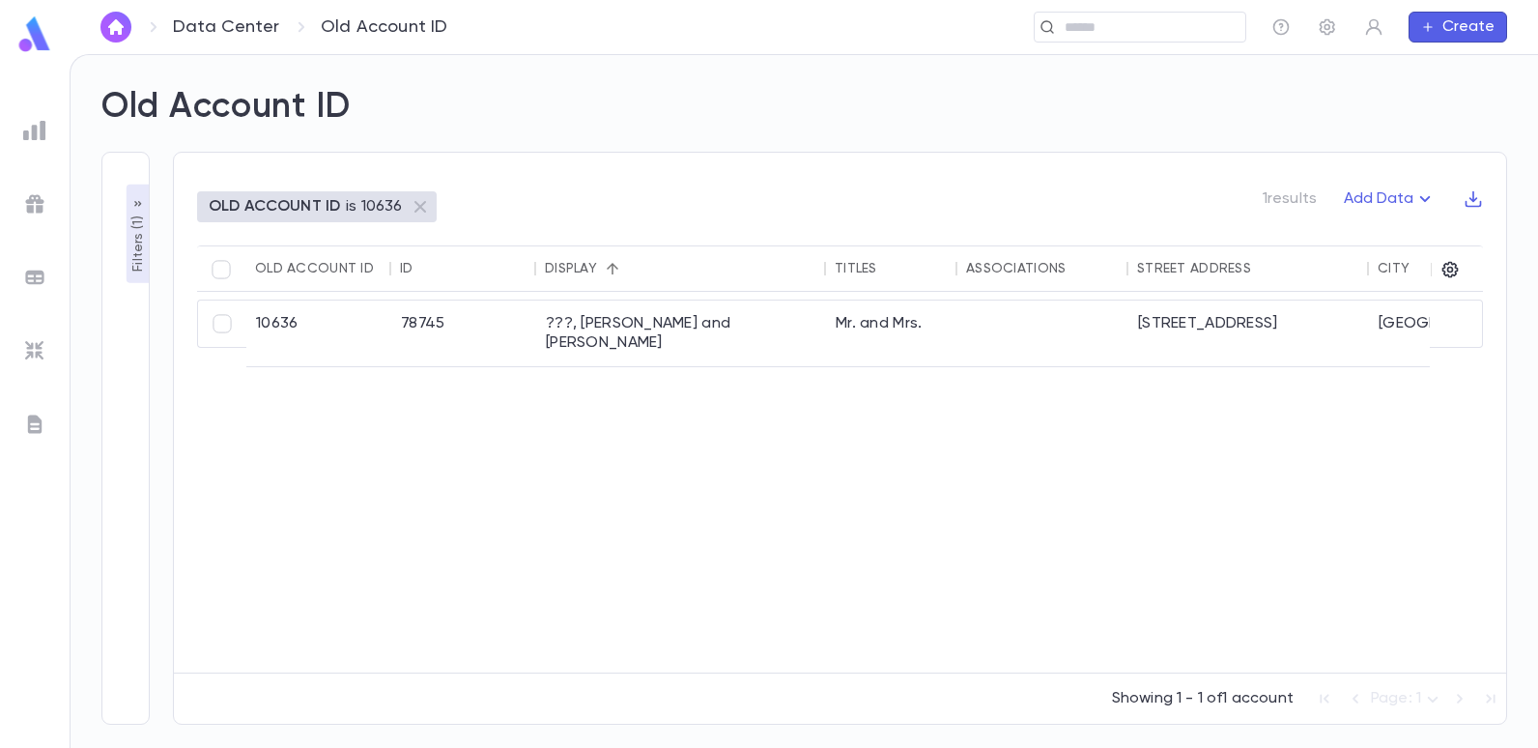
click at [140, 230] on p "Filters ( 1 )" at bounding box center [138, 242] width 19 height 60
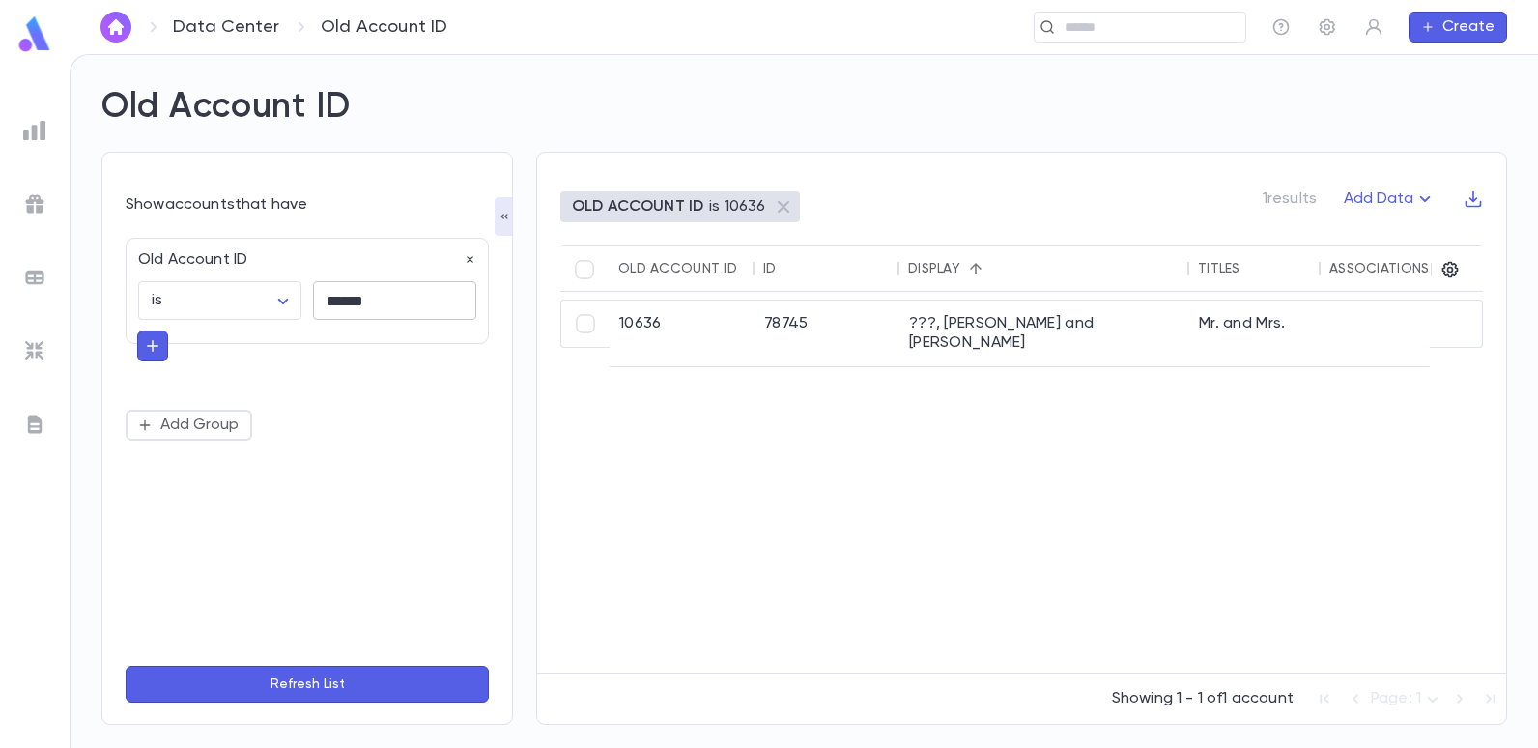
click at [397, 298] on input "******" at bounding box center [394, 301] width 163 height 38
type input "*"
type input "******"
click at [126, 666] on button "Refresh List" at bounding box center [307, 684] width 363 height 37
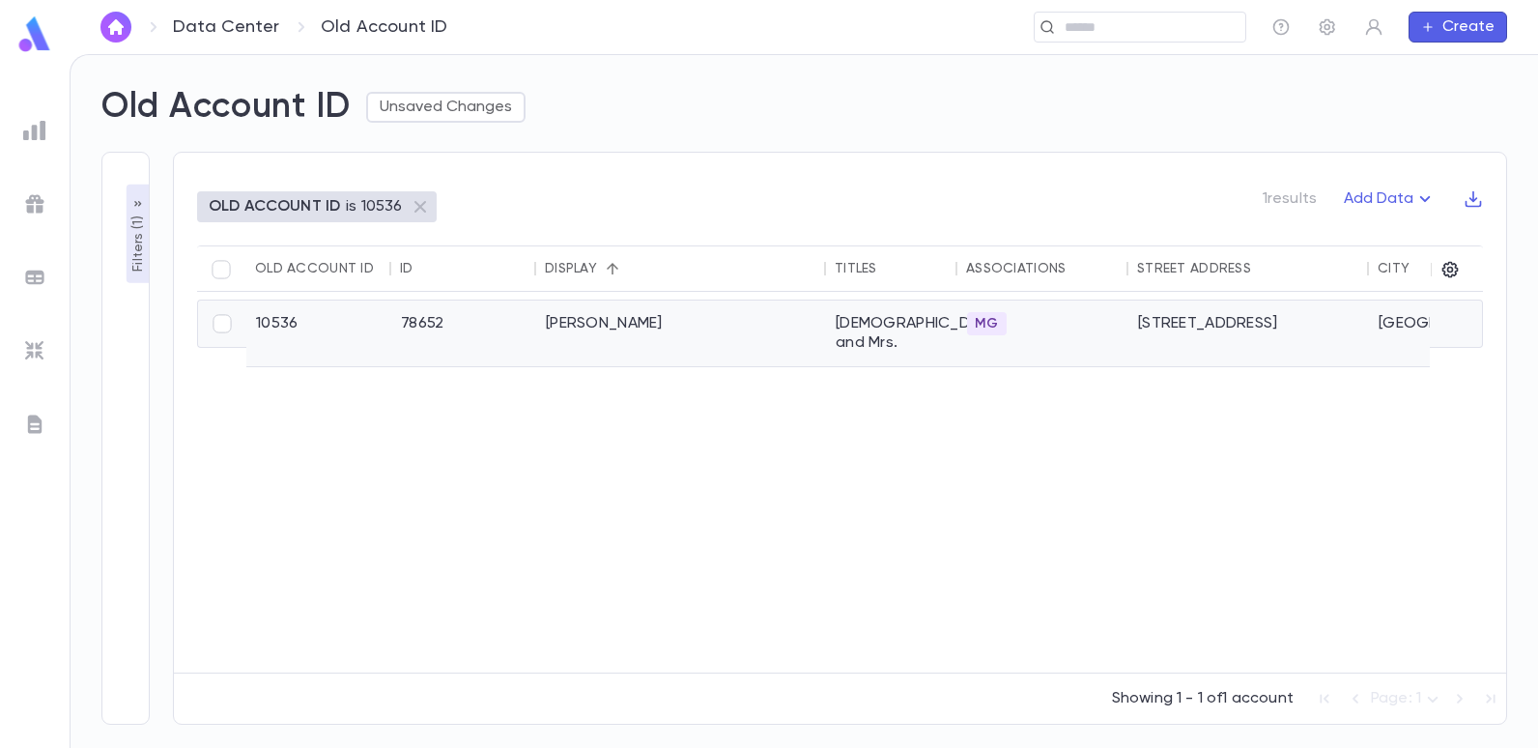
click at [603, 330] on div "[PERSON_NAME]" at bounding box center [681, 333] width 290 height 66
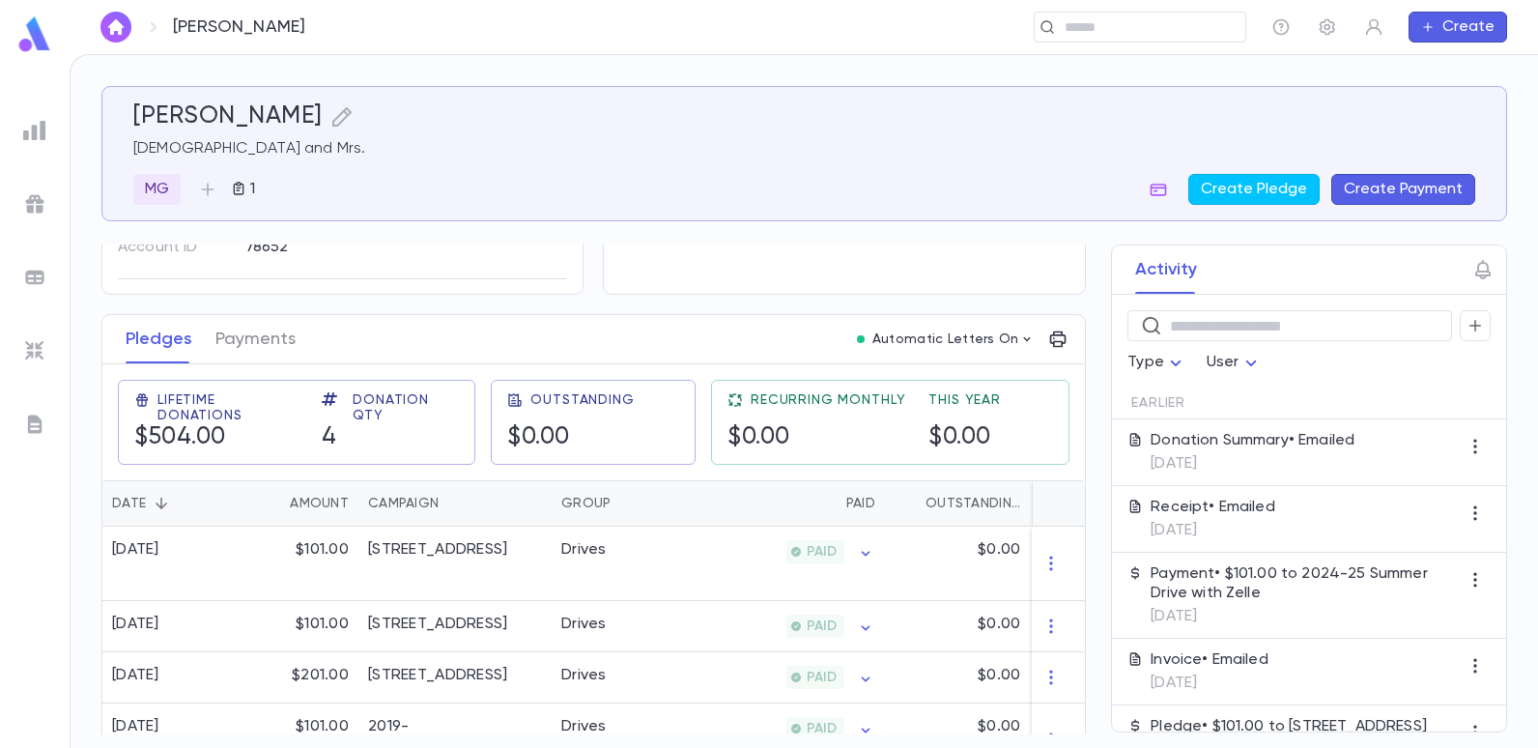
scroll to position [245, 0]
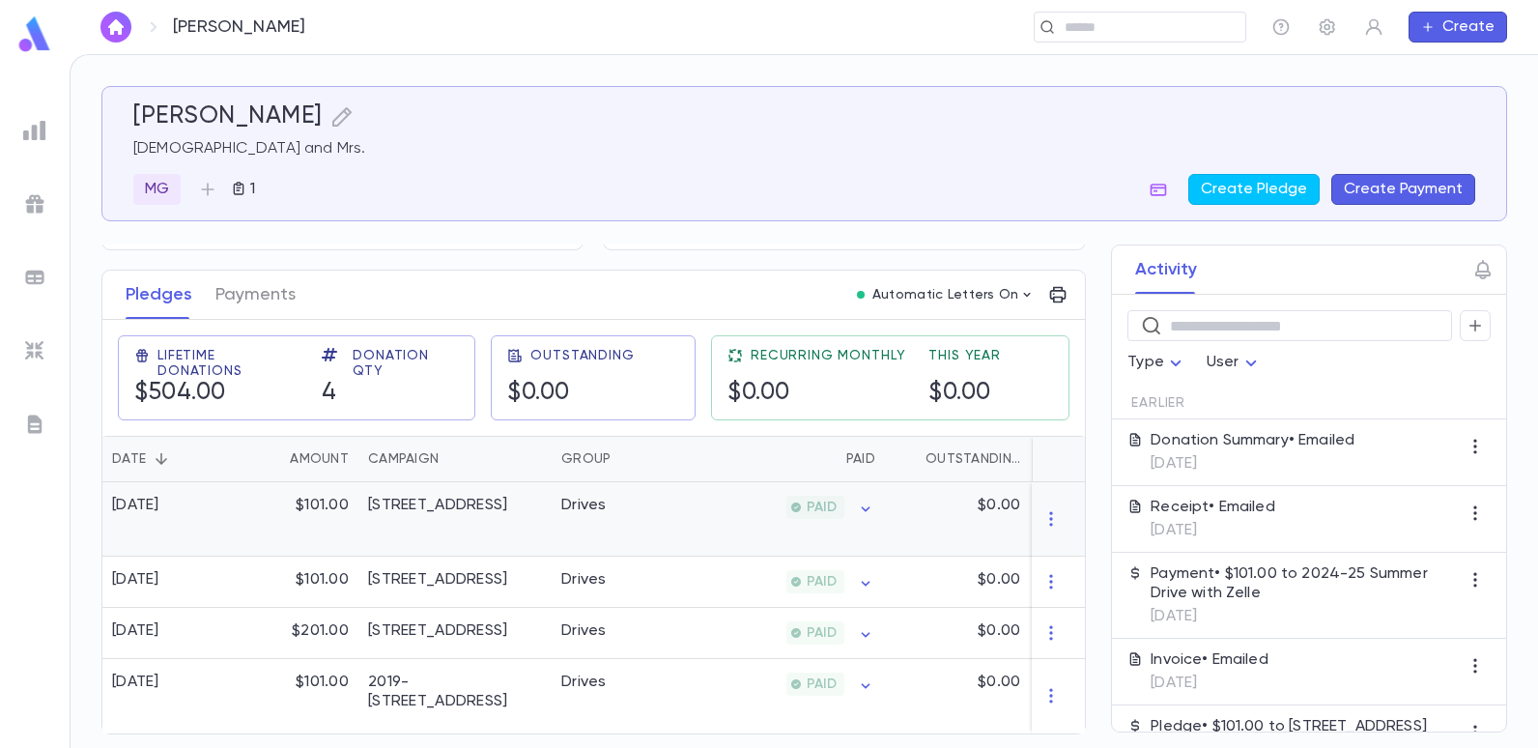
click at [629, 495] on div "Drives" at bounding box center [624, 519] width 145 height 74
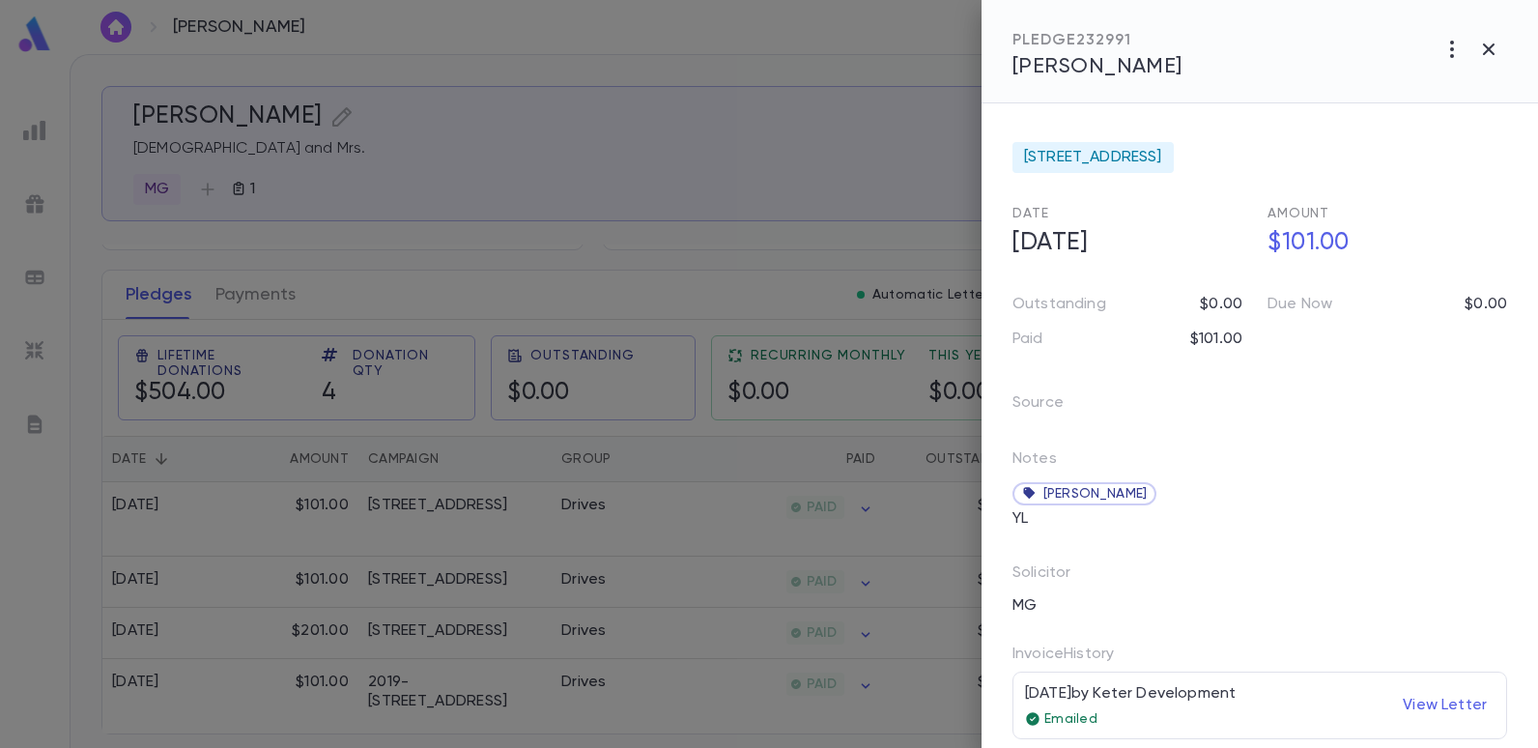
click at [520, 222] on div at bounding box center [769, 374] width 1538 height 748
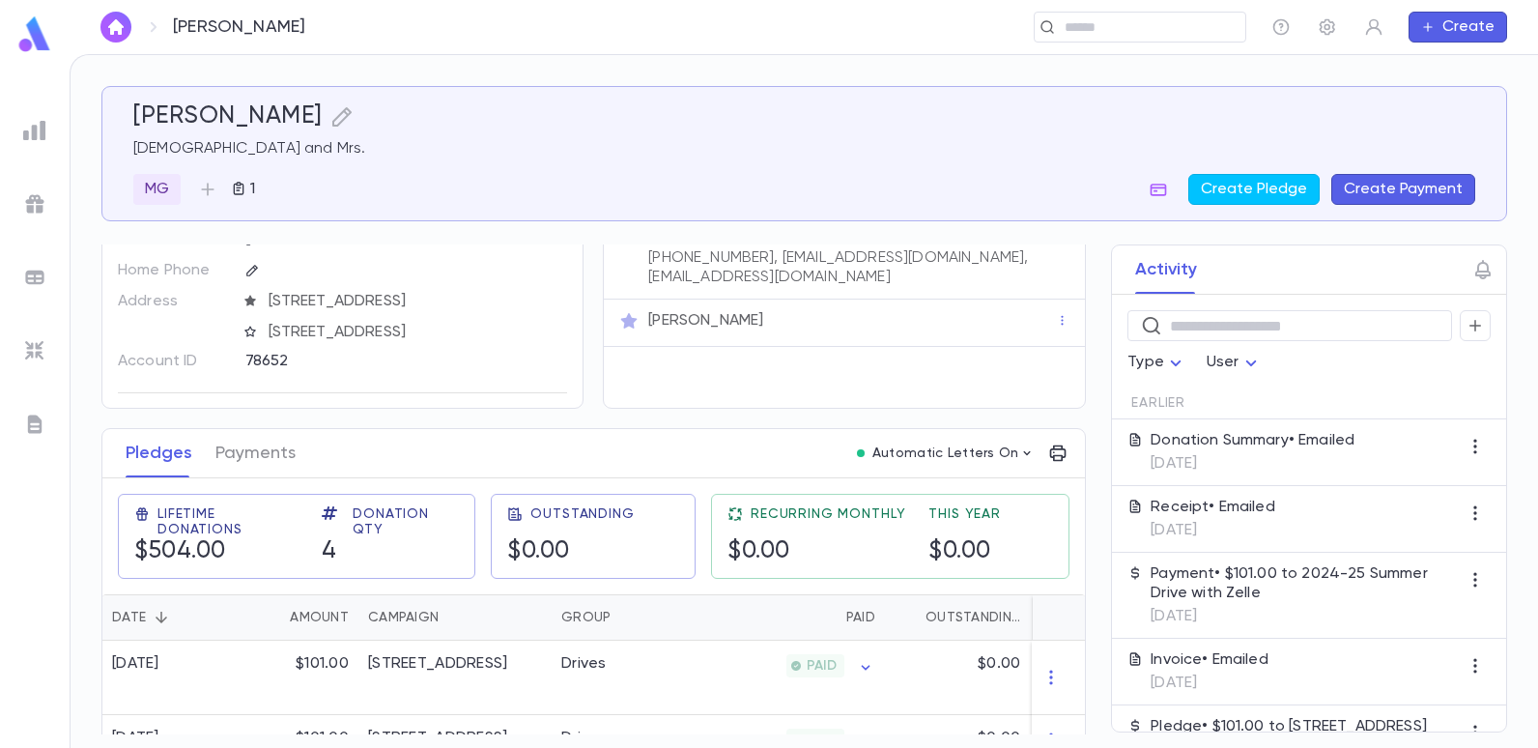
scroll to position [0, 0]
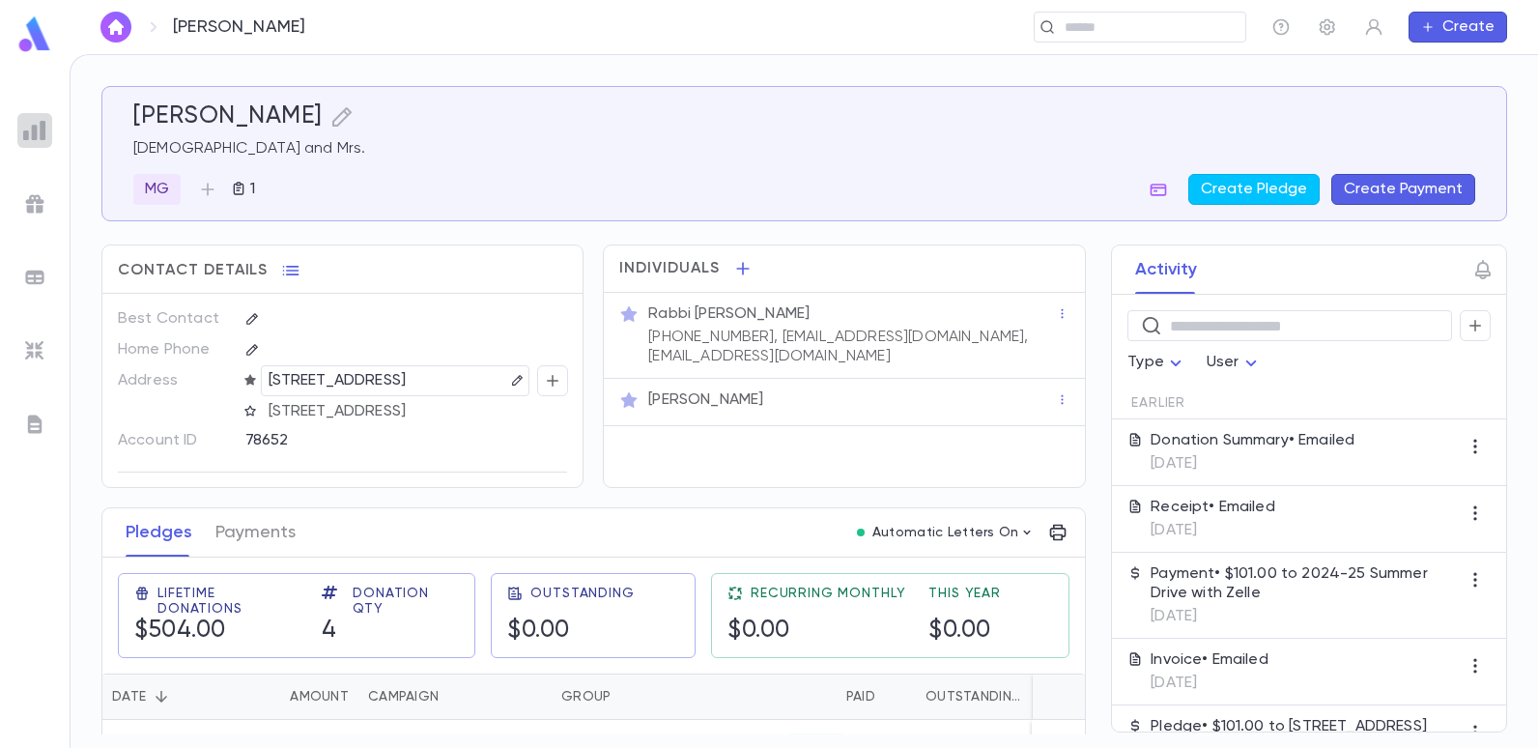
click at [37, 134] on img at bounding box center [34, 130] width 23 height 23
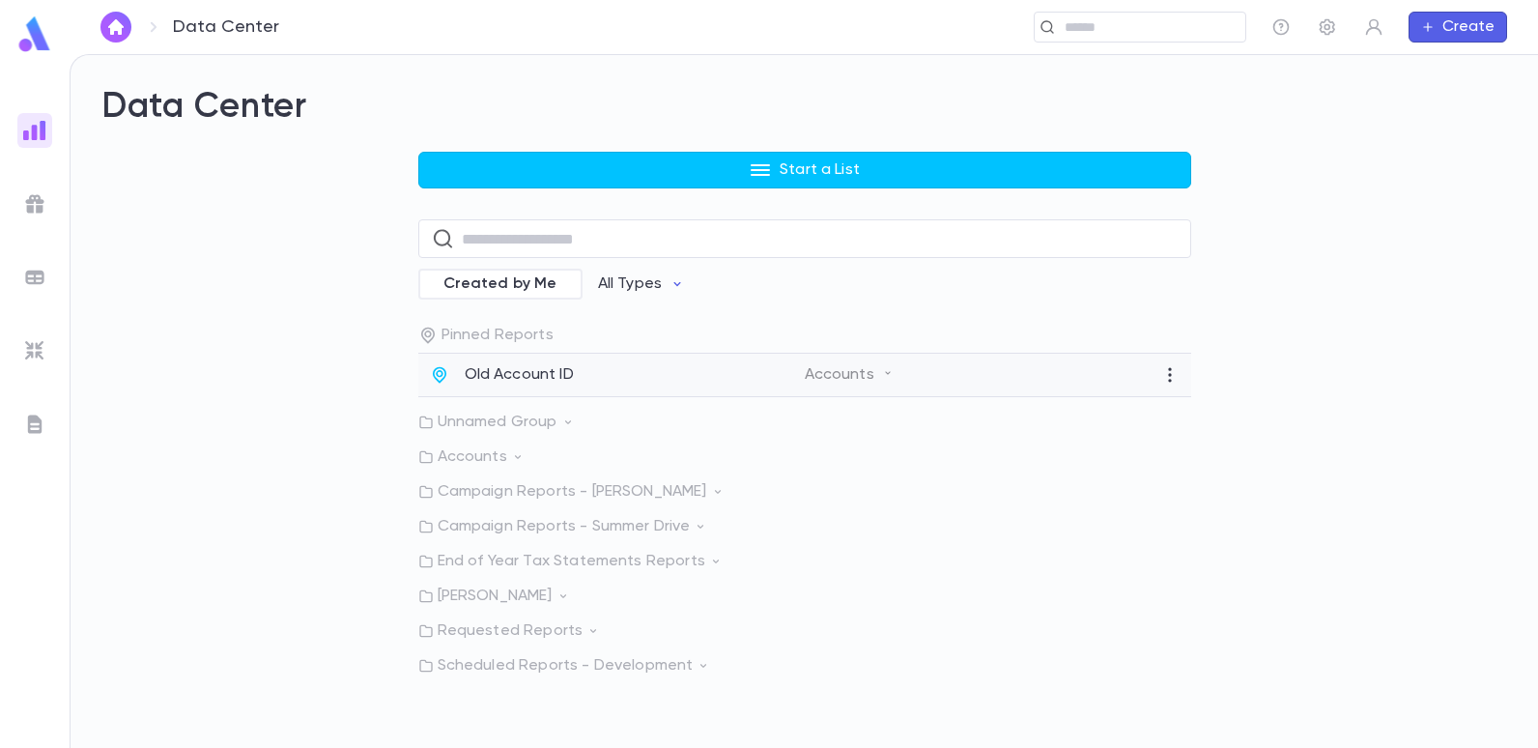
click at [515, 379] on p "Old Account ID" at bounding box center [519, 374] width 109 height 19
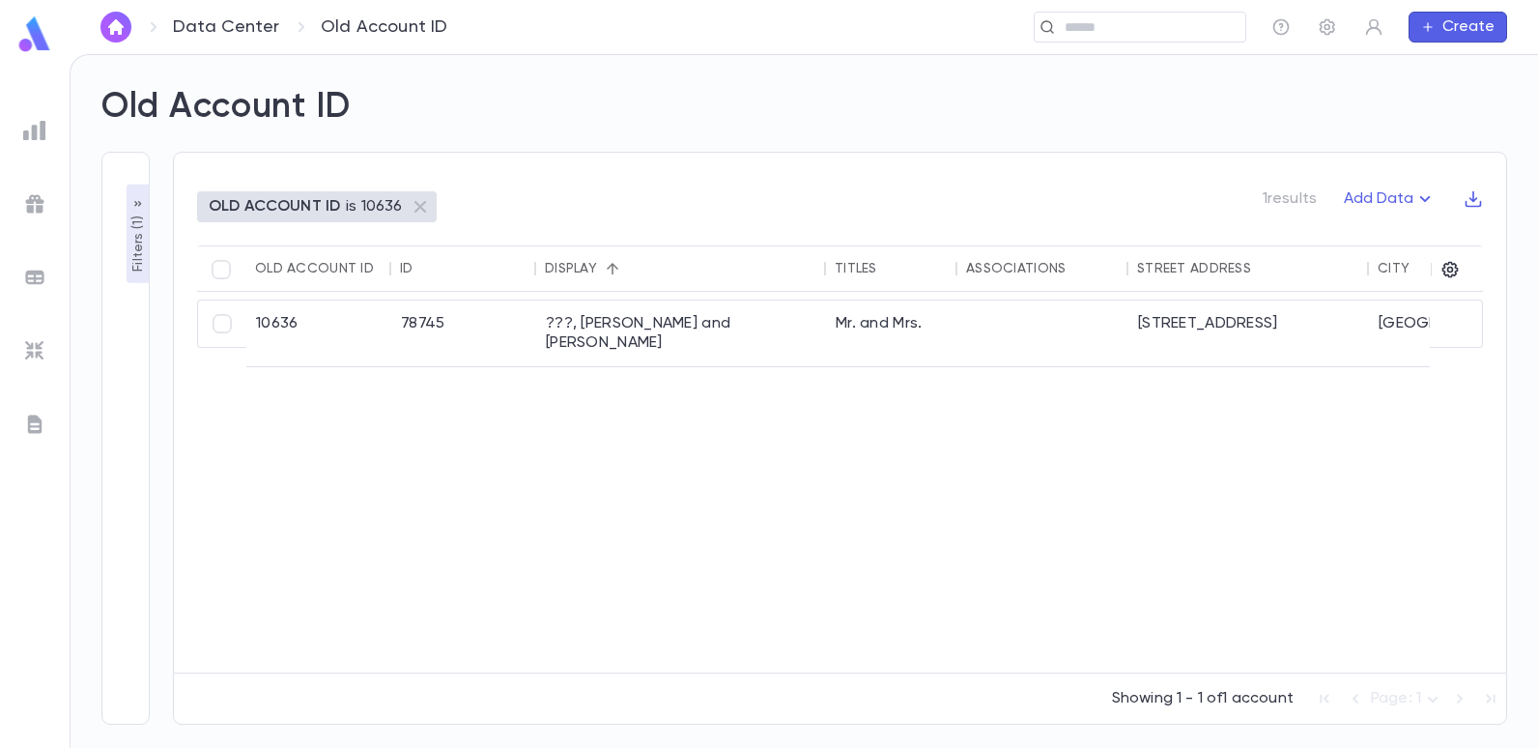
click at [307, 214] on p "OLD ACCOUNT ID" at bounding box center [274, 206] width 131 height 19
click at [351, 208] on p "is 10636" at bounding box center [374, 206] width 56 height 19
click at [135, 257] on p "Filters ( 1 )" at bounding box center [138, 242] width 19 height 60
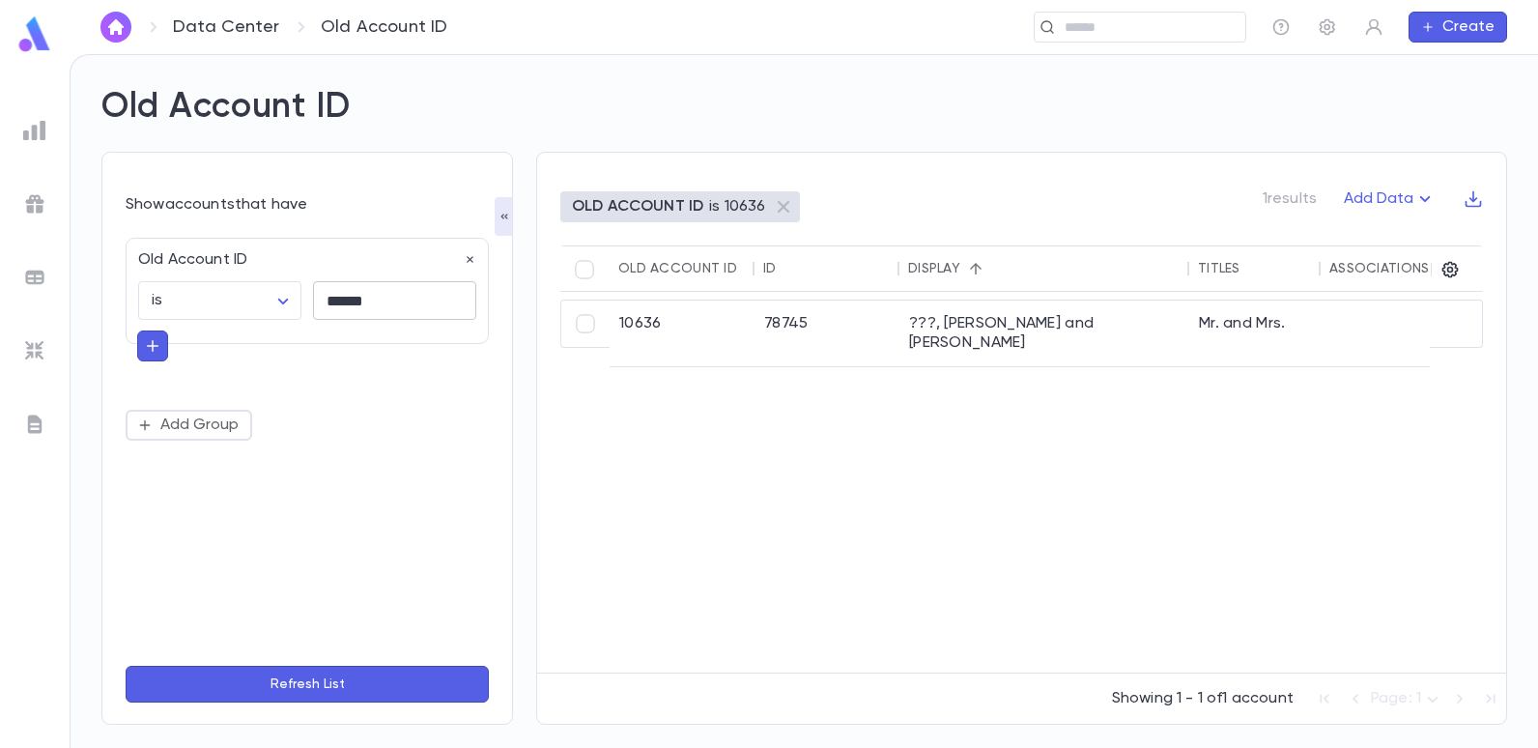
click at [396, 299] on input "******" at bounding box center [394, 301] width 163 height 38
type input "******"
click at [126, 666] on button "Refresh List" at bounding box center [307, 684] width 363 height 37
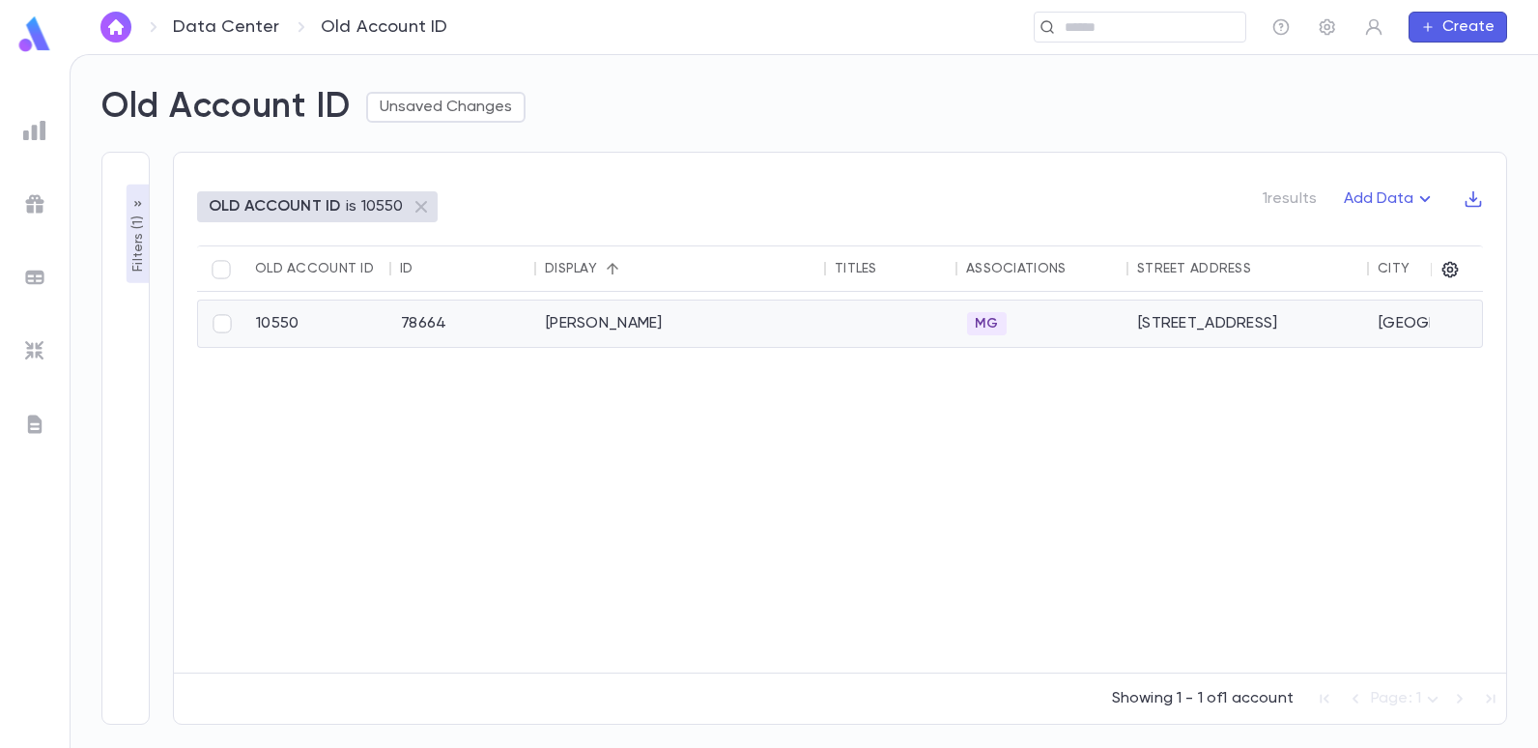
click at [588, 321] on div "[PERSON_NAME]" at bounding box center [681, 323] width 290 height 46
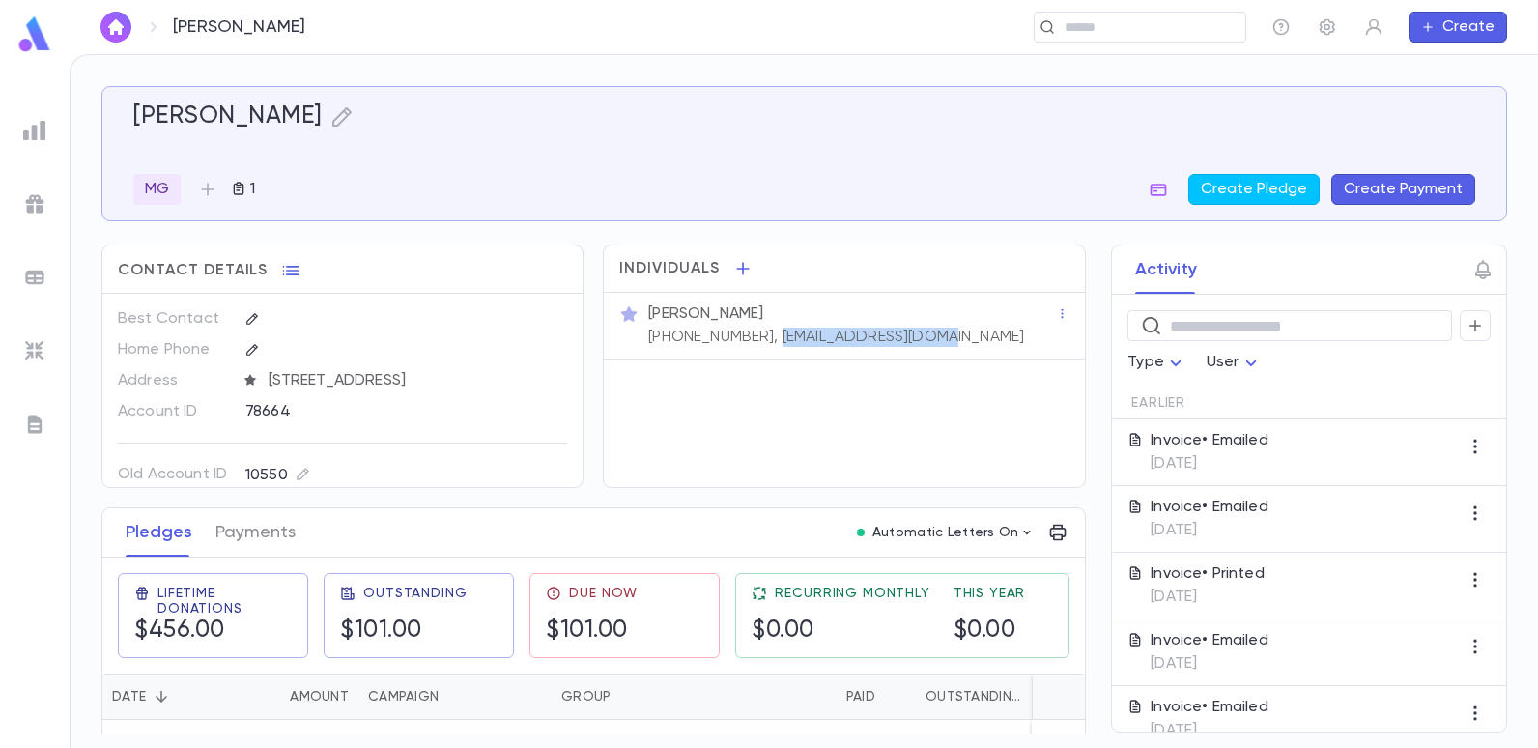
drag, startPoint x: 934, startPoint y: 335, endPoint x: 761, endPoint y: 341, distance: 173.0
click at [761, 341] on div "[PERSON_NAME] [PHONE_NUMBER], [EMAIL_ADDRESS][DOMAIN_NAME]" at bounding box center [850, 323] width 412 height 46
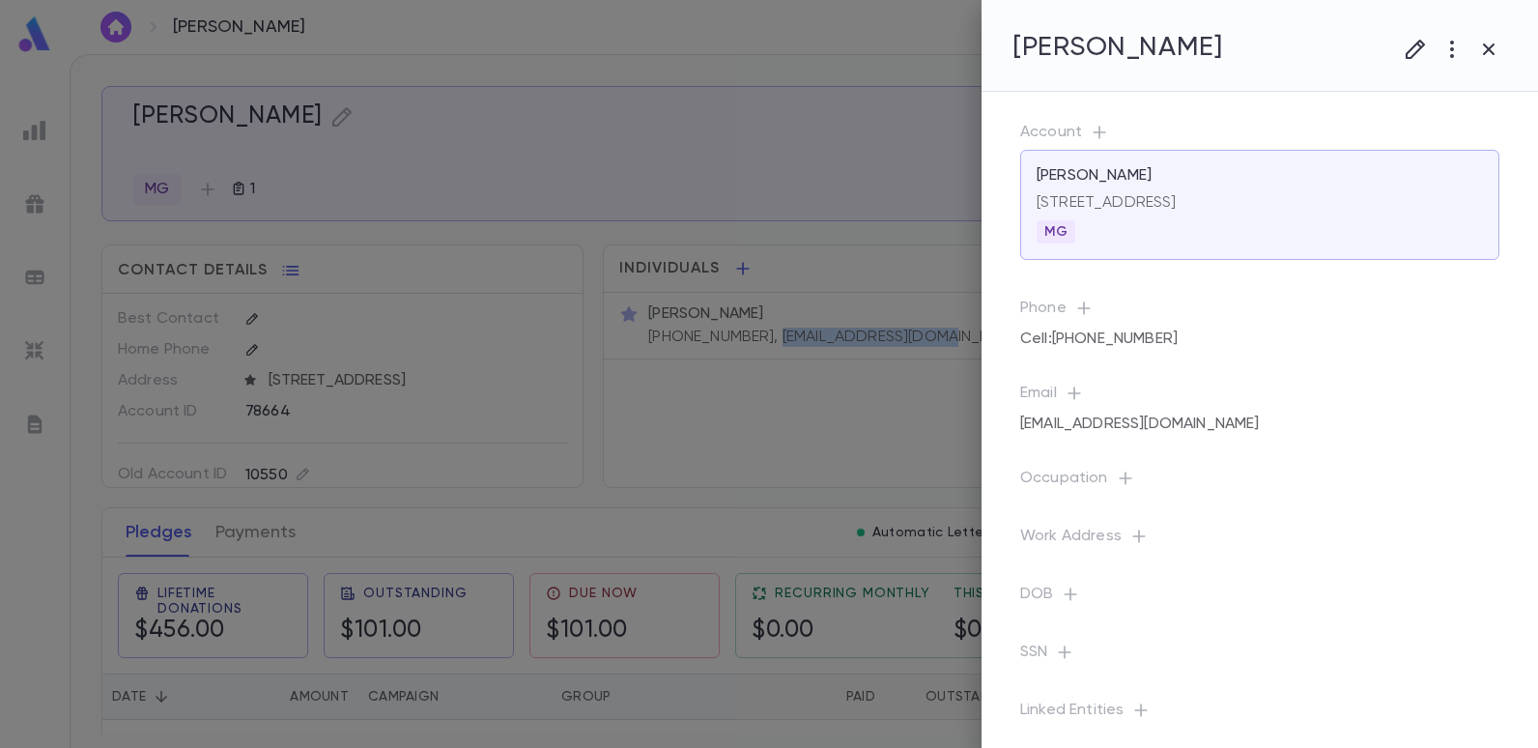
copy p "Morrishanono@aol.com"
click at [33, 127] on div at bounding box center [769, 374] width 1538 height 748
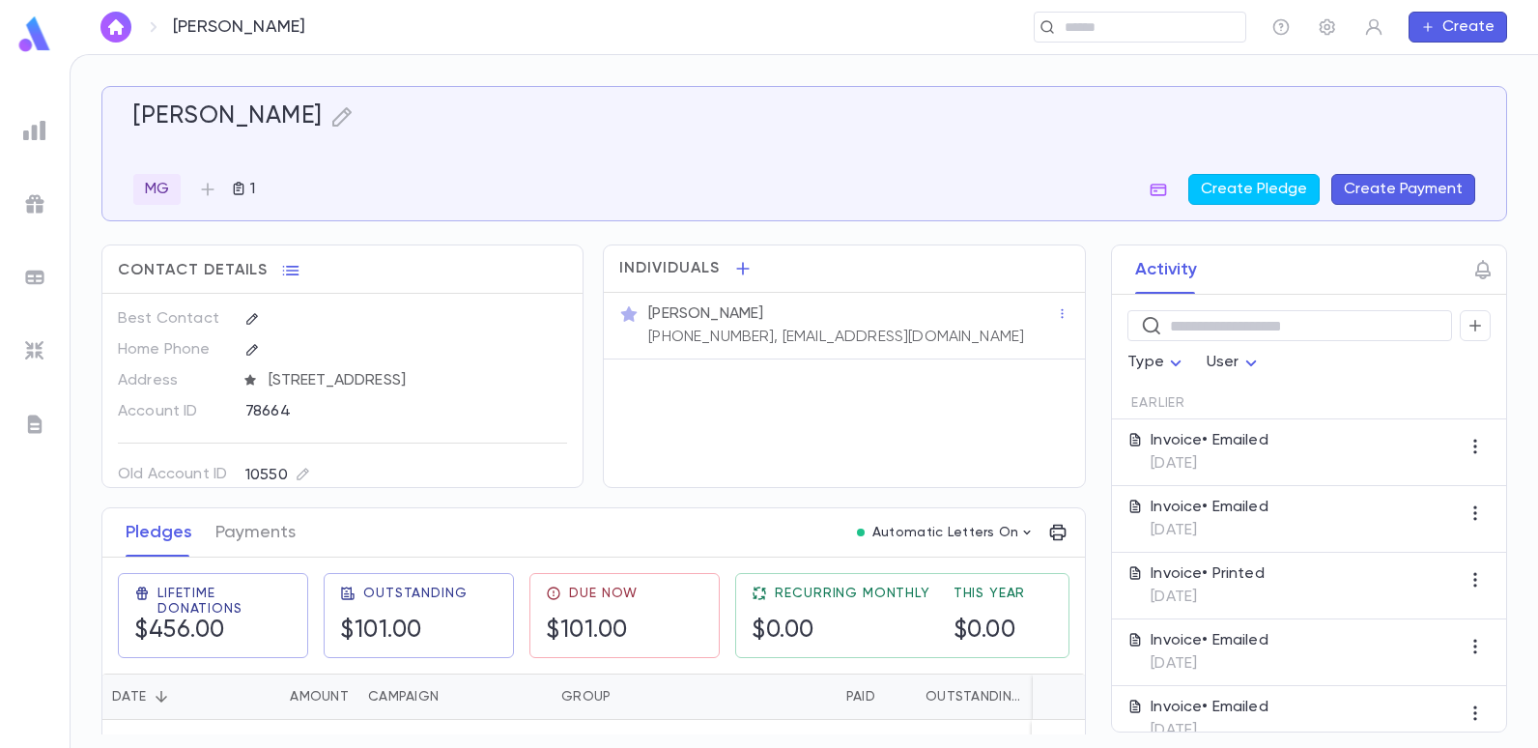
click at [46, 130] on div at bounding box center [34, 130] width 35 height 35
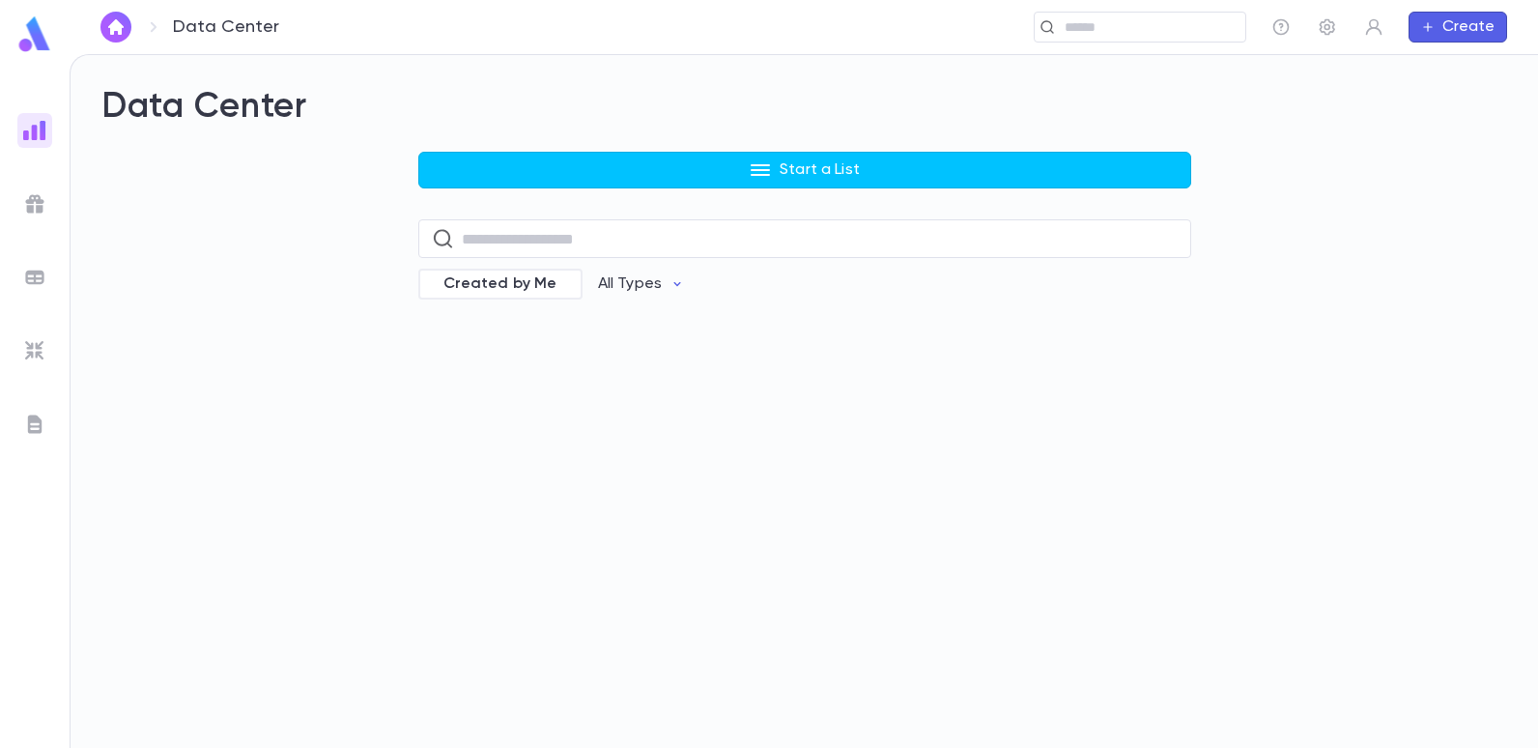
click at [46, 130] on div at bounding box center [34, 130] width 35 height 35
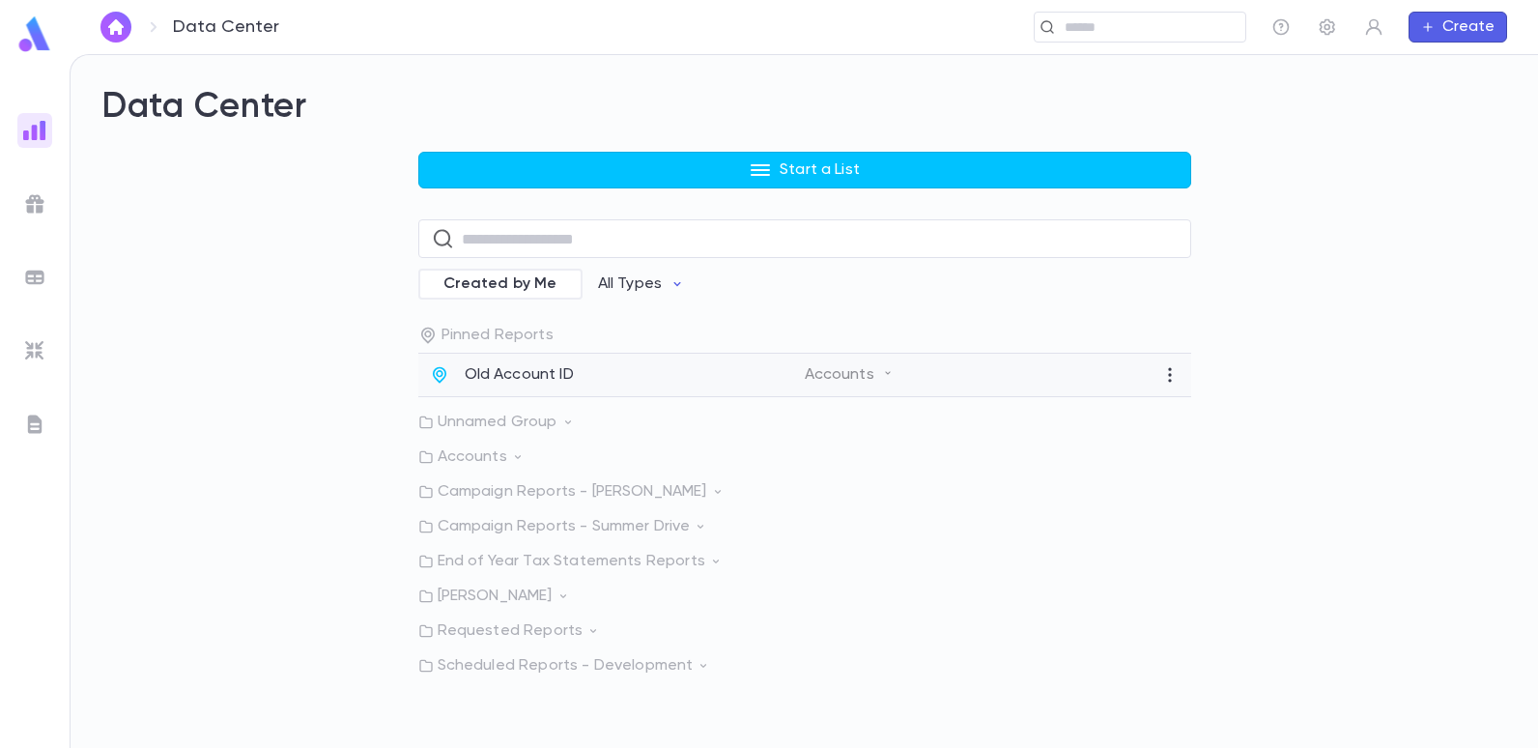
click at [549, 375] on p "Old Account ID" at bounding box center [519, 374] width 109 height 19
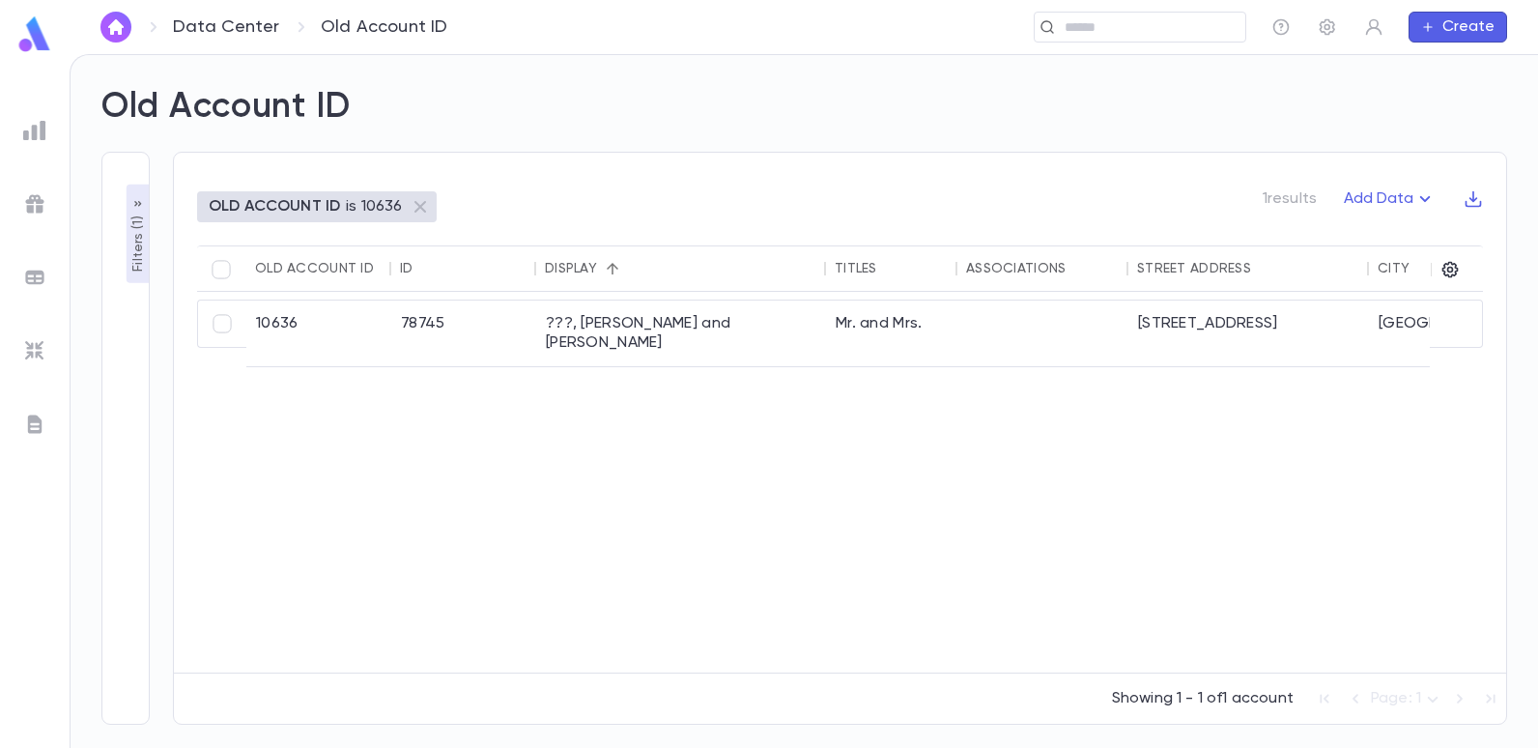
click at [312, 210] on p "OLD ACCOUNT ID" at bounding box center [274, 206] width 131 height 19
click at [135, 262] on p "Filters ( 1 )" at bounding box center [138, 242] width 19 height 60
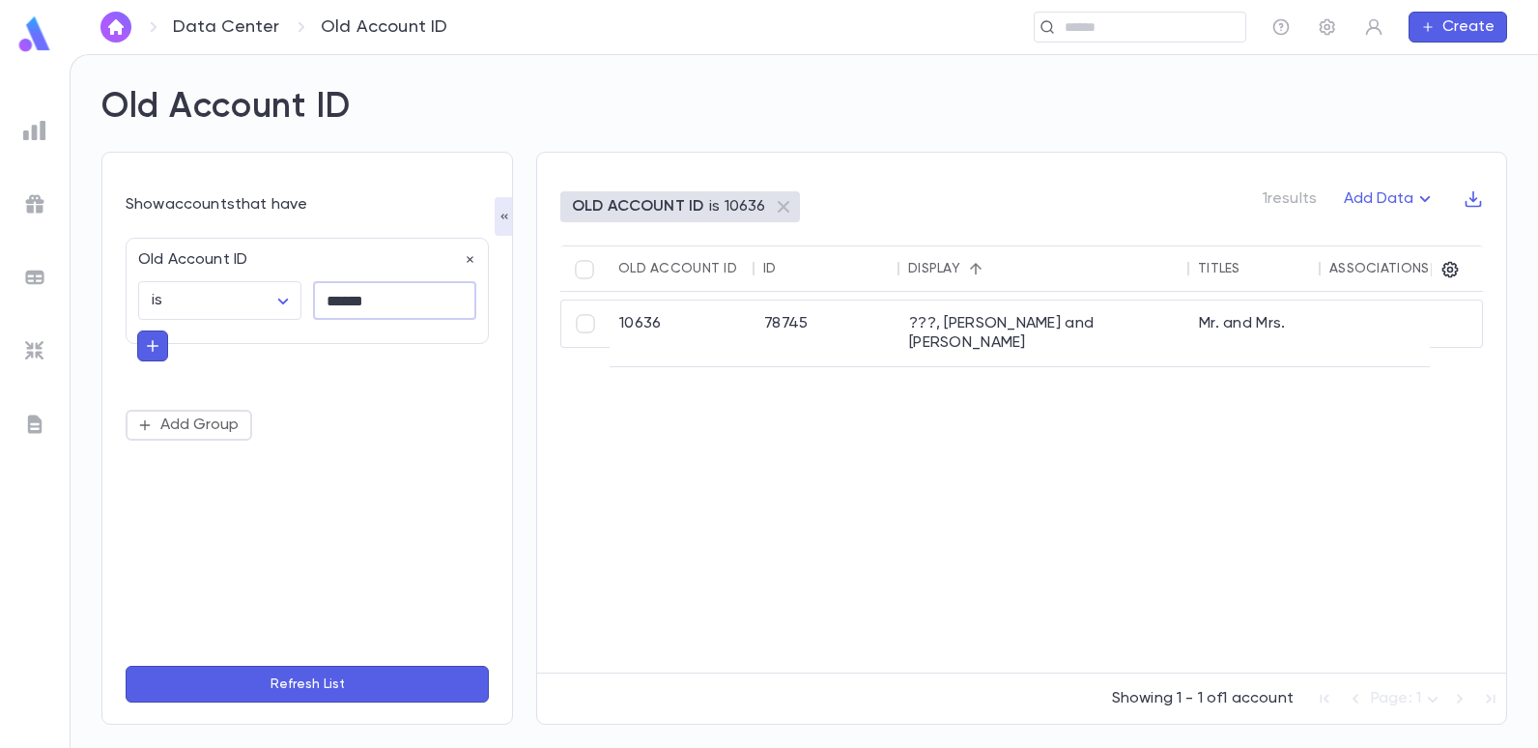
click at [398, 298] on input "******" at bounding box center [394, 301] width 163 height 38
type input "******"
click at [126, 666] on button "Refresh List" at bounding box center [307, 684] width 363 height 37
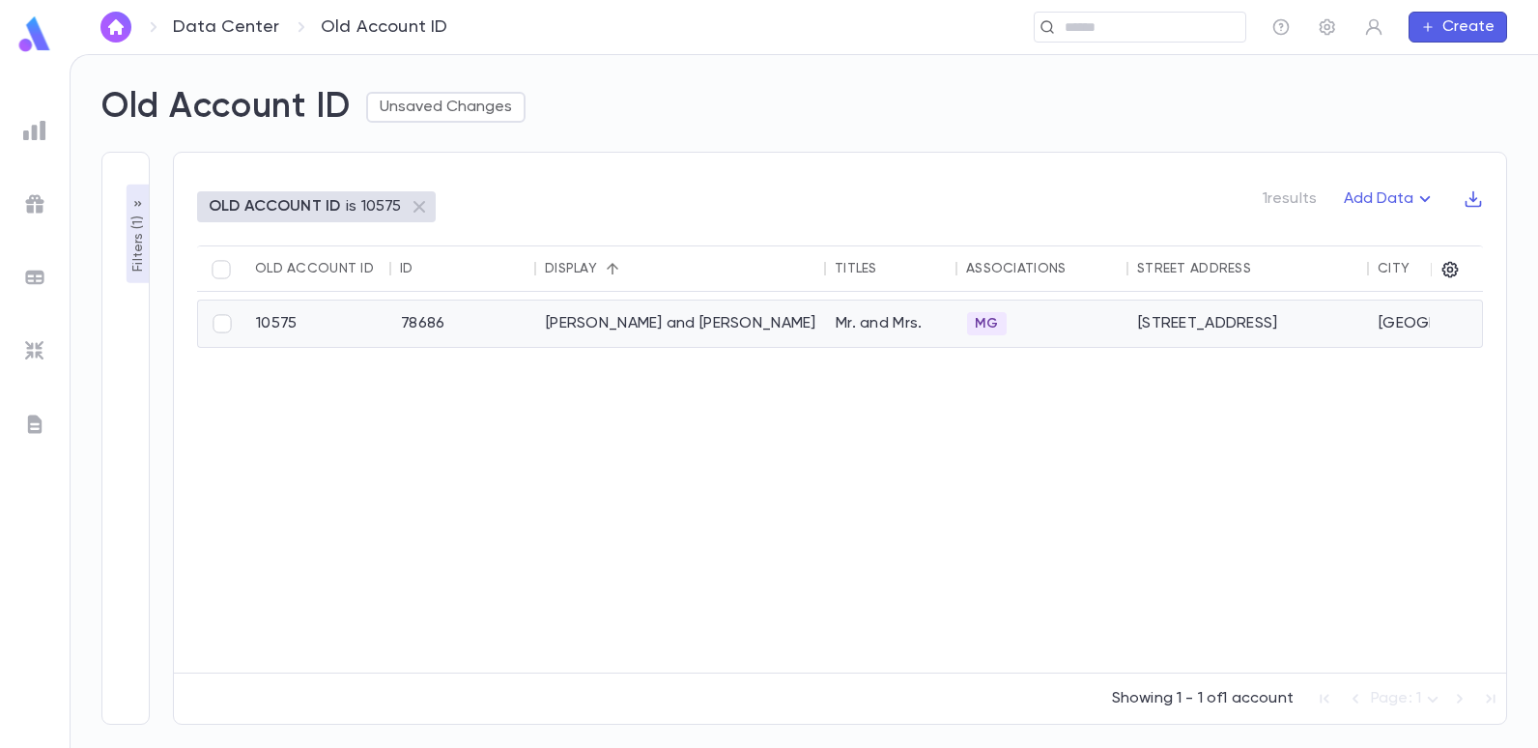
click at [608, 317] on div "[PERSON_NAME] and [PERSON_NAME]" at bounding box center [681, 323] width 290 height 46
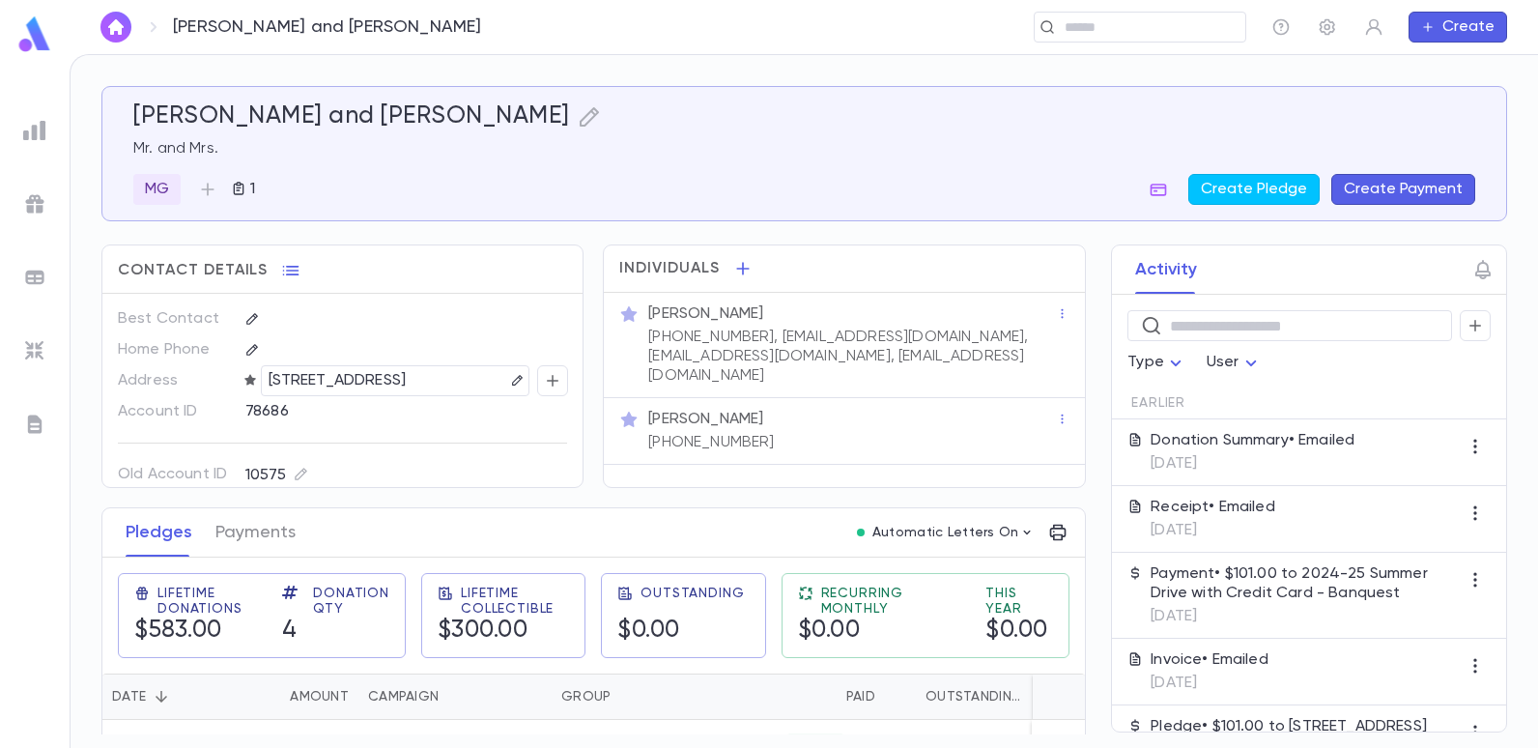
click at [35, 136] on img at bounding box center [34, 130] width 23 height 23
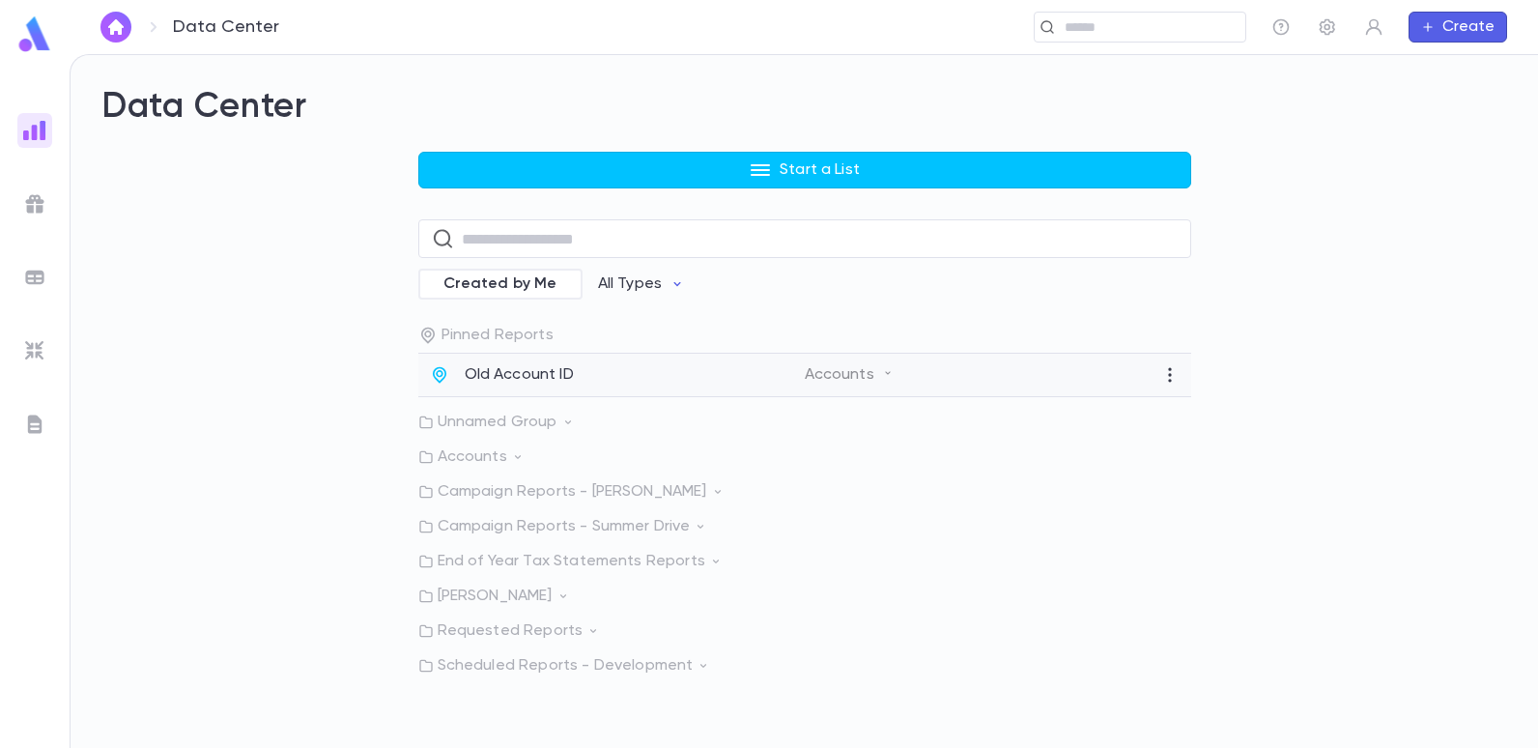
click at [539, 383] on p "Old Account ID" at bounding box center [519, 374] width 109 height 19
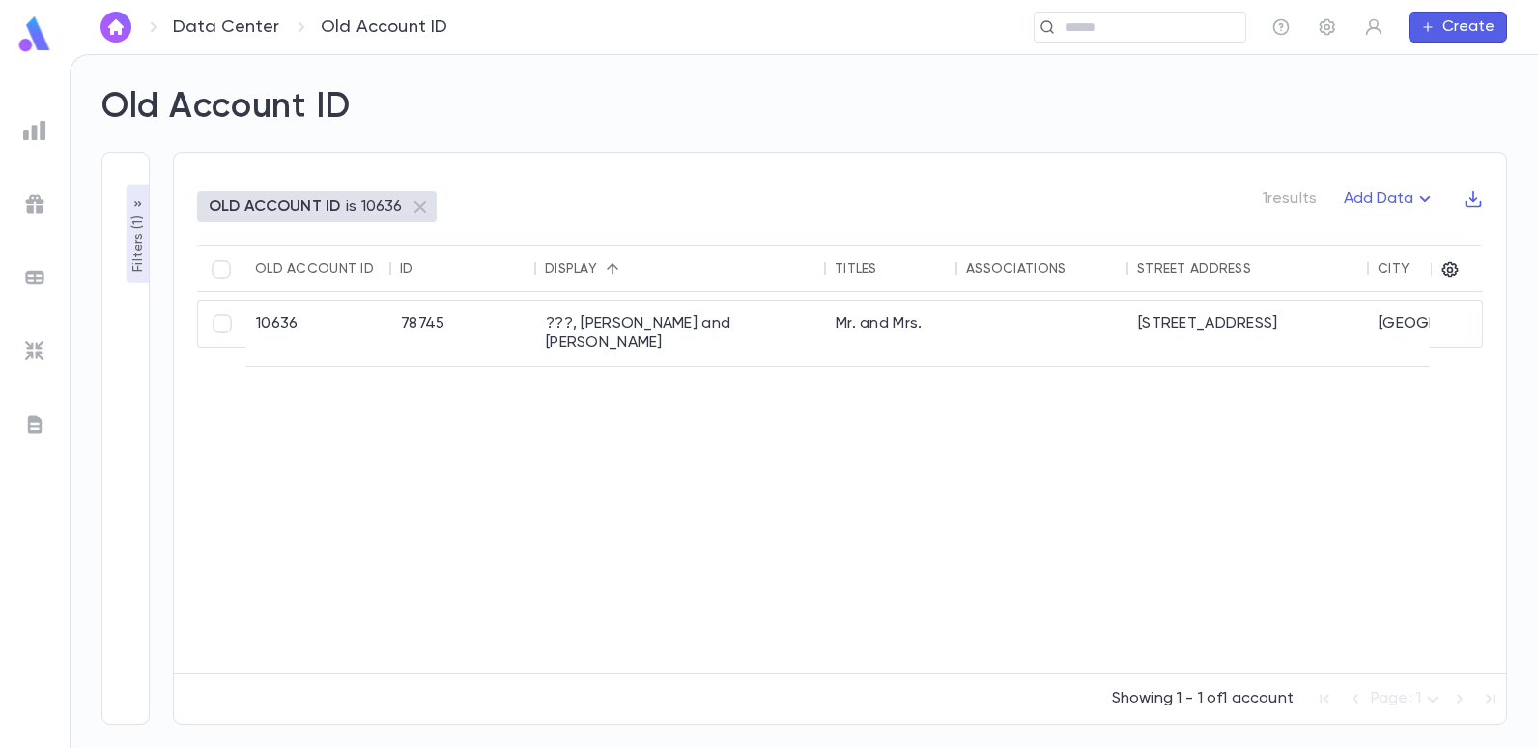
click at [134, 234] on p "Filters ( 1 )" at bounding box center [138, 242] width 19 height 60
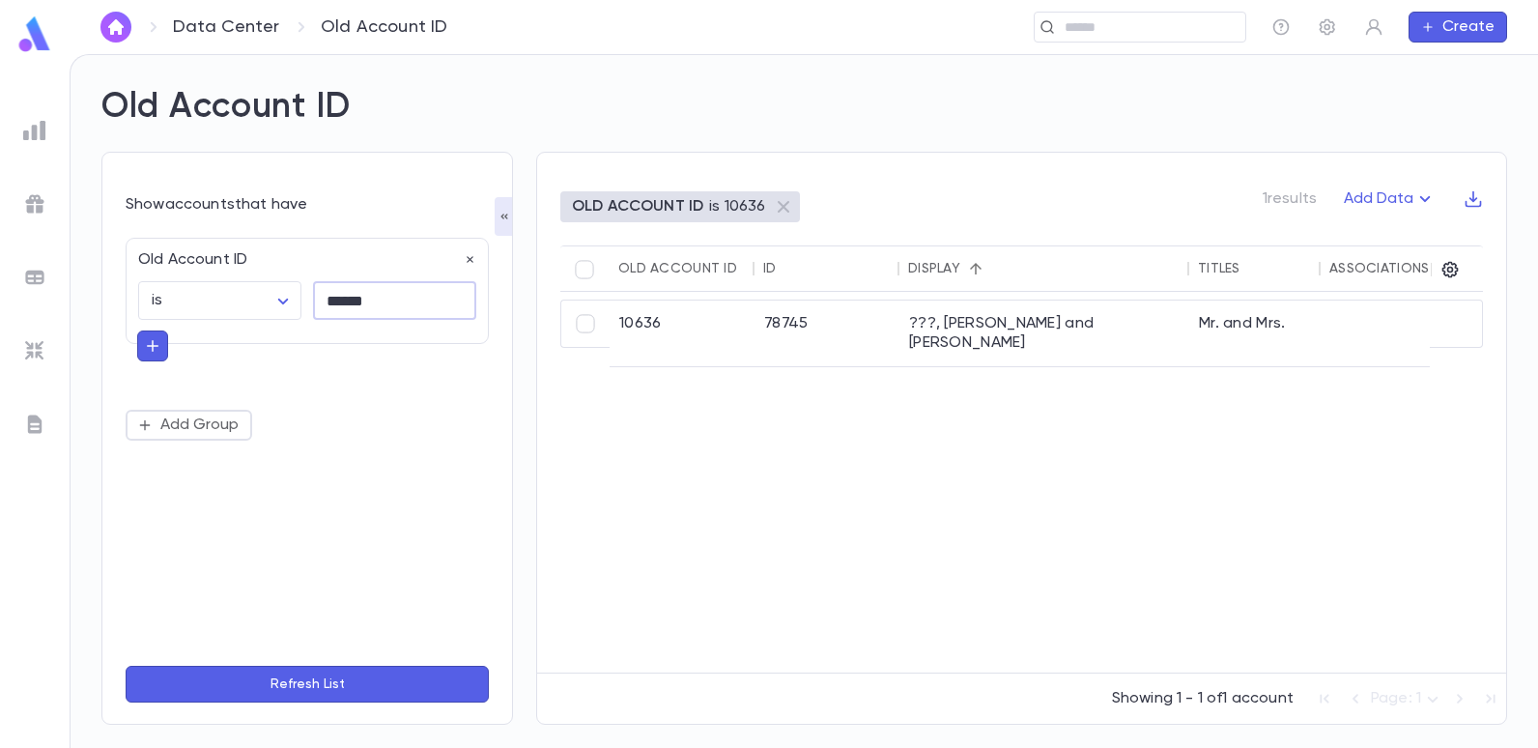
click at [372, 312] on input "******" at bounding box center [394, 301] width 163 height 38
type input "*"
type input "******"
click at [126, 666] on button "Refresh List" at bounding box center [307, 684] width 363 height 37
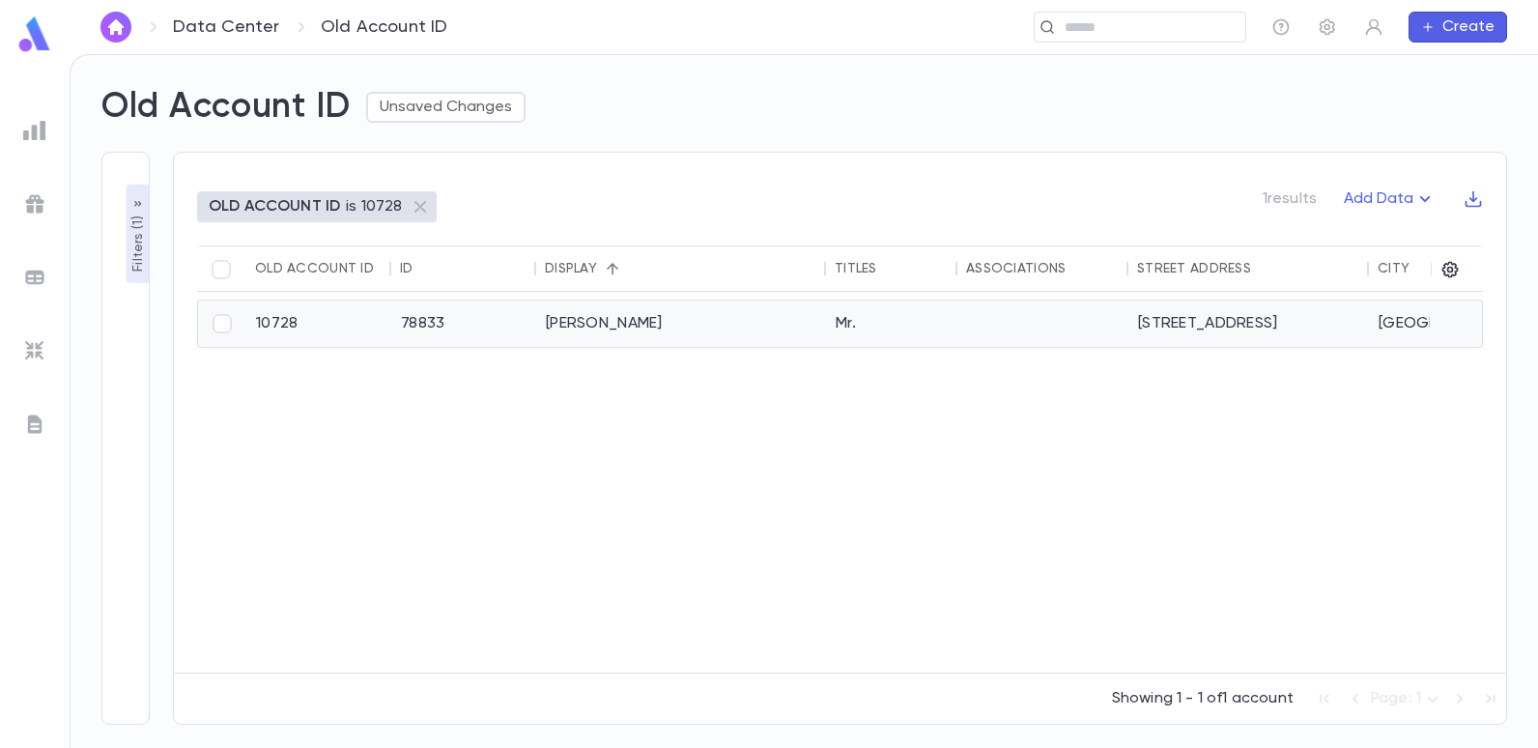
click at [567, 322] on div "[PERSON_NAME]" at bounding box center [681, 323] width 290 height 46
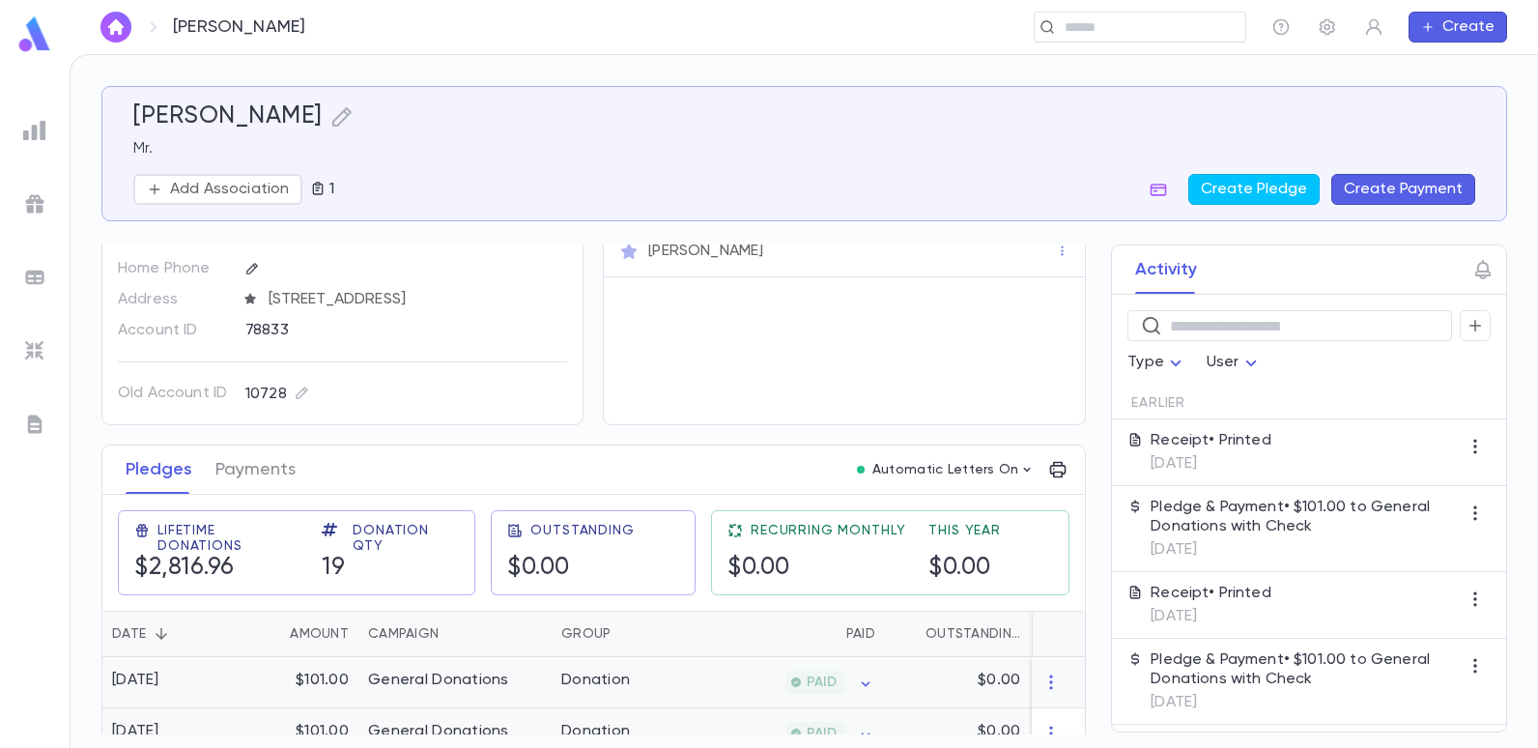
scroll to position [97, 0]
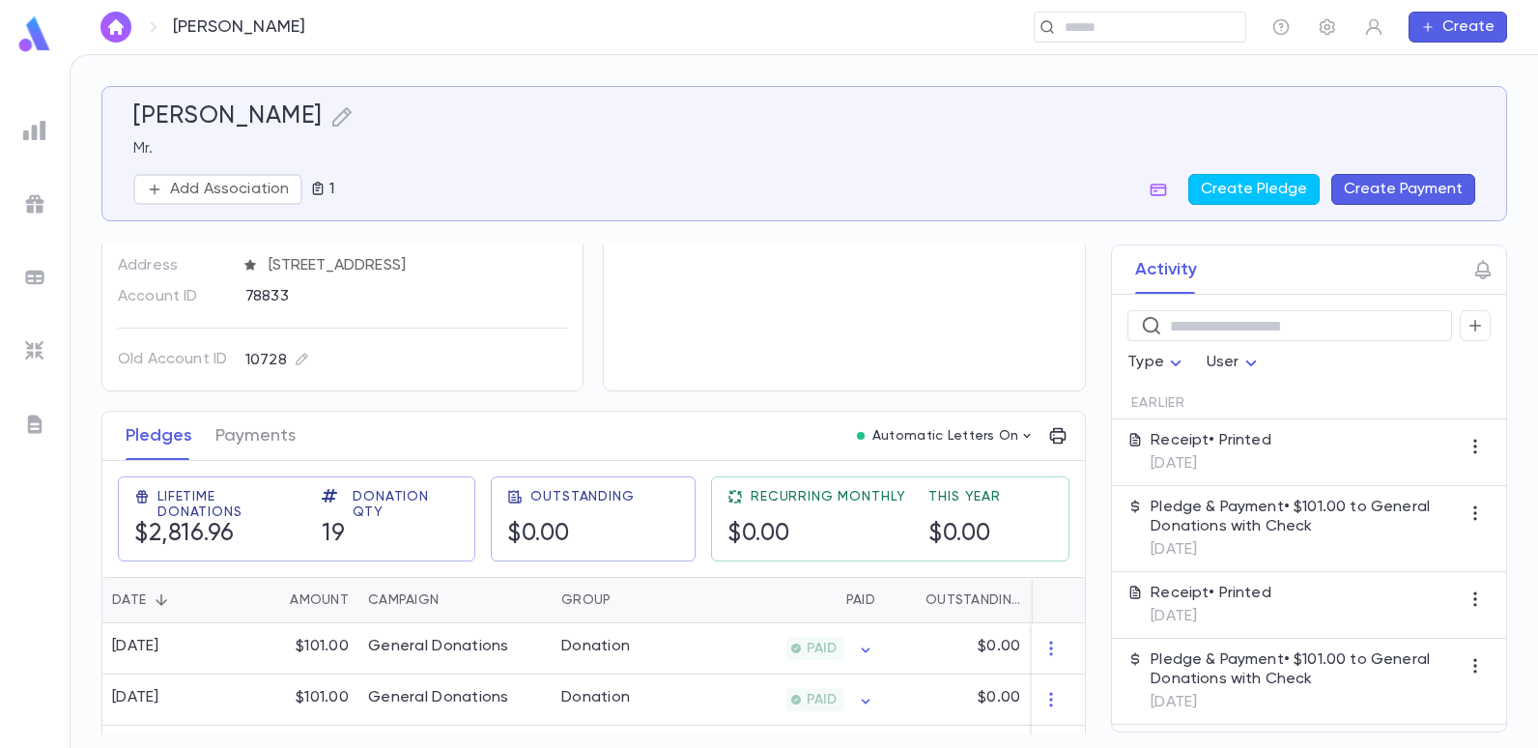
click at [40, 127] on img at bounding box center [34, 130] width 23 height 23
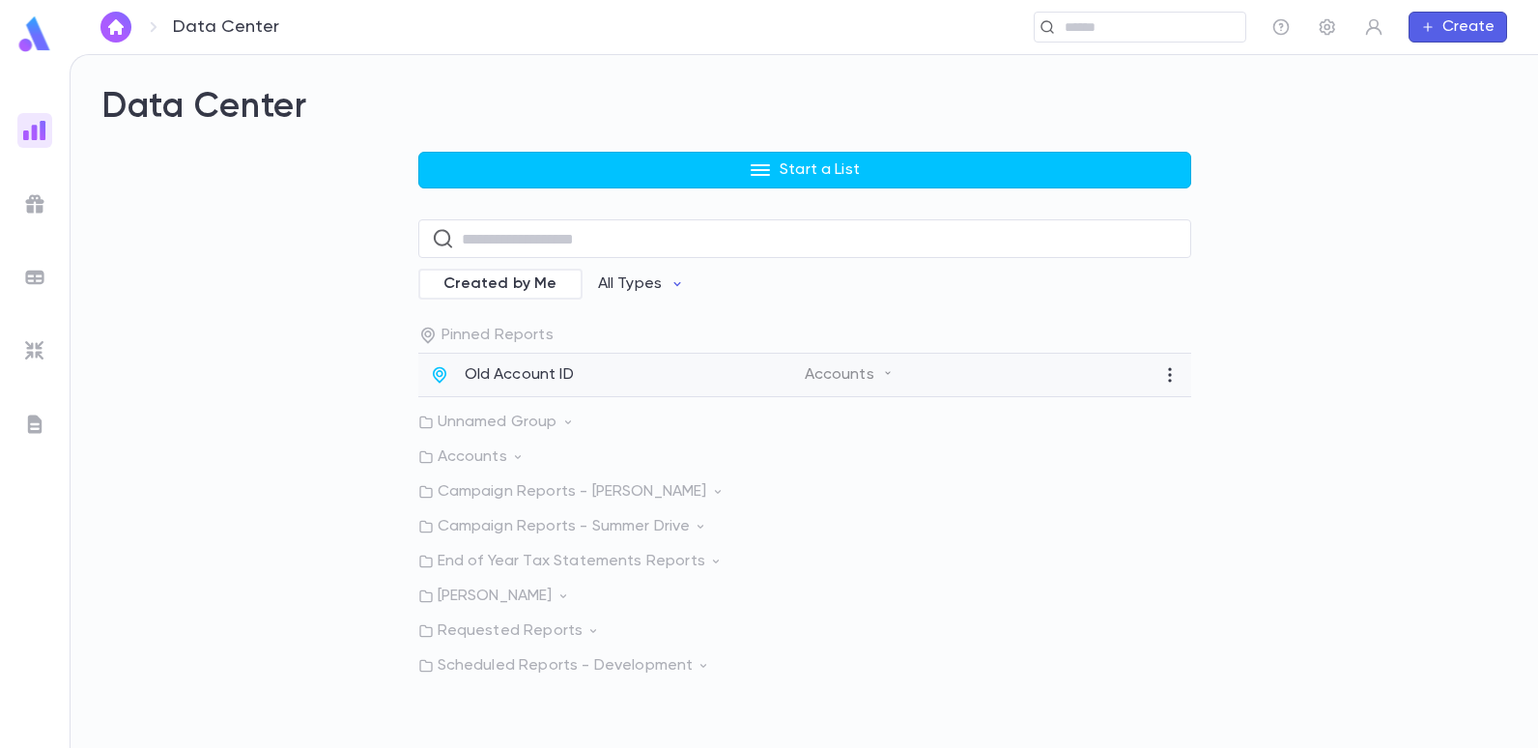
click at [526, 370] on p "Old Account ID" at bounding box center [519, 374] width 109 height 19
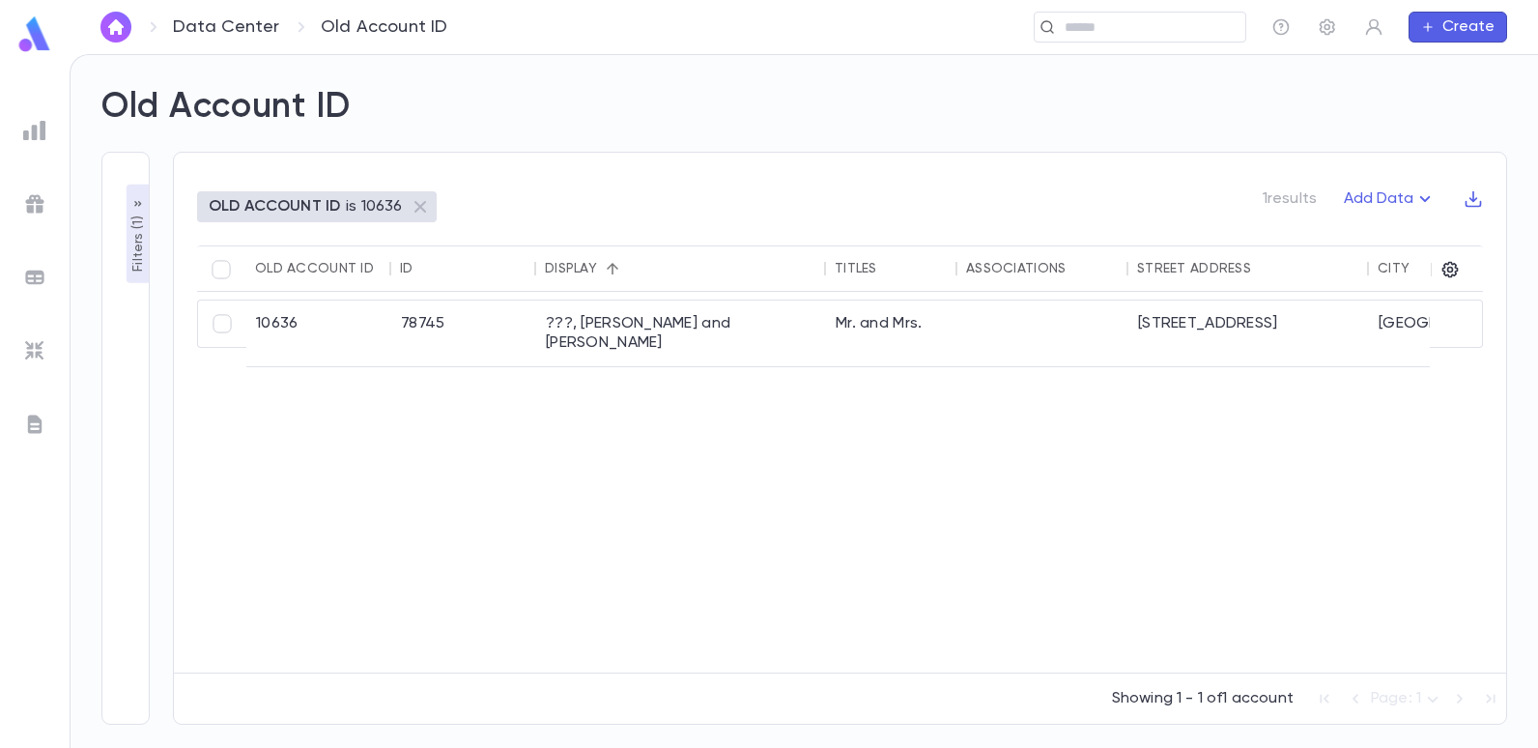
click at [267, 262] on div "Old Account ID" at bounding box center [314, 268] width 119 height 15
click at [142, 252] on p "Filters ( 1 )" at bounding box center [138, 242] width 19 height 60
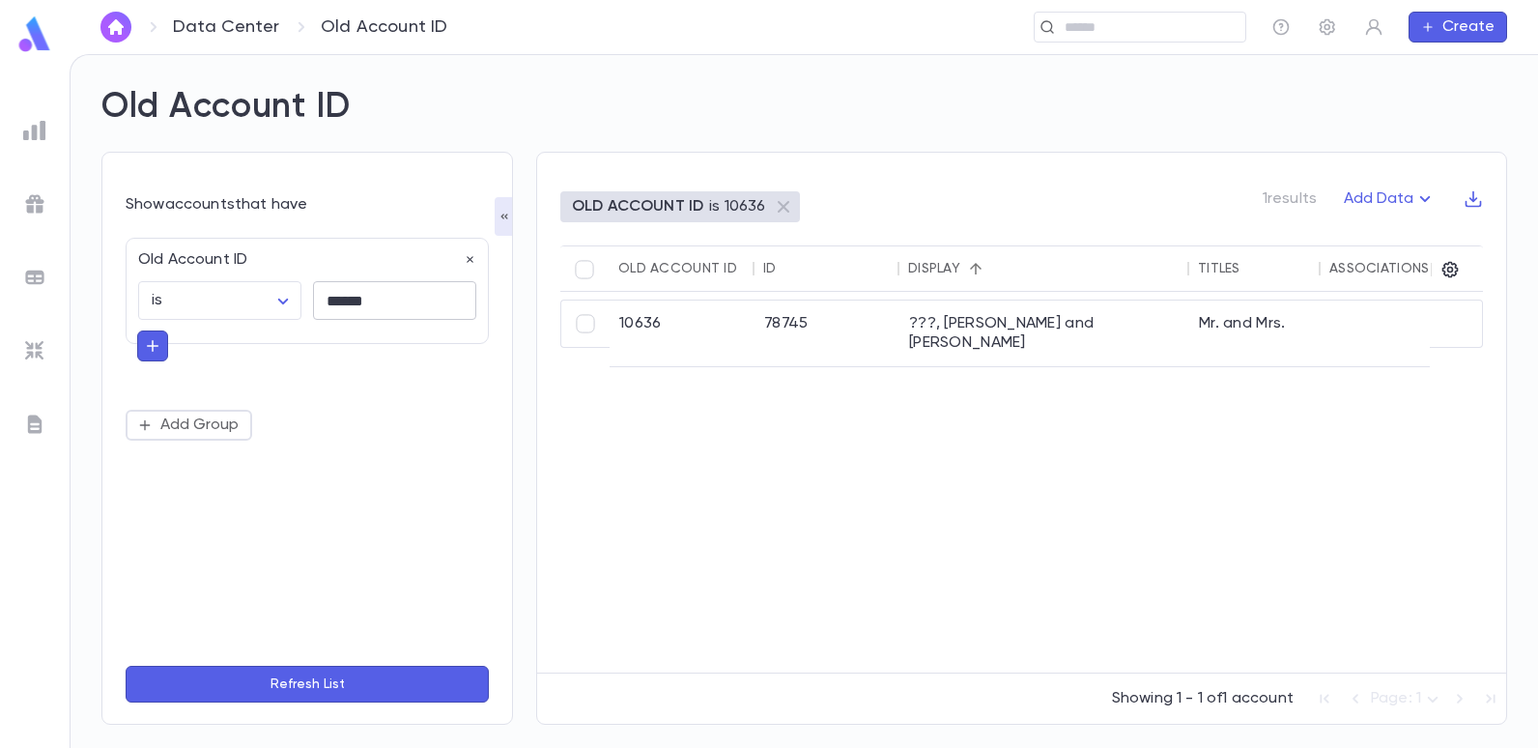
click at [402, 294] on input "******" at bounding box center [394, 301] width 163 height 38
type input "*"
type input "******"
click at [126, 666] on button "Refresh List" at bounding box center [307, 684] width 363 height 37
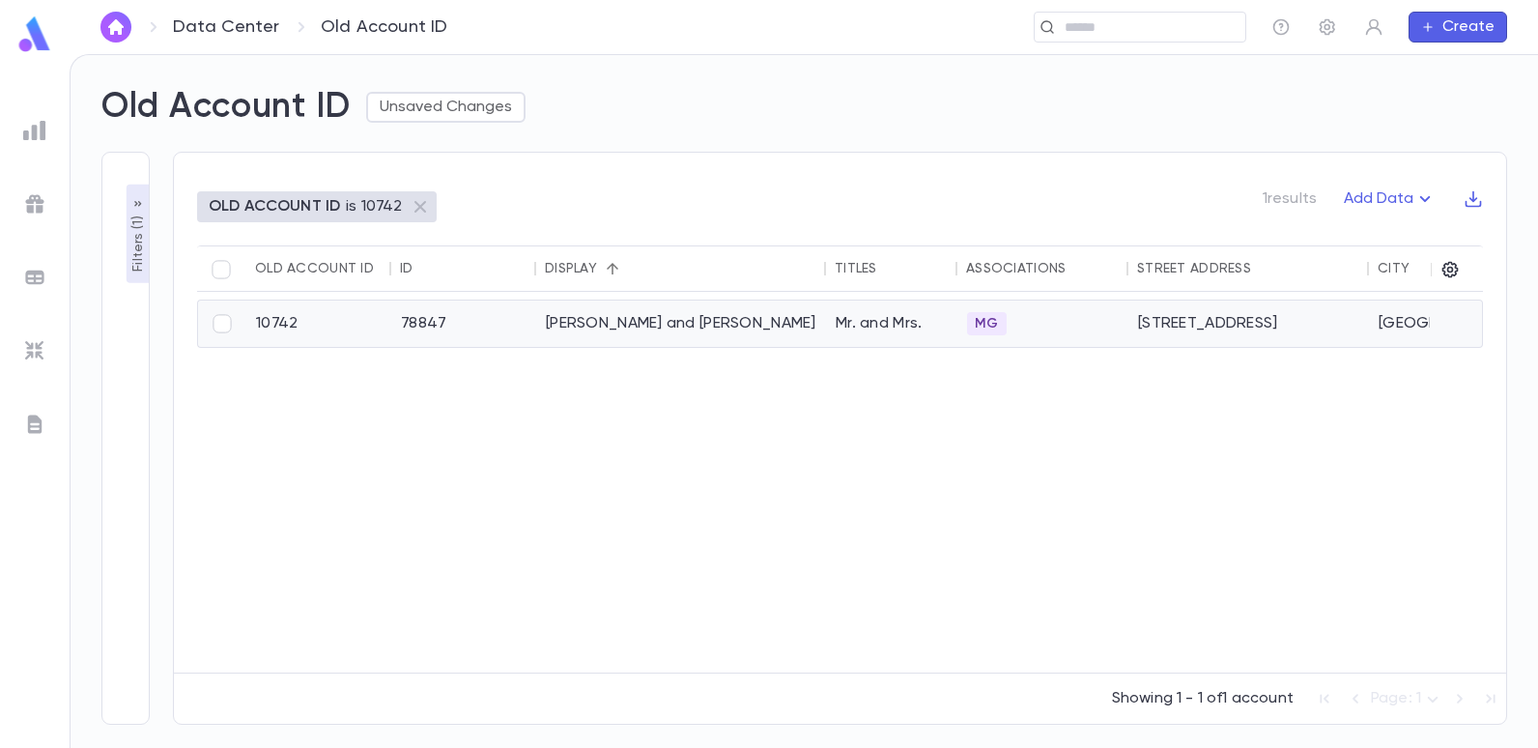
click at [652, 330] on div "Shabot, Murray and Linda" at bounding box center [681, 323] width 290 height 46
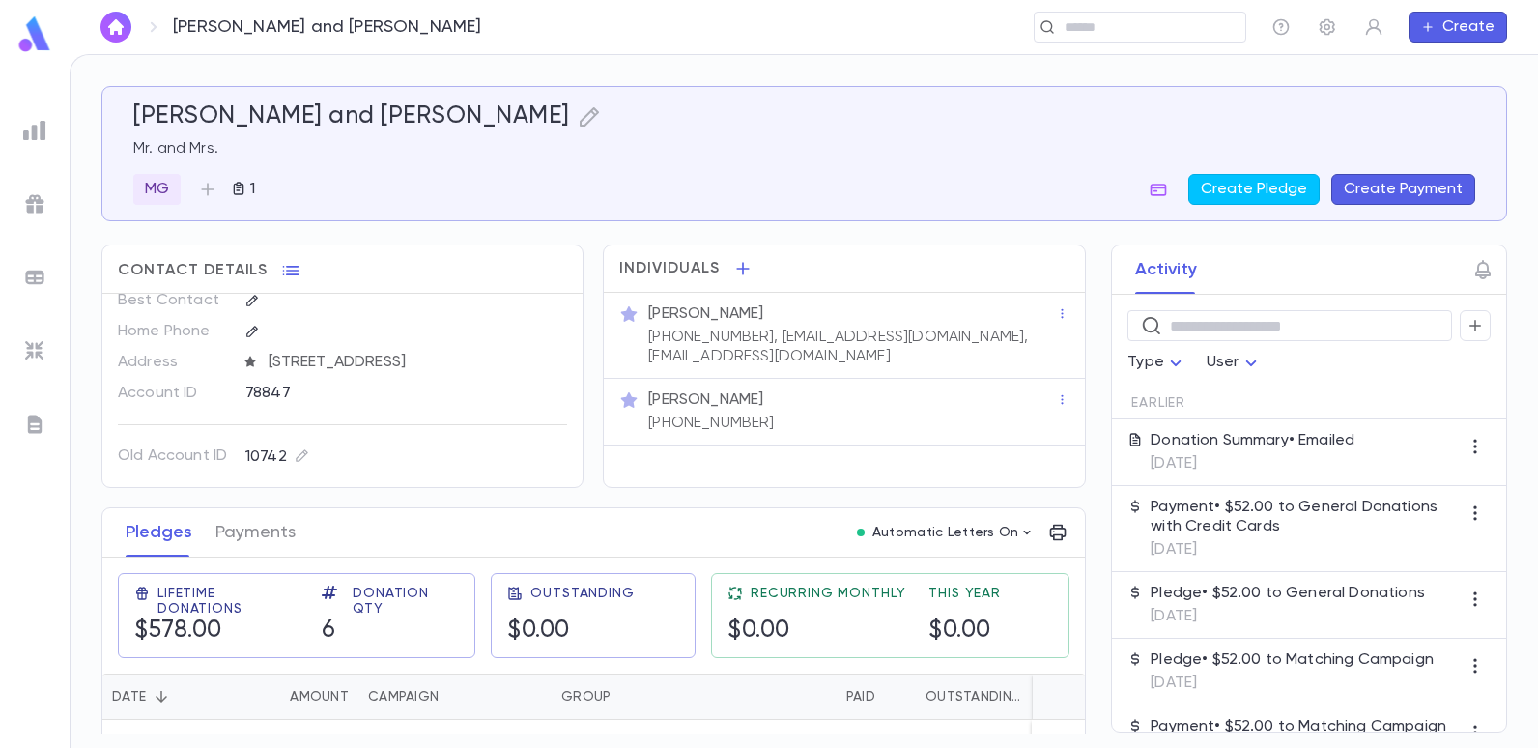
click at [38, 127] on img at bounding box center [34, 130] width 23 height 23
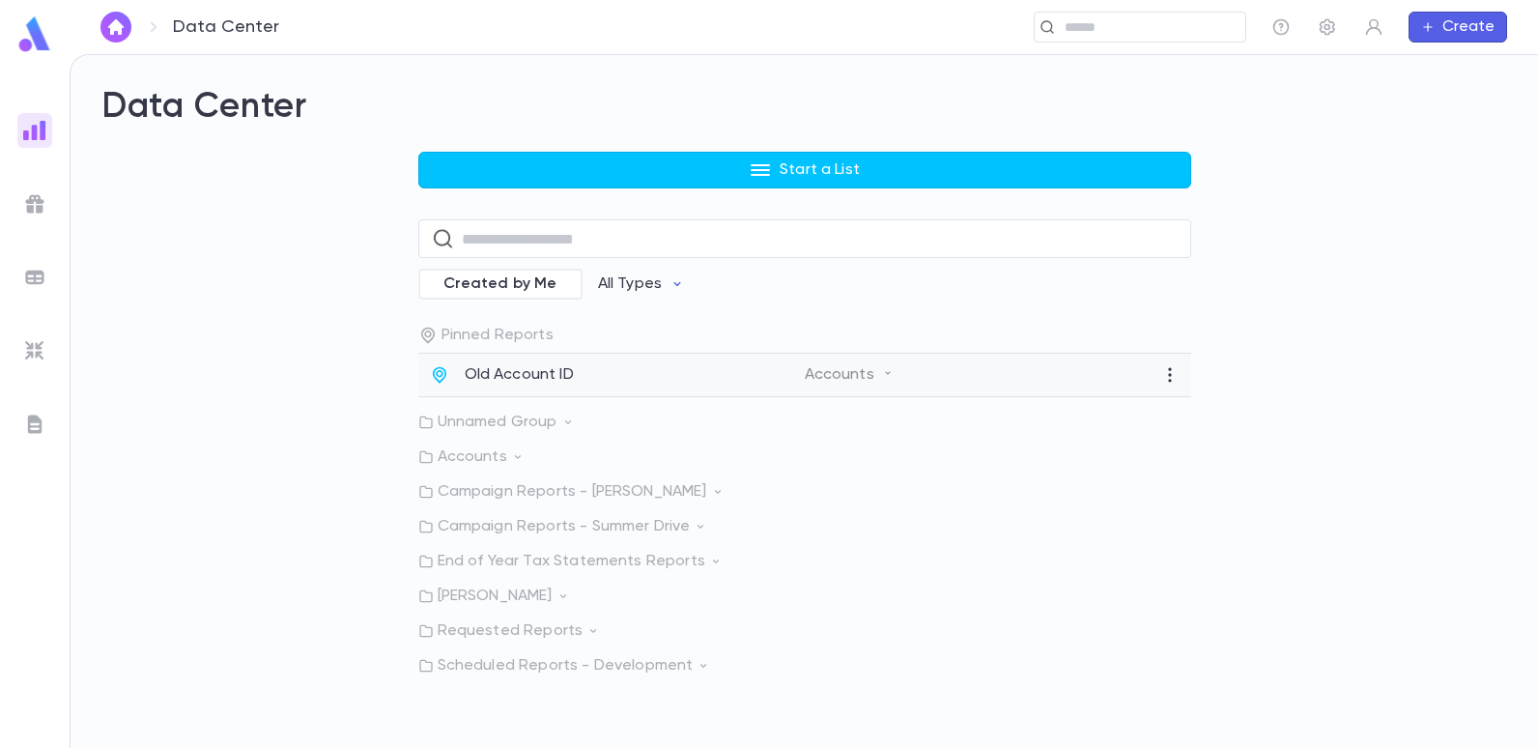
click at [560, 368] on p "Old Account ID" at bounding box center [519, 374] width 109 height 19
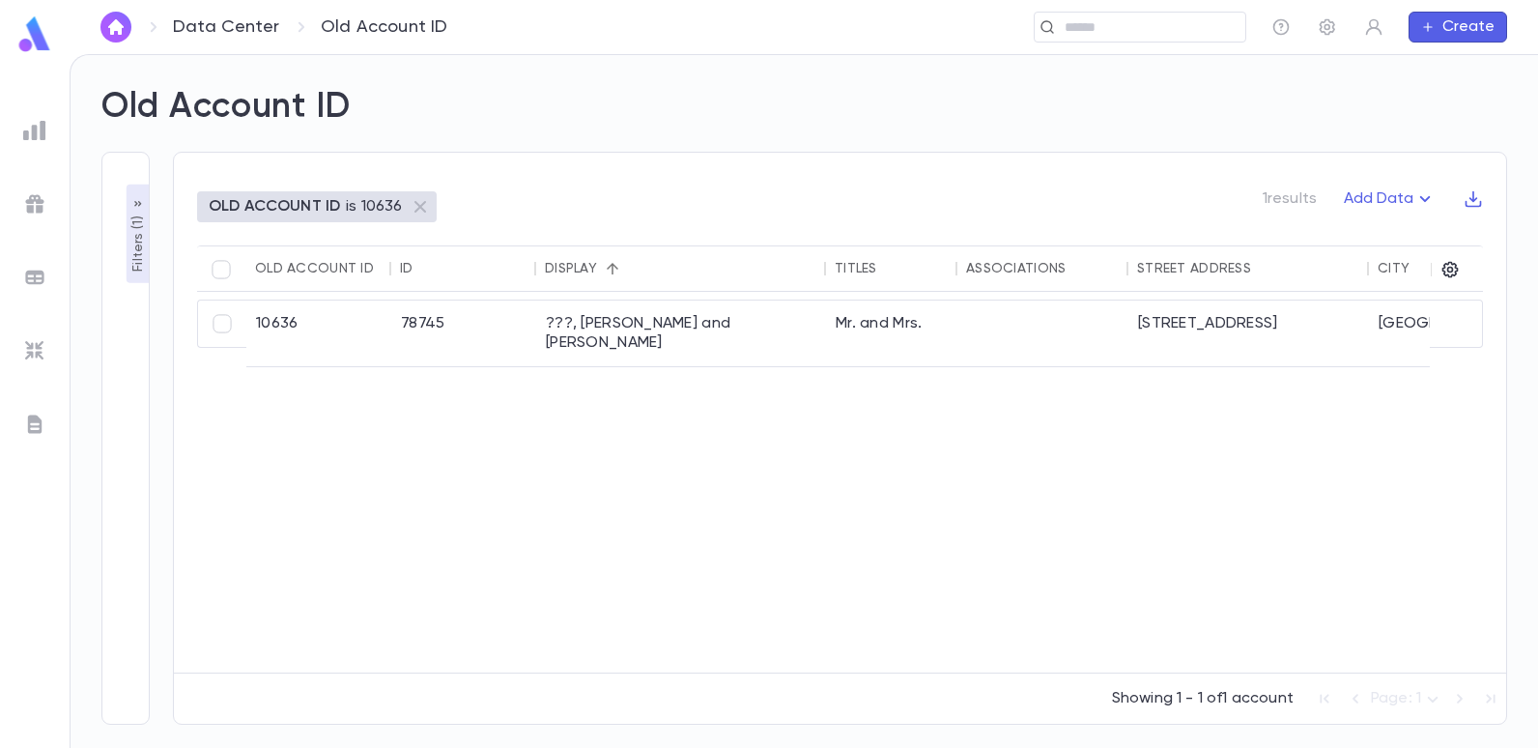
click at [337, 214] on p "OLD ACCOUNT ID" at bounding box center [274, 206] width 131 height 19
click at [129, 251] on p "Filters ( 1 )" at bounding box center [138, 242] width 19 height 60
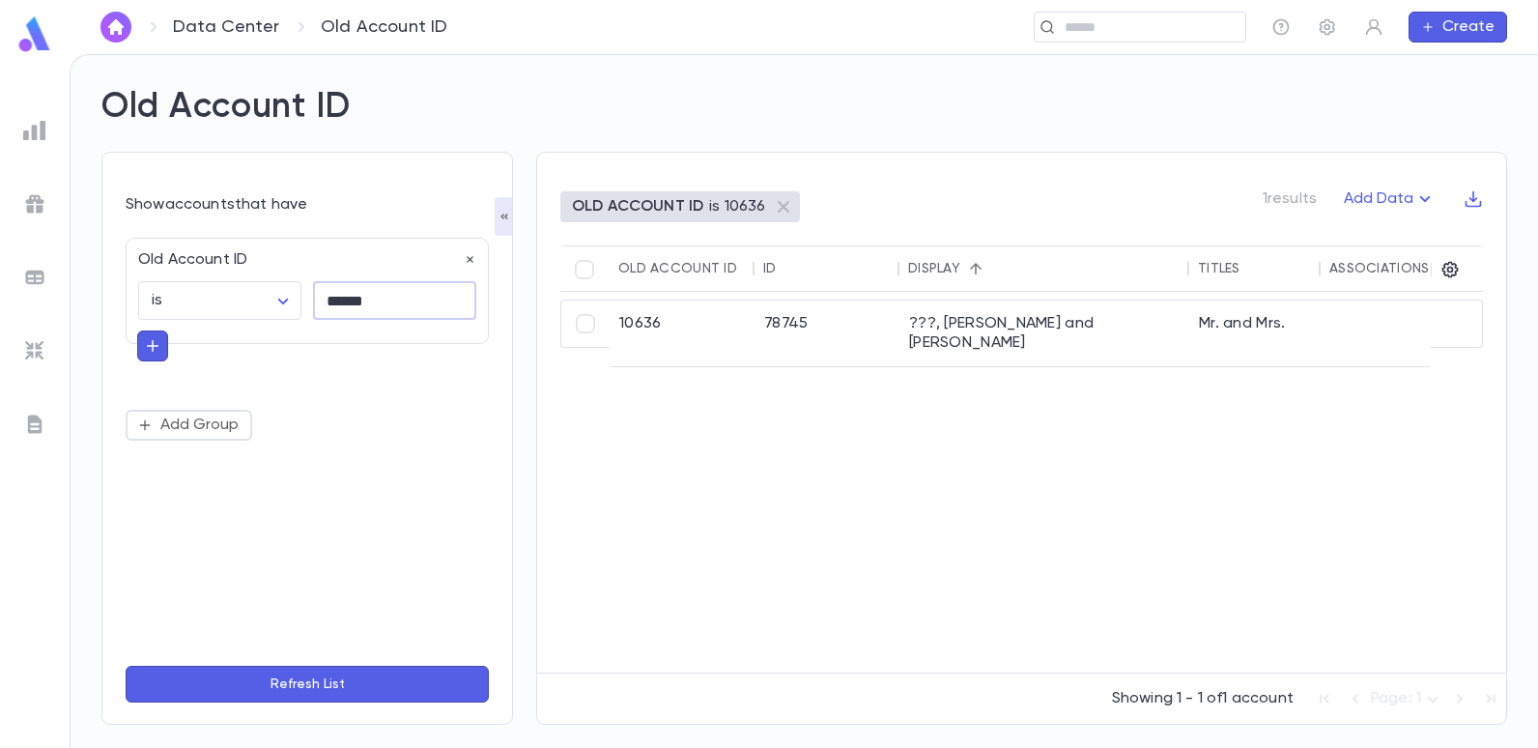
click at [379, 303] on input "******" at bounding box center [394, 301] width 163 height 38
type input "*"
type input "******"
click at [126, 666] on button "Refresh List" at bounding box center [307, 684] width 363 height 37
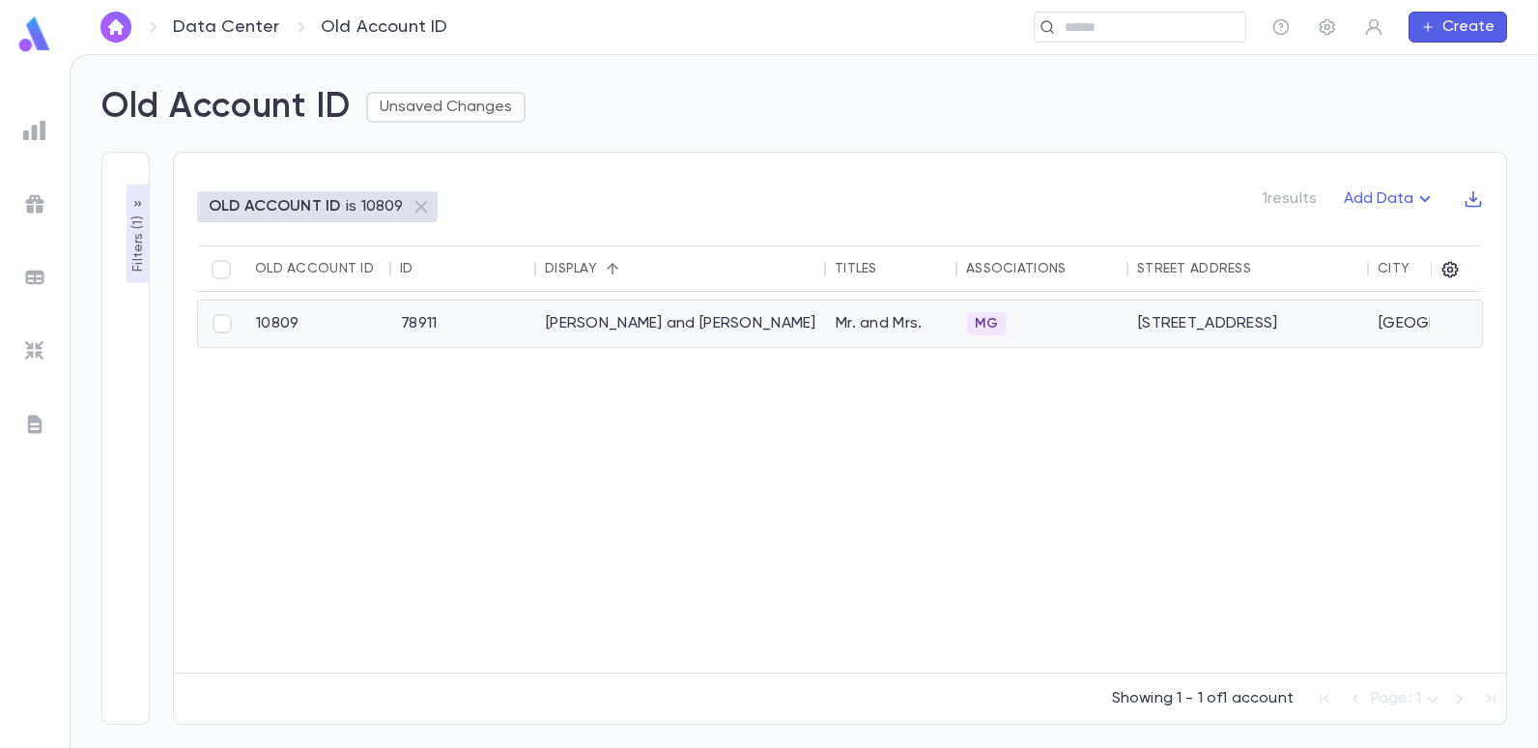
click at [563, 324] on div "Smouha, Joseph and Mellisa" at bounding box center [681, 323] width 290 height 46
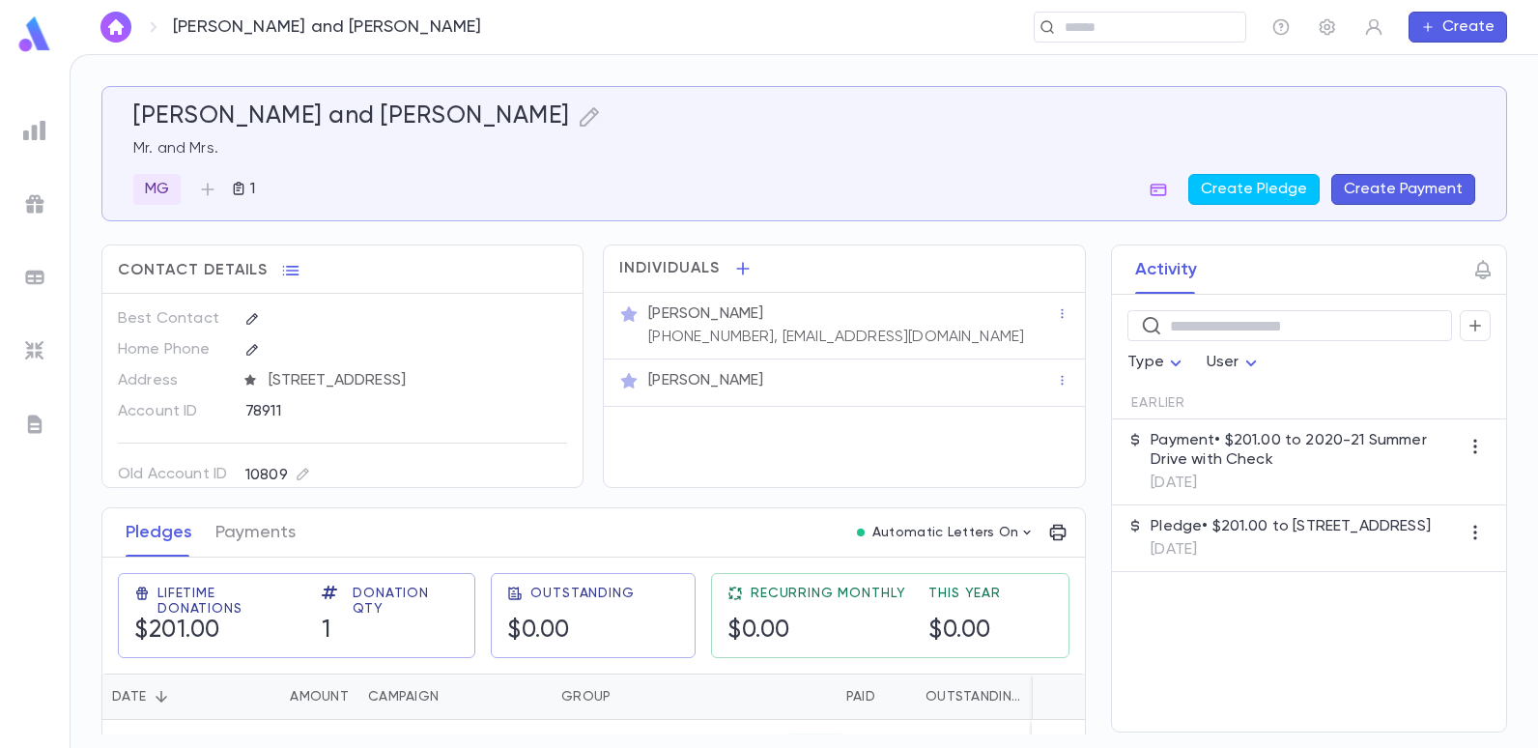
scroll to position [45, 0]
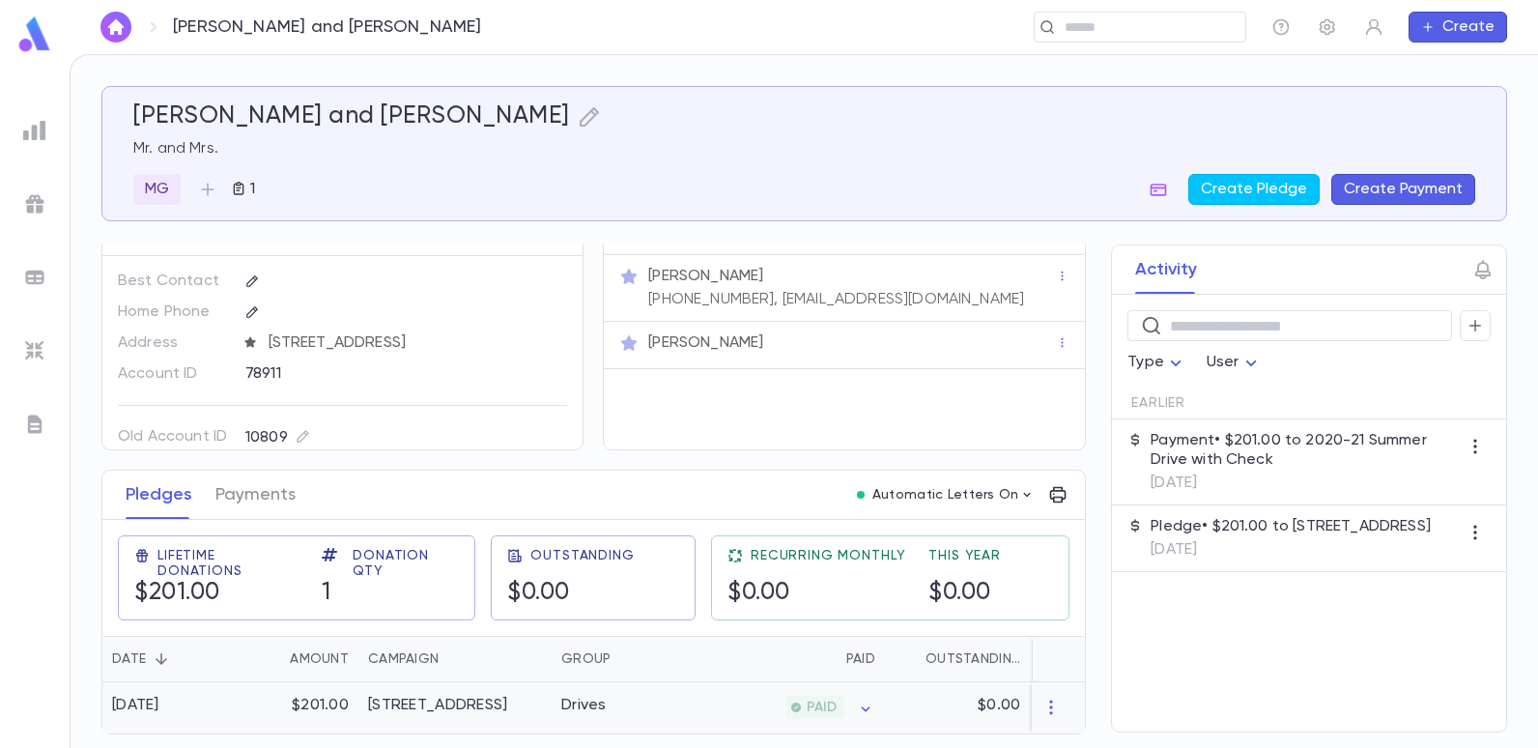
click at [498, 698] on div "[STREET_ADDRESS]" at bounding box center [437, 705] width 139 height 19
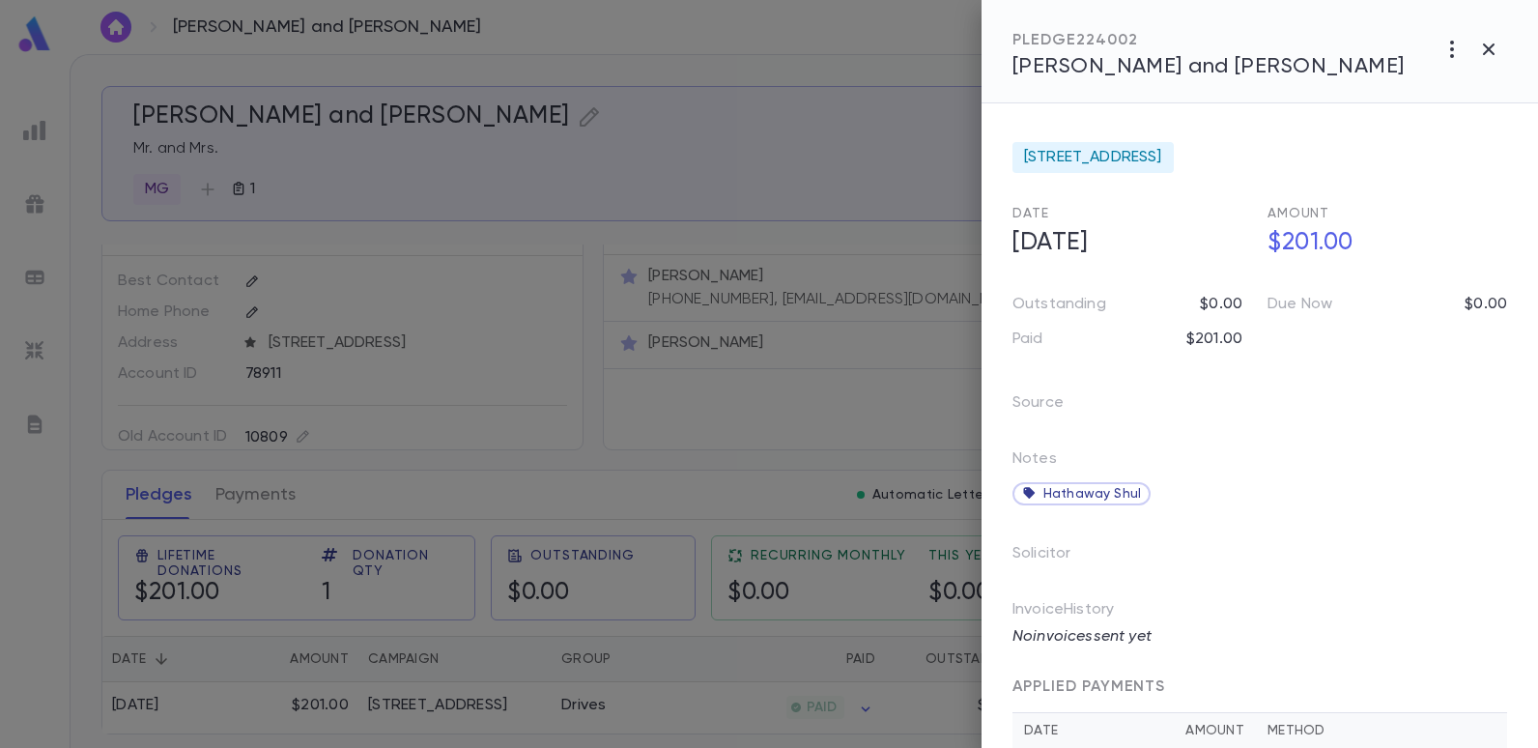
click at [531, 416] on div at bounding box center [769, 374] width 1538 height 748
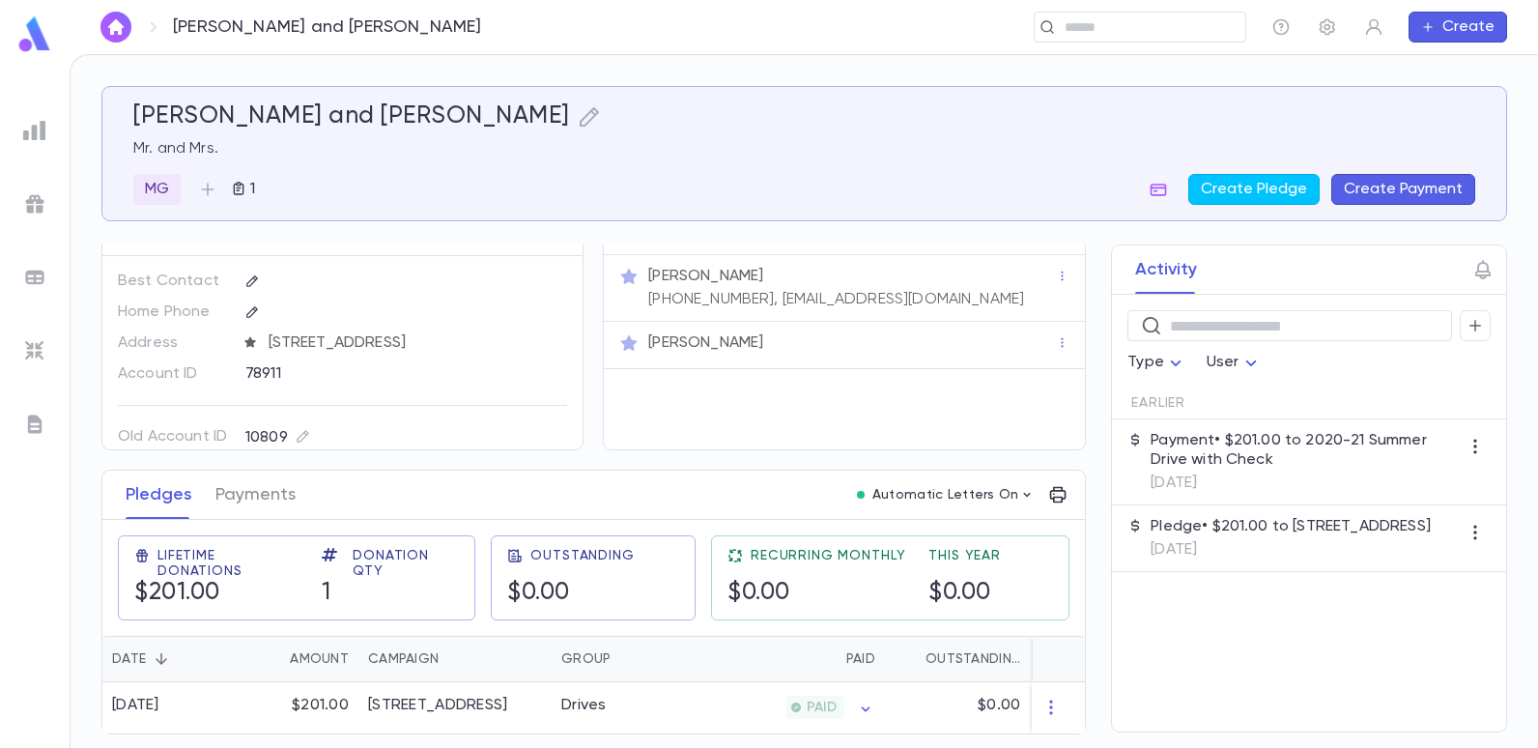
drag, startPoint x: 974, startPoint y: 290, endPoint x: 827, endPoint y: 275, distance: 147.6
click at [827, 275] on div "[PERSON_NAME] [PHONE_NUMBER], [EMAIL_ADDRESS][DOMAIN_NAME]" at bounding box center [850, 286] width 412 height 46
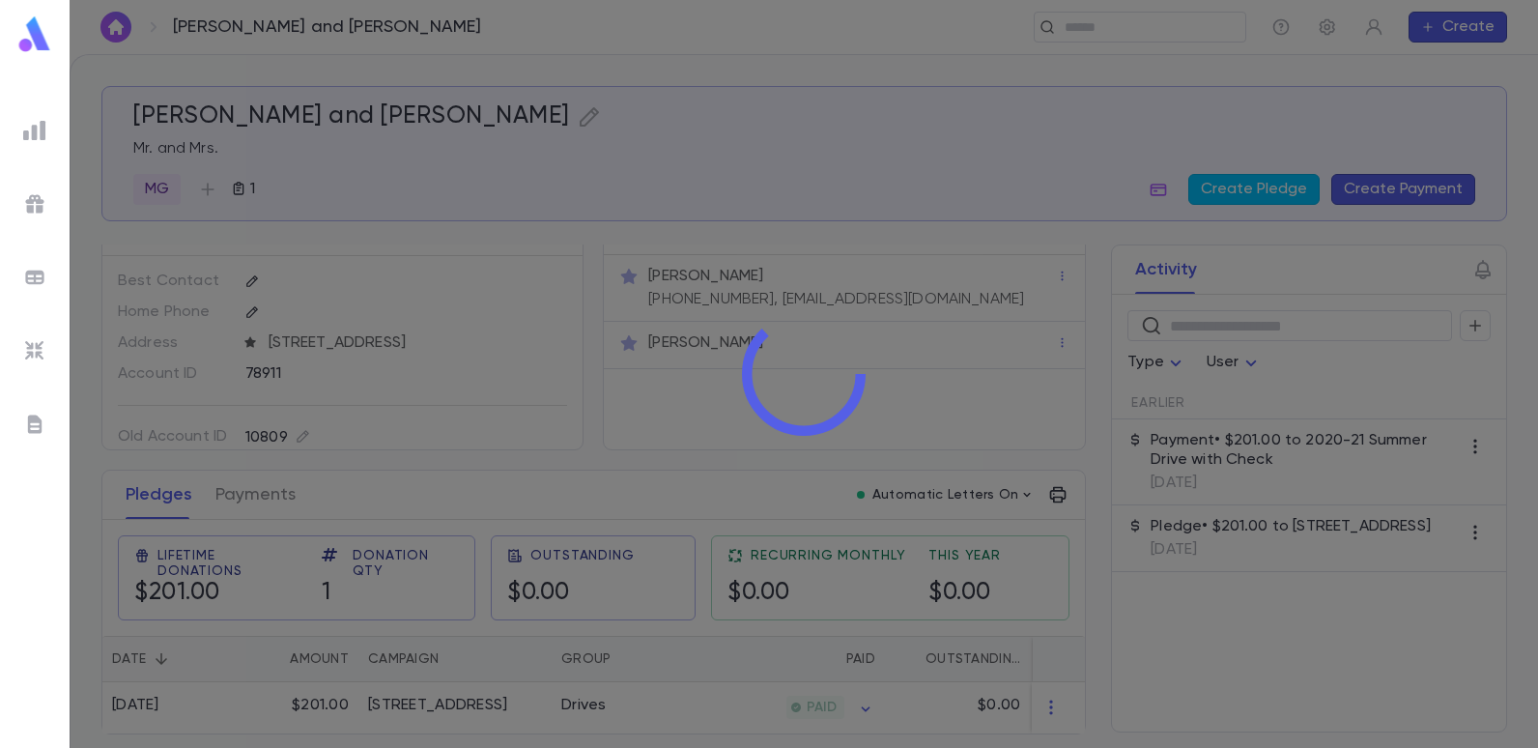
drag, startPoint x: 827, startPoint y: 275, endPoint x: 848, endPoint y: 333, distance: 61.7
click at [847, 333] on icon at bounding box center [803, 373] width 141 height 141
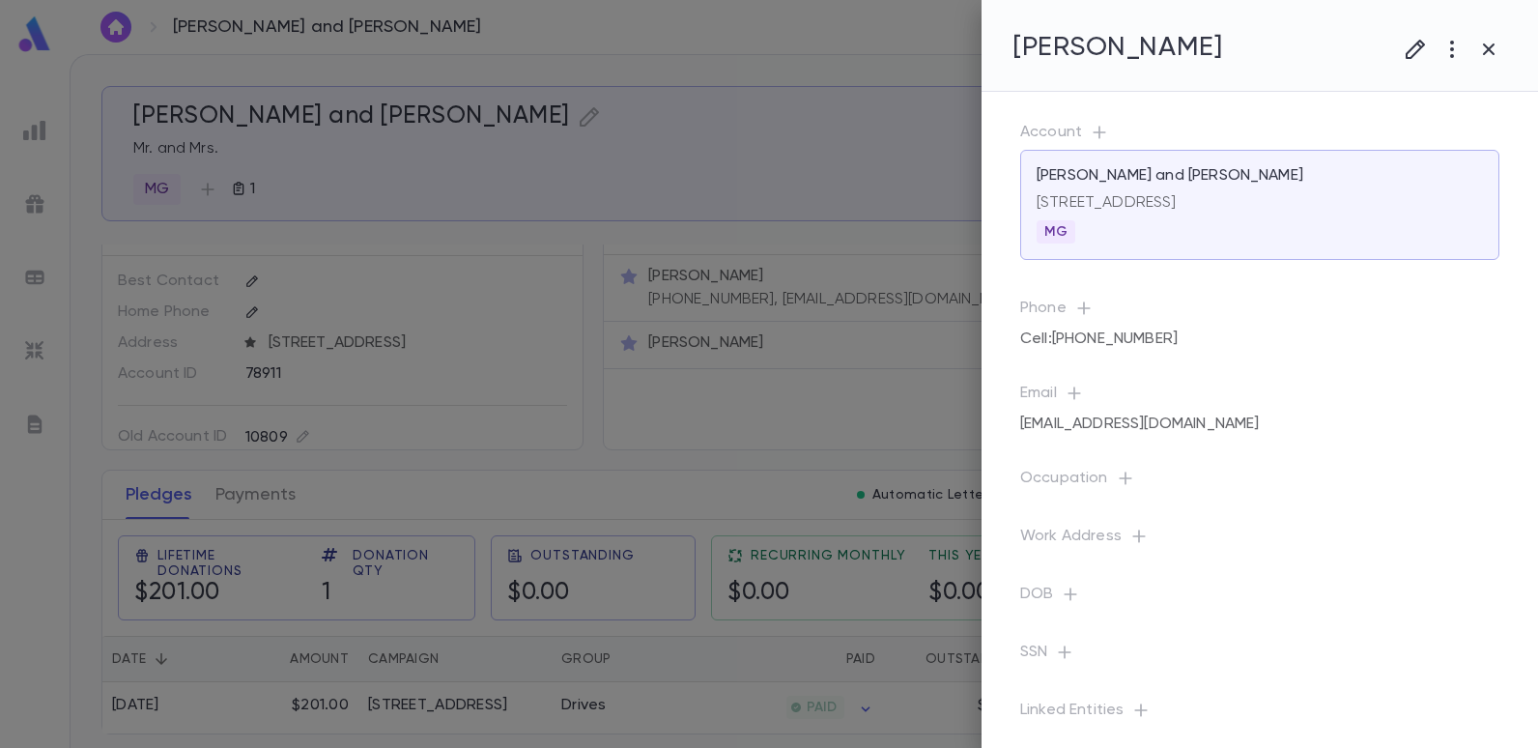
click at [922, 340] on div at bounding box center [769, 374] width 1538 height 748
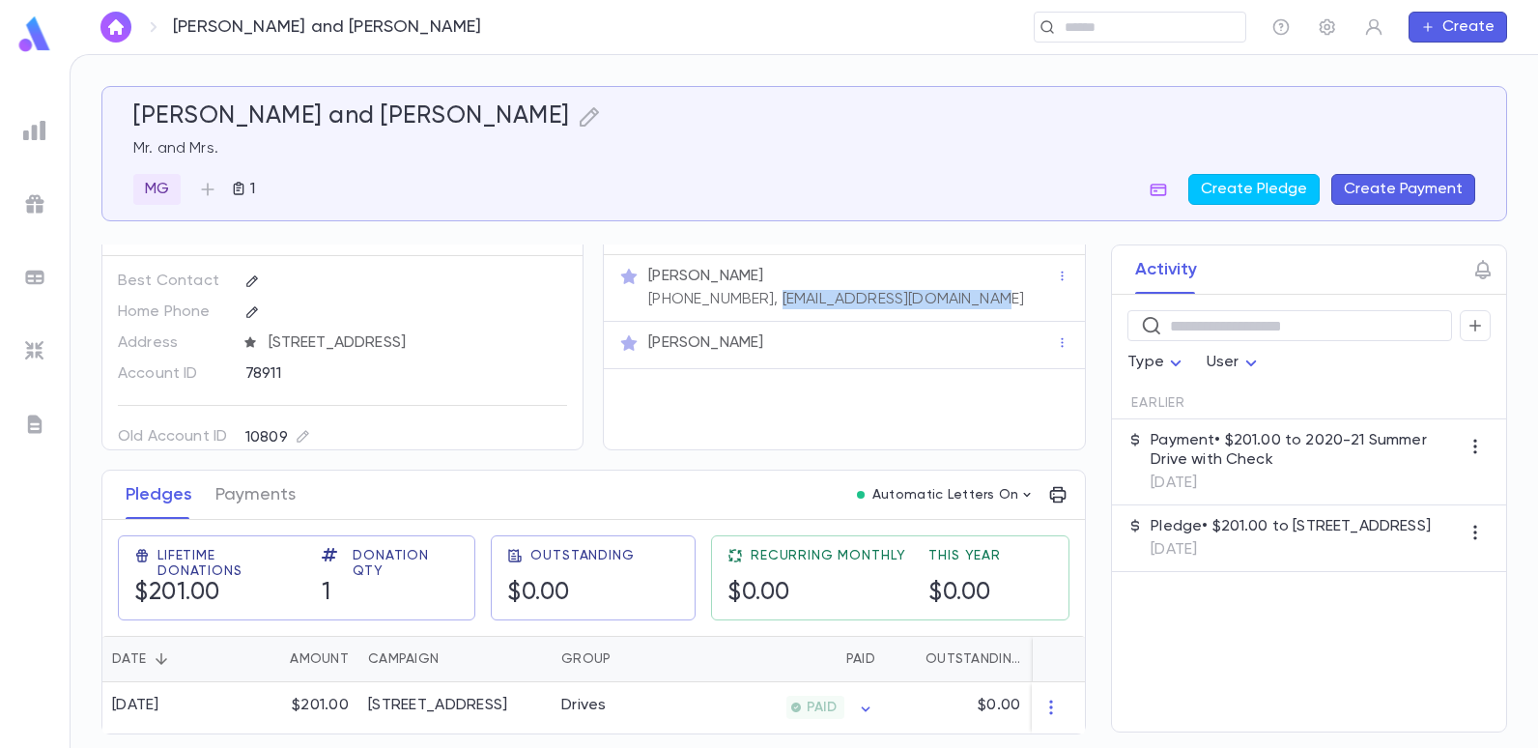
drag, startPoint x: 970, startPoint y: 288, endPoint x: 750, endPoint y: 304, distance: 220.9
click at [750, 304] on div "[PERSON_NAME] [PHONE_NUMBER], [EMAIL_ADDRESS][DOMAIN_NAME]" at bounding box center [844, 288] width 480 height 67
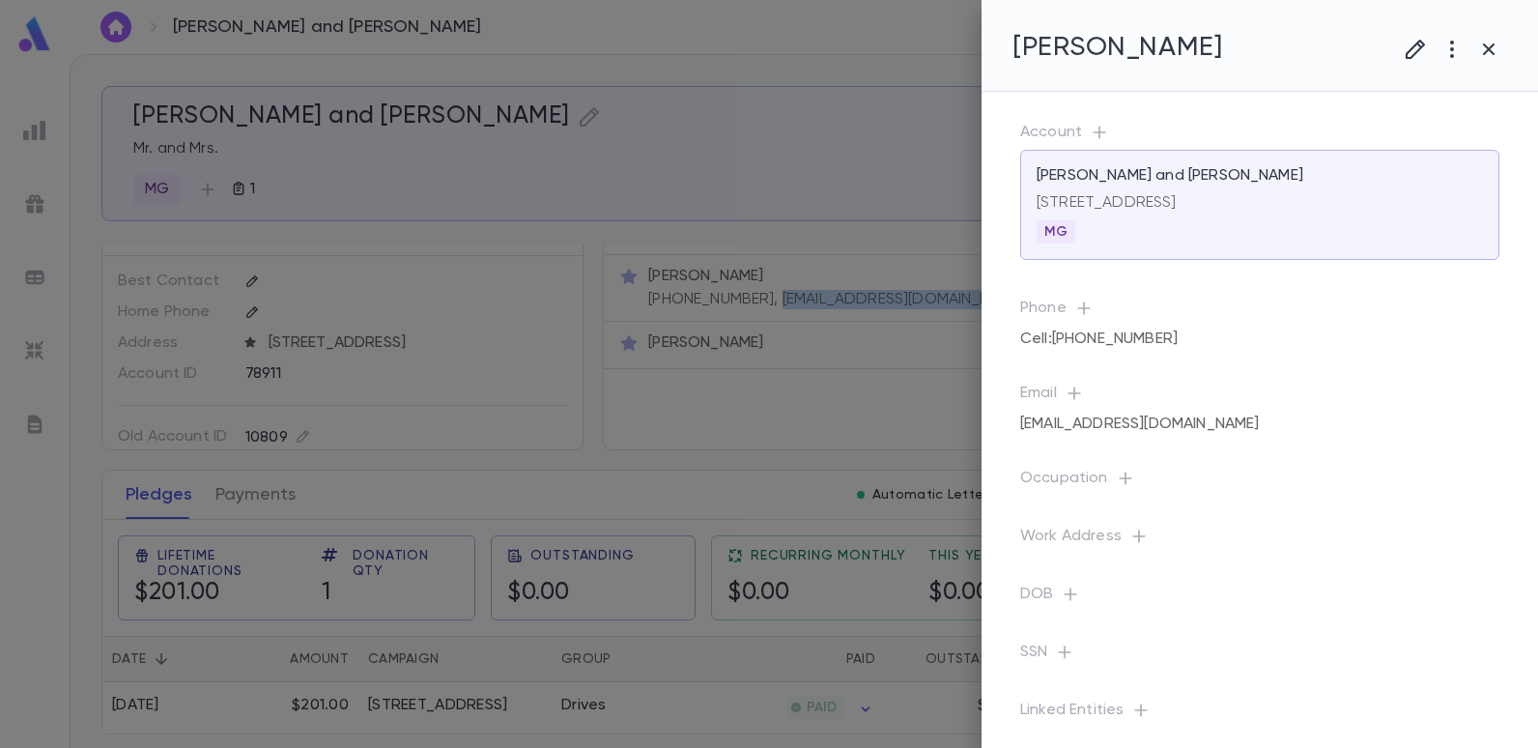
copy p "[EMAIL_ADDRESS][DOMAIN_NAME]"
click at [44, 130] on div at bounding box center [769, 374] width 1538 height 748
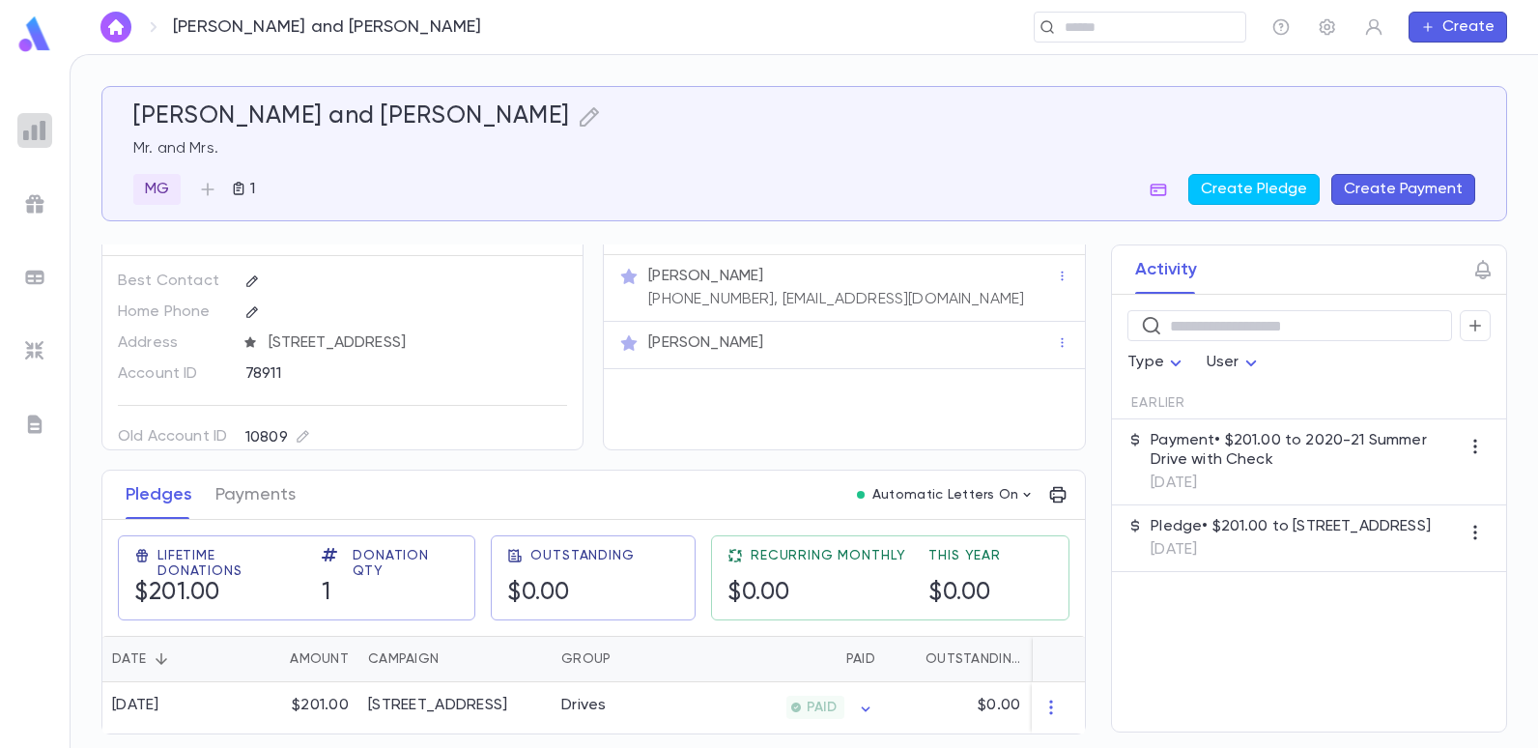
click at [23, 135] on img at bounding box center [34, 130] width 23 height 23
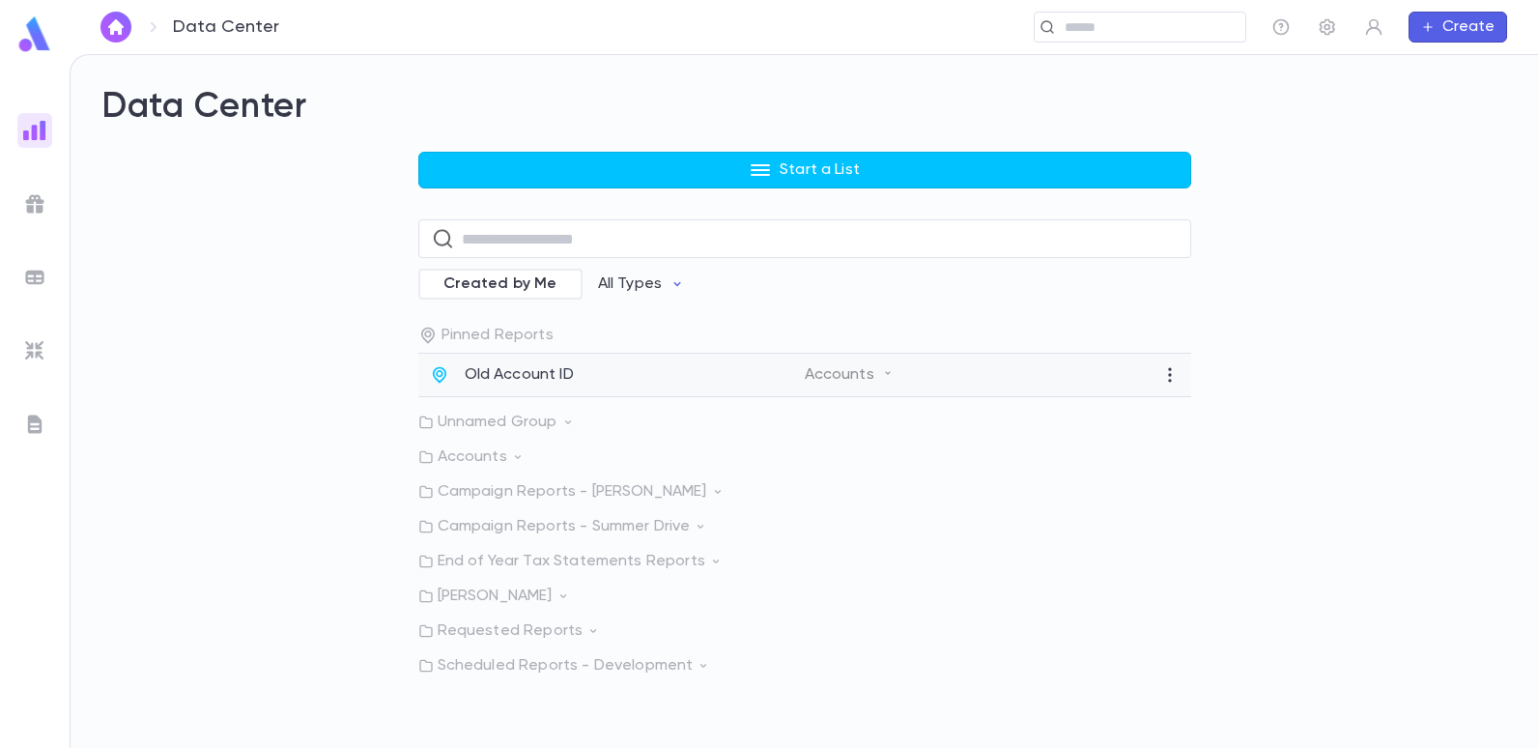
click at [562, 379] on p "Old Account ID" at bounding box center [519, 374] width 109 height 19
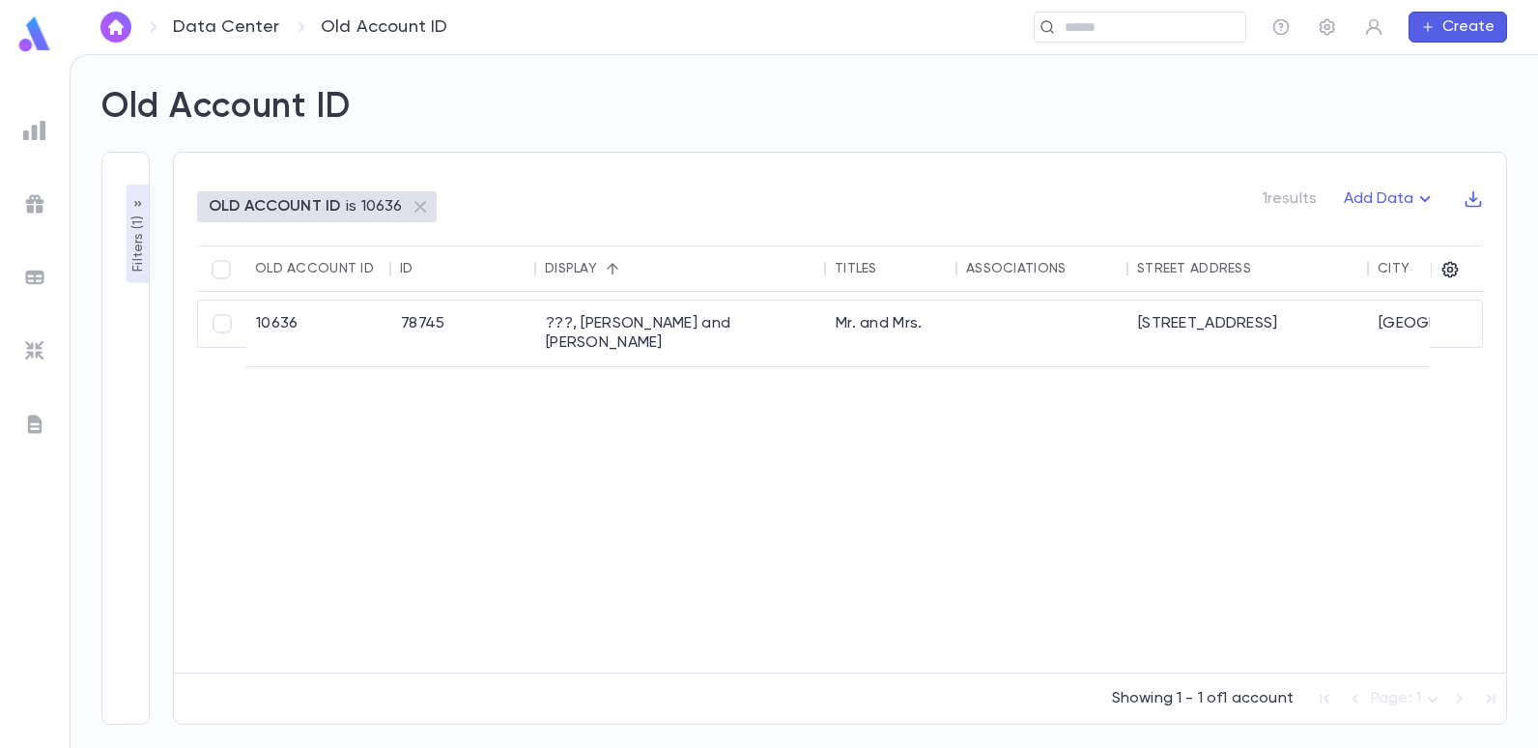
click at [310, 201] on p "OLD ACCOUNT ID" at bounding box center [274, 206] width 131 height 19
click at [133, 241] on p "Filters ( 1 )" at bounding box center [138, 242] width 19 height 60
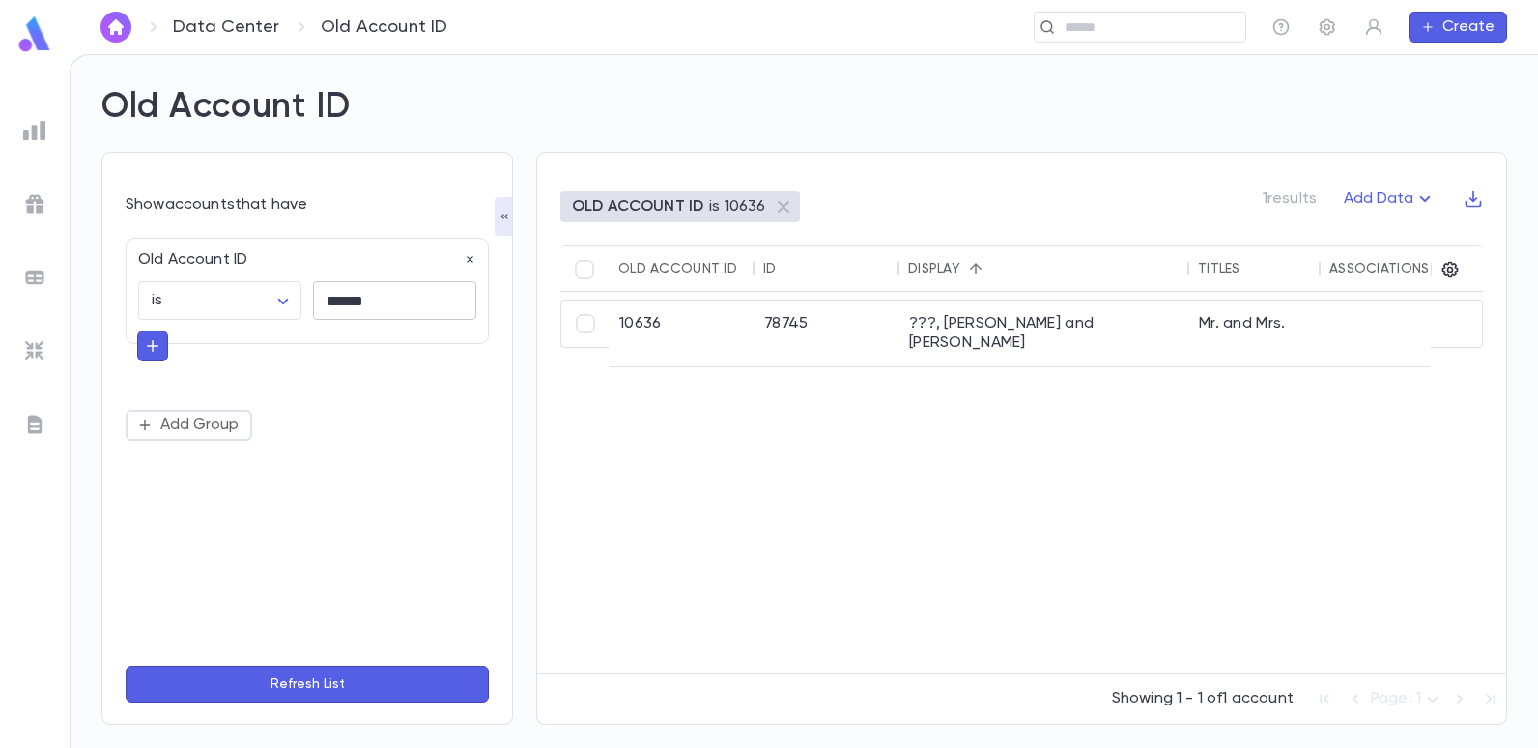
click at [379, 293] on input "******" at bounding box center [394, 301] width 163 height 38
type input "*"
type input "*****"
click at [126, 666] on button "Refresh List" at bounding box center [307, 684] width 363 height 37
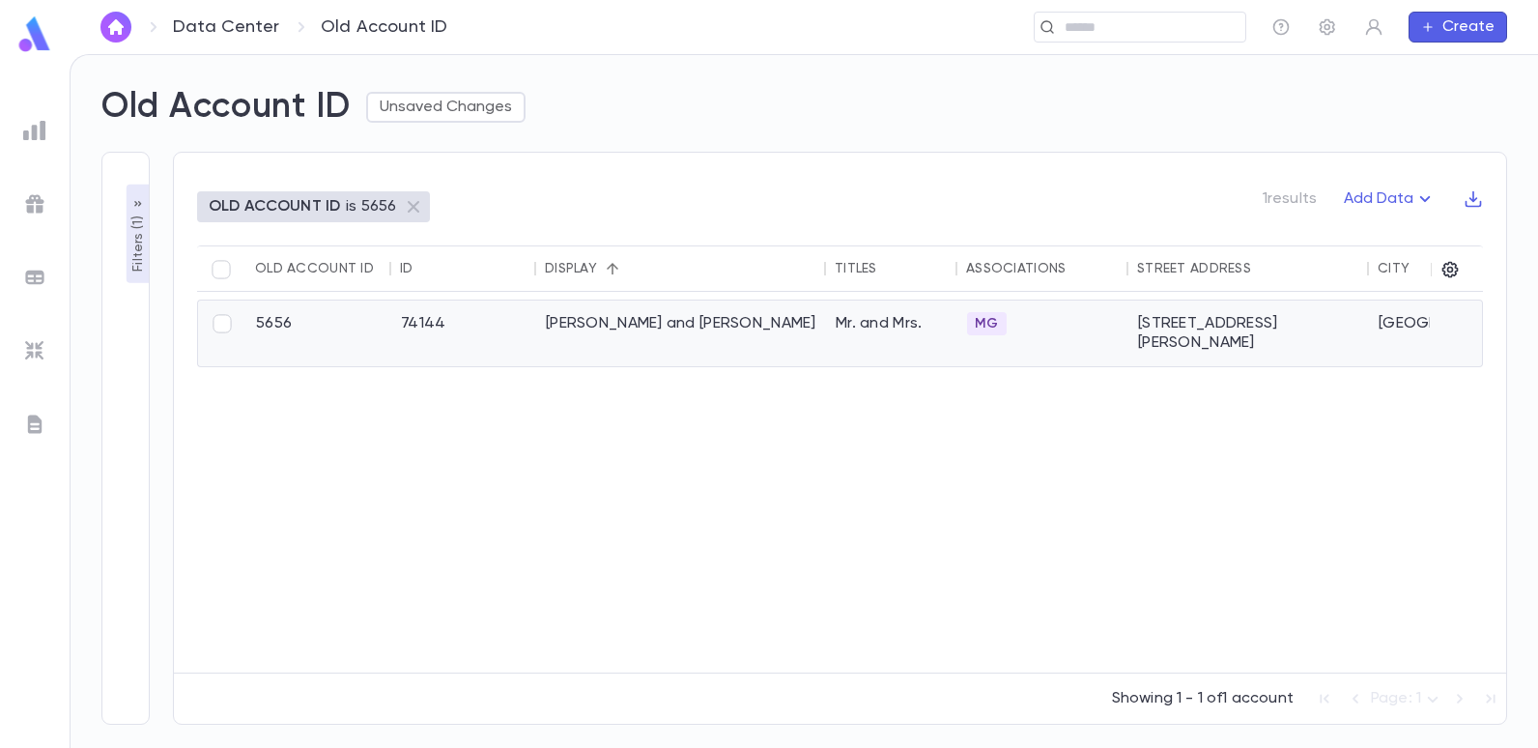
click at [642, 328] on div "[PERSON_NAME] and [PERSON_NAME]" at bounding box center [681, 333] width 290 height 66
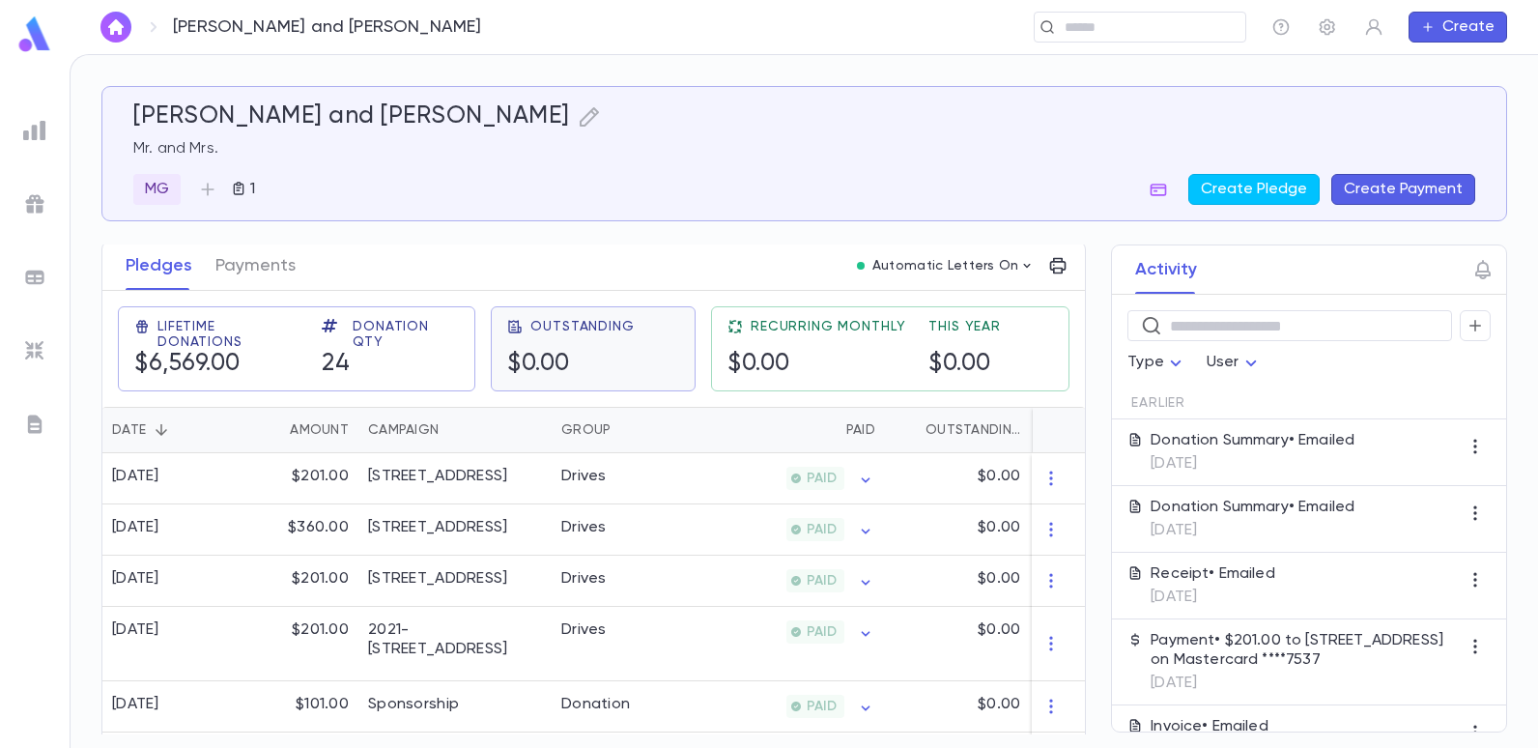
scroll to position [290, 0]
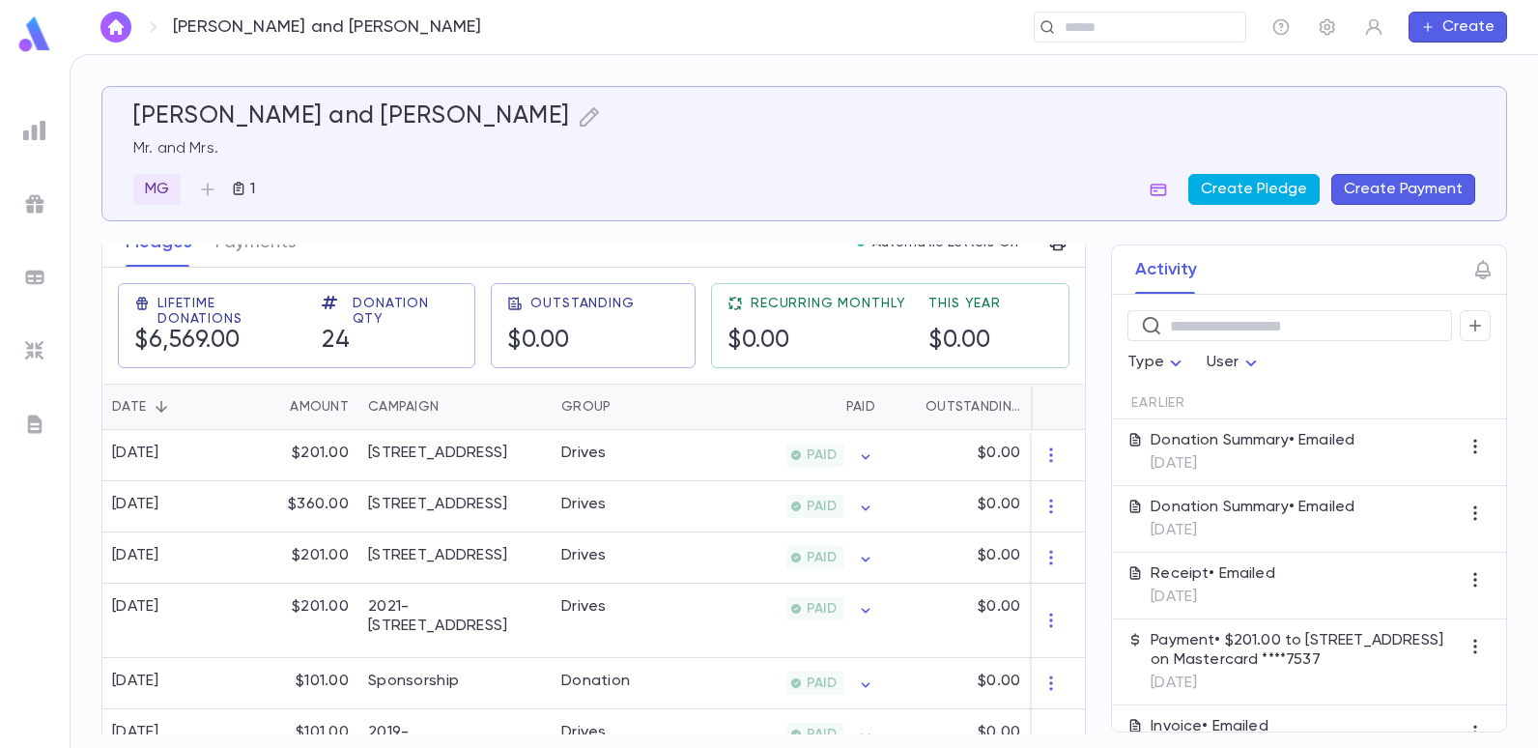
click at [1243, 187] on button "Create Pledge" at bounding box center [1253, 189] width 131 height 31
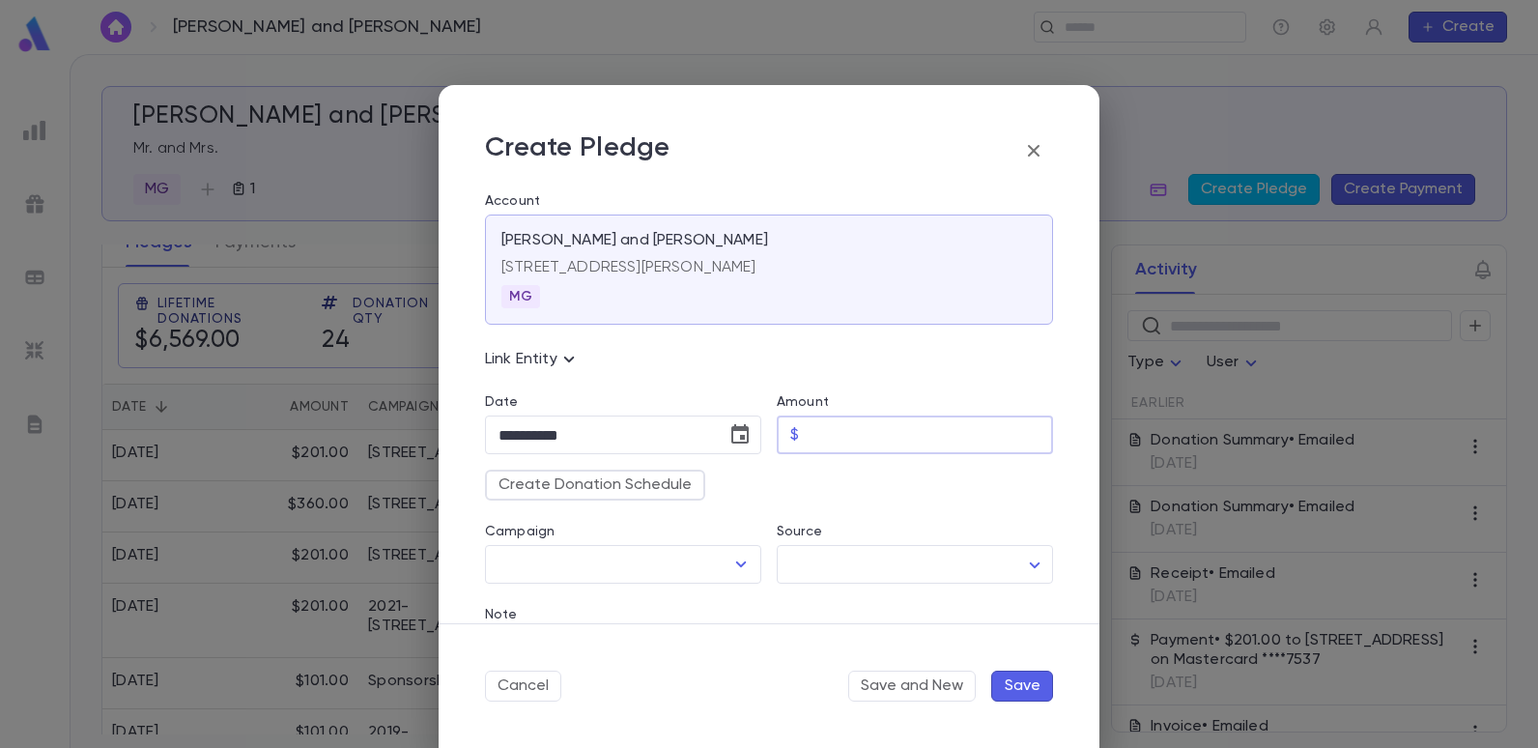
click at [820, 430] on input "Amount" at bounding box center [930, 435] width 246 height 38
type input "******"
click at [321, 445] on div "**********" at bounding box center [769, 374] width 1538 height 748
click at [873, 148] on div "Create Pledge" at bounding box center [769, 150] width 568 height 39
click at [1035, 146] on icon "button" at bounding box center [1033, 150] width 23 height 23
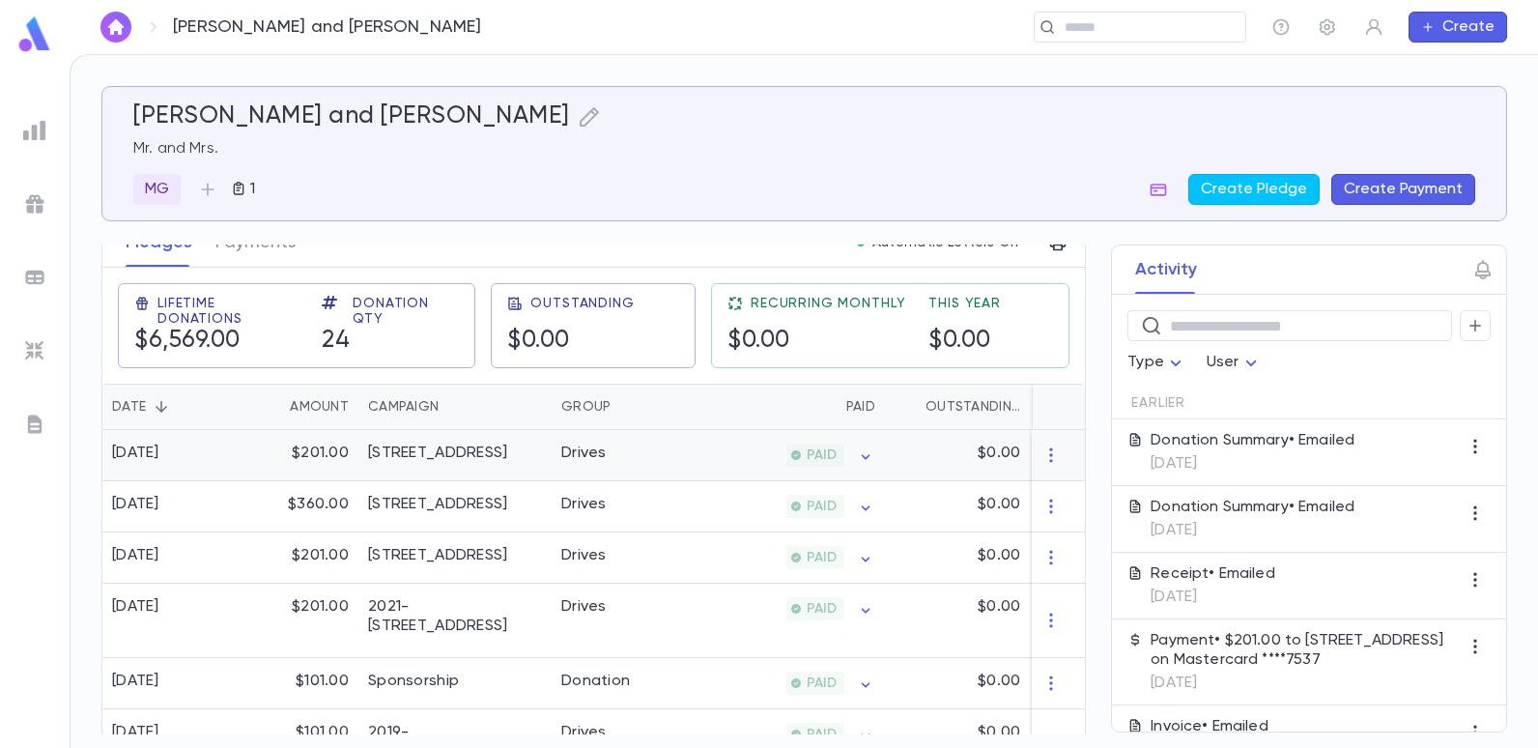
click at [573, 445] on div "Drives" at bounding box center [583, 452] width 45 height 19
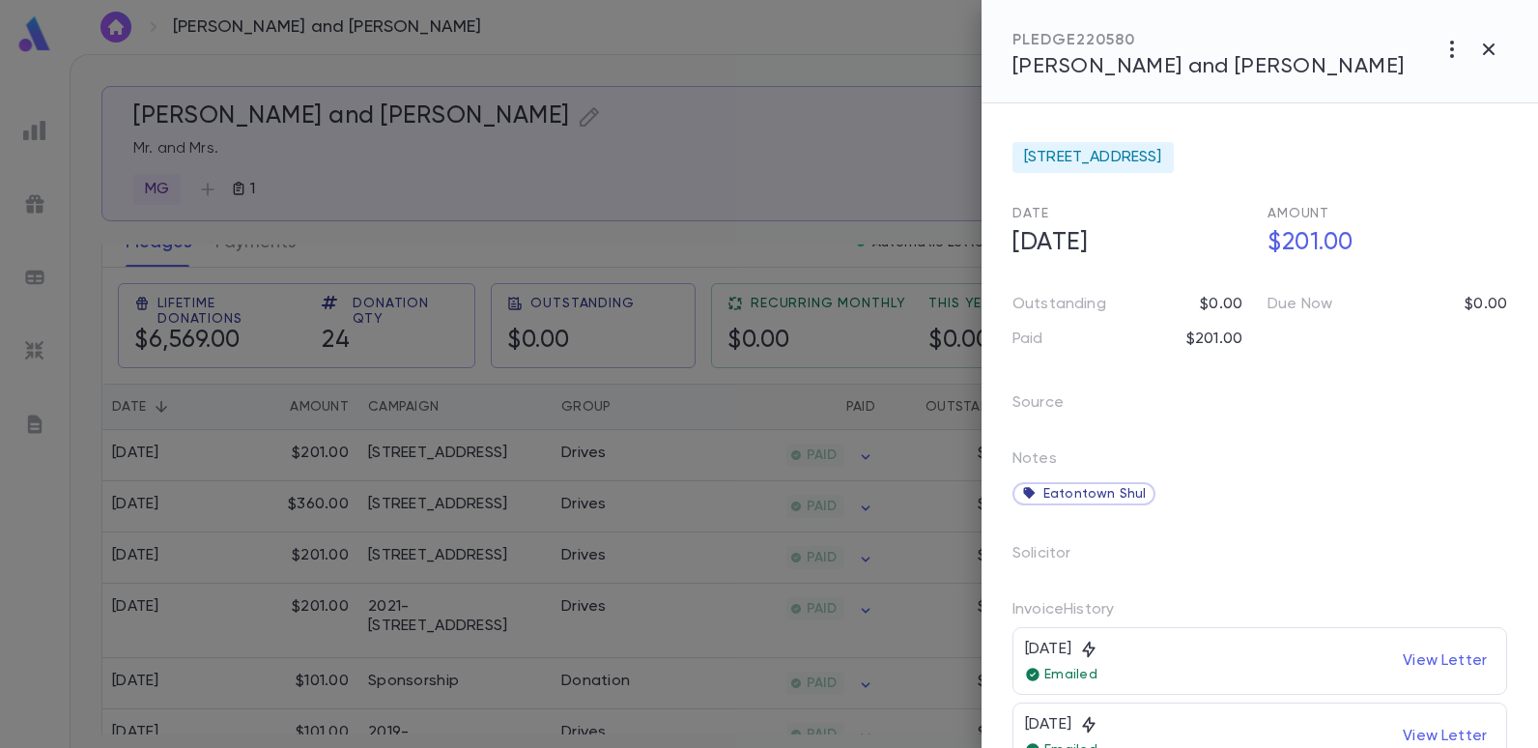
click at [564, 167] on div at bounding box center [769, 374] width 1538 height 748
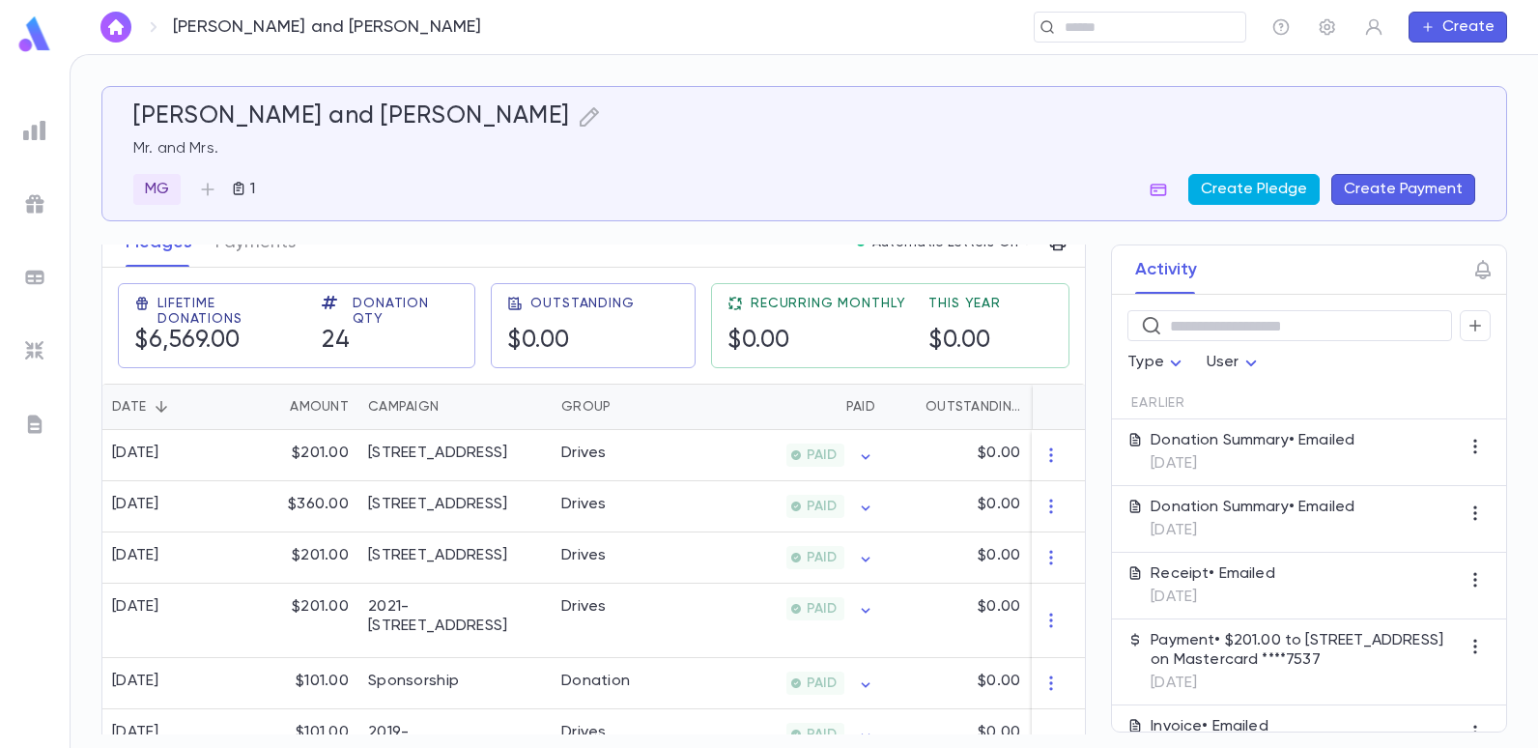
click at [1264, 193] on button "Create Pledge" at bounding box center [1253, 189] width 131 height 31
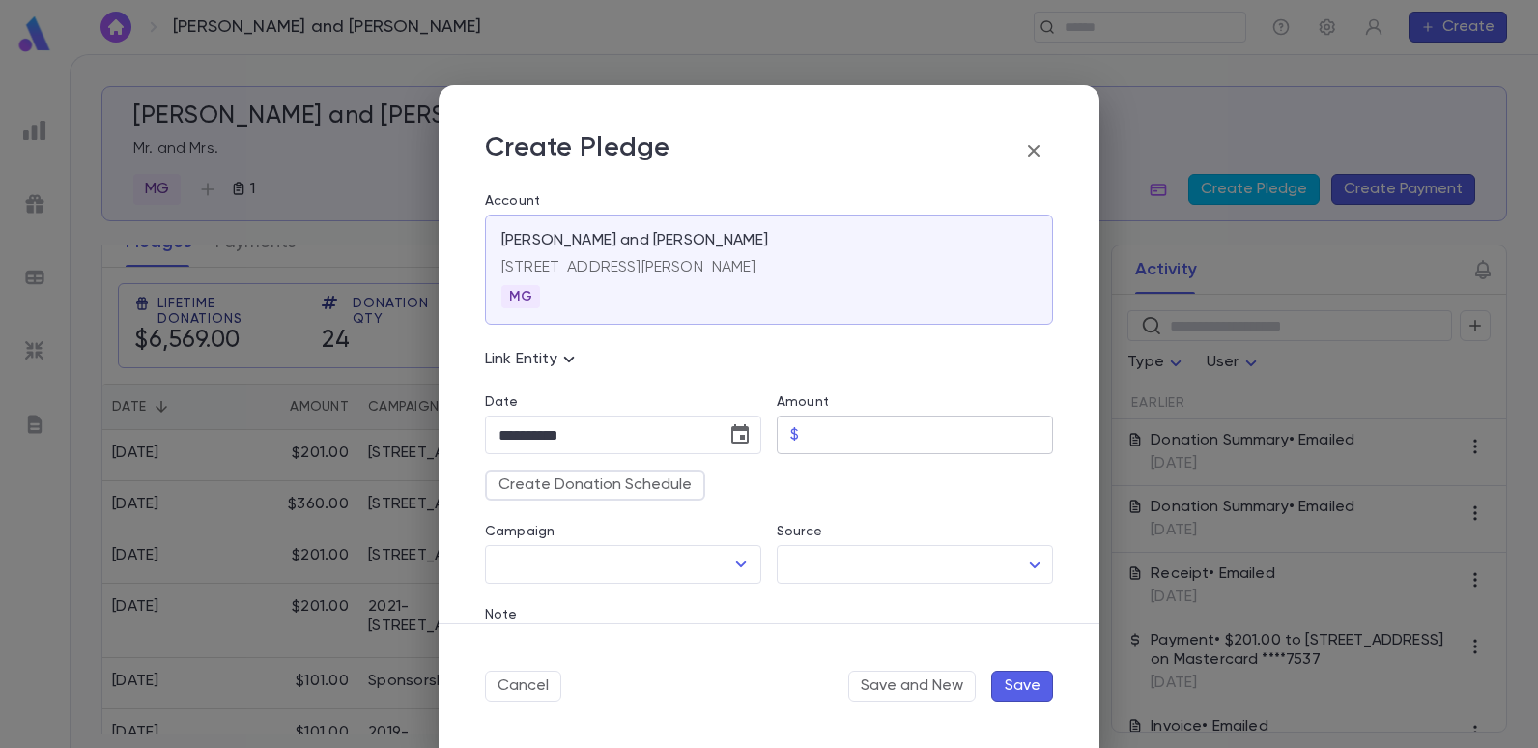
click at [859, 425] on input "Amount" at bounding box center [930, 435] width 246 height 38
type input "******"
click at [737, 552] on button "Open" at bounding box center [741, 564] width 27 height 27
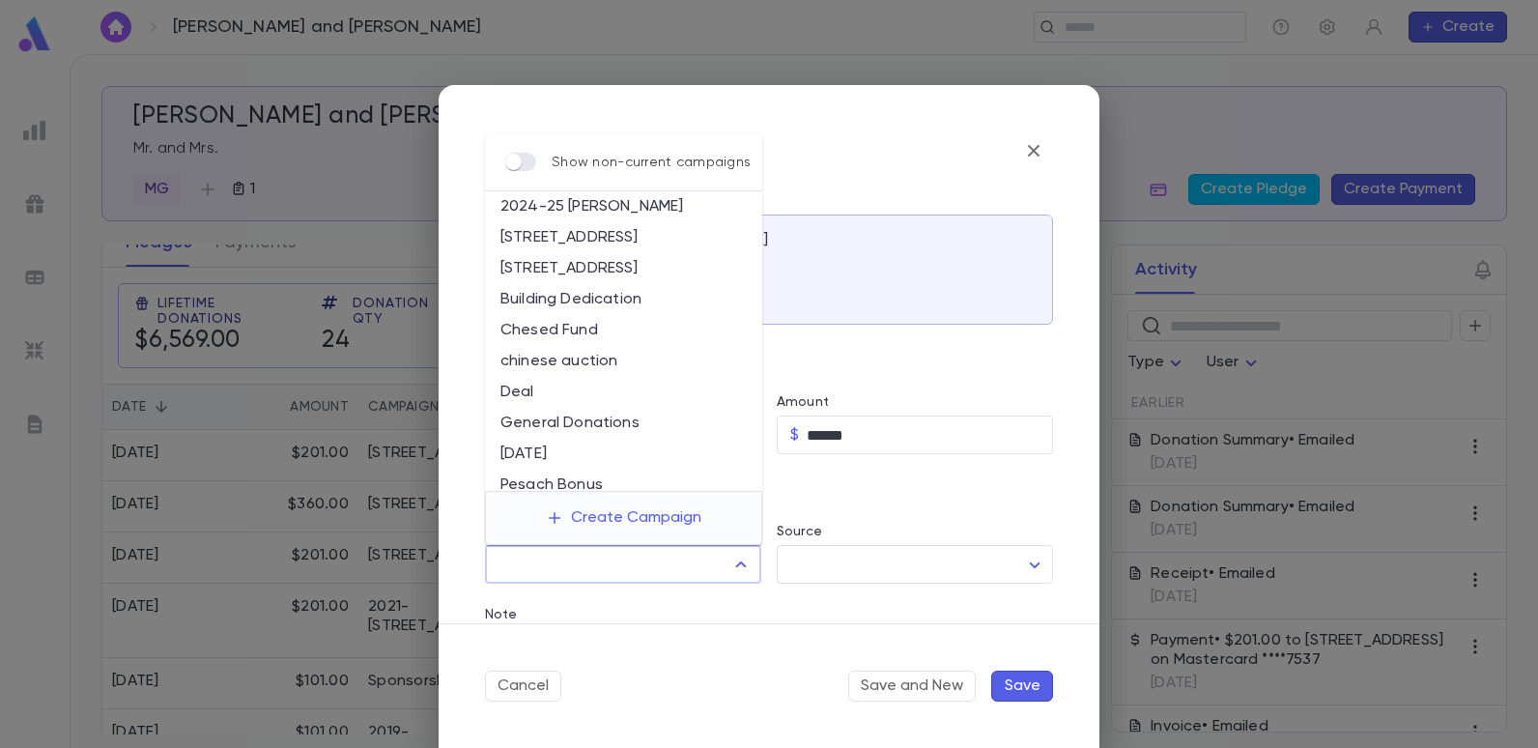
click at [615, 263] on li "[STREET_ADDRESS]" at bounding box center [623, 268] width 277 height 31
type input "**********"
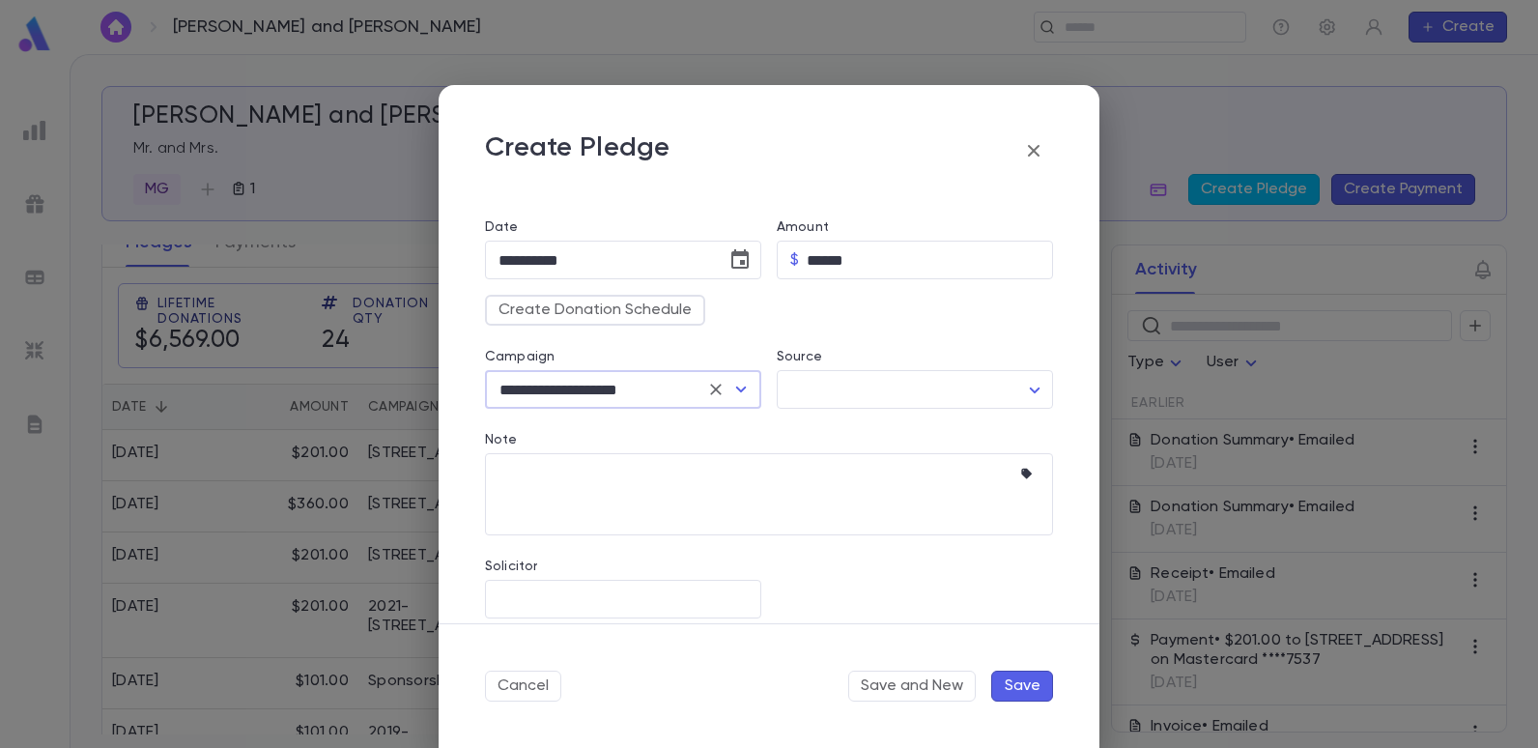
scroll to position [193, 0]
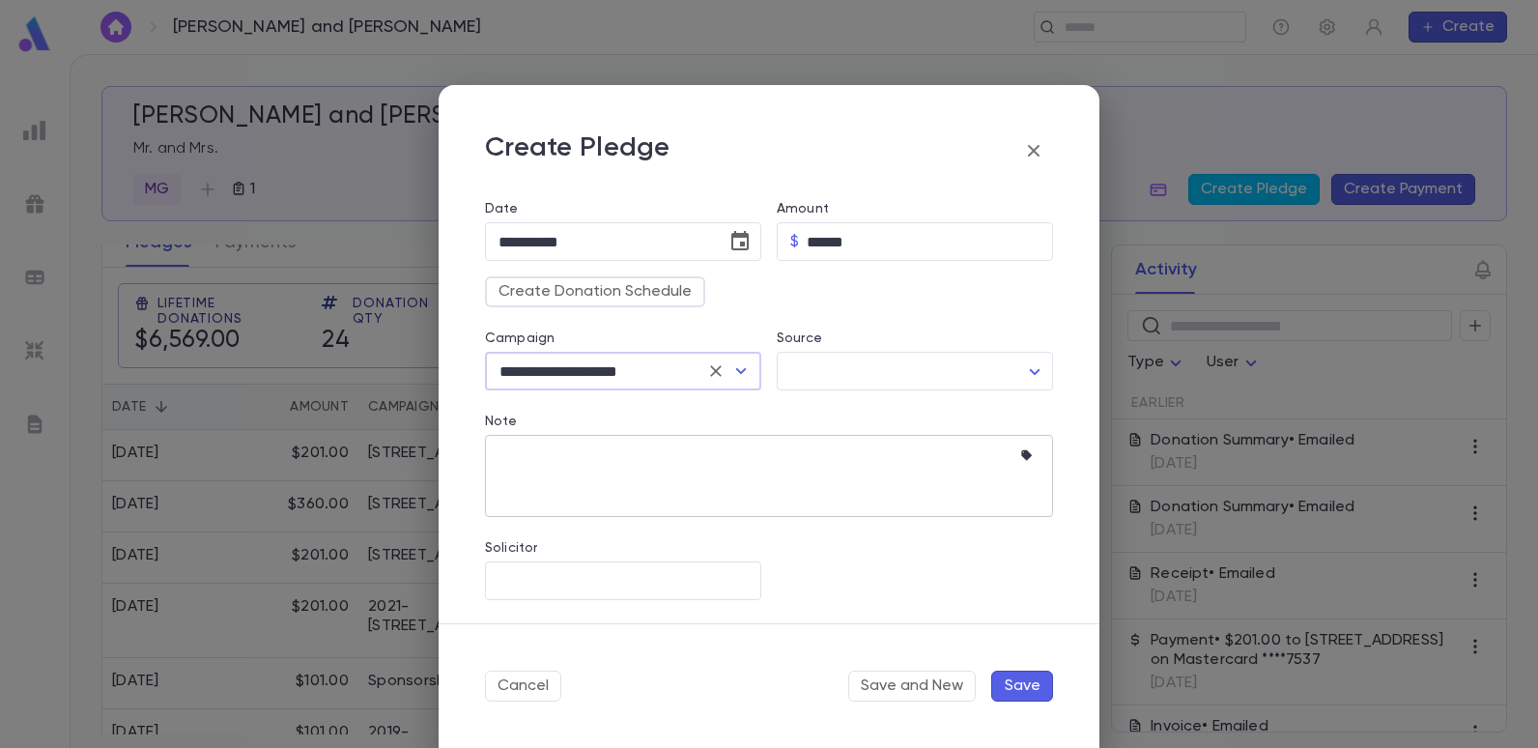
click at [570, 463] on textarea "Note" at bounding box center [755, 476] width 512 height 82
click at [1021, 454] on icon "button" at bounding box center [1026, 455] width 11 height 11
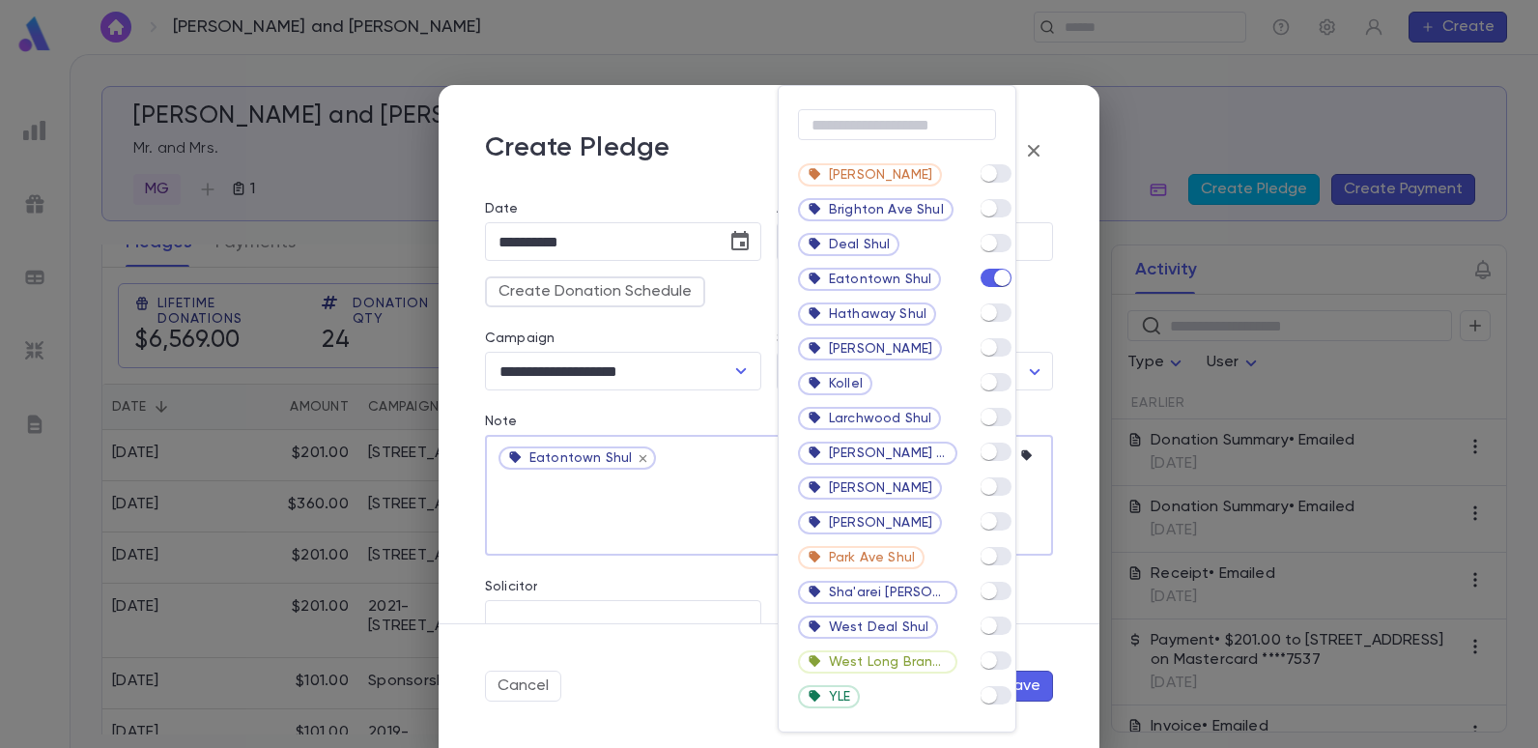
click at [727, 399] on div at bounding box center [769, 374] width 1538 height 748
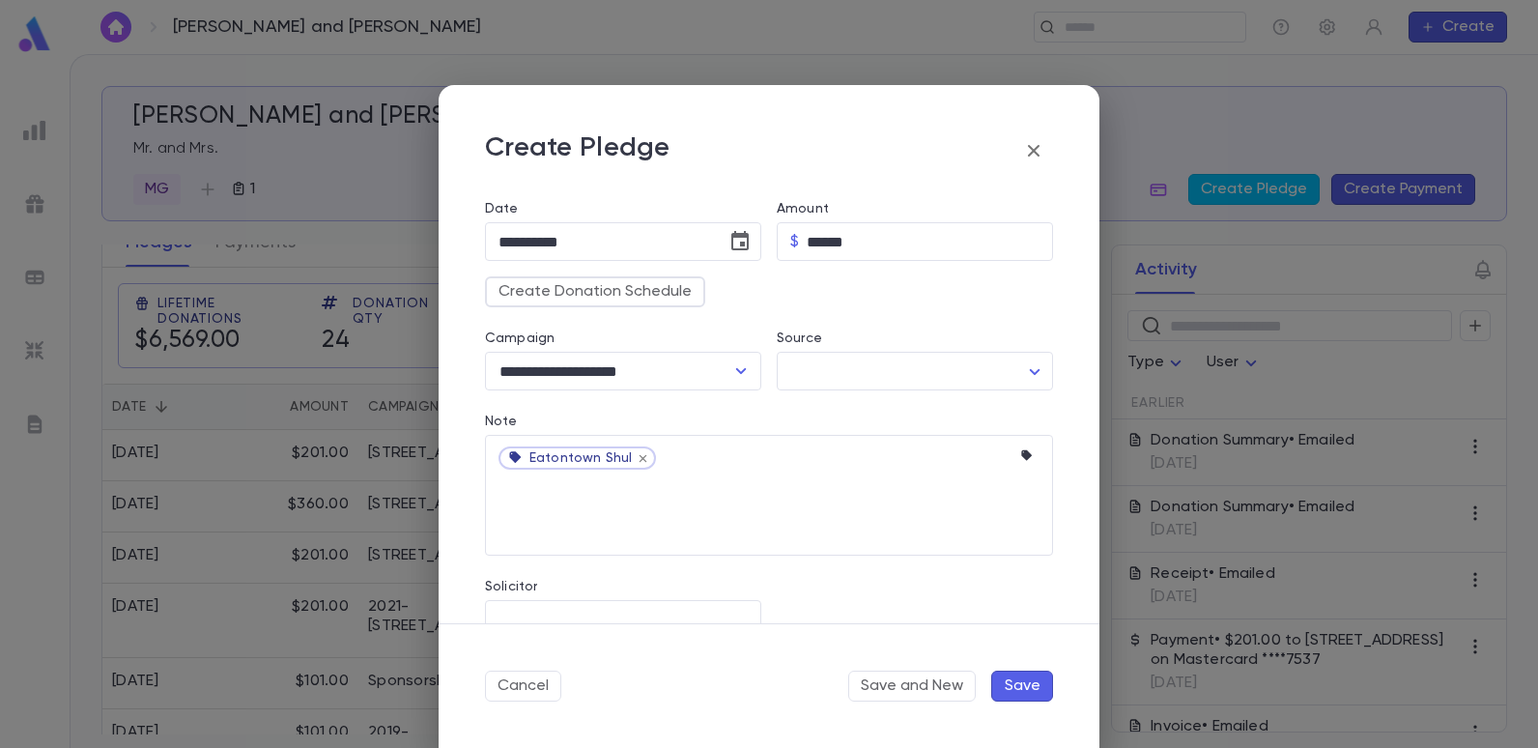
scroll to position [232, 0]
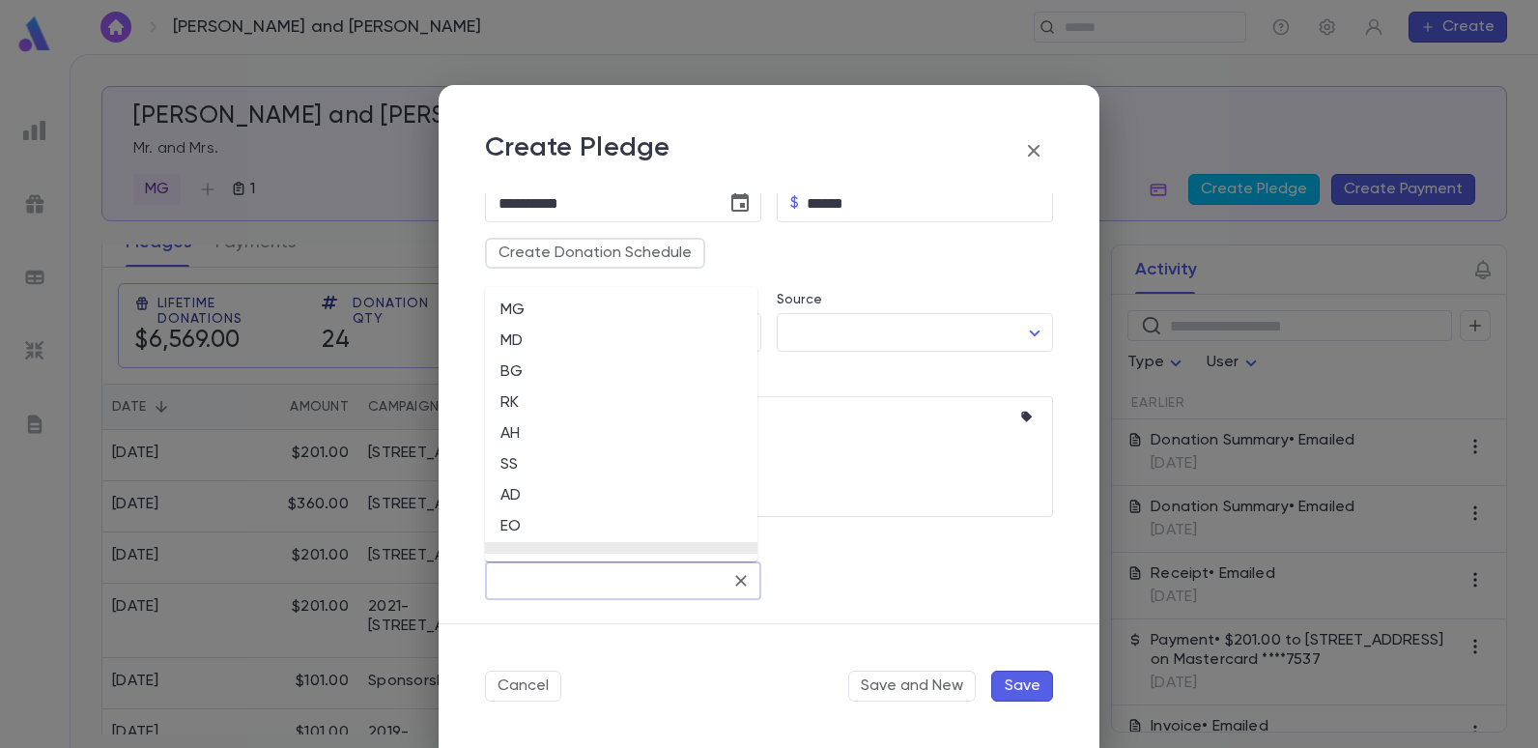
click at [590, 572] on input "Solicitor" at bounding box center [609, 580] width 230 height 37
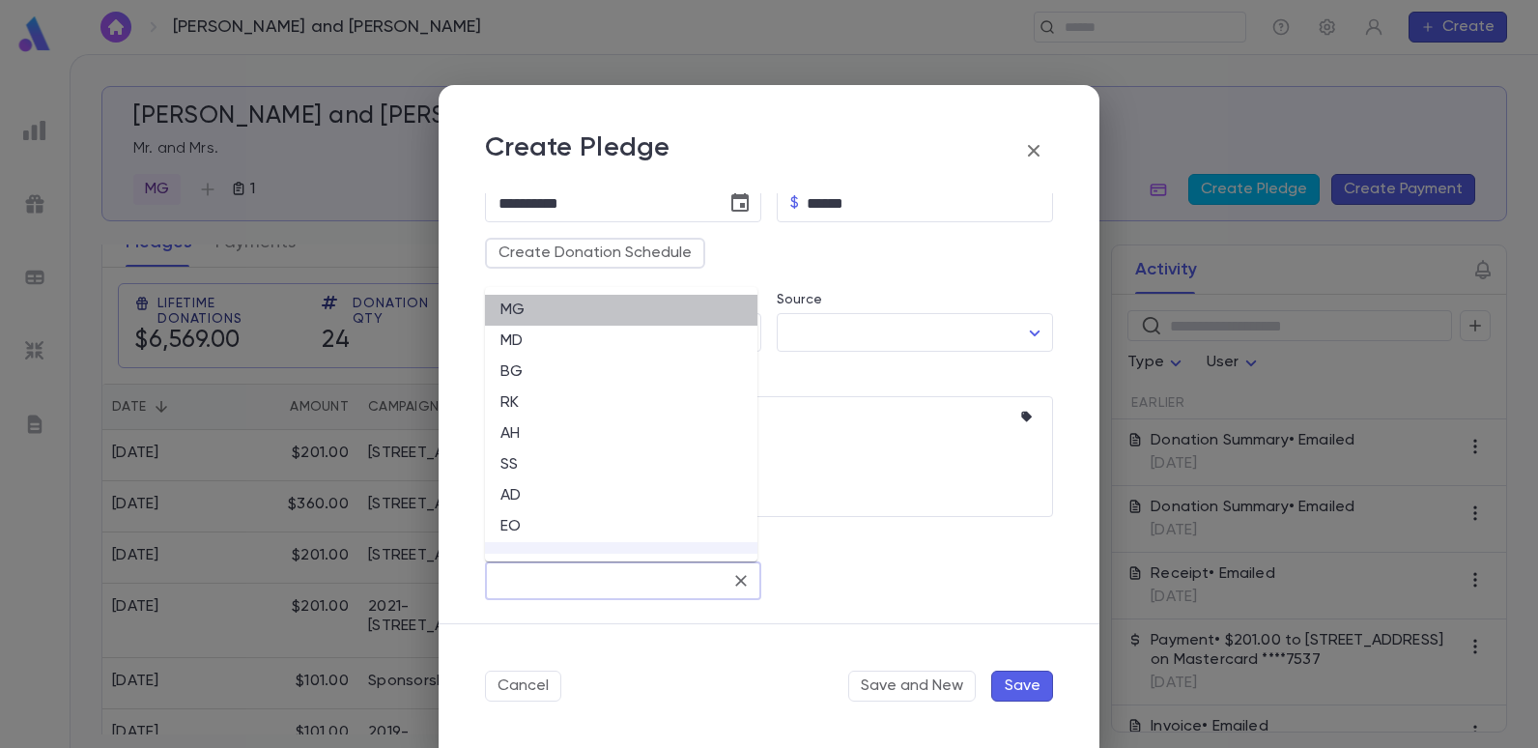
click at [528, 310] on li "MG" at bounding box center [621, 310] width 272 height 31
type input "**"
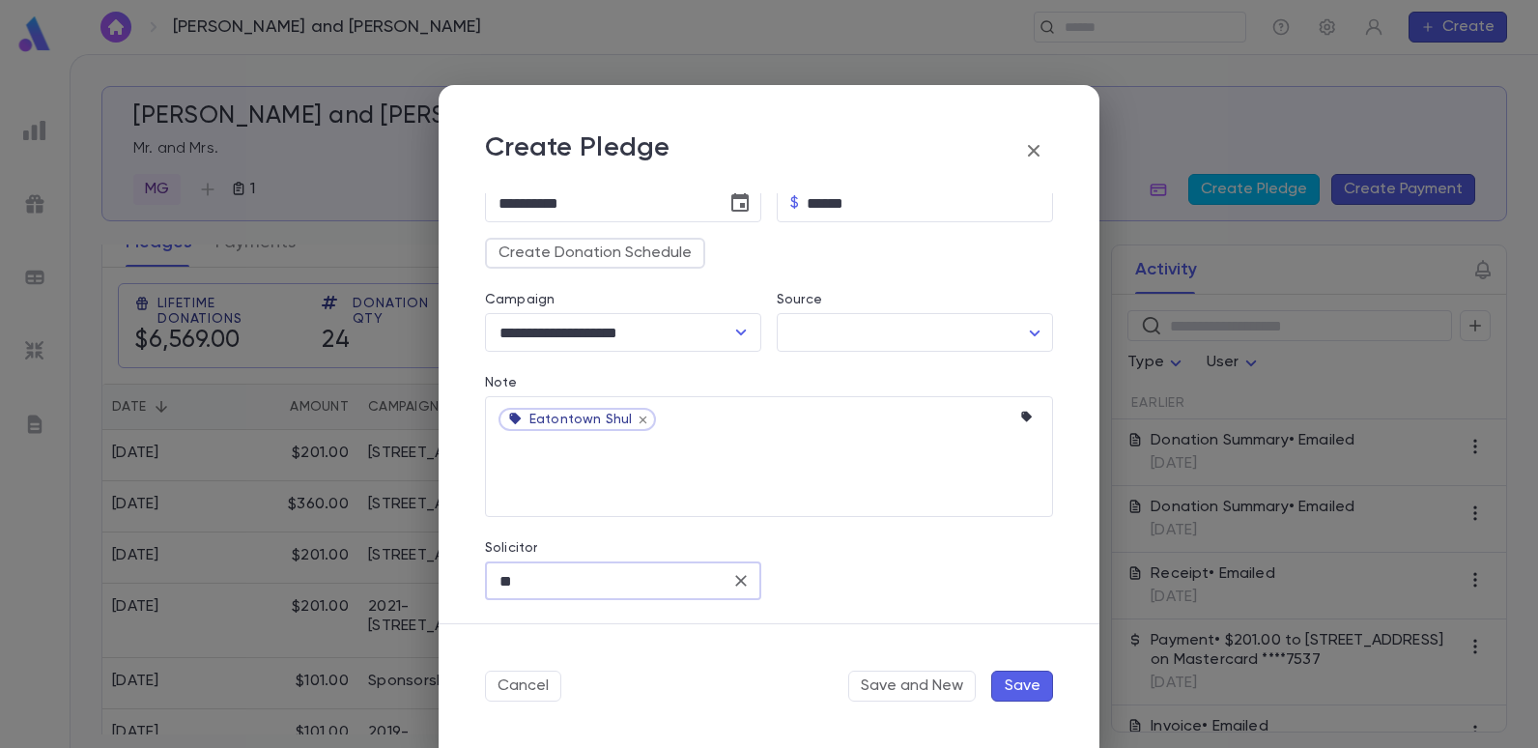
click at [1002, 686] on button "Save" at bounding box center [1022, 686] width 62 height 31
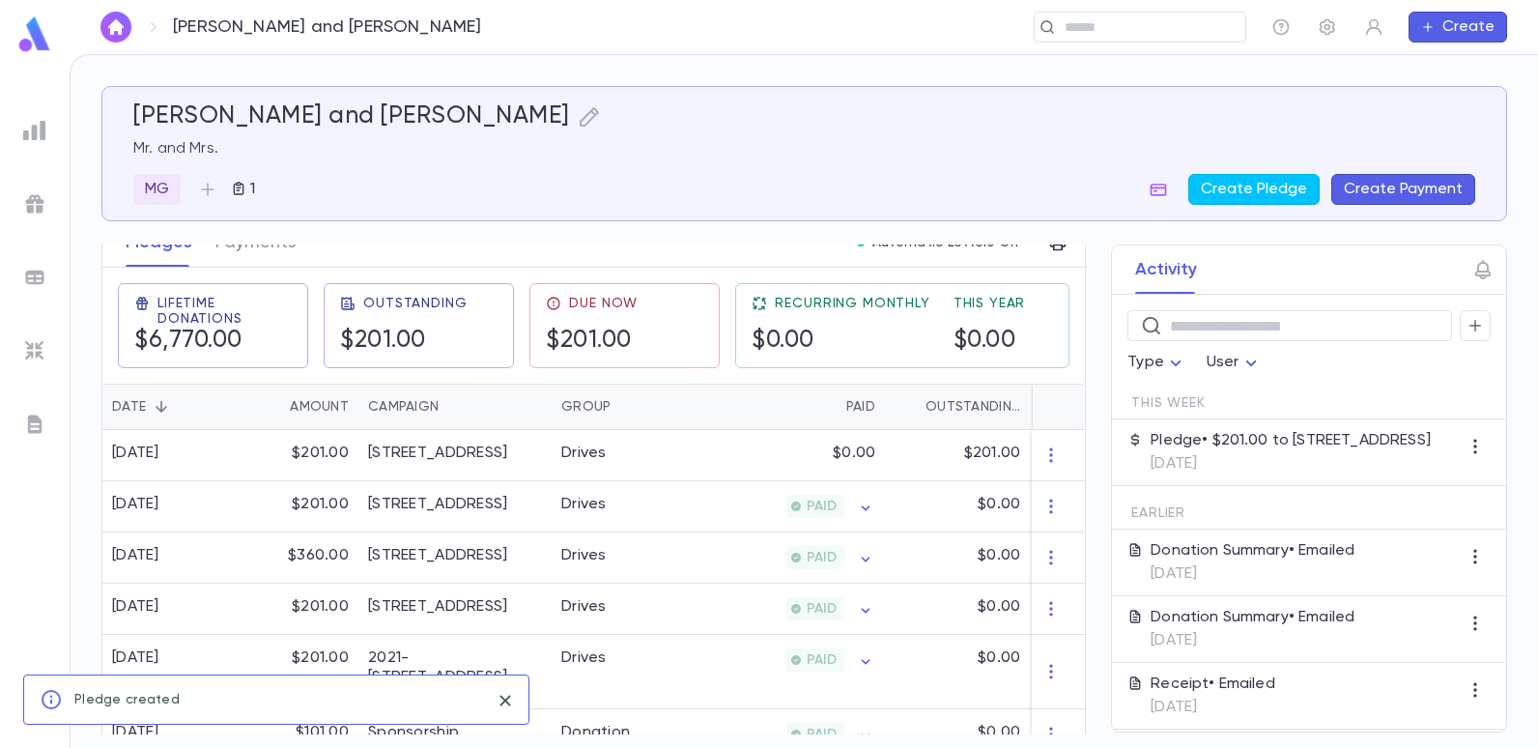
click at [1389, 184] on button "Create Payment" at bounding box center [1403, 189] width 144 height 31
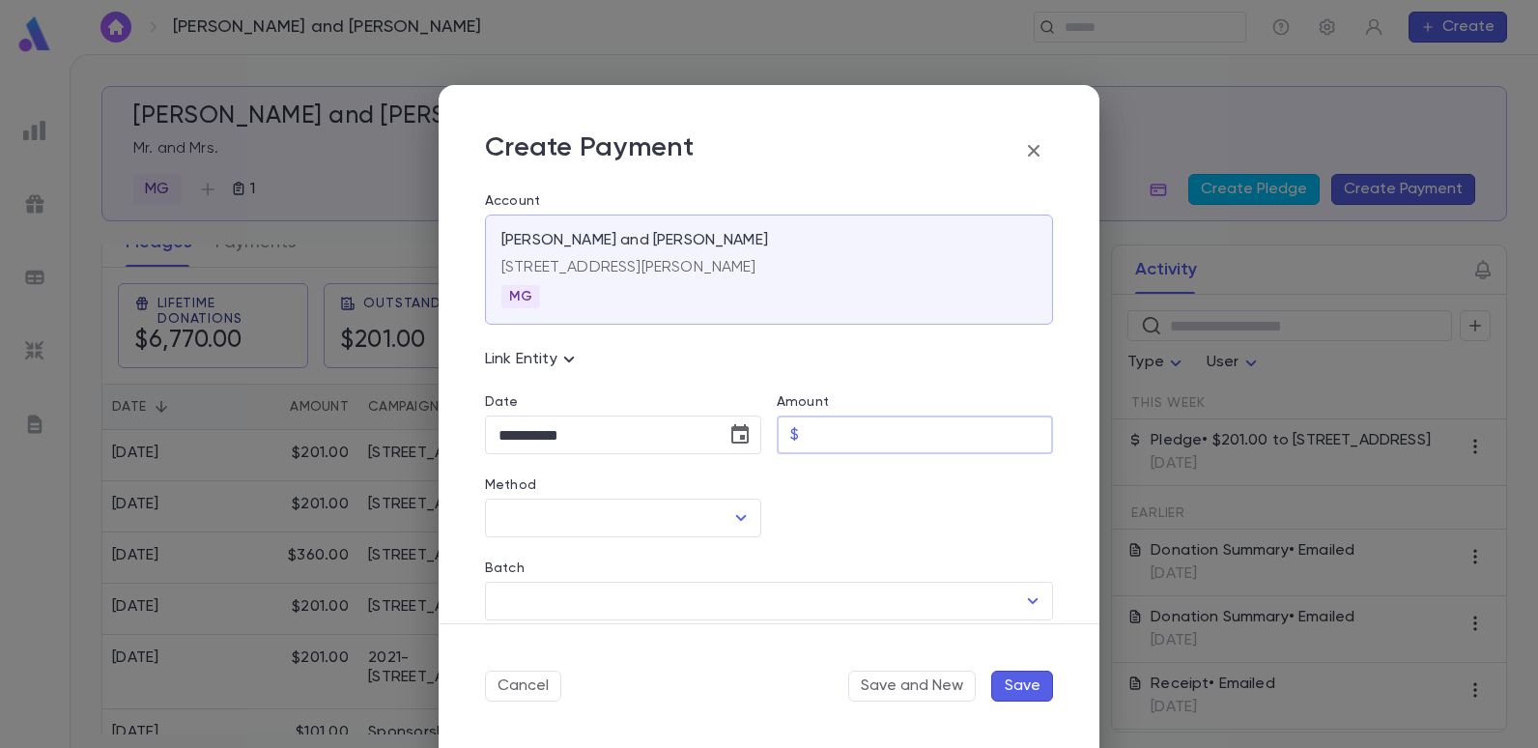
click at [841, 439] on input "Amount" at bounding box center [930, 435] width 246 height 38
type input "******"
click at [742, 516] on icon "Open" at bounding box center [741, 518] width 11 height 6
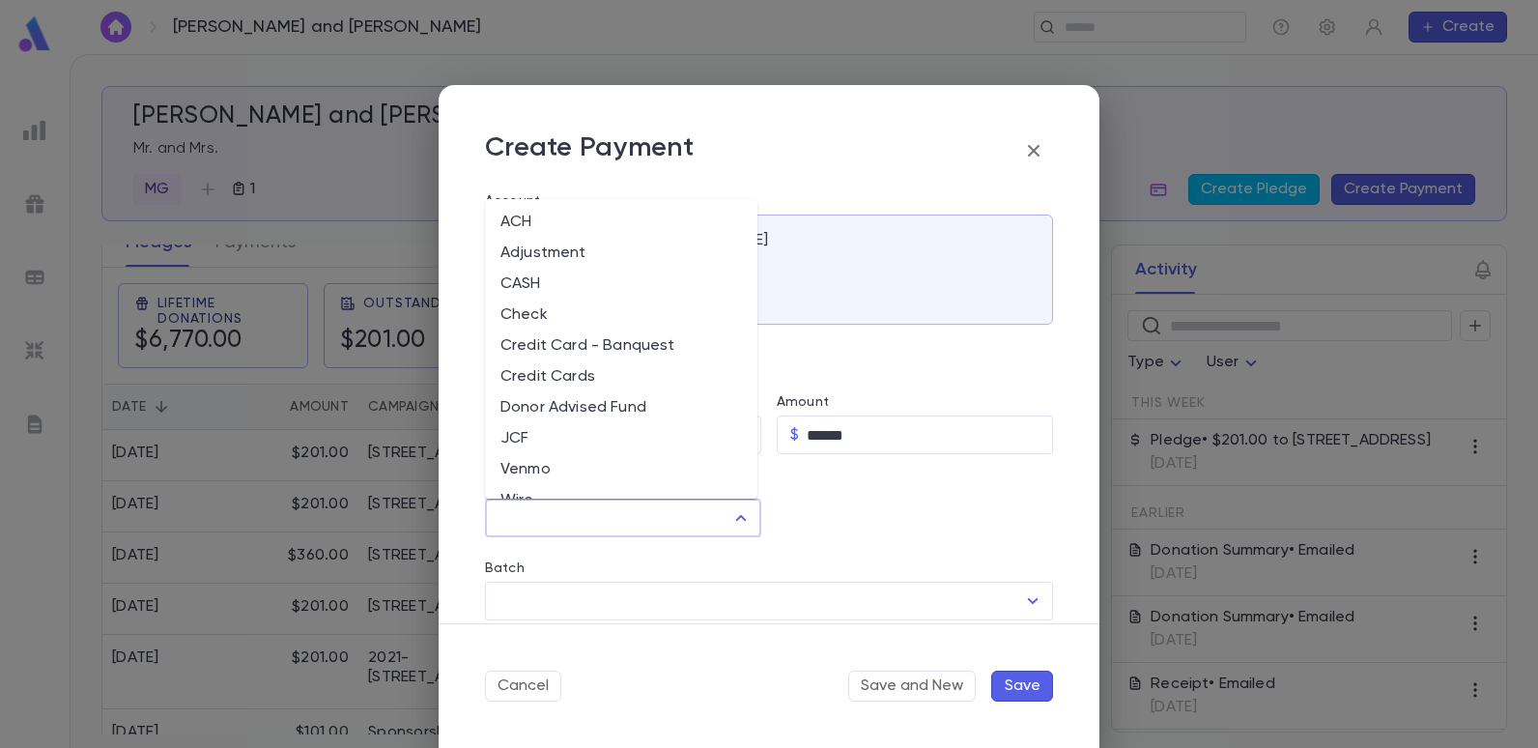
click at [525, 367] on li "Credit Cards" at bounding box center [621, 376] width 272 height 31
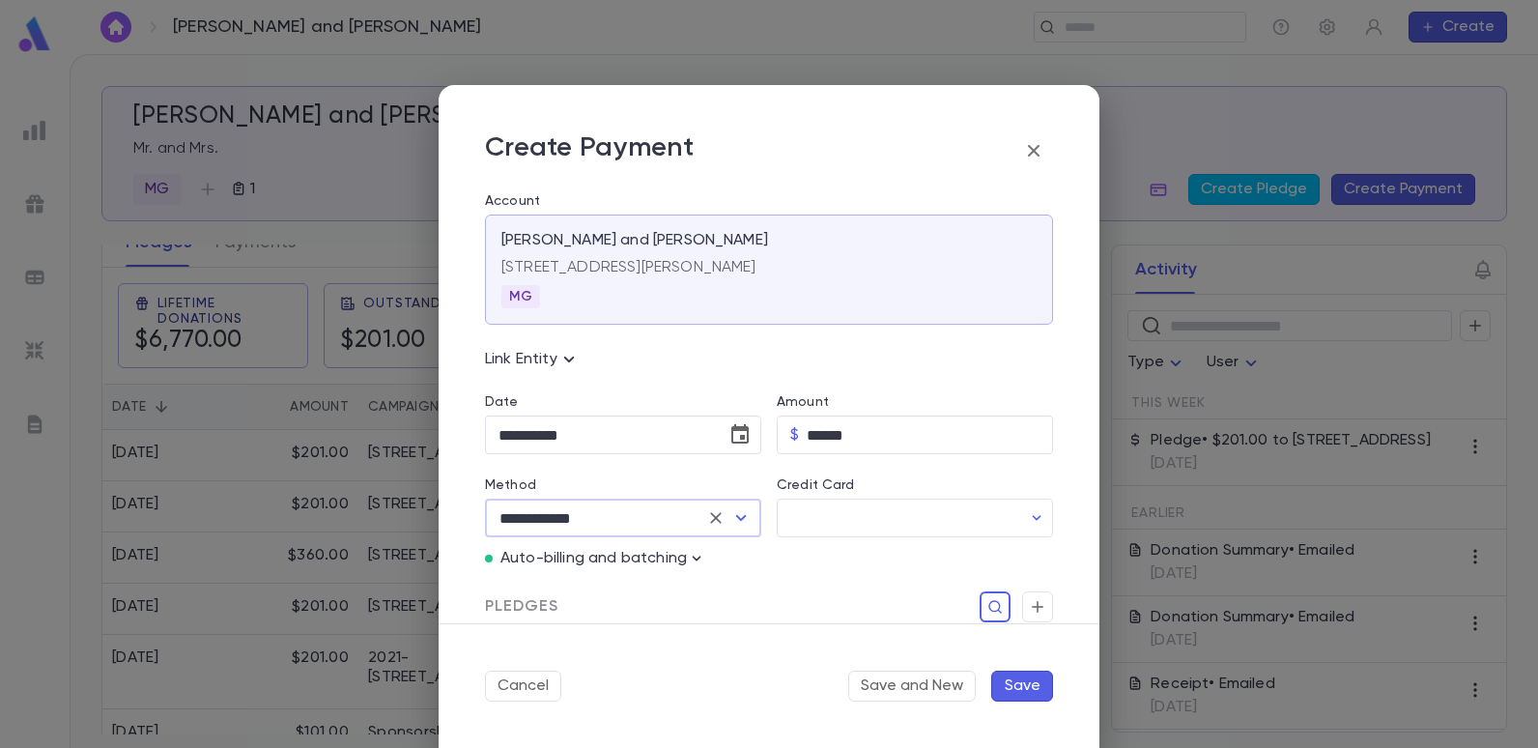
type input "**********"
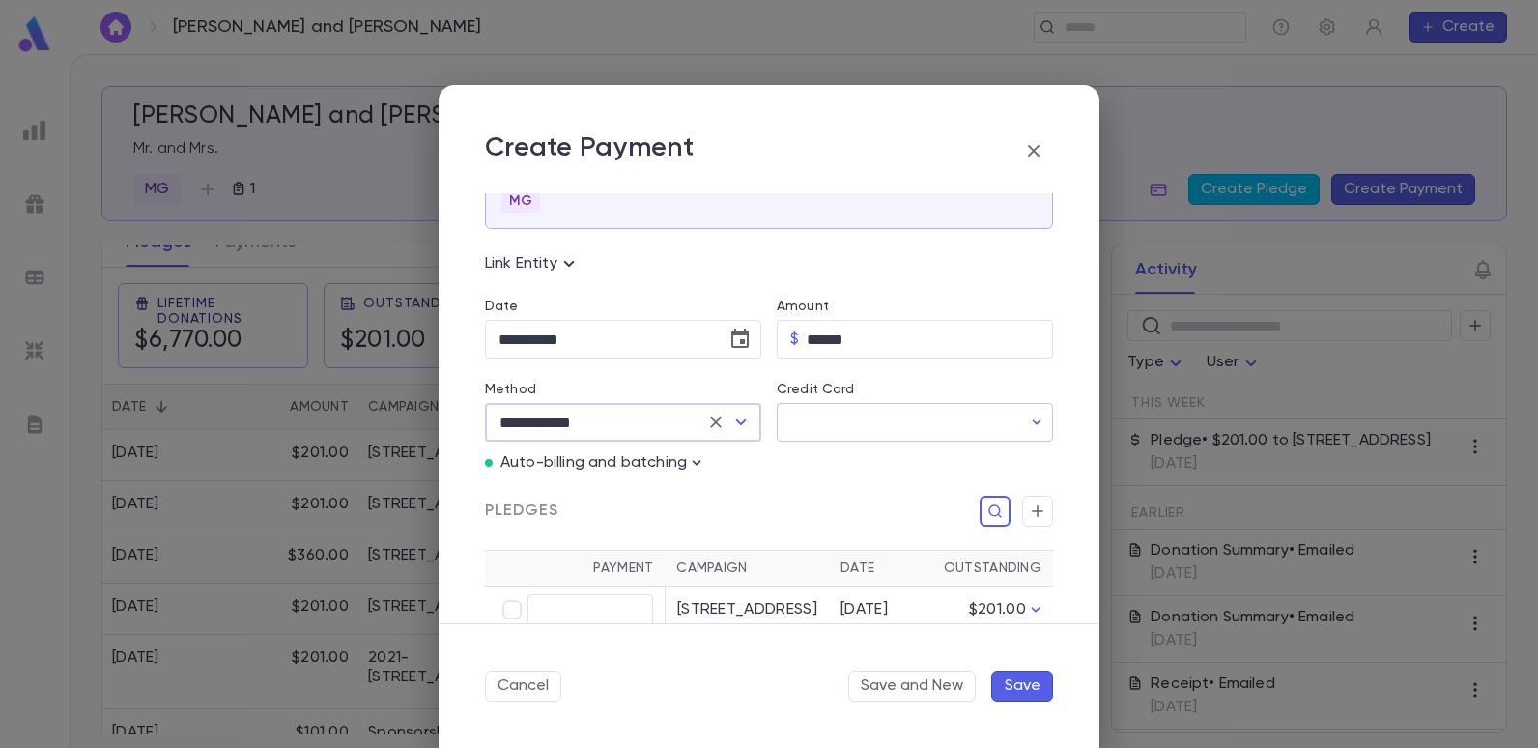
scroll to position [97, 0]
click at [832, 419] on input "Credit Card" at bounding box center [899, 422] width 244 height 38
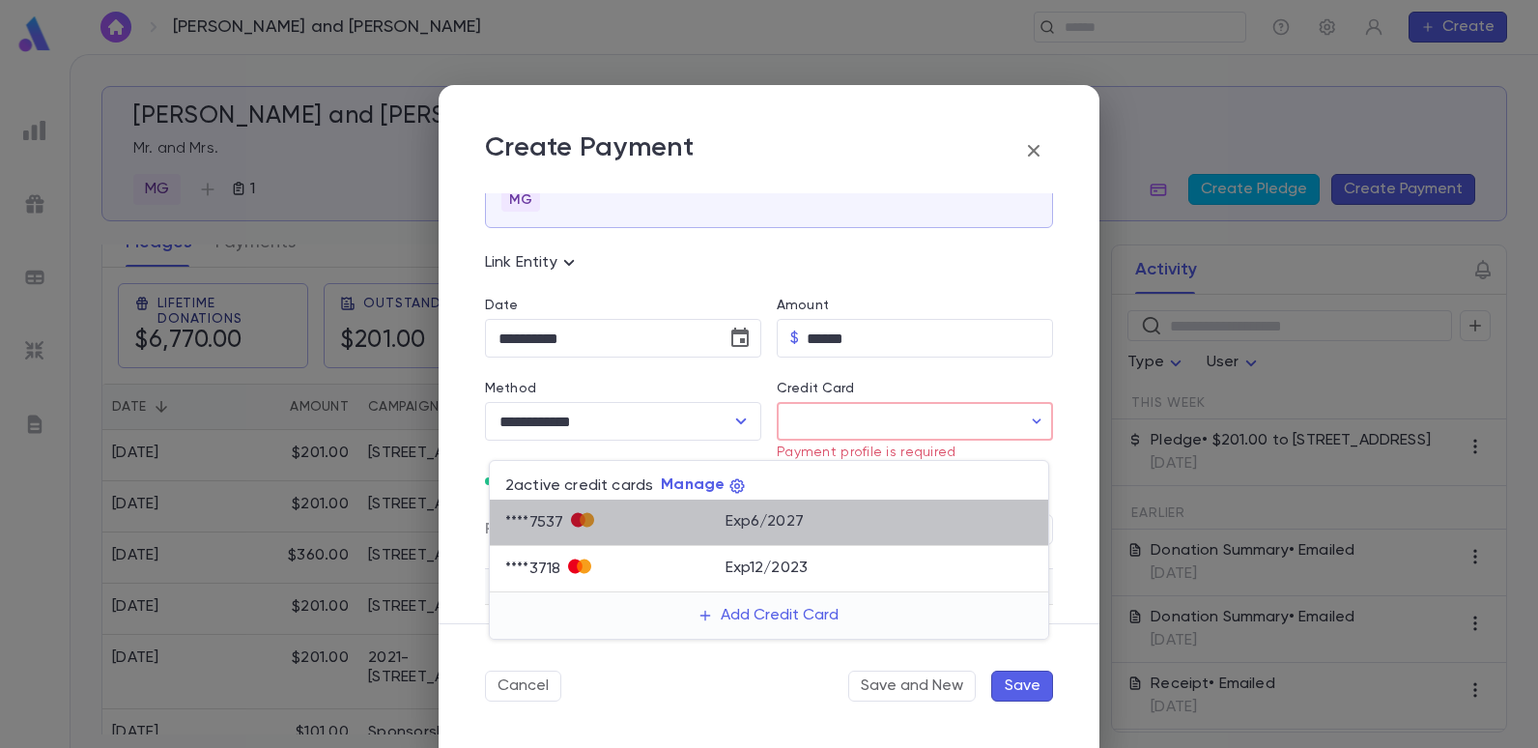
click at [762, 519] on p "Exp 6 / 2027" at bounding box center [765, 521] width 78 height 19
type input "********"
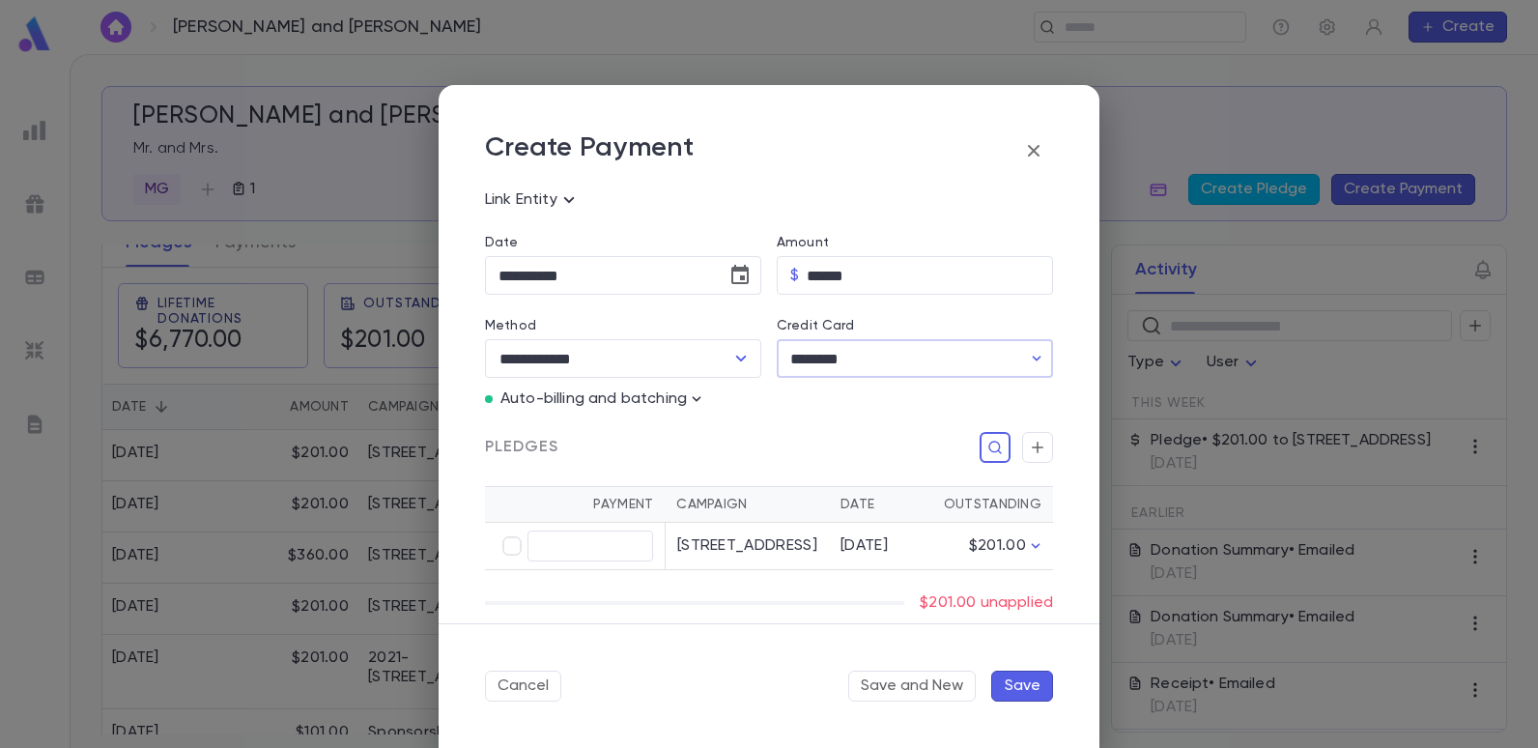
scroll to position [193, 0]
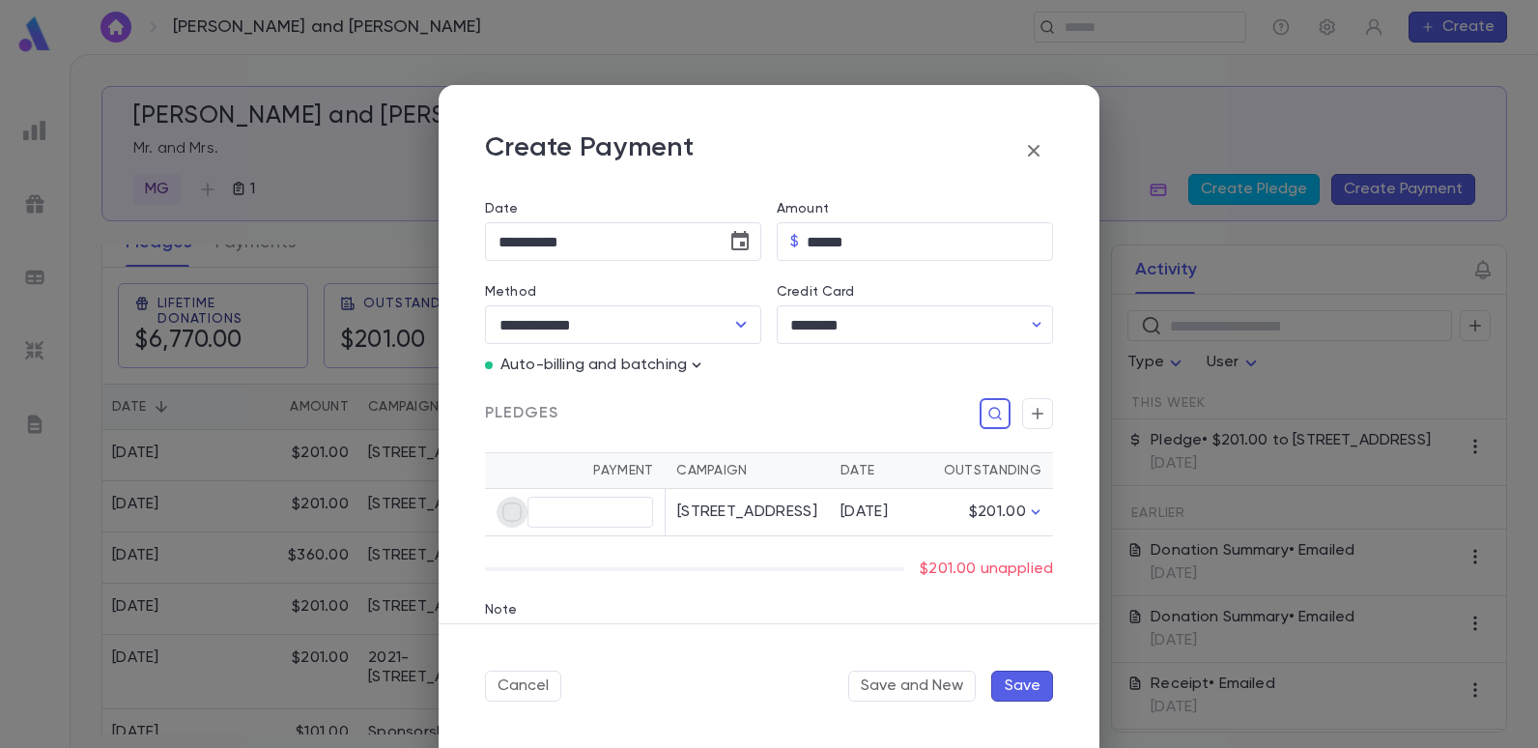
type input "******"
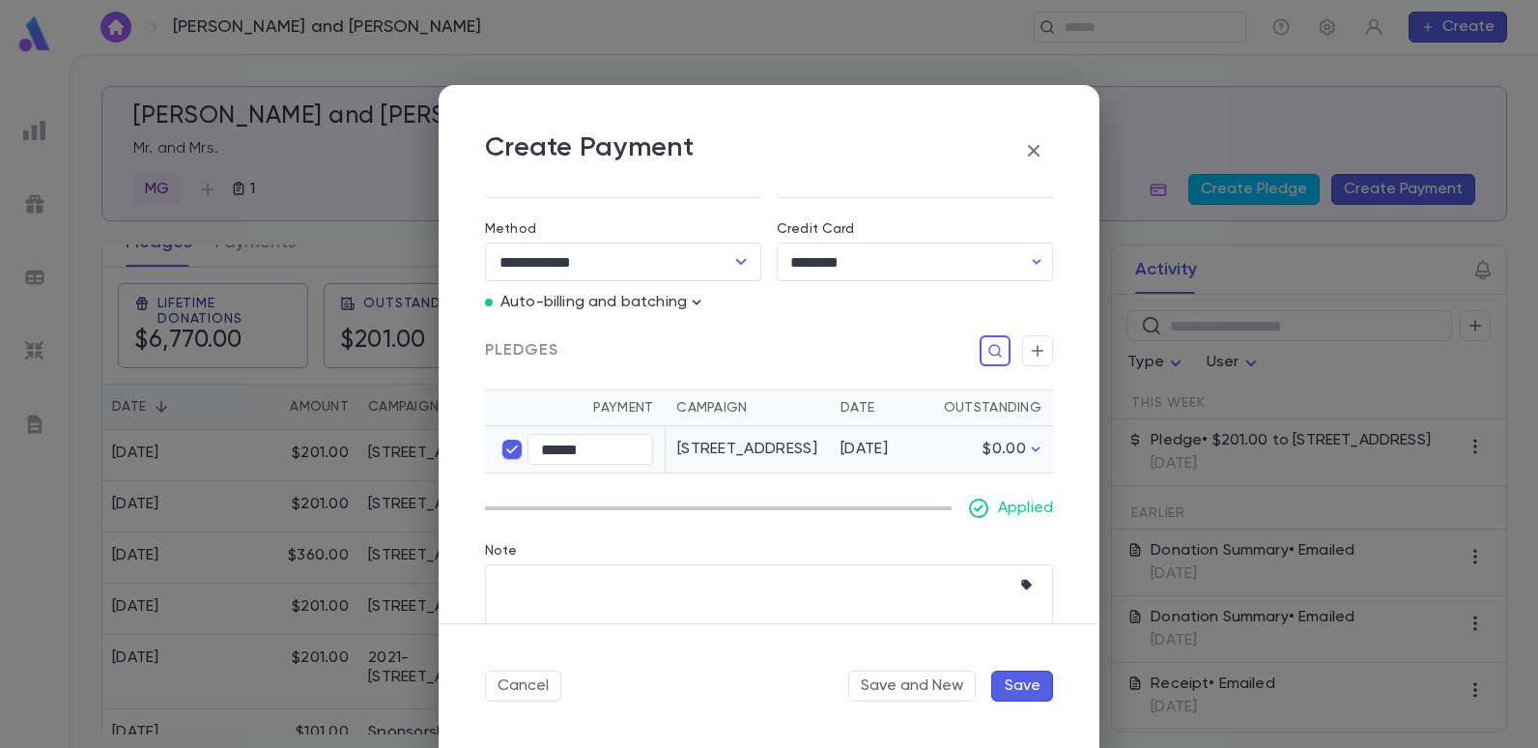
scroll to position [290, 0]
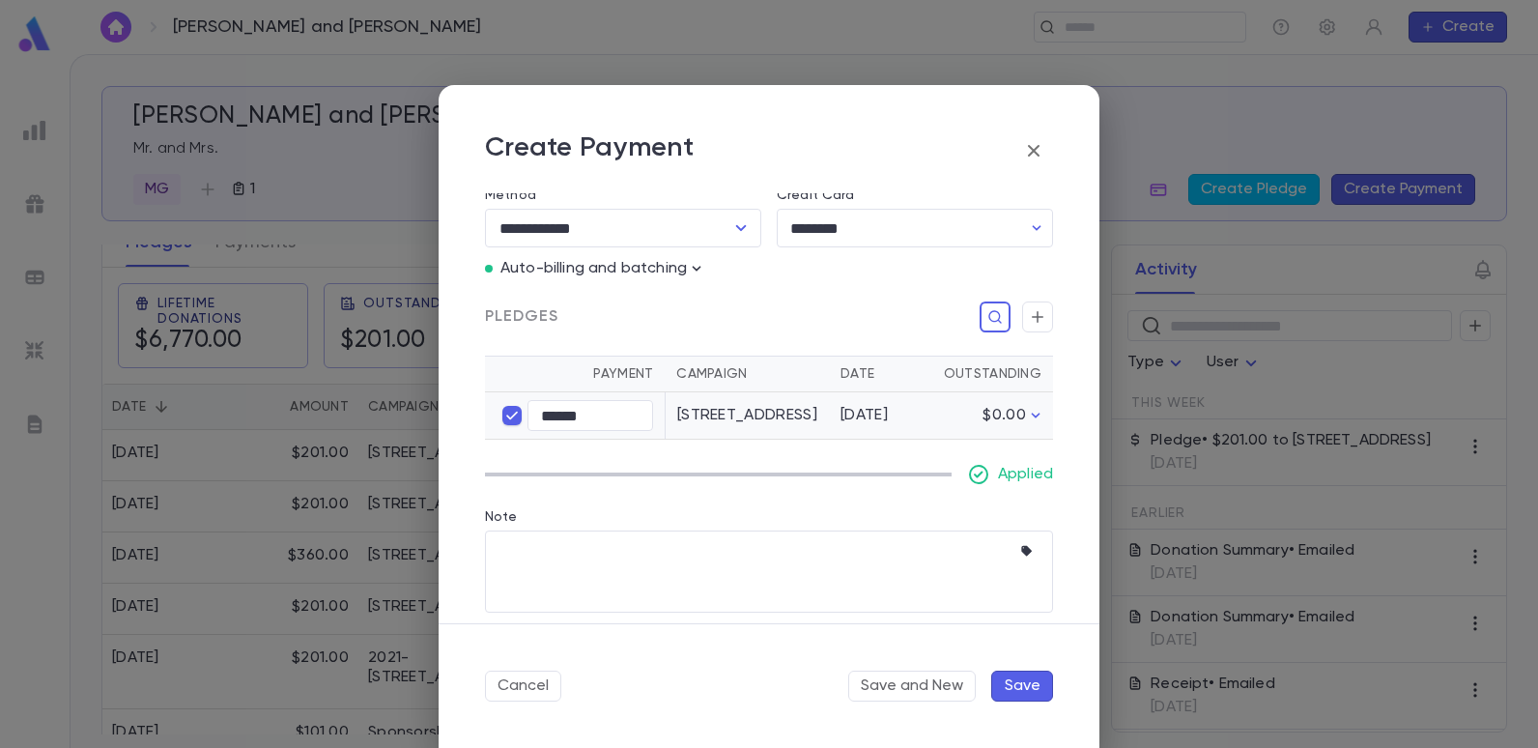
click at [1032, 690] on button "Save" at bounding box center [1022, 686] width 62 height 31
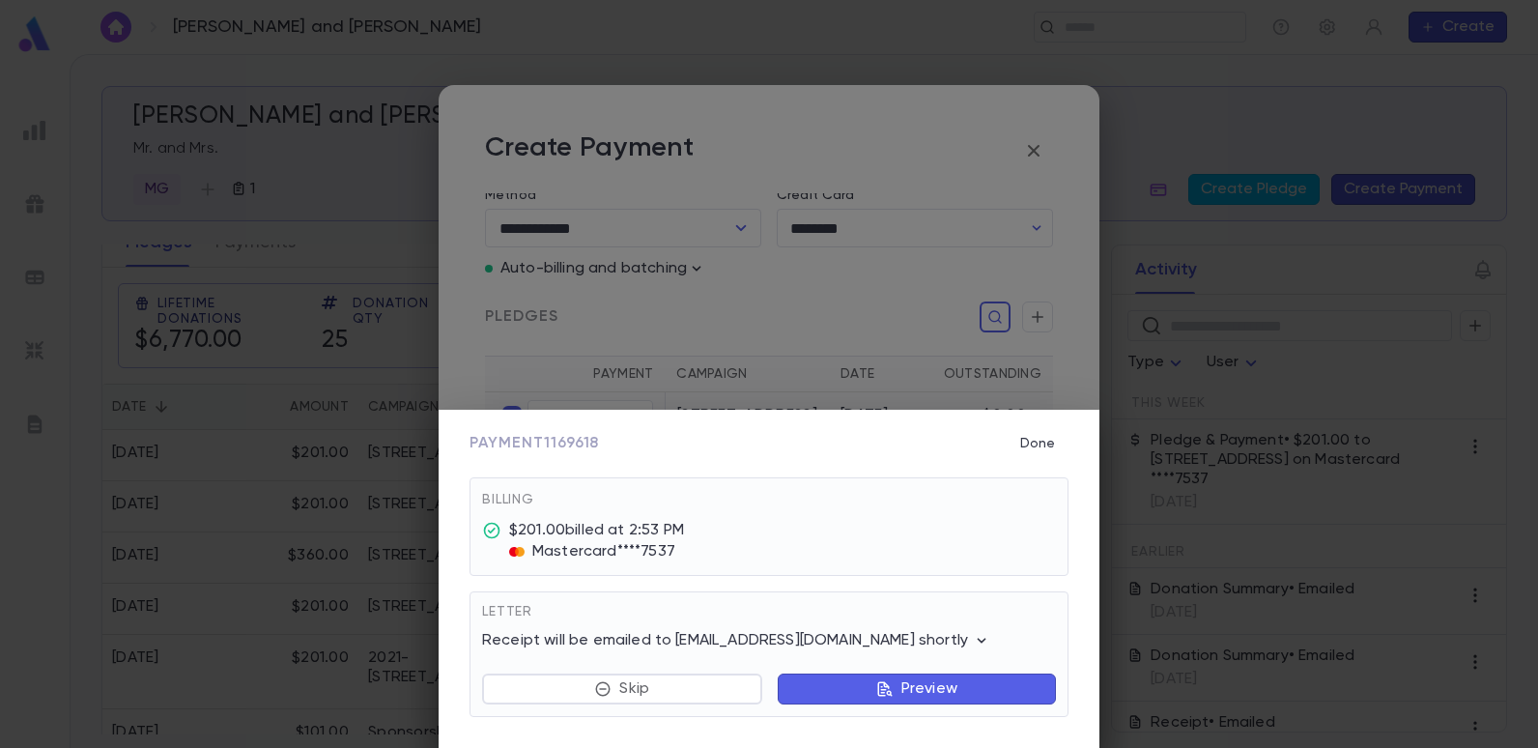
click at [1039, 442] on button "Done" at bounding box center [1038, 443] width 62 height 37
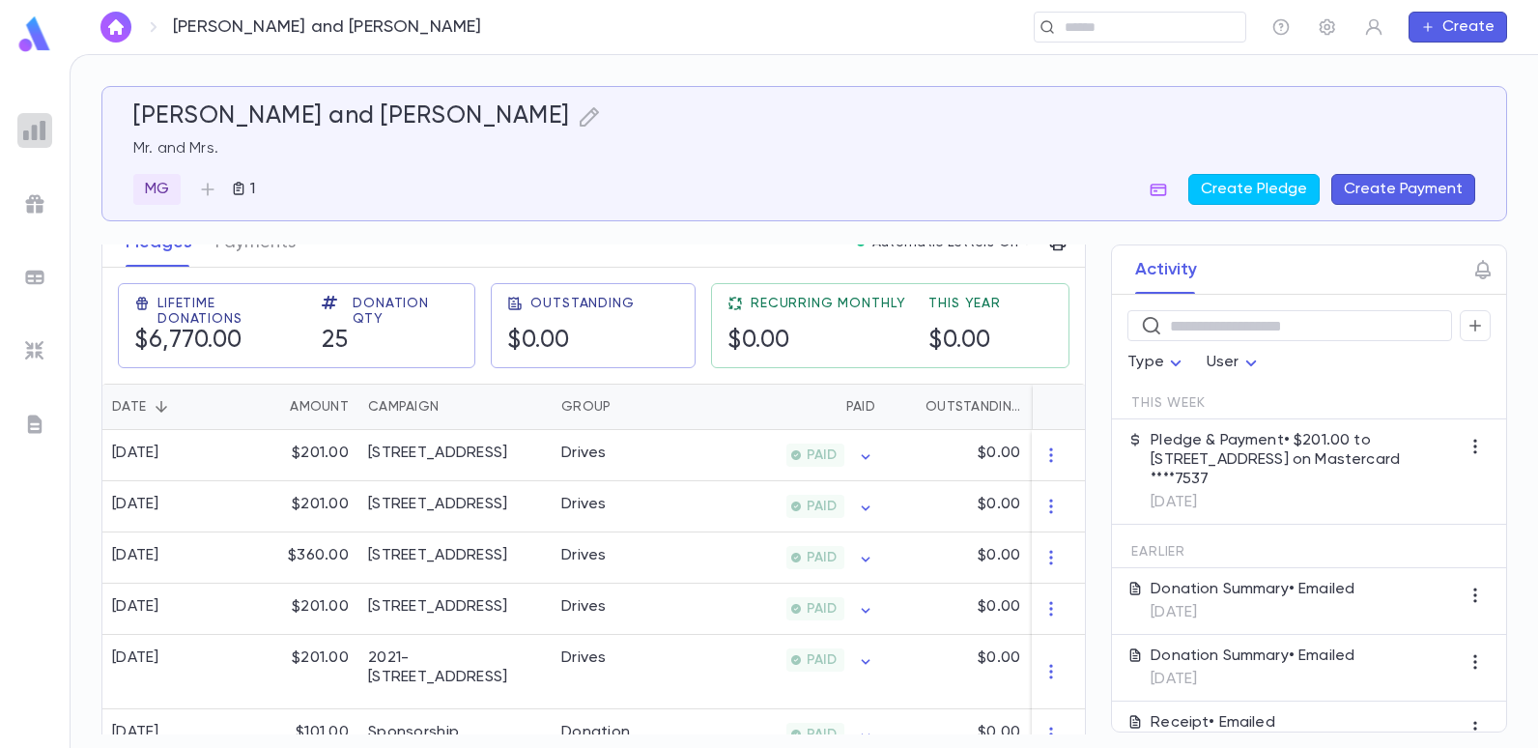
click at [45, 132] on img at bounding box center [34, 130] width 23 height 23
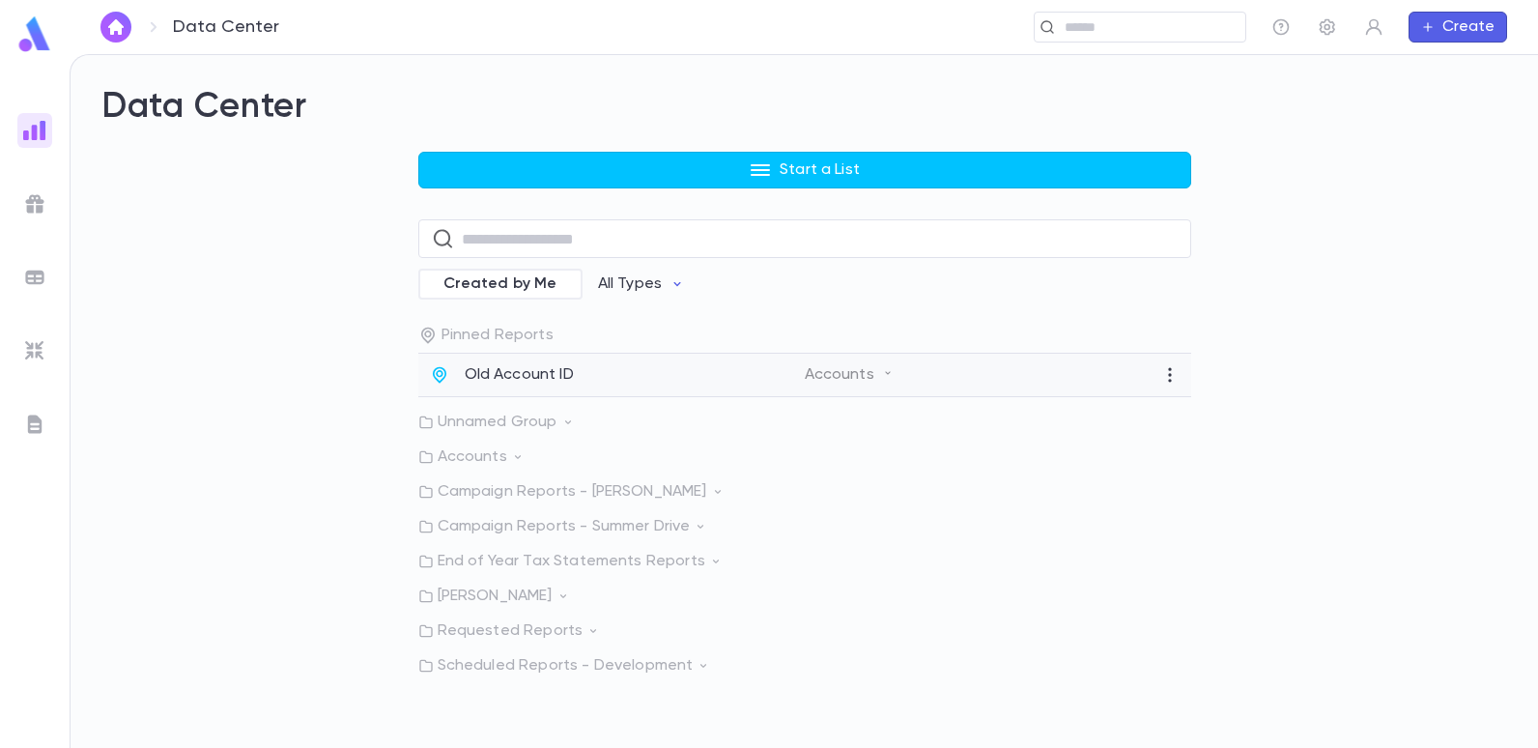
click at [531, 378] on p "Old Account ID" at bounding box center [519, 374] width 109 height 19
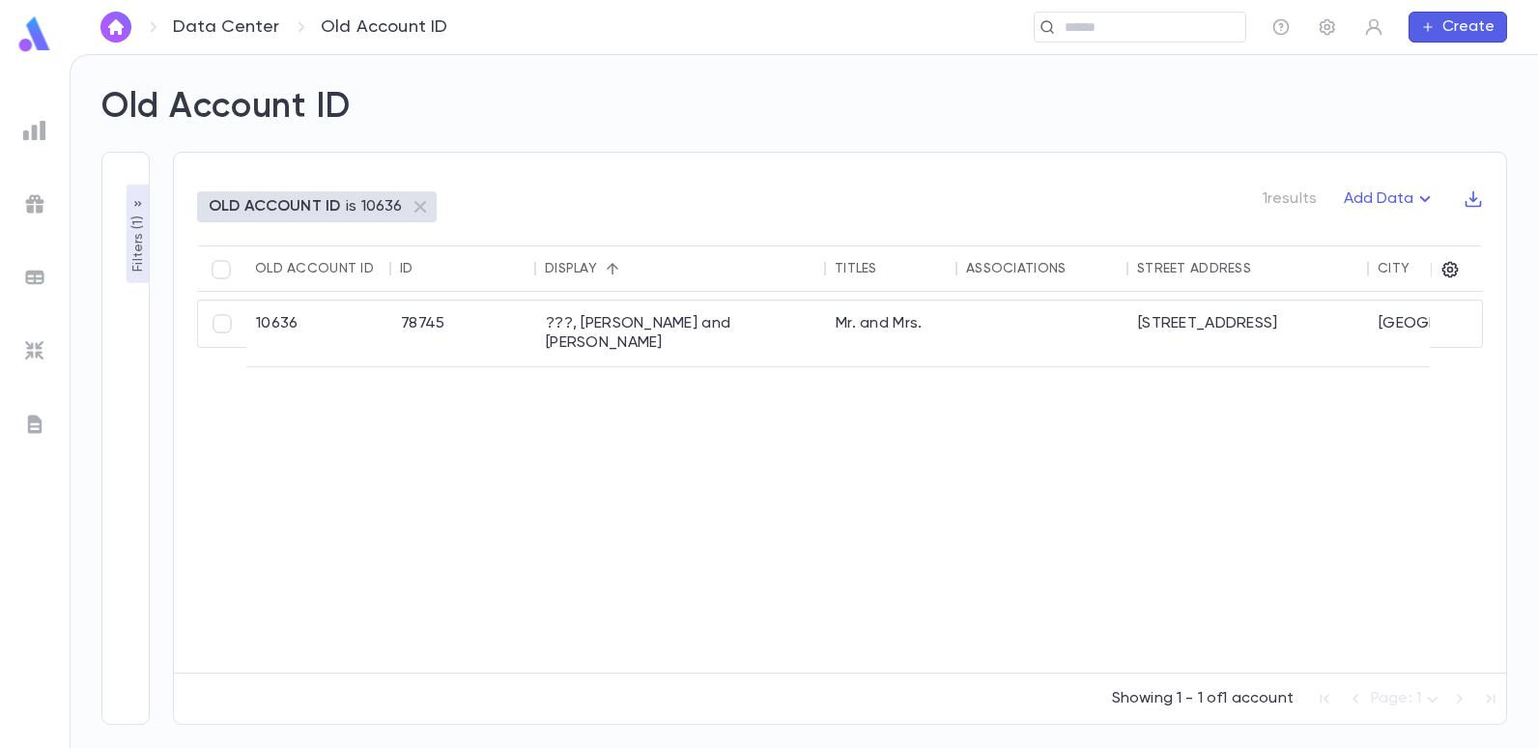
click at [296, 207] on p "OLD ACCOUNT ID" at bounding box center [274, 206] width 131 height 19
click at [341, 203] on div "OLD ACCOUNT ID is 10636" at bounding box center [306, 206] width 194 height 19
click at [129, 250] on p "Filters ( 1 )" at bounding box center [138, 242] width 19 height 60
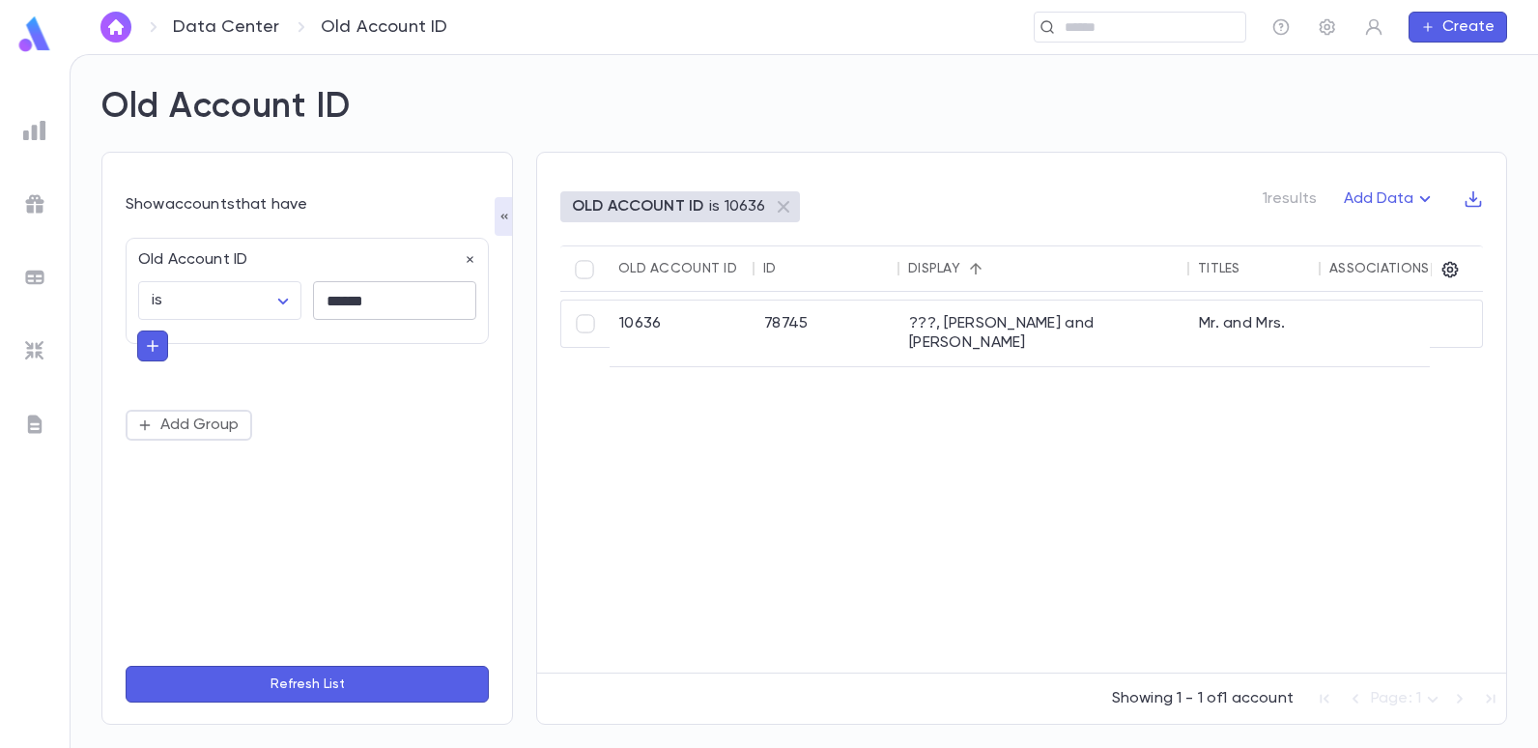
click at [409, 314] on input "******" at bounding box center [394, 301] width 163 height 38
type input "*"
type input "******"
click at [126, 666] on button "Refresh List" at bounding box center [307, 684] width 363 height 37
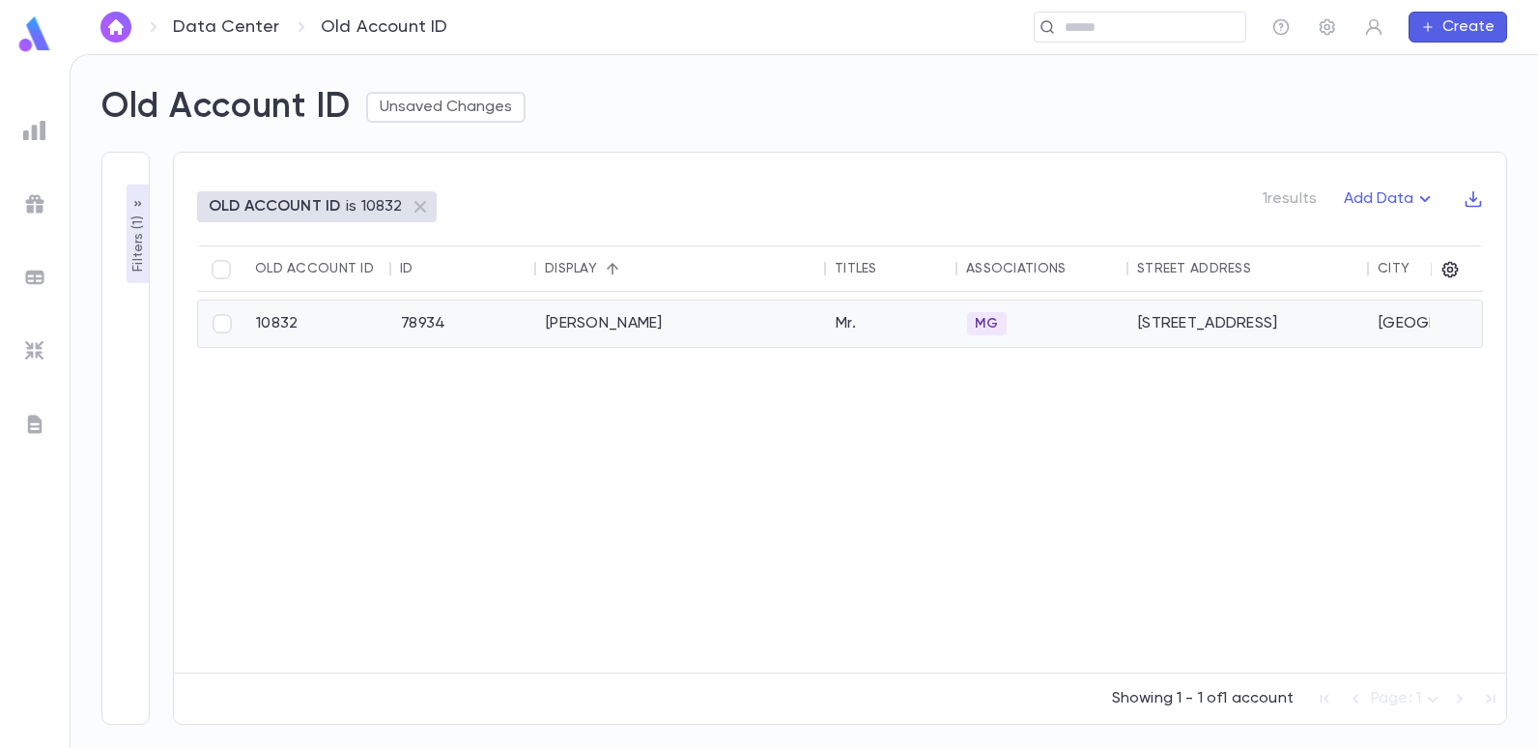
click at [593, 328] on div "[PERSON_NAME]" at bounding box center [681, 323] width 290 height 46
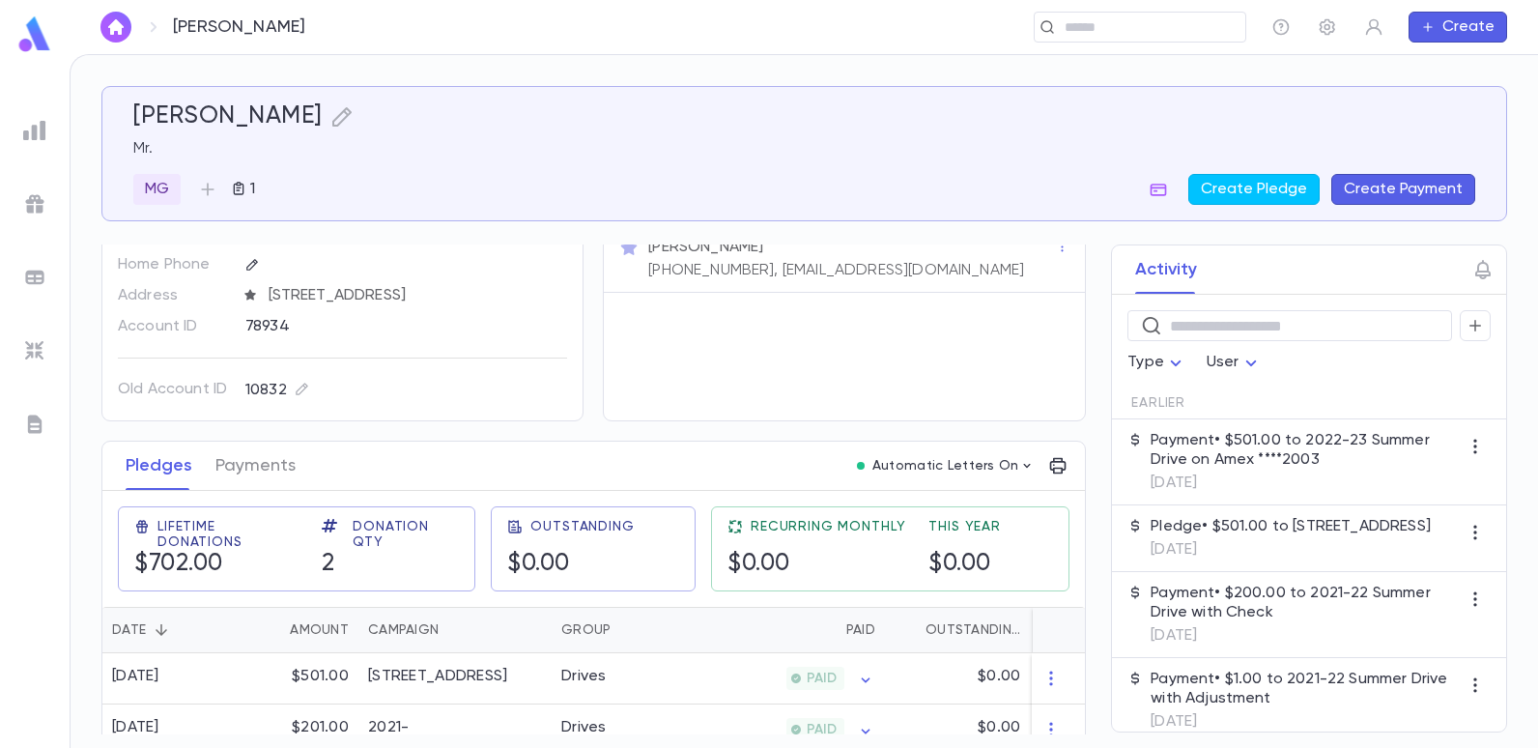
scroll to position [97, 0]
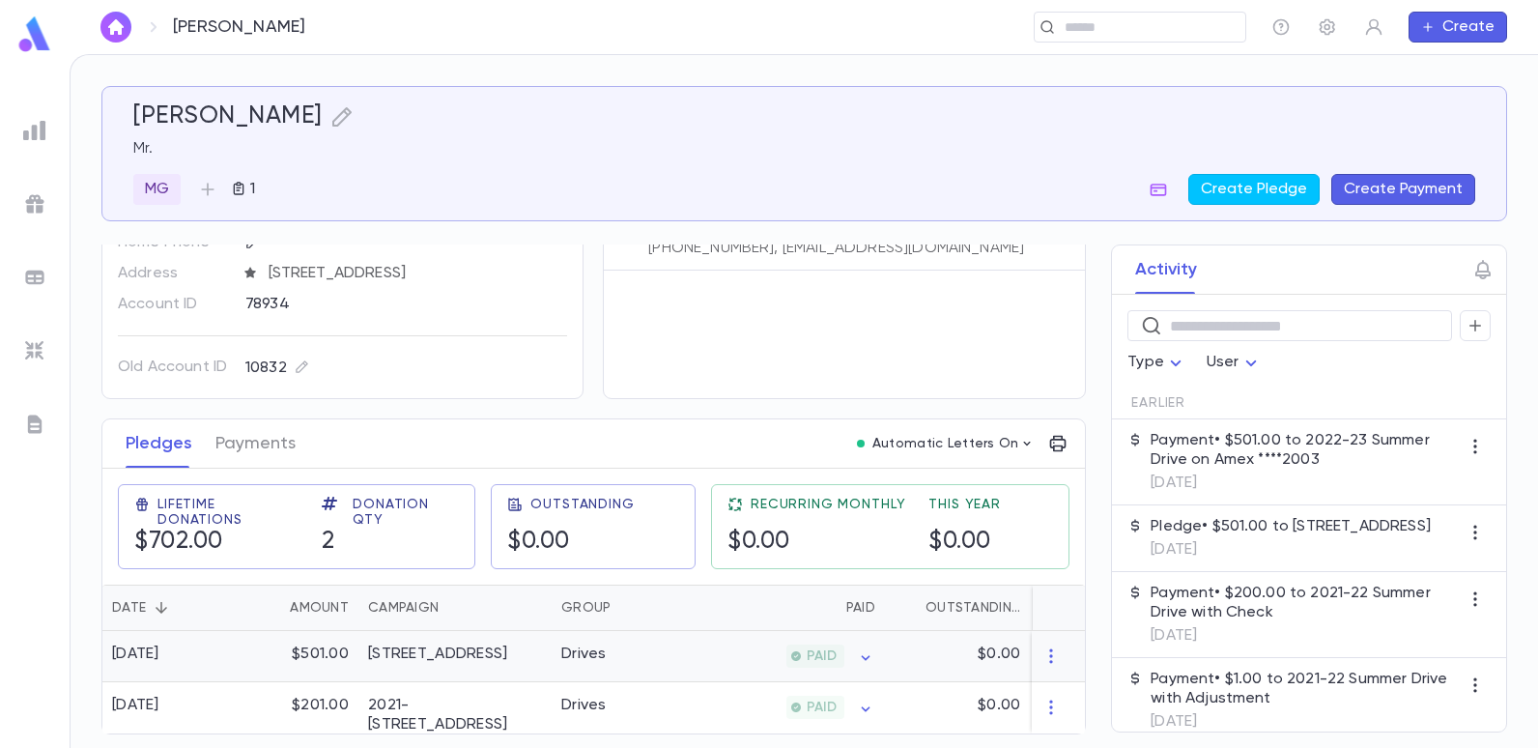
click at [479, 644] on div "[STREET_ADDRESS]" at bounding box center [437, 653] width 139 height 19
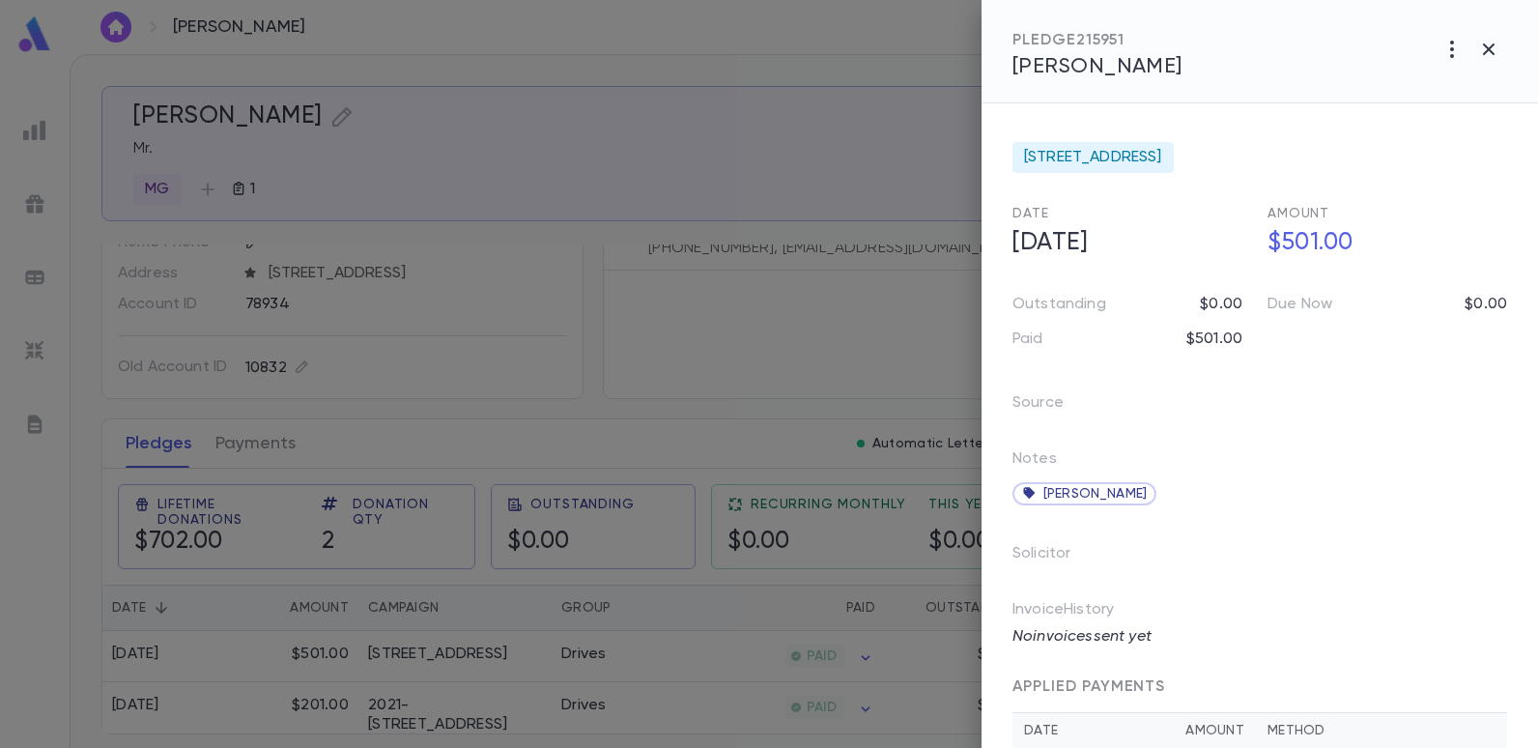
click at [653, 348] on div at bounding box center [769, 374] width 1538 height 748
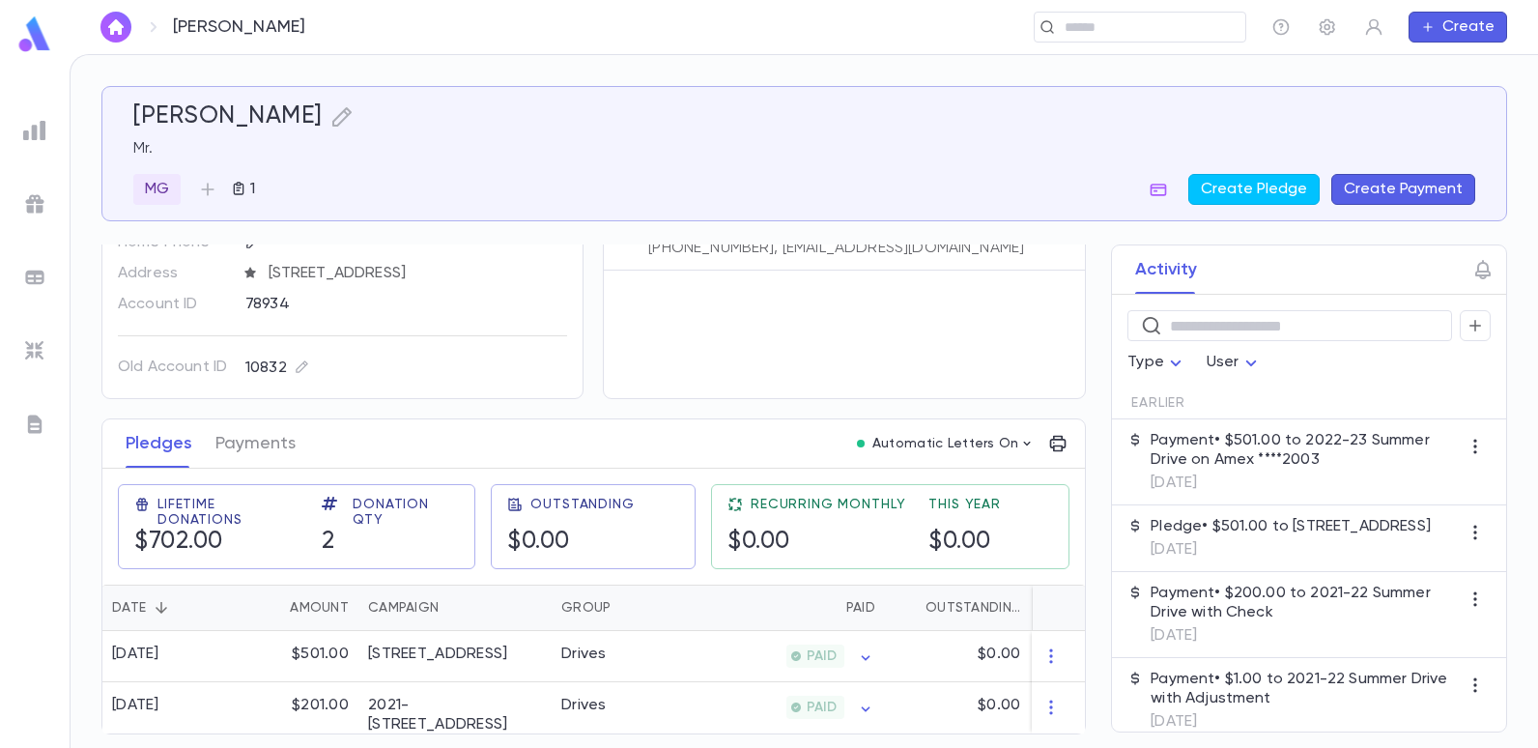
click at [31, 124] on img at bounding box center [34, 130] width 23 height 23
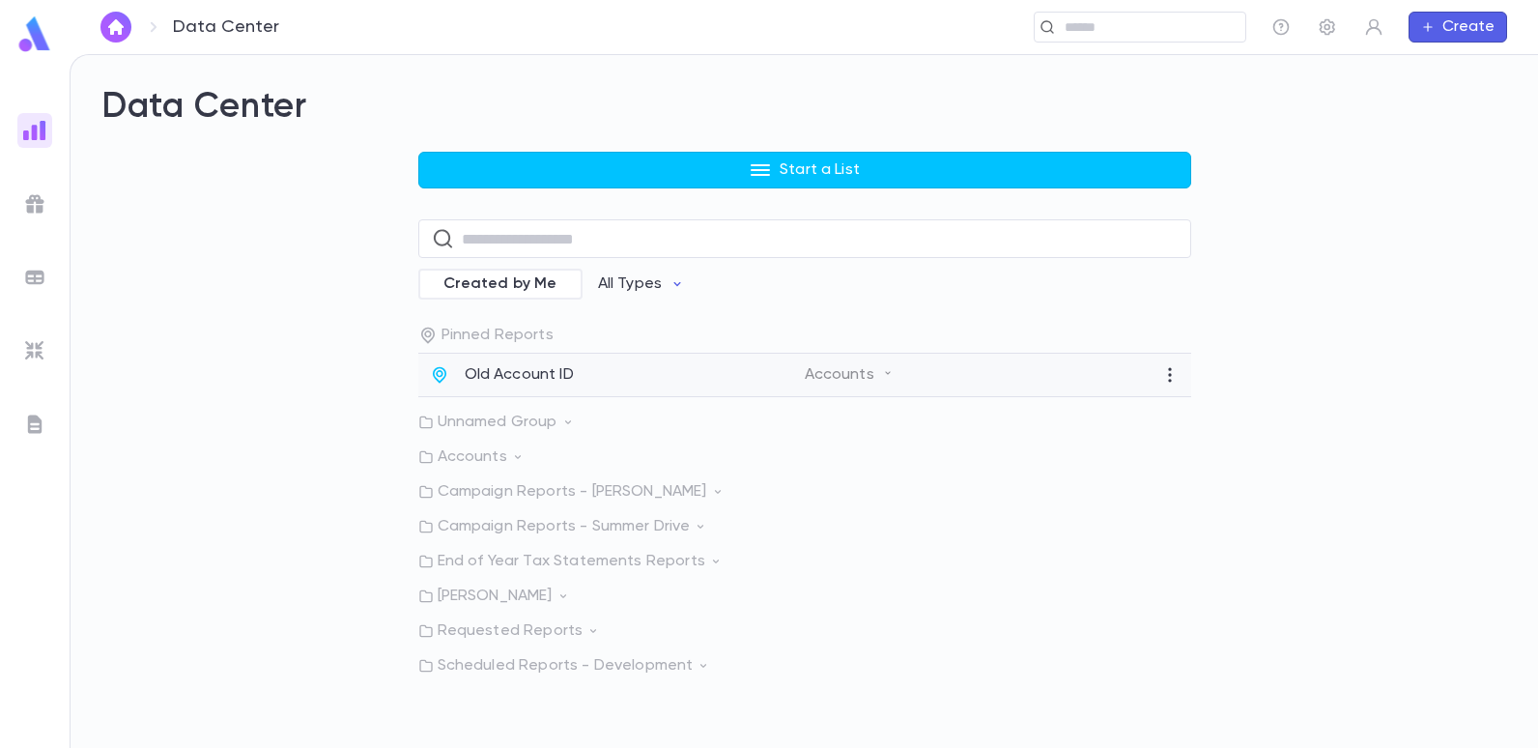
click at [518, 379] on p "Old Account ID" at bounding box center [519, 374] width 109 height 19
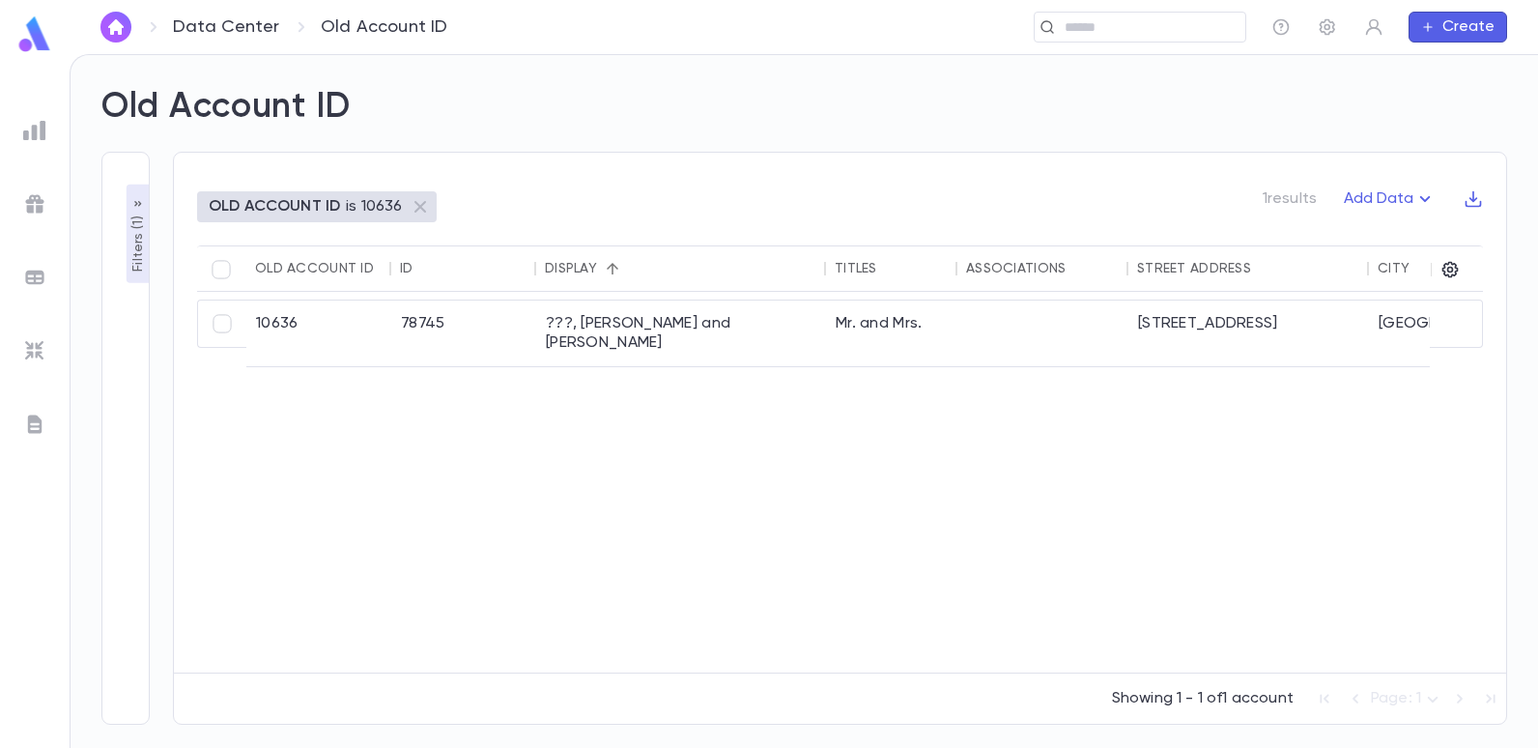
click at [131, 243] on p "Filters ( 1 )" at bounding box center [138, 242] width 19 height 60
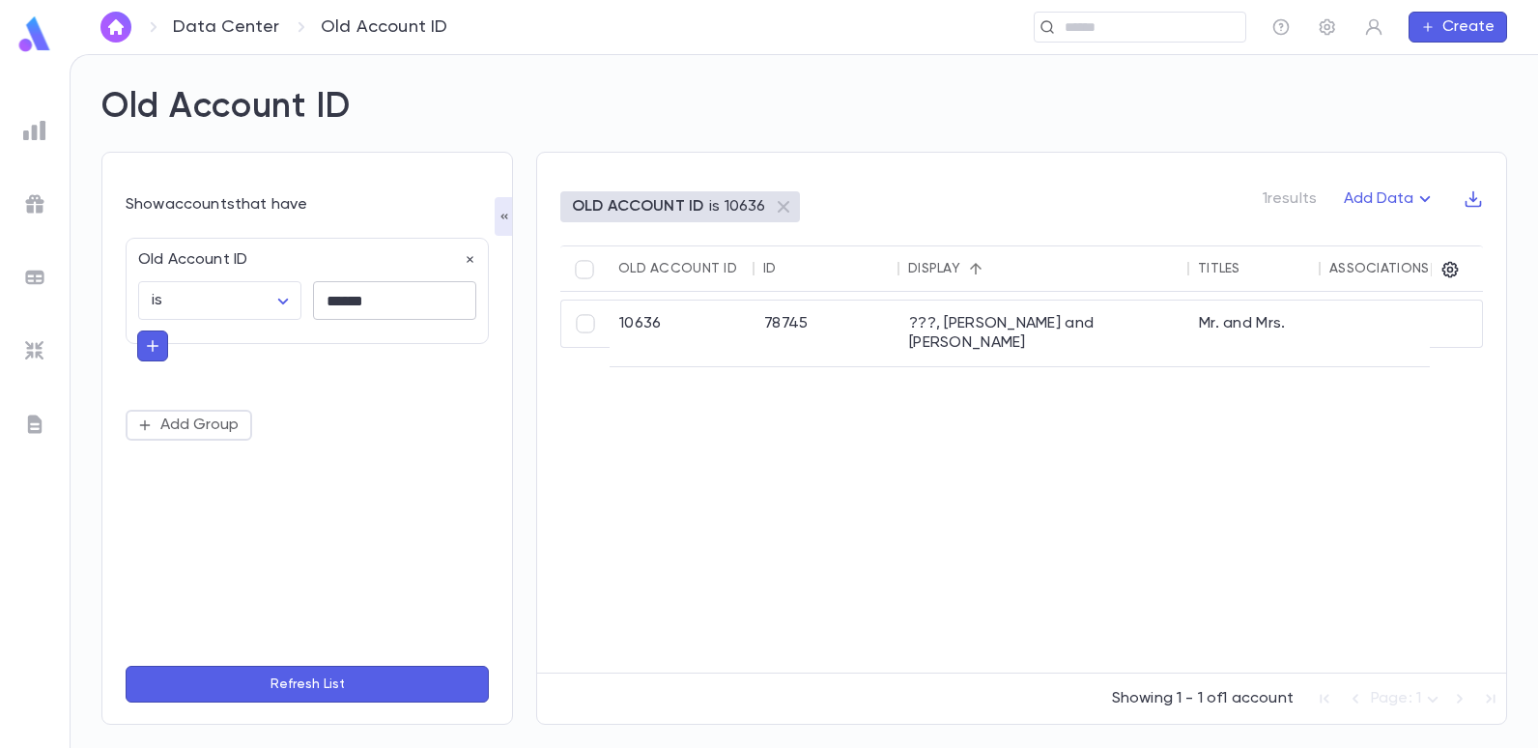
click at [406, 294] on input "******" at bounding box center [394, 301] width 163 height 38
type input "******"
click at [126, 666] on button "Refresh List" at bounding box center [307, 684] width 363 height 37
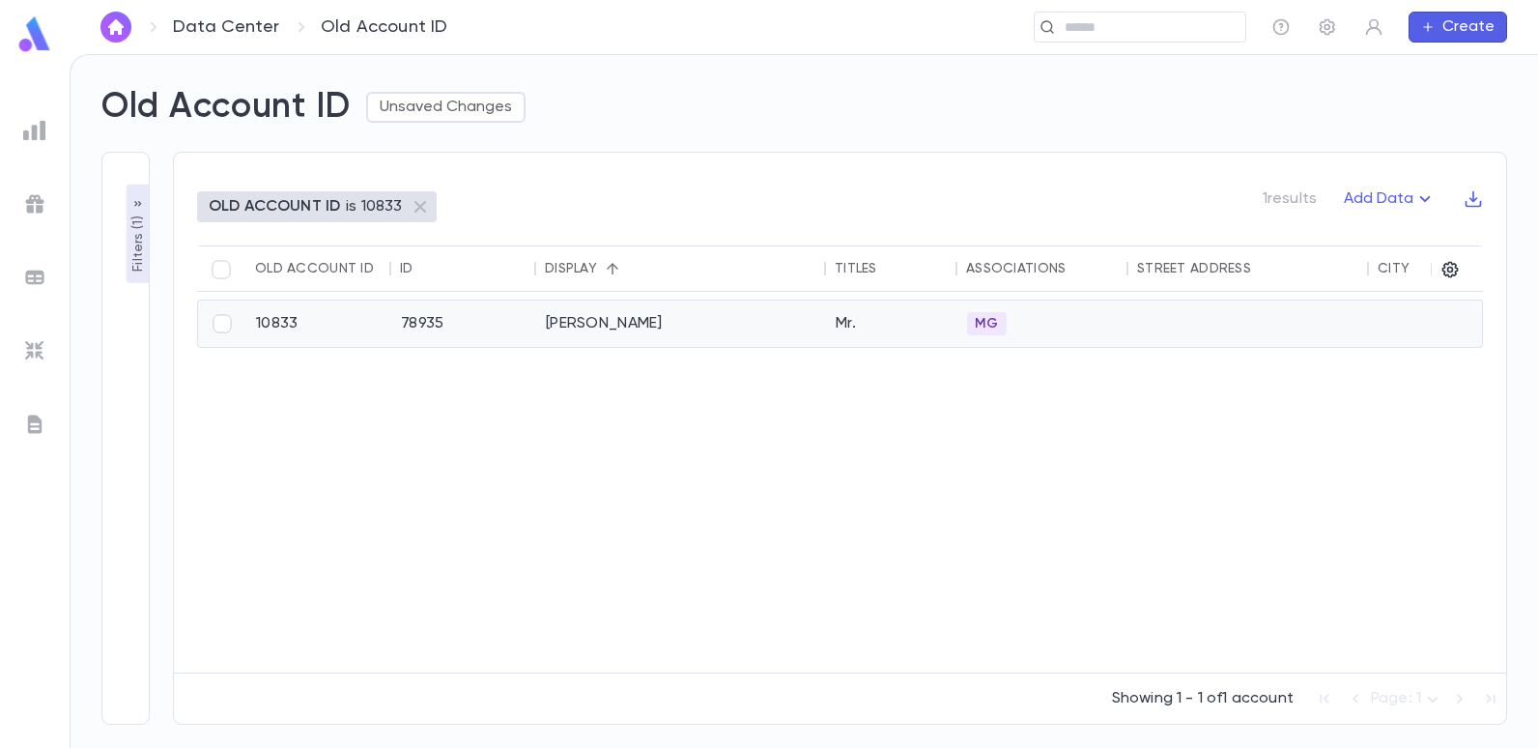
click at [536, 314] on div "[PERSON_NAME]" at bounding box center [681, 323] width 290 height 46
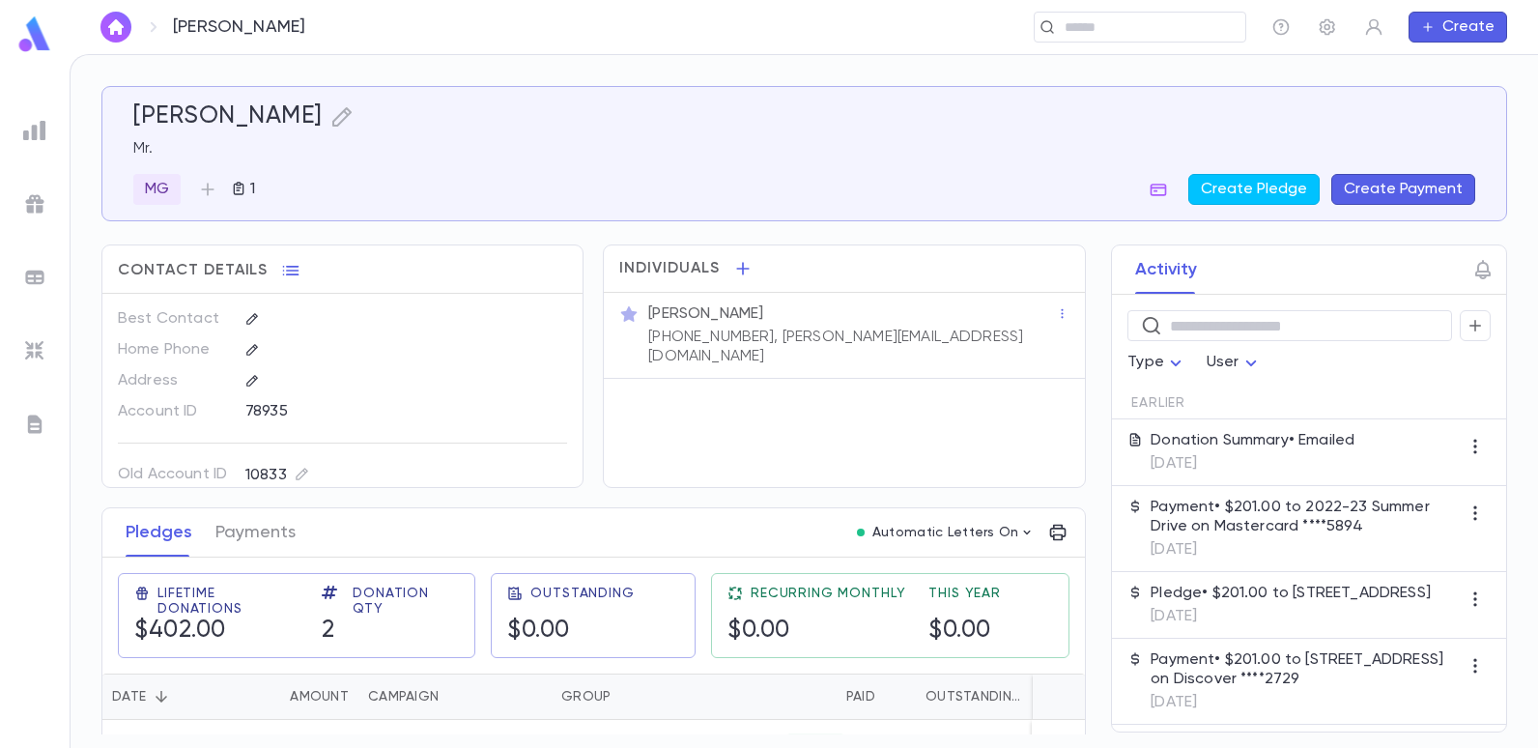
click at [36, 129] on img at bounding box center [34, 130] width 23 height 23
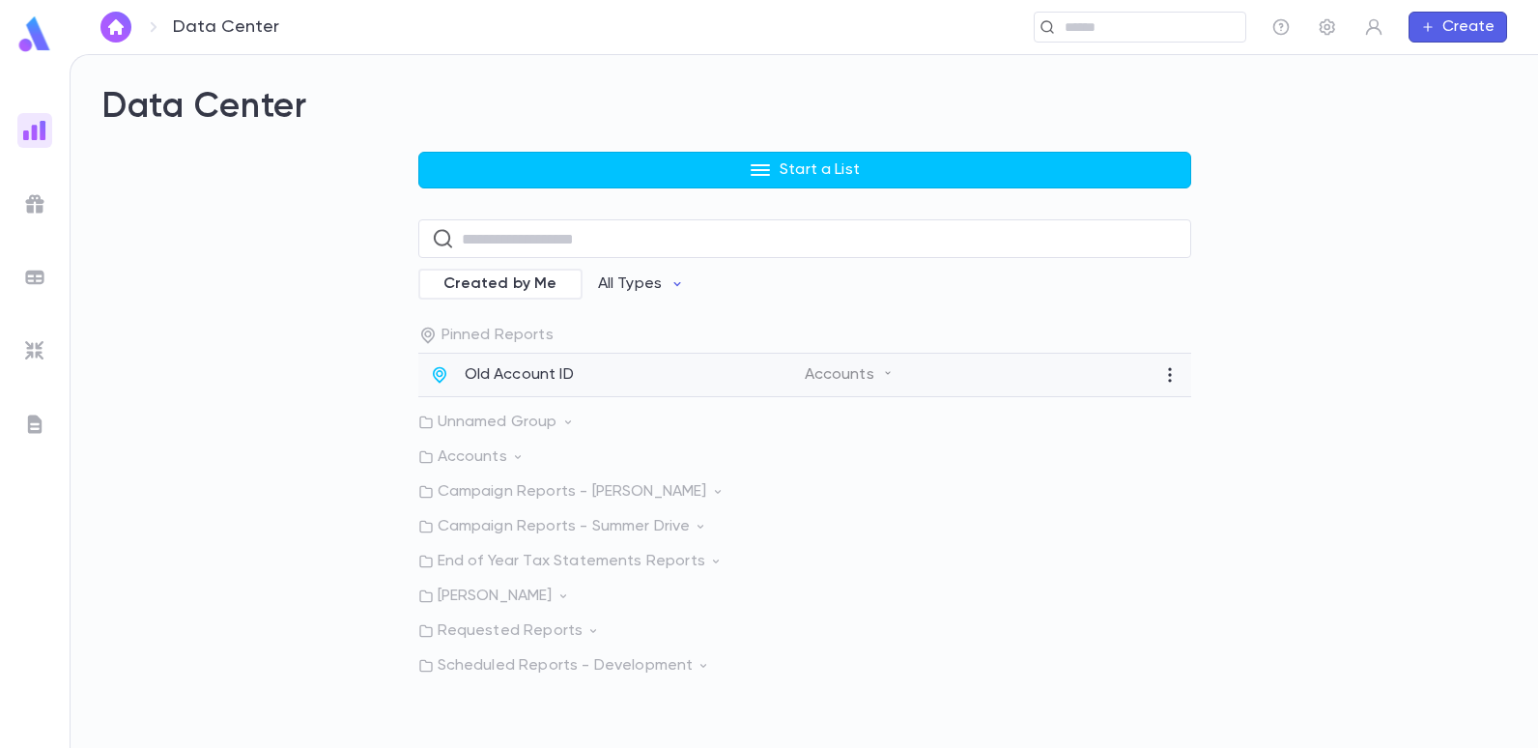
click at [522, 368] on p "Old Account ID" at bounding box center [519, 374] width 109 height 19
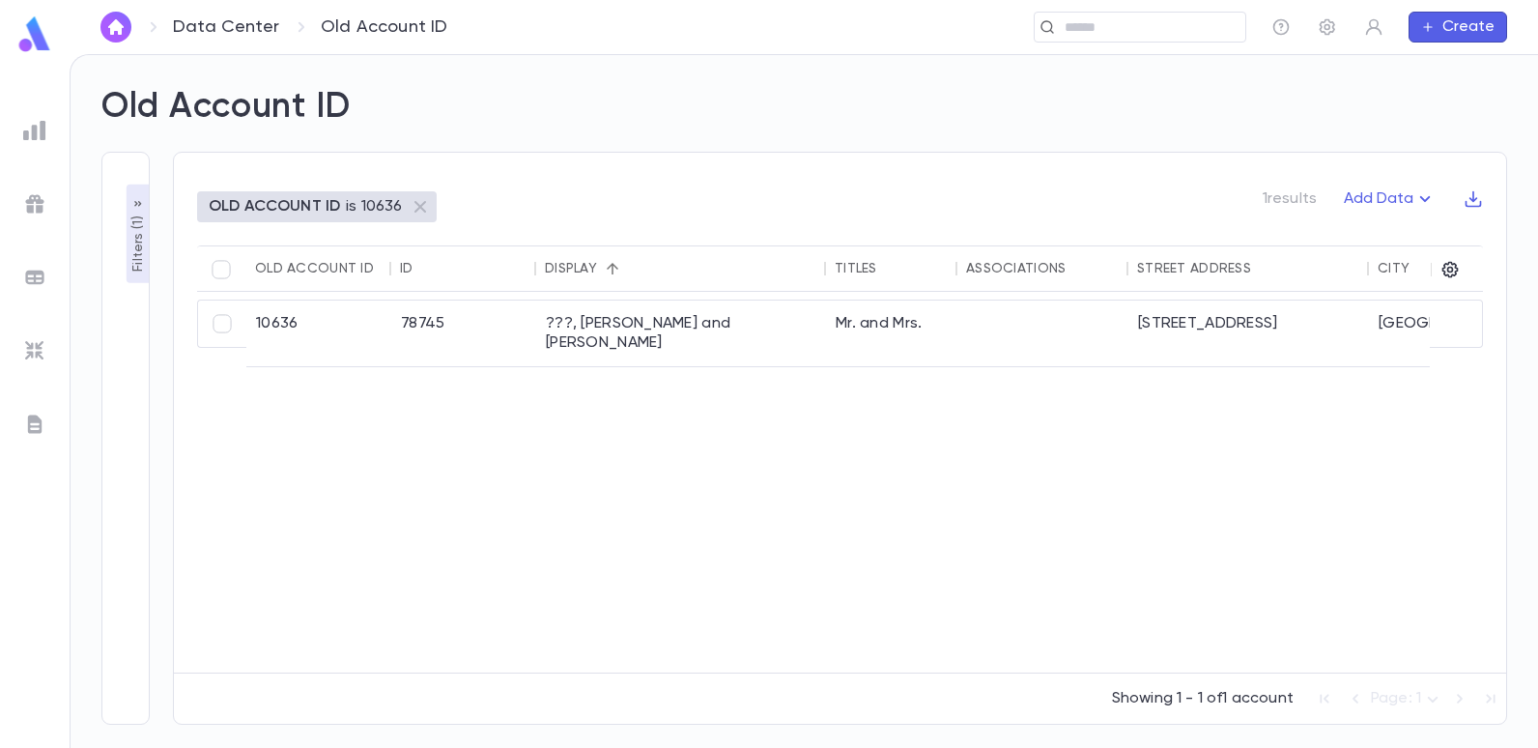
click at [141, 239] on p "Filters ( 1 )" at bounding box center [138, 242] width 19 height 60
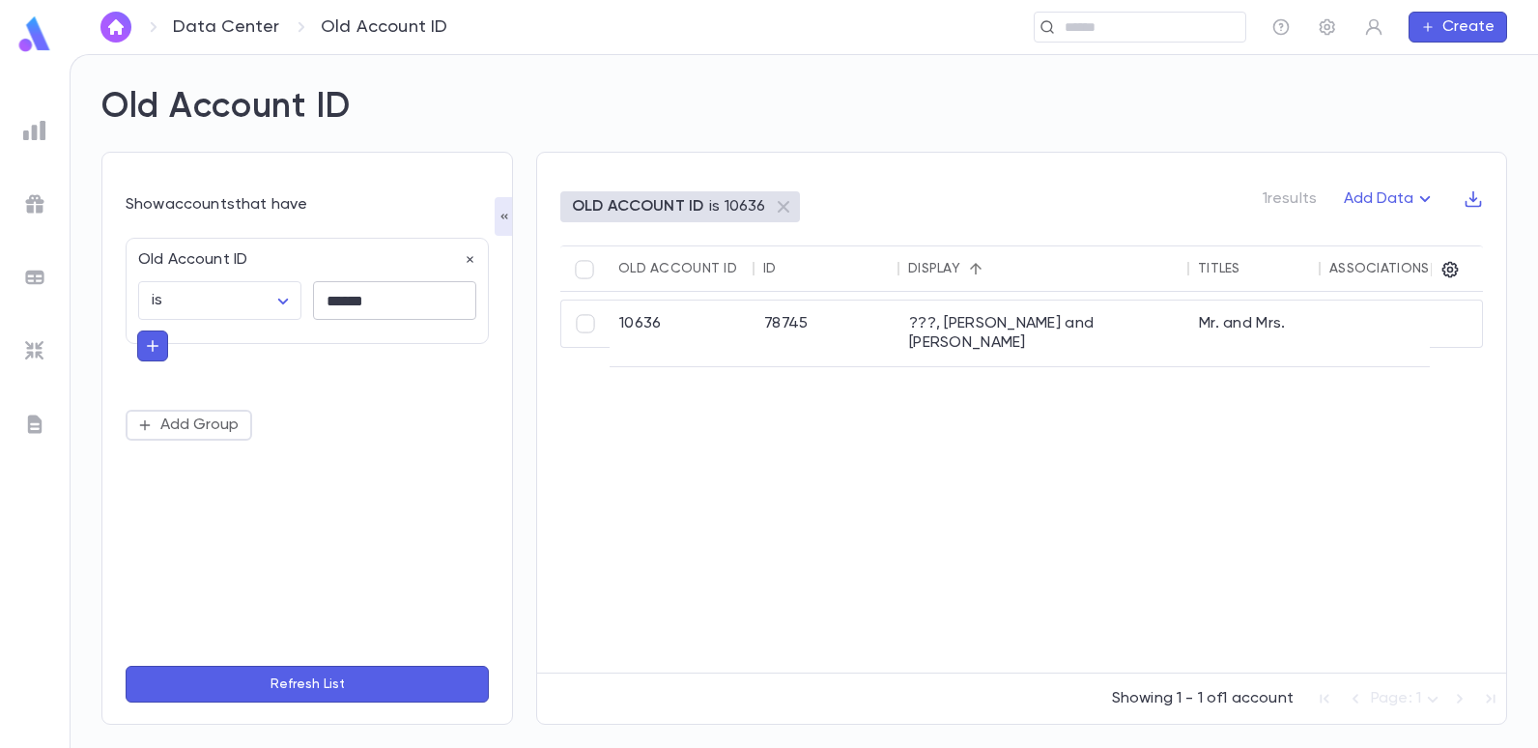
click at [414, 308] on input "******" at bounding box center [394, 301] width 163 height 38
type input "******"
click at [126, 666] on button "Refresh List" at bounding box center [307, 684] width 363 height 37
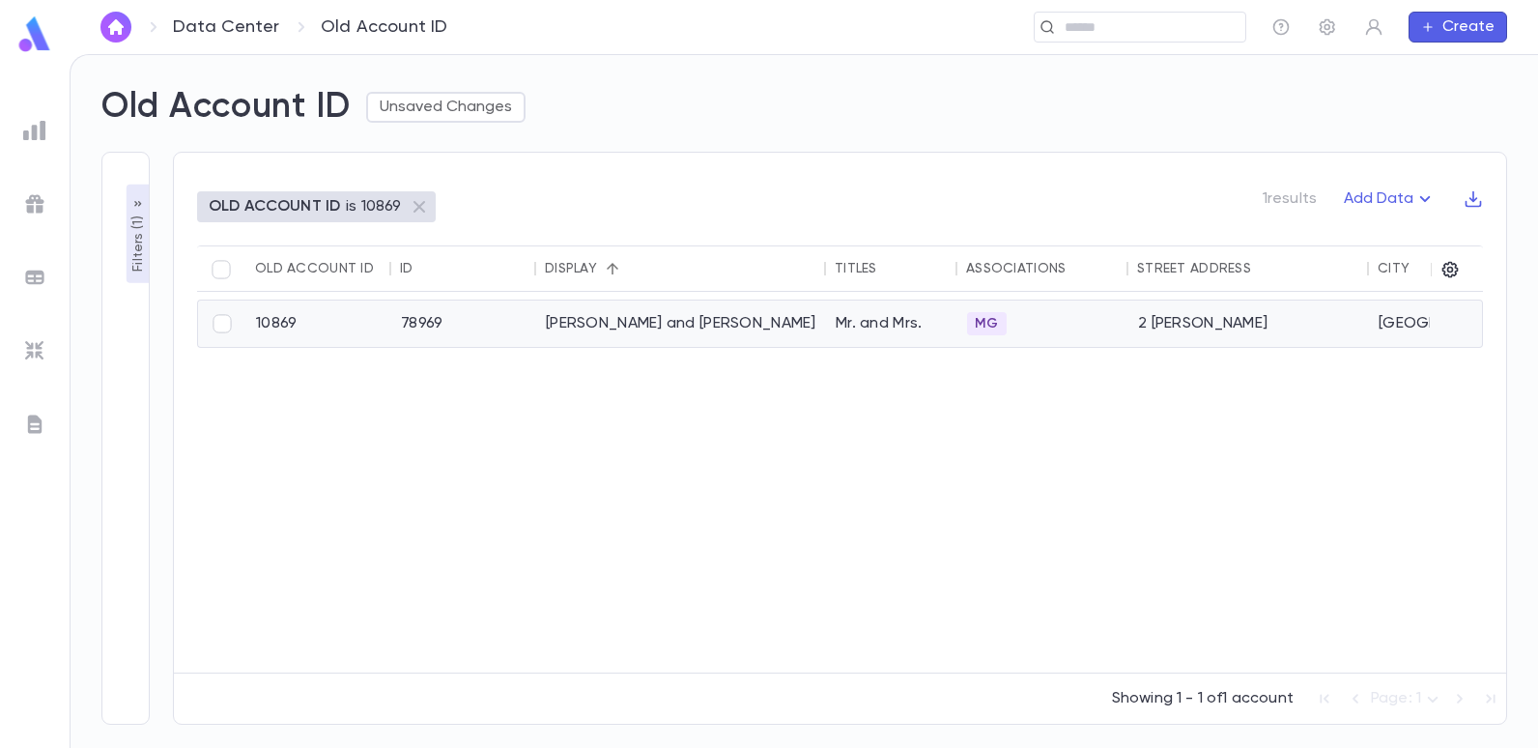
click at [545, 324] on div "[PERSON_NAME] and [PERSON_NAME]" at bounding box center [681, 323] width 290 height 46
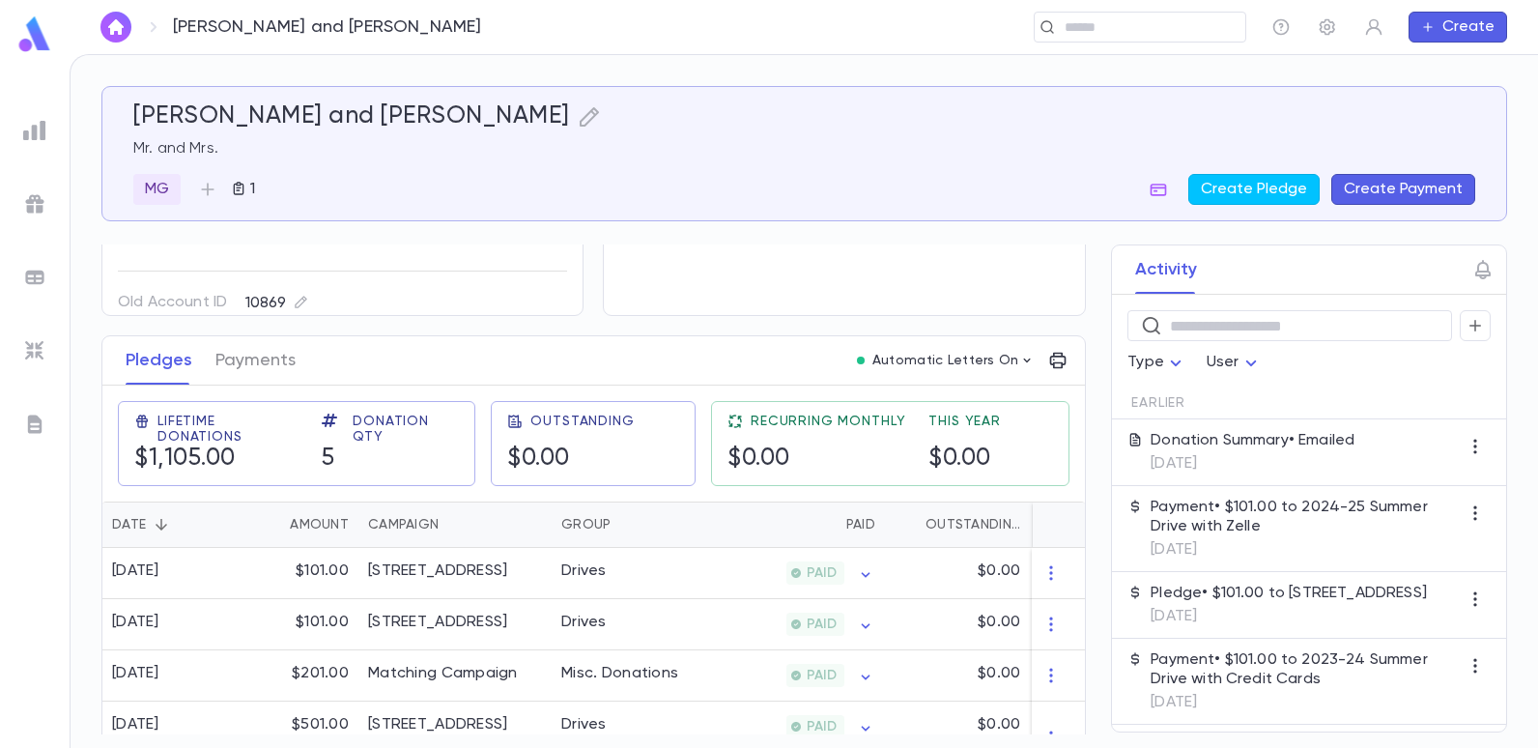
scroll to position [273, 0]
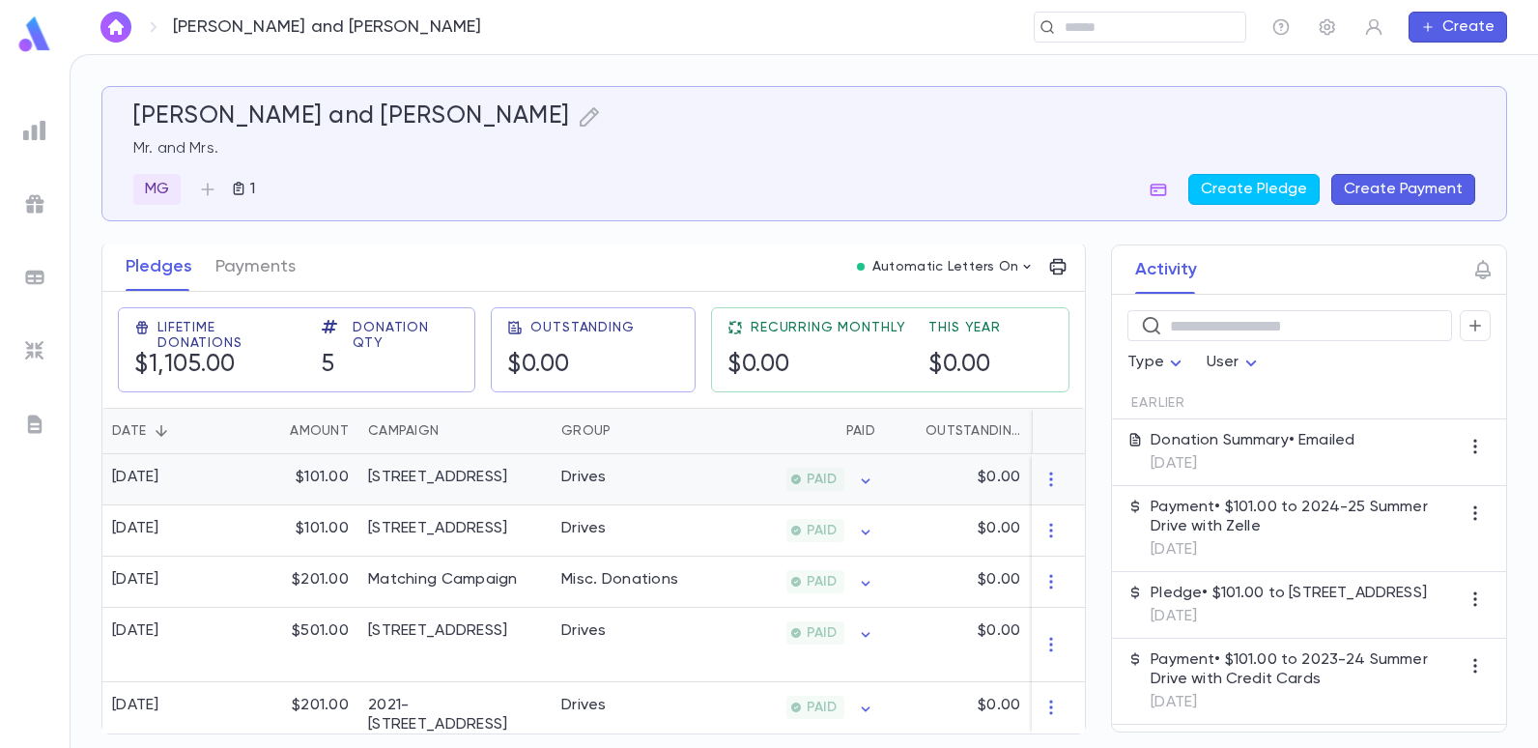
click at [587, 471] on div "Drives" at bounding box center [583, 477] width 45 height 19
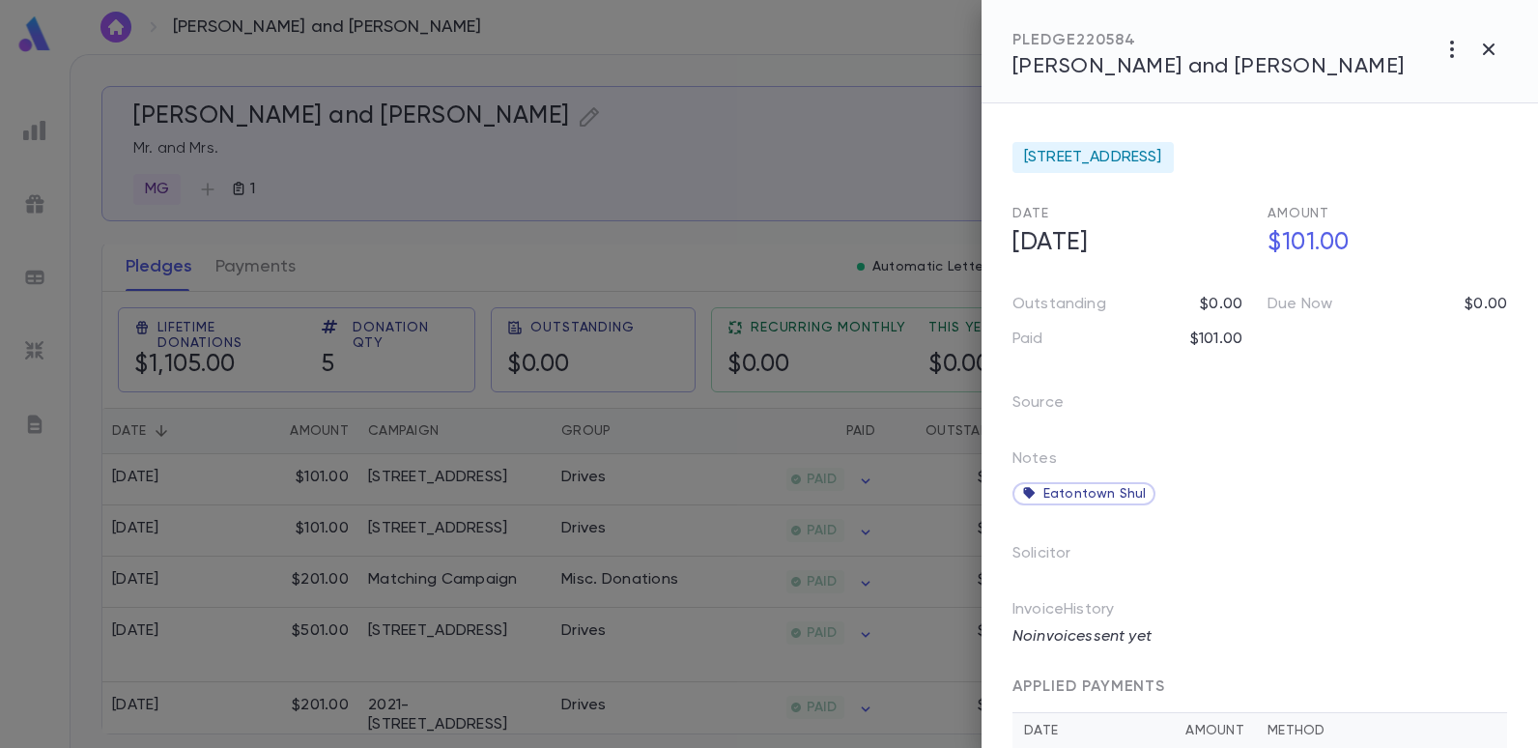
click at [687, 259] on div at bounding box center [769, 374] width 1538 height 748
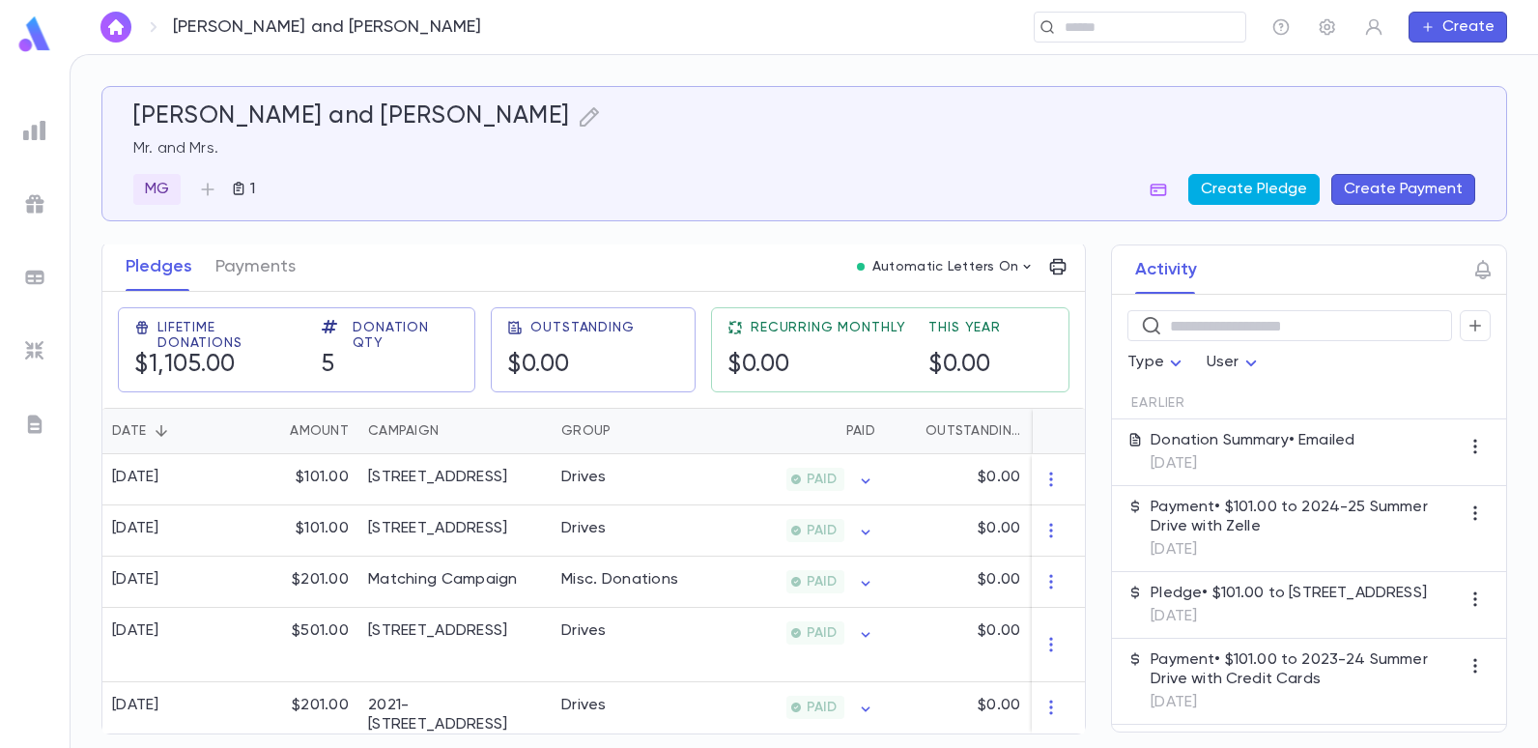
click at [1266, 176] on button "Create Pledge" at bounding box center [1253, 189] width 131 height 31
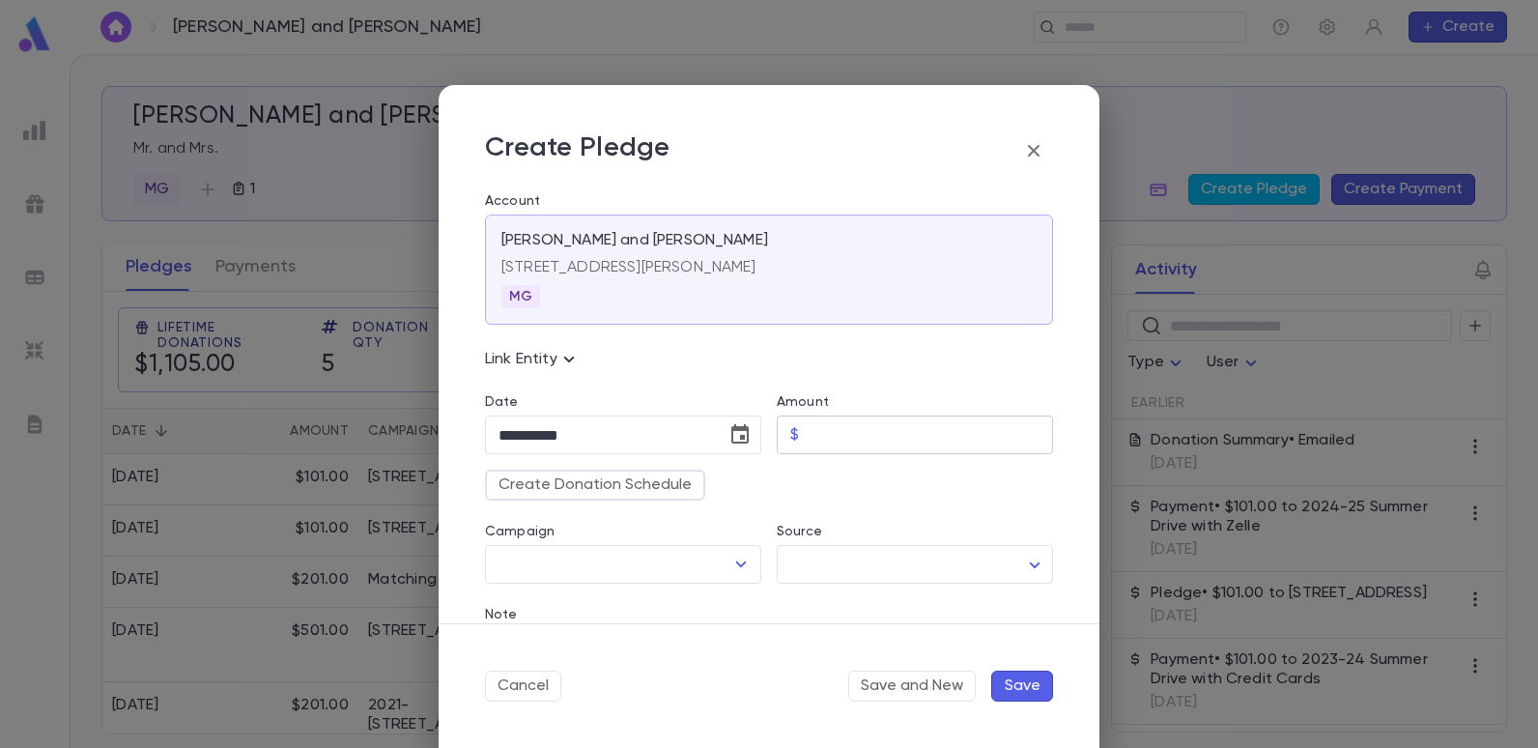
click at [841, 434] on input "Amount" at bounding box center [930, 435] width 246 height 38
type input "******"
click at [729, 562] on icon "Open" at bounding box center [740, 564] width 23 height 23
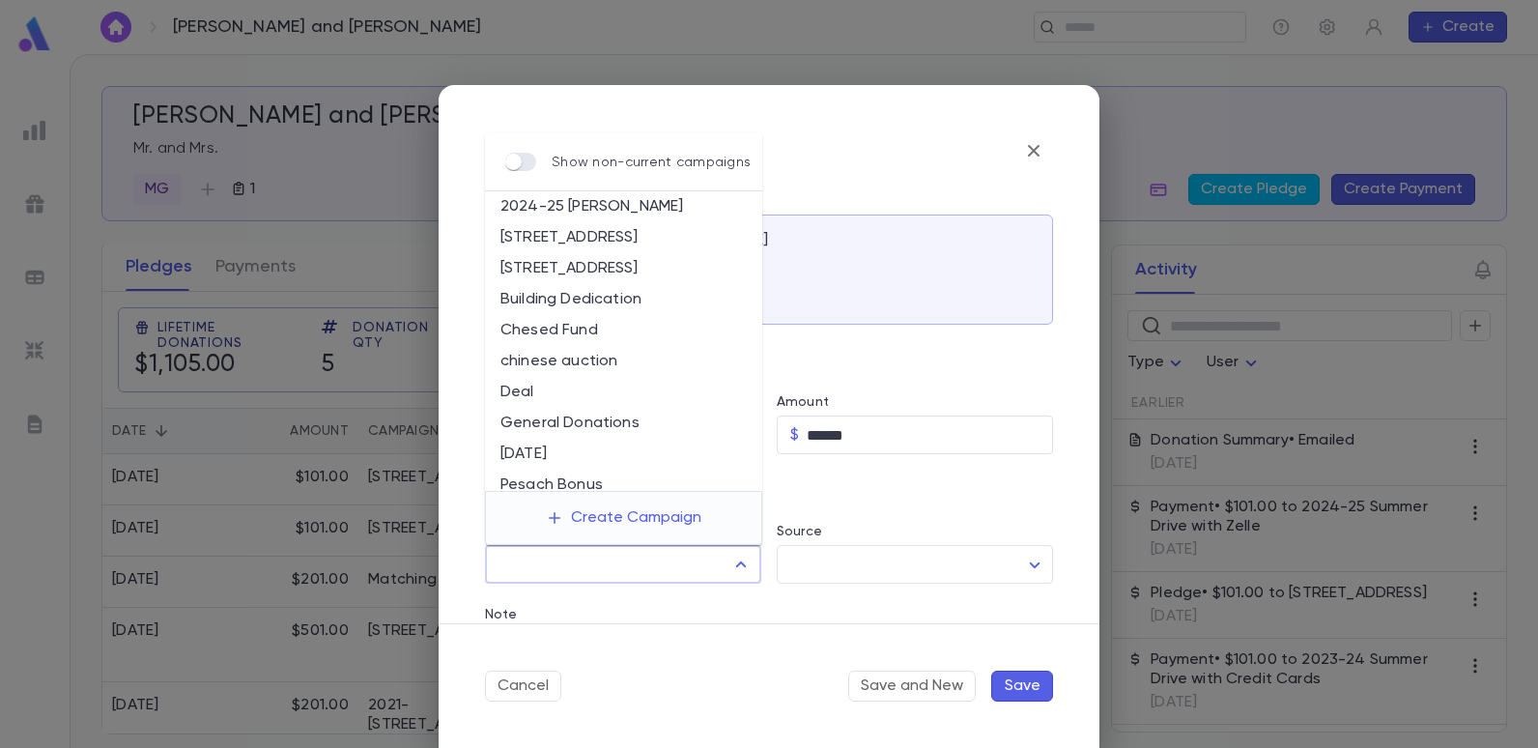
click at [584, 261] on li "[STREET_ADDRESS]" at bounding box center [623, 268] width 277 height 31
type input "**********"
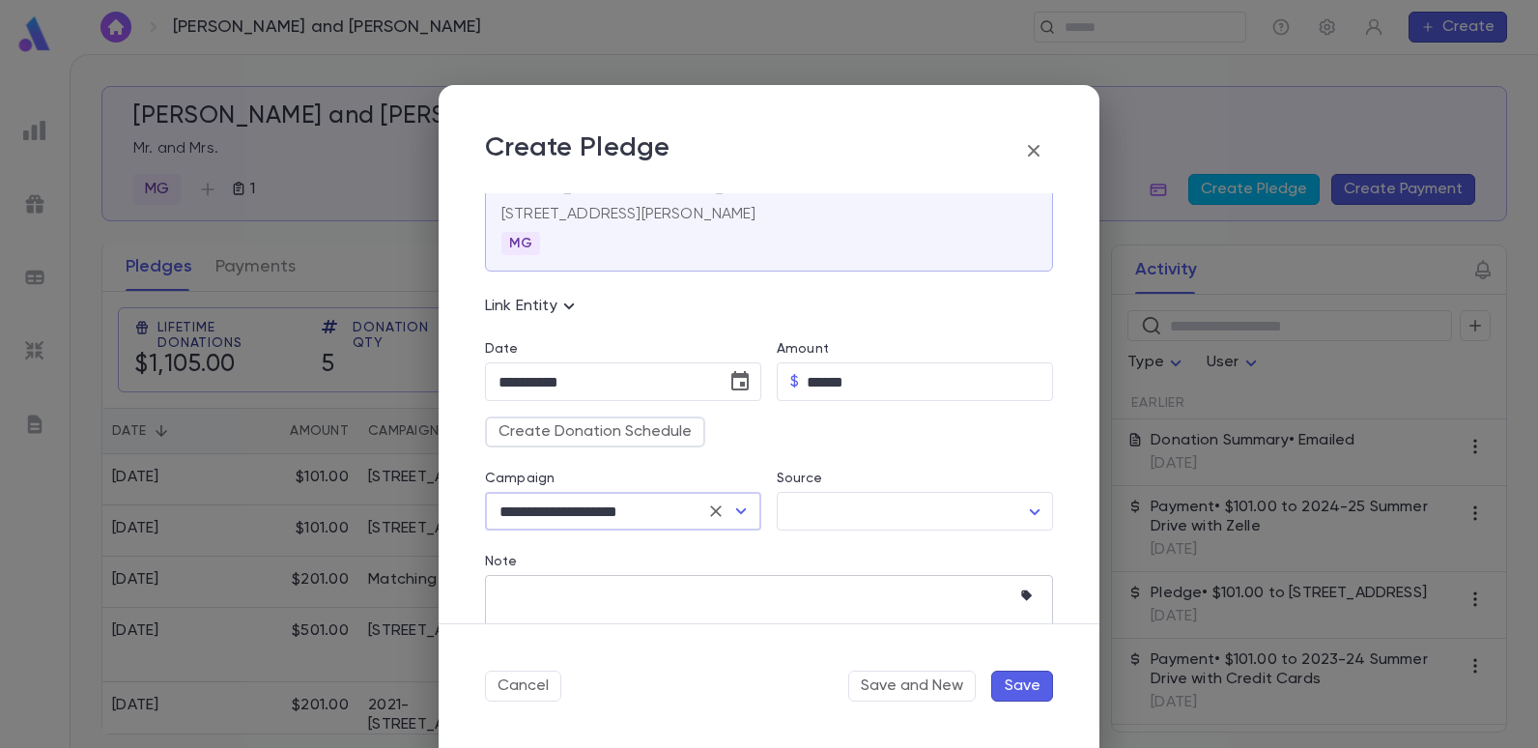
scroll to position [97, 0]
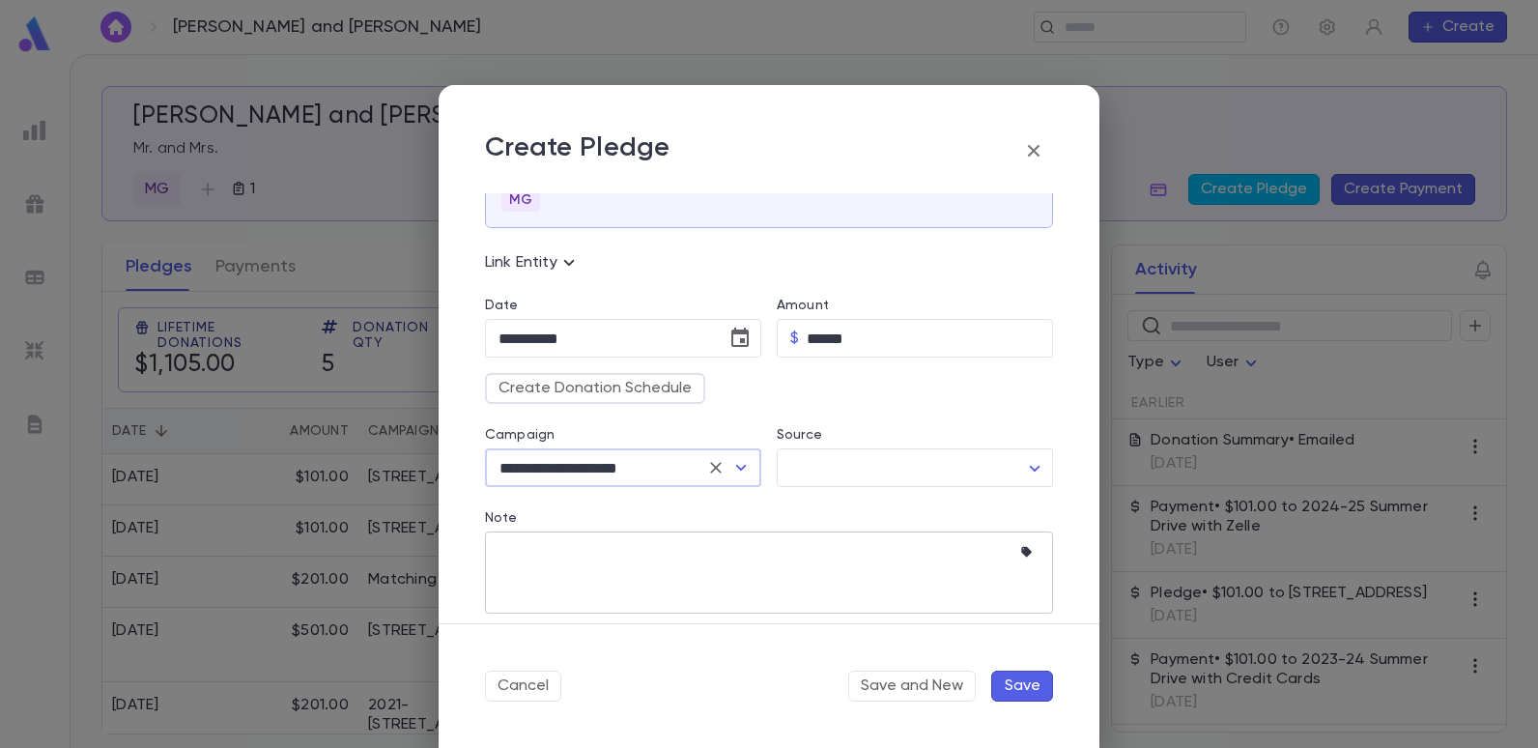
click at [588, 552] on textarea "Note" at bounding box center [755, 572] width 512 height 82
click at [1021, 549] on icon "button" at bounding box center [1026, 552] width 11 height 11
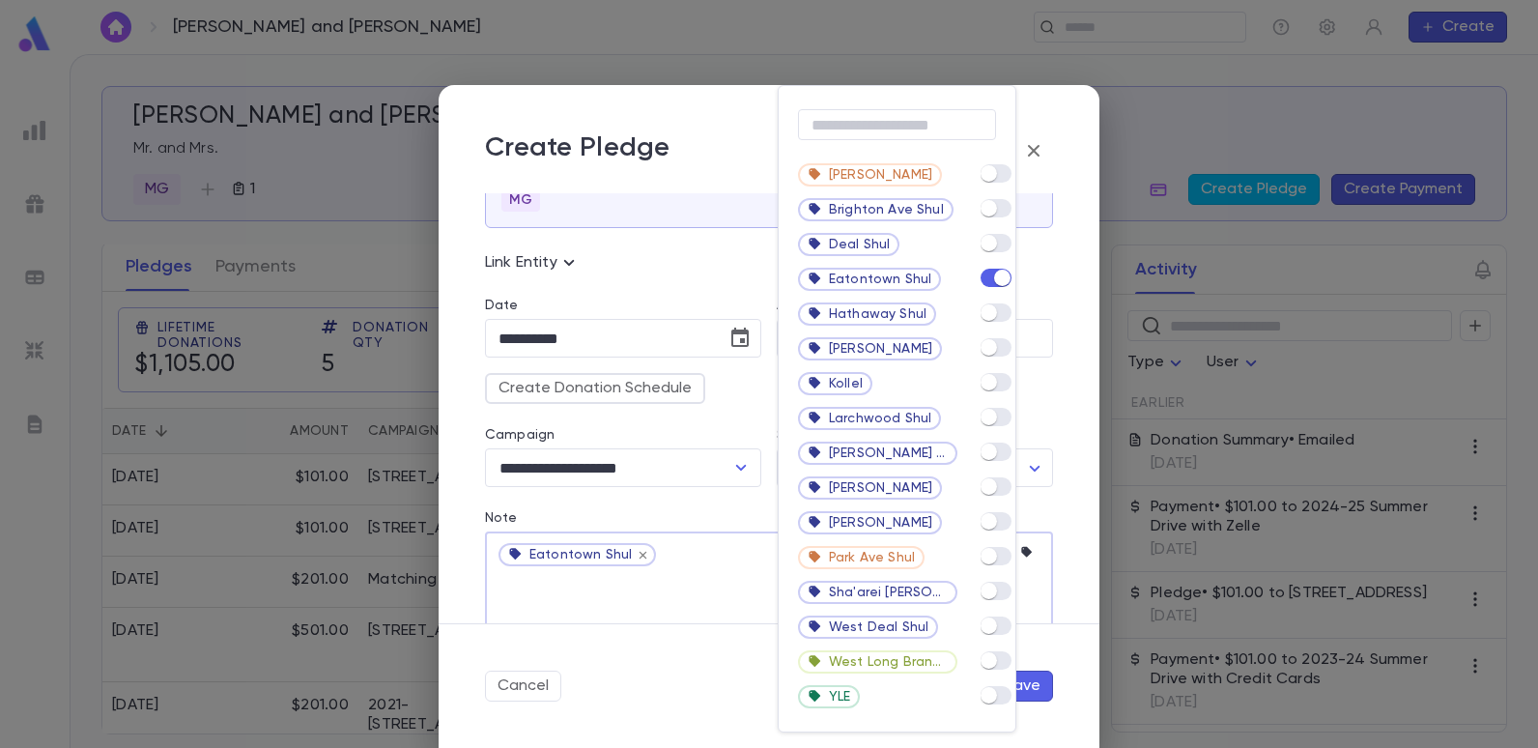
click at [702, 271] on div at bounding box center [769, 374] width 1538 height 748
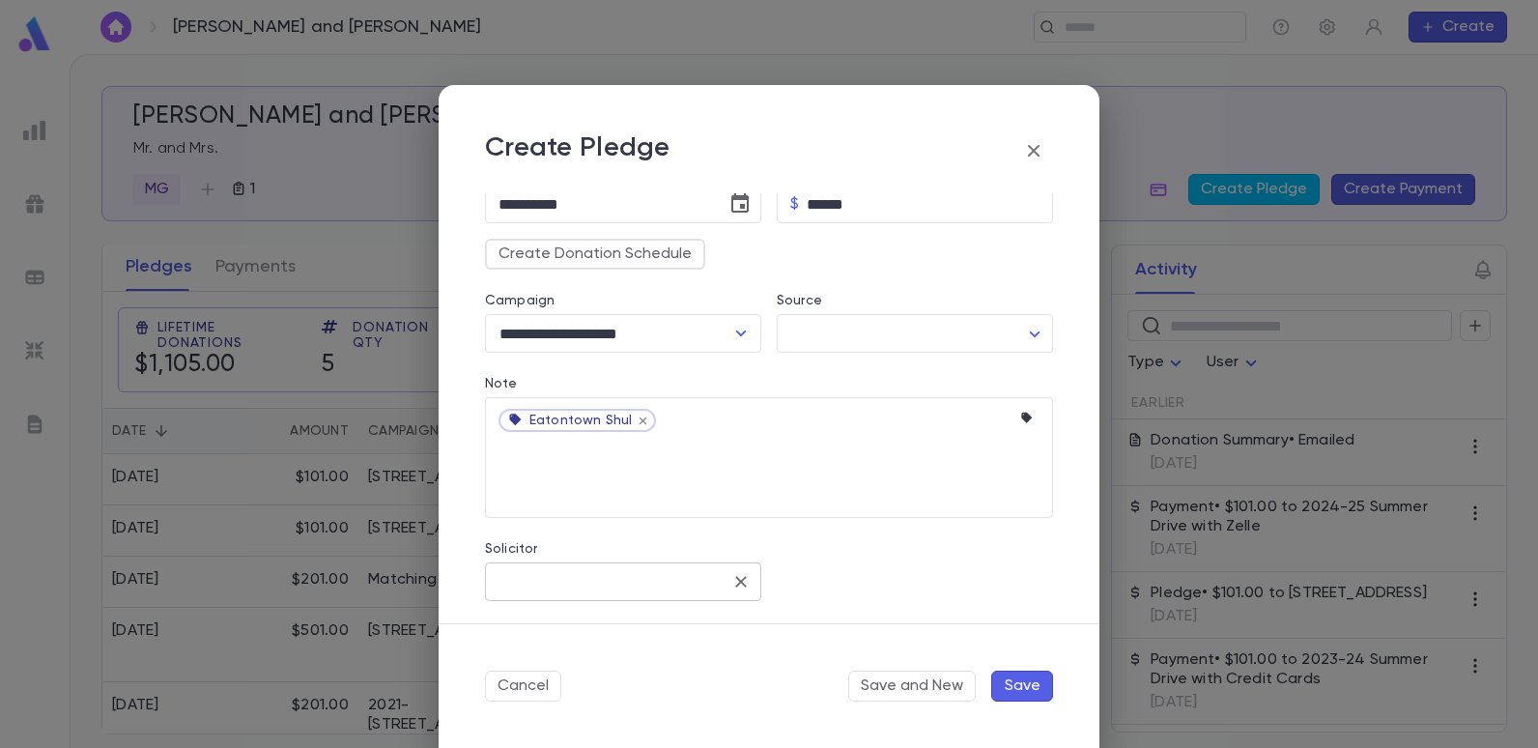
scroll to position [232, 0]
click at [632, 585] on input "Solicitor" at bounding box center [609, 580] width 230 height 37
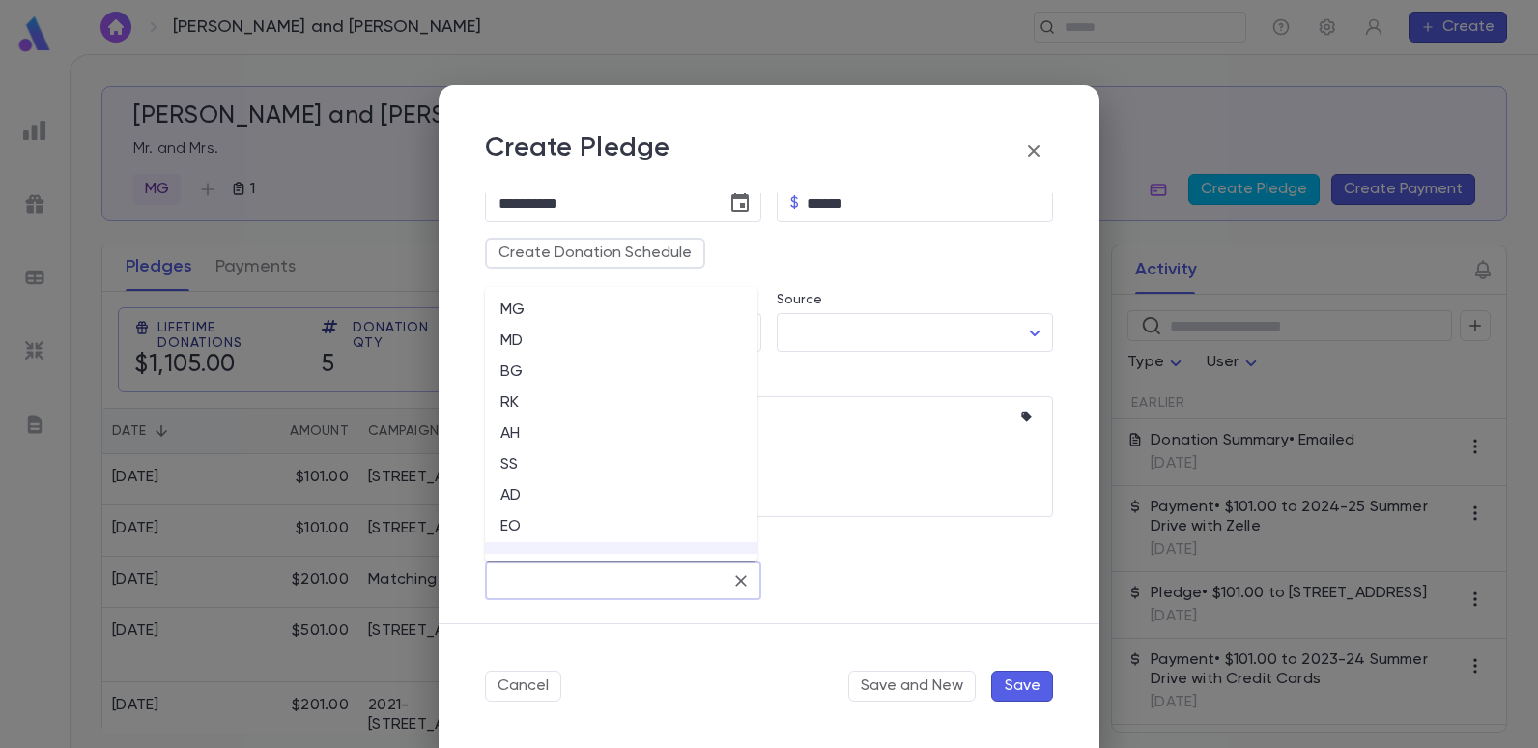
click at [515, 530] on li "EO" at bounding box center [621, 526] width 272 height 31
type input "**"
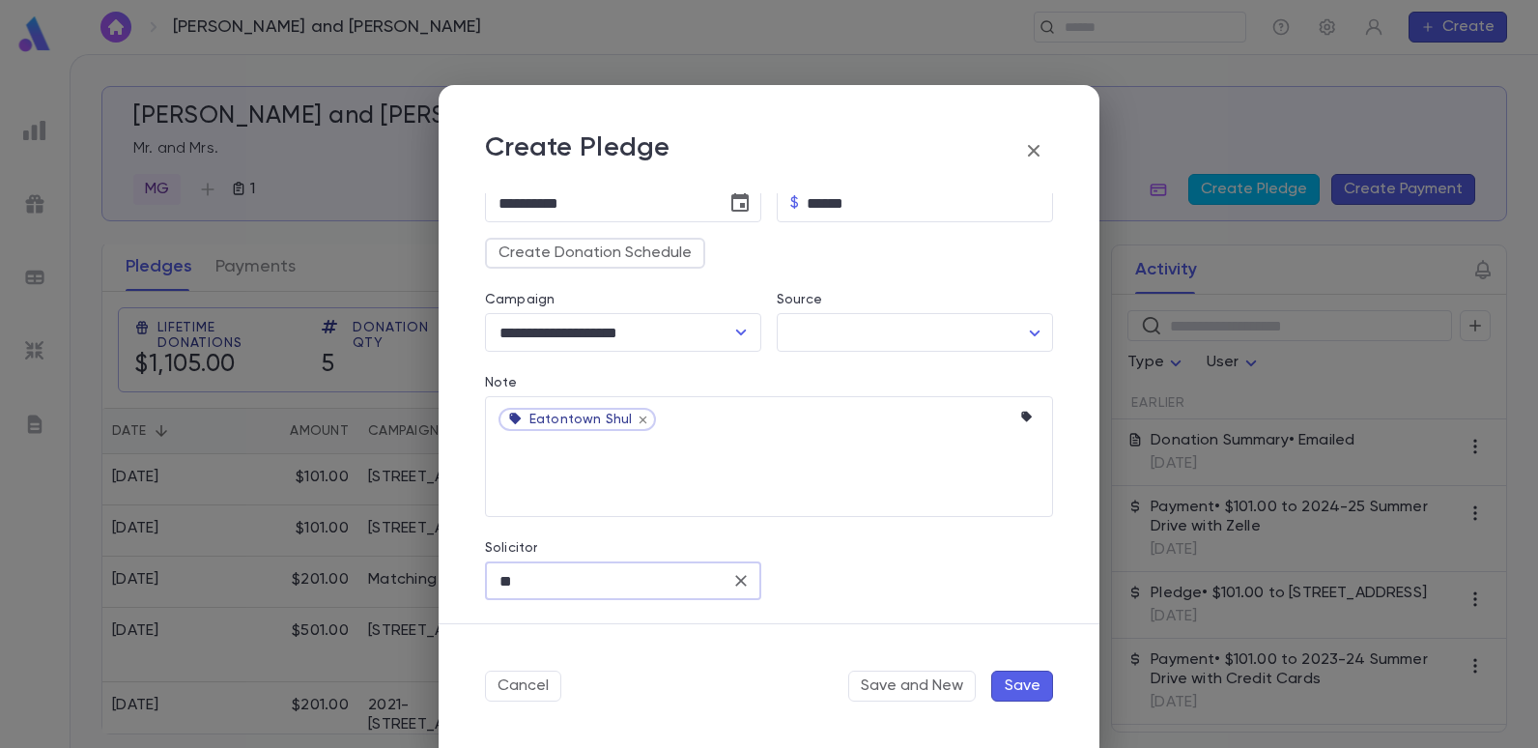
click at [1014, 682] on button "Save" at bounding box center [1022, 686] width 62 height 31
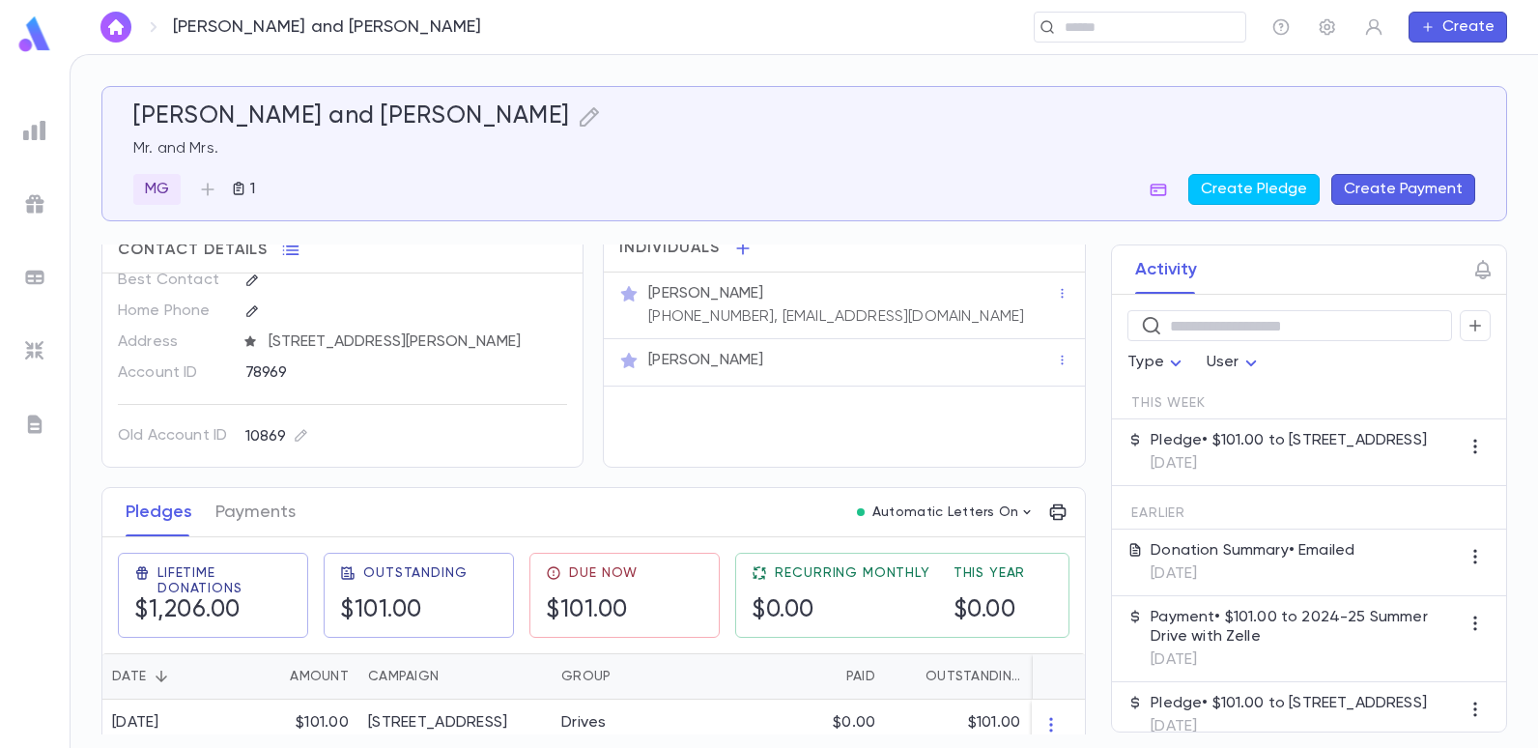
scroll to position [0, 0]
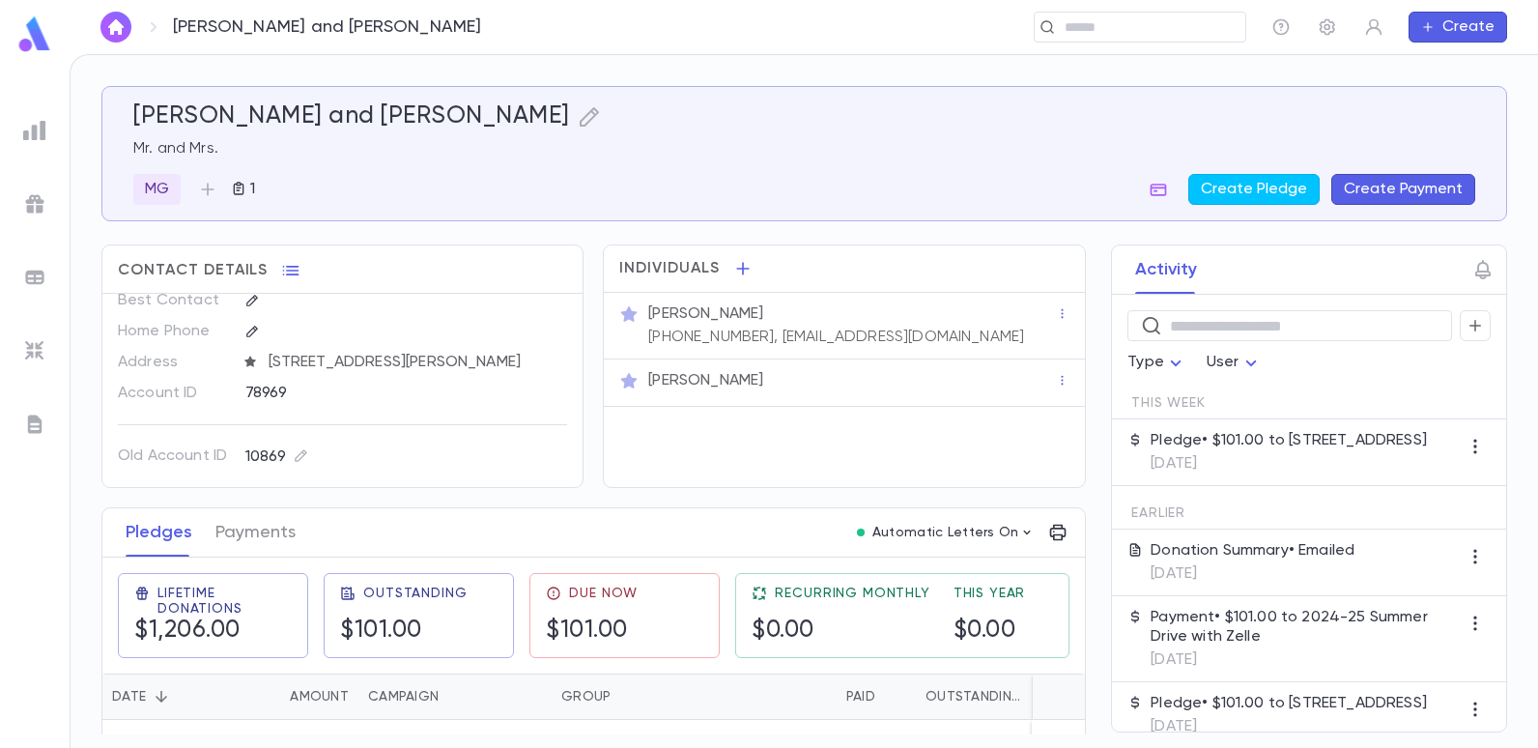
click at [41, 137] on img at bounding box center [34, 130] width 23 height 23
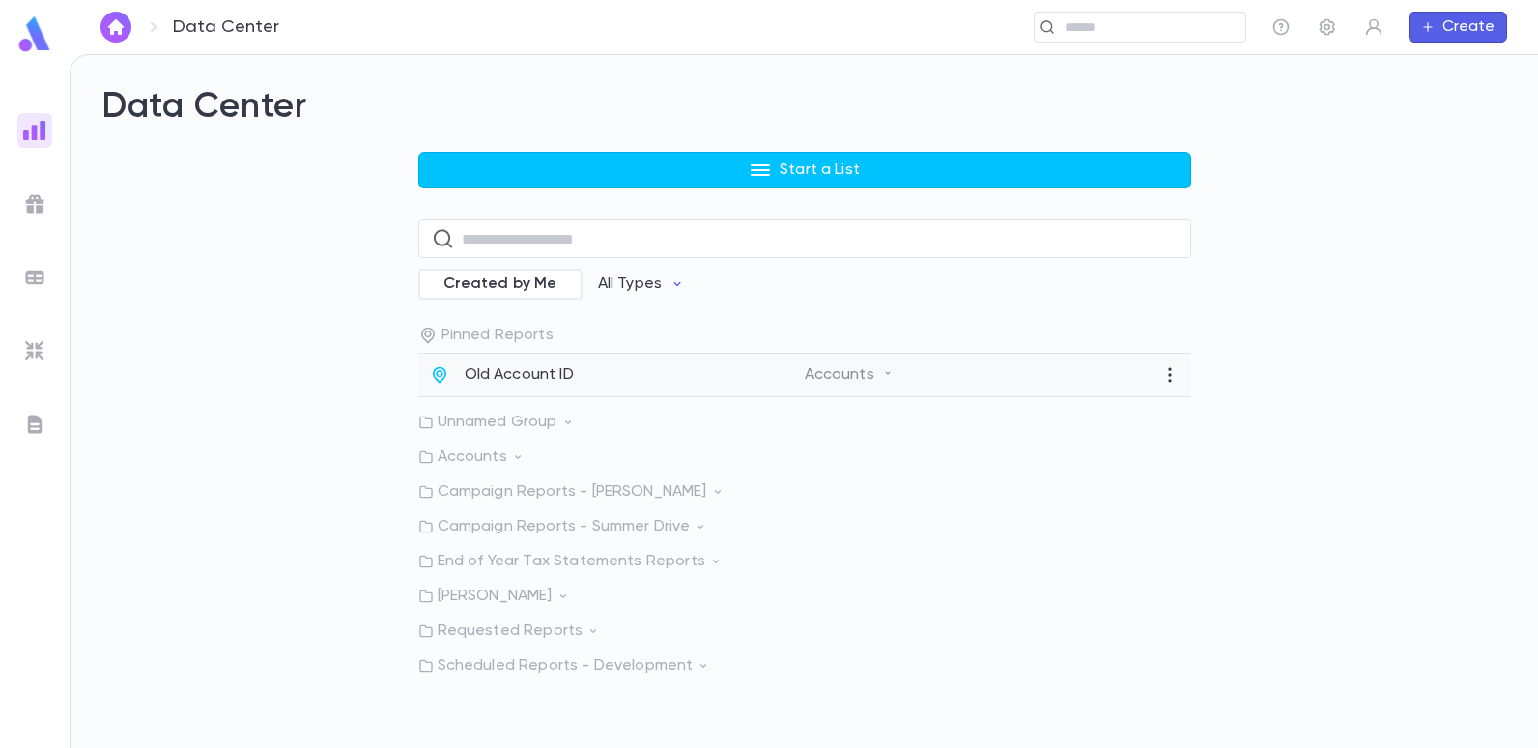
click at [543, 379] on p "Old Account ID" at bounding box center [519, 374] width 109 height 19
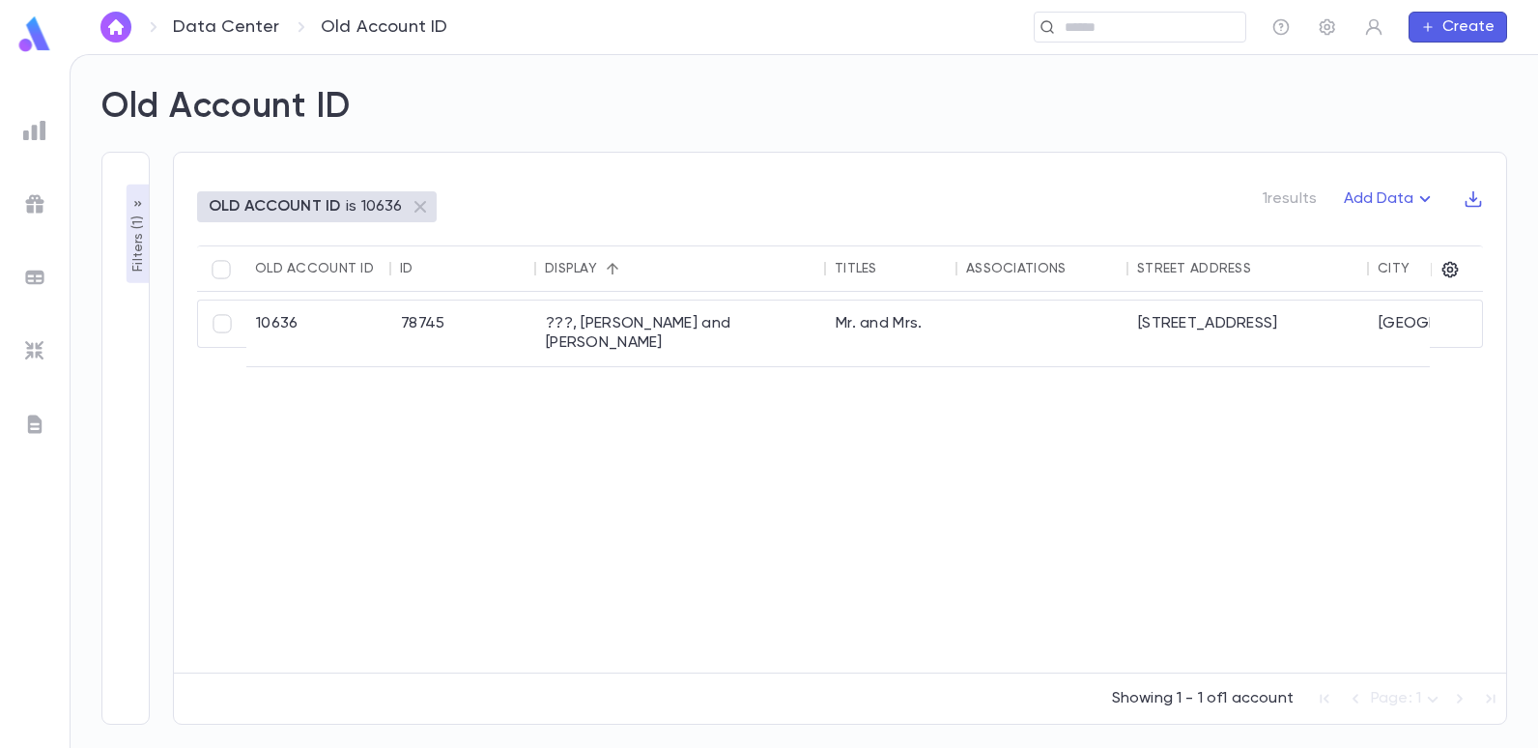
click at [136, 239] on p "Filters ( 1 )" at bounding box center [138, 242] width 19 height 60
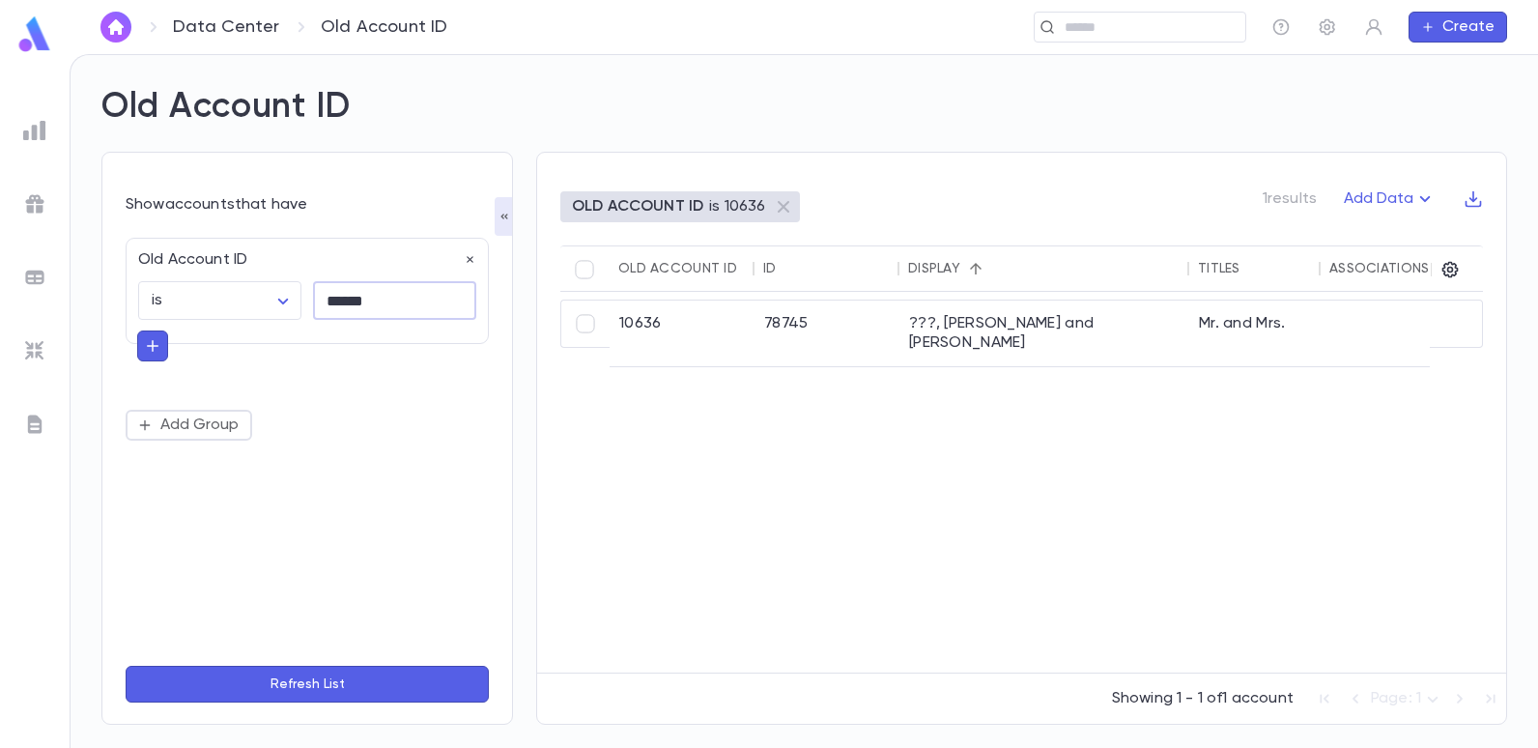
click at [407, 298] on input "******" at bounding box center [394, 301] width 163 height 38
type input "******"
click at [126, 666] on button "Refresh List" at bounding box center [307, 684] width 363 height 37
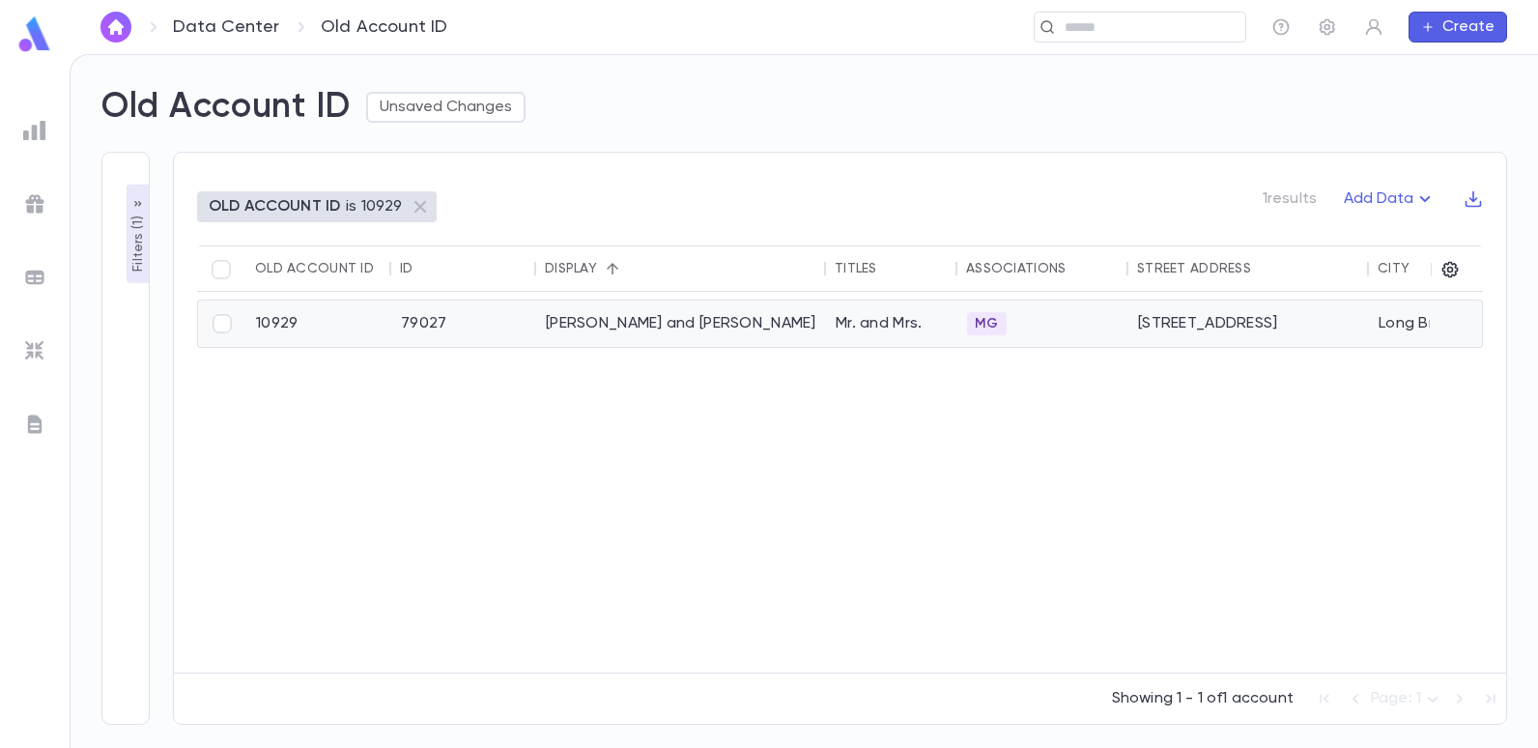
click at [615, 325] on div "[PERSON_NAME] and [PERSON_NAME]" at bounding box center [681, 323] width 290 height 46
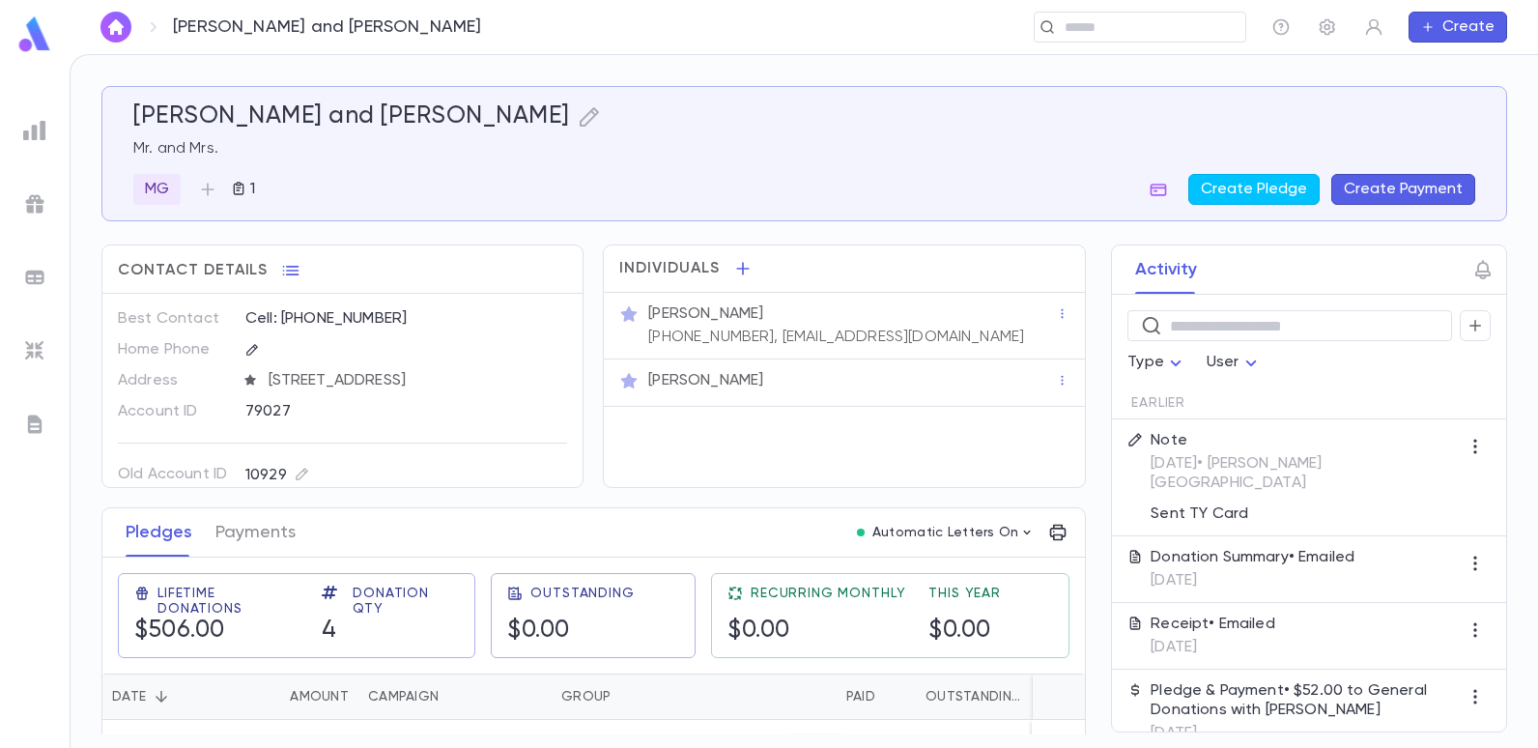
scroll to position [193, 0]
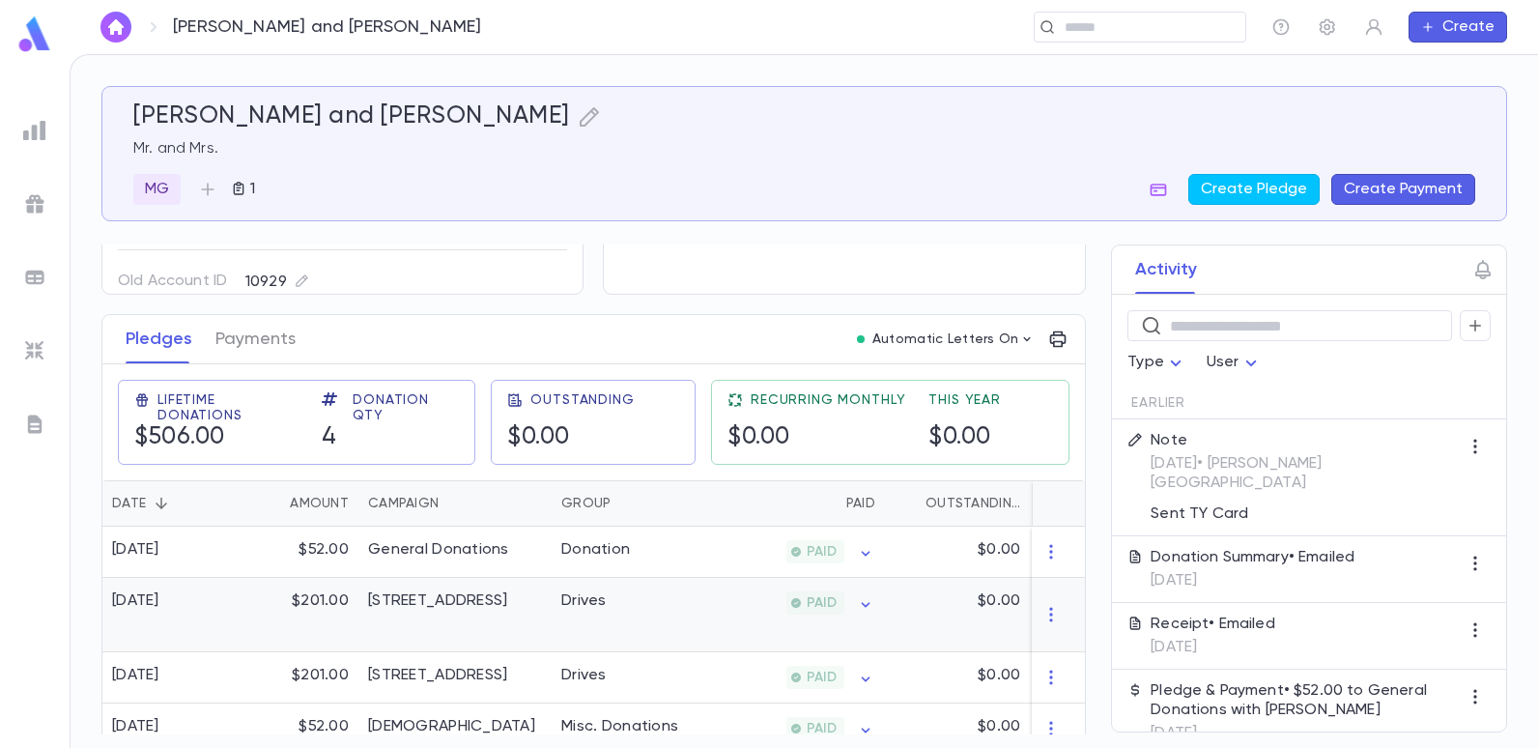
click at [454, 599] on div "[STREET_ADDRESS]" at bounding box center [437, 600] width 139 height 19
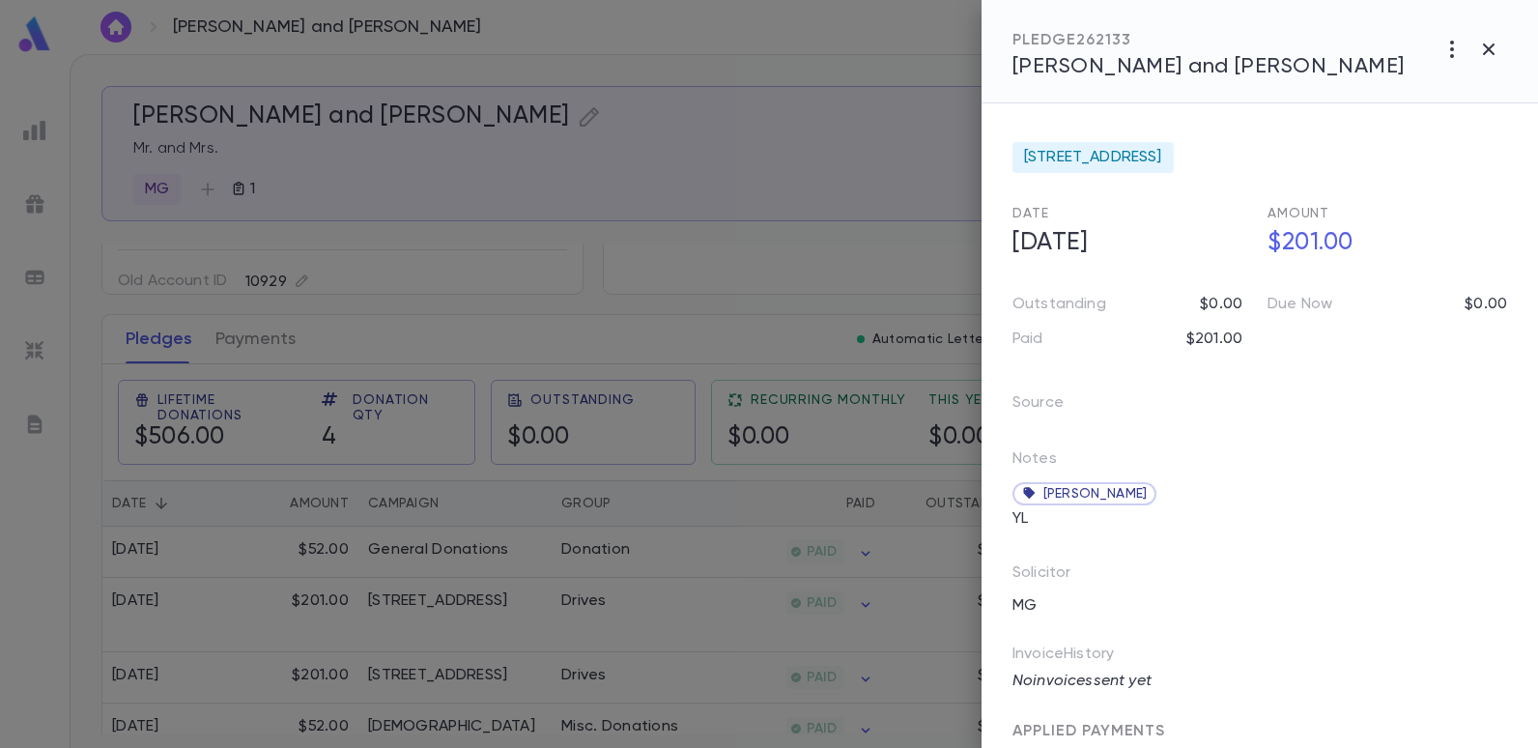
click at [596, 300] on div at bounding box center [769, 374] width 1538 height 748
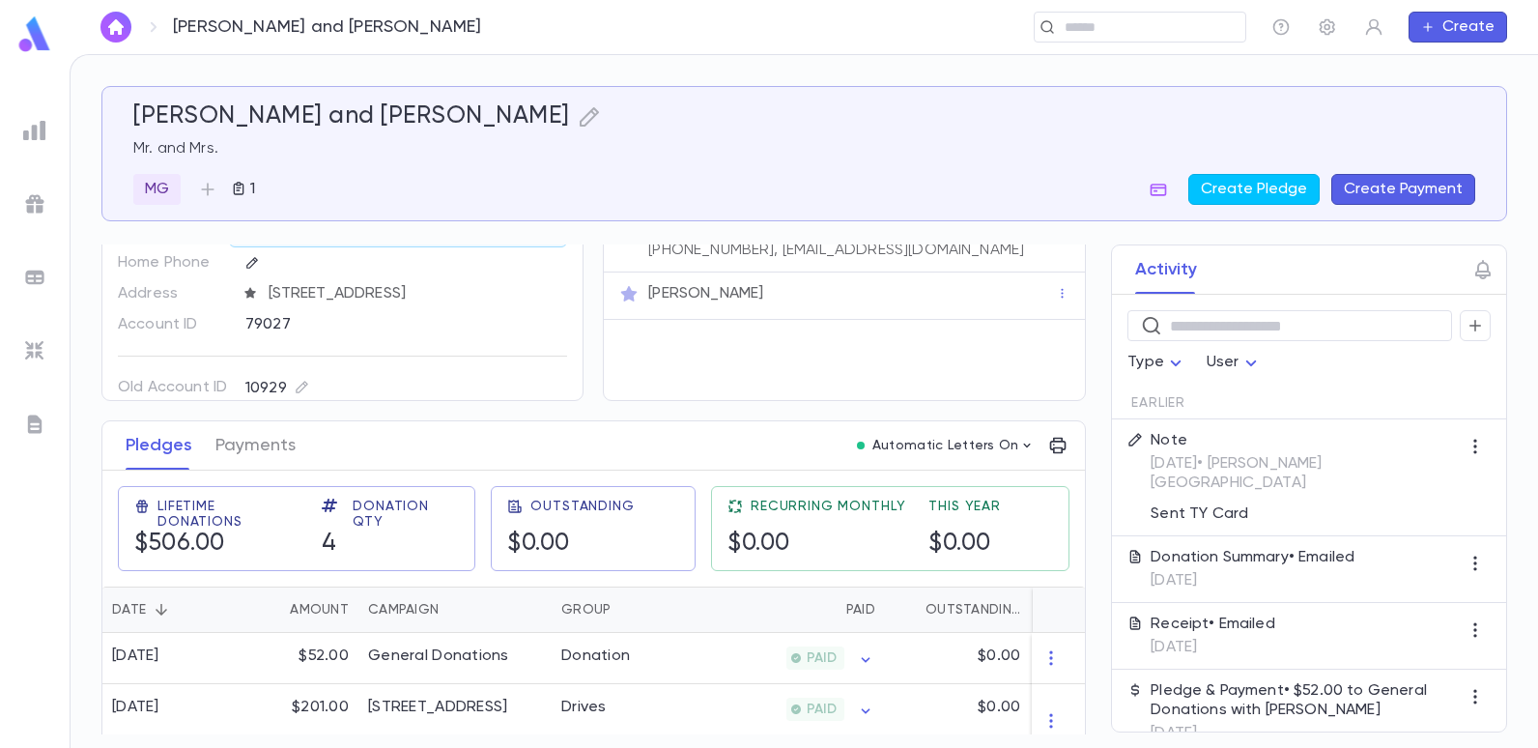
scroll to position [0, 0]
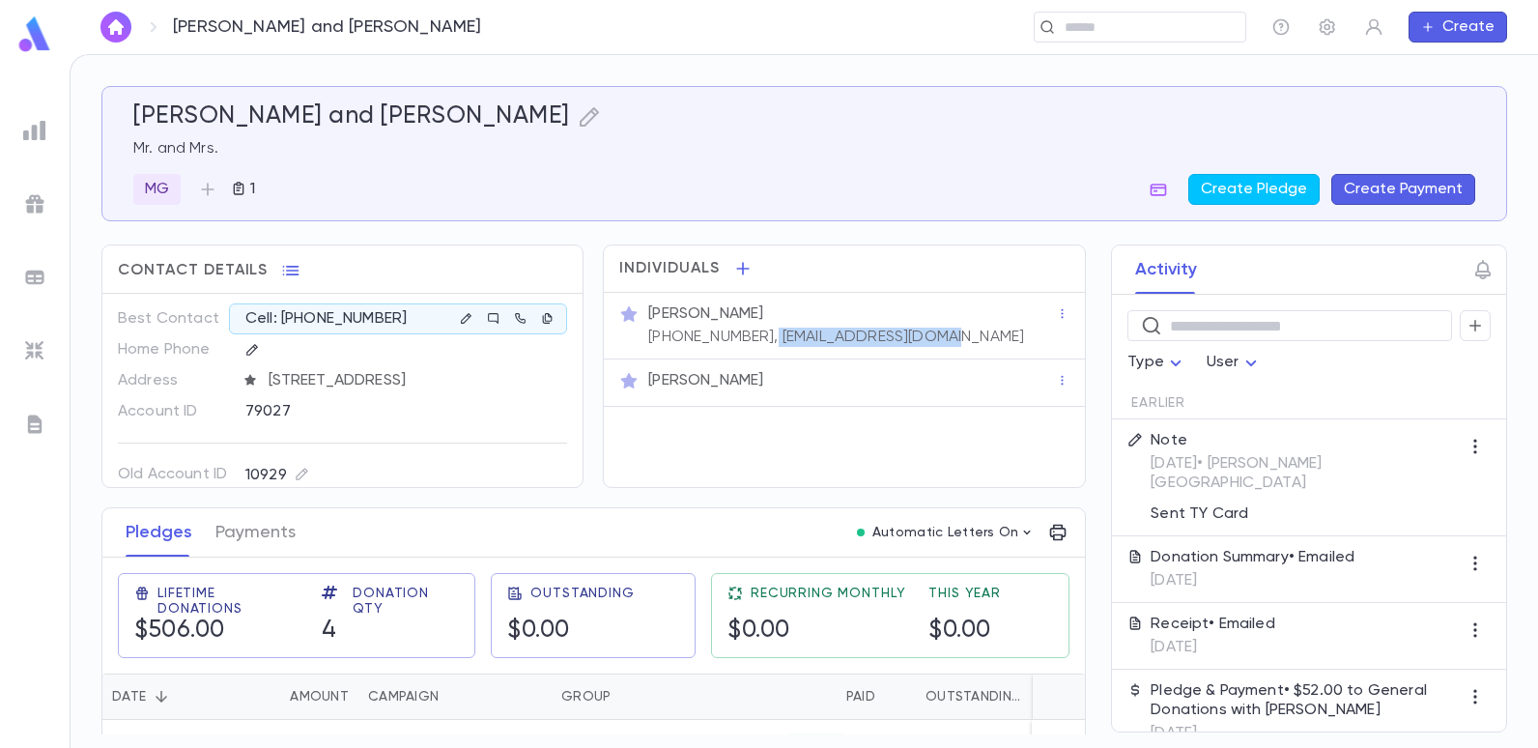
drag, startPoint x: 937, startPoint y: 337, endPoint x: 749, endPoint y: 335, distance: 188.4
click at [749, 335] on div "[PERSON_NAME] [PHONE_NUMBER], [EMAIL_ADDRESS][DOMAIN_NAME]" at bounding box center [850, 323] width 412 height 46
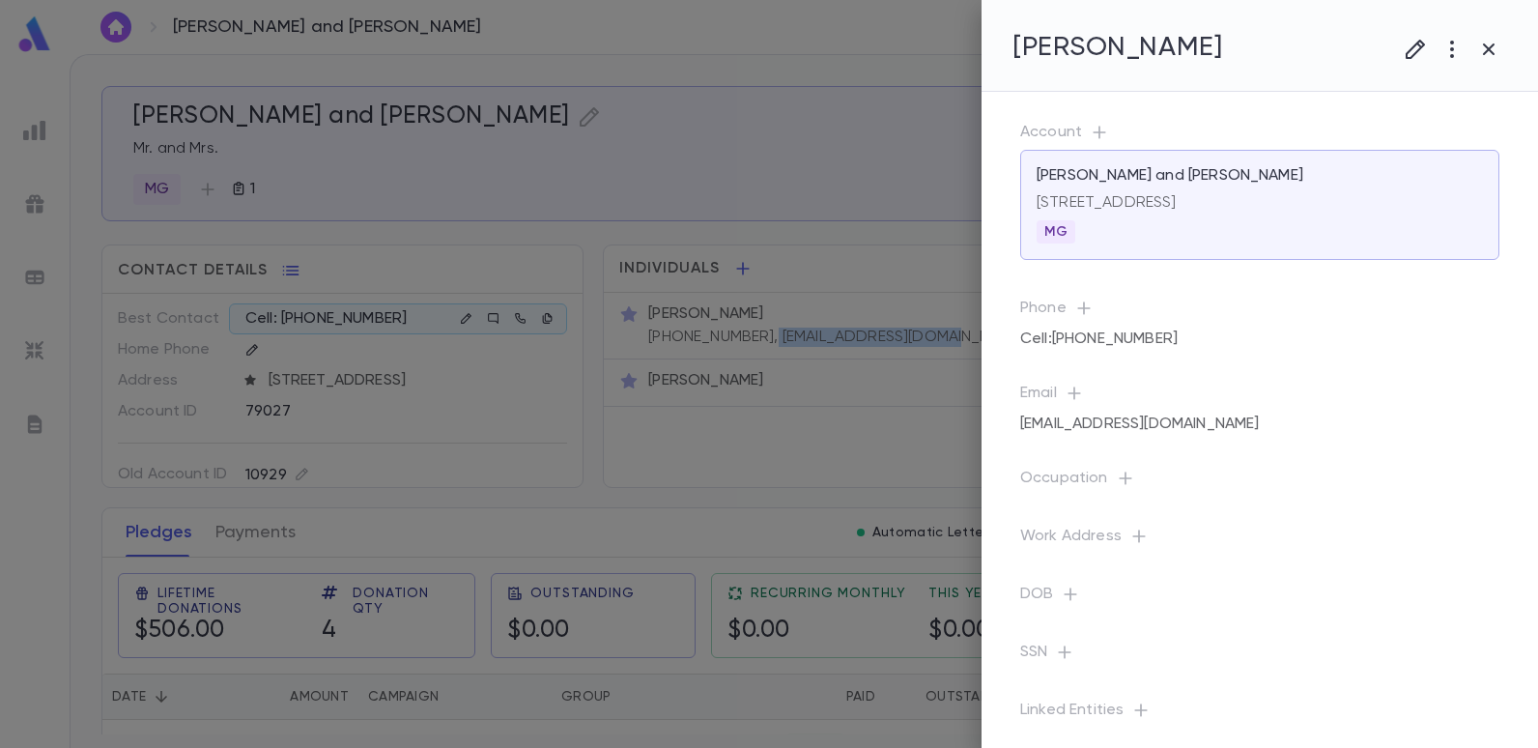
copy p "[EMAIL_ADDRESS][DOMAIN_NAME]"
click at [46, 76] on div at bounding box center [769, 374] width 1538 height 748
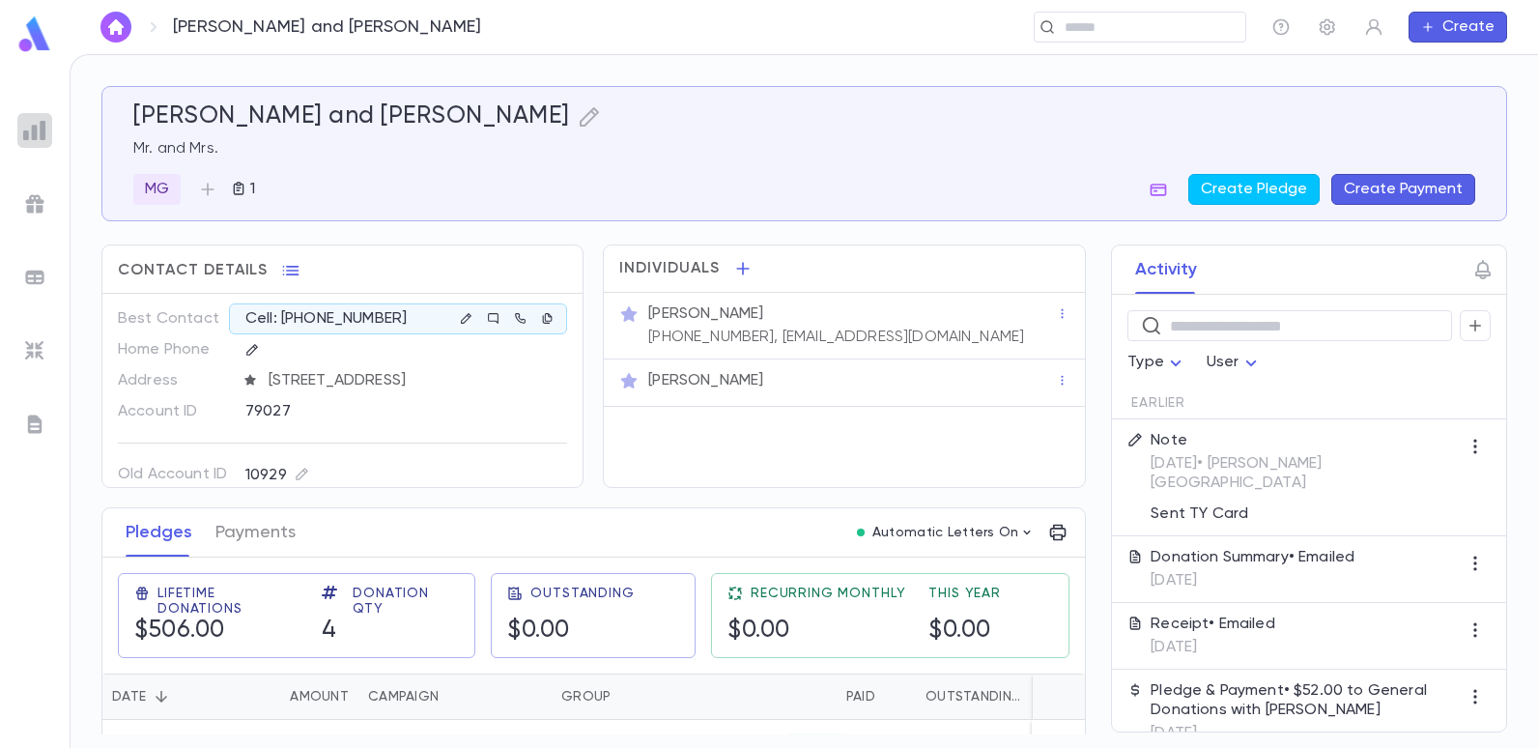
click at [43, 124] on img at bounding box center [34, 130] width 23 height 23
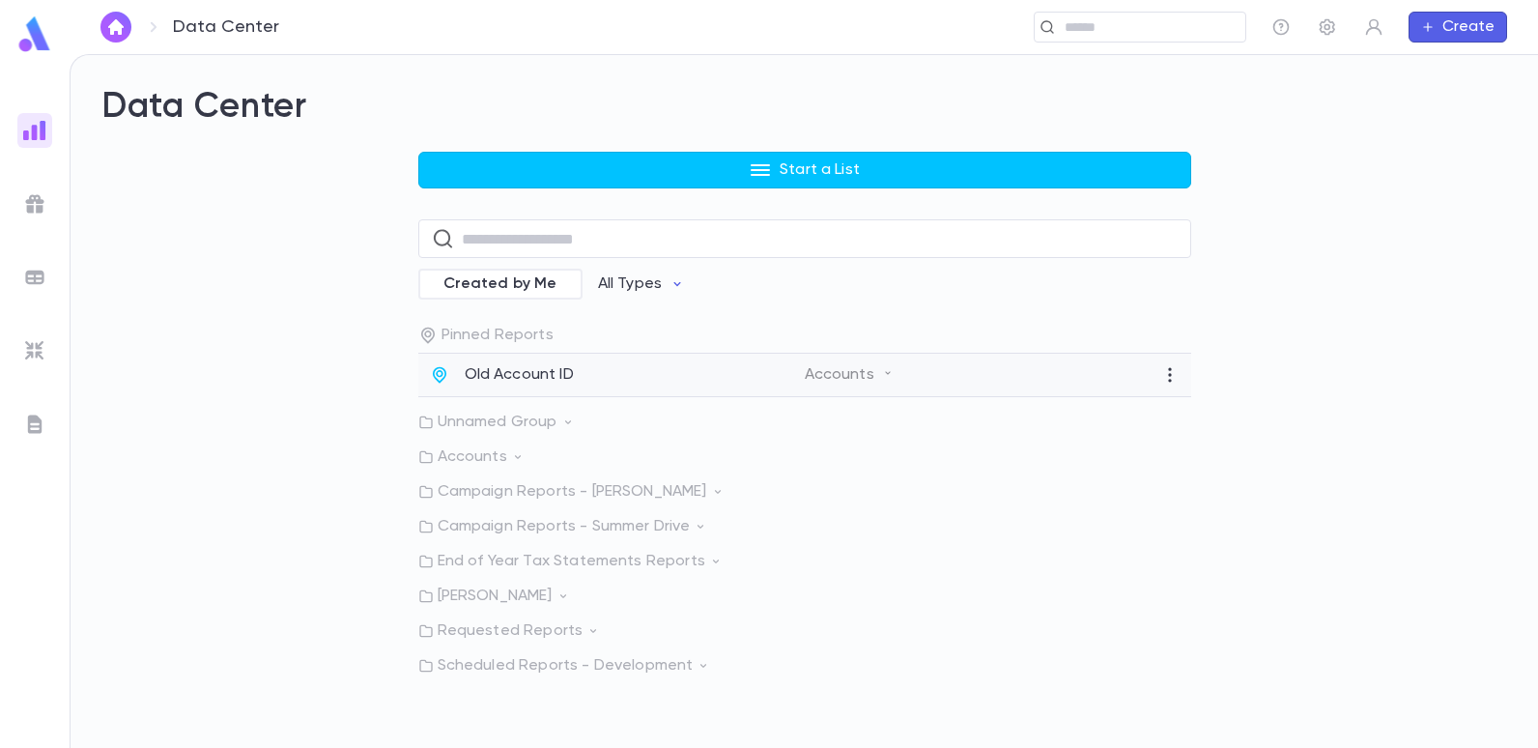
click at [510, 373] on p "Old Account ID" at bounding box center [519, 374] width 109 height 19
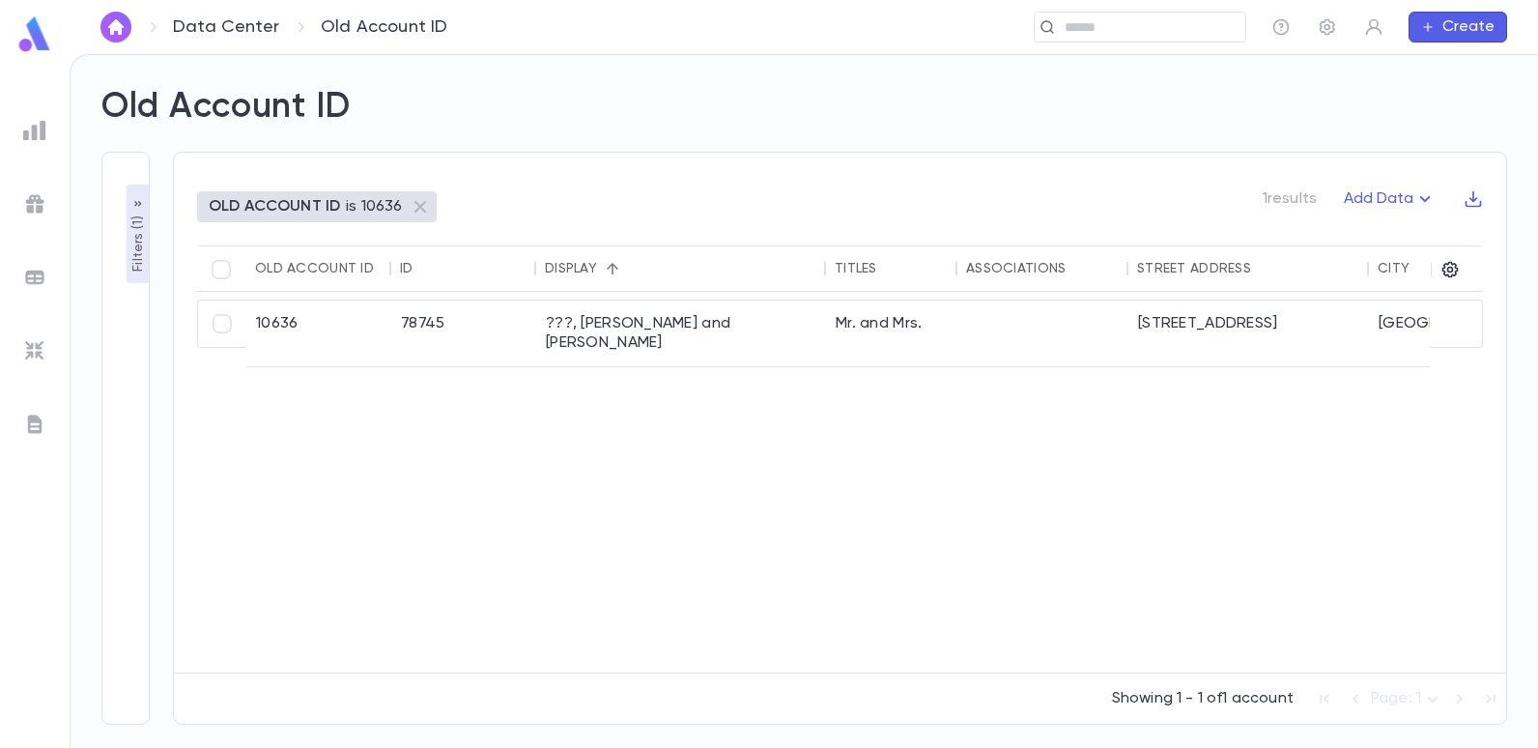
click at [39, 207] on img at bounding box center [34, 203] width 23 height 23
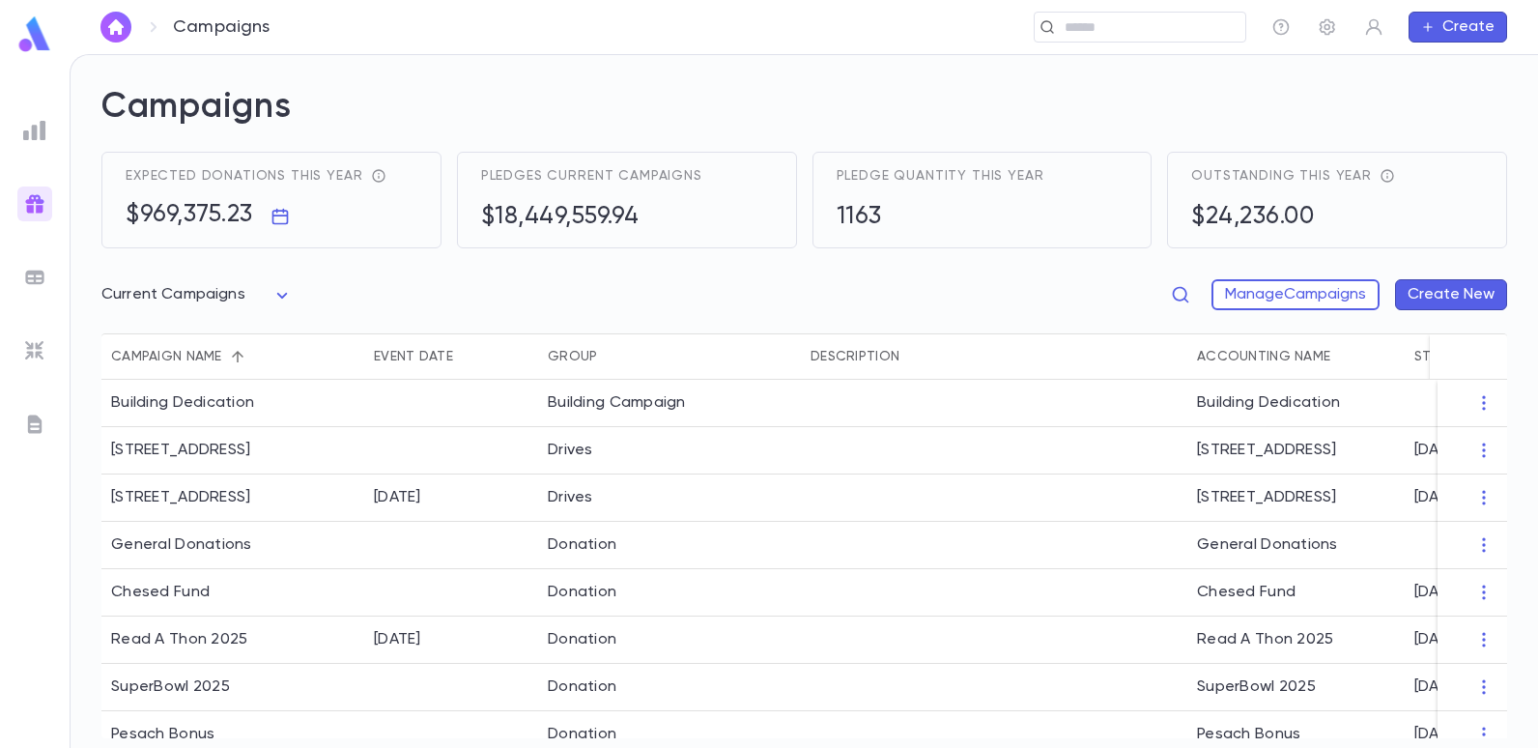
click at [30, 201] on img at bounding box center [34, 203] width 23 height 23
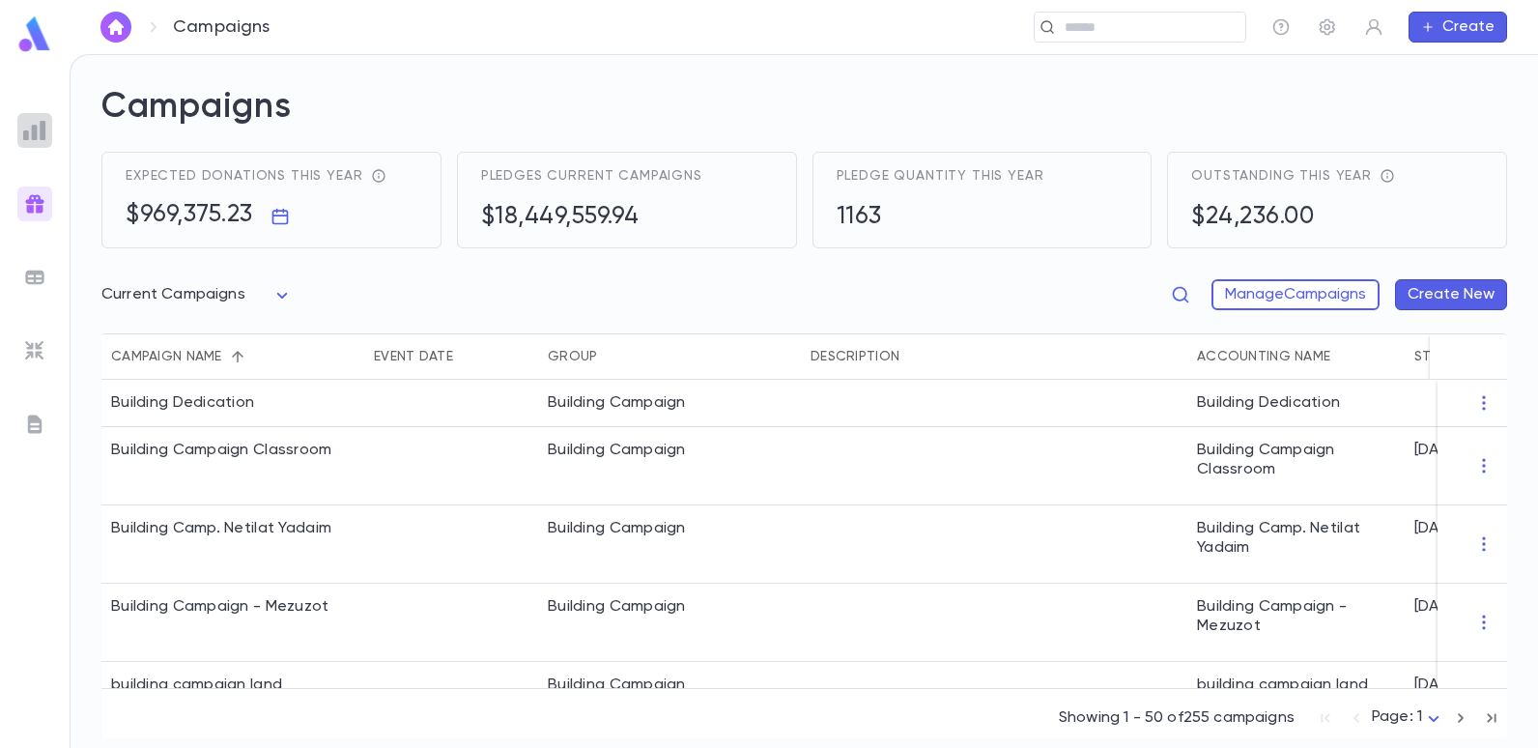
click at [40, 125] on img at bounding box center [34, 130] width 23 height 23
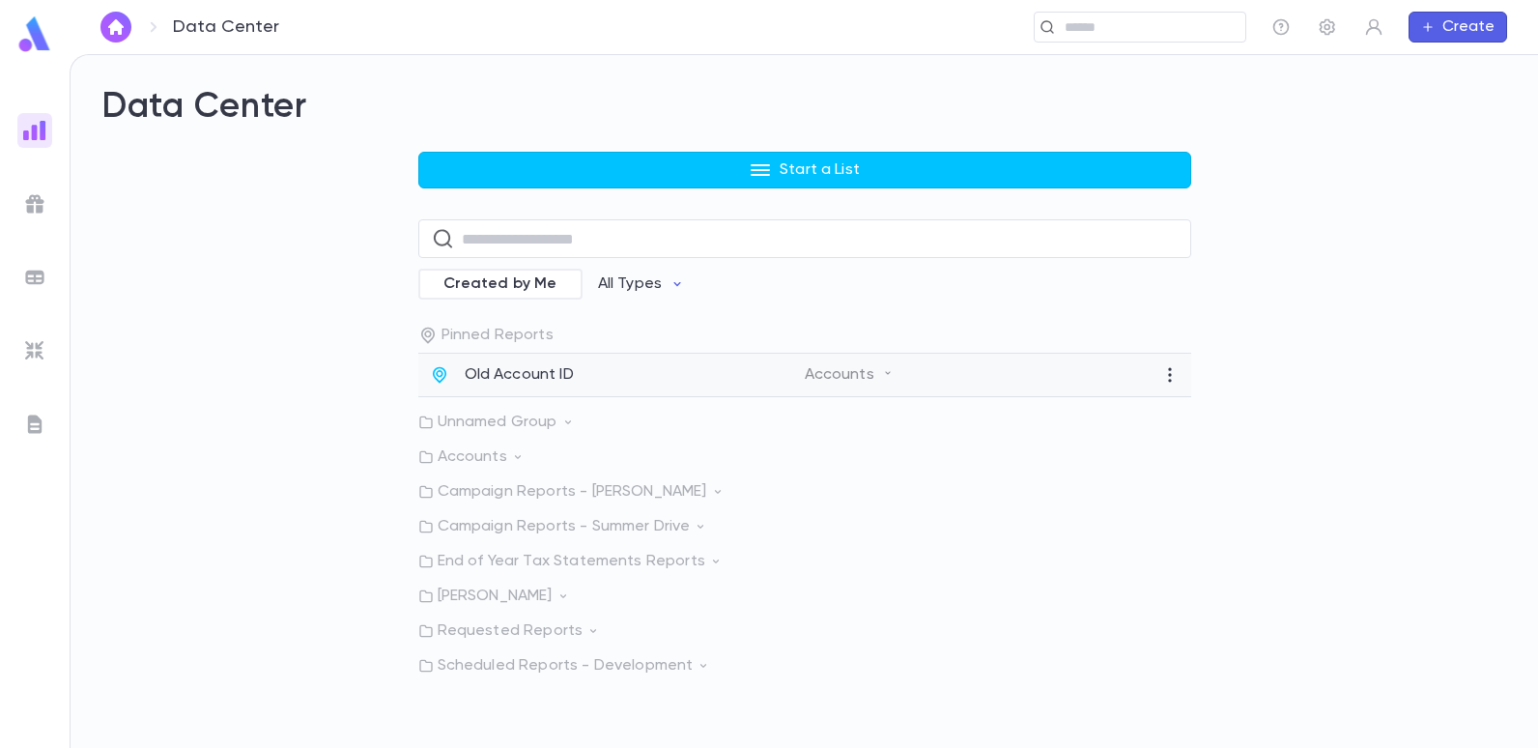
click at [476, 370] on p "Old Account ID" at bounding box center [519, 374] width 109 height 19
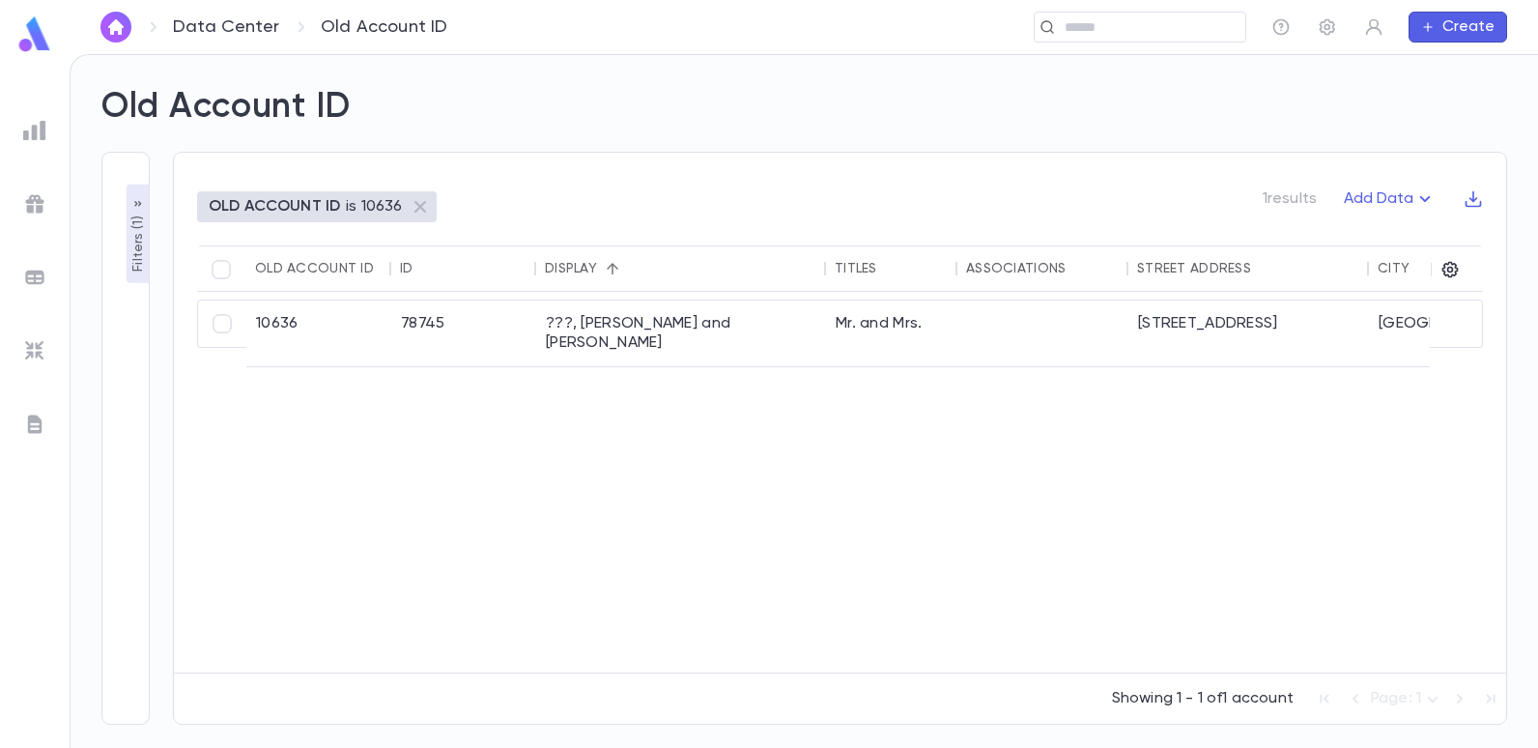
click at [330, 207] on p "OLD ACCOUNT ID" at bounding box center [274, 206] width 131 height 19
click at [147, 251] on button "Filters ( 1 )" at bounding box center [138, 234] width 23 height 99
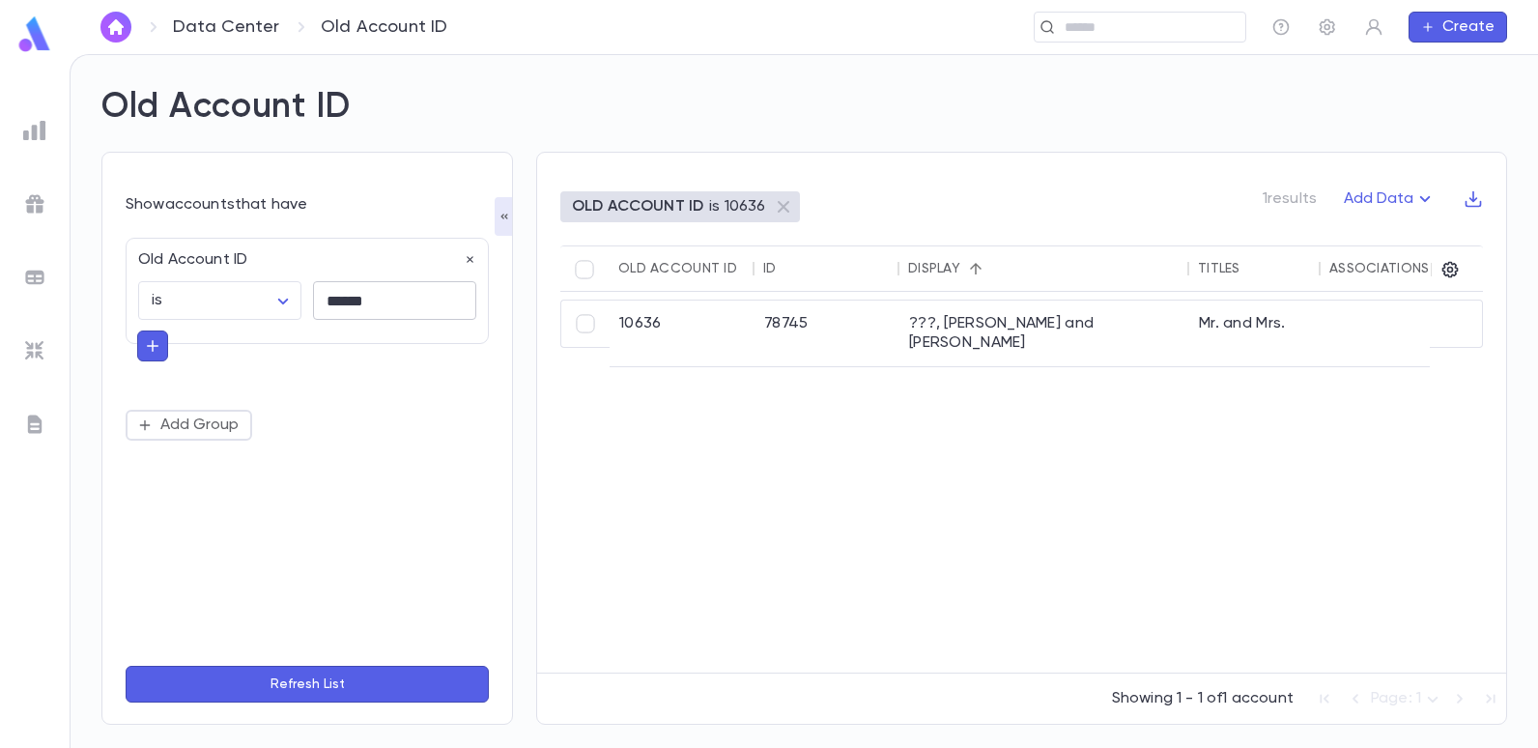
drag, startPoint x: 373, startPoint y: 300, endPoint x: 364, endPoint y: 290, distance: 13.0
click at [379, 298] on input "******" at bounding box center [394, 301] width 163 height 38
type input "*"
type input "*****"
click at [126, 666] on button "Refresh List" at bounding box center [307, 684] width 363 height 37
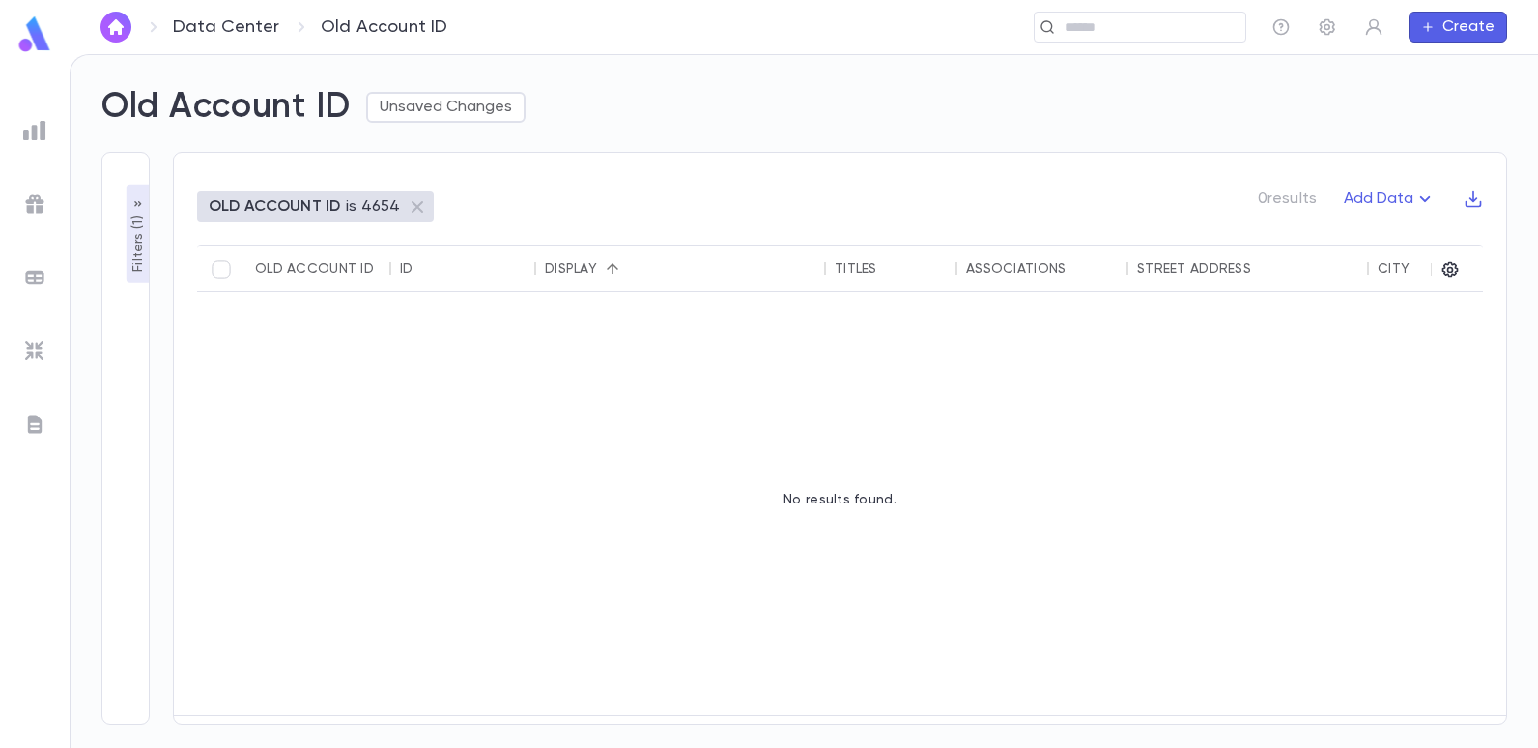
click at [143, 256] on p "Filters ( 1 )" at bounding box center [138, 242] width 19 height 60
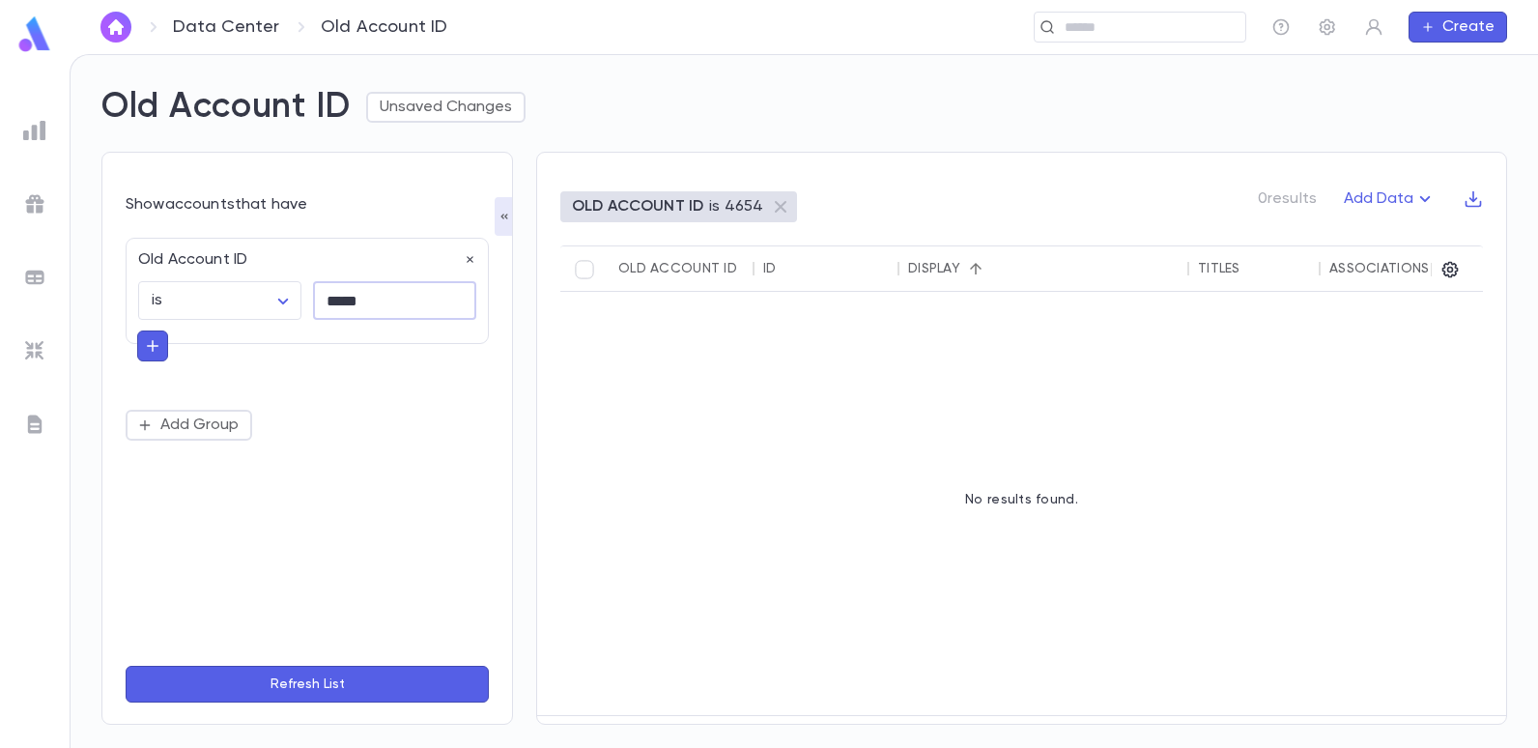
click at [385, 301] on input "*****" at bounding box center [394, 301] width 163 height 38
type input "*****"
click at [126, 666] on button "Refresh List" at bounding box center [307, 684] width 363 height 37
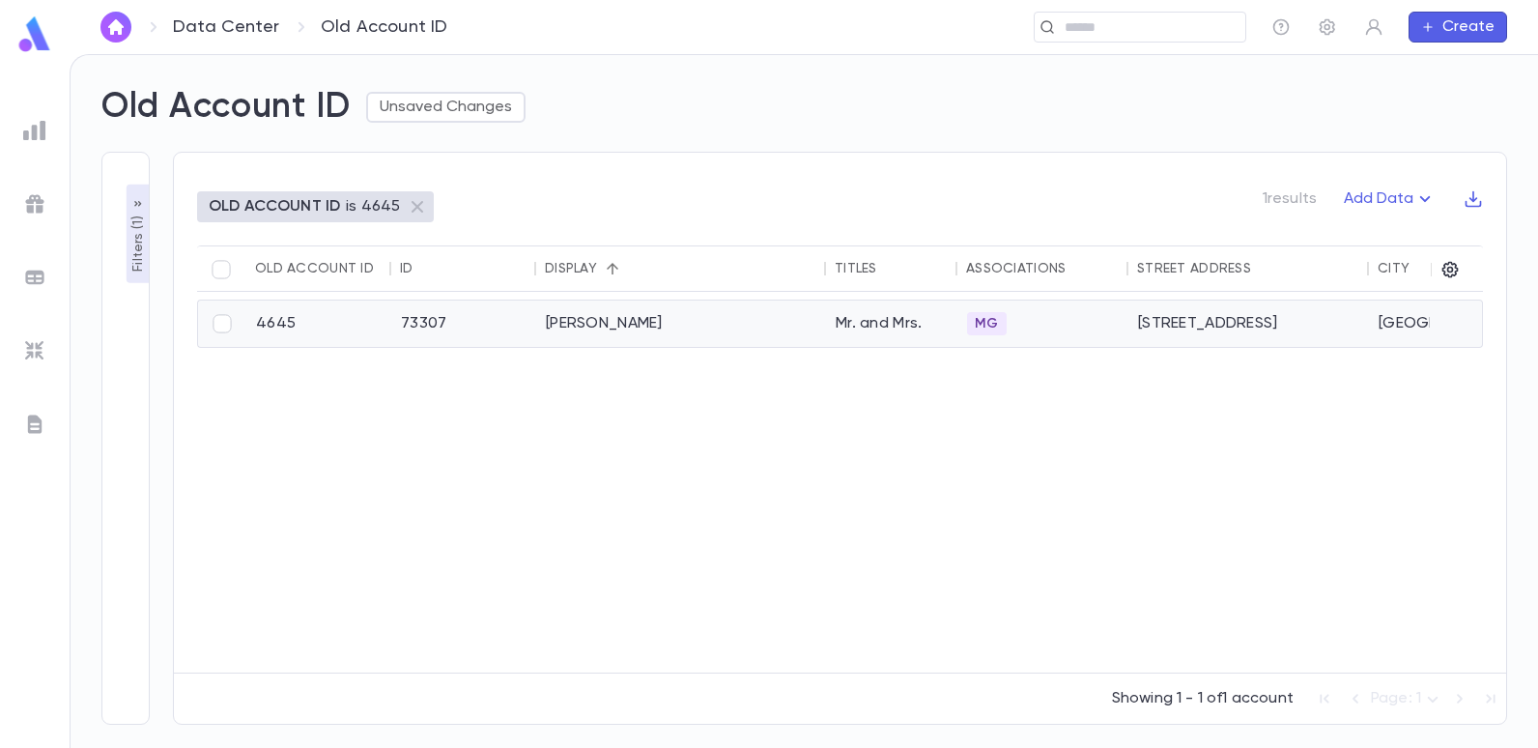
click at [582, 335] on div "[PERSON_NAME]" at bounding box center [681, 323] width 290 height 46
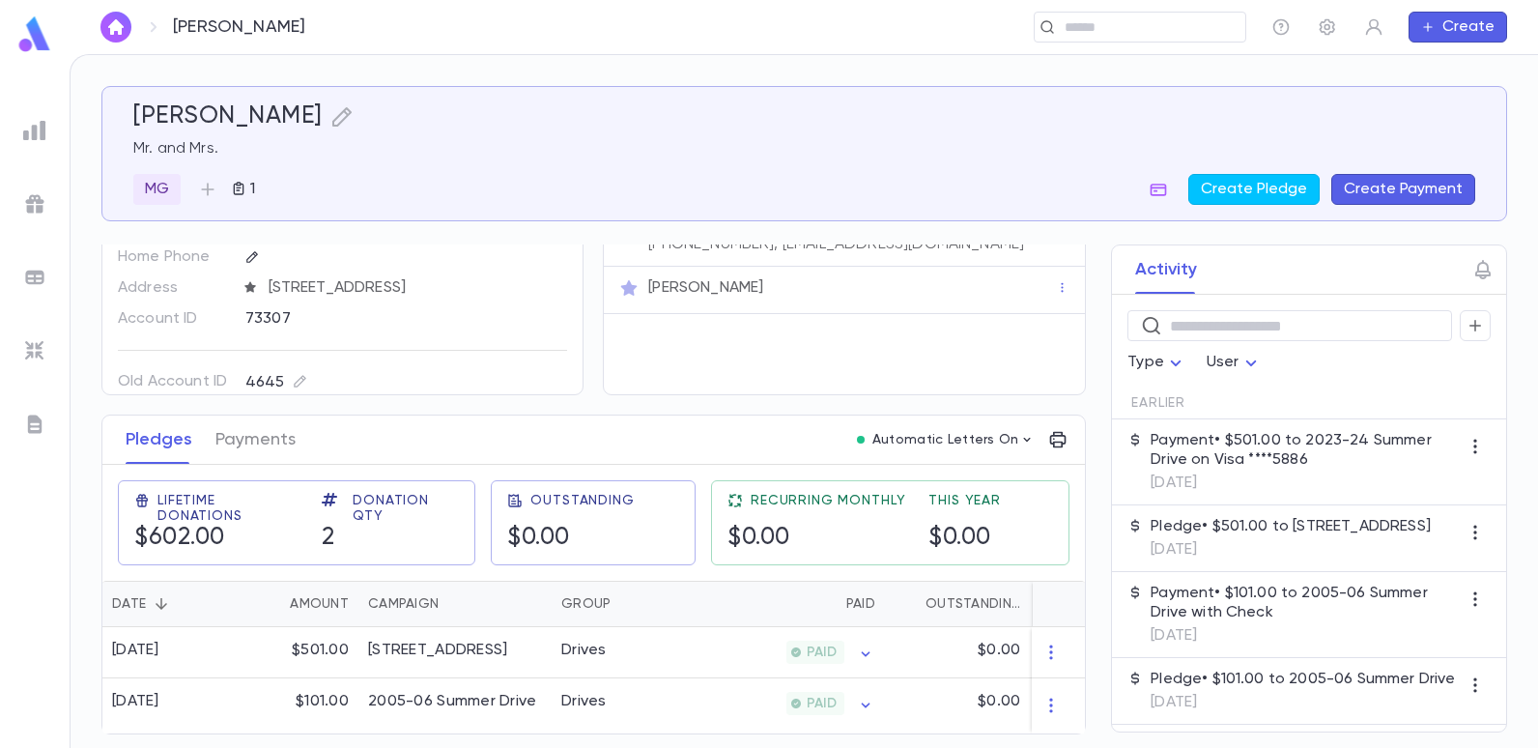
scroll to position [100, 0]
click at [635, 649] on div "Drives" at bounding box center [624, 652] width 145 height 51
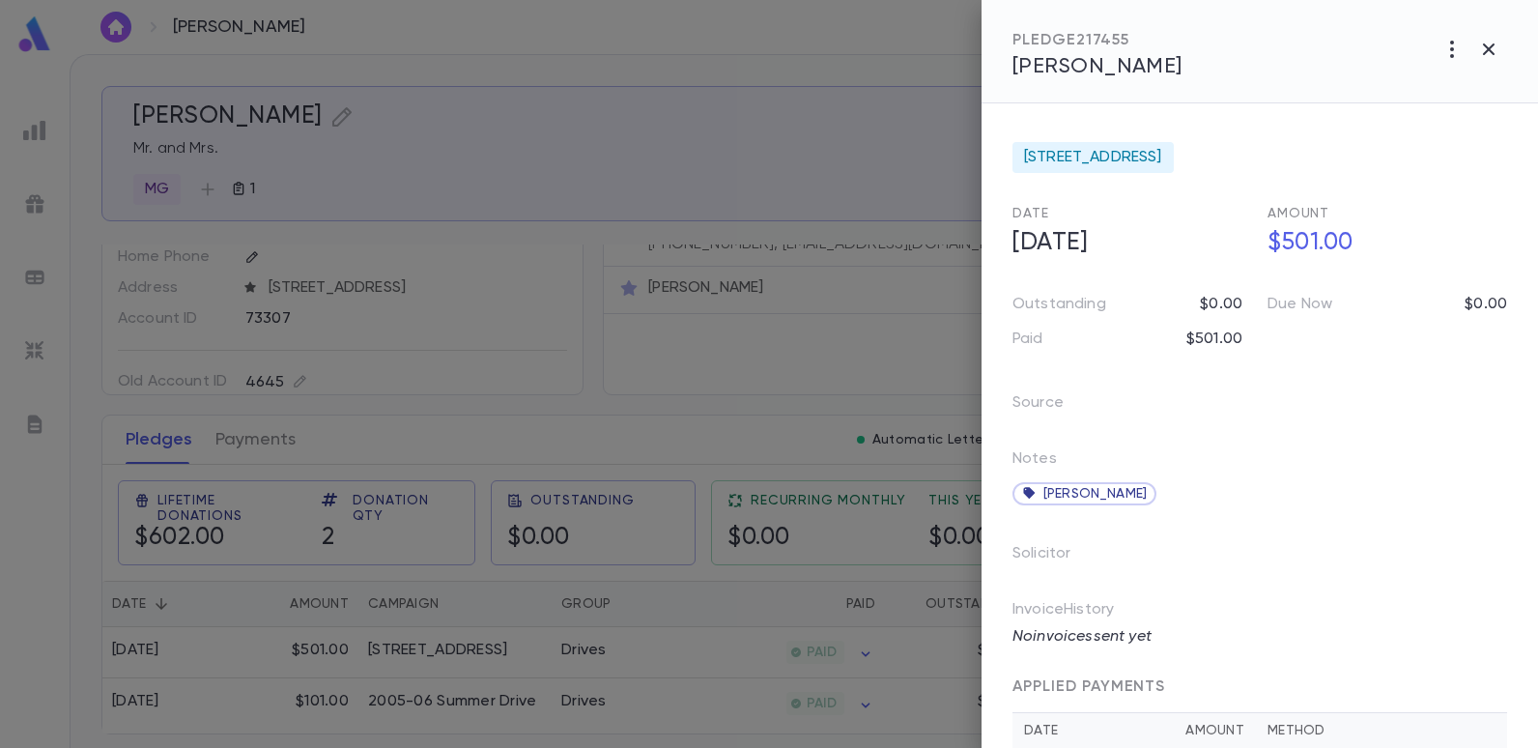
click at [701, 343] on div at bounding box center [769, 374] width 1538 height 748
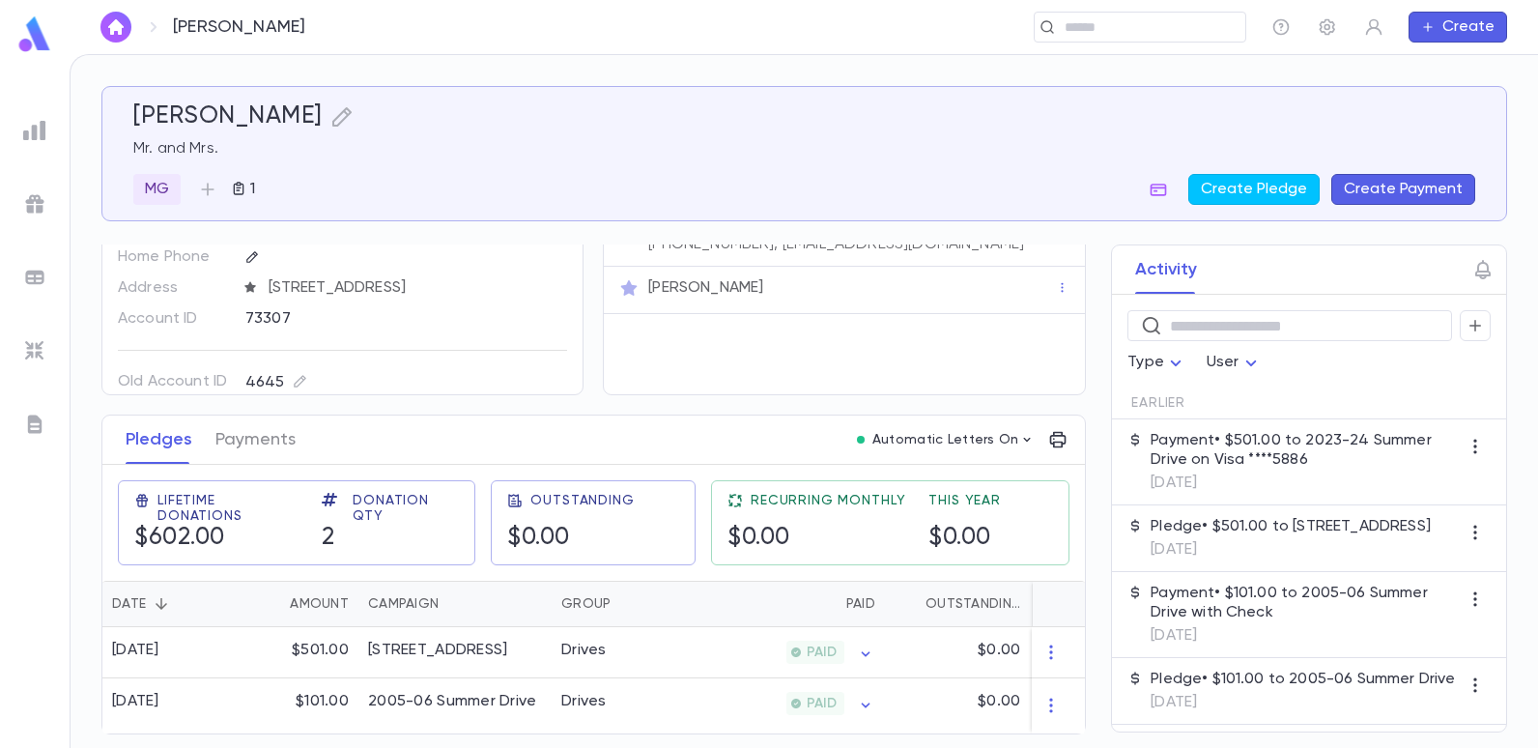
click at [42, 126] on img at bounding box center [34, 130] width 23 height 23
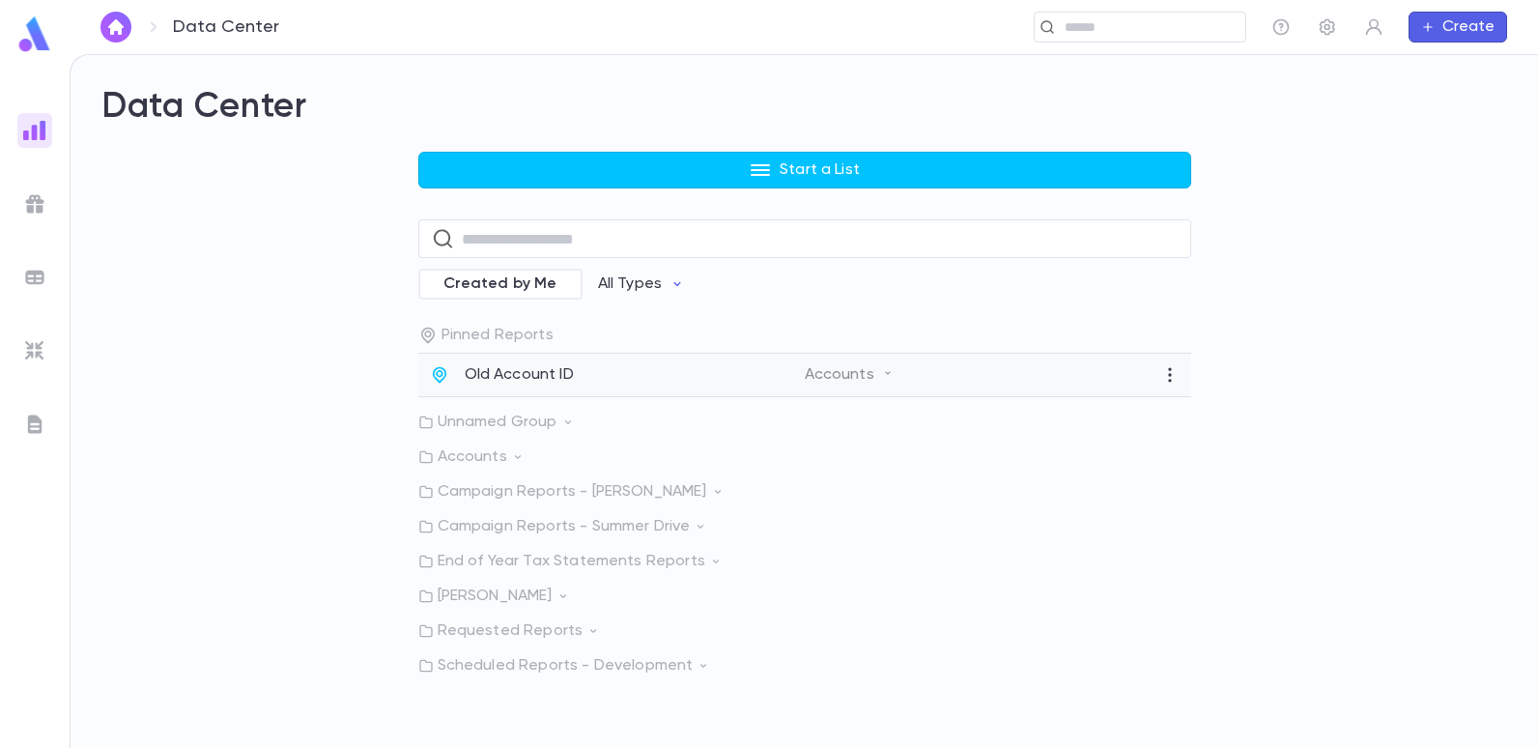
click at [495, 378] on p "Old Account ID" at bounding box center [519, 374] width 109 height 19
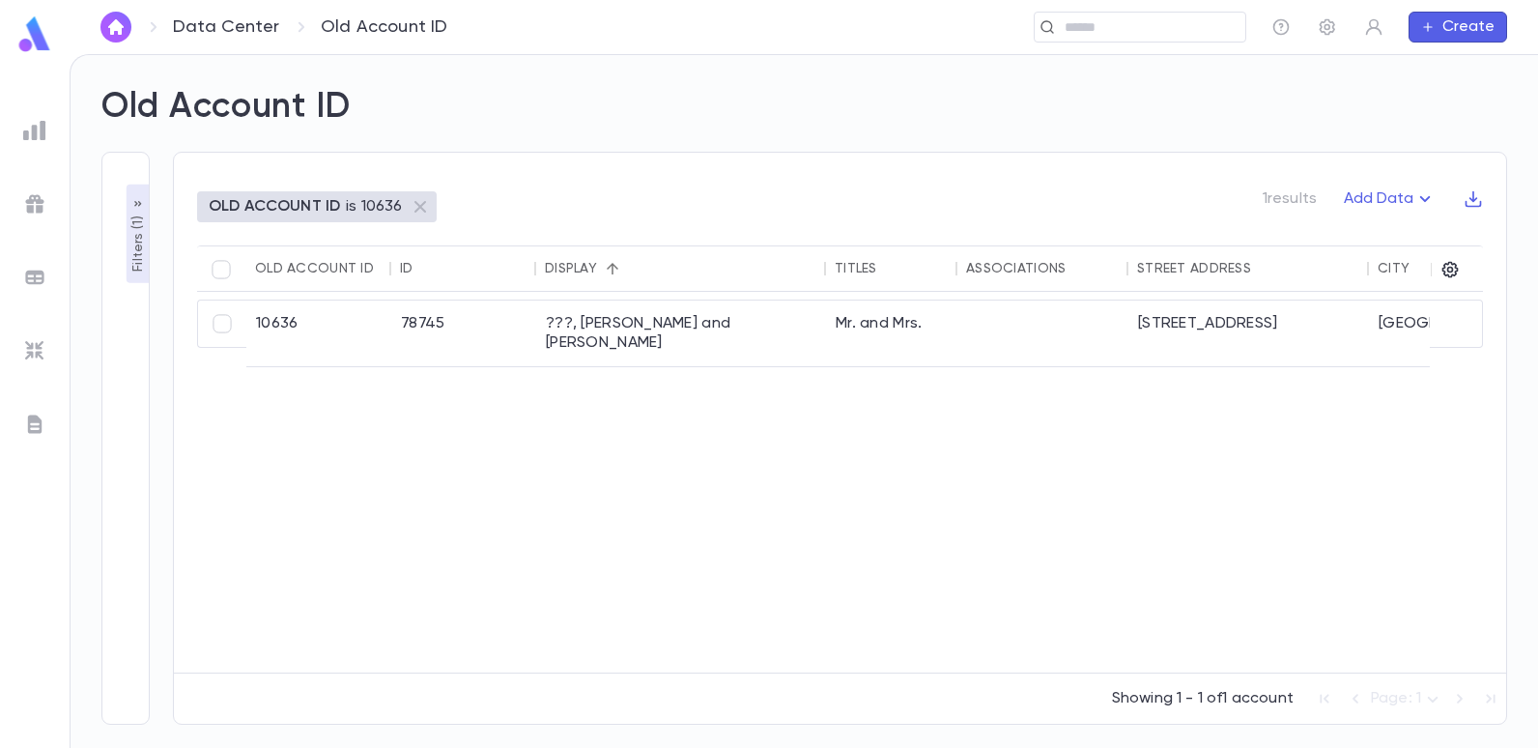
click at [278, 191] on div "OLD ACCOUNT ID is 10636" at bounding box center [317, 206] width 240 height 31
click at [285, 204] on p "OLD ACCOUNT ID" at bounding box center [274, 206] width 131 height 19
click at [136, 245] on p "Filters ( 1 )" at bounding box center [138, 242] width 19 height 60
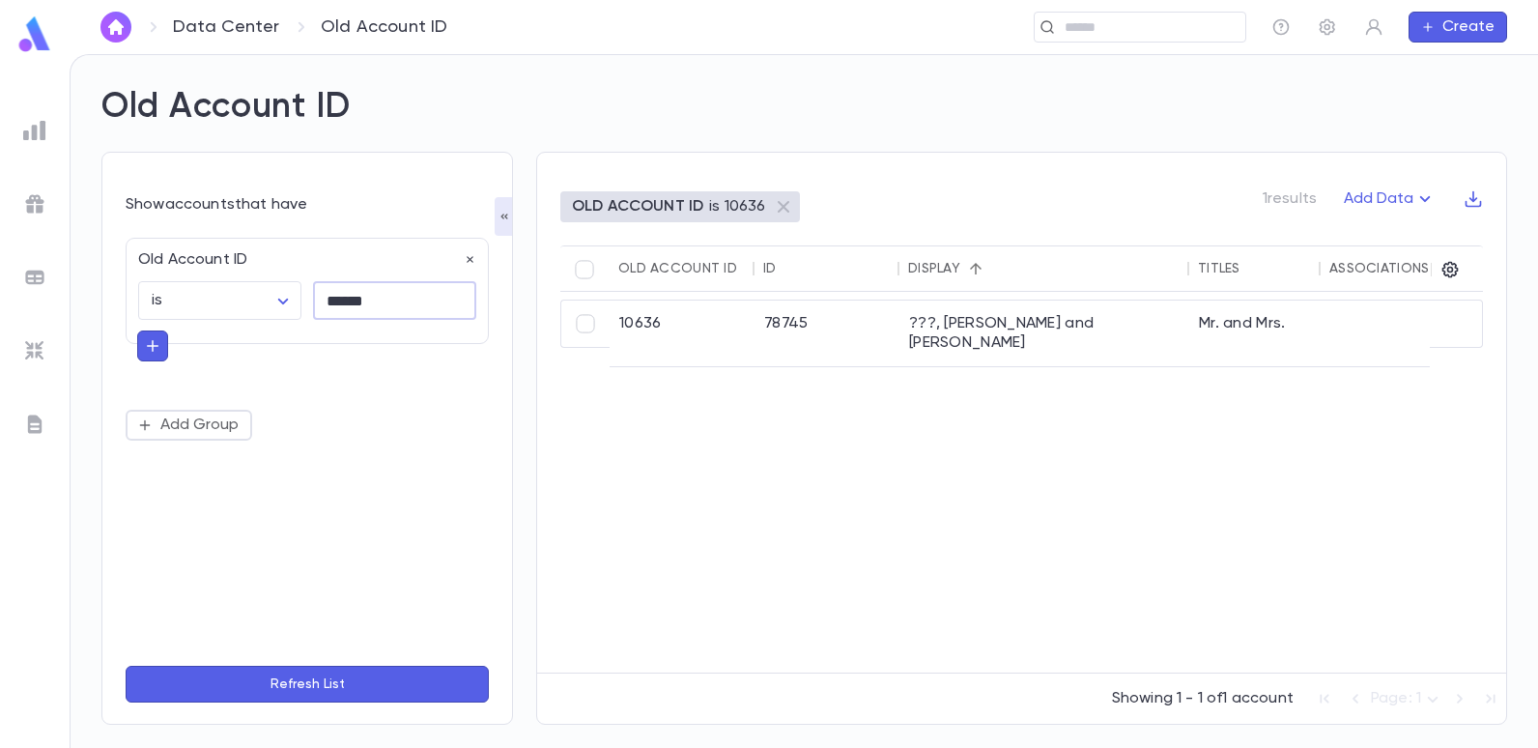
click at [398, 307] on input "******" at bounding box center [394, 301] width 163 height 38
type input "*"
type input "*****"
click at [126, 666] on button "Refresh List" at bounding box center [307, 684] width 363 height 37
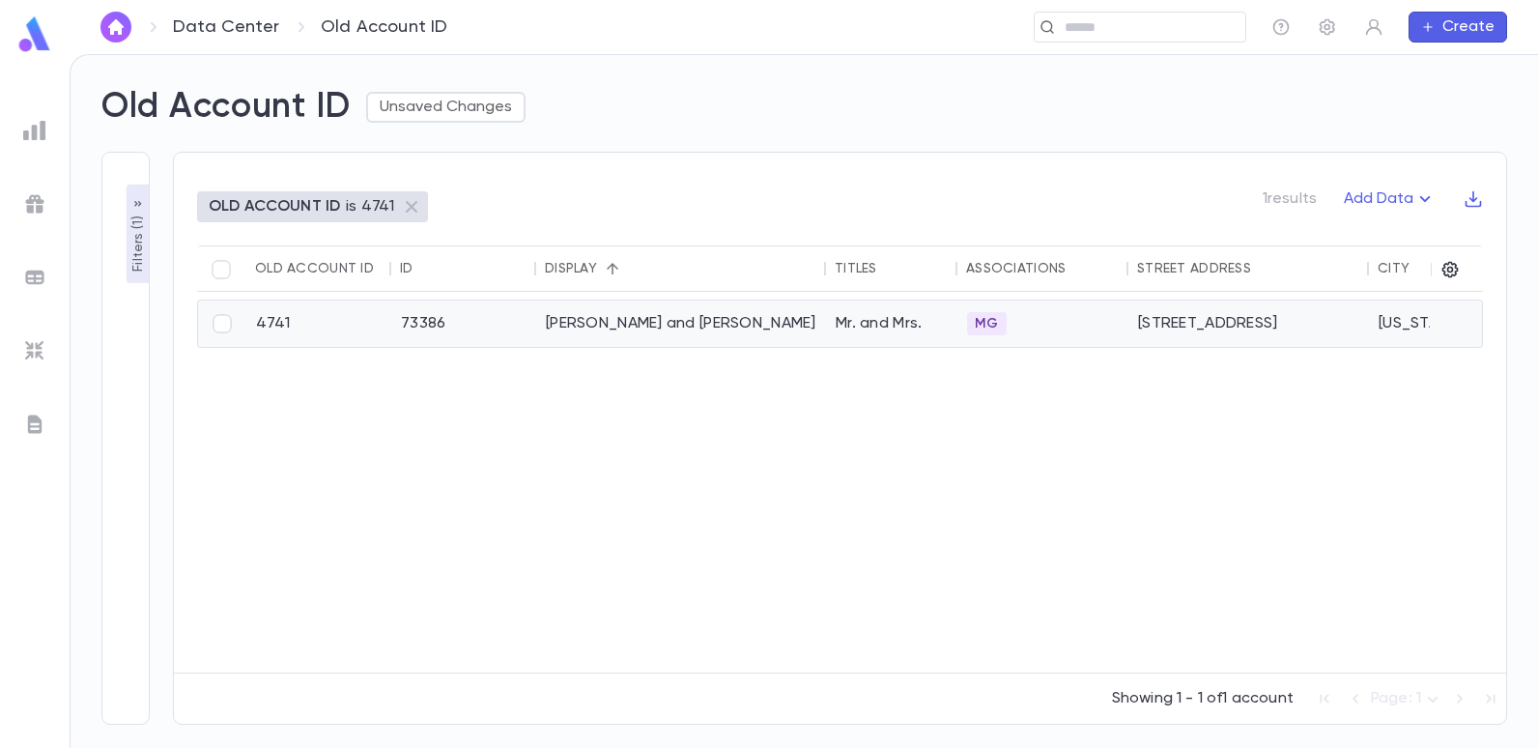
click at [640, 318] on div "[PERSON_NAME] and [PERSON_NAME]" at bounding box center [681, 323] width 290 height 46
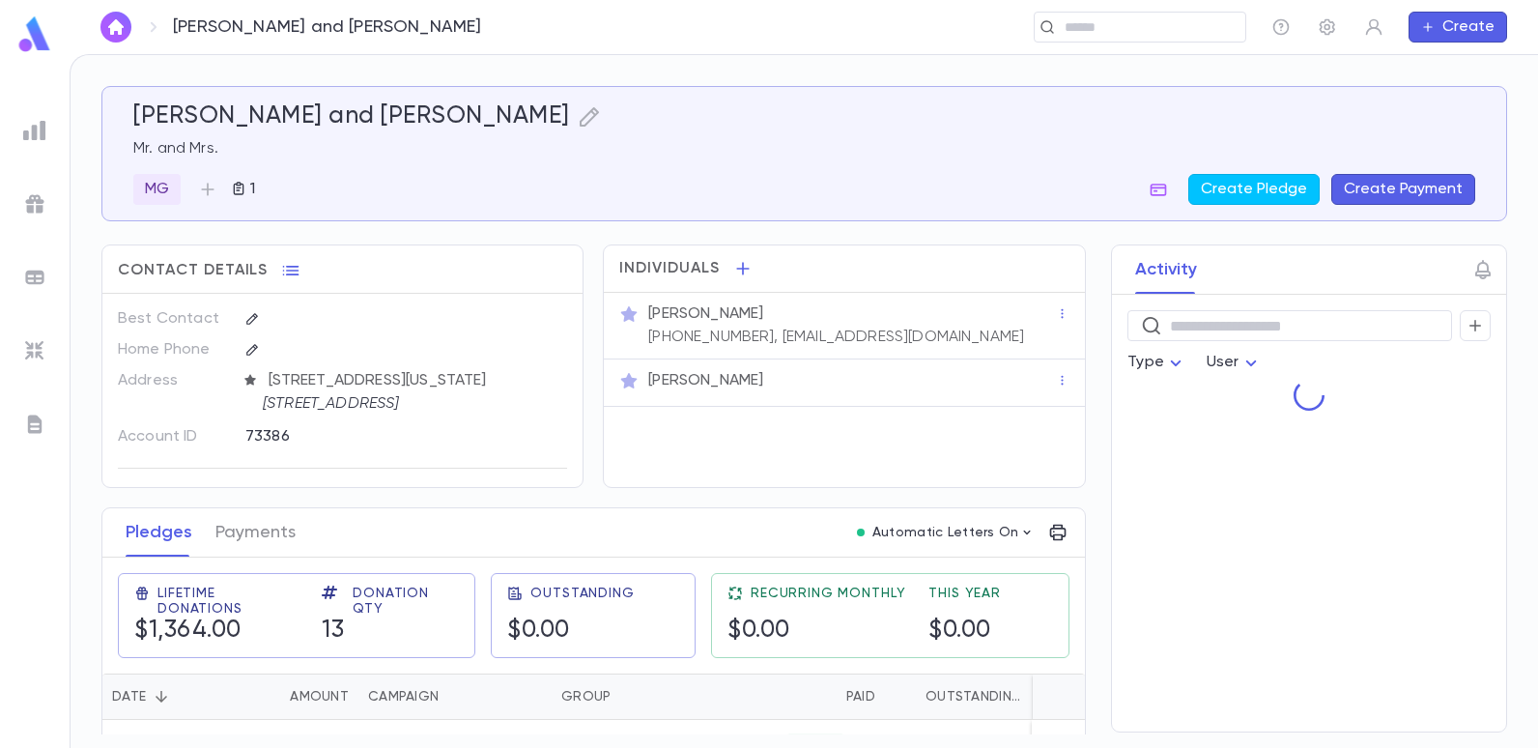
scroll to position [97, 0]
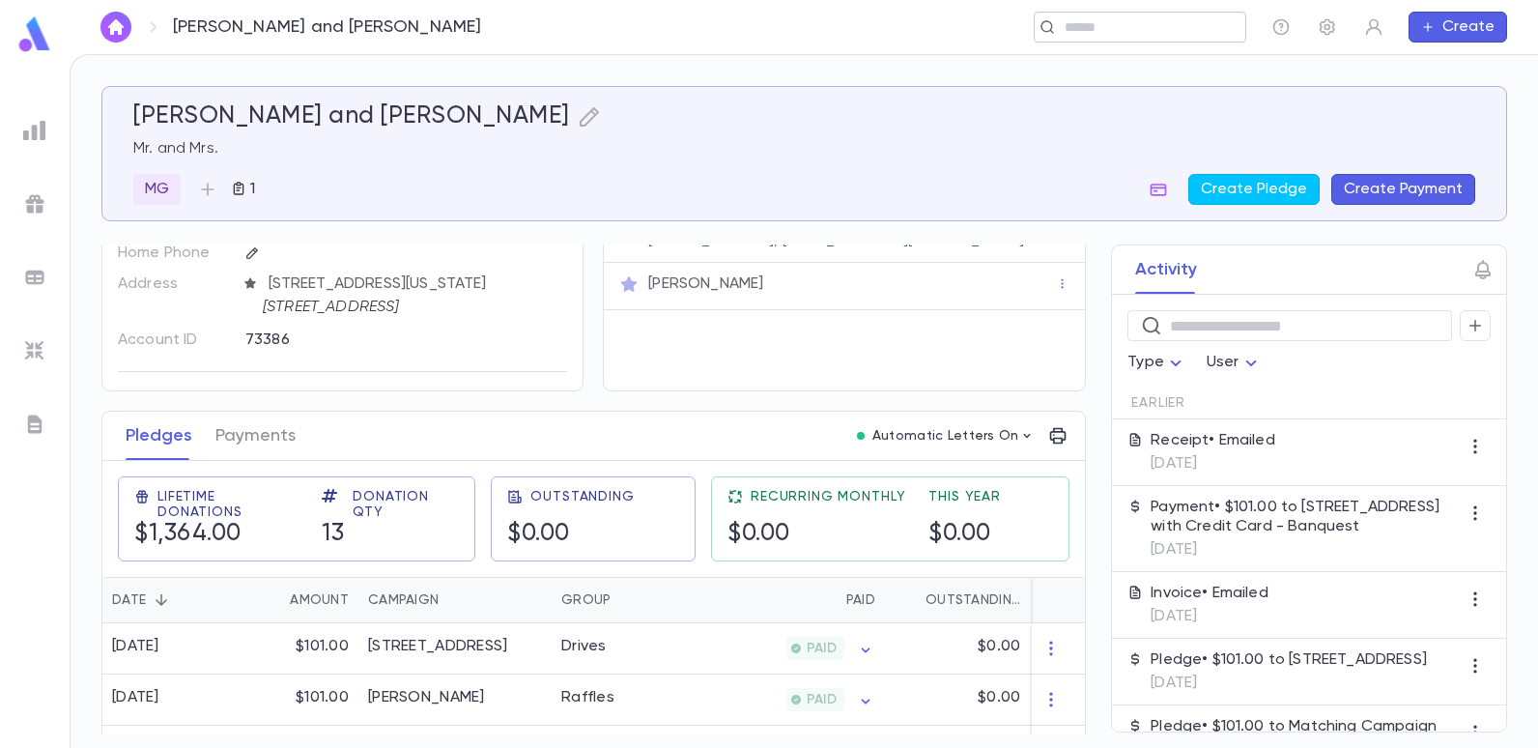
click at [1142, 25] on input "text" at bounding box center [1148, 27] width 179 height 18
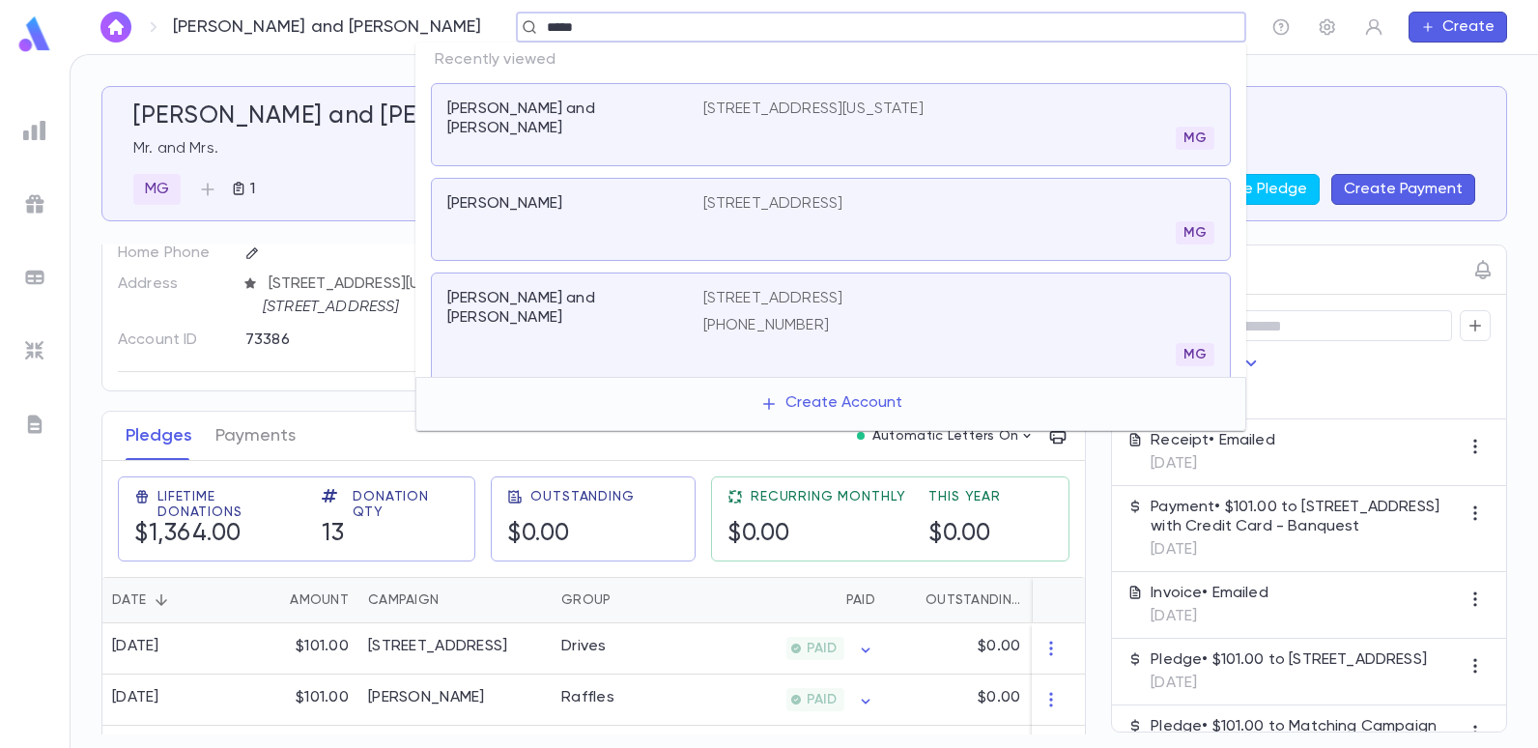
type input "******"
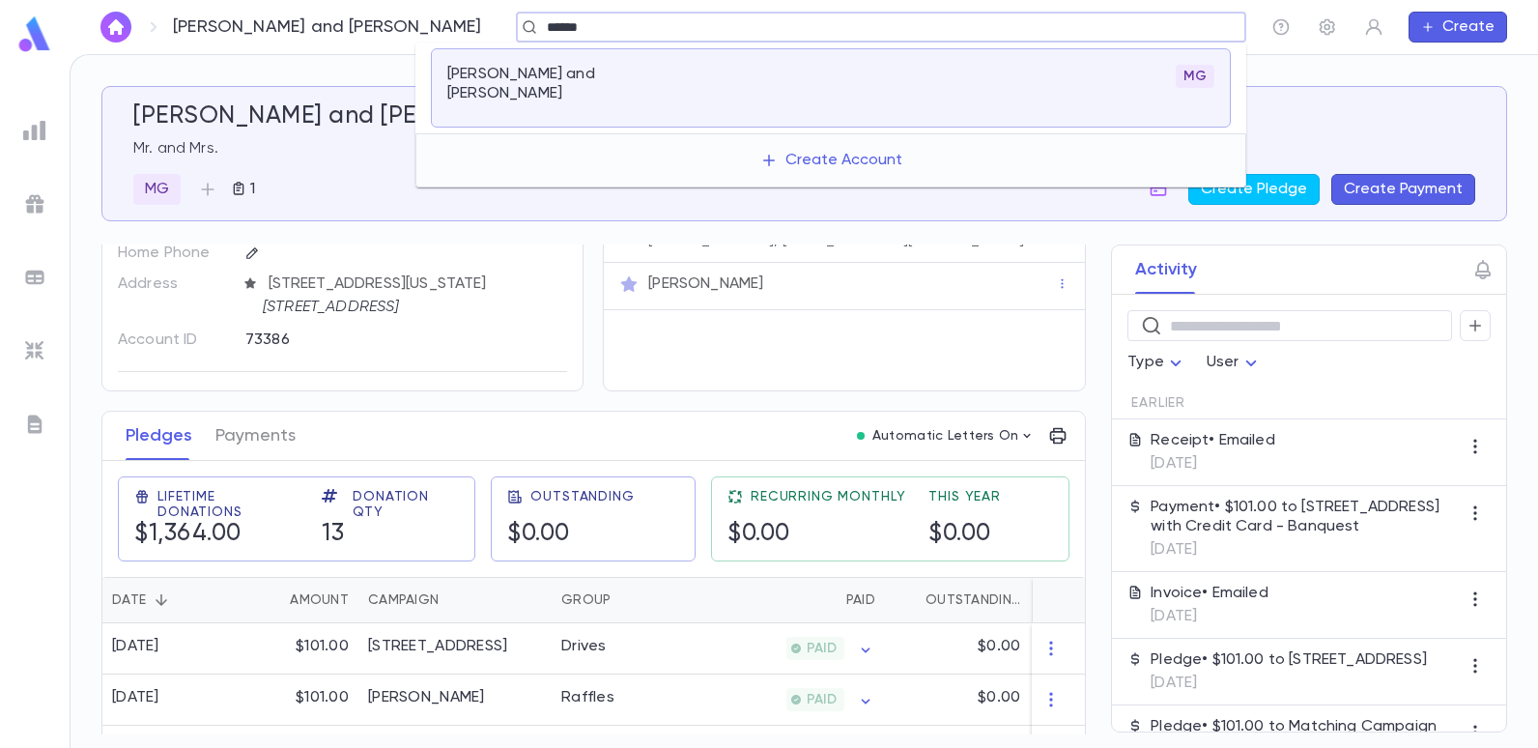
click at [488, 71] on p "[PERSON_NAME] and [PERSON_NAME]" at bounding box center [563, 84] width 233 height 39
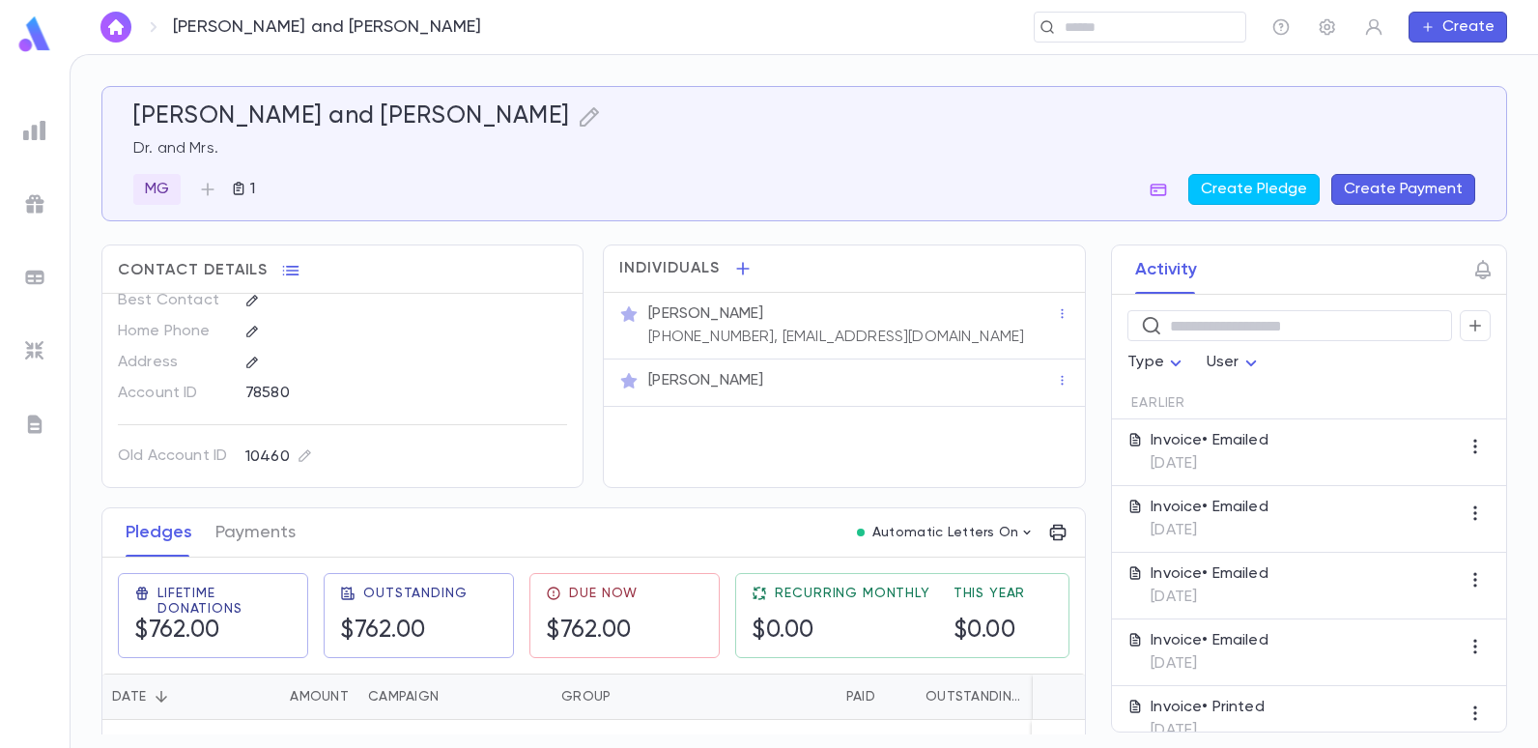
click at [39, 128] on img at bounding box center [34, 130] width 23 height 23
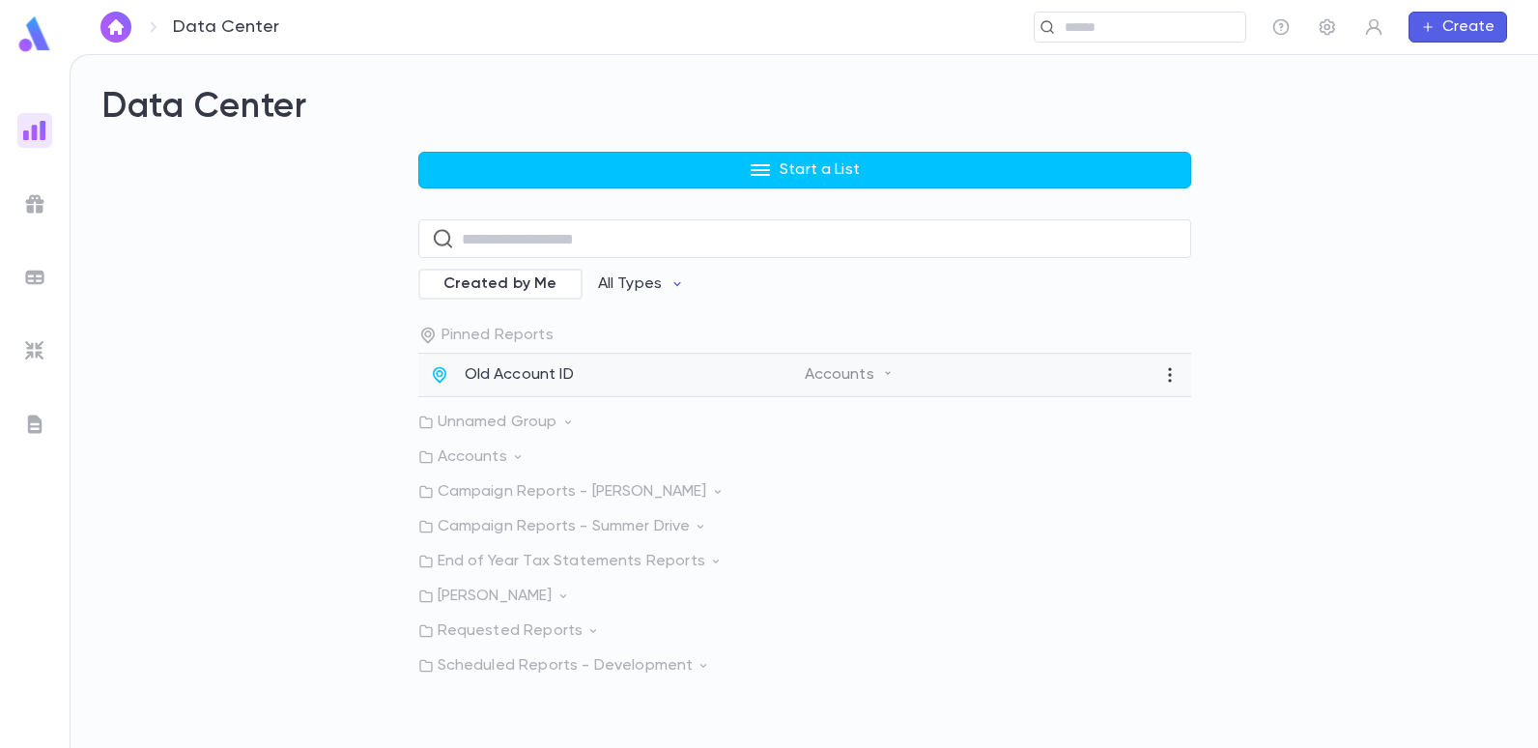
click at [505, 371] on p "Old Account ID" at bounding box center [519, 374] width 109 height 19
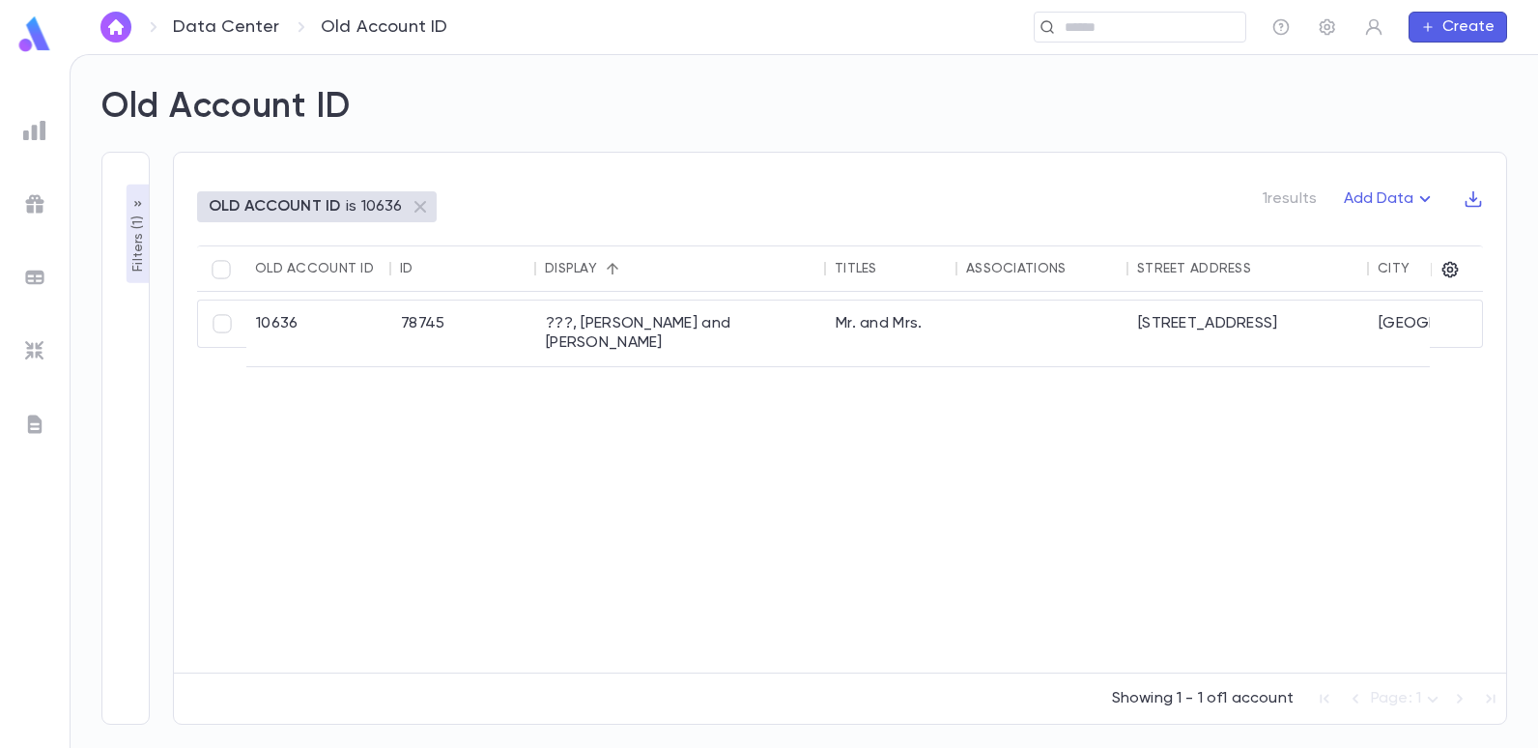
click at [130, 238] on p "Filters ( 1 )" at bounding box center [138, 242] width 19 height 60
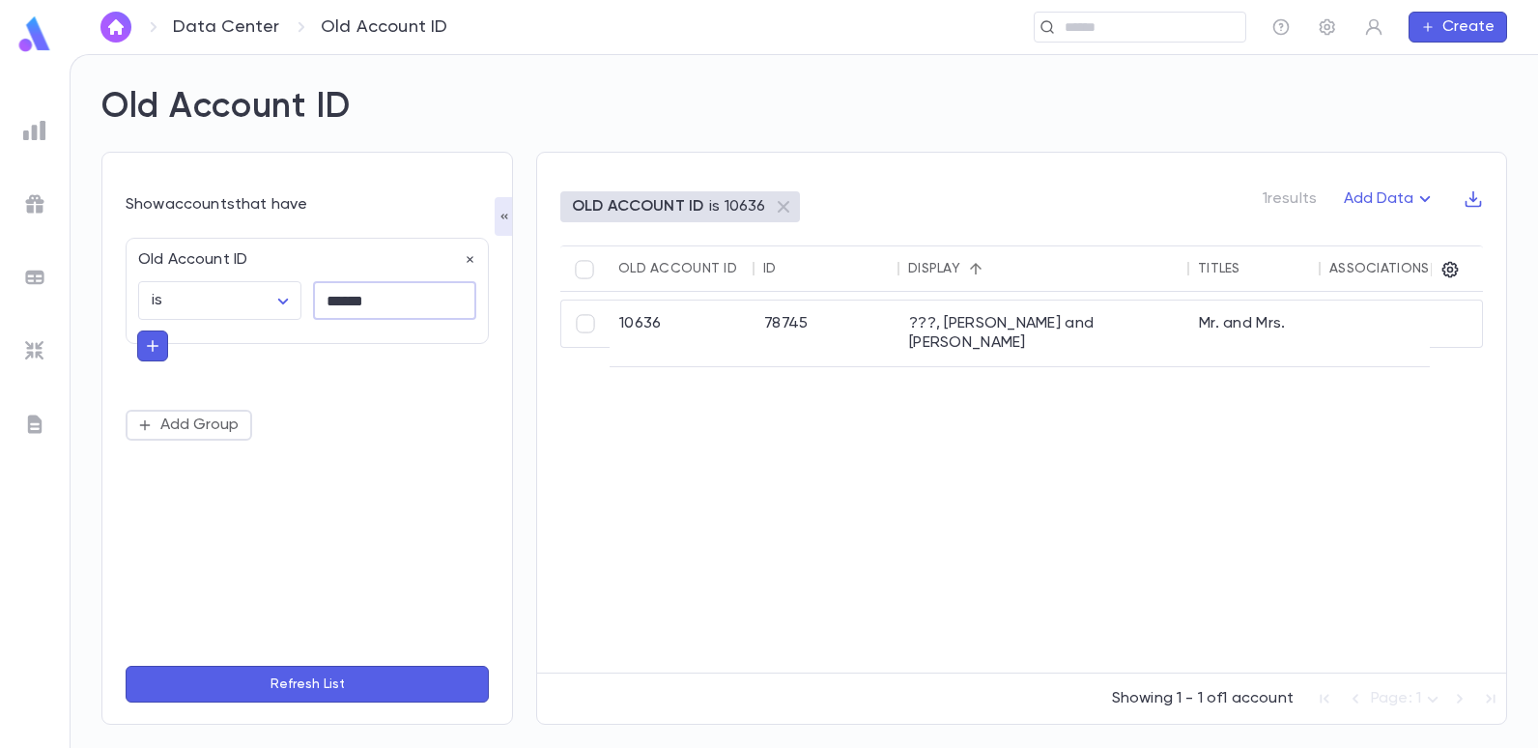
click at [379, 303] on input "******" at bounding box center [394, 301] width 163 height 38
type input "*"
type input "*****"
click at [126, 666] on button "Refresh List" at bounding box center [307, 684] width 363 height 37
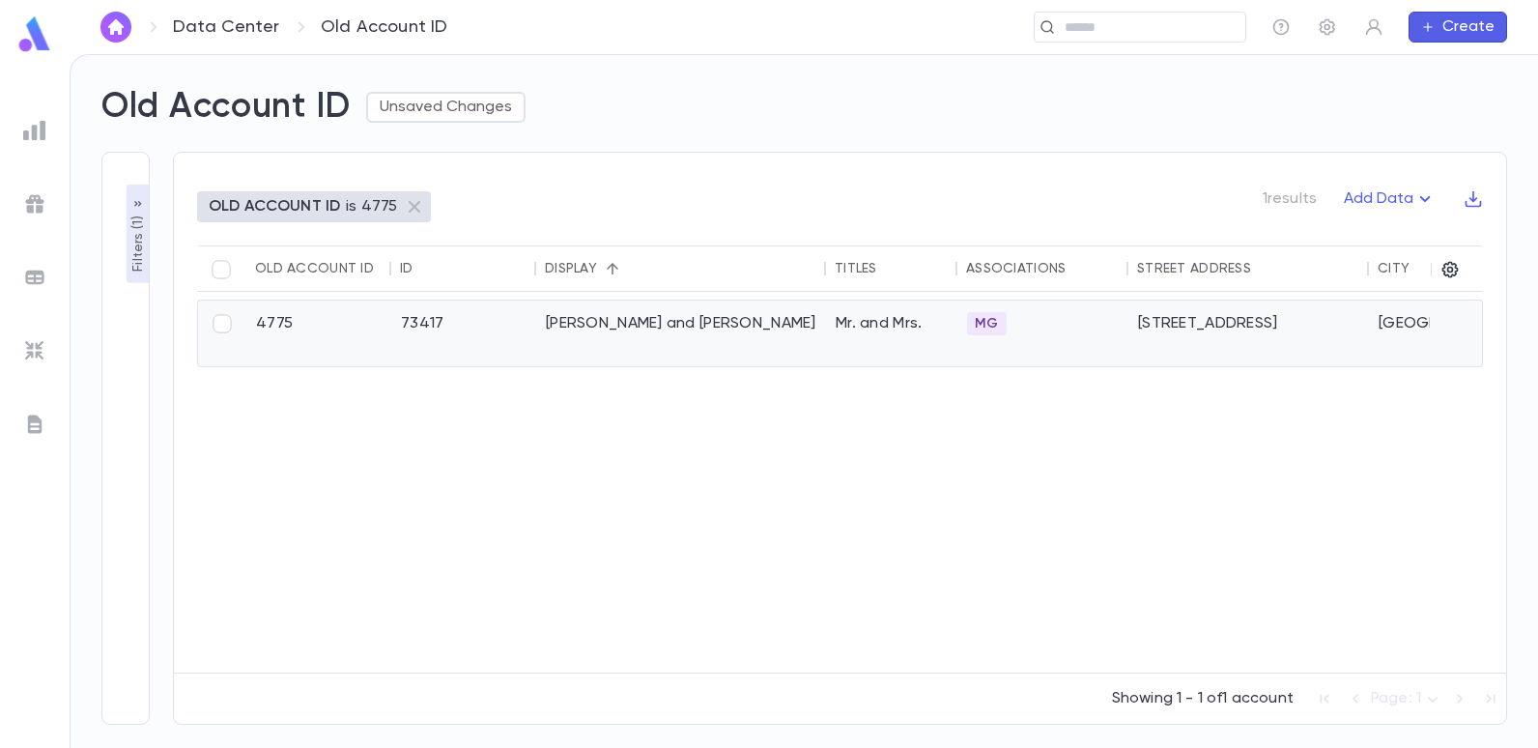
click at [560, 319] on div "[PERSON_NAME] and [PERSON_NAME]" at bounding box center [681, 333] width 290 height 66
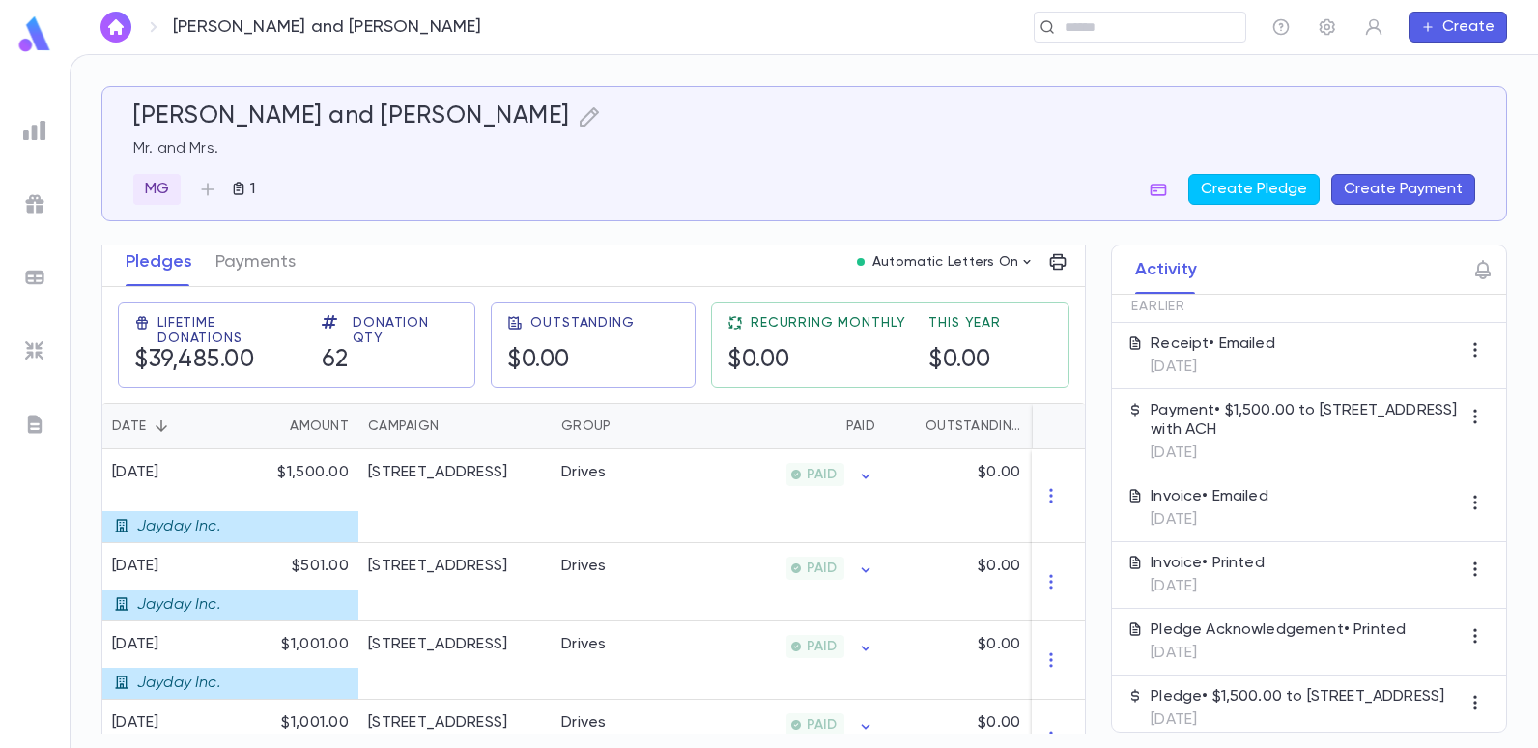
scroll to position [290, 0]
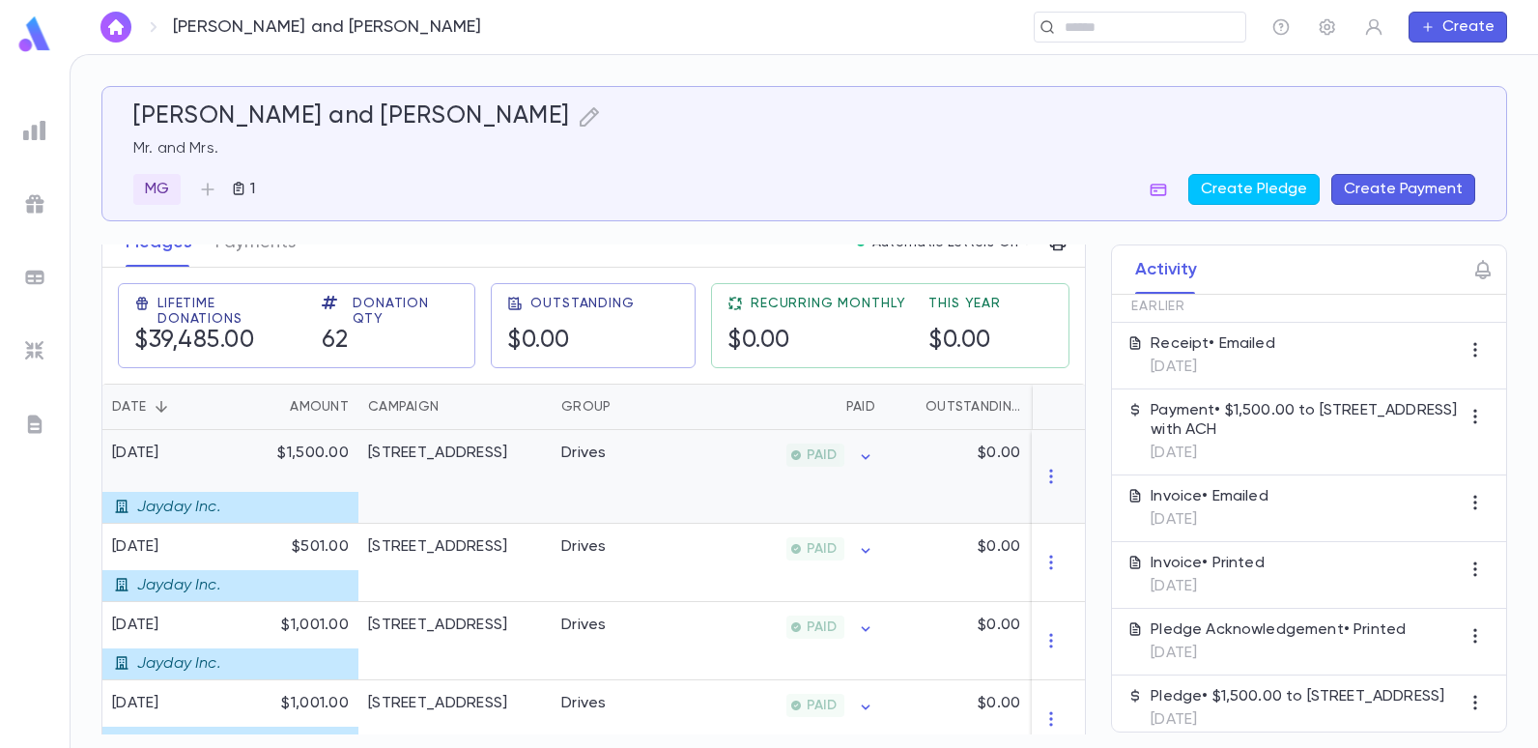
click at [566, 472] on div "Drives" at bounding box center [624, 477] width 145 height 94
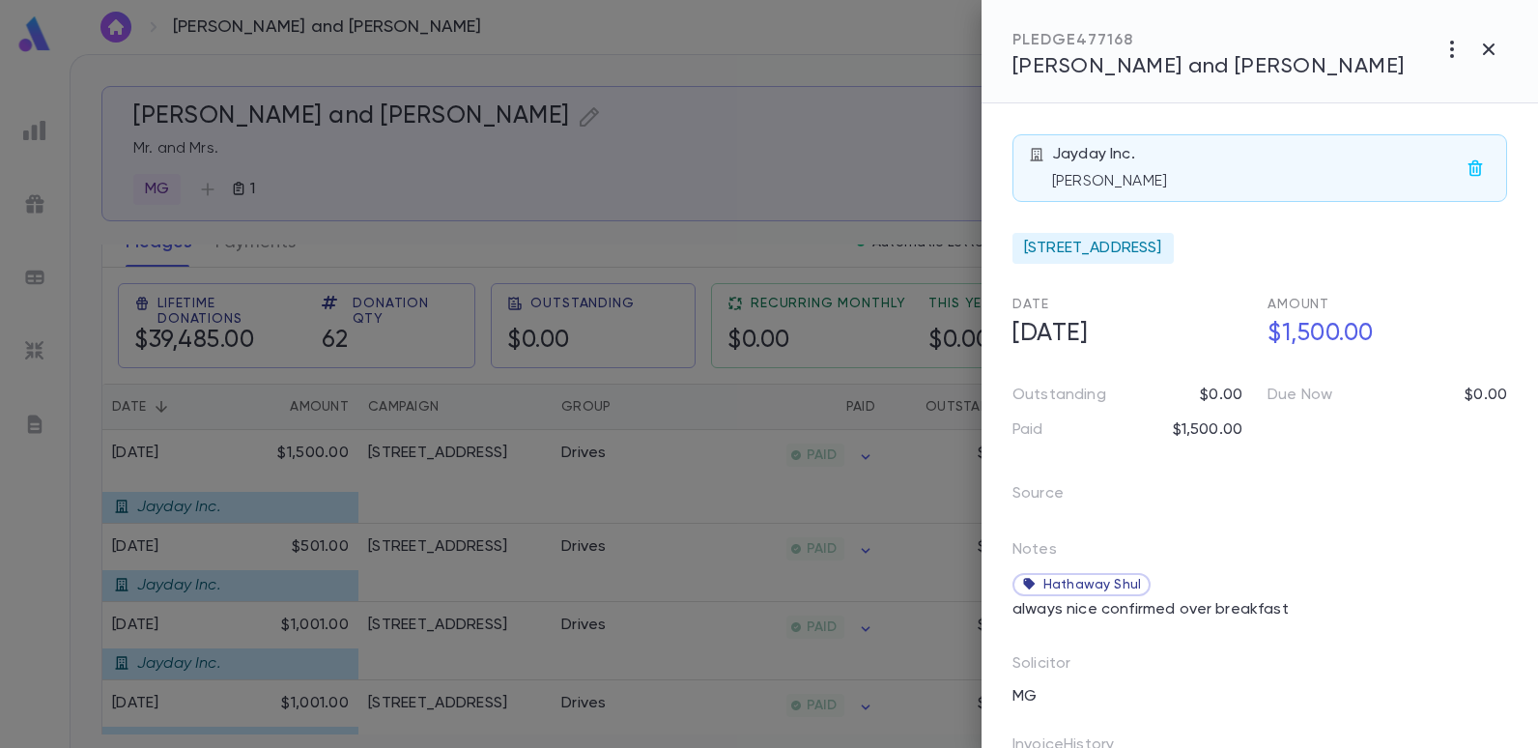
drag, startPoint x: 480, startPoint y: 39, endPoint x: 771, endPoint y: 111, distance: 299.7
click at [481, 39] on div at bounding box center [769, 374] width 1538 height 748
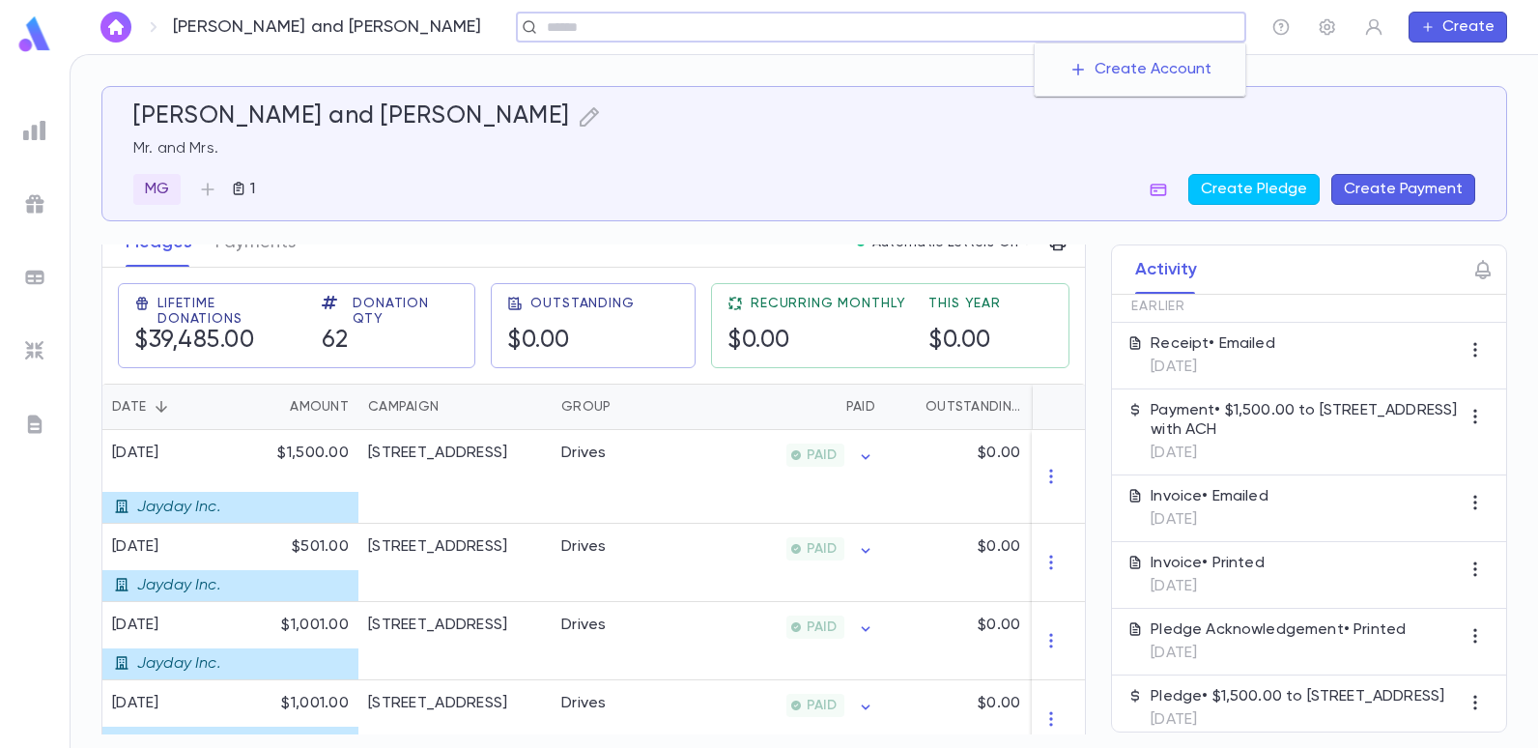
click at [1160, 31] on input "text" at bounding box center [889, 27] width 697 height 18
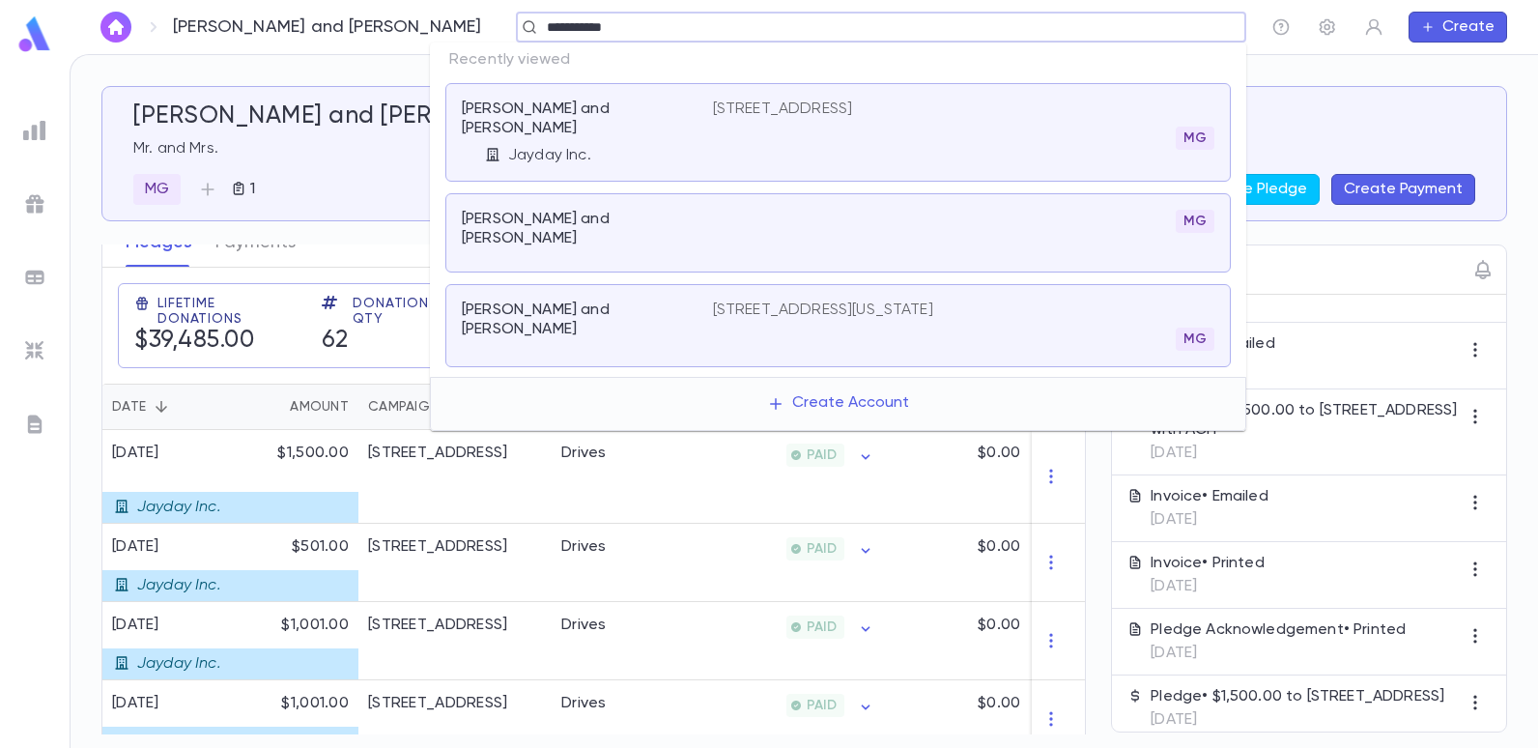
type input "**********"
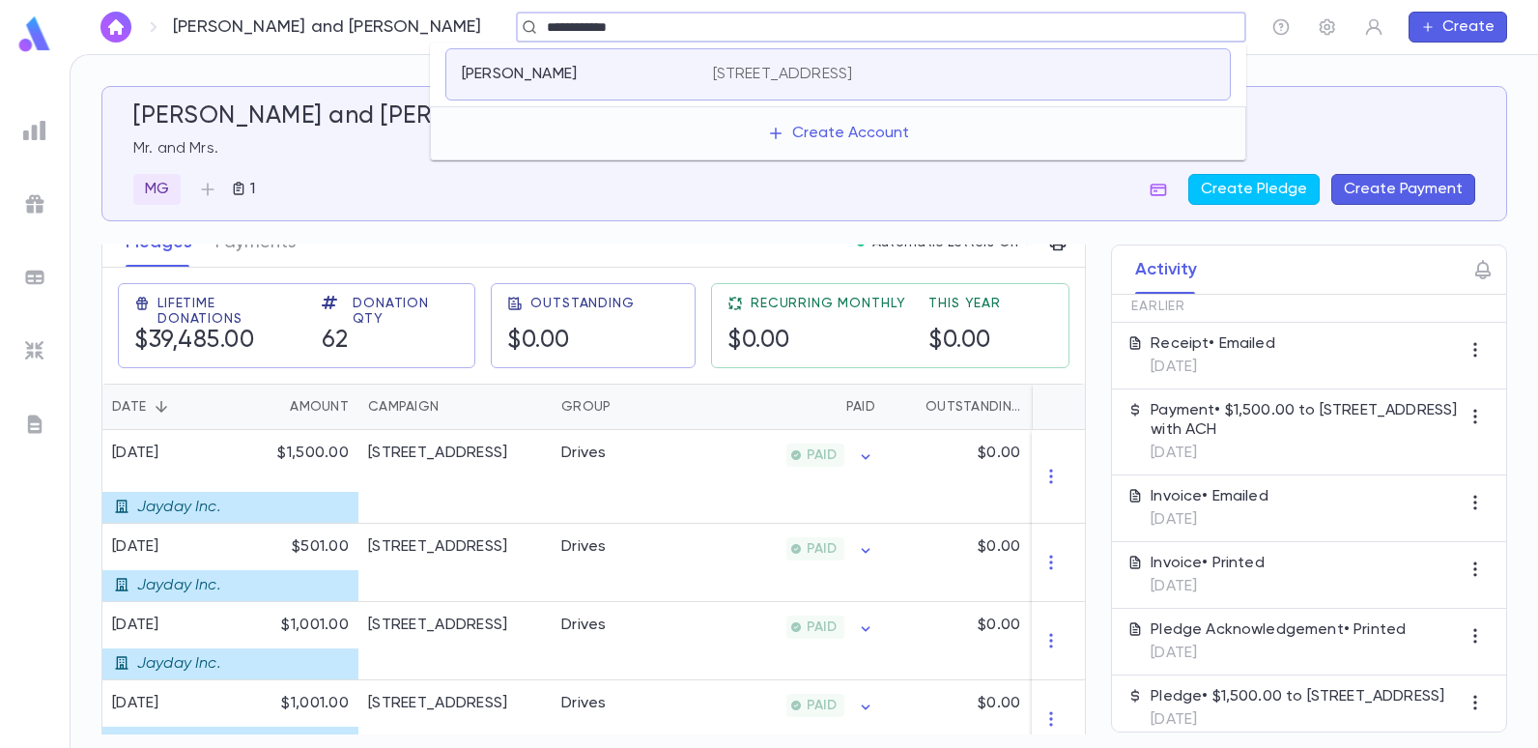
click at [821, 66] on p "[STREET_ADDRESS]" at bounding box center [783, 74] width 140 height 19
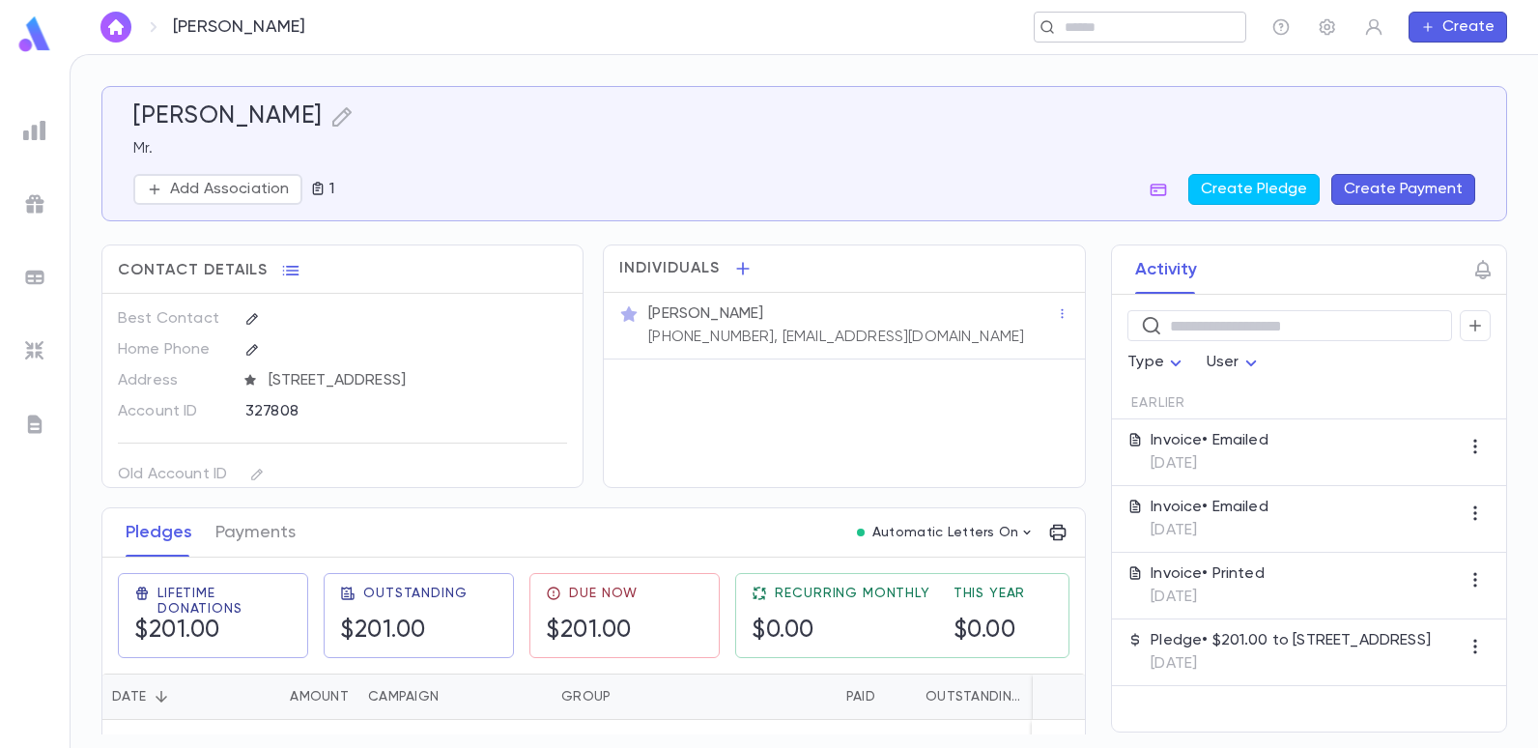
click at [1165, 24] on input "text" at bounding box center [1134, 27] width 150 height 18
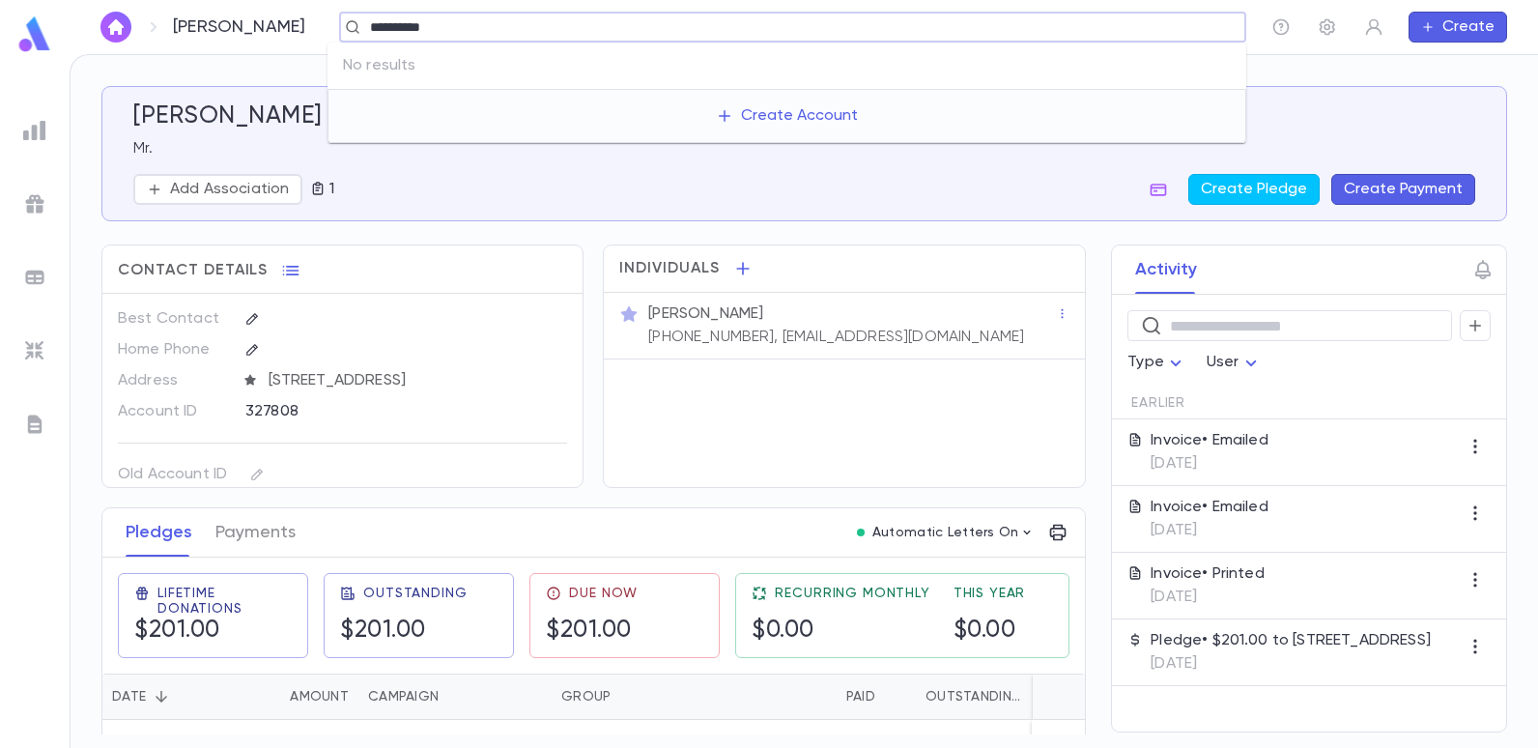
click at [449, 28] on input "*********" at bounding box center [786, 27] width 844 height 18
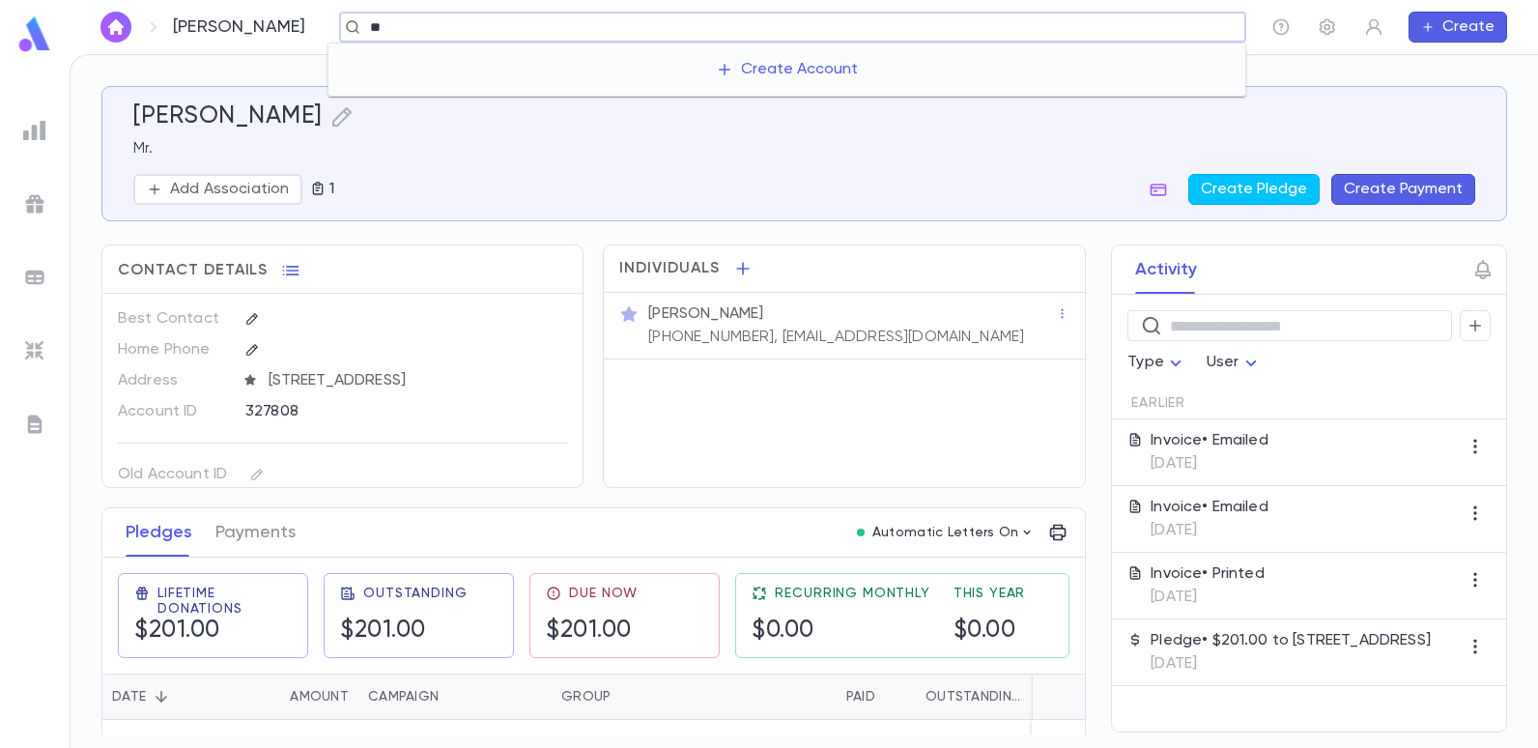
type input "*"
type input "**********"
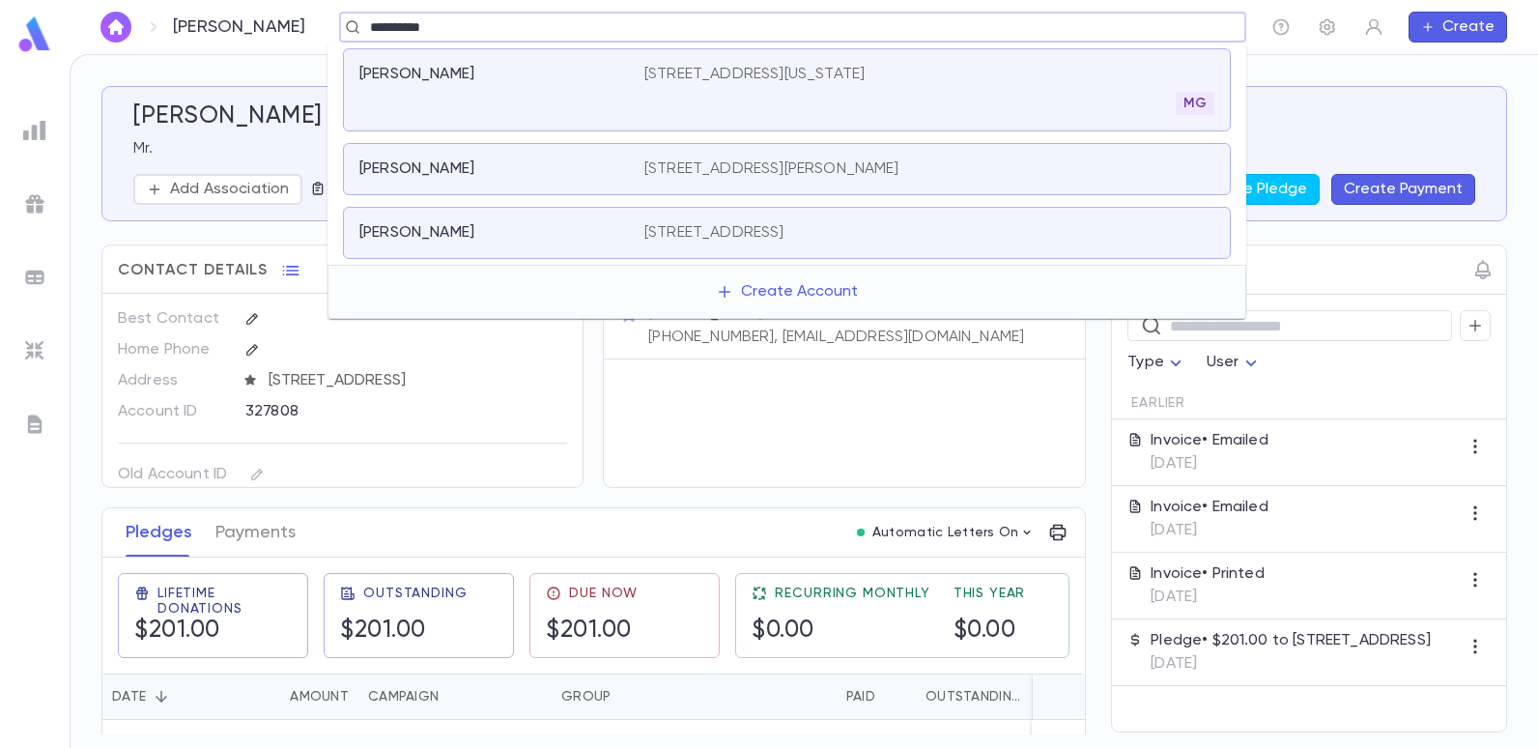
click at [449, 158] on div "[PERSON_NAME] [STREET_ADDRESS][PERSON_NAME]" at bounding box center [787, 169] width 888 height 52
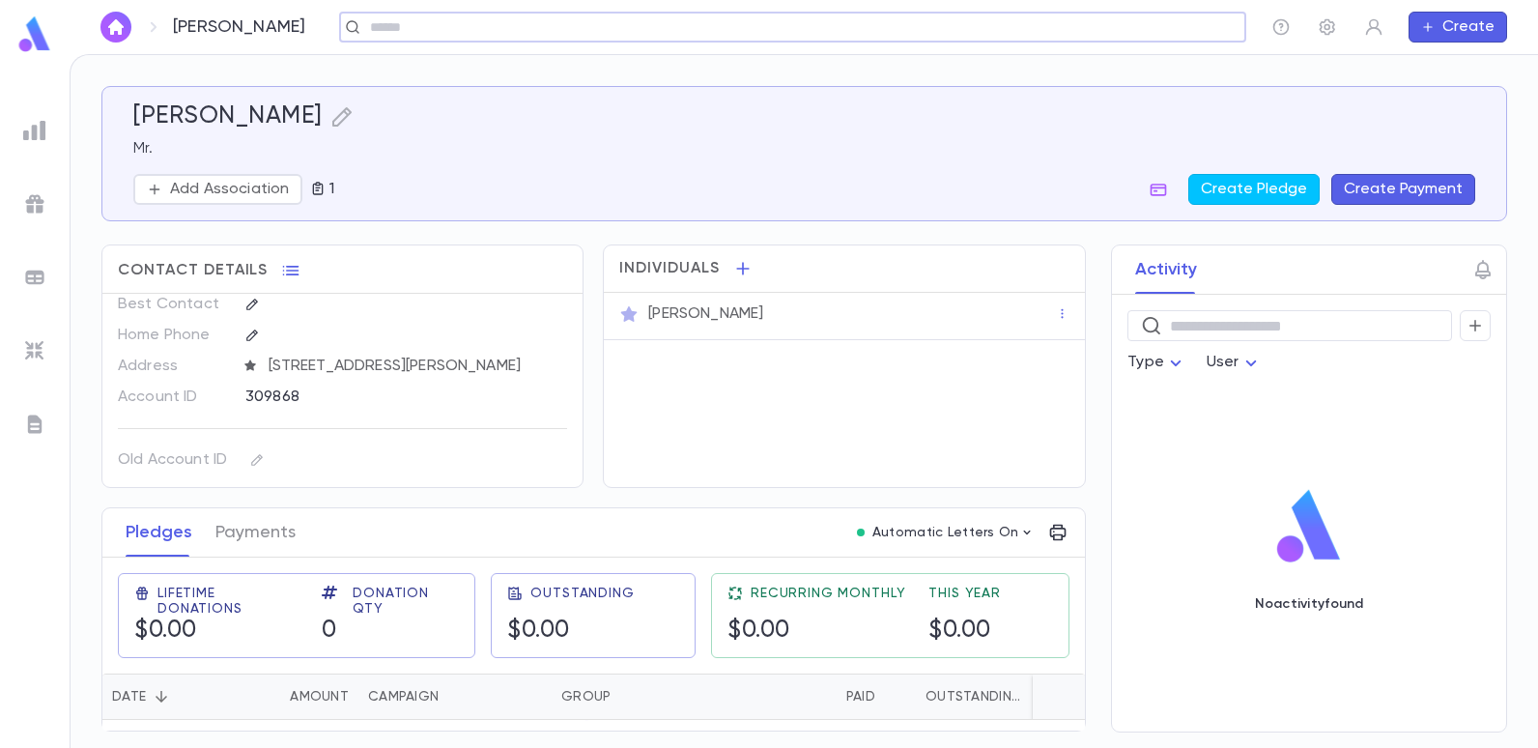
scroll to position [18, 0]
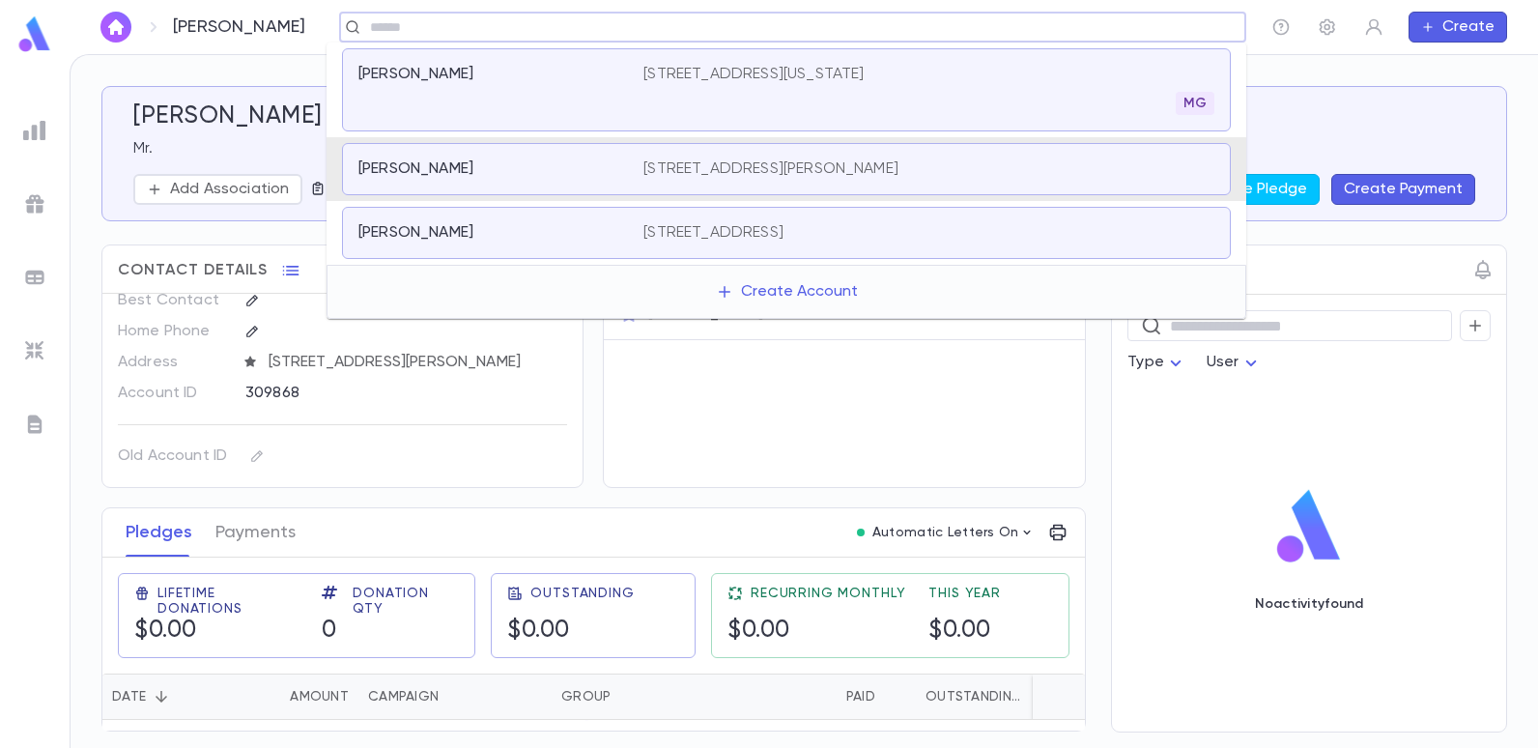
click at [484, 22] on input "text" at bounding box center [786, 27] width 844 height 18
click at [412, 227] on p "[PERSON_NAME]" at bounding box center [415, 232] width 115 height 19
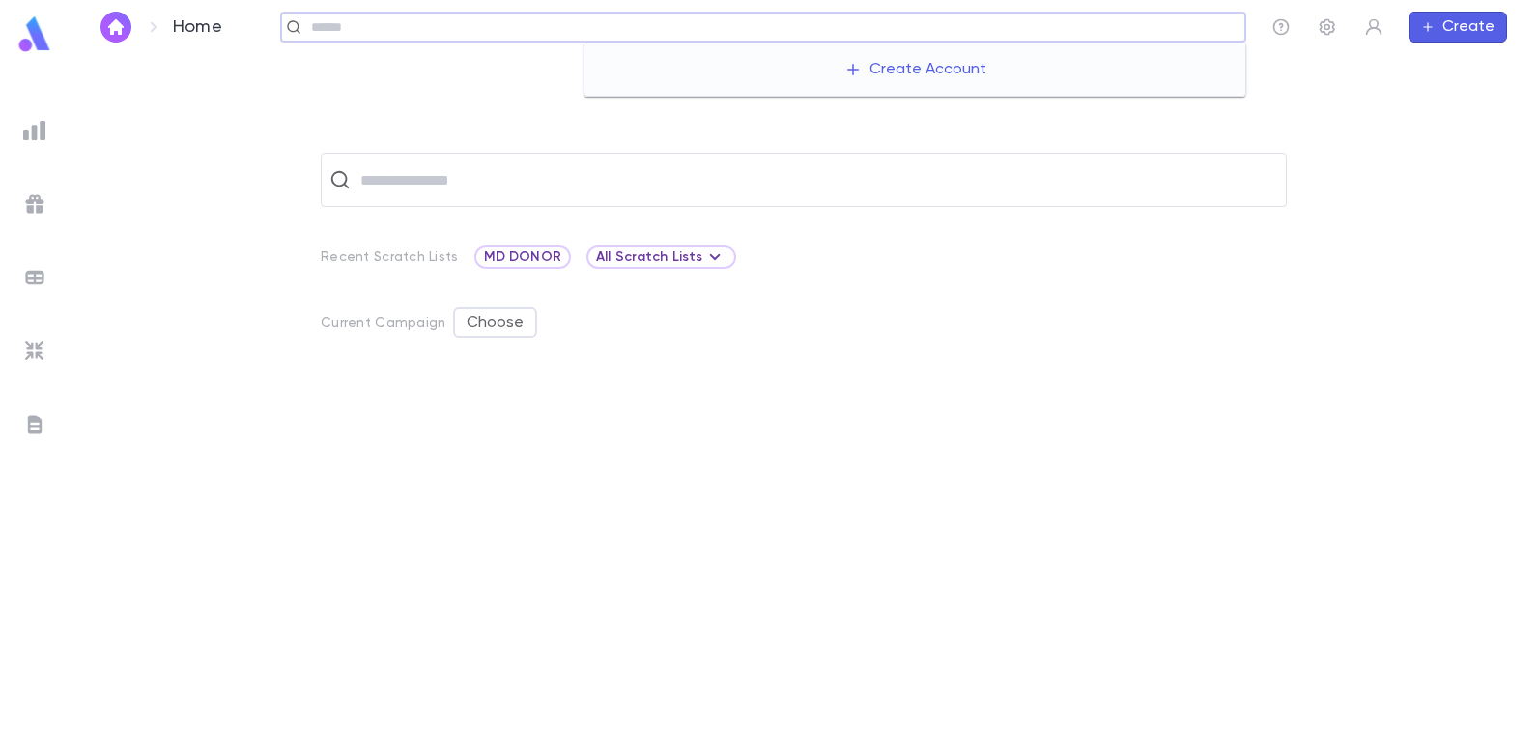
click at [1128, 20] on input "text" at bounding box center [771, 27] width 932 height 18
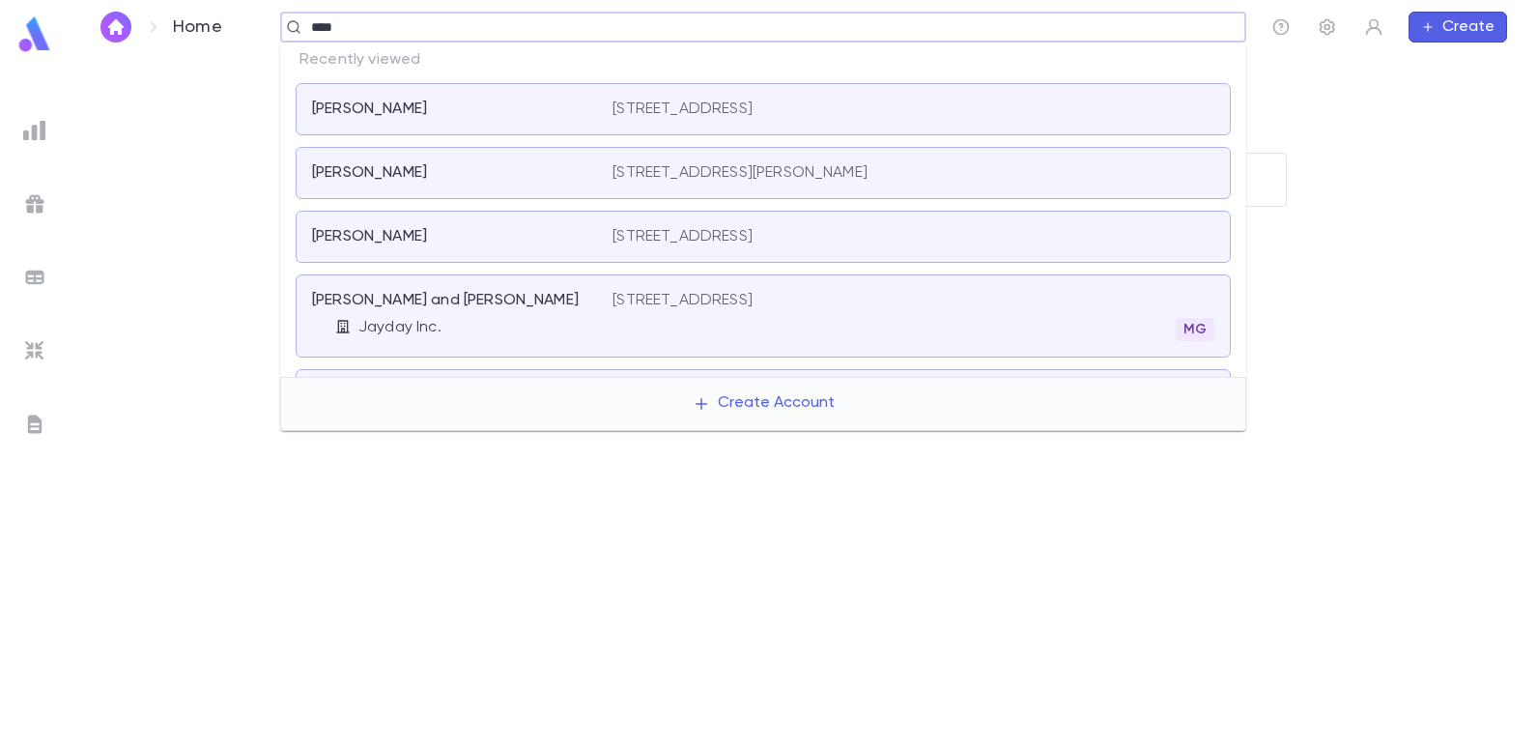
type input "*****"
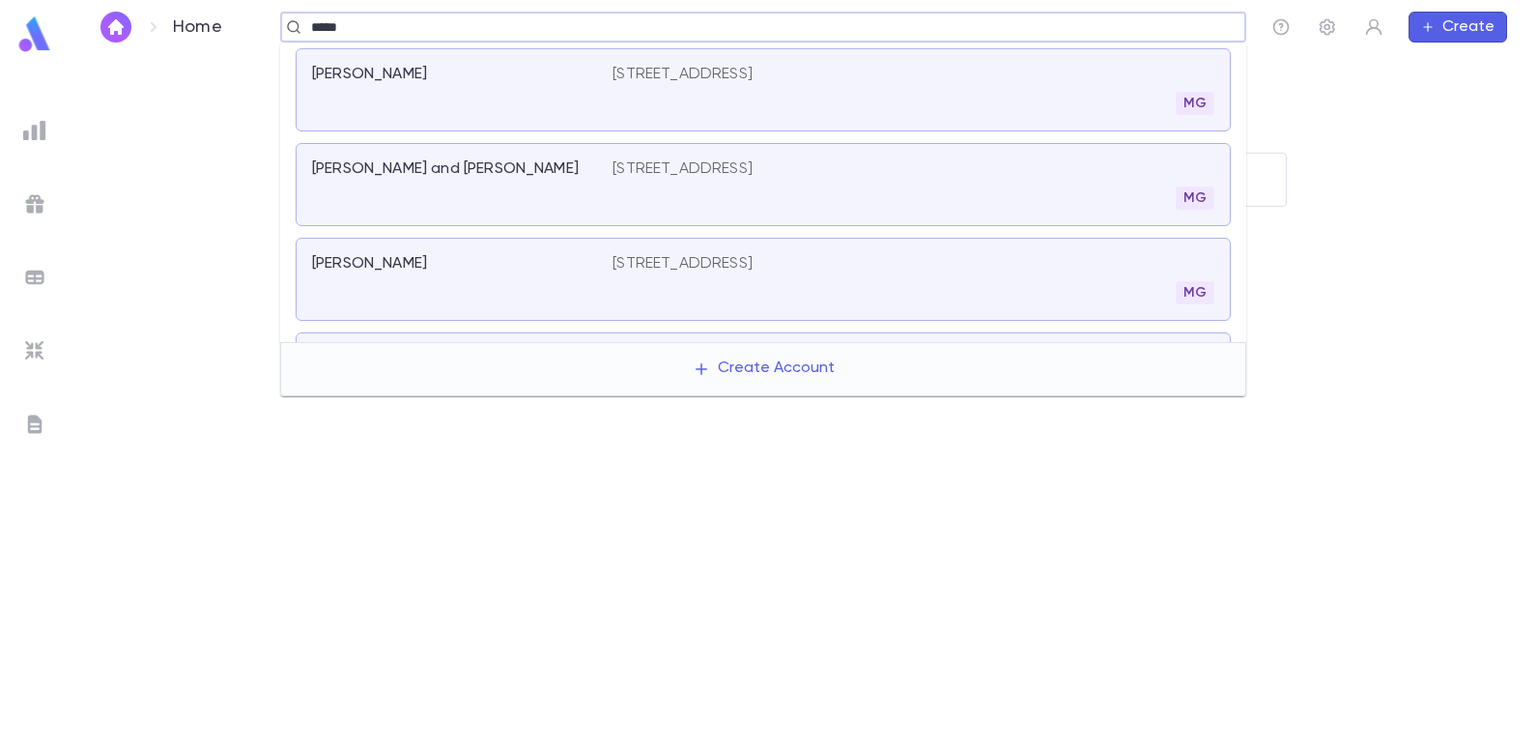
click at [753, 80] on p "[STREET_ADDRESS]" at bounding box center [683, 74] width 140 height 19
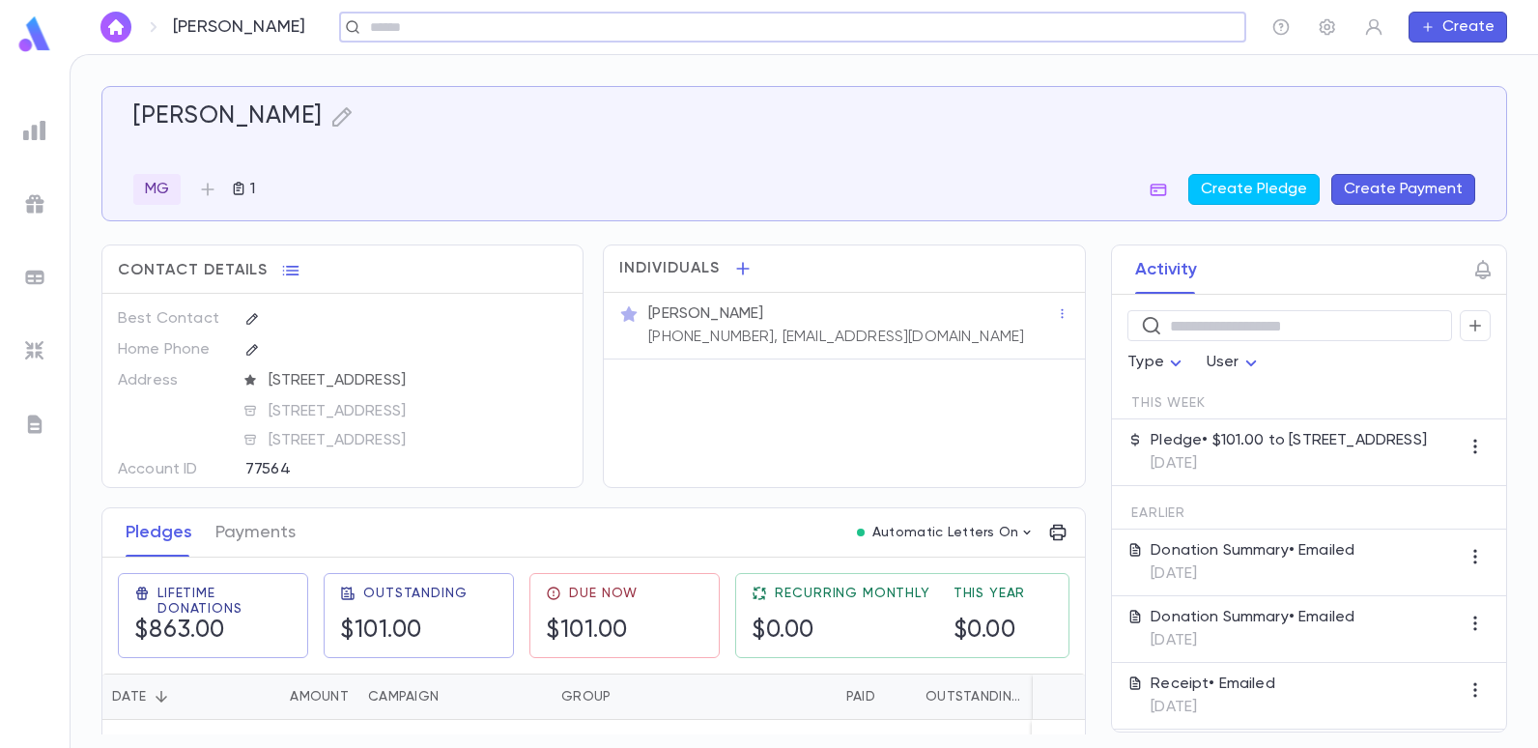
scroll to position [94, 0]
